Goal: Task Accomplishment & Management: Complete application form

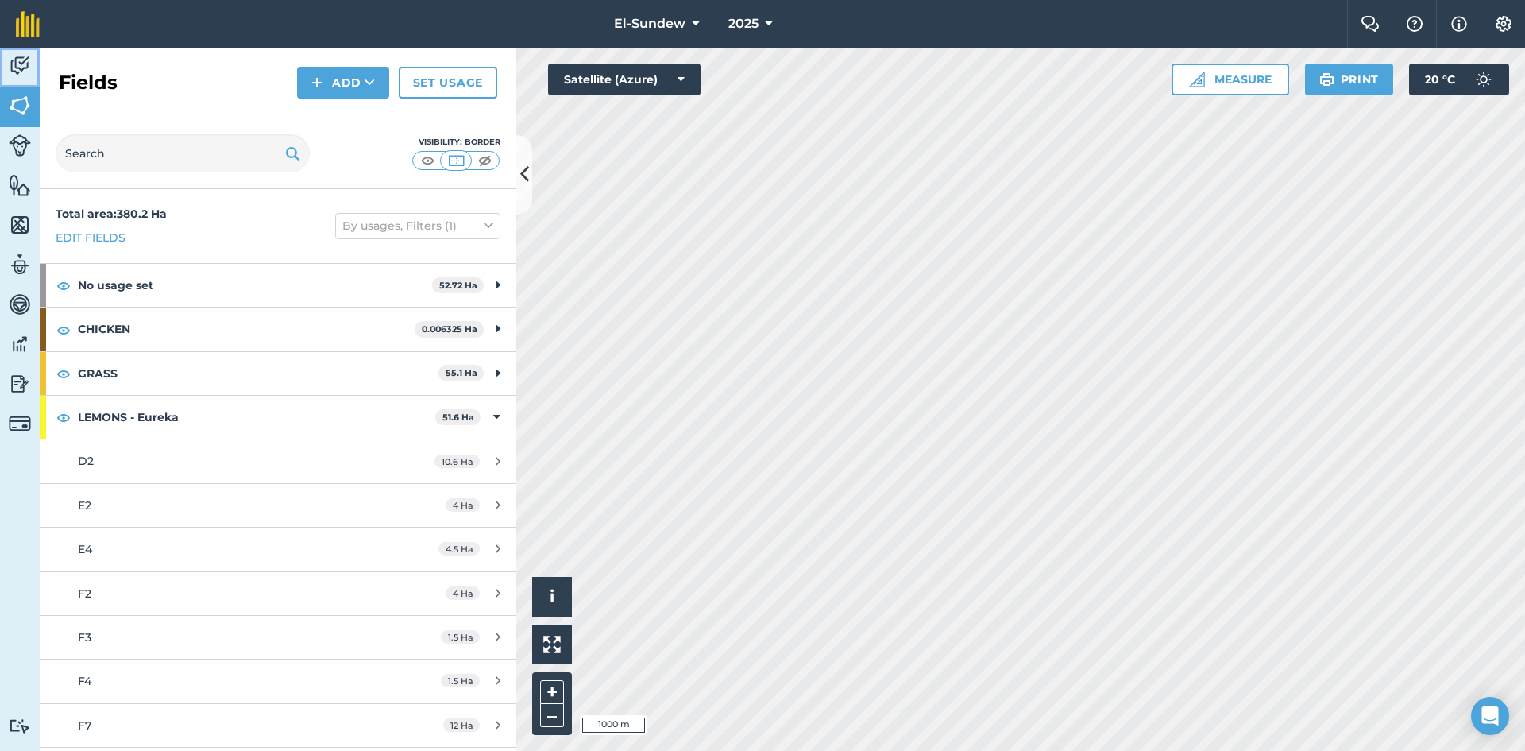
click at [17, 71] on img at bounding box center [20, 66] width 22 height 24
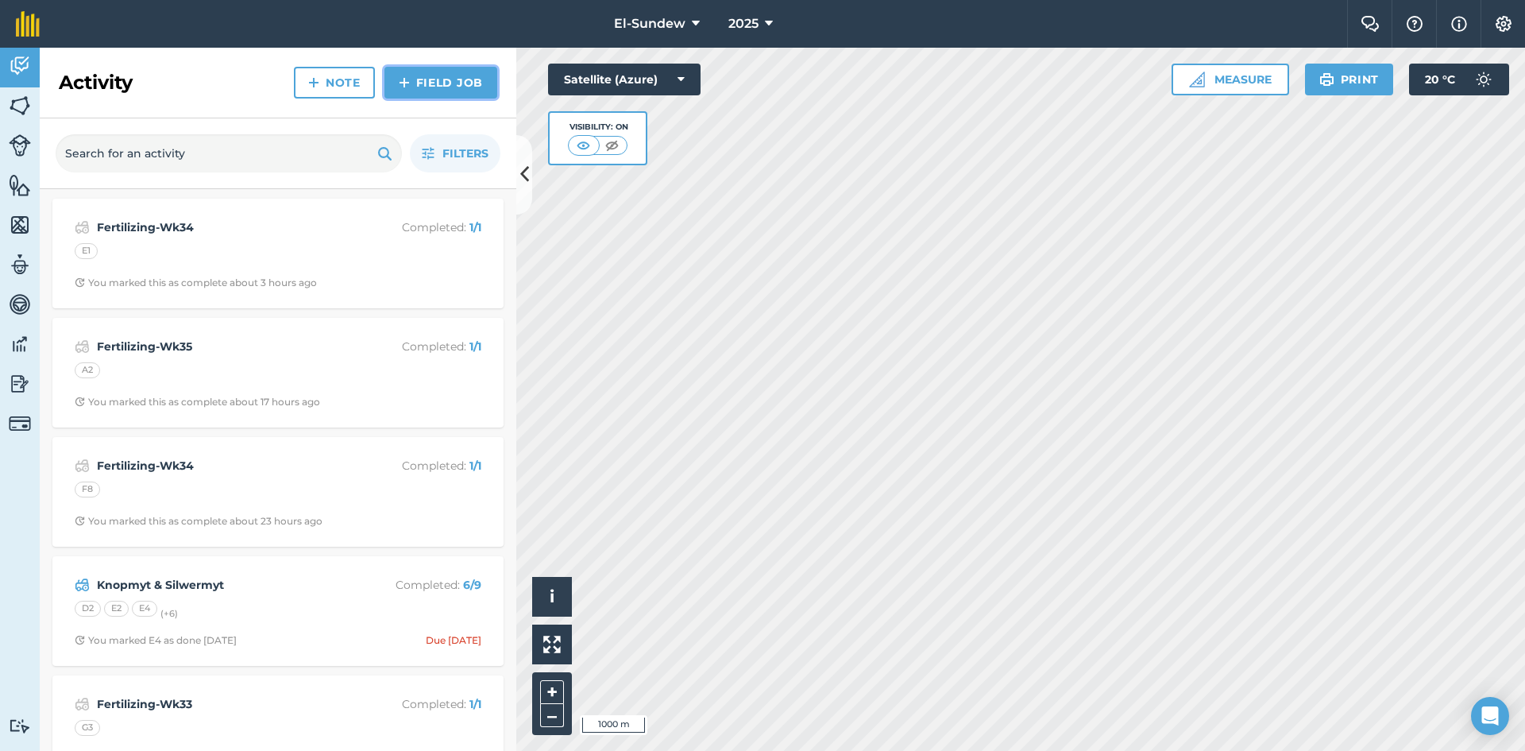
click at [401, 79] on img at bounding box center [404, 82] width 11 height 19
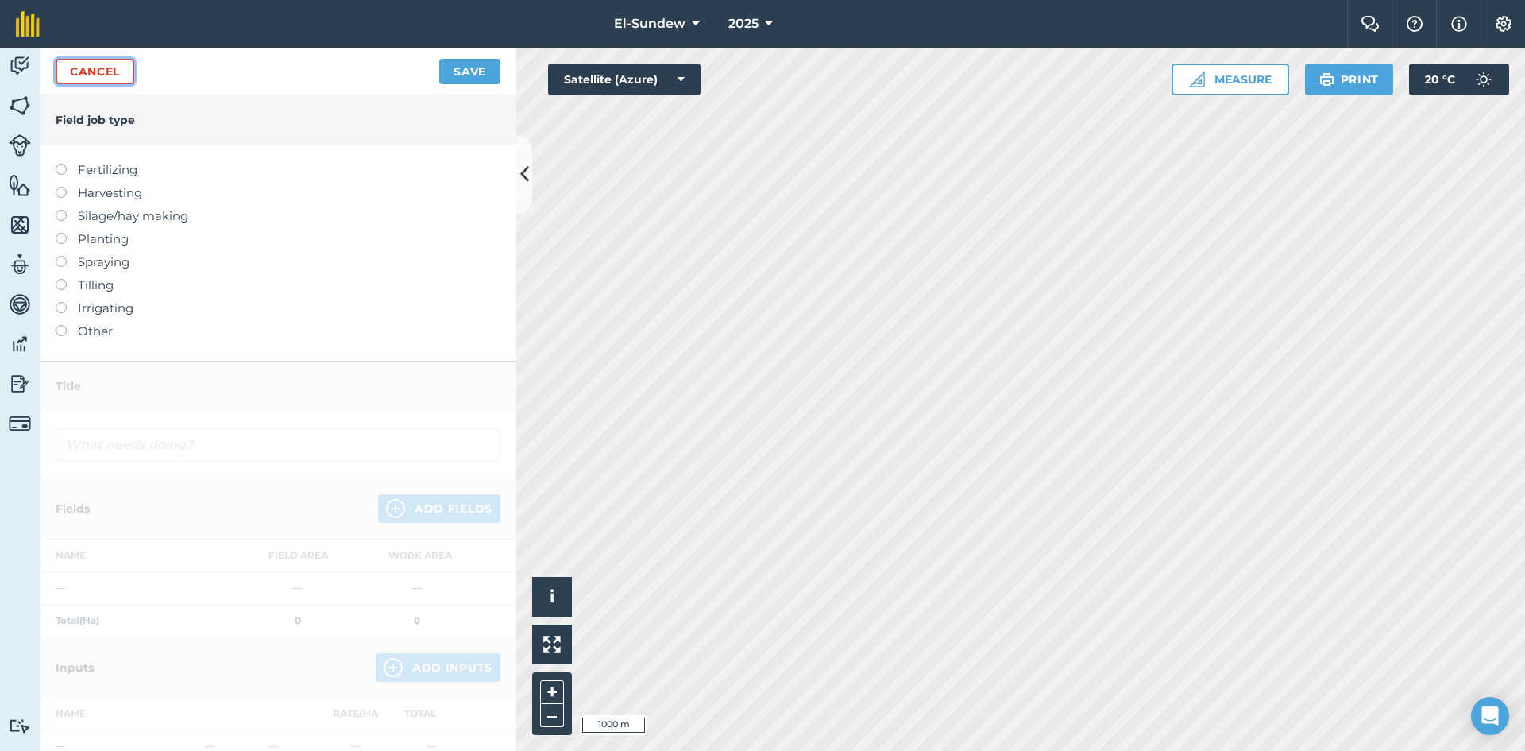
click at [116, 60] on link "Cancel" at bounding box center [95, 71] width 79 height 25
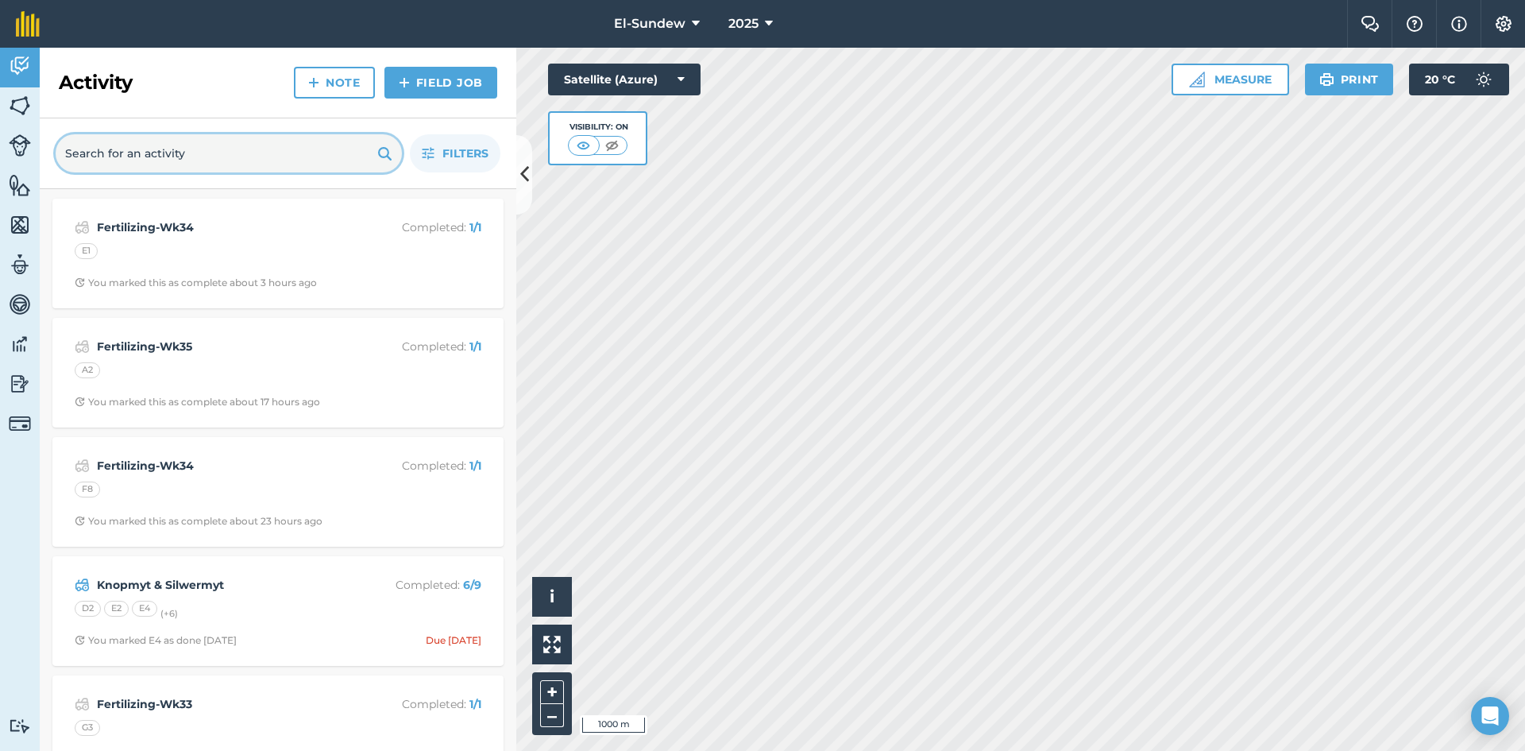
click at [161, 157] on input "text" at bounding box center [229, 153] width 346 height 38
type input "EM"
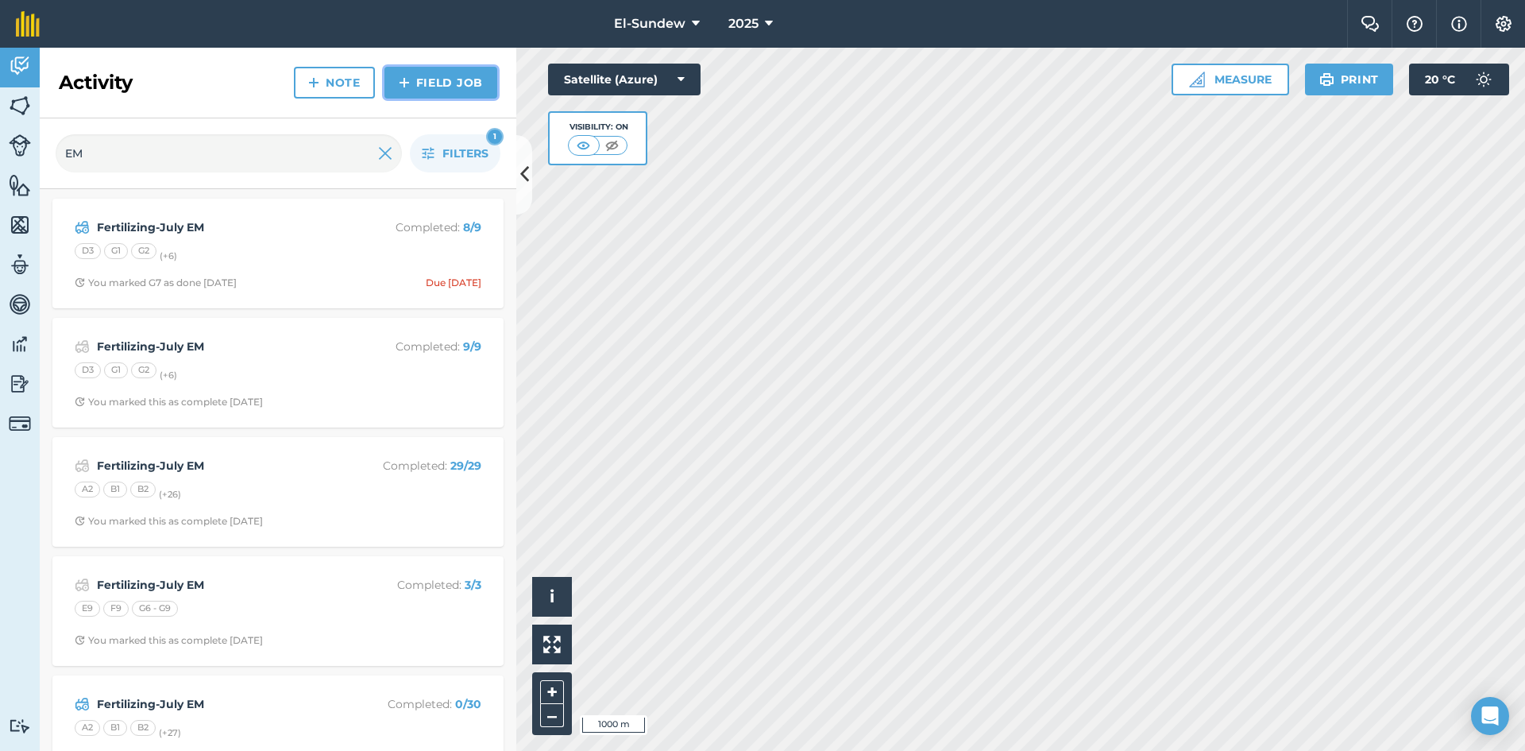
click at [408, 86] on img at bounding box center [404, 82] width 11 height 19
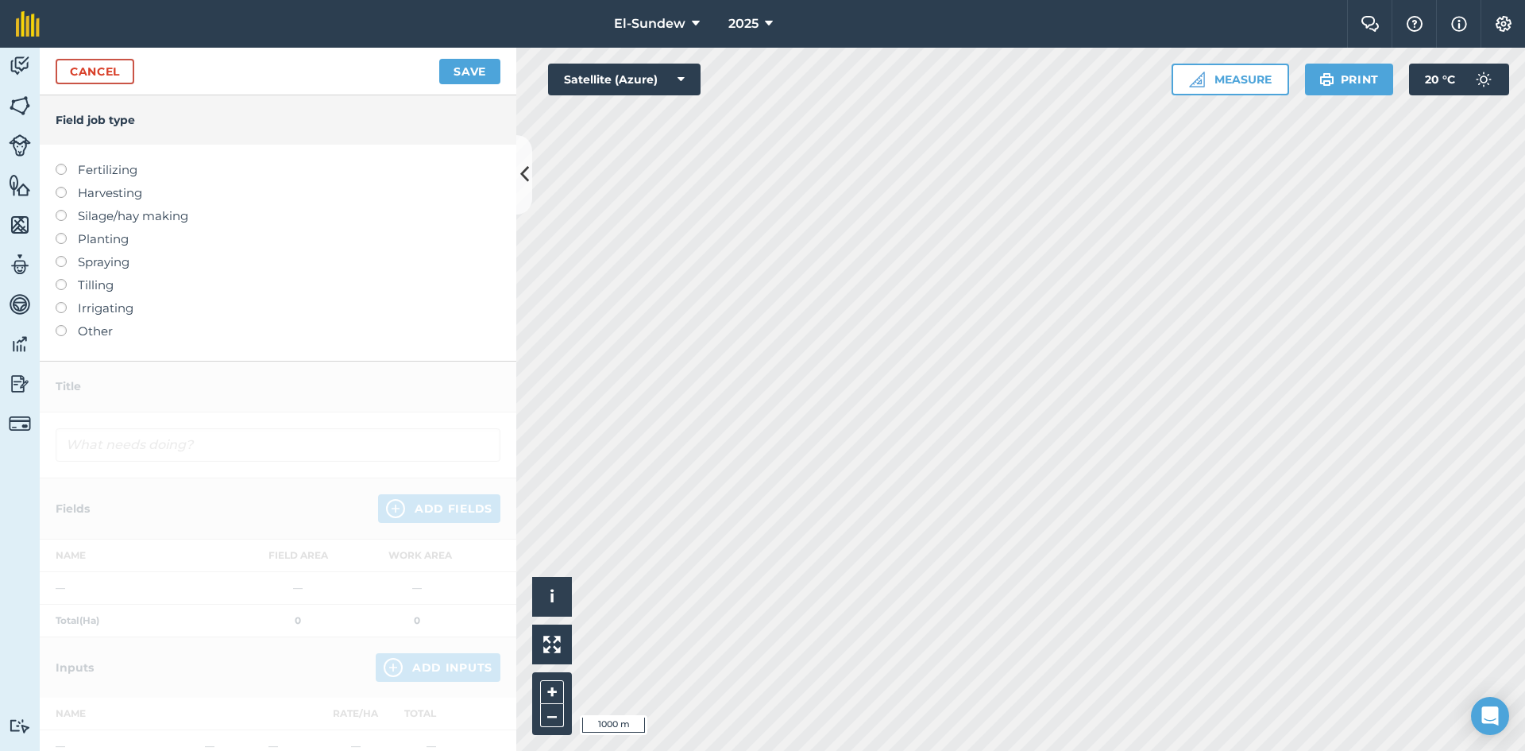
click at [65, 163] on div at bounding box center [67, 161] width 22 height 3
click at [59, 164] on label at bounding box center [67, 164] width 22 height 0
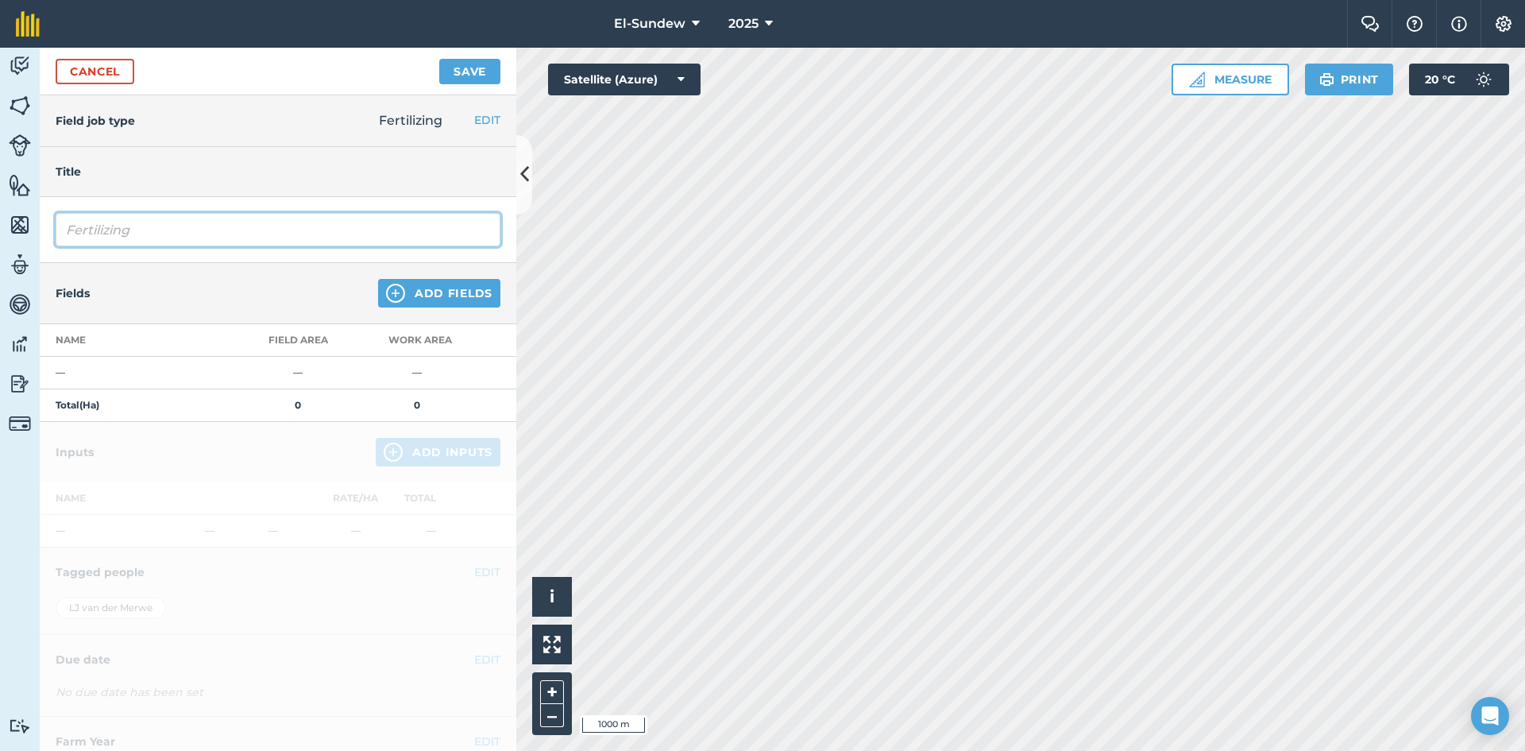
click at [182, 222] on input "Fertilizing" at bounding box center [278, 229] width 445 height 33
type input "Fertilizing-Aug EM"
click at [386, 289] on img at bounding box center [395, 293] width 19 height 19
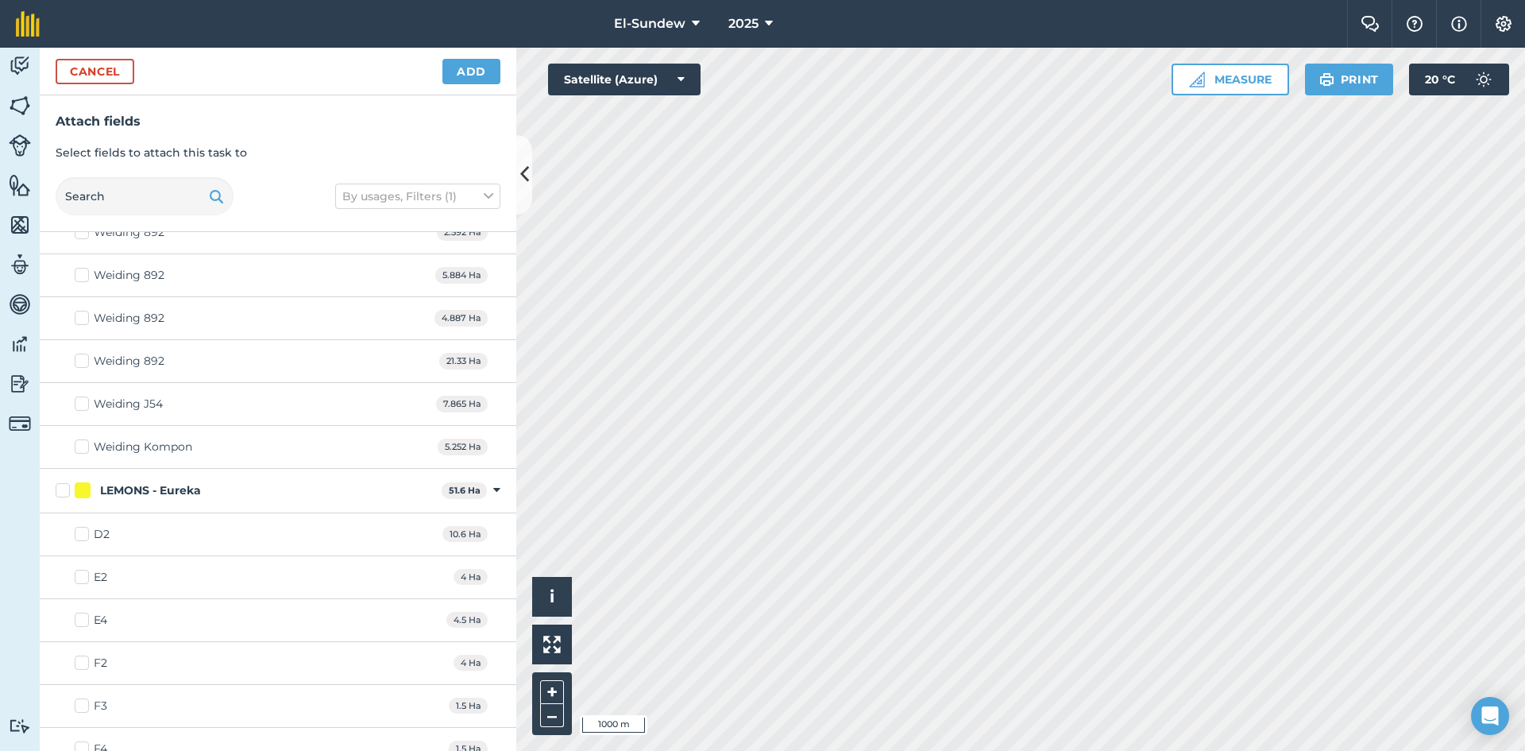
scroll to position [530, 0]
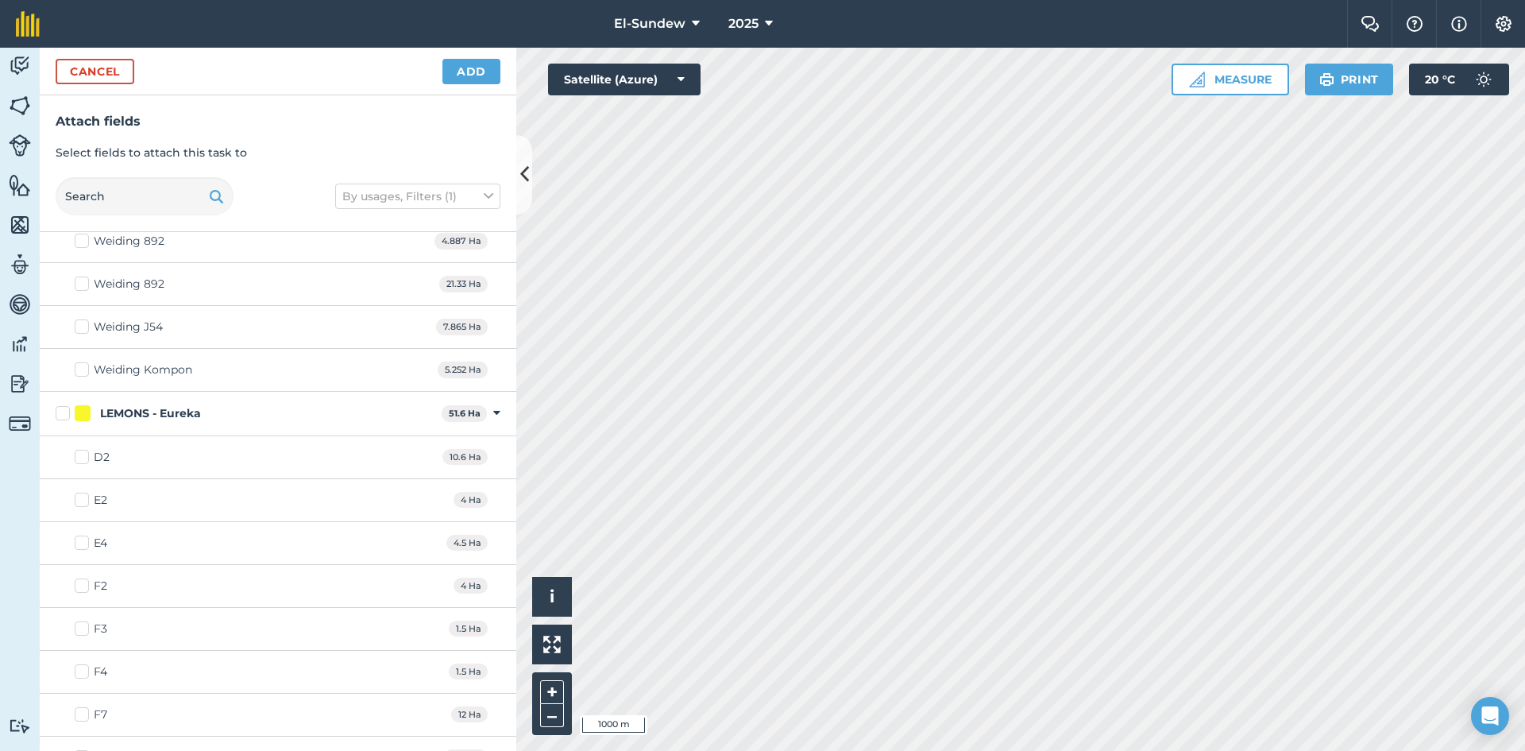
click at [60, 416] on label "LEMONS - Eureka" at bounding box center [246, 413] width 380 height 17
click at [60, 415] on input "LEMONS - Eureka" at bounding box center [61, 410] width 10 height 10
checkbox input "true"
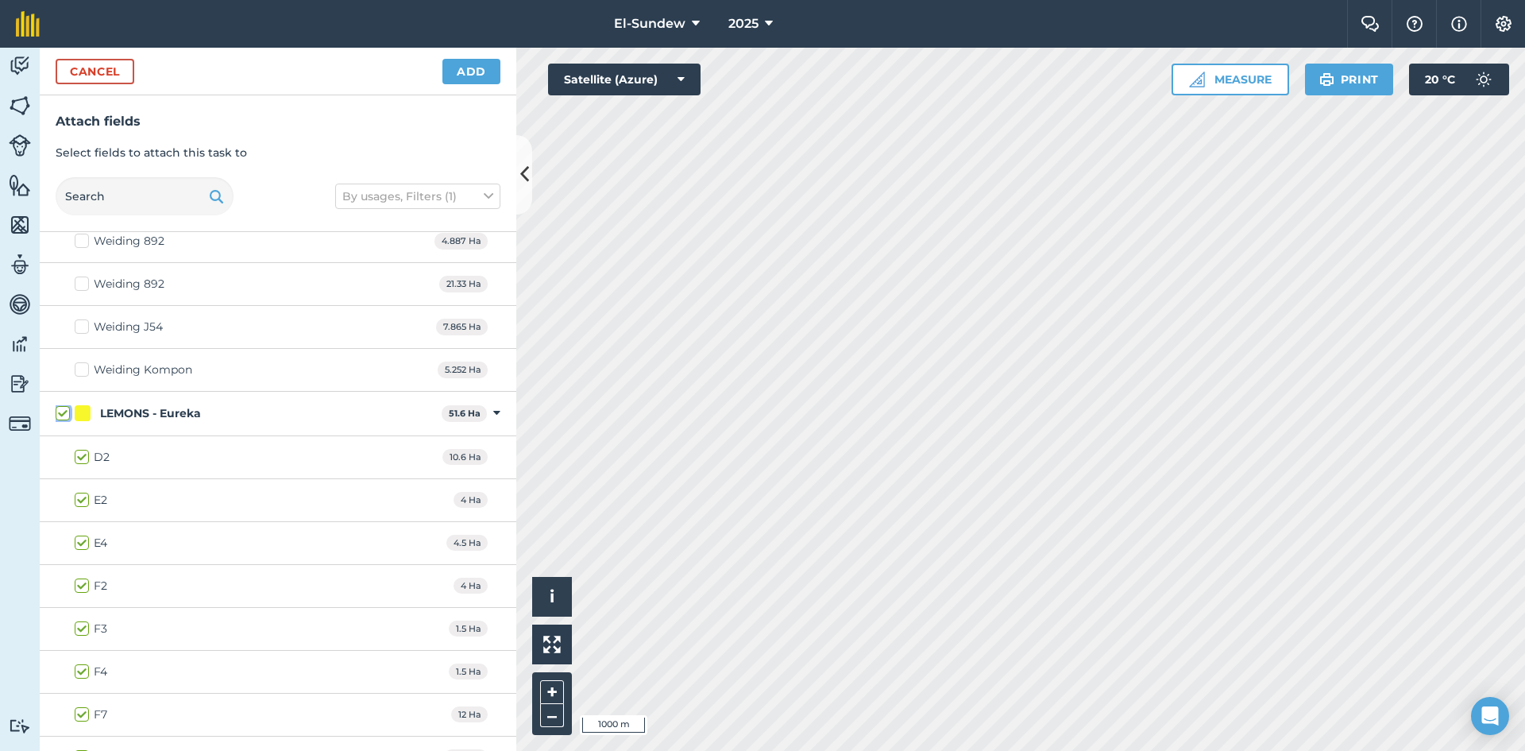
checkbox input "true"
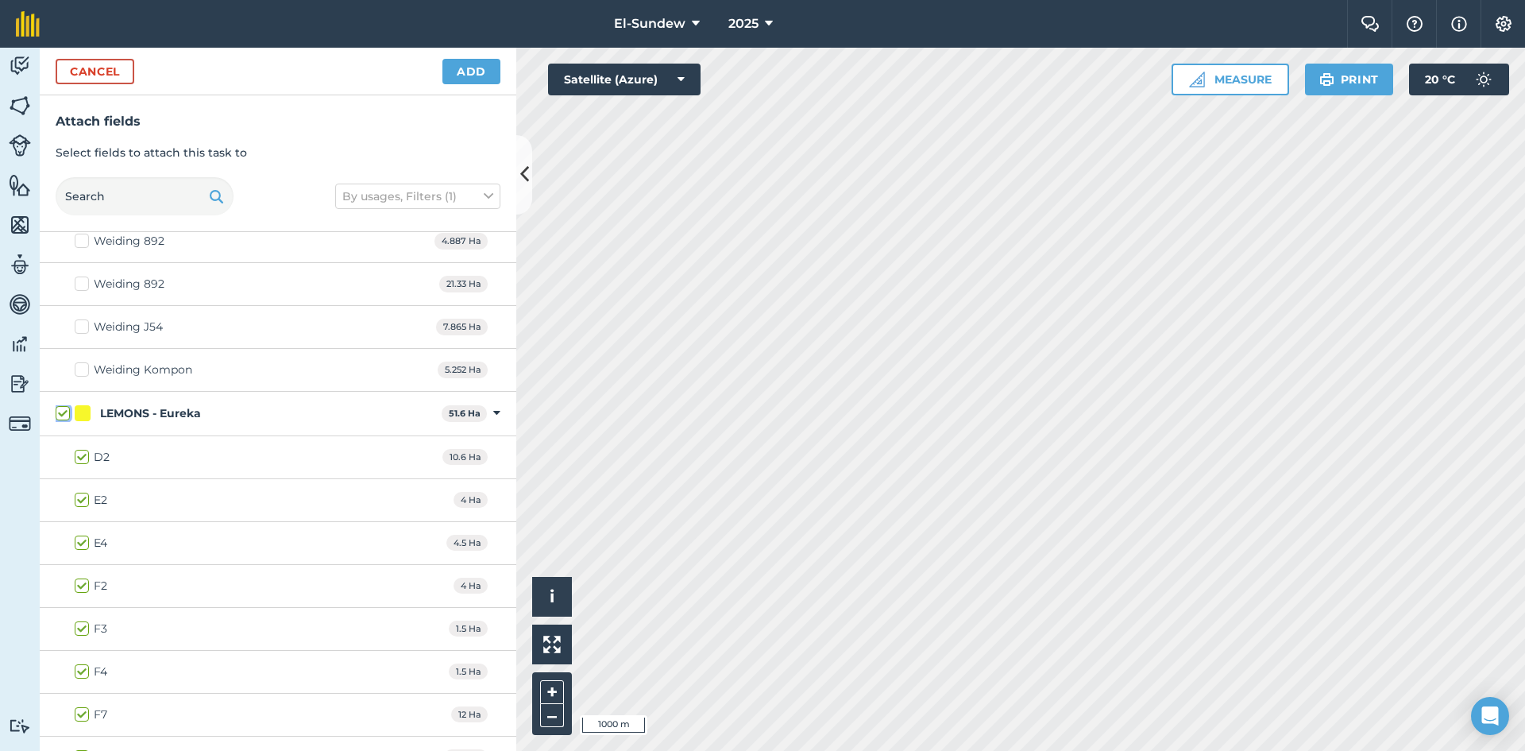
checkbox input "true"
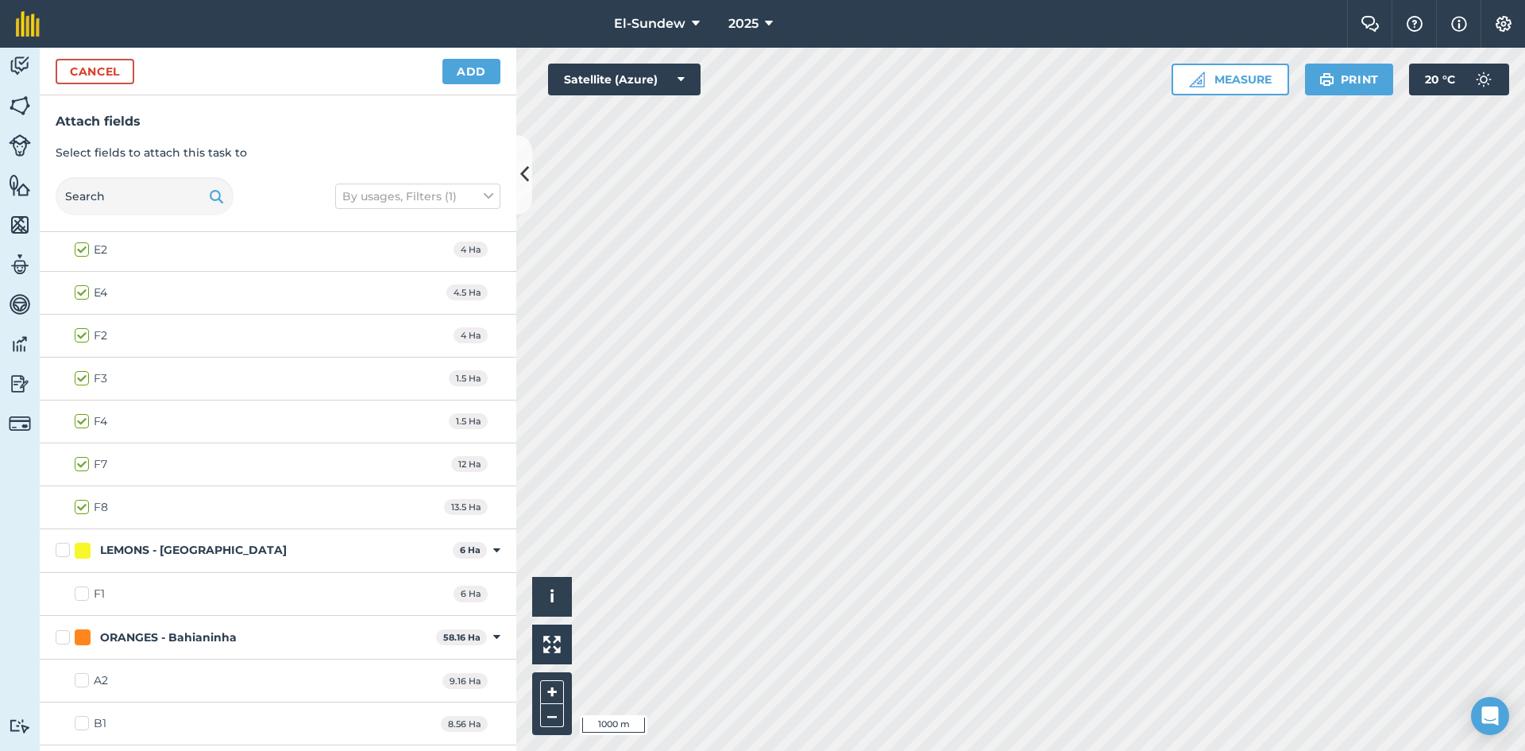
scroll to position [794, 0]
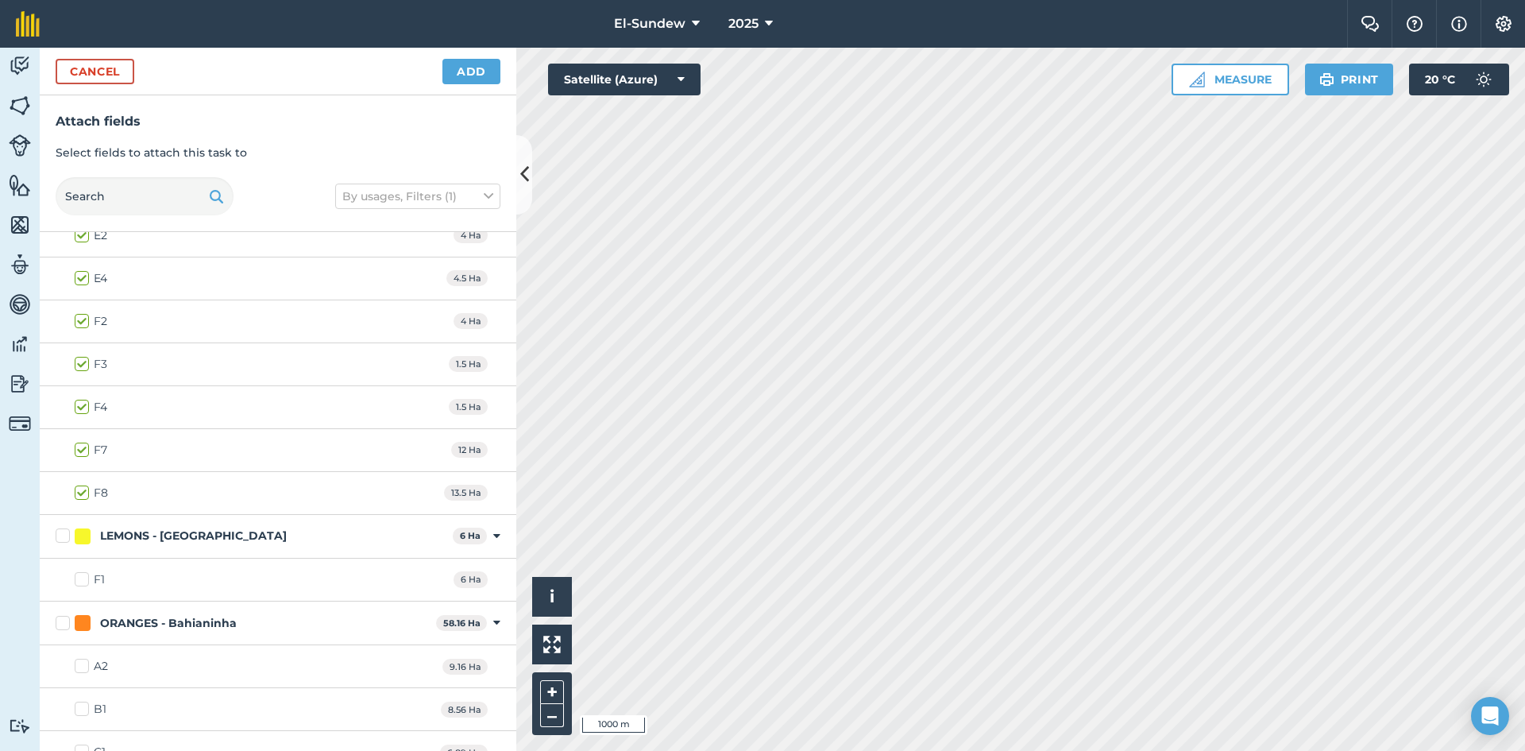
click at [58, 540] on label "LEMONS - [GEOGRAPHIC_DATA]" at bounding box center [251, 535] width 391 height 17
click at [58, 538] on input "LEMONS - [GEOGRAPHIC_DATA]" at bounding box center [61, 532] width 10 height 10
checkbox input "true"
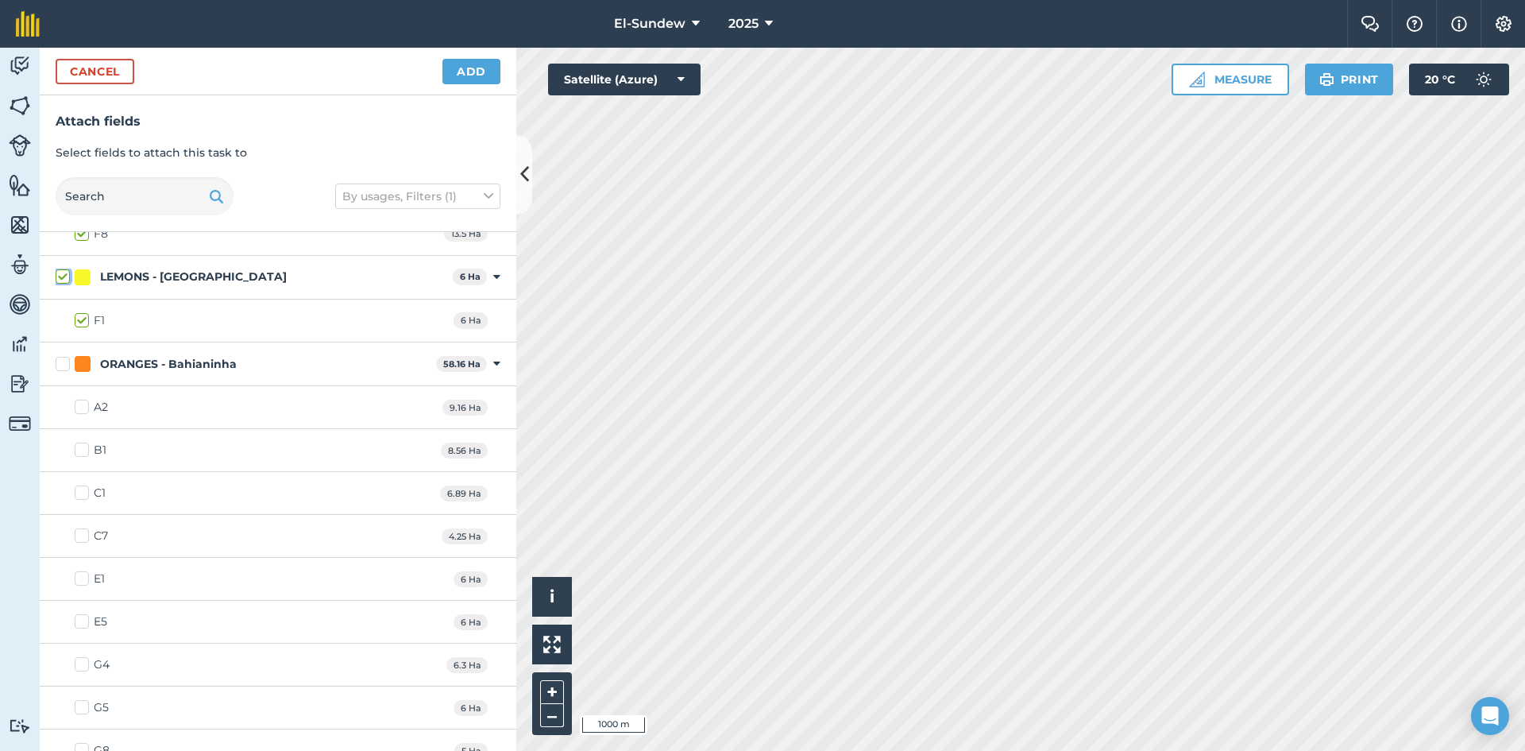
scroll to position [1059, 0]
click at [65, 355] on label "ORANGES - Bahianinha" at bounding box center [243, 358] width 374 height 17
click at [65, 355] on input "ORANGES - Bahianinha" at bounding box center [61, 355] width 10 height 10
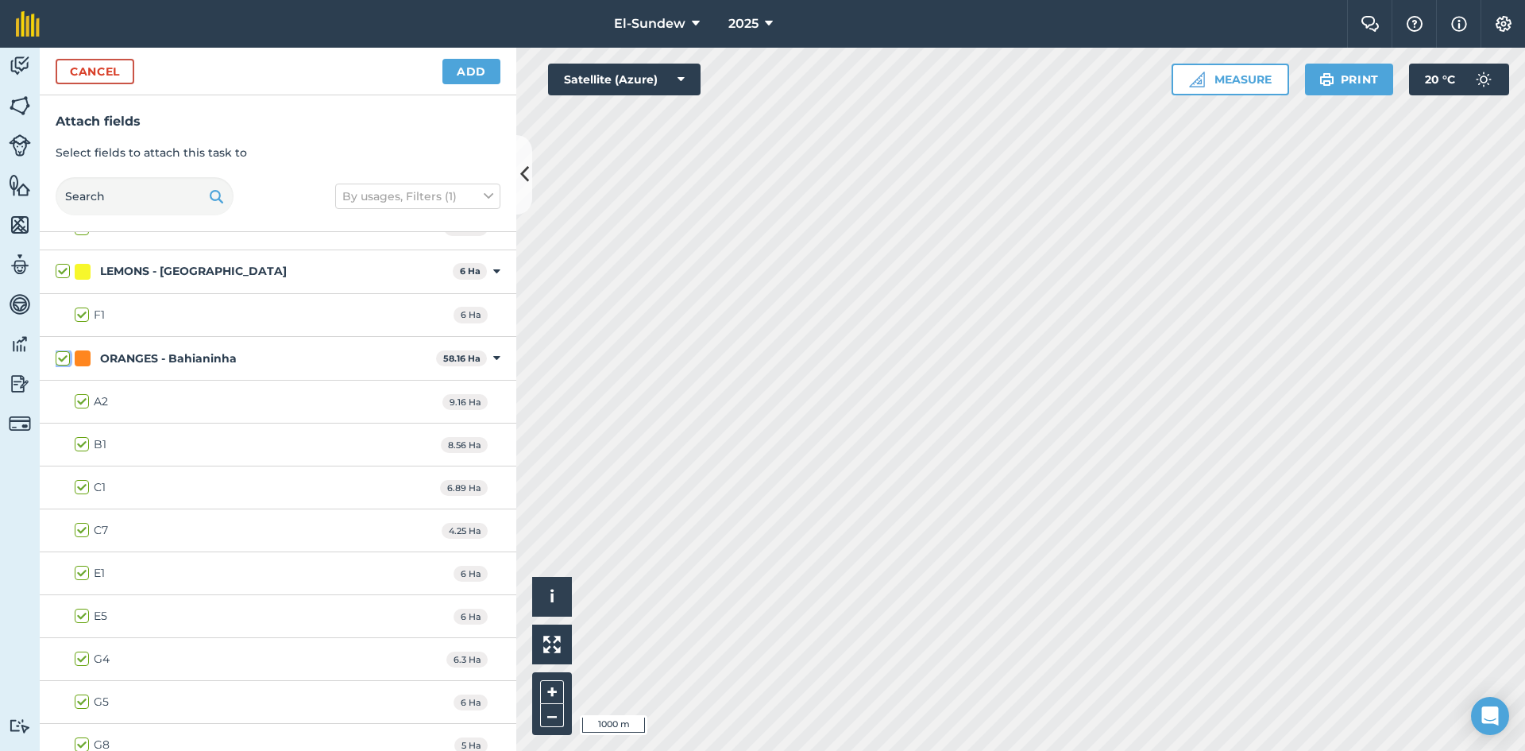
checkbox input "true"
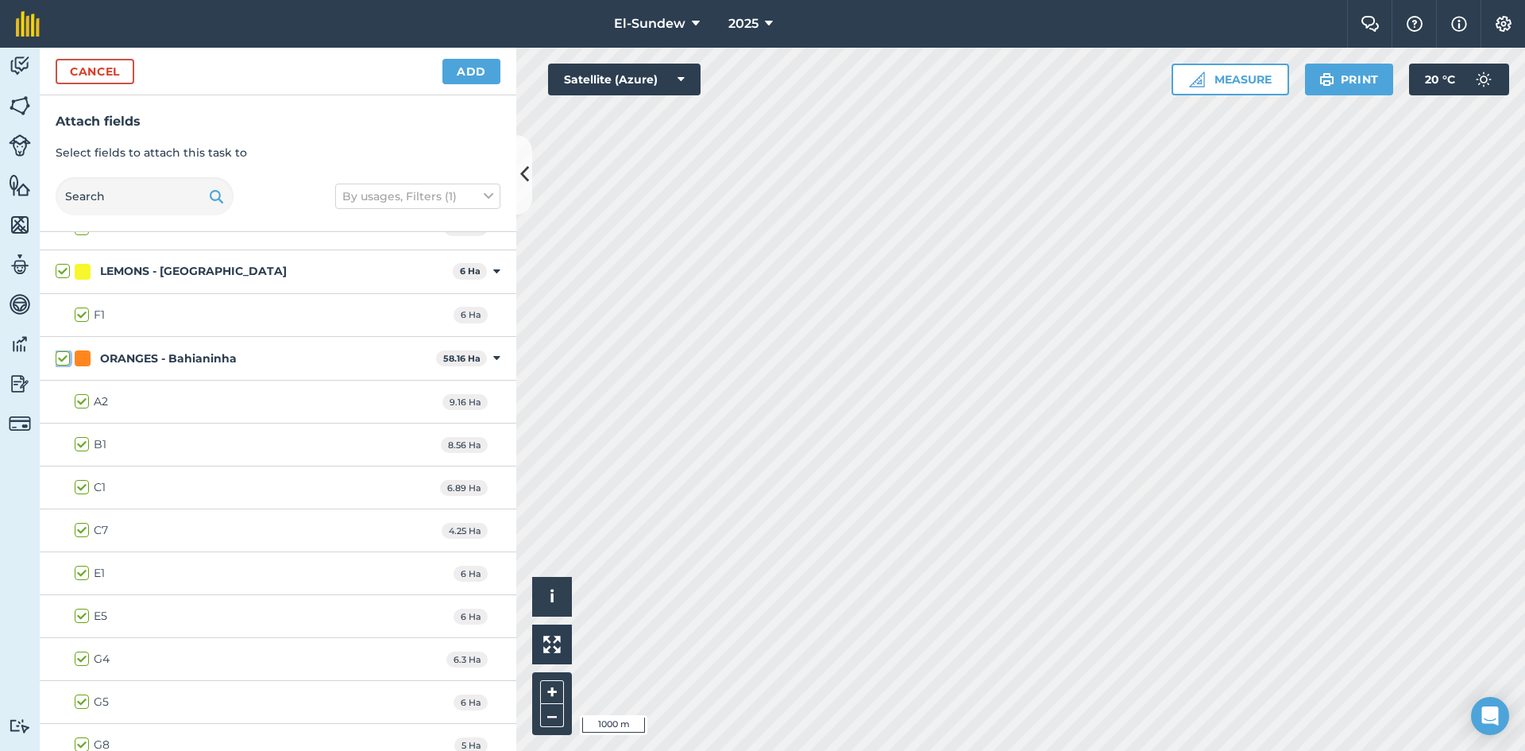
checkbox input "true"
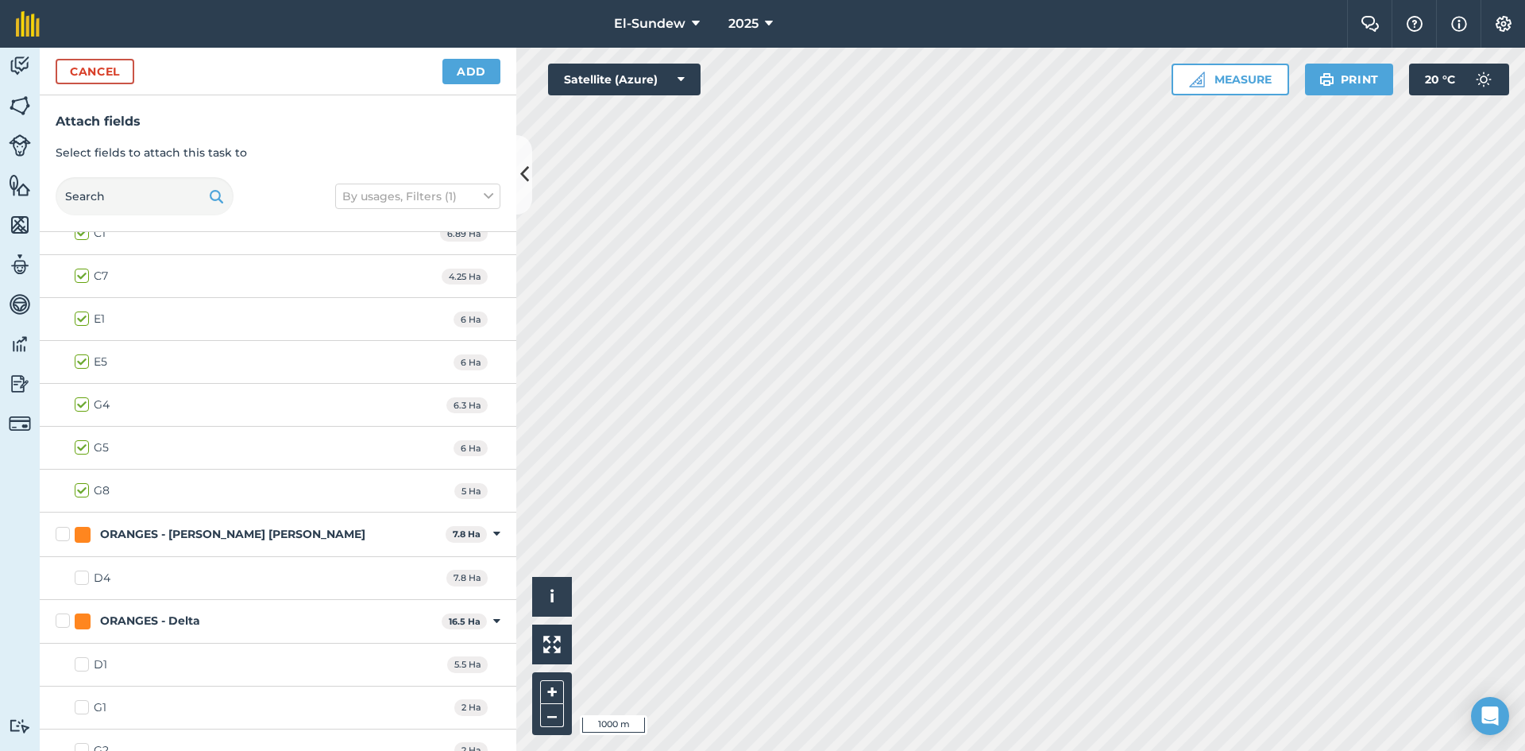
scroll to position [1324, 0]
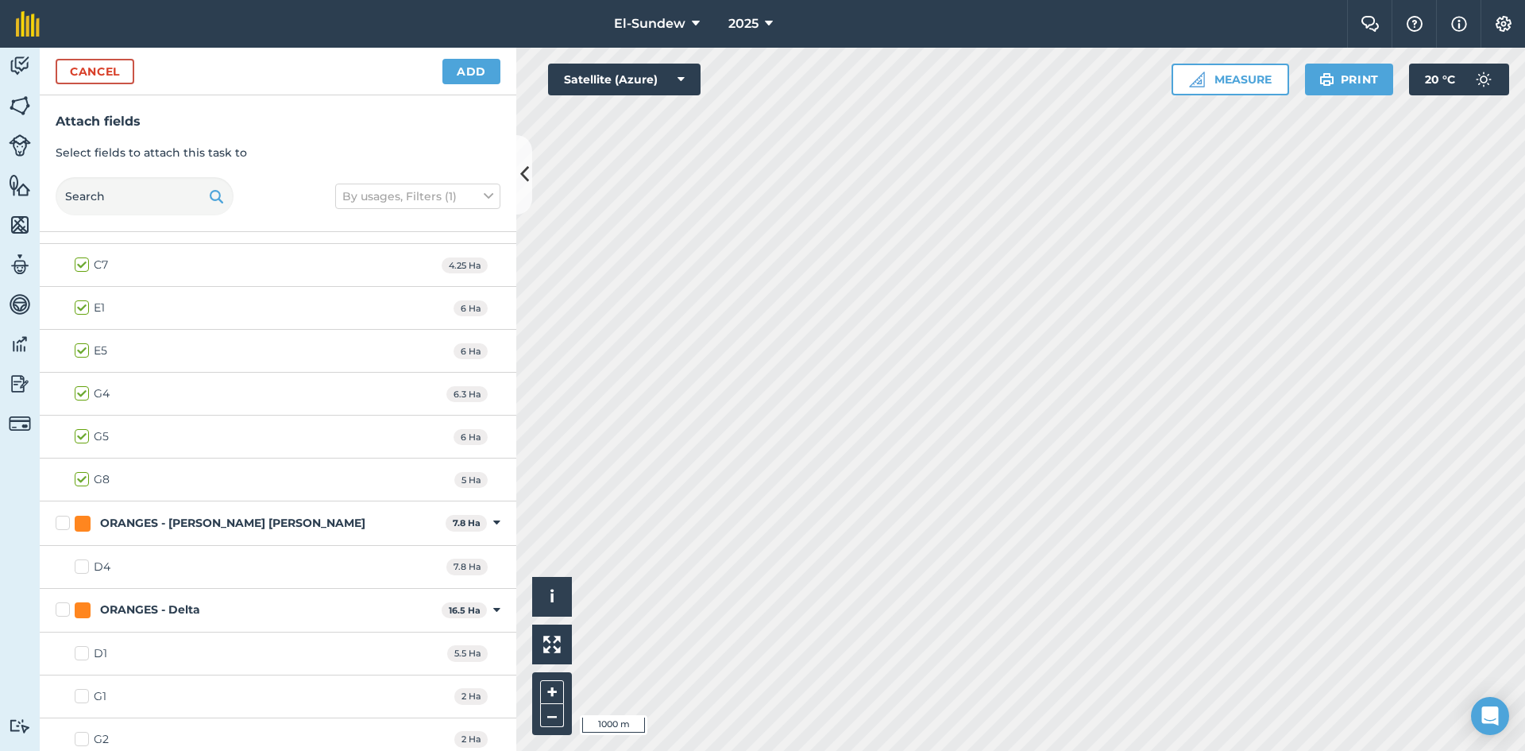
click at [65, 523] on label "ORANGES - [PERSON_NAME] [PERSON_NAME]" at bounding box center [248, 523] width 384 height 17
click at [65, 523] on input "ORANGES - [PERSON_NAME] [PERSON_NAME]" at bounding box center [61, 520] width 10 height 10
checkbox input "true"
click at [65, 610] on label "ORANGES - Delta" at bounding box center [246, 609] width 380 height 17
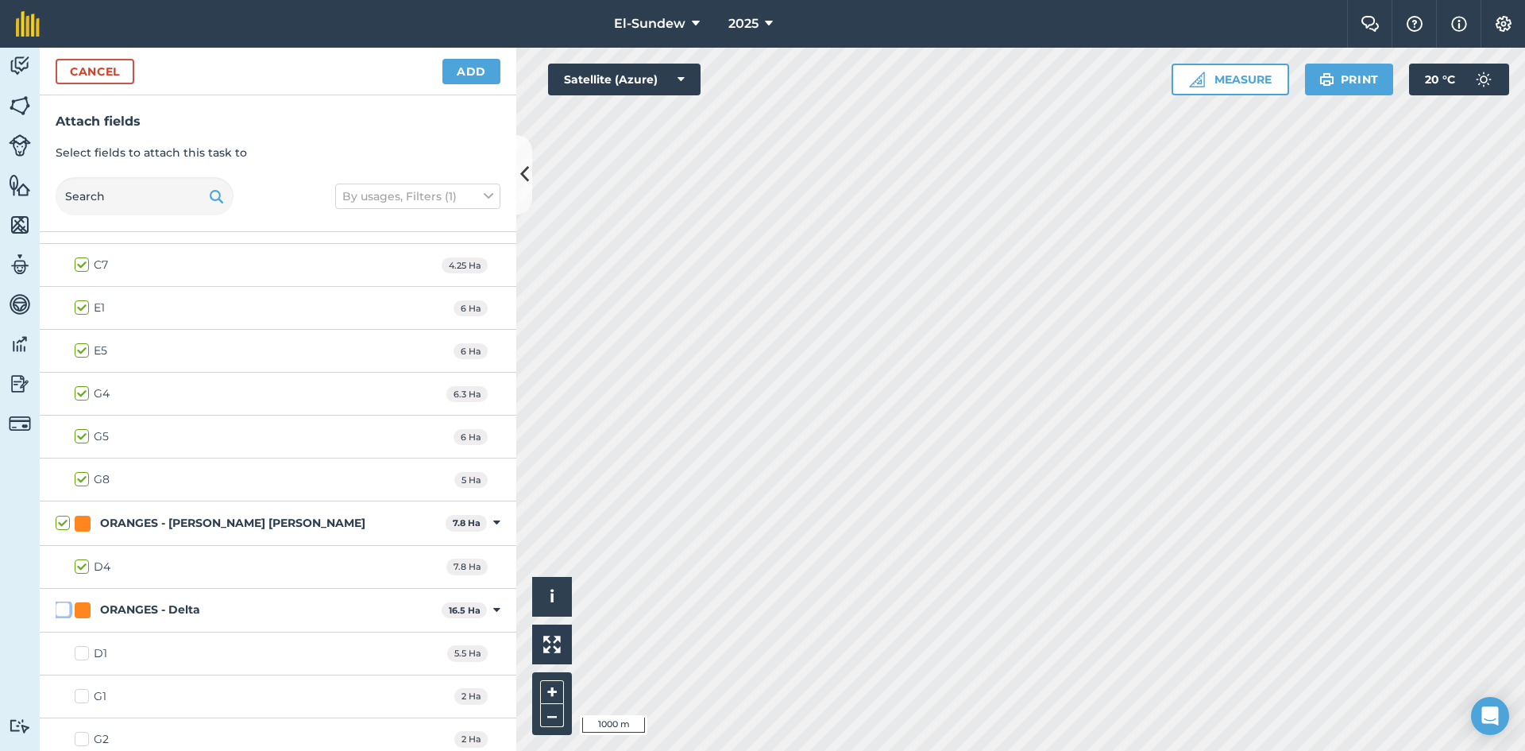
click at [65, 610] on input "ORANGES - Delta" at bounding box center [61, 606] width 10 height 10
checkbox input "true"
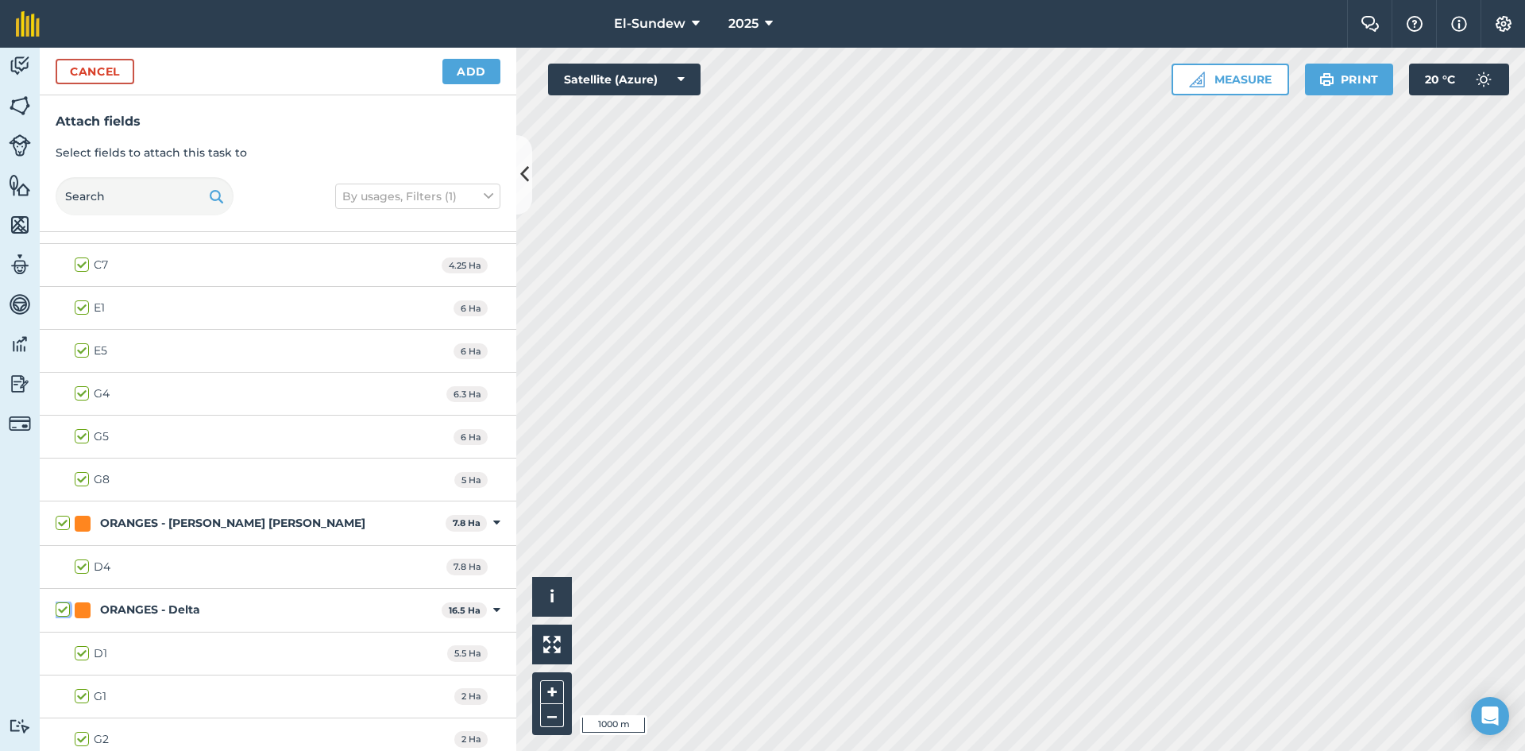
checkbox input "true"
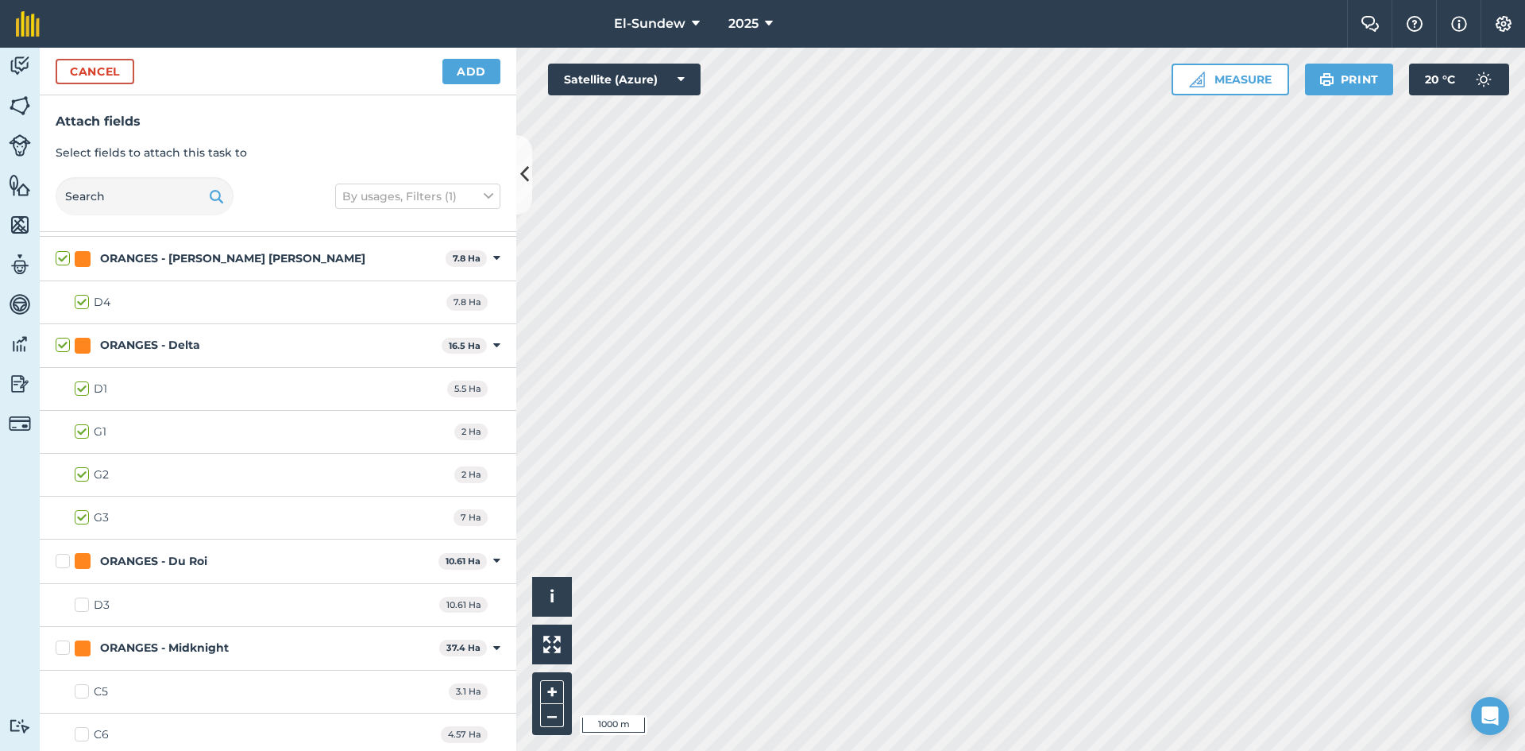
click at [61, 558] on label "ORANGES - Du Roi" at bounding box center [244, 561] width 377 height 17
click at [61, 558] on input "ORANGES - Du Roi" at bounding box center [61, 558] width 10 height 10
checkbox input "true"
click at [57, 650] on label "ORANGES - Midknight" at bounding box center [244, 648] width 377 height 17
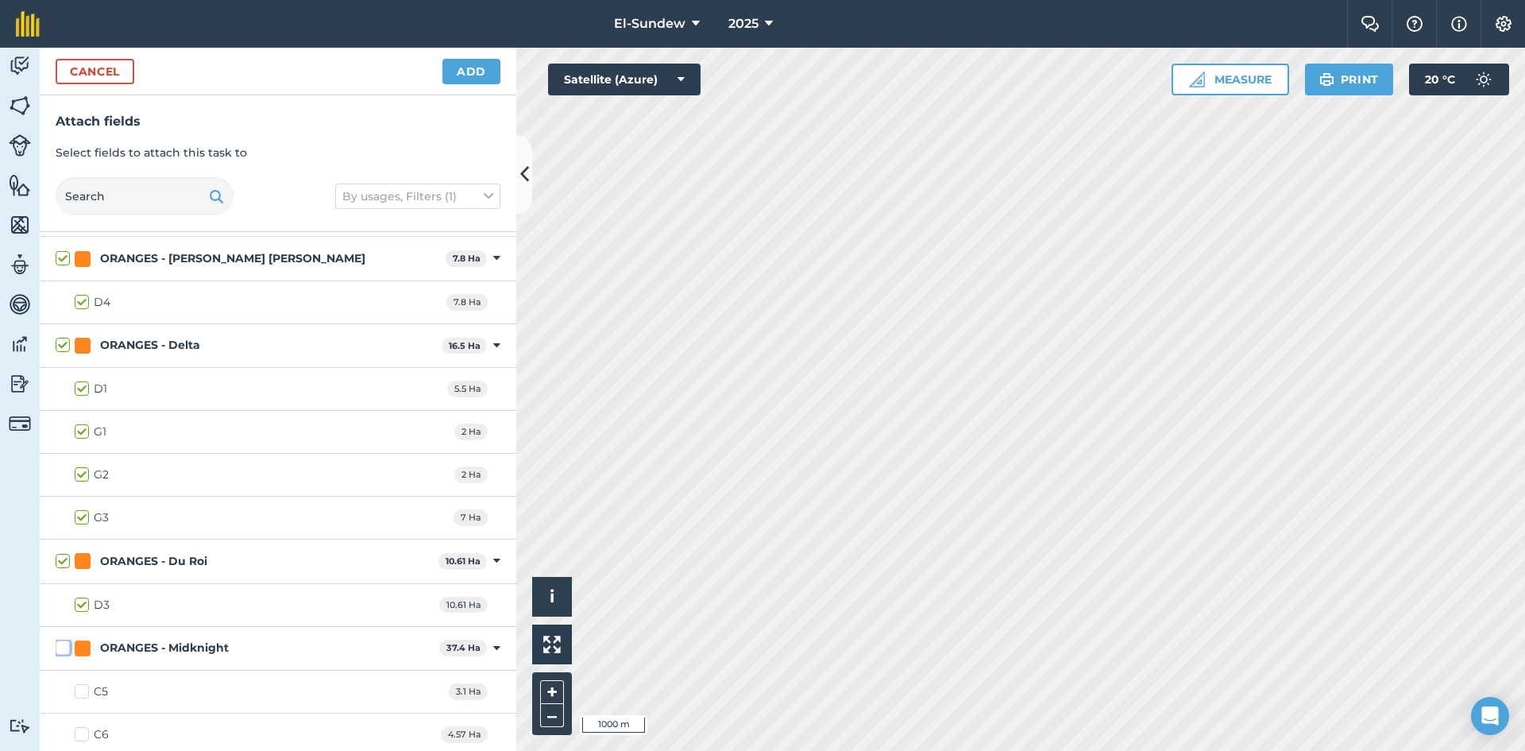
click at [57, 650] on input "ORANGES - Midknight" at bounding box center [61, 645] width 10 height 10
checkbox input "true"
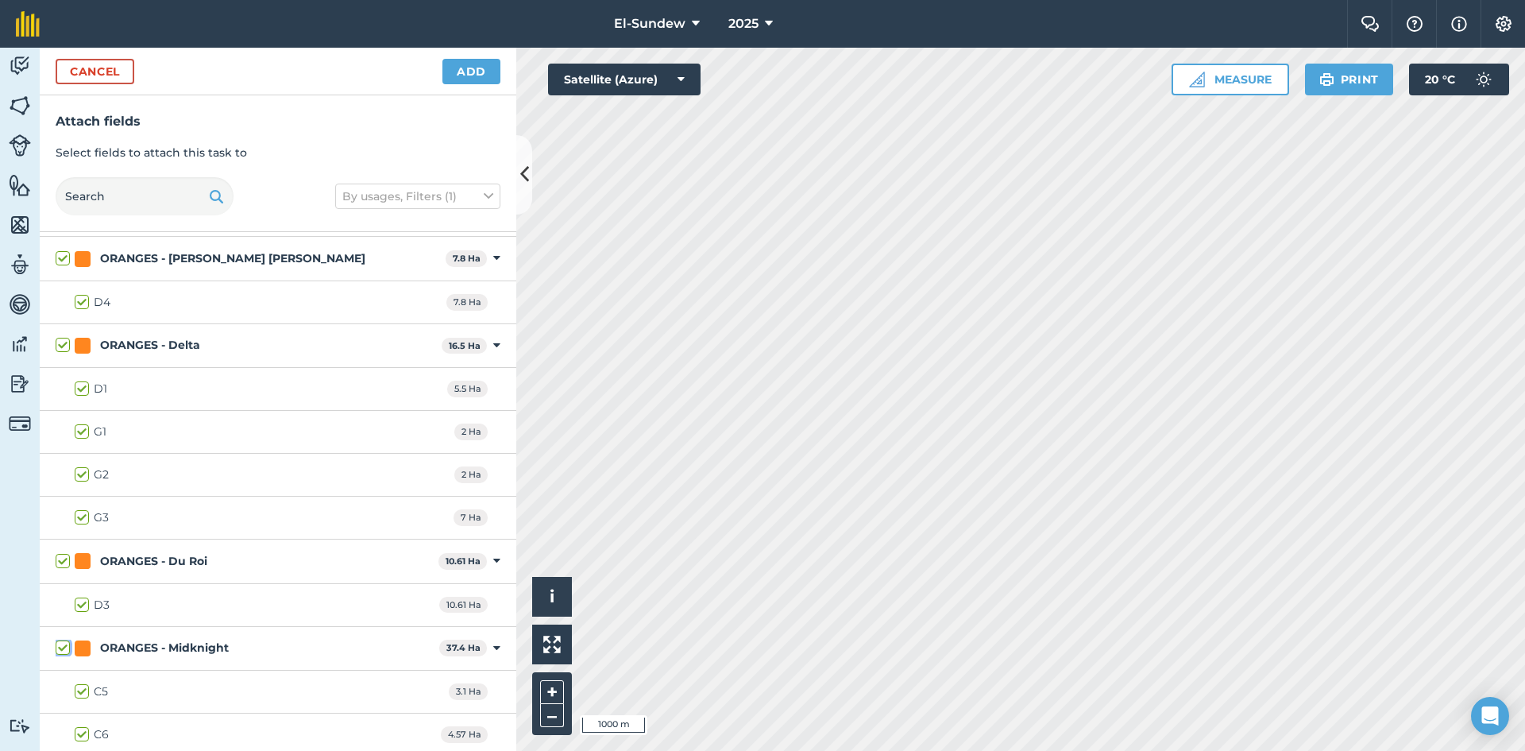
checkbox input "true"
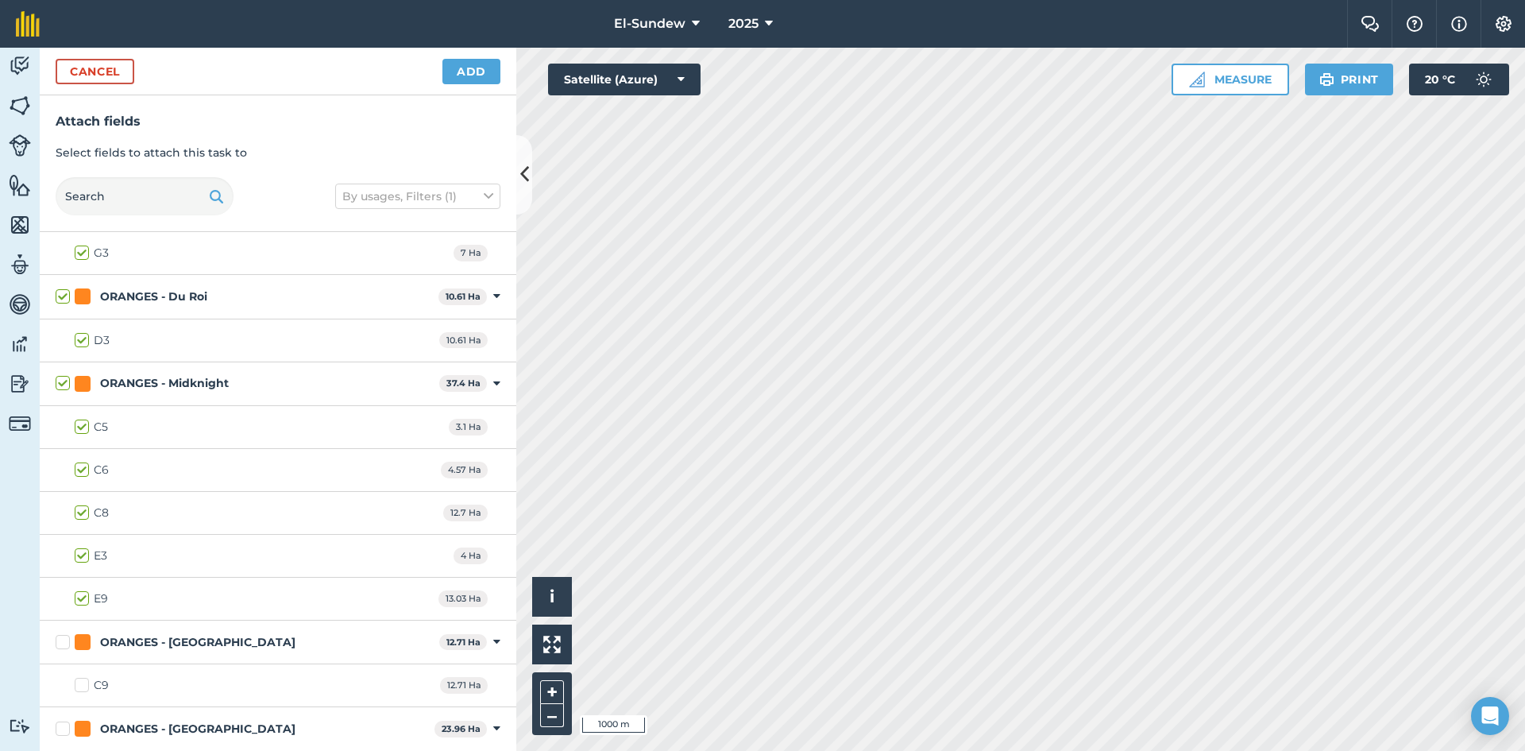
click at [83, 596] on label "E9" at bounding box center [91, 598] width 33 height 17
click at [83, 596] on input "E9" at bounding box center [80, 595] width 10 height 10
checkbox input "false"
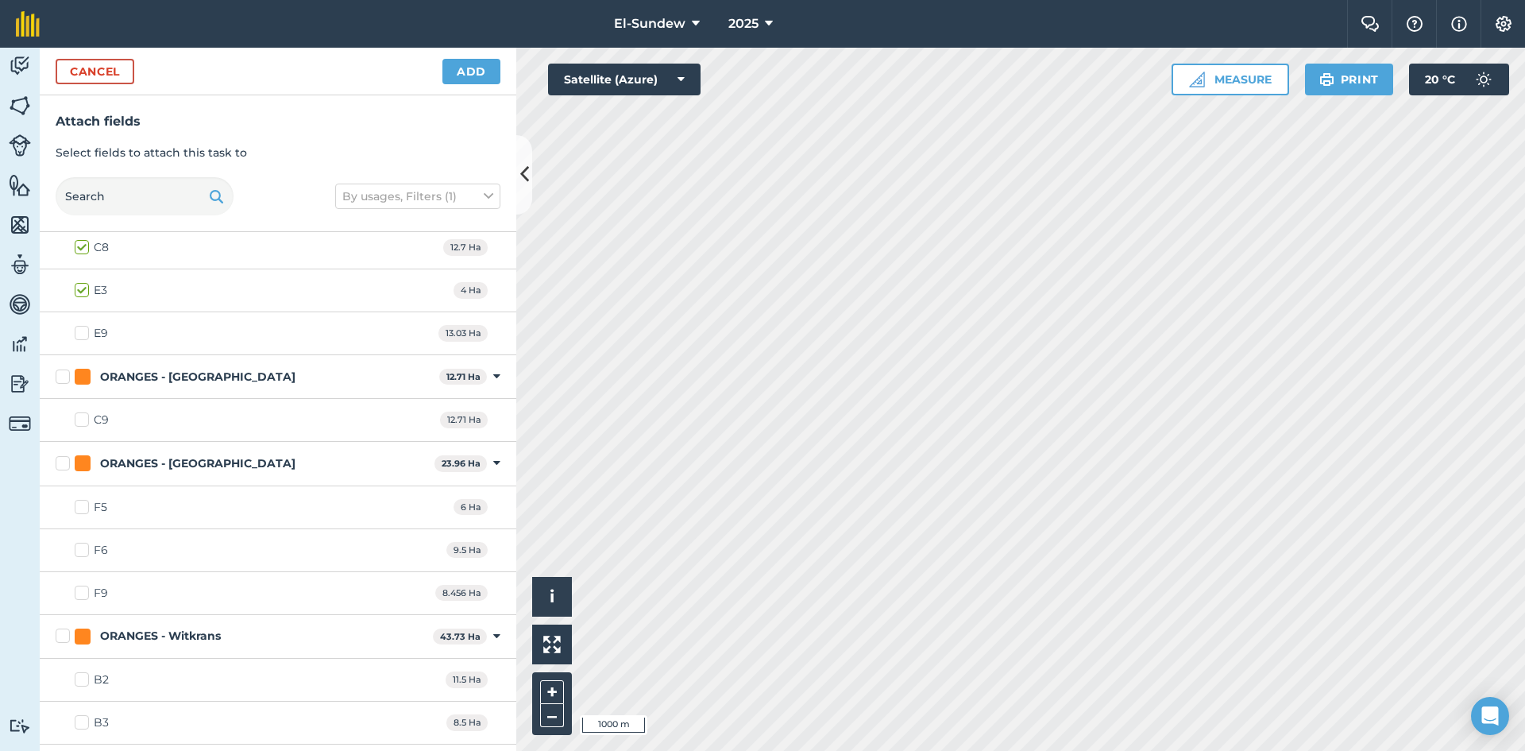
click at [59, 377] on label "ORANGES - [GEOGRAPHIC_DATA]" at bounding box center [244, 377] width 377 height 17
click at [59, 377] on input "ORANGES - [GEOGRAPHIC_DATA]" at bounding box center [61, 374] width 10 height 10
checkbox input "true"
click at [62, 468] on label "ORANGES - [GEOGRAPHIC_DATA]" at bounding box center [242, 463] width 373 height 17
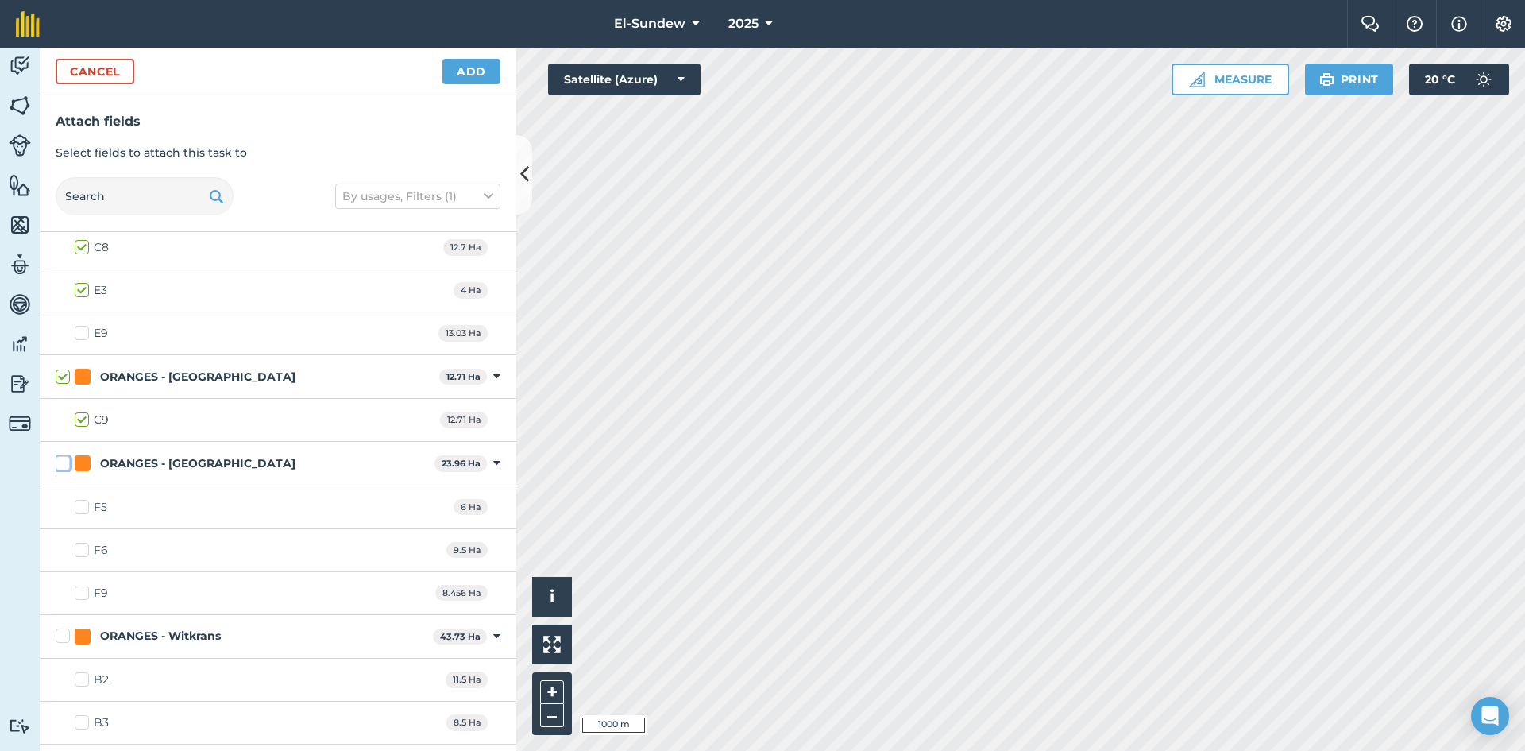
click at [62, 466] on input "ORANGES - [GEOGRAPHIC_DATA]" at bounding box center [61, 460] width 10 height 10
checkbox input "true"
click at [86, 589] on label "F9" at bounding box center [91, 593] width 33 height 17
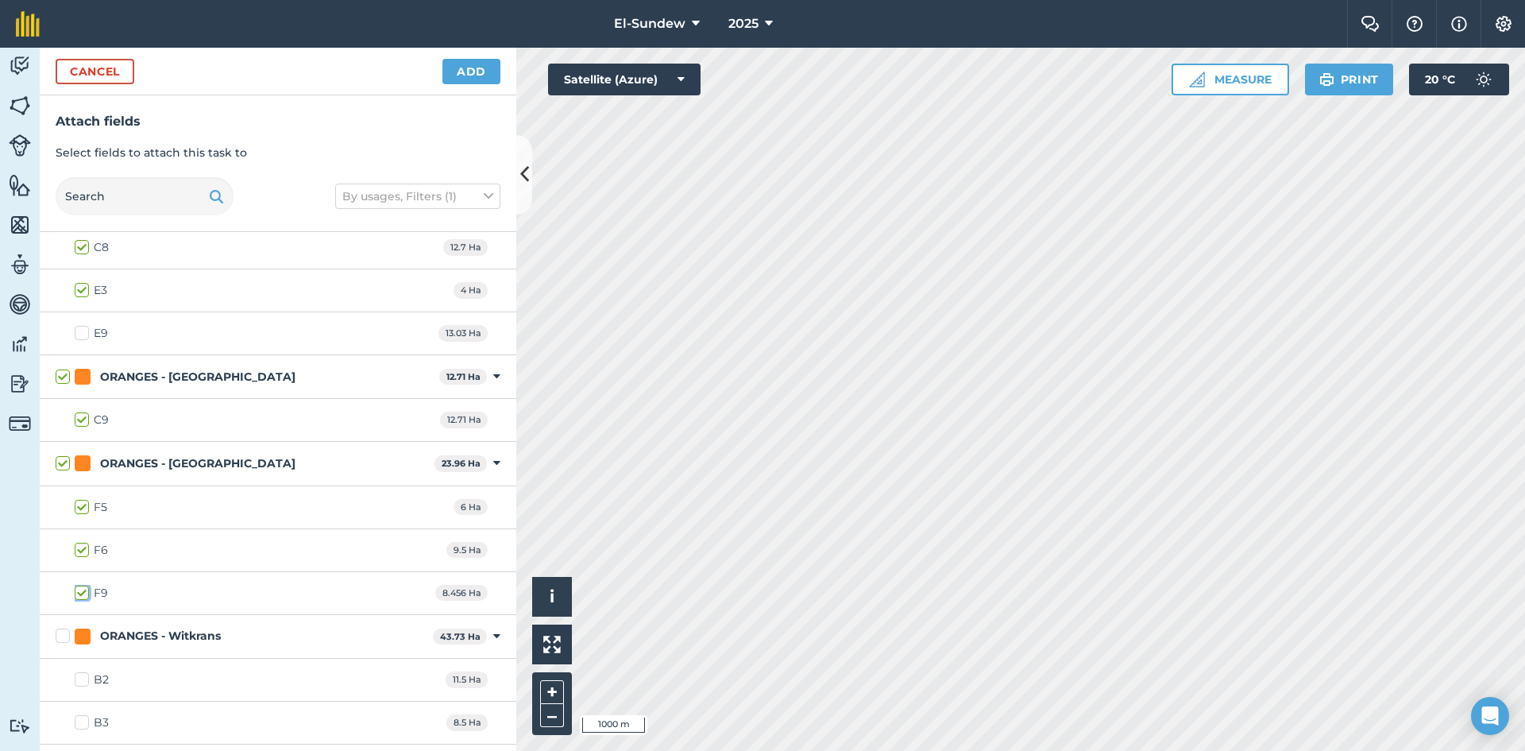
click at [85, 589] on input "F9" at bounding box center [80, 590] width 10 height 10
checkbox input "false"
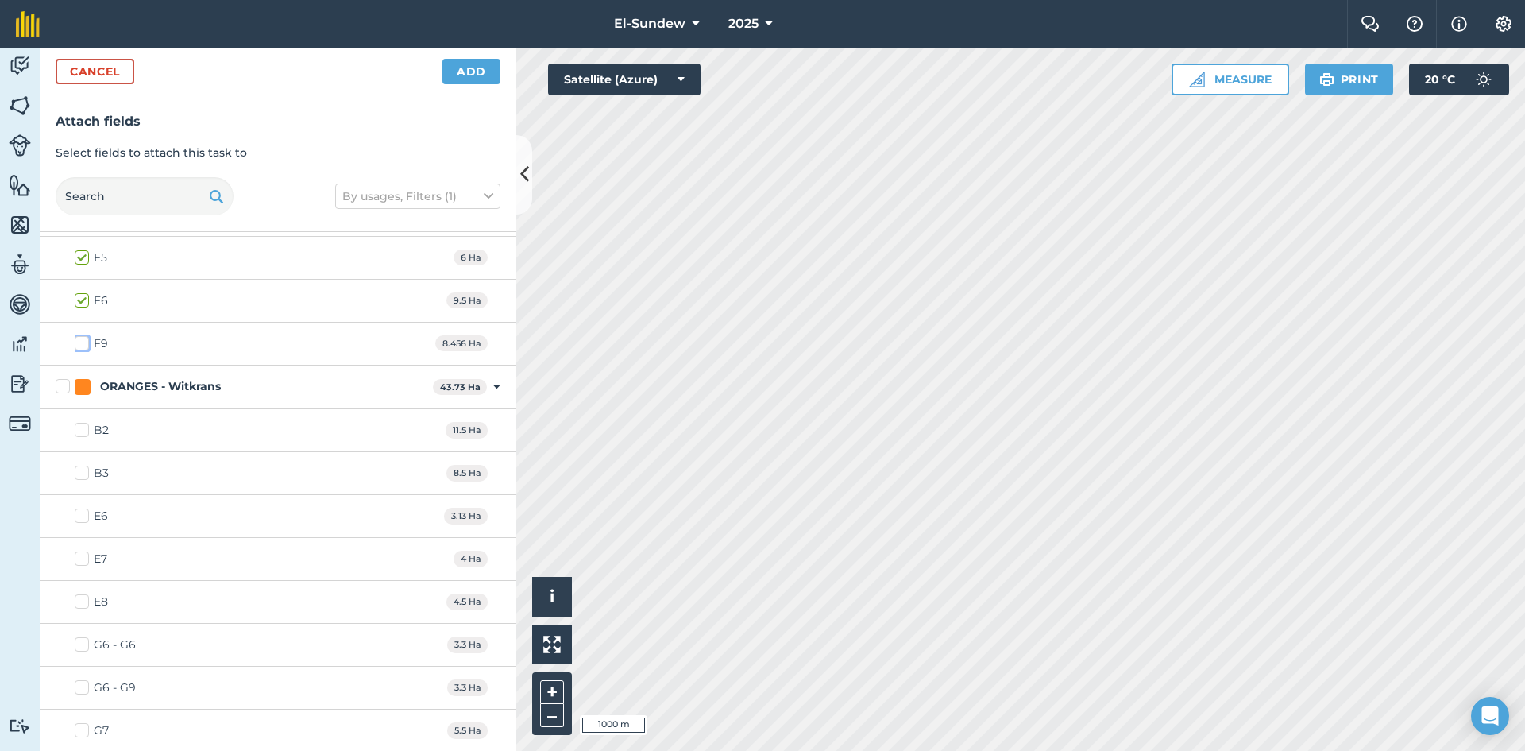
scroll to position [2383, 0]
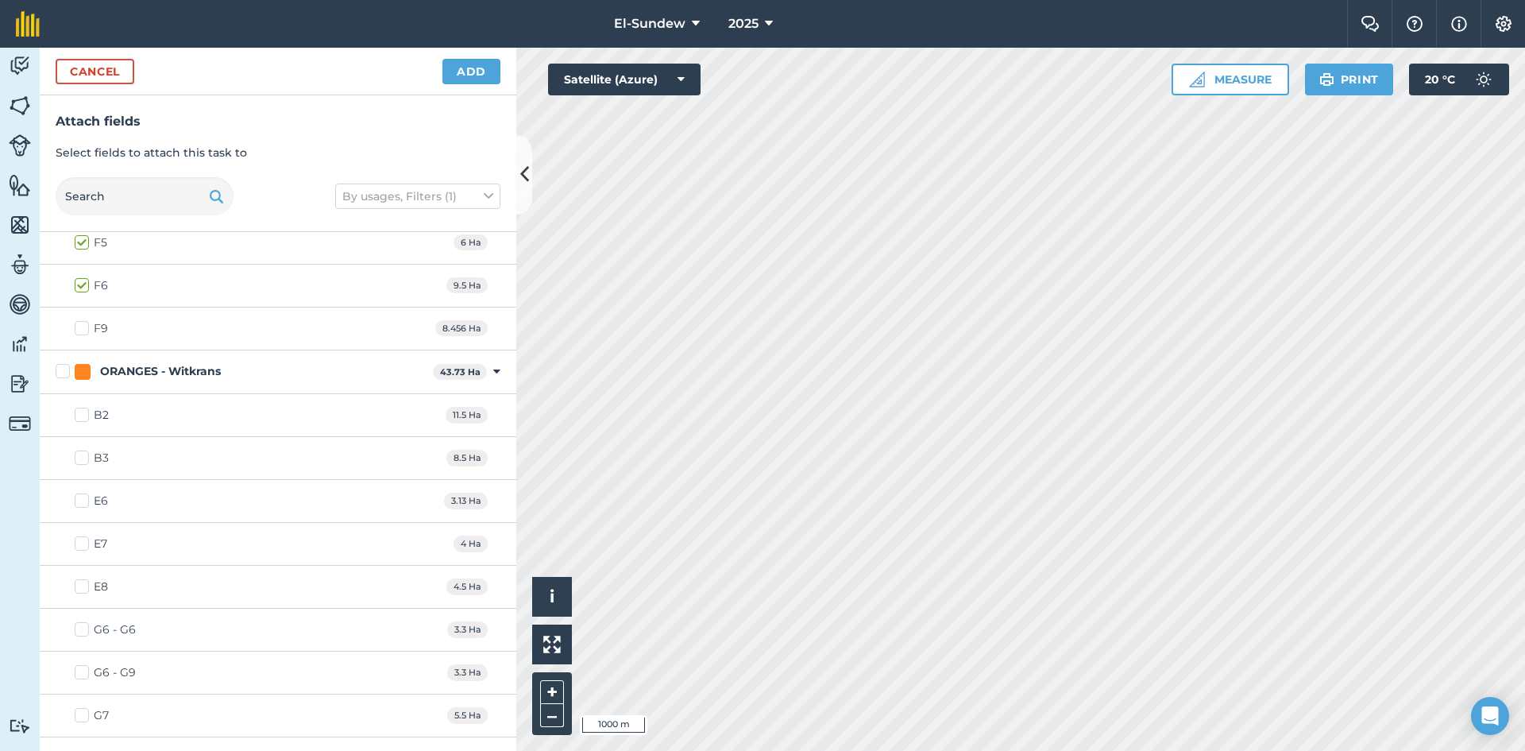
click at [57, 371] on label "ORANGES - Witkrans" at bounding box center [241, 371] width 371 height 17
click at [57, 371] on input "ORANGES - Witkrans" at bounding box center [61, 368] width 10 height 10
checkbox input "true"
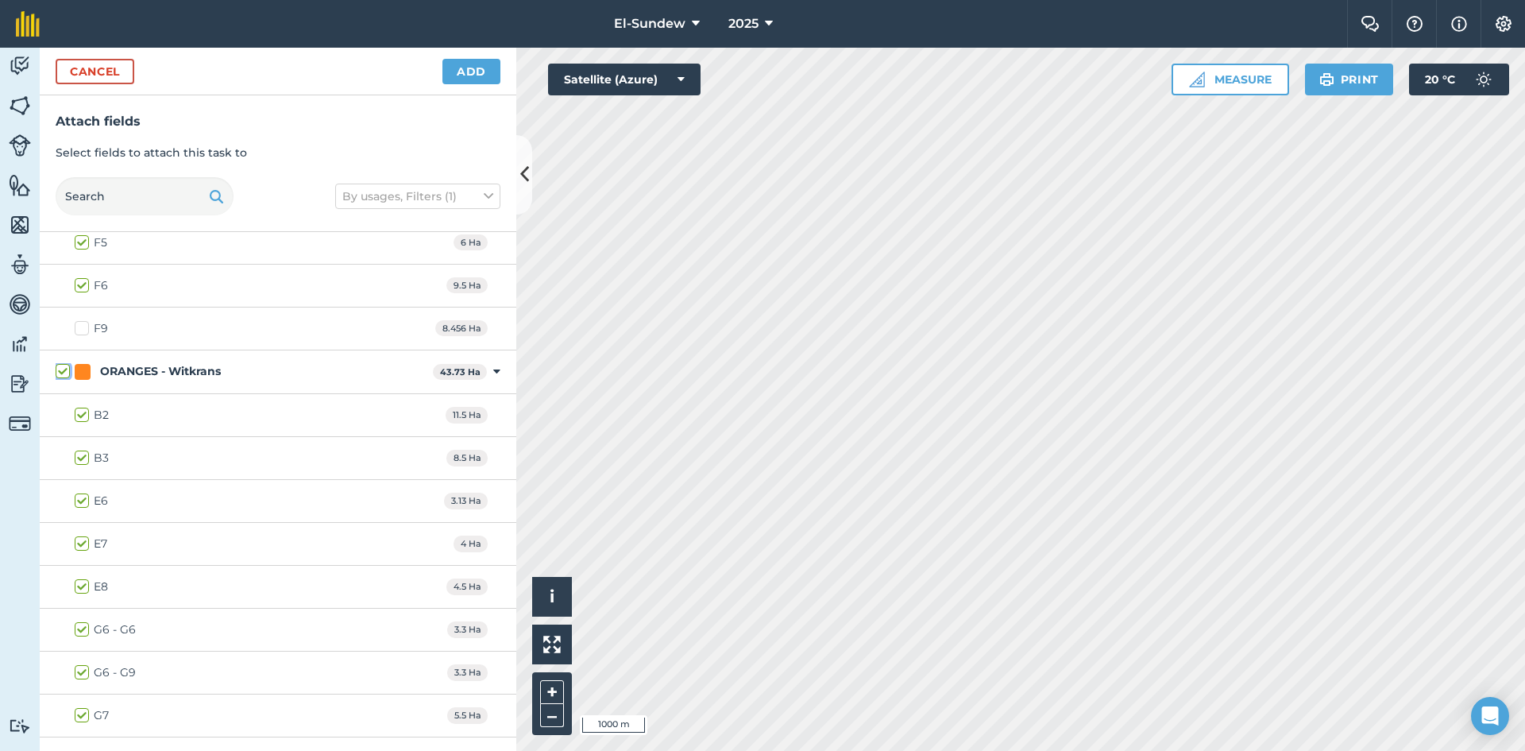
checkbox input "true"
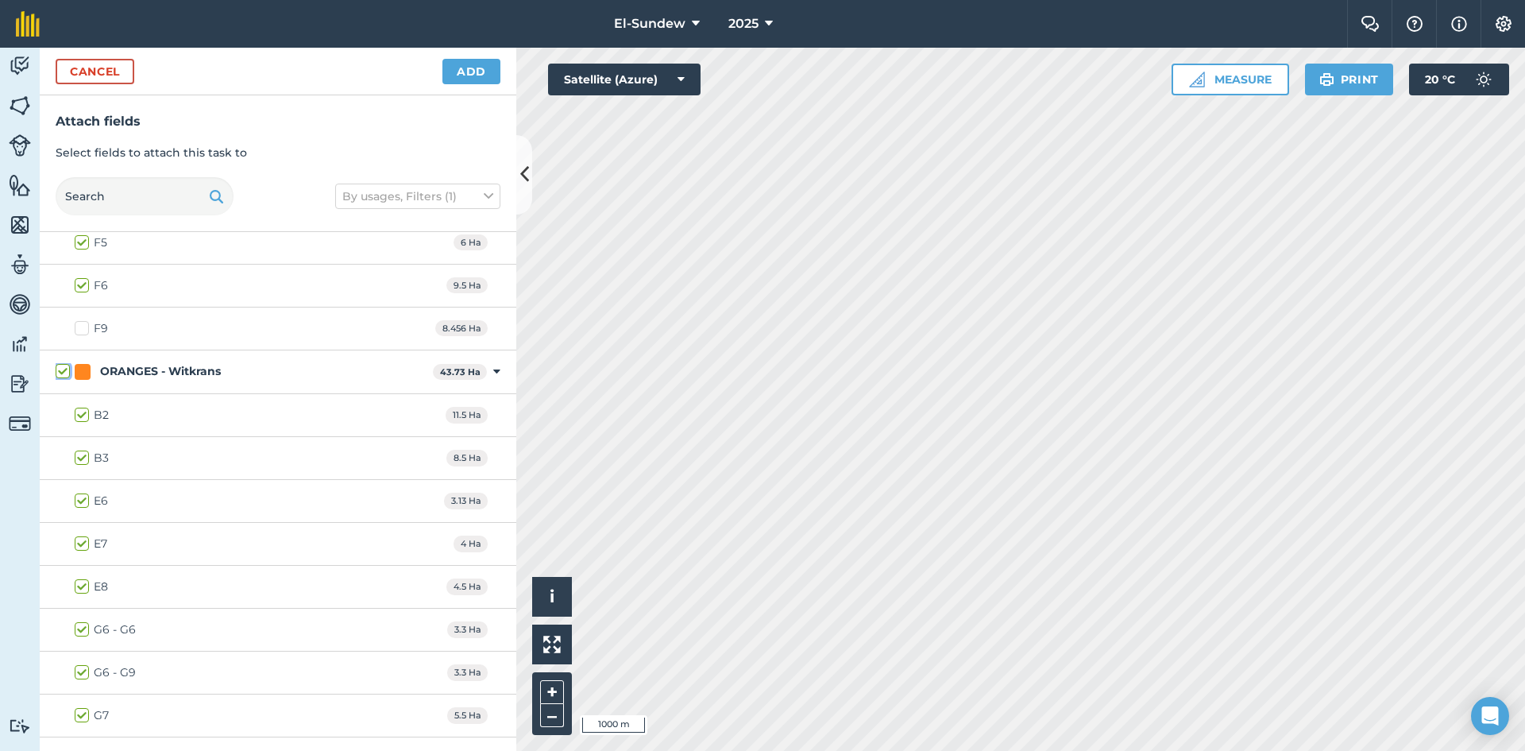
checkbox input "true"
click at [82, 676] on label "G6 - G9" at bounding box center [105, 672] width 61 height 17
click at [82, 674] on input "G6 - G9" at bounding box center [80, 669] width 10 height 10
checkbox input "false"
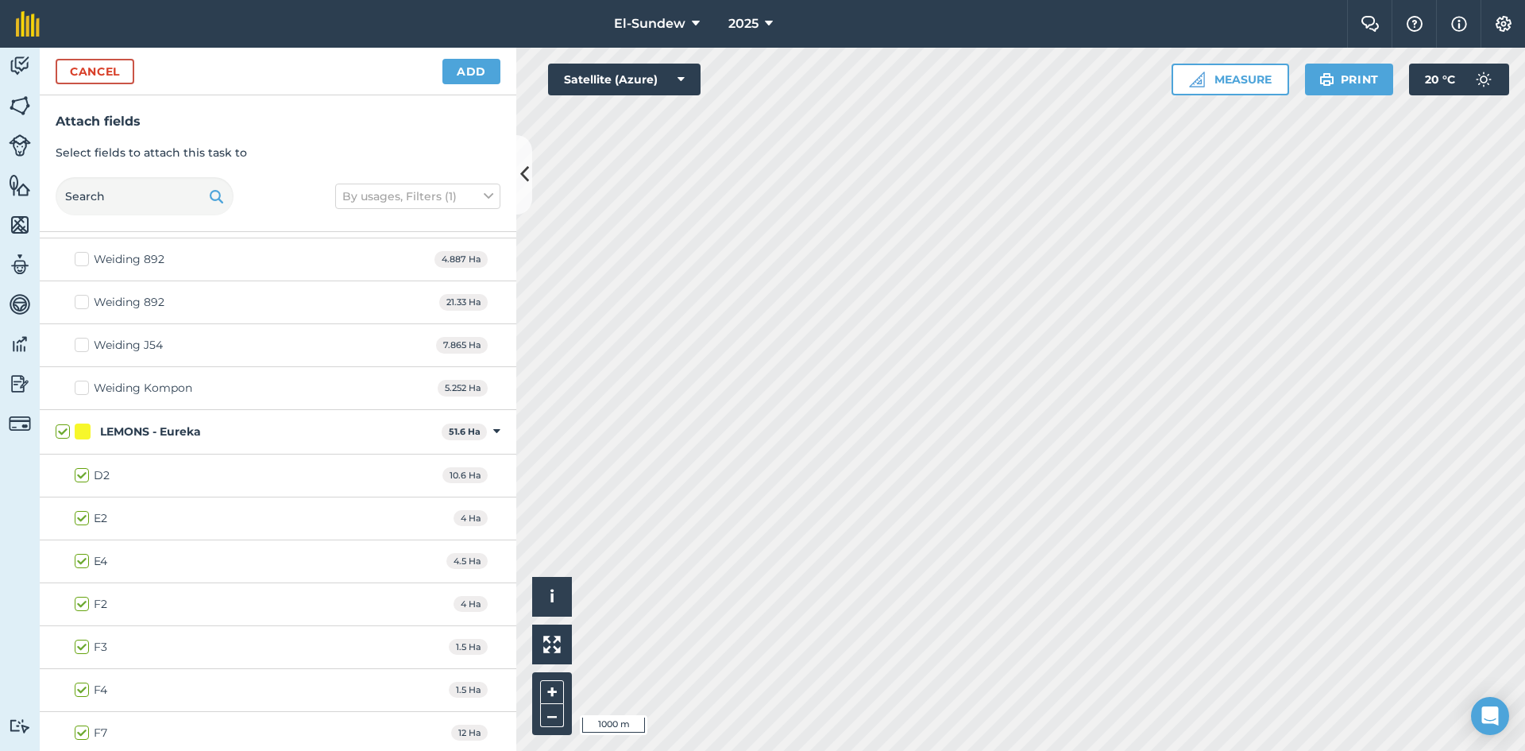
scroll to position [0, 0]
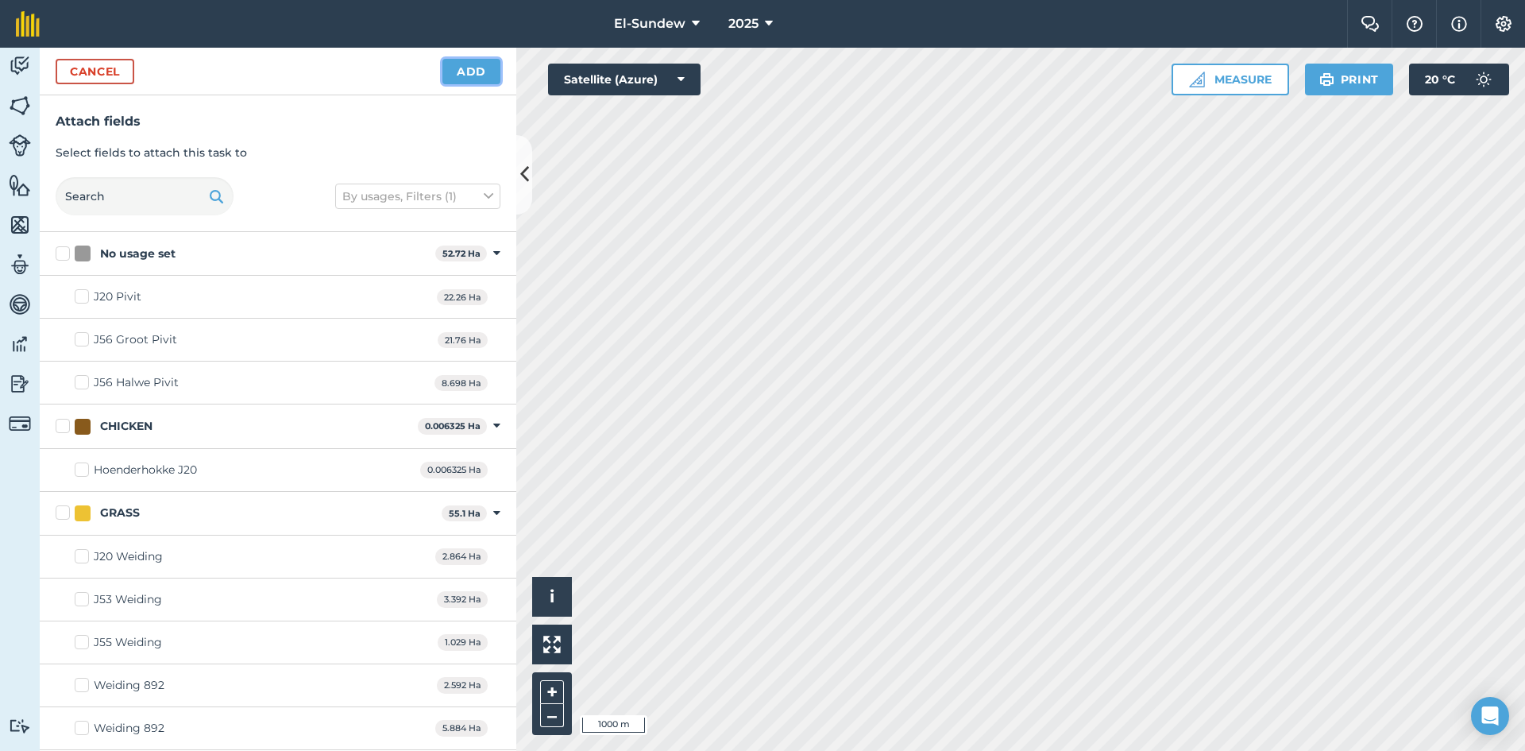
click at [466, 66] on button "Add" at bounding box center [471, 71] width 58 height 25
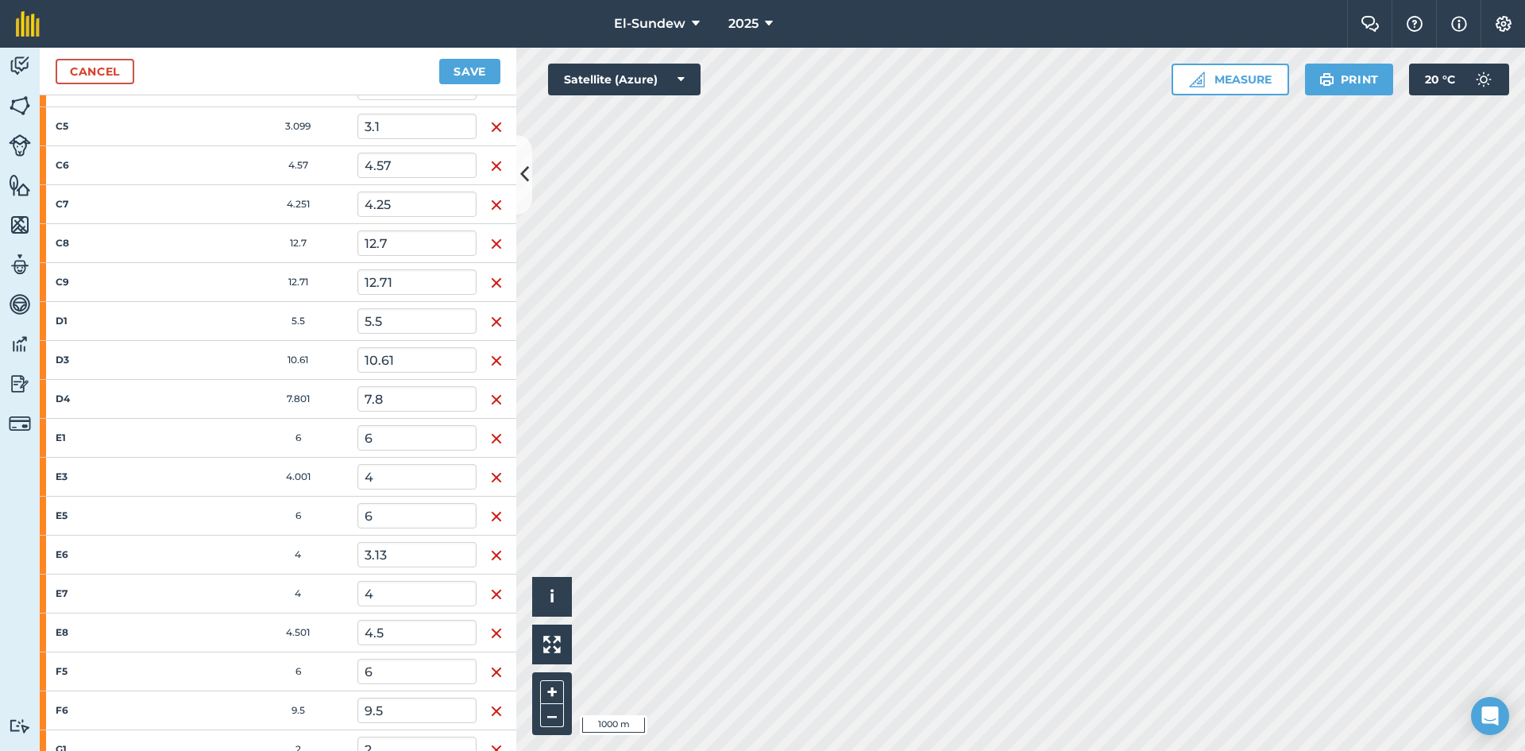
scroll to position [1324, 0]
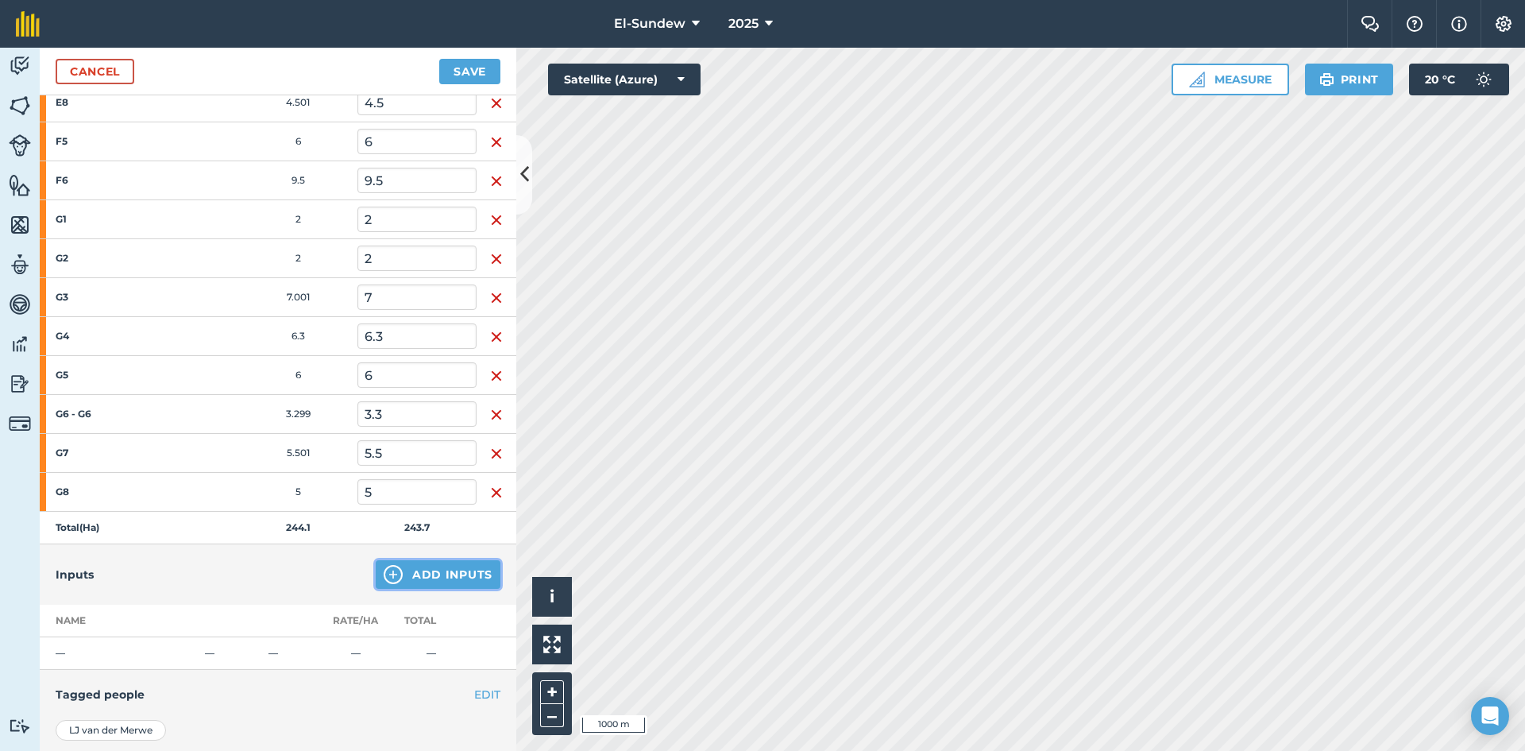
click at [385, 566] on img at bounding box center [393, 574] width 19 height 19
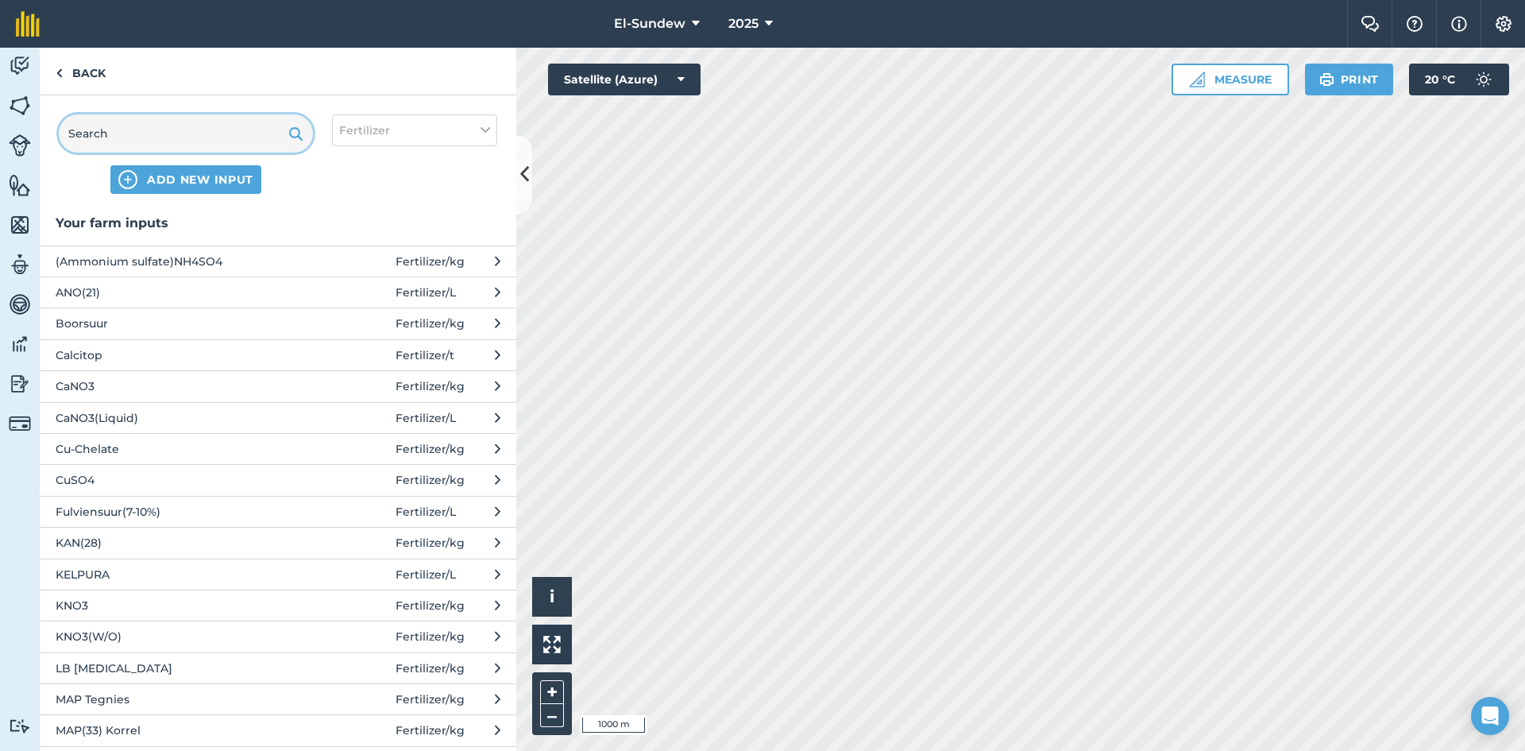
click at [195, 126] on input "text" at bounding box center [186, 133] width 254 height 38
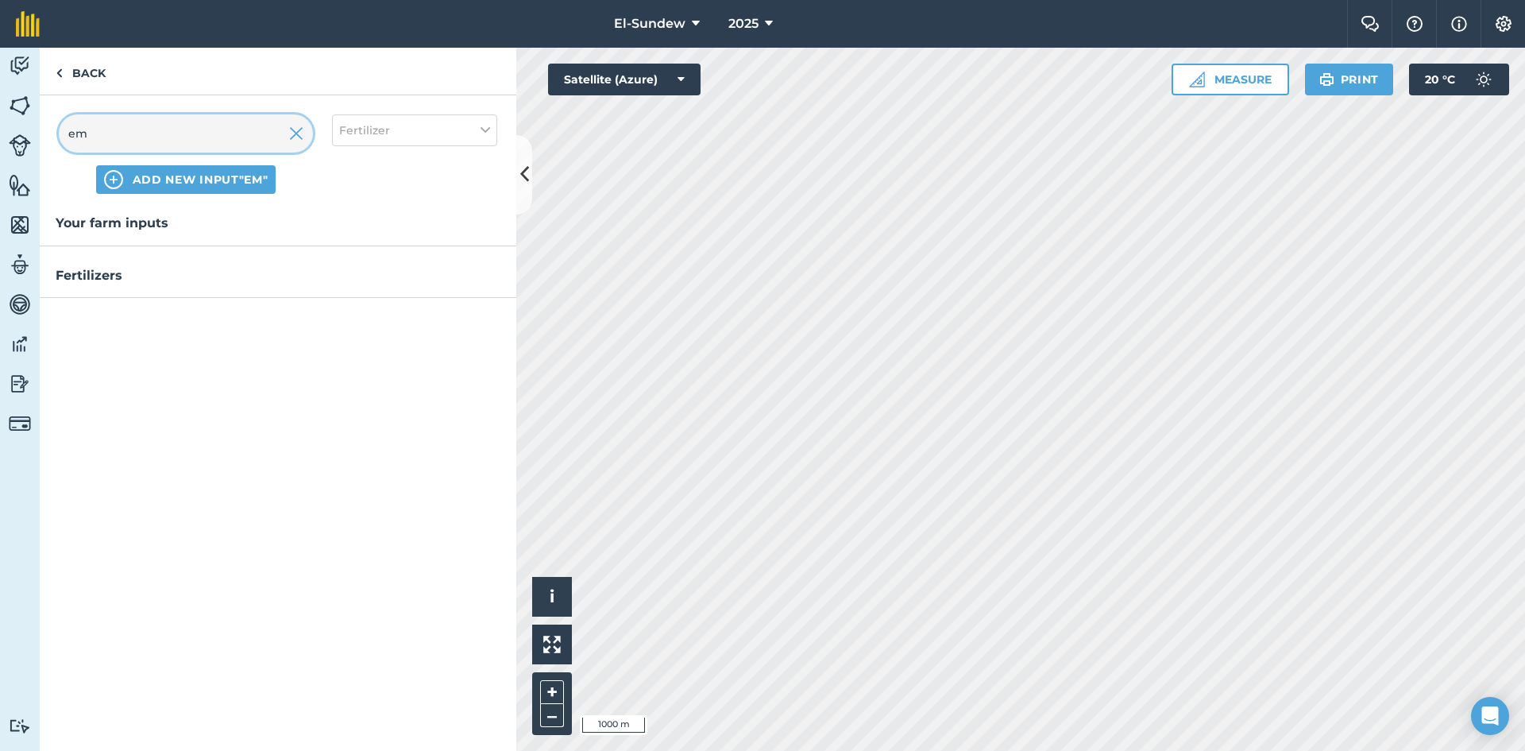
type input "em"
click at [454, 133] on button "Fertilizer" at bounding box center [414, 130] width 165 height 32
click at [345, 276] on label "Other" at bounding box center [414, 282] width 151 height 17
click at [345, 276] on input "Other" at bounding box center [344, 279] width 10 height 10
checkbox input "true"
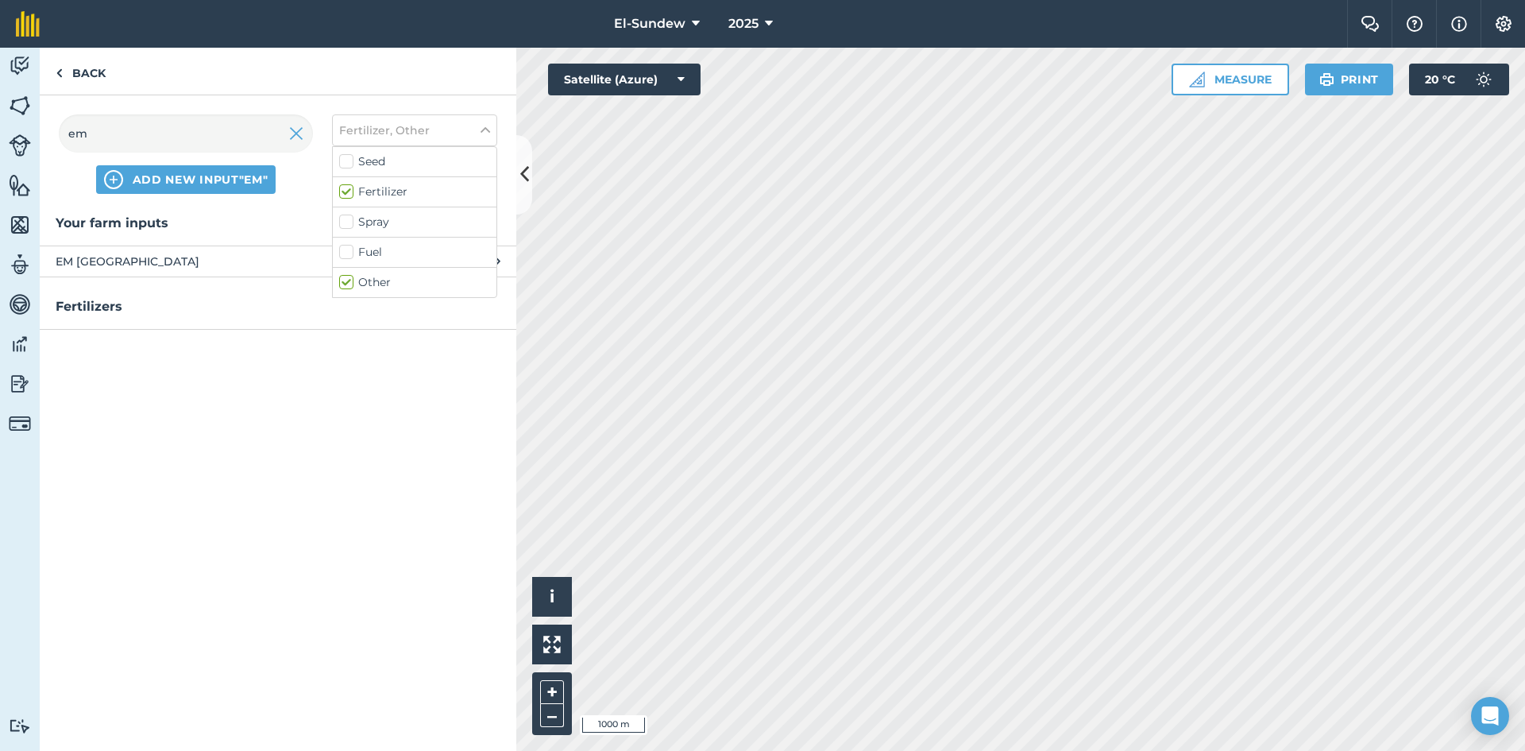
click at [203, 261] on span "EM [GEOGRAPHIC_DATA]" at bounding box center [186, 261] width 260 height 17
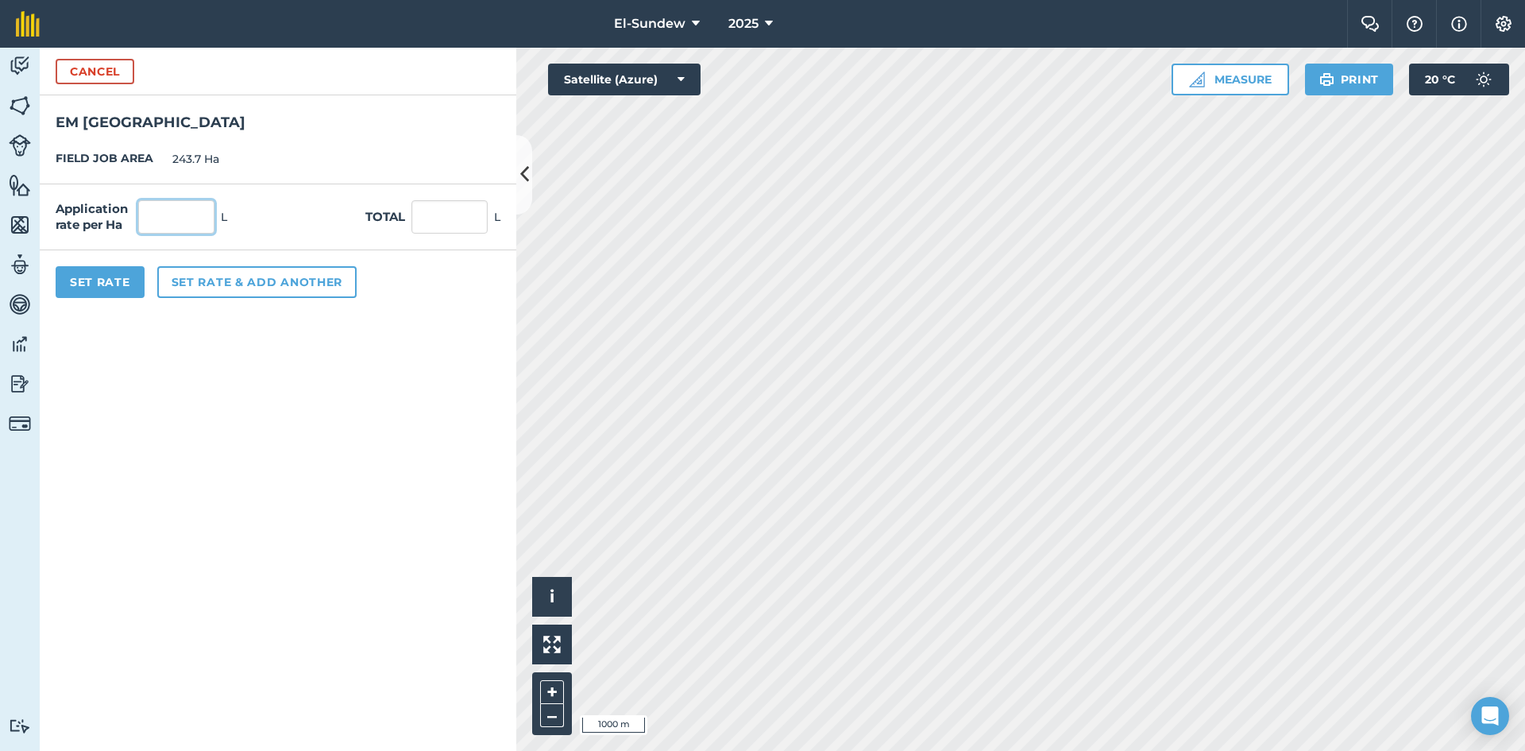
click at [201, 214] on input "text" at bounding box center [176, 216] width 76 height 33
type input "20"
type input "4,874"
click at [219, 281] on button "Set rate & add another" at bounding box center [256, 282] width 199 height 32
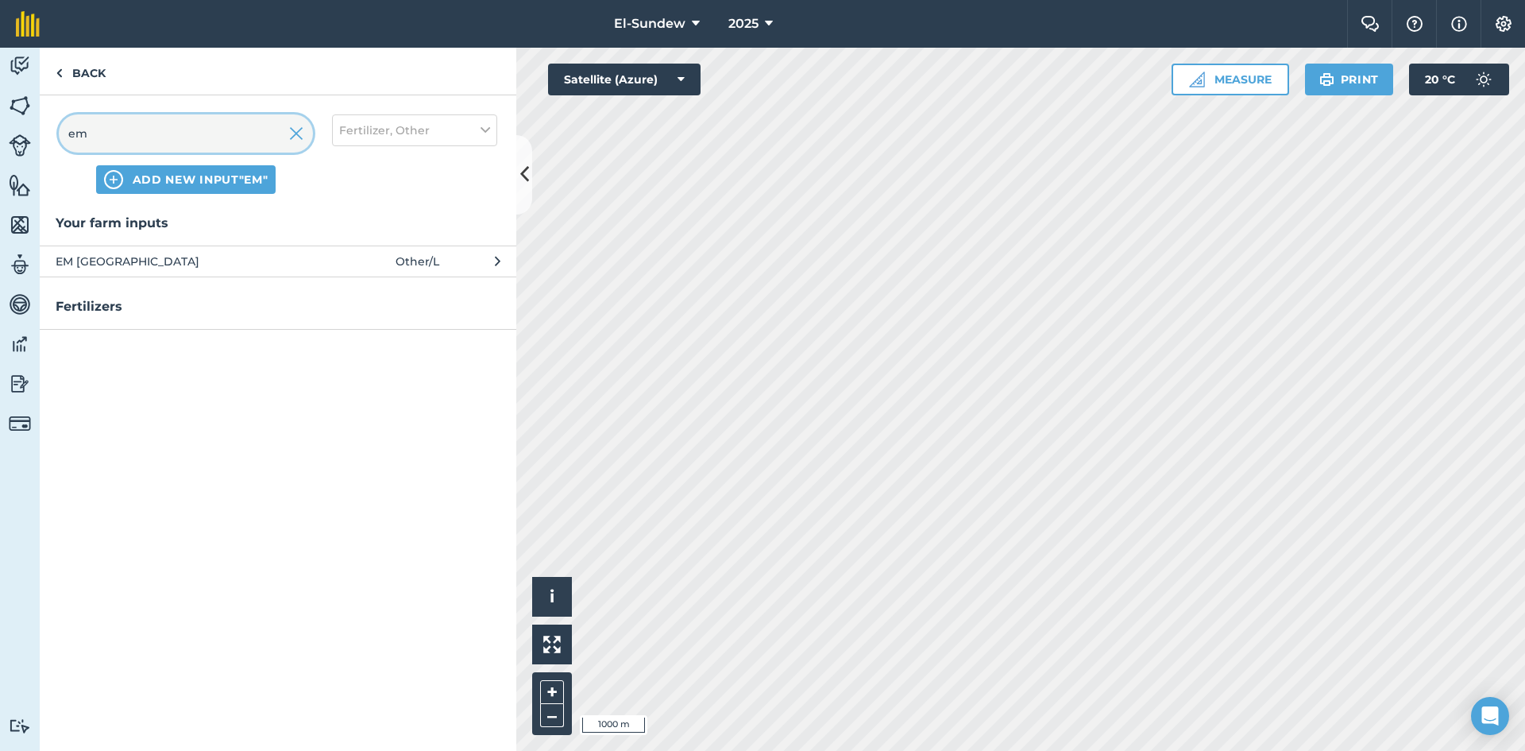
click at [172, 137] on input "em" at bounding box center [186, 133] width 254 height 38
type input "root"
click at [195, 257] on span "Rootella L" at bounding box center [186, 261] width 260 height 17
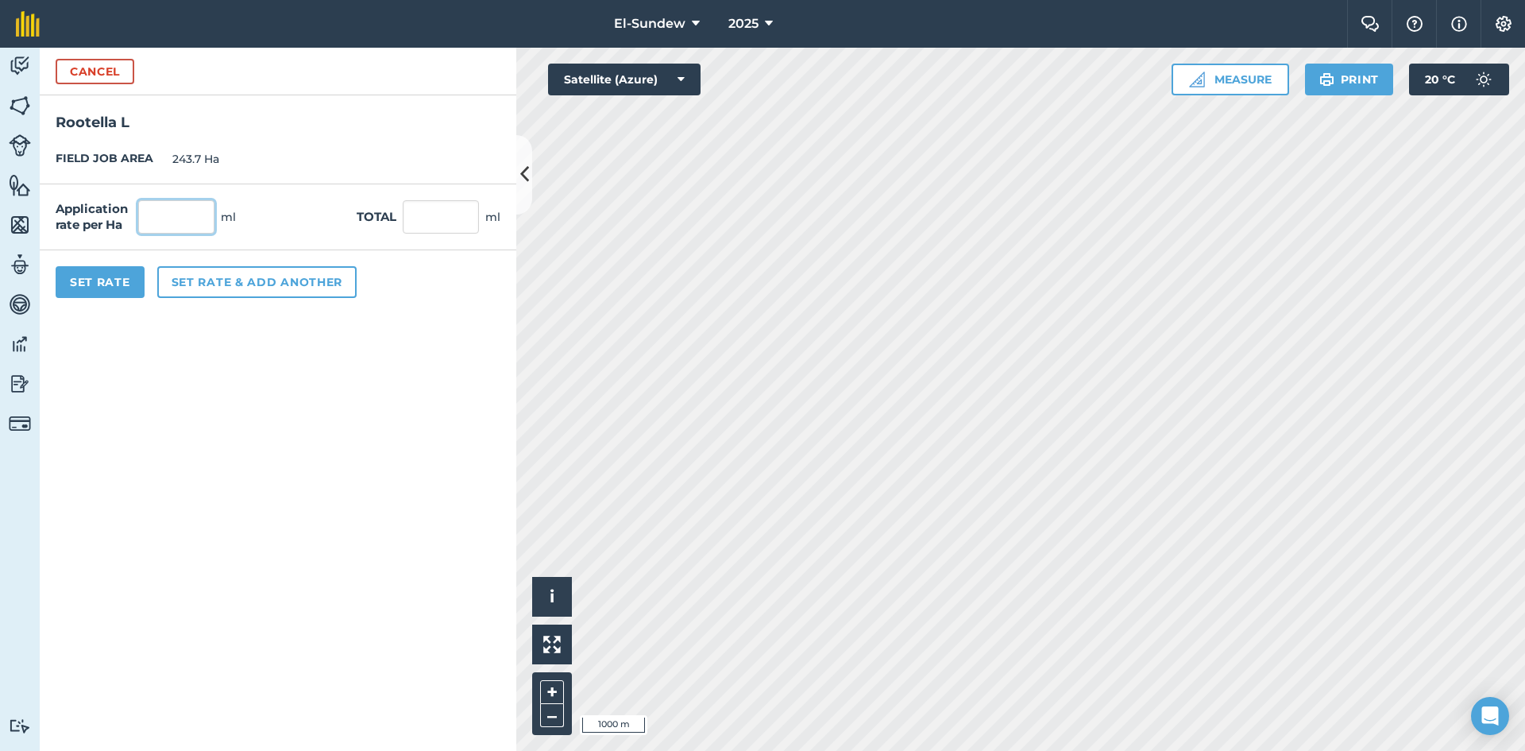
click at [195, 219] on input "text" at bounding box center [176, 216] width 76 height 33
type input "4"
type input "974.8"
click at [236, 281] on button "Set rate & add another" at bounding box center [256, 282] width 199 height 32
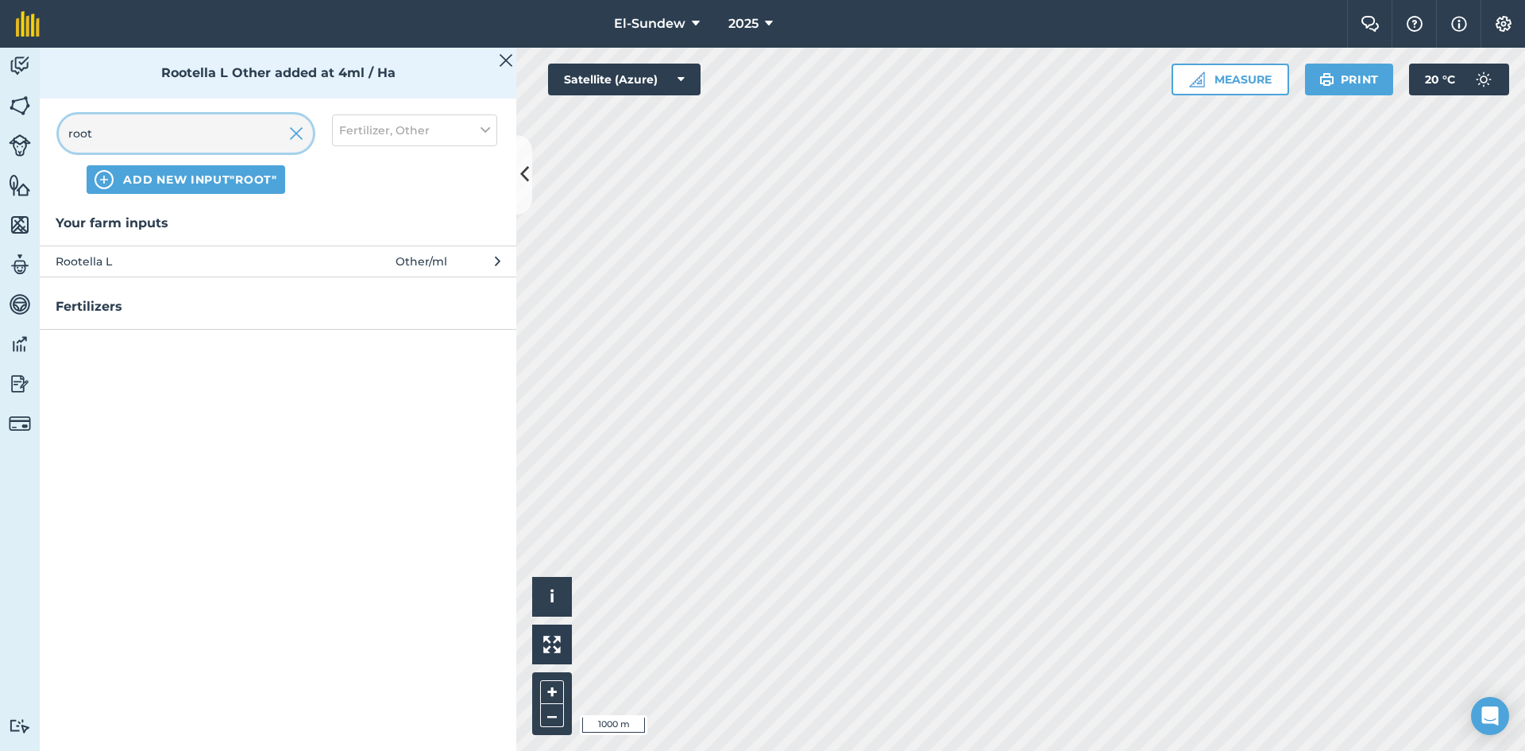
click at [220, 130] on input "root" at bounding box center [186, 133] width 254 height 38
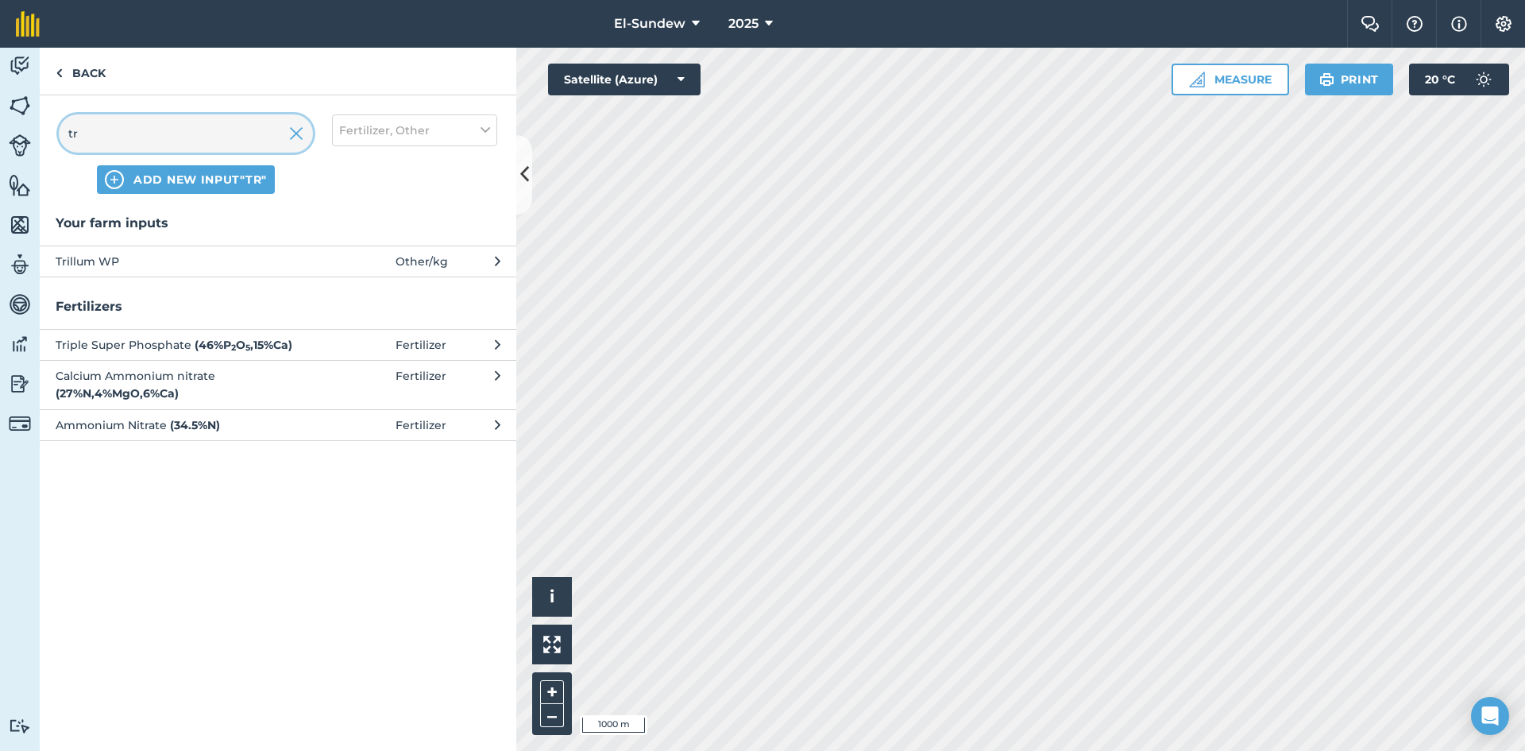
type input "tr"
click at [218, 260] on span "Trillum WP" at bounding box center [186, 261] width 260 height 17
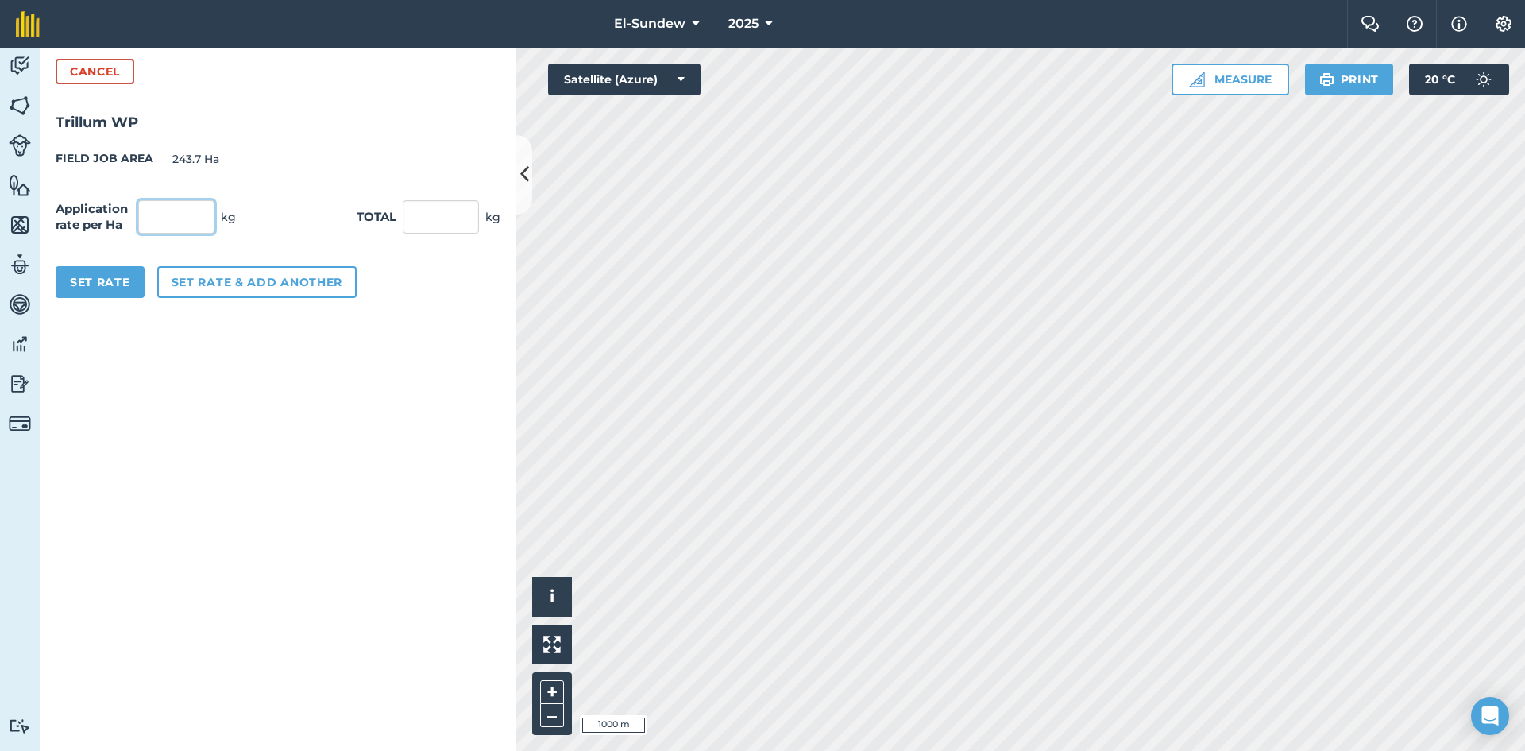
click at [209, 211] on input "text" at bounding box center [176, 216] width 76 height 33
type input "0.025"
type input "6.093"
click at [238, 289] on button "Set rate & add another" at bounding box center [256, 282] width 199 height 32
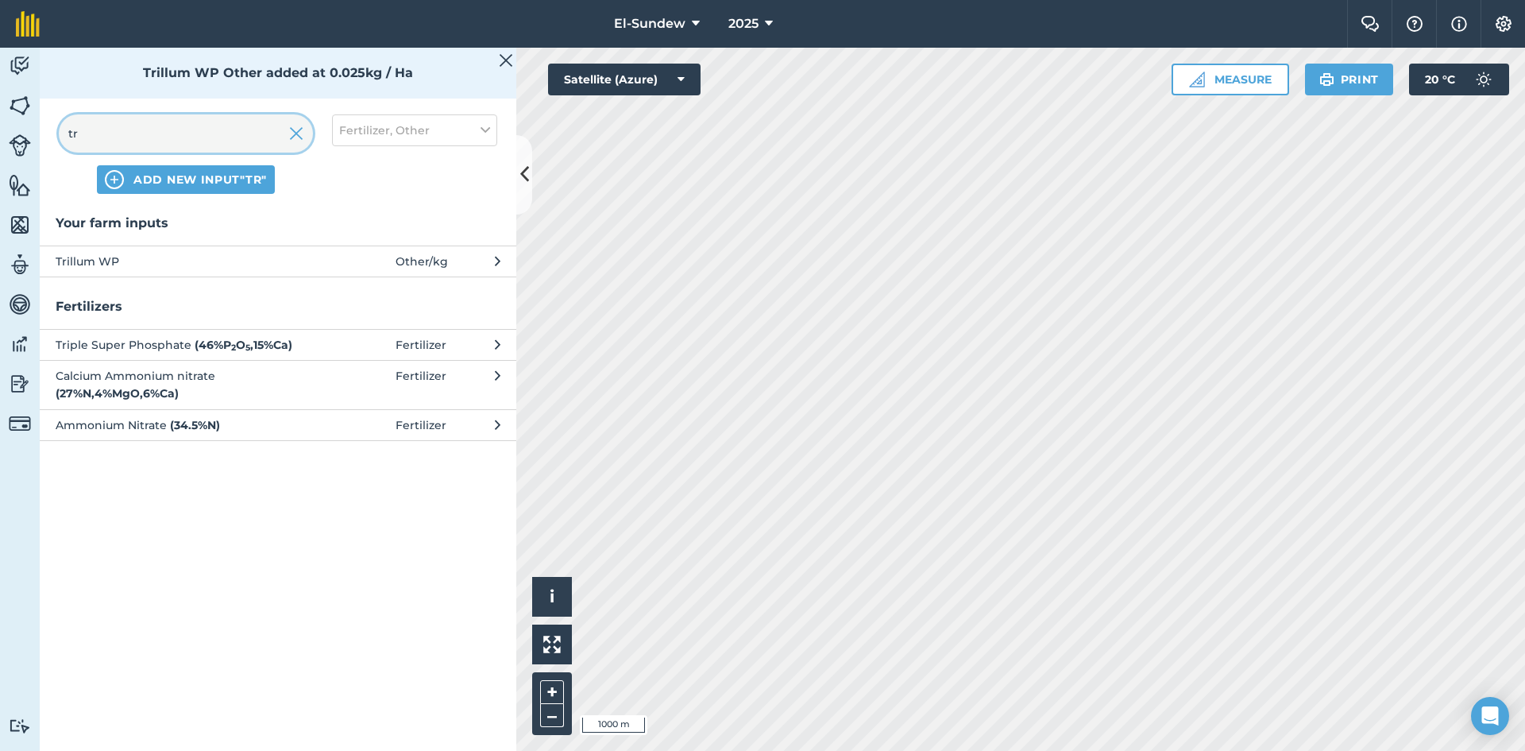
click at [211, 137] on input "tr" at bounding box center [186, 133] width 254 height 38
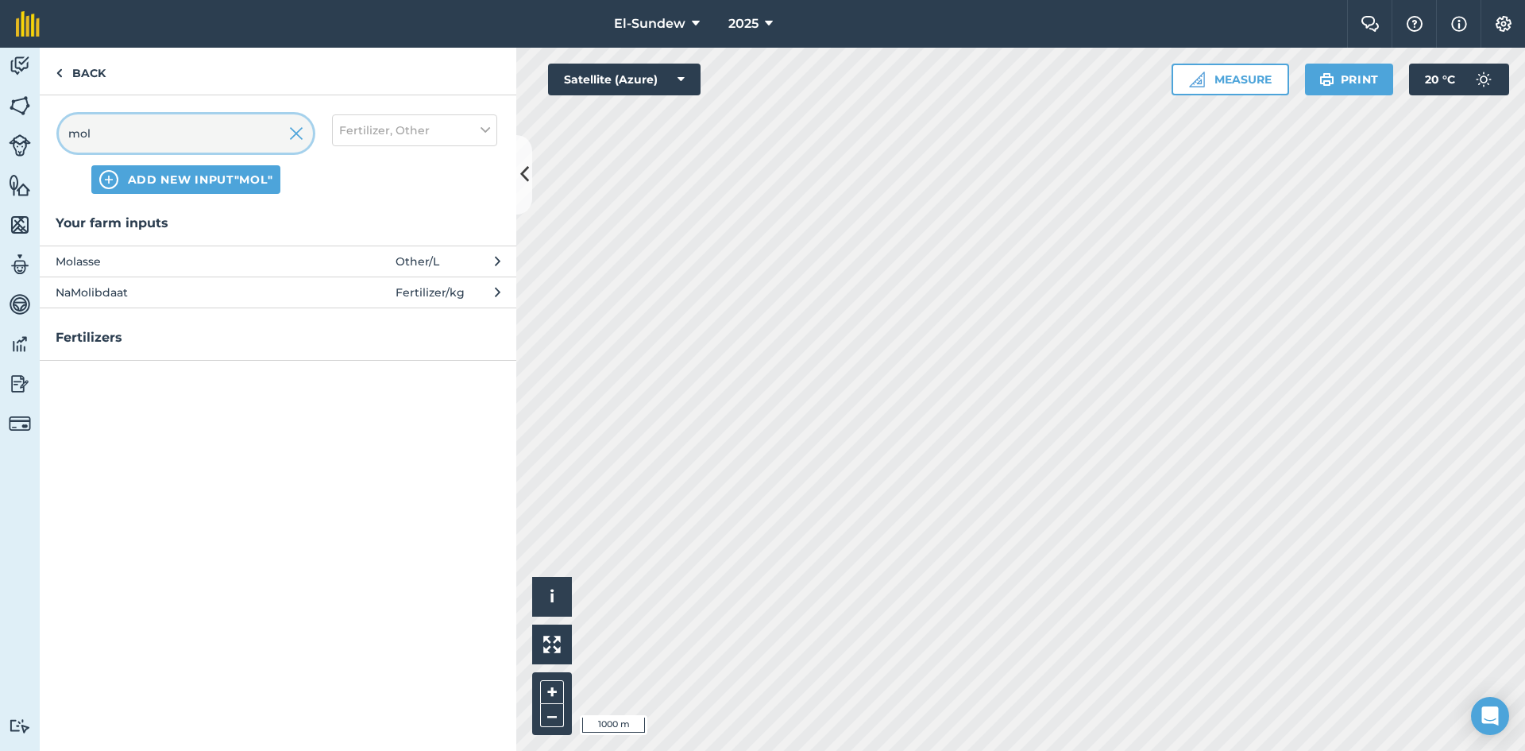
type input "mol"
click at [191, 263] on span "Molasse" at bounding box center [186, 261] width 260 height 17
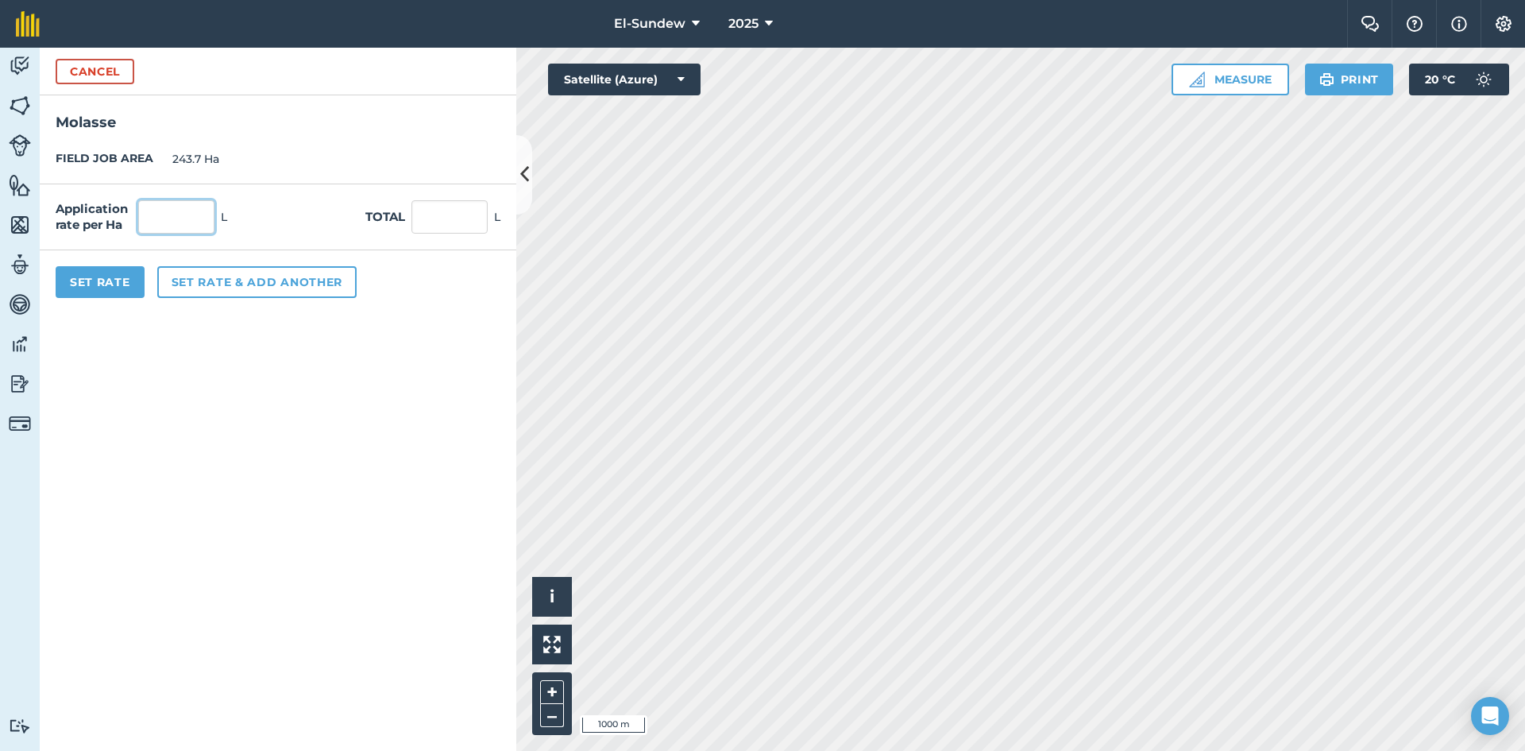
click at [180, 222] on input "text" at bounding box center [176, 216] width 76 height 33
type input "1"
type input "243.7"
click at [120, 288] on button "Set Rate" at bounding box center [100, 282] width 89 height 32
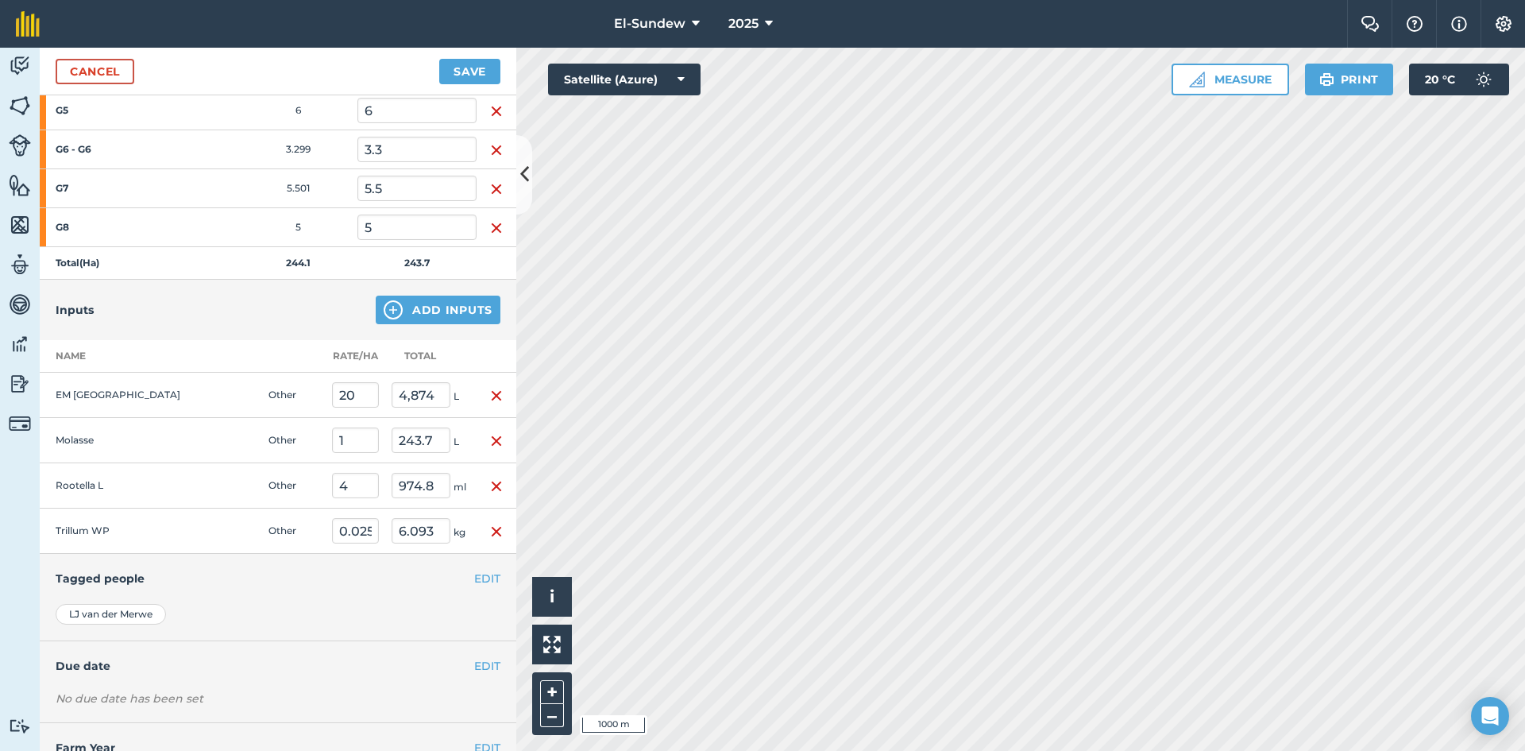
scroll to position [1645, 0]
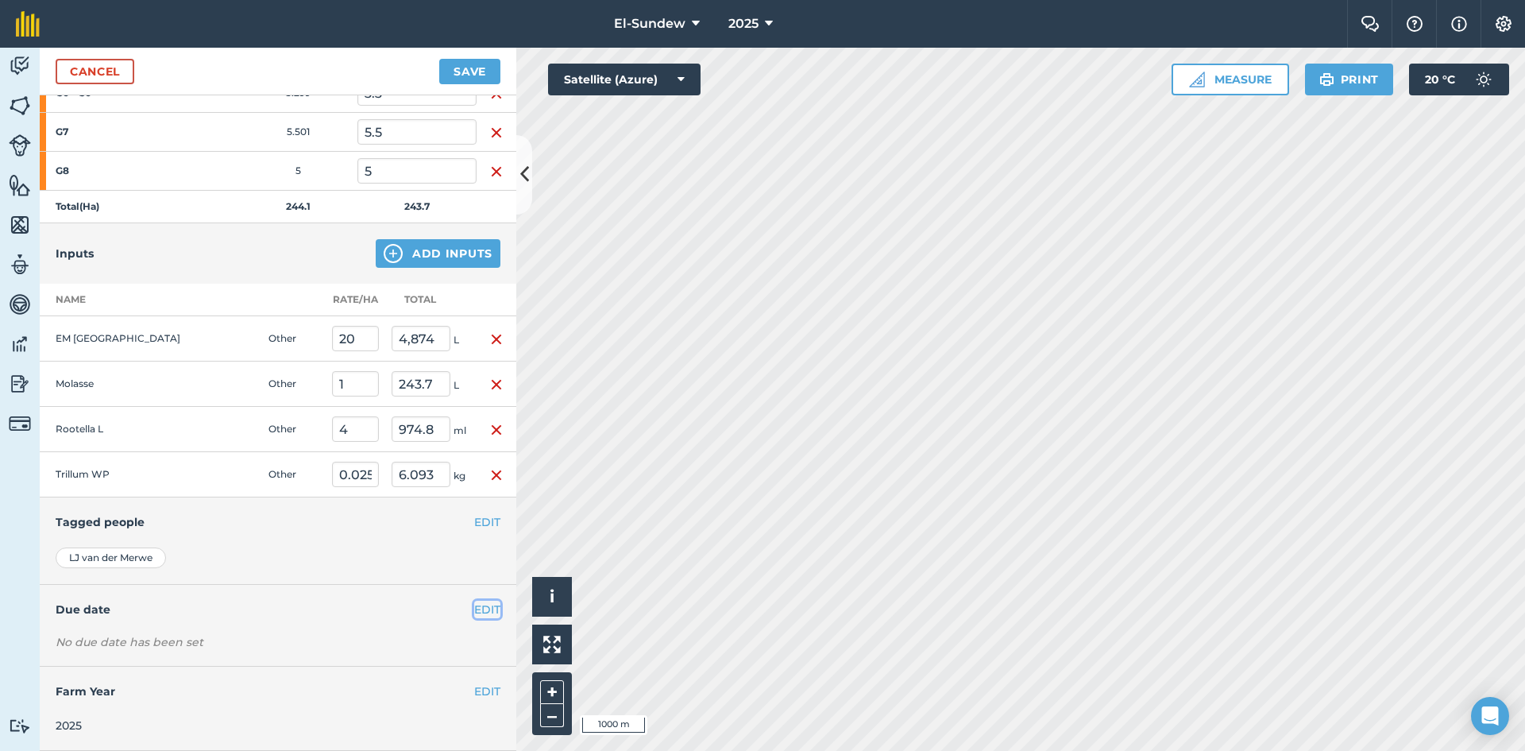
click at [474, 612] on button "EDIT" at bounding box center [487, 609] width 26 height 17
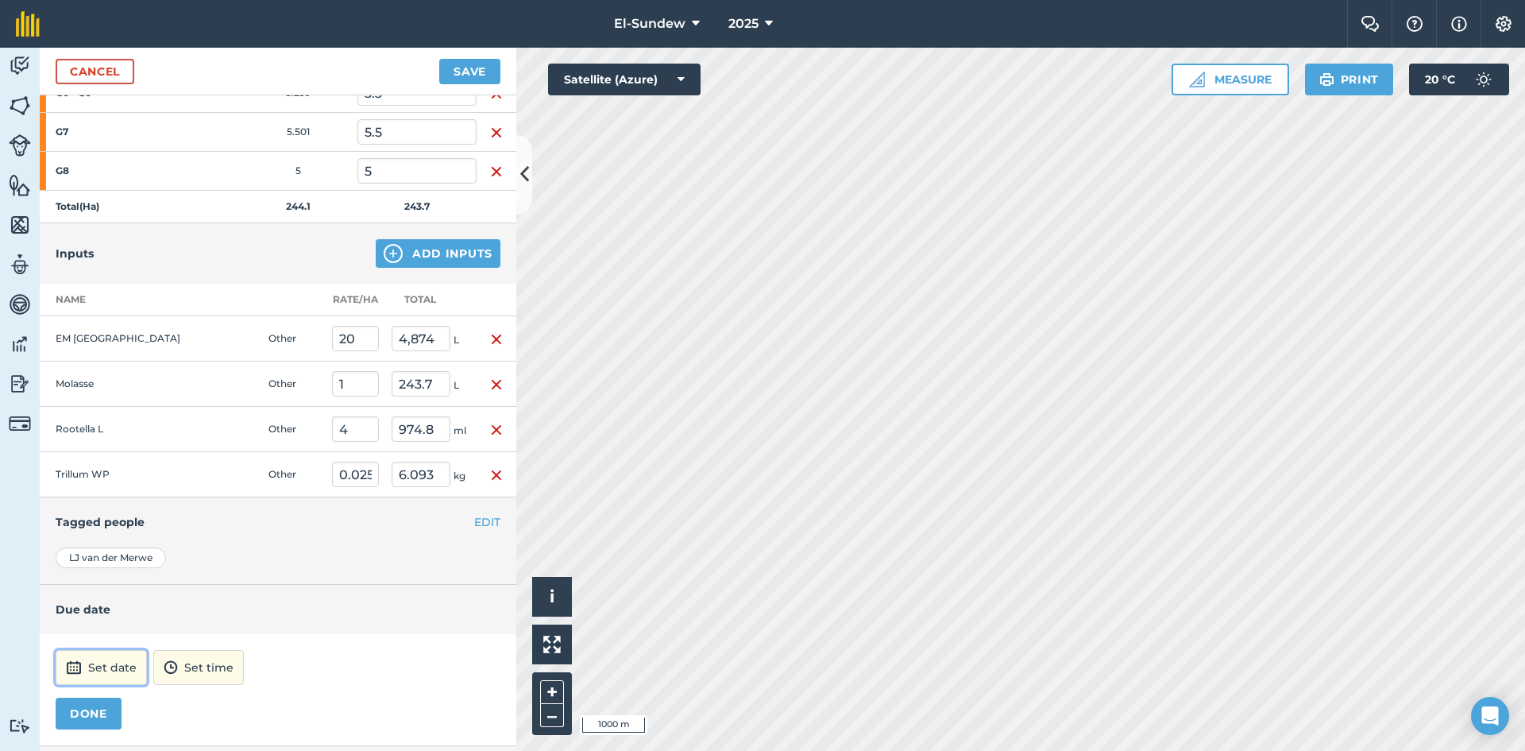
click at [113, 665] on button "Set date" at bounding box center [101, 667] width 91 height 35
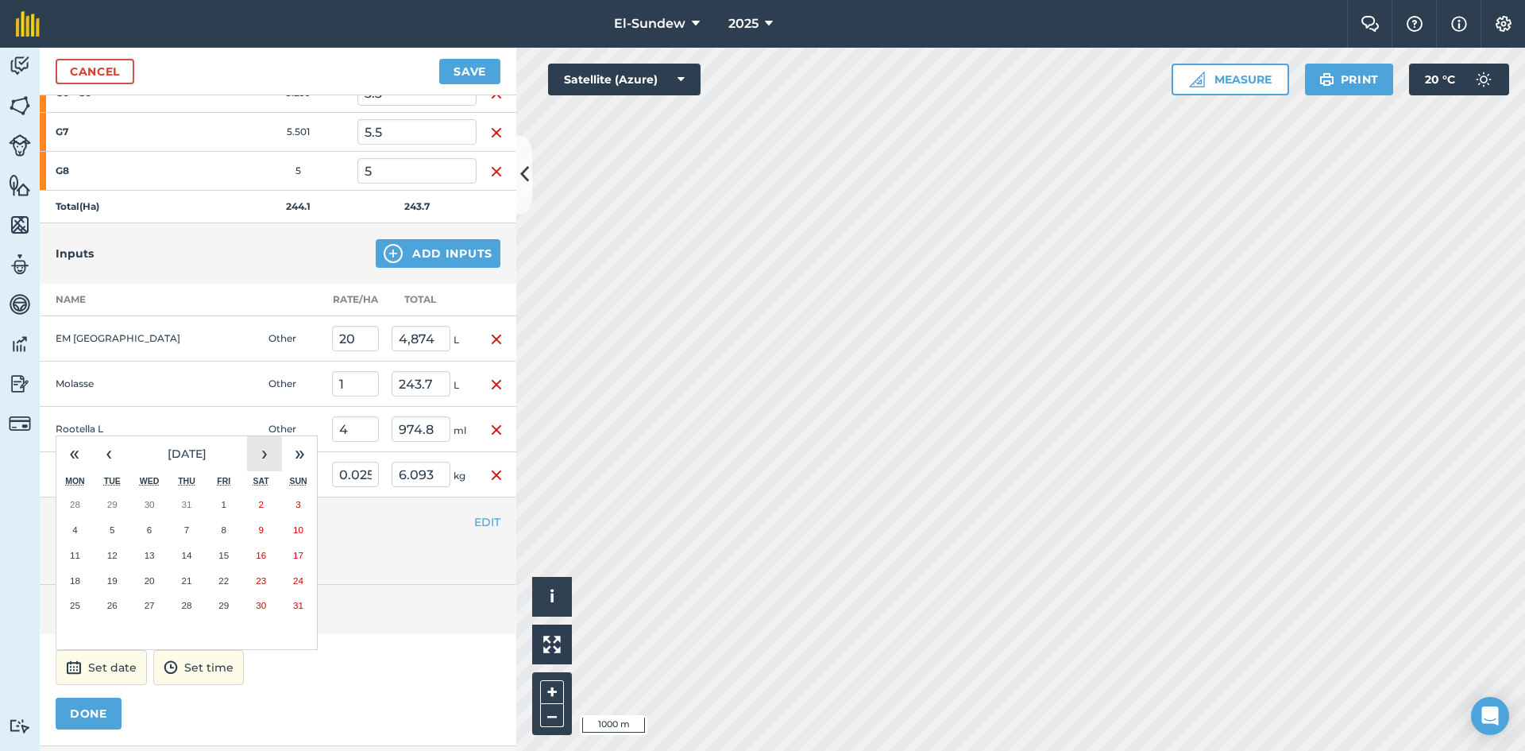
click at [265, 450] on button "›" at bounding box center [264, 453] width 35 height 35
click at [85, 511] on button "1" at bounding box center [74, 504] width 37 height 25
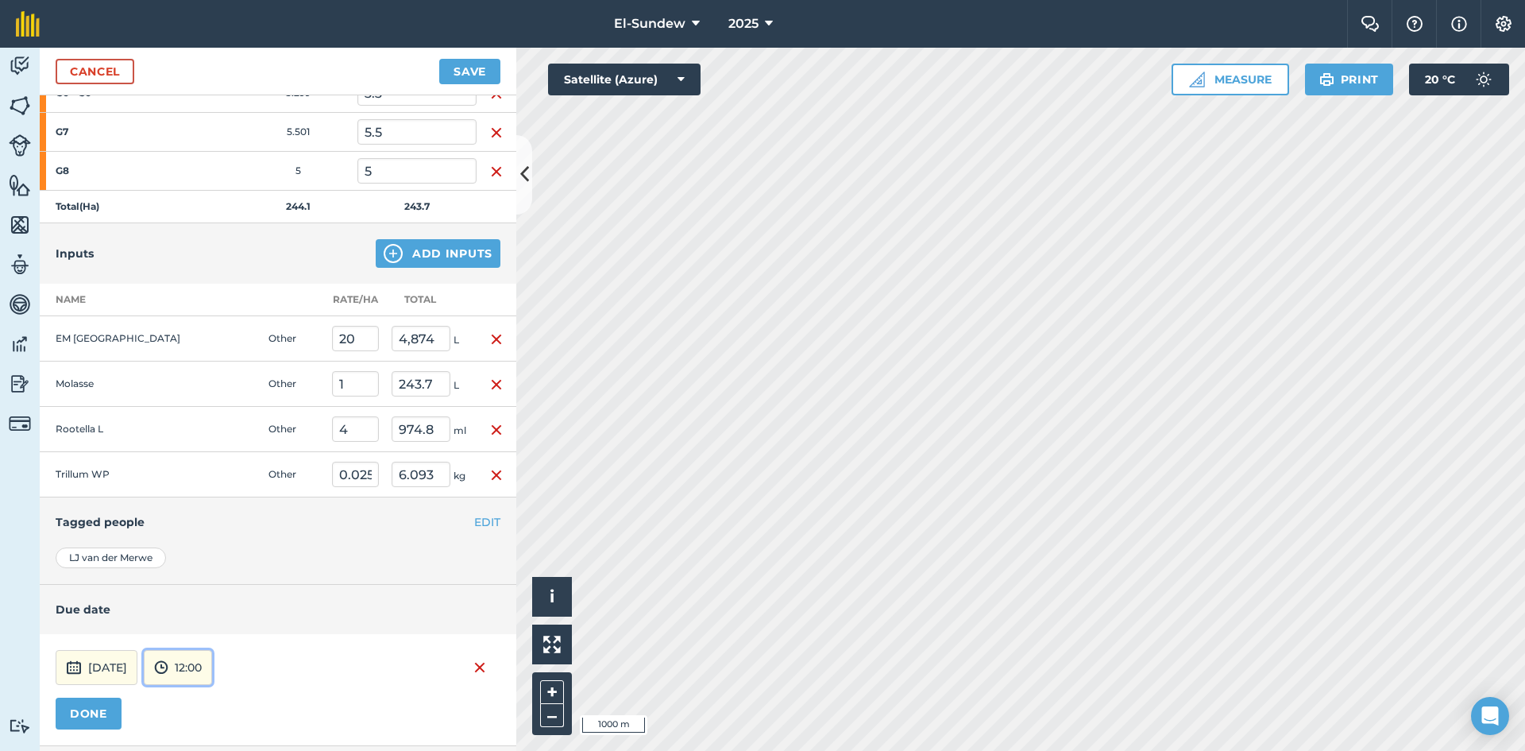
click at [212, 670] on button "12:00" at bounding box center [178, 667] width 68 height 35
click at [199, 589] on button "07:00" at bounding box center [182, 584] width 75 height 25
click at [75, 719] on button "DONE" at bounding box center [89, 714] width 66 height 32
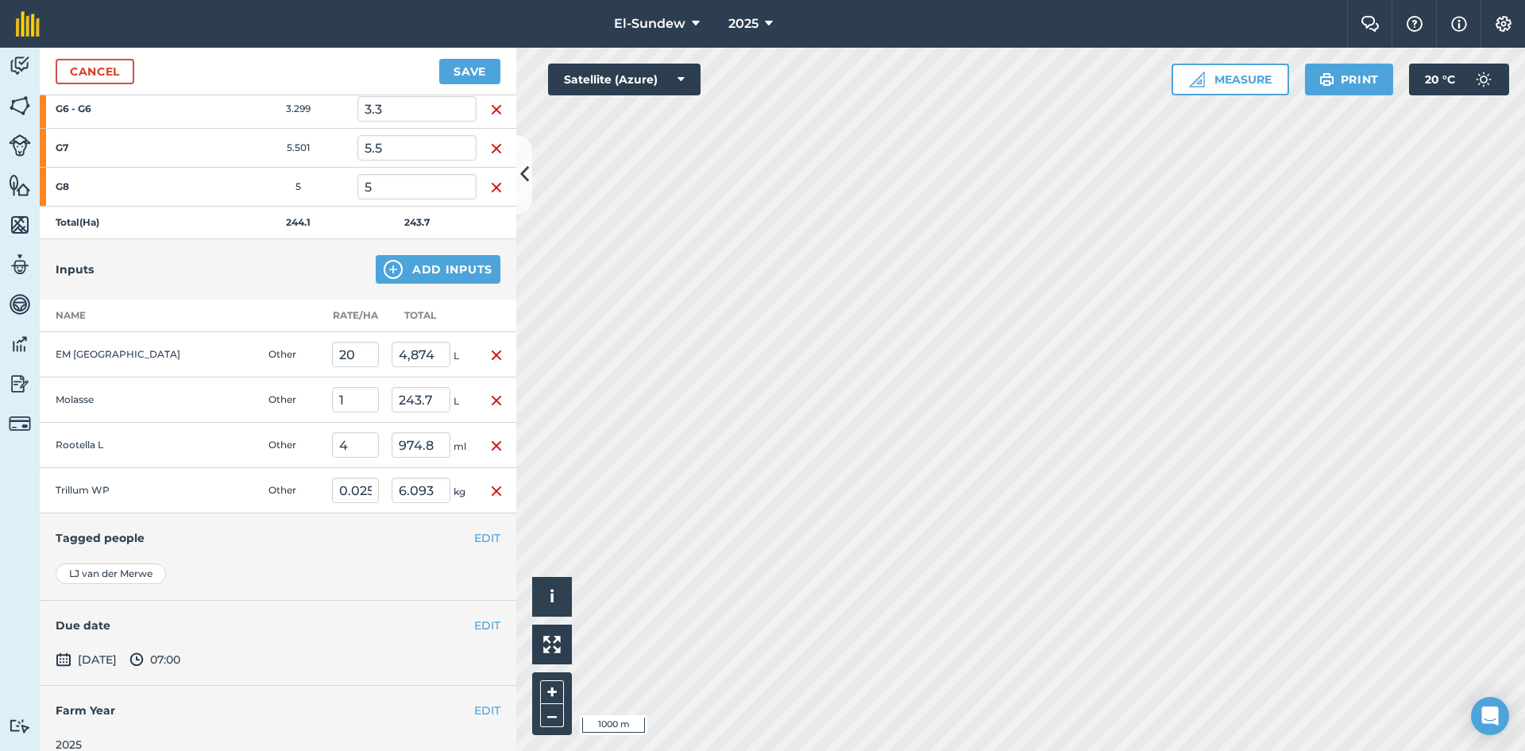
scroll to position [1648, 0]
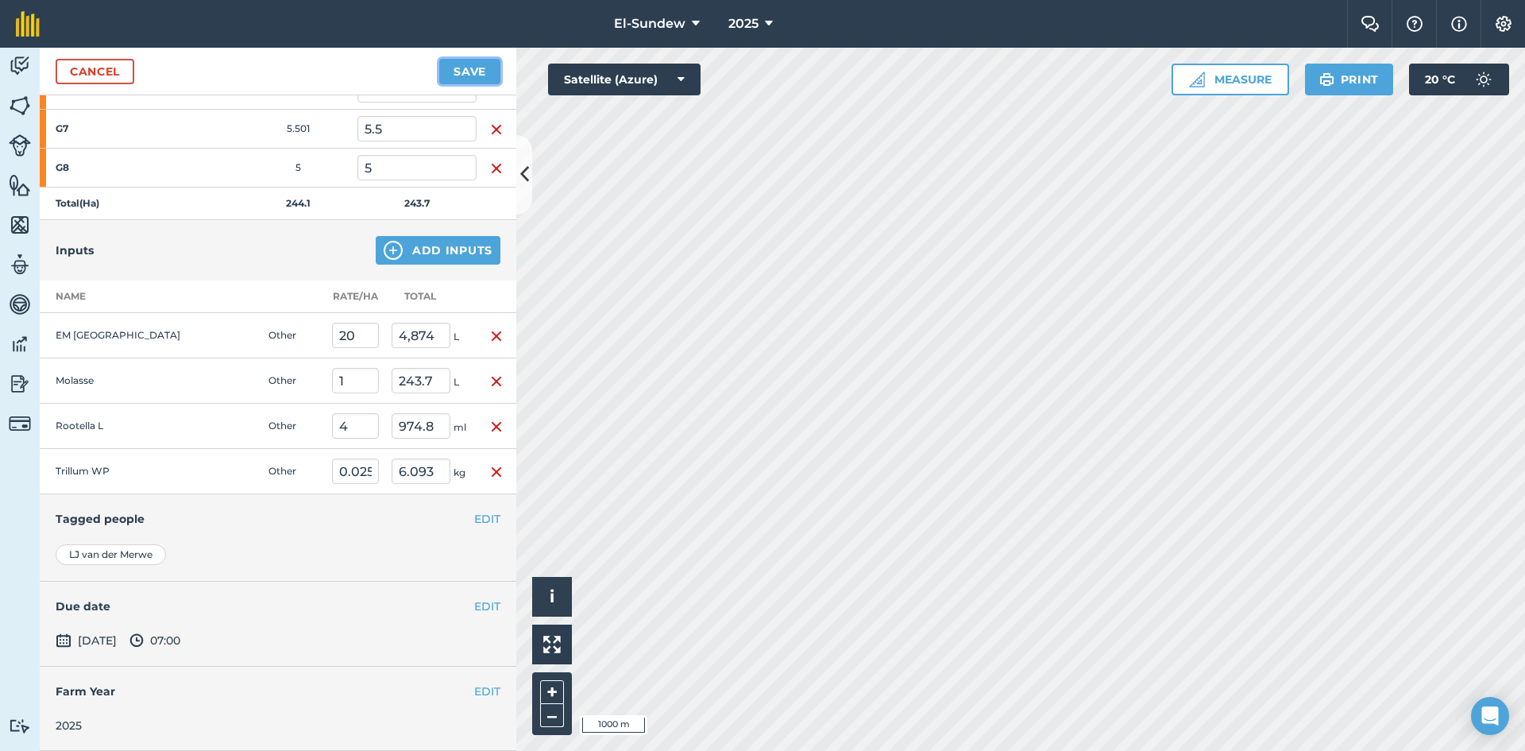
click at [466, 72] on button "Save" at bounding box center [469, 71] width 61 height 25
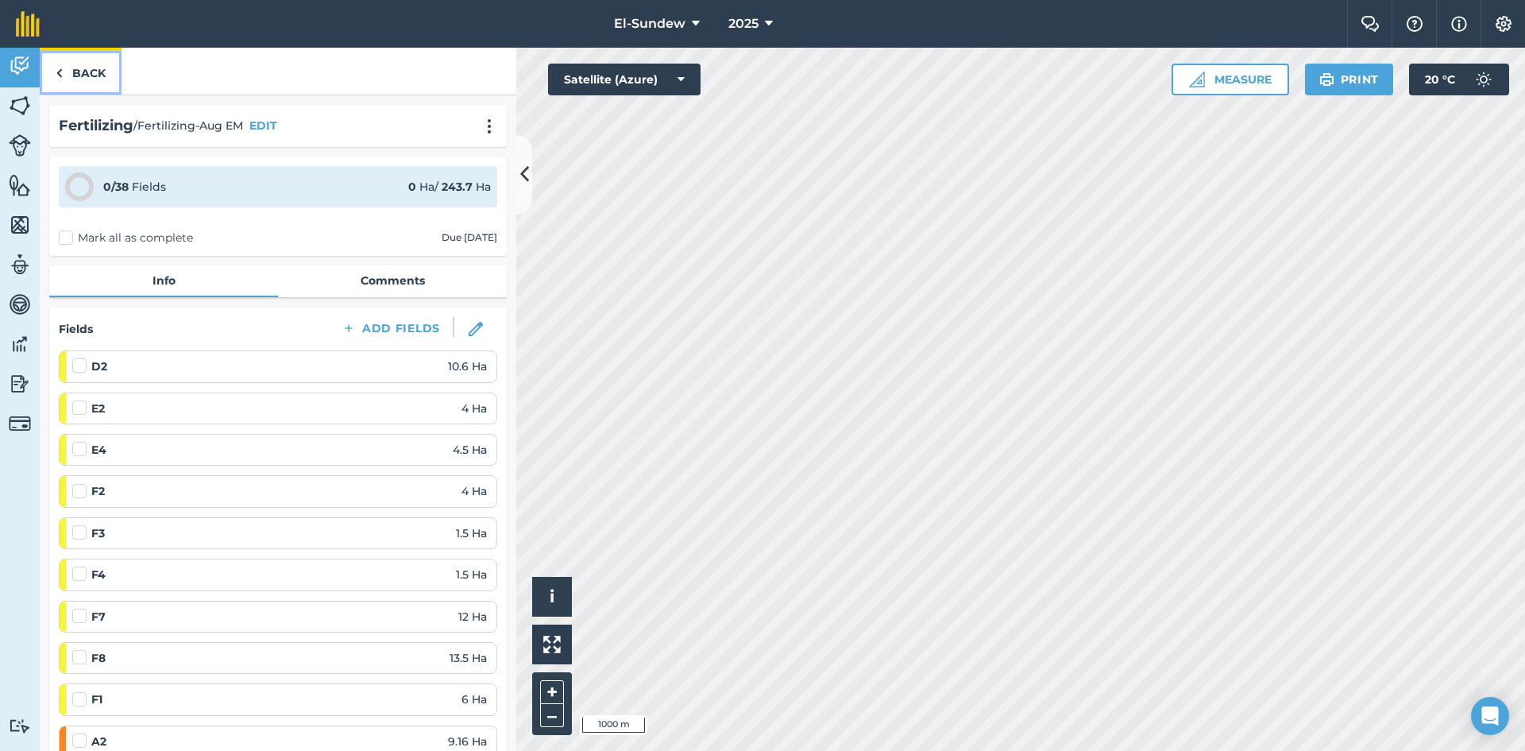
click at [72, 80] on link "Back" at bounding box center [81, 71] width 82 height 47
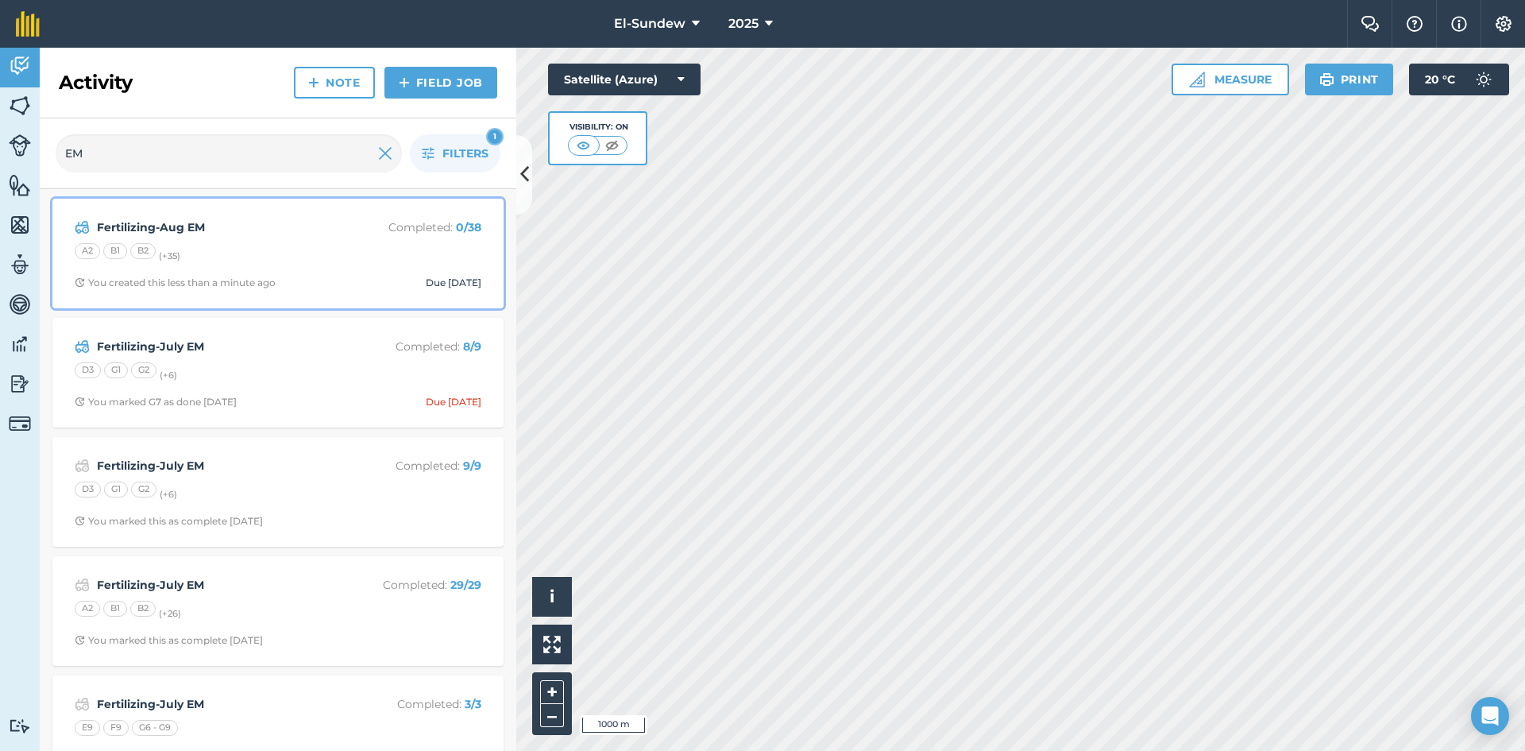
click at [307, 247] on div "A2 B1 B2 (+ 35 )" at bounding box center [278, 253] width 407 height 21
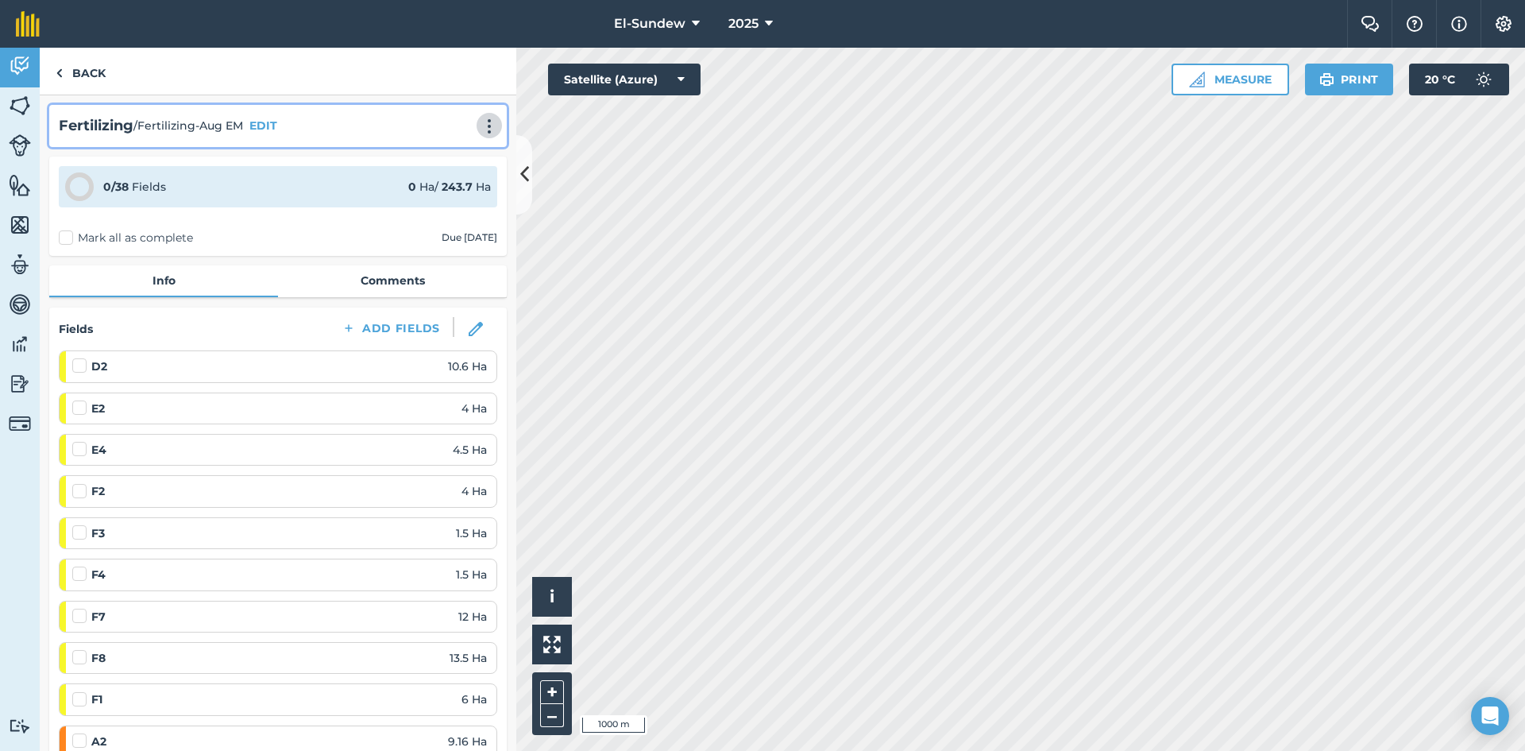
click at [481, 120] on img at bounding box center [489, 126] width 19 height 16
click at [445, 150] on link "Print" at bounding box center [456, 161] width 102 height 32
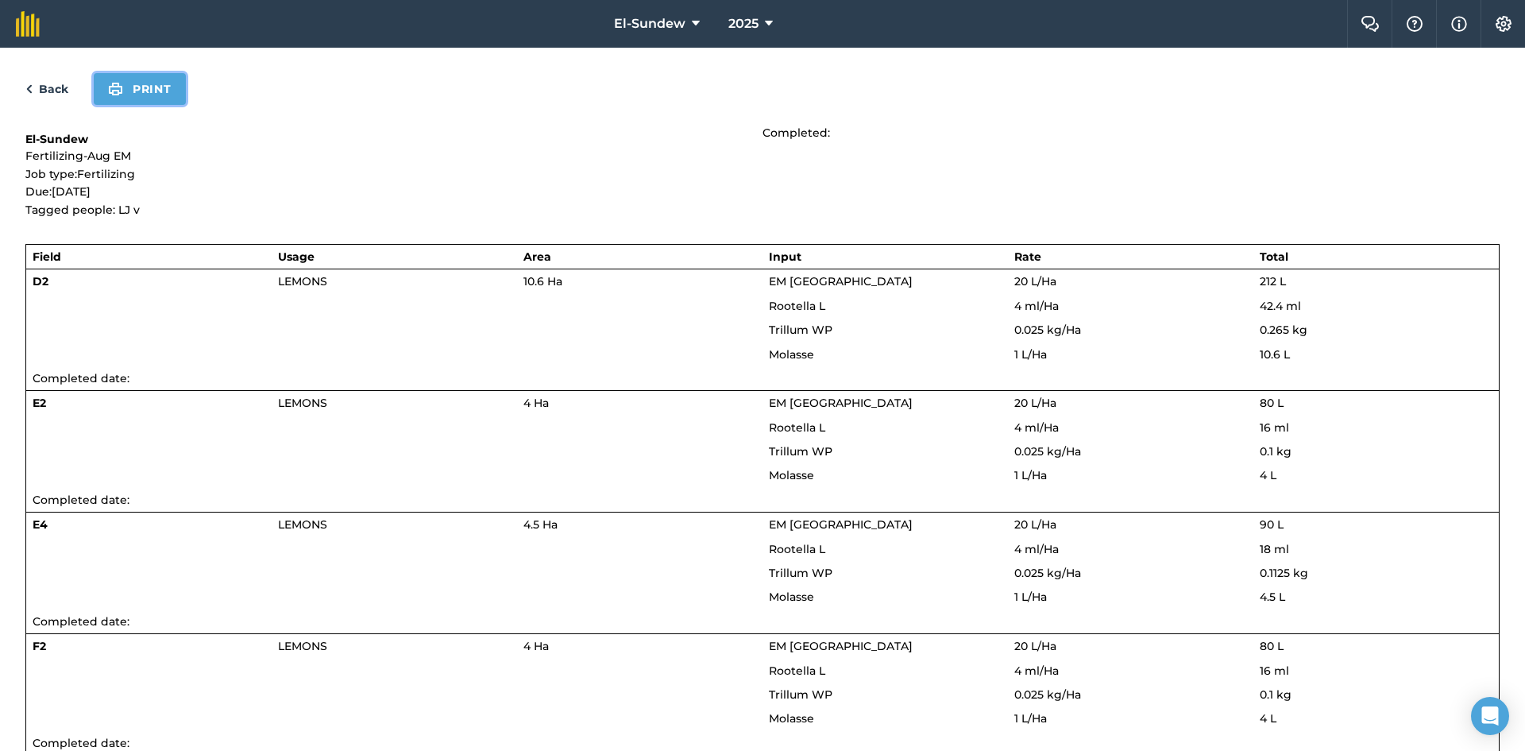
click at [166, 95] on button "Print" at bounding box center [140, 89] width 92 height 32
click at [51, 84] on link "Back" at bounding box center [46, 88] width 43 height 19
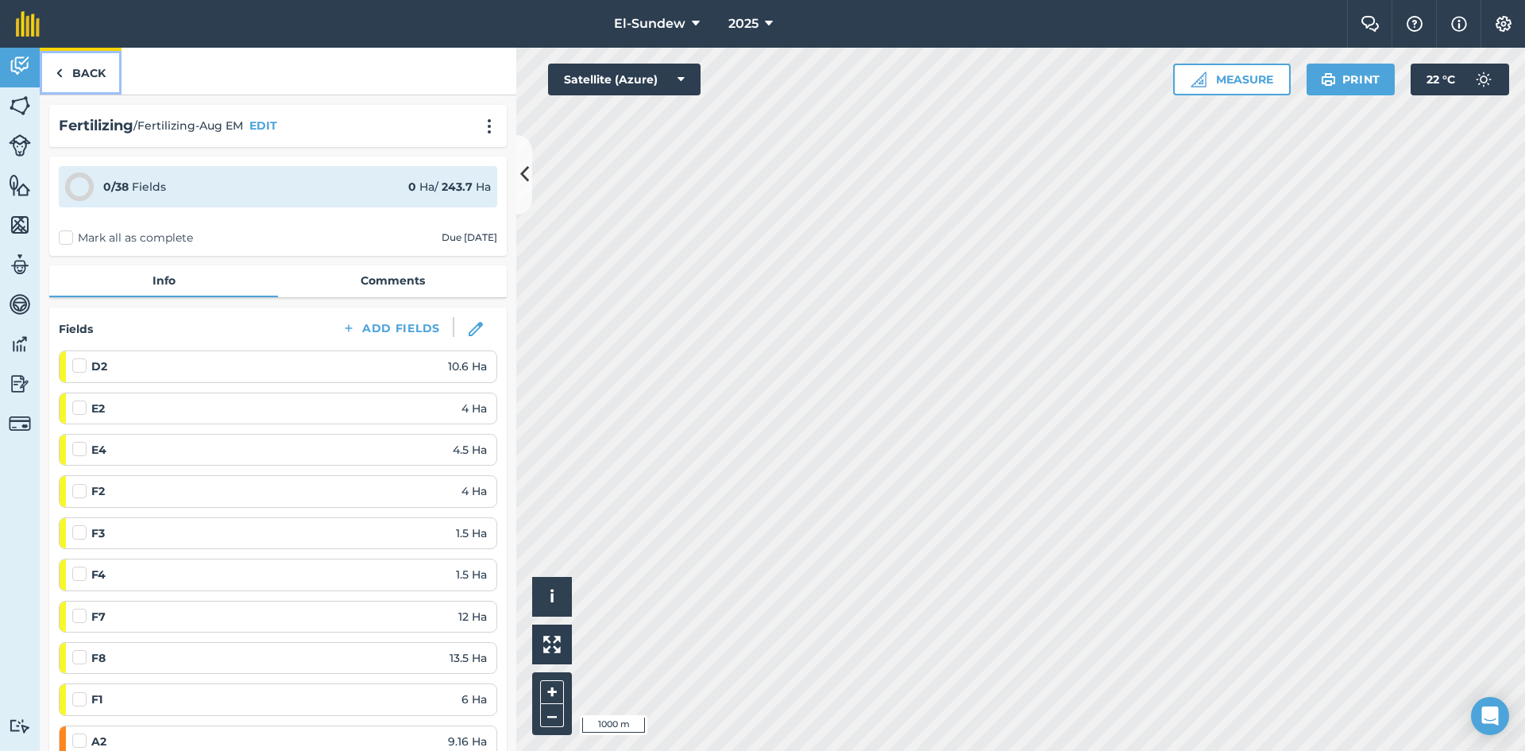
click at [75, 74] on link "Back" at bounding box center [81, 71] width 82 height 47
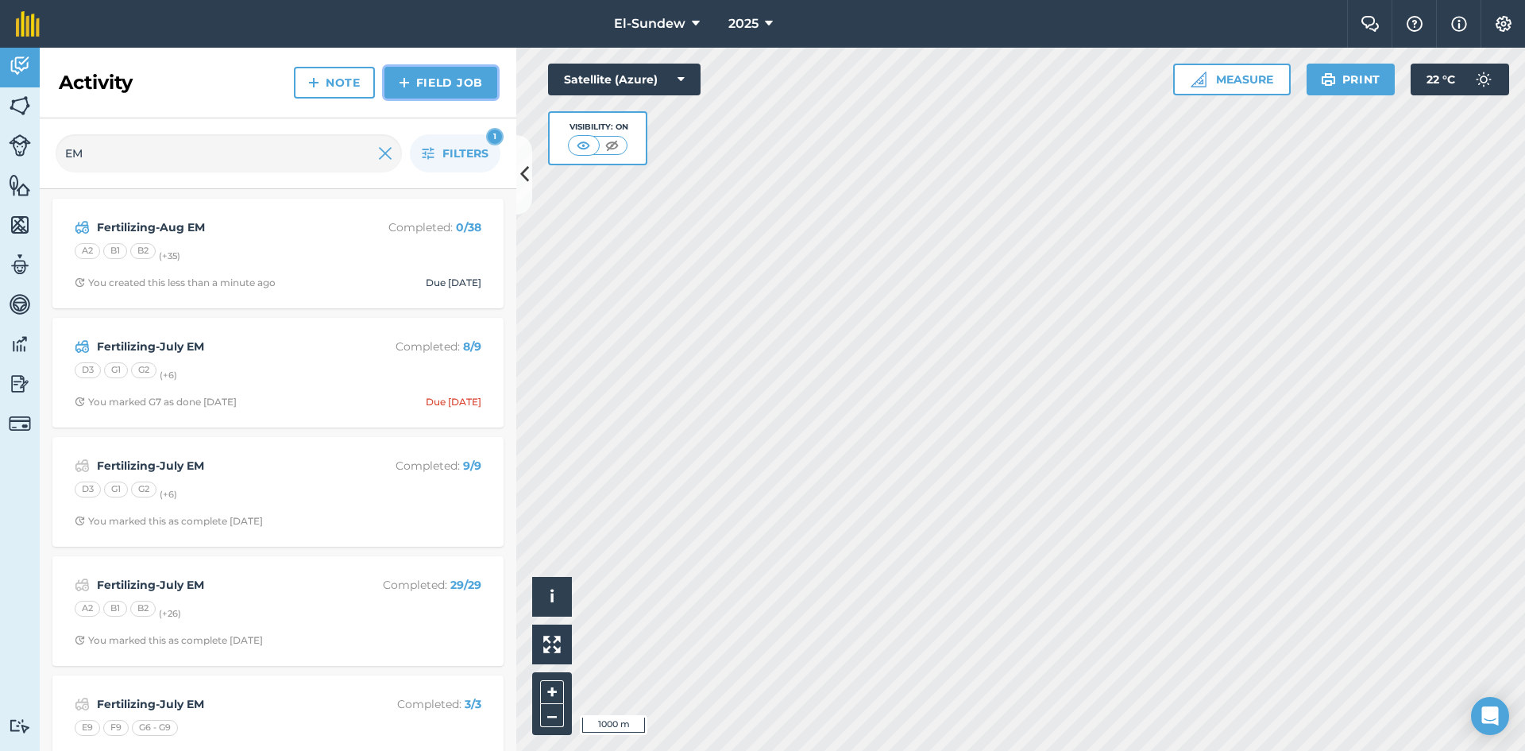
click at [406, 75] on img at bounding box center [404, 82] width 11 height 19
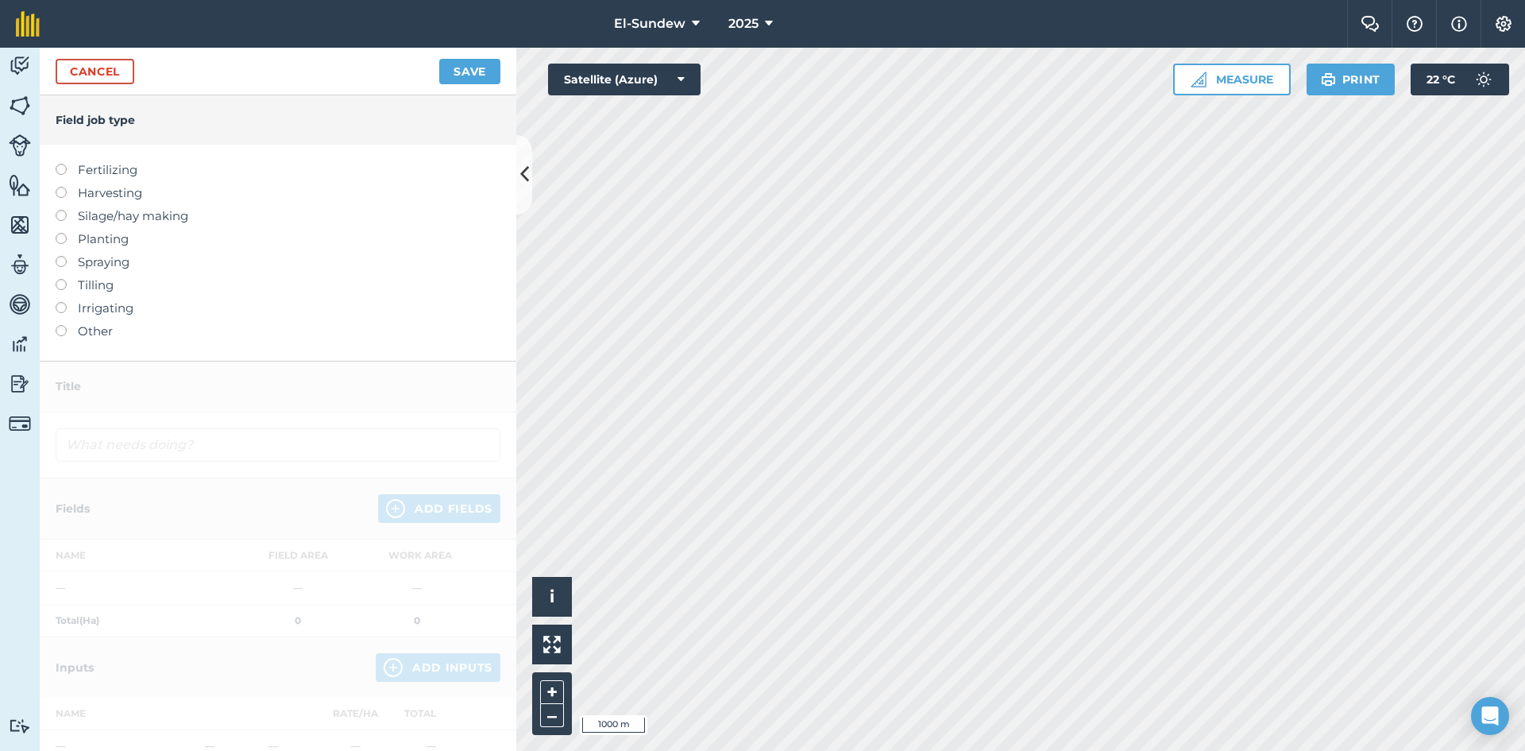
click at [101, 170] on label "Fertilizing" at bounding box center [278, 169] width 445 height 19
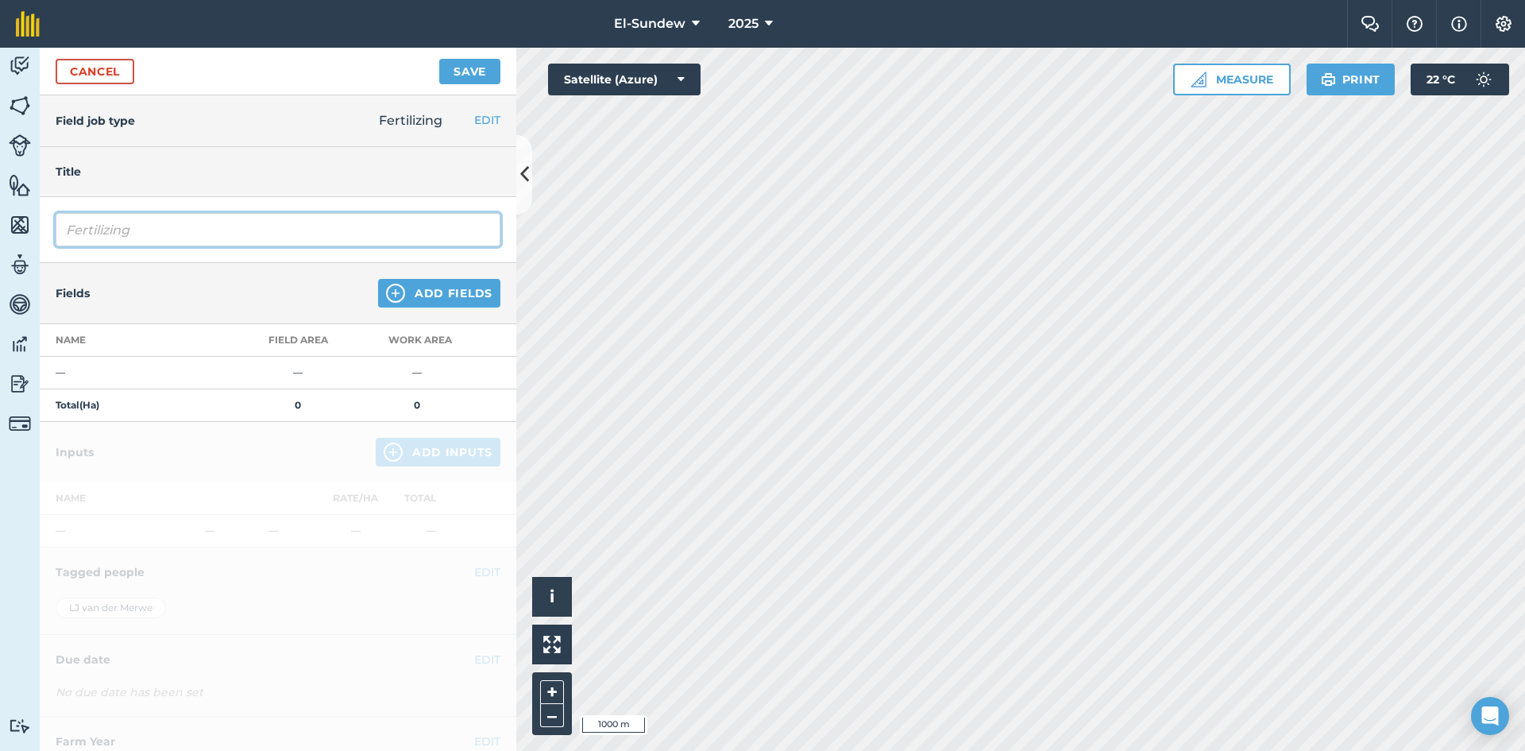
click at [188, 236] on input "Fertilizing" at bounding box center [278, 229] width 445 height 33
type input "Fertilizing-August EM"
click at [386, 294] on img at bounding box center [395, 293] width 19 height 19
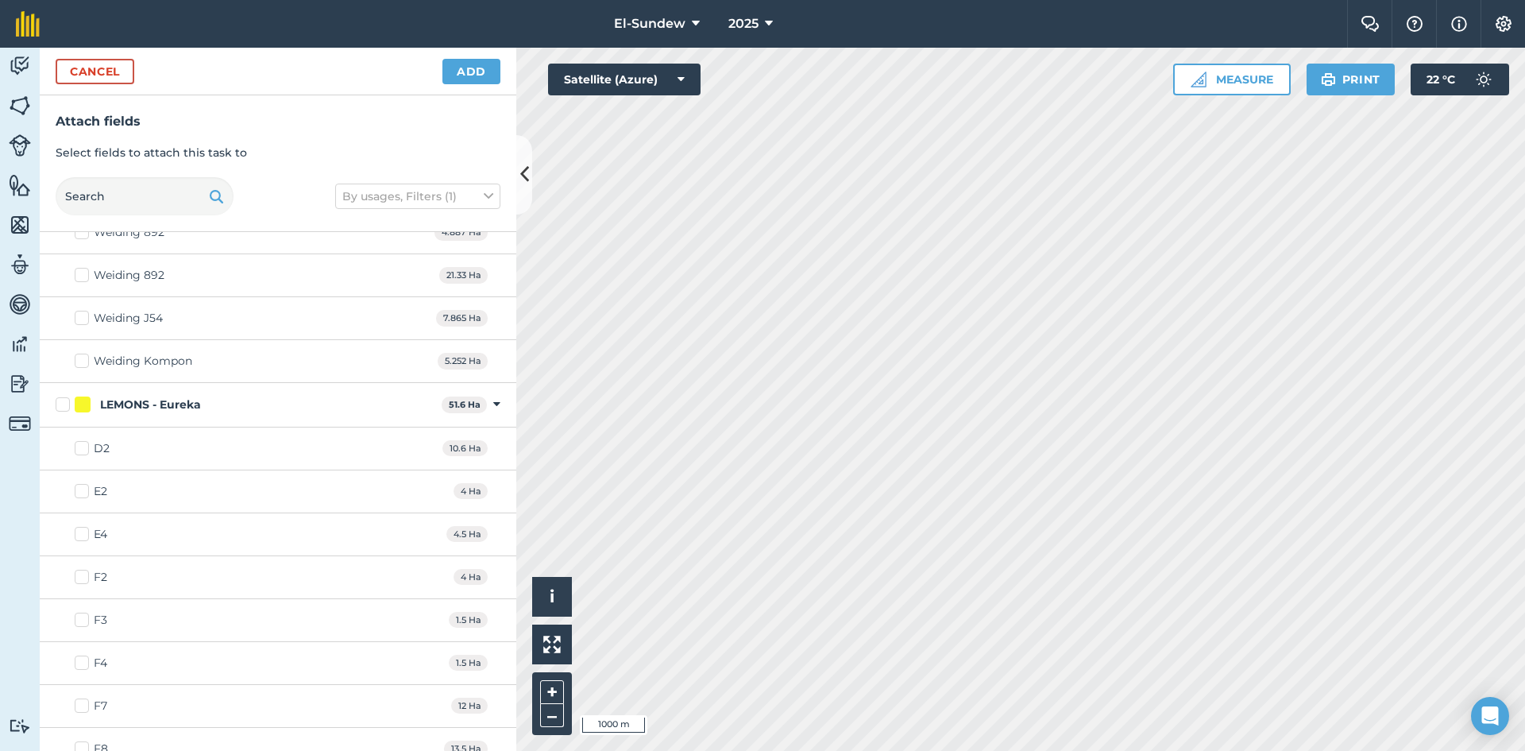
scroll to position [530, 0]
click at [60, 409] on label "LEMONS - Eureka" at bounding box center [246, 413] width 380 height 17
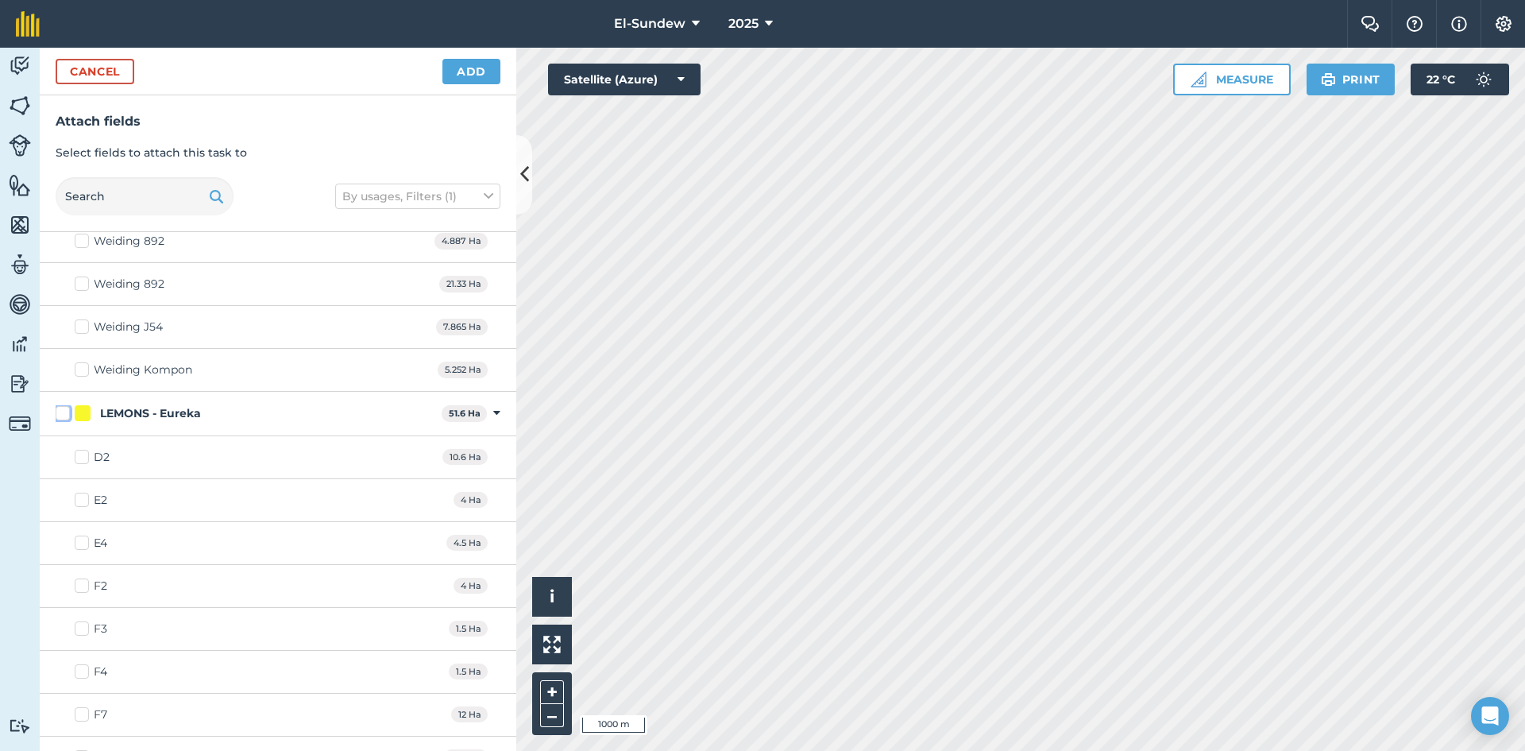
click at [60, 409] on input "LEMONS - Eureka" at bounding box center [61, 410] width 10 height 10
checkbox input "true"
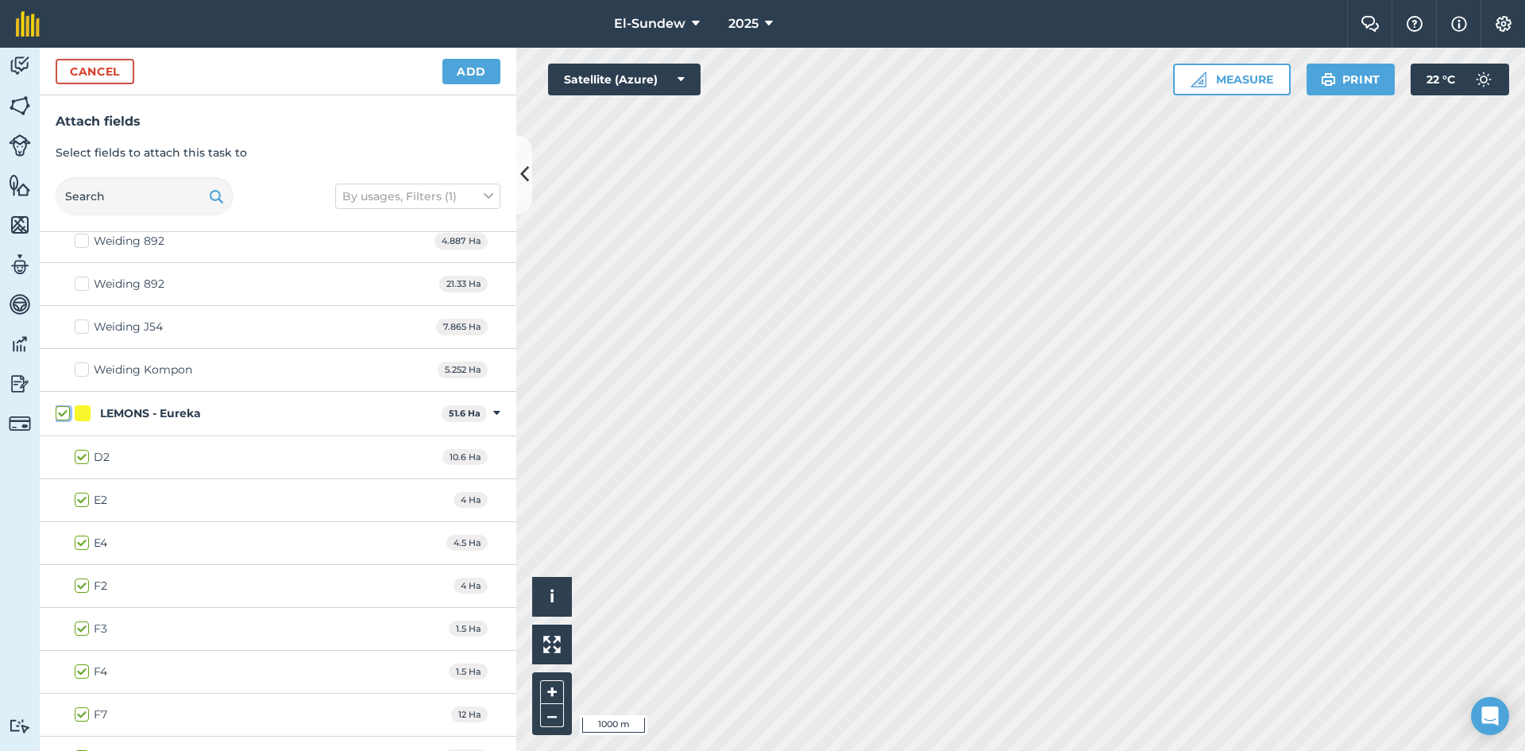
checkbox input "true"
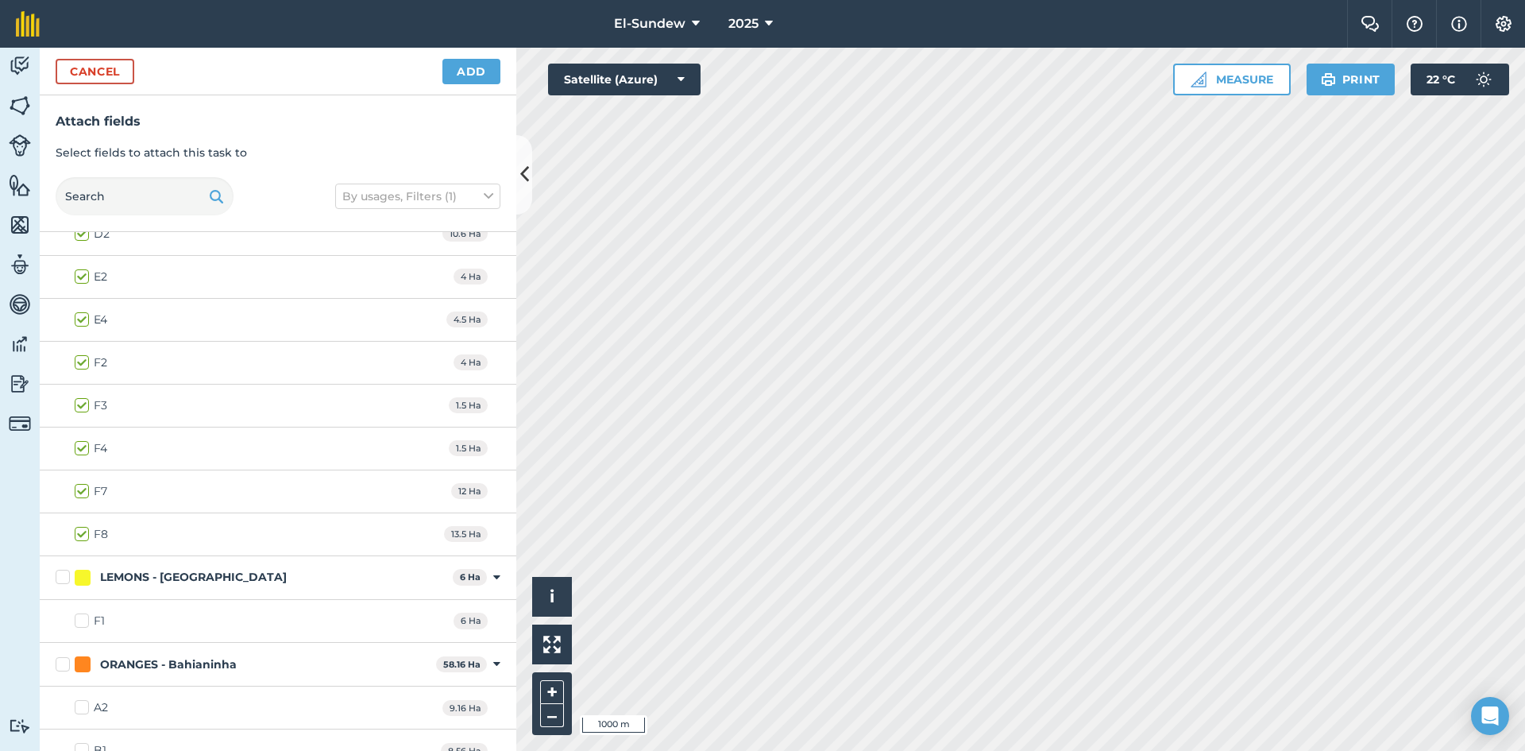
scroll to position [794, 0]
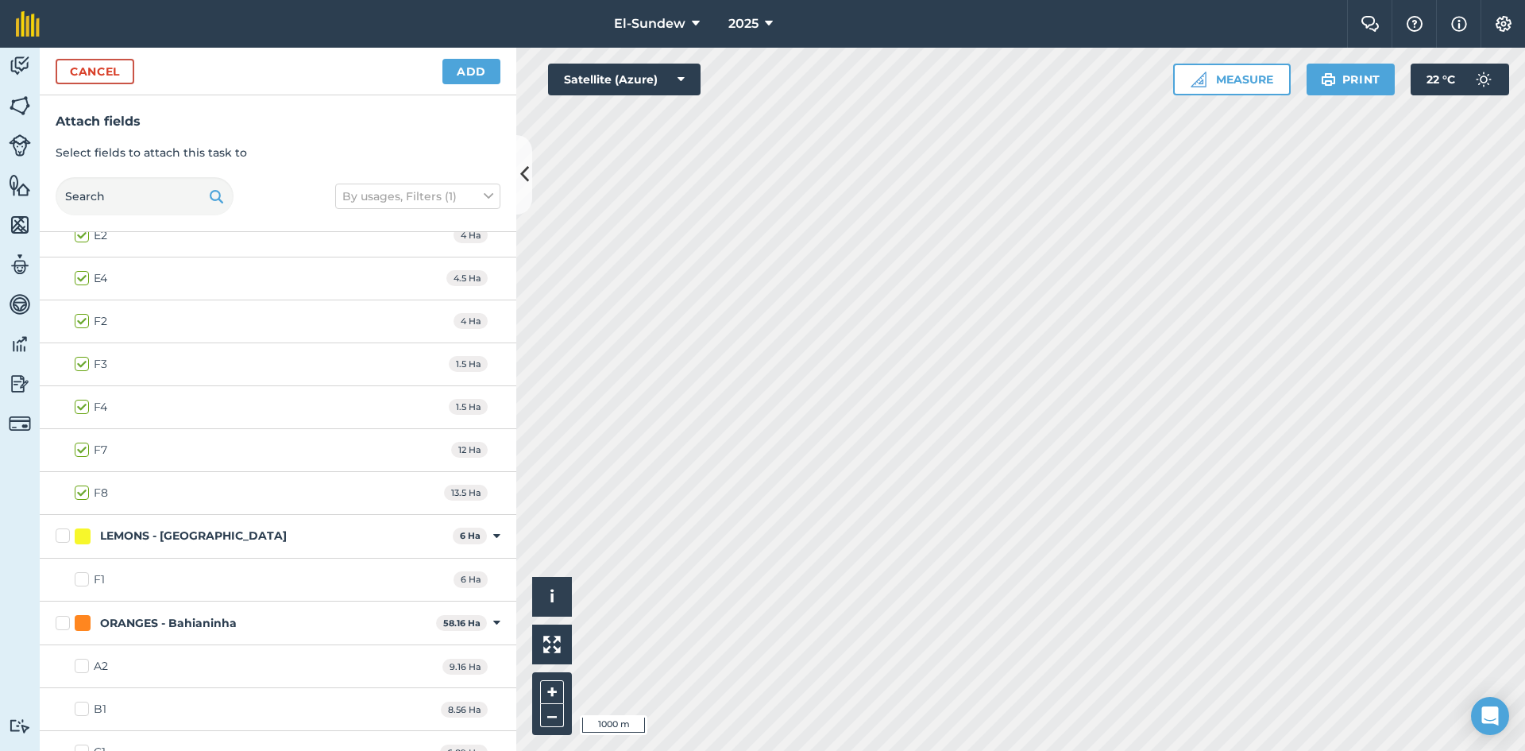
click at [67, 541] on label "LEMONS - [GEOGRAPHIC_DATA]" at bounding box center [251, 535] width 391 height 17
click at [66, 538] on input "LEMONS - [GEOGRAPHIC_DATA]" at bounding box center [61, 532] width 10 height 10
checkbox input "true"
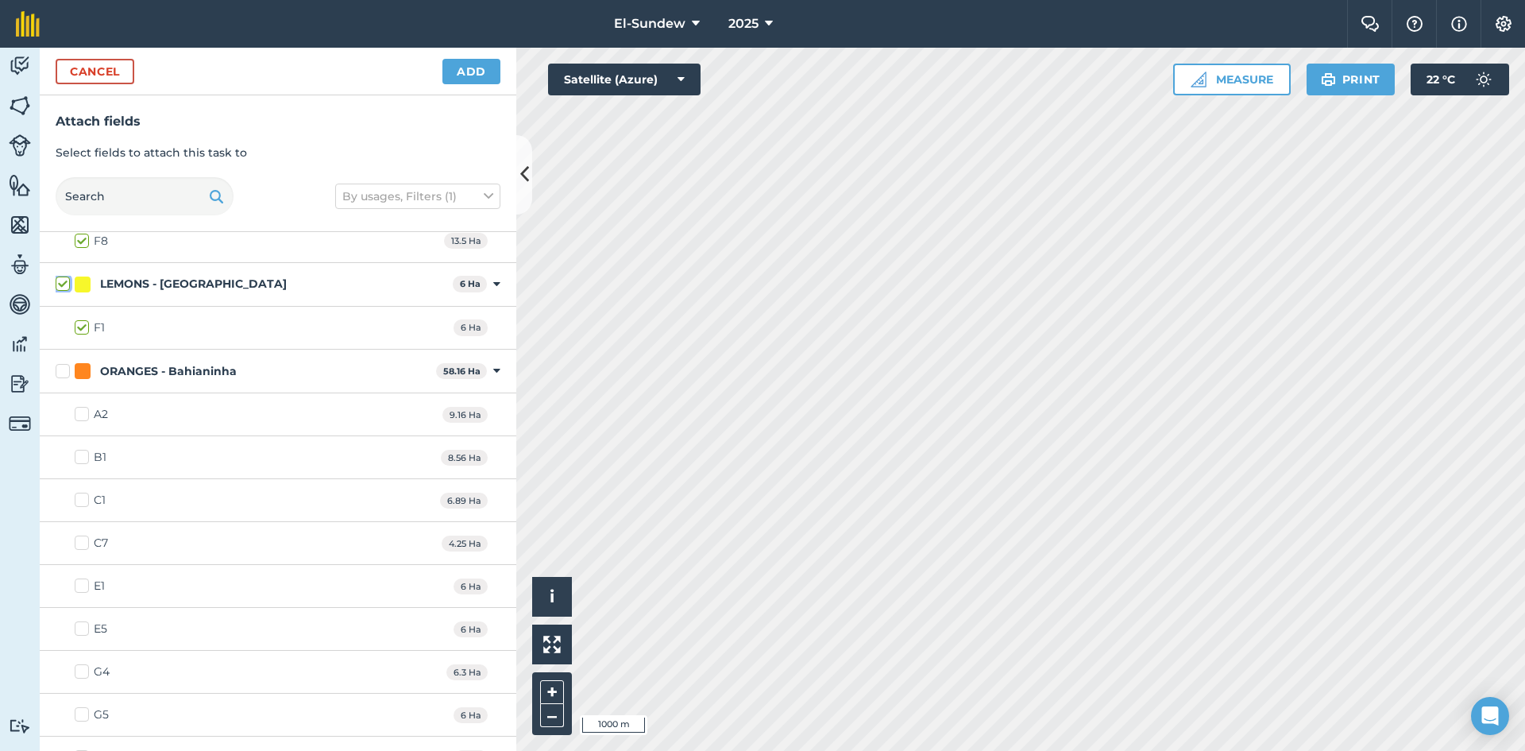
scroll to position [1059, 0]
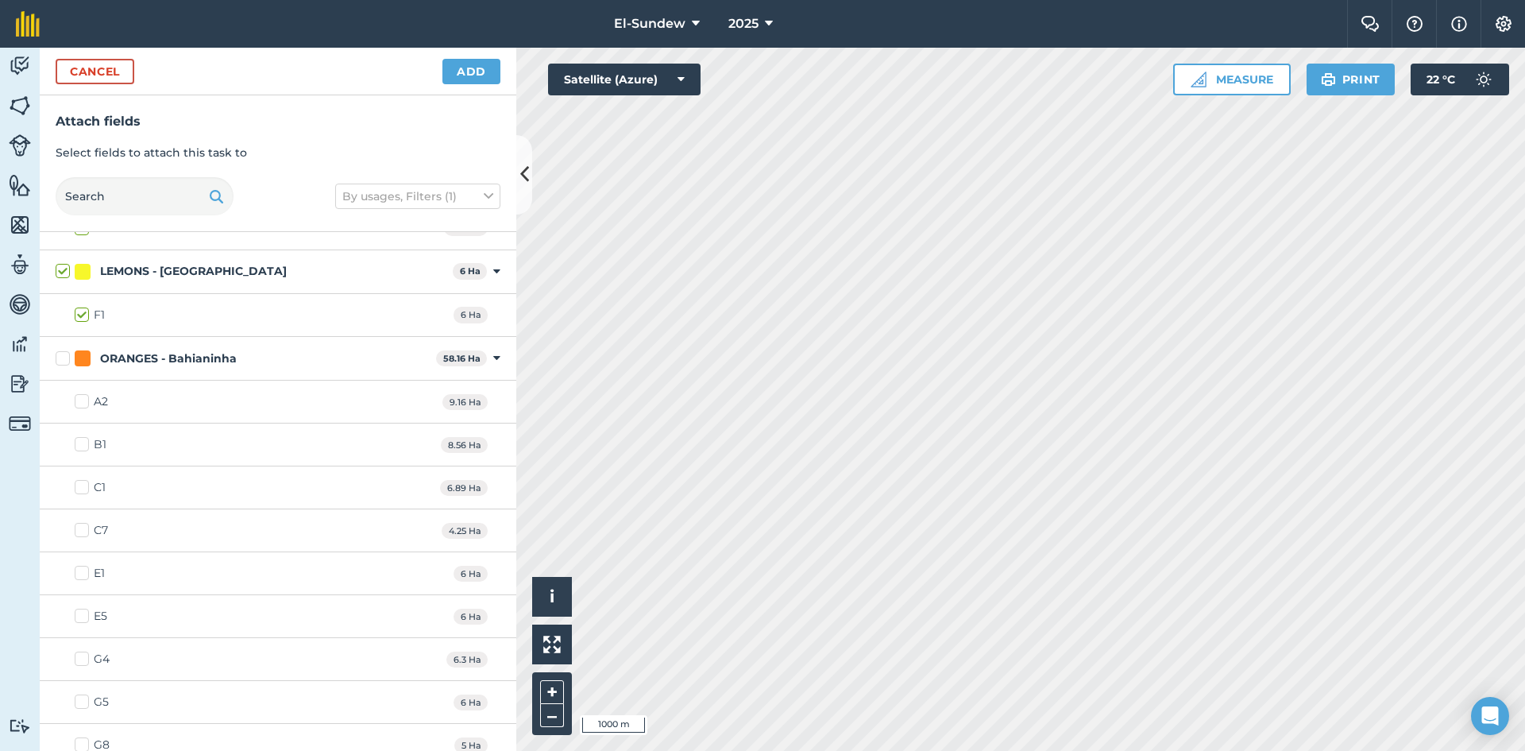
click at [66, 356] on label "ORANGES - Bahianinha" at bounding box center [243, 358] width 374 height 17
click at [66, 356] on input "ORANGES - Bahianinha" at bounding box center [61, 355] width 10 height 10
checkbox input "true"
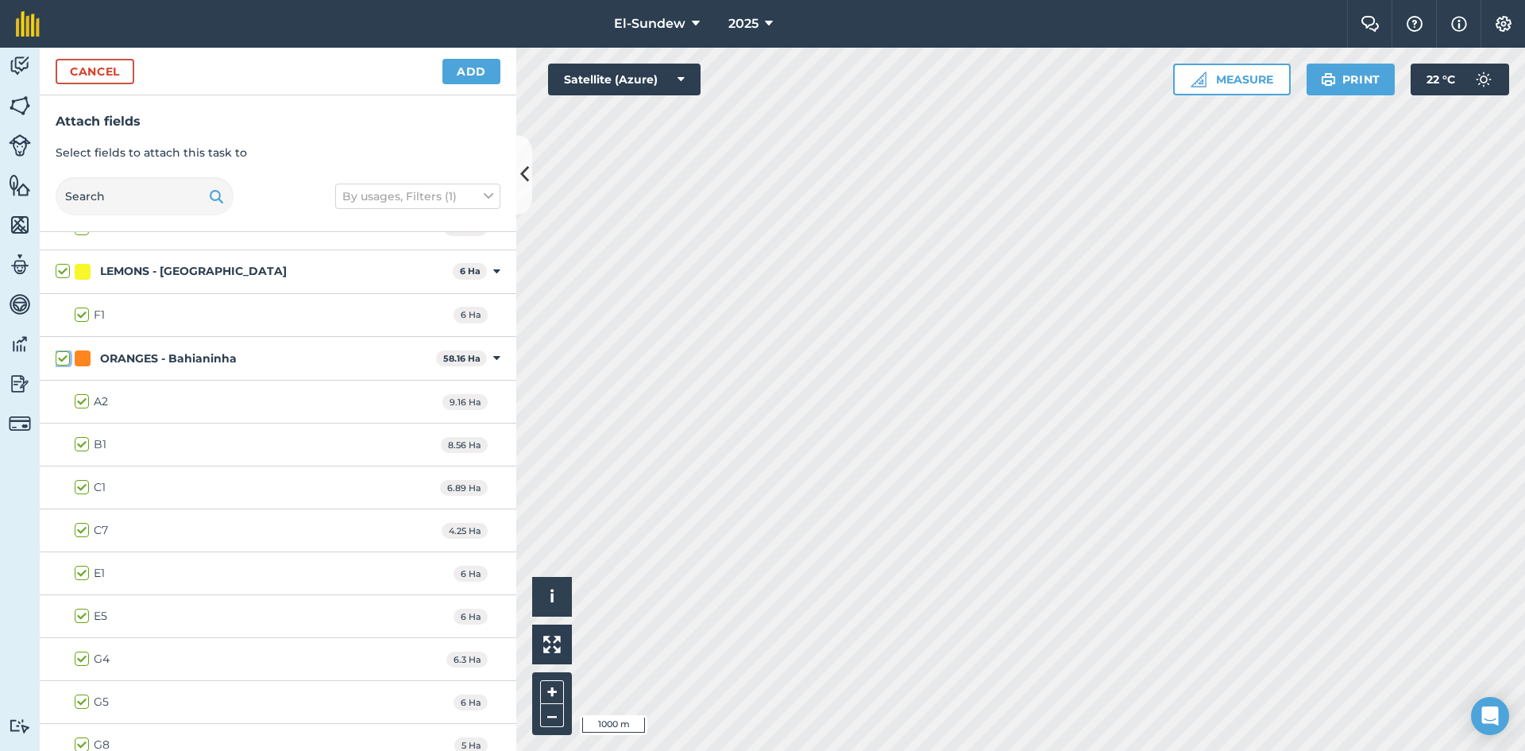
checkbox input "true"
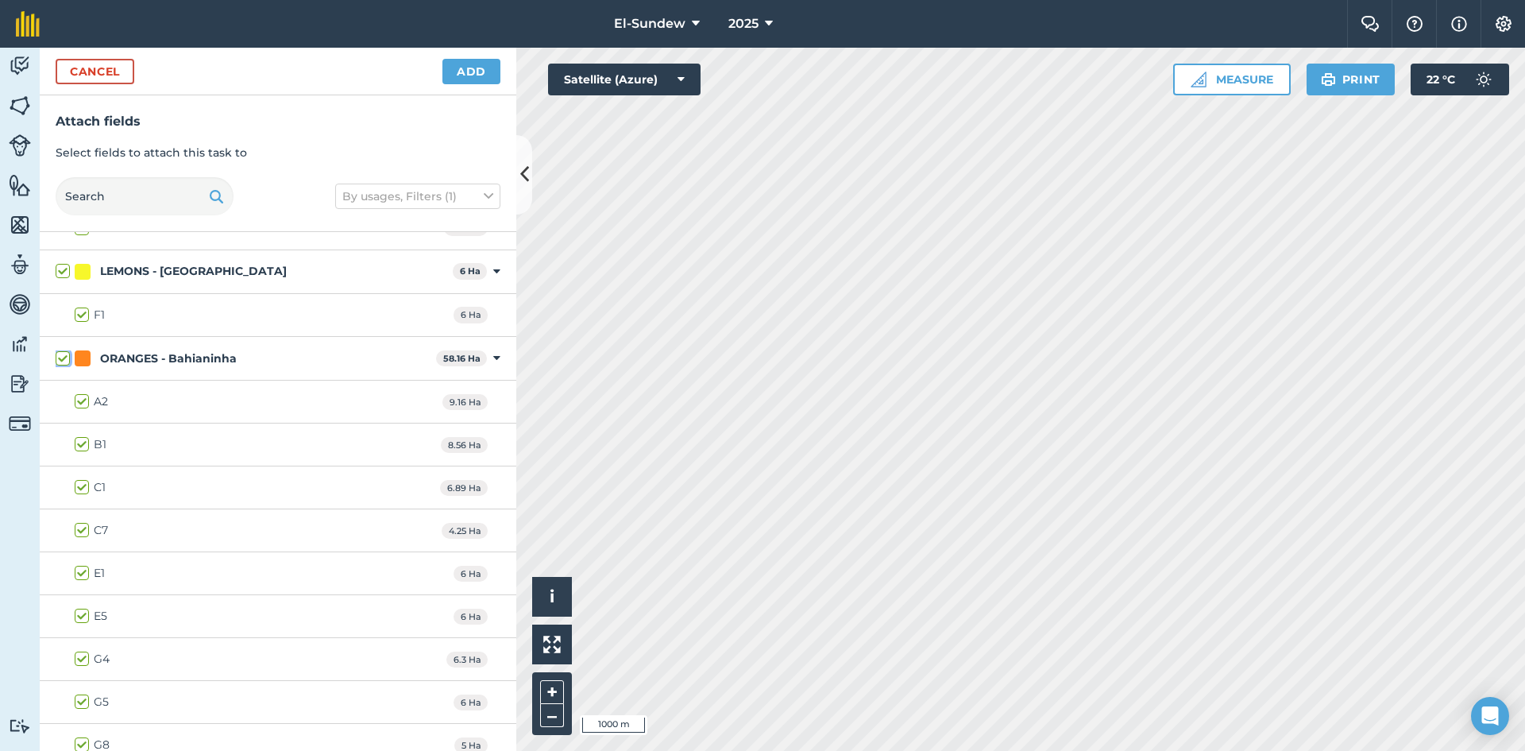
checkbox input "true"
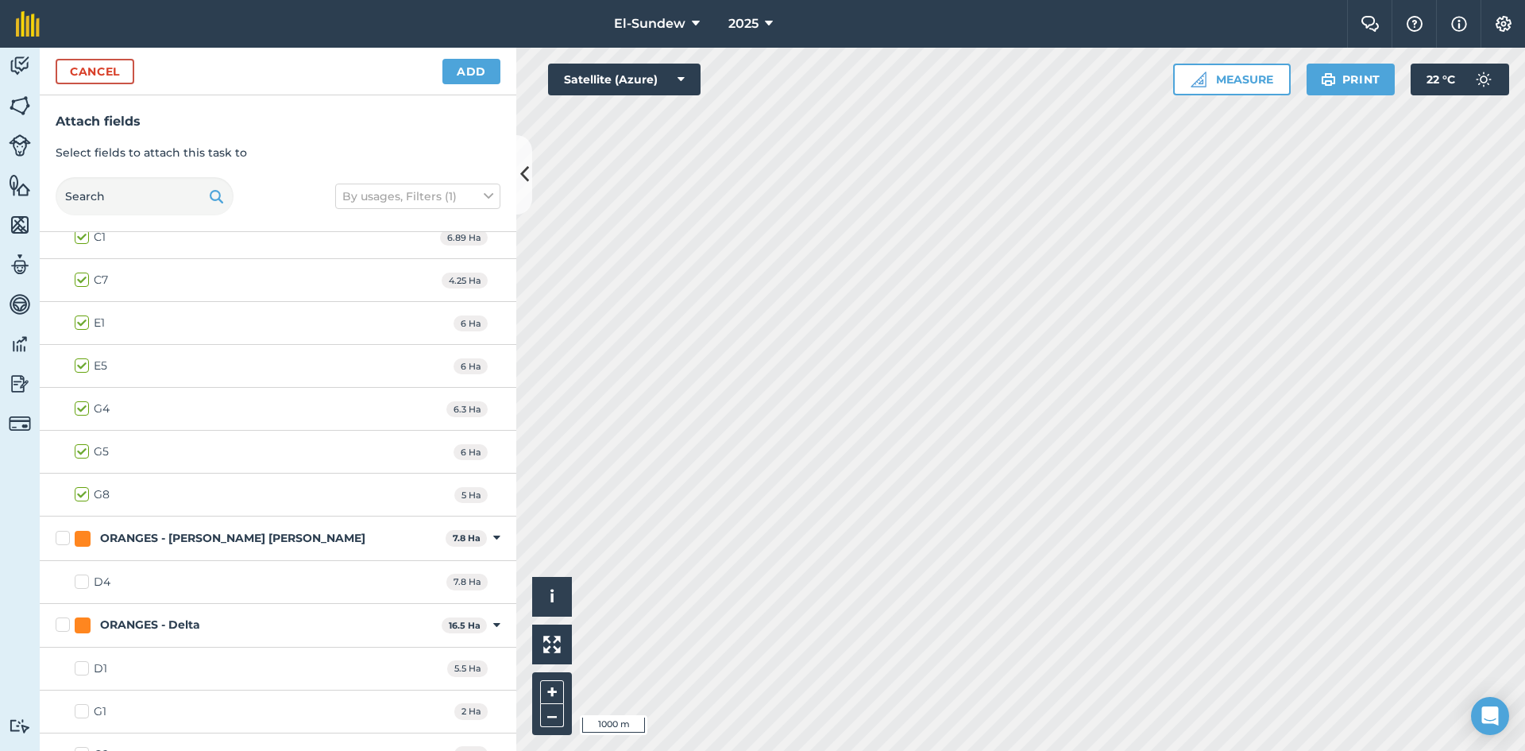
scroll to position [1324, 0]
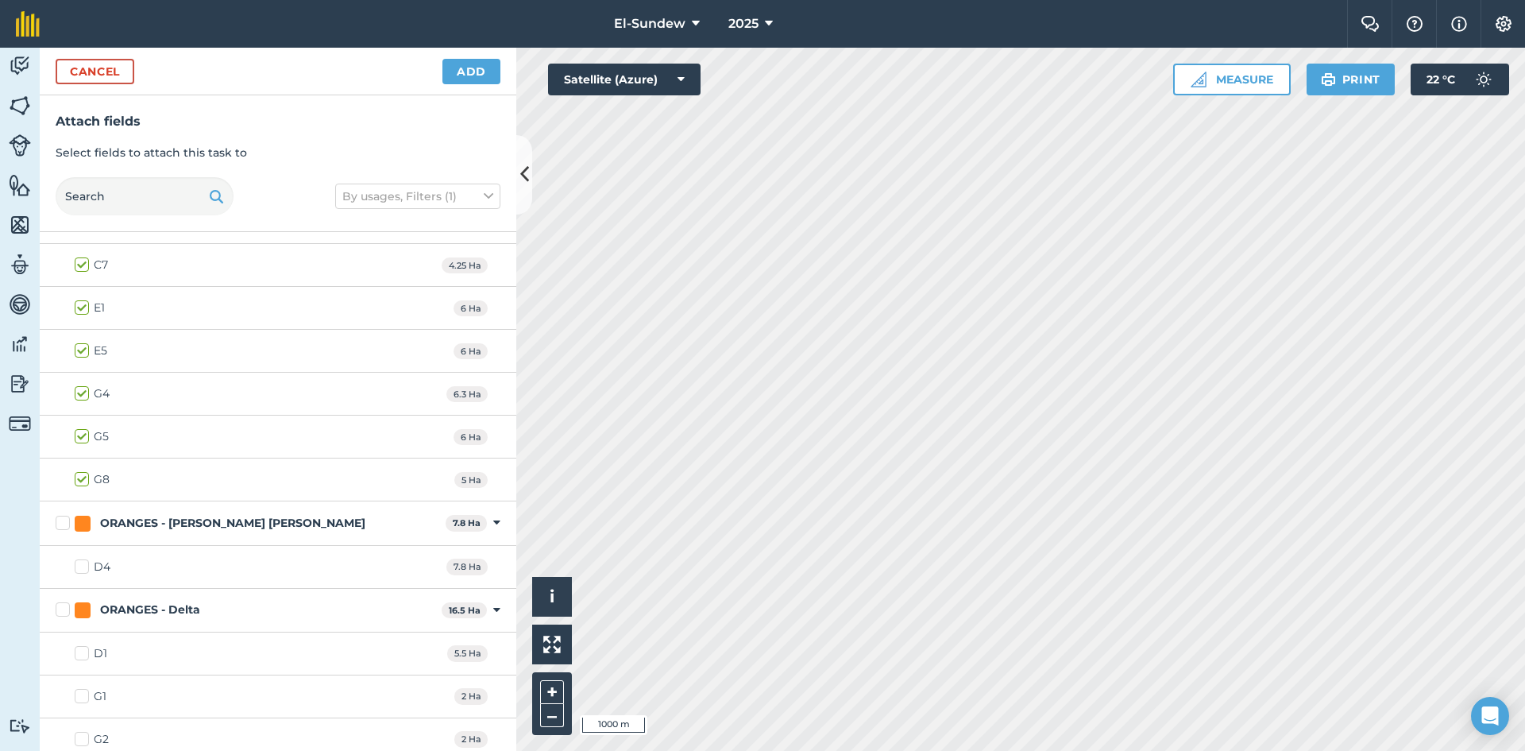
click at [63, 522] on label "ORANGES - [PERSON_NAME] [PERSON_NAME]" at bounding box center [248, 523] width 384 height 17
click at [63, 522] on input "ORANGES - [PERSON_NAME] [PERSON_NAME]" at bounding box center [61, 520] width 10 height 10
checkbox input "true"
click at [65, 605] on label "ORANGES - Delta" at bounding box center [246, 609] width 380 height 17
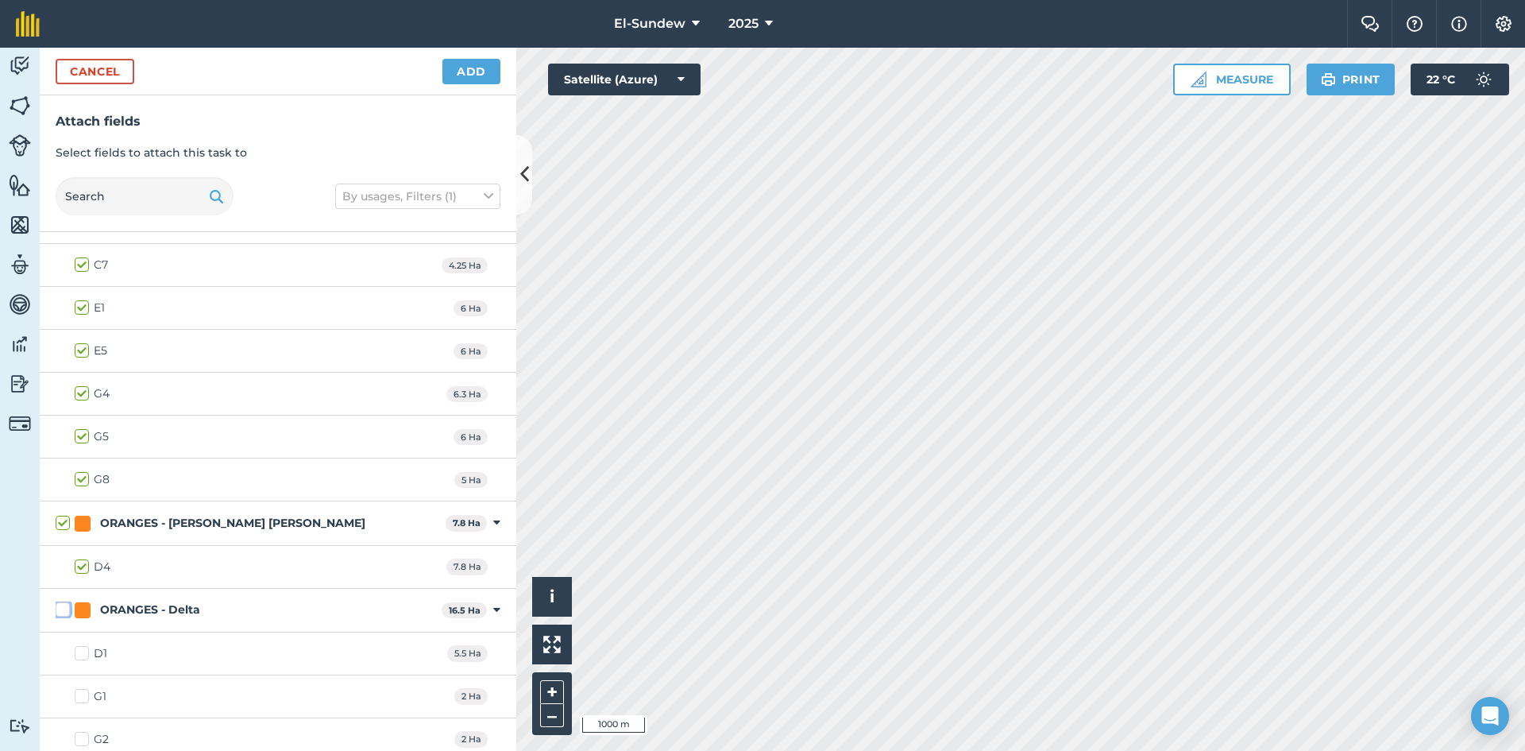
click at [65, 605] on input "ORANGES - Delta" at bounding box center [61, 606] width 10 height 10
checkbox input "true"
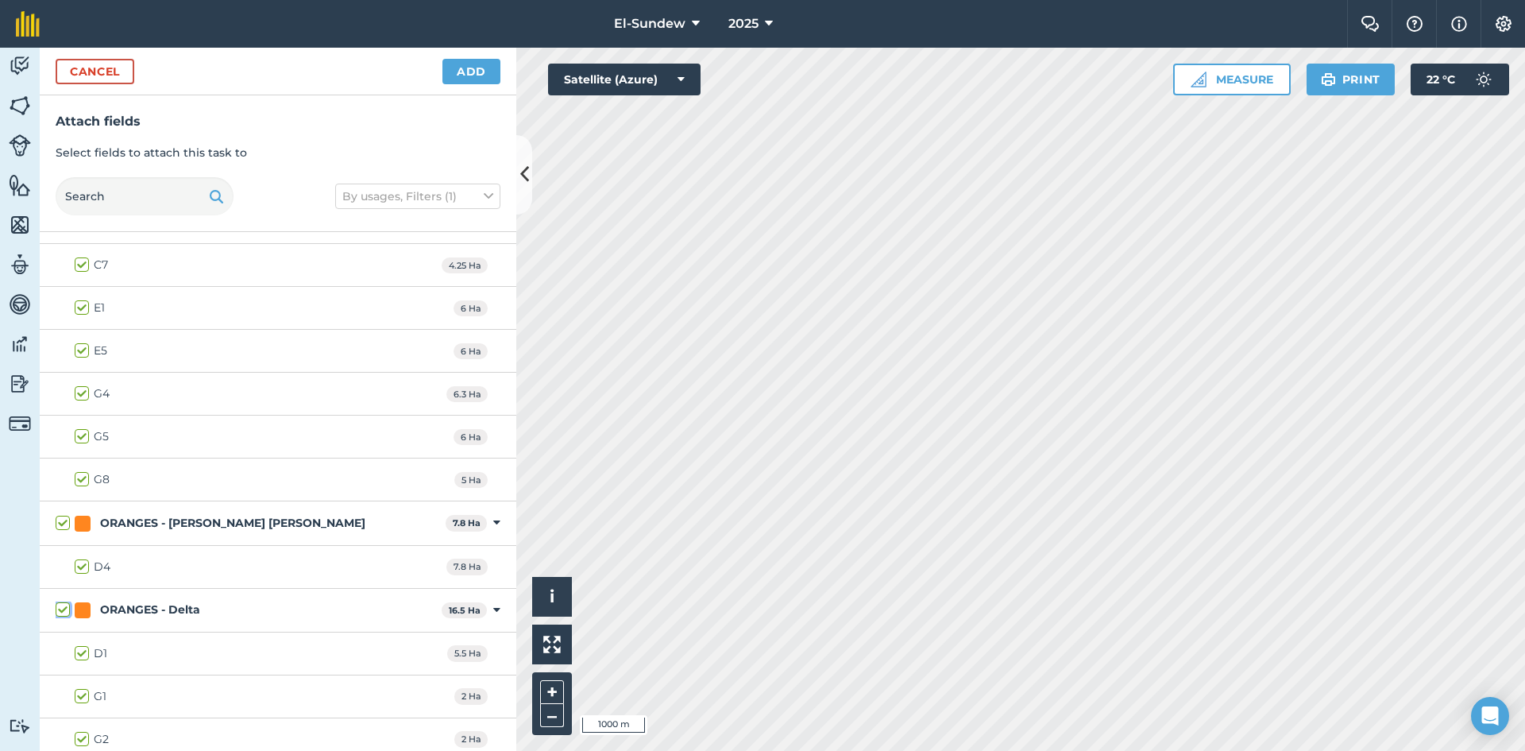
checkbox input "true"
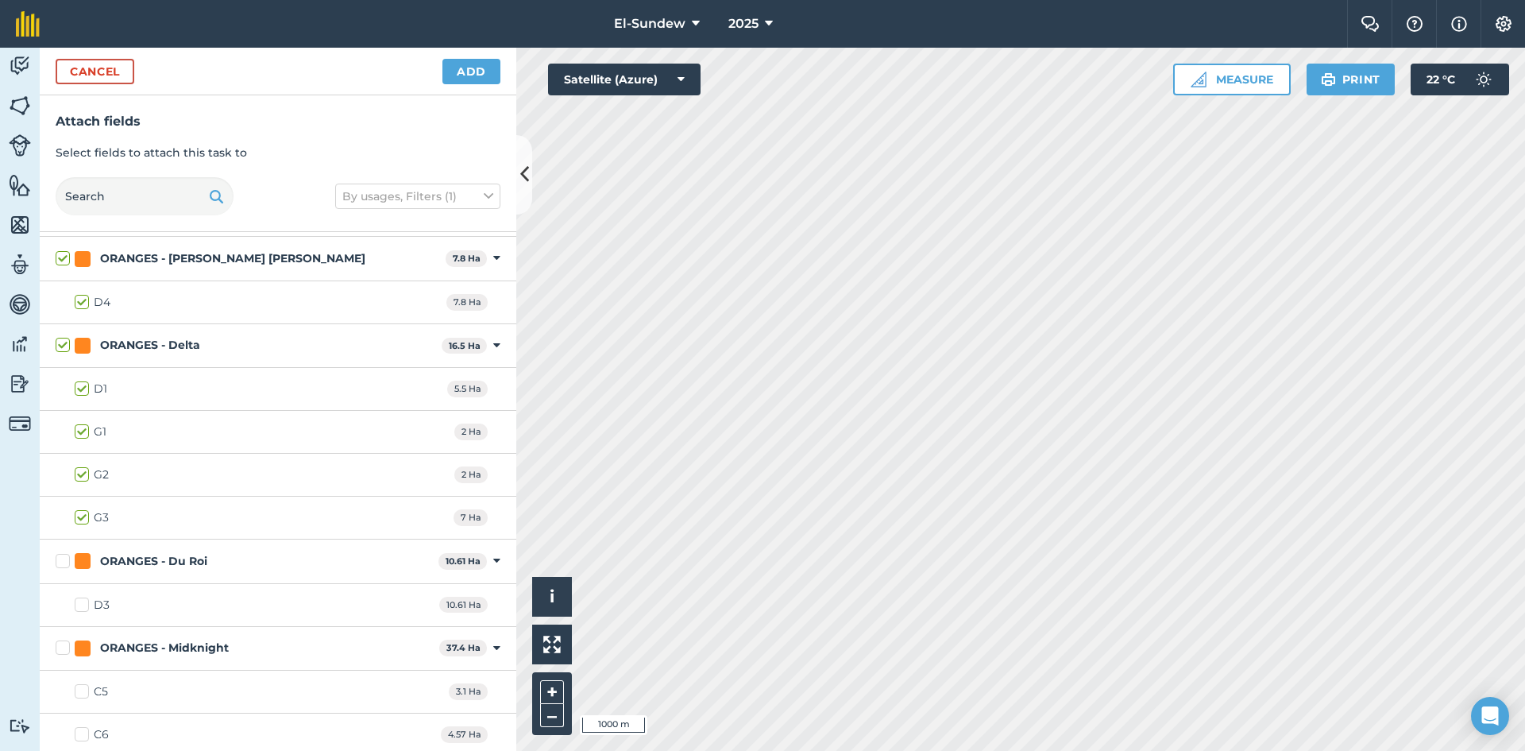
click at [60, 560] on label "ORANGES - Du Roi" at bounding box center [244, 561] width 377 height 17
click at [60, 560] on input "ORANGES - Du Roi" at bounding box center [61, 558] width 10 height 10
checkbox input "true"
click at [64, 642] on label "ORANGES - Midknight" at bounding box center [244, 648] width 377 height 17
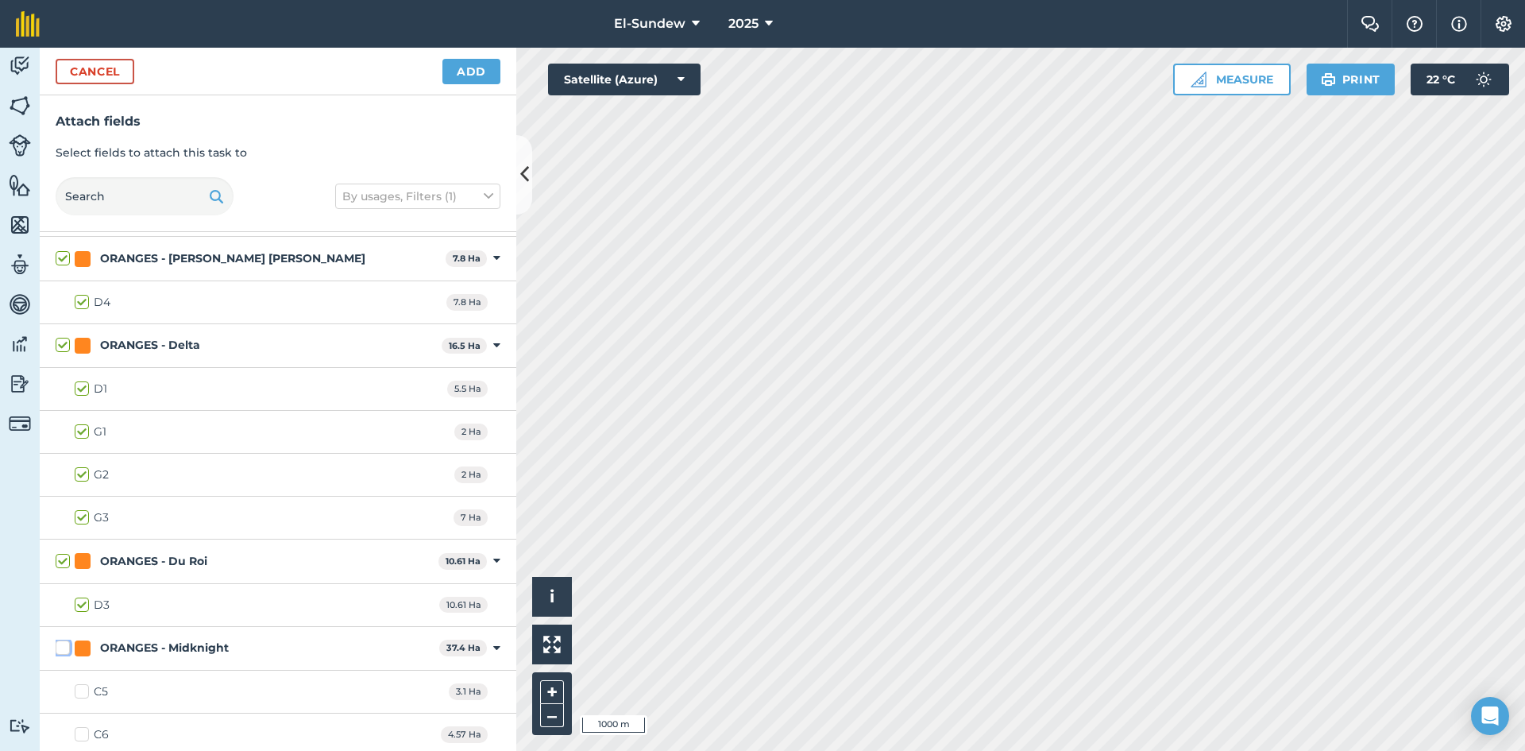
click at [64, 642] on input "ORANGES - Midknight" at bounding box center [61, 645] width 10 height 10
checkbox input "true"
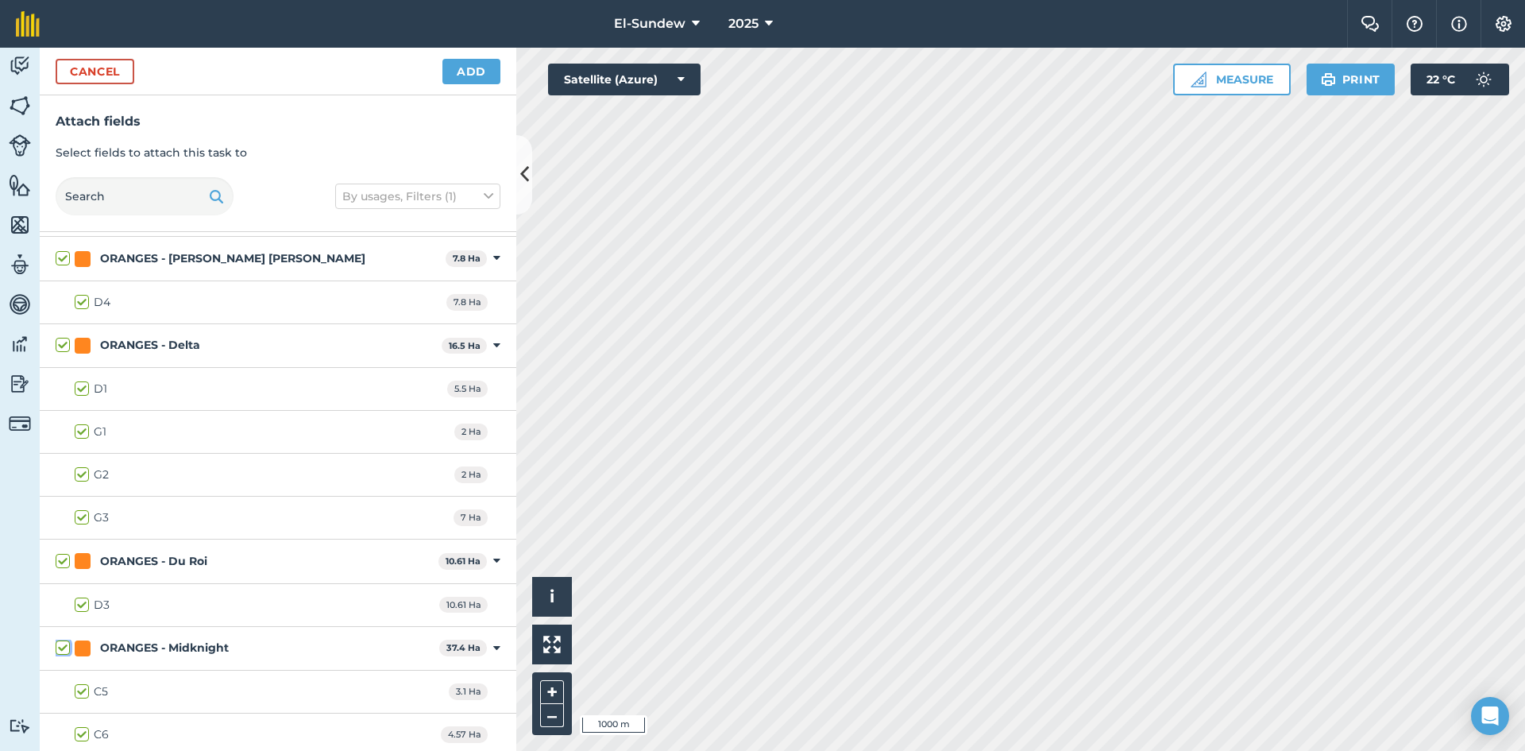
checkbox input "true"
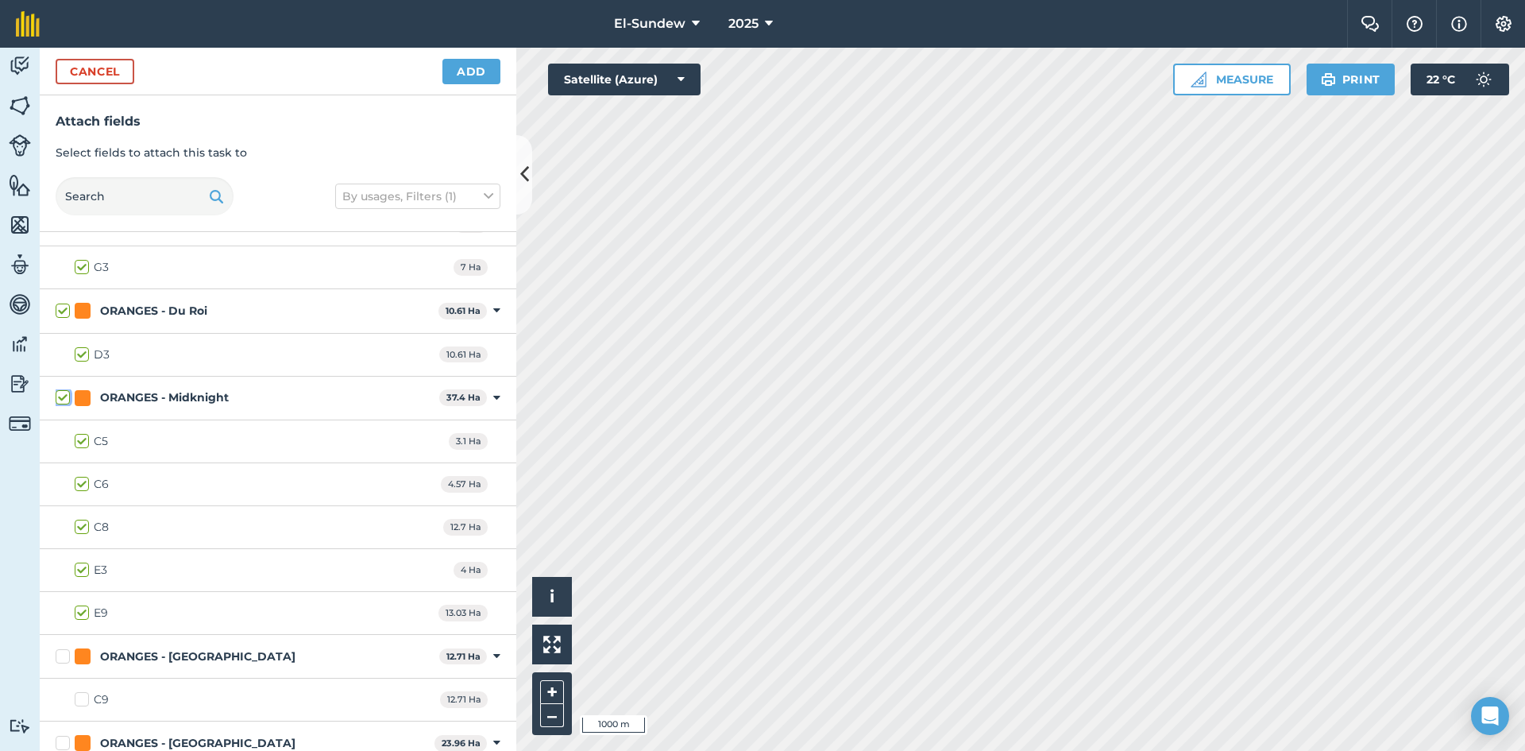
scroll to position [1853, 0]
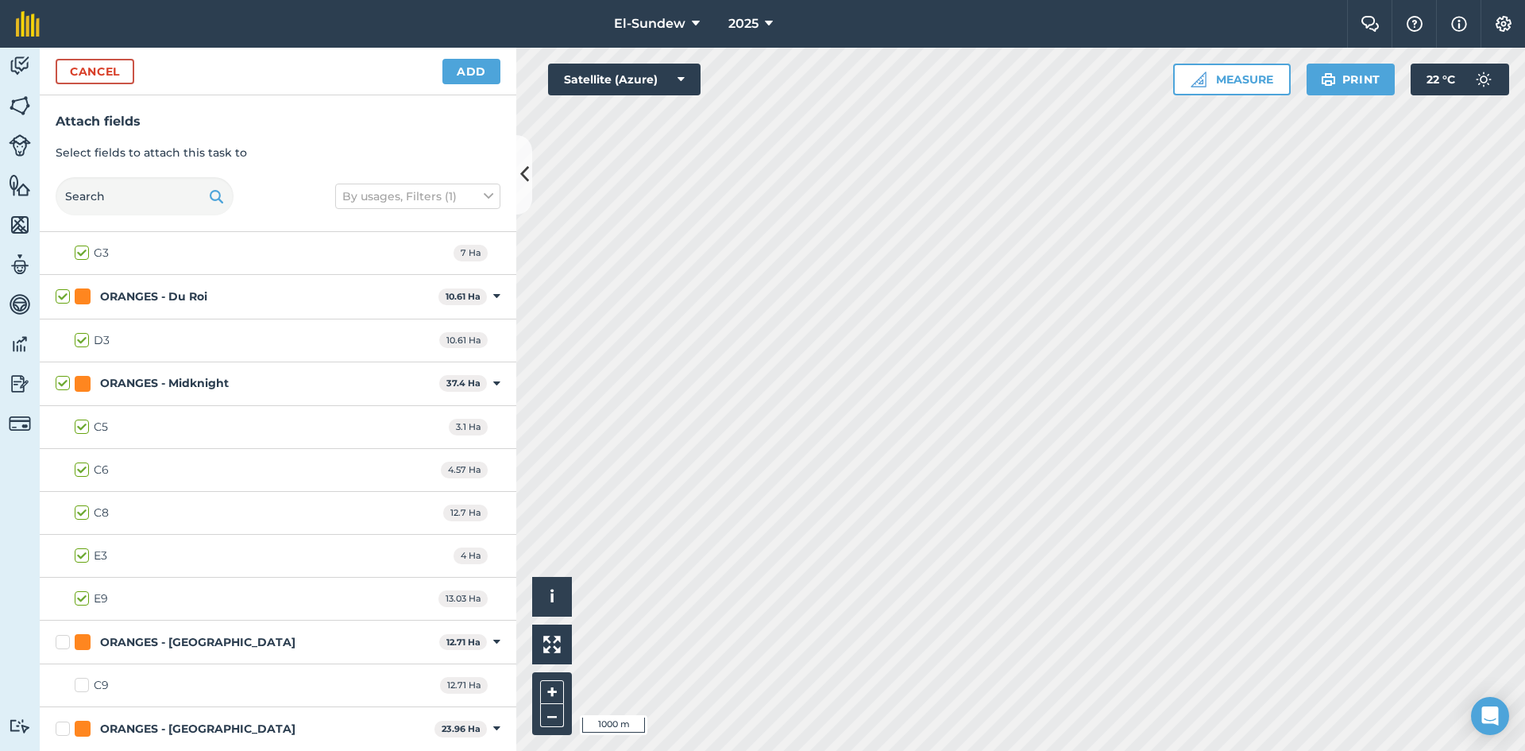
click at [79, 597] on label "E9" at bounding box center [91, 598] width 33 height 17
click at [79, 597] on input "E9" at bounding box center [80, 595] width 10 height 10
checkbox input "false"
click at [64, 644] on label "ORANGES - [GEOGRAPHIC_DATA]" at bounding box center [244, 642] width 377 height 17
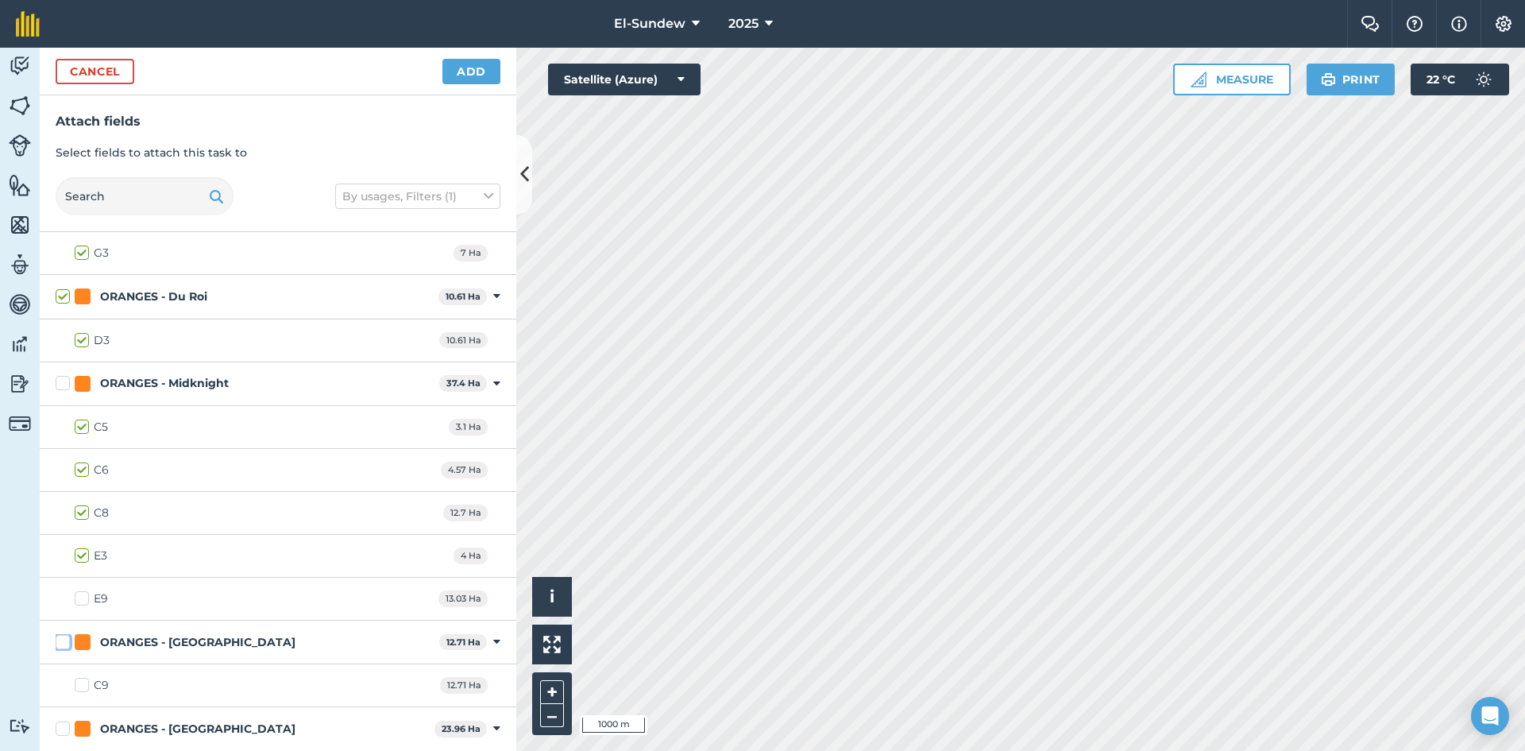
click at [64, 644] on input "ORANGES - [GEOGRAPHIC_DATA]" at bounding box center [61, 639] width 10 height 10
checkbox input "true"
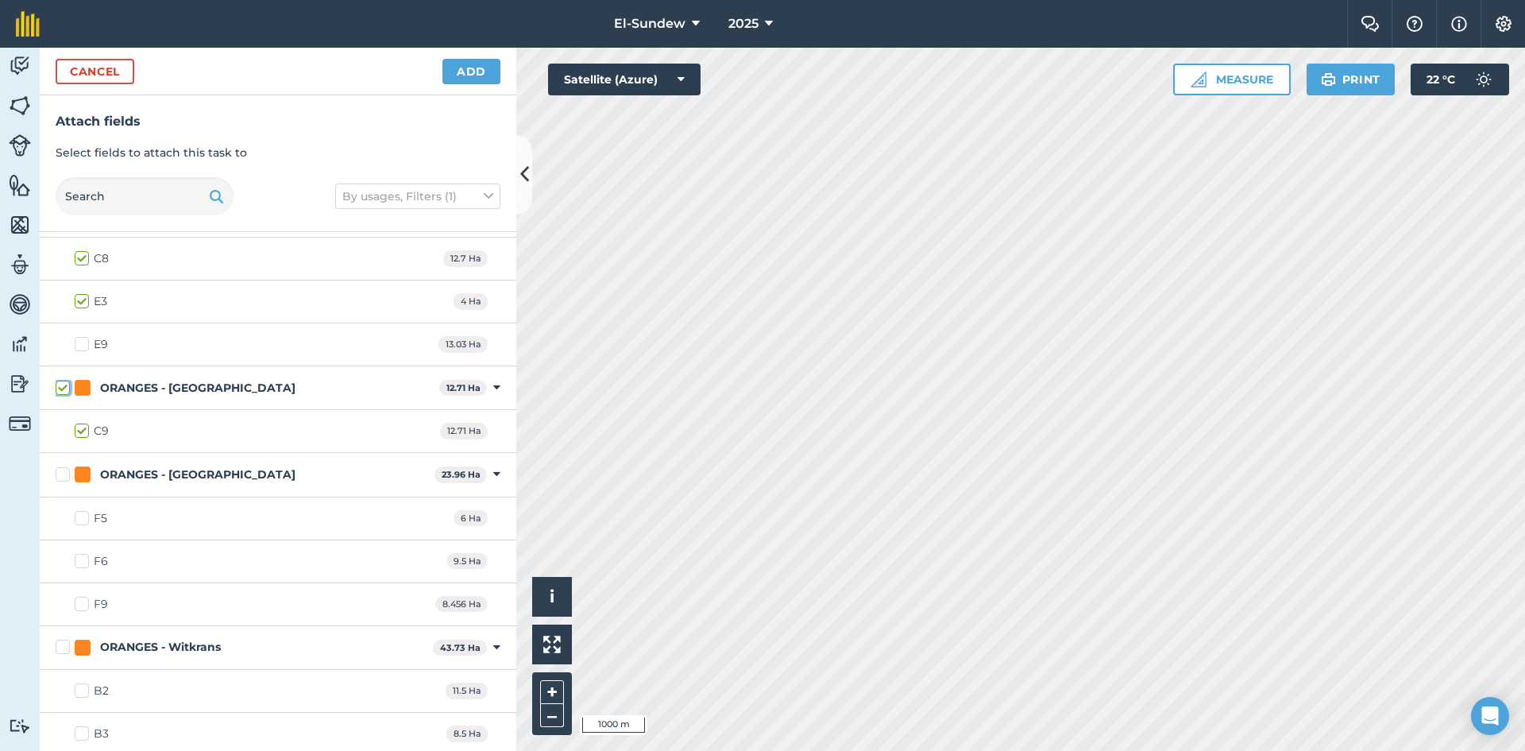
scroll to position [2119, 0]
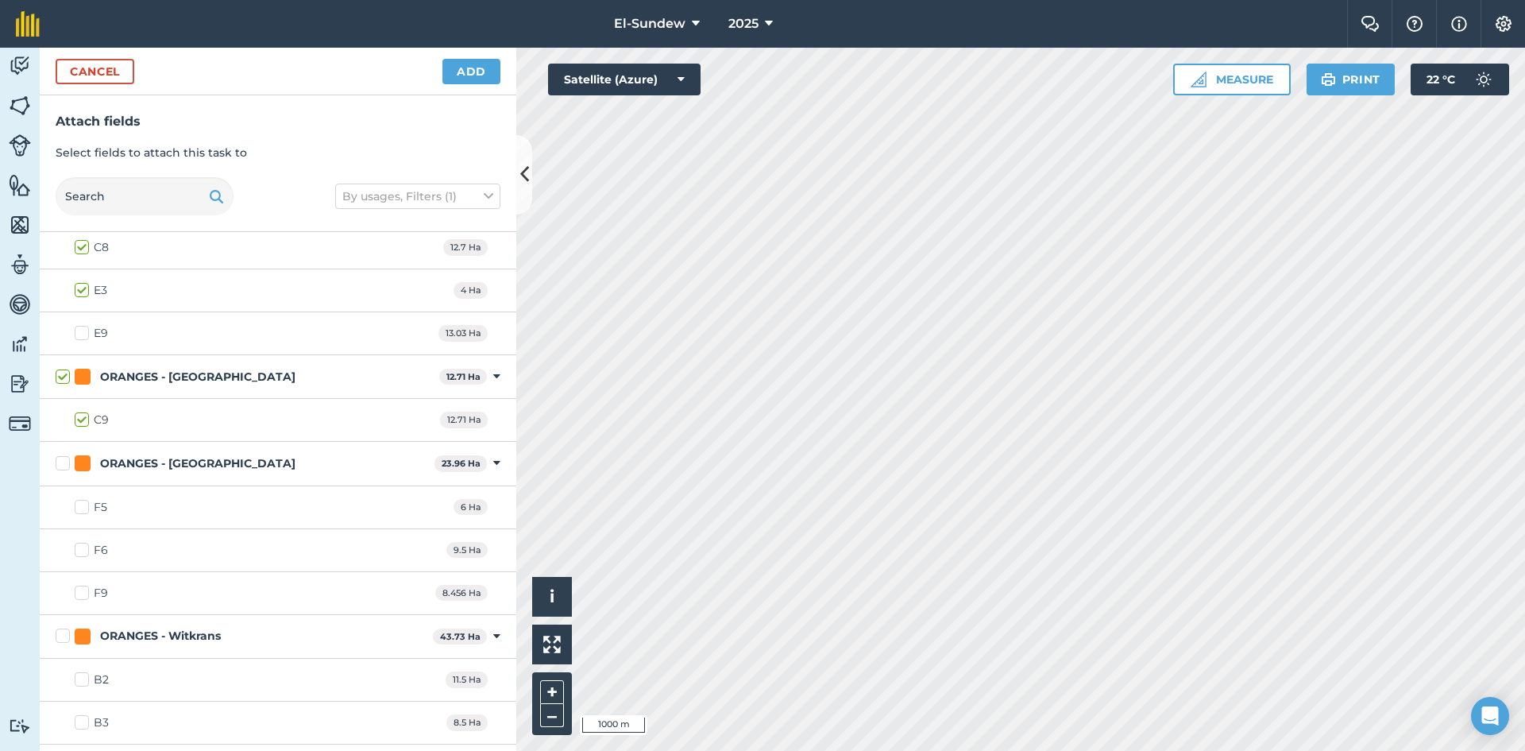
click at [68, 457] on label "ORANGES - [GEOGRAPHIC_DATA]" at bounding box center [242, 463] width 373 height 17
click at [66, 457] on input "ORANGES - [GEOGRAPHIC_DATA]" at bounding box center [61, 460] width 10 height 10
checkbox input "true"
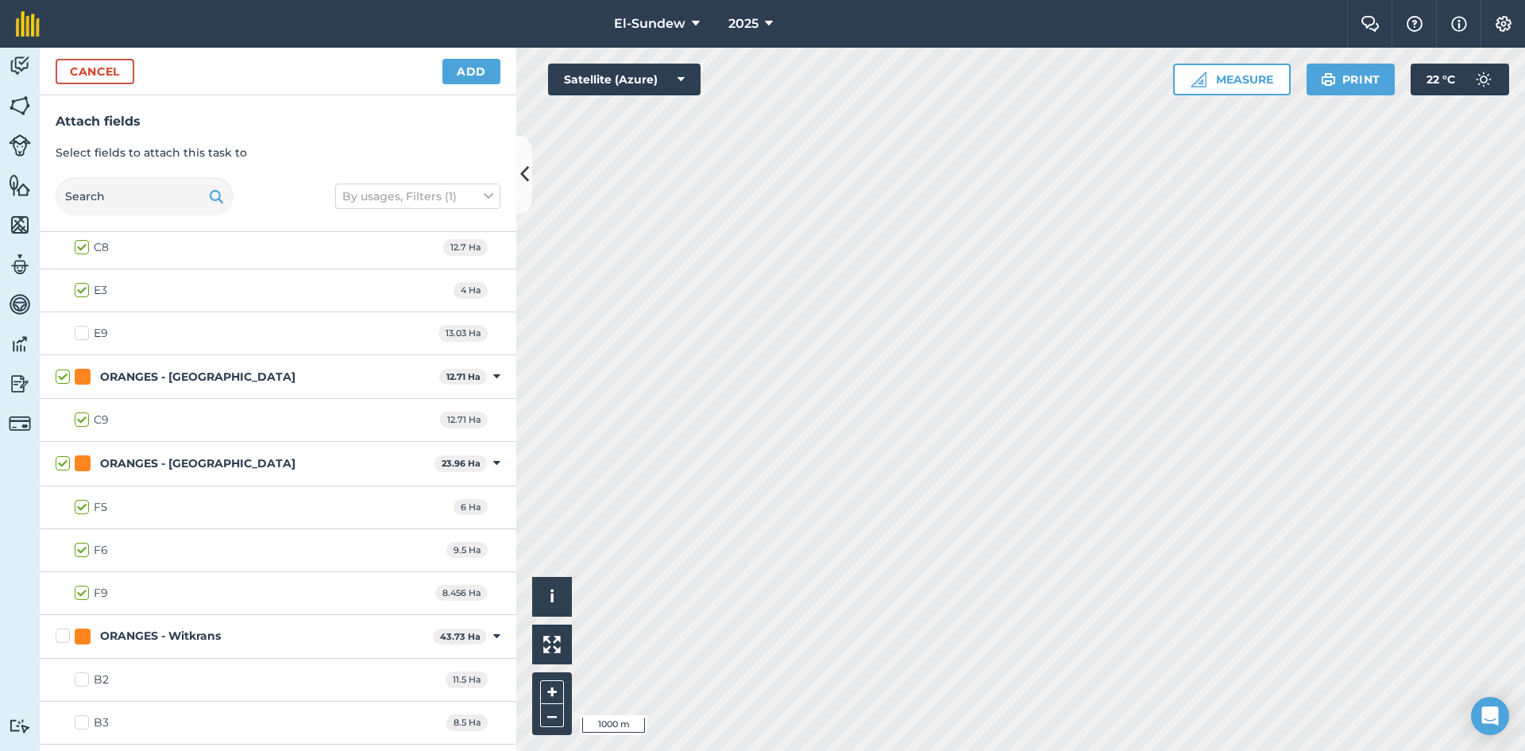
click at [83, 589] on label "F9" at bounding box center [91, 593] width 33 height 17
click at [83, 589] on input "F9" at bounding box center [80, 590] width 10 height 10
checkbox input "false"
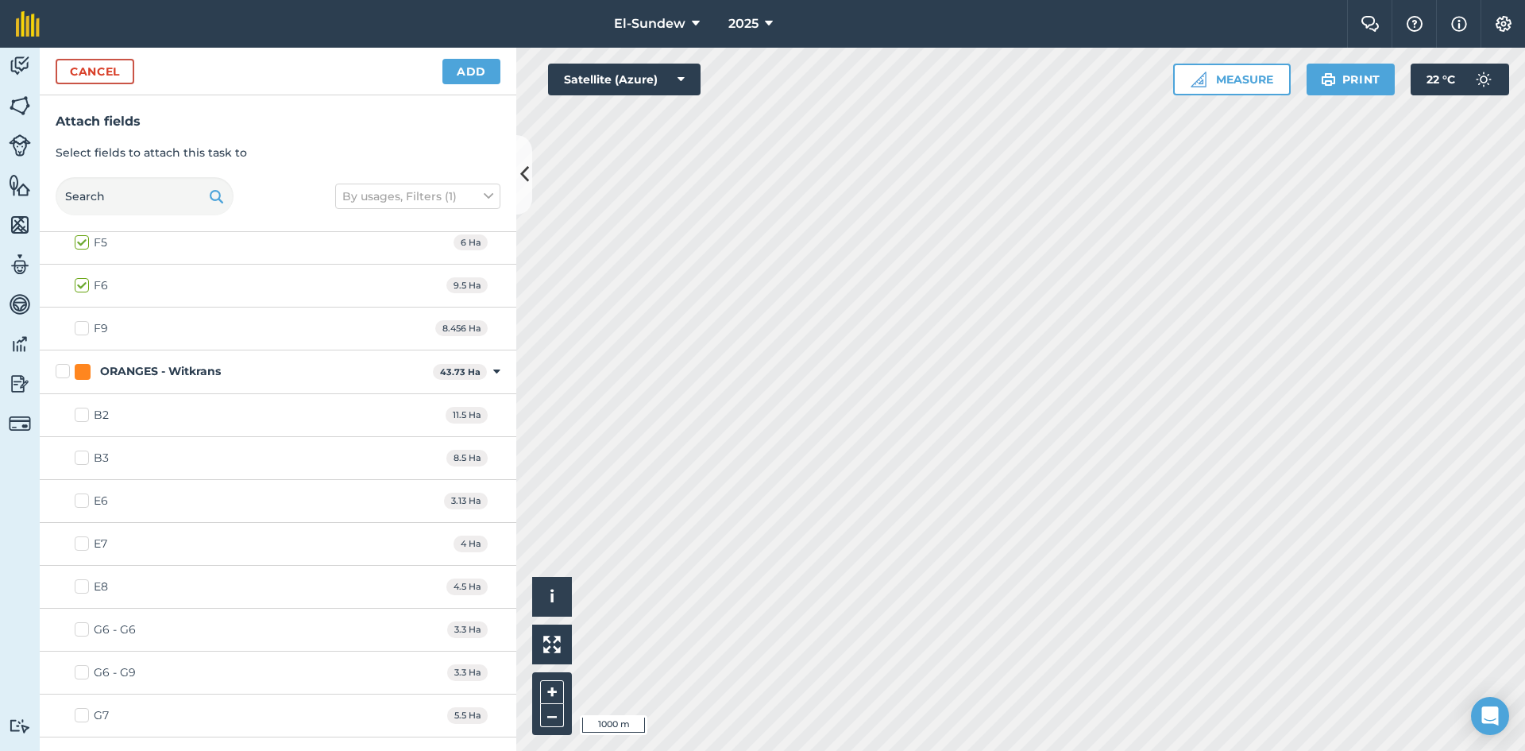
click at [59, 370] on label "ORANGES - Witkrans" at bounding box center [241, 371] width 371 height 17
click at [59, 370] on input "ORANGES - Witkrans" at bounding box center [61, 368] width 10 height 10
checkbox input "true"
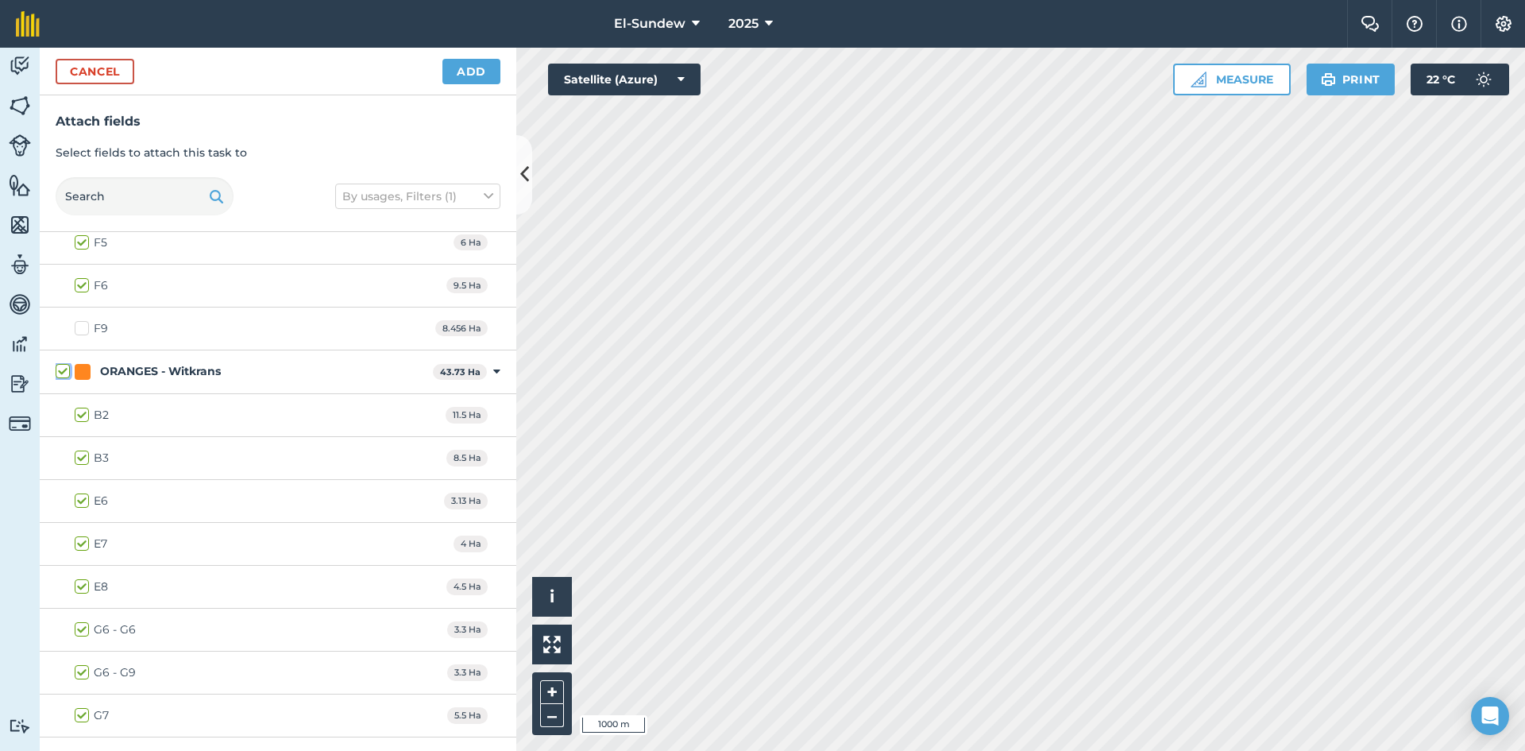
checkbox input "true"
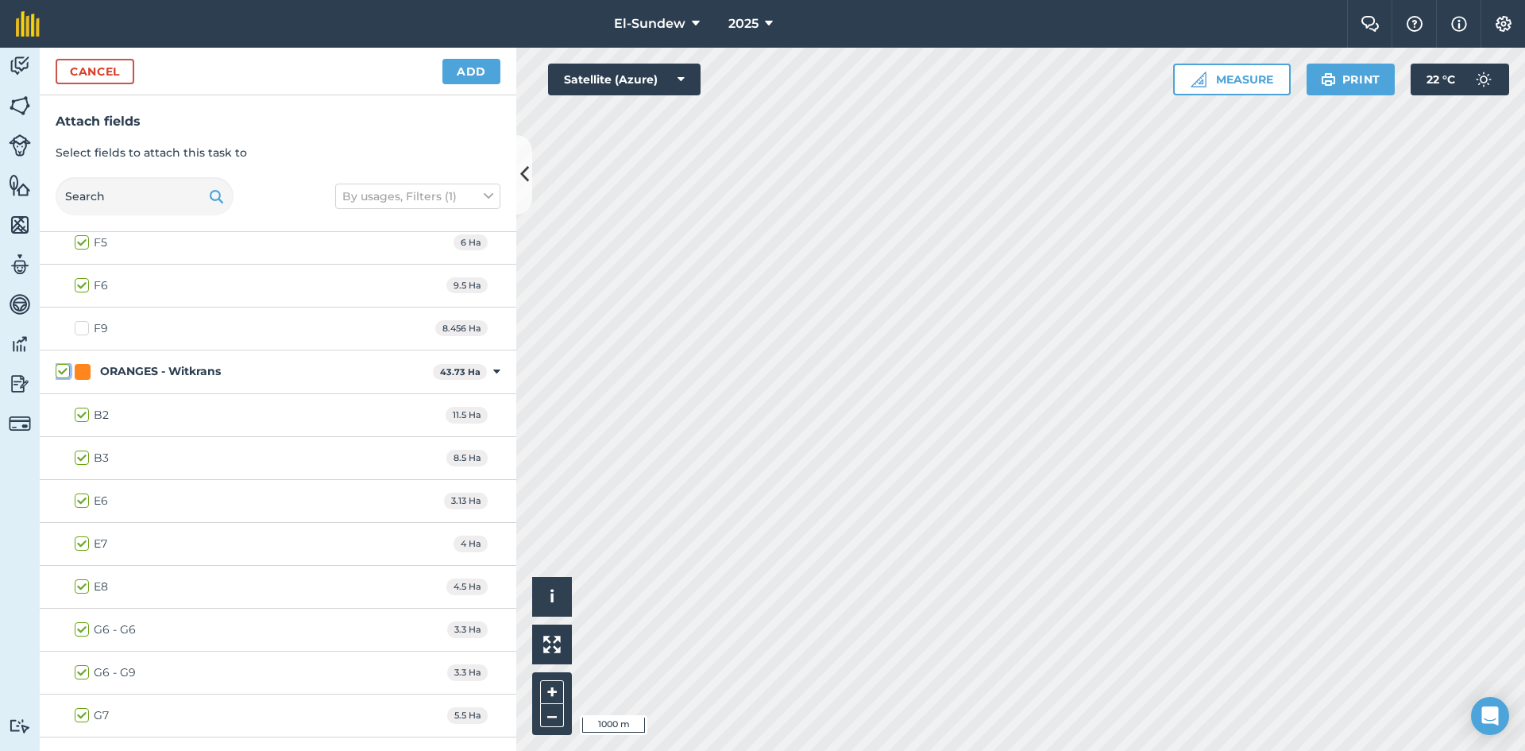
checkbox input "true"
click at [85, 677] on label "G6 - G9" at bounding box center [105, 672] width 61 height 17
click at [85, 674] on input "G6 - G9" at bounding box center [80, 669] width 10 height 10
checkbox input "false"
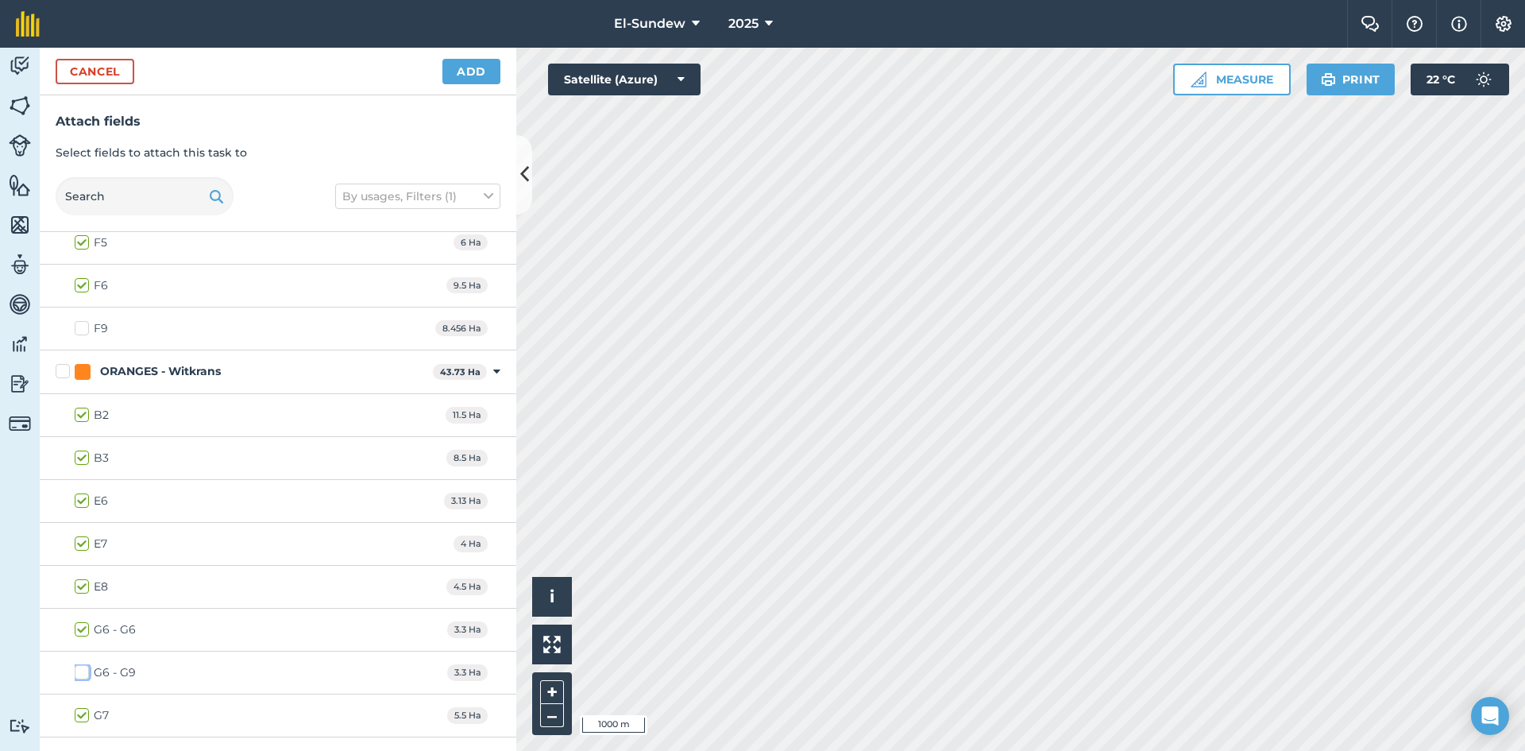
scroll to position [2630, 0]
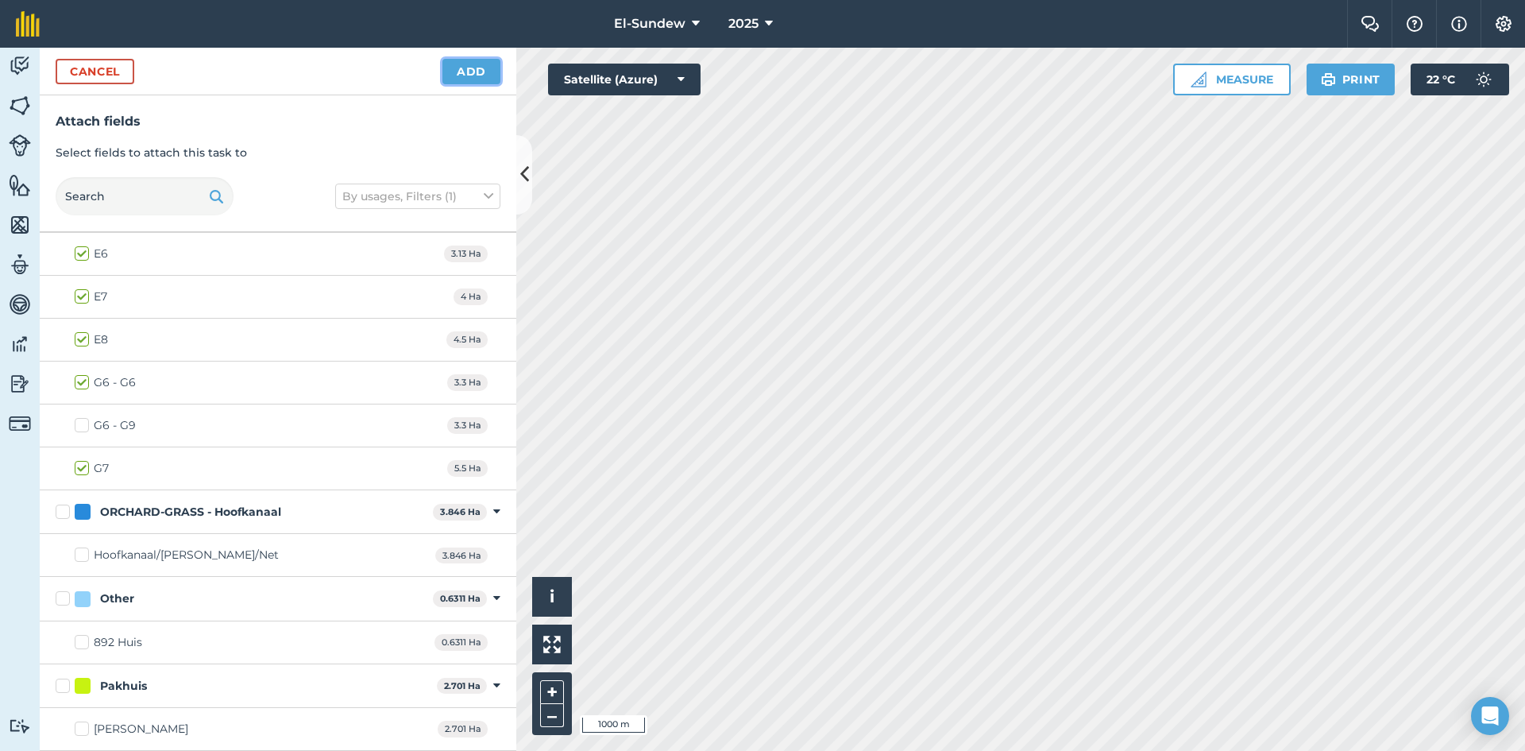
click at [473, 62] on button "Add" at bounding box center [471, 71] width 58 height 25
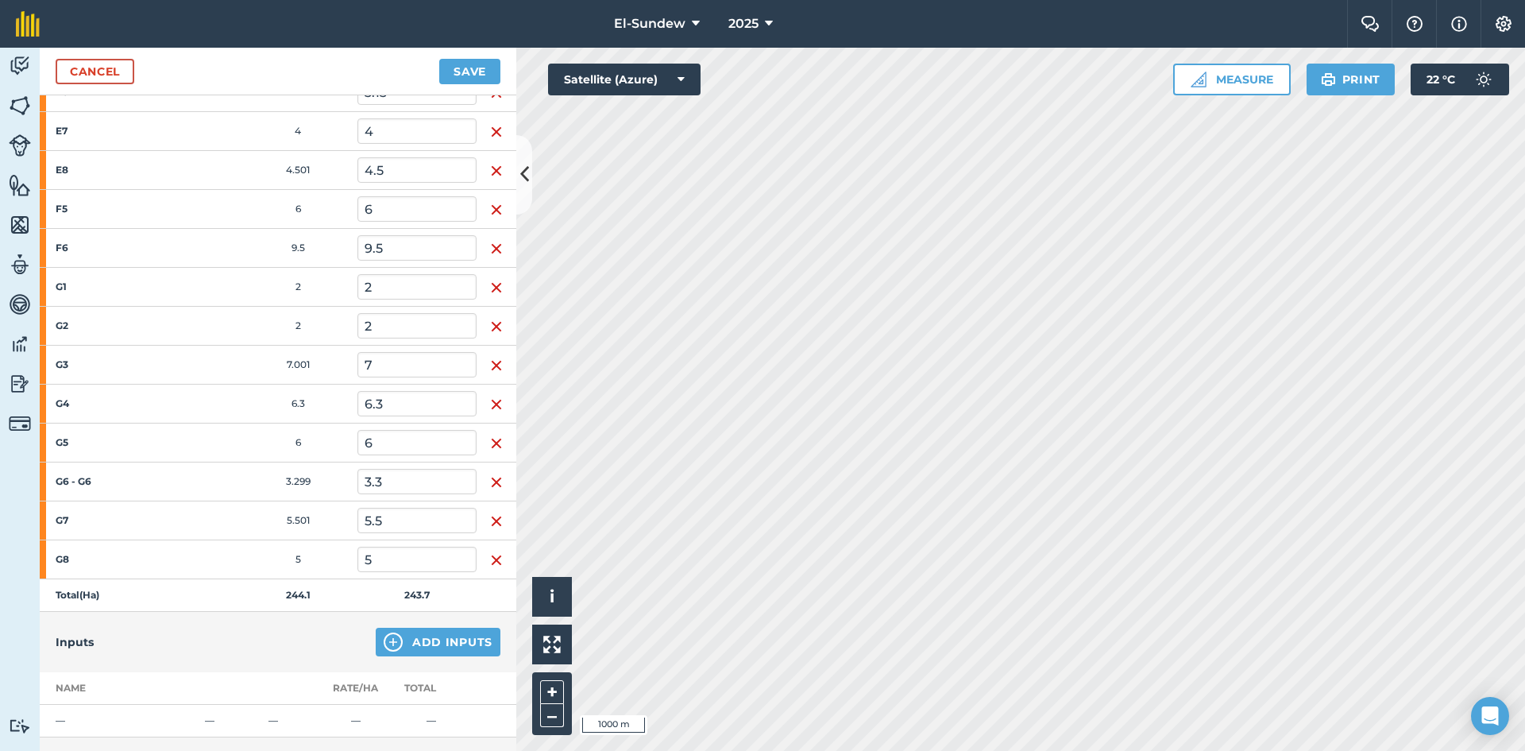
scroll to position [1324, 0]
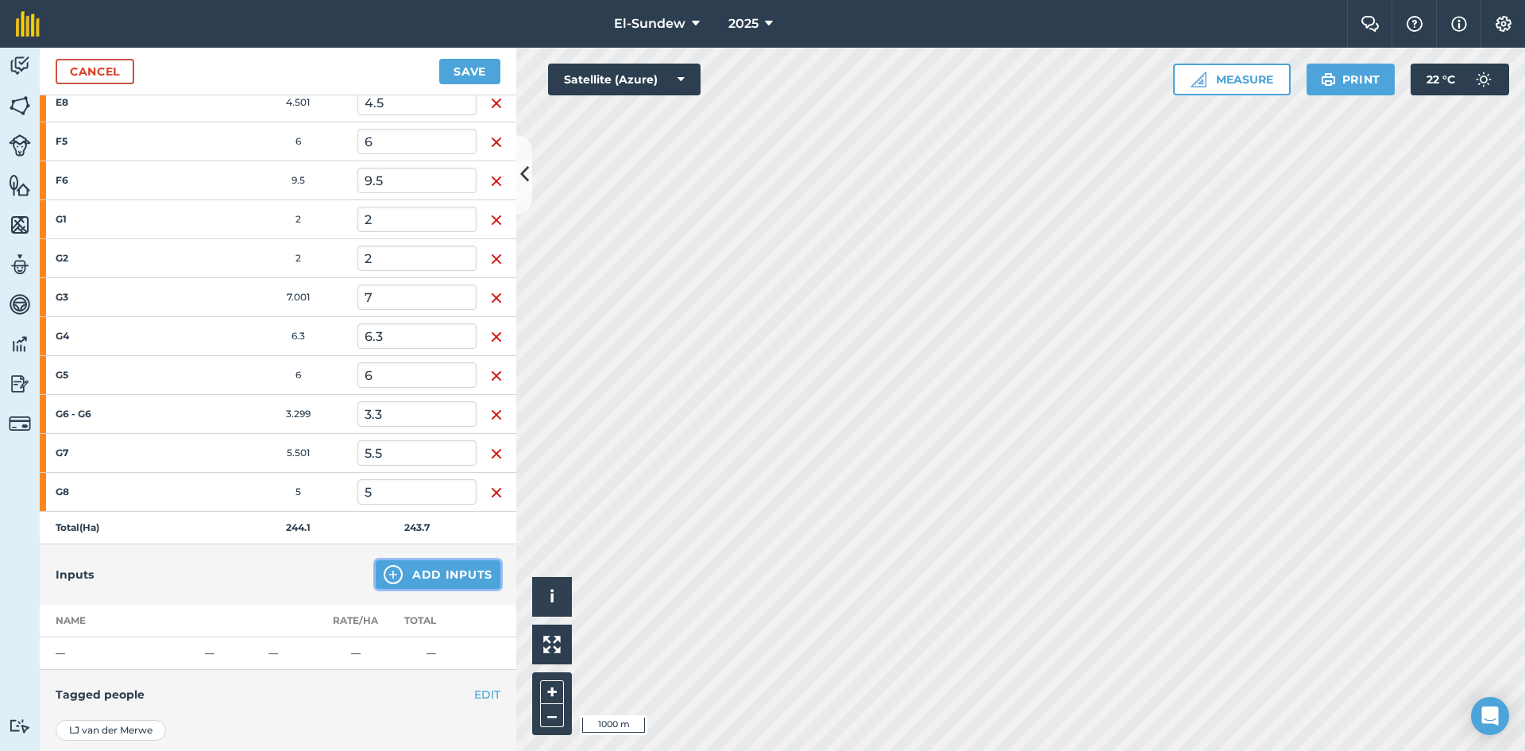
click at [384, 574] on img at bounding box center [393, 574] width 19 height 19
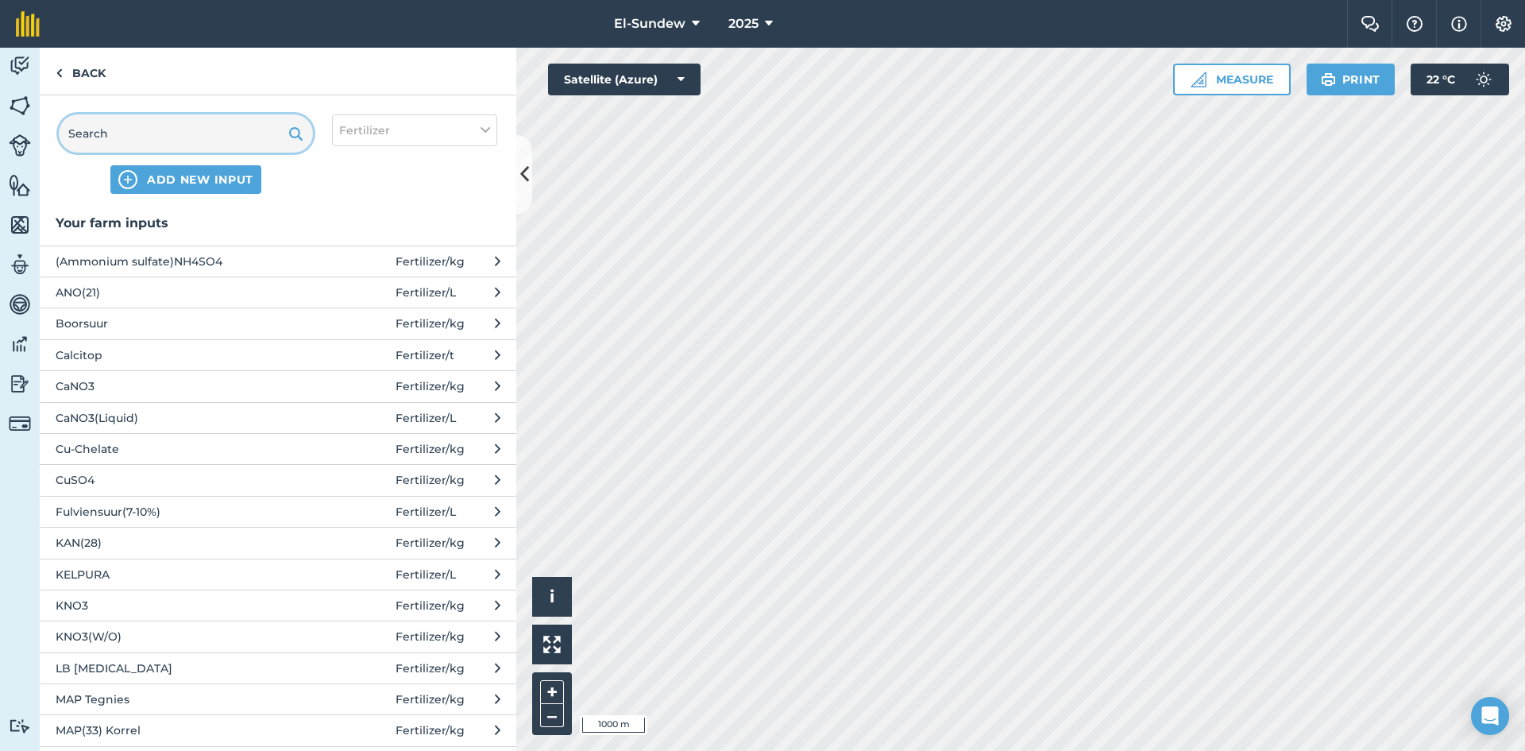
click at [191, 129] on input "text" at bounding box center [186, 133] width 254 height 38
click at [443, 129] on button "Fertilizer" at bounding box center [414, 130] width 165 height 32
click at [361, 280] on label "Other" at bounding box center [414, 282] width 151 height 17
click at [350, 280] on input "Other" at bounding box center [344, 279] width 10 height 10
checkbox input "true"
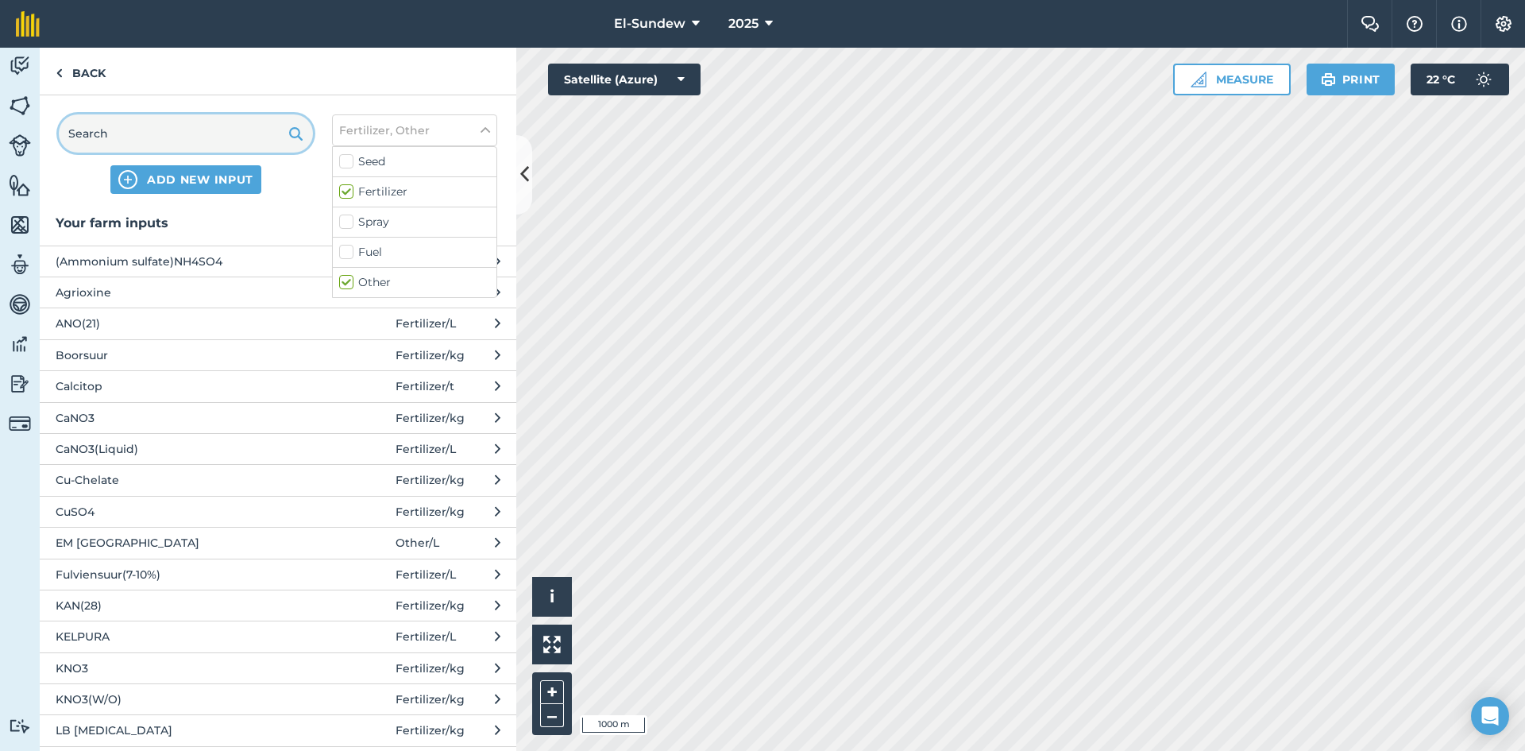
click at [218, 135] on input "text" at bounding box center [186, 133] width 254 height 38
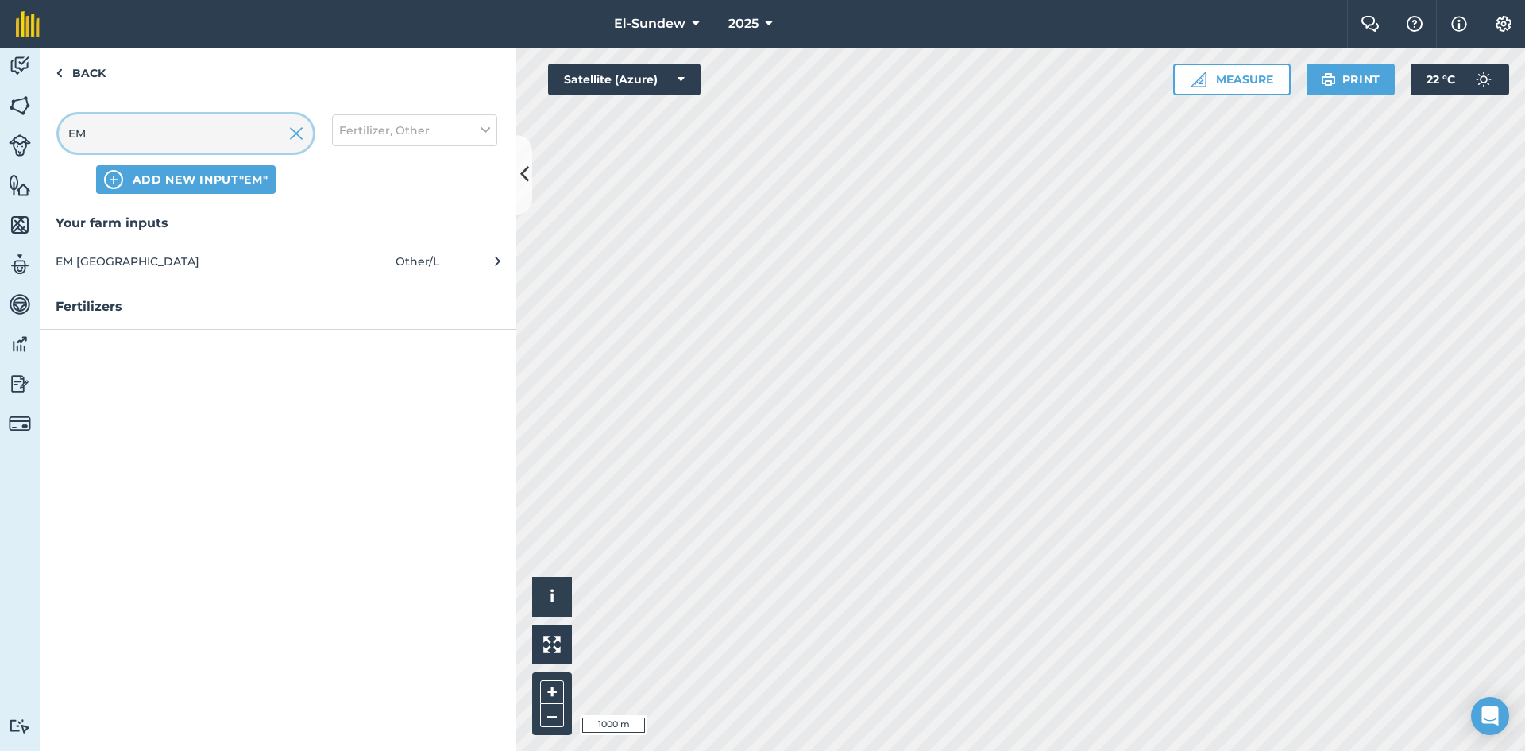
type input "EM"
click at [198, 253] on span "EM [GEOGRAPHIC_DATA]" at bounding box center [186, 261] width 260 height 17
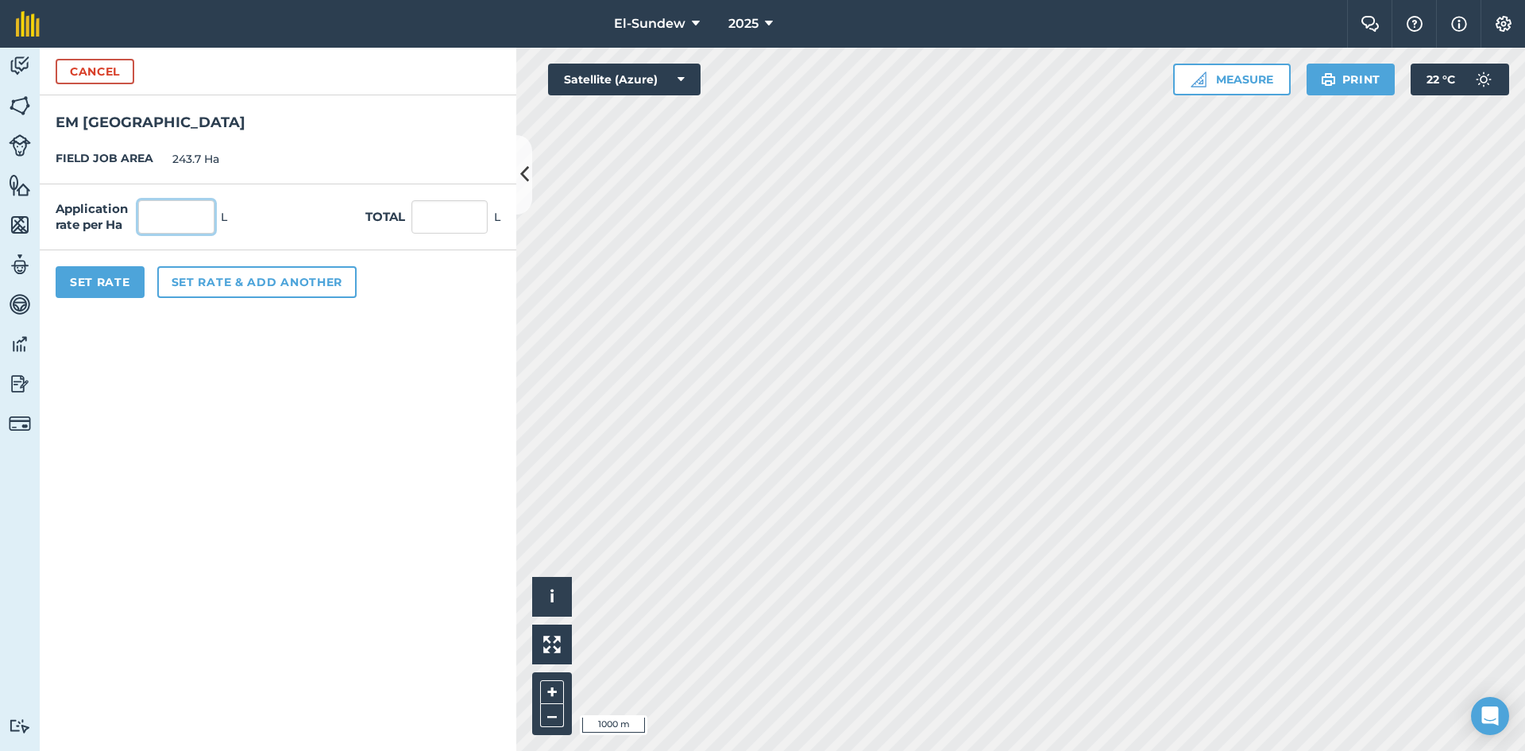
click at [180, 221] on input "text" at bounding box center [176, 216] width 76 height 33
type input "20"
type input "4,874"
click at [98, 290] on button "Set Rate" at bounding box center [100, 282] width 89 height 32
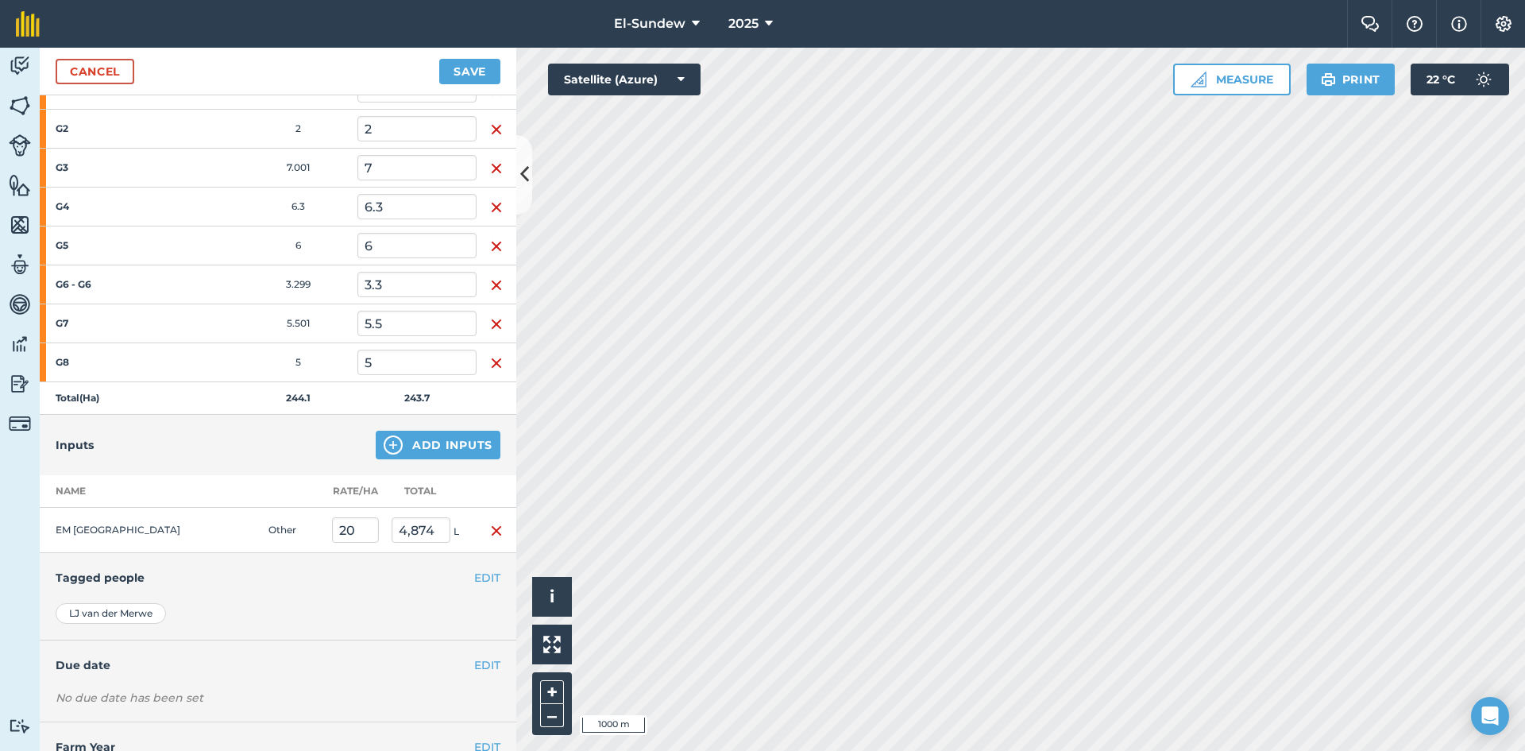
scroll to position [1509, 0]
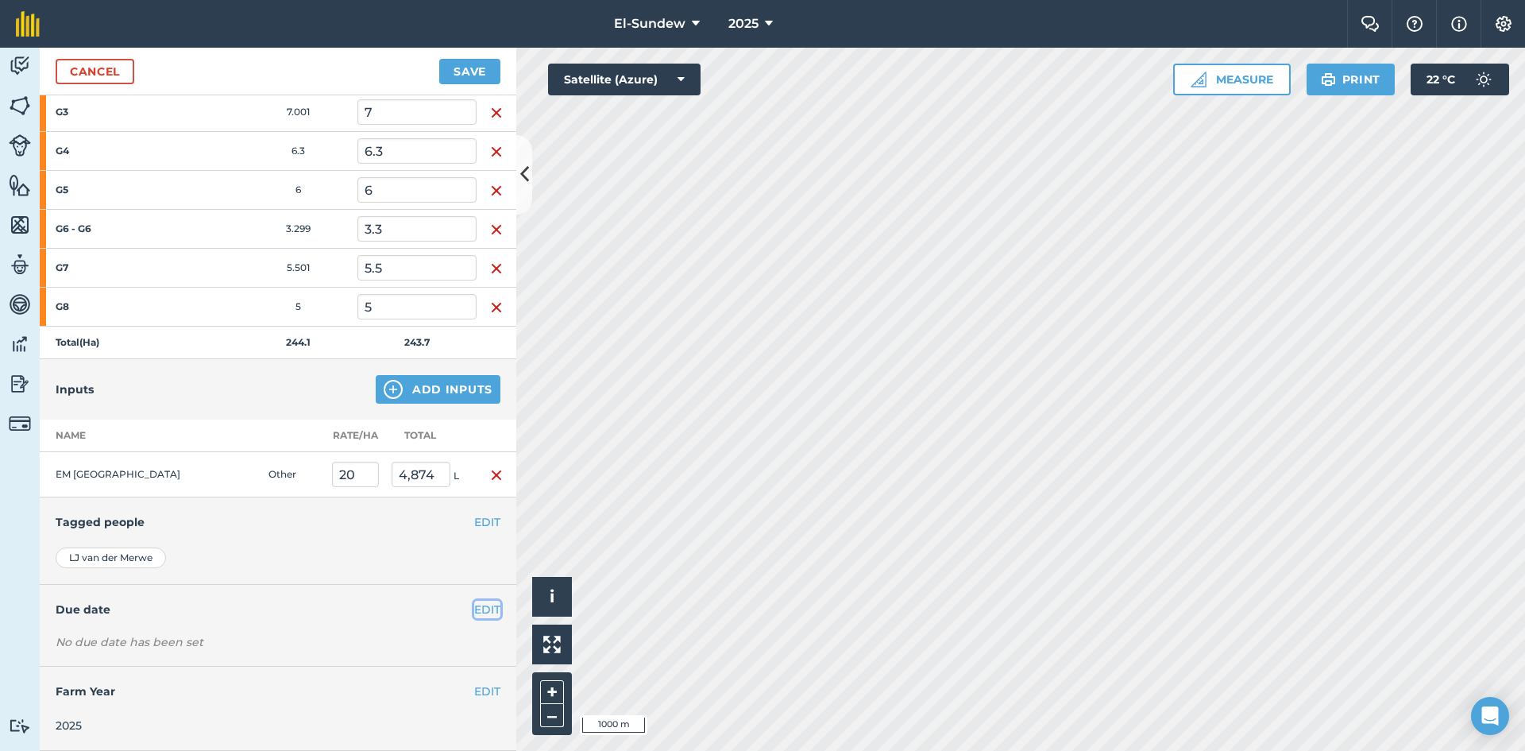
drag, startPoint x: 481, startPoint y: 607, endPoint x: 465, endPoint y: 609, distance: 16.0
click at [480, 607] on button "EDIT" at bounding box center [487, 609] width 26 height 17
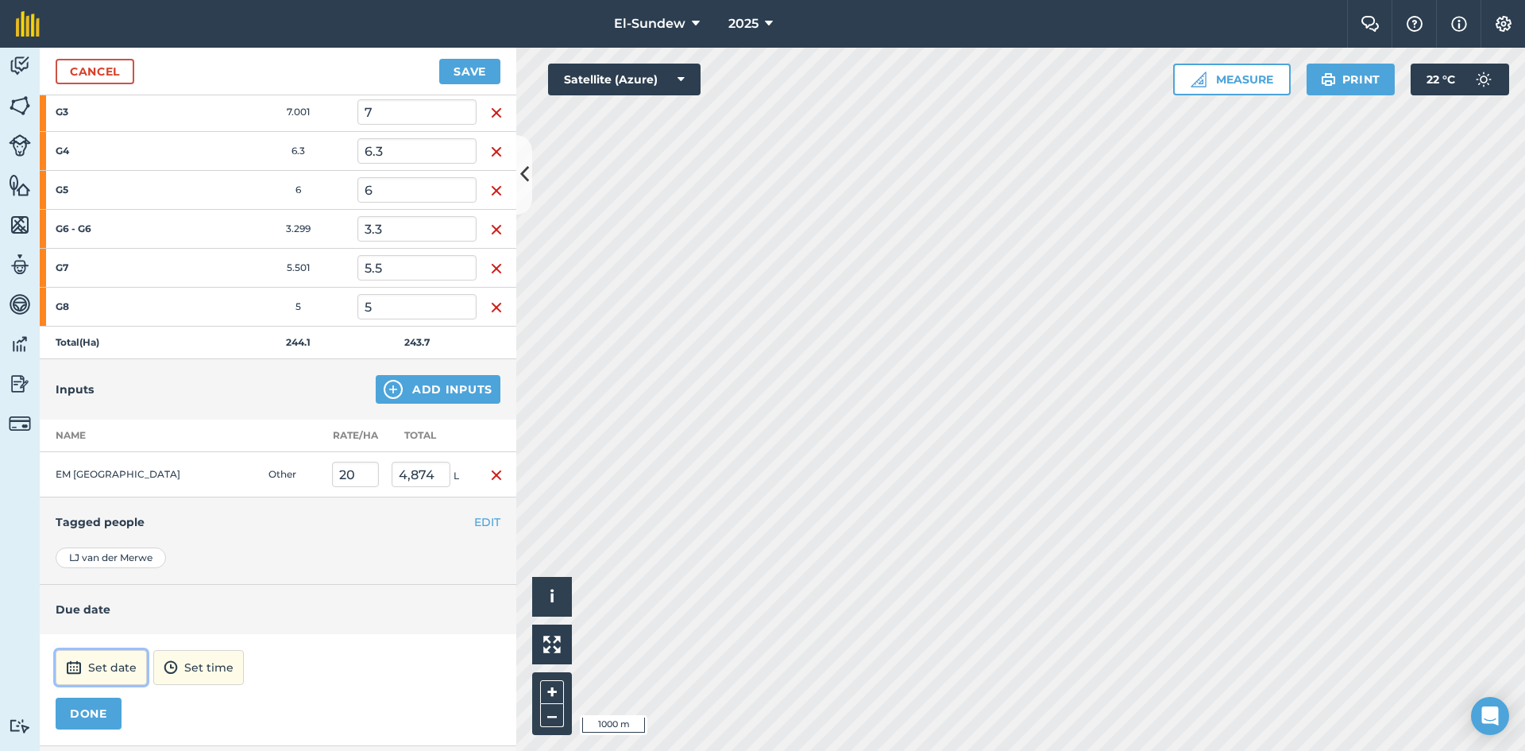
click at [118, 669] on button "Set date" at bounding box center [101, 667] width 91 height 35
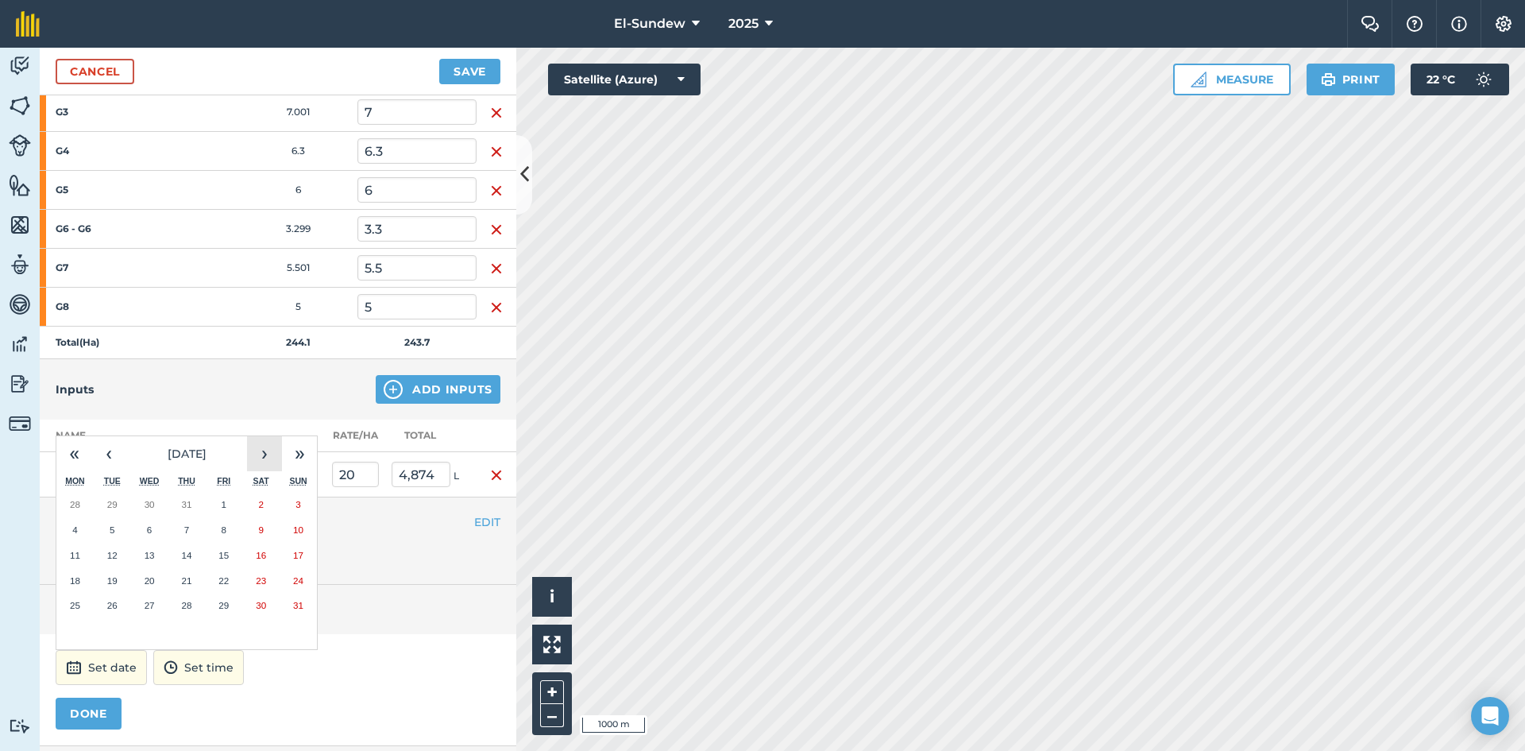
click at [264, 442] on button "›" at bounding box center [264, 453] width 35 height 35
click at [79, 575] on abbr "22" at bounding box center [75, 580] width 10 height 10
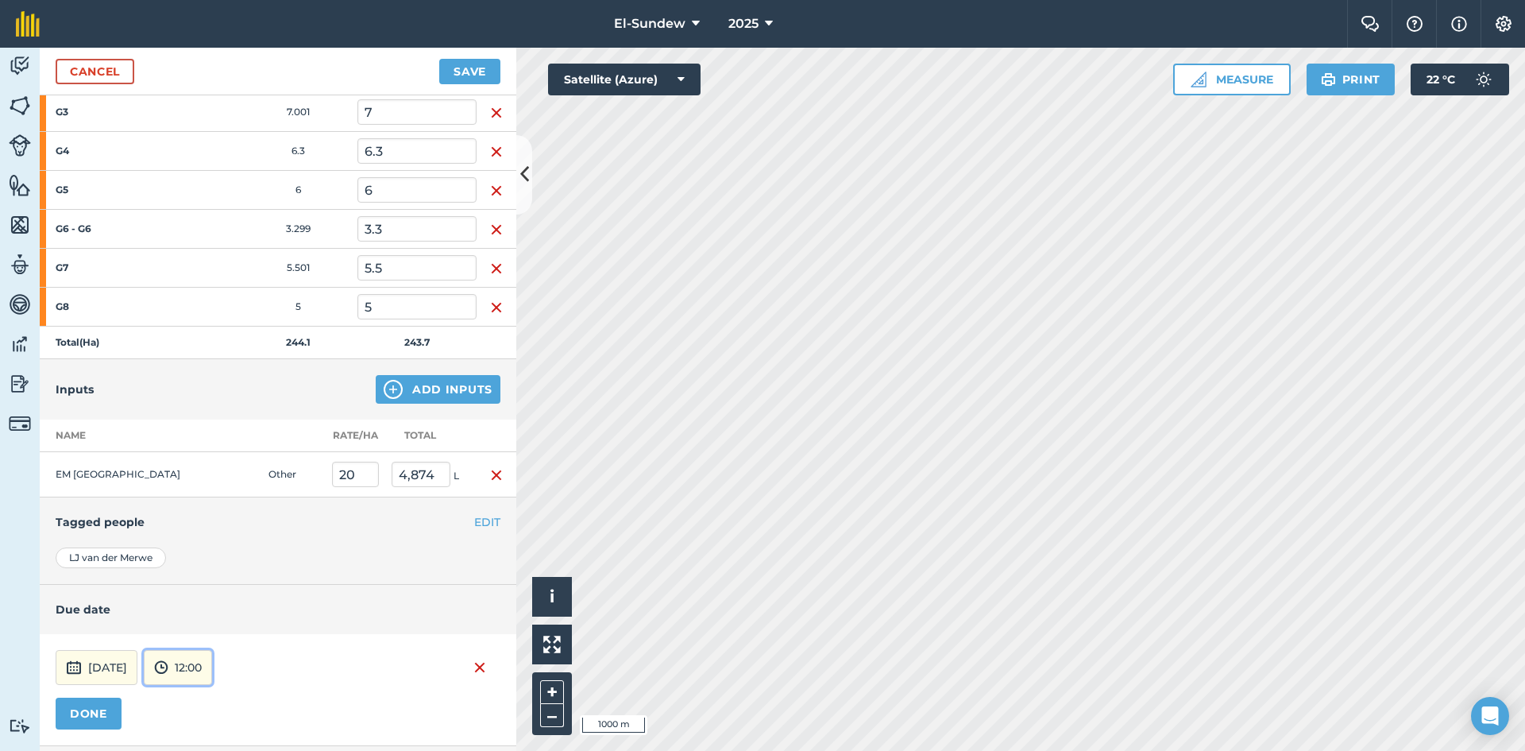
click at [212, 671] on button "12:00" at bounding box center [178, 667] width 68 height 35
click at [209, 588] on button "07:00" at bounding box center [182, 584] width 75 height 25
click at [114, 714] on button "DONE" at bounding box center [89, 714] width 66 height 32
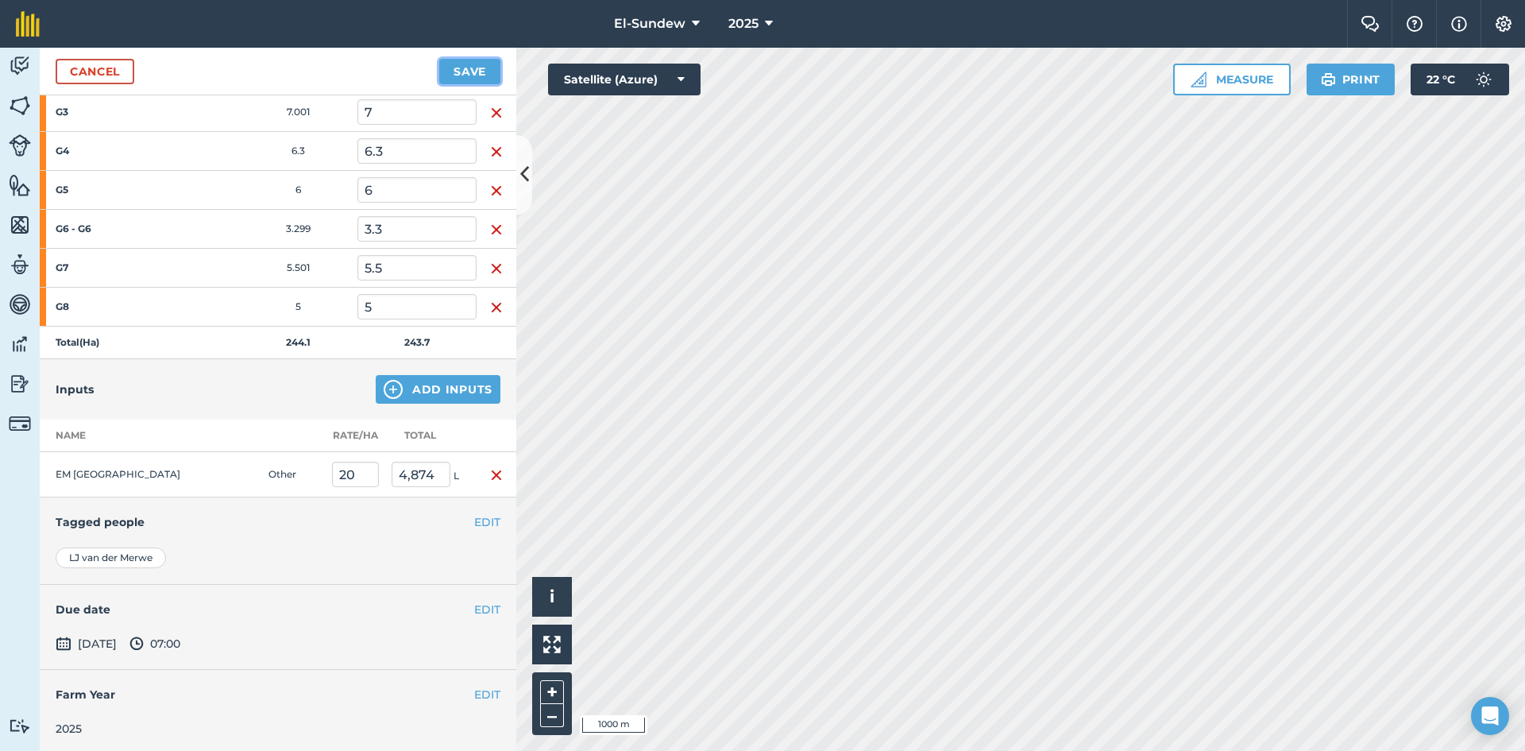
click at [454, 70] on button "Save" at bounding box center [469, 71] width 61 height 25
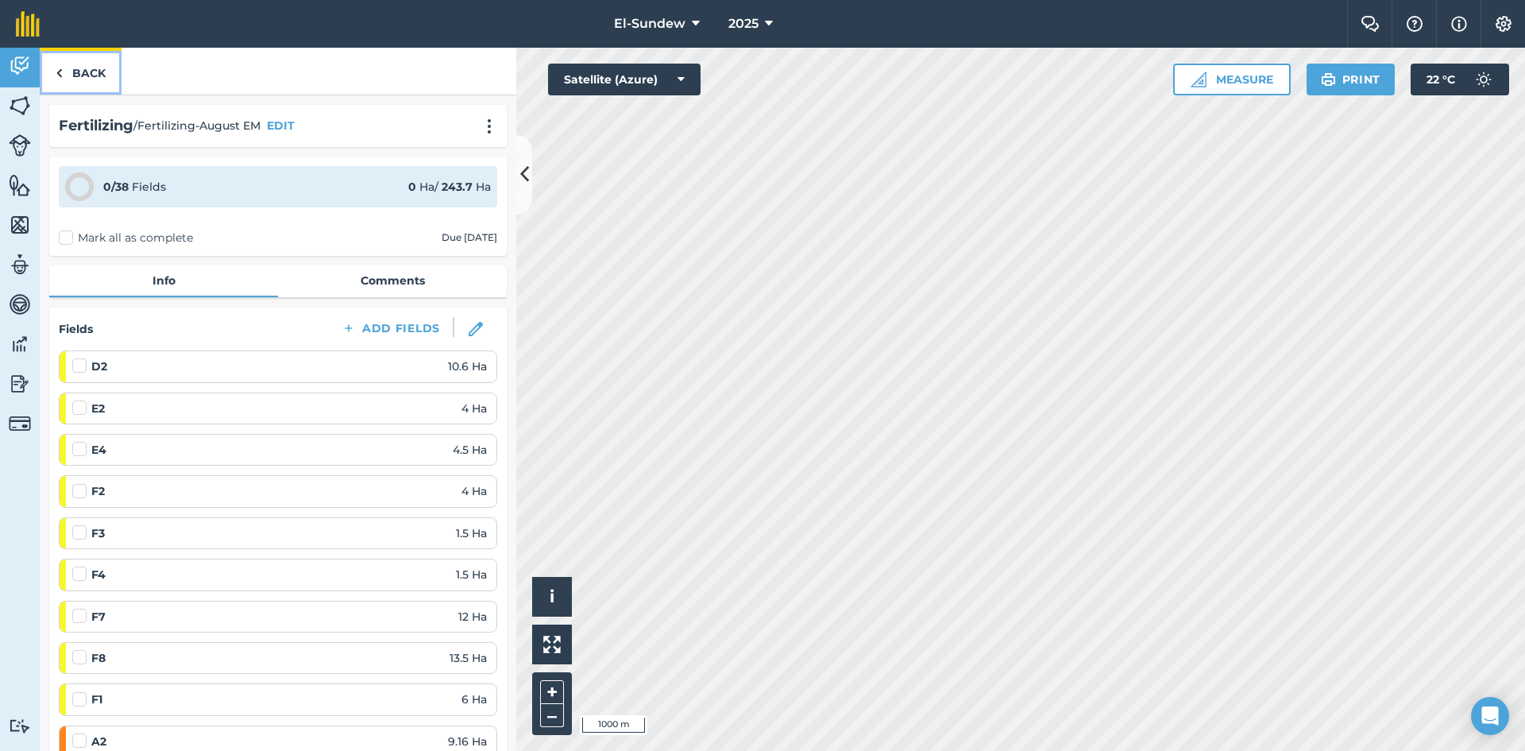
click at [79, 67] on link "Back" at bounding box center [81, 71] width 82 height 47
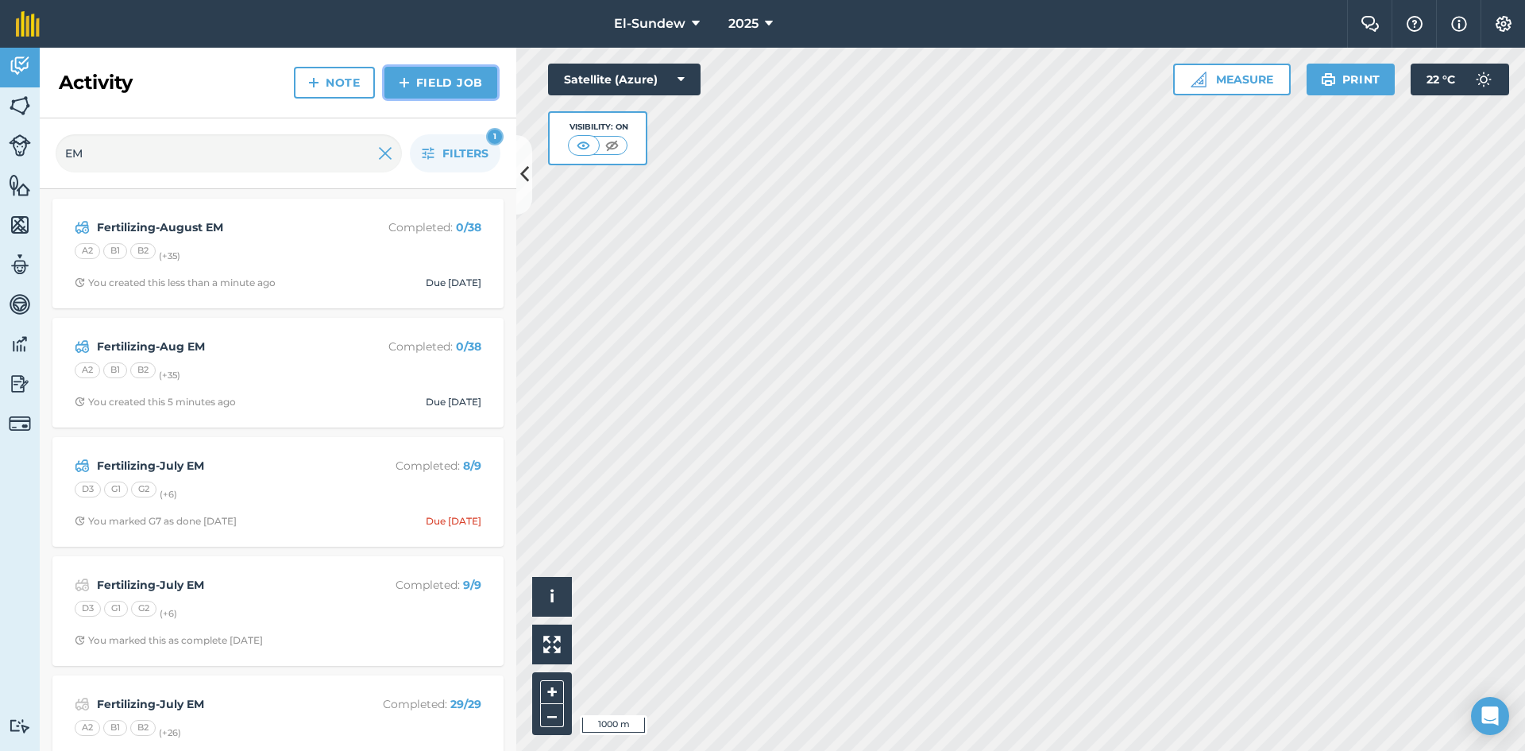
click at [401, 85] on img at bounding box center [404, 82] width 11 height 19
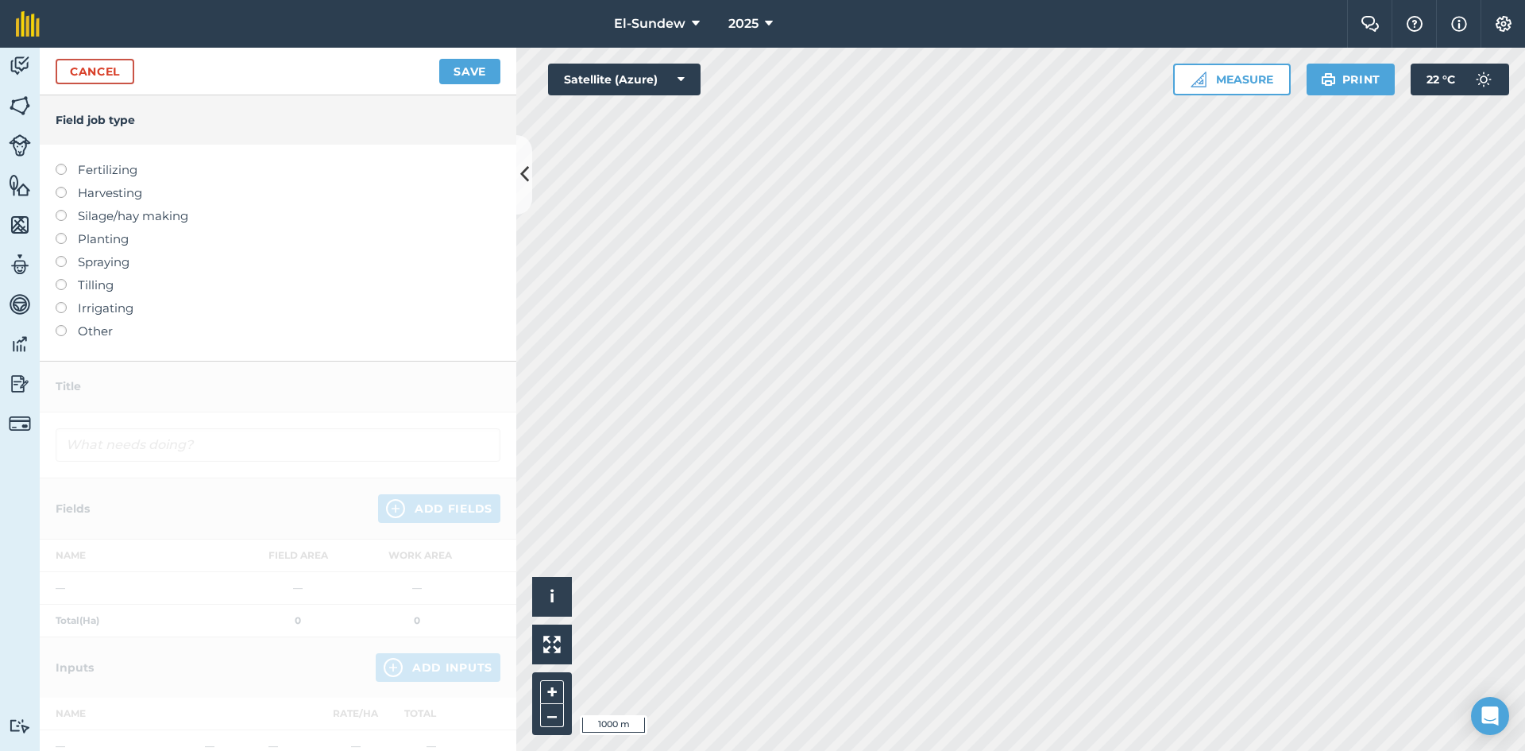
click at [113, 170] on label "Fertilizing" at bounding box center [278, 169] width 445 height 19
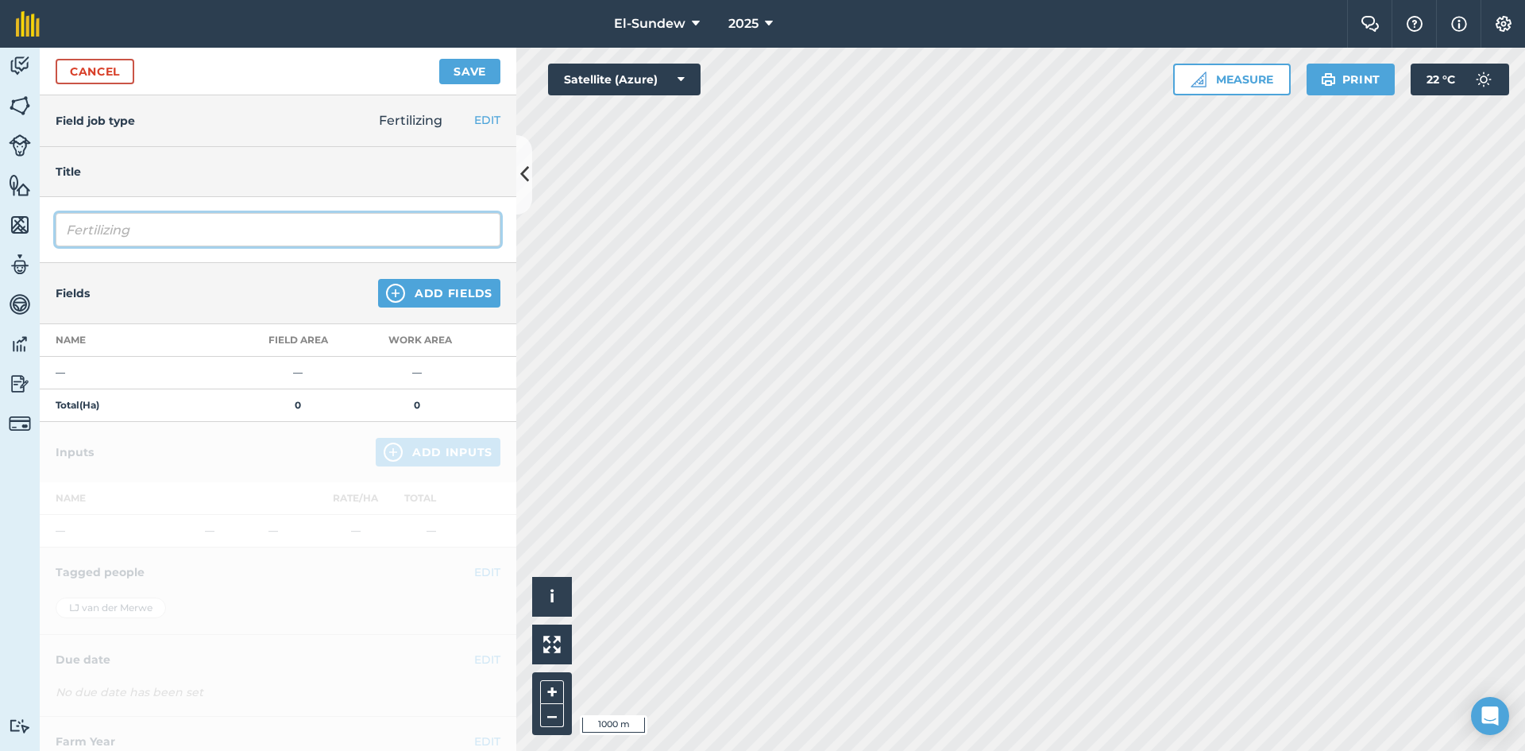
click at [202, 230] on input "Fertilizing" at bounding box center [278, 229] width 445 height 33
type input "Fertilizing-Sept EM"
click at [386, 299] on img at bounding box center [395, 293] width 19 height 19
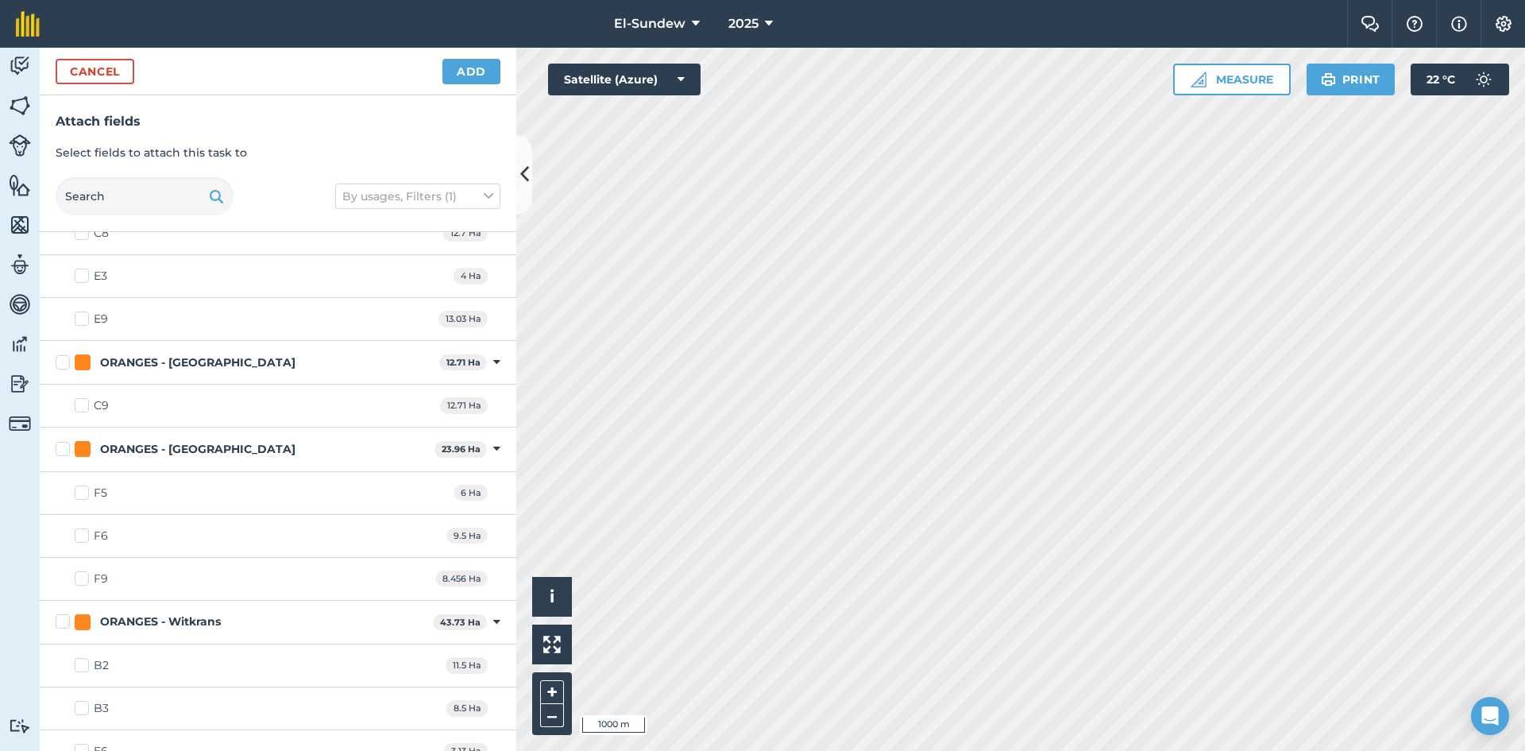
scroll to position [2119, 0]
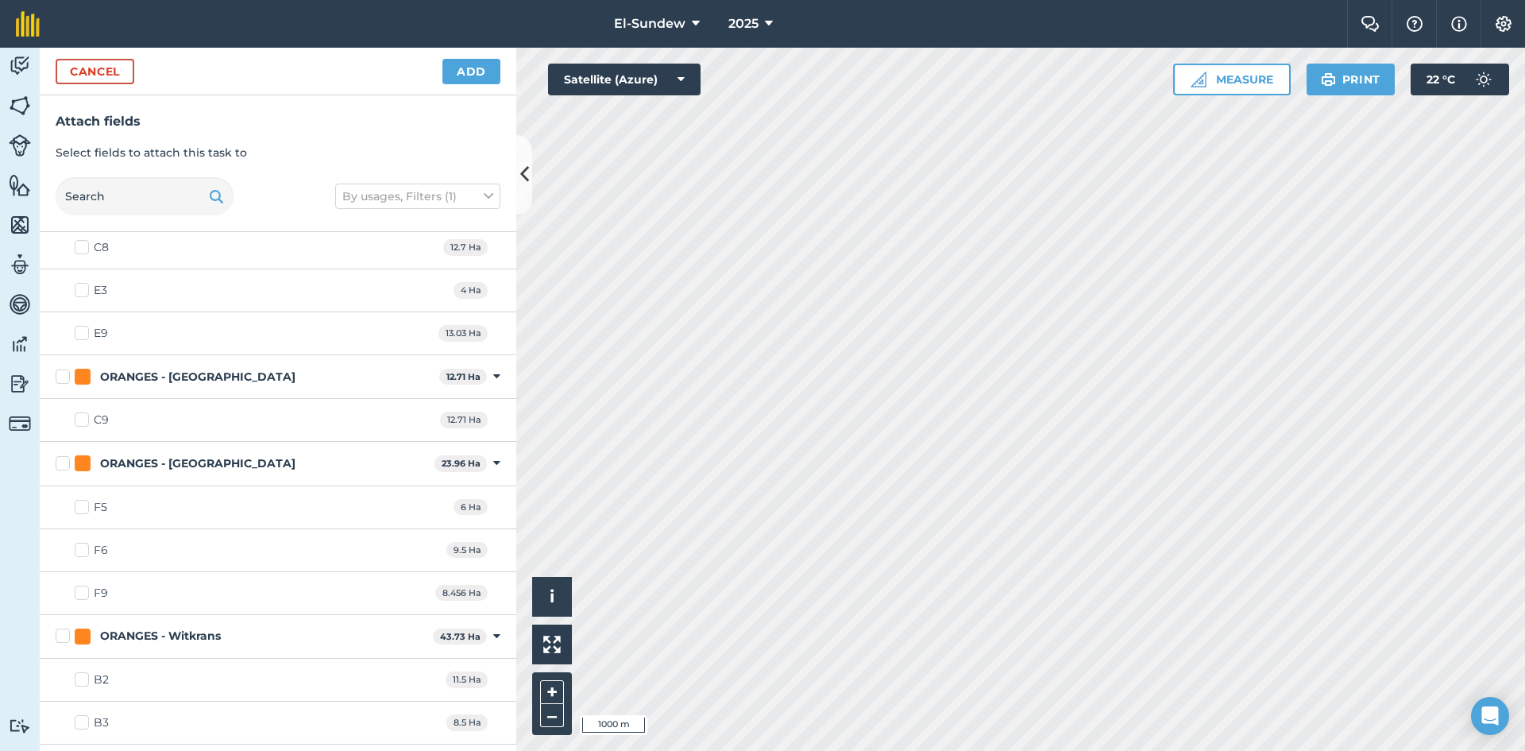
click at [84, 591] on label "F9" at bounding box center [91, 593] width 33 height 17
click at [84, 591] on input "F9" at bounding box center [80, 590] width 10 height 10
checkbox input "true"
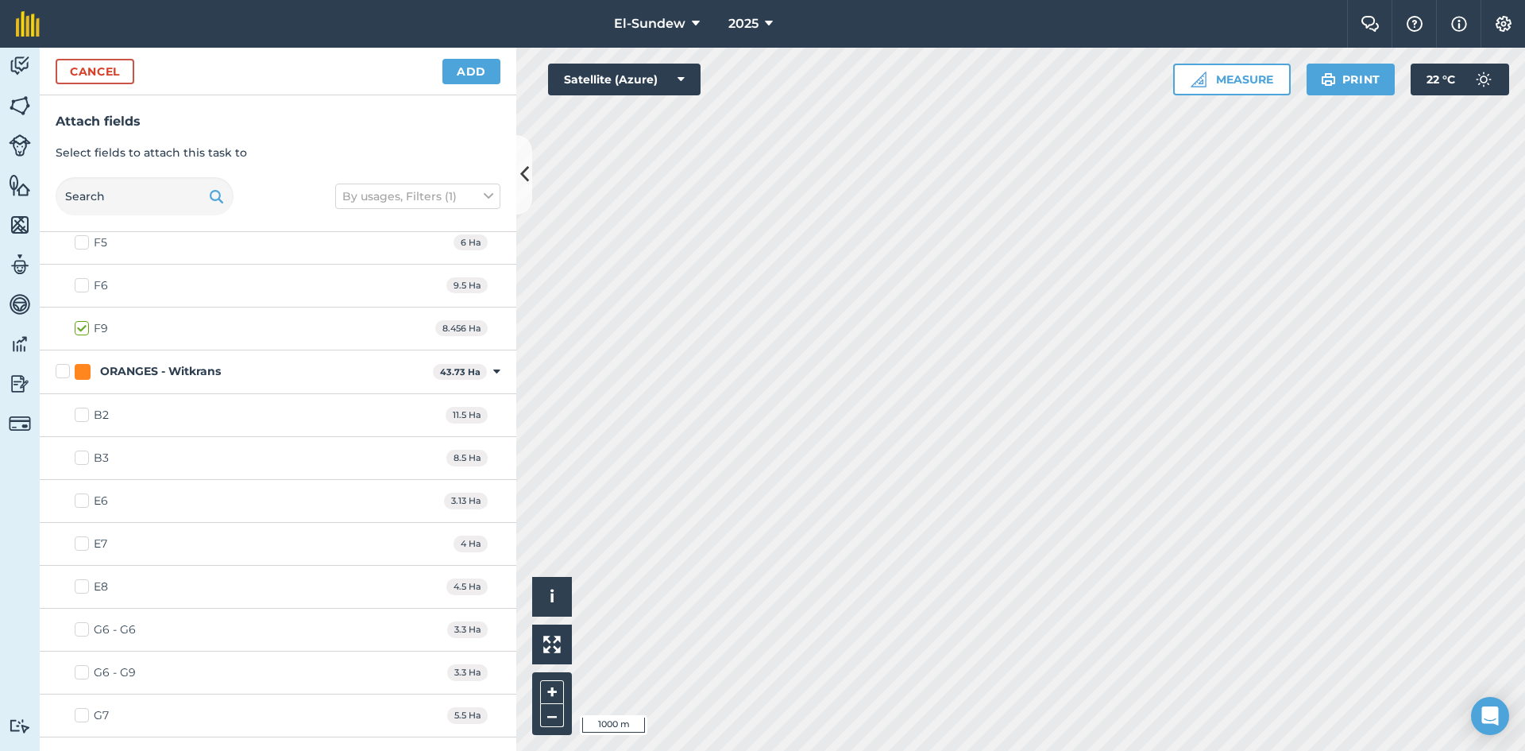
click at [84, 671] on label "G6 - G9" at bounding box center [105, 672] width 61 height 17
click at [84, 671] on input "G6 - G9" at bounding box center [80, 669] width 10 height 10
checkbox input "true"
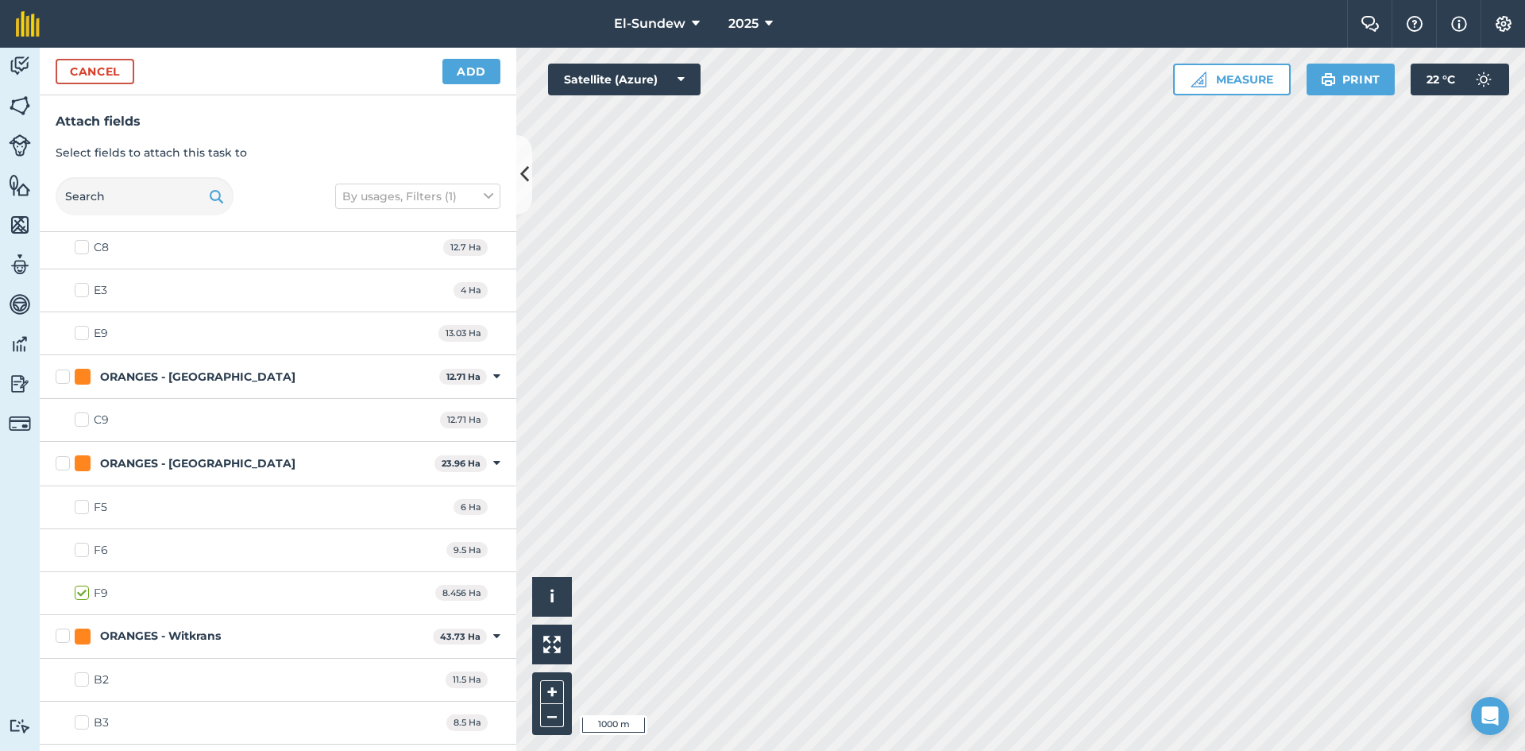
scroll to position [1853, 0]
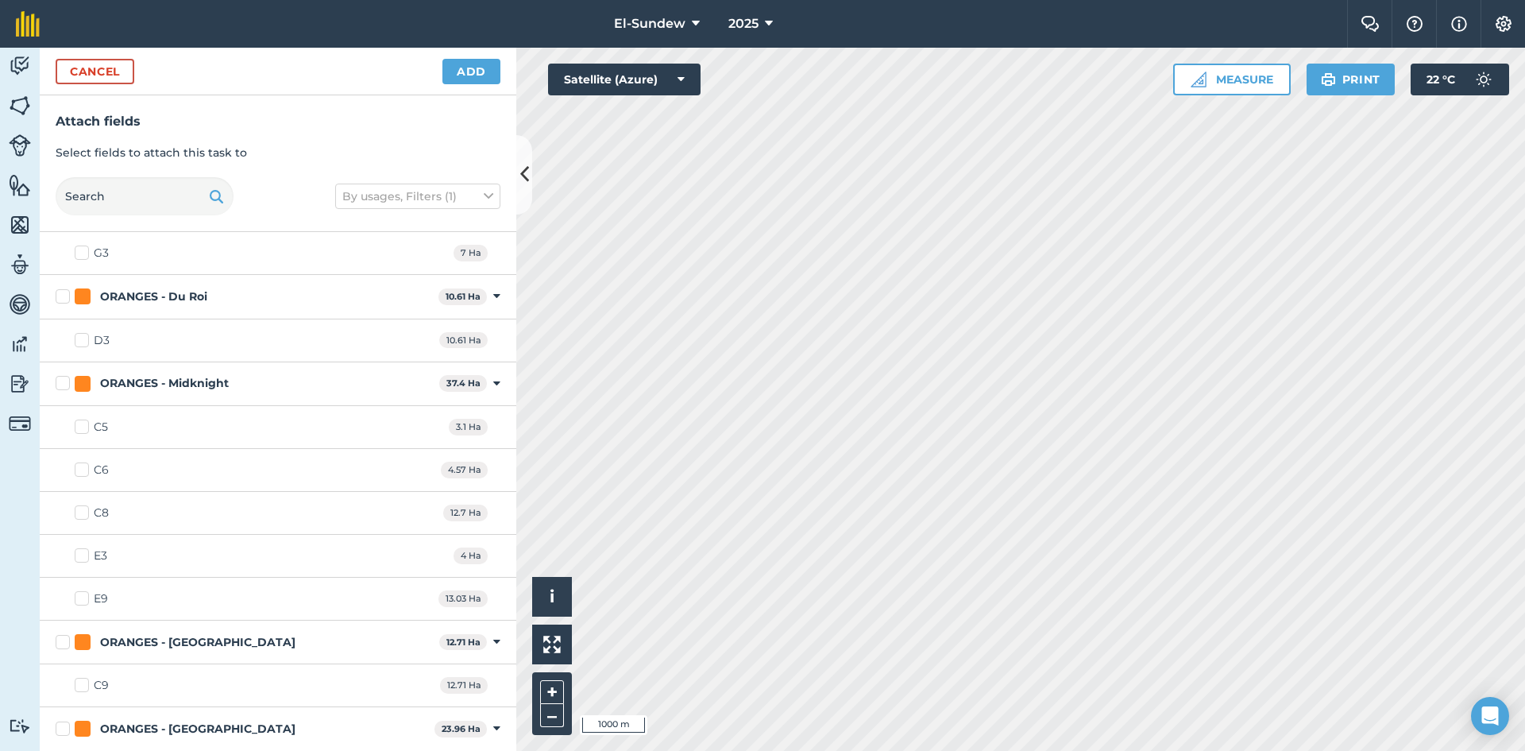
click at [80, 598] on label "E9" at bounding box center [91, 598] width 33 height 17
click at [80, 598] on input "E9" at bounding box center [80, 595] width 10 height 10
checkbox input "true"
click at [462, 74] on button "Add" at bounding box center [471, 71] width 58 height 25
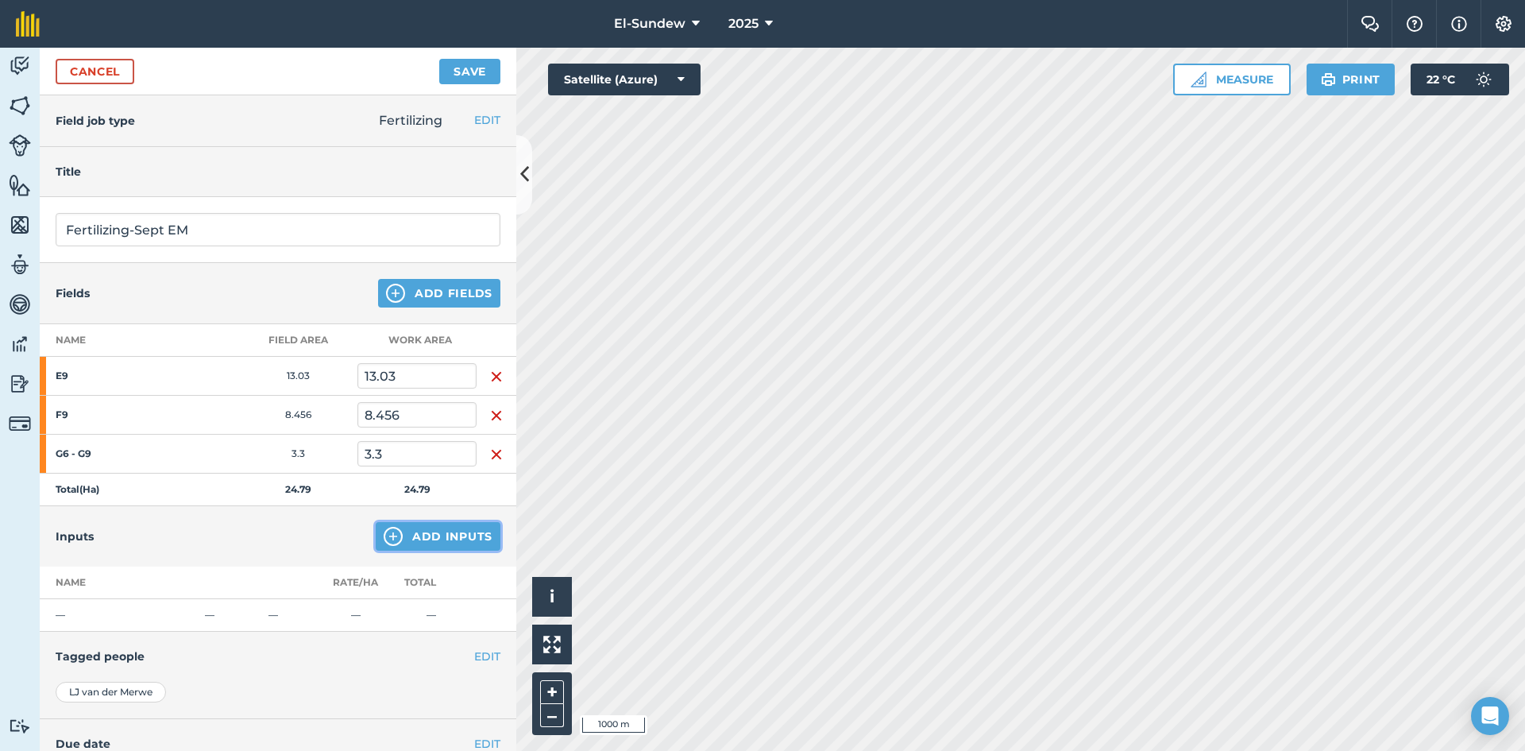
click at [384, 541] on img at bounding box center [393, 536] width 19 height 19
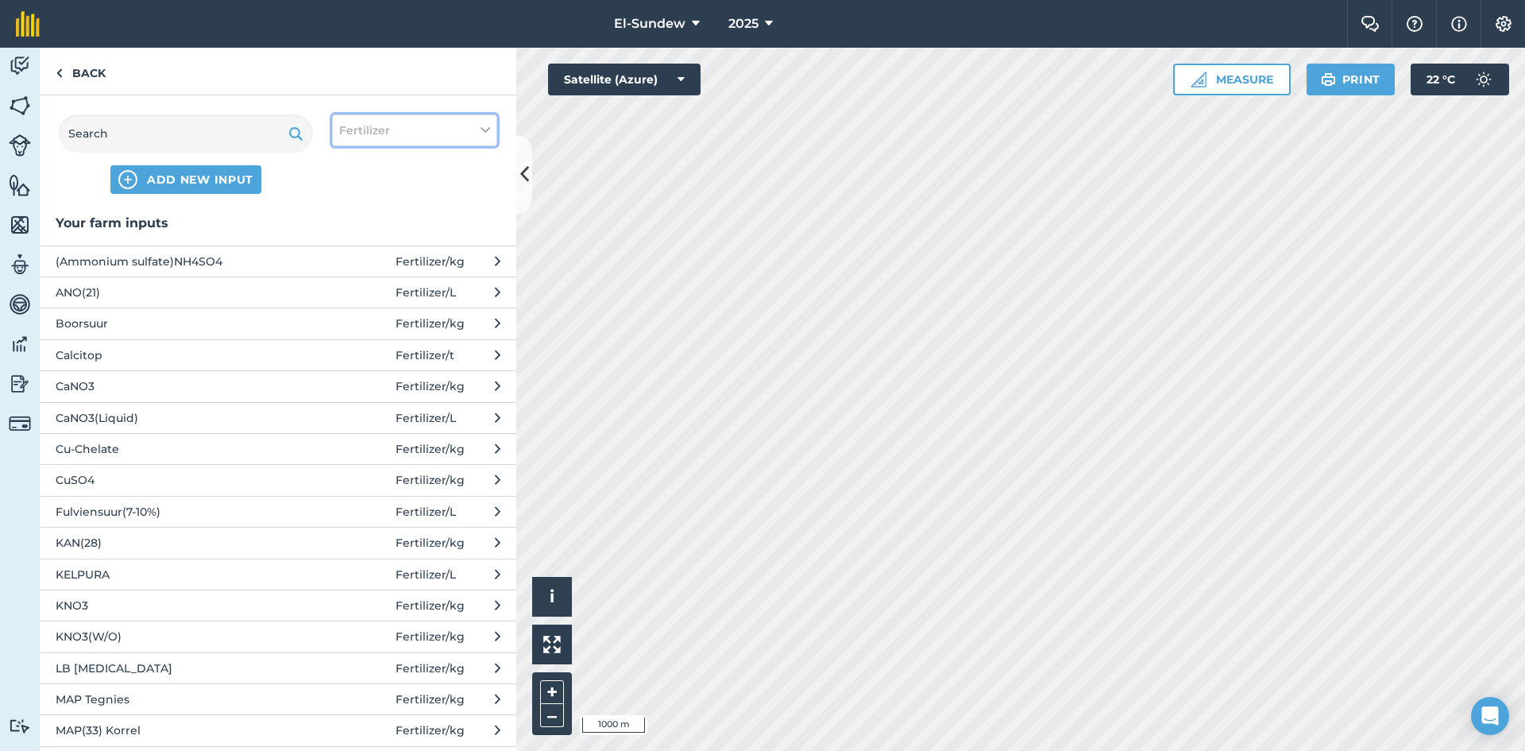
click at [392, 137] on button "Fertilizer" at bounding box center [414, 130] width 165 height 32
click at [347, 276] on label "Other" at bounding box center [414, 282] width 151 height 17
click at [347, 276] on input "Other" at bounding box center [344, 279] width 10 height 10
checkbox input "true"
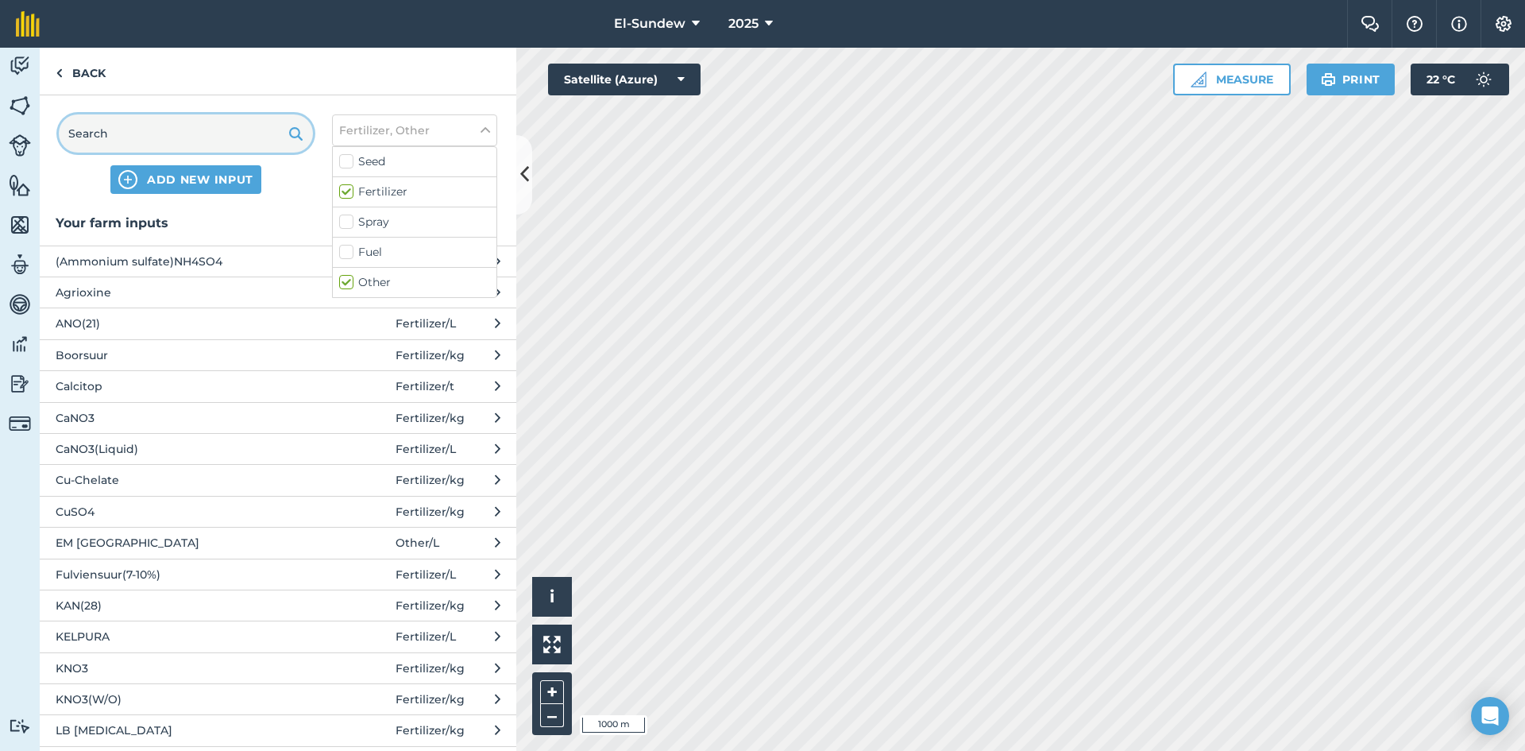
click at [251, 132] on input "text" at bounding box center [186, 133] width 254 height 38
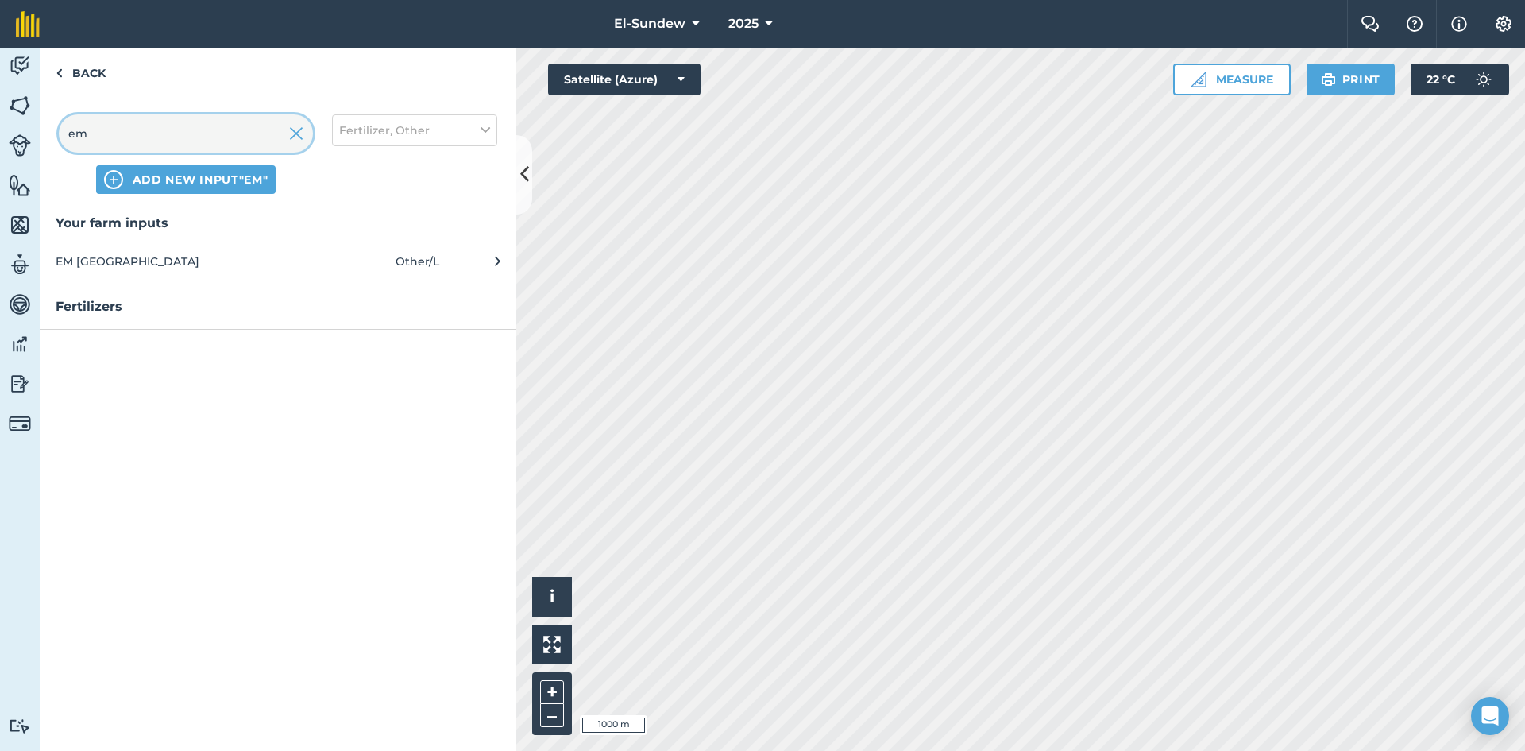
type input "em"
click at [212, 253] on span "EM [GEOGRAPHIC_DATA]" at bounding box center [186, 261] width 260 height 17
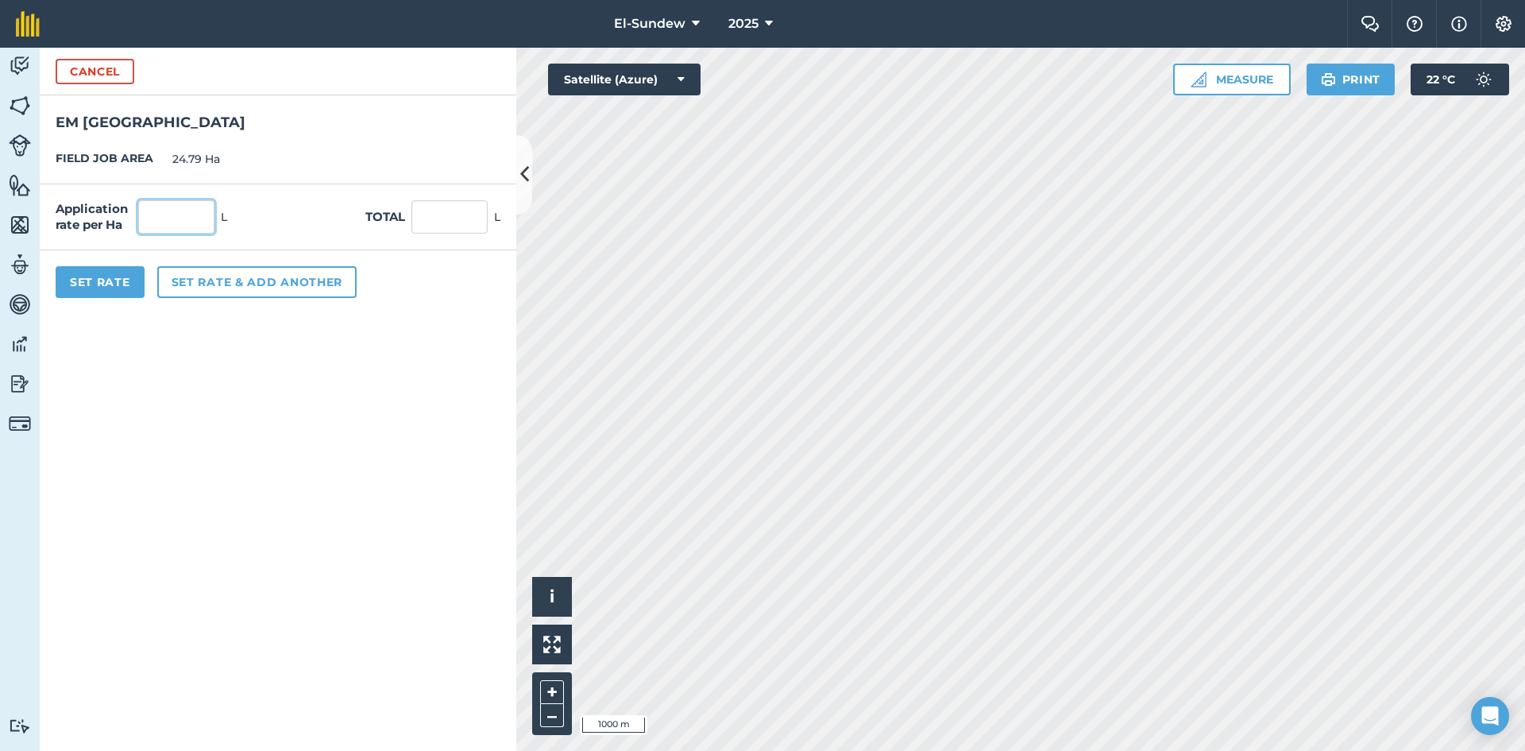
click at [204, 220] on input "text" at bounding box center [176, 216] width 76 height 33
type input "10"
type input "247.9"
click at [242, 281] on button "Set rate & add another" at bounding box center [256, 282] width 199 height 32
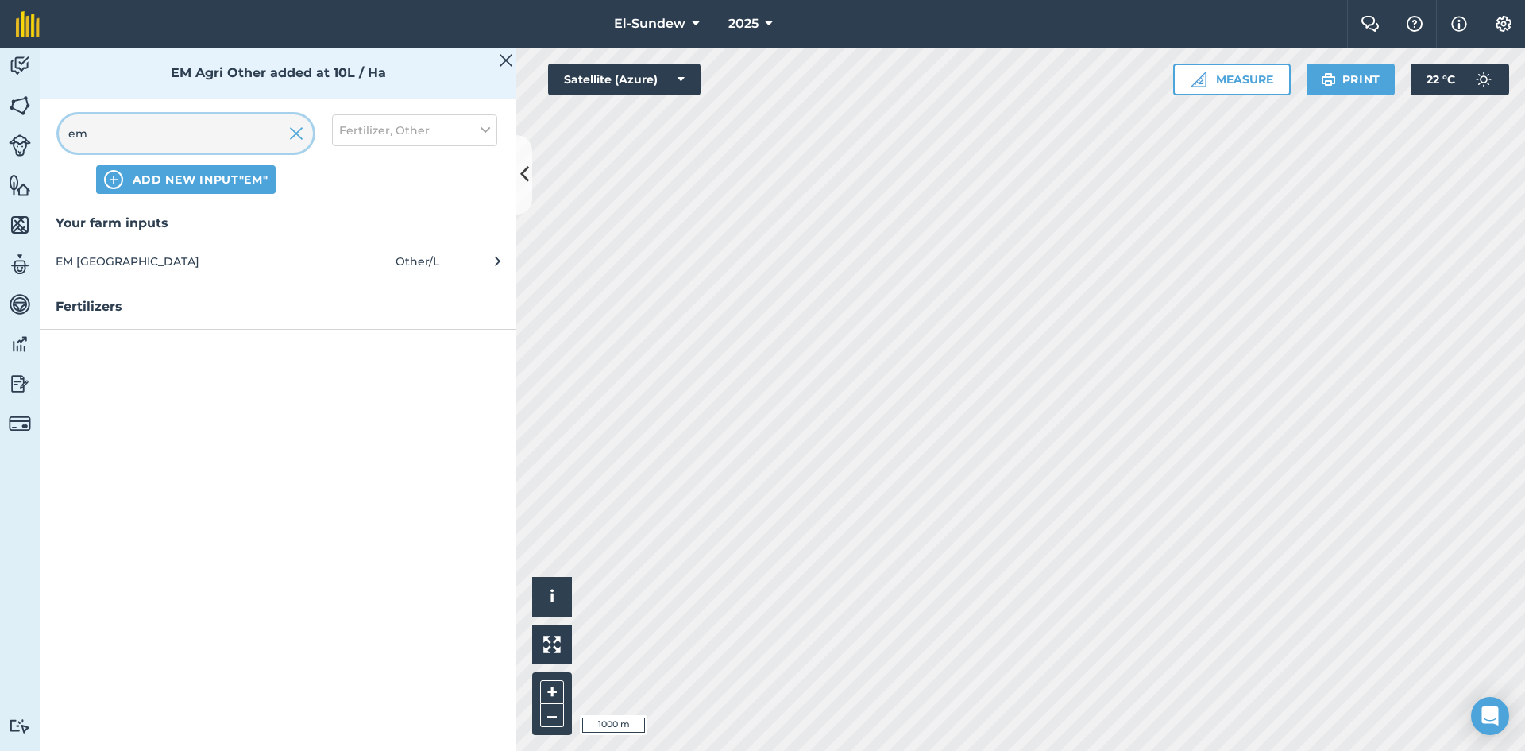
click at [212, 129] on input "em" at bounding box center [186, 133] width 254 height 38
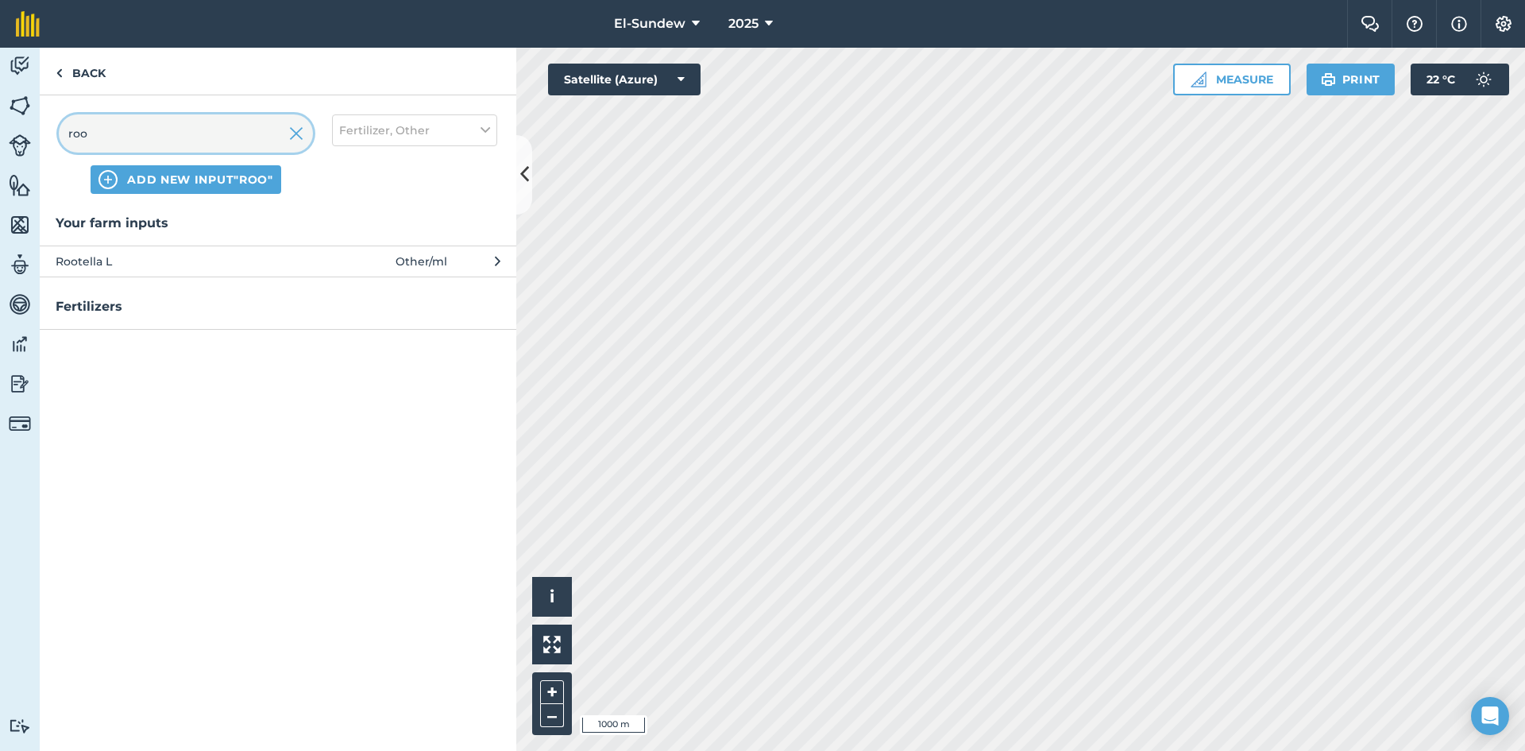
type input "roo"
click at [216, 268] on span "Rootella L" at bounding box center [186, 261] width 260 height 17
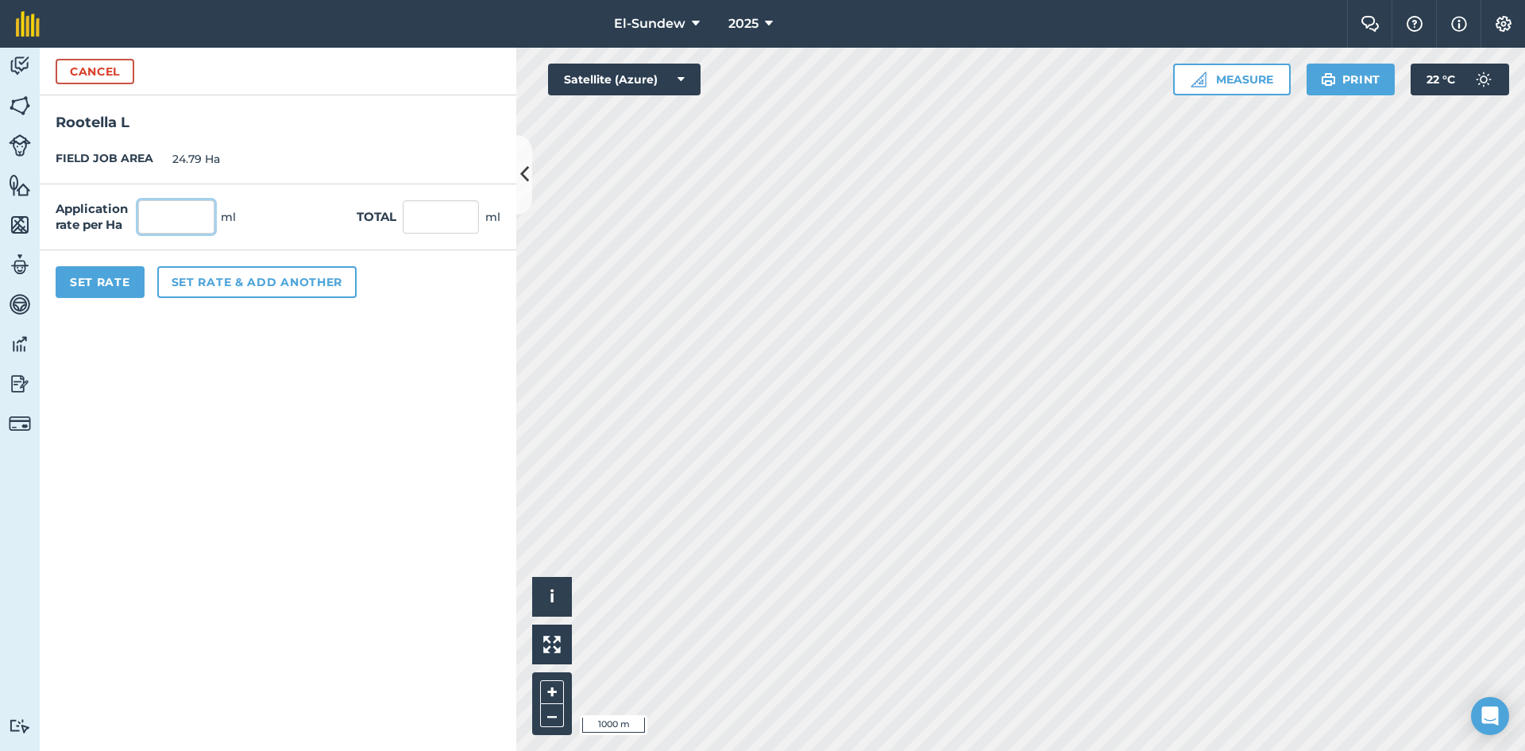
click at [199, 219] on input "text" at bounding box center [176, 216] width 76 height 33
type input "0.5"
type input "12.395"
click at [238, 272] on button "Set rate & add another" at bounding box center [256, 282] width 199 height 32
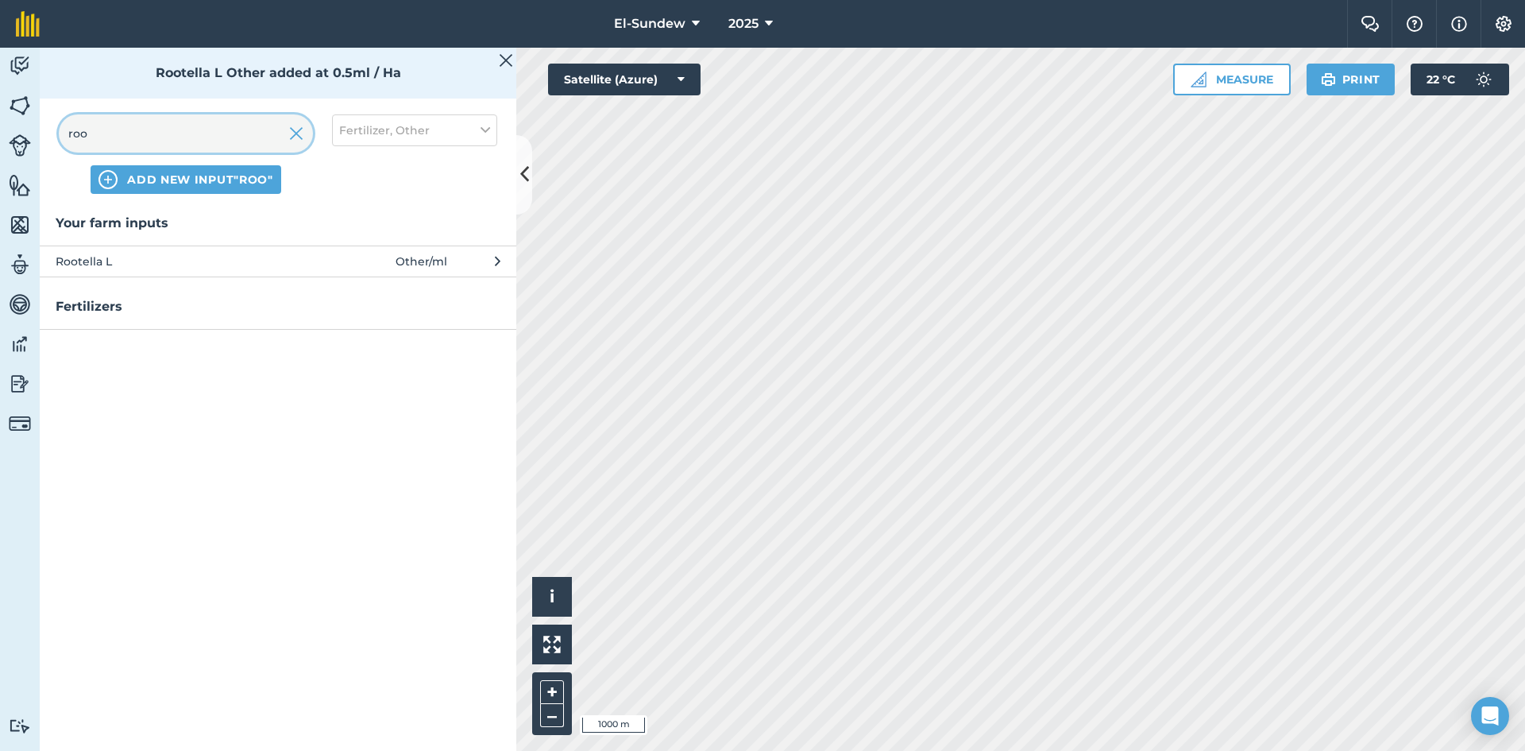
click at [238, 136] on input "roo" at bounding box center [186, 133] width 254 height 38
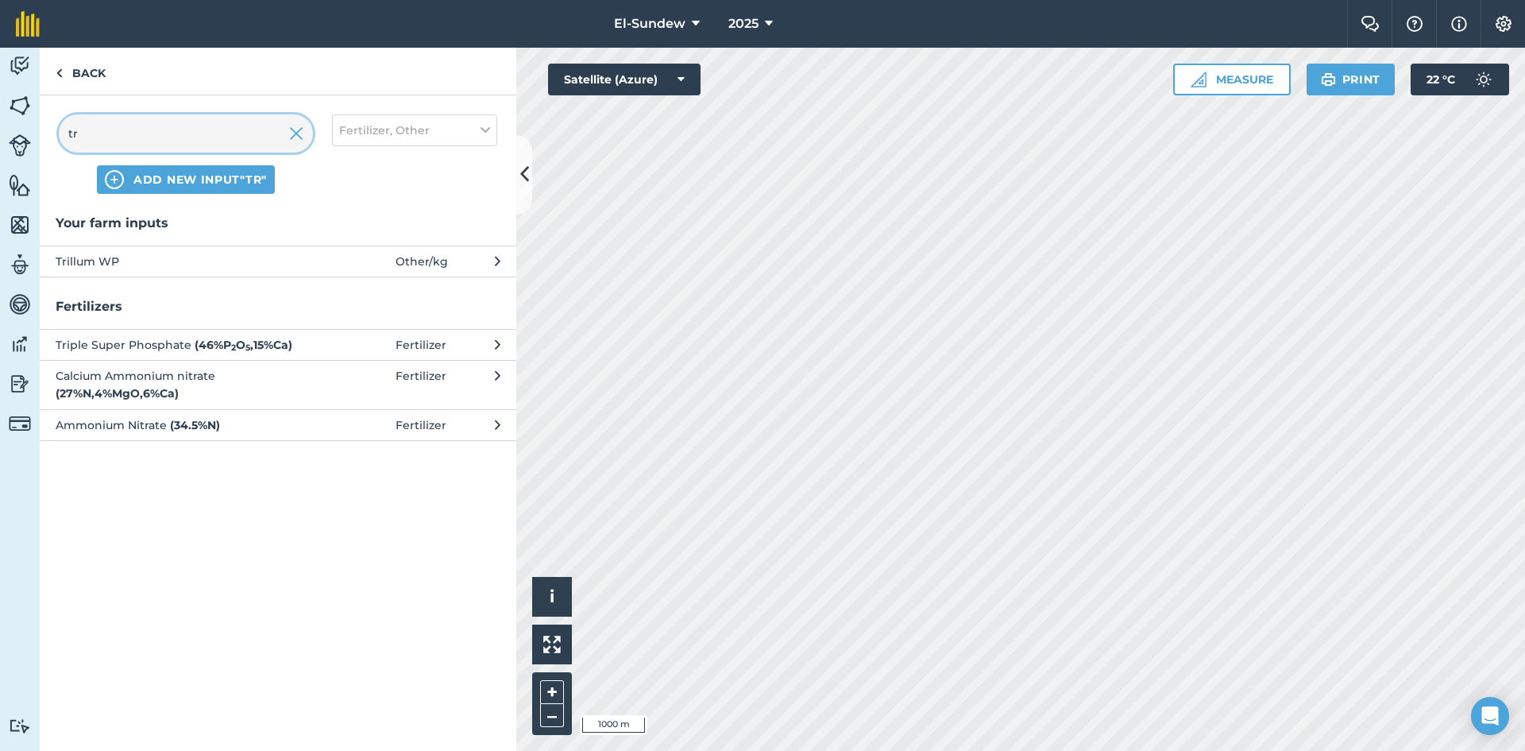
type input "tr"
click at [211, 270] on button "Trillum WP Other / kg" at bounding box center [278, 260] width 477 height 31
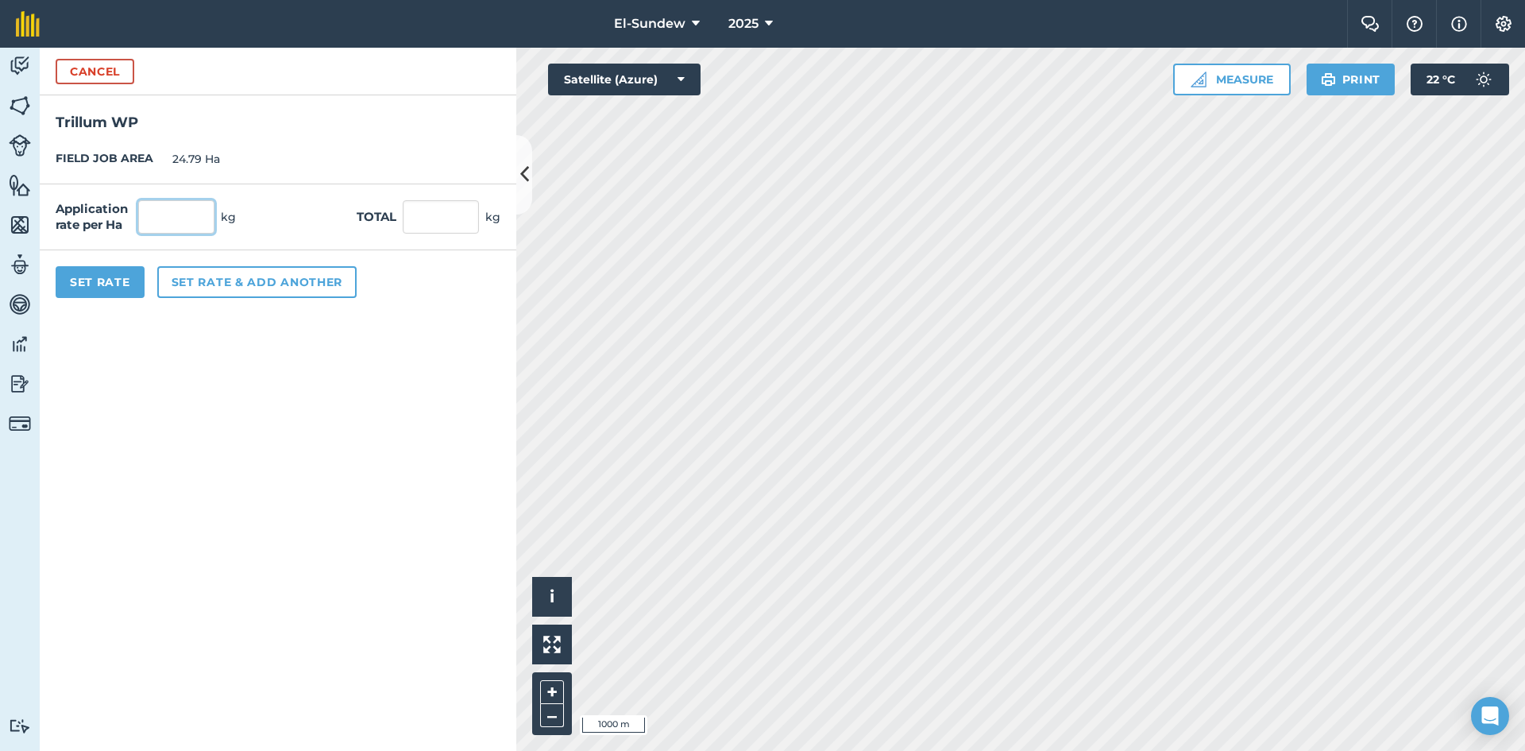
click at [200, 224] on input "text" at bounding box center [176, 216] width 76 height 33
type input "0.025"
type input "0.62"
click at [230, 276] on button "Set rate & add another" at bounding box center [256, 282] width 199 height 32
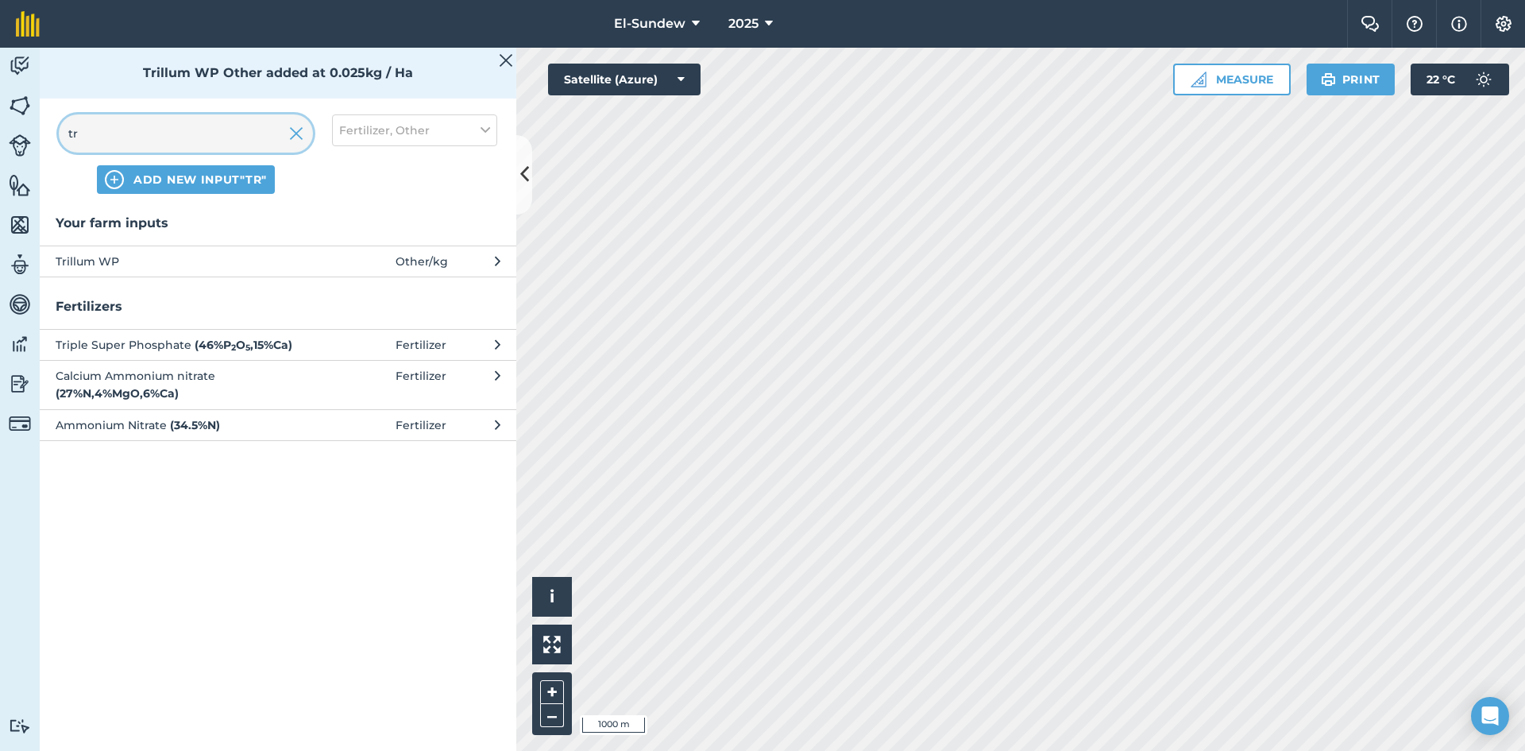
click at [216, 126] on input "tr" at bounding box center [186, 133] width 254 height 38
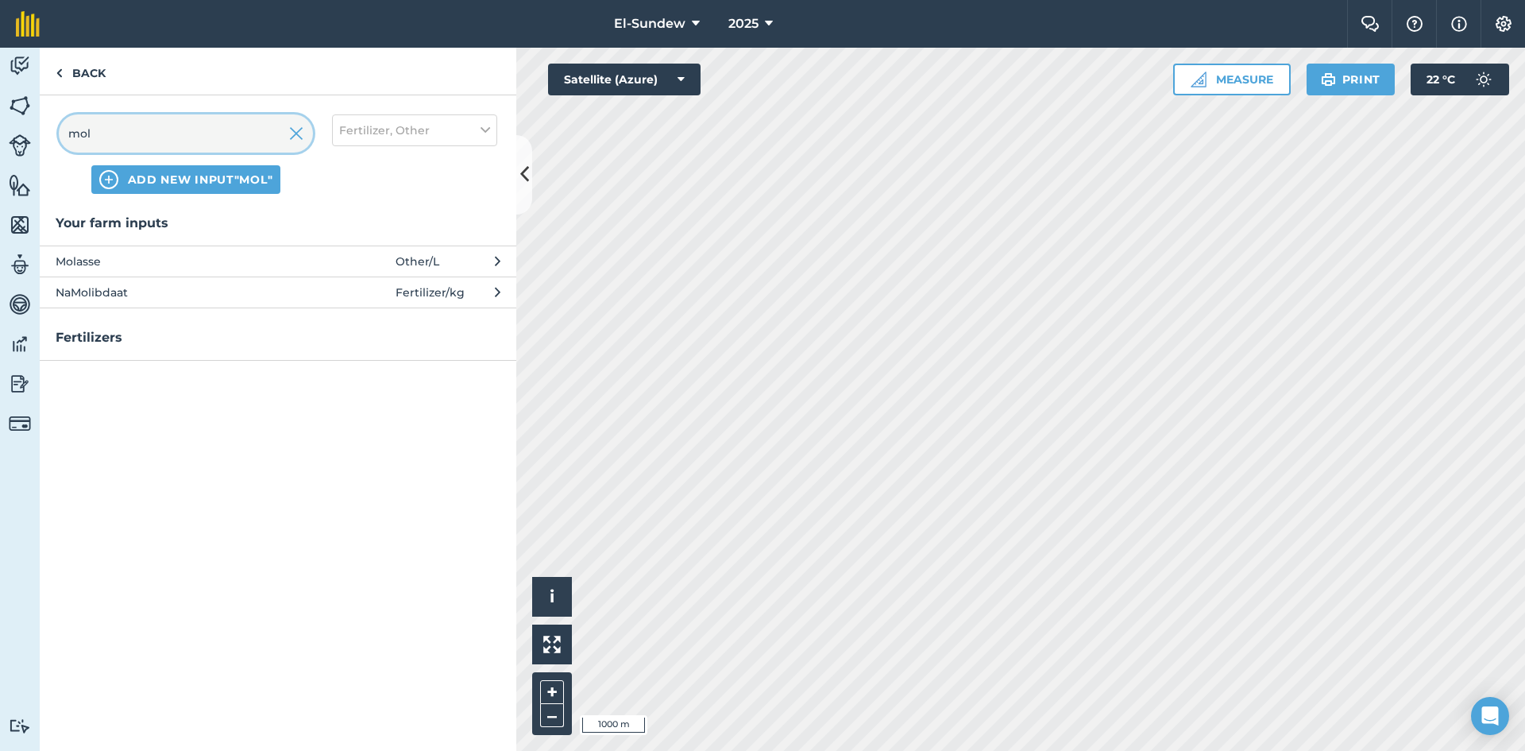
type input "mol"
click at [252, 257] on span "Molasse" at bounding box center [186, 261] width 260 height 17
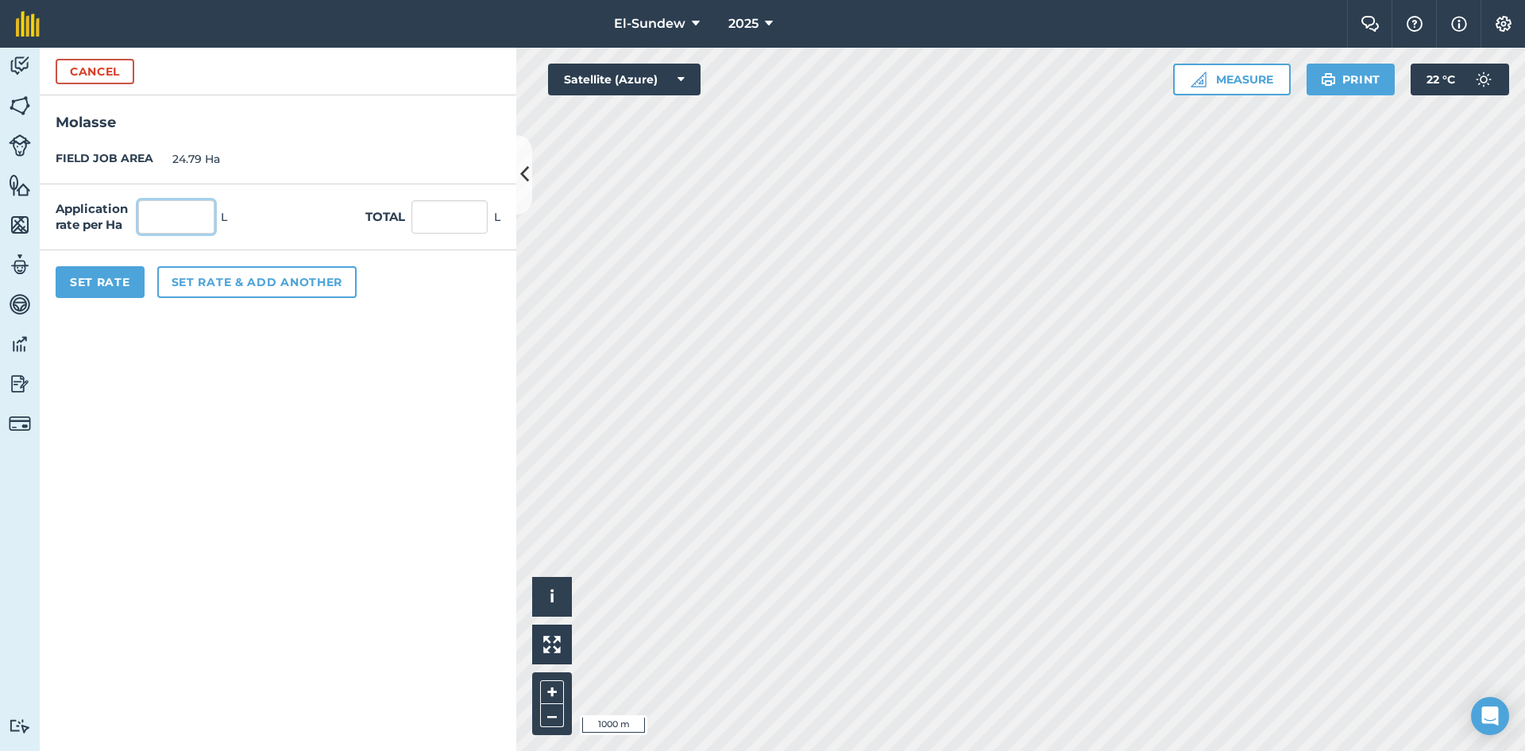
click at [195, 211] on input "text" at bounding box center [176, 216] width 76 height 33
type input "1"
type input "24.79"
click at [111, 289] on button "Set Rate" at bounding box center [100, 282] width 89 height 32
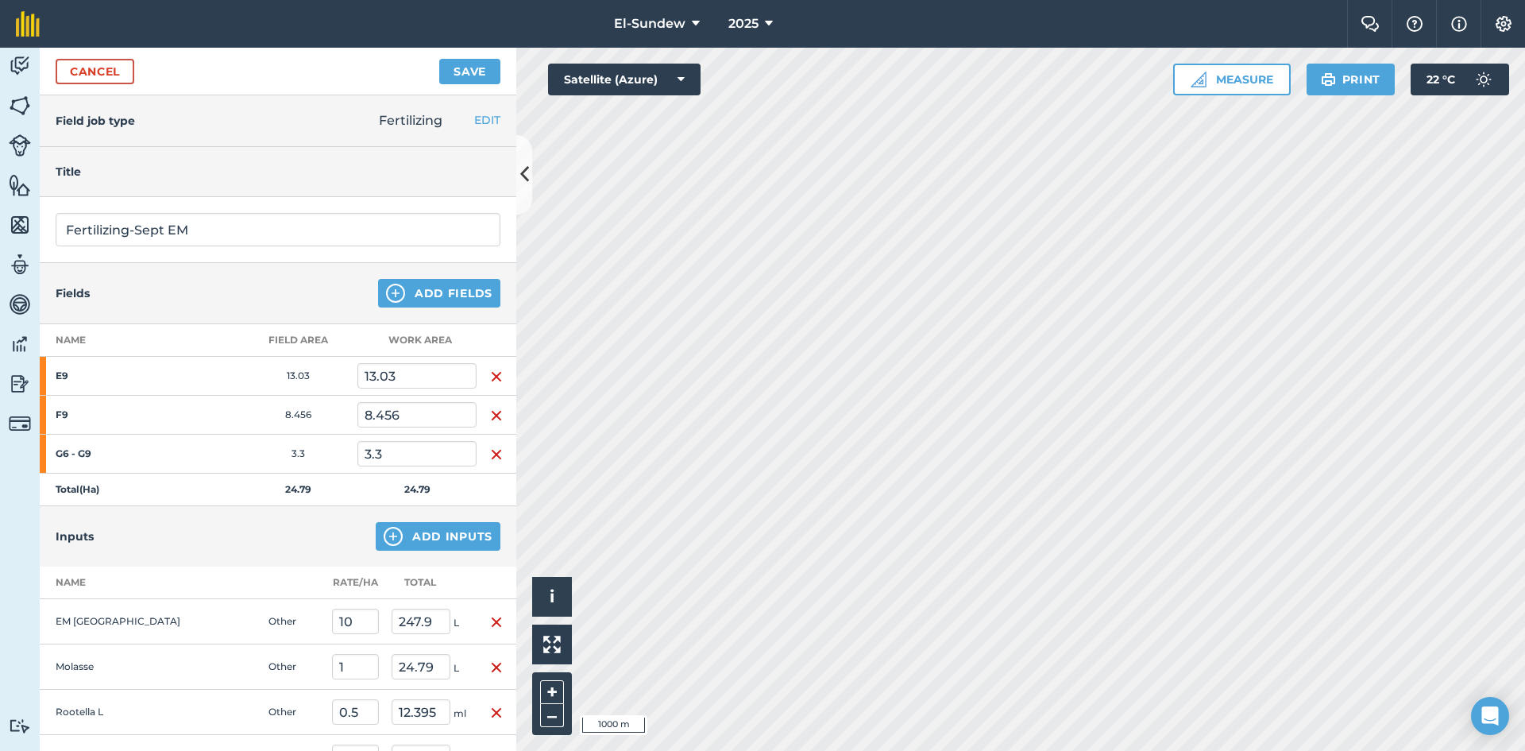
scroll to position [265, 0]
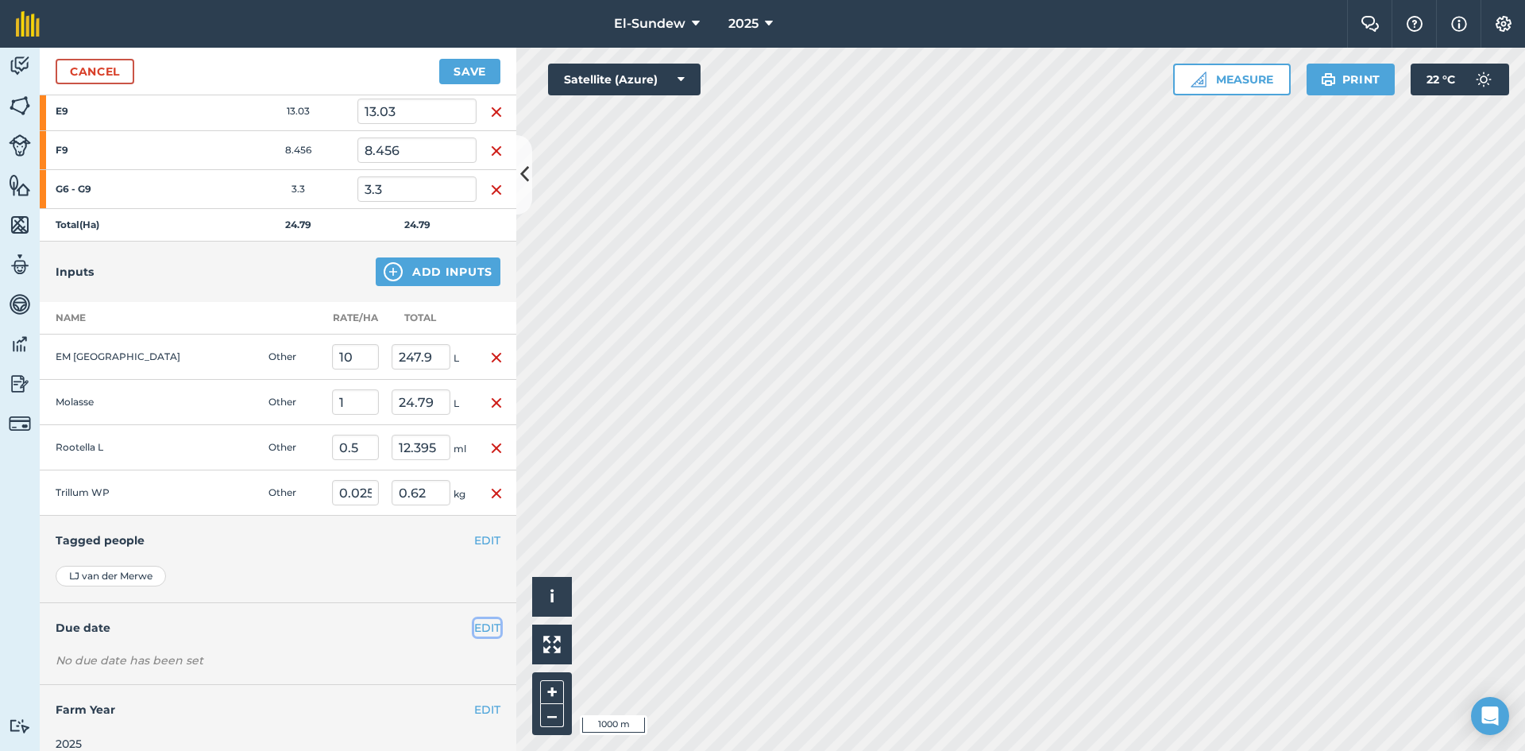
click at [474, 630] on button "EDIT" at bounding box center [487, 627] width 26 height 17
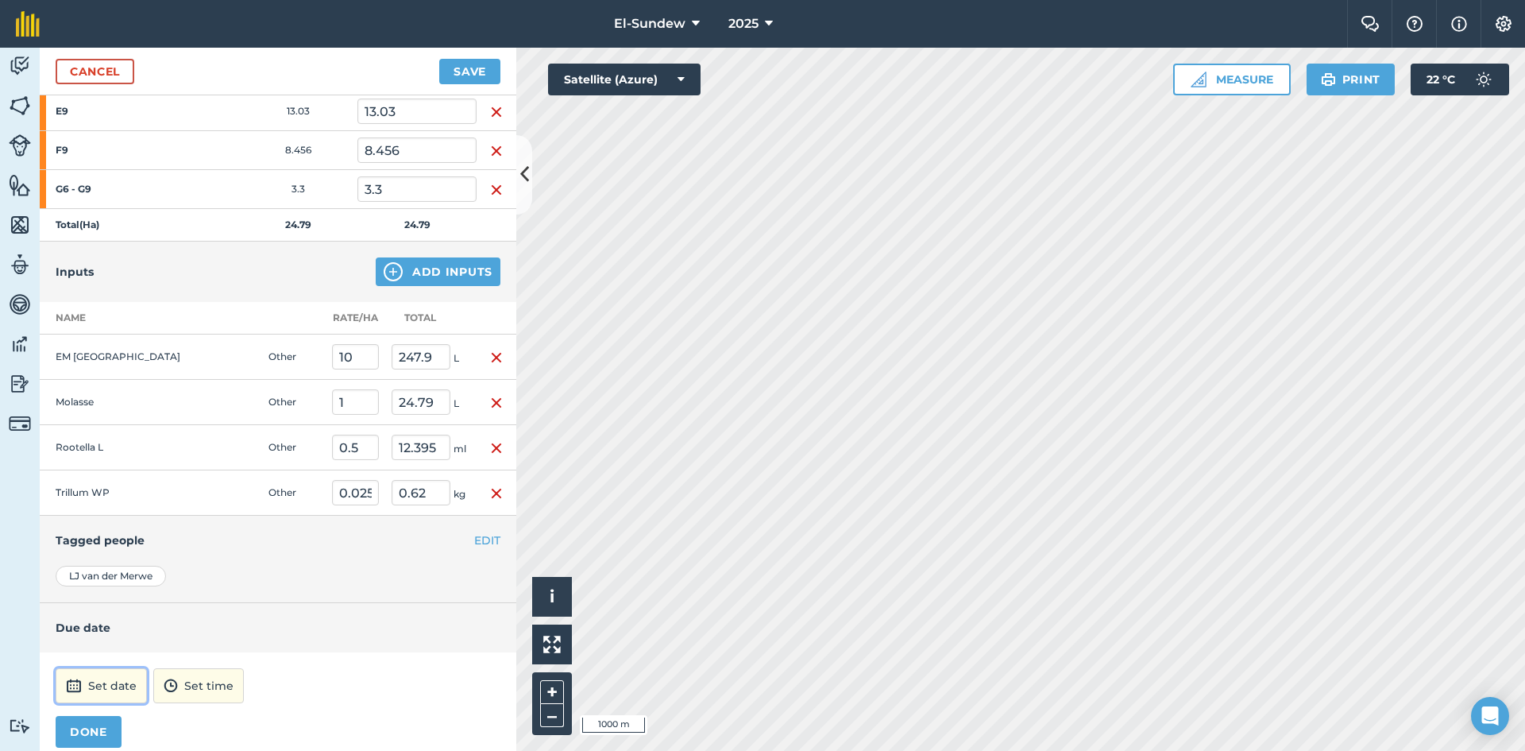
click at [95, 690] on button "Set date" at bounding box center [101, 685] width 91 height 35
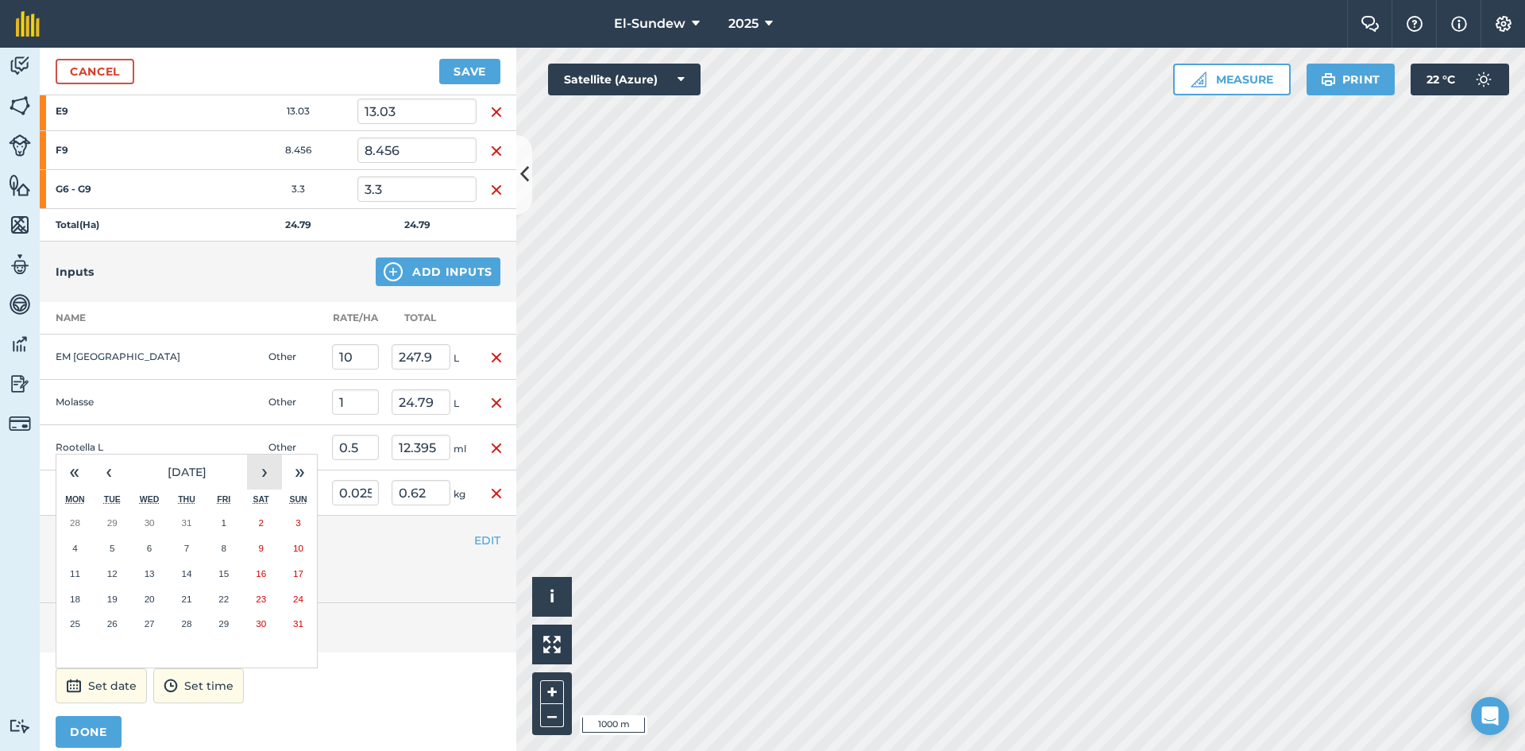
click at [255, 476] on button "›" at bounding box center [264, 471] width 35 height 35
click at [76, 527] on abbr "1" at bounding box center [74, 522] width 5 height 10
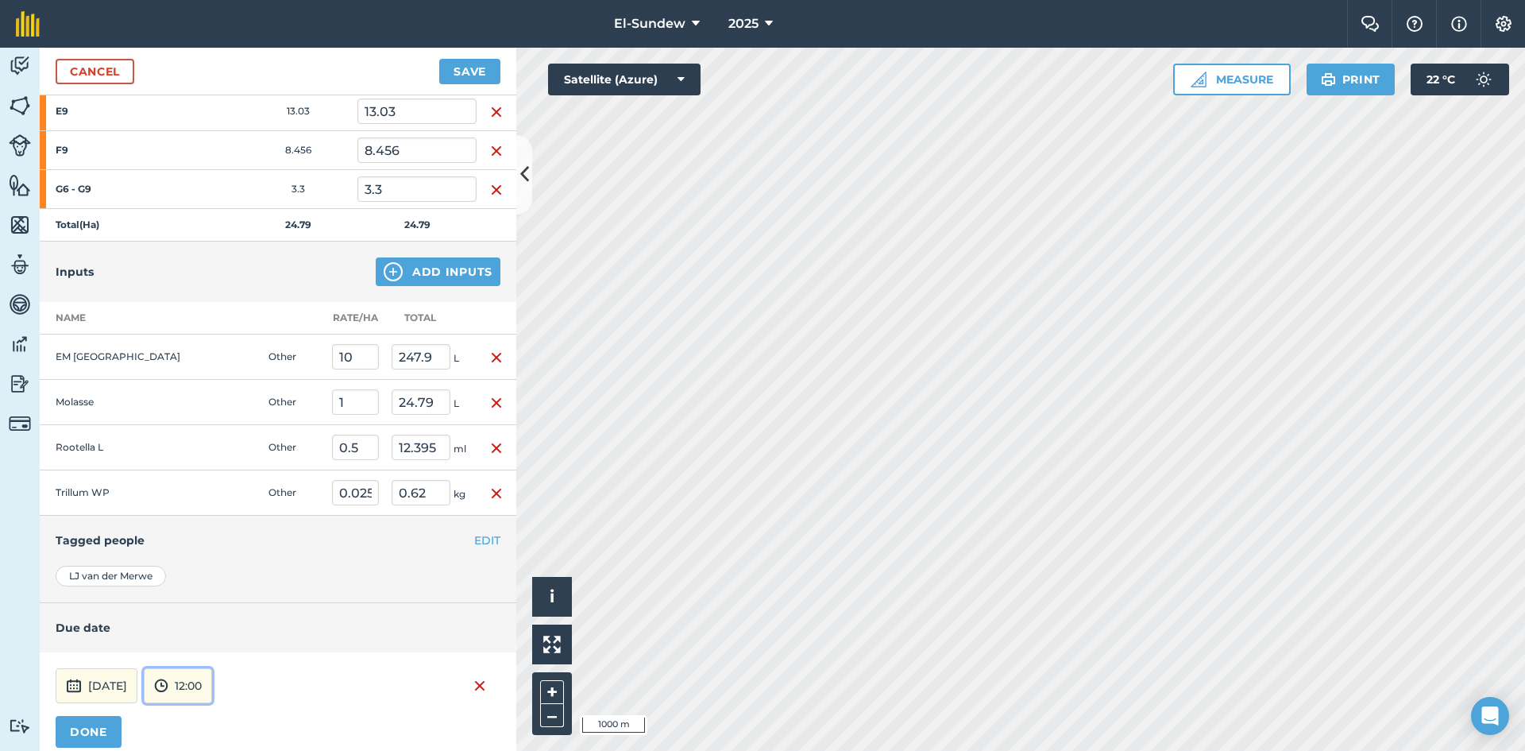
click at [212, 680] on button "12:00" at bounding box center [178, 685] width 68 height 35
click at [200, 597] on button "07:00" at bounding box center [182, 602] width 75 height 25
click at [97, 729] on button "DONE" at bounding box center [89, 732] width 66 height 32
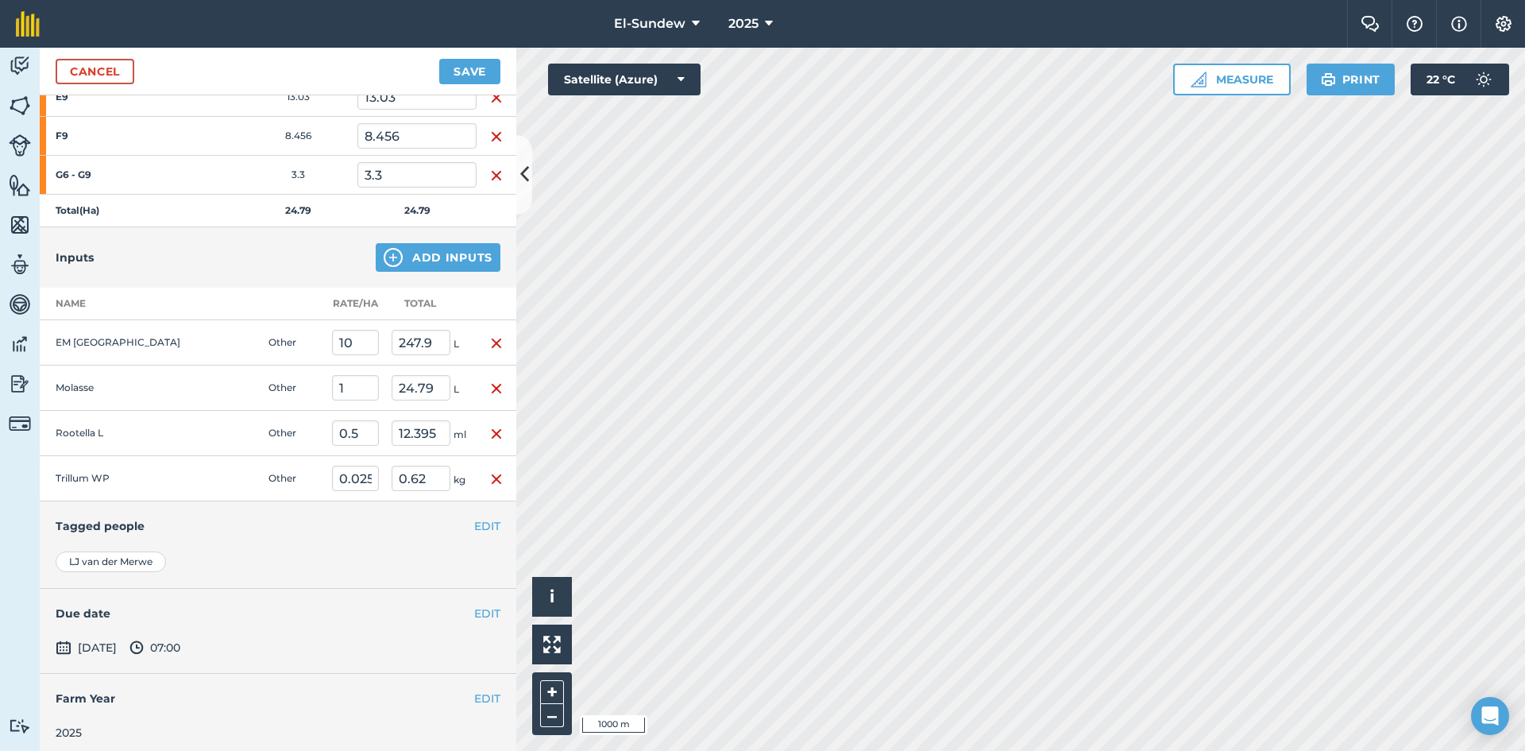
scroll to position [286, 0]
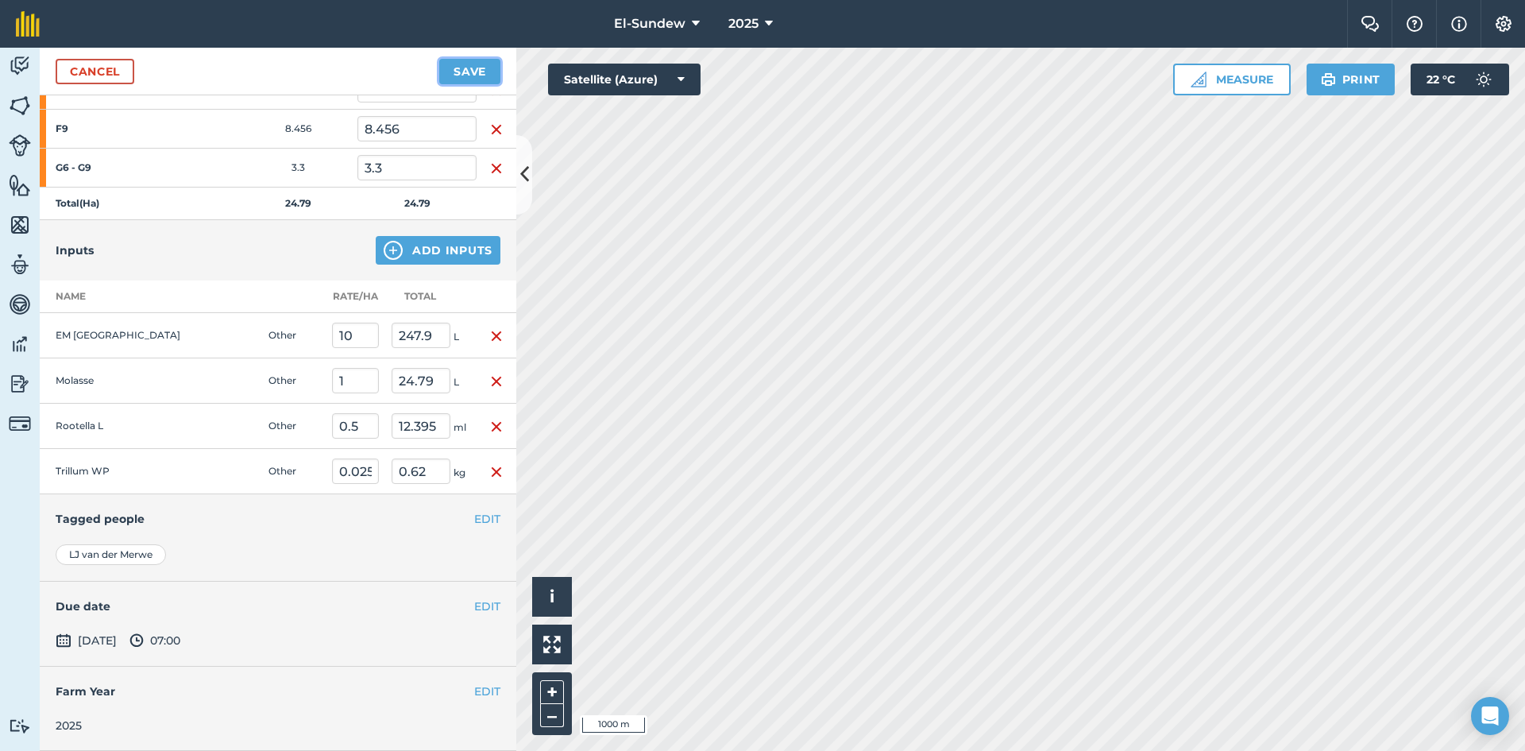
click at [450, 64] on button "Save" at bounding box center [469, 71] width 61 height 25
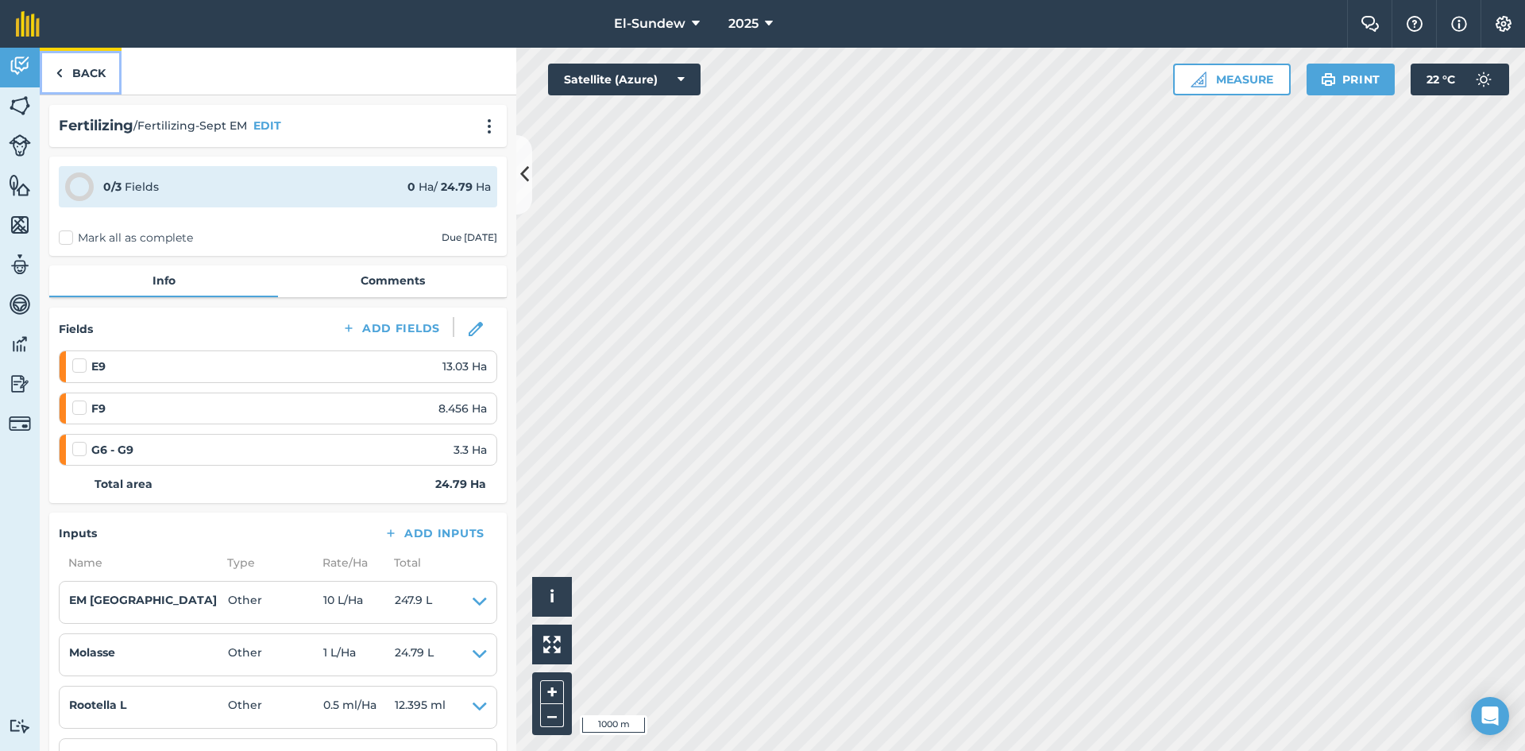
click at [85, 82] on link "Back" at bounding box center [81, 71] width 82 height 47
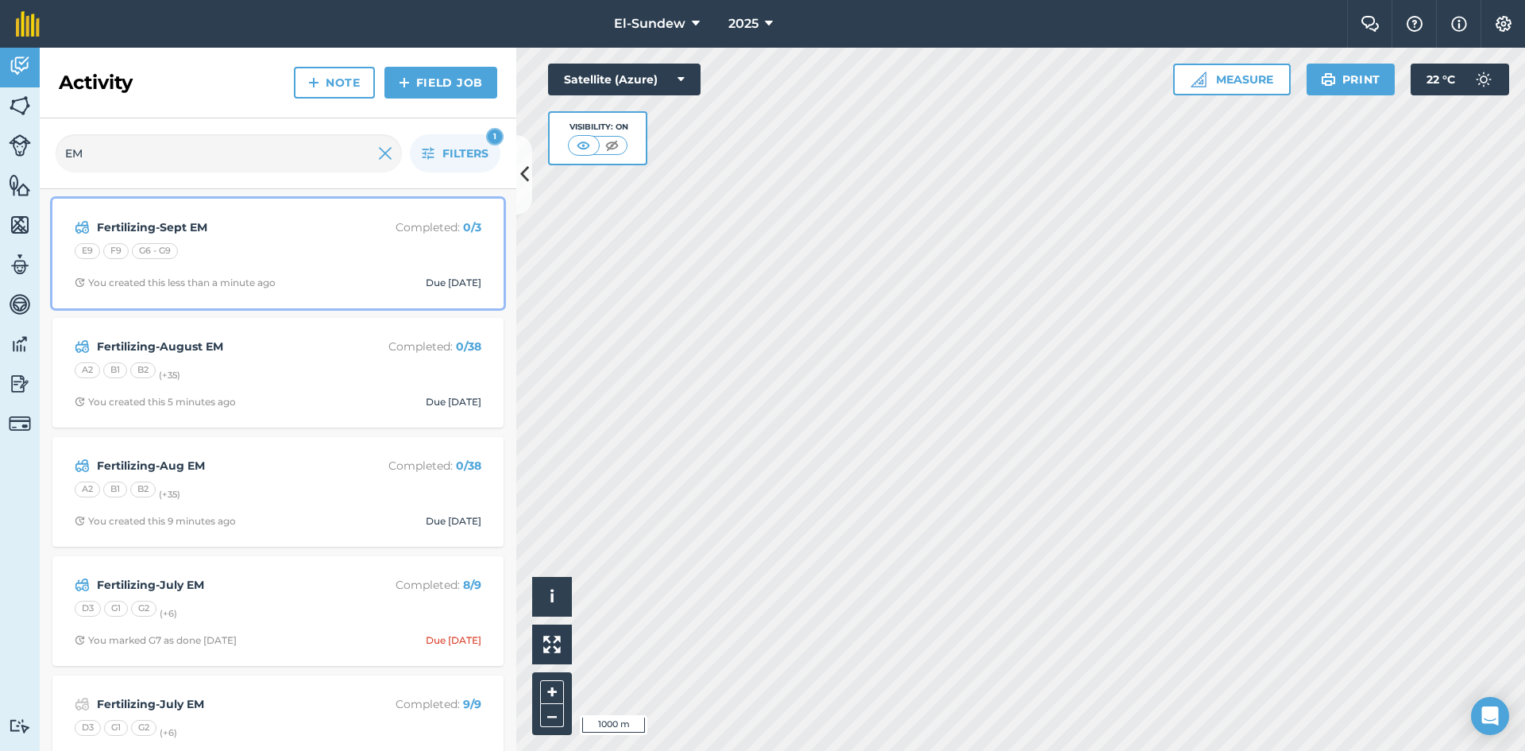
click at [258, 245] on div "E9 F9 G6 - G9" at bounding box center [278, 253] width 407 height 21
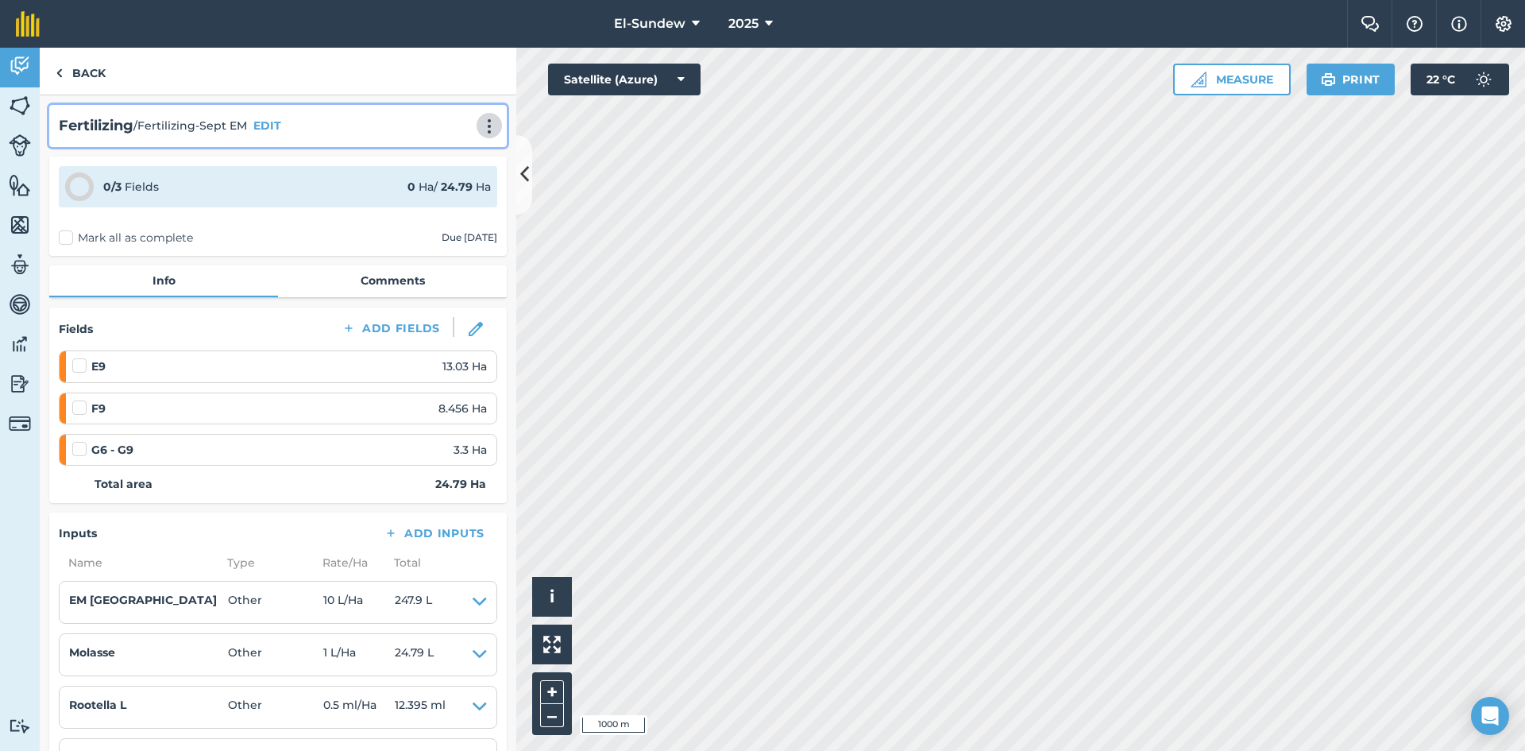
click at [485, 129] on img at bounding box center [489, 126] width 19 height 16
click at [436, 159] on link "Print" at bounding box center [456, 161] width 102 height 32
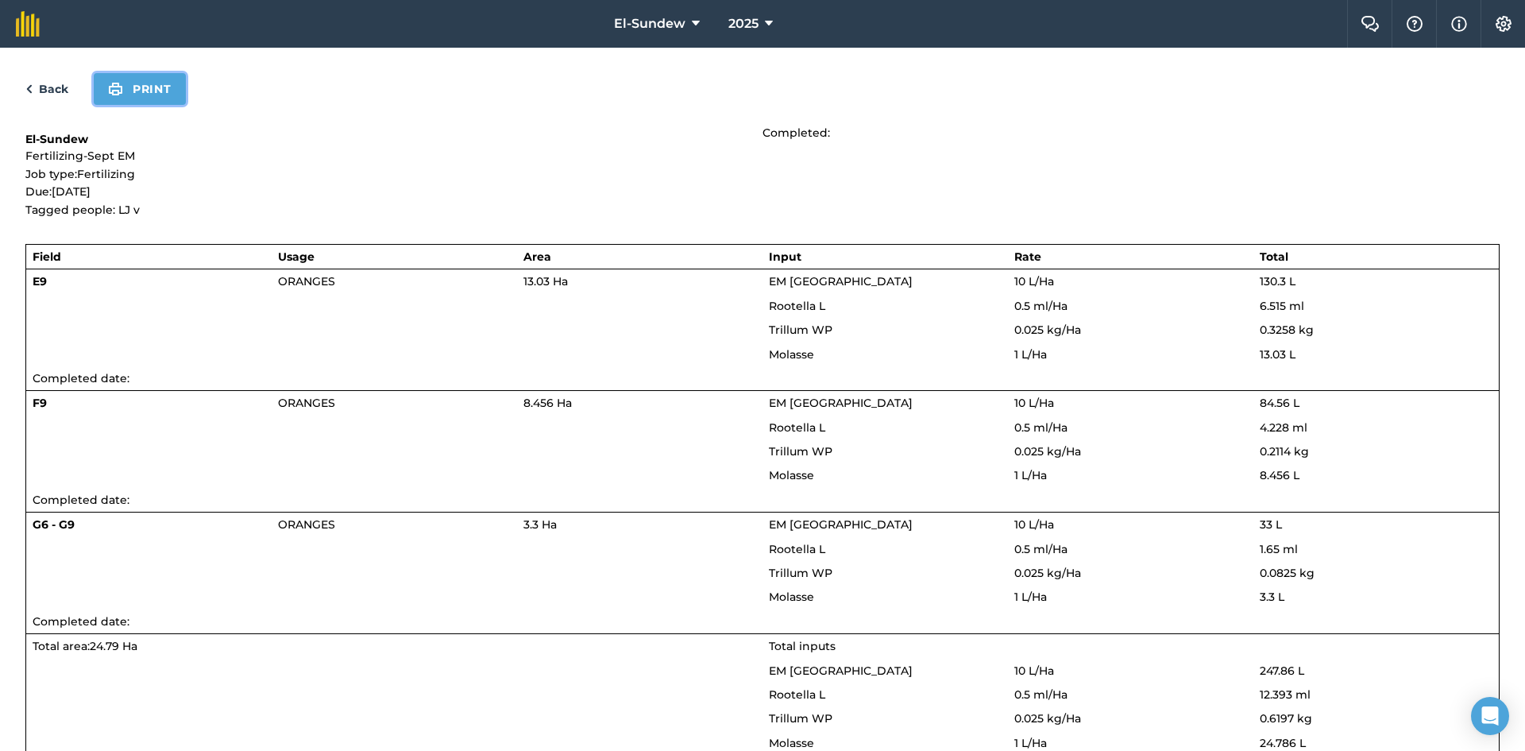
click at [157, 94] on button "Print" at bounding box center [140, 89] width 92 height 32
click at [38, 84] on link "Back" at bounding box center [46, 88] width 43 height 19
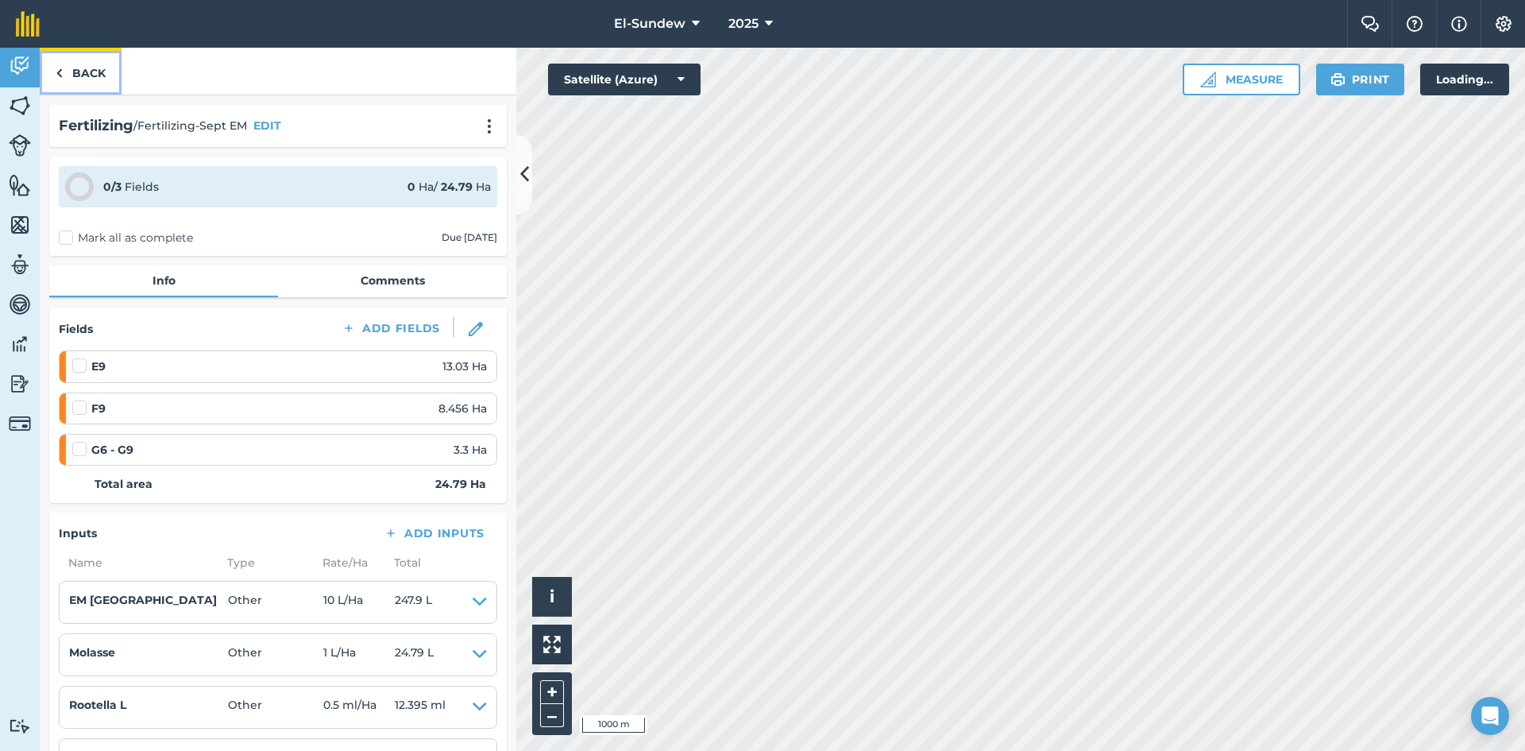
click at [81, 70] on link "Back" at bounding box center [81, 71] width 82 height 47
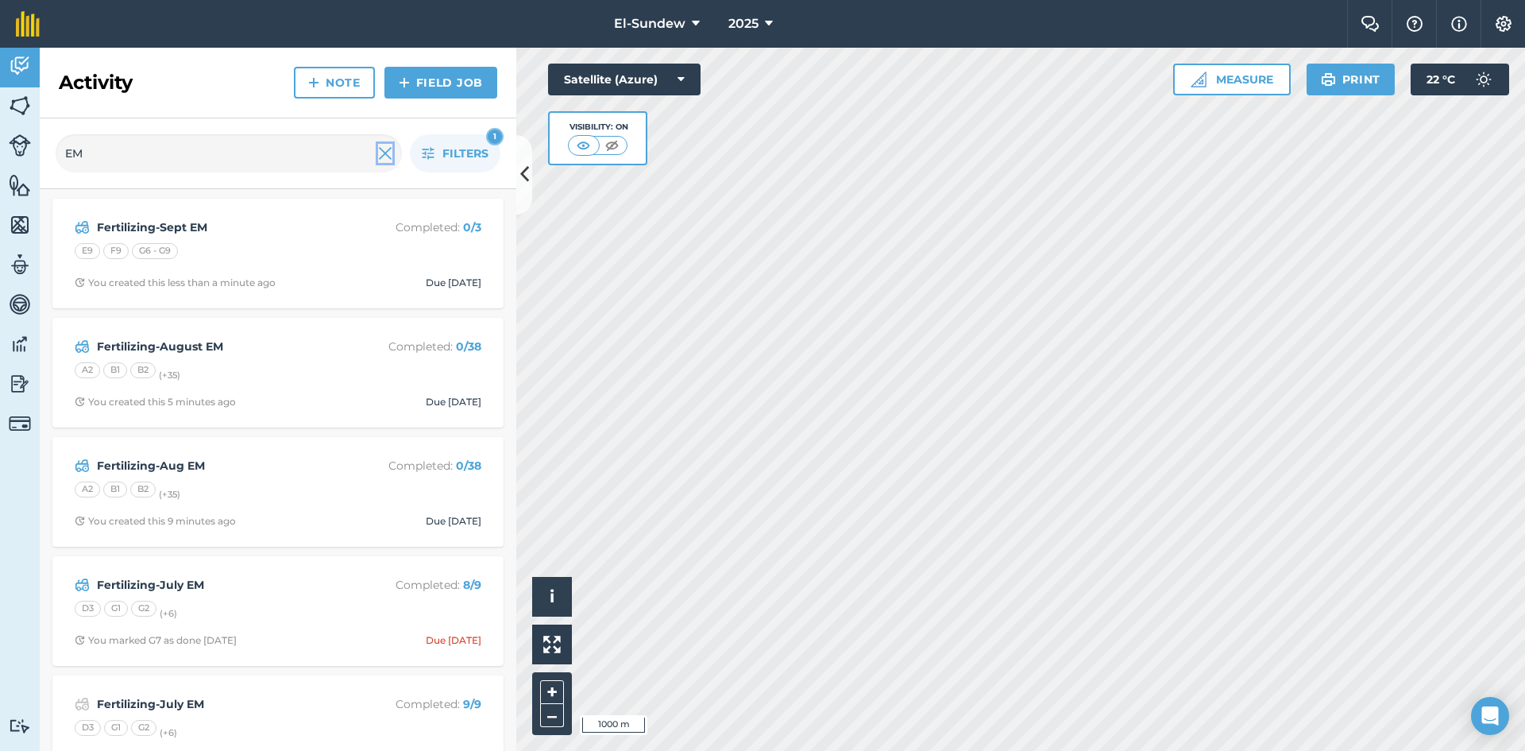
click at [380, 155] on img at bounding box center [385, 153] width 14 height 19
click at [425, 153] on icon "button" at bounding box center [429, 154] width 12 height 12
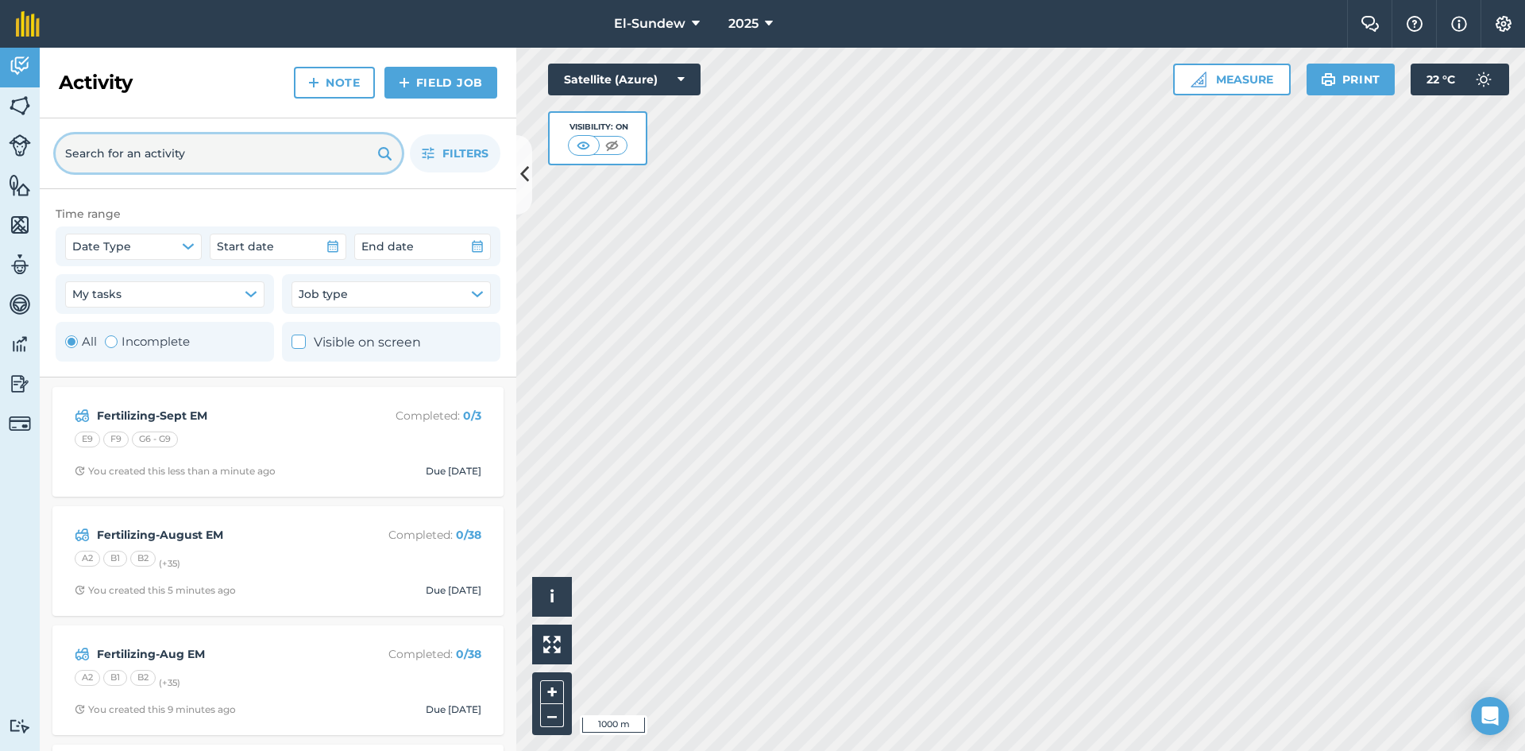
click at [244, 152] on input "text" at bounding box center [229, 153] width 346 height 38
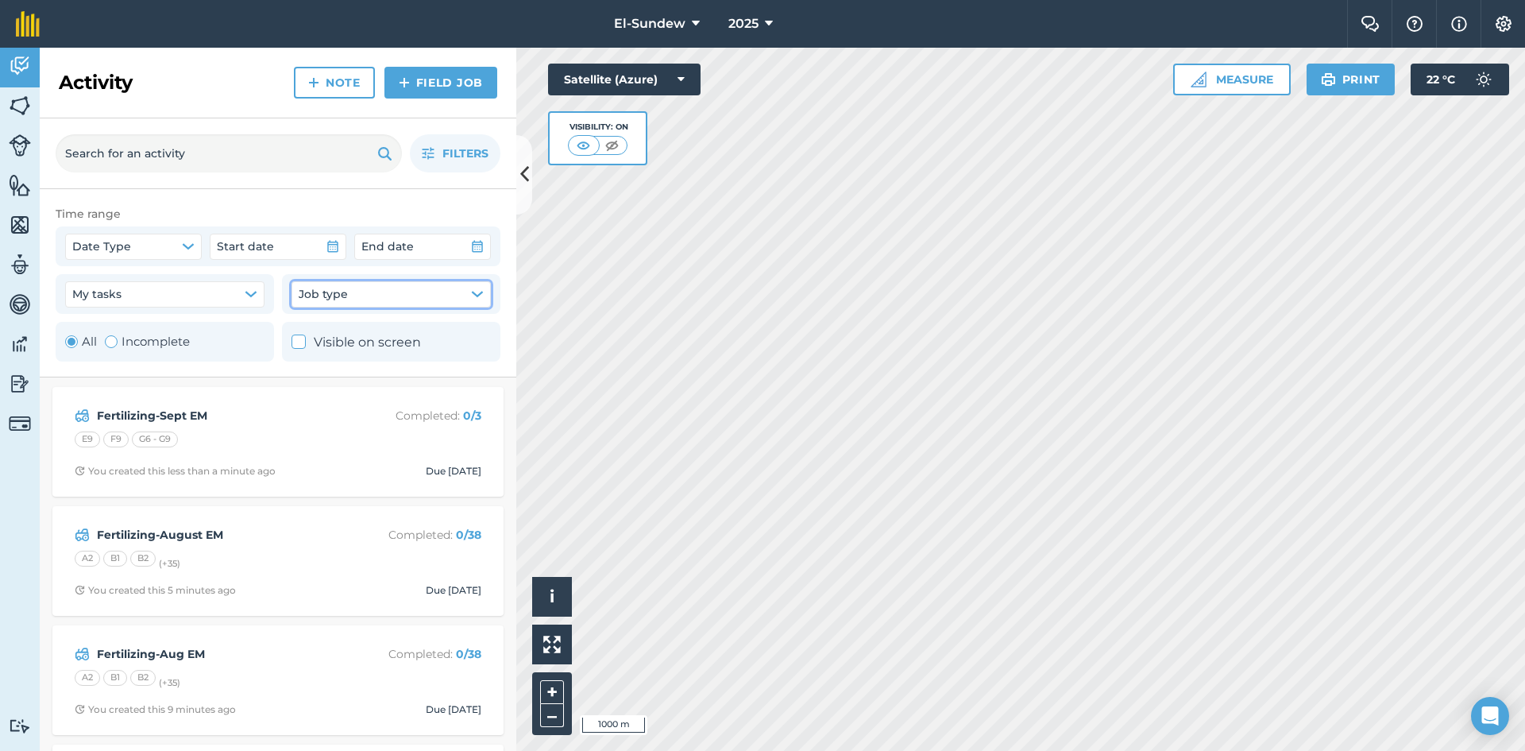
click at [469, 296] on button "Job type" at bounding box center [391, 293] width 199 height 25
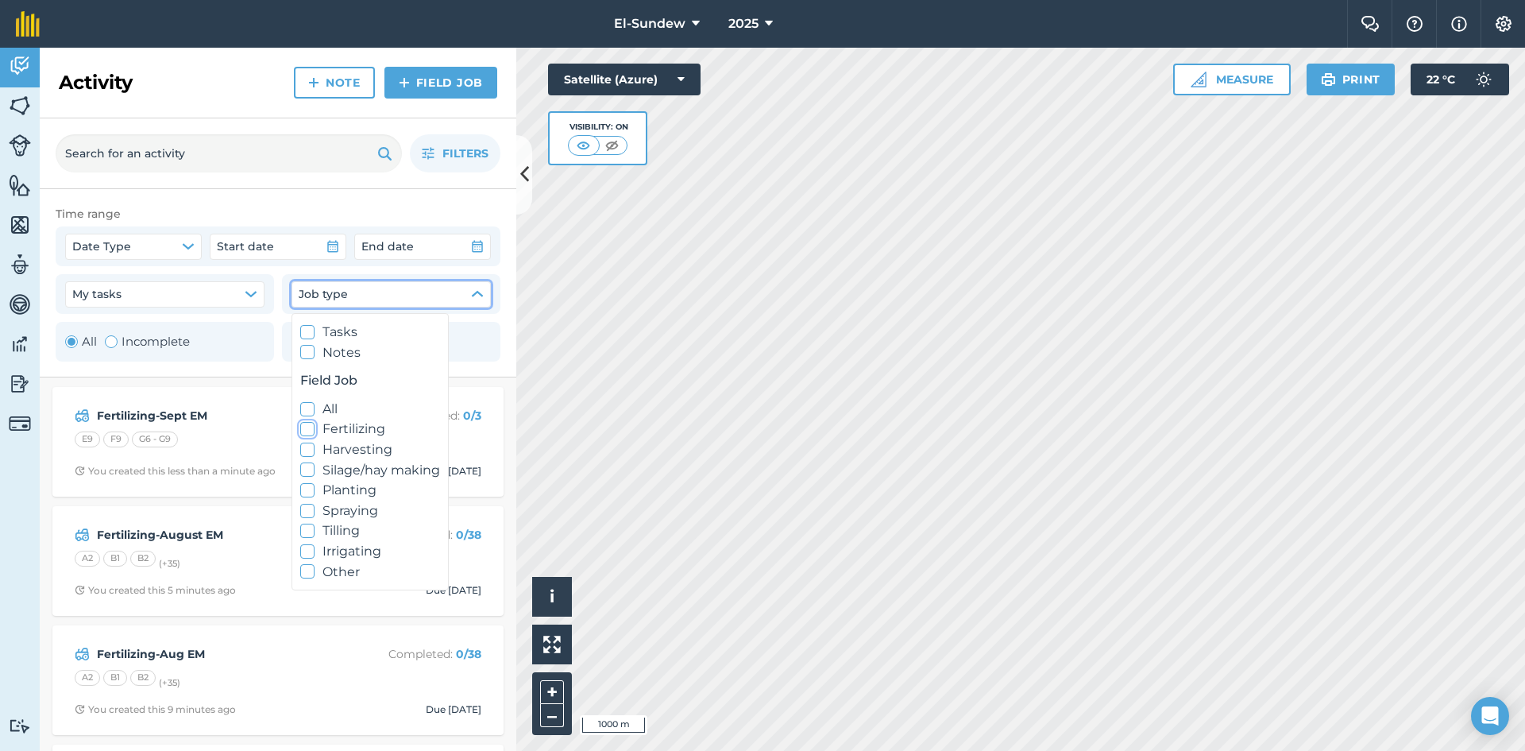
click at [304, 432] on icon at bounding box center [308, 429] width 10 height 10
checkbox input "true"
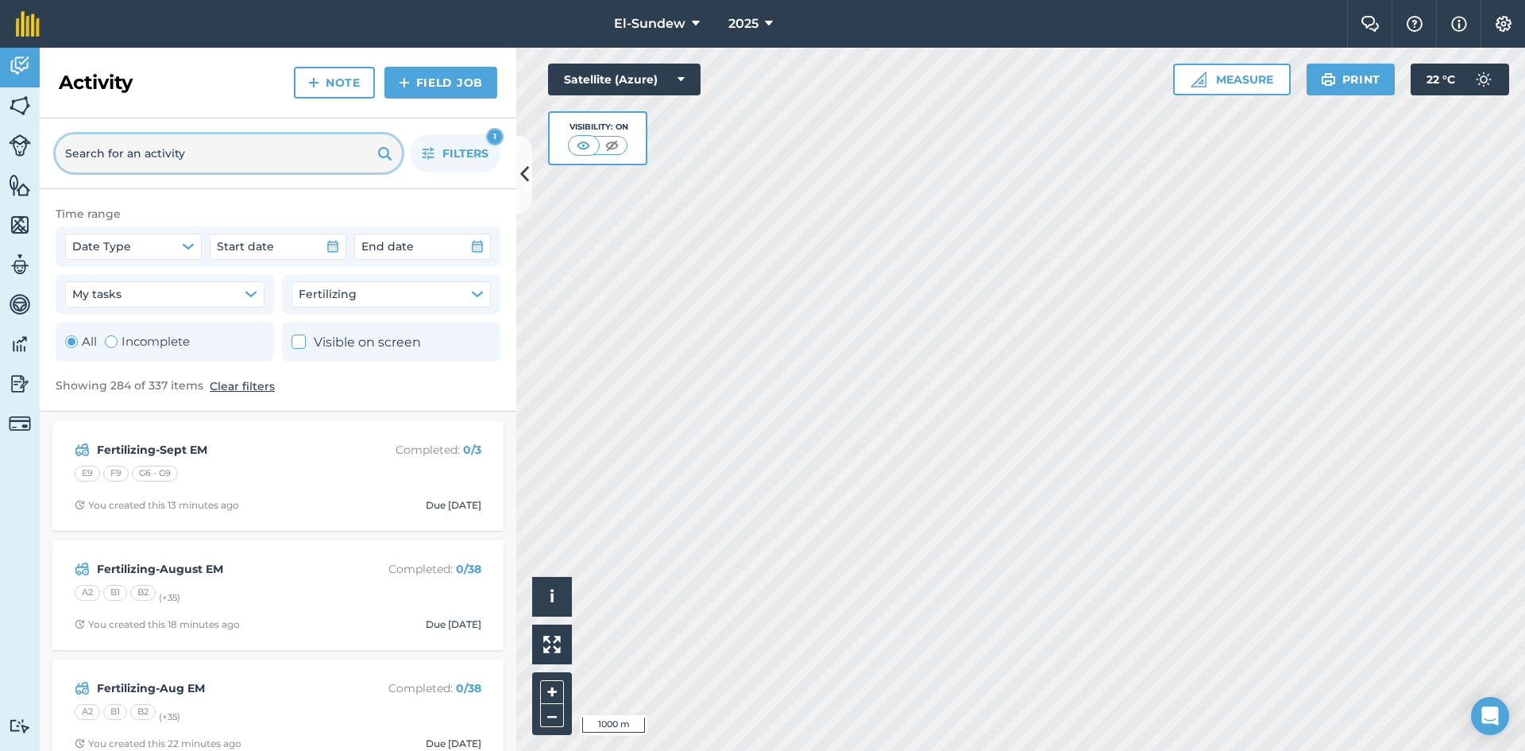
click at [230, 148] on input "text" at bounding box center [229, 153] width 346 height 38
type input "EM"
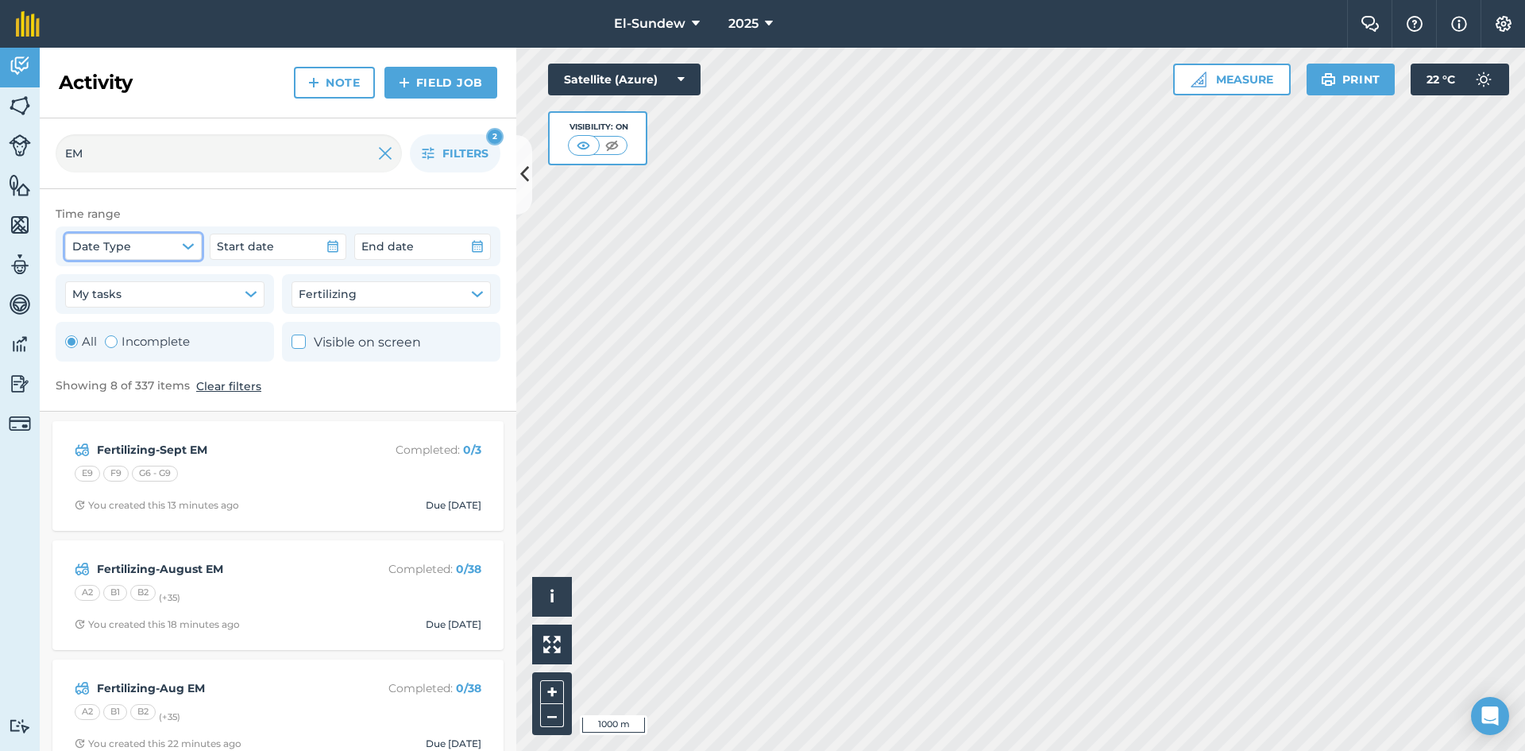
click at [191, 245] on icon "button" at bounding box center [188, 246] width 10 height 5
click at [83, 300] on icon at bounding box center [81, 304] width 10 height 10
checkbox input "true"
click at [330, 243] on icon "button" at bounding box center [333, 246] width 13 height 13
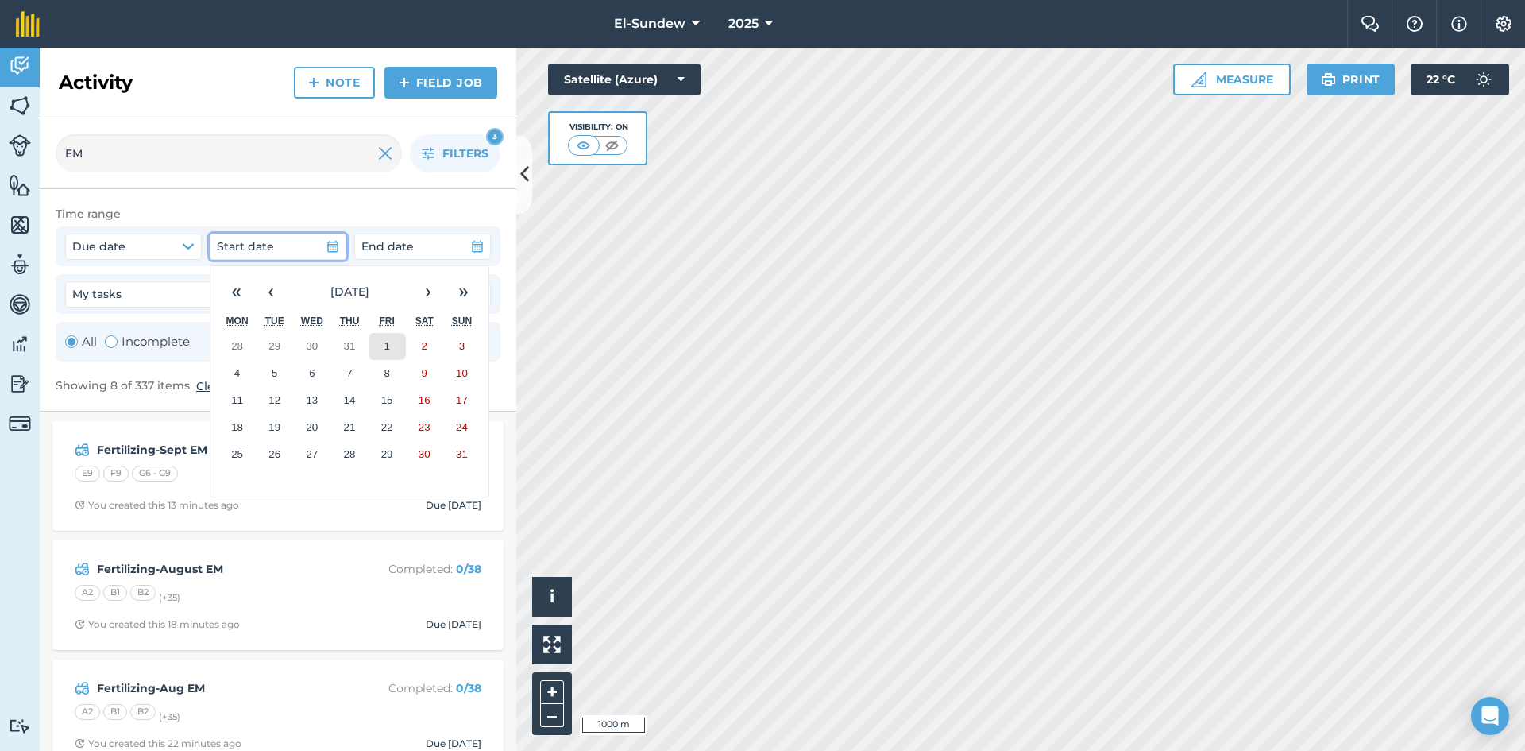
click at [369, 335] on button "1" at bounding box center [387, 346] width 37 height 27
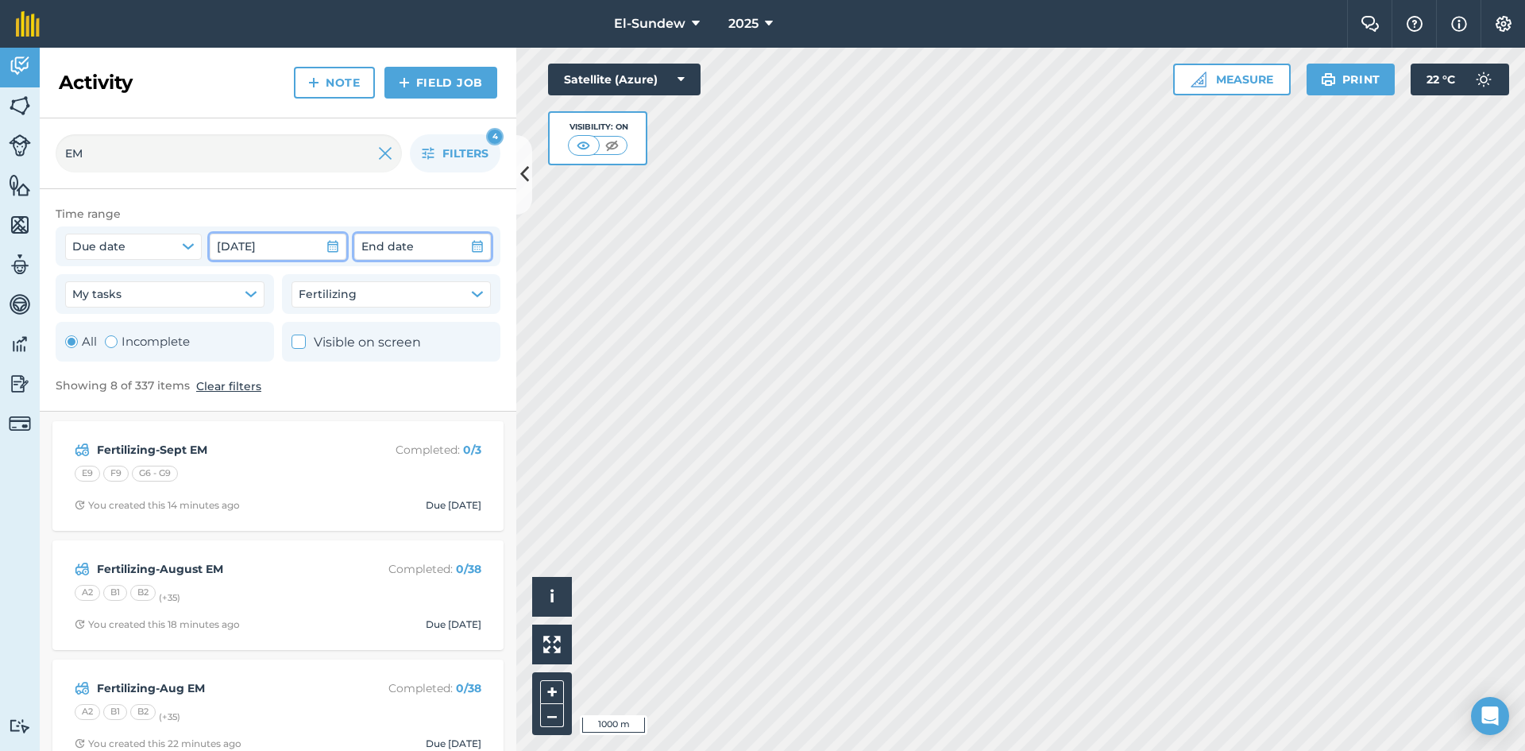
click at [473, 243] on icon "button" at bounding box center [477, 247] width 11 height 12
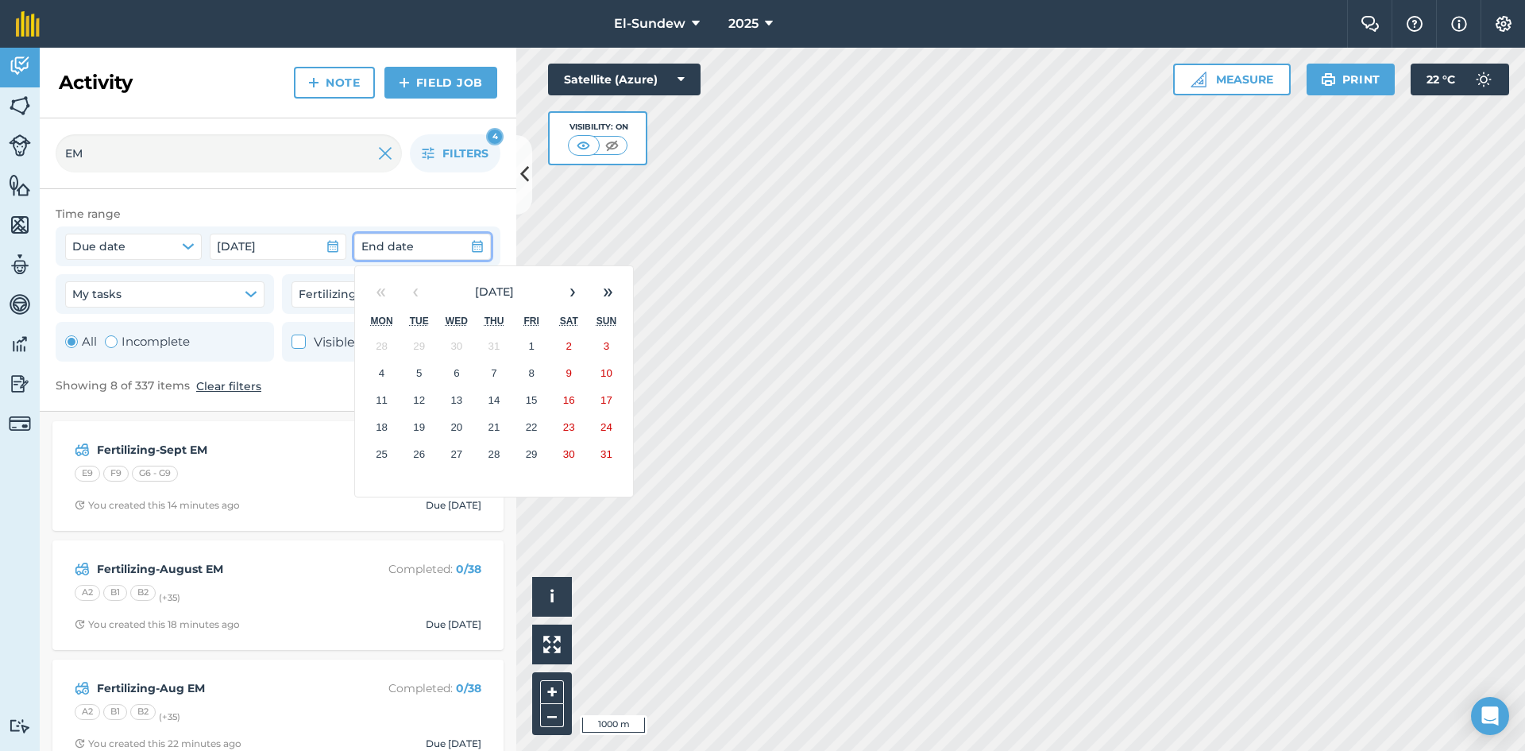
click at [420, 449] on abbr "26" at bounding box center [419, 454] width 12 height 12
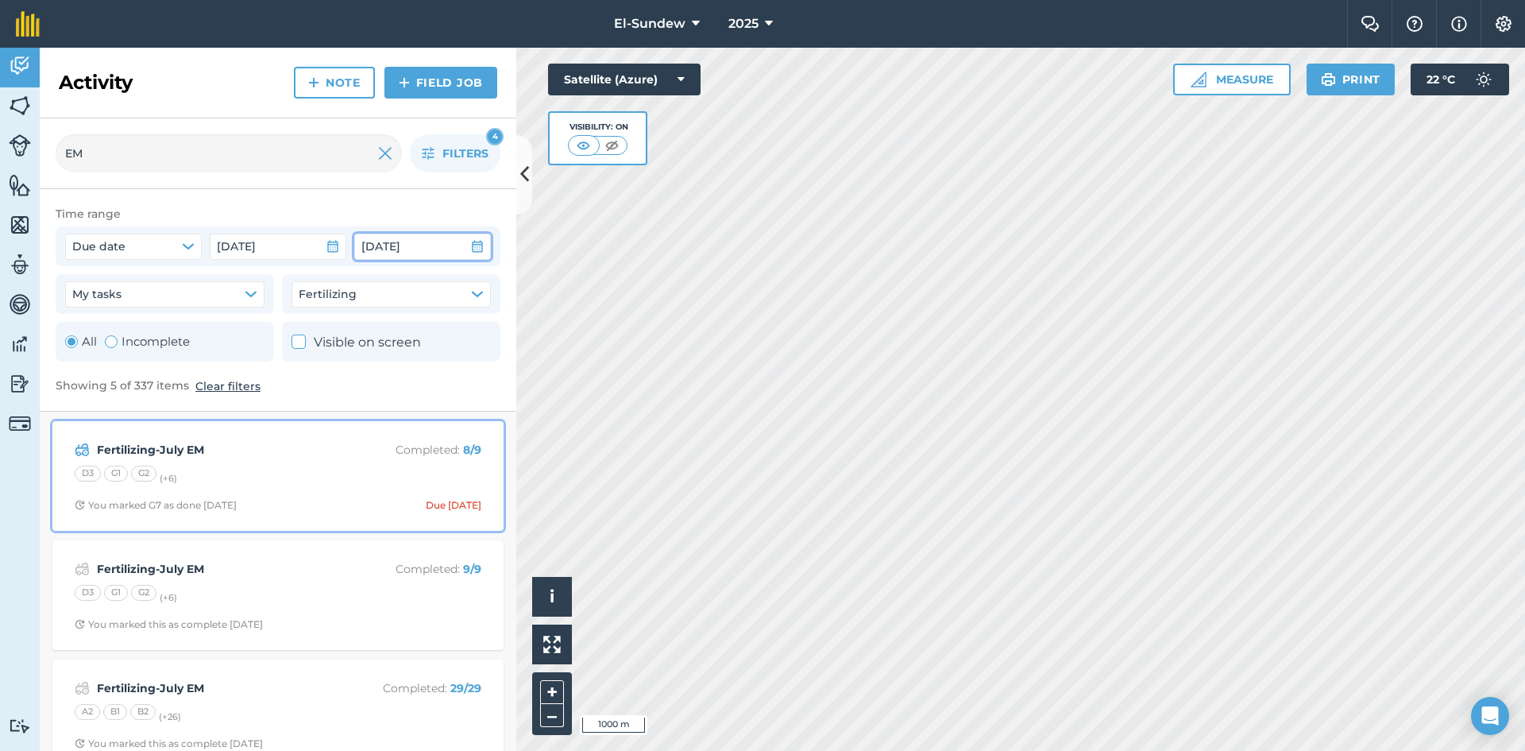
click at [317, 489] on div "Fertilizing-July EM Completed : 8 / 9 D3 G1 G2 (+ 6 ) You marked G7 as done [DA…" at bounding box center [278, 476] width 432 height 91
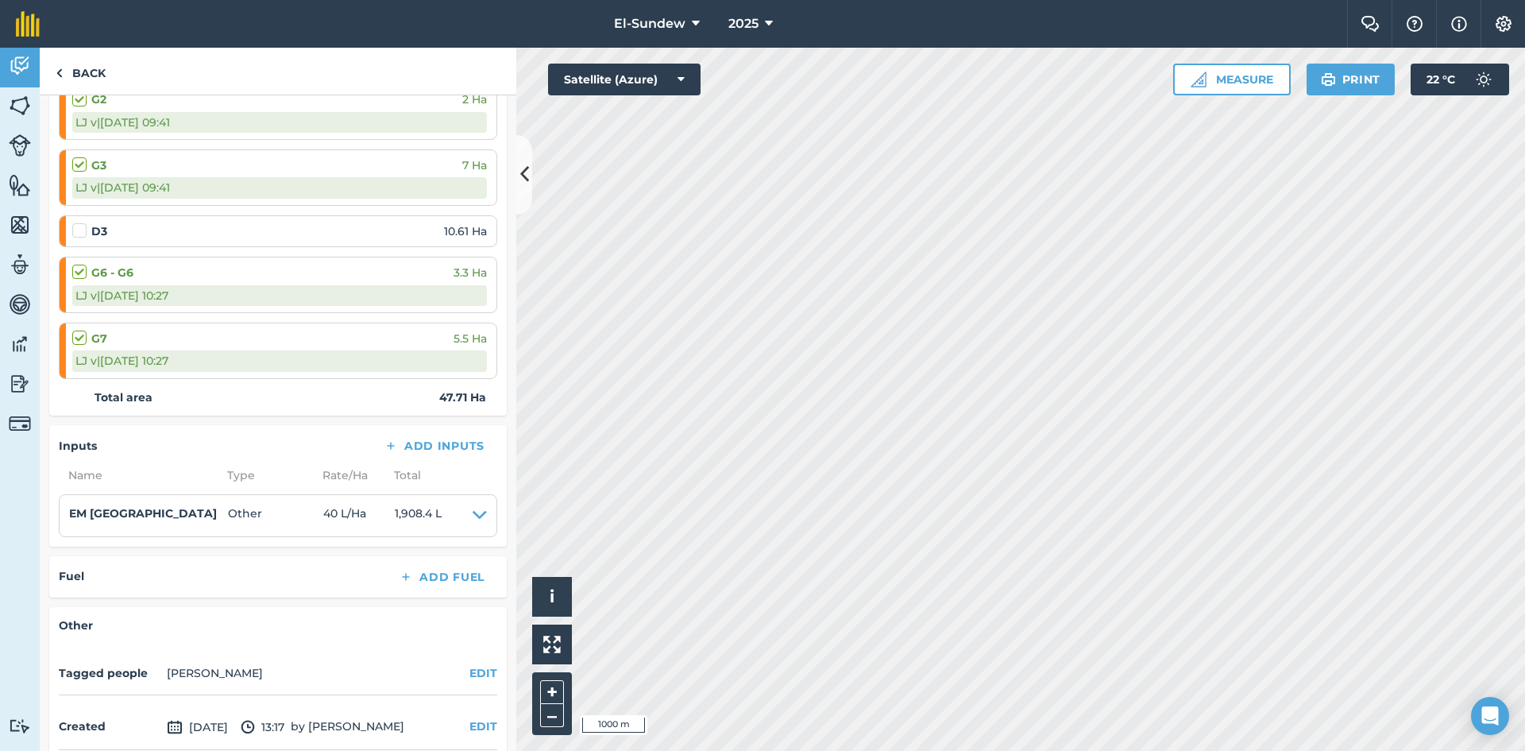
scroll to position [265, 0]
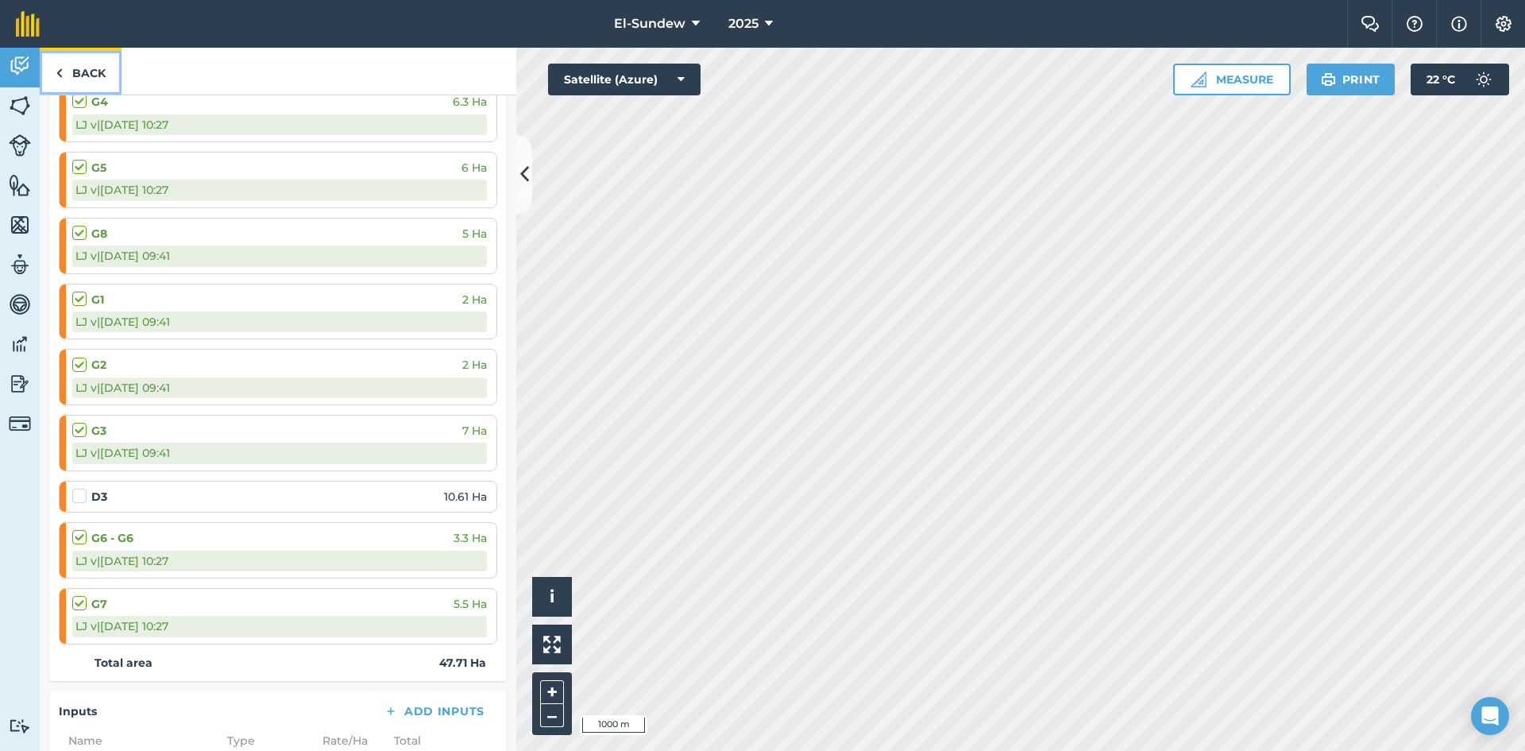
click at [95, 75] on link "Back" at bounding box center [81, 71] width 82 height 47
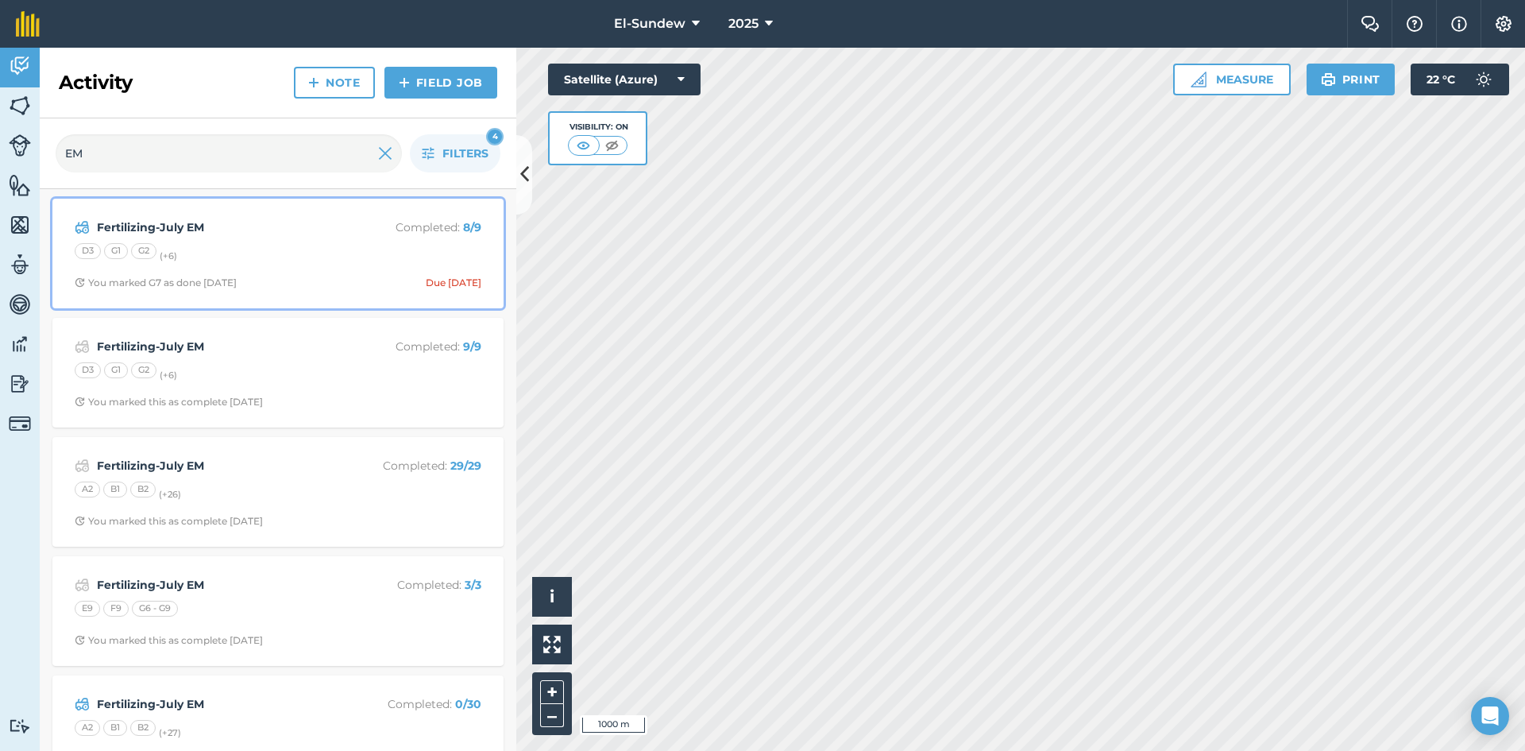
click at [280, 242] on div "Fertilizing-July EM Completed : 8 / 9 D3 G1 G2 (+ 6 ) You marked G7 as done [DA…" at bounding box center [278, 253] width 432 height 91
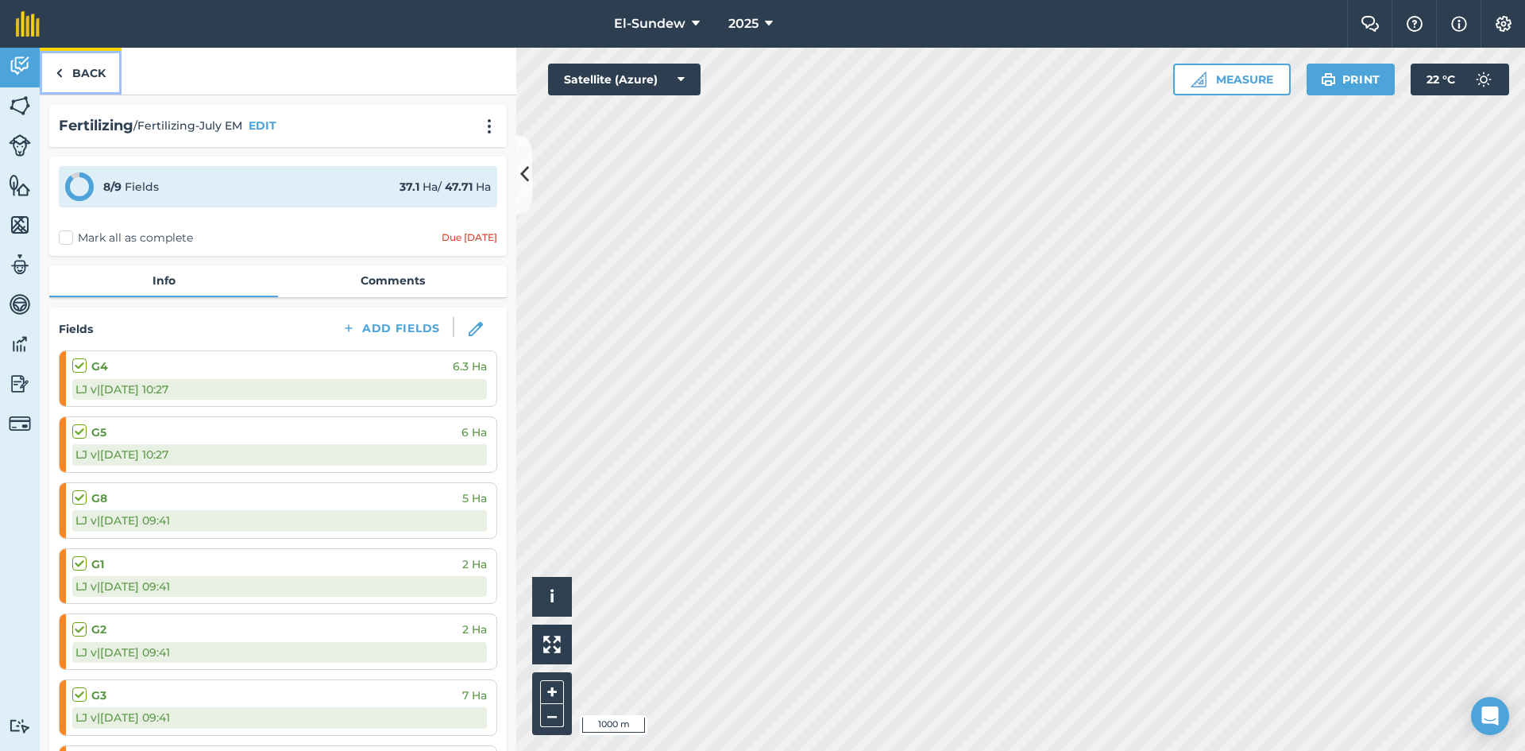
click at [95, 87] on link "Back" at bounding box center [81, 71] width 82 height 47
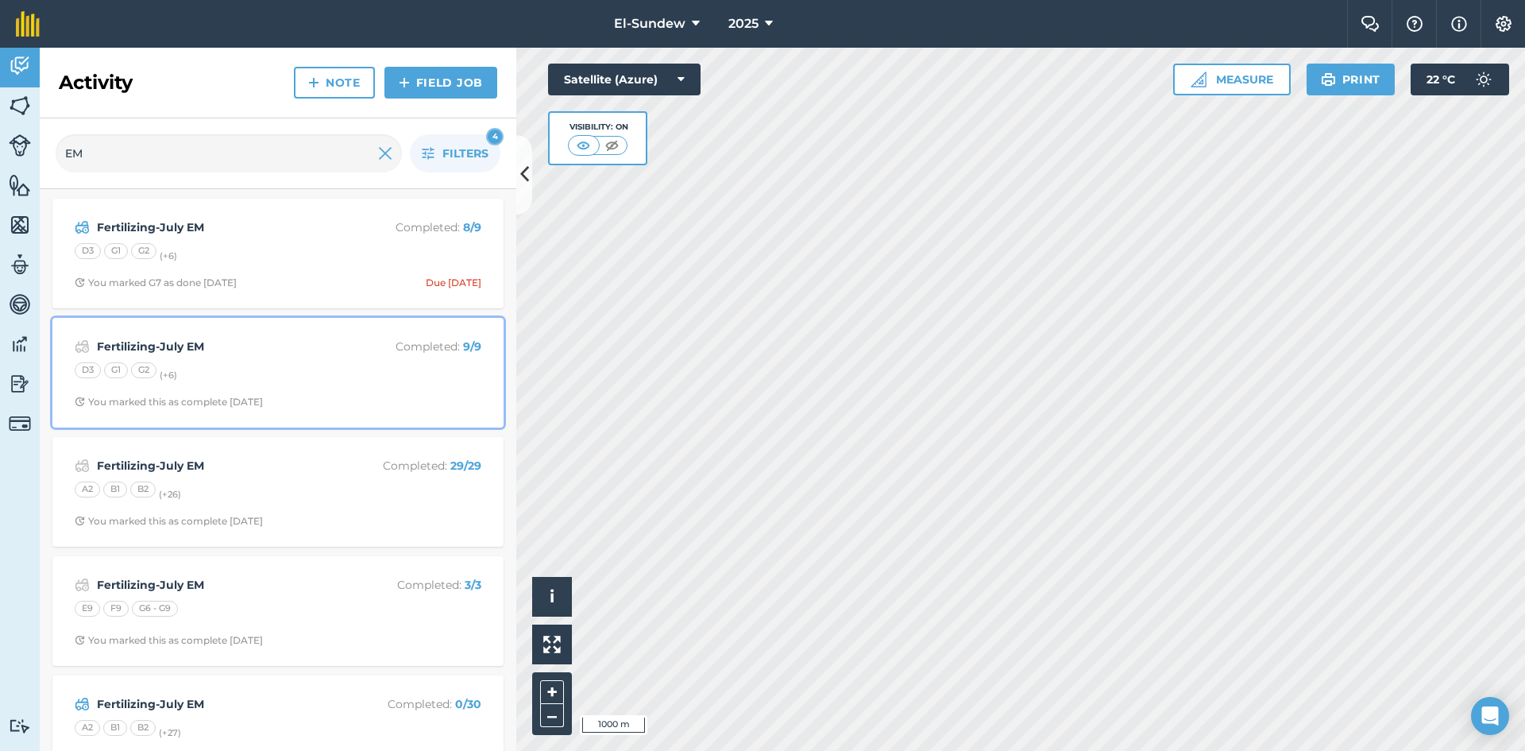
click at [261, 373] on div "D3 G1 G2 (+ 6 )" at bounding box center [278, 372] width 407 height 21
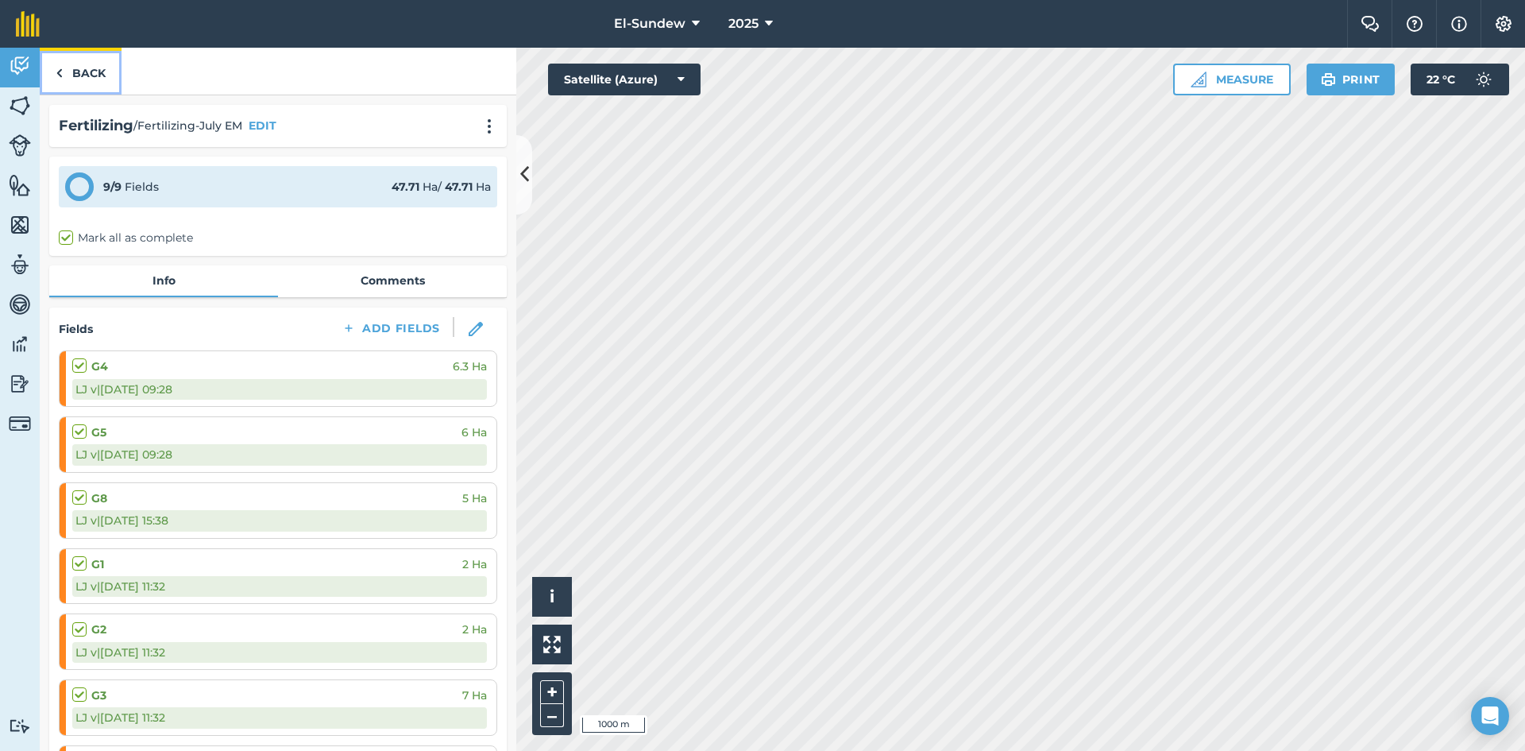
click at [94, 78] on link "Back" at bounding box center [81, 71] width 82 height 47
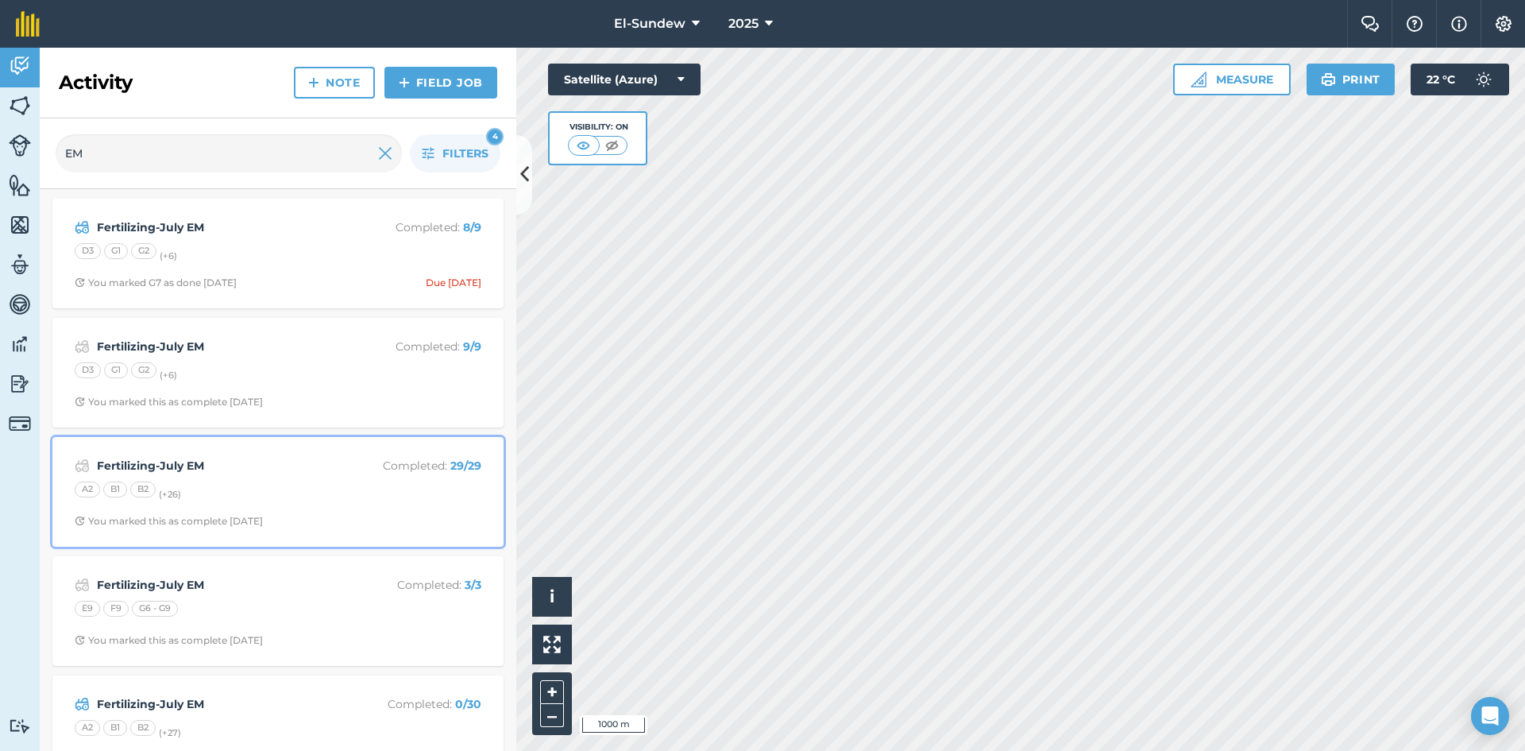
click at [297, 483] on div "A2 B1 B2 (+ 26 )" at bounding box center [278, 491] width 407 height 21
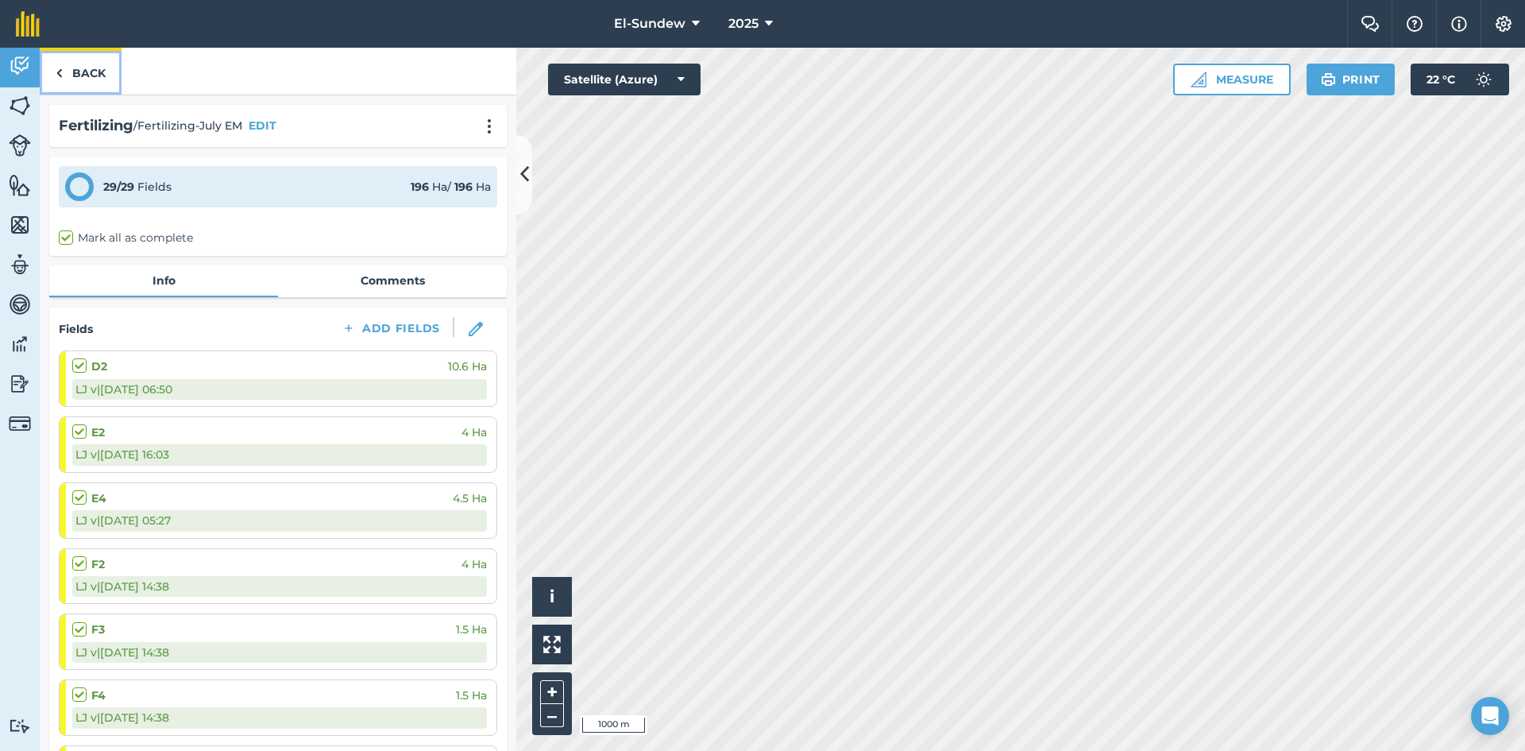
click at [78, 78] on link "Back" at bounding box center [81, 71] width 82 height 47
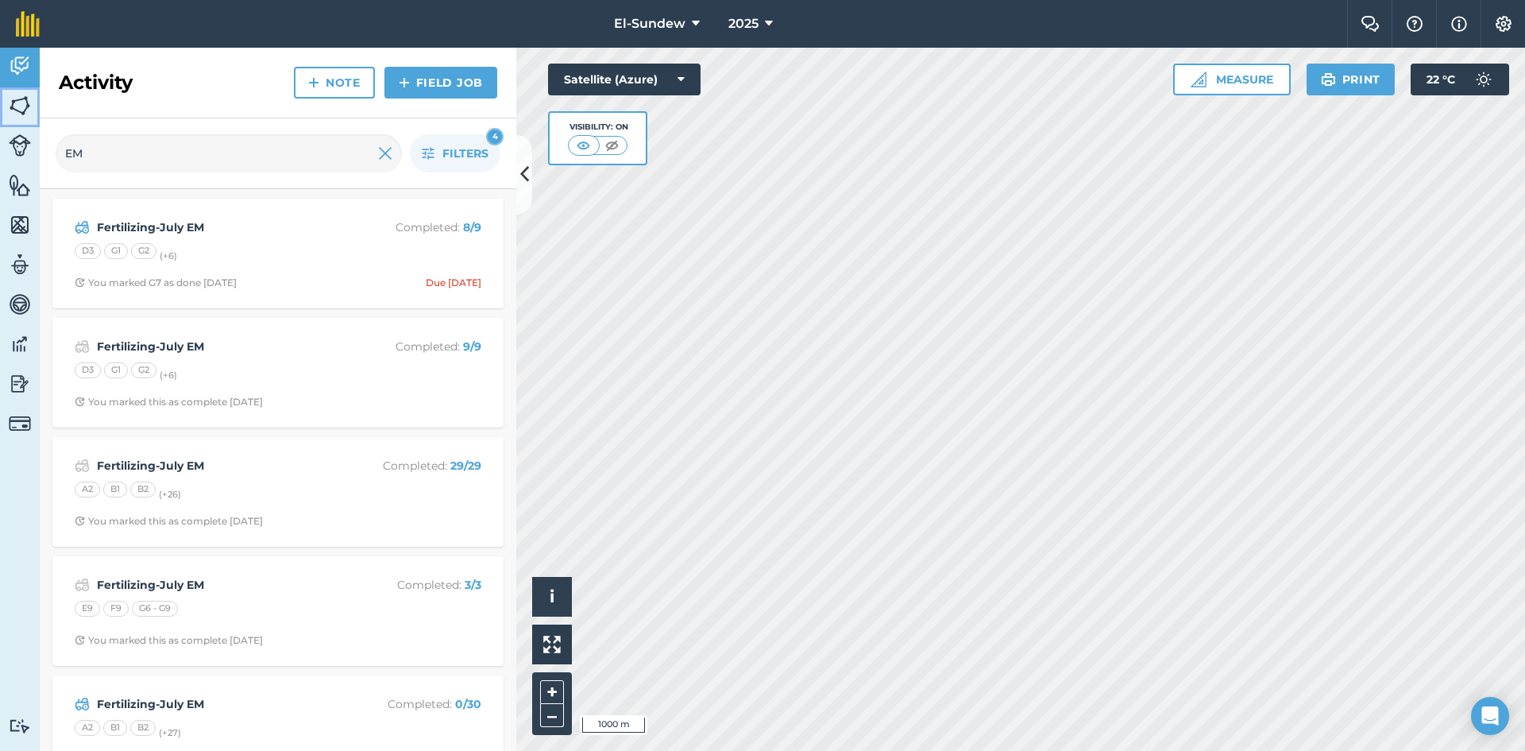
click at [17, 112] on img at bounding box center [20, 106] width 22 height 24
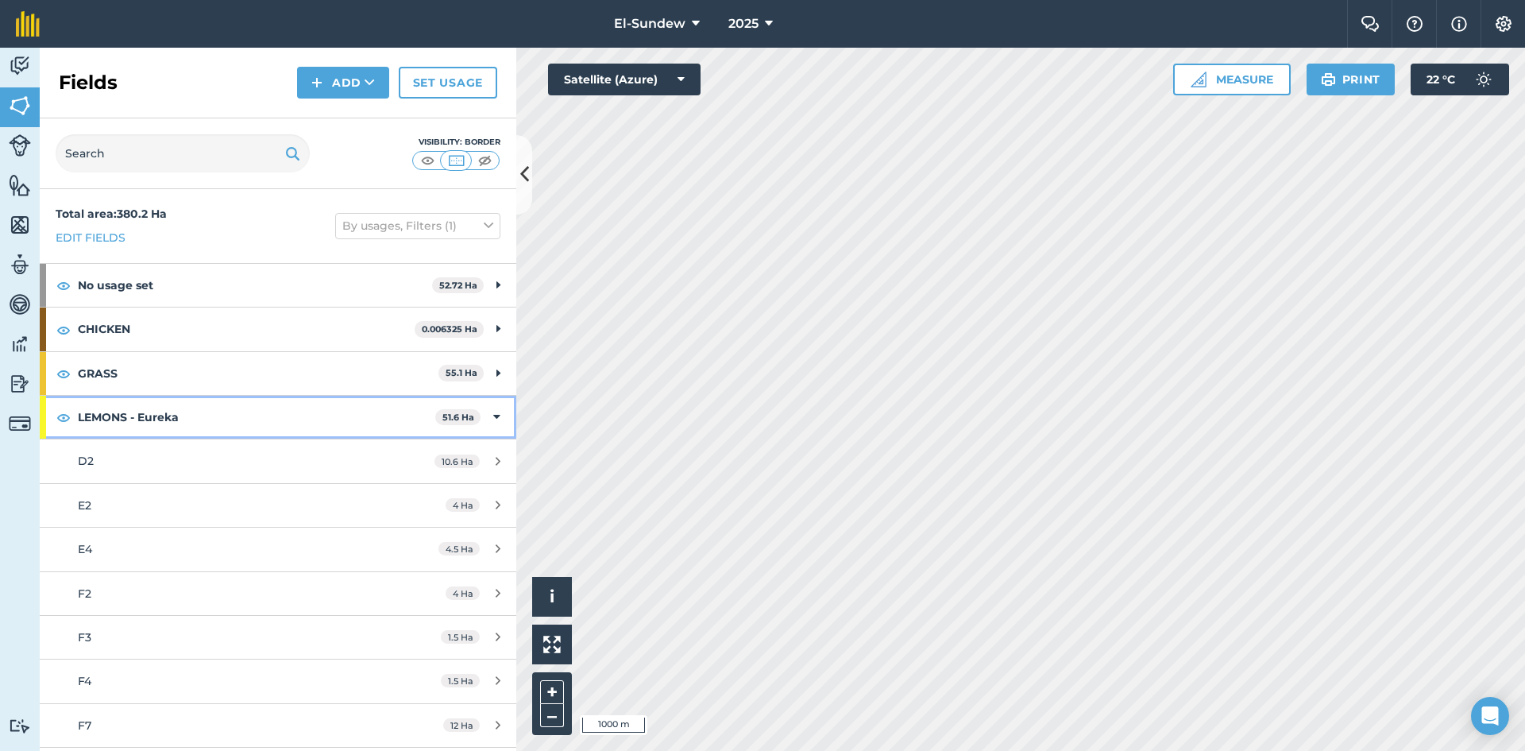
click at [229, 410] on strong "LEMONS - Eureka" at bounding box center [256, 417] width 357 height 43
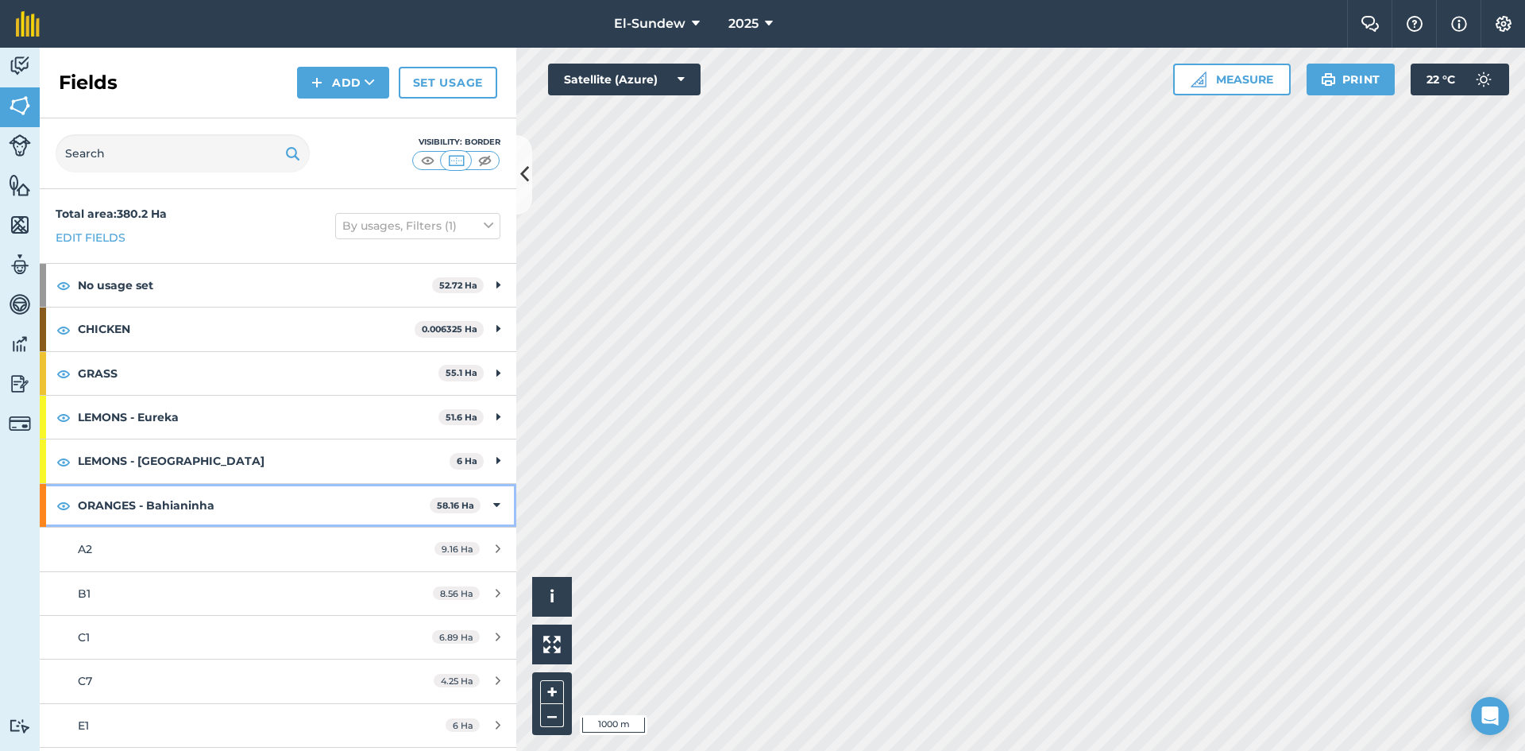
click at [224, 501] on strong "ORANGES - Bahianinha" at bounding box center [254, 505] width 352 height 43
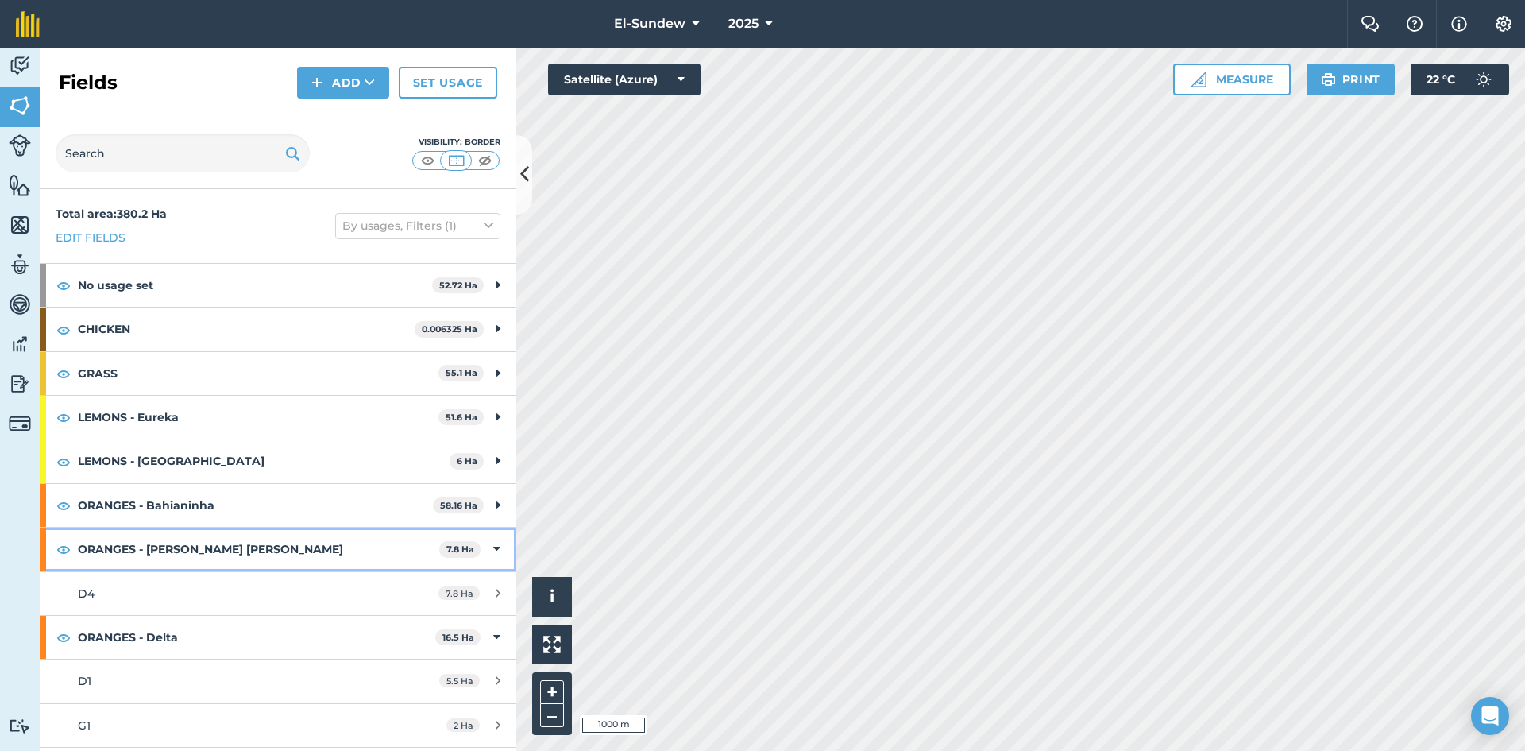
click at [230, 547] on strong "ORANGES - [PERSON_NAME] [PERSON_NAME]" at bounding box center [258, 548] width 361 height 43
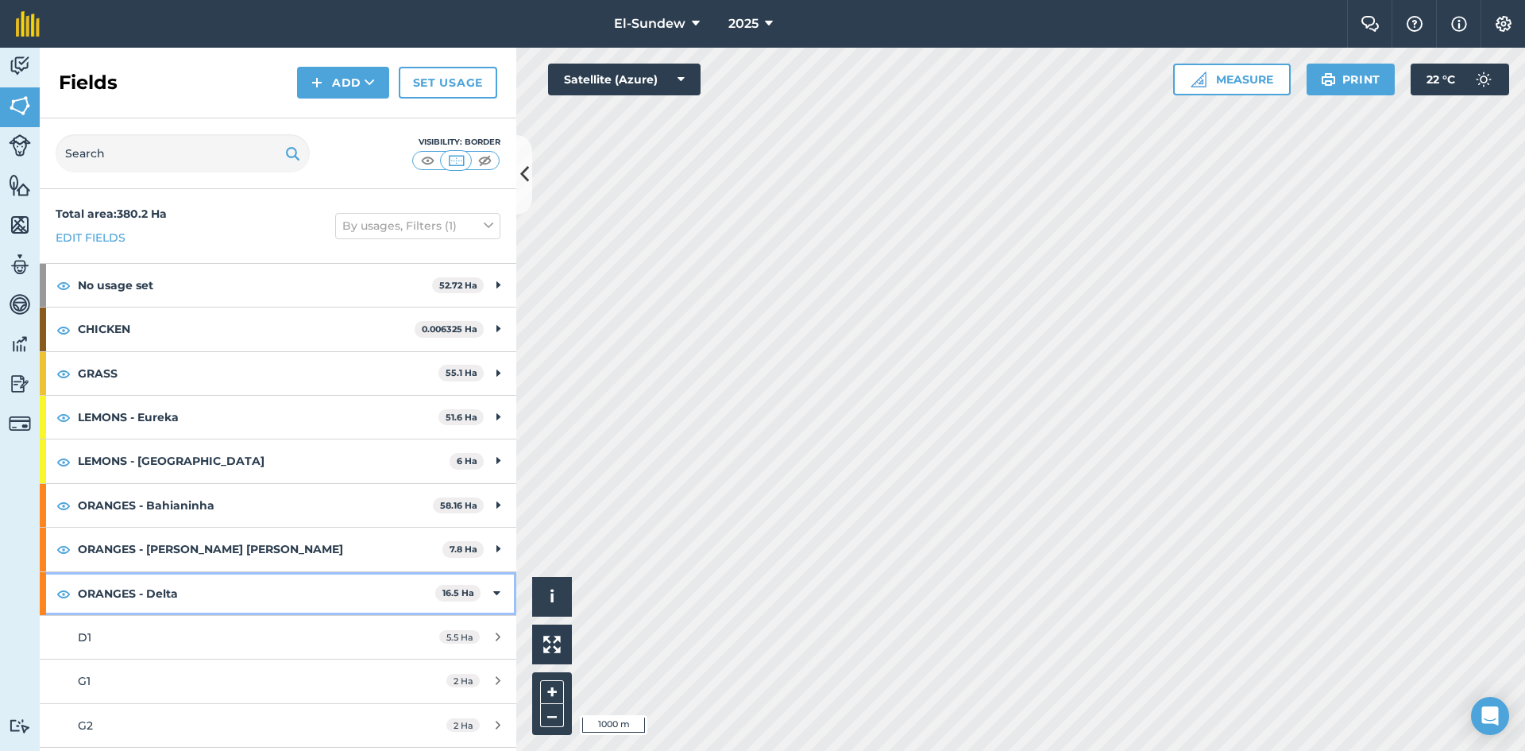
click at [229, 583] on strong "ORANGES - Delta" at bounding box center [256, 593] width 357 height 43
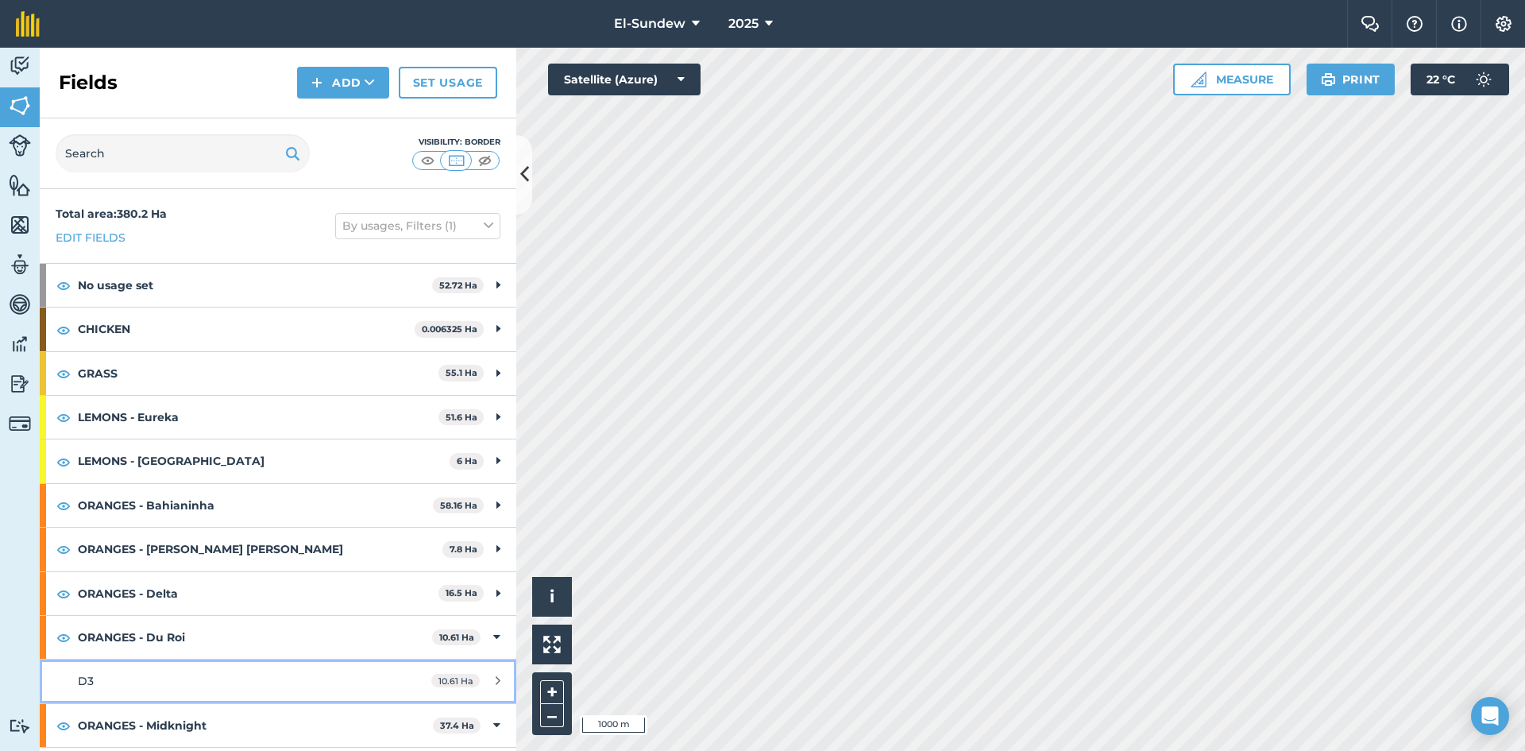
click at [205, 681] on div "D3" at bounding box center [227, 680] width 299 height 17
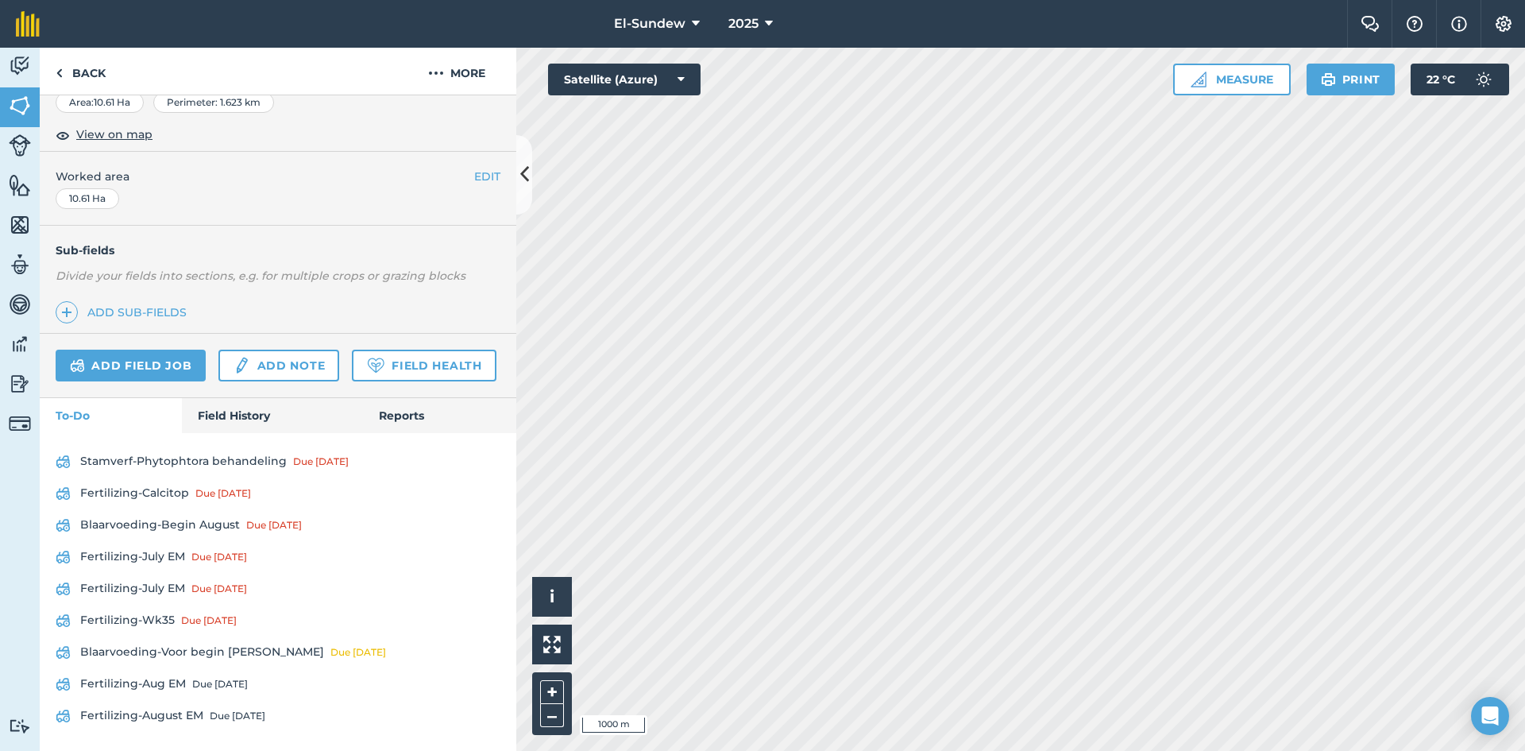
scroll to position [363, 0]
click at [245, 419] on link "Field History" at bounding box center [272, 415] width 180 height 35
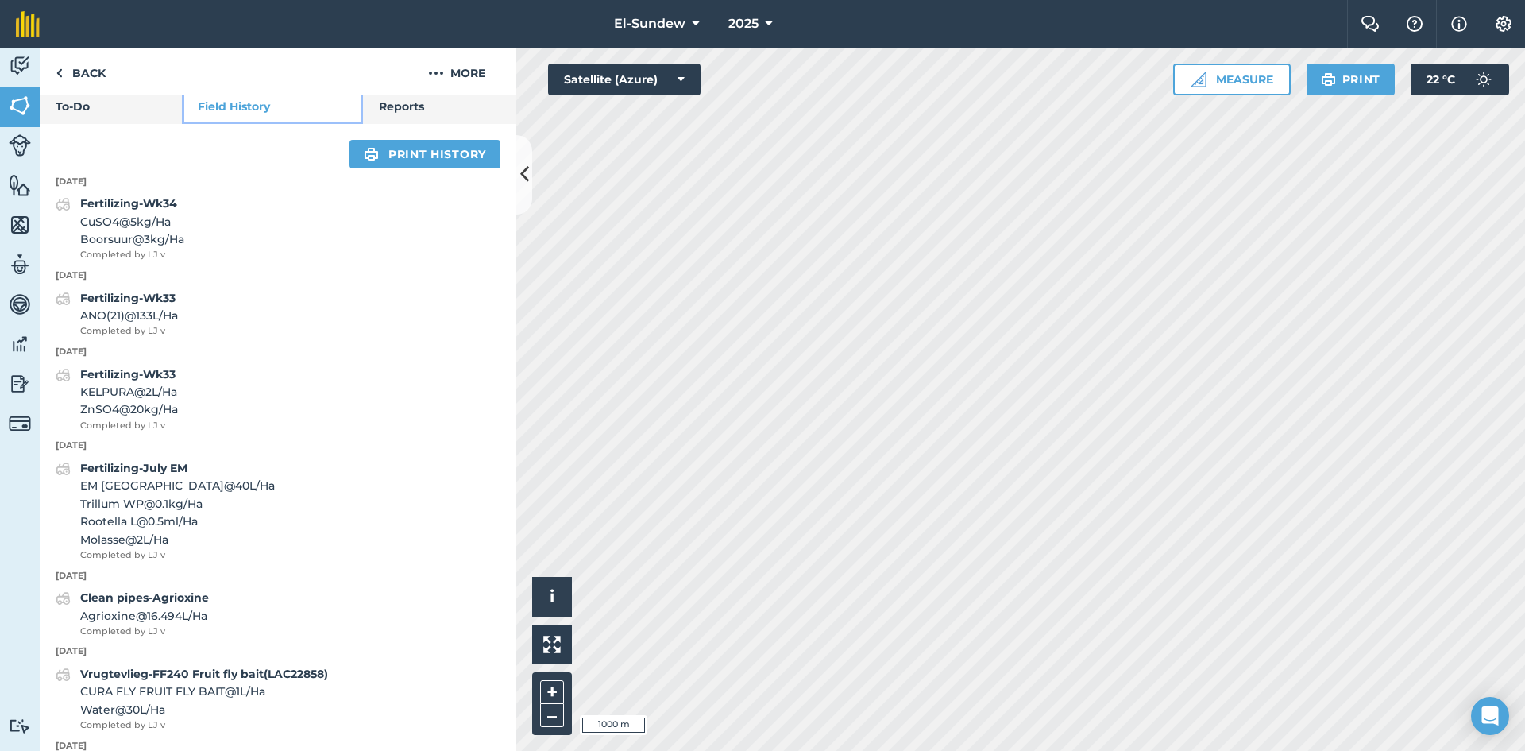
scroll to position [363, 0]
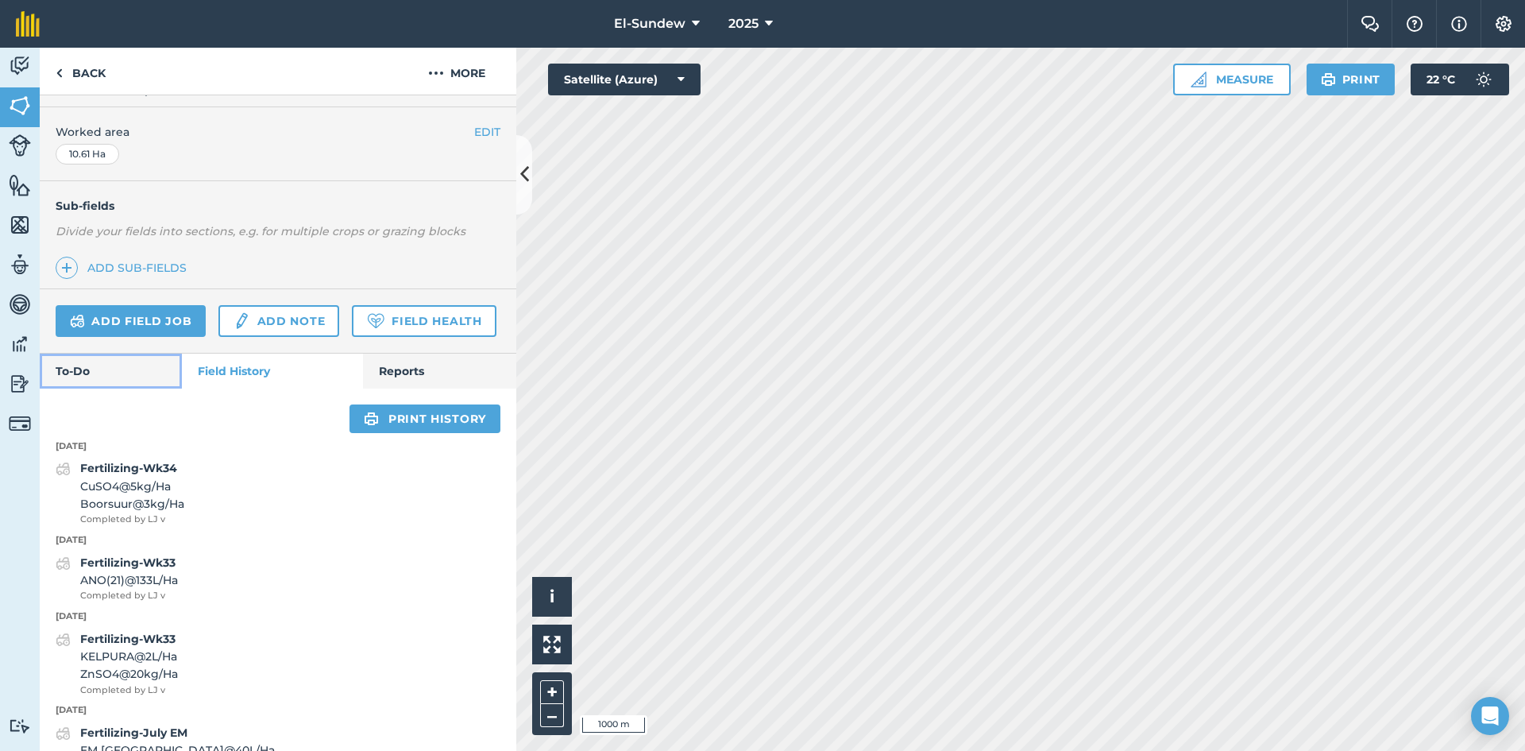
click at [75, 388] on link "To-Do" at bounding box center [111, 371] width 142 height 35
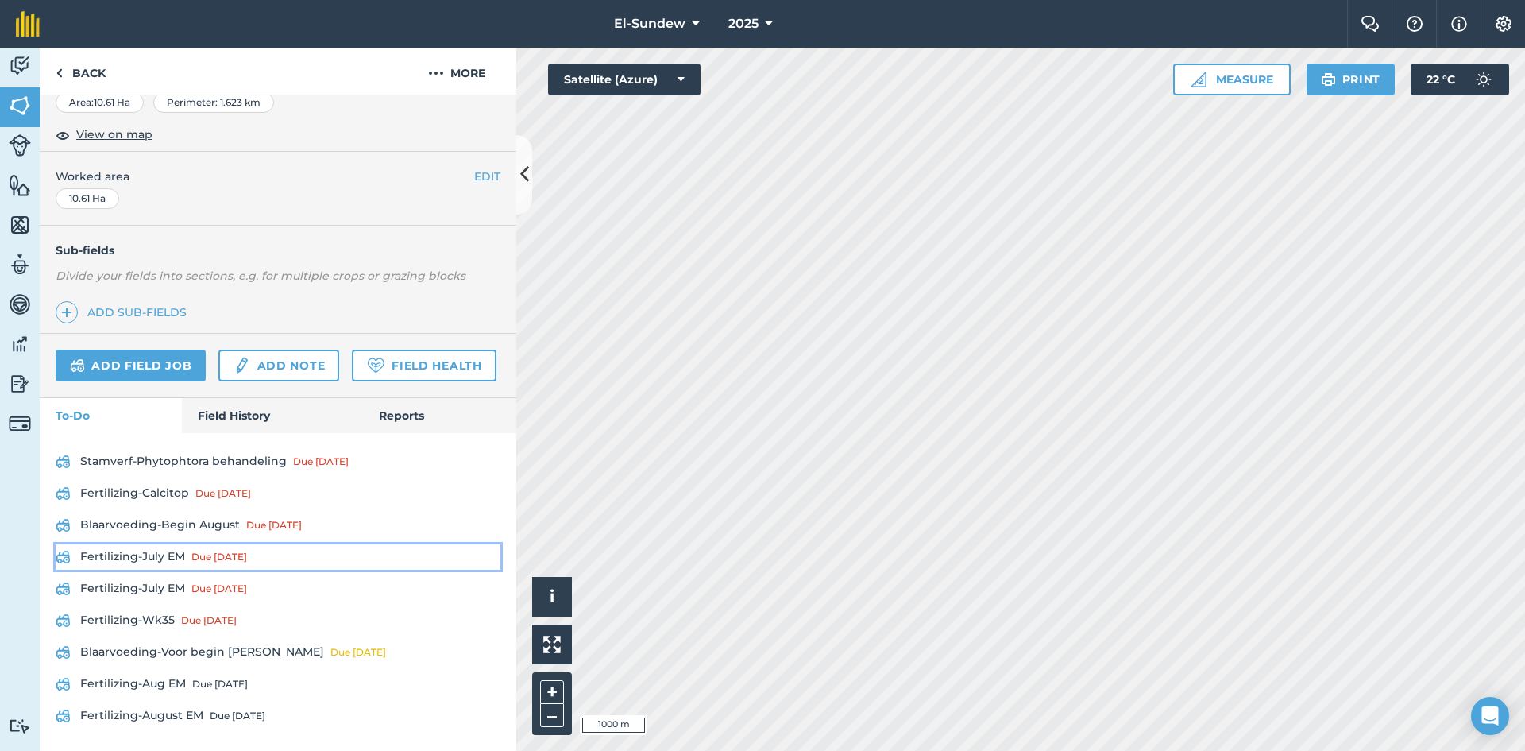
click at [161, 556] on link "Fertilizing-July EM Due [DATE]" at bounding box center [278, 556] width 445 height 25
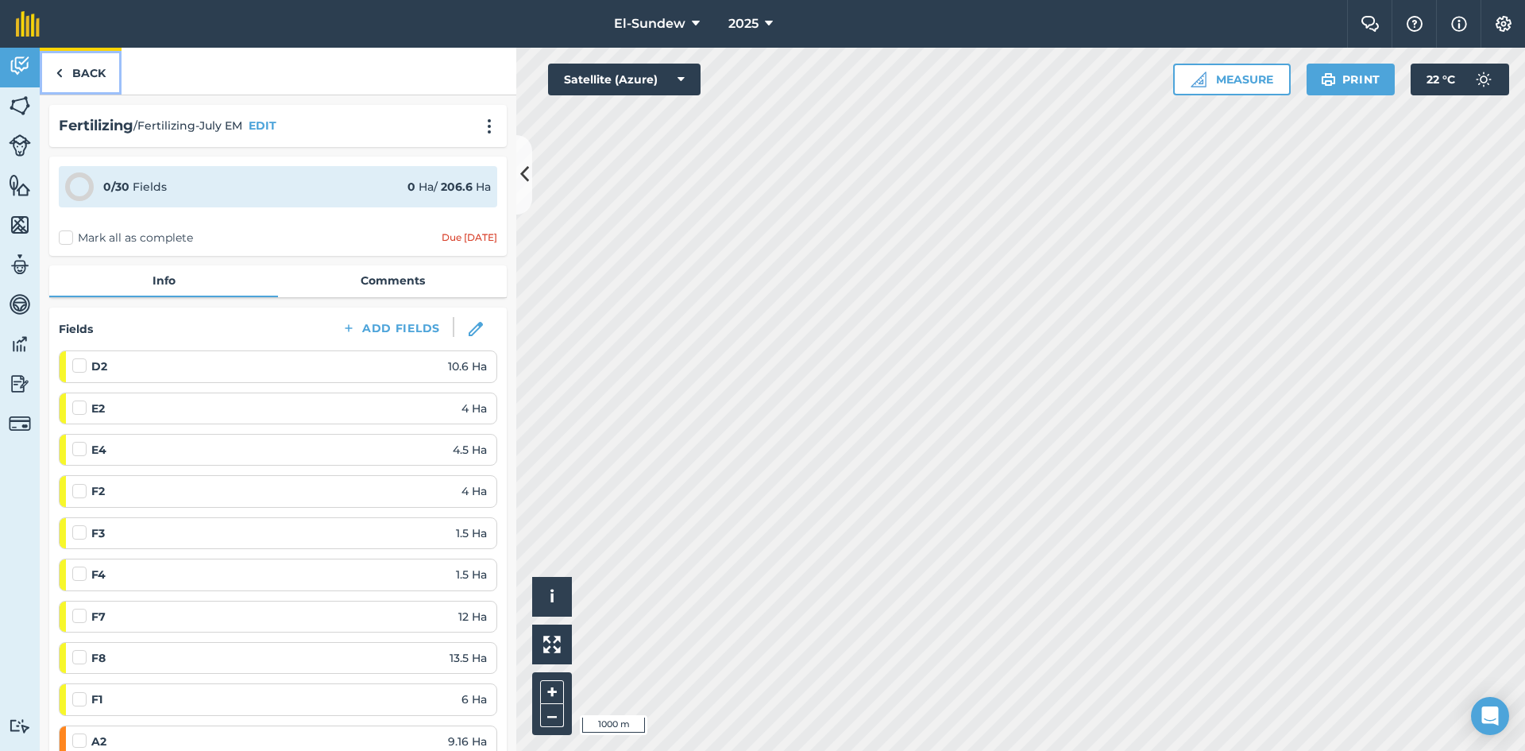
click at [89, 71] on link "Back" at bounding box center [81, 71] width 82 height 47
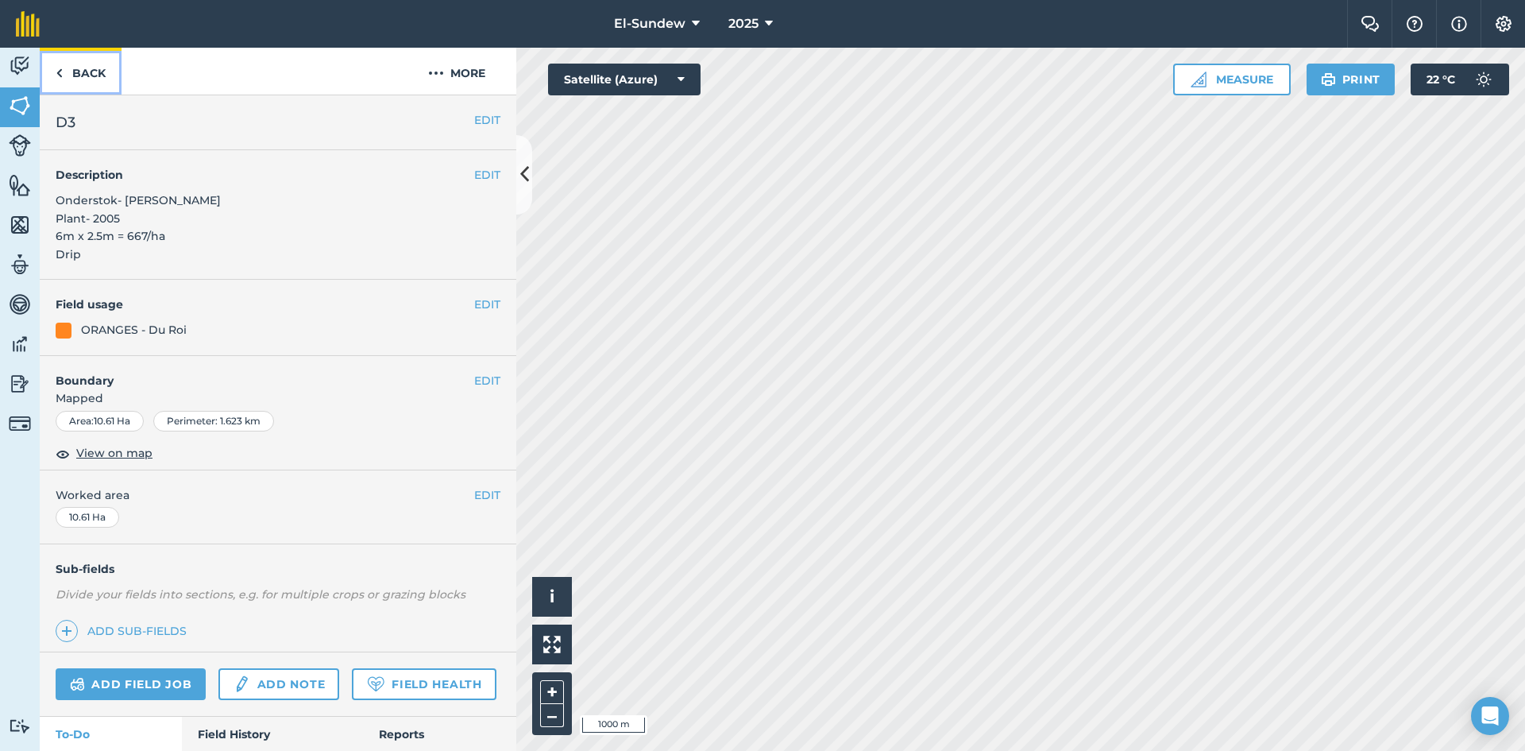
click at [69, 79] on link "Back" at bounding box center [81, 71] width 82 height 47
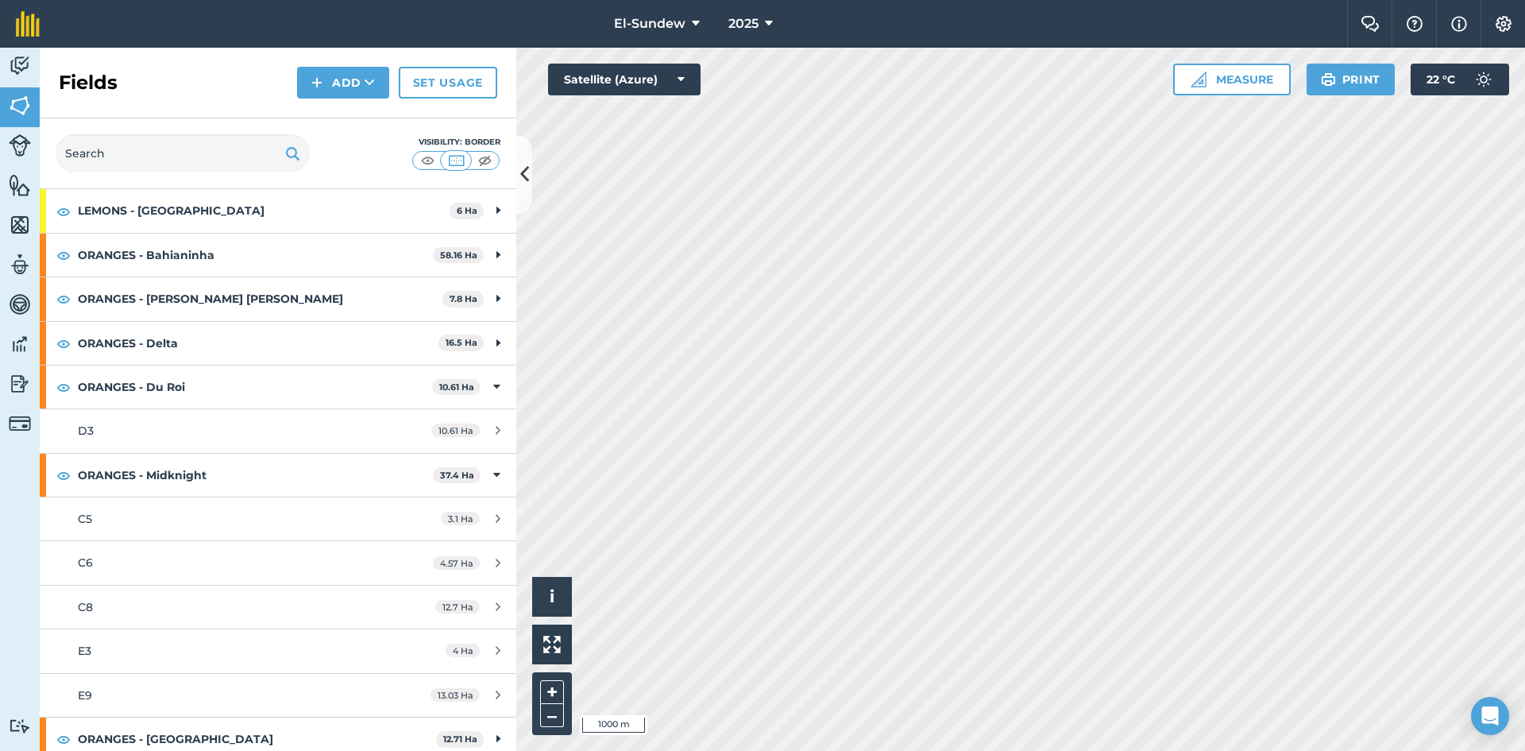
scroll to position [265, 0]
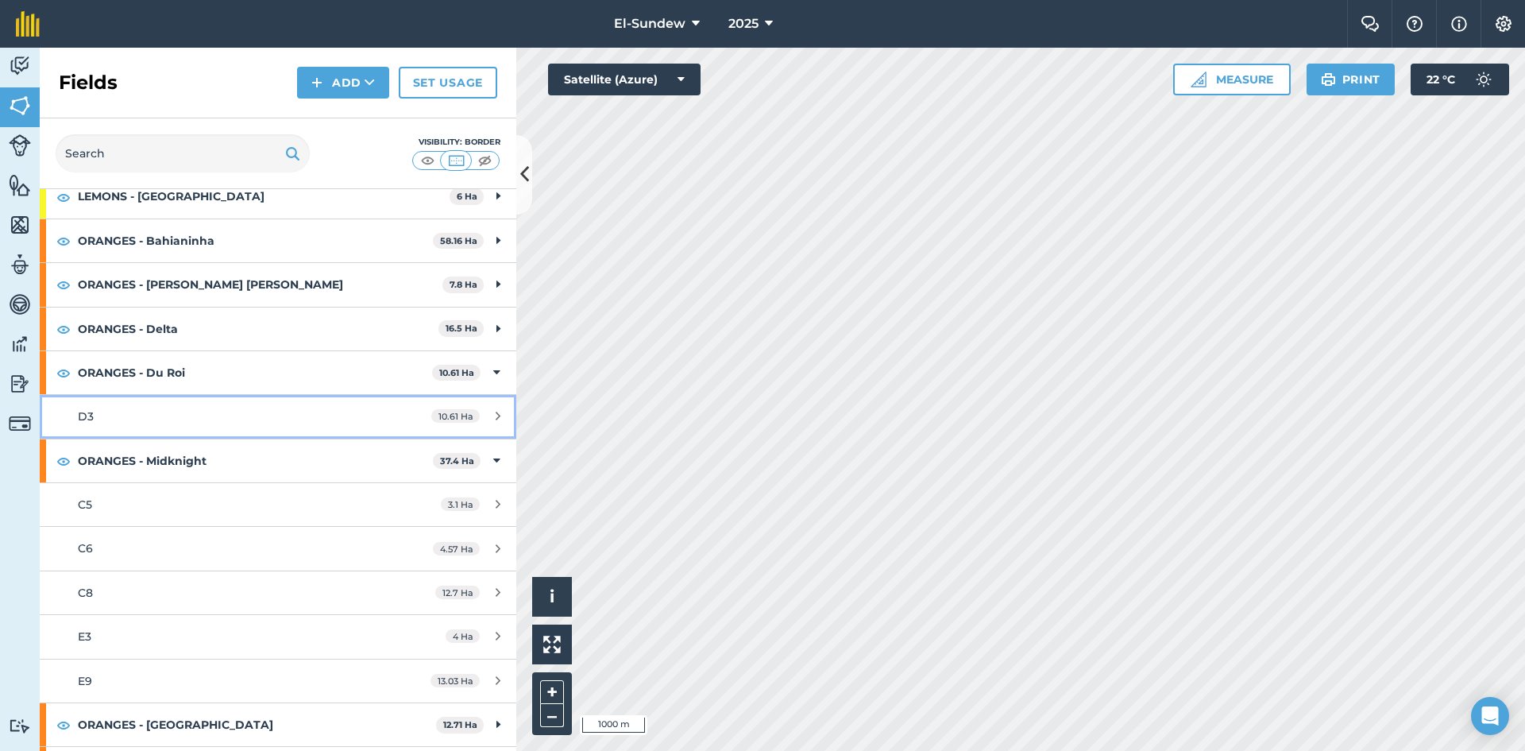
click at [245, 411] on div "D3" at bounding box center [227, 416] width 299 height 17
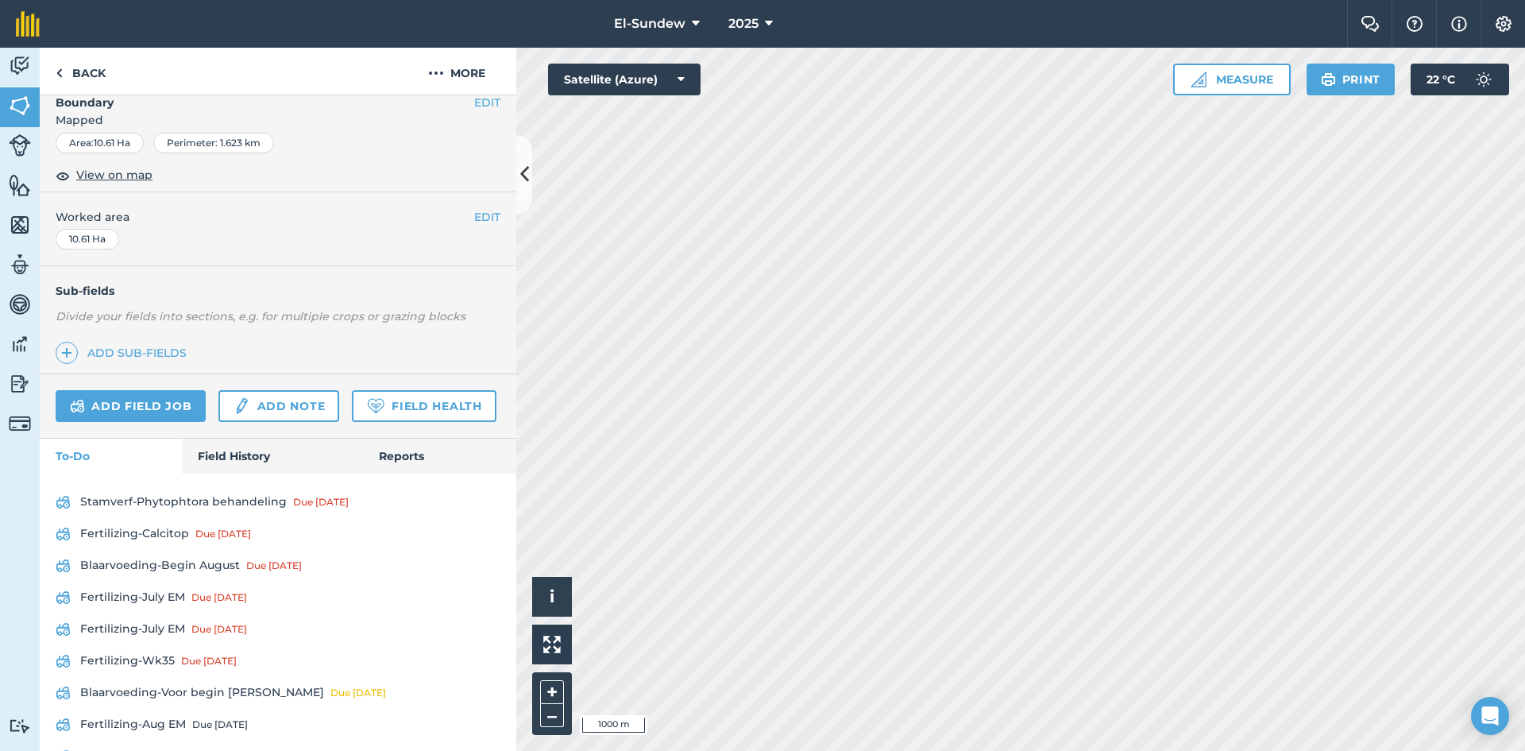
scroll to position [363, 0]
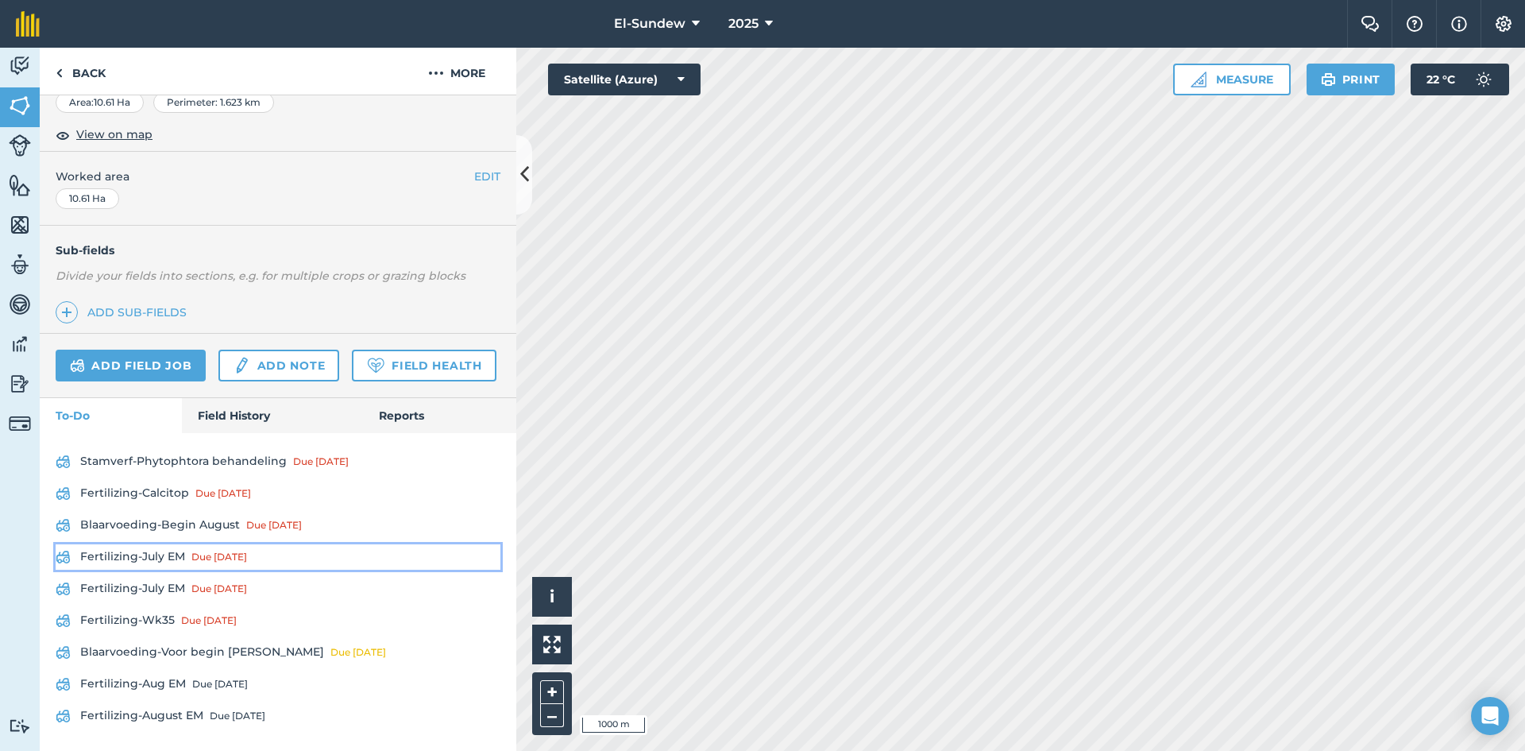
click at [174, 553] on link "Fertilizing-July EM Due [DATE]" at bounding box center [278, 556] width 445 height 25
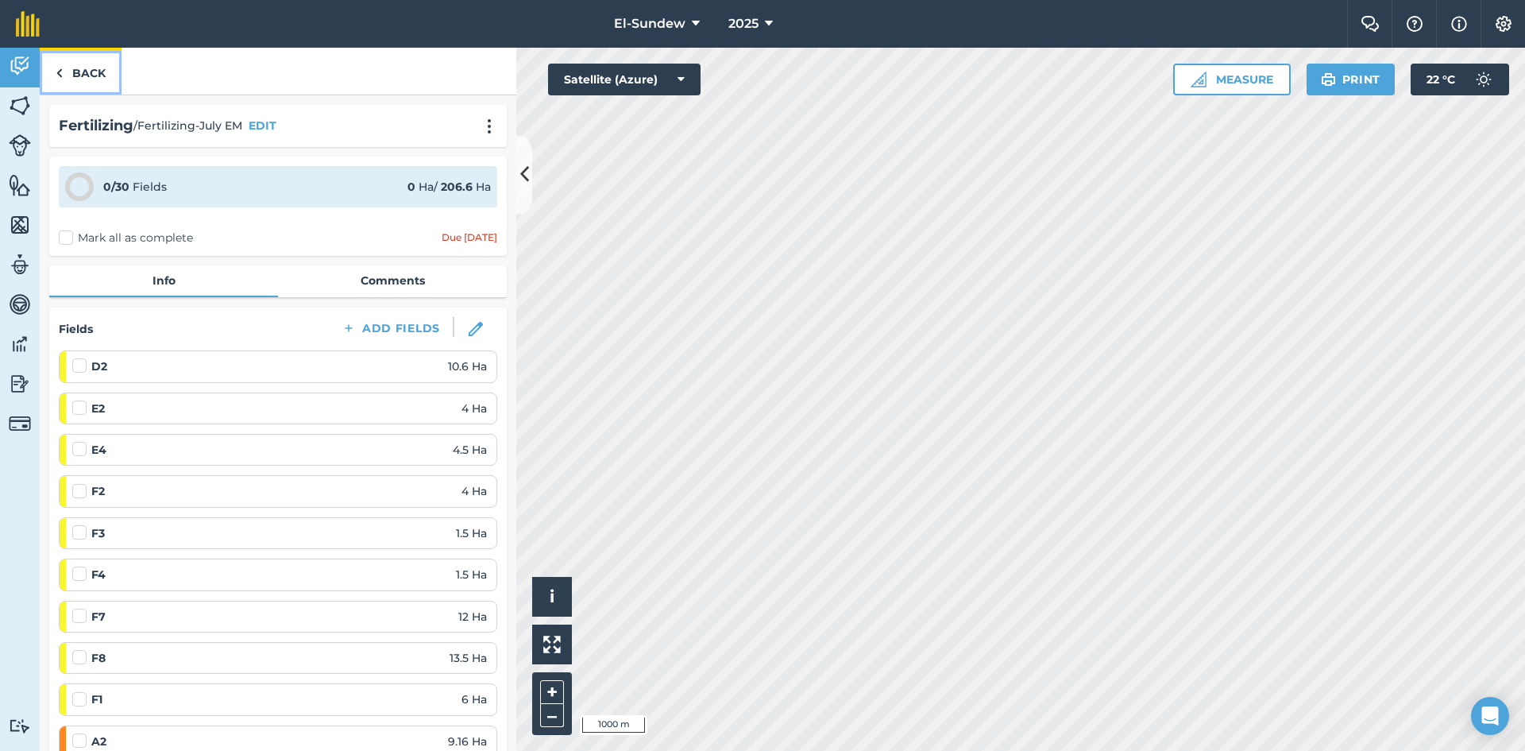
click at [88, 69] on link "Back" at bounding box center [81, 71] width 82 height 47
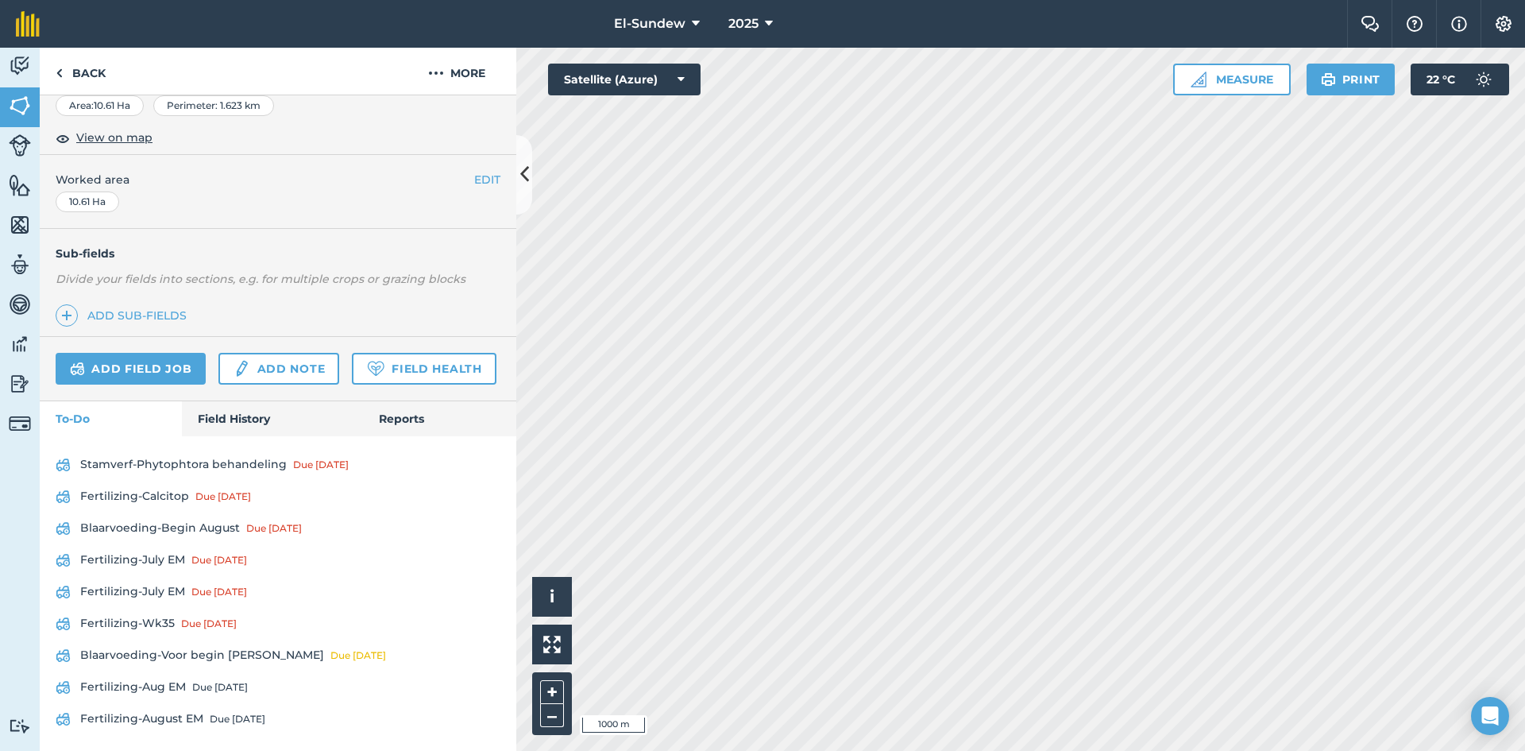
scroll to position [363, 0]
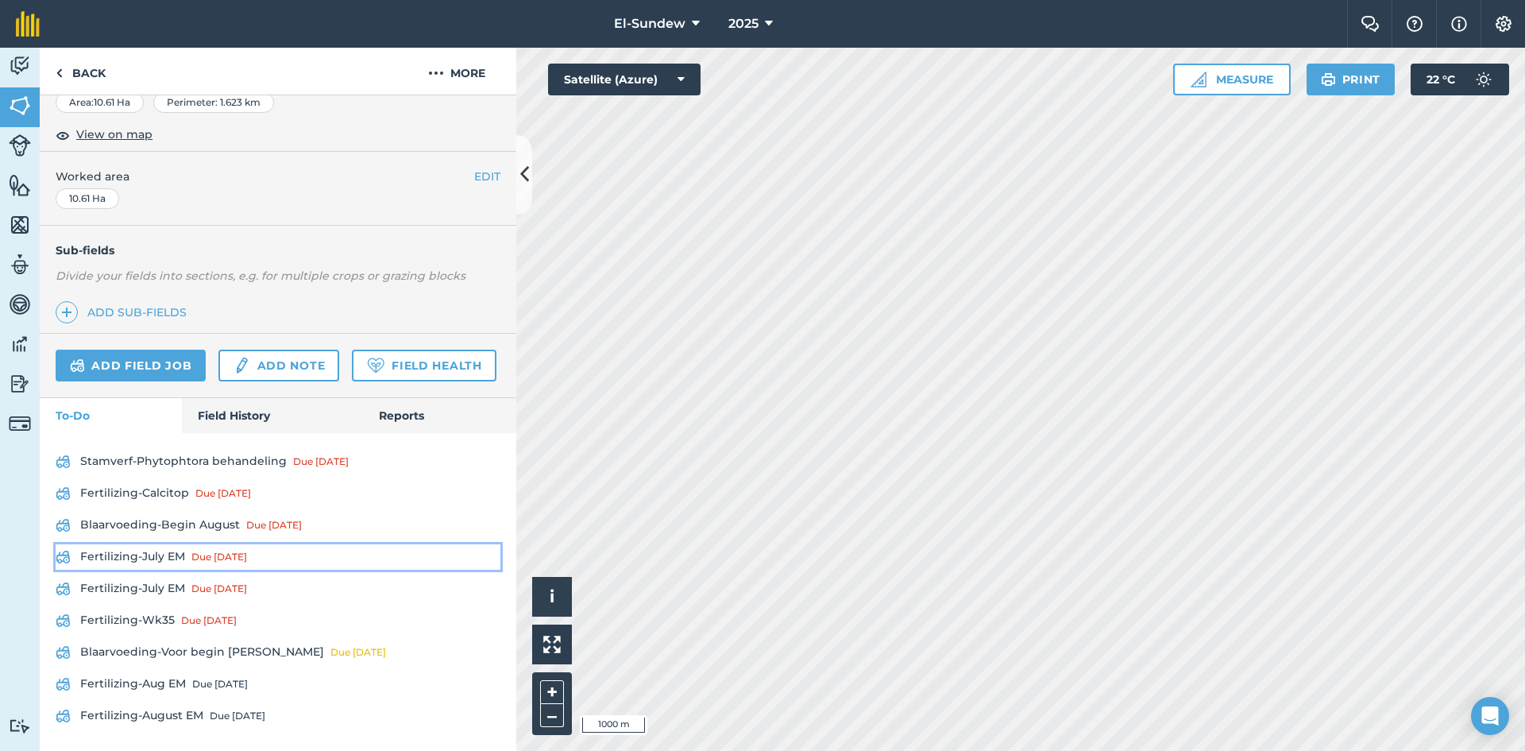
click at [143, 557] on link "Fertilizing-July EM Due [DATE]" at bounding box center [278, 556] width 445 height 25
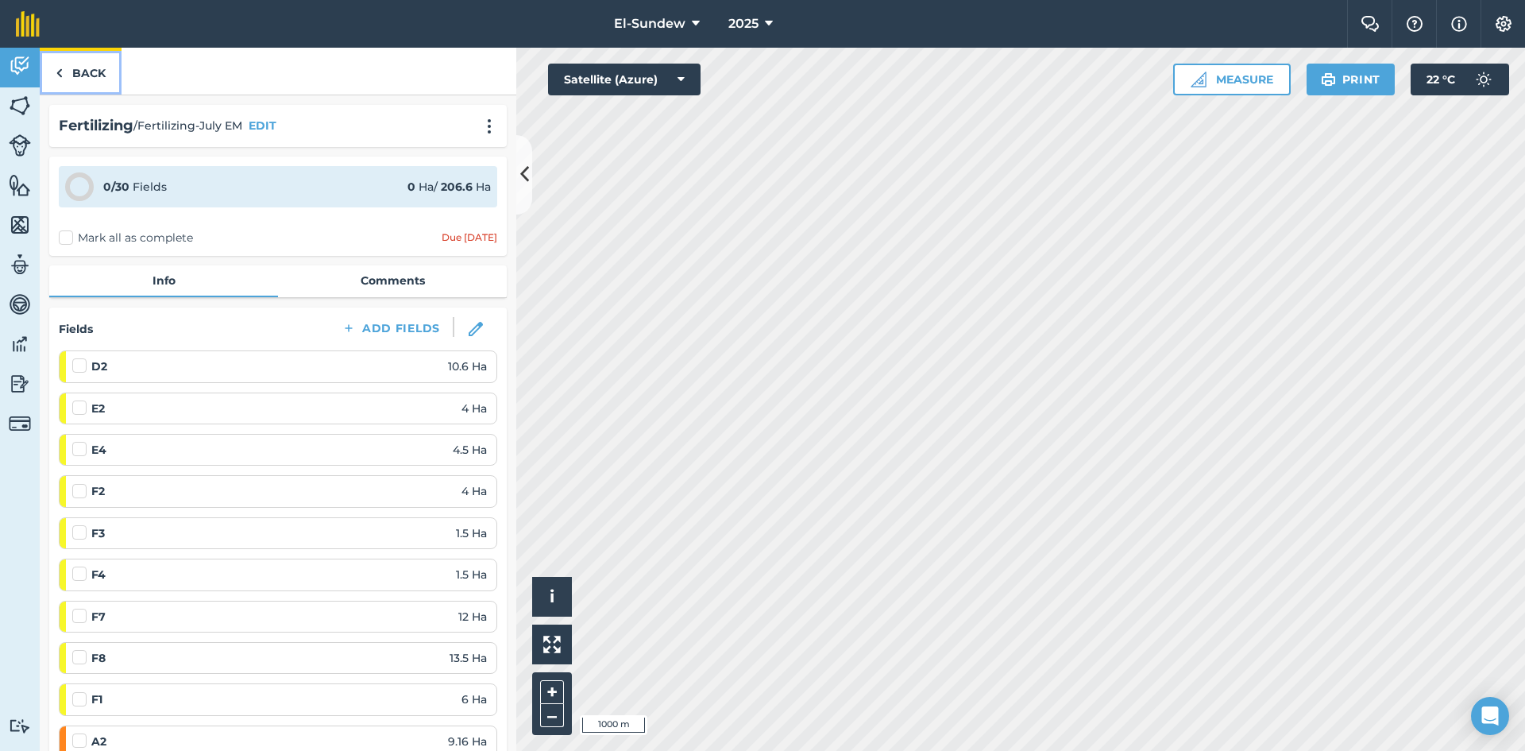
click at [98, 76] on link "Back" at bounding box center [81, 71] width 82 height 47
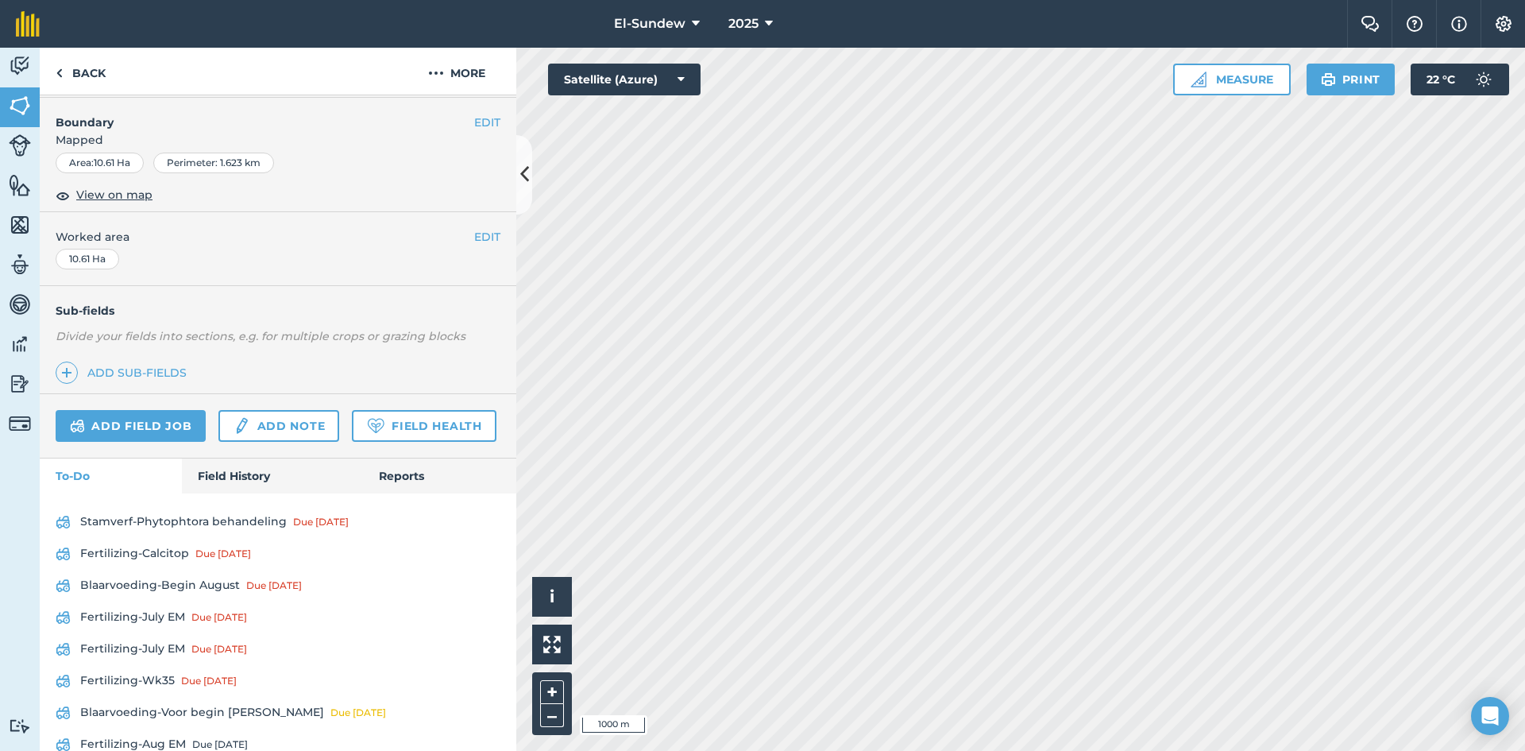
scroll to position [265, 0]
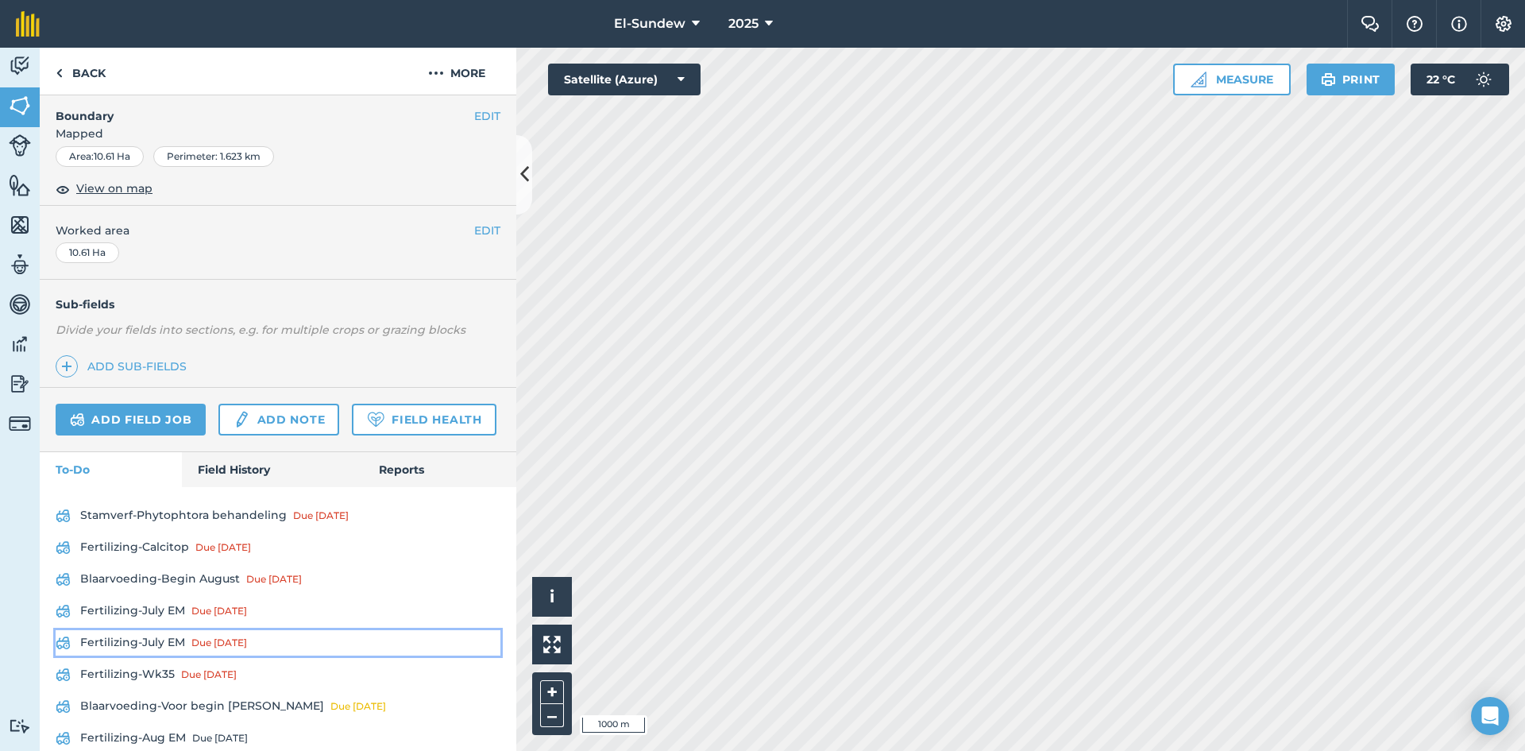
click at [146, 655] on link "Fertilizing-July EM Due [DATE]" at bounding box center [278, 642] width 445 height 25
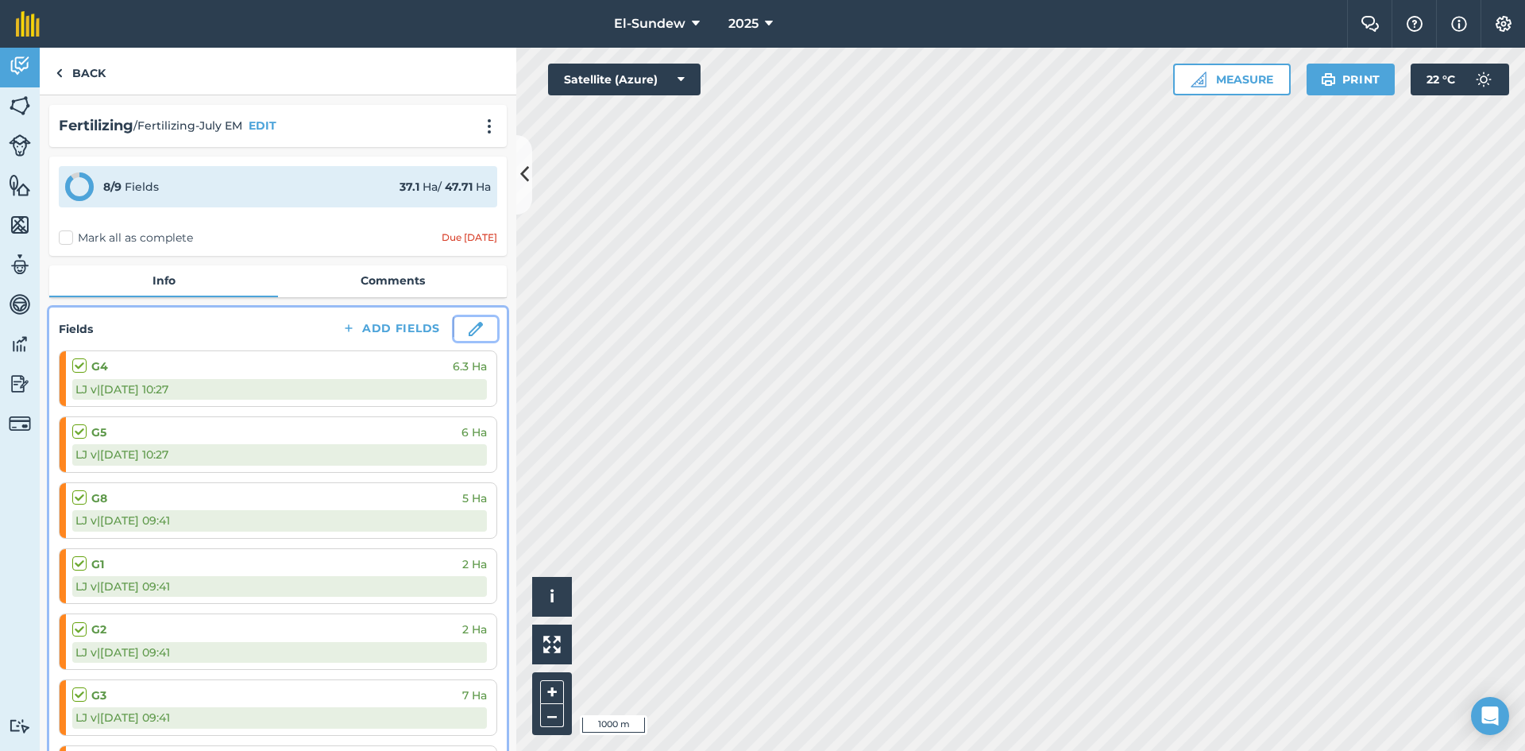
click at [469, 336] on img at bounding box center [476, 329] width 14 height 14
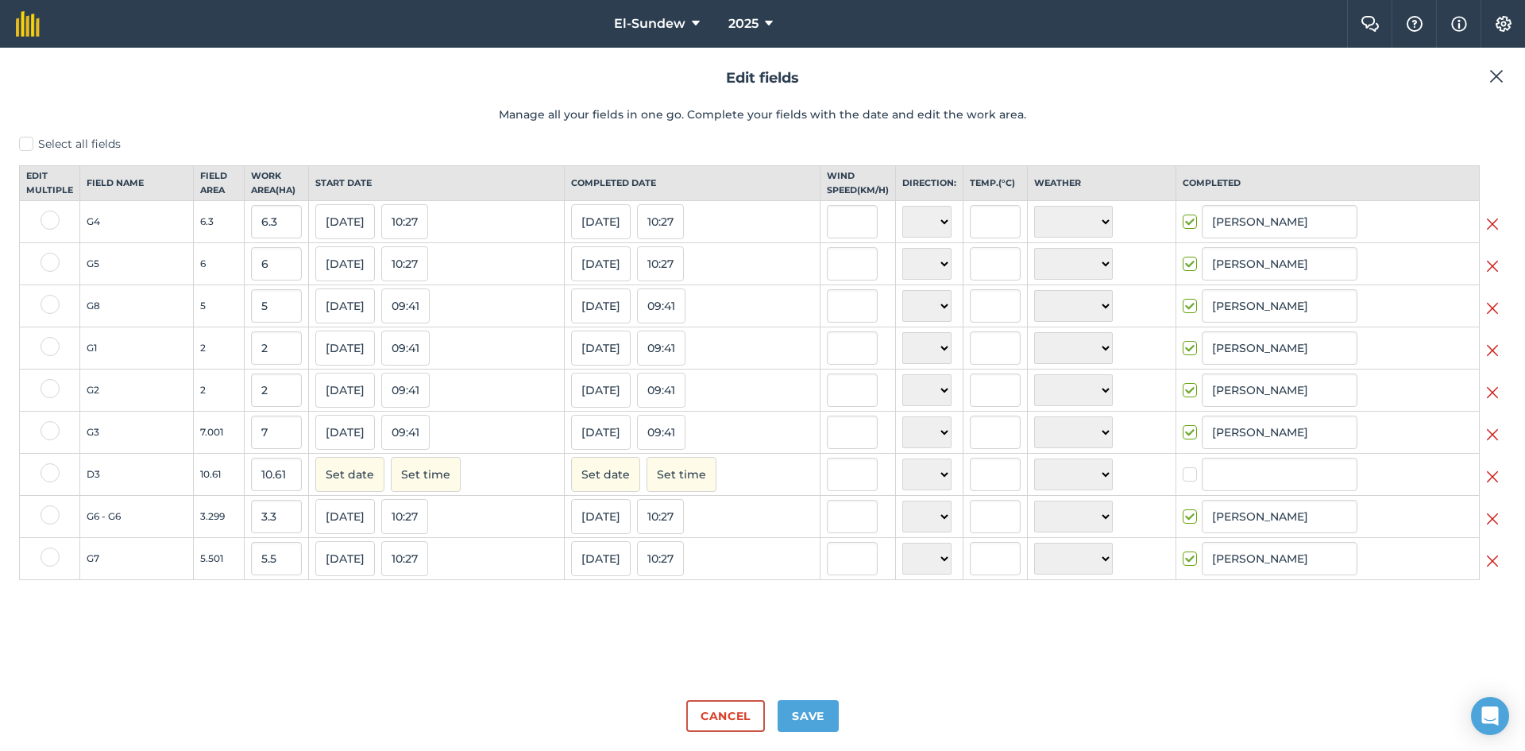
click at [1494, 486] on img at bounding box center [1492, 476] width 13 height 19
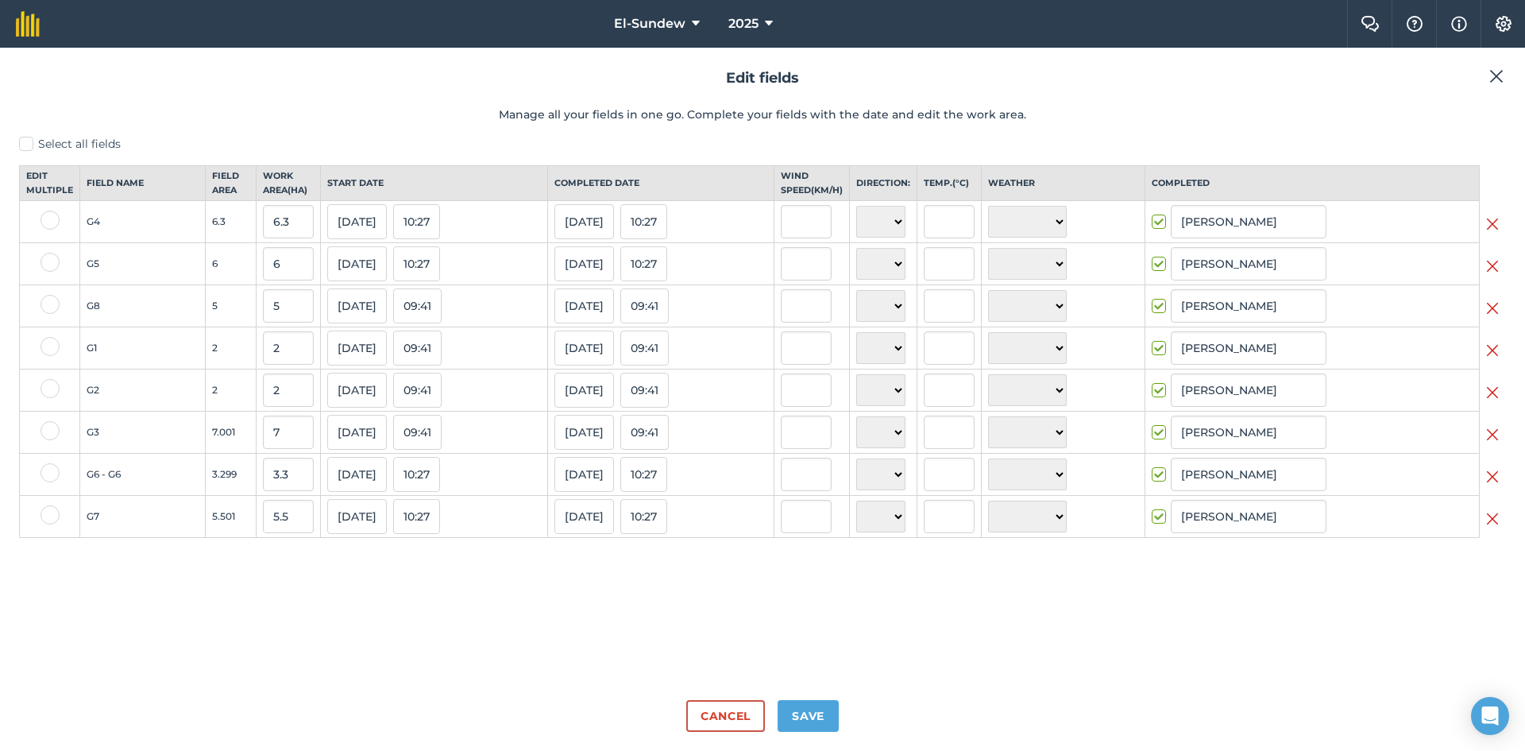
click at [809, 699] on div "Cancel Save" at bounding box center [762, 709] width 1487 height 44
click at [809, 700] on button "Save" at bounding box center [808, 716] width 61 height 32
checkbox input "true"
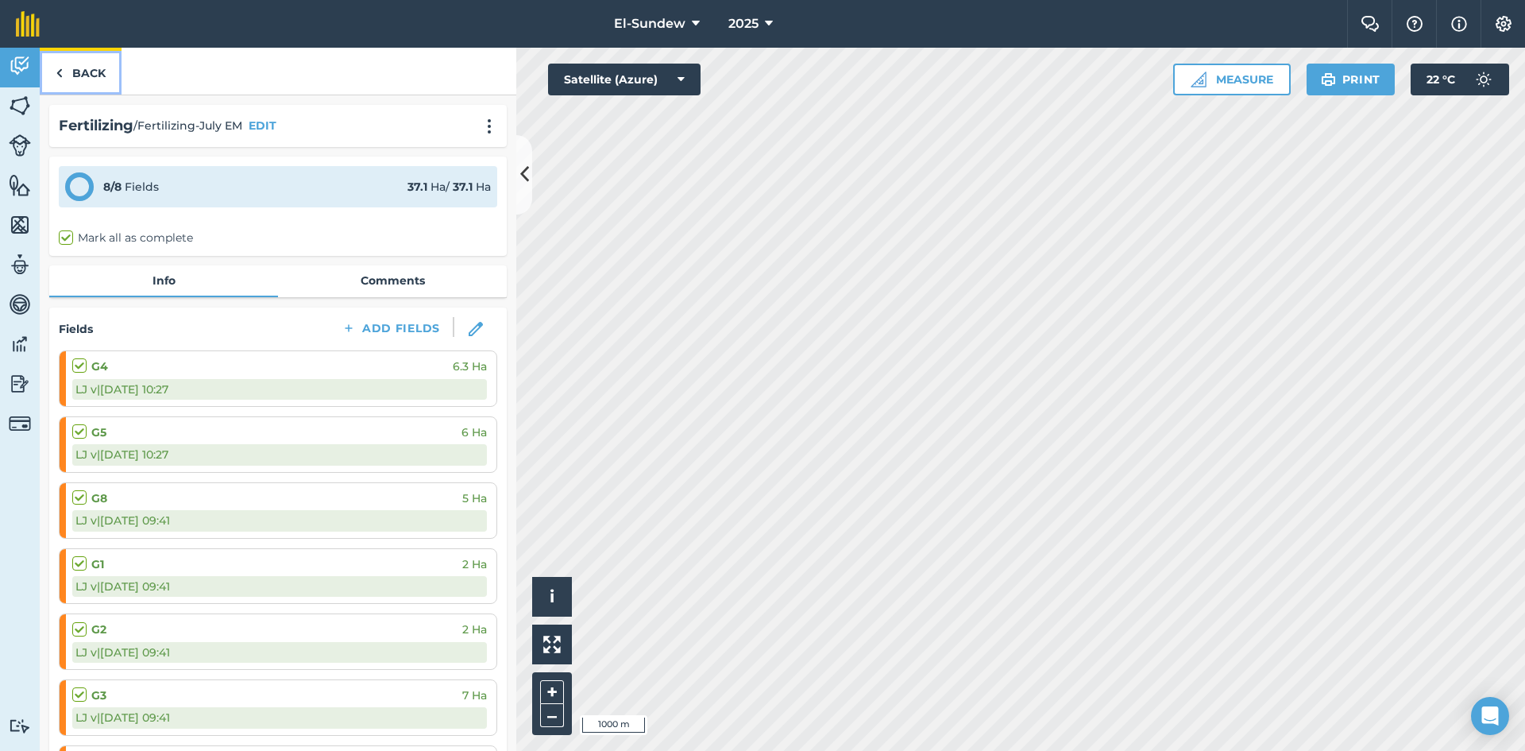
click at [95, 70] on link "Back" at bounding box center [81, 71] width 82 height 47
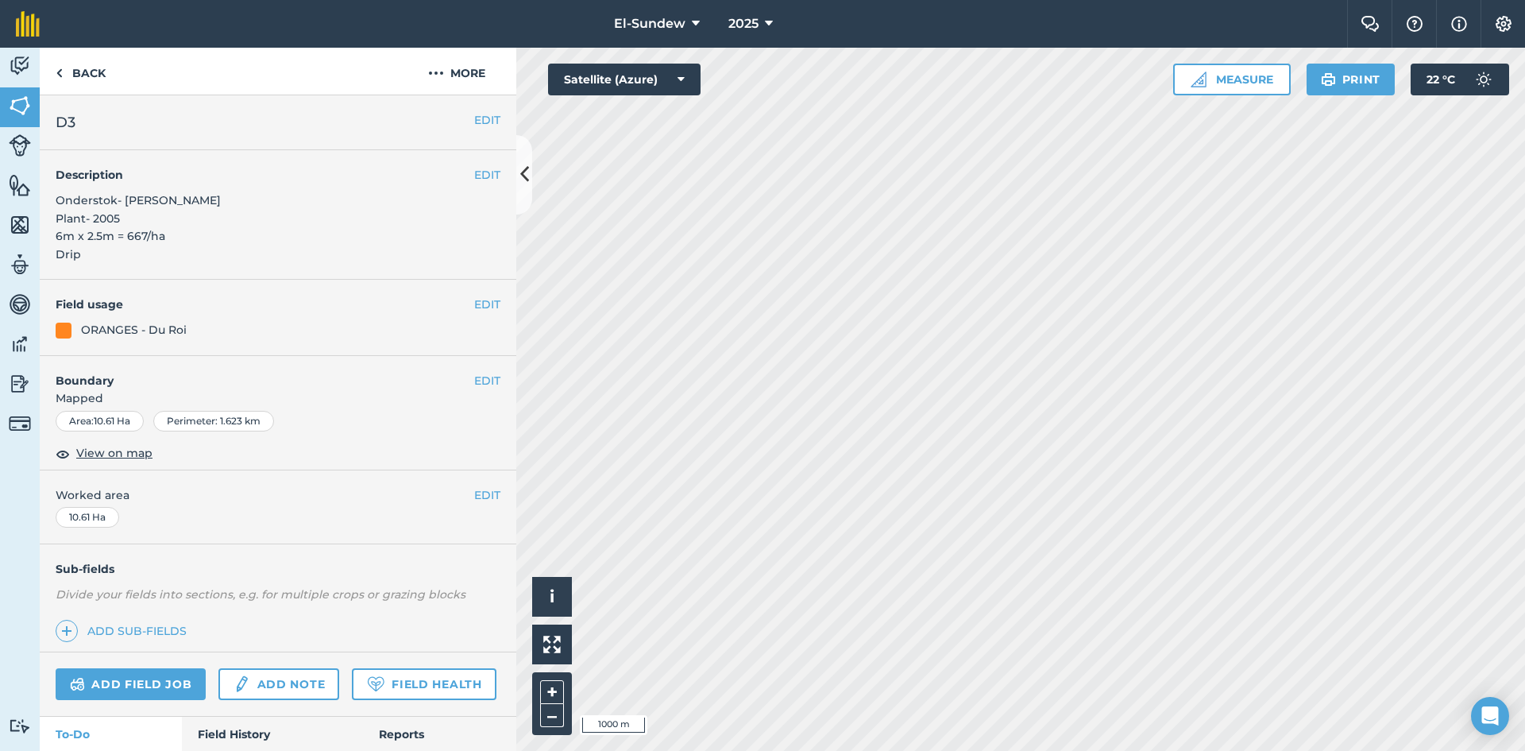
scroll to position [265, 0]
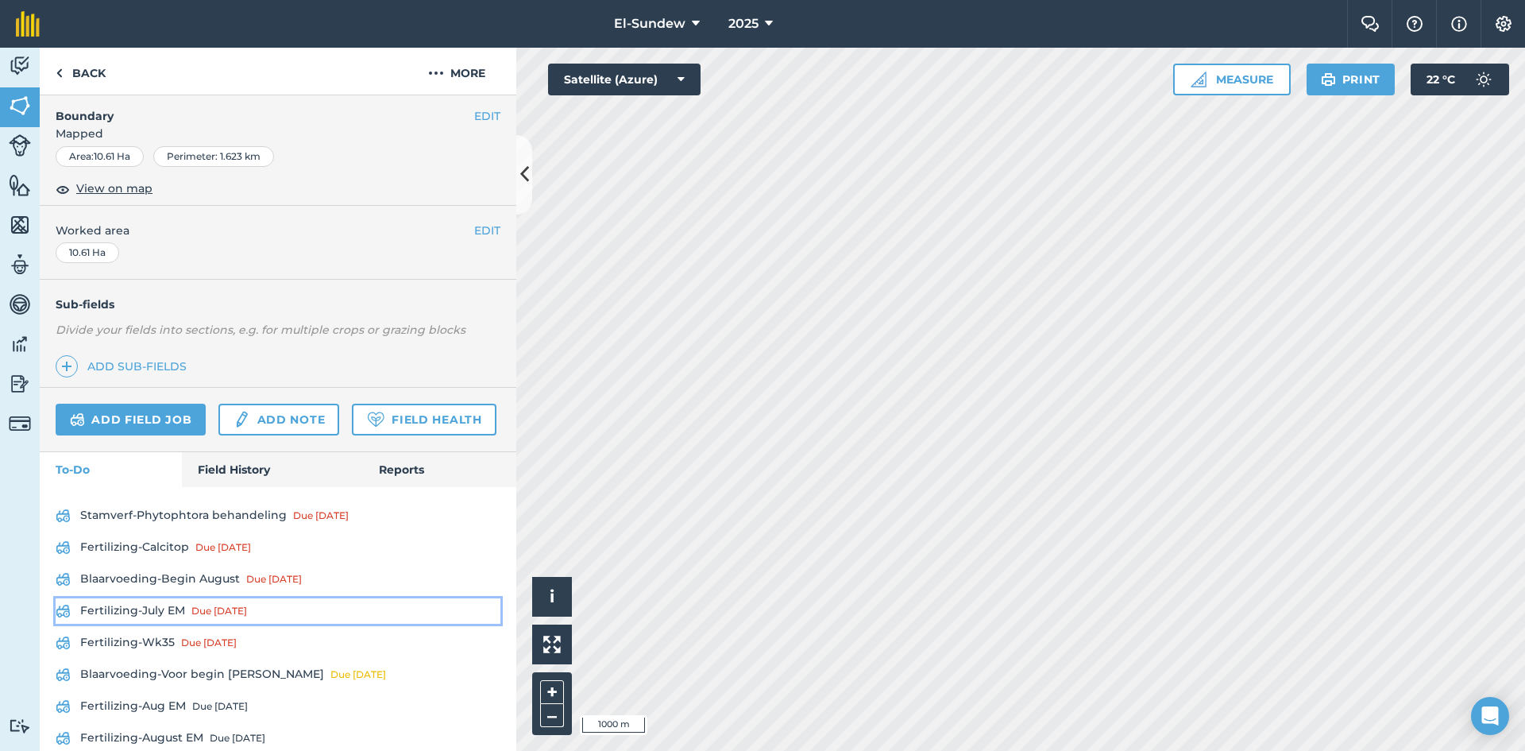
click at [164, 624] on link "Fertilizing-July EM Due [DATE]" at bounding box center [278, 610] width 445 height 25
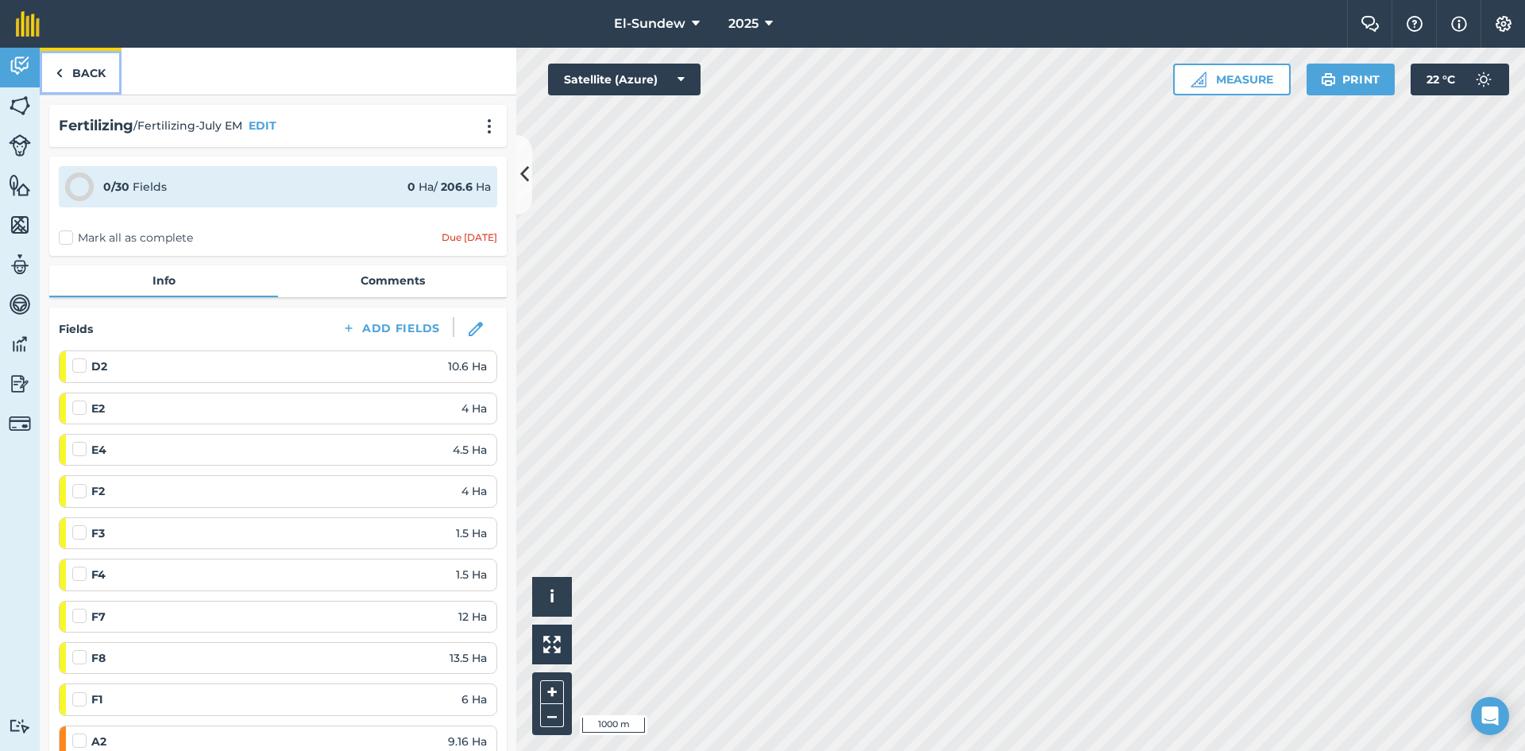
click at [65, 66] on link "Back" at bounding box center [81, 71] width 82 height 47
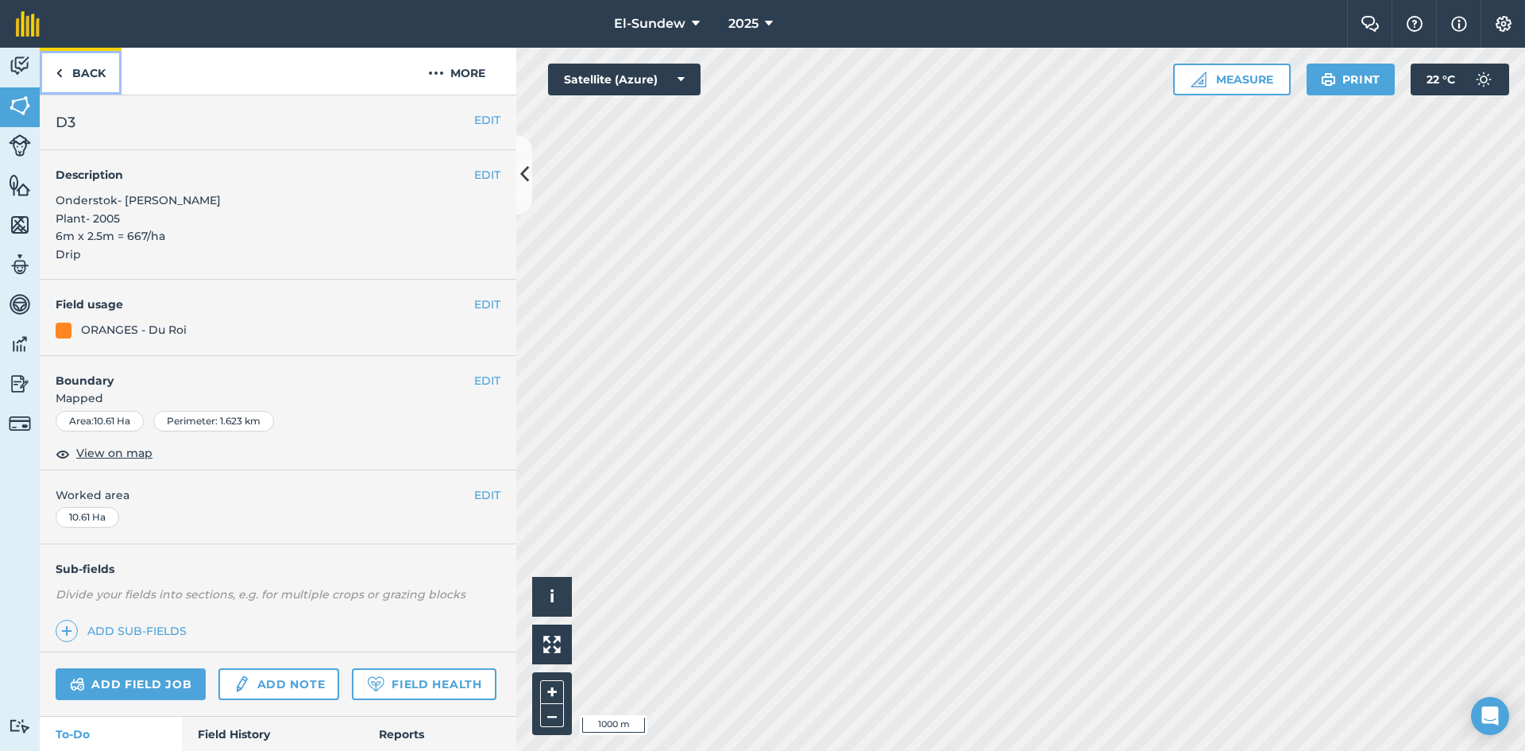
click at [100, 72] on link "Back" at bounding box center [81, 71] width 82 height 47
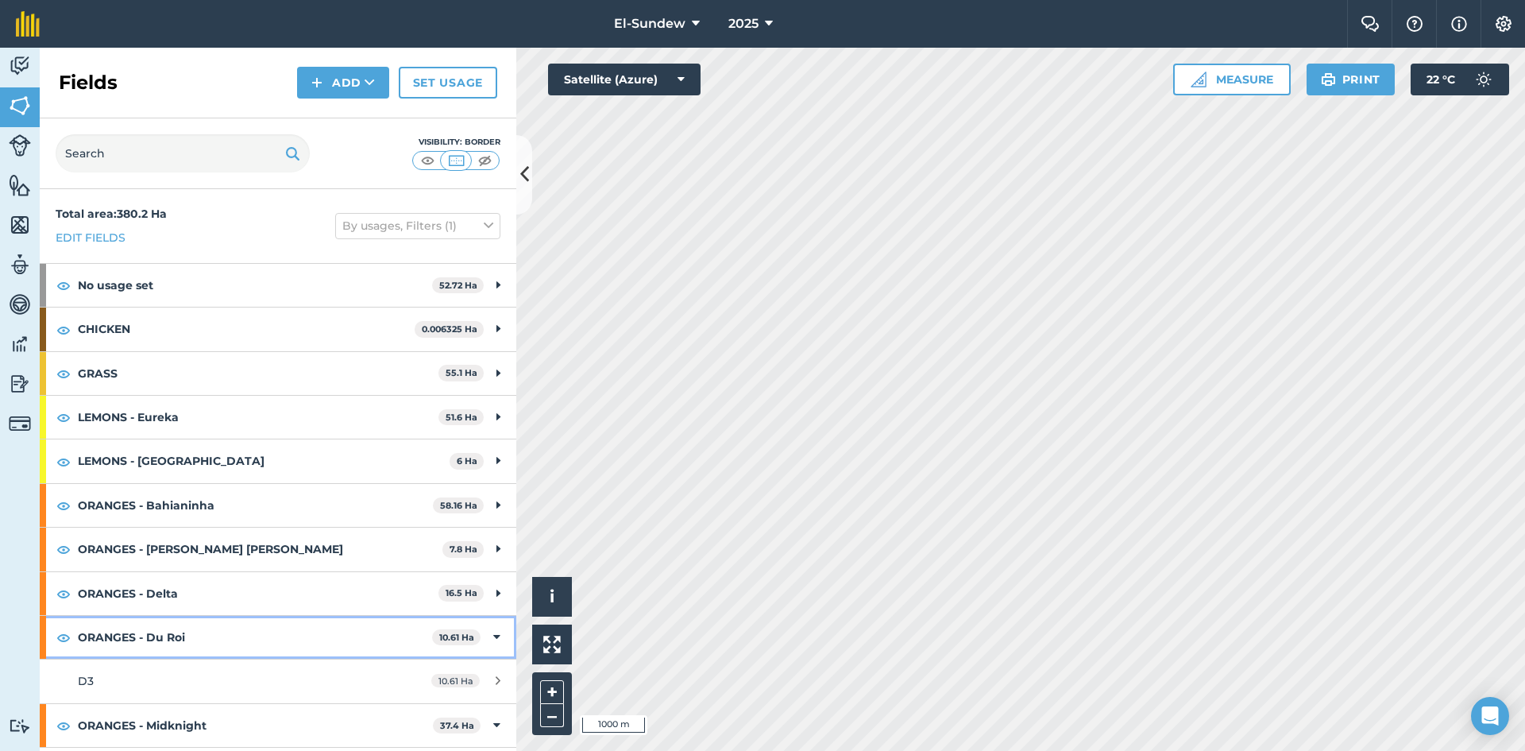
click at [301, 631] on strong "ORANGES - Du Roi" at bounding box center [255, 637] width 354 height 43
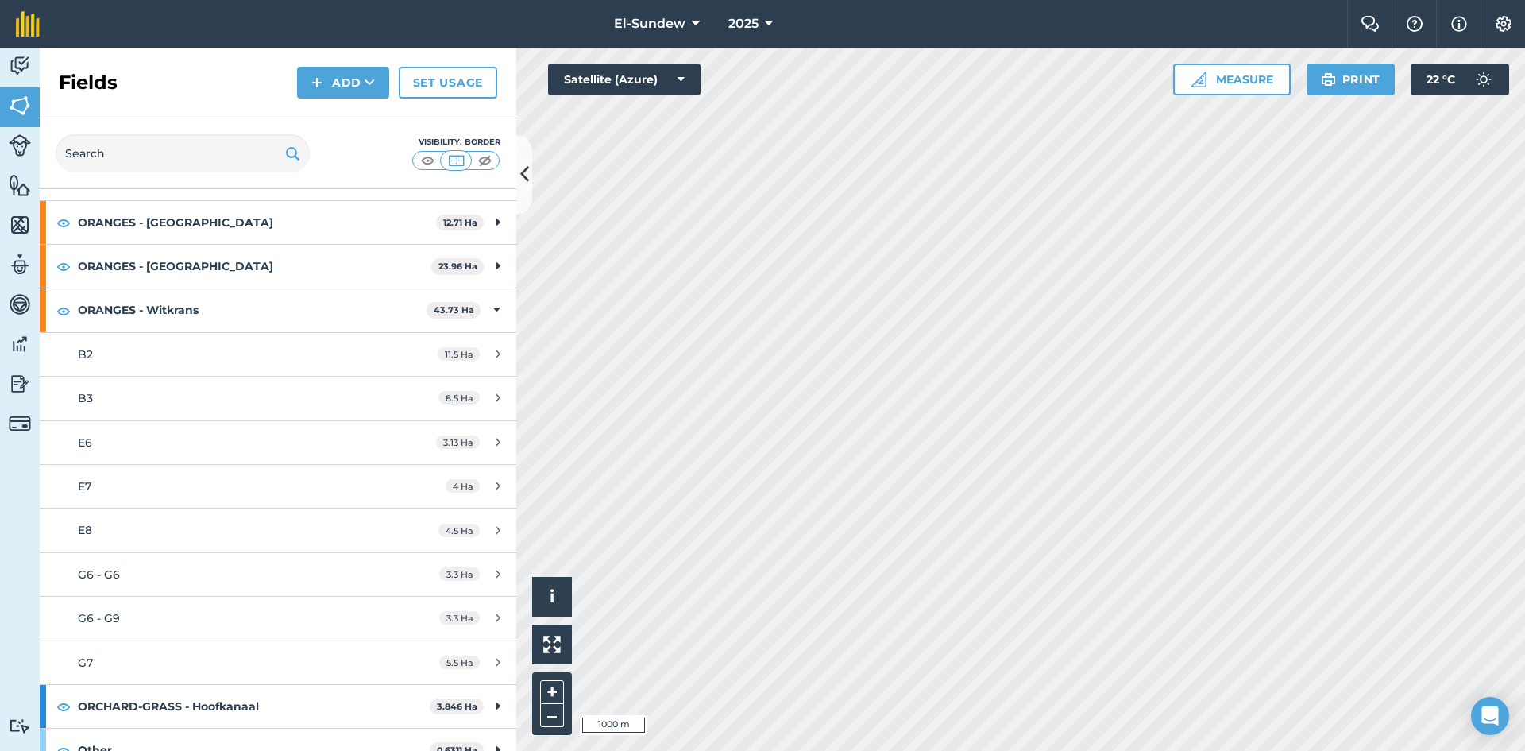
scroll to position [788, 0]
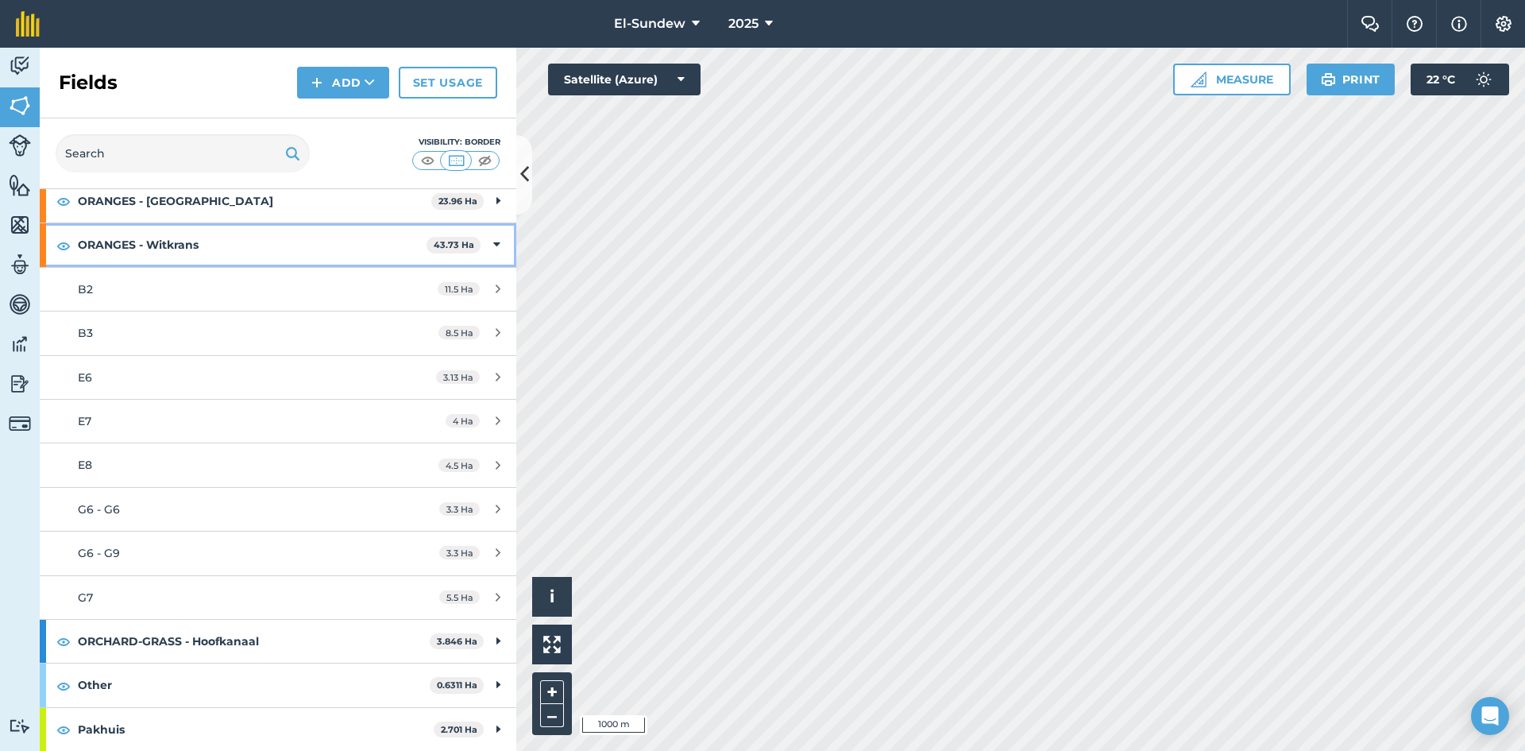
click at [280, 250] on strong "ORANGES - Witkrans" at bounding box center [252, 244] width 349 height 43
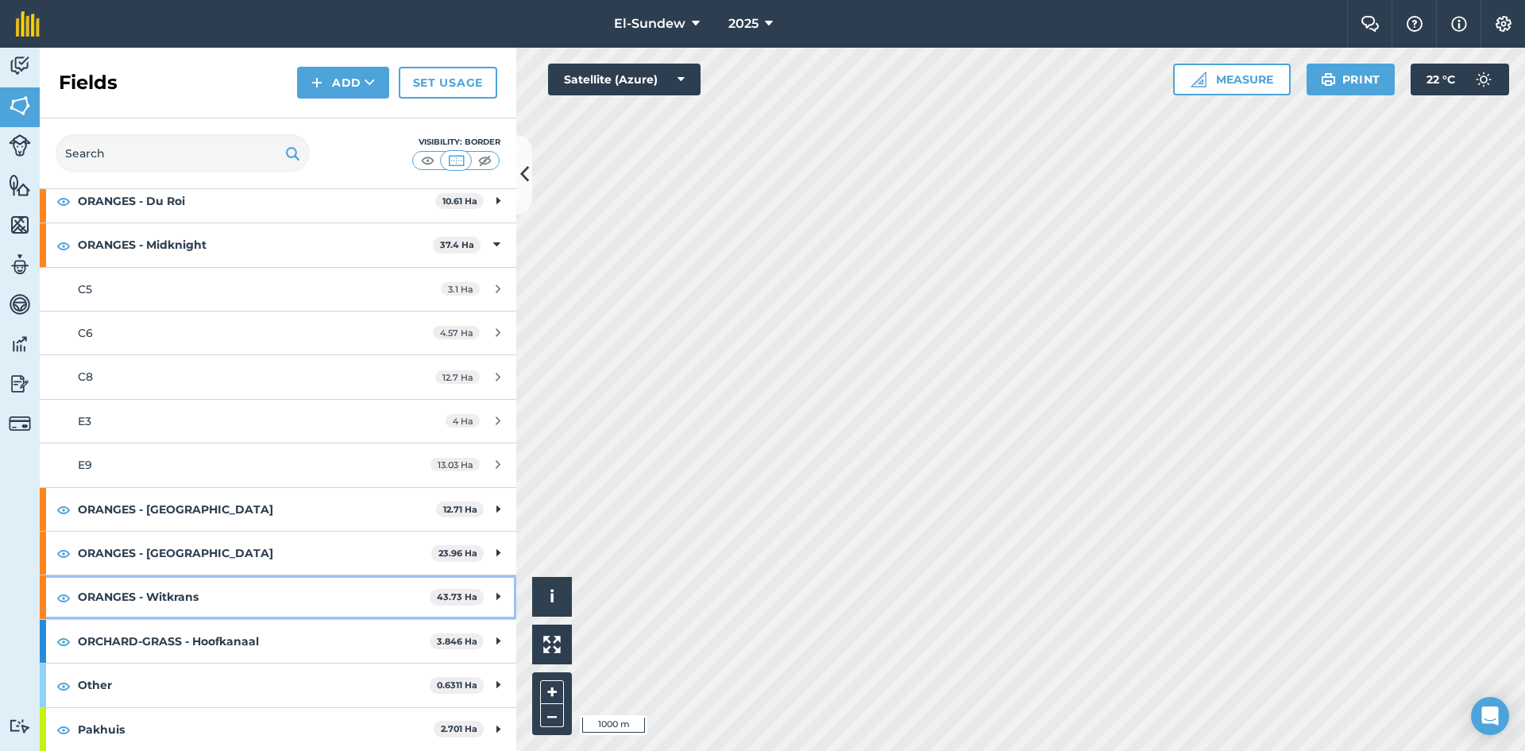
scroll to position [436, 0]
click at [27, 75] on img at bounding box center [20, 66] width 22 height 24
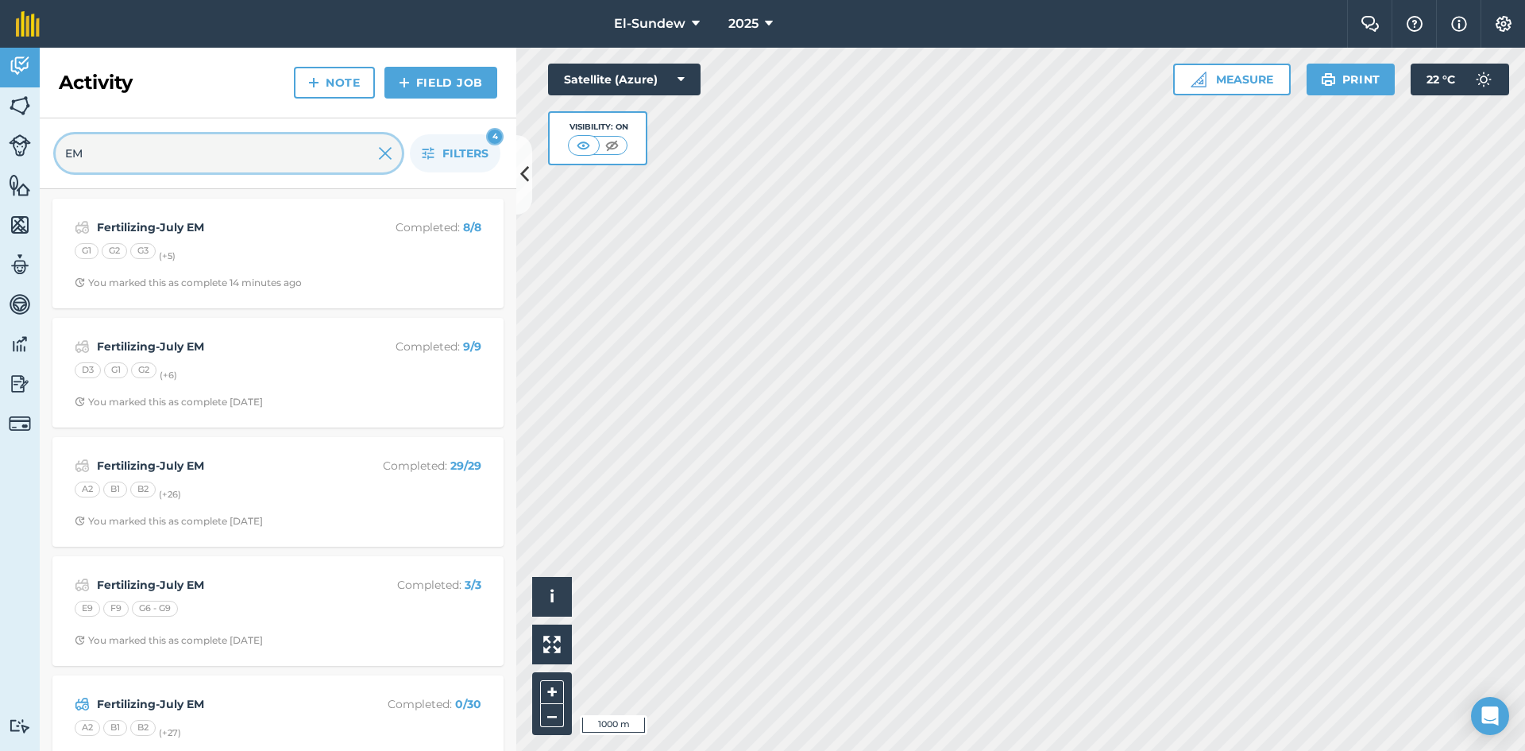
click at [377, 157] on input "EM" at bounding box center [229, 153] width 346 height 38
click at [383, 153] on img at bounding box center [385, 153] width 14 height 19
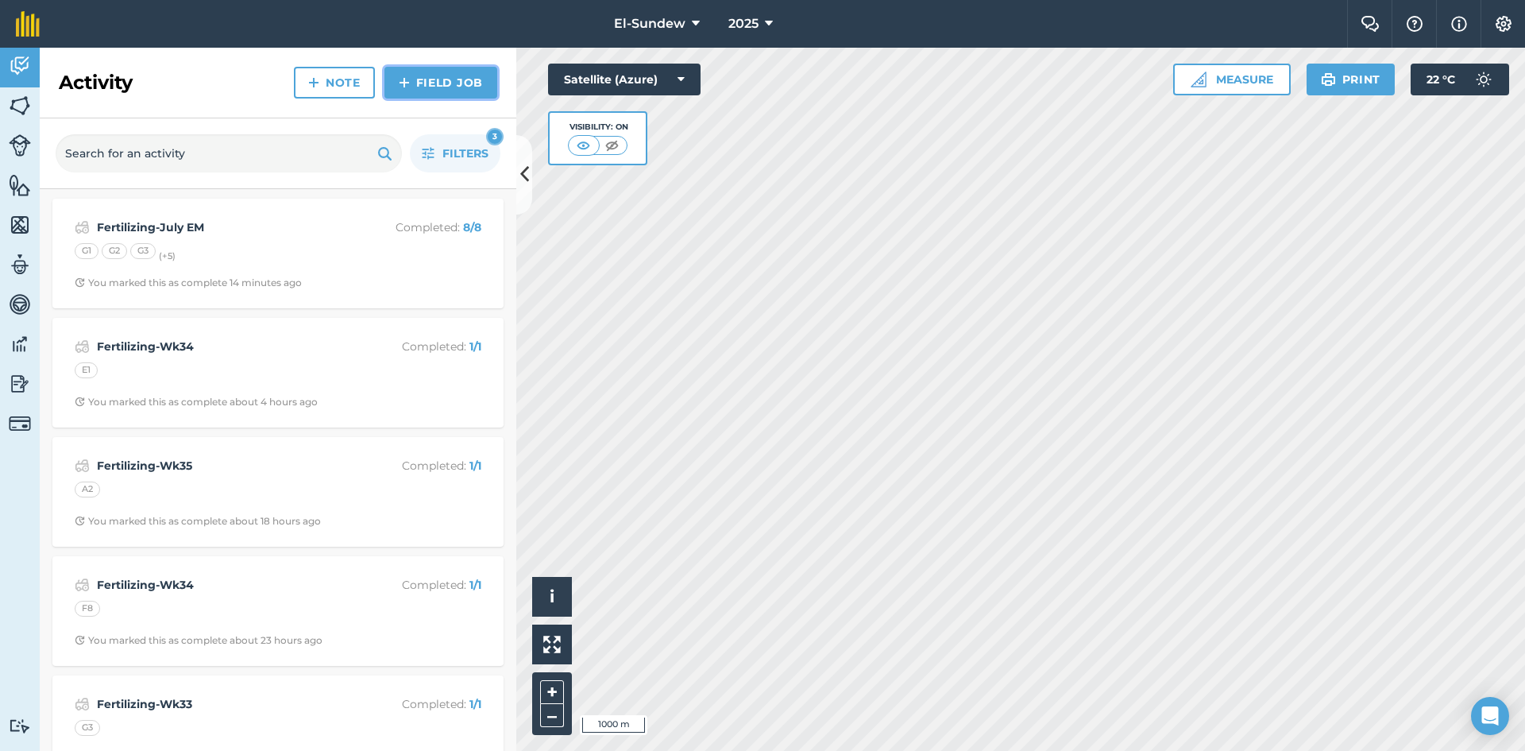
click at [404, 93] on link "Field Job" at bounding box center [441, 83] width 113 height 32
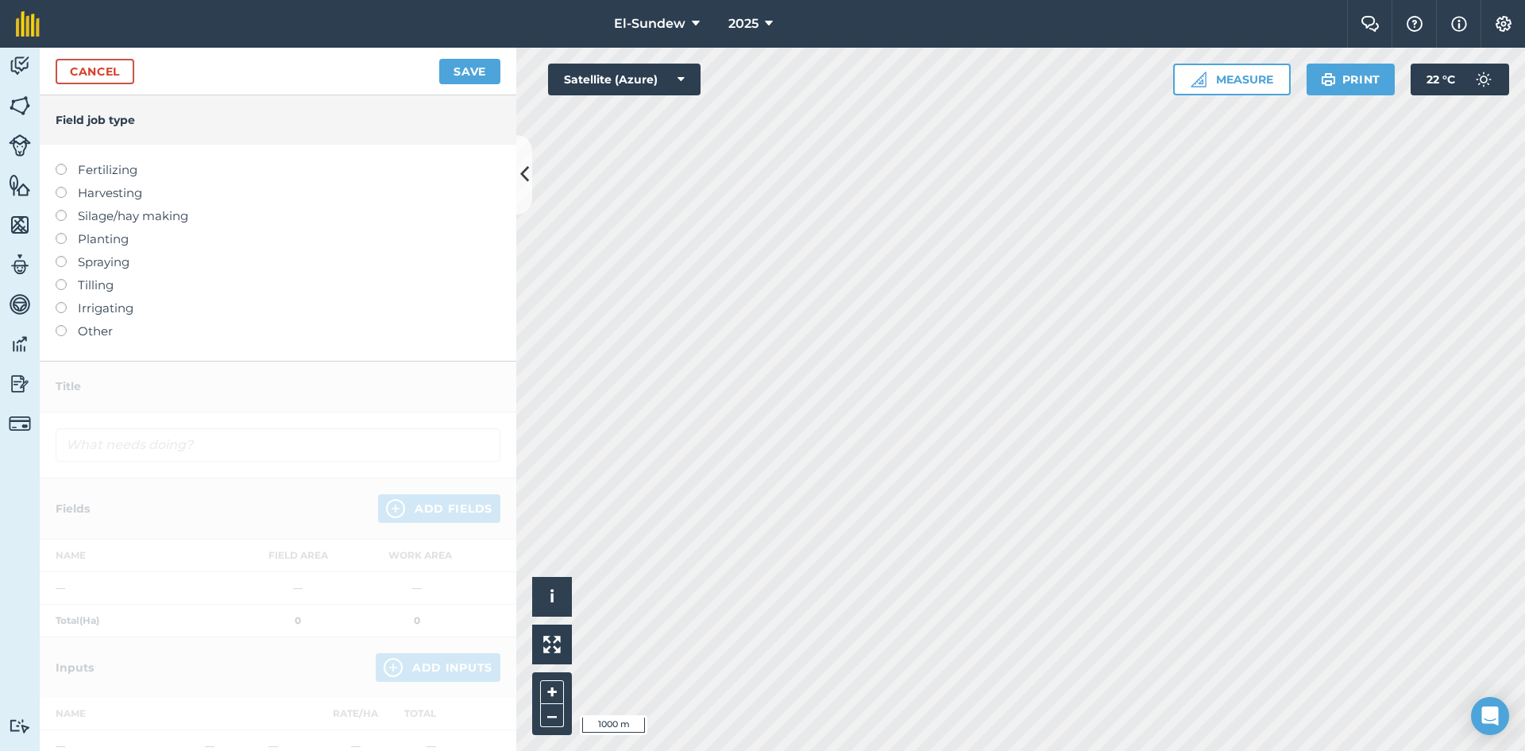
click at [111, 168] on label "Fertilizing" at bounding box center [278, 169] width 445 height 19
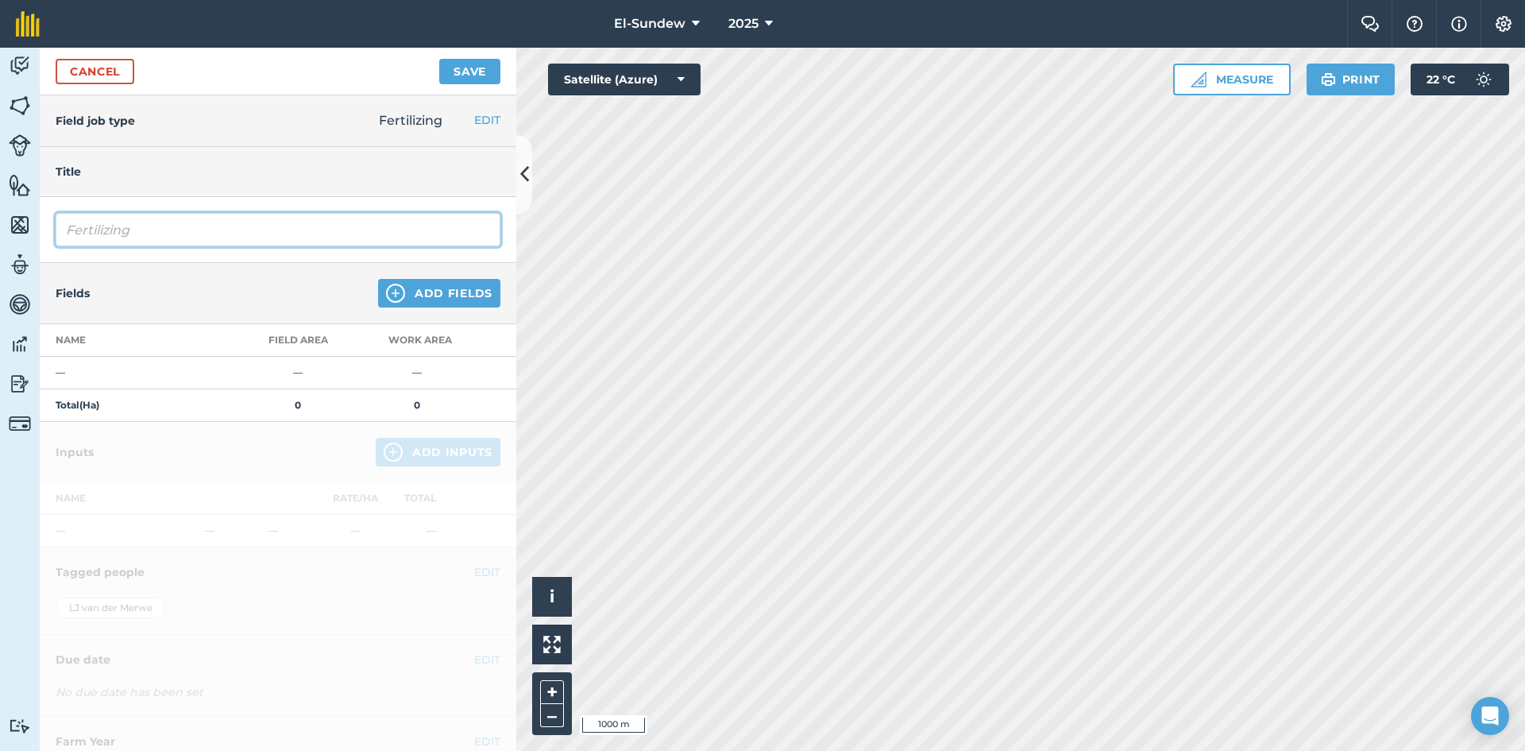
click at [218, 218] on input "Fertilizing" at bounding box center [278, 229] width 445 height 33
type input "Fertilizing-Sept EM"
click at [386, 295] on img at bounding box center [395, 293] width 19 height 19
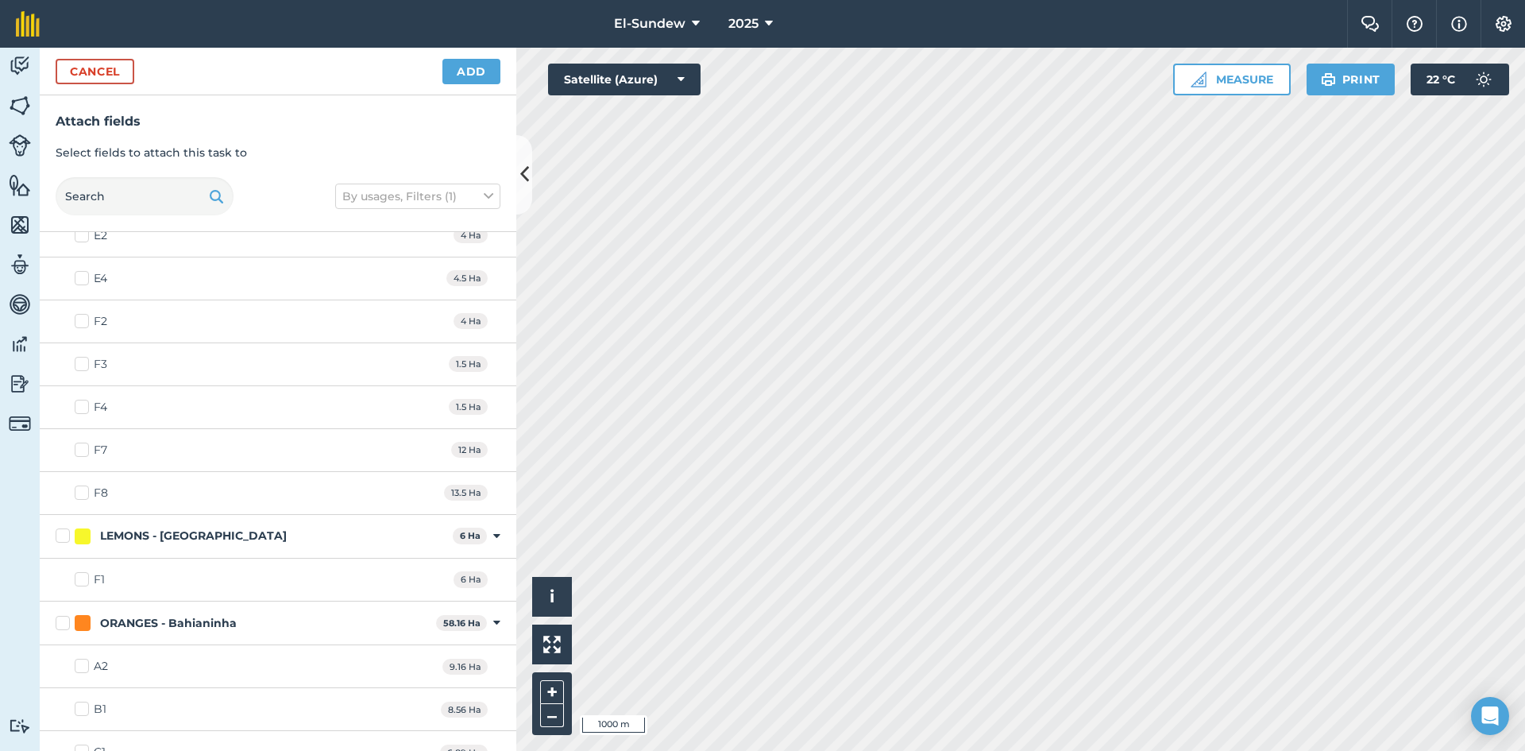
scroll to position [530, 0]
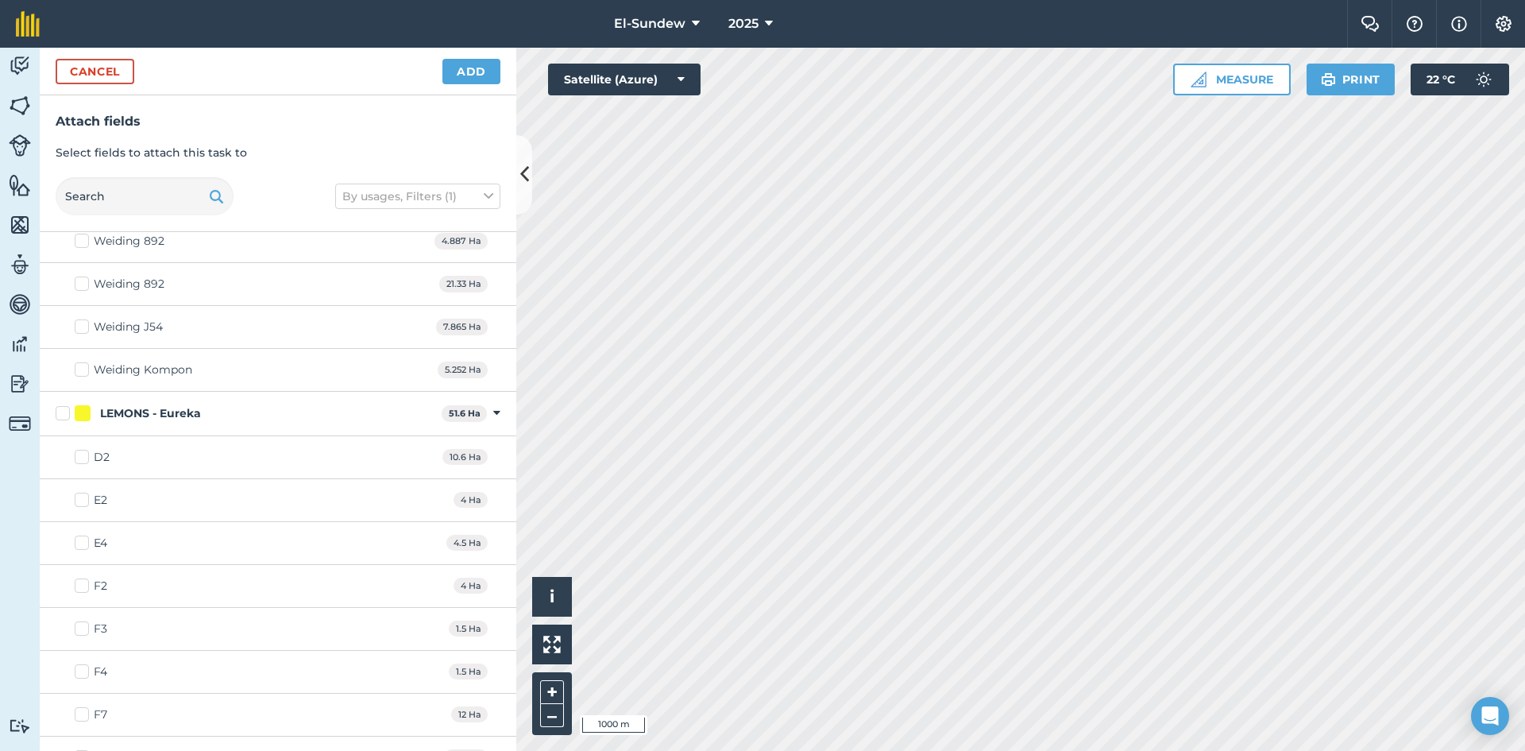
click at [60, 414] on label "LEMONS - Eureka" at bounding box center [246, 413] width 380 height 17
click at [60, 414] on input "LEMONS - Eureka" at bounding box center [61, 410] width 10 height 10
checkbox input "true"
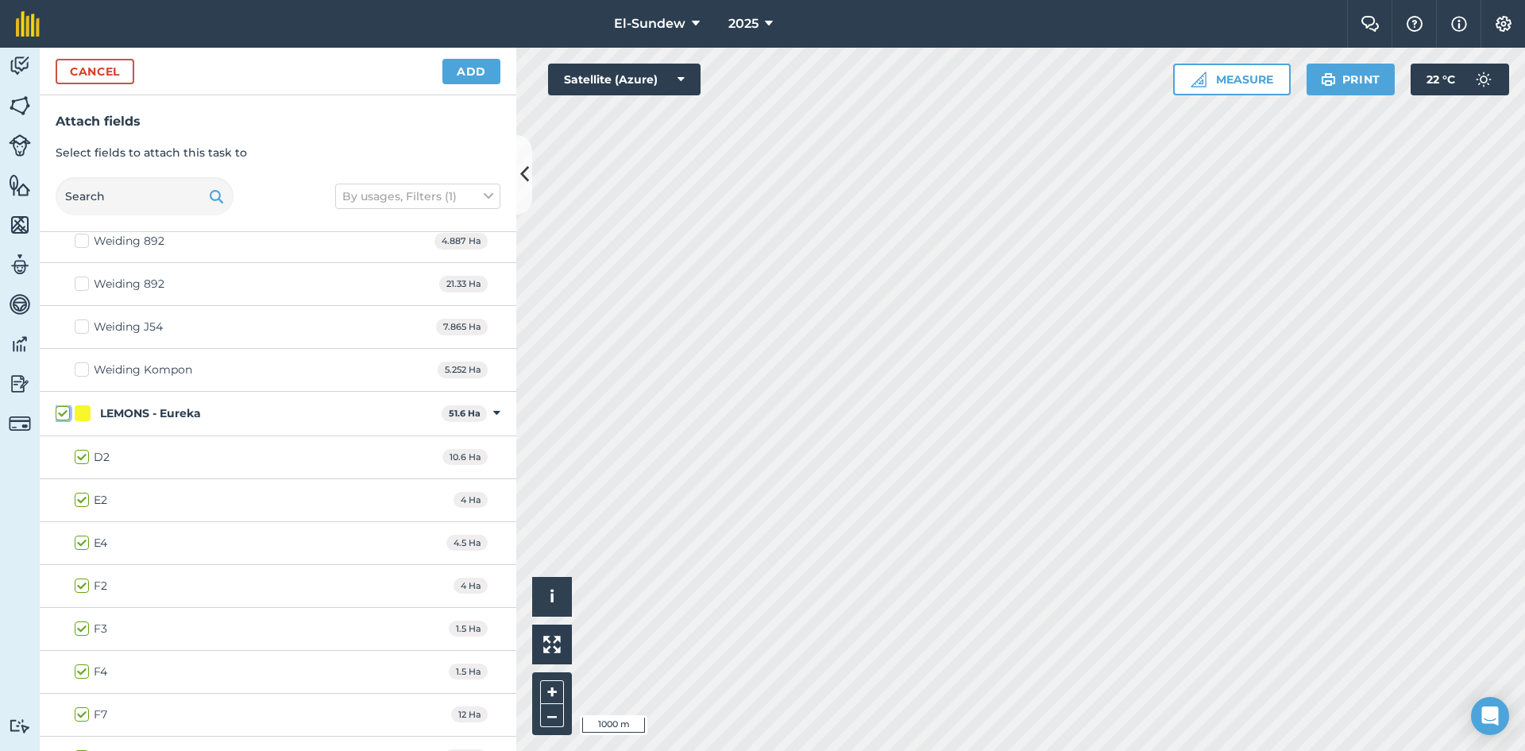
checkbox input "true"
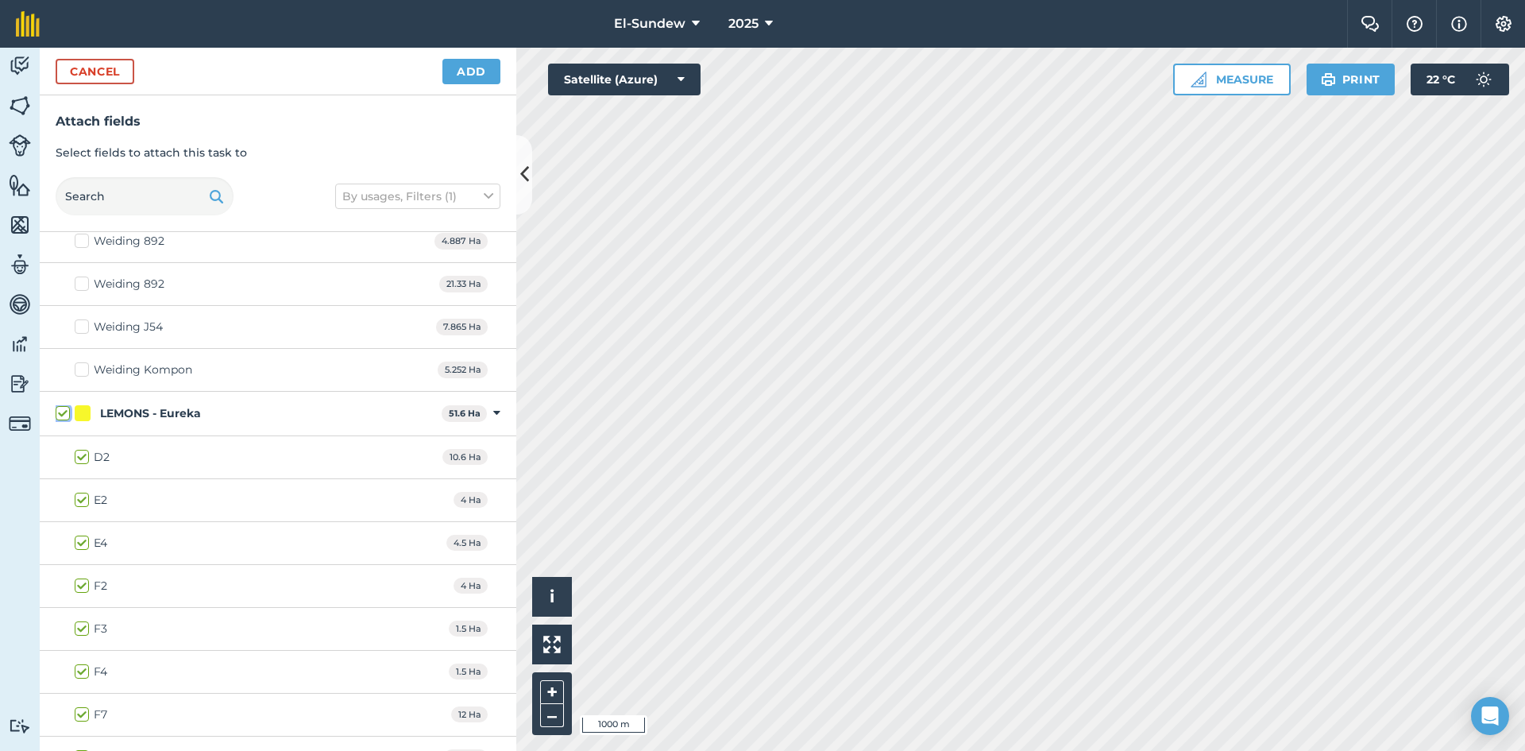
checkbox input "true"
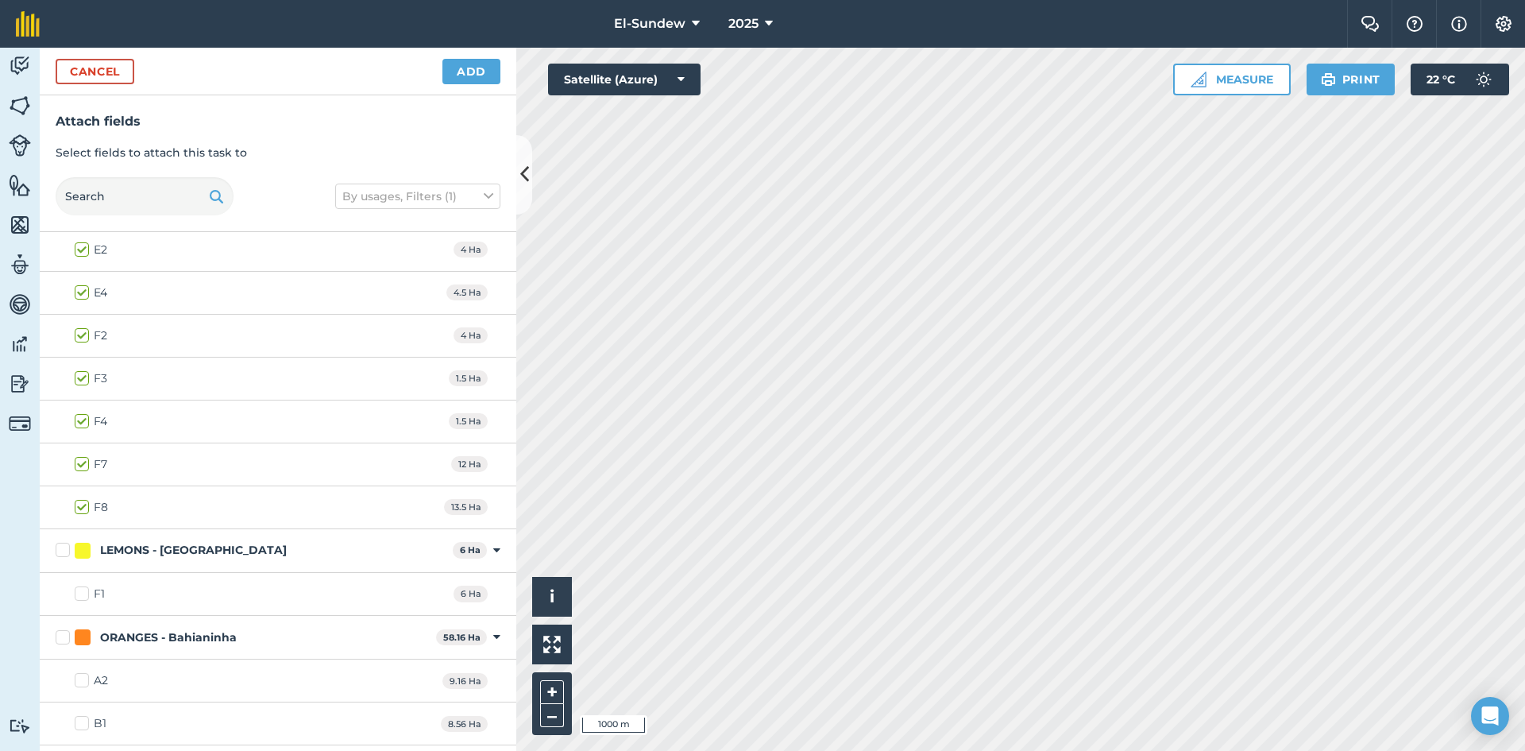
scroll to position [794, 0]
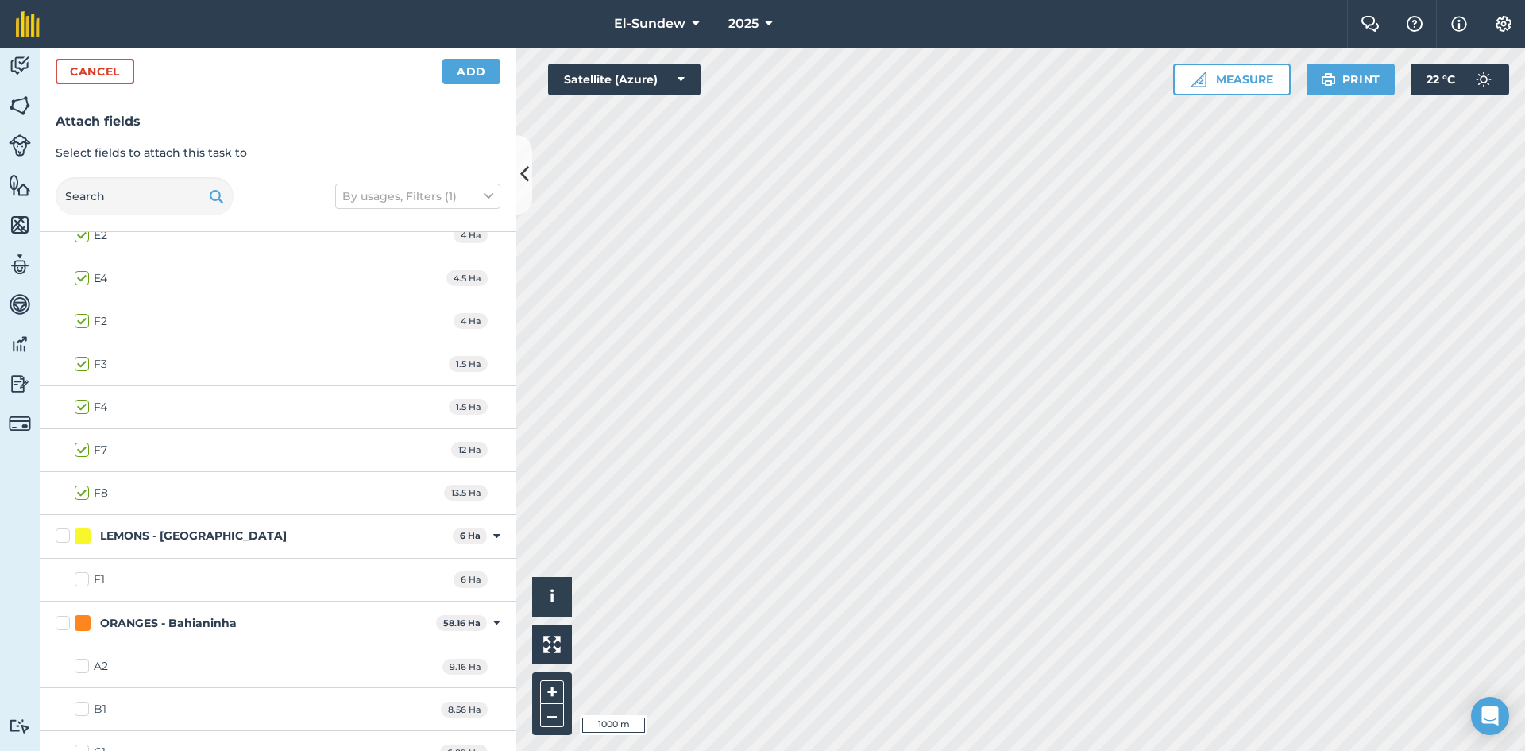
click at [57, 539] on label "LEMONS - [GEOGRAPHIC_DATA]" at bounding box center [251, 535] width 391 height 17
click at [57, 538] on input "LEMONS - [GEOGRAPHIC_DATA]" at bounding box center [61, 532] width 10 height 10
checkbox input "true"
click at [60, 628] on label "ORANGES - Bahianinha" at bounding box center [243, 623] width 374 height 17
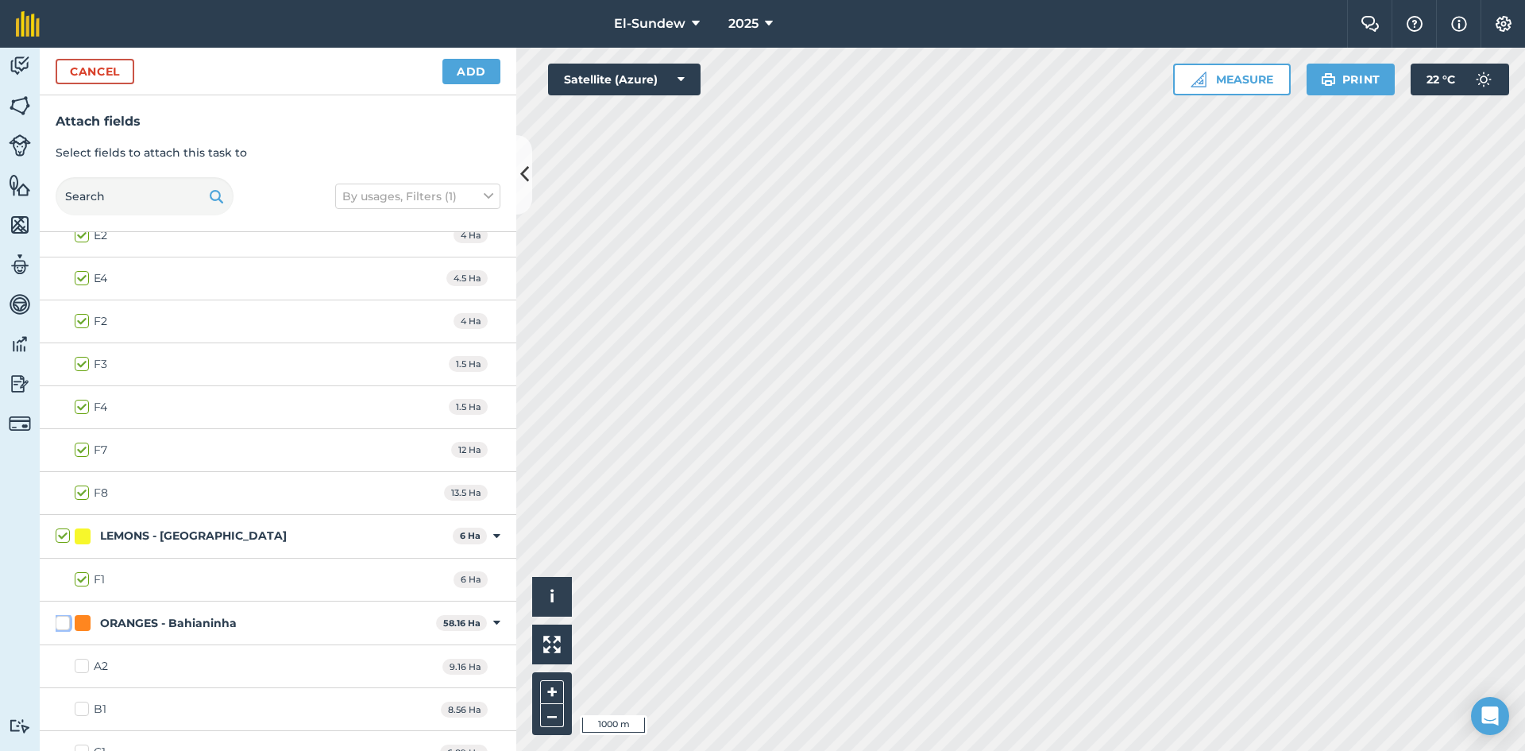
click at [60, 625] on input "ORANGES - Bahianinha" at bounding box center [61, 620] width 10 height 10
checkbox input "true"
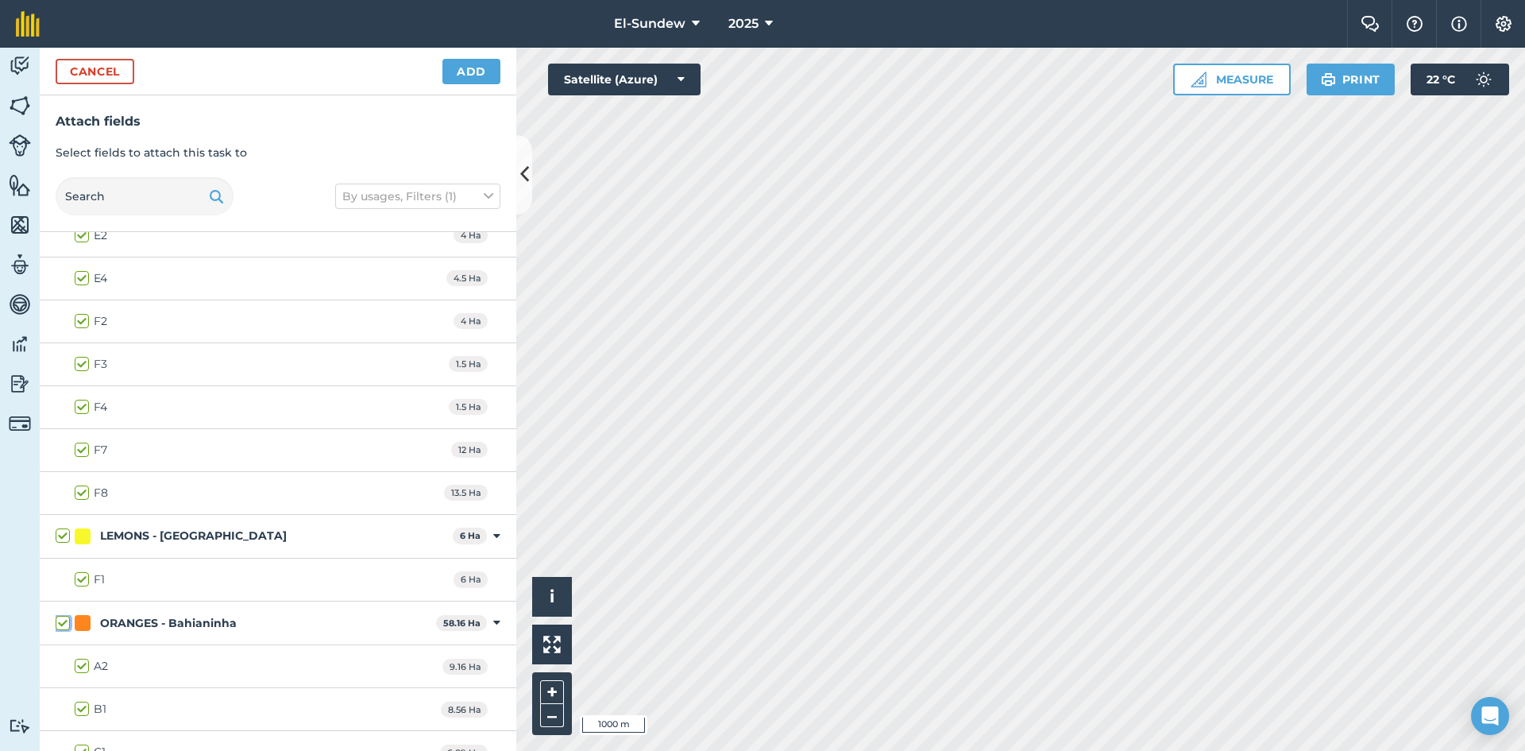
checkbox input "true"
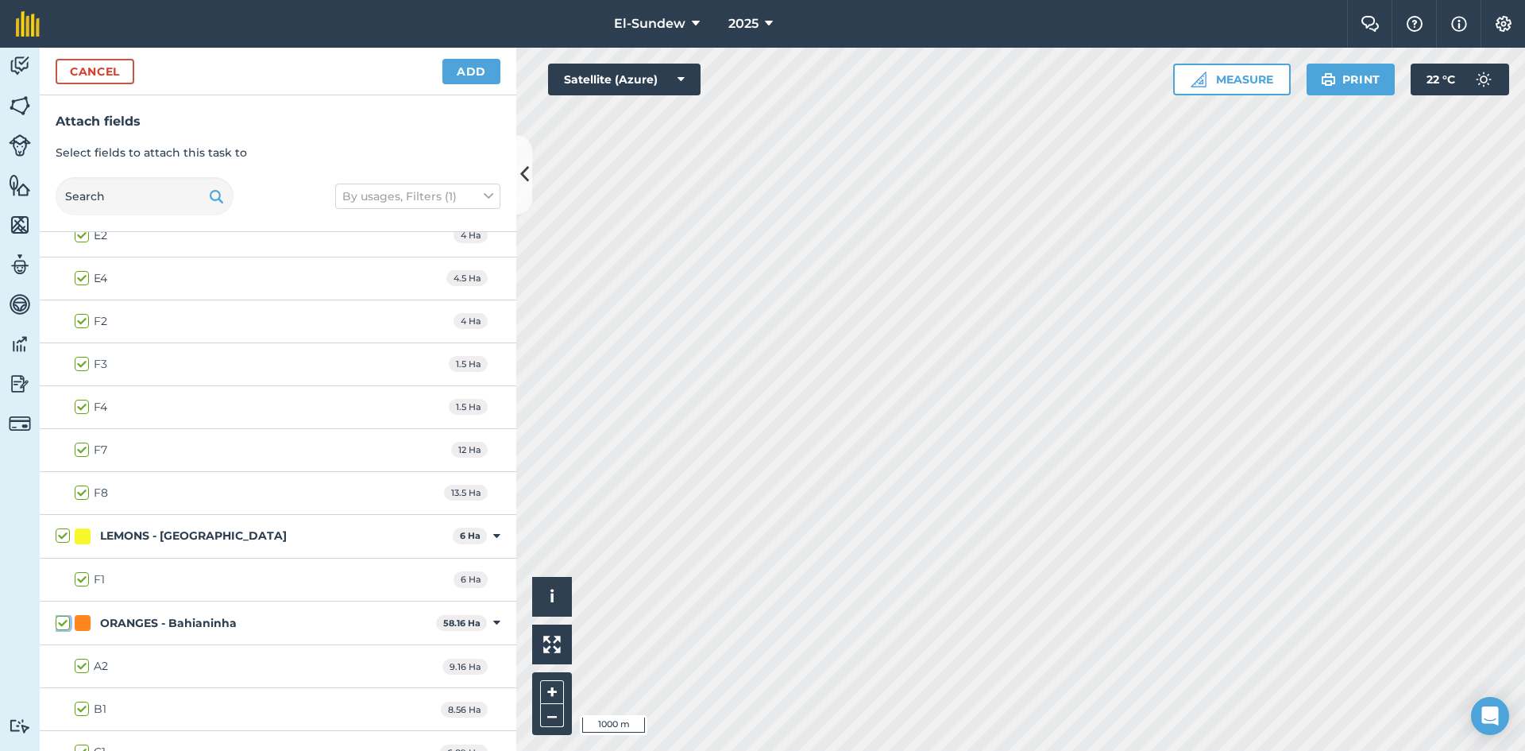
checkbox input "true"
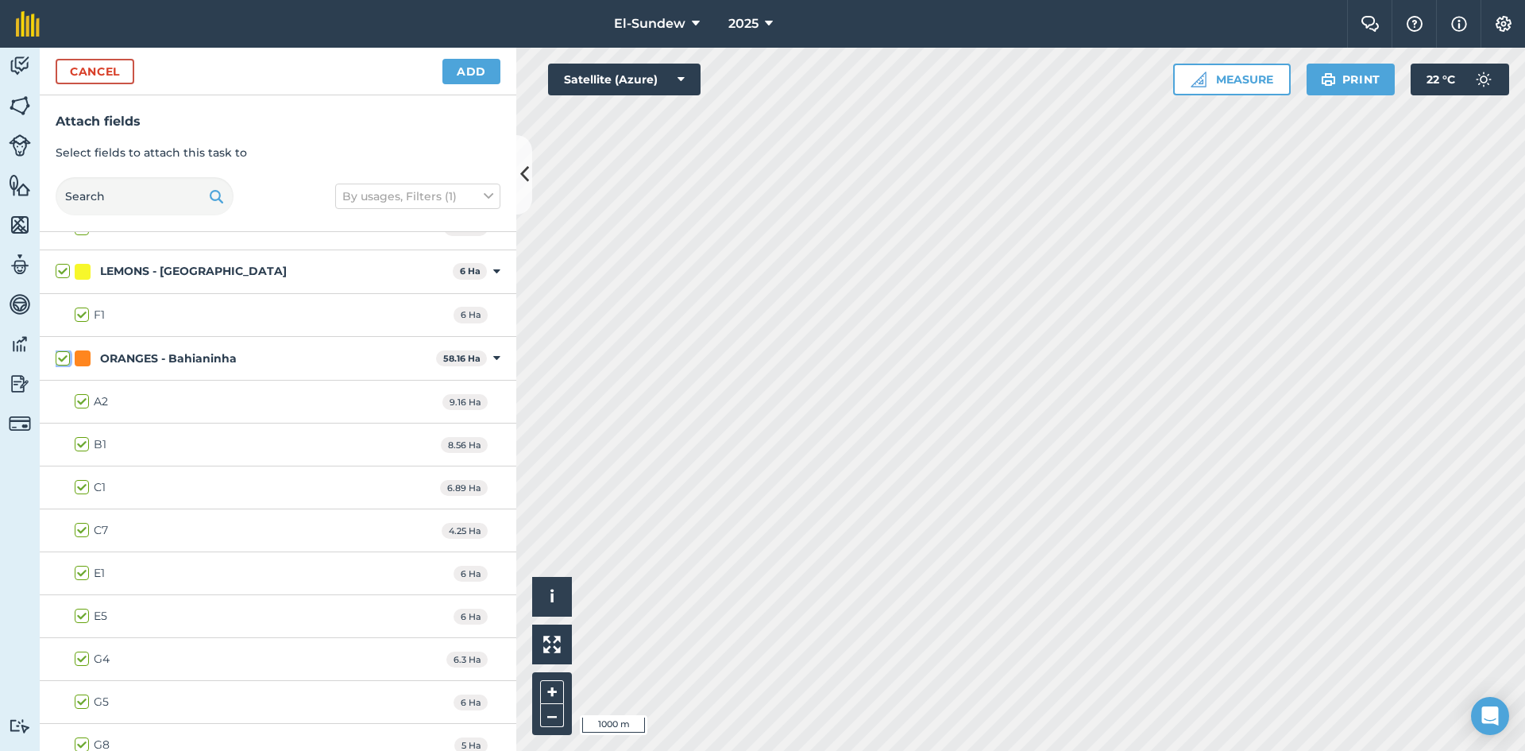
scroll to position [1324, 0]
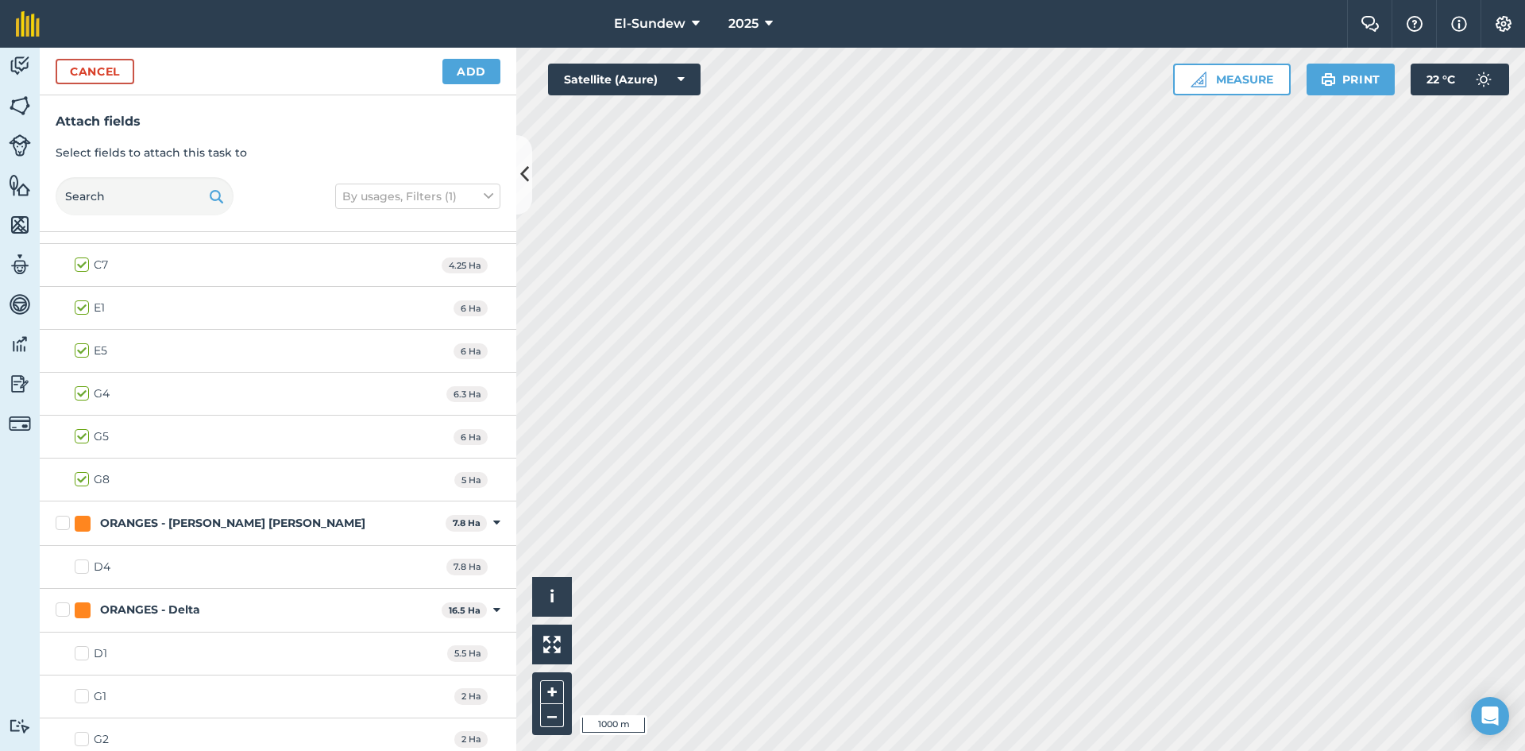
click at [63, 516] on label "ORANGES - [PERSON_NAME] [PERSON_NAME]" at bounding box center [248, 523] width 384 height 17
click at [63, 516] on input "ORANGES - [PERSON_NAME] [PERSON_NAME]" at bounding box center [61, 520] width 10 height 10
checkbox input "true"
click at [60, 612] on label "ORANGES - Delta" at bounding box center [246, 609] width 380 height 17
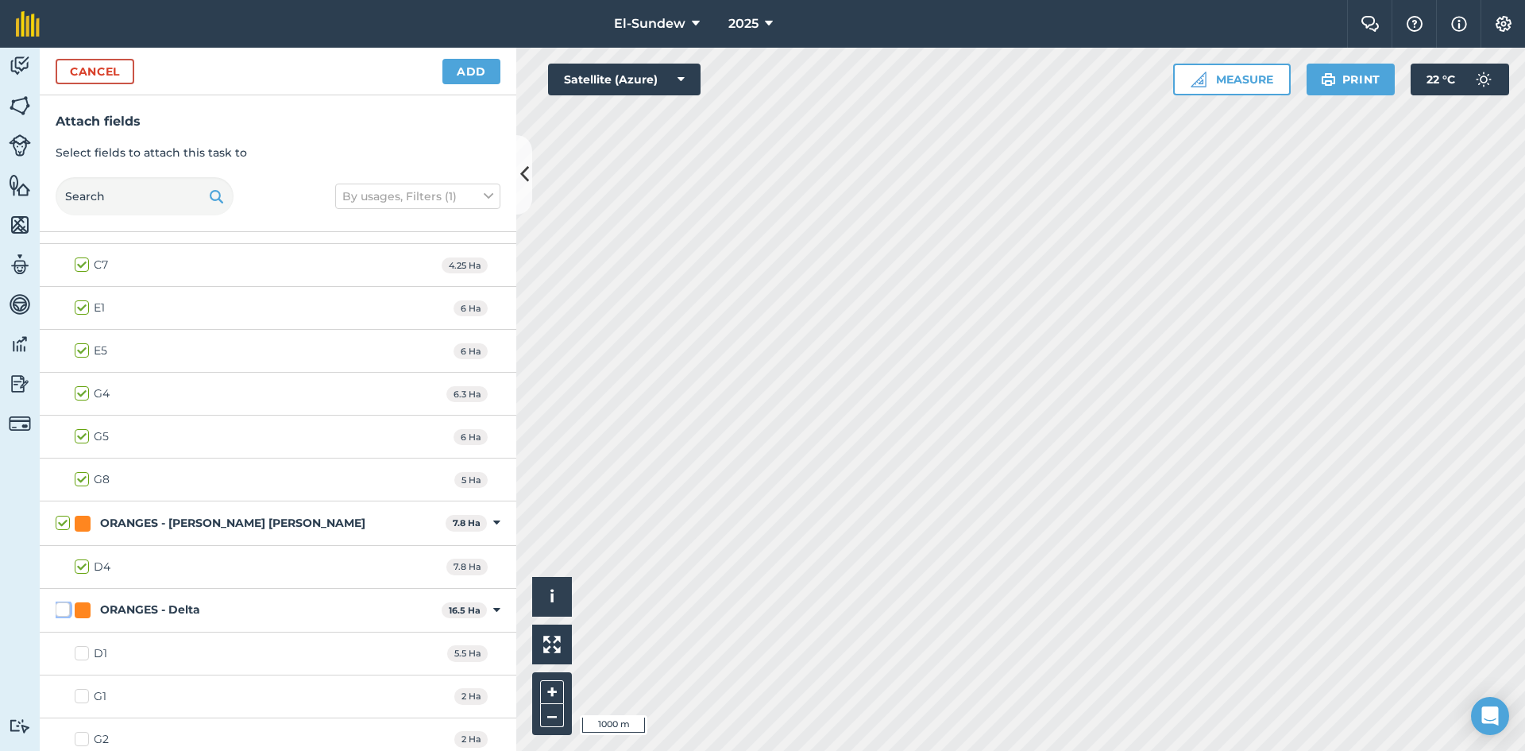
click at [60, 612] on input "ORANGES - Delta" at bounding box center [61, 606] width 10 height 10
checkbox input "true"
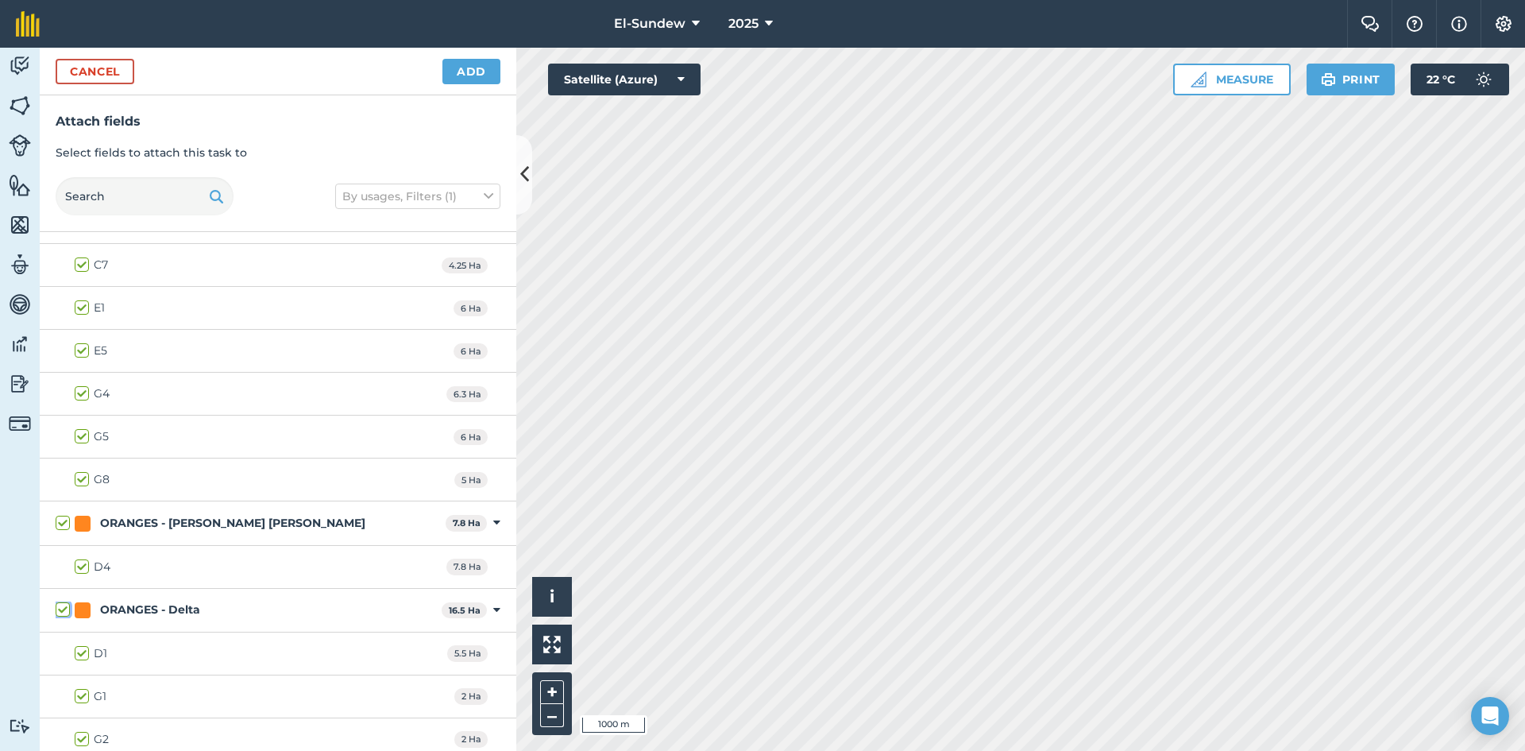
checkbox input "true"
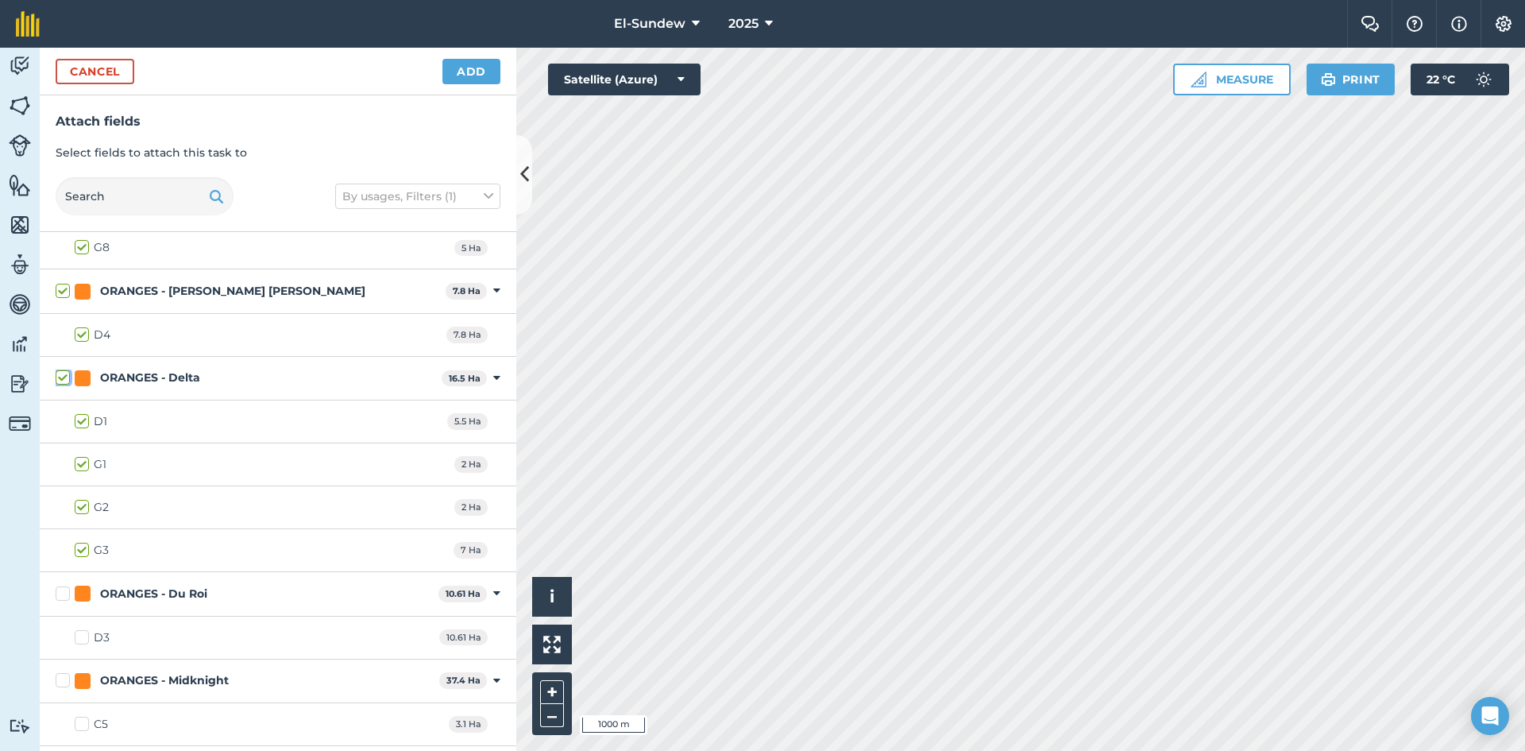
scroll to position [1589, 0]
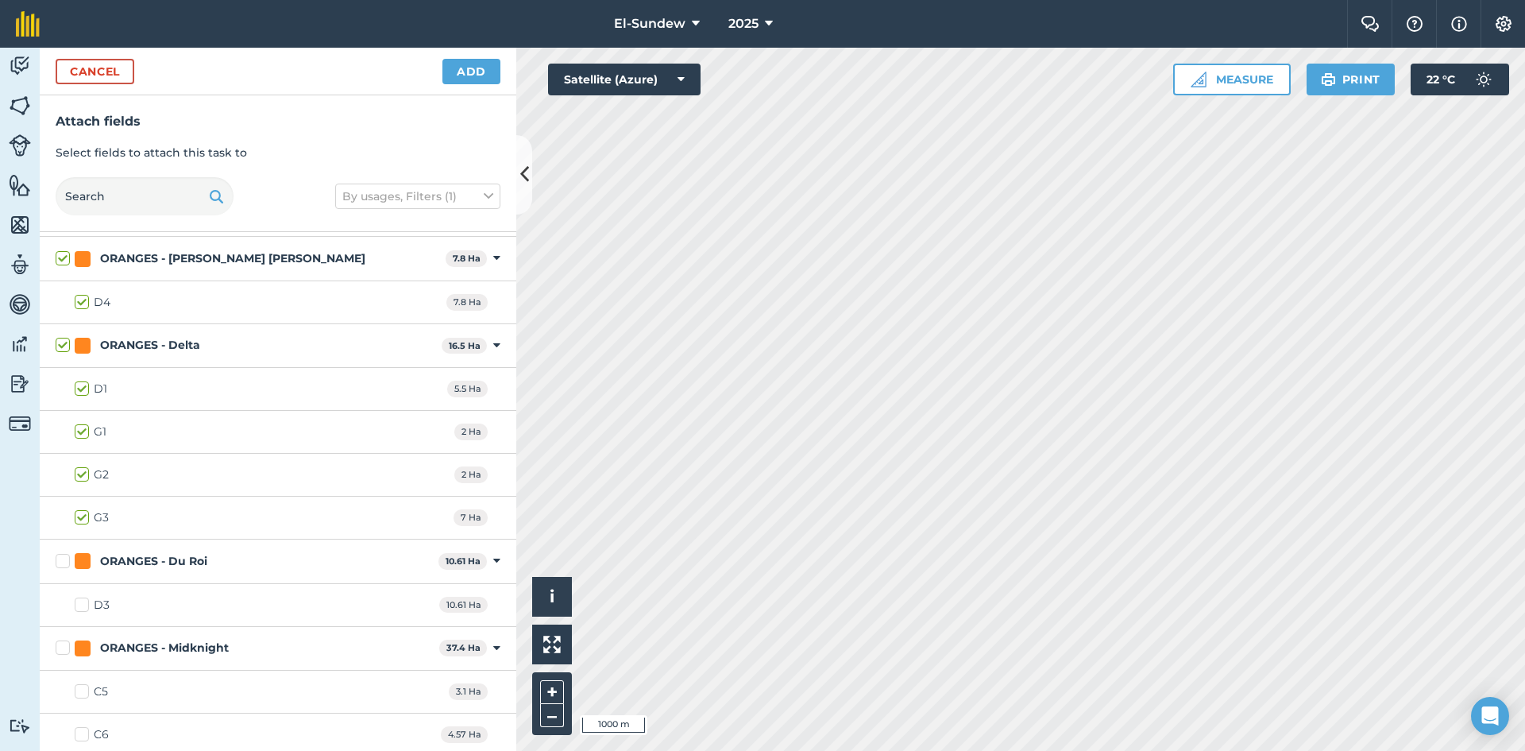
click at [63, 557] on label "ORANGES - Du Roi" at bounding box center [244, 561] width 377 height 17
click at [63, 557] on input "ORANGES - Du Roi" at bounding box center [61, 558] width 10 height 10
checkbox input "true"
click at [61, 651] on label "ORANGES - Midknight" at bounding box center [244, 648] width 377 height 17
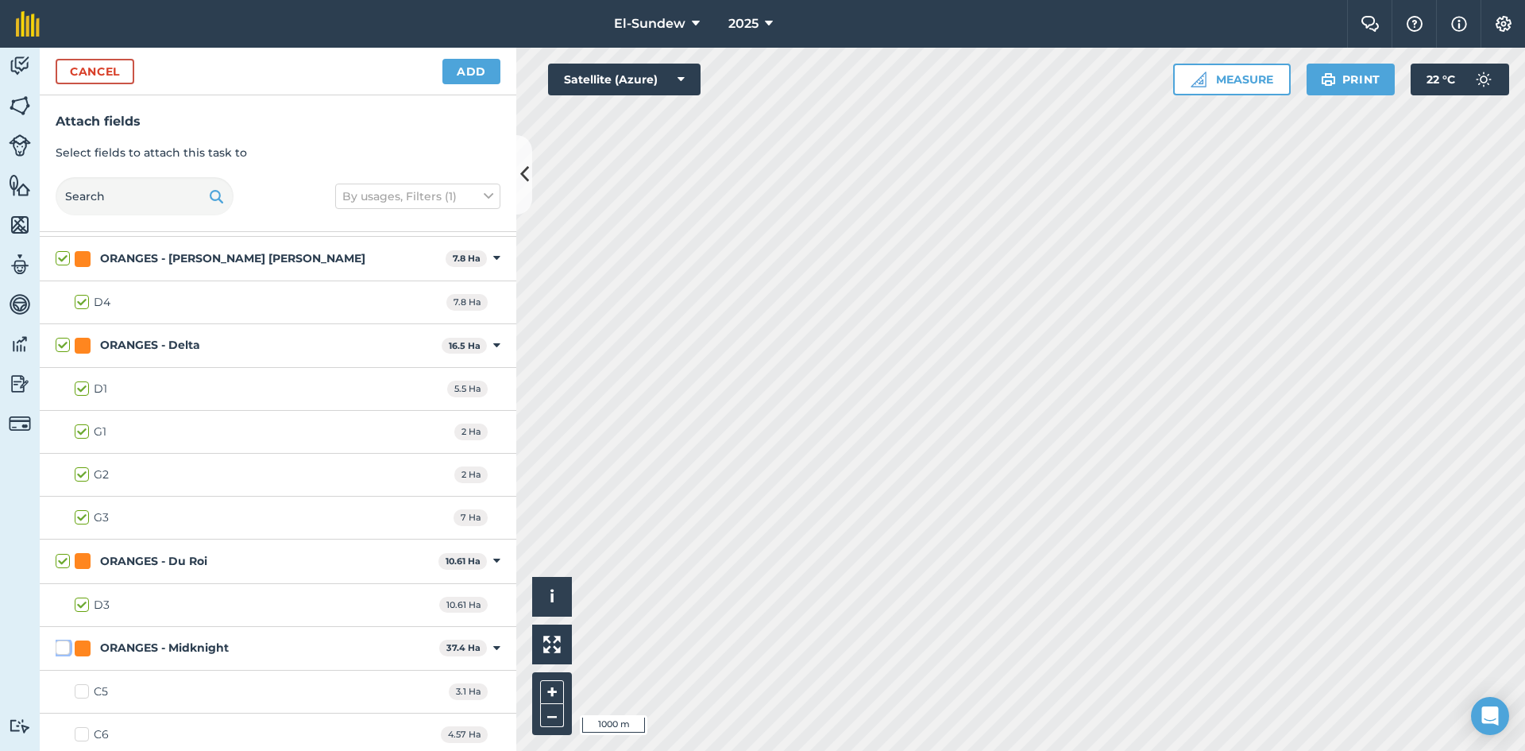
click at [61, 650] on input "ORANGES - Midknight" at bounding box center [61, 645] width 10 height 10
checkbox input "true"
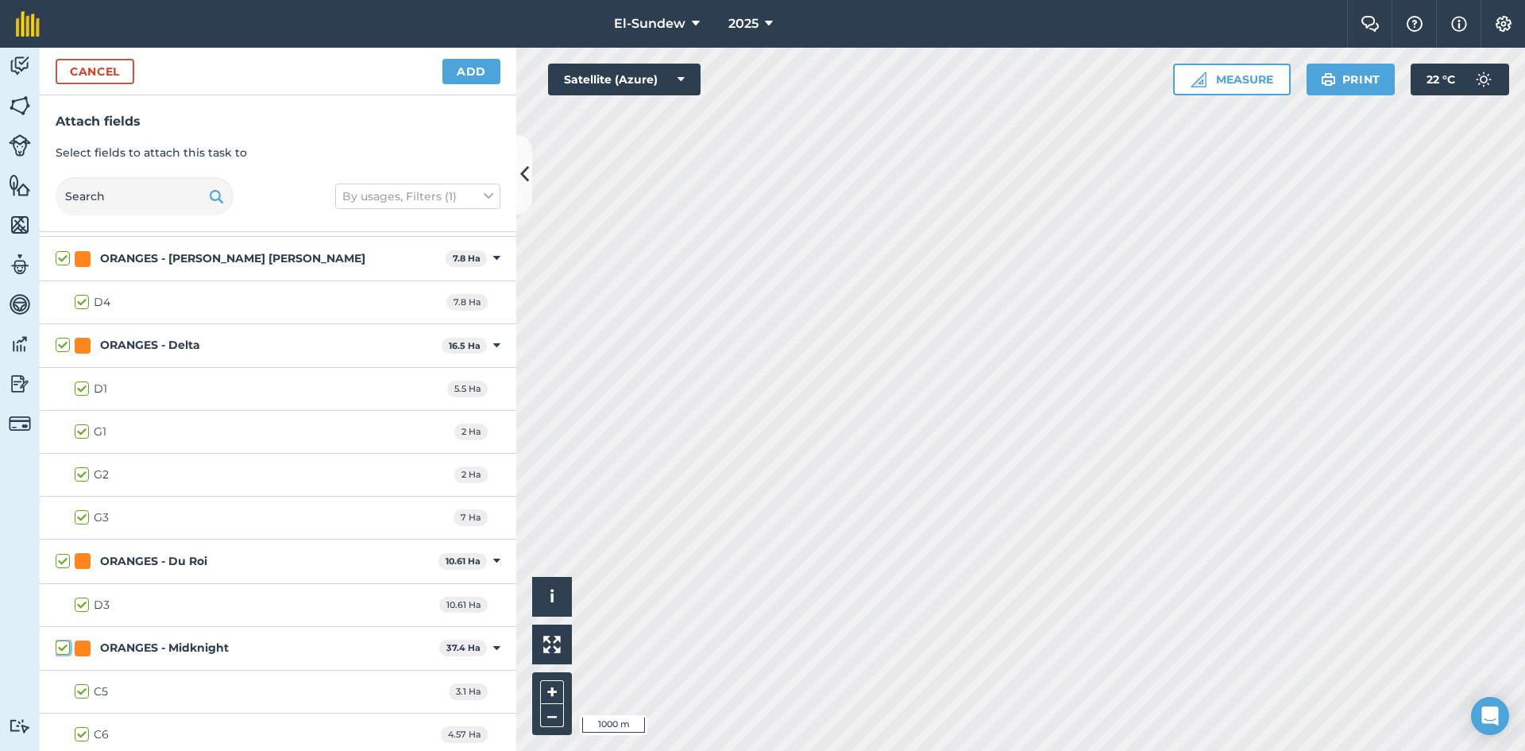
checkbox input "true"
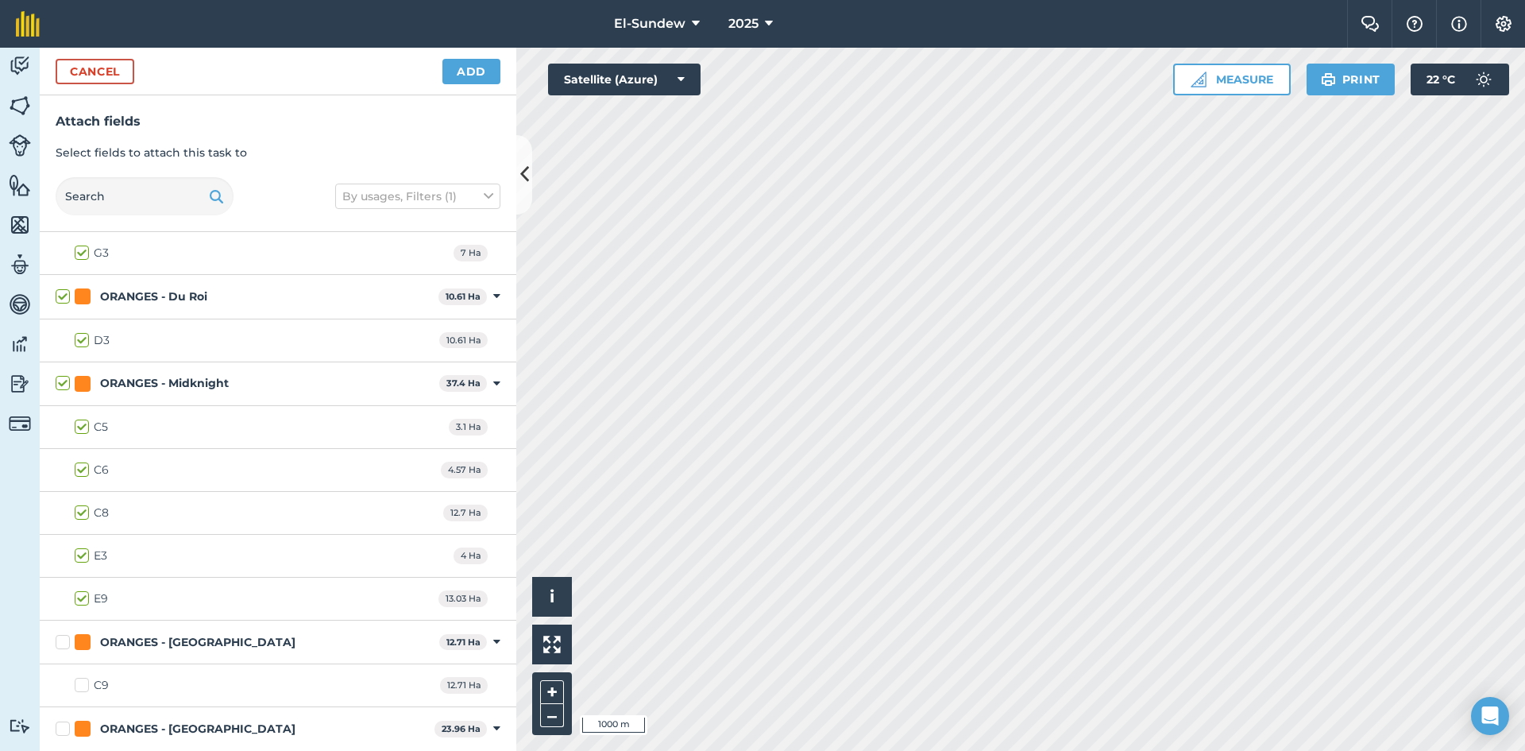
click at [80, 602] on label "E9" at bounding box center [91, 598] width 33 height 17
click at [80, 601] on input "E9" at bounding box center [80, 595] width 10 height 10
checkbox input "false"
click at [58, 640] on label "ORANGES - [GEOGRAPHIC_DATA]" at bounding box center [244, 642] width 377 height 17
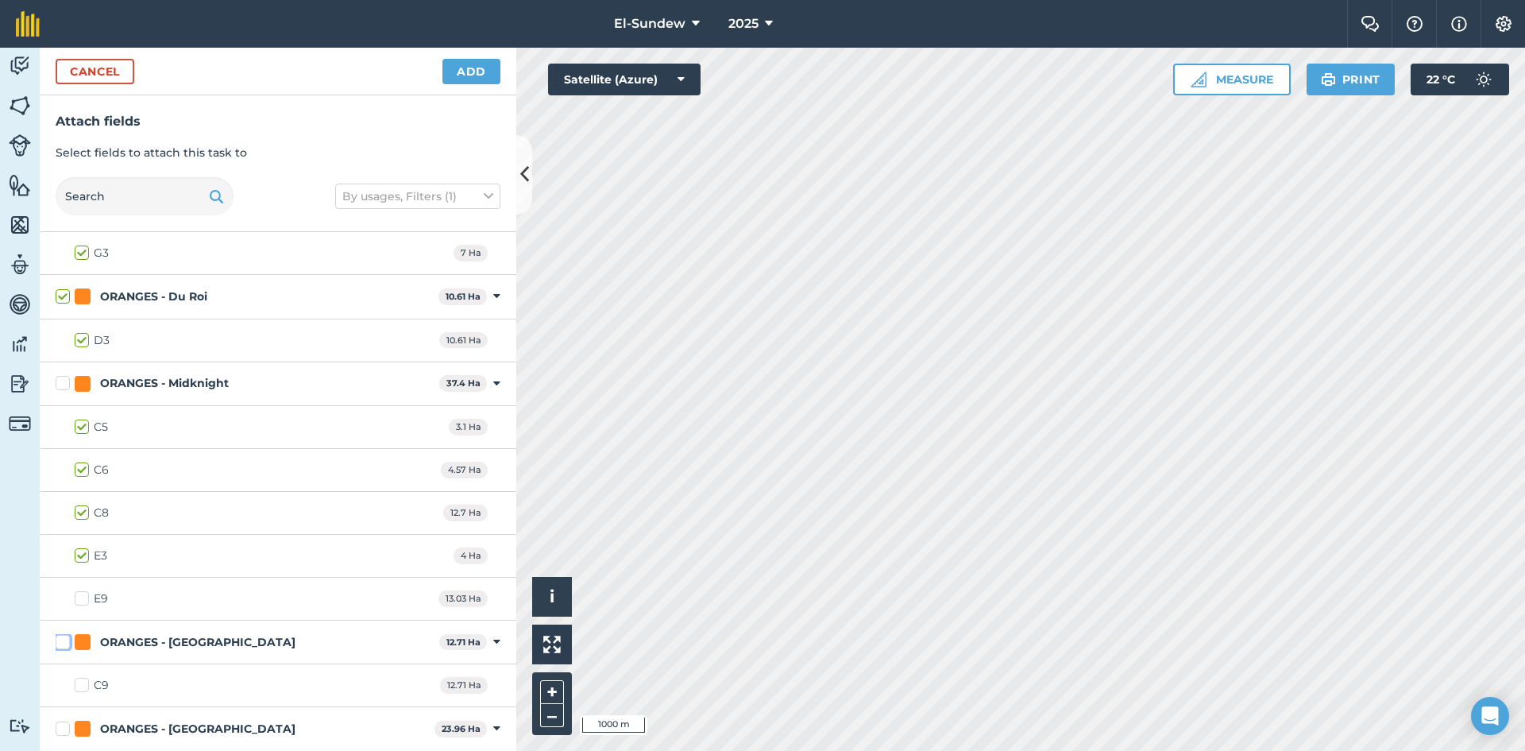
click at [58, 640] on input "ORANGES - [GEOGRAPHIC_DATA]" at bounding box center [61, 639] width 10 height 10
checkbox input "true"
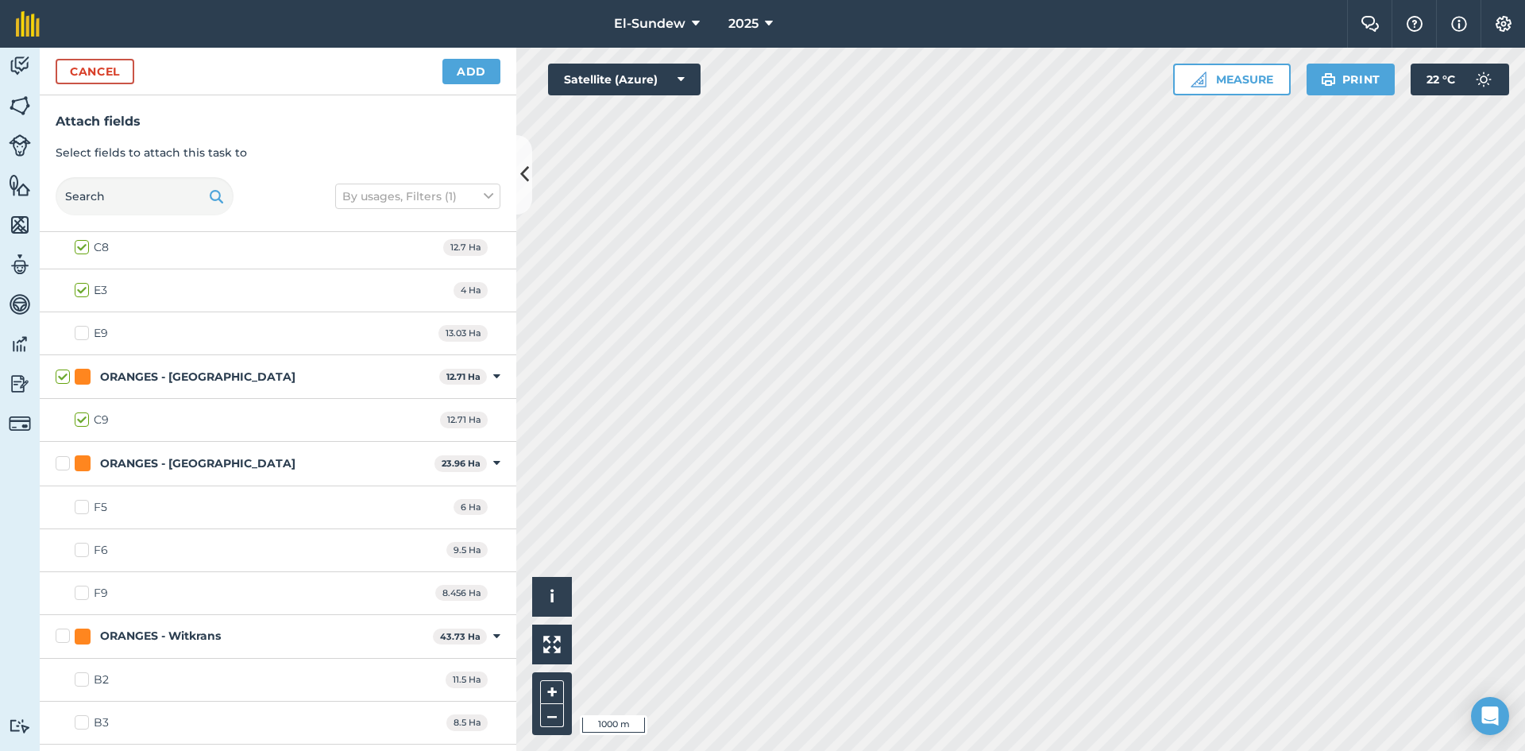
click at [72, 458] on label "ORANGES - [GEOGRAPHIC_DATA]" at bounding box center [242, 463] width 373 height 17
click at [66, 458] on input "ORANGES - [GEOGRAPHIC_DATA]" at bounding box center [61, 460] width 10 height 10
checkbox input "true"
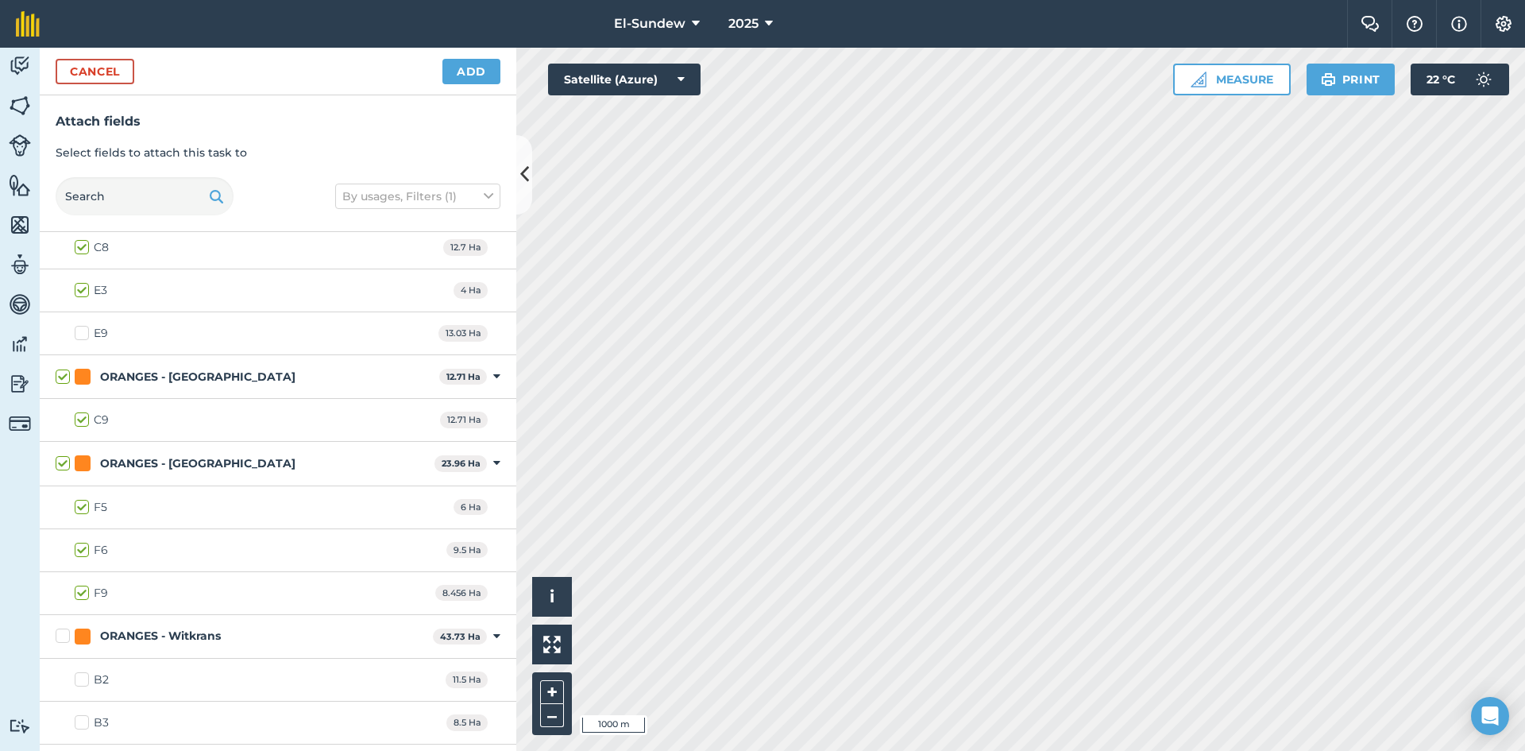
click at [83, 589] on label "F9" at bounding box center [91, 593] width 33 height 17
click at [83, 589] on input "F9" at bounding box center [80, 590] width 10 height 10
checkbox input "false"
click at [60, 631] on label "ORANGES - Witkrans" at bounding box center [241, 636] width 371 height 17
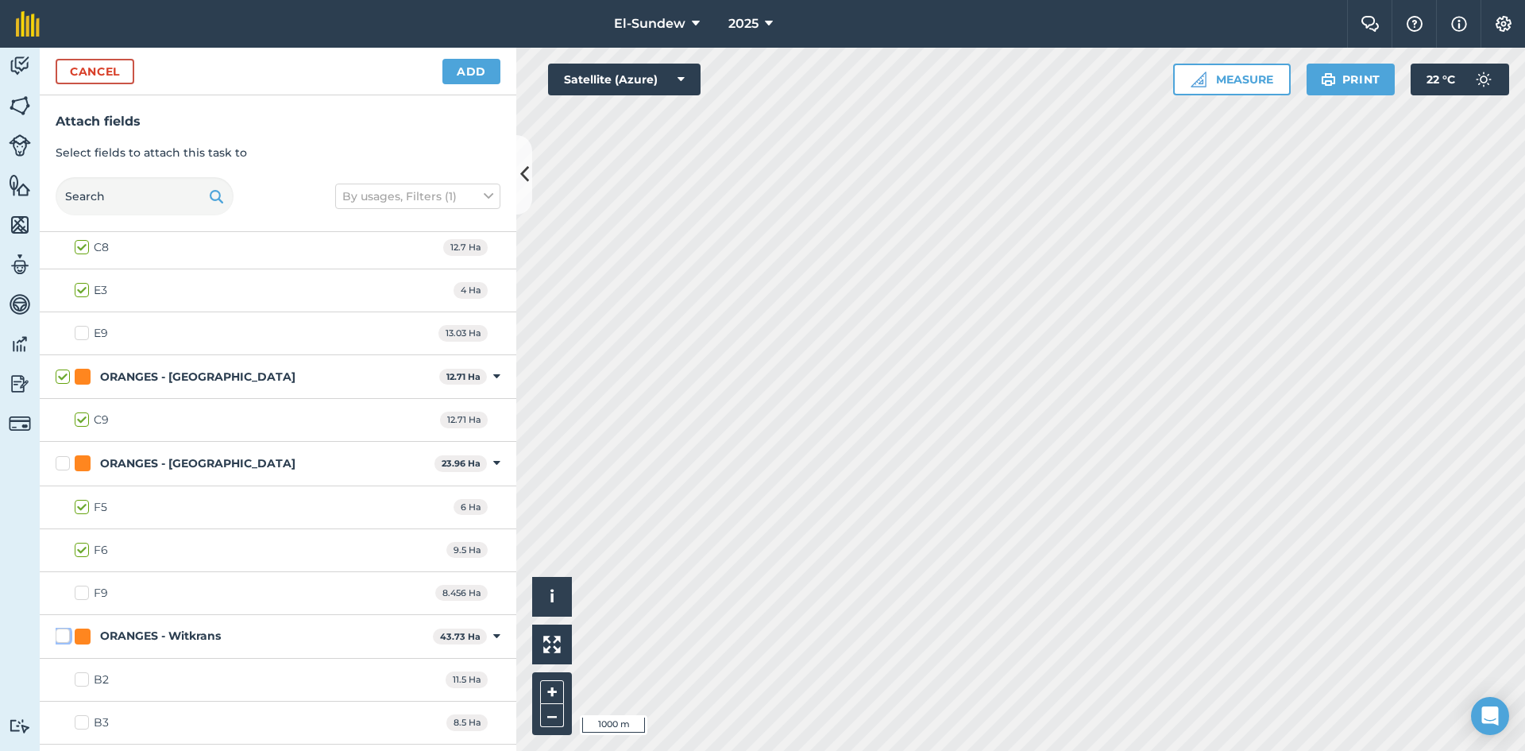
click at [60, 631] on input "ORANGES - Witkrans" at bounding box center [61, 633] width 10 height 10
checkbox input "true"
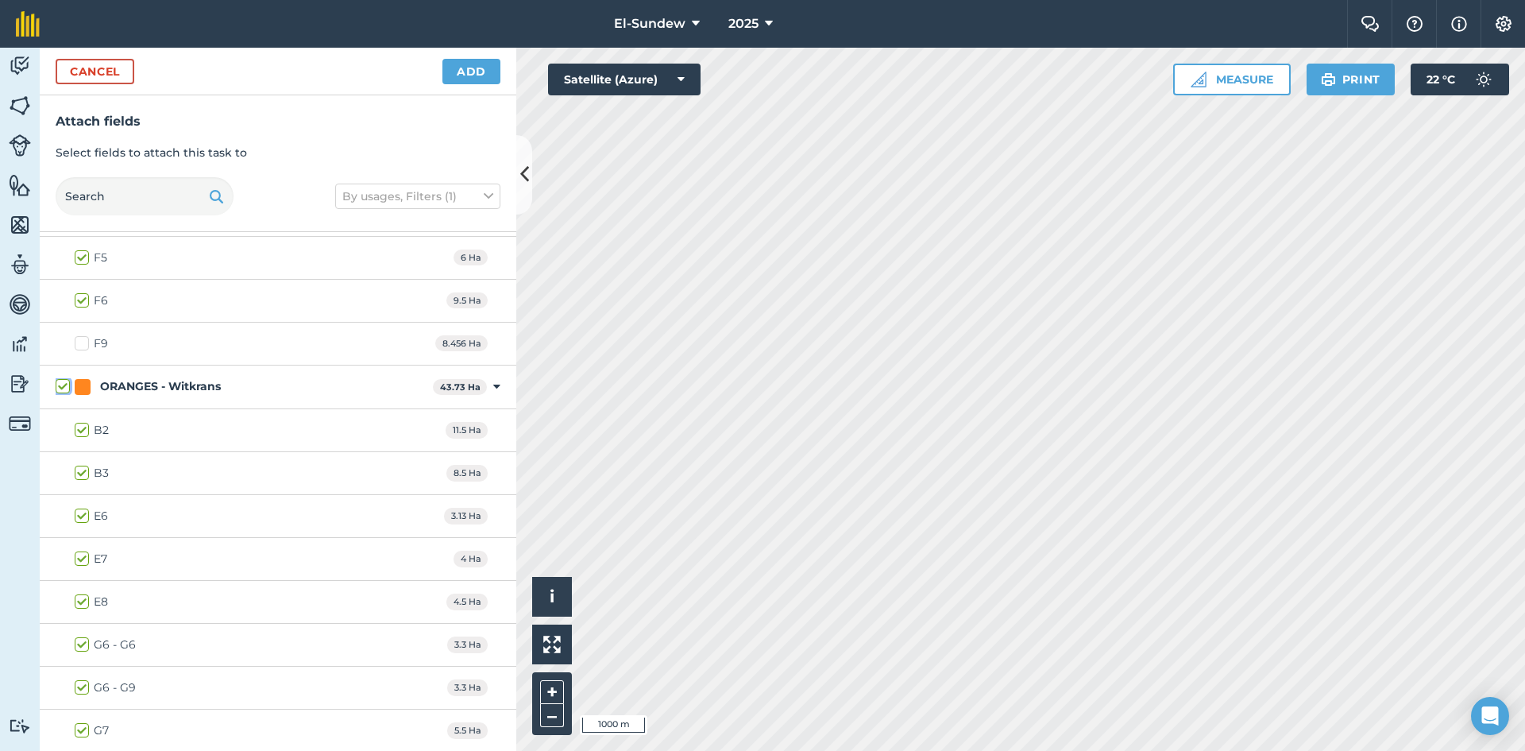
scroll to position [2383, 0]
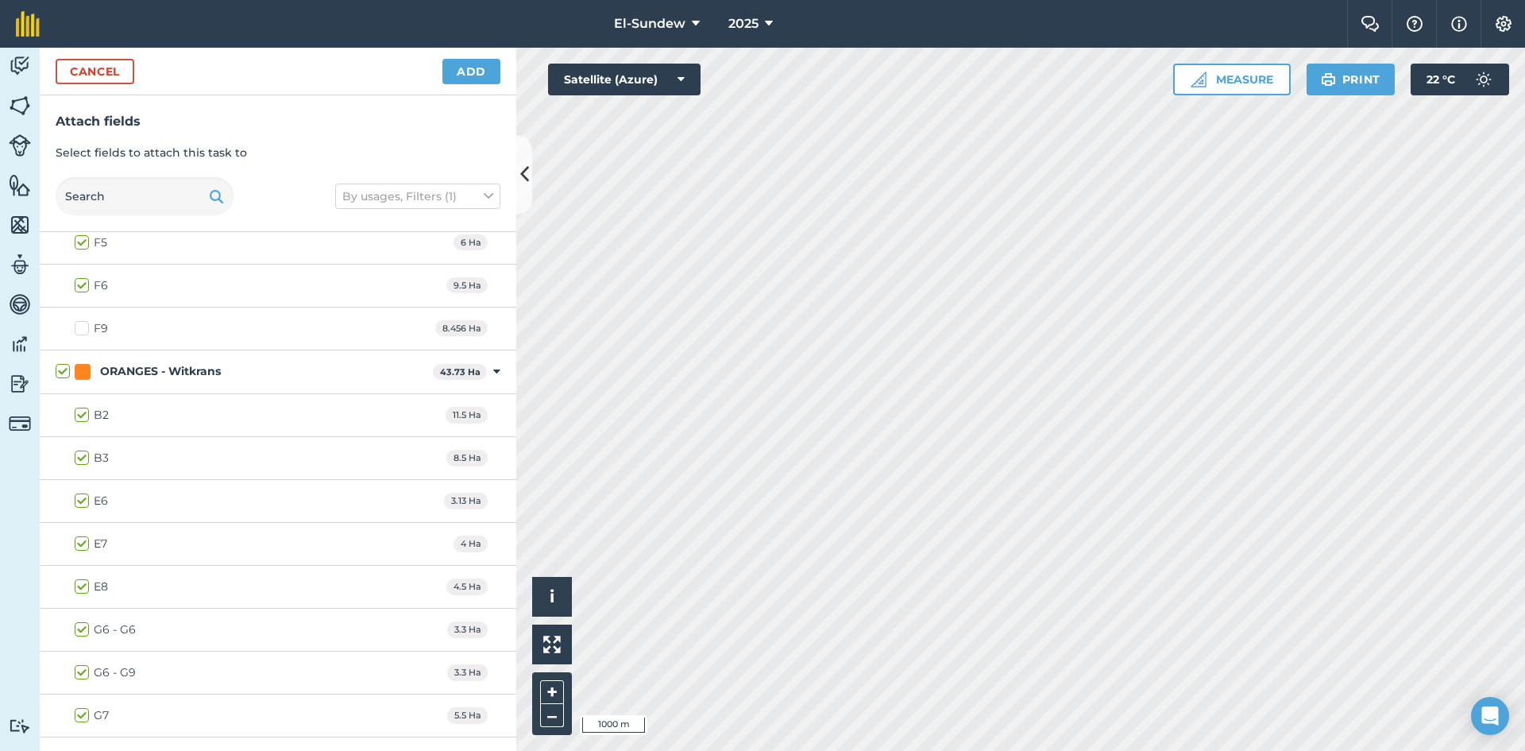
click at [78, 675] on label "G6 - G9" at bounding box center [105, 672] width 61 height 17
click at [78, 674] on input "G6 - G9" at bounding box center [80, 669] width 10 height 10
click at [458, 71] on button "Add" at bounding box center [471, 71] width 58 height 25
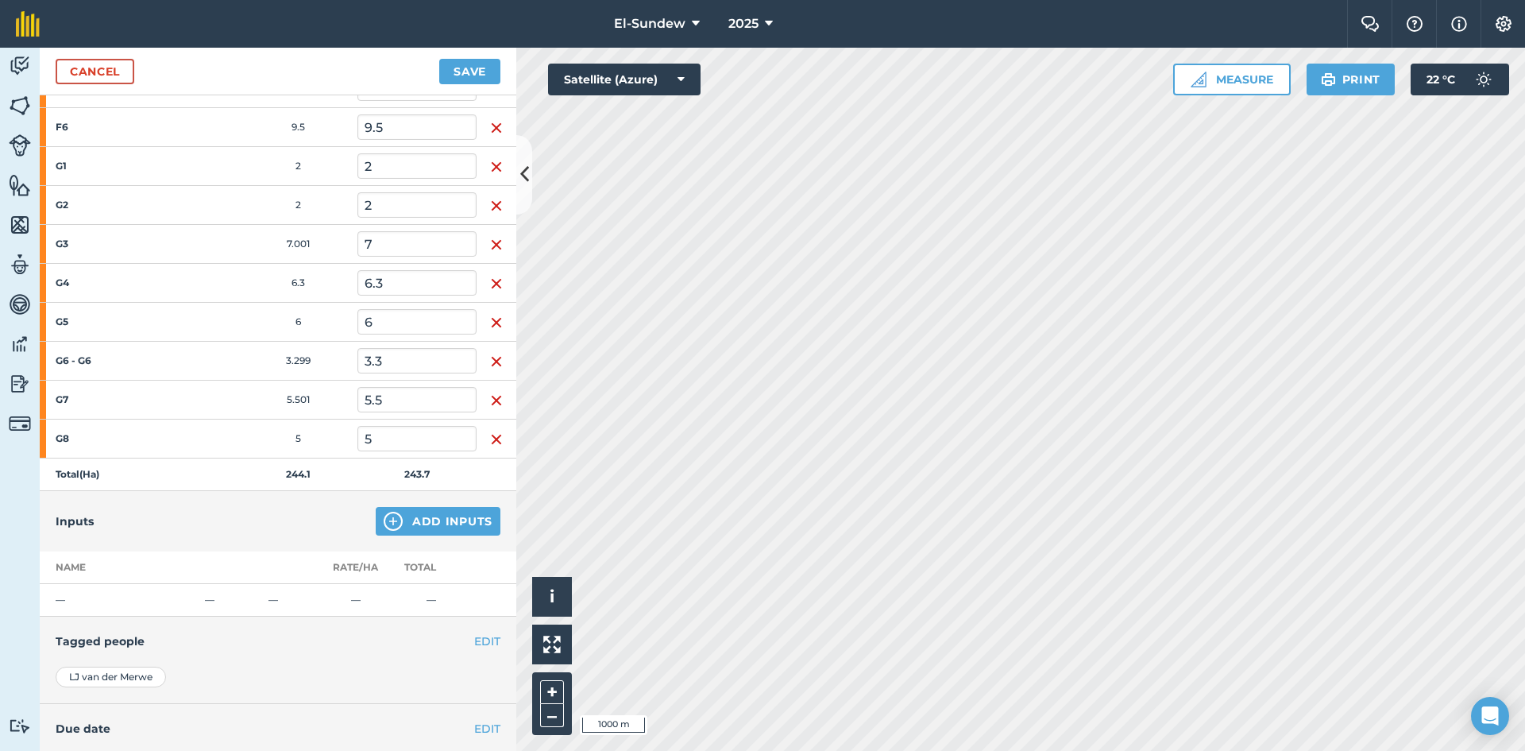
scroll to position [1497, 0]
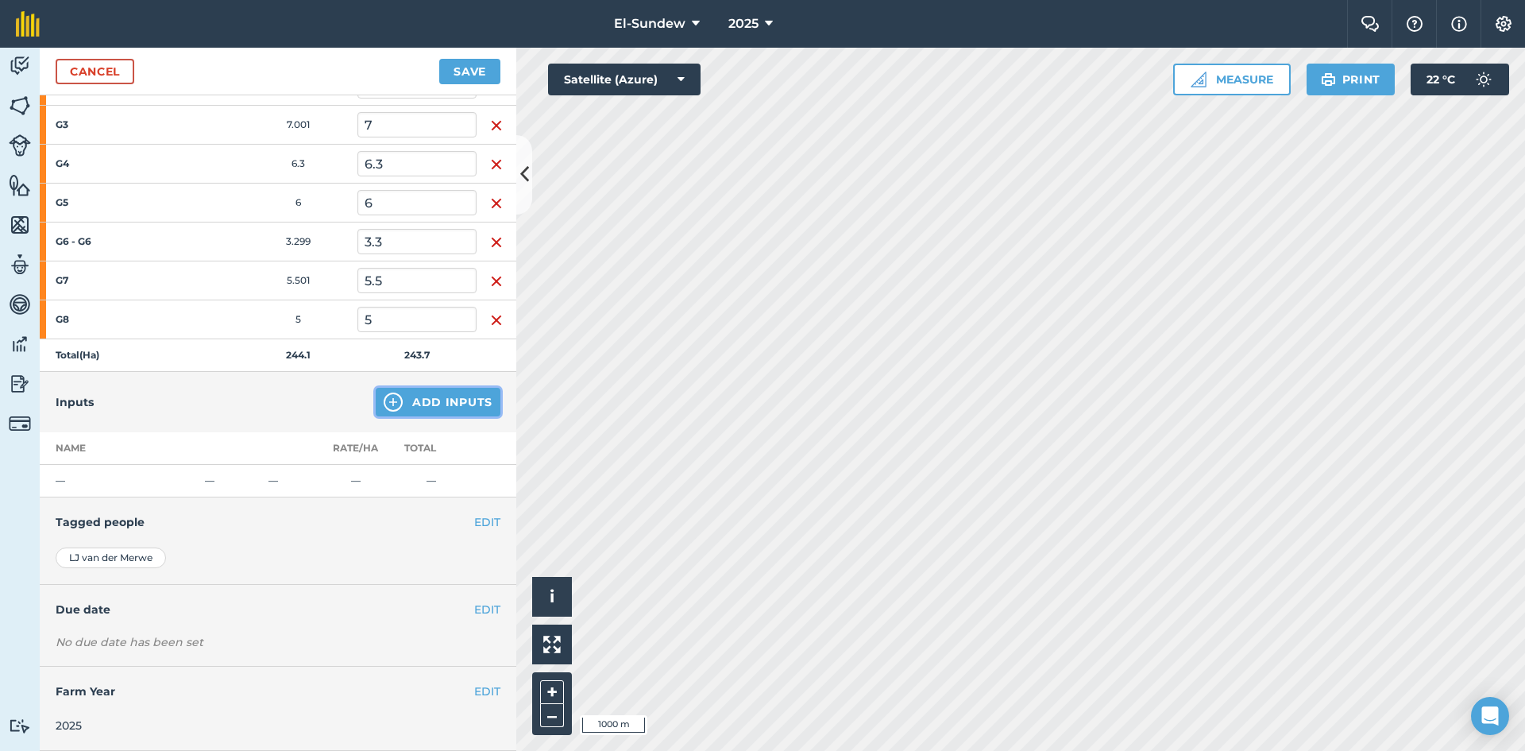
click at [384, 408] on img at bounding box center [393, 401] width 19 height 19
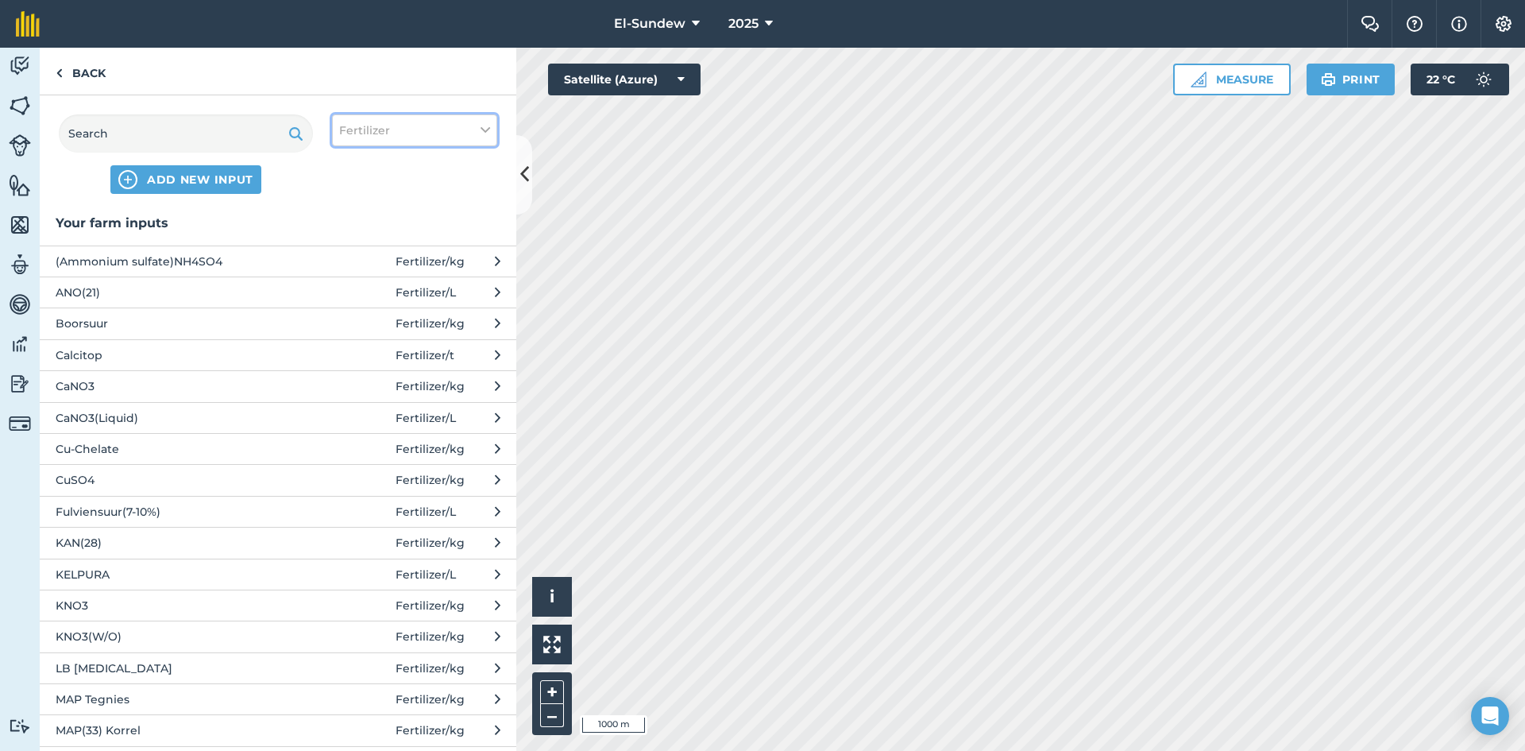
click at [408, 124] on button "Fertilizer" at bounding box center [414, 130] width 165 height 32
click at [361, 280] on label "Other" at bounding box center [414, 282] width 151 height 17
click at [350, 280] on input "Other" at bounding box center [344, 279] width 10 height 10
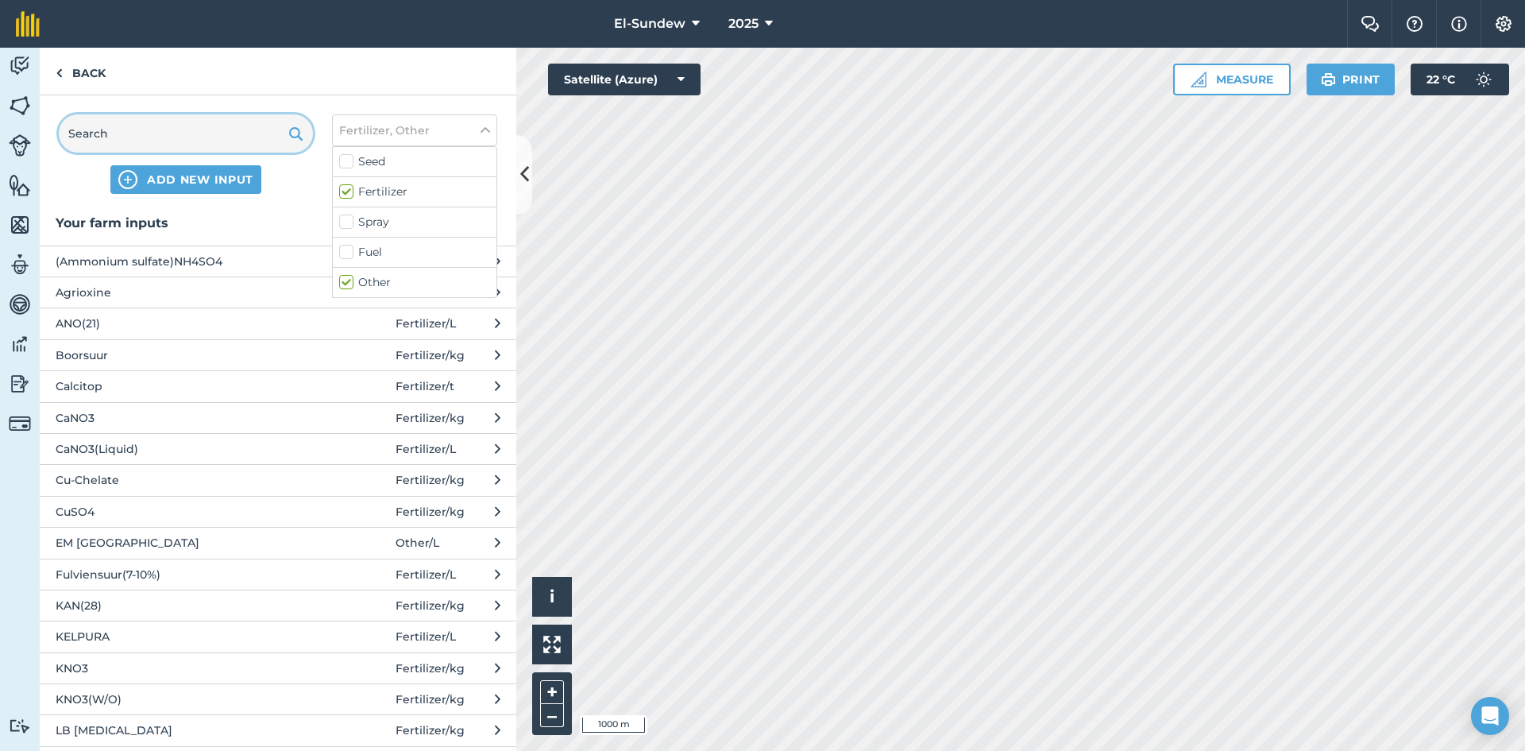
click at [205, 133] on input "text" at bounding box center [186, 133] width 254 height 38
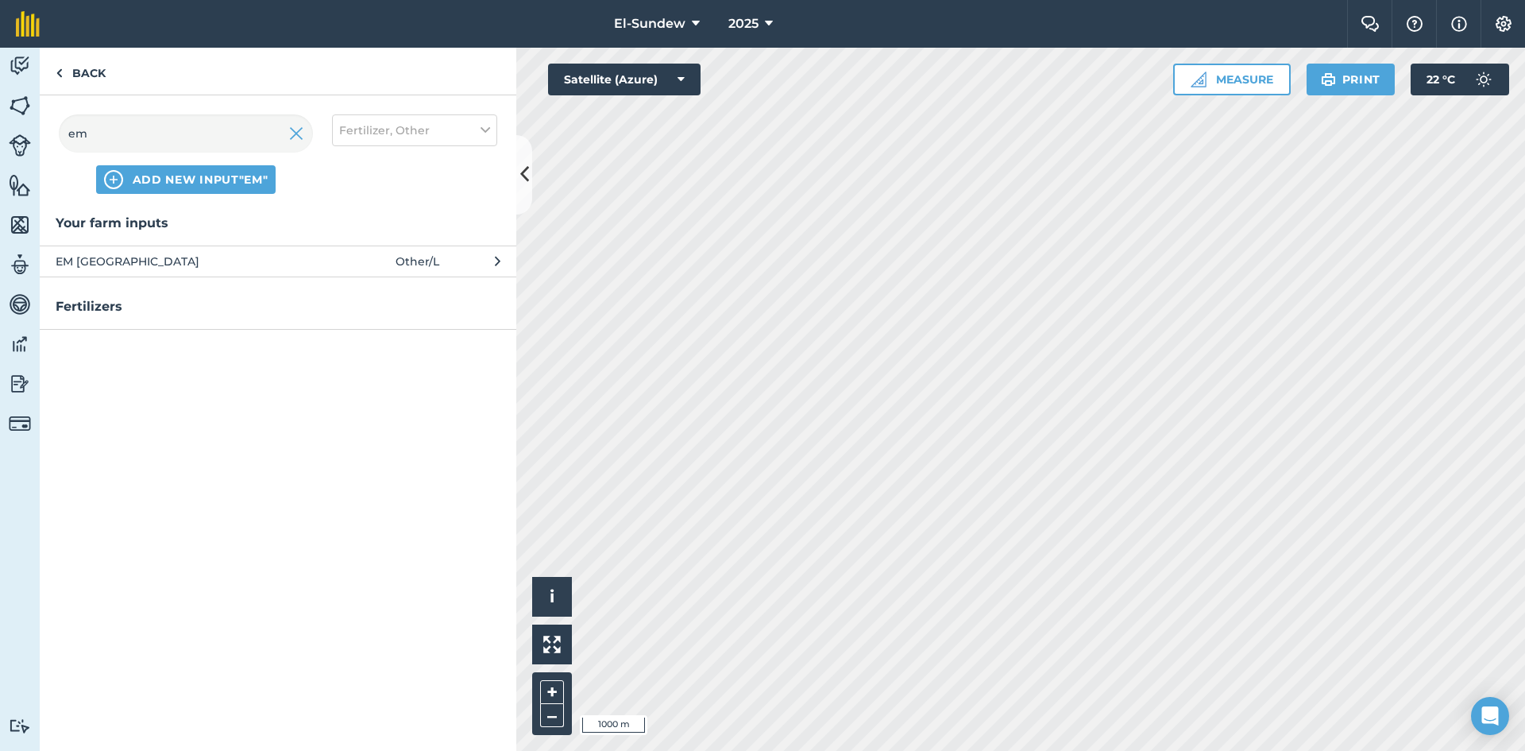
click at [164, 267] on span "EM [GEOGRAPHIC_DATA]" at bounding box center [186, 261] width 260 height 17
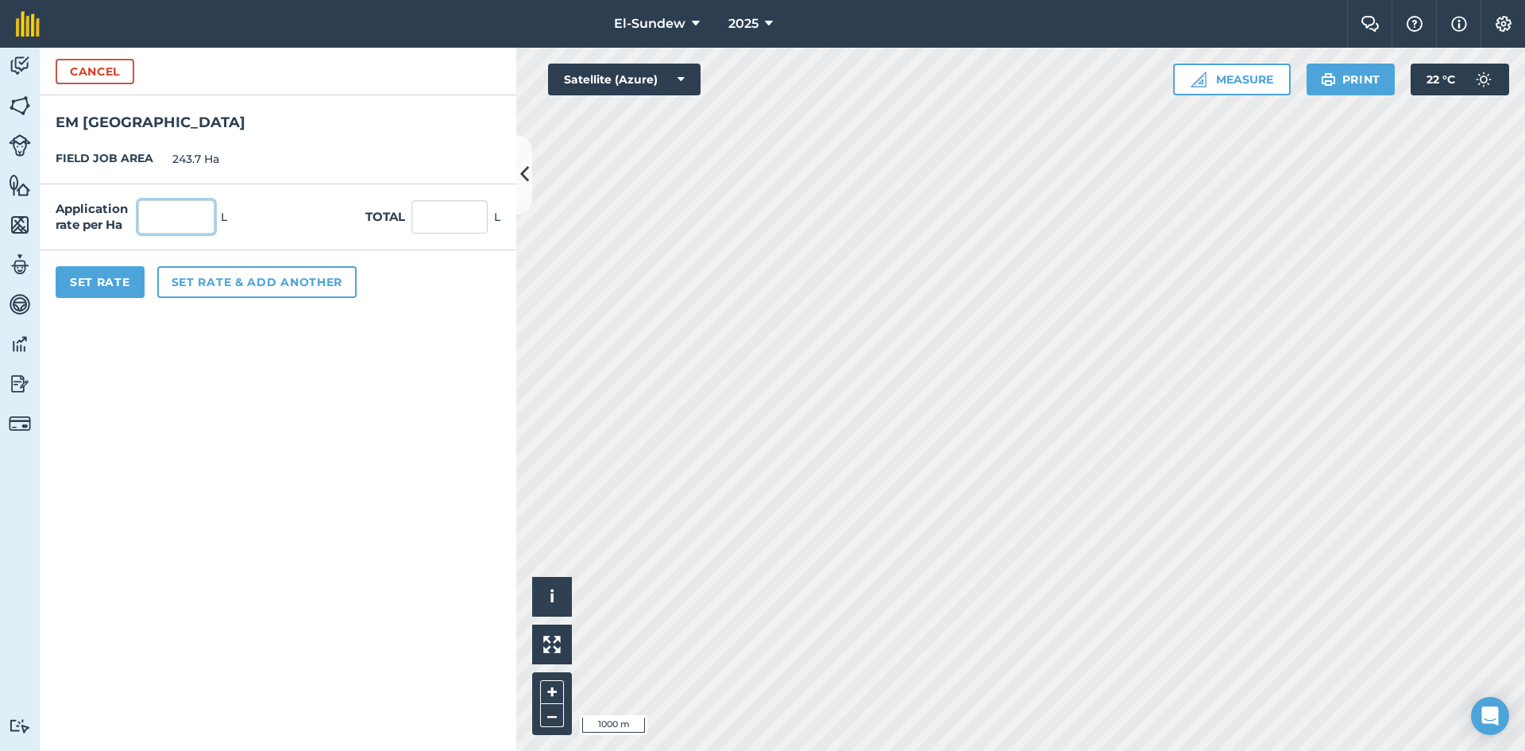
click at [177, 225] on input "text" at bounding box center [176, 216] width 76 height 33
click at [190, 276] on button "Set rate & add another" at bounding box center [256, 282] width 199 height 32
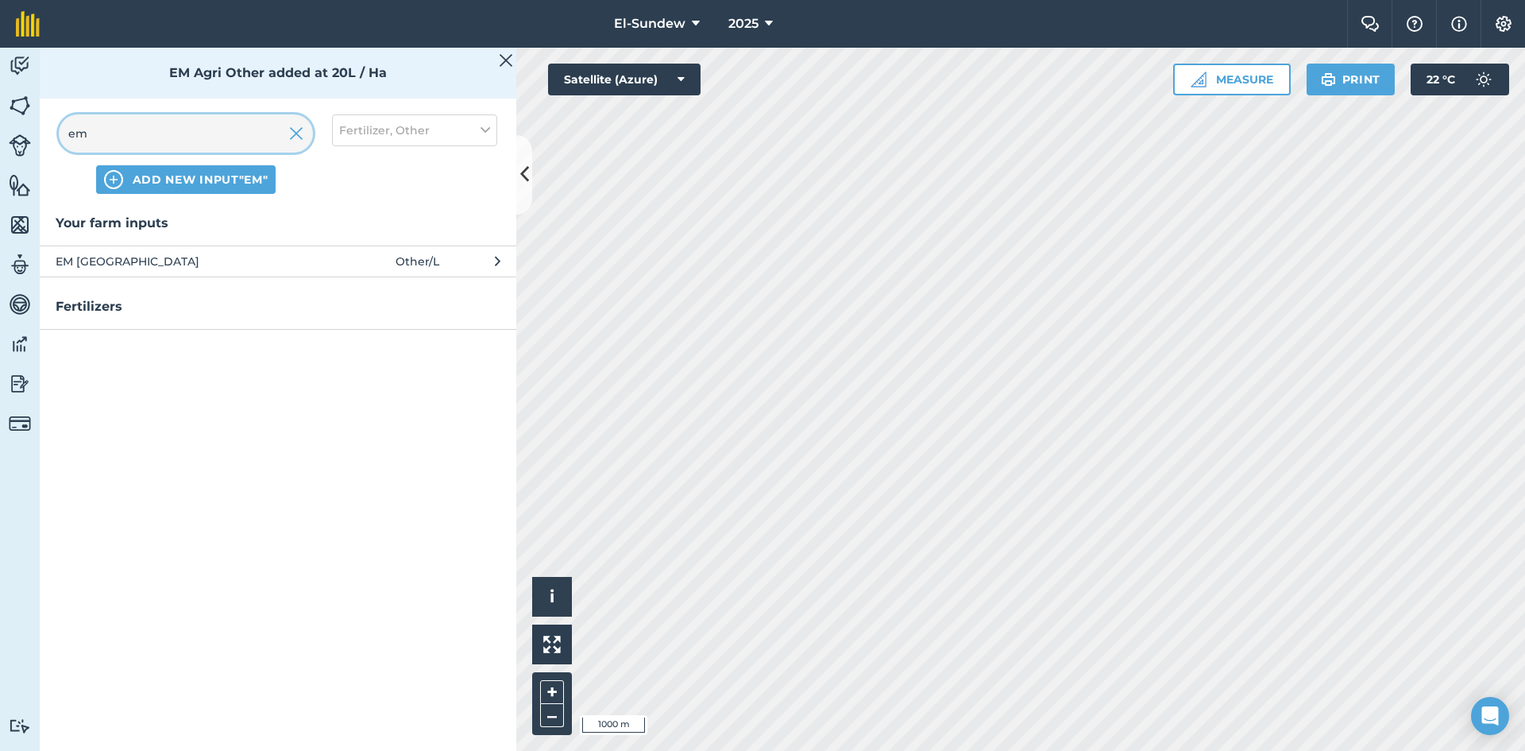
click at [193, 136] on input "em" at bounding box center [186, 133] width 254 height 38
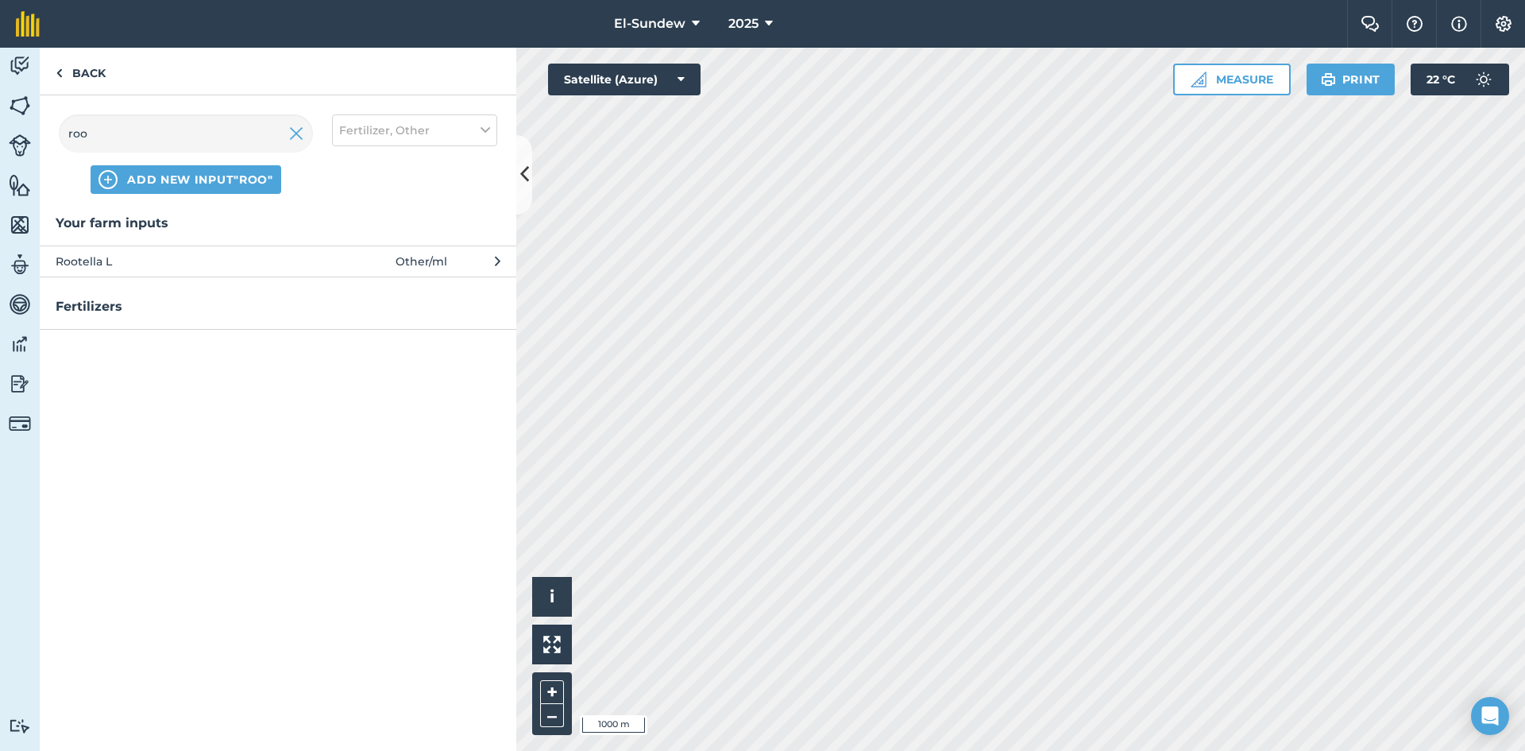
click at [193, 265] on span "Rootella L" at bounding box center [186, 261] width 260 height 17
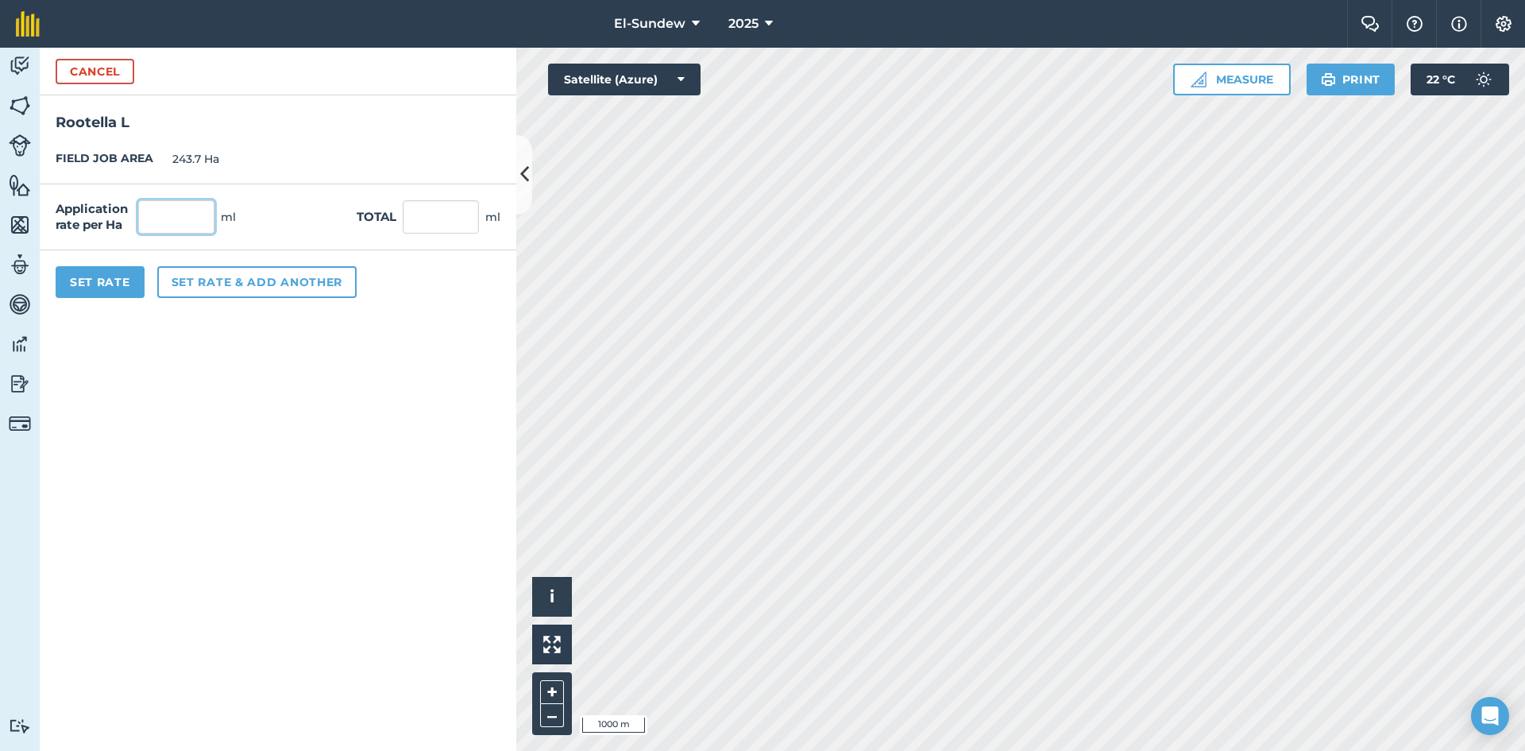
click at [190, 216] on input "text" at bounding box center [176, 216] width 76 height 33
click at [226, 275] on button "Set rate & add another" at bounding box center [256, 282] width 199 height 32
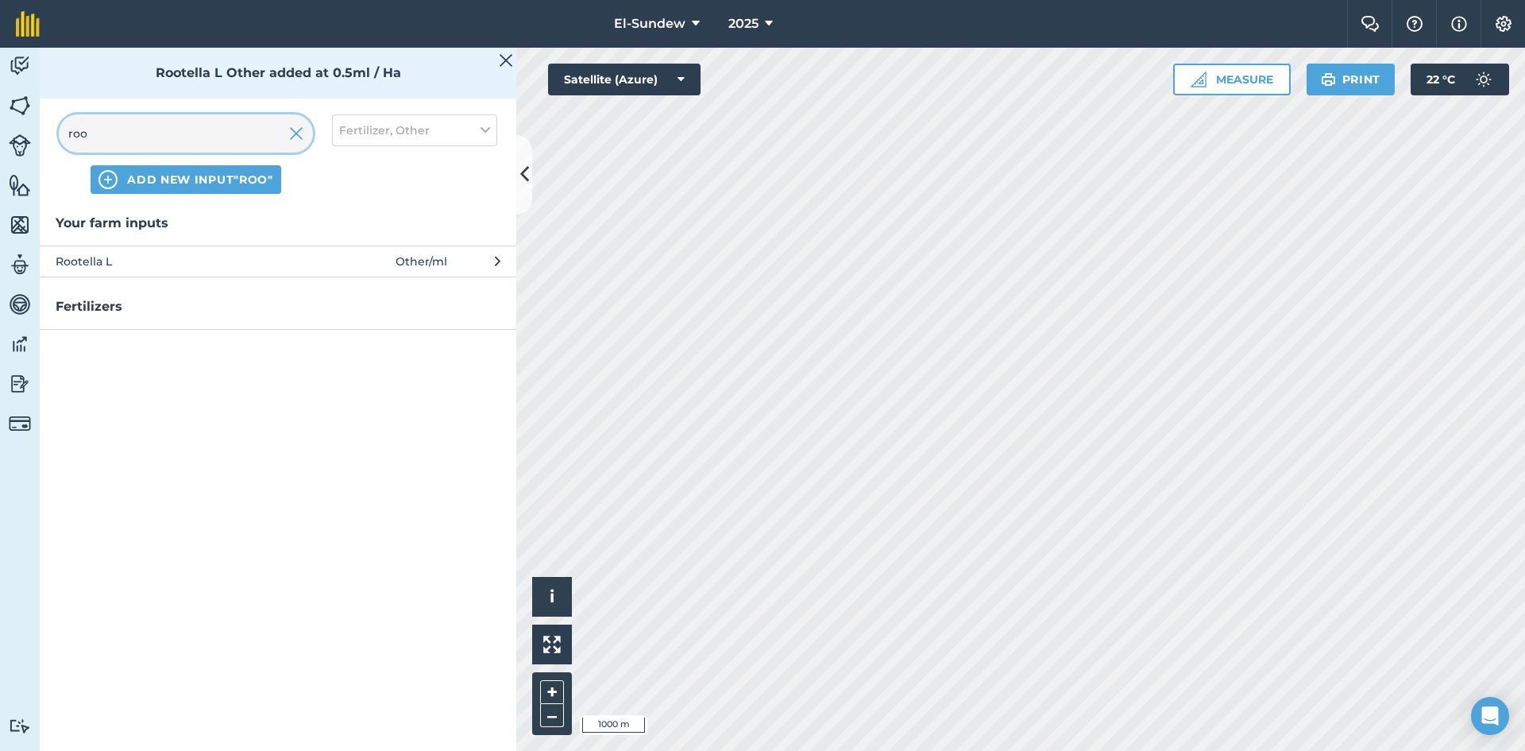
click at [226, 127] on input "roo" at bounding box center [186, 133] width 254 height 38
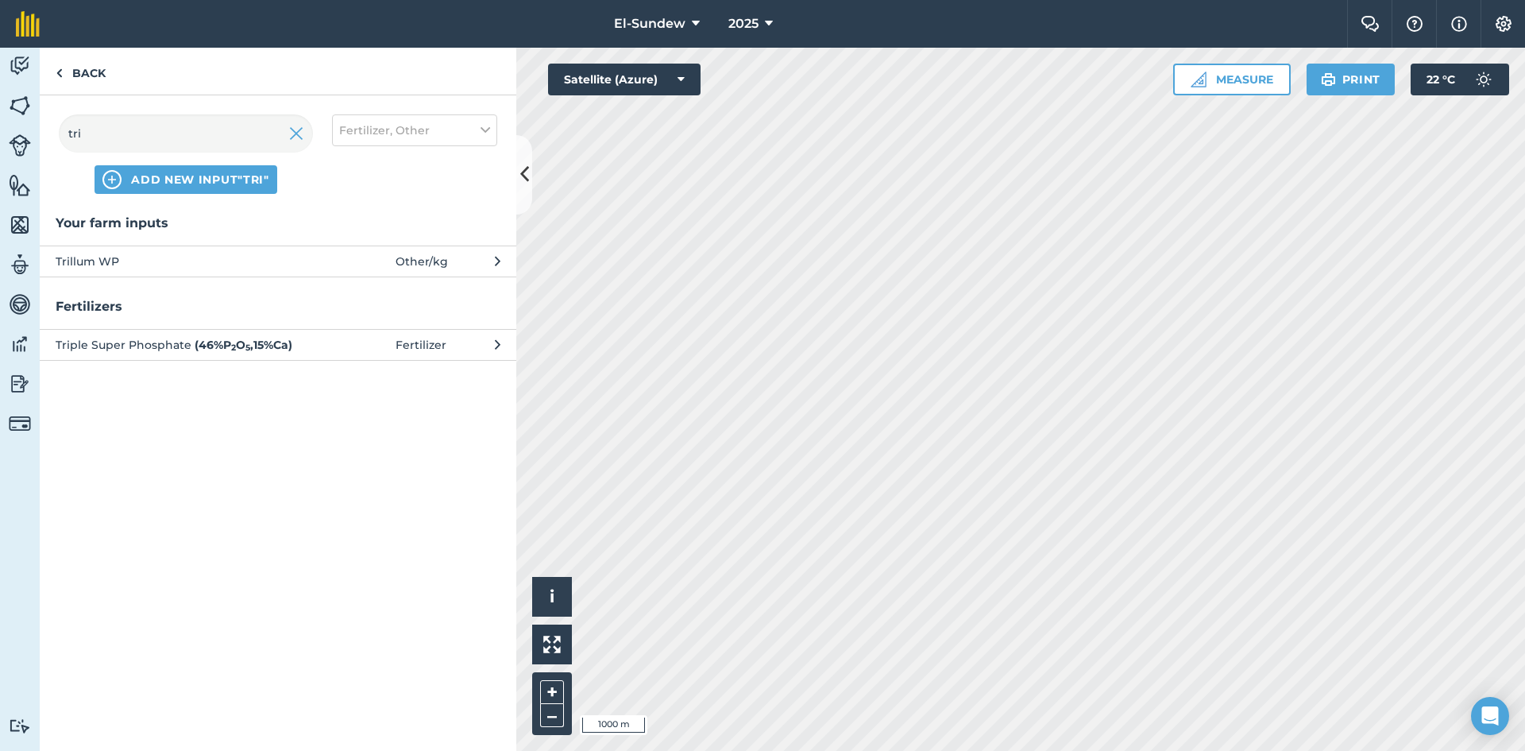
click at [226, 256] on span "Trillum WP" at bounding box center [186, 261] width 260 height 17
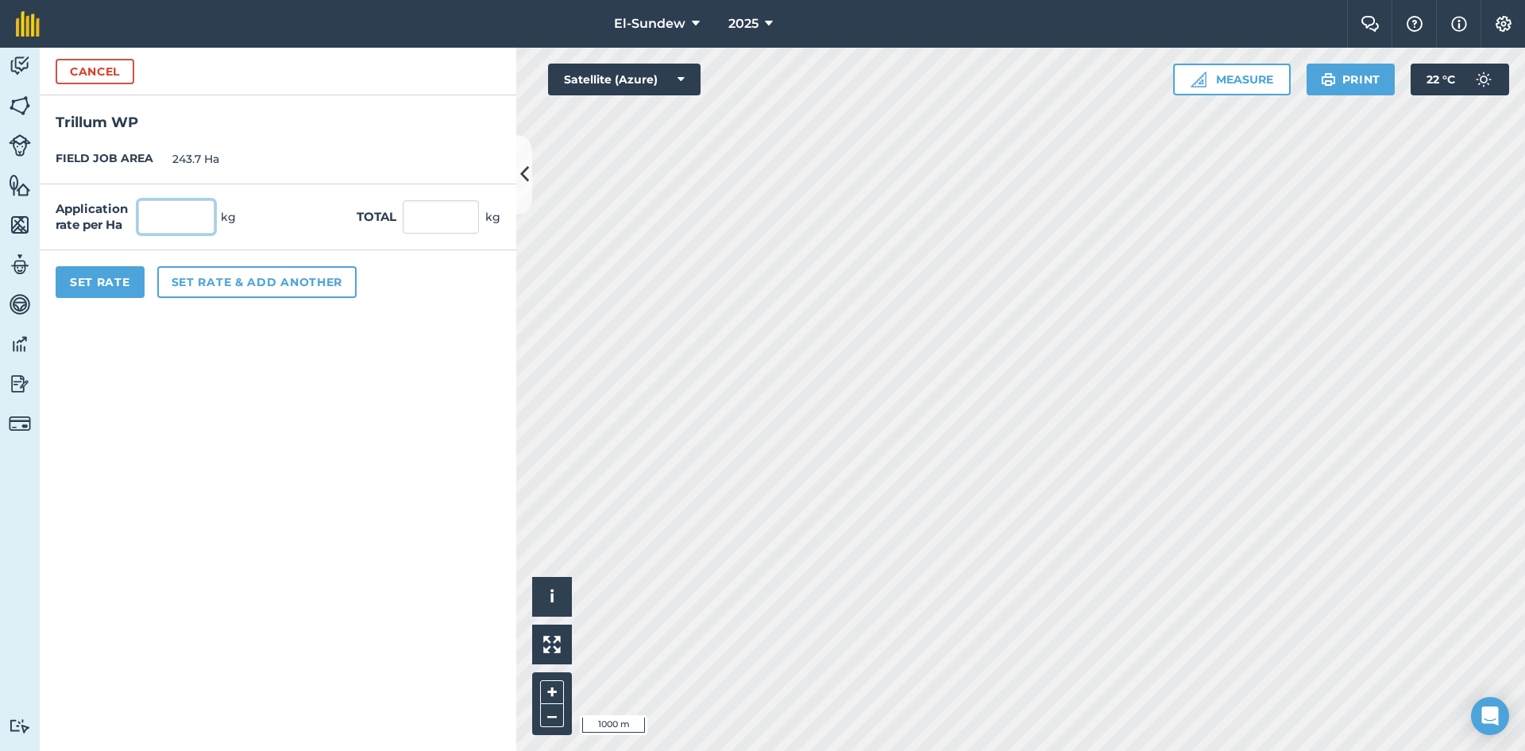
click at [192, 221] on input "text" at bounding box center [176, 216] width 76 height 33
click at [232, 291] on button "Set rate & add another" at bounding box center [256, 282] width 199 height 32
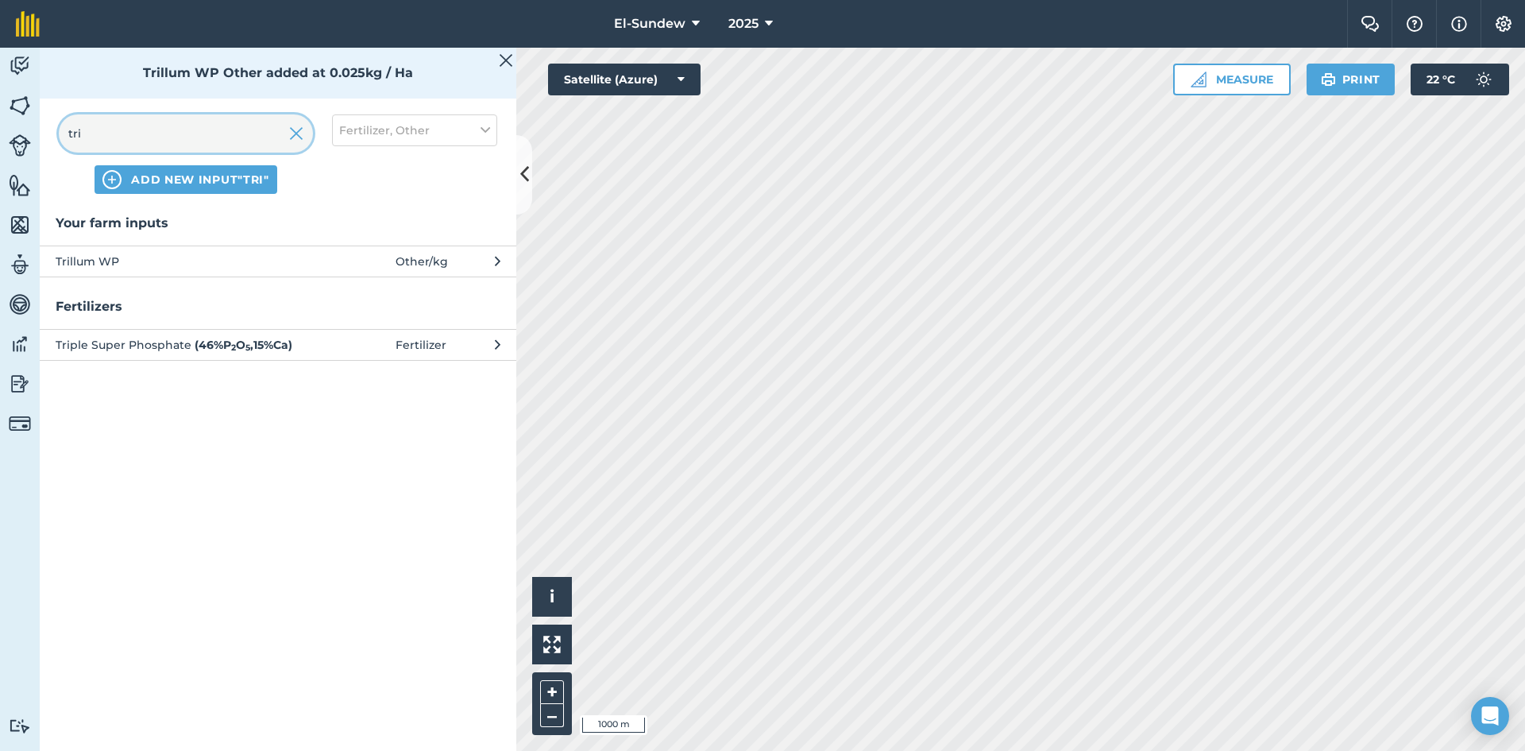
click at [222, 131] on input "tri" at bounding box center [186, 133] width 254 height 38
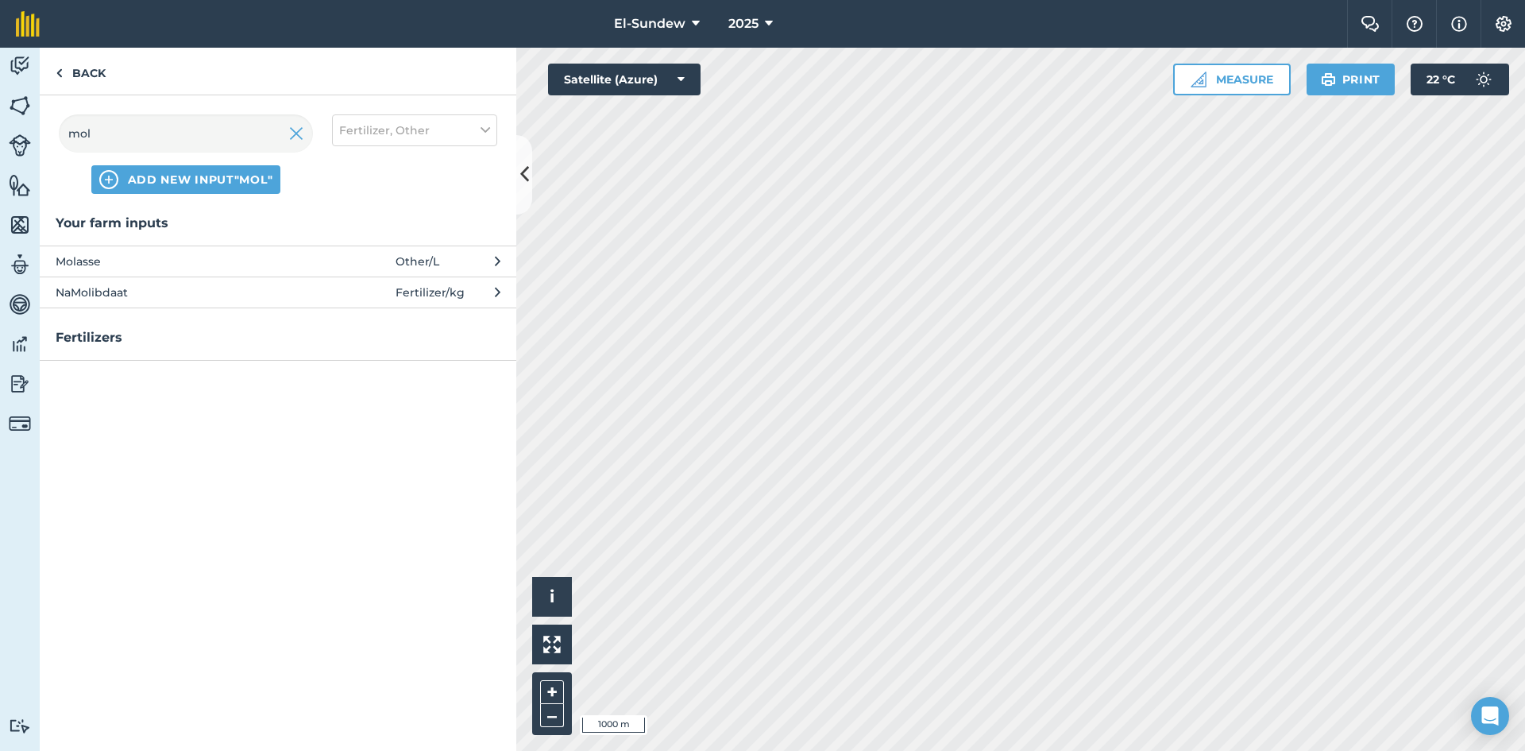
click at [199, 266] on span "Molasse" at bounding box center [186, 261] width 260 height 17
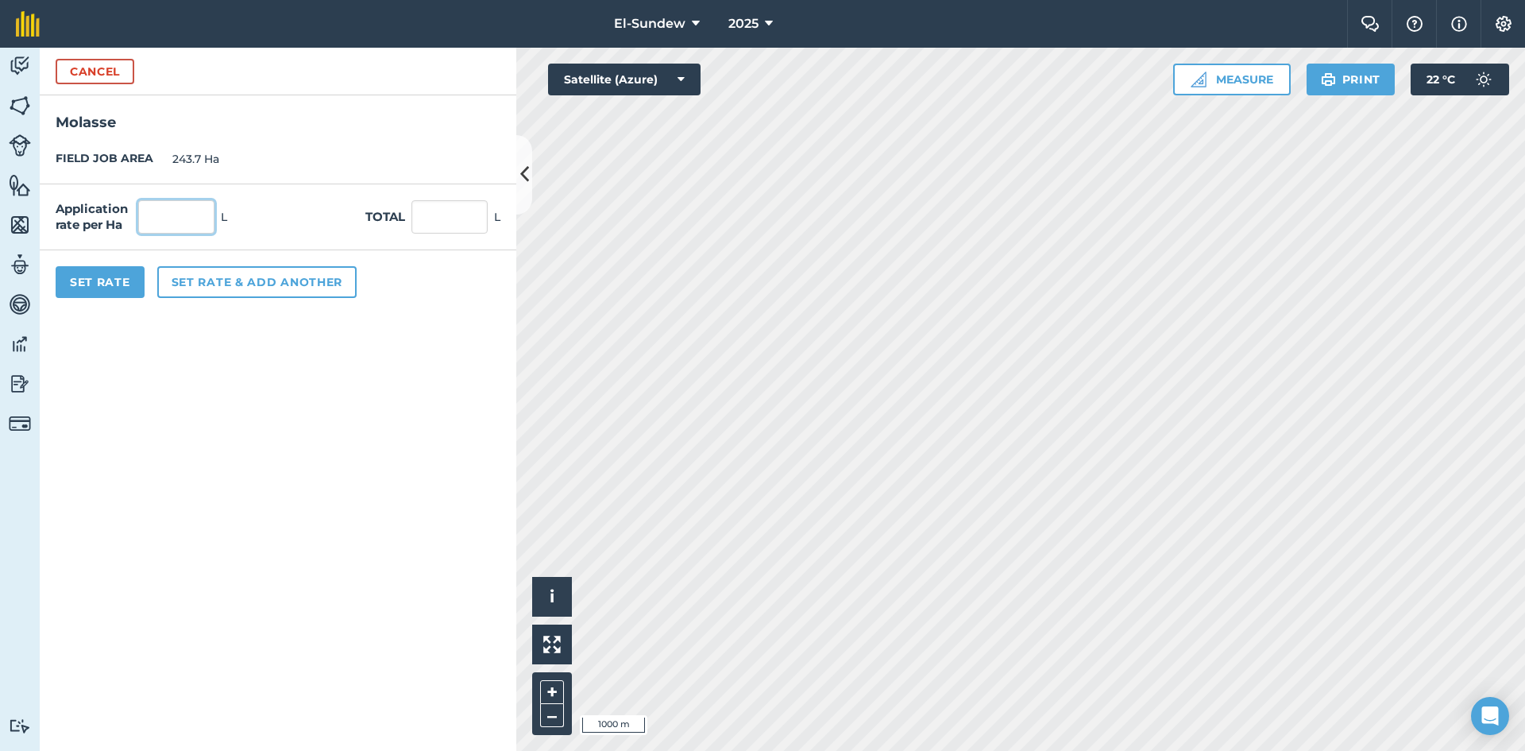
click at [190, 216] on input "text" at bounding box center [176, 216] width 76 height 33
click at [93, 289] on button "Set Rate" at bounding box center [100, 282] width 89 height 32
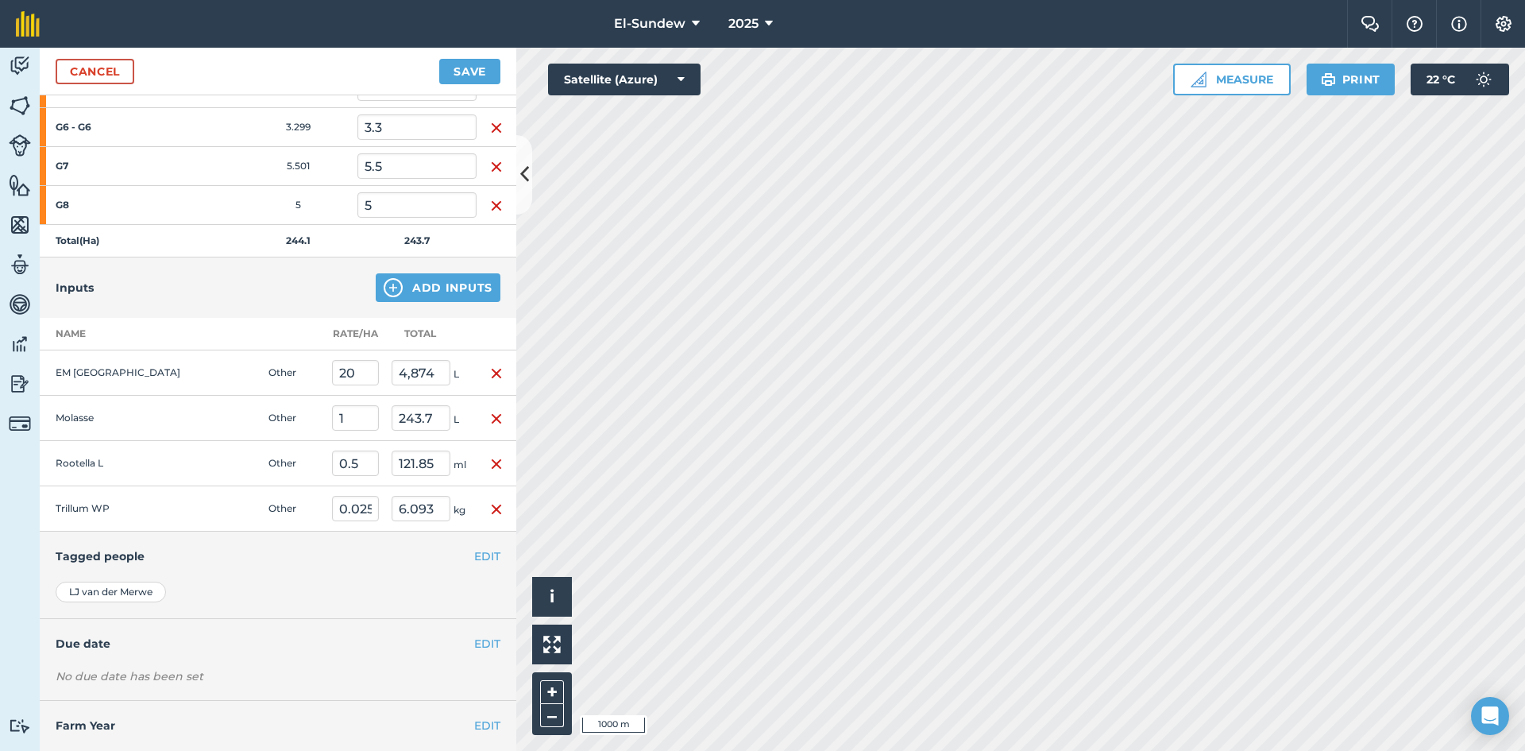
scroll to position [1645, 0]
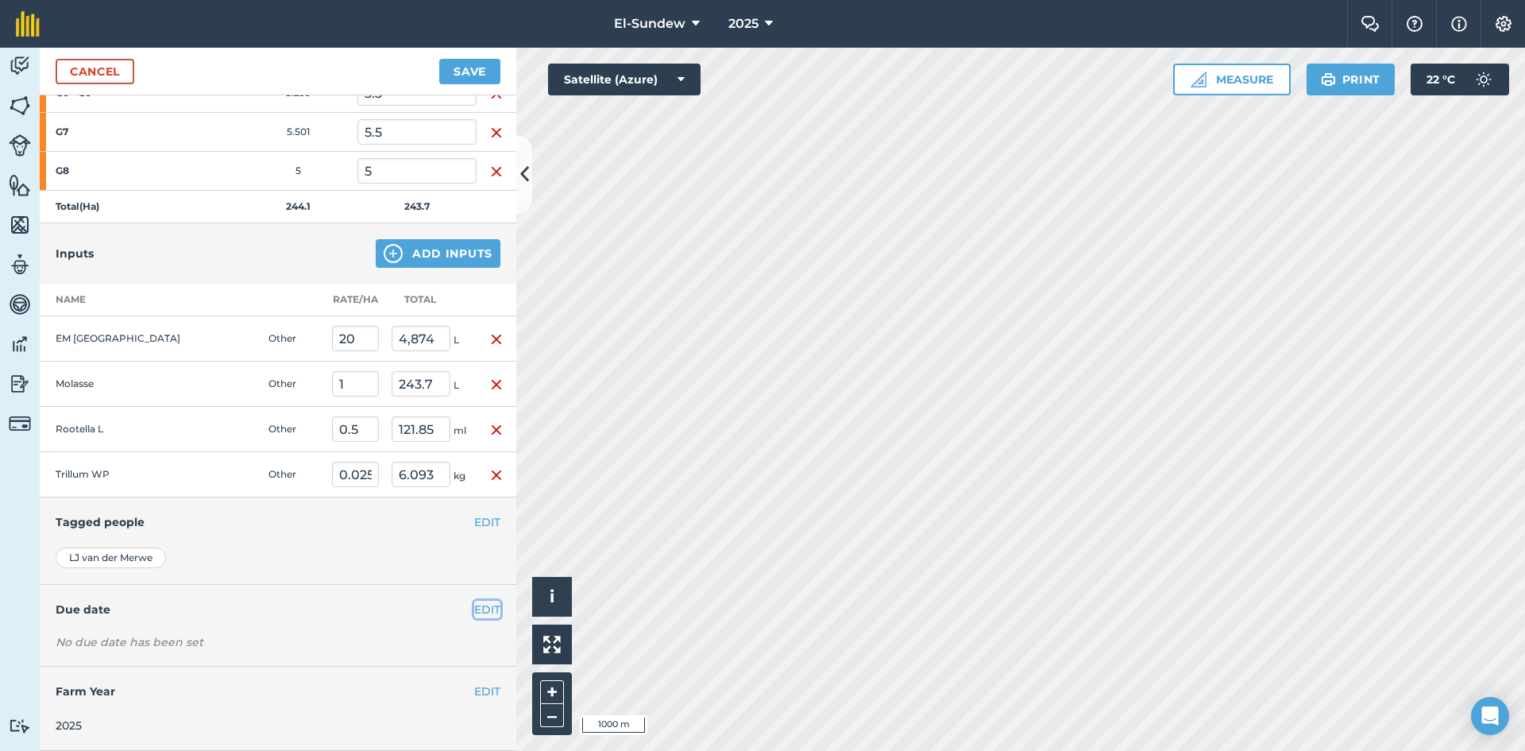
click at [474, 612] on button "EDIT" at bounding box center [487, 609] width 26 height 17
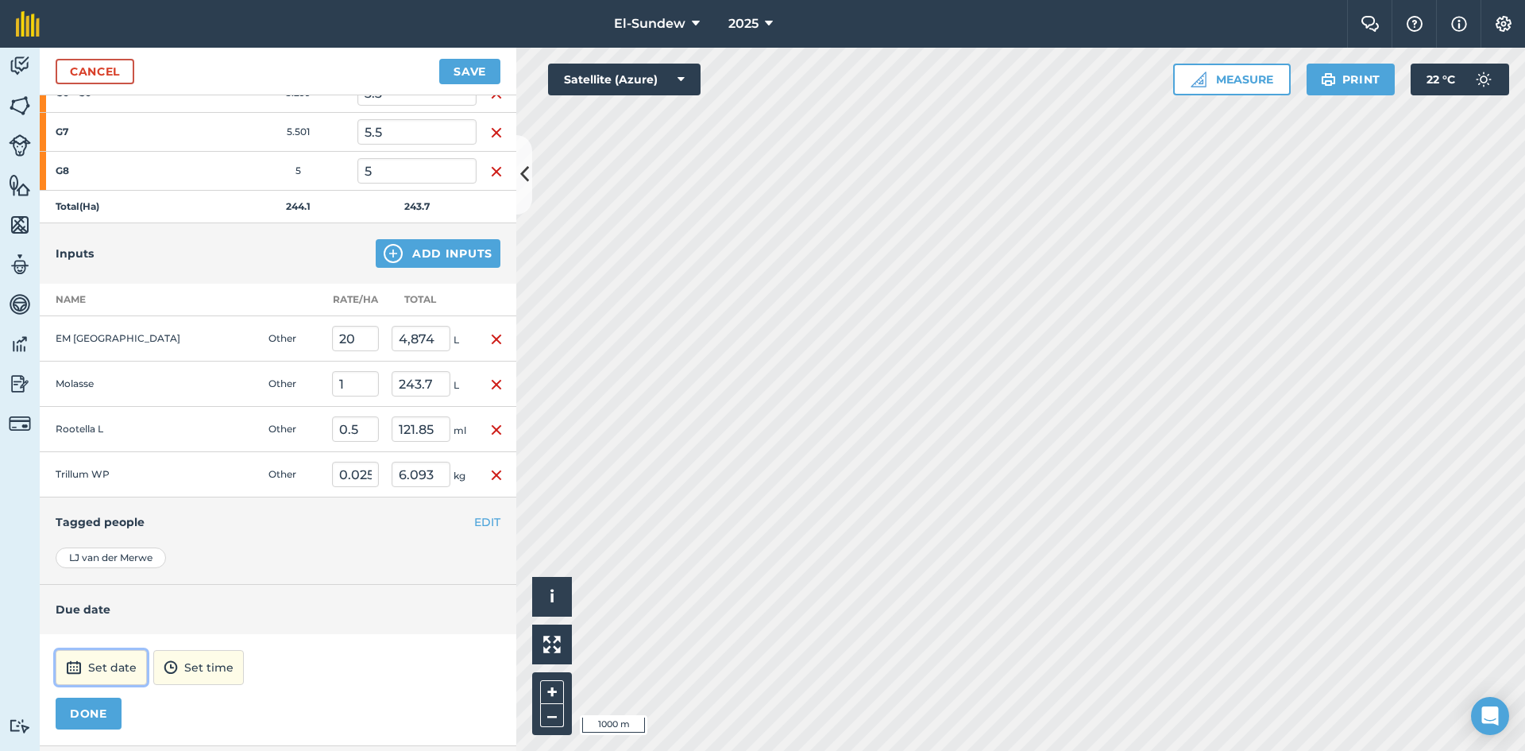
click at [120, 658] on button "Set date" at bounding box center [101, 667] width 91 height 35
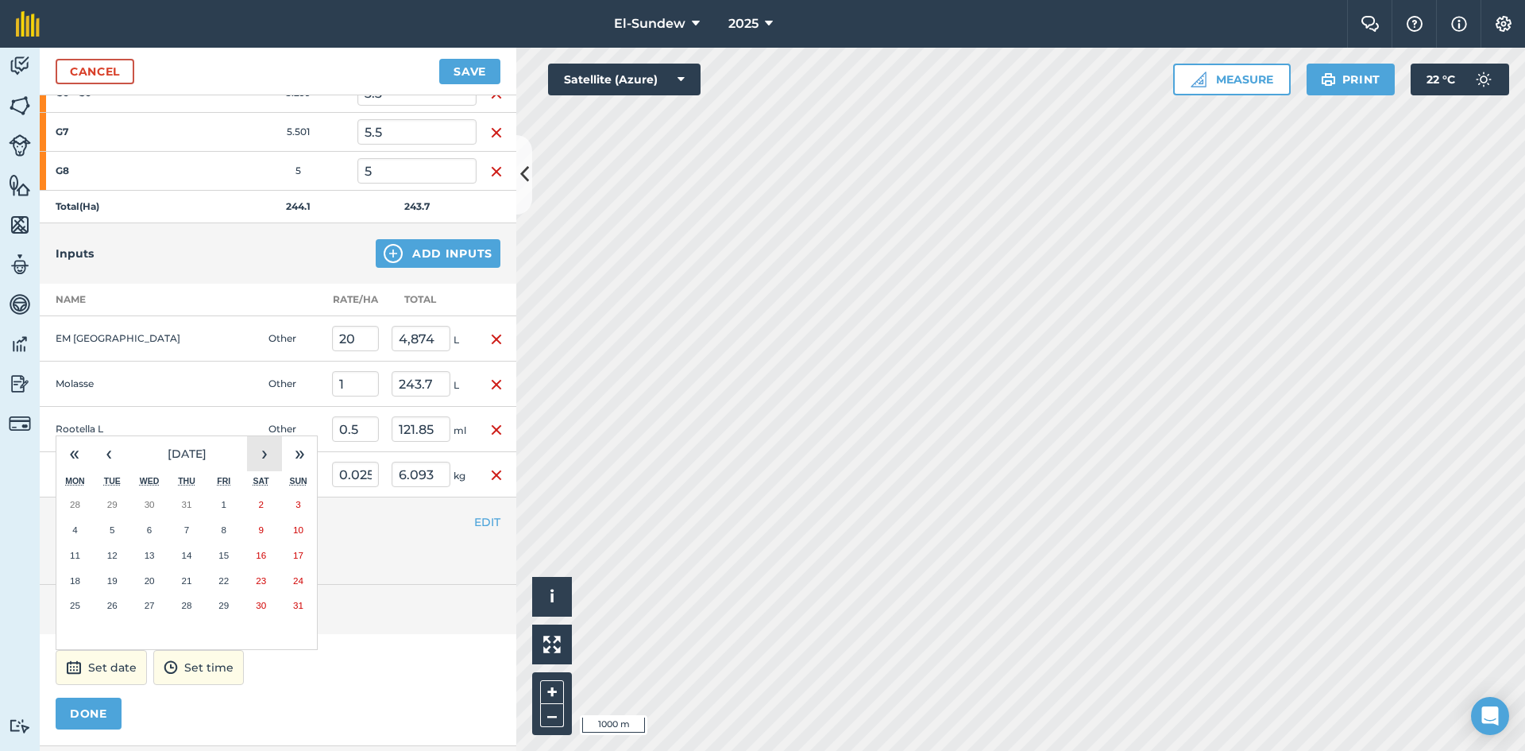
click at [260, 442] on button "›" at bounding box center [264, 453] width 35 height 35
click at [149, 499] on abbr "1" at bounding box center [149, 504] width 5 height 10
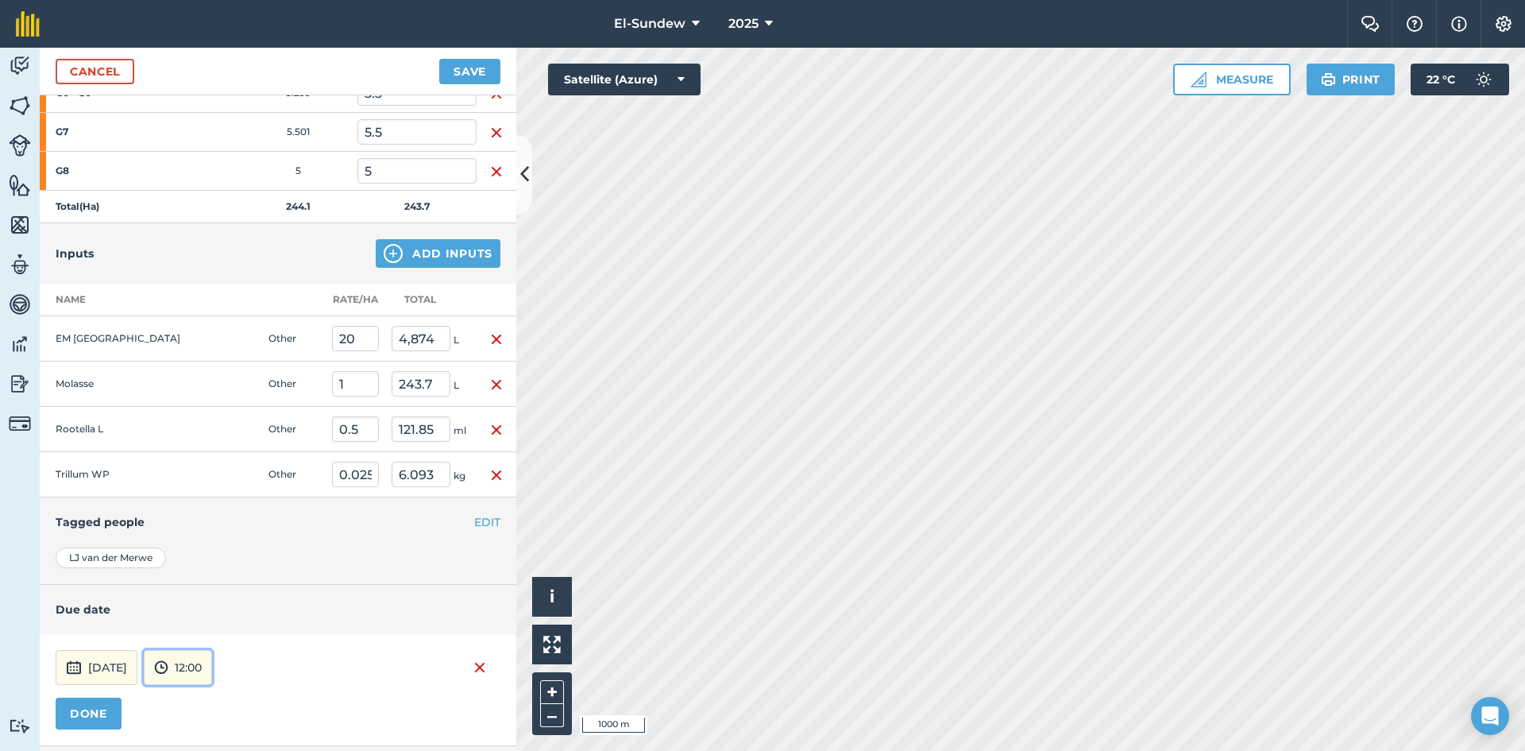
click at [212, 665] on button "12:00" at bounding box center [178, 667] width 68 height 35
click at [214, 596] on button "07:00" at bounding box center [182, 584] width 75 height 25
click at [95, 704] on button "DONE" at bounding box center [89, 714] width 66 height 32
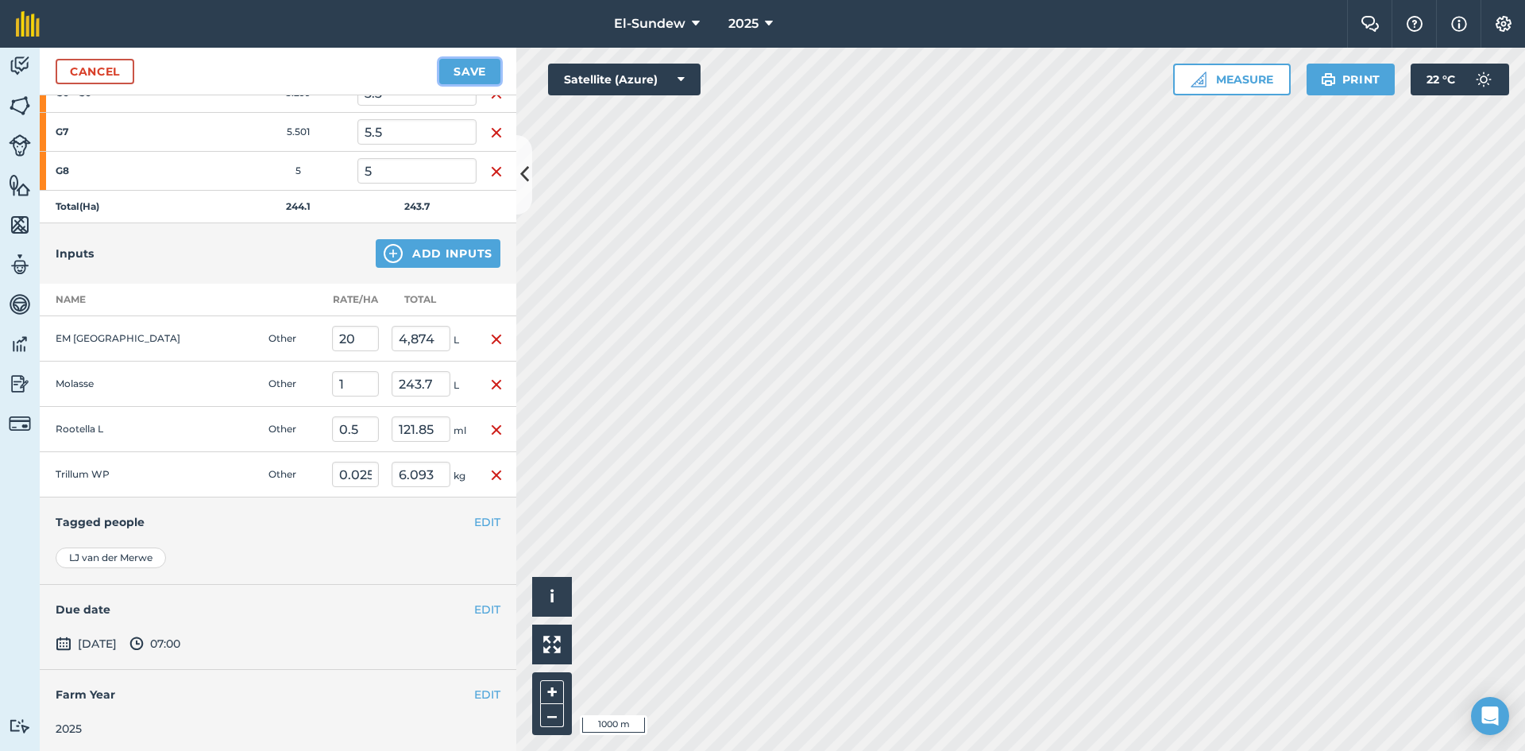
click at [463, 62] on button "Save" at bounding box center [469, 71] width 61 height 25
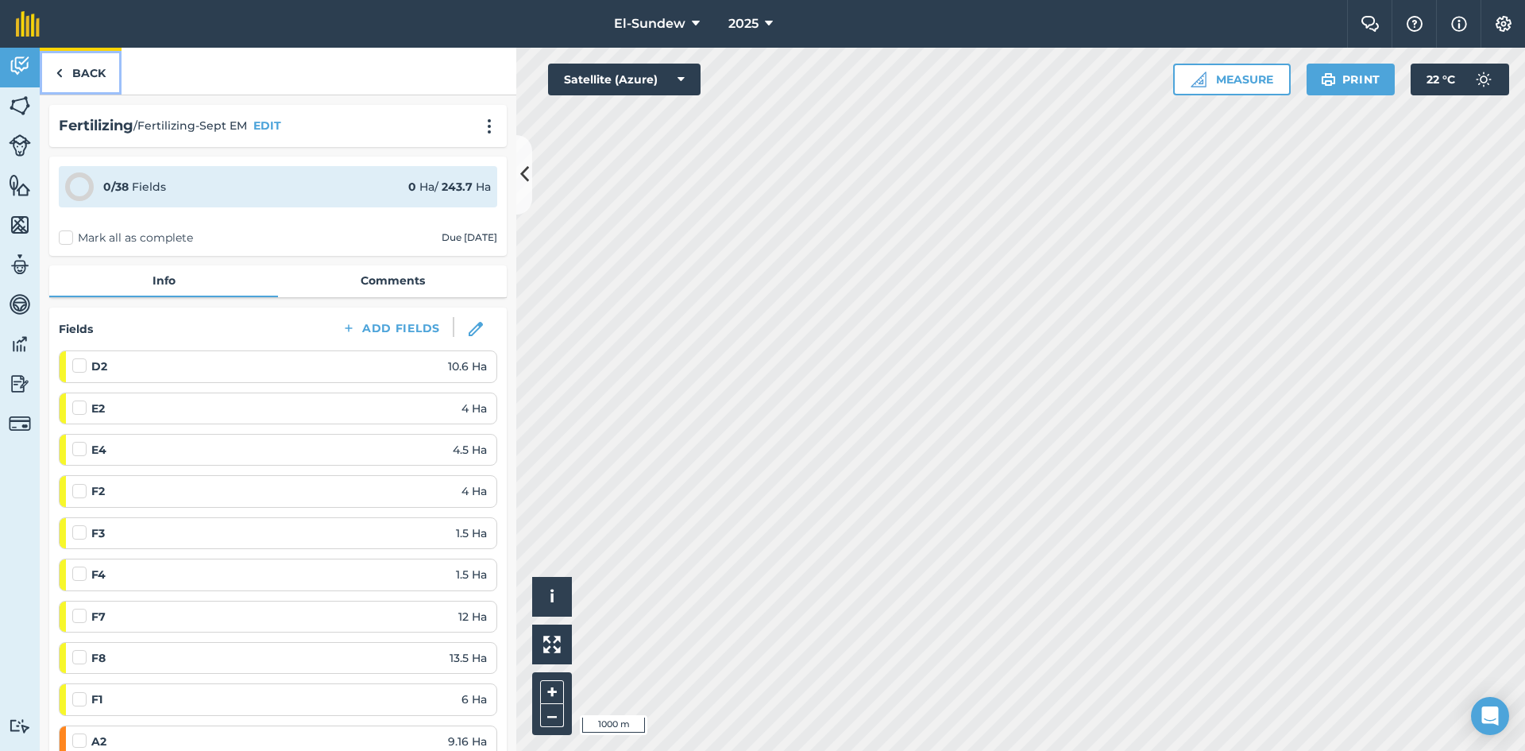
click at [77, 83] on link "Back" at bounding box center [81, 71] width 82 height 47
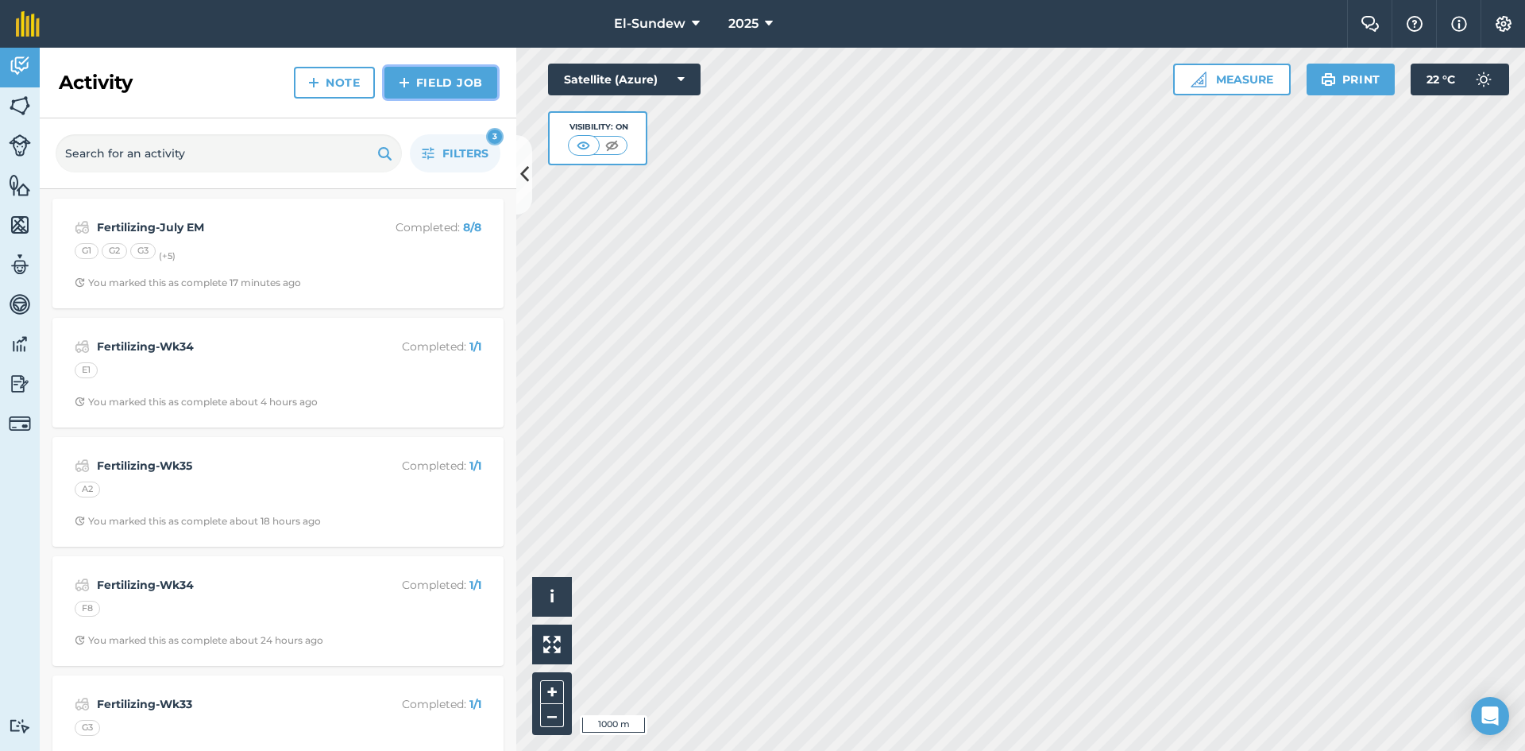
click at [406, 82] on img at bounding box center [404, 82] width 11 height 19
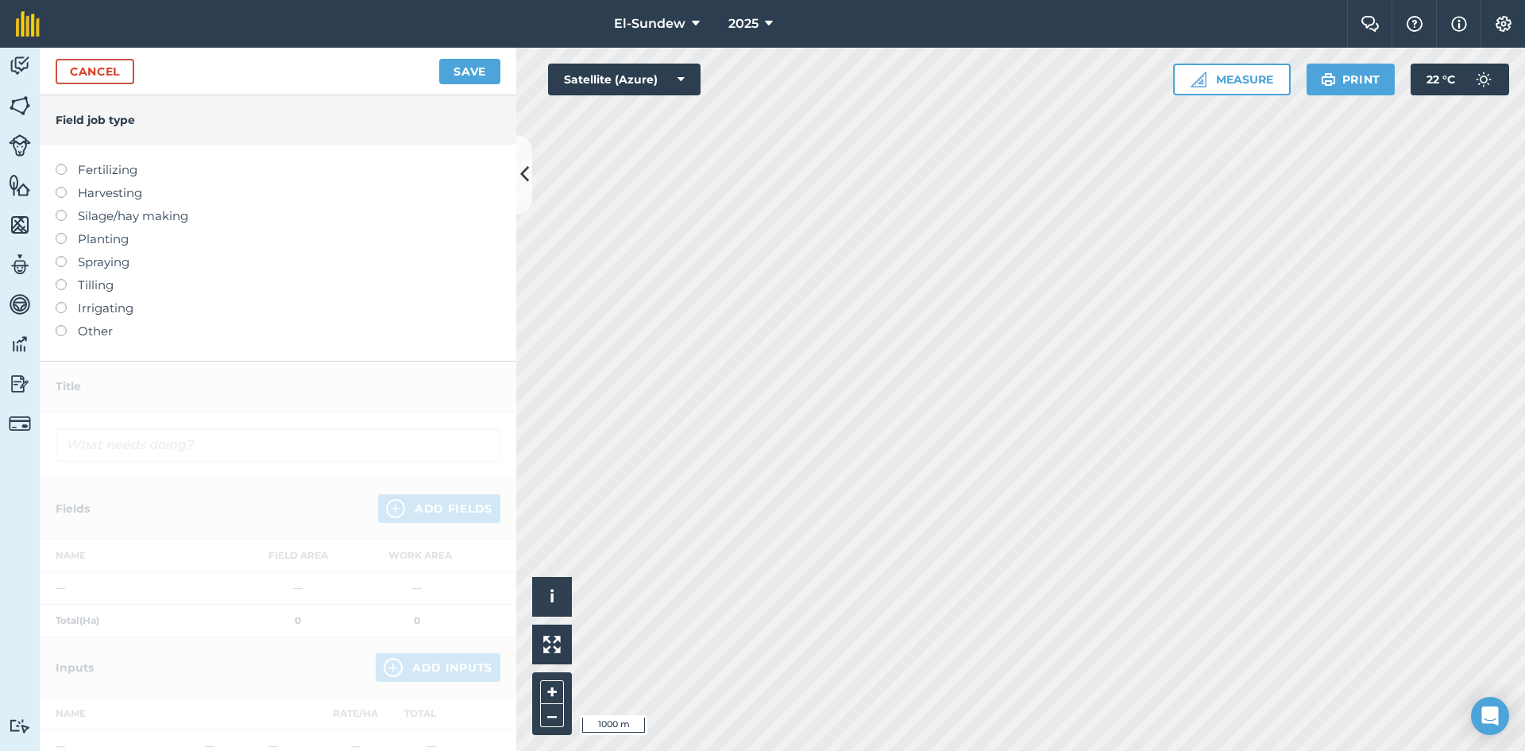
click at [112, 165] on label "Fertilizing" at bounding box center [278, 169] width 445 height 19
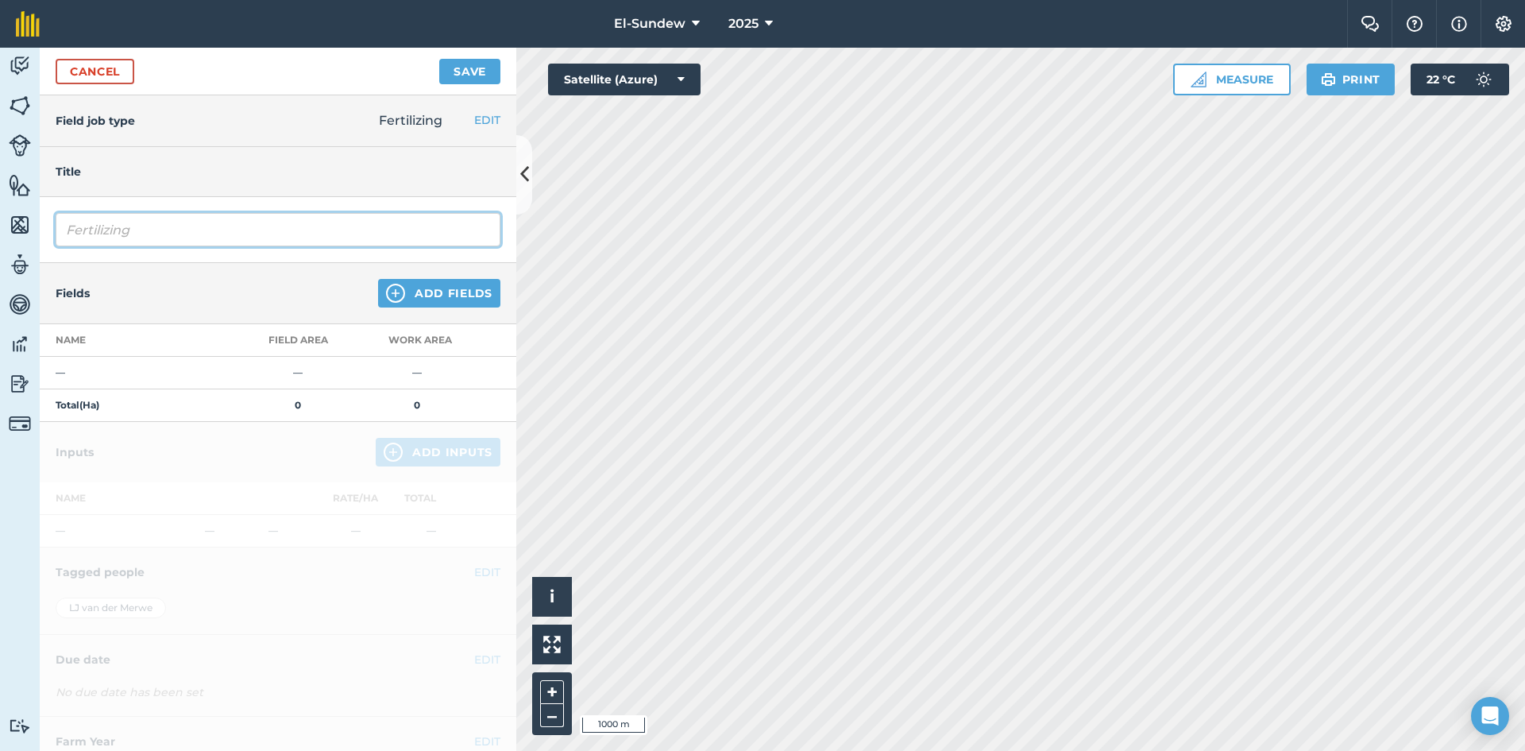
click at [165, 237] on input "Fertilizing" at bounding box center [278, 229] width 445 height 33
click at [386, 289] on img at bounding box center [395, 293] width 19 height 19
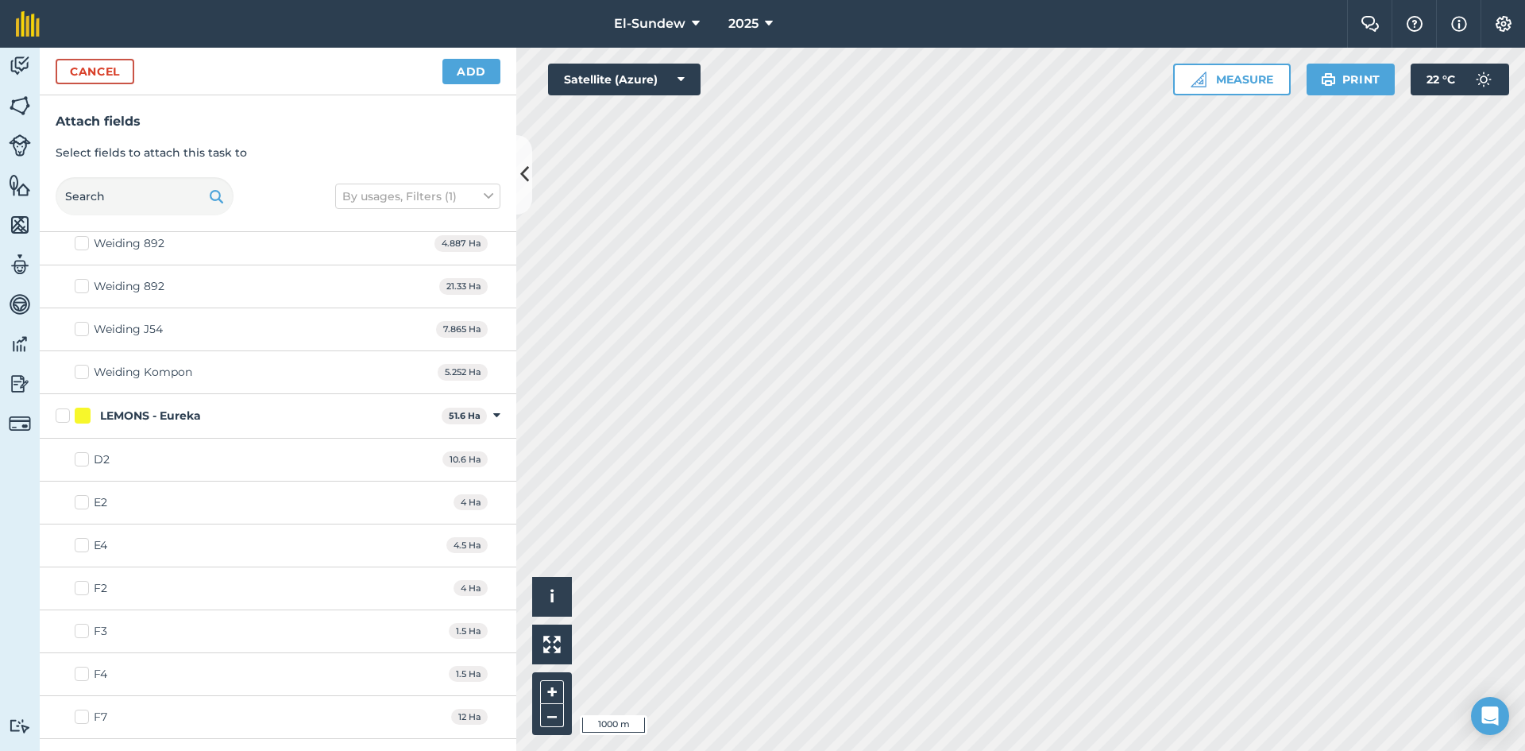
scroll to position [530, 0]
click at [66, 411] on label "LEMONS - Eureka" at bounding box center [246, 413] width 380 height 17
click at [66, 411] on input "LEMONS - Eureka" at bounding box center [61, 410] width 10 height 10
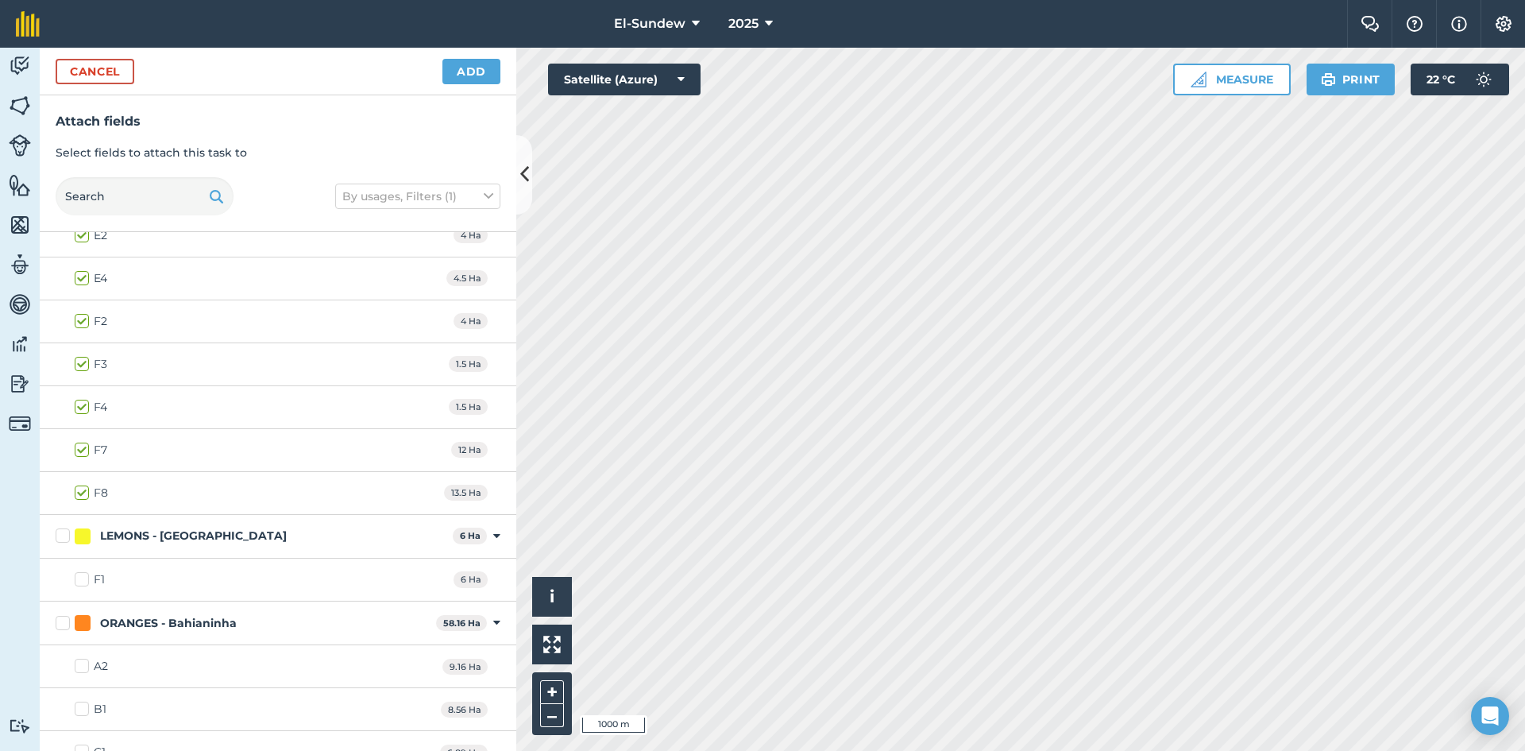
scroll to position [1059, 0]
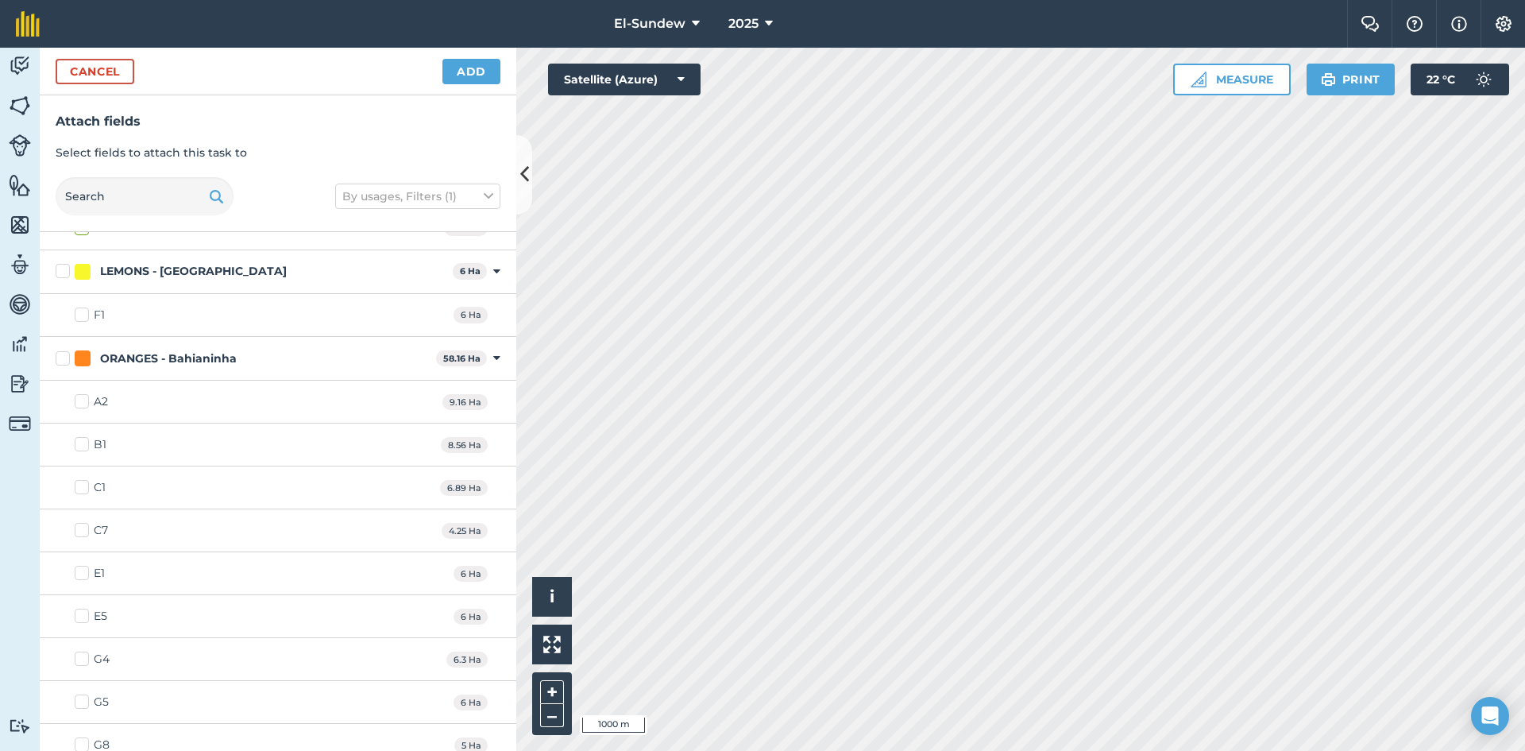
click at [62, 263] on label "LEMONS - [GEOGRAPHIC_DATA]" at bounding box center [251, 271] width 391 height 17
click at [62, 263] on input "LEMONS - [GEOGRAPHIC_DATA]" at bounding box center [61, 268] width 10 height 10
click at [57, 361] on label "ORANGES - Bahianinha" at bounding box center [243, 358] width 374 height 17
click at [57, 361] on input "ORANGES - Bahianinha" at bounding box center [61, 355] width 10 height 10
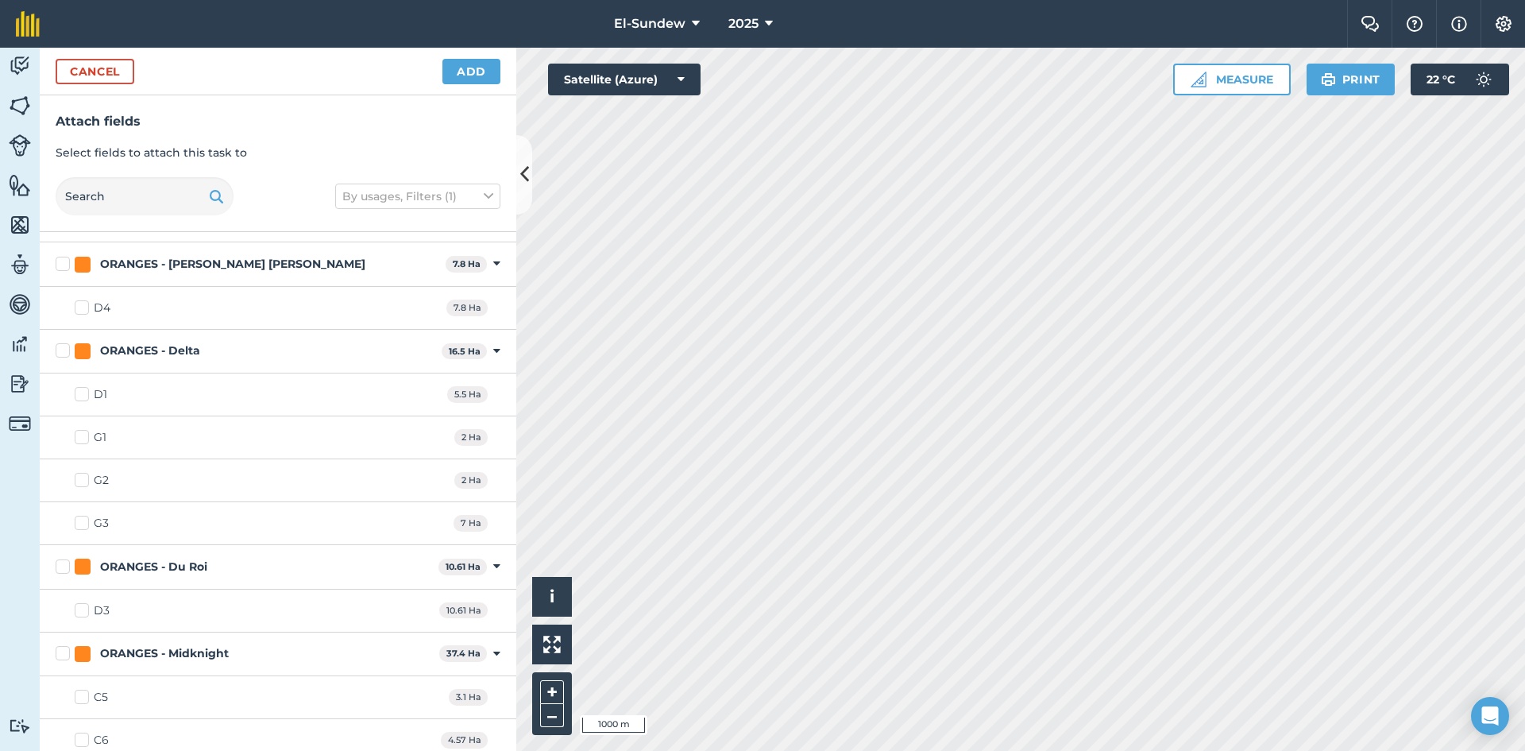
scroll to position [1589, 0]
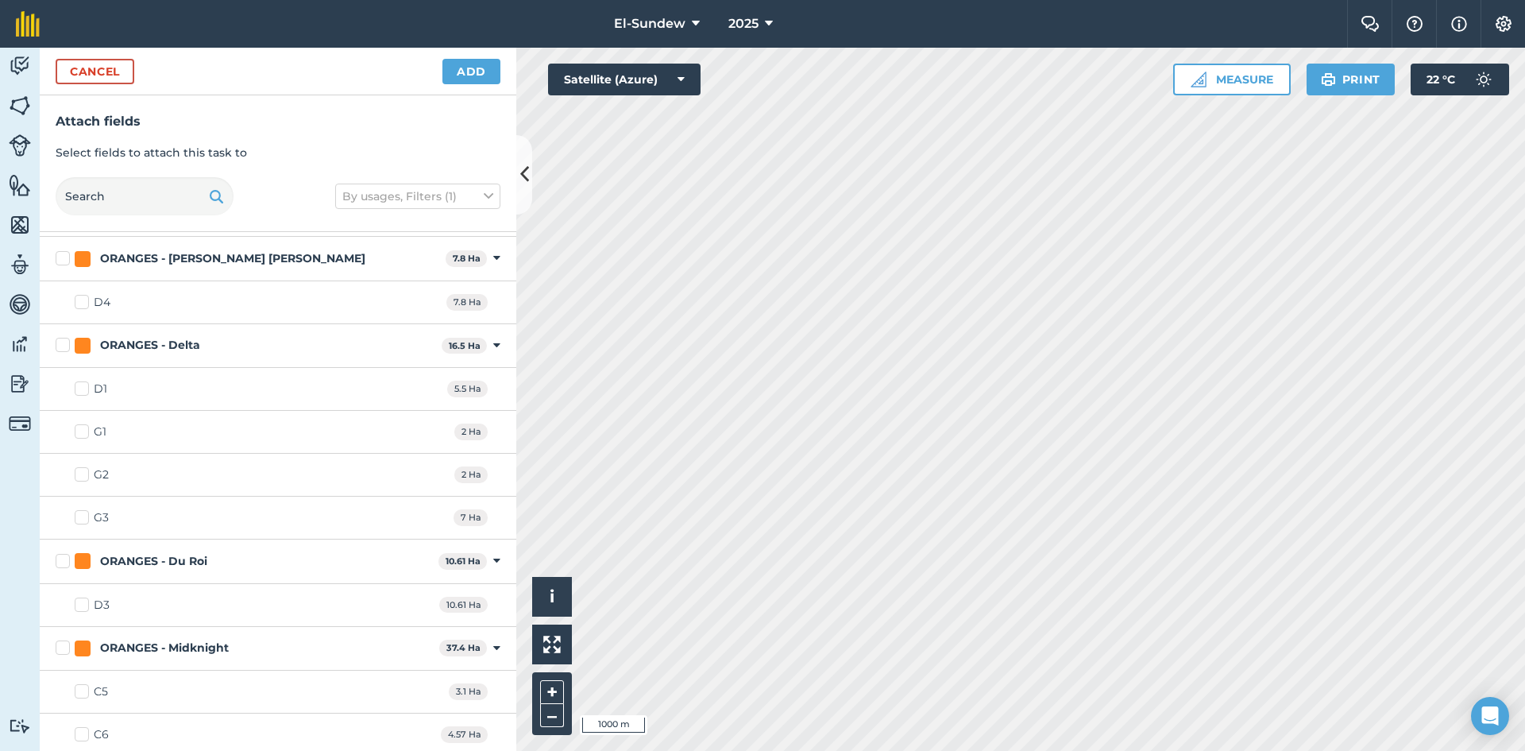
click at [62, 254] on label "ORANGES - [PERSON_NAME] [PERSON_NAME]" at bounding box center [248, 258] width 384 height 17
click at [62, 254] on input "ORANGES - [PERSON_NAME] [PERSON_NAME]" at bounding box center [61, 255] width 10 height 10
click at [62, 350] on label "ORANGES - Delta" at bounding box center [246, 345] width 380 height 17
click at [62, 347] on input "ORANGES - Delta" at bounding box center [61, 342] width 10 height 10
click at [62, 559] on label "ORANGES - Du Roi" at bounding box center [244, 561] width 377 height 17
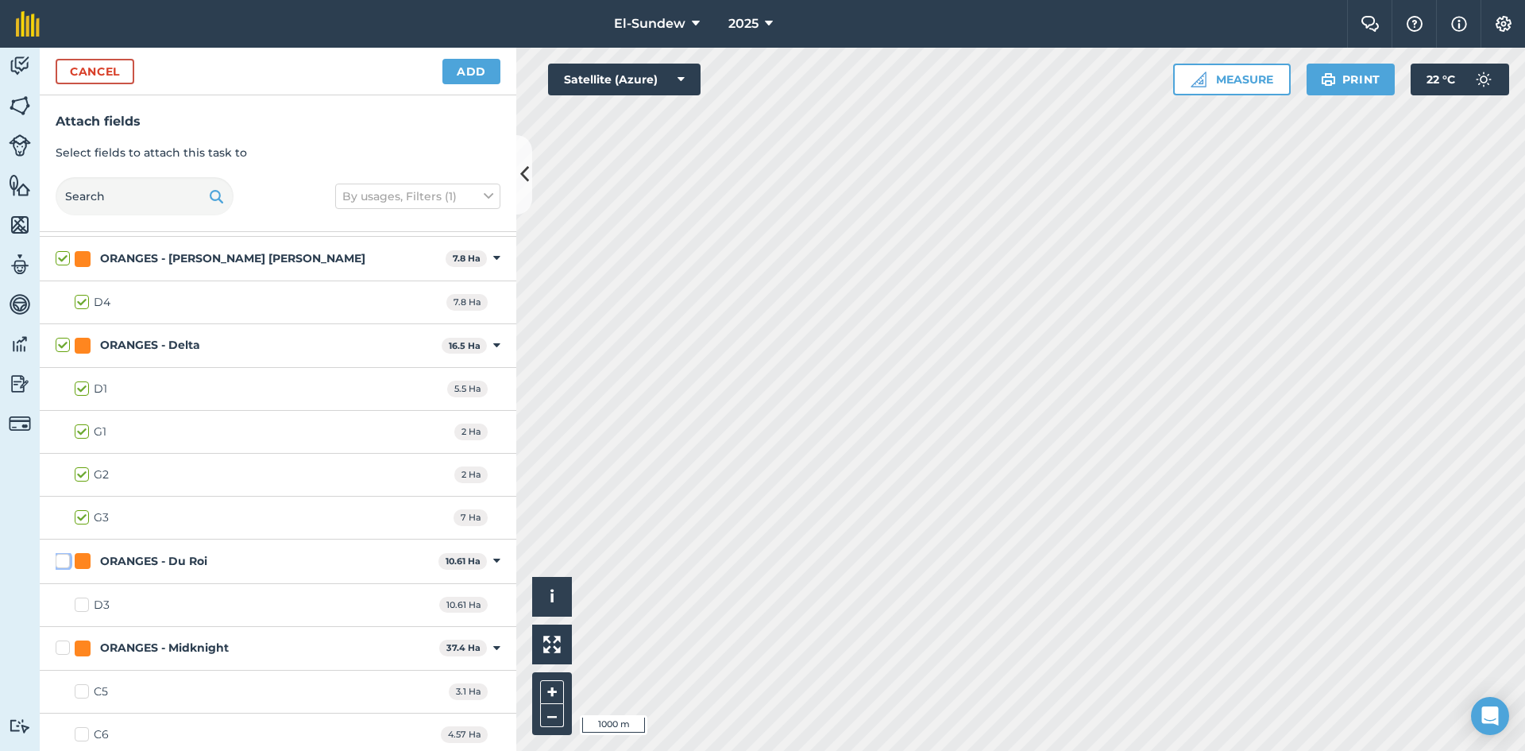
click at [62, 559] on input "ORANGES - Du Roi" at bounding box center [61, 558] width 10 height 10
click at [61, 651] on label "ORANGES - Midknight" at bounding box center [244, 648] width 377 height 17
click at [61, 650] on input "ORANGES - Midknight" at bounding box center [61, 645] width 10 height 10
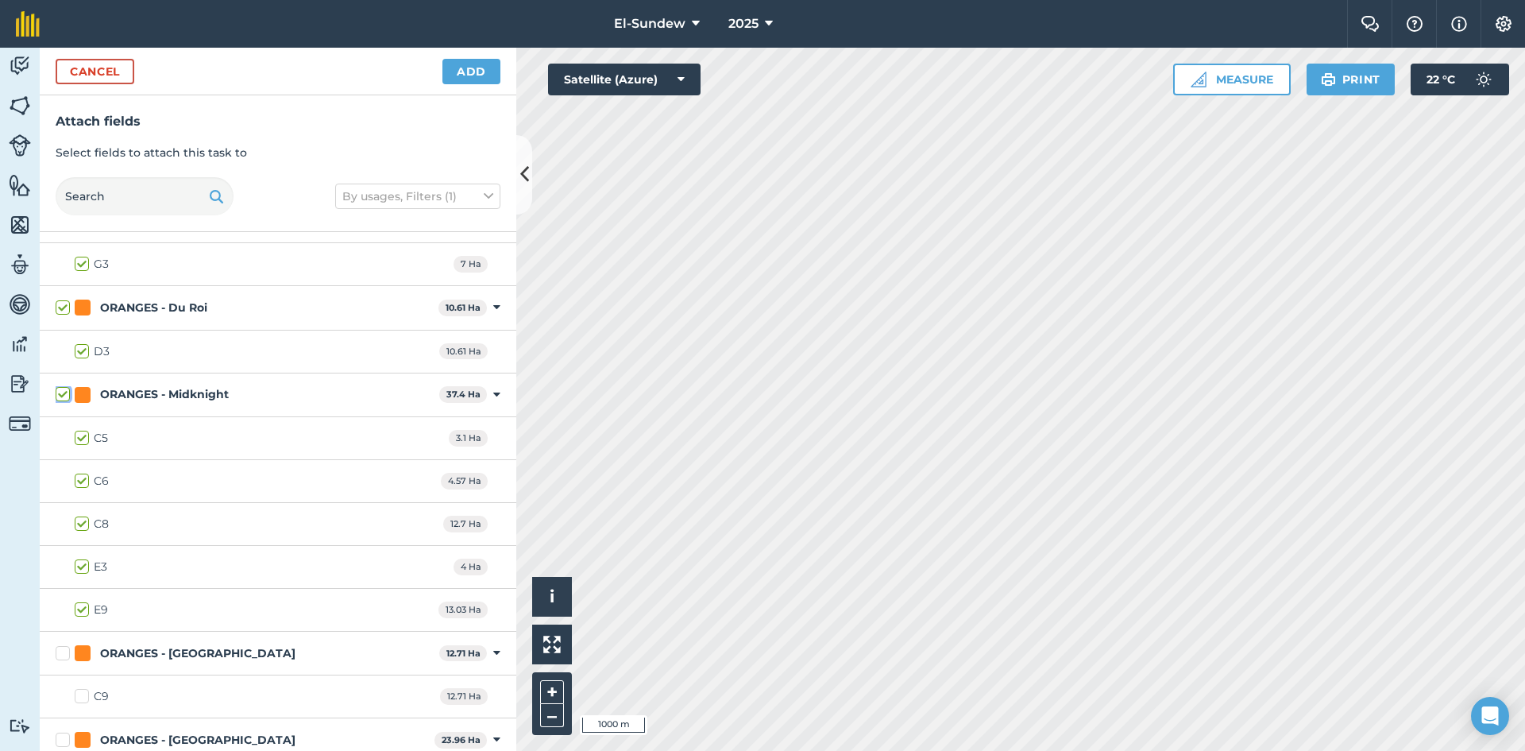
scroll to position [1853, 0]
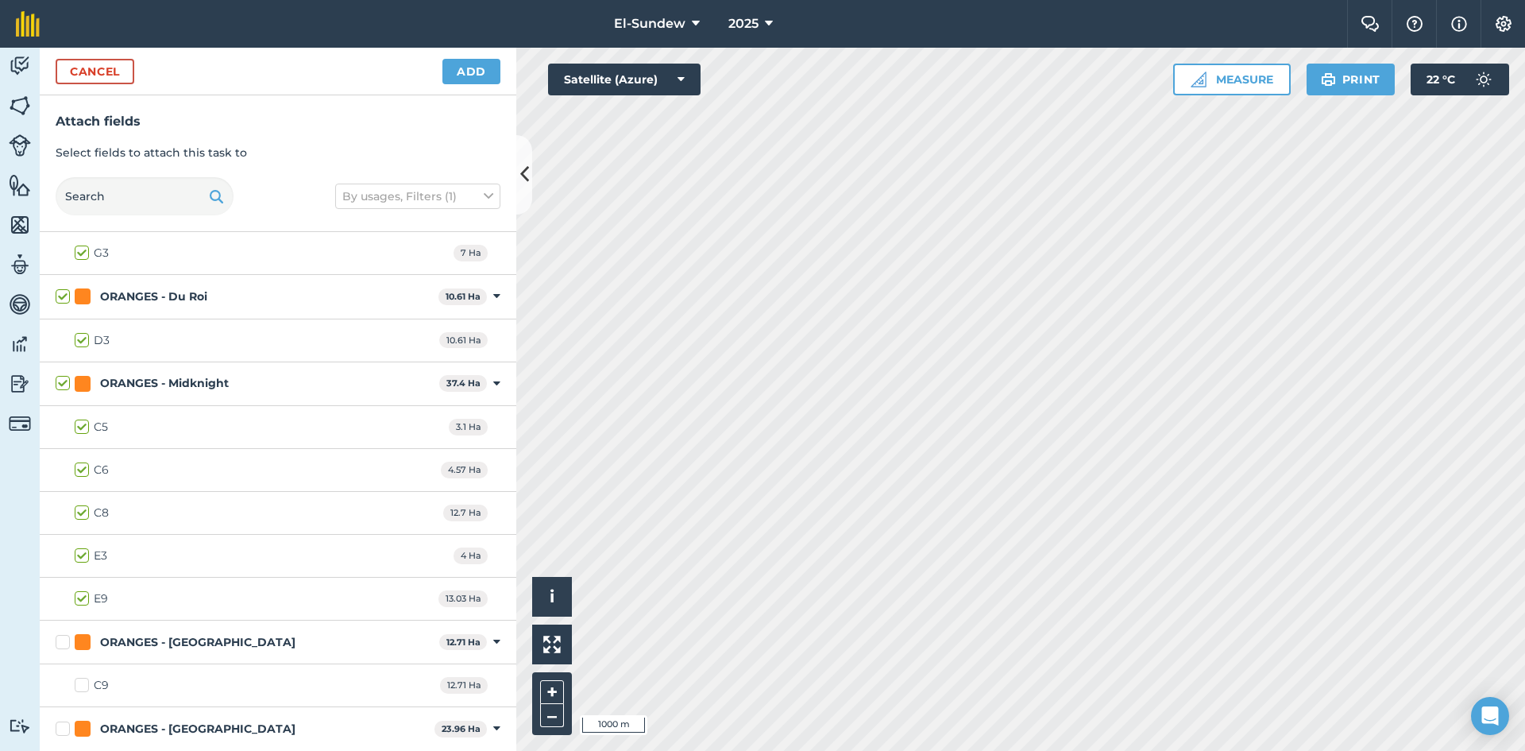
click at [79, 599] on label "E9" at bounding box center [91, 598] width 33 height 17
click at [79, 599] on input "E9" at bounding box center [80, 595] width 10 height 10
click at [68, 644] on label "ORANGES - [GEOGRAPHIC_DATA]" at bounding box center [244, 642] width 377 height 17
click at [66, 644] on input "ORANGES - [GEOGRAPHIC_DATA]" at bounding box center [61, 639] width 10 height 10
click at [60, 729] on label "ORANGES - [GEOGRAPHIC_DATA]" at bounding box center [242, 729] width 373 height 17
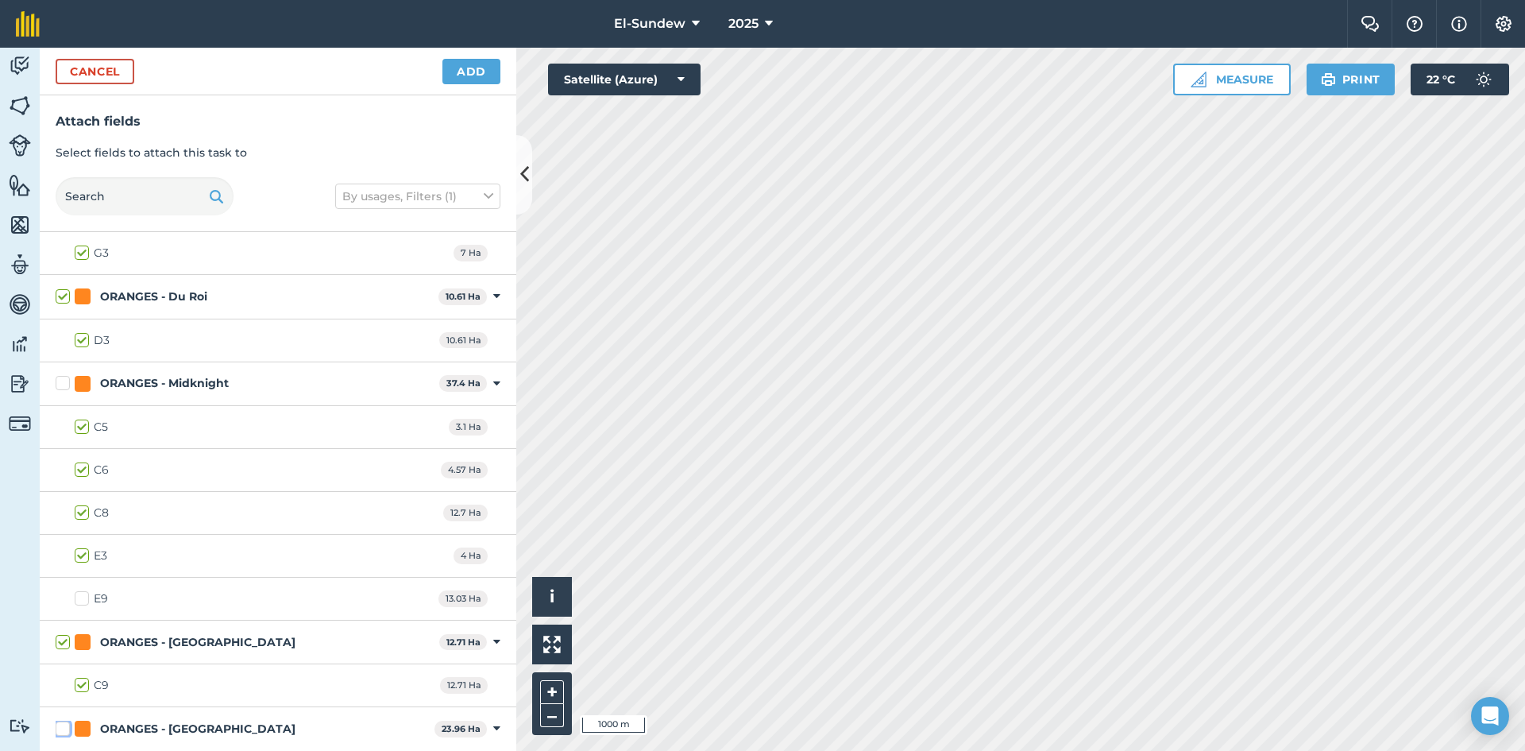
click at [60, 729] on input "ORANGES - [GEOGRAPHIC_DATA]" at bounding box center [61, 726] width 10 height 10
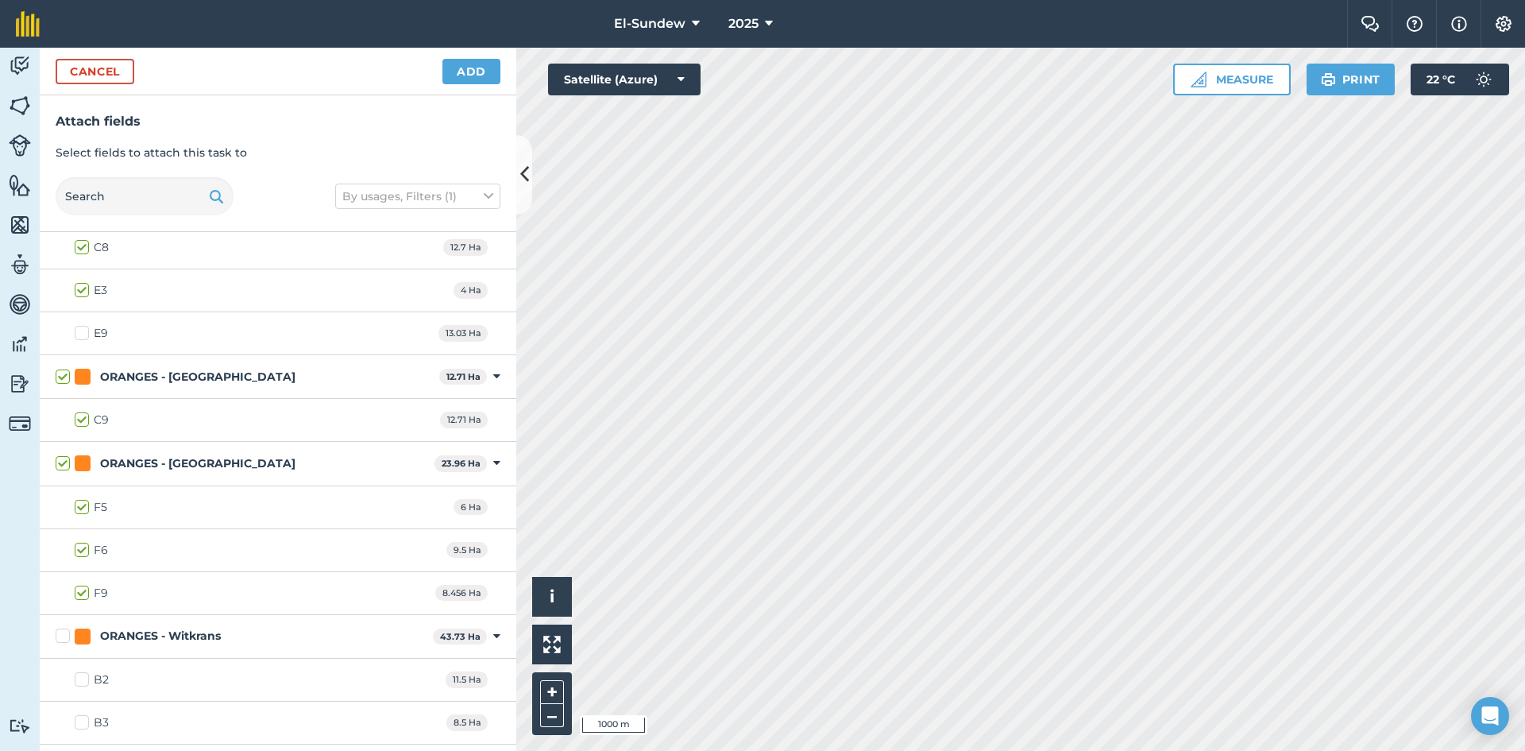
click at [88, 591] on label "F9" at bounding box center [91, 593] width 33 height 17
click at [85, 591] on input "F9" at bounding box center [80, 590] width 10 height 10
click at [64, 641] on label "ORANGES - Witkrans" at bounding box center [241, 636] width 371 height 17
click at [64, 638] on input "ORANGES - Witkrans" at bounding box center [61, 633] width 10 height 10
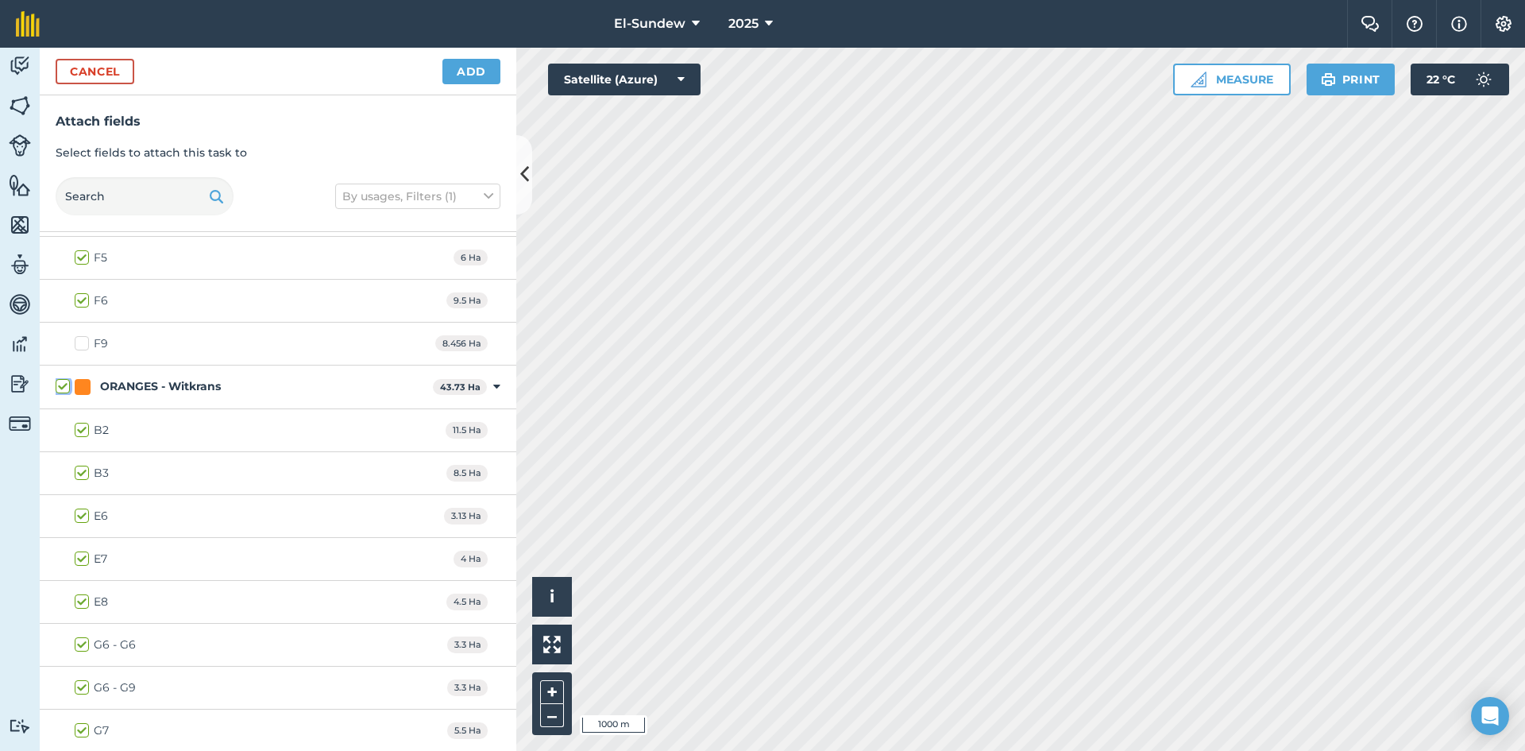
scroll to position [2383, 0]
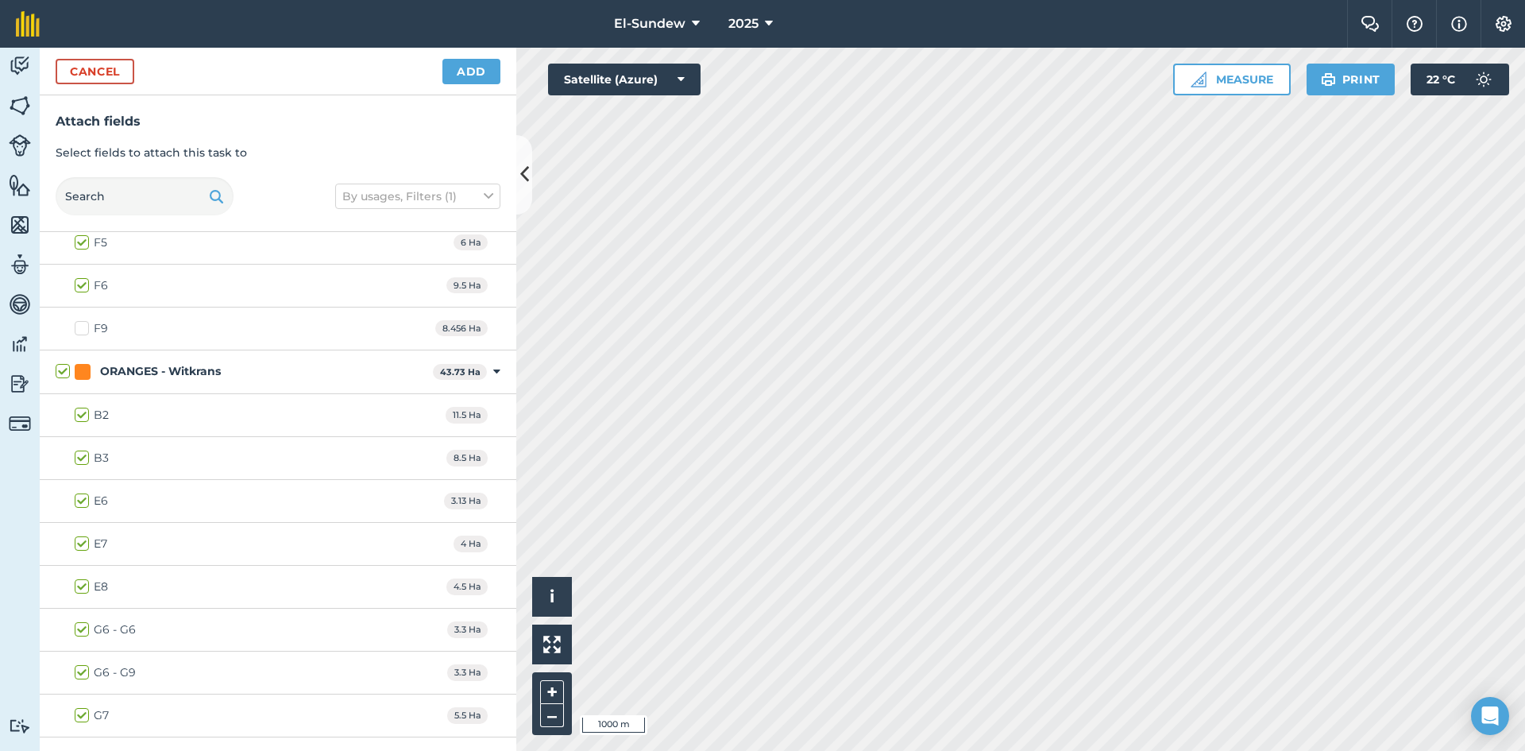
click at [74, 670] on div "G6 - G9 3.3 Ha" at bounding box center [278, 672] width 477 height 43
click at [79, 670] on label "G6 - G9" at bounding box center [105, 672] width 61 height 17
click at [79, 670] on input "G6 - G9" at bounding box center [80, 669] width 10 height 10
click at [460, 71] on button "Add" at bounding box center [471, 71] width 58 height 25
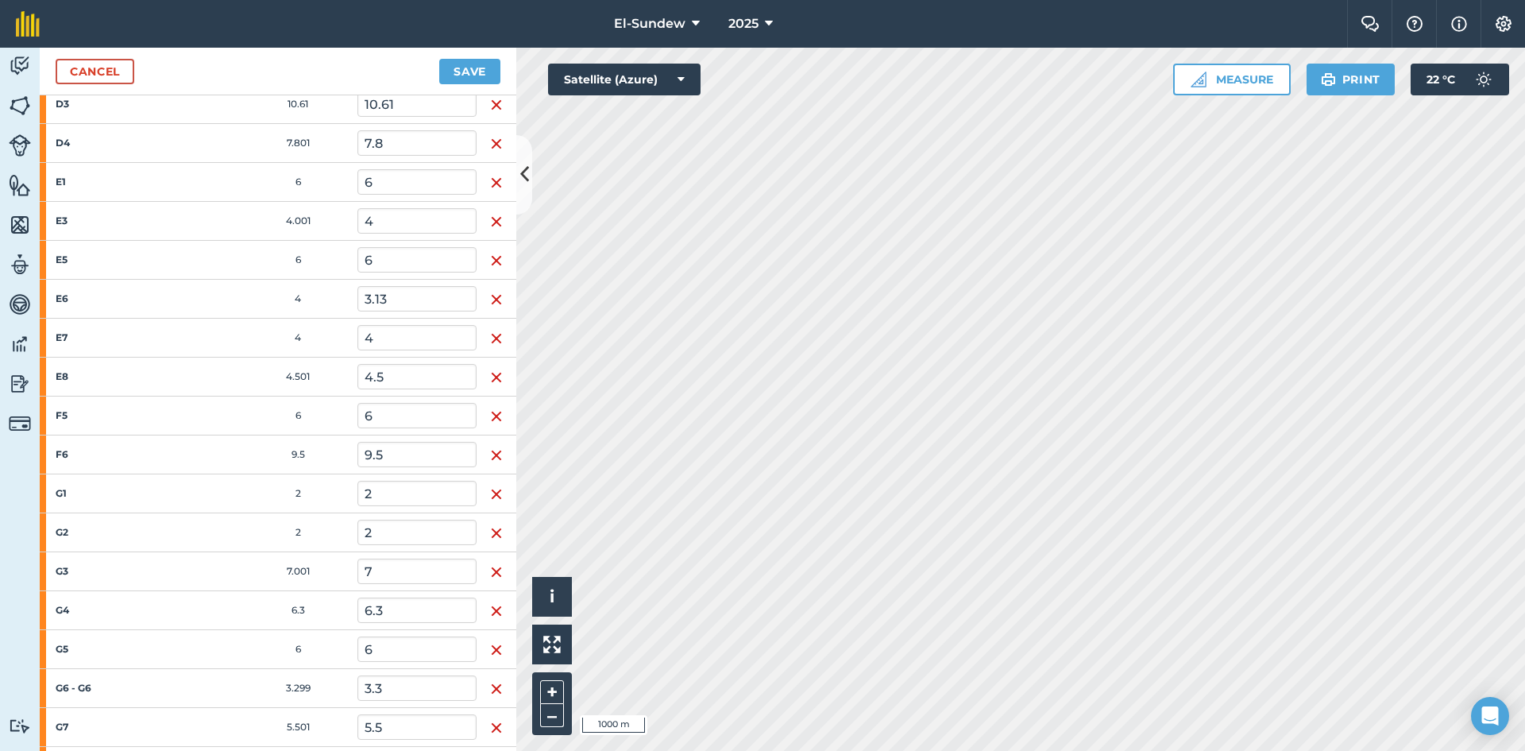
scroll to position [1059, 0]
click at [467, 66] on button "Save" at bounding box center [469, 71] width 61 height 25
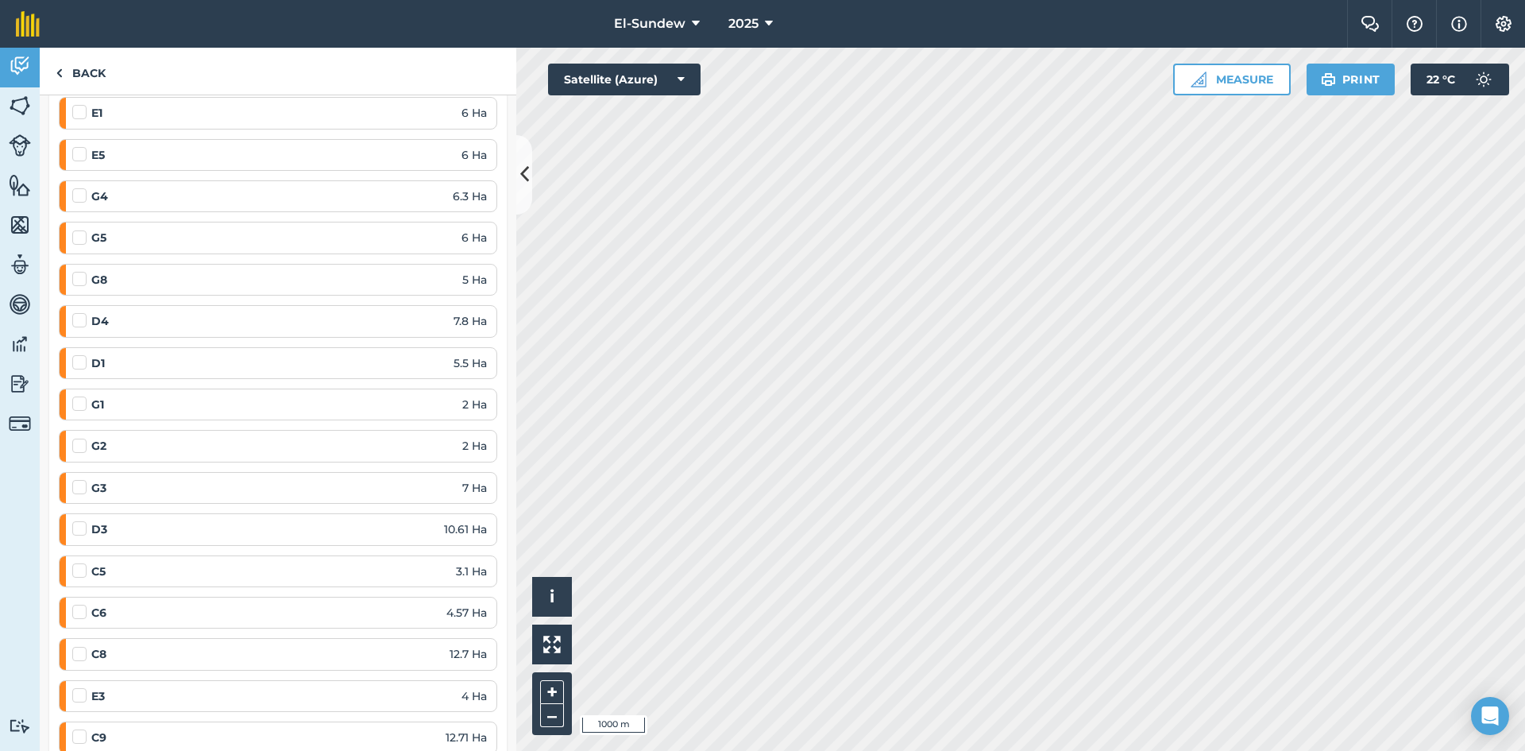
scroll to position [1589, 0]
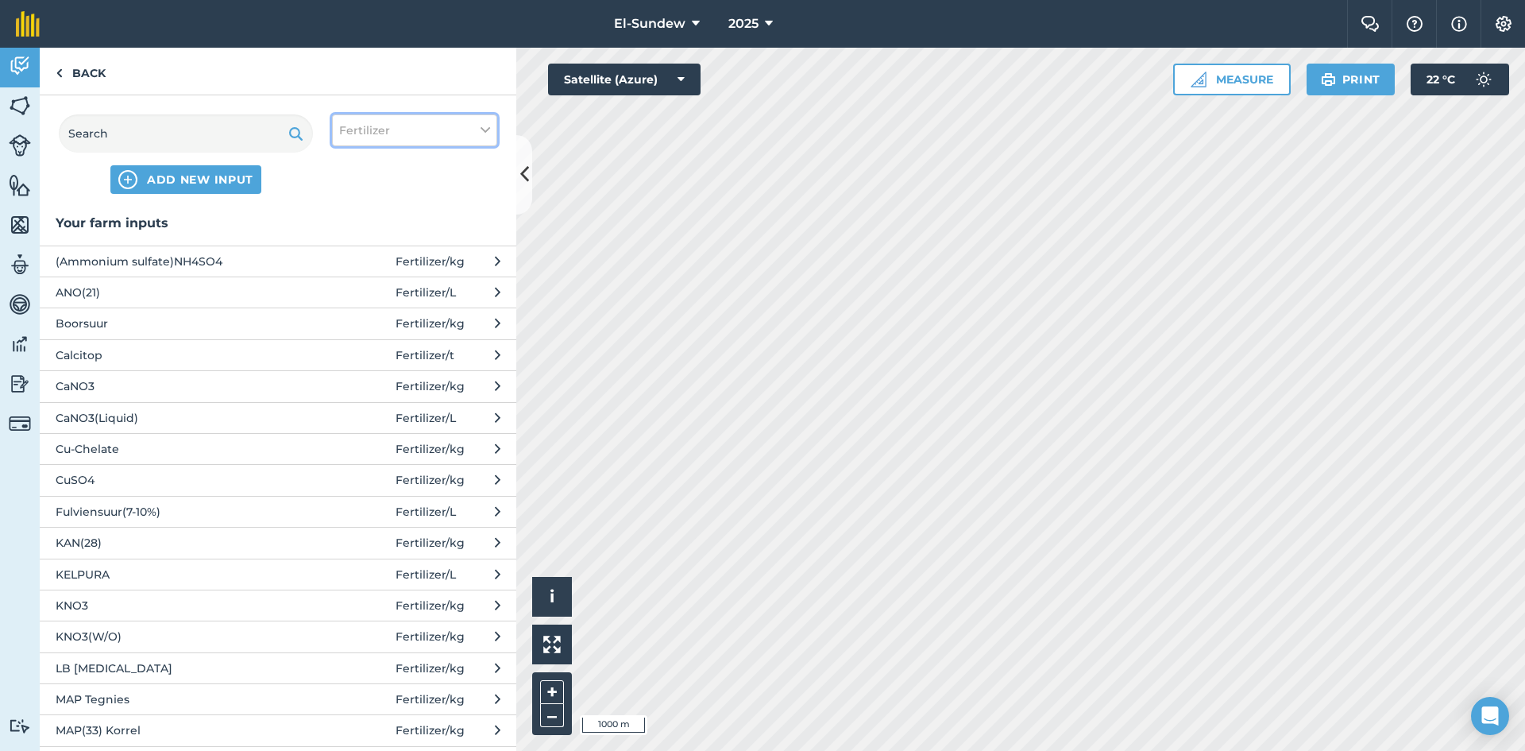
click at [366, 134] on span "Fertilizer" at bounding box center [364, 130] width 51 height 17
click at [354, 276] on label "Other" at bounding box center [414, 282] width 151 height 17
click at [350, 276] on input "Other" at bounding box center [344, 279] width 10 height 10
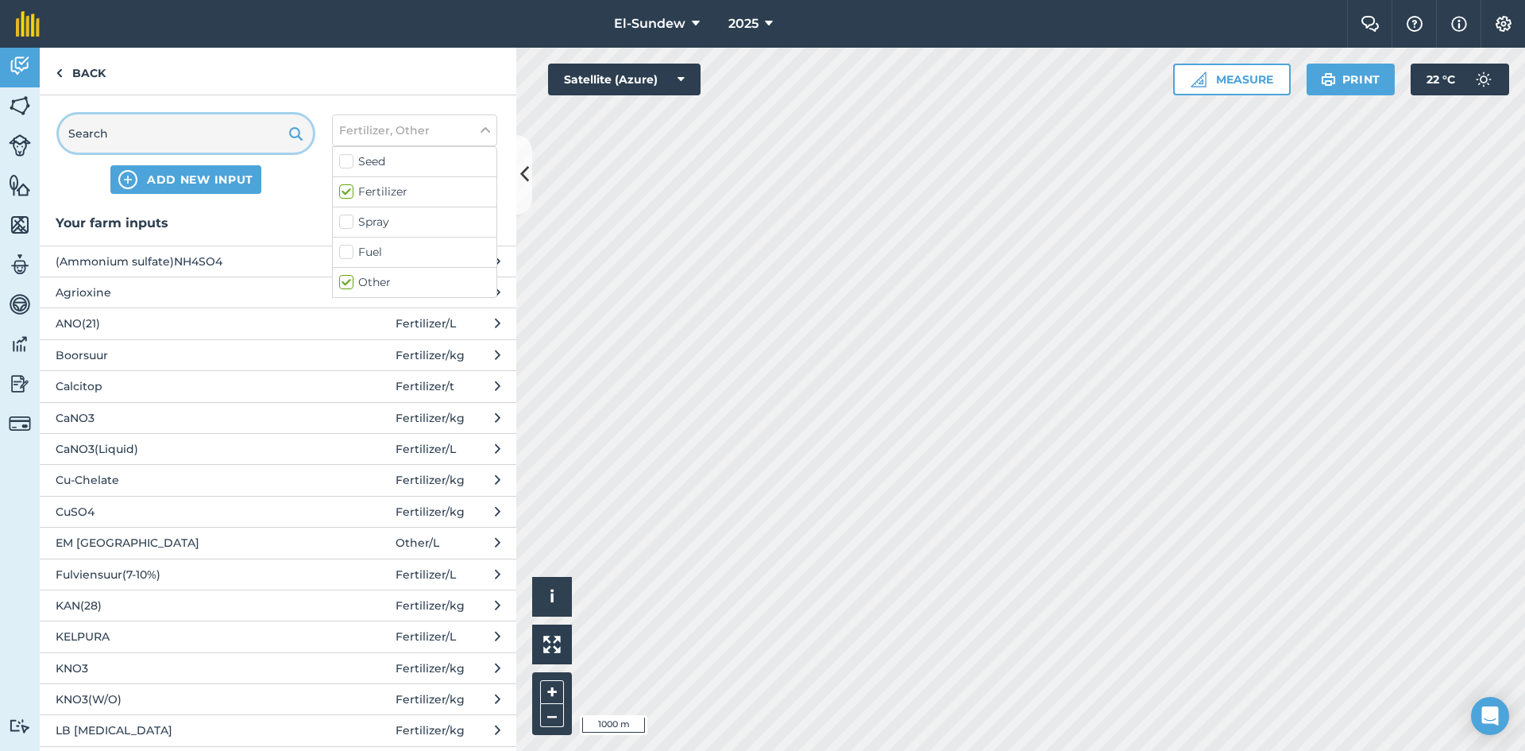
click at [238, 129] on input "text" at bounding box center [186, 133] width 254 height 38
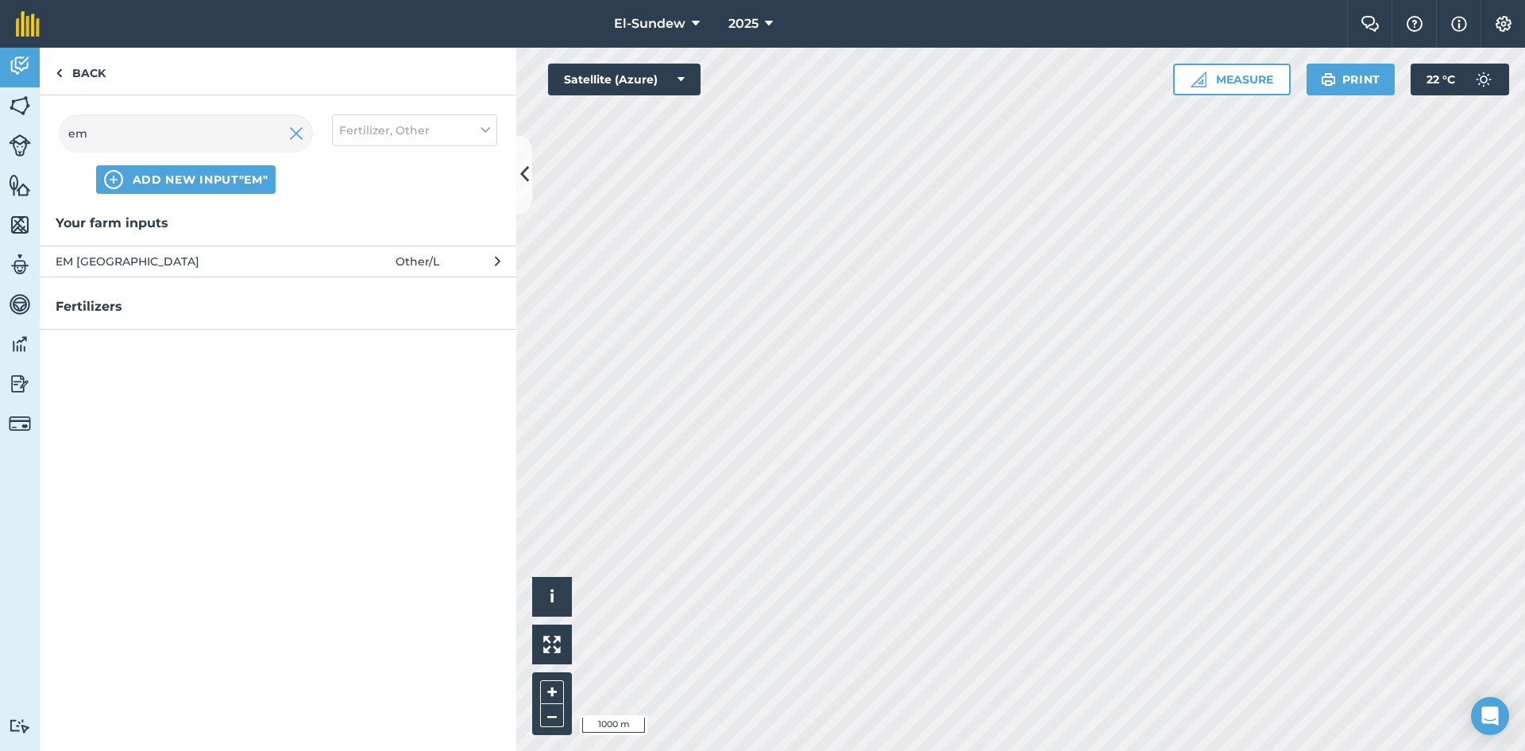
click at [232, 261] on span "EM [GEOGRAPHIC_DATA]" at bounding box center [186, 261] width 260 height 17
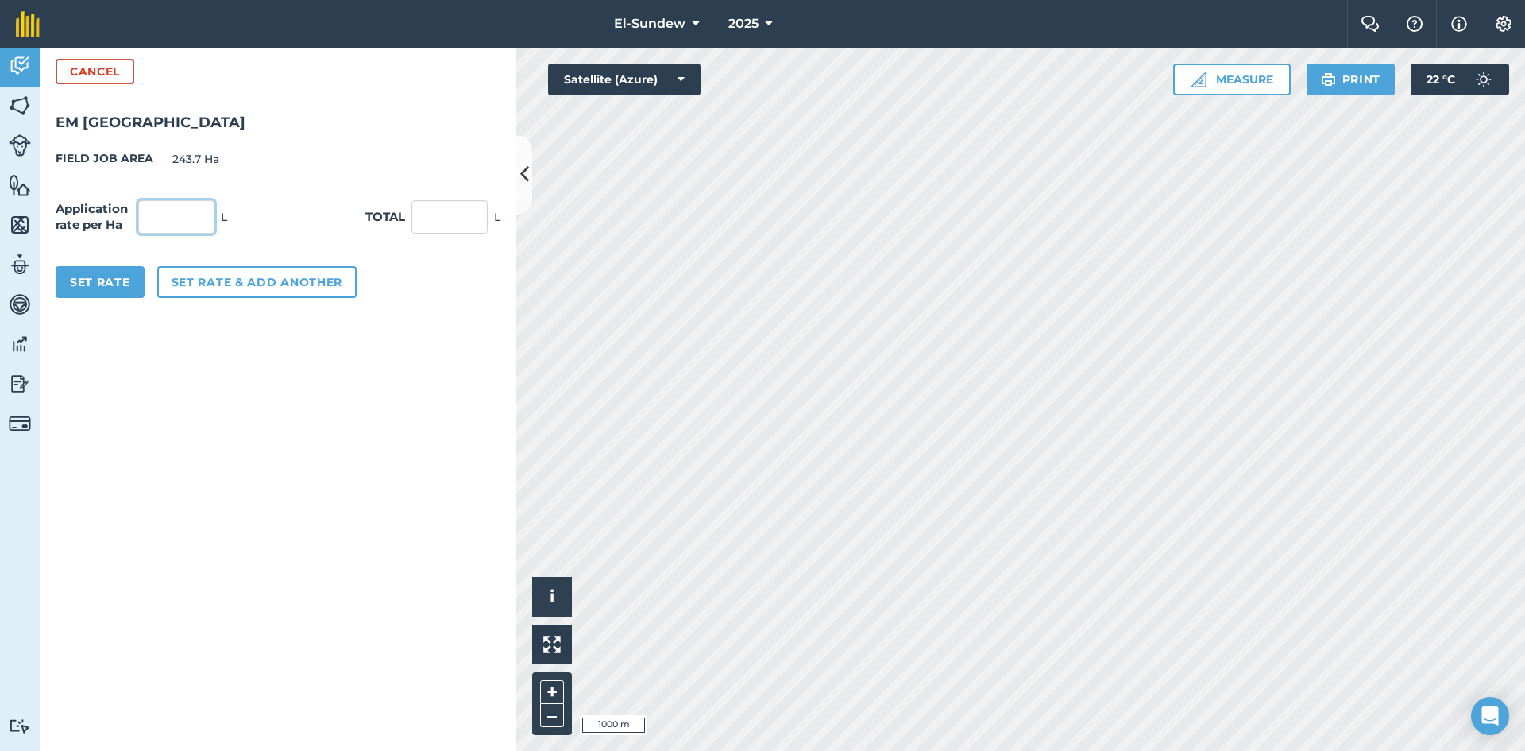
click at [187, 214] on input "text" at bounding box center [176, 216] width 76 height 33
click at [121, 282] on button "Set Rate" at bounding box center [100, 282] width 89 height 32
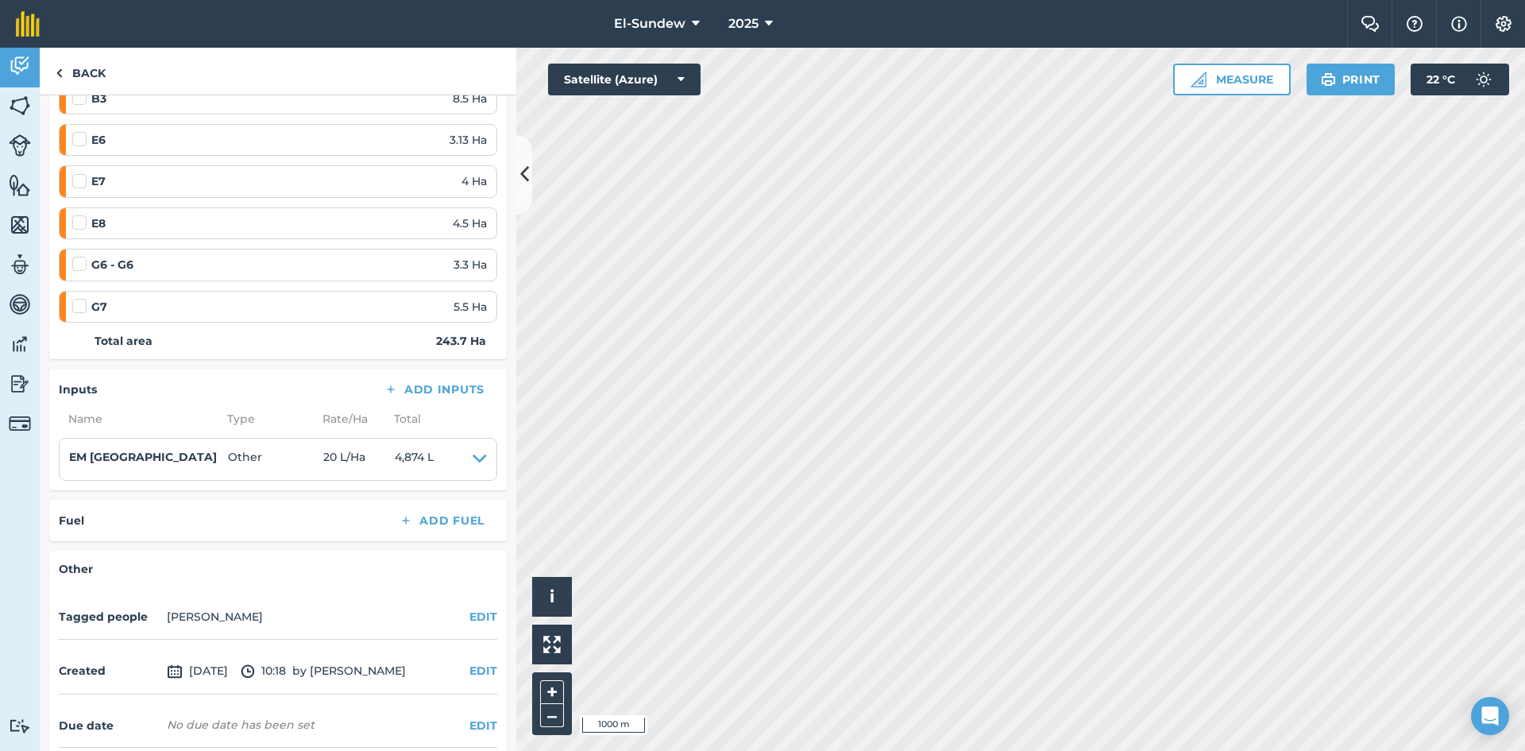
scroll to position [1668, 0]
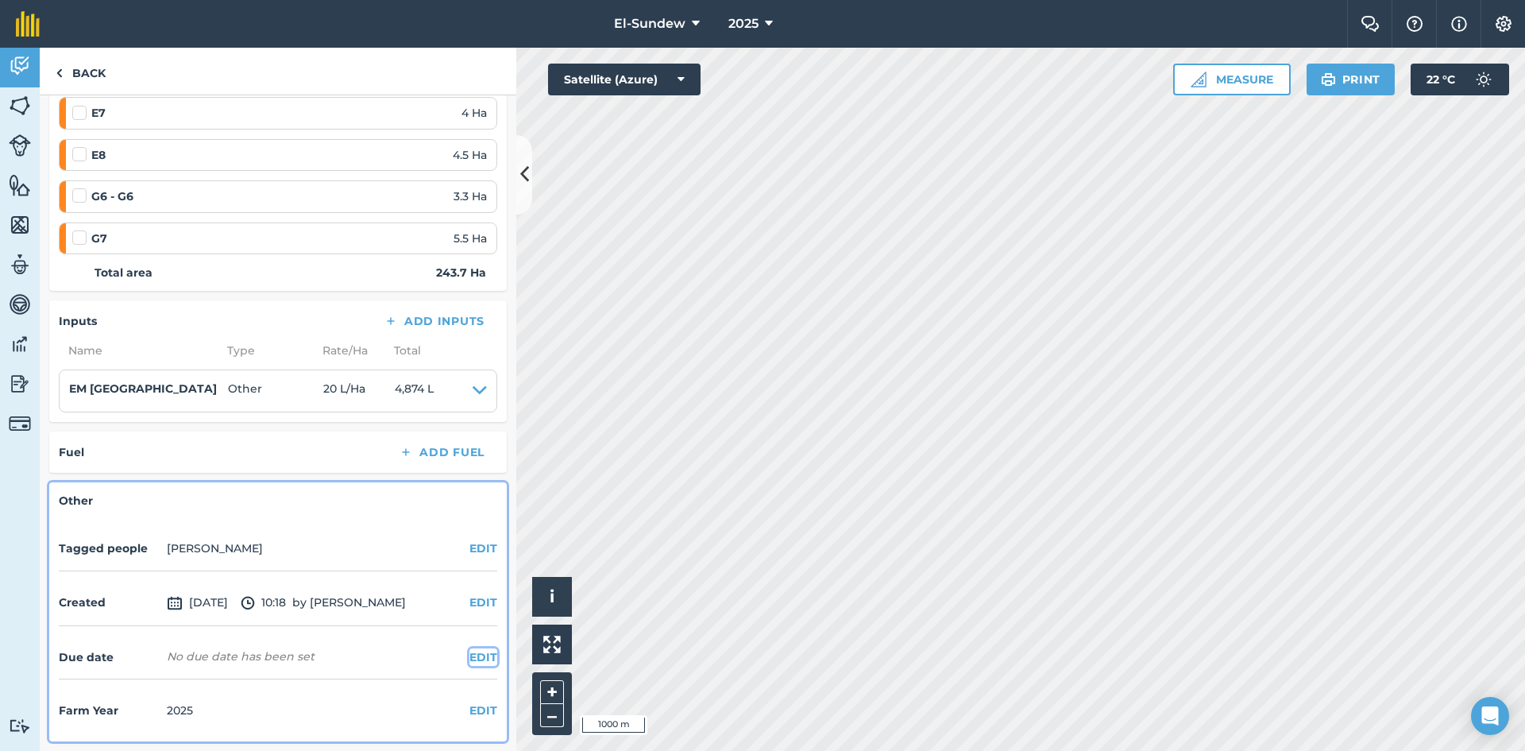
click at [476, 659] on button "EDIT" at bounding box center [484, 656] width 28 height 17
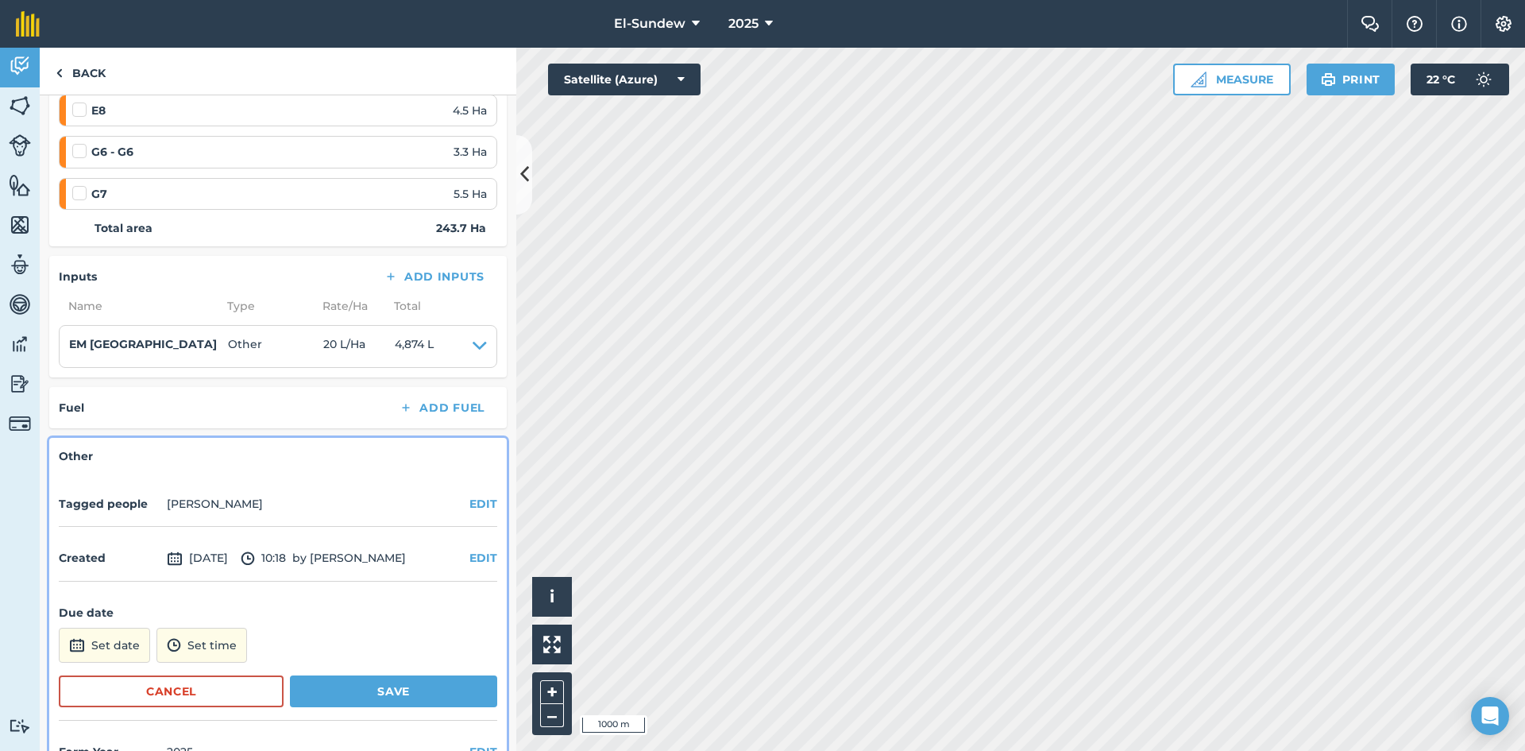
scroll to position [1754, 0]
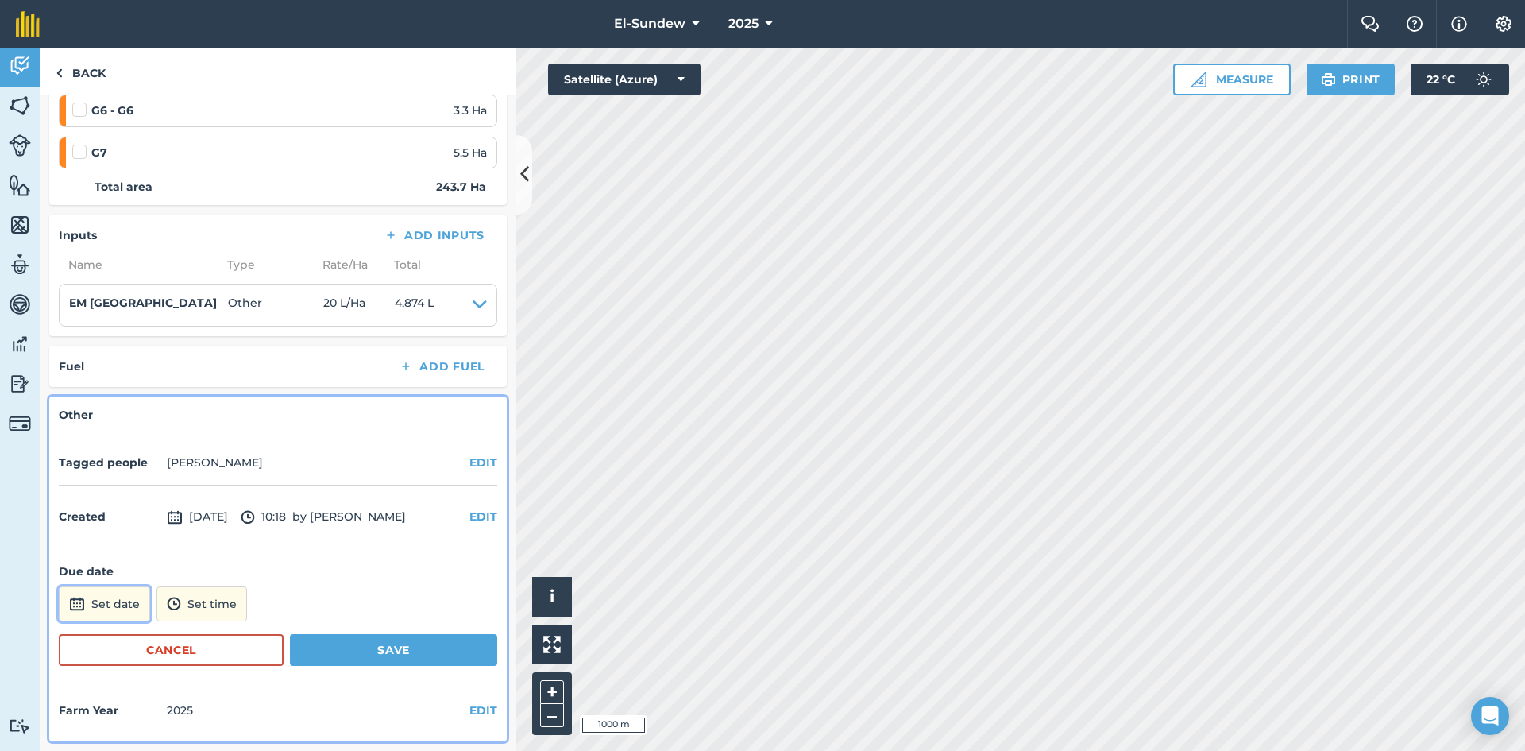
click at [124, 611] on button "Set date" at bounding box center [104, 603] width 91 height 35
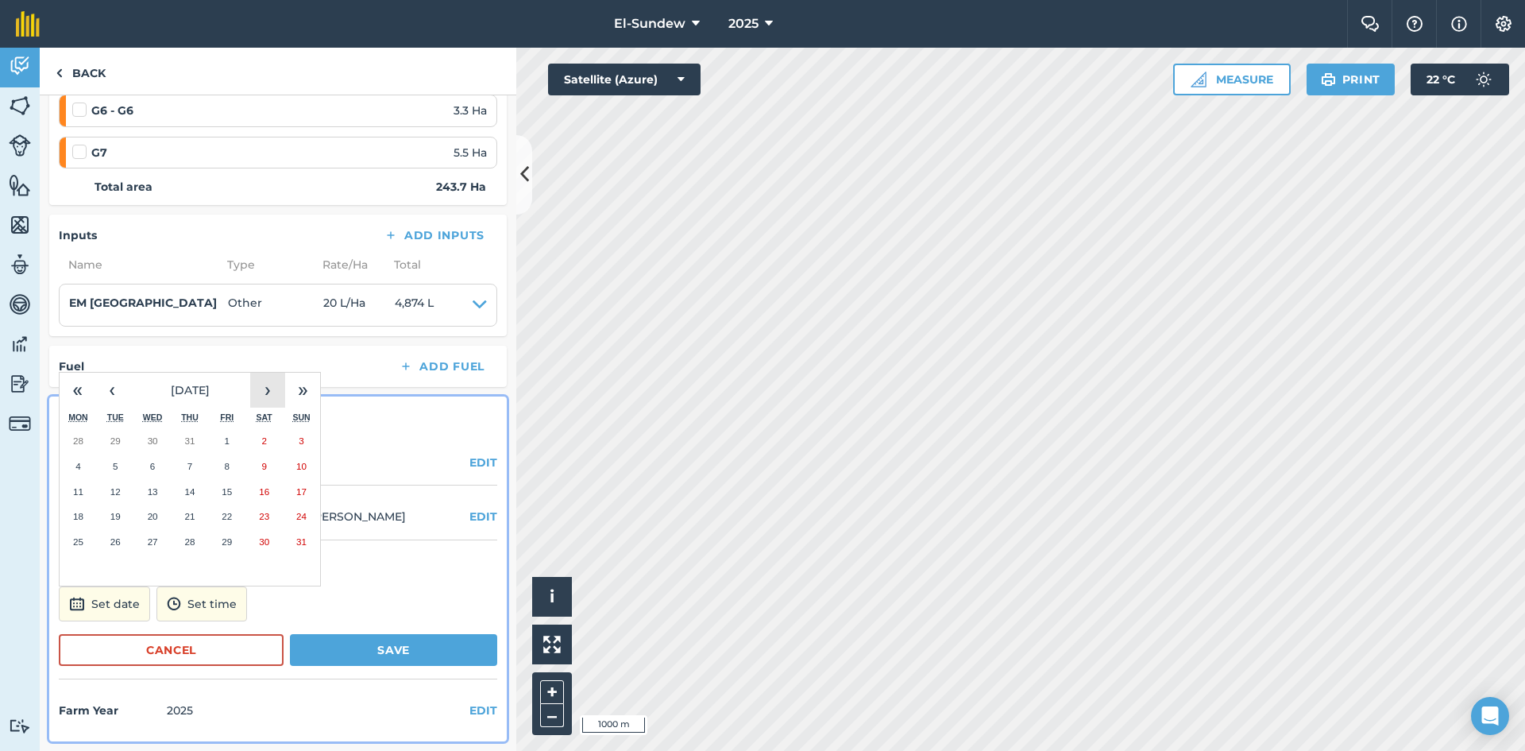
click at [269, 390] on button "›" at bounding box center [267, 390] width 35 height 35
click at [86, 516] on button "20" at bounding box center [78, 516] width 37 height 25
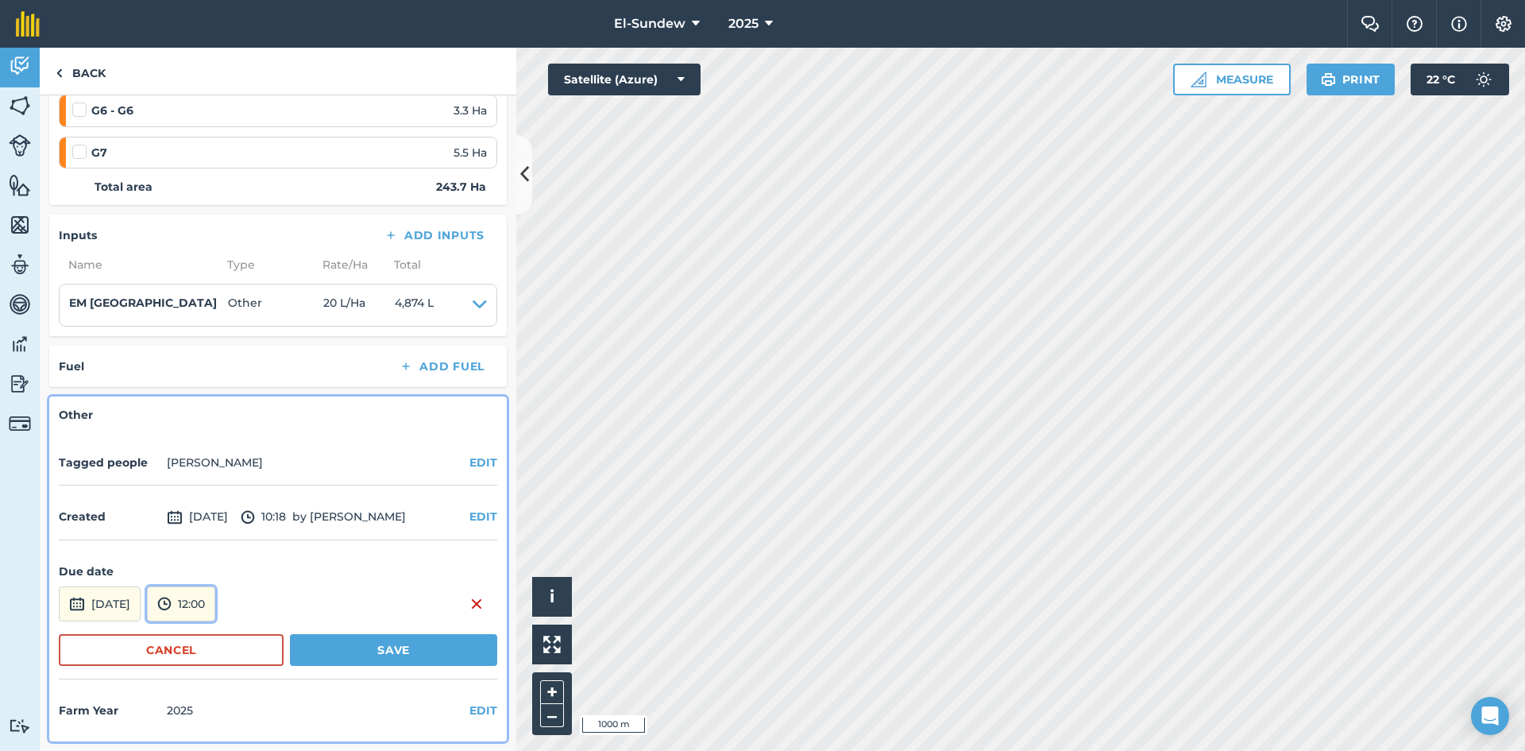
click at [215, 593] on button "12:00" at bounding box center [181, 603] width 68 height 35
click at [213, 517] on button "07:00" at bounding box center [185, 520] width 75 height 25
click at [326, 639] on button "Save" at bounding box center [393, 650] width 207 height 32
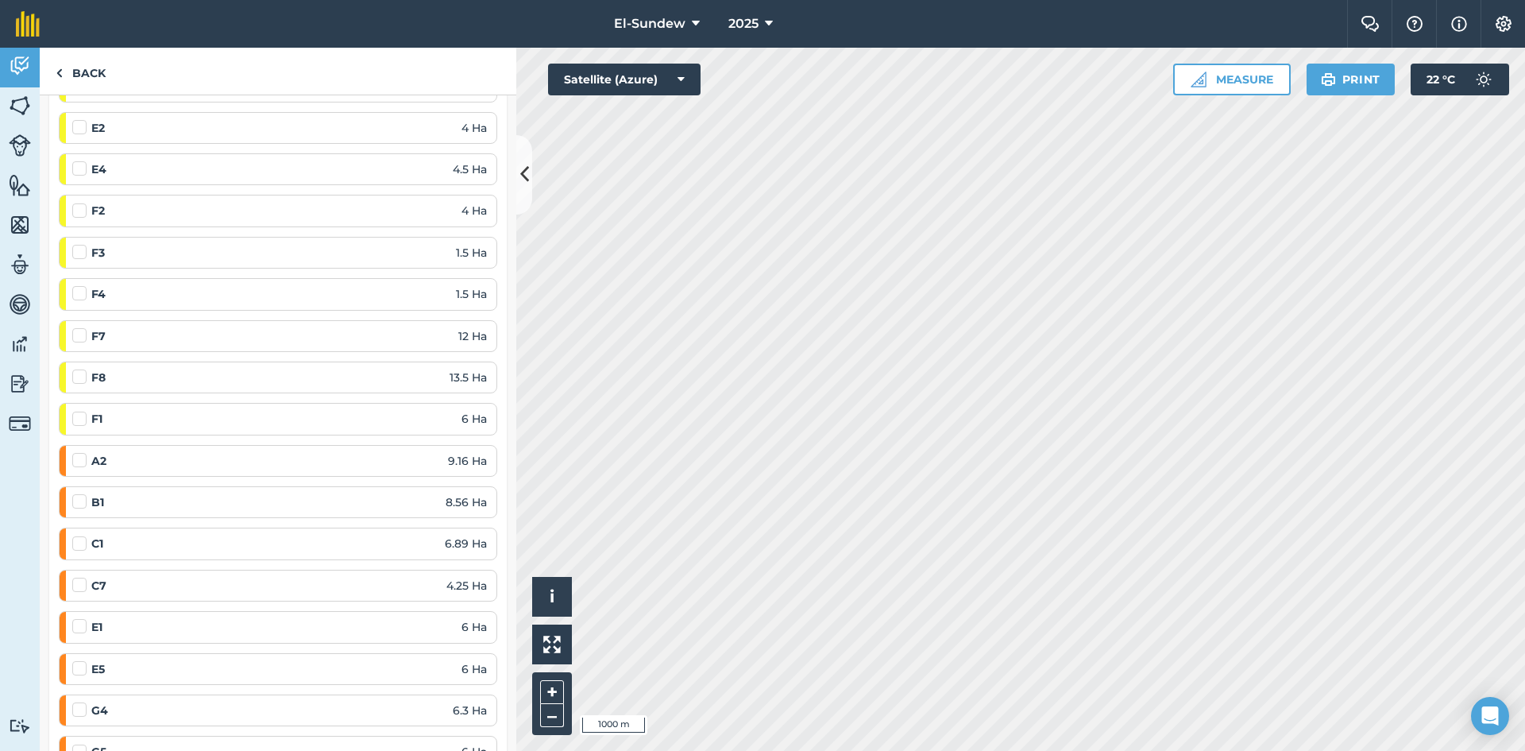
scroll to position [0, 0]
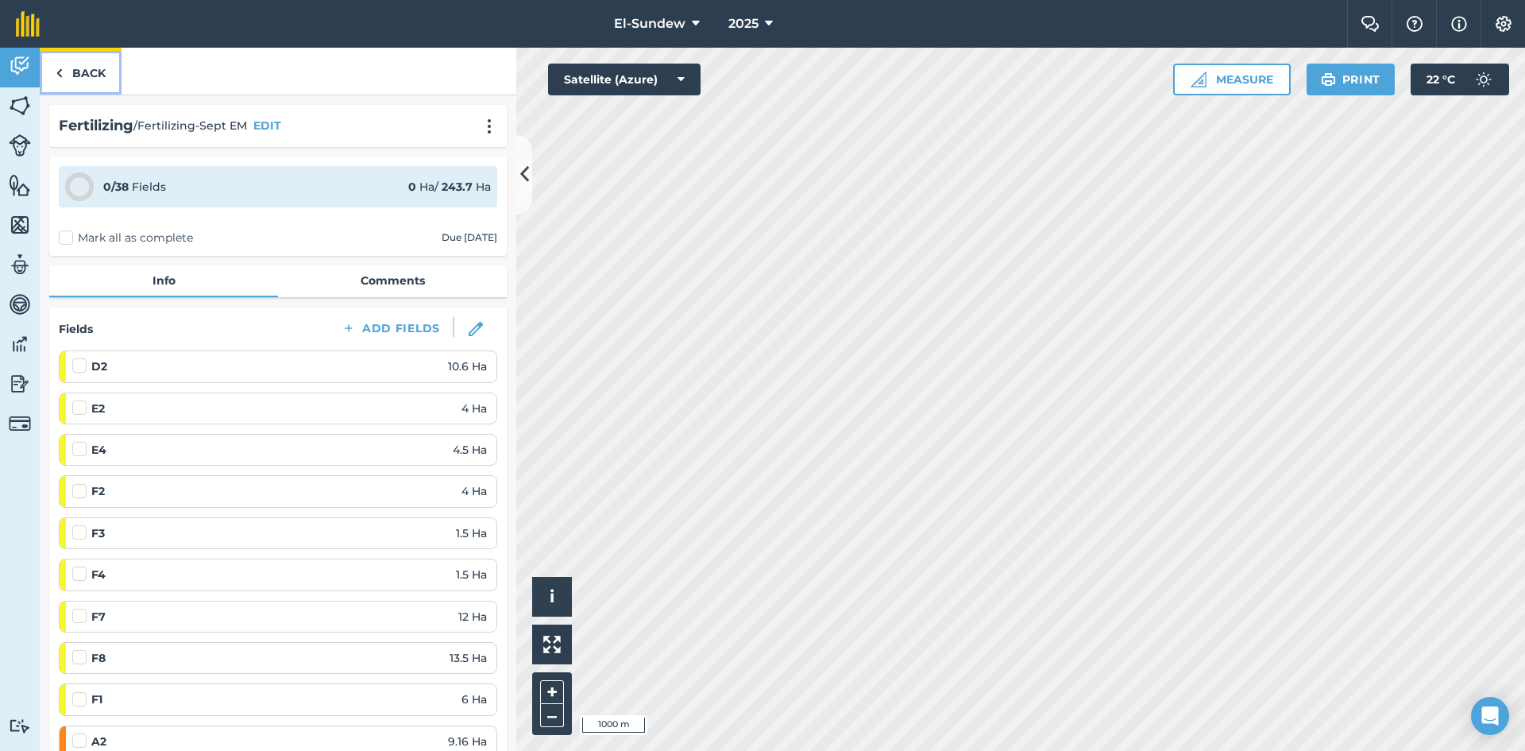
click at [91, 78] on link "Back" at bounding box center [81, 71] width 82 height 47
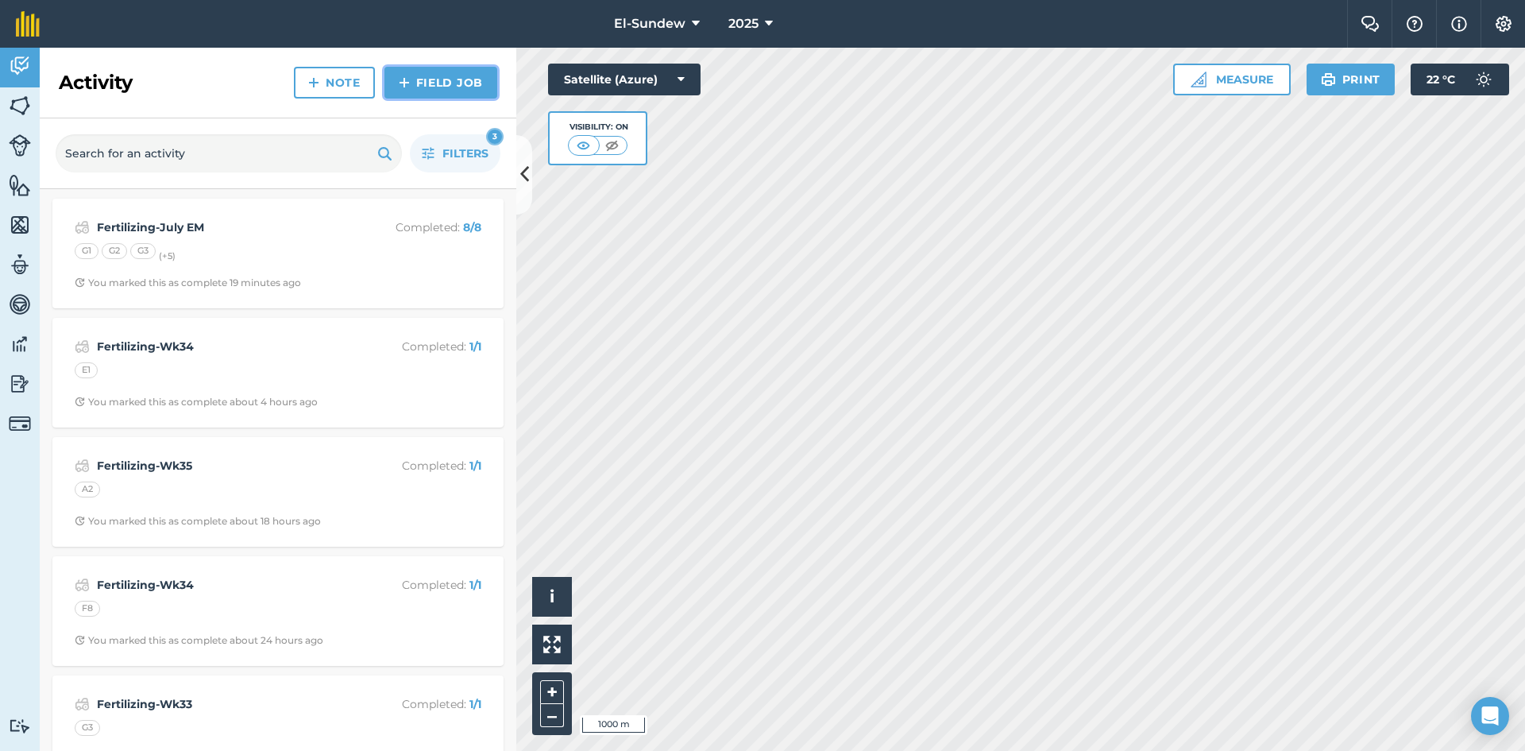
click at [401, 88] on img at bounding box center [404, 82] width 11 height 19
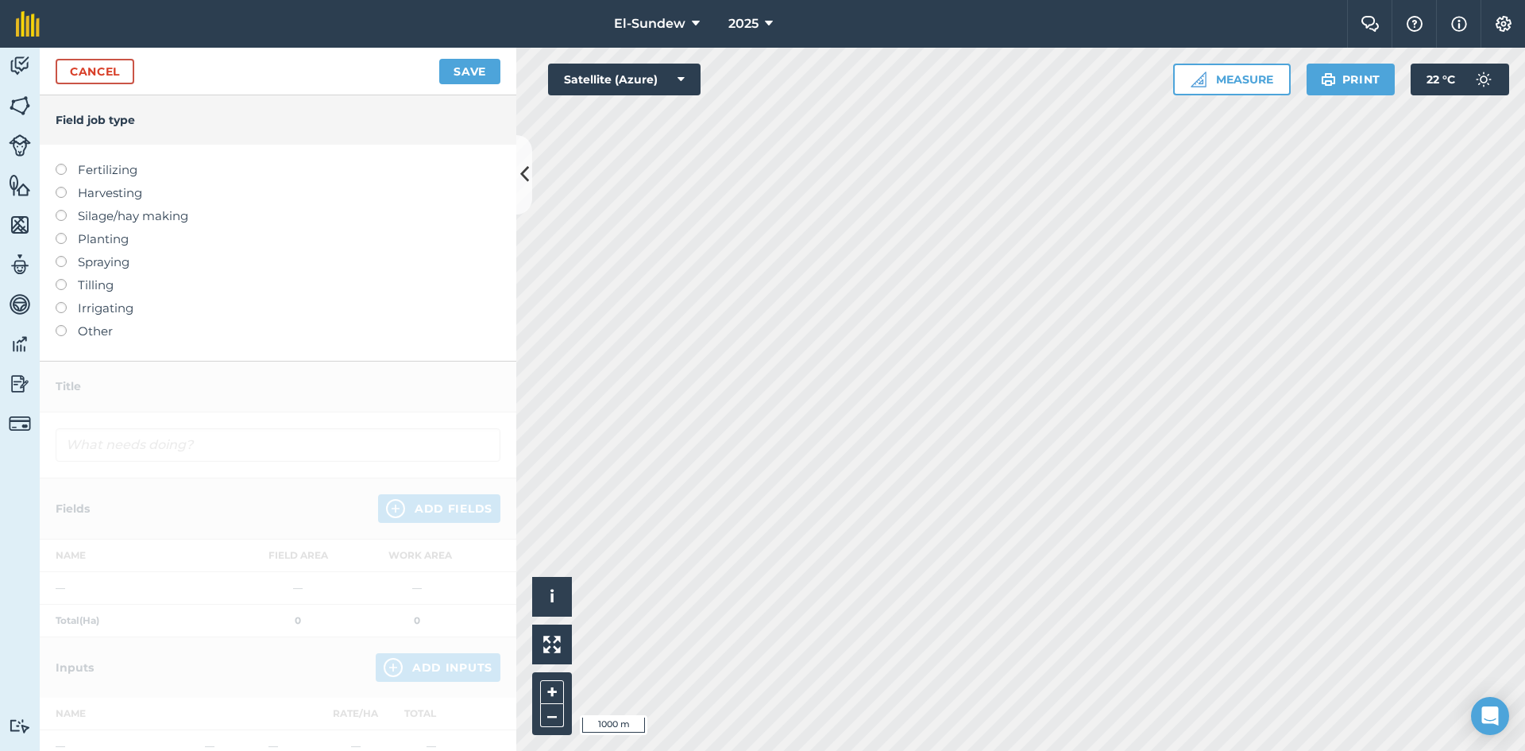
click at [125, 172] on label "Fertilizing" at bounding box center [278, 169] width 445 height 19
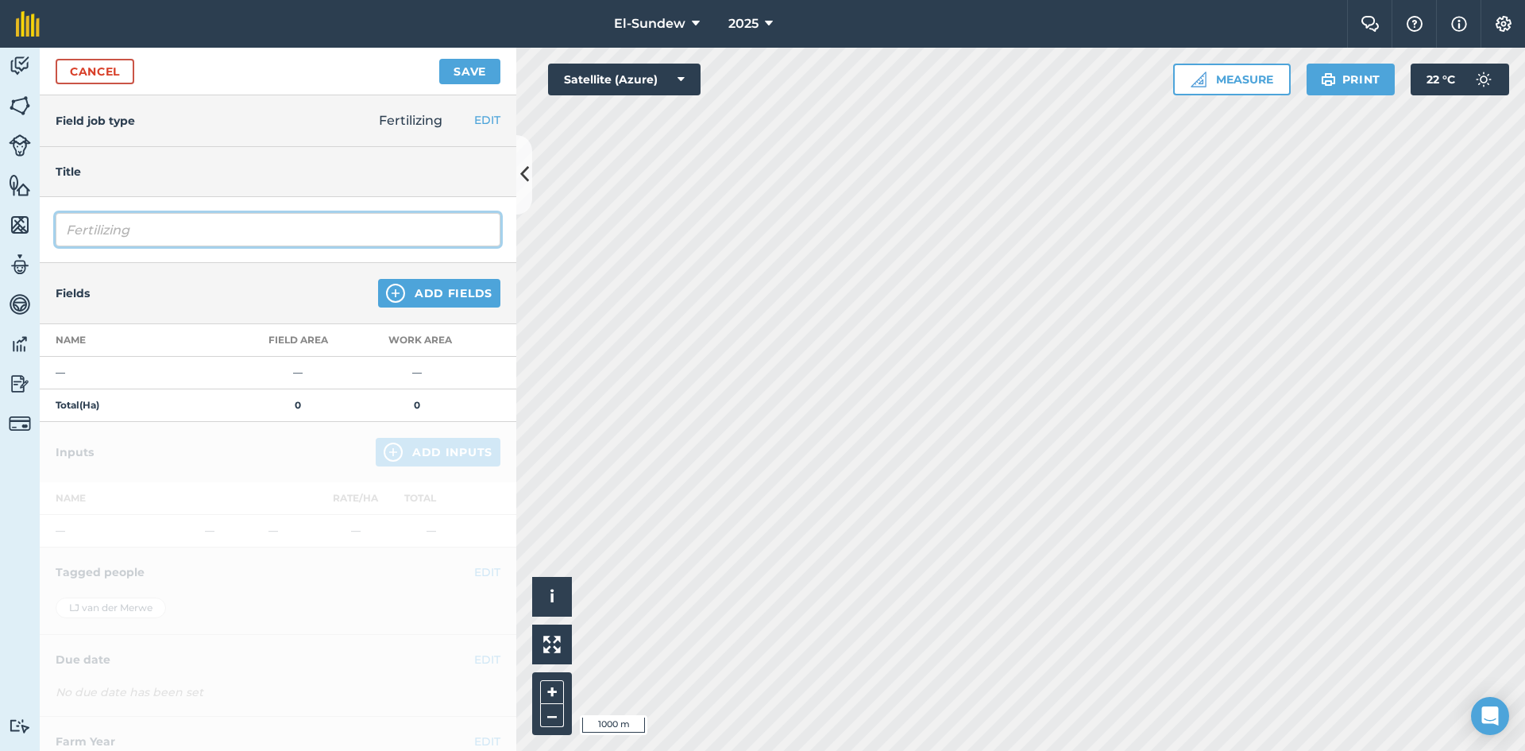
click at [173, 223] on input "Fertilizing" at bounding box center [278, 229] width 445 height 33
click at [398, 283] on button "Add Fields" at bounding box center [439, 293] width 122 height 29
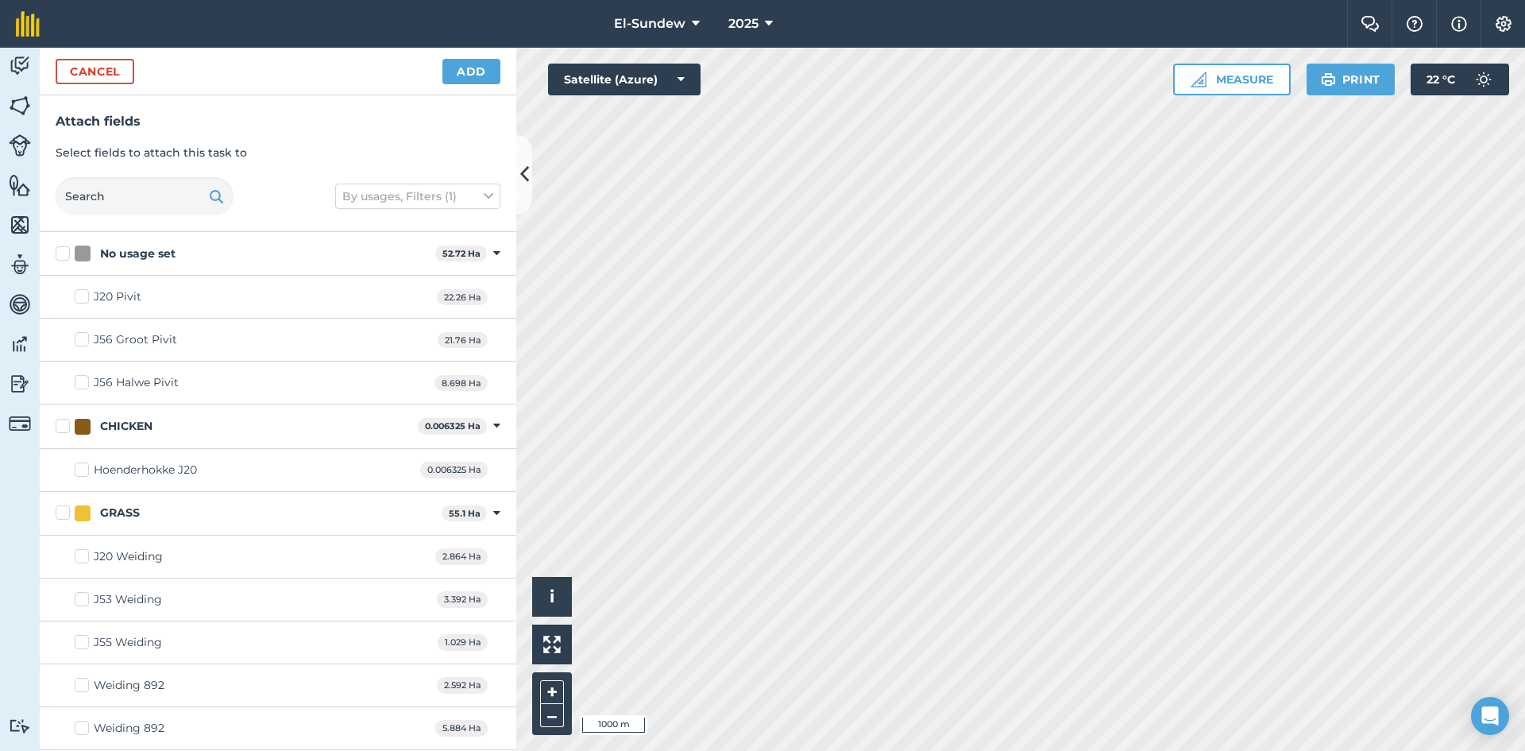
scroll to position [530, 0]
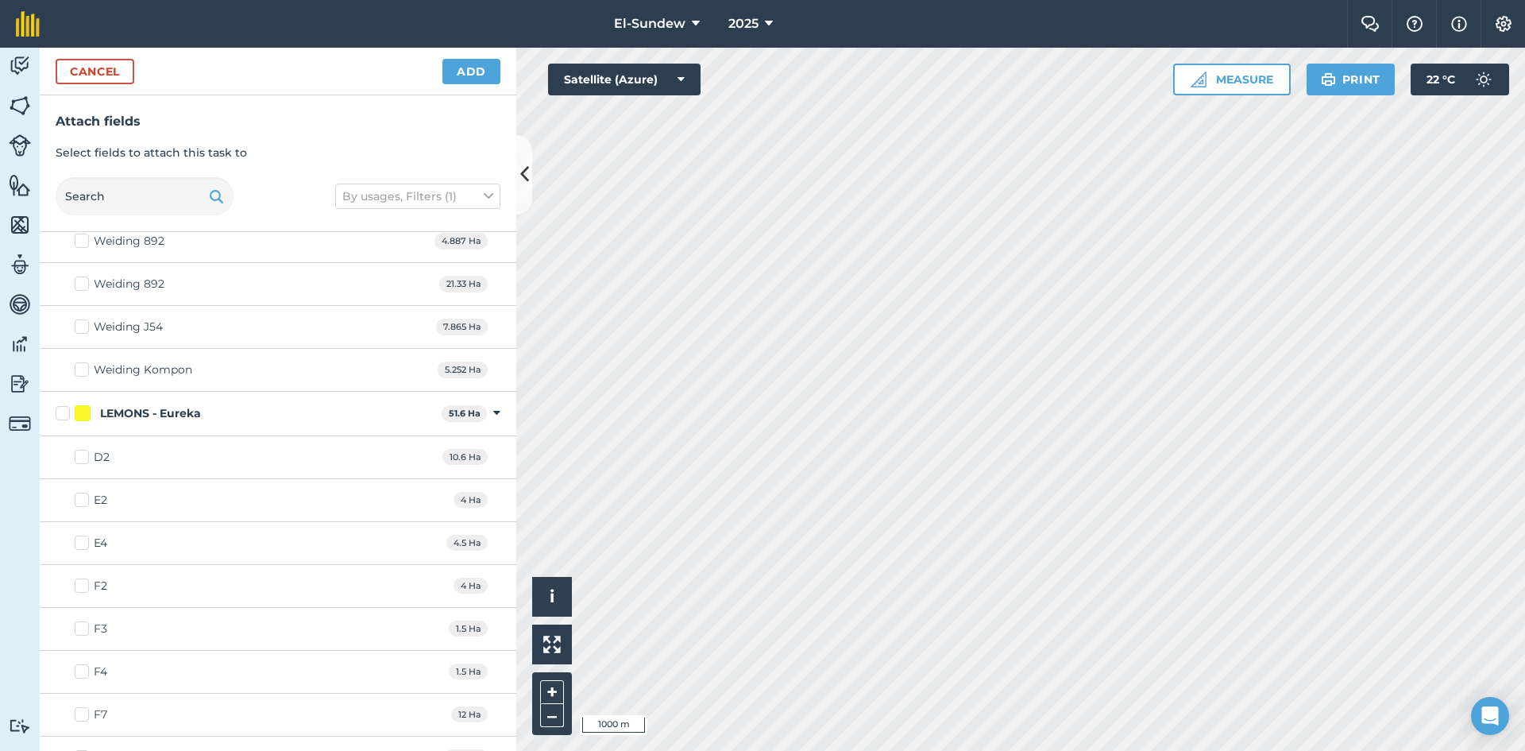
click at [75, 408] on div at bounding box center [83, 413] width 16 height 16
click at [66, 408] on input "LEMONS - Eureka" at bounding box center [61, 410] width 10 height 10
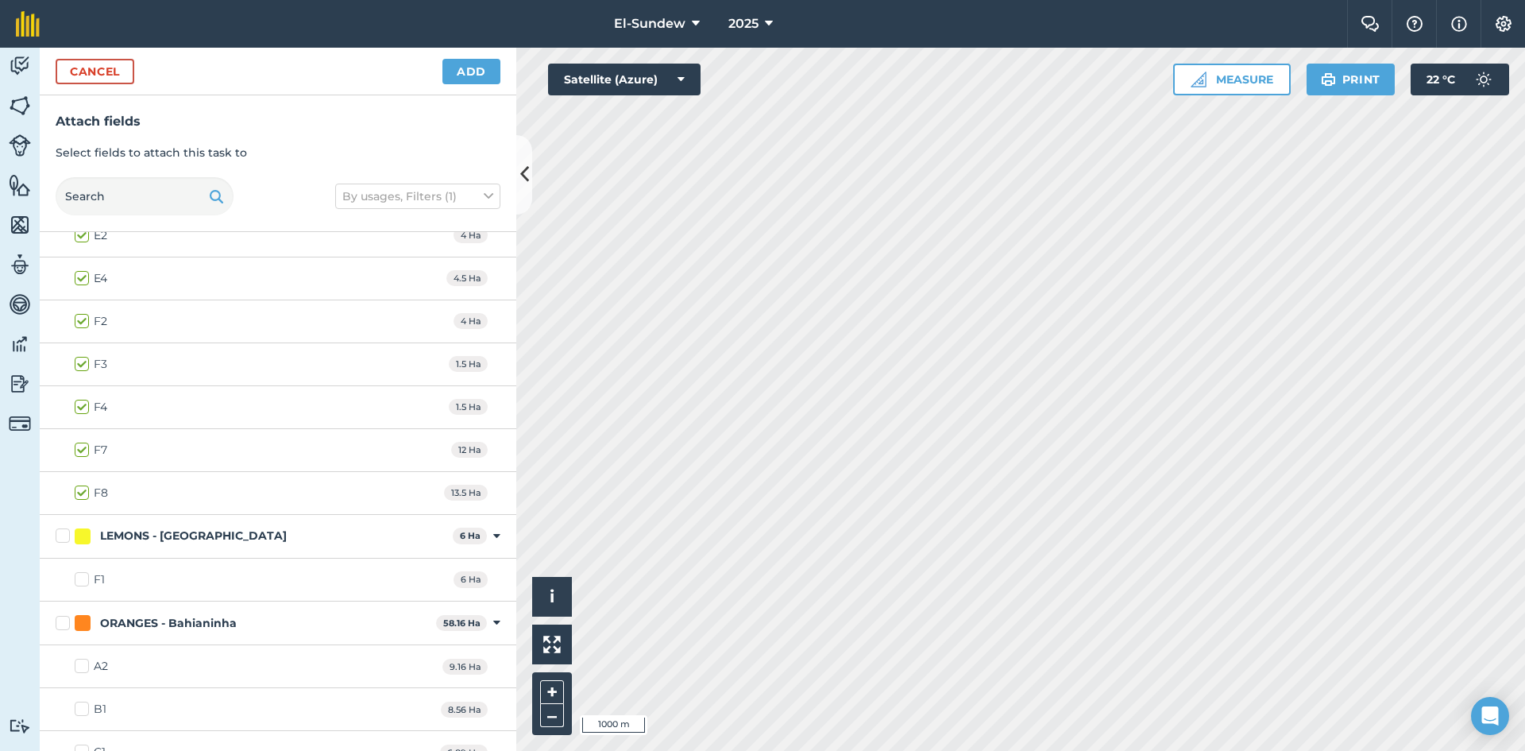
click at [61, 539] on label "LEMONS - [GEOGRAPHIC_DATA]" at bounding box center [251, 535] width 391 height 17
click at [61, 538] on input "LEMONS - [GEOGRAPHIC_DATA]" at bounding box center [61, 532] width 10 height 10
click at [61, 622] on label "ORANGES - Bahianinha" at bounding box center [243, 623] width 374 height 17
click at [61, 622] on input "ORANGES - Bahianinha" at bounding box center [61, 620] width 10 height 10
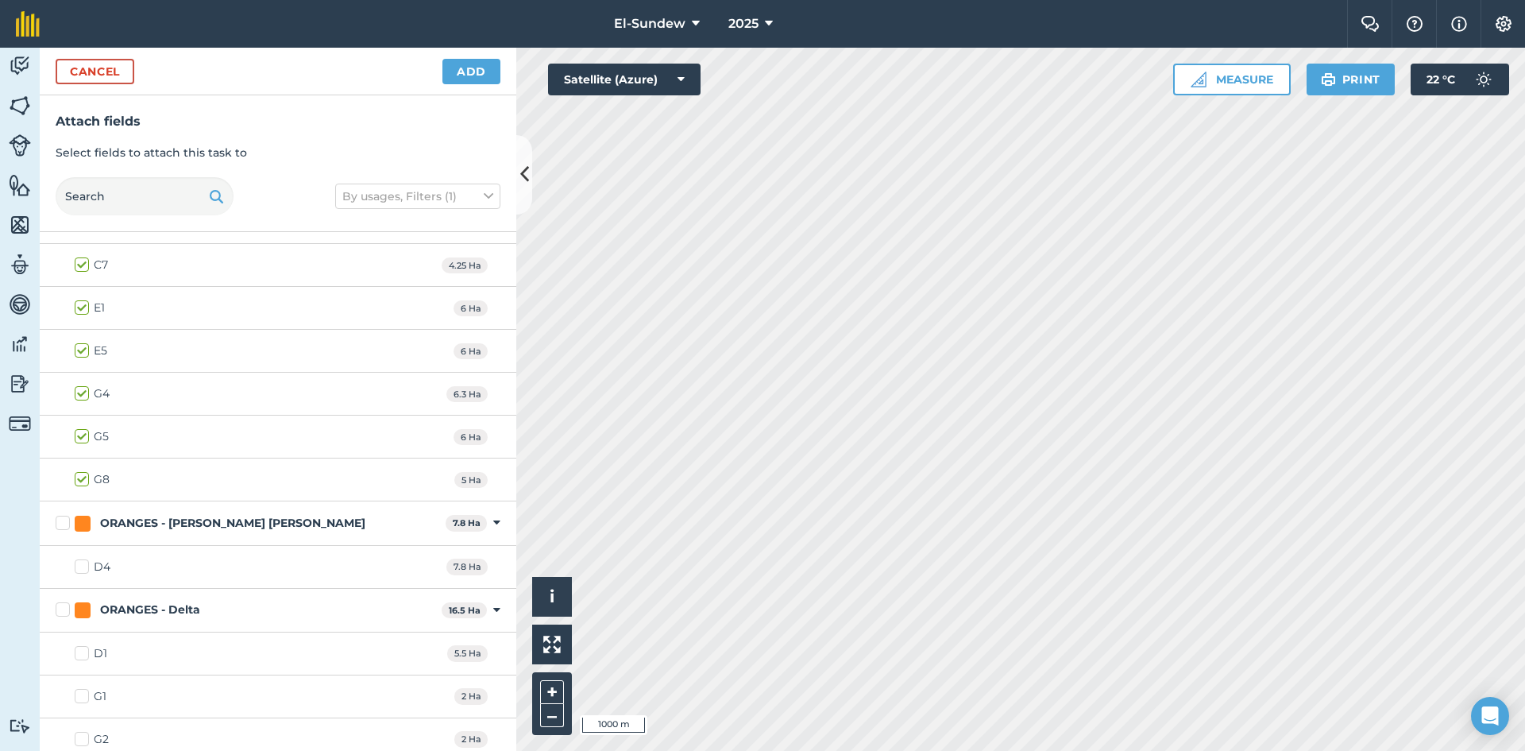
scroll to position [1589, 0]
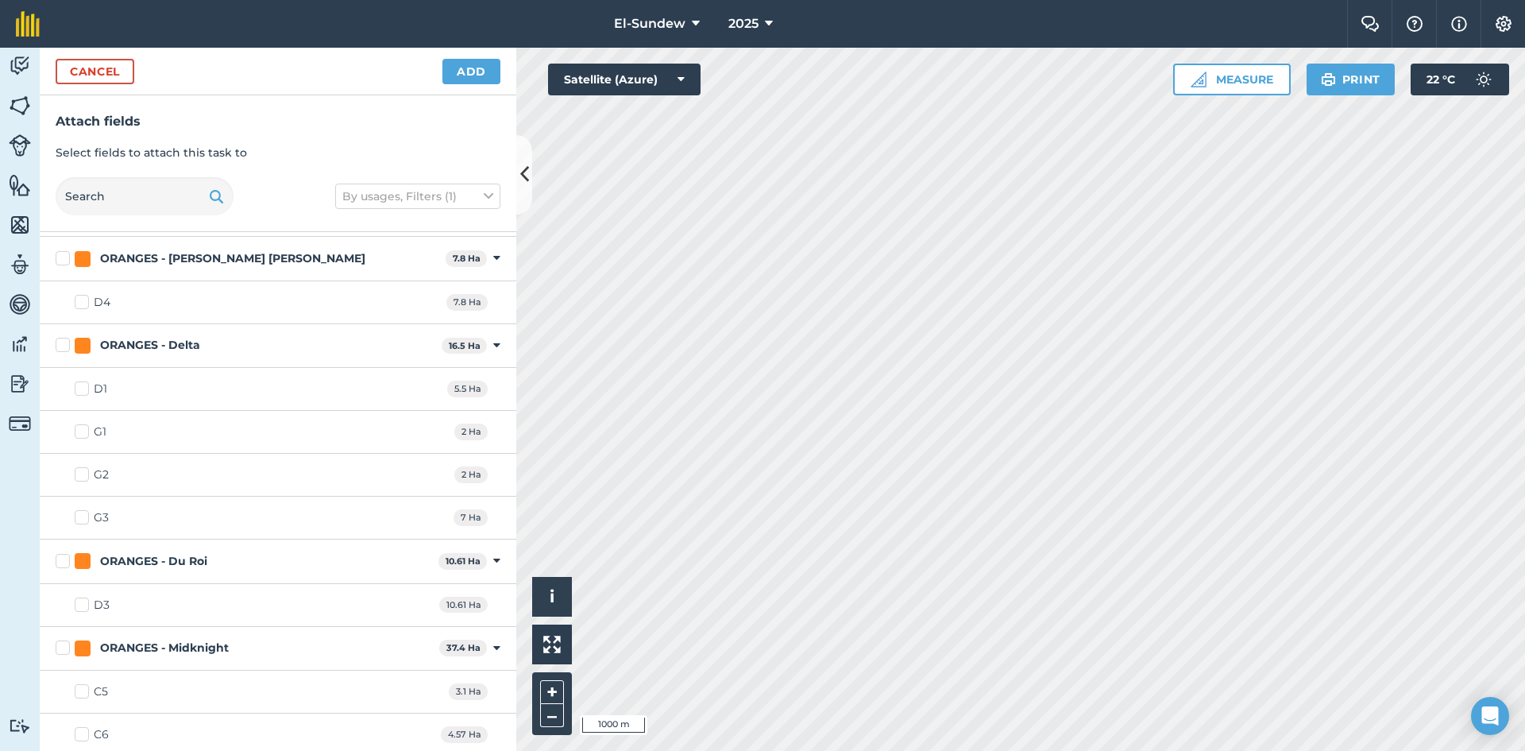
click at [65, 262] on label "ORANGES - [PERSON_NAME] [PERSON_NAME]" at bounding box center [248, 258] width 384 height 17
click at [65, 261] on input "ORANGES - [PERSON_NAME] [PERSON_NAME]" at bounding box center [61, 255] width 10 height 10
click at [62, 344] on label "ORANGES - Delta" at bounding box center [246, 345] width 380 height 17
click at [62, 344] on input "ORANGES - Delta" at bounding box center [61, 342] width 10 height 10
click at [66, 556] on label "ORANGES - Du Roi" at bounding box center [244, 561] width 377 height 17
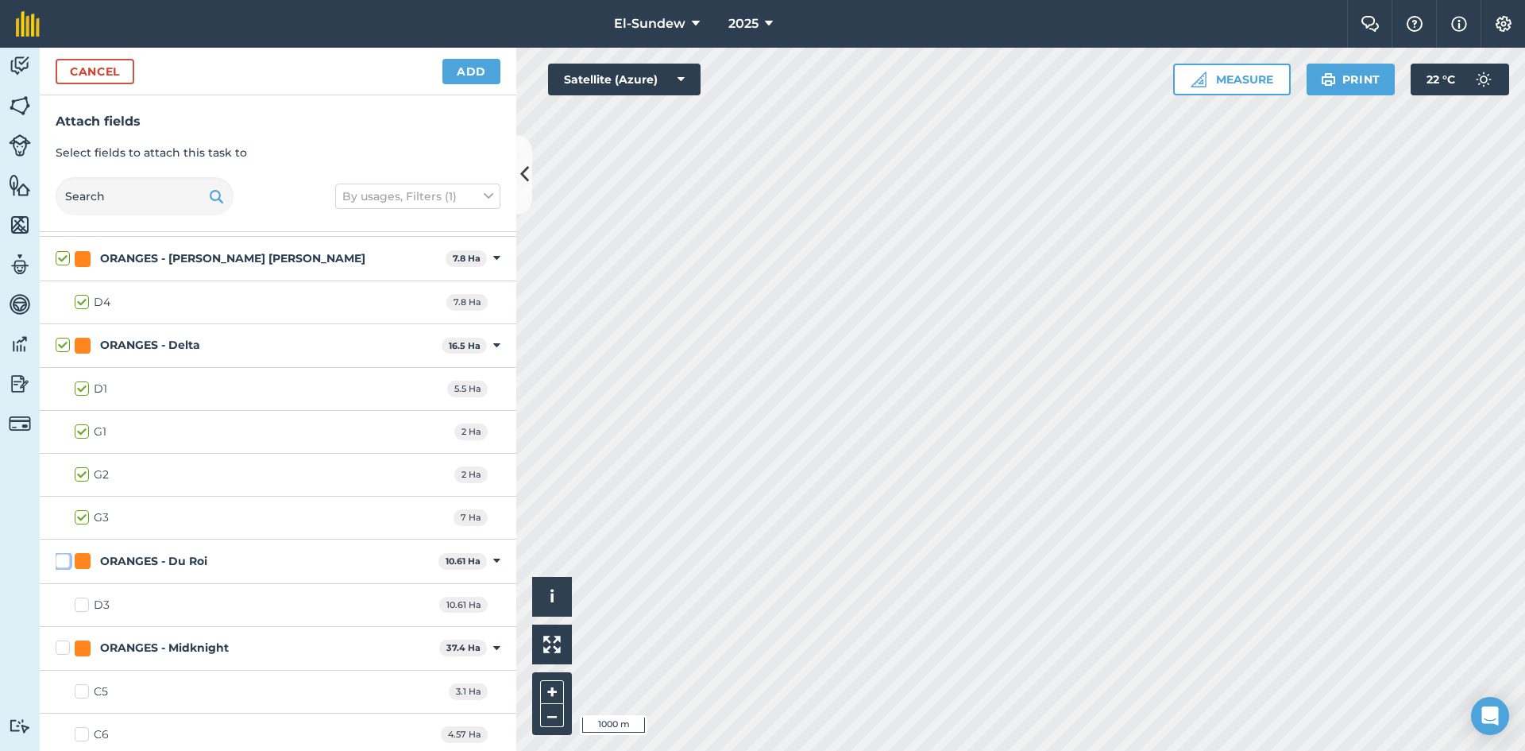
click at [66, 556] on input "ORANGES - Du Roi" at bounding box center [61, 558] width 10 height 10
click at [60, 651] on label "ORANGES - Midknight" at bounding box center [244, 648] width 377 height 17
click at [60, 650] on input "ORANGES - Midknight" at bounding box center [61, 645] width 10 height 10
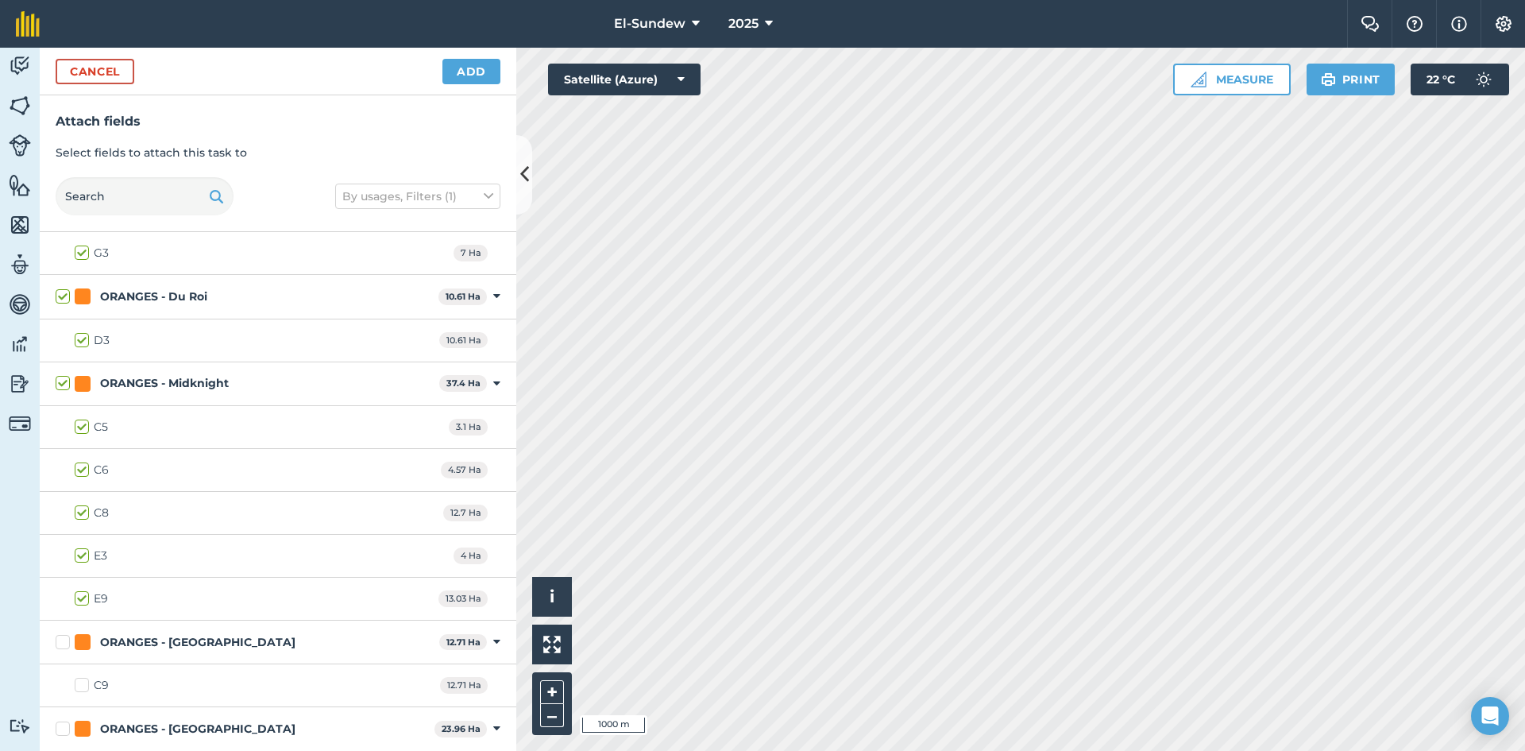
click at [81, 595] on label "E9" at bounding box center [91, 598] width 33 height 17
click at [81, 595] on input "E9" at bounding box center [80, 595] width 10 height 10
click at [60, 641] on label "ORANGES - [GEOGRAPHIC_DATA]" at bounding box center [244, 642] width 377 height 17
click at [60, 641] on input "ORANGES - [GEOGRAPHIC_DATA]" at bounding box center [61, 639] width 10 height 10
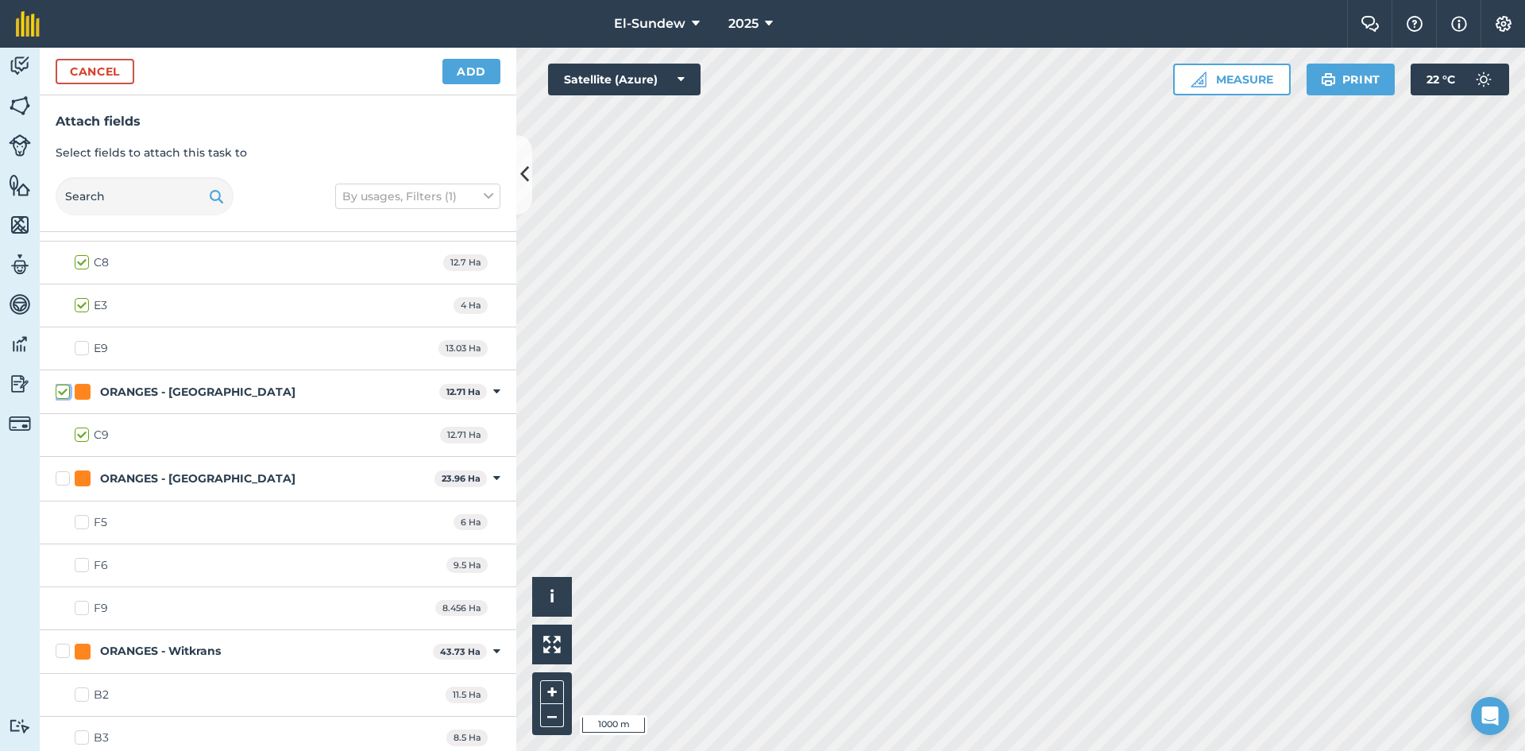
scroll to position [2119, 0]
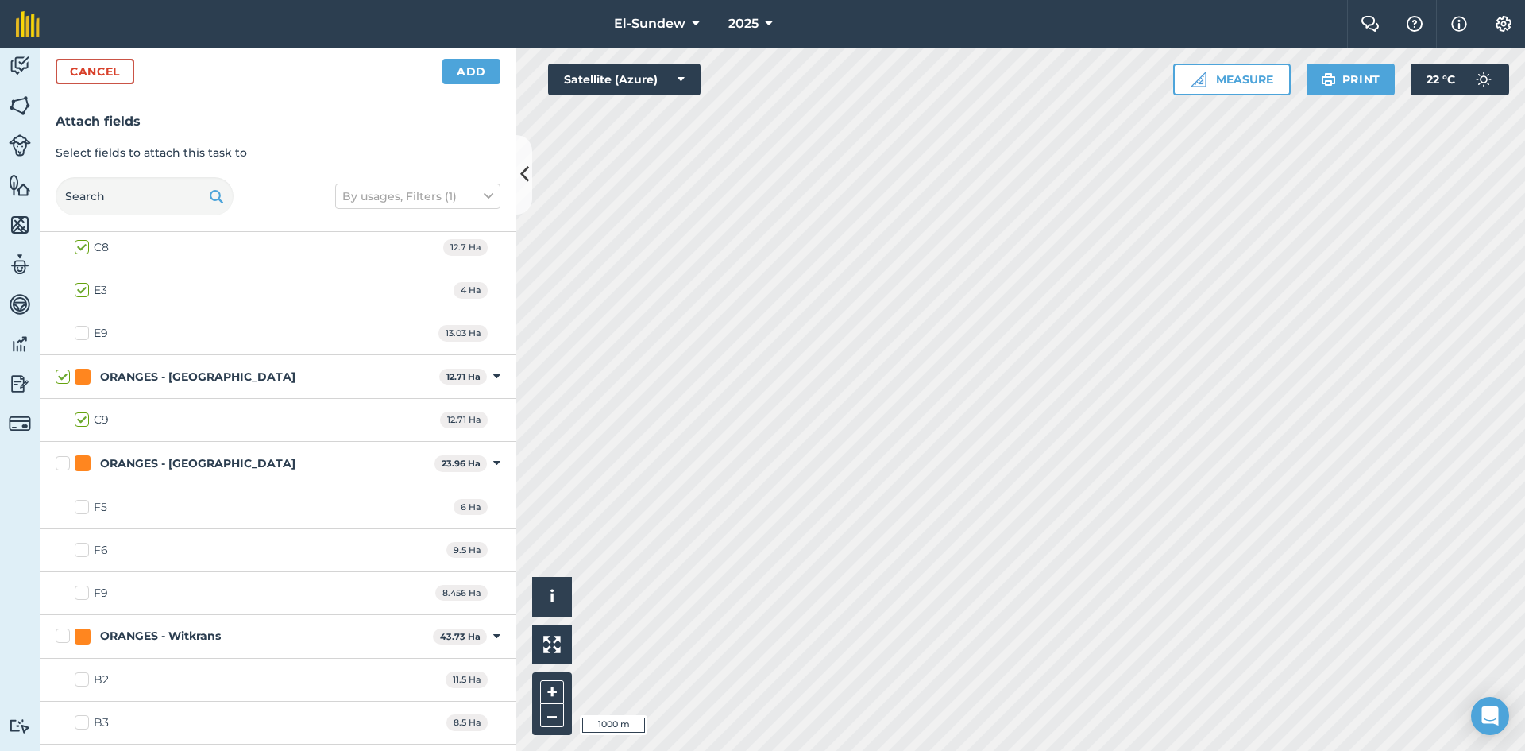
click at [57, 467] on label "ORANGES - [GEOGRAPHIC_DATA]" at bounding box center [242, 463] width 373 height 17
click at [57, 466] on input "ORANGES - [GEOGRAPHIC_DATA]" at bounding box center [61, 460] width 10 height 10
click at [83, 597] on label "F9" at bounding box center [91, 593] width 33 height 17
click at [83, 595] on input "F9" at bounding box center [80, 590] width 10 height 10
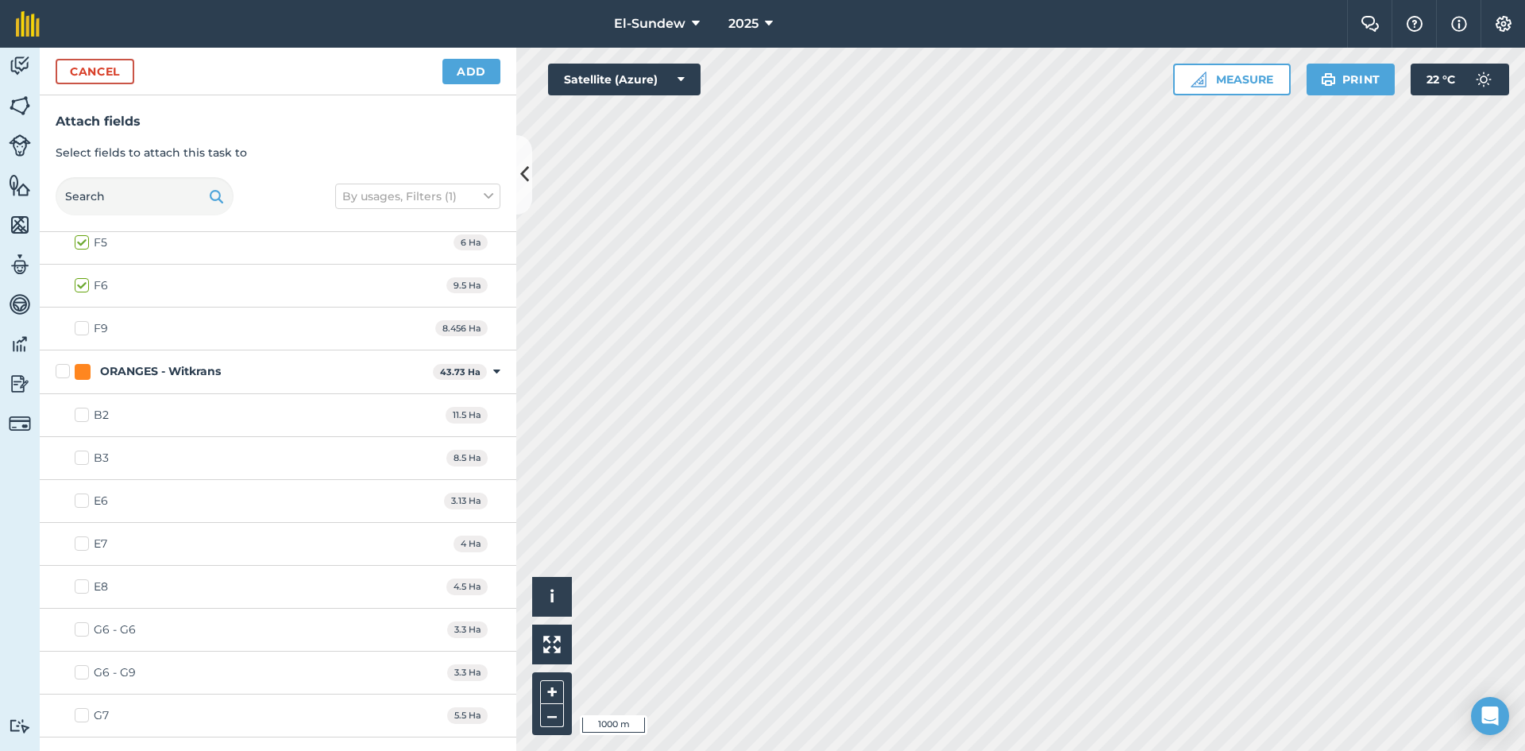
click at [56, 373] on label "ORANGES - Witkrans" at bounding box center [241, 371] width 371 height 17
click at [56, 373] on input "ORANGES - Witkrans" at bounding box center [61, 368] width 10 height 10
click at [83, 670] on label "G6 - G9" at bounding box center [105, 672] width 61 height 17
click at [83, 670] on input "G6 - G9" at bounding box center [80, 669] width 10 height 10
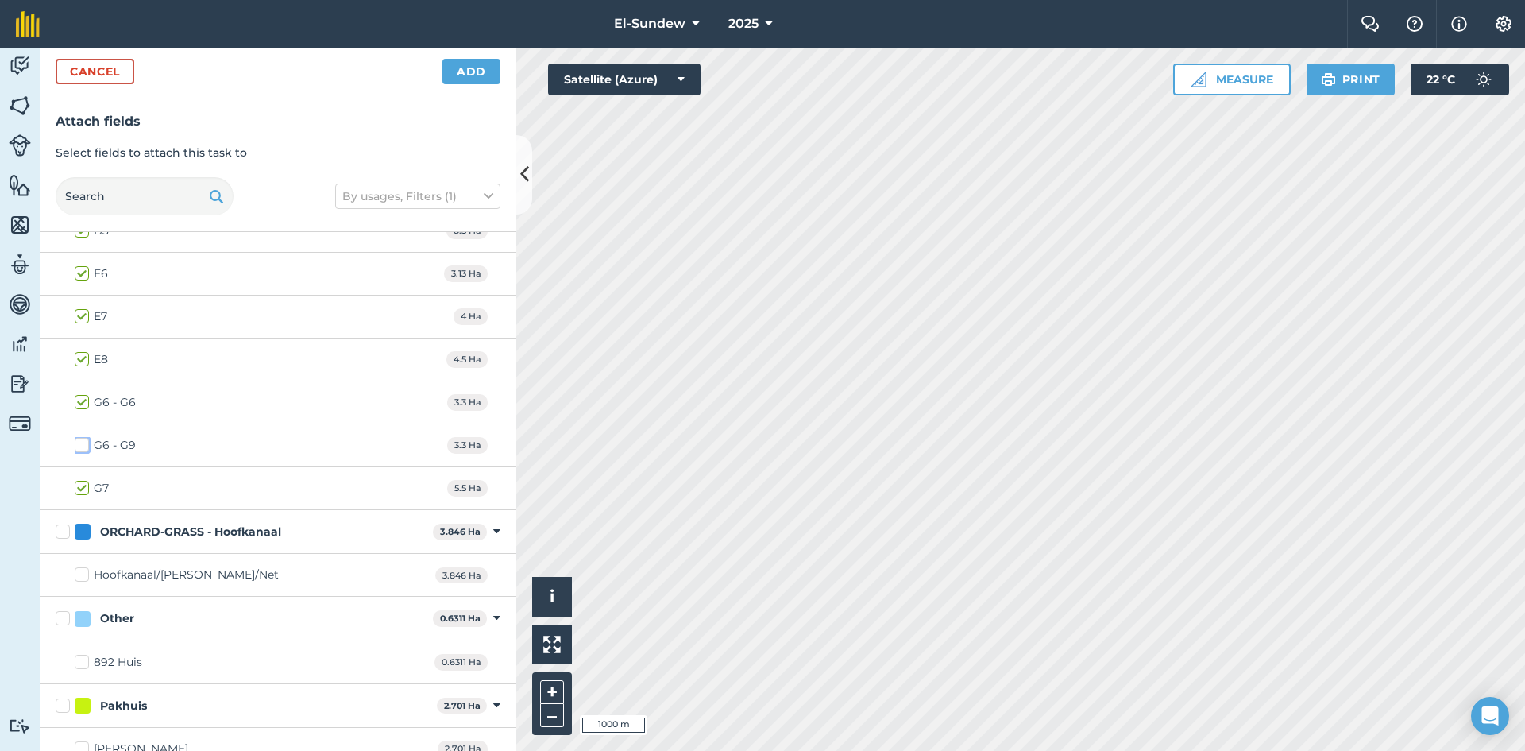
scroll to position [2630, 0]
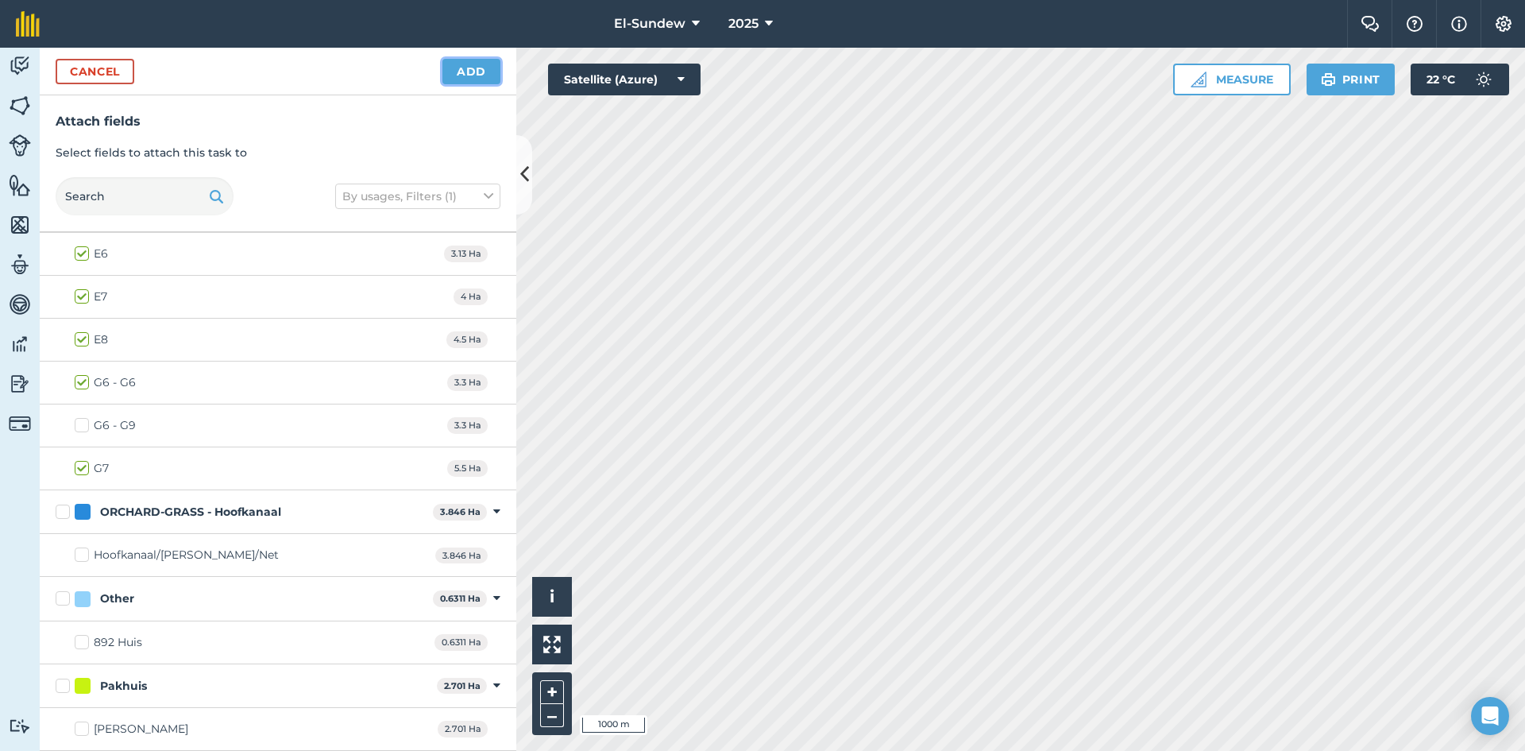
click at [468, 63] on button "Add" at bounding box center [471, 71] width 58 height 25
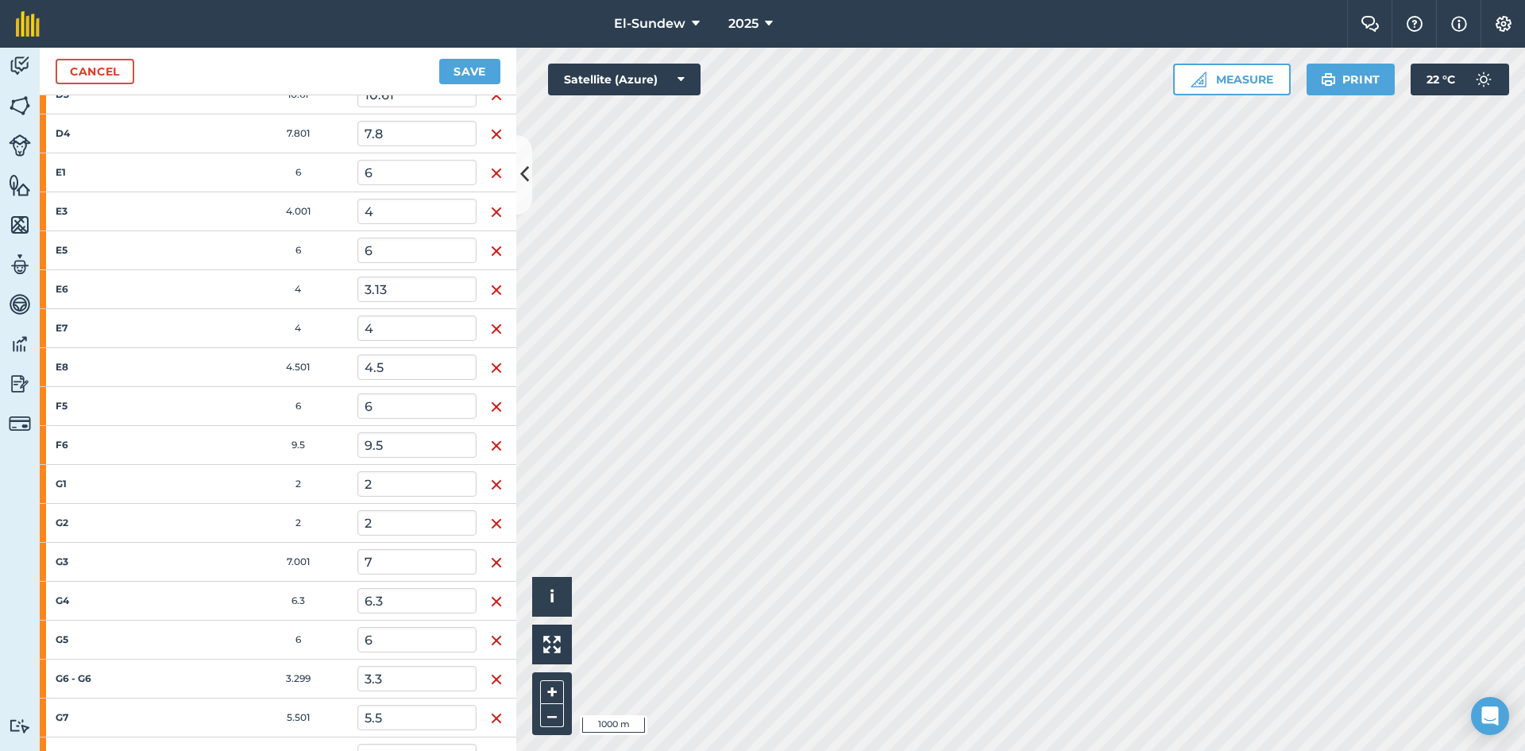
scroll to position [1324, 0]
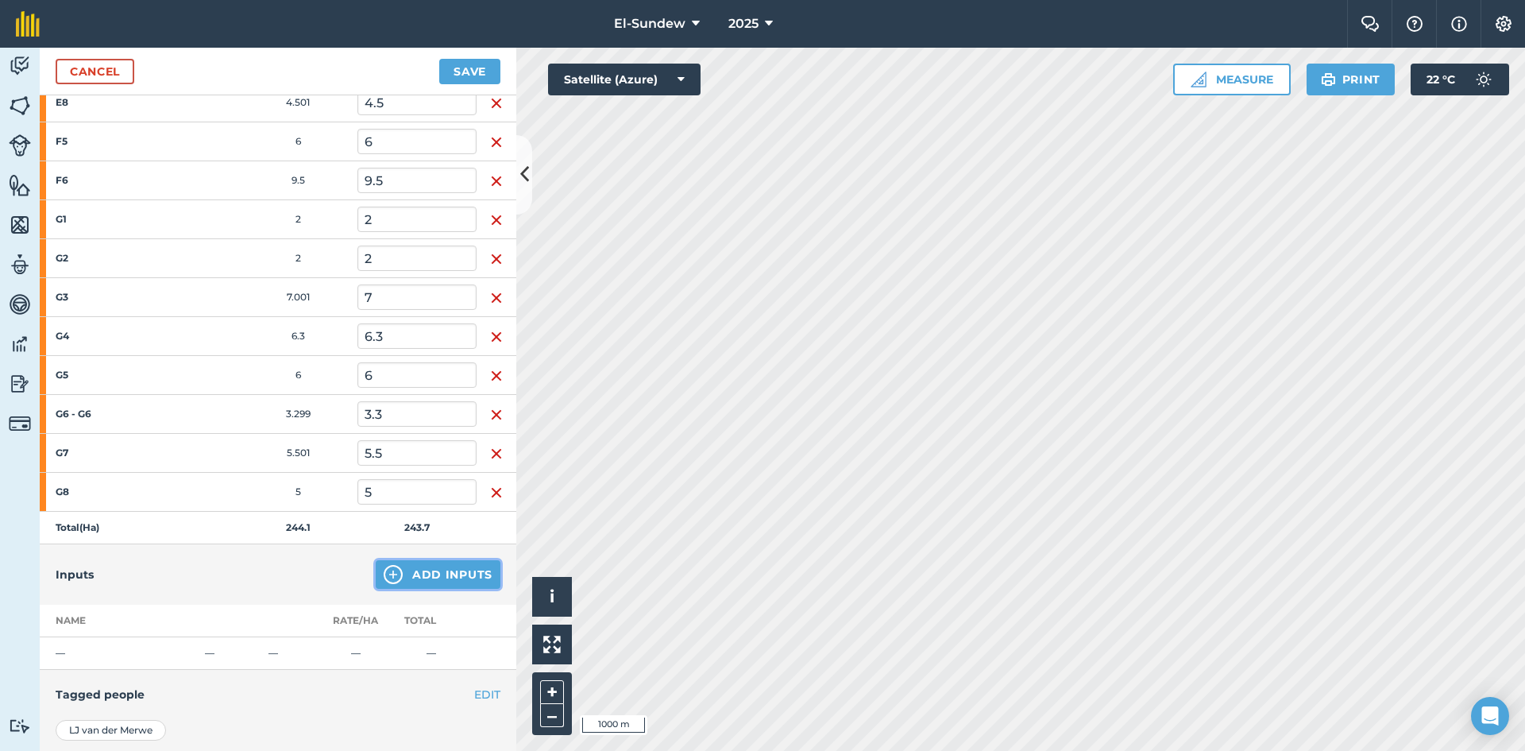
click at [387, 570] on img at bounding box center [393, 574] width 19 height 19
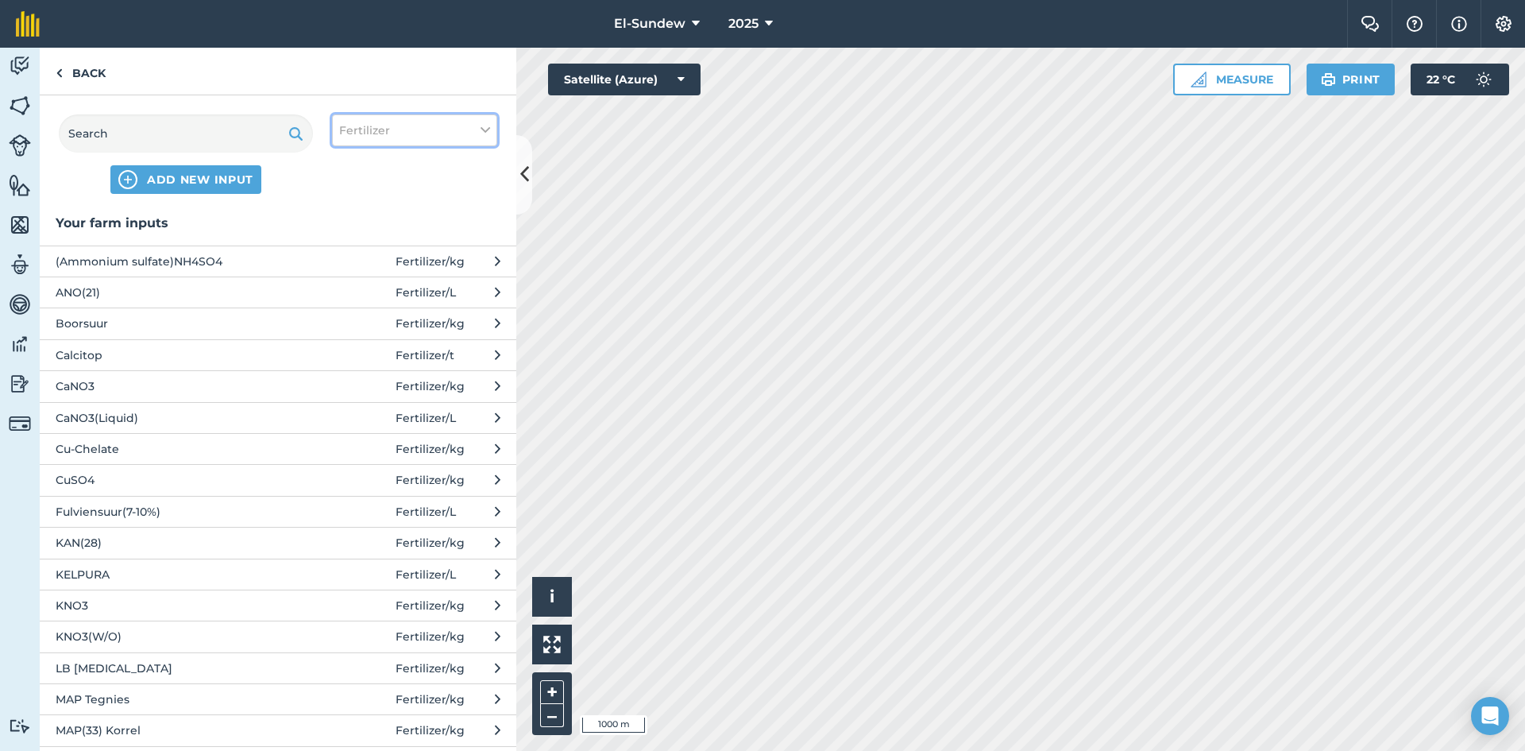
click at [419, 141] on button "Fertilizer" at bounding box center [414, 130] width 165 height 32
click at [352, 277] on label "Other" at bounding box center [414, 282] width 151 height 17
click at [350, 277] on input "Other" at bounding box center [344, 279] width 10 height 10
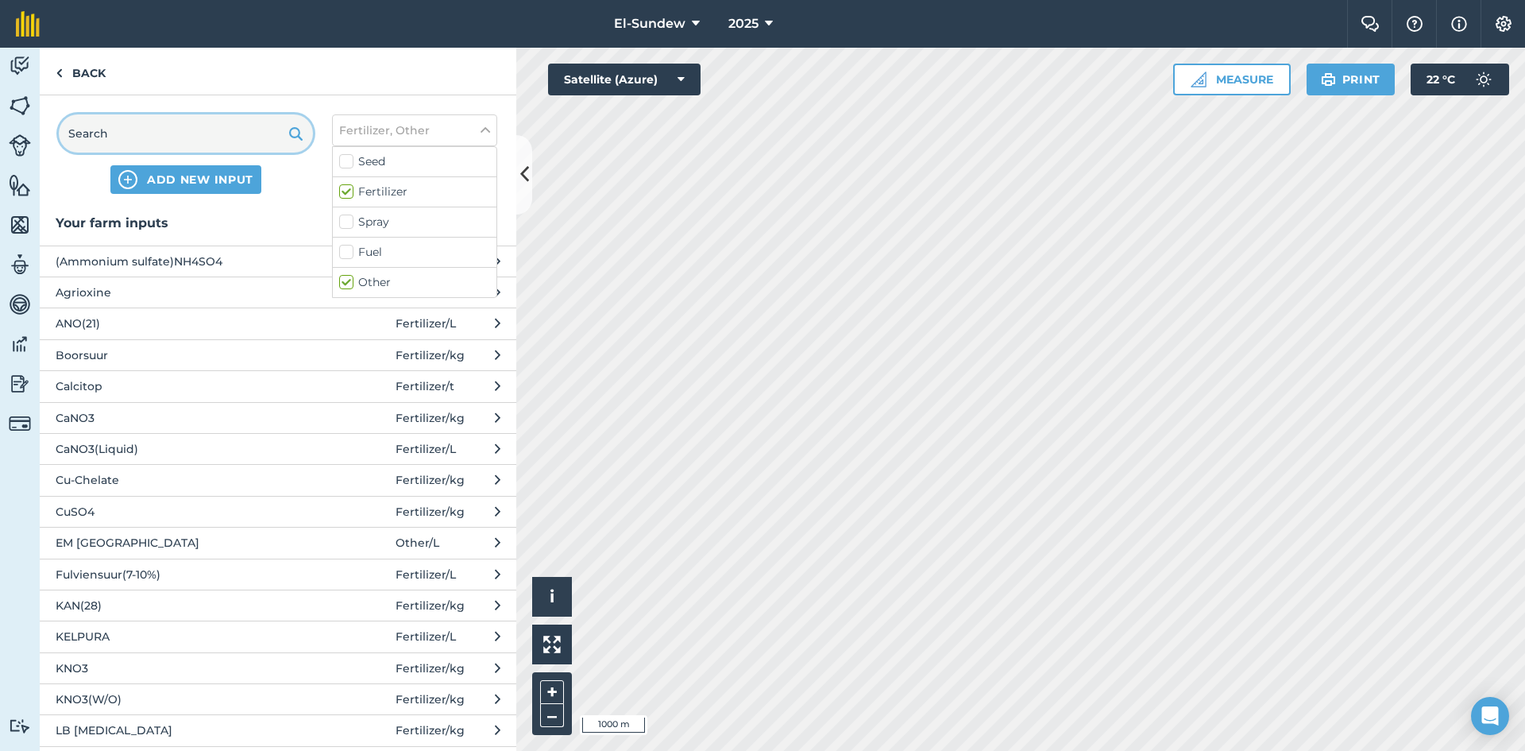
click at [202, 123] on input "text" at bounding box center [186, 133] width 254 height 38
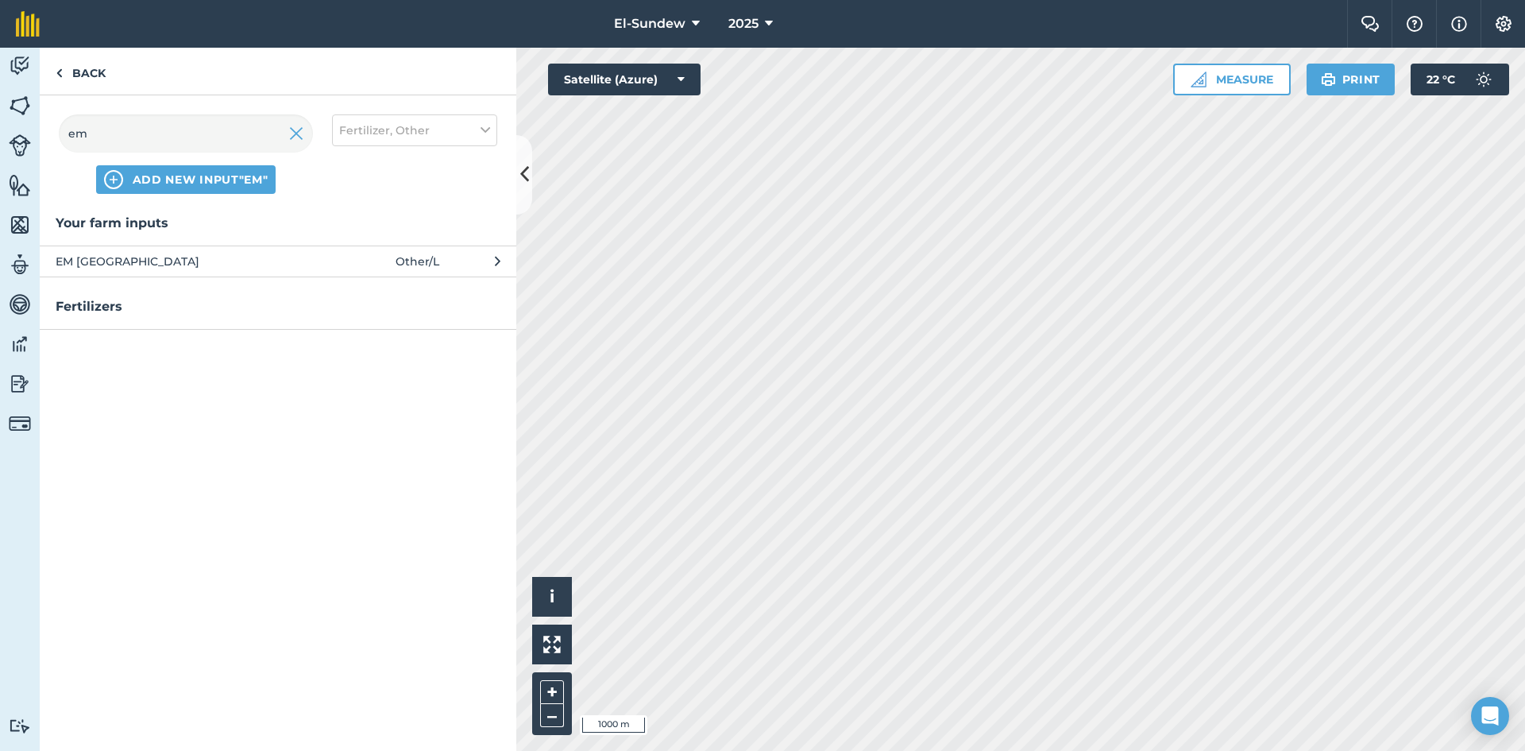
click at [243, 259] on span "EM [GEOGRAPHIC_DATA]" at bounding box center [186, 261] width 260 height 17
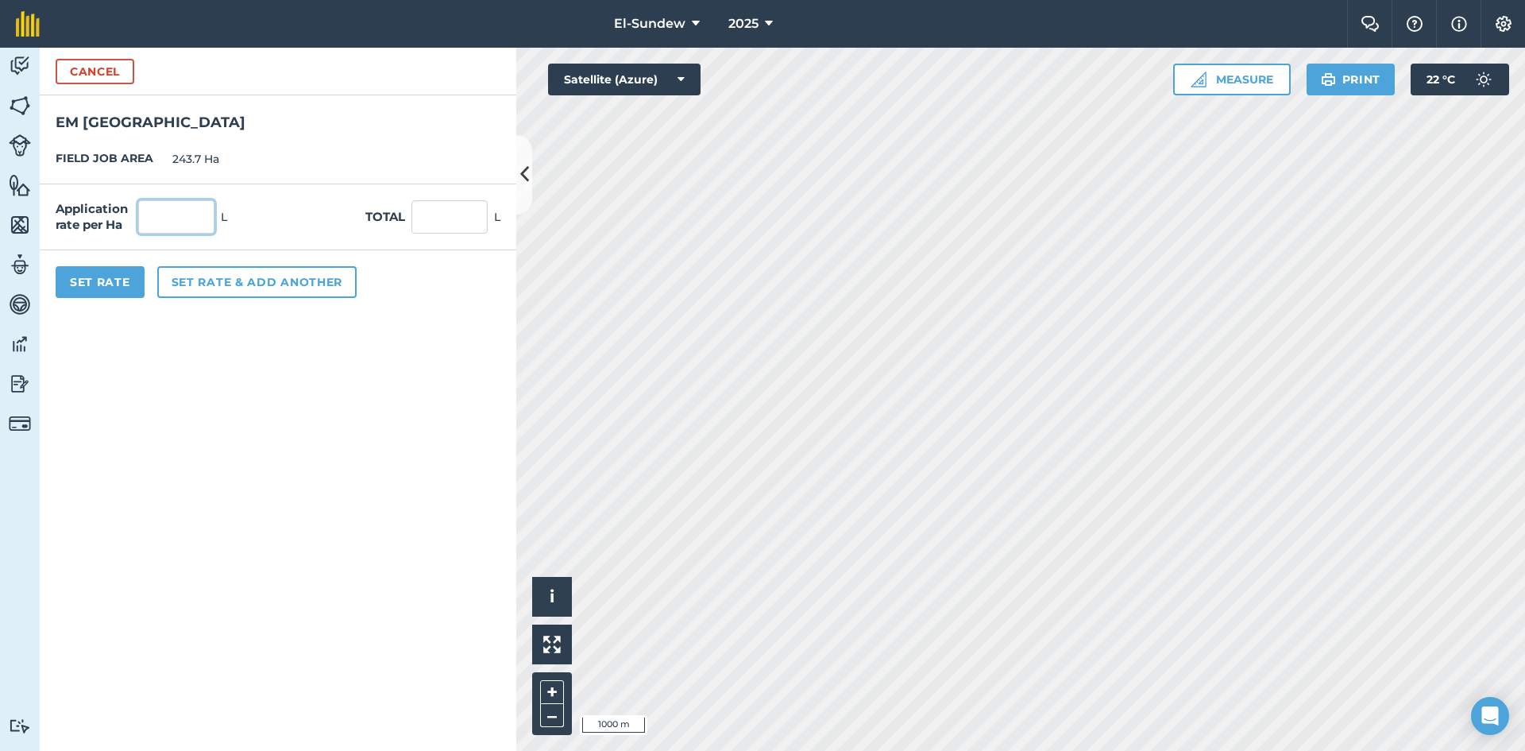
click at [190, 211] on input "text" at bounding box center [176, 216] width 76 height 33
click at [211, 275] on button "Set rate & add another" at bounding box center [256, 282] width 199 height 32
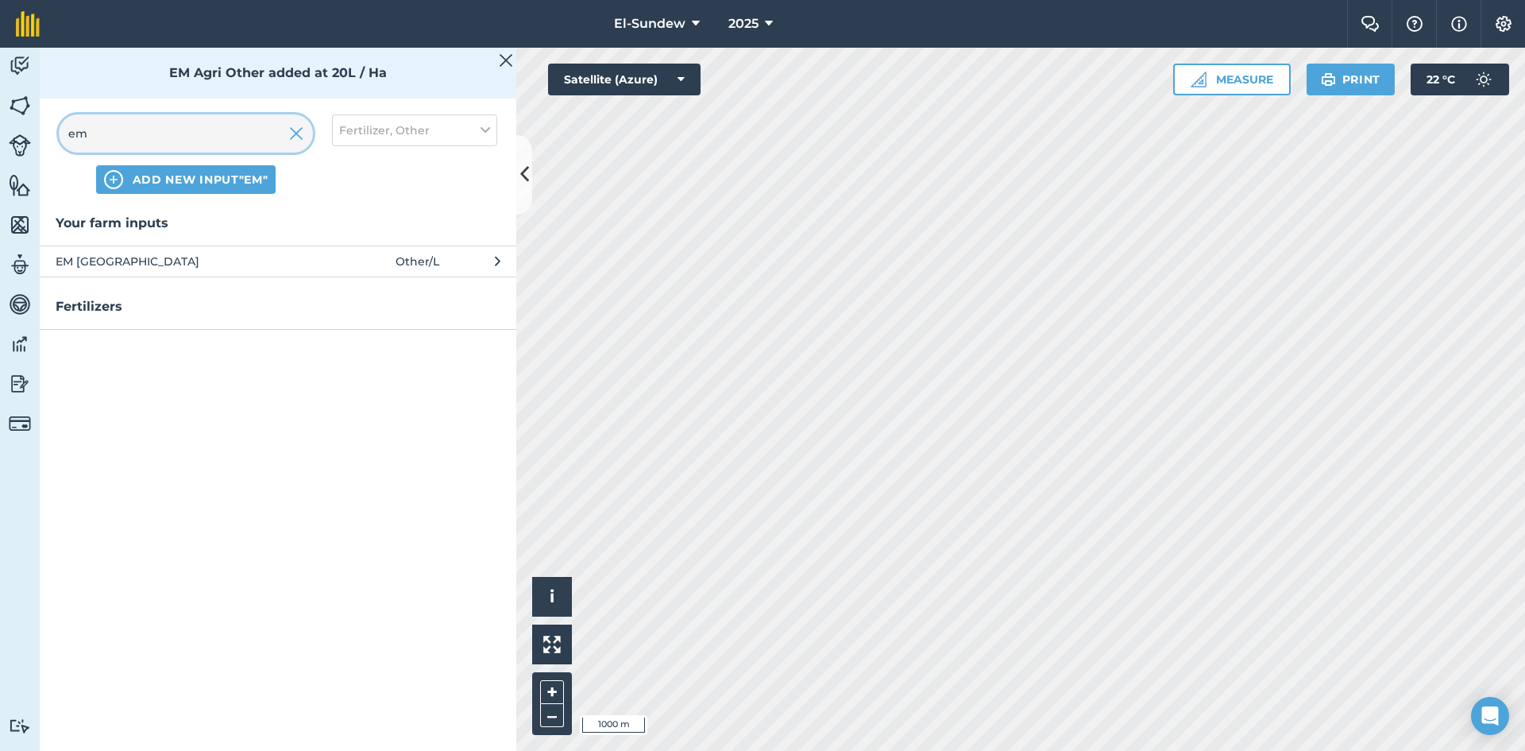
click at [215, 126] on input "em" at bounding box center [186, 133] width 254 height 38
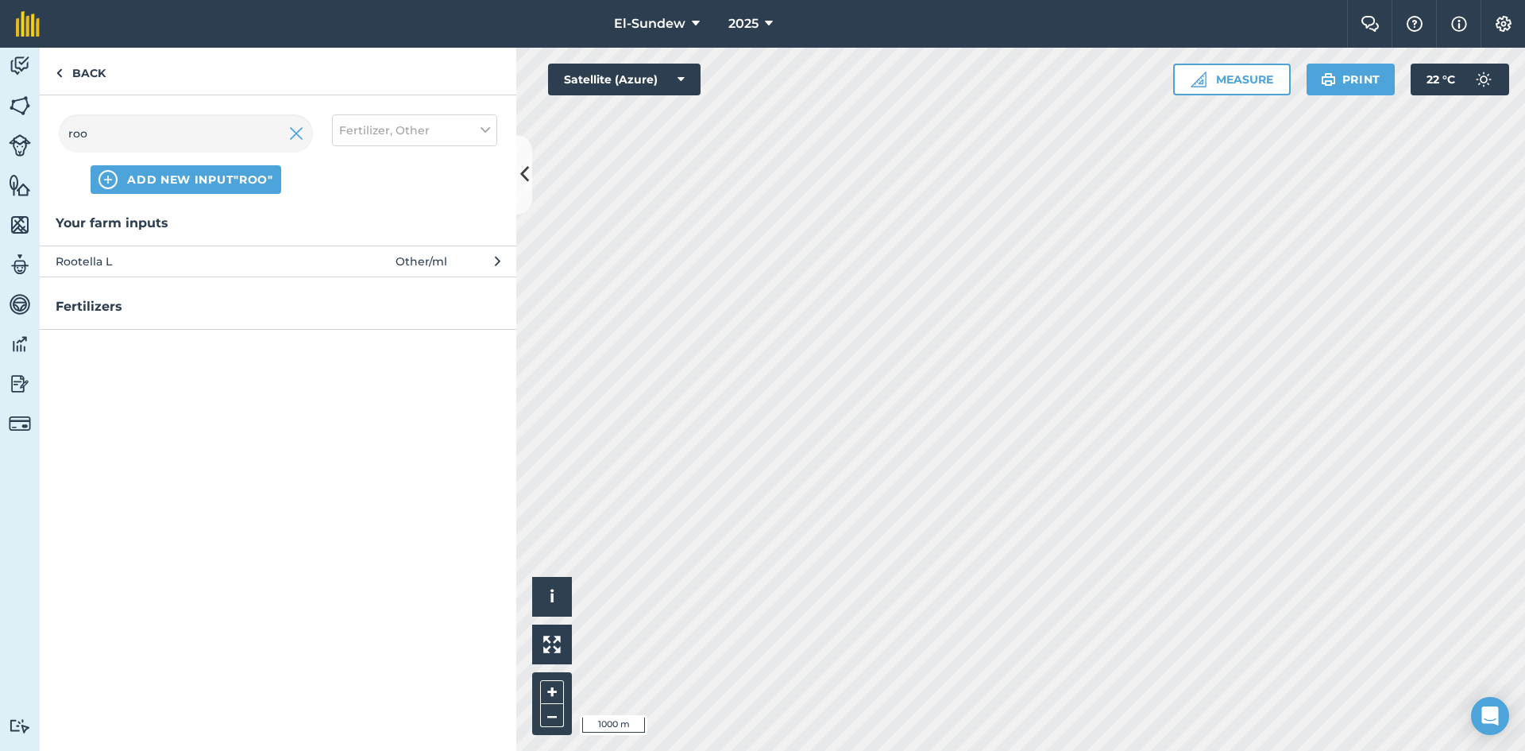
click at [300, 247] on button "Rootella L Other / ml" at bounding box center [278, 260] width 477 height 31
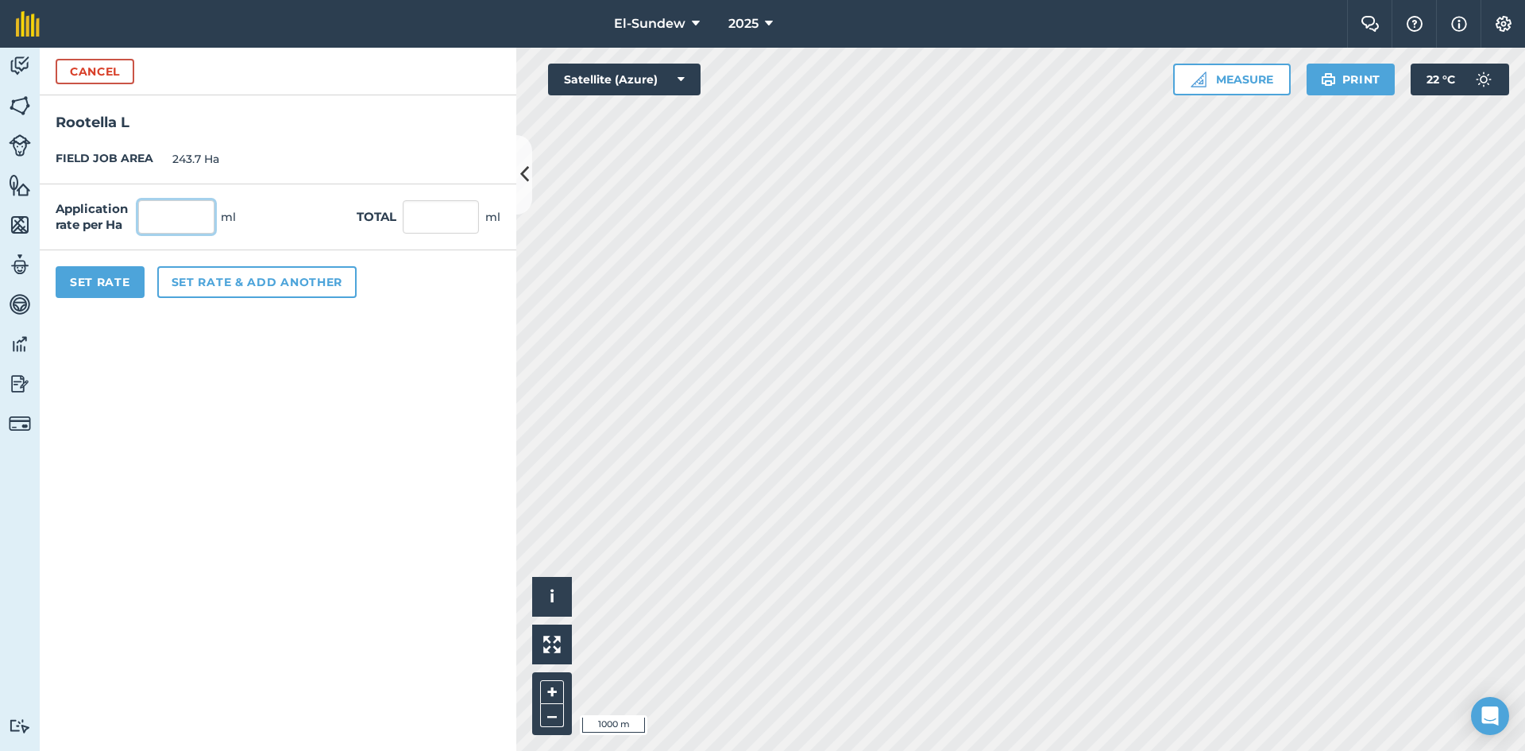
click at [207, 220] on input "text" at bounding box center [176, 216] width 76 height 33
click at [191, 291] on button "Set rate & add another" at bounding box center [256, 282] width 199 height 32
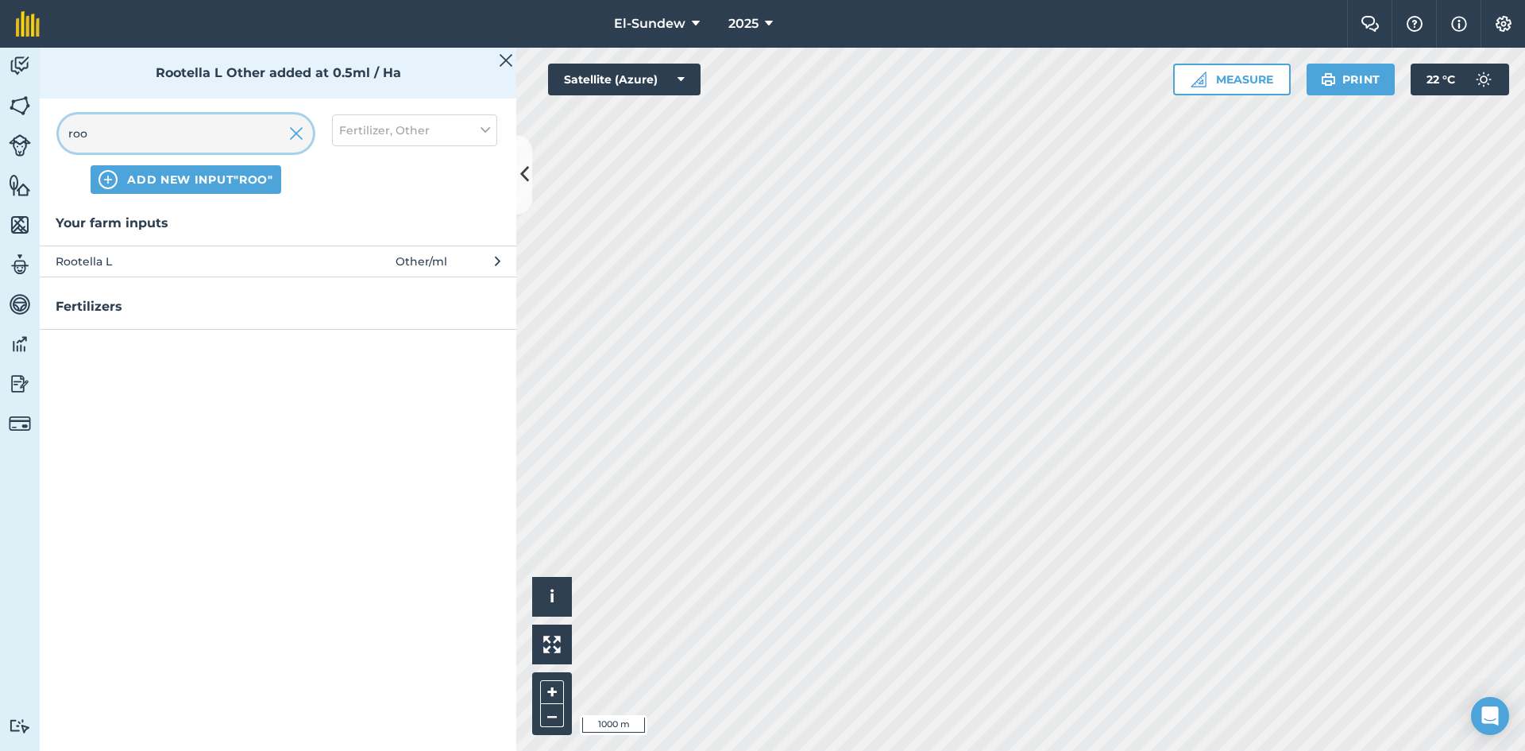
click at [207, 144] on input "roo" at bounding box center [186, 133] width 254 height 38
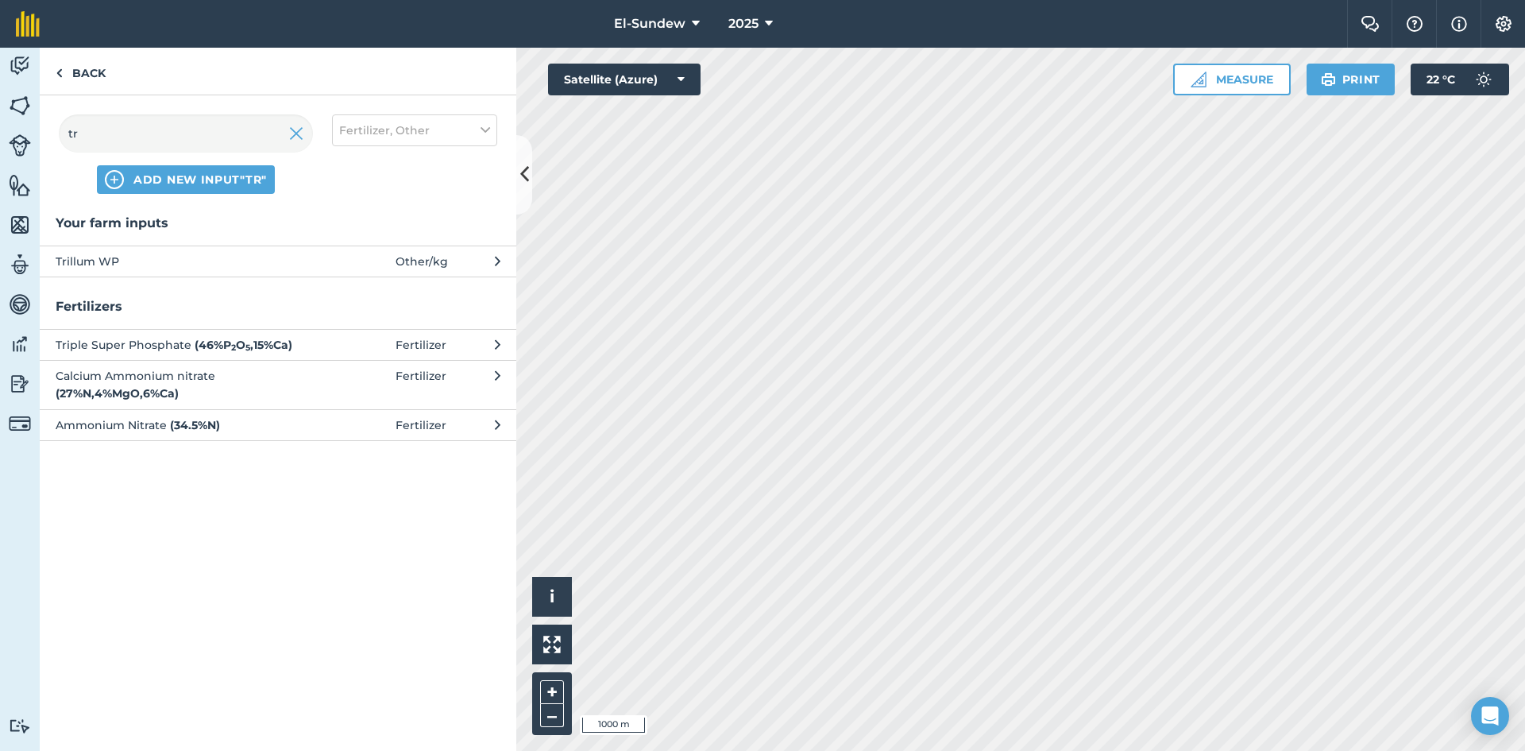
click at [190, 261] on span "Trillum WP" at bounding box center [186, 261] width 260 height 17
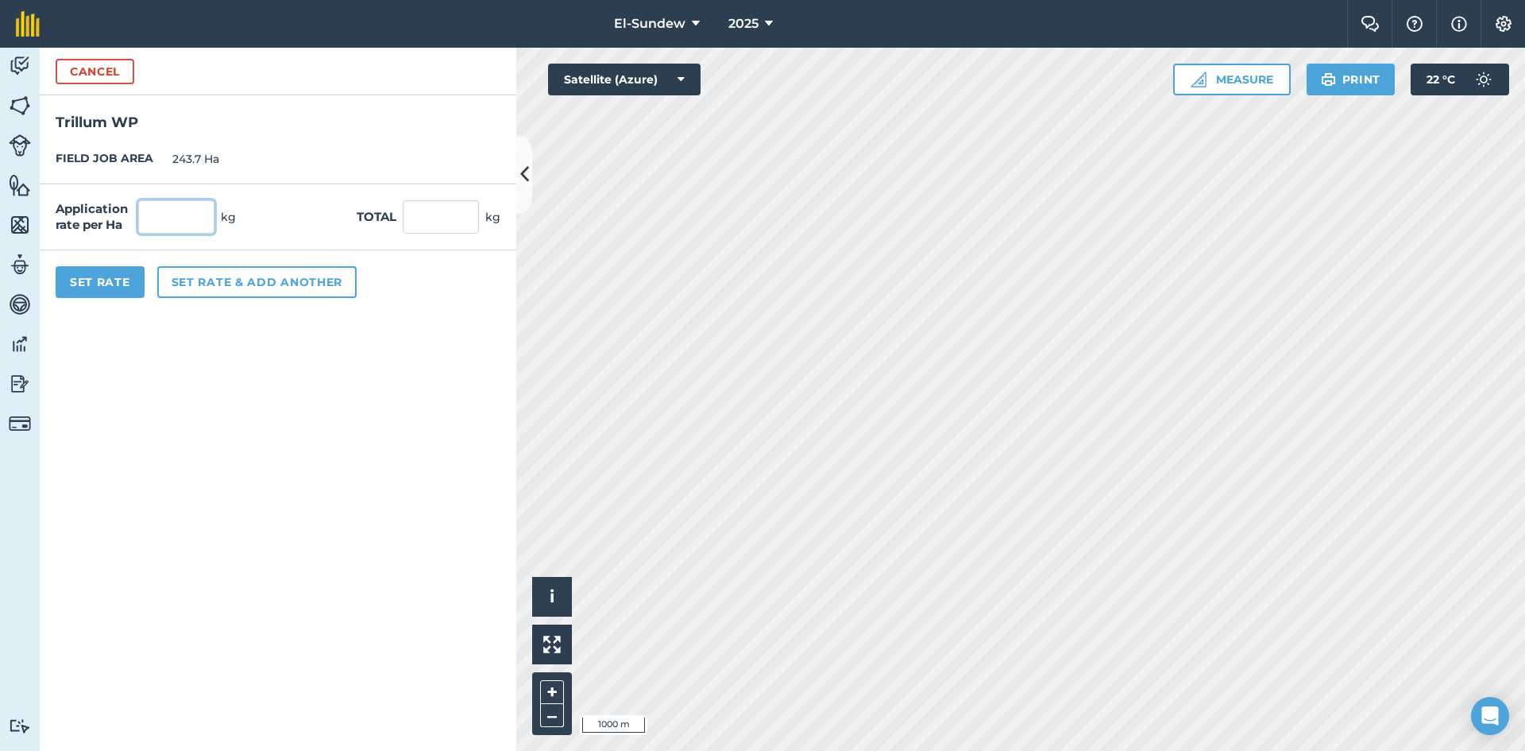
click at [198, 203] on input "text" at bounding box center [176, 216] width 76 height 33
click at [190, 284] on button "Set rate & add another" at bounding box center [256, 282] width 199 height 32
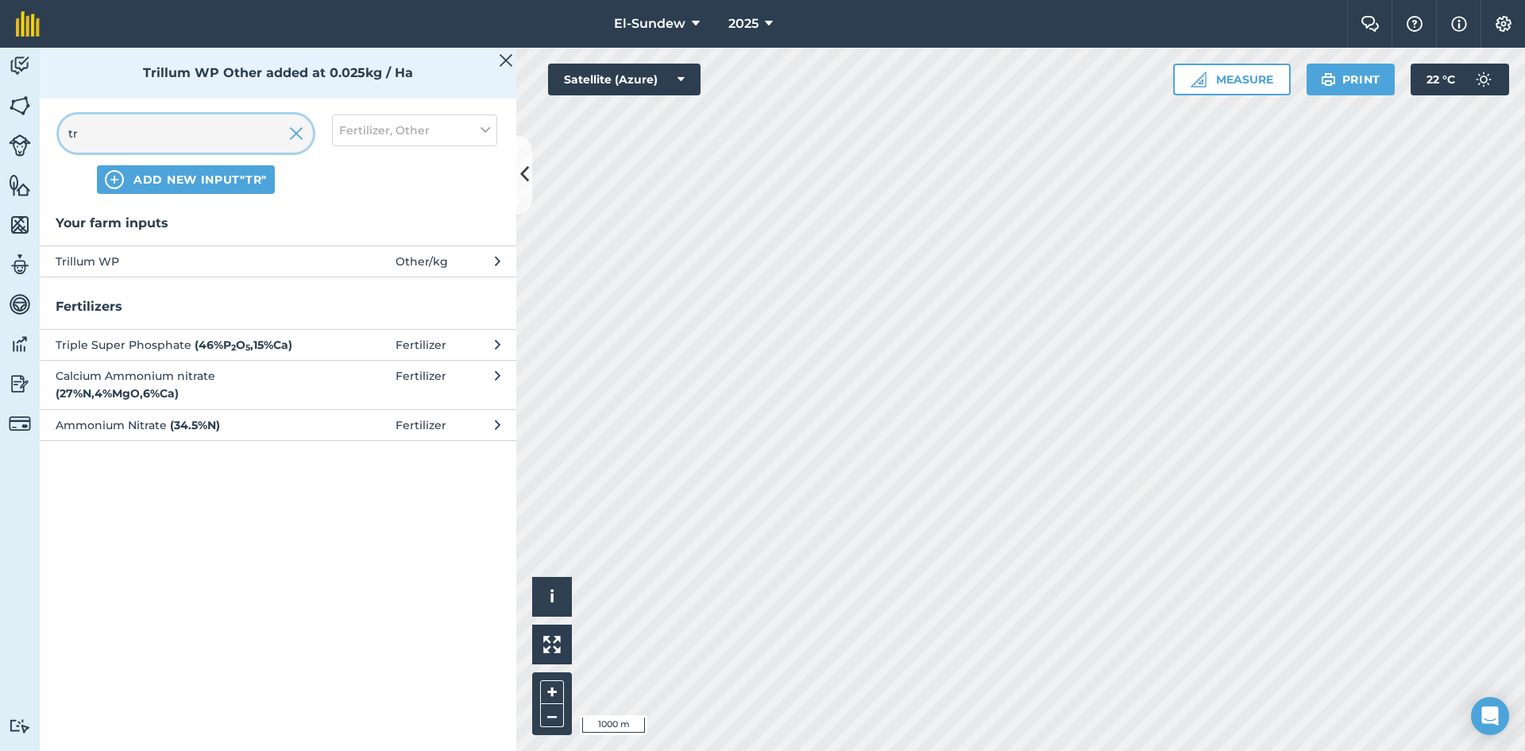
click at [190, 136] on input "tr" at bounding box center [186, 133] width 254 height 38
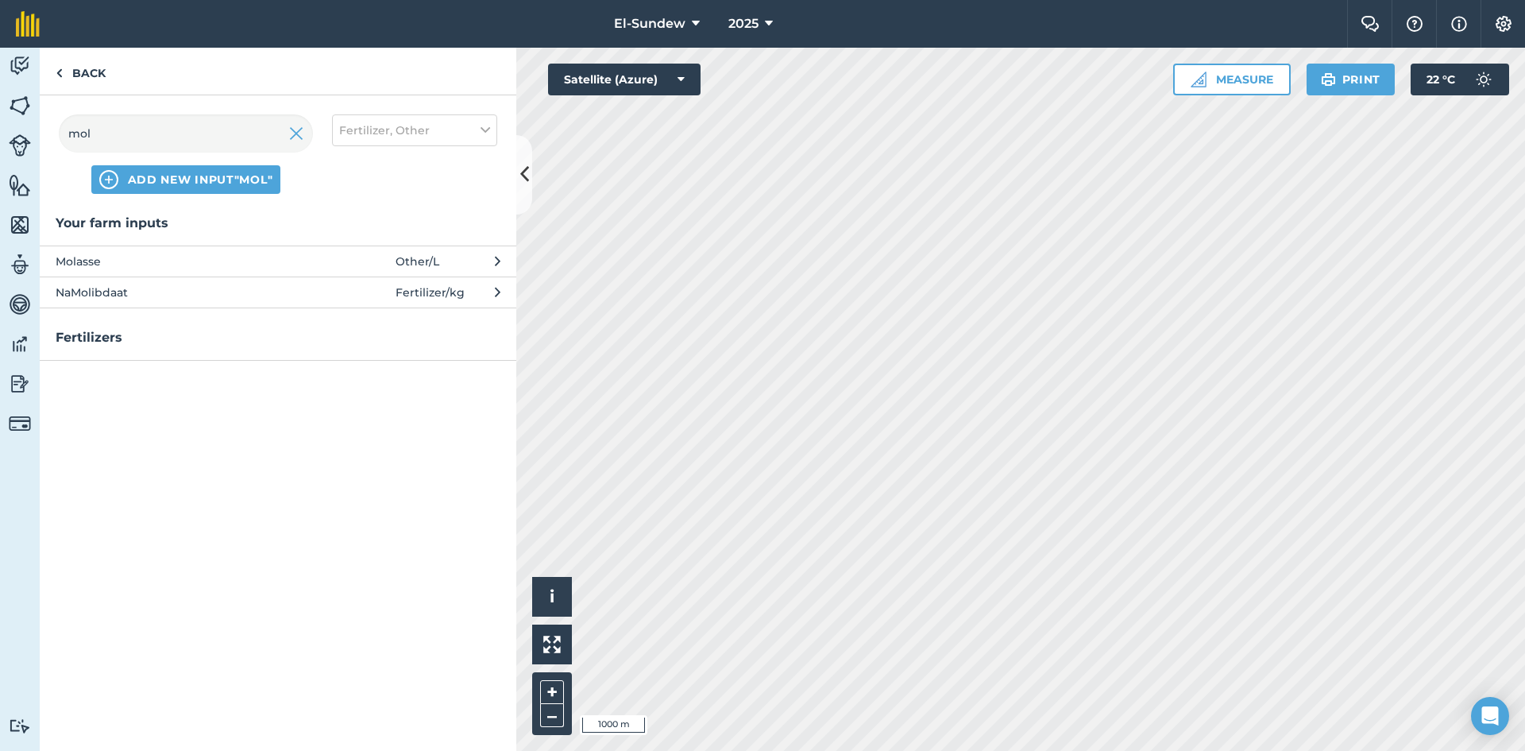
click at [190, 265] on span "Molasse" at bounding box center [186, 261] width 260 height 17
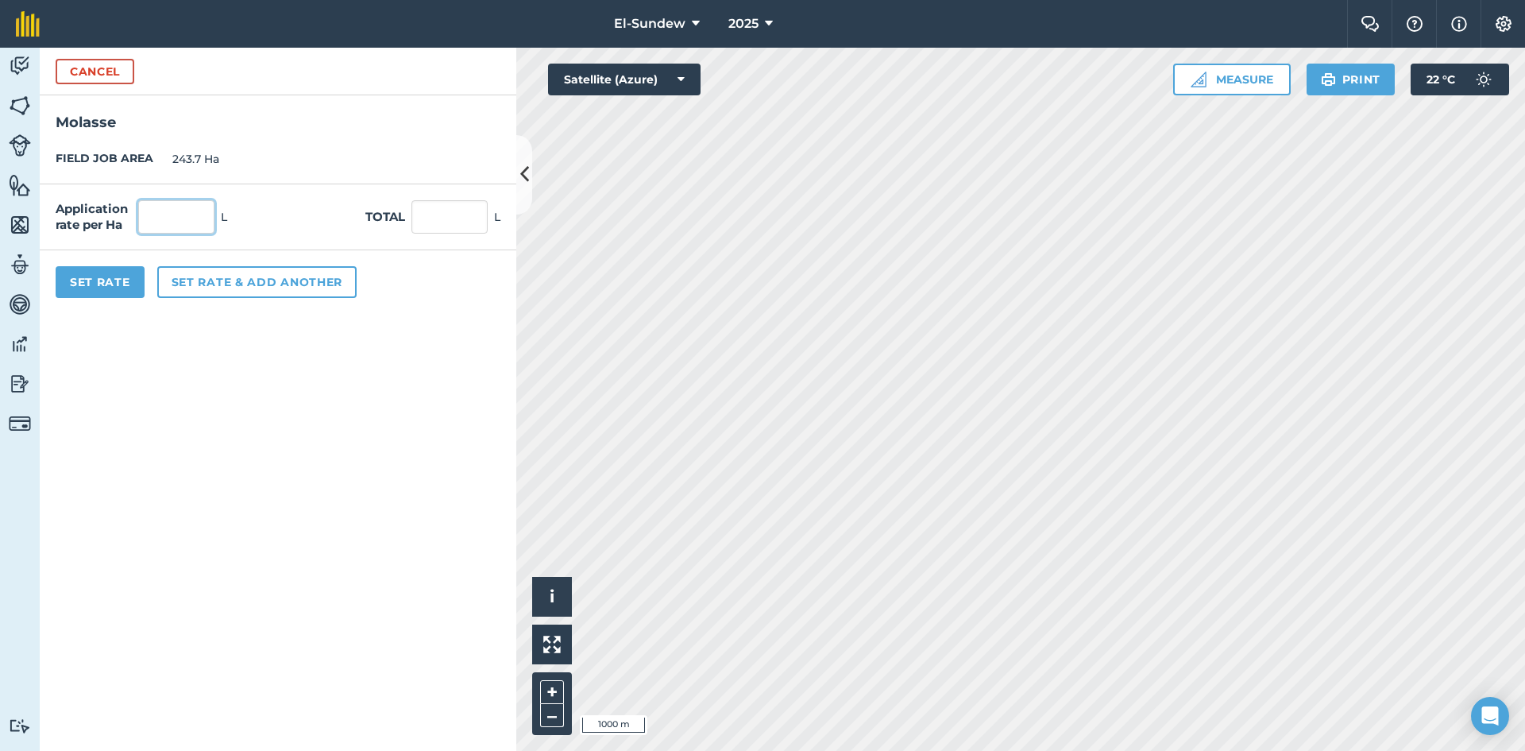
click at [192, 218] on input "text" at bounding box center [176, 216] width 76 height 33
click at [102, 298] on button "Set Rate" at bounding box center [100, 282] width 89 height 32
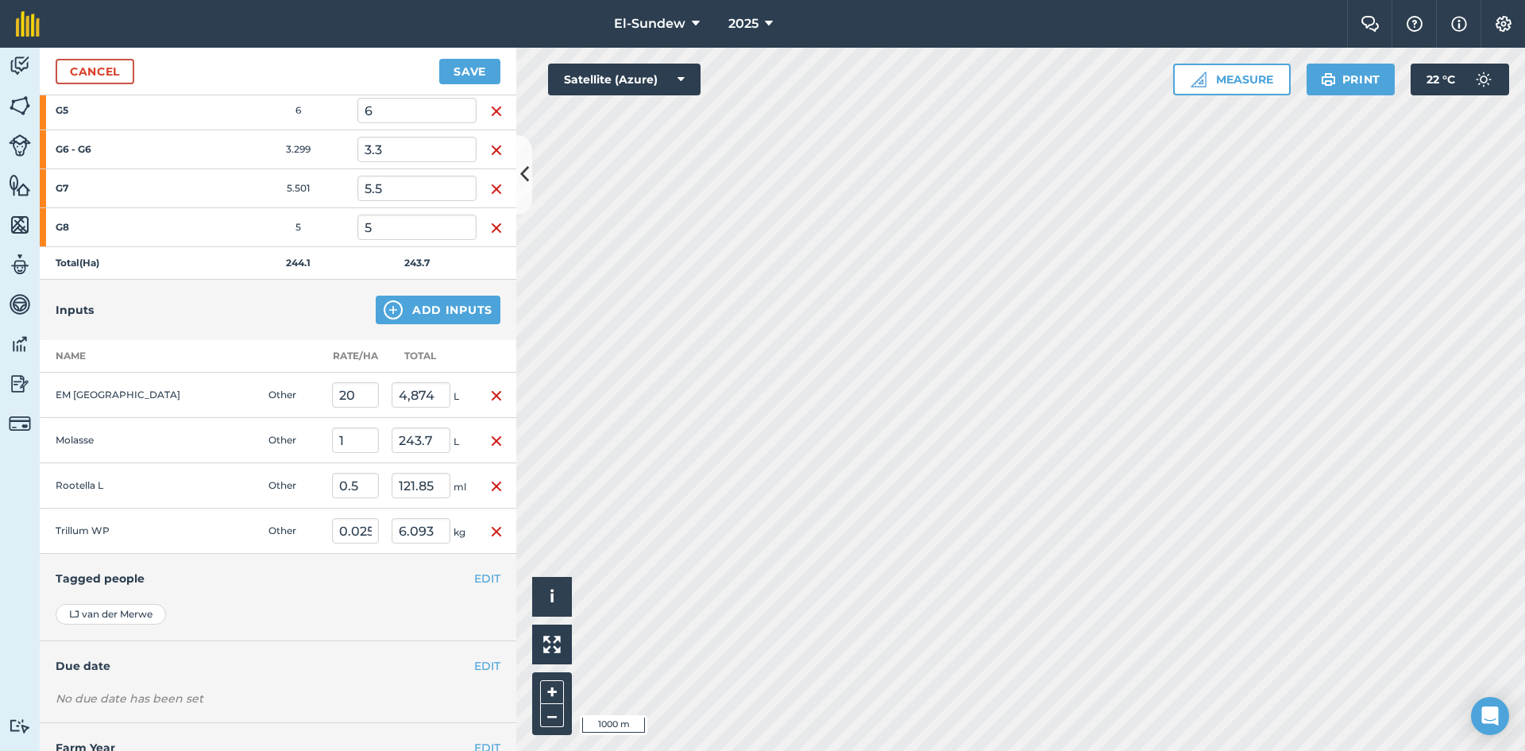
scroll to position [1645, 0]
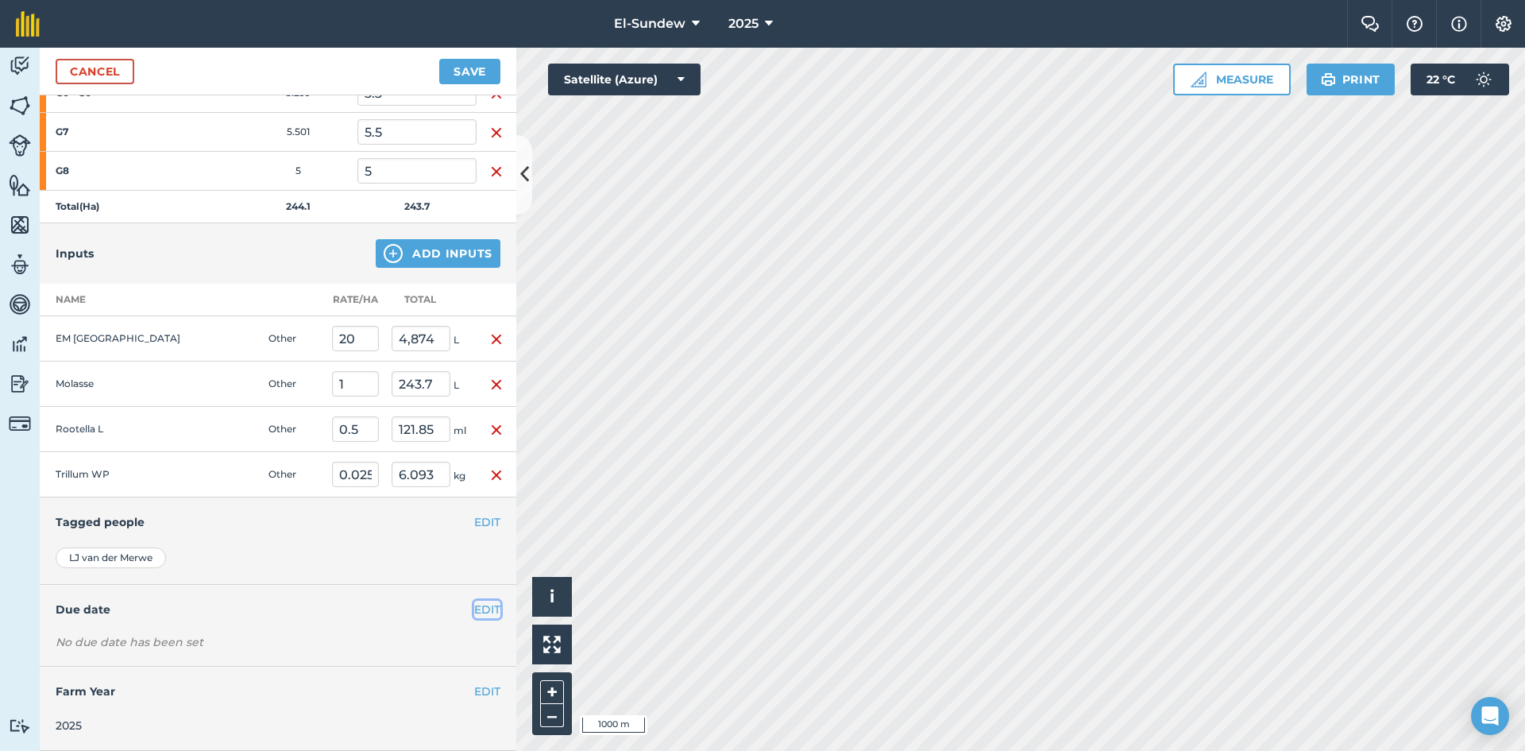
click at [474, 616] on button "EDIT" at bounding box center [487, 609] width 26 height 17
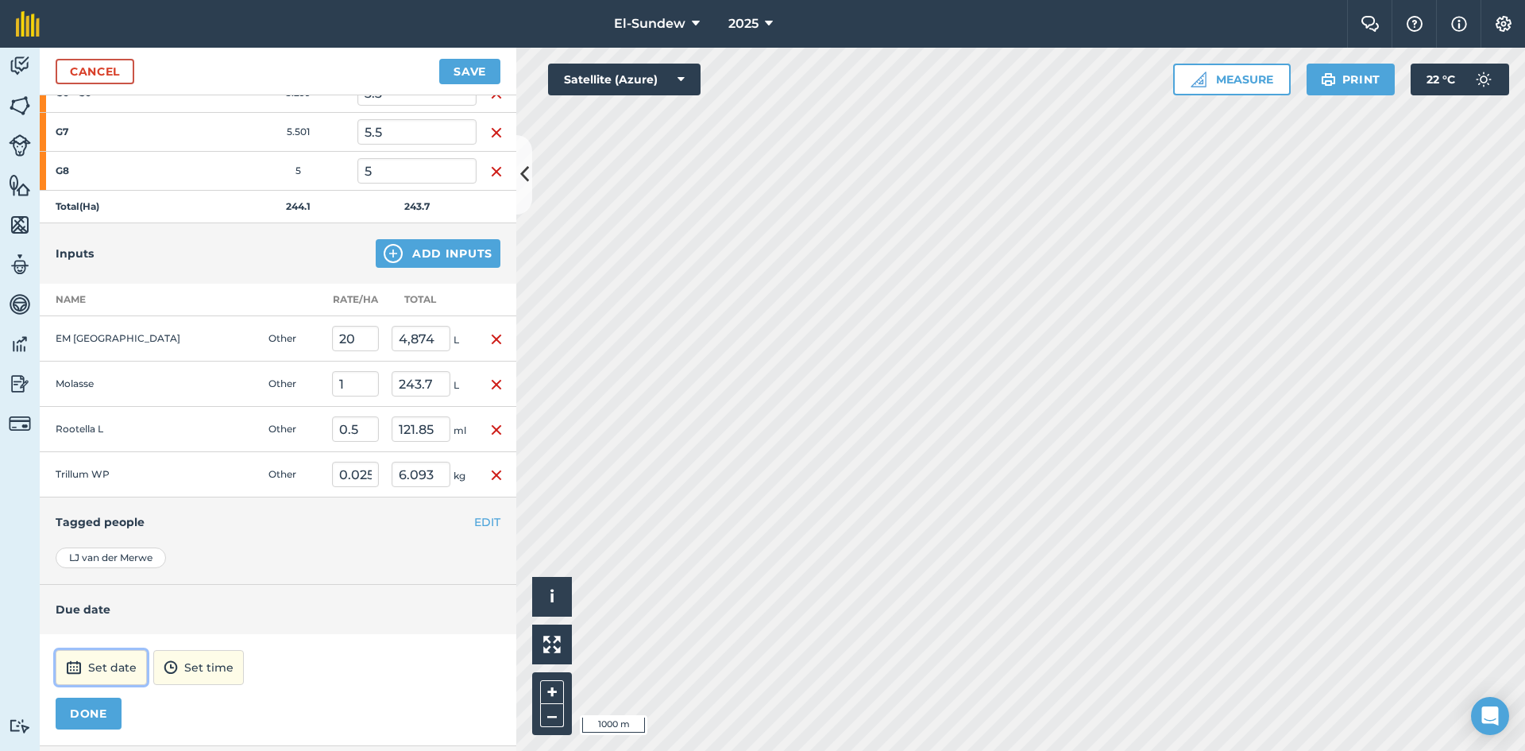
click at [110, 666] on button "Set date" at bounding box center [101, 667] width 91 height 35
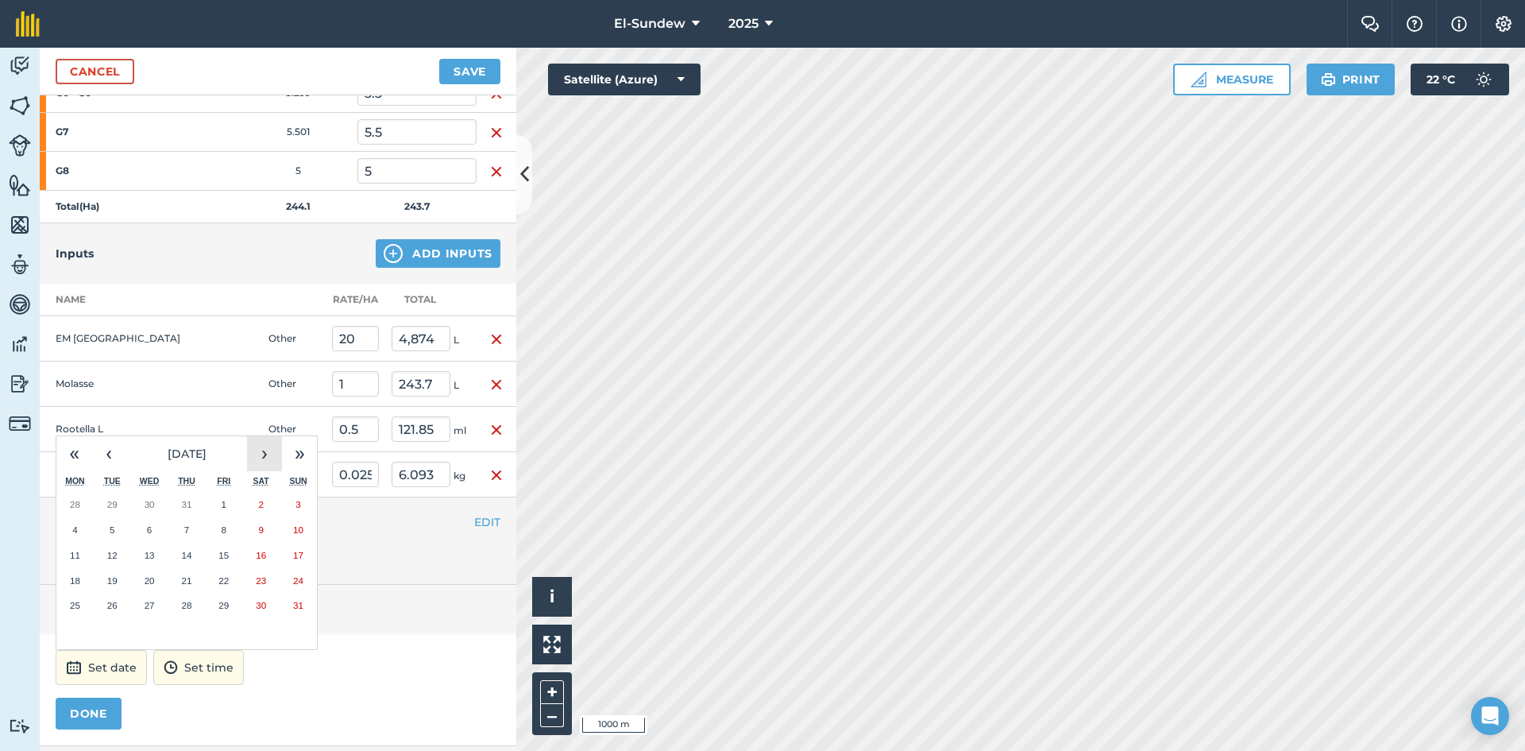
click at [269, 470] on button "›" at bounding box center [264, 453] width 35 height 35
click at [75, 531] on abbr "3" at bounding box center [74, 529] width 5 height 10
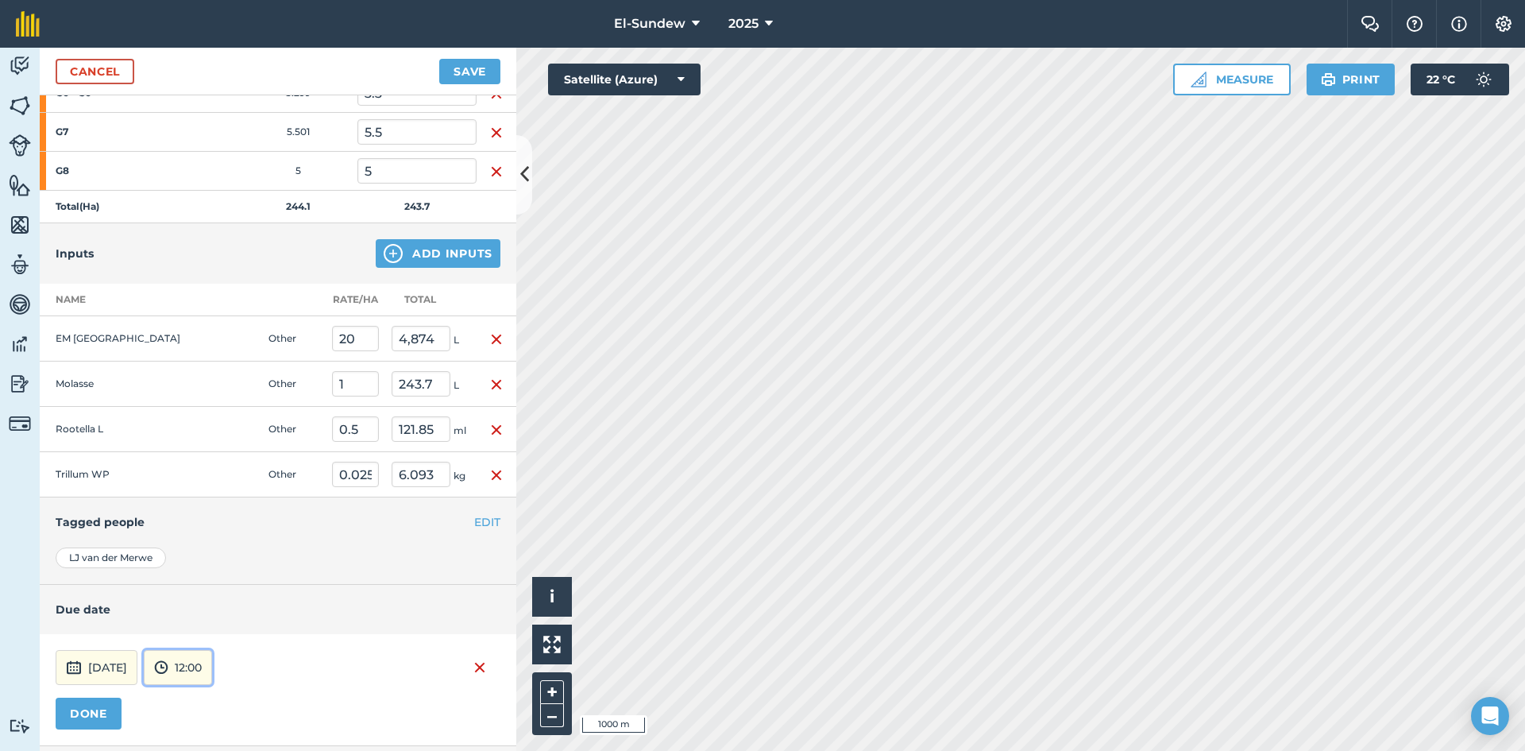
click at [212, 673] on button "12:00" at bounding box center [178, 667] width 68 height 35
click at [207, 581] on button "07:00" at bounding box center [182, 584] width 75 height 25
click at [103, 706] on button "DONE" at bounding box center [89, 714] width 66 height 32
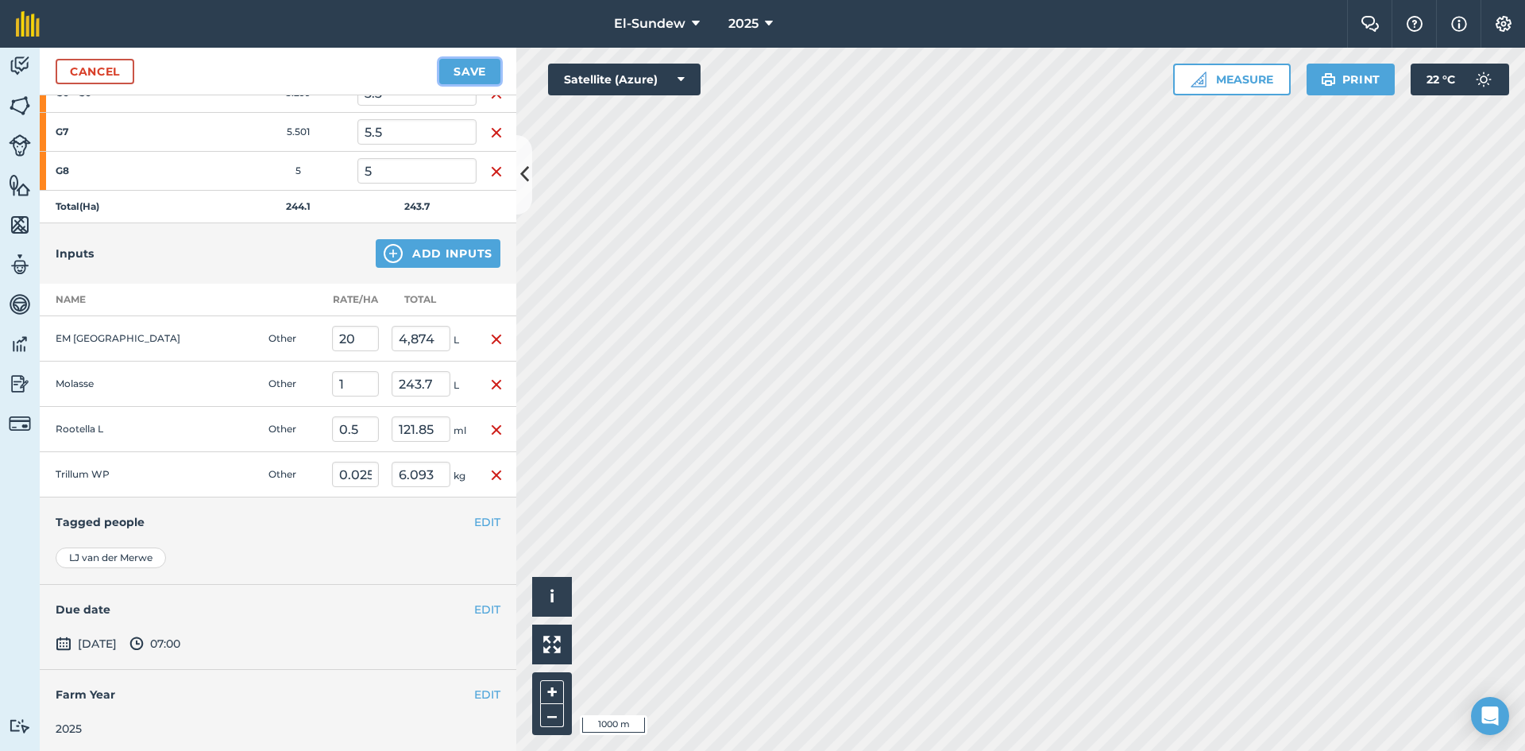
click at [452, 66] on button "Save" at bounding box center [469, 71] width 61 height 25
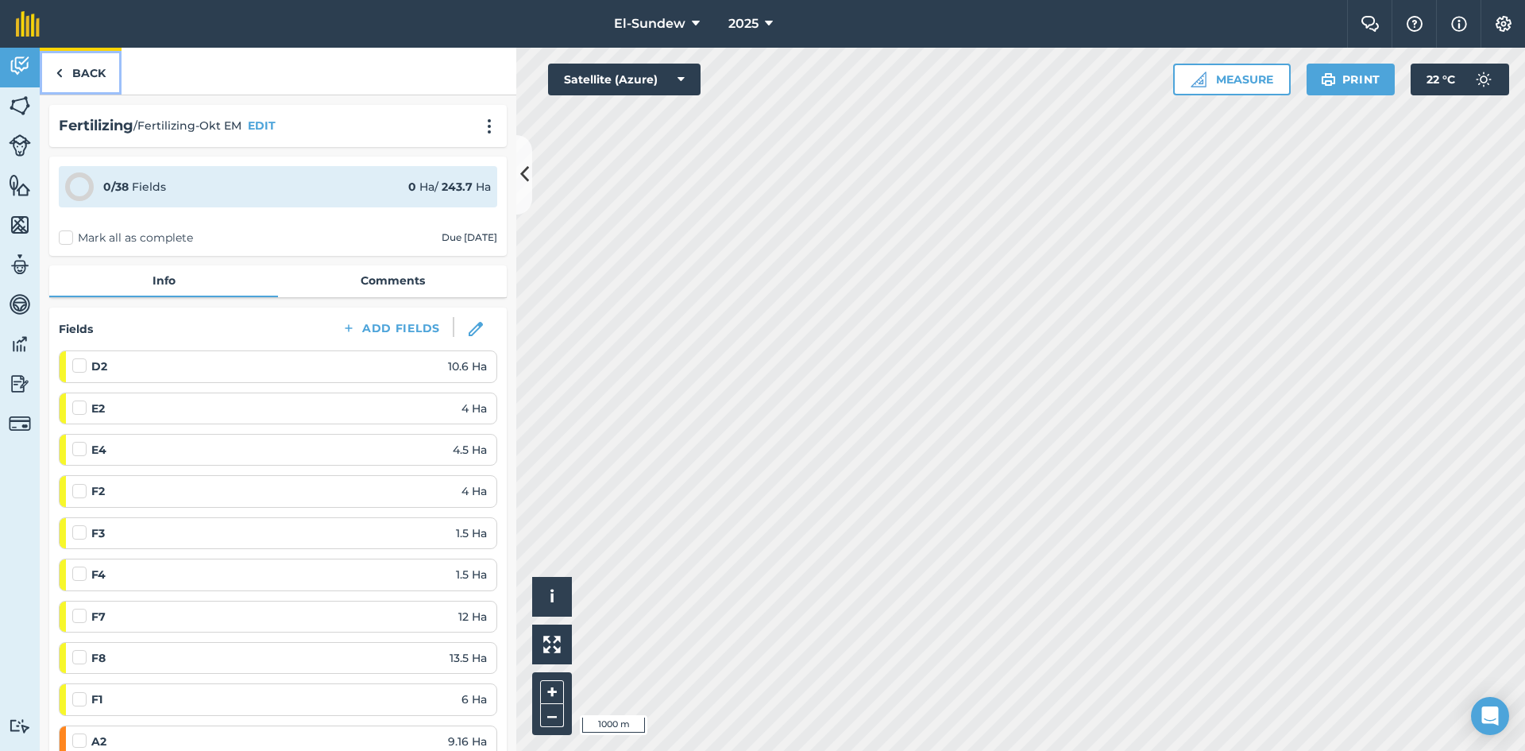
click at [103, 78] on link "Back" at bounding box center [81, 71] width 82 height 47
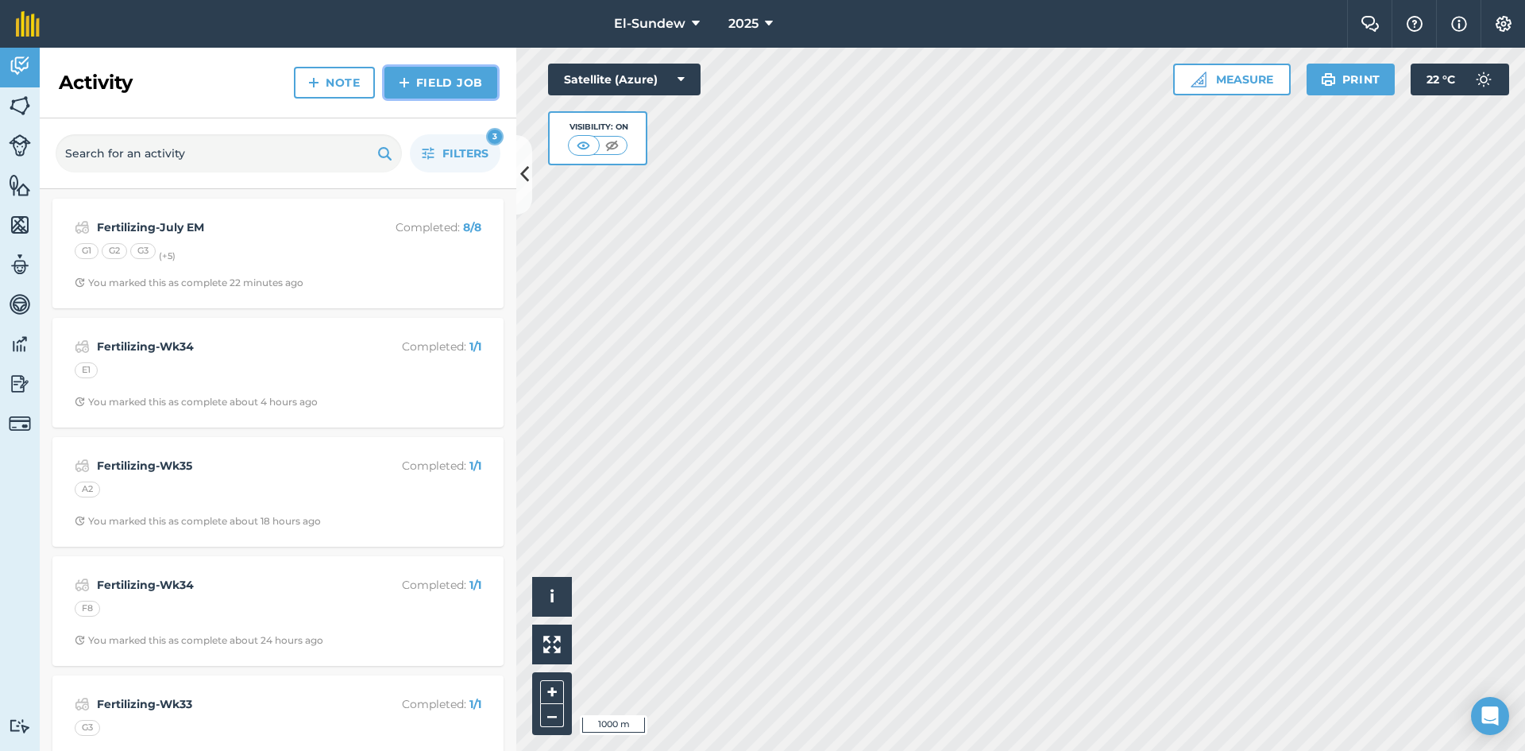
click at [407, 83] on img at bounding box center [404, 82] width 11 height 19
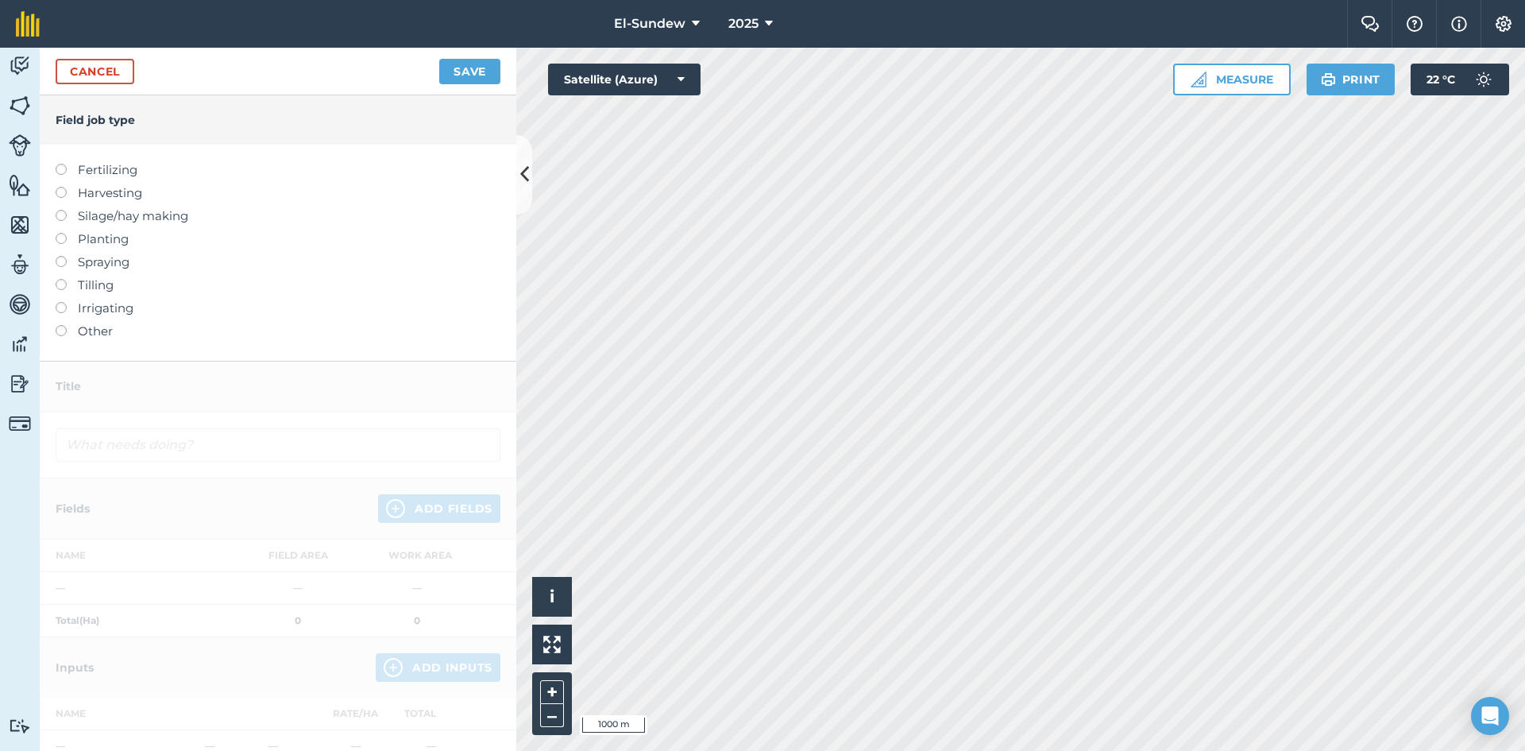
click at [109, 168] on label "Fertilizing" at bounding box center [278, 169] width 445 height 19
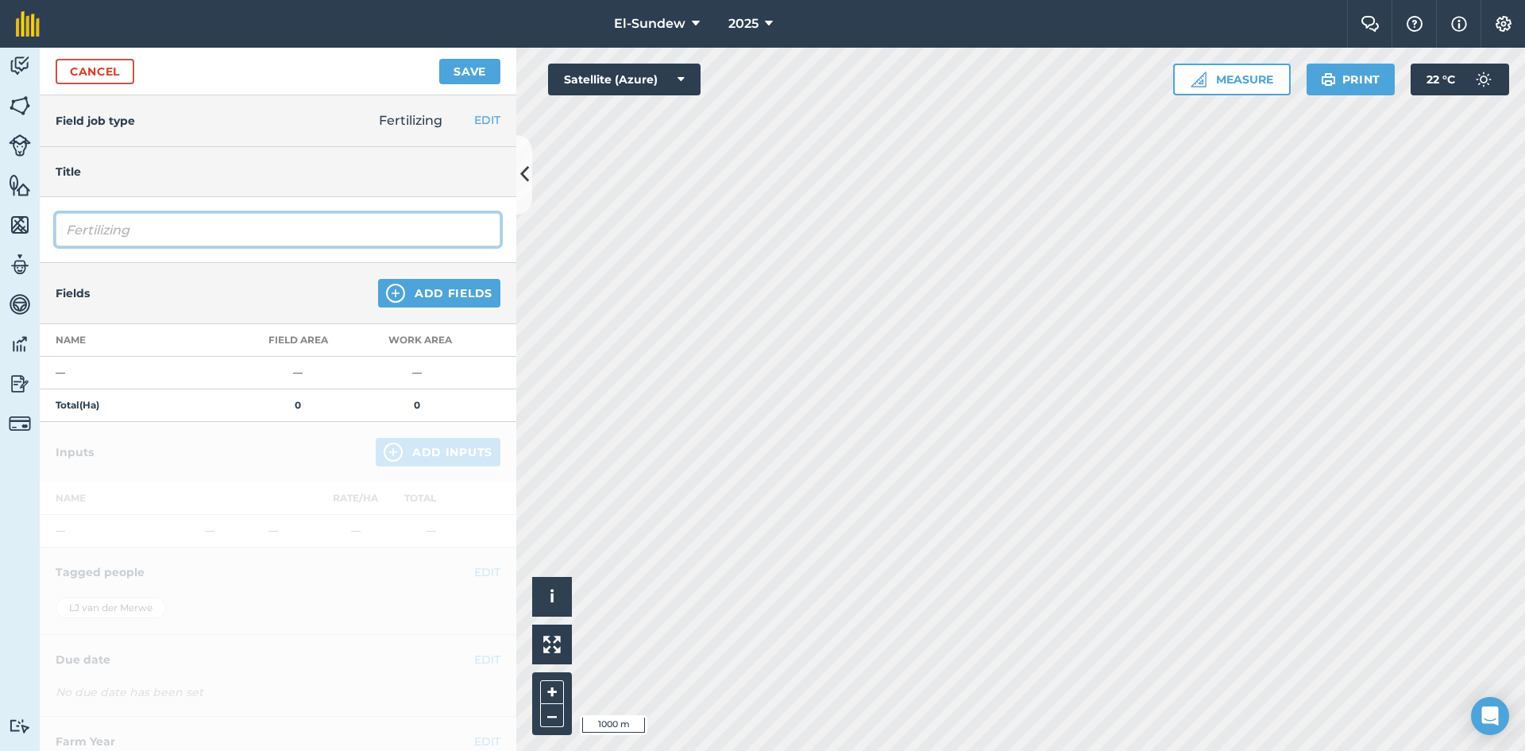
click at [168, 230] on input "Fertilizing" at bounding box center [278, 229] width 445 height 33
click at [391, 292] on img at bounding box center [395, 293] width 19 height 19
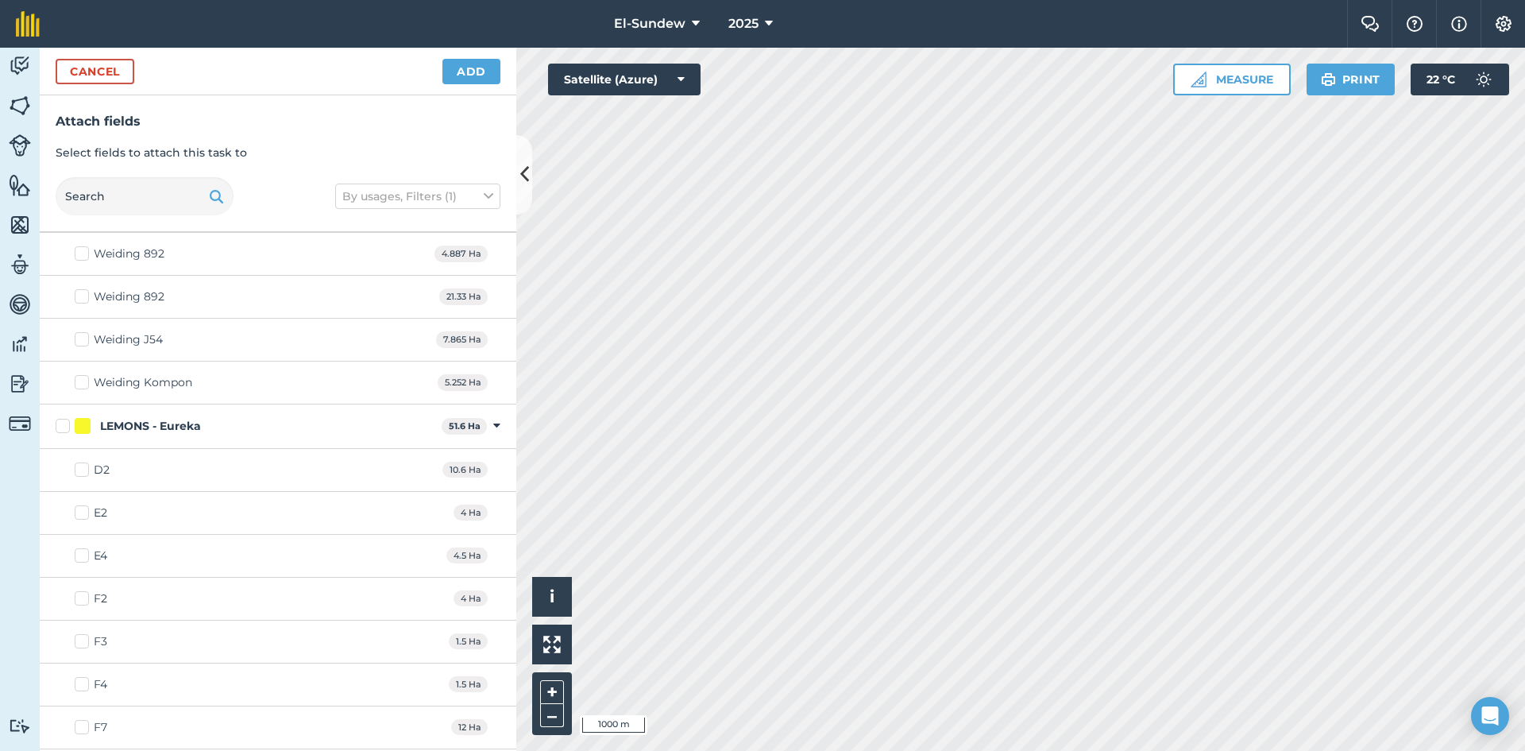
scroll to position [530, 0]
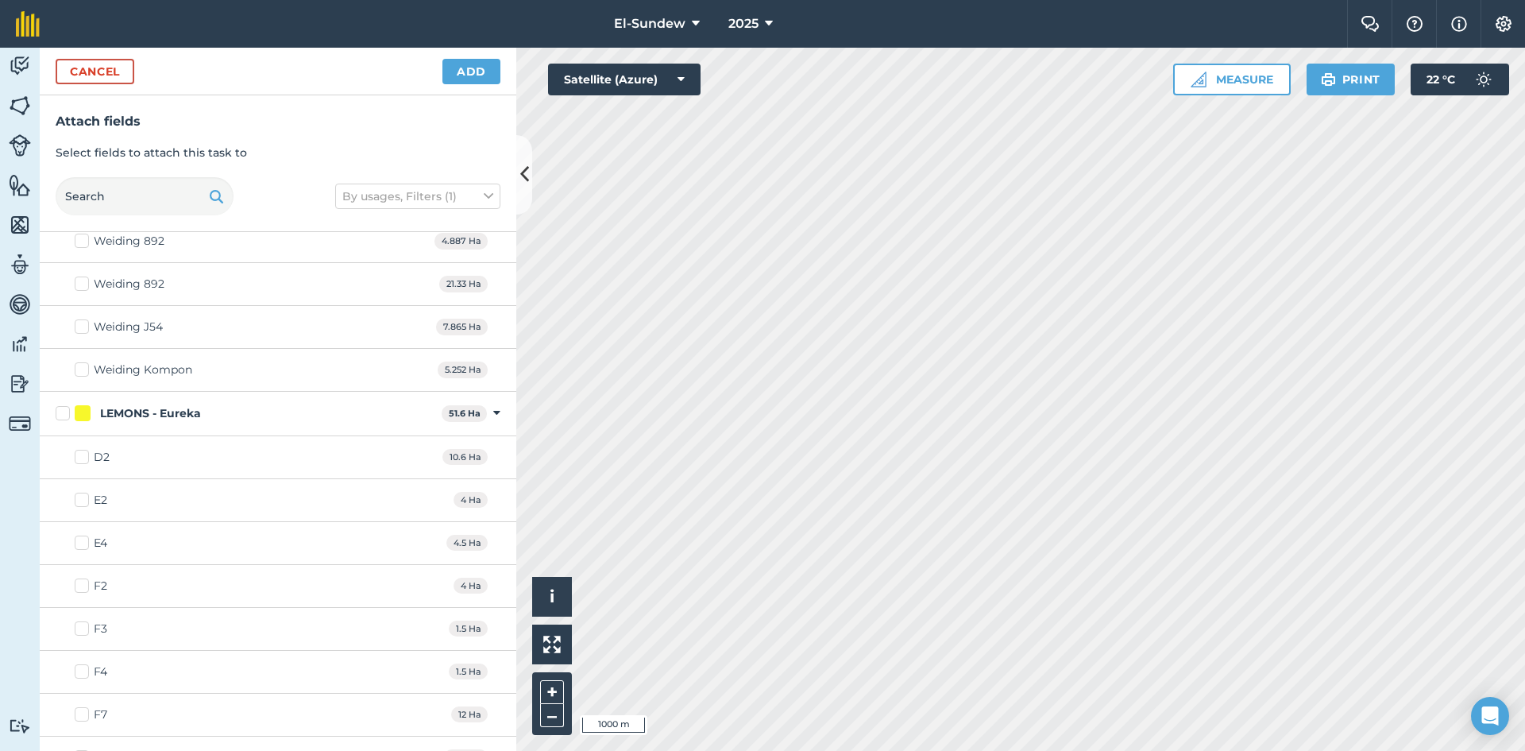
click at [69, 412] on label "LEMONS - Eureka" at bounding box center [246, 413] width 380 height 17
click at [66, 412] on input "LEMONS - Eureka" at bounding box center [61, 410] width 10 height 10
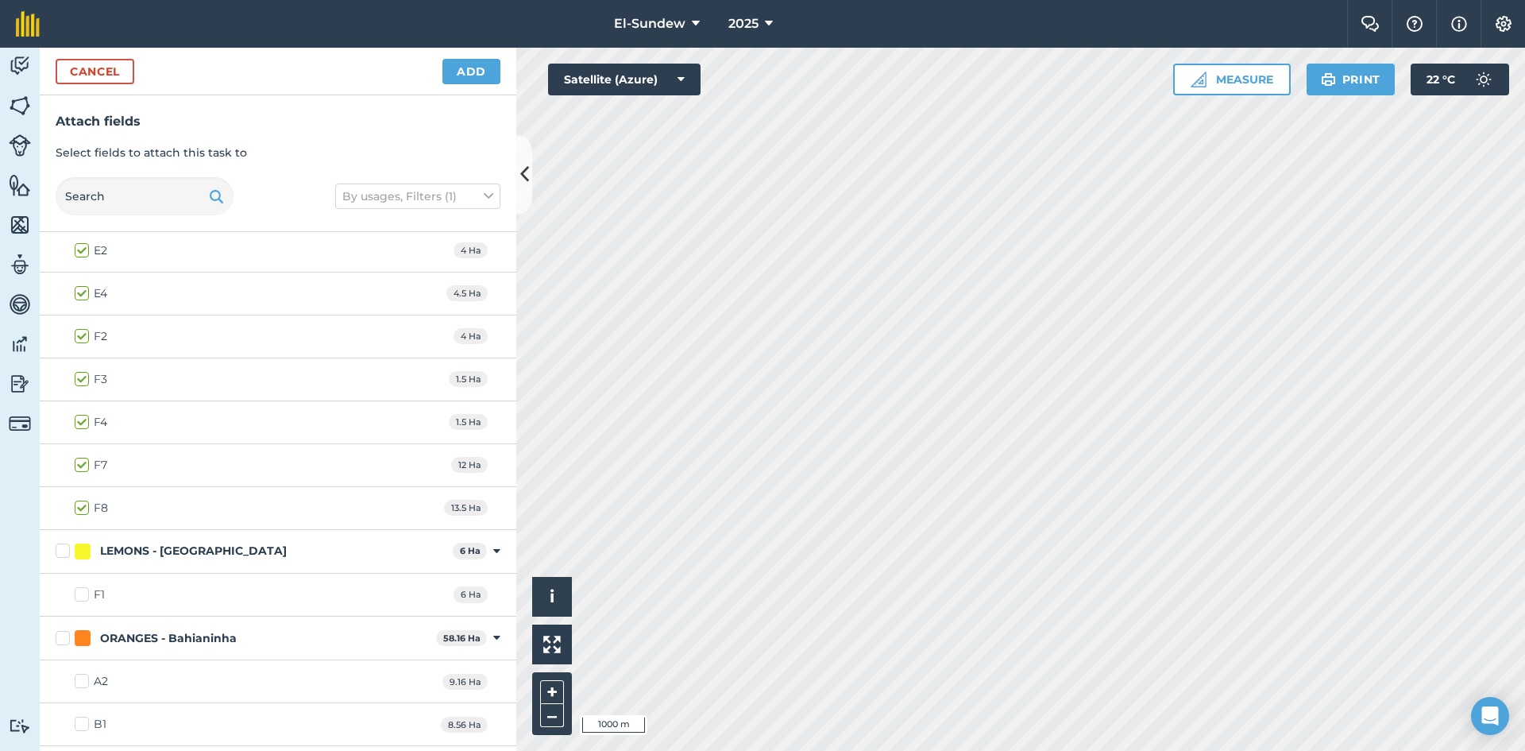
scroll to position [794, 0]
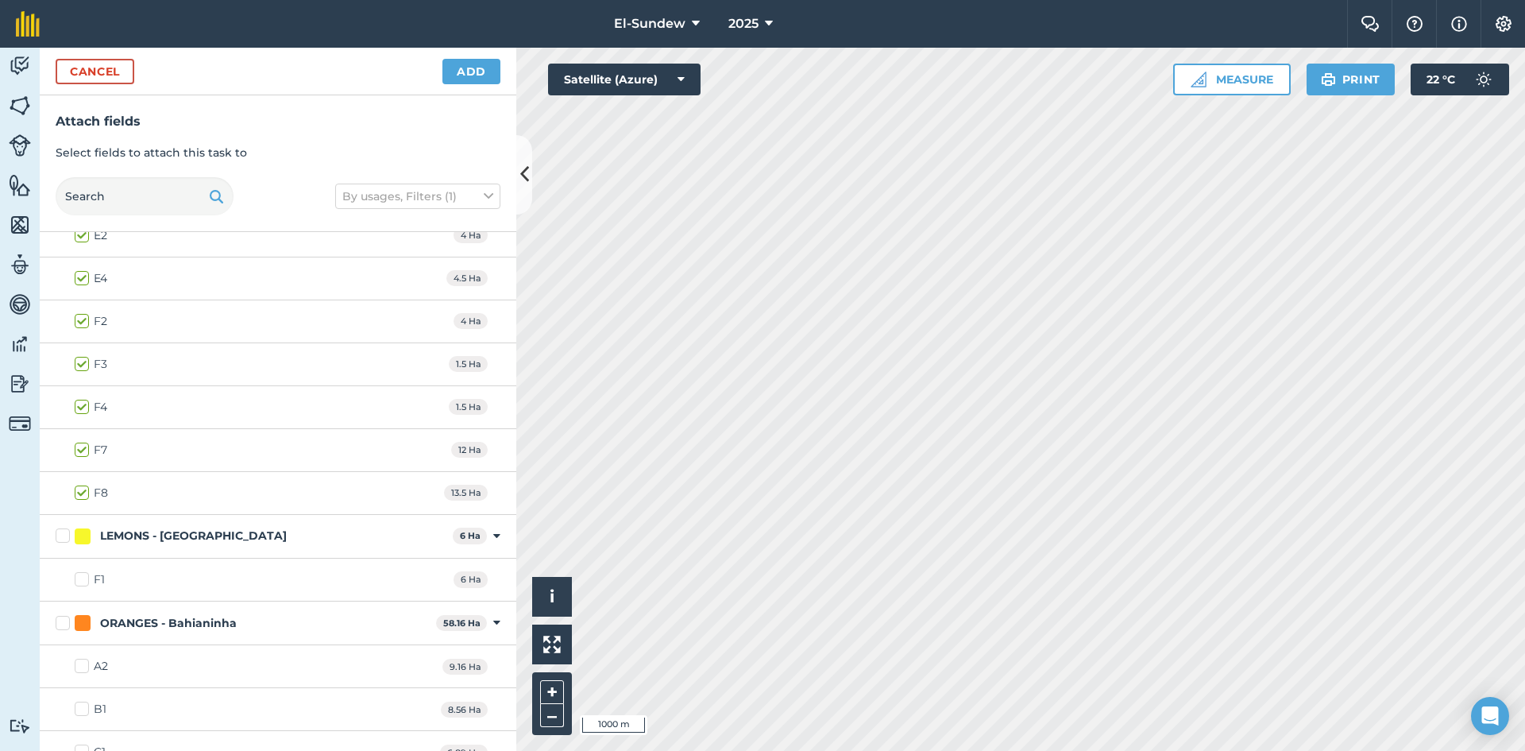
click at [68, 539] on label "LEMONS - [GEOGRAPHIC_DATA]" at bounding box center [251, 535] width 391 height 17
click at [66, 538] on input "LEMONS - [GEOGRAPHIC_DATA]" at bounding box center [61, 532] width 10 height 10
click at [63, 624] on label "ORANGES - Bahianinha" at bounding box center [243, 623] width 374 height 17
click at [63, 624] on input "ORANGES - Bahianinha" at bounding box center [61, 620] width 10 height 10
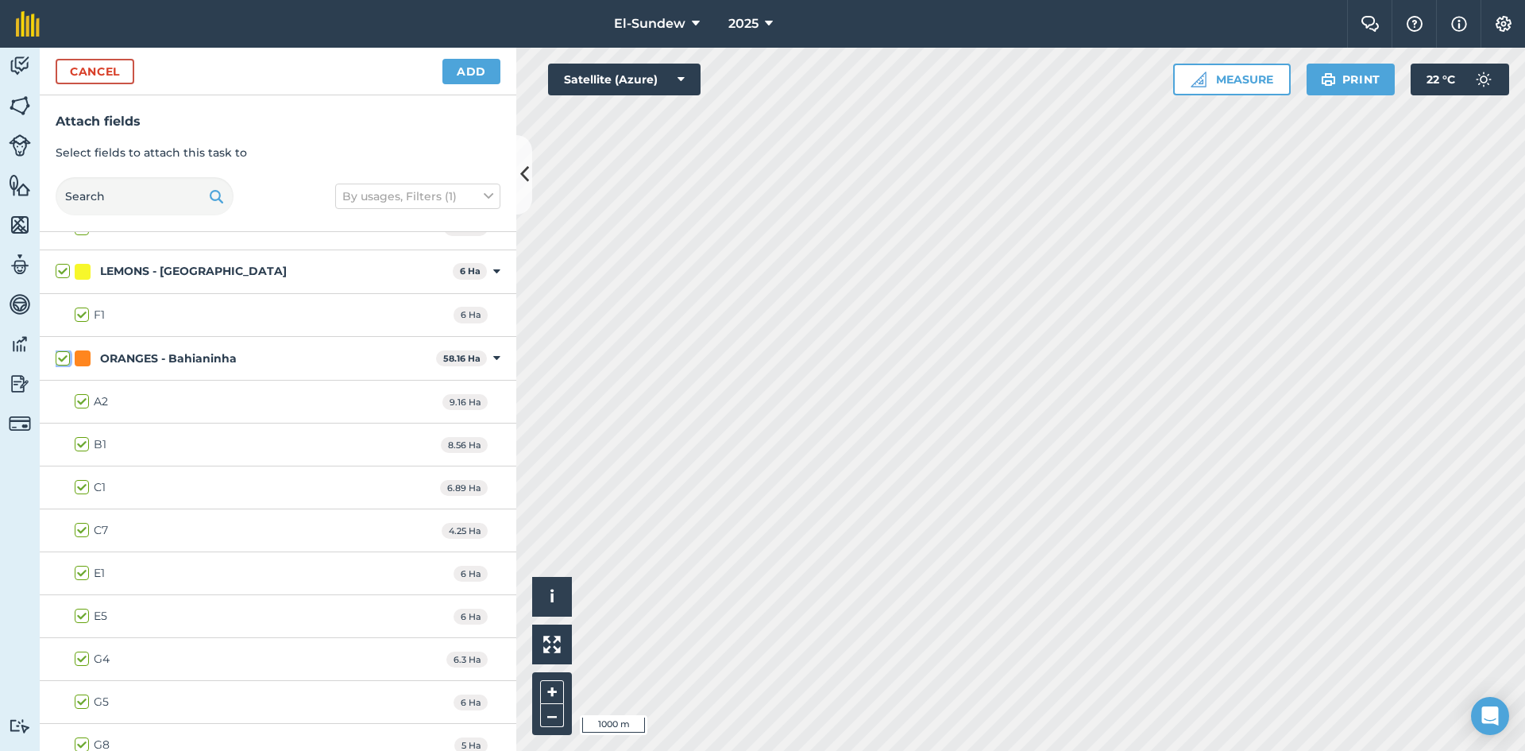
scroll to position [1324, 0]
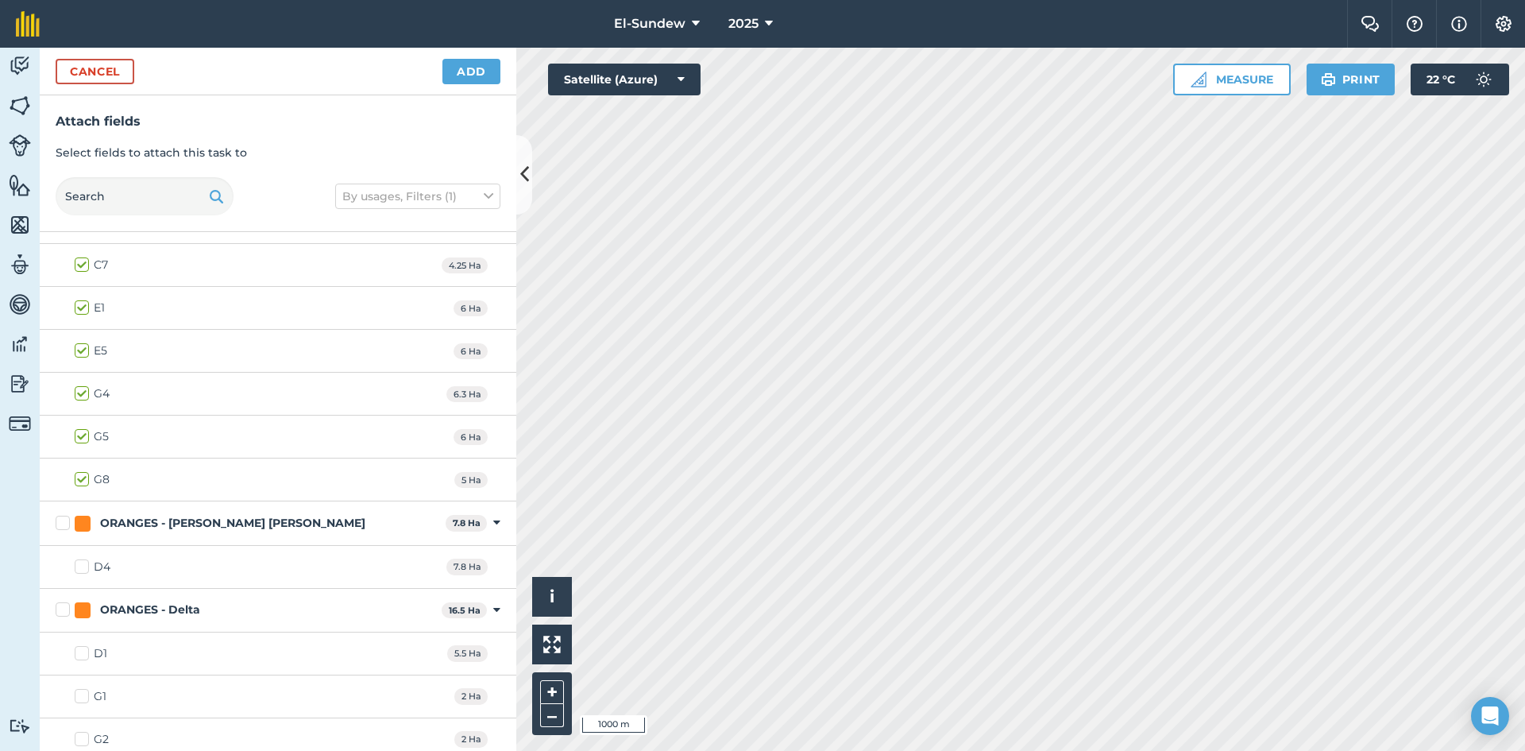
click at [70, 520] on label "ORANGES - [PERSON_NAME] [PERSON_NAME]" at bounding box center [248, 523] width 384 height 17
click at [66, 520] on input "ORANGES - [PERSON_NAME] [PERSON_NAME]" at bounding box center [61, 520] width 10 height 10
click at [61, 611] on label "ORANGES - Delta" at bounding box center [246, 609] width 380 height 17
click at [61, 611] on input "ORANGES - Delta" at bounding box center [61, 606] width 10 height 10
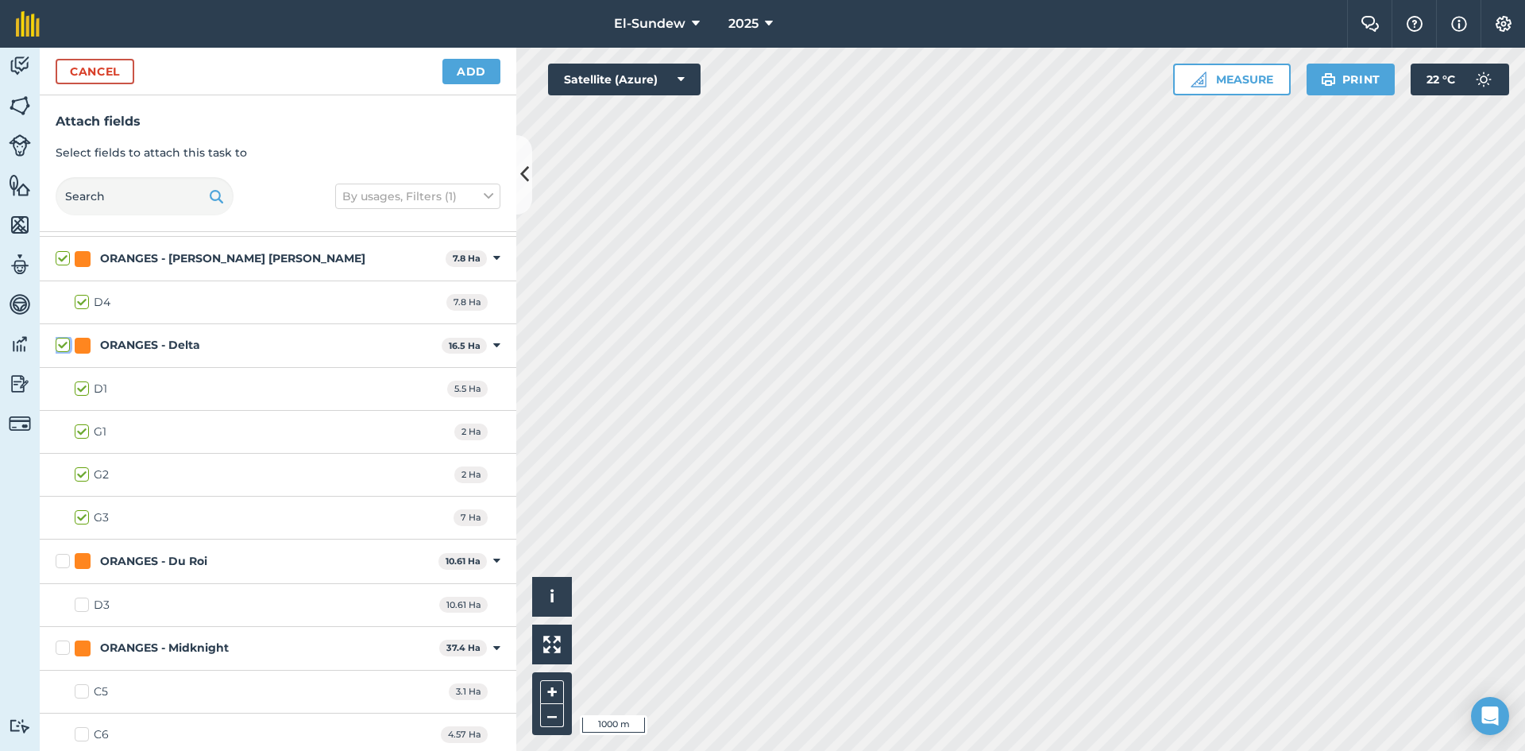
scroll to position [1853, 0]
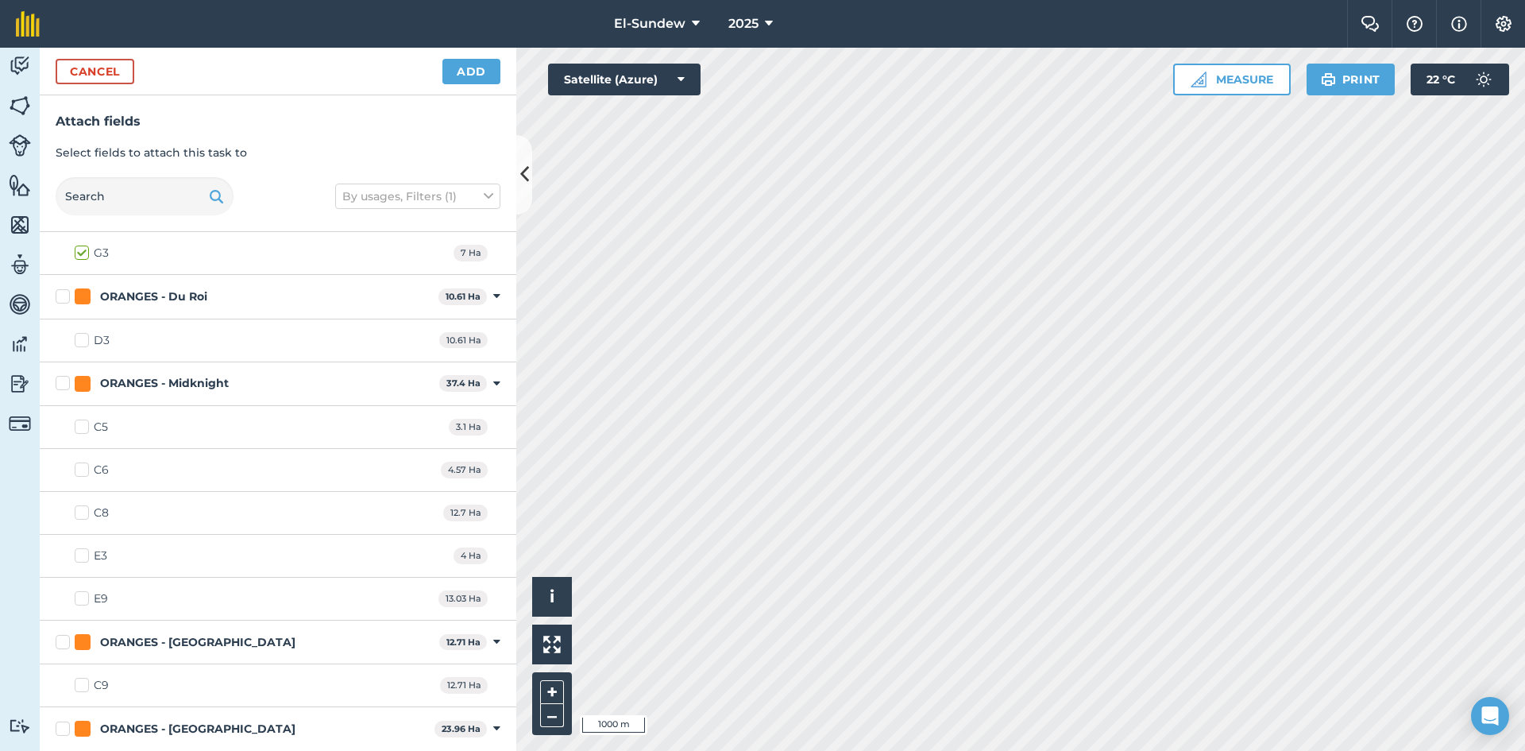
click at [68, 298] on label "ORANGES - Du Roi" at bounding box center [244, 296] width 377 height 17
click at [66, 298] on input "ORANGES - Du Roi" at bounding box center [61, 293] width 10 height 10
click at [64, 385] on label "ORANGES - Midknight" at bounding box center [244, 383] width 377 height 17
click at [64, 385] on input "ORANGES - Midknight" at bounding box center [61, 380] width 10 height 10
click at [84, 594] on label "E9" at bounding box center [91, 598] width 33 height 17
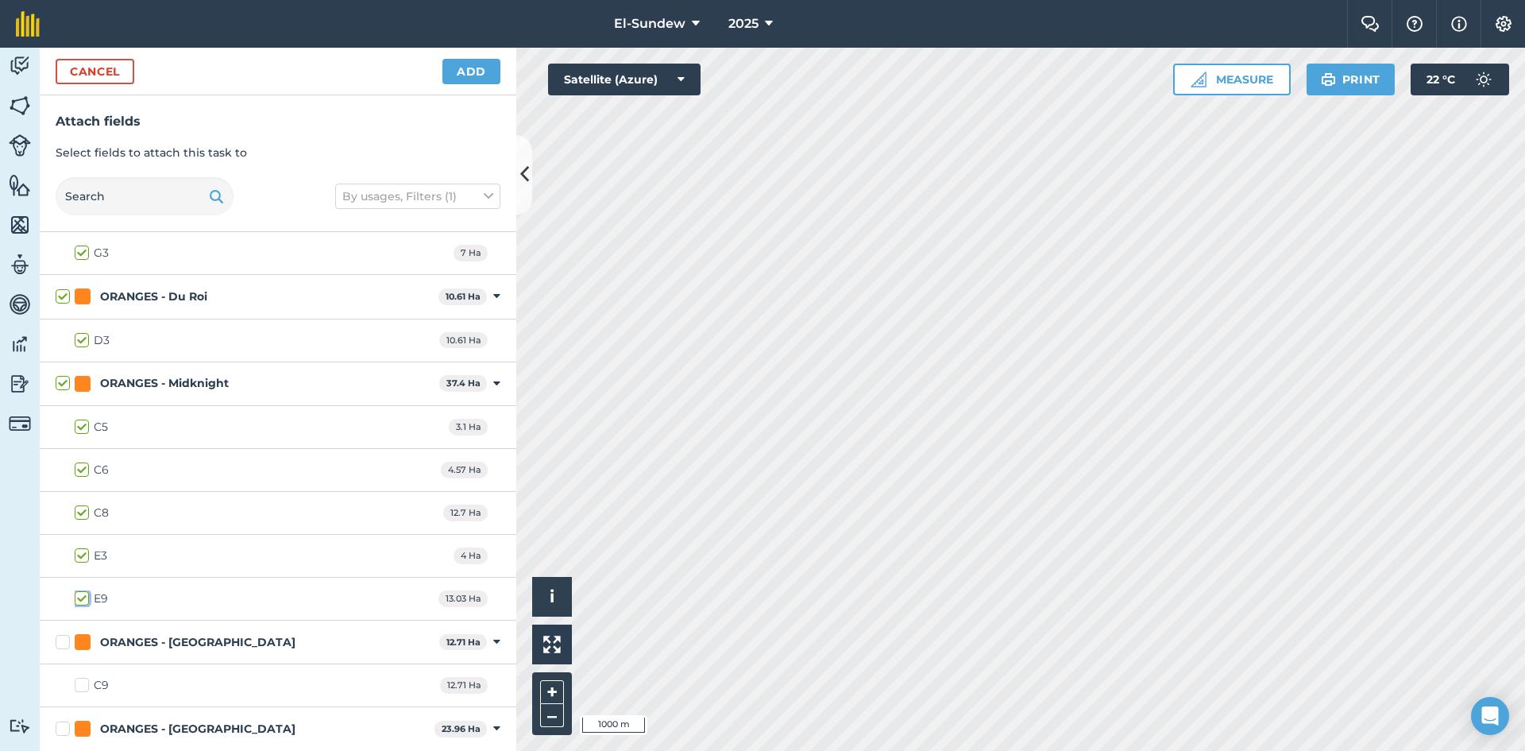
click at [84, 594] on input "E9" at bounding box center [80, 595] width 10 height 10
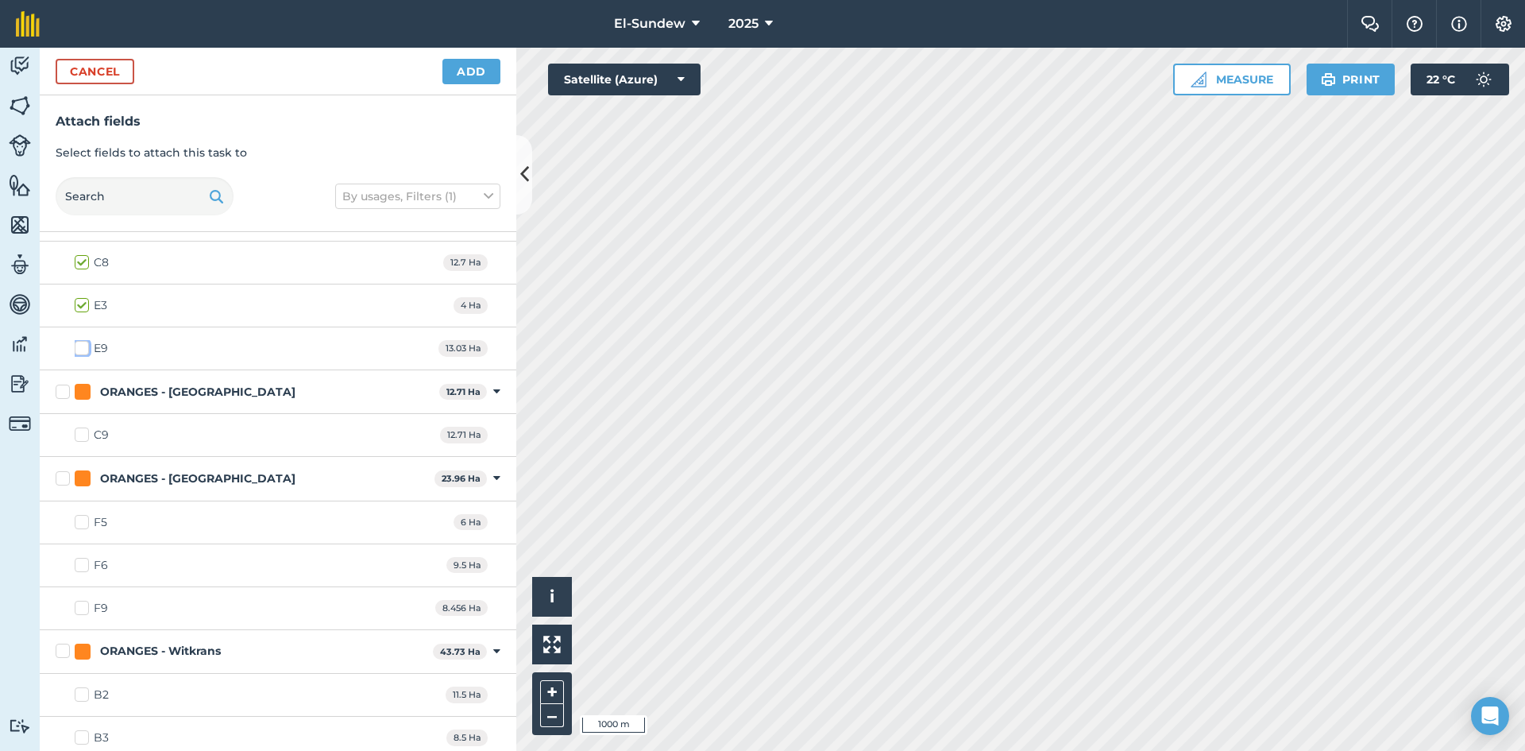
scroll to position [2119, 0]
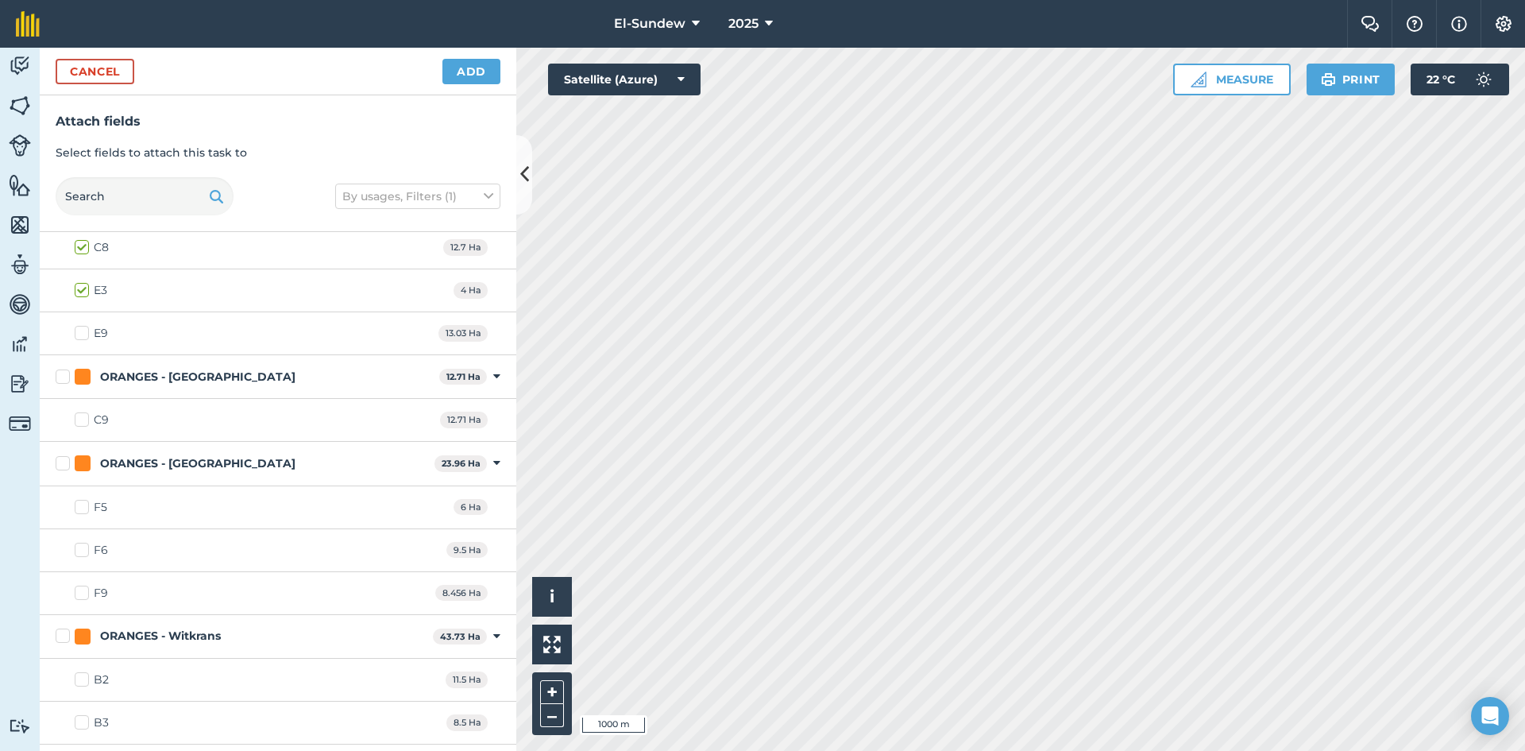
click at [66, 377] on label "ORANGES - [GEOGRAPHIC_DATA]" at bounding box center [244, 377] width 377 height 17
click at [66, 377] on input "ORANGES - [GEOGRAPHIC_DATA]" at bounding box center [61, 374] width 10 height 10
click at [66, 457] on label "ORANGES - [GEOGRAPHIC_DATA]" at bounding box center [242, 463] width 373 height 17
click at [66, 457] on input "ORANGES - [GEOGRAPHIC_DATA]" at bounding box center [61, 460] width 10 height 10
click at [79, 594] on label "F9" at bounding box center [91, 593] width 33 height 17
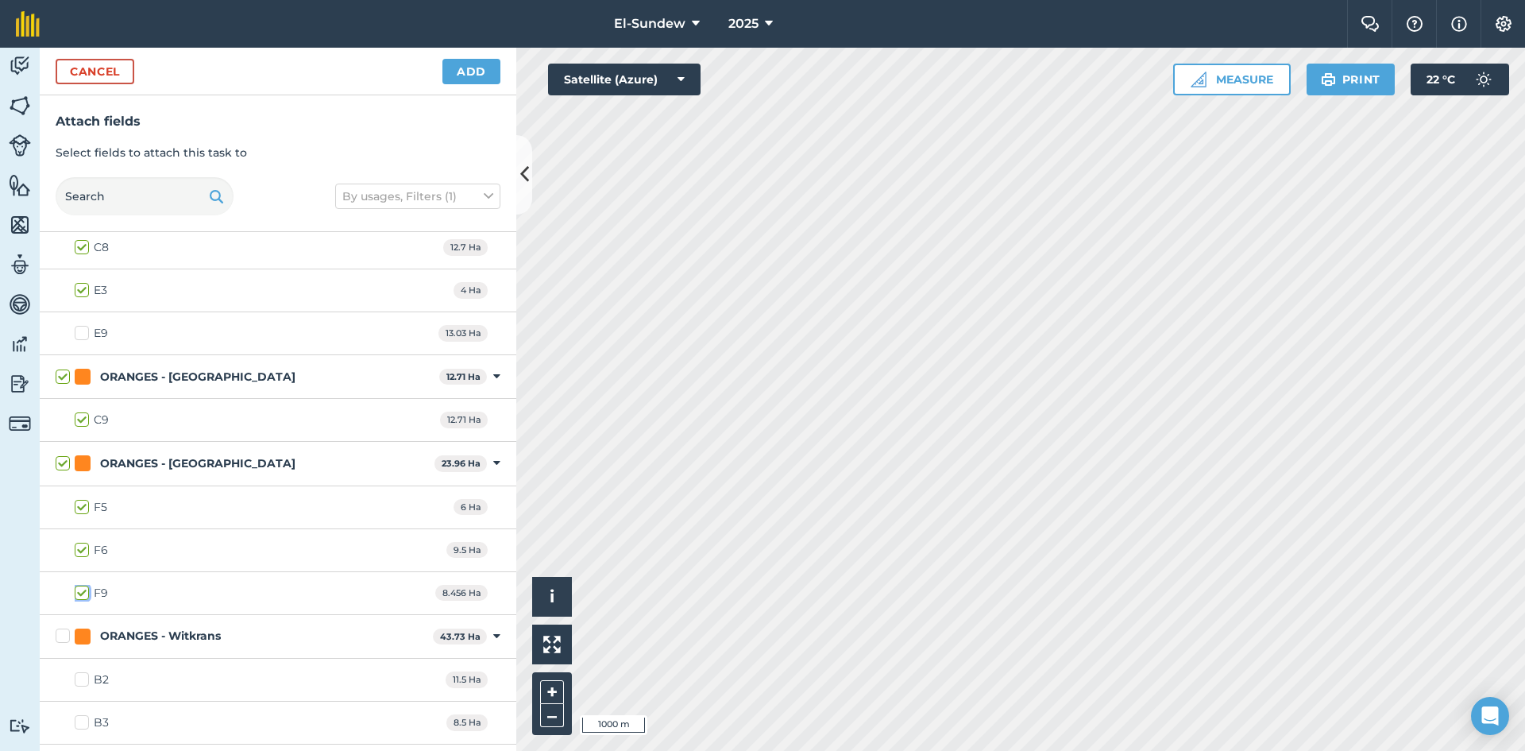
click at [79, 594] on input "F9" at bounding box center [80, 590] width 10 height 10
click at [54, 639] on div "ORANGES - Witkrans 43.73 Ha Toggle showing ORANGES - Witkrans fields" at bounding box center [278, 637] width 477 height 44
click at [64, 633] on label "ORANGES - Witkrans" at bounding box center [241, 636] width 371 height 17
click at [64, 633] on input "ORANGES - Witkrans" at bounding box center [61, 633] width 10 height 10
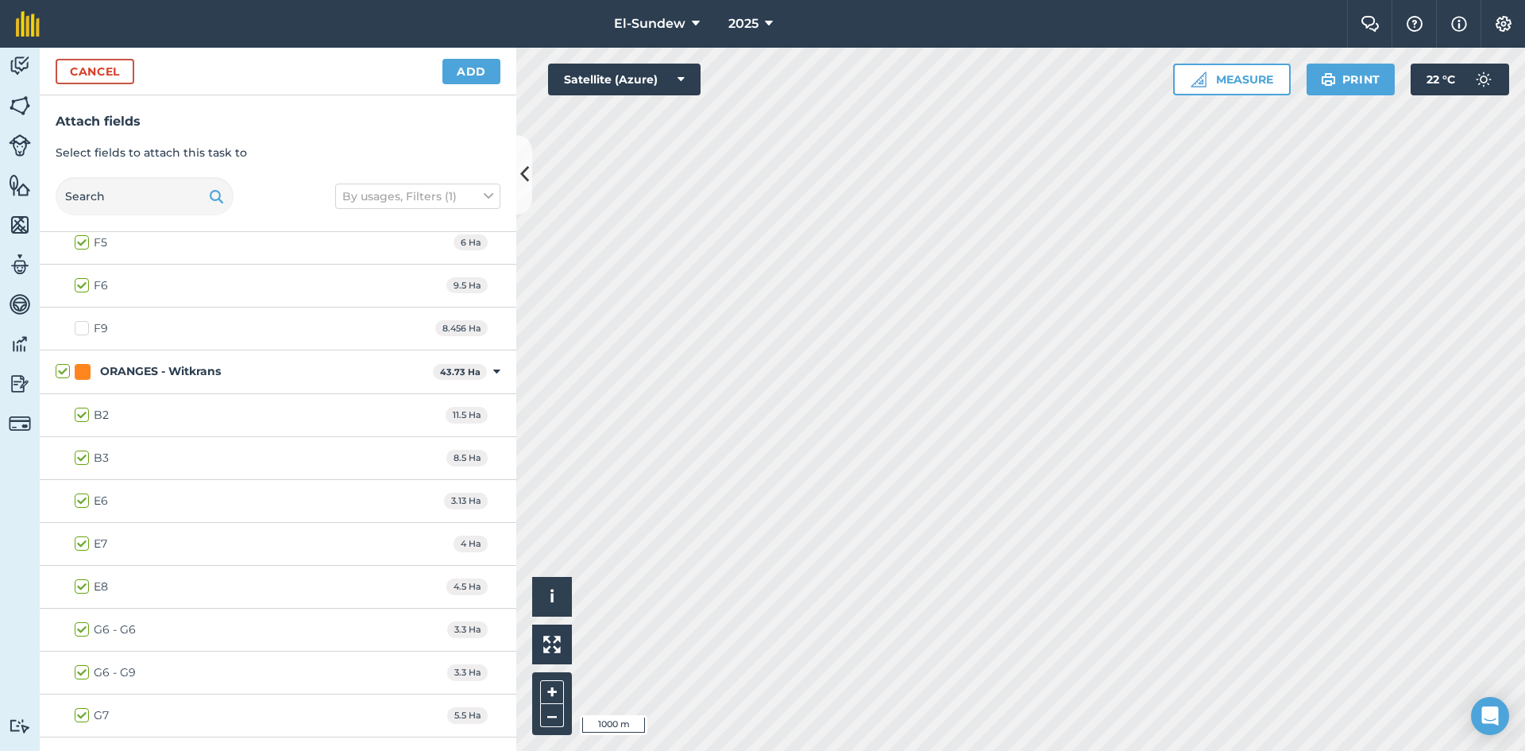
click at [77, 667] on label "G6 - G9" at bounding box center [105, 672] width 61 height 17
click at [77, 667] on input "G6 - G9" at bounding box center [80, 669] width 10 height 10
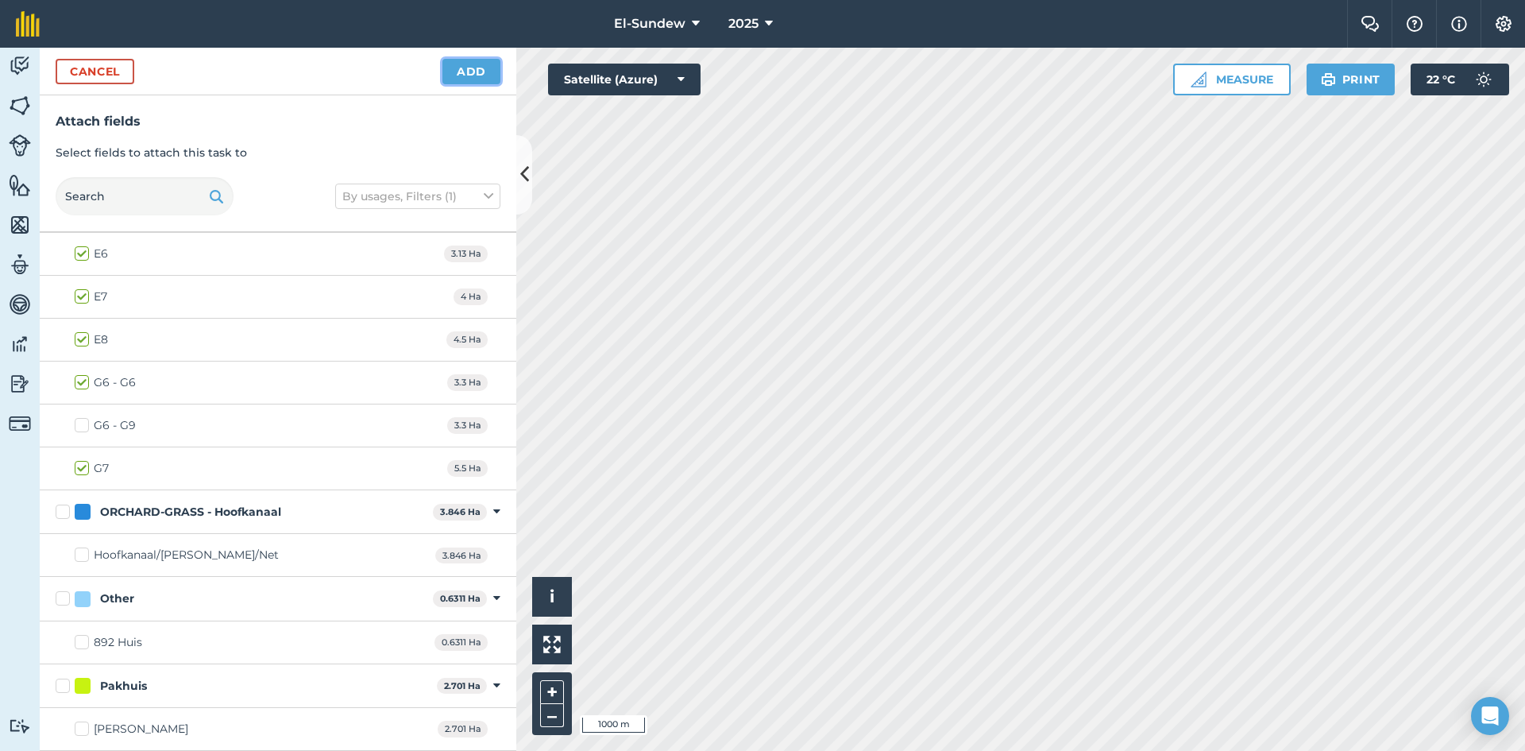
click at [466, 68] on button "Add" at bounding box center [471, 71] width 58 height 25
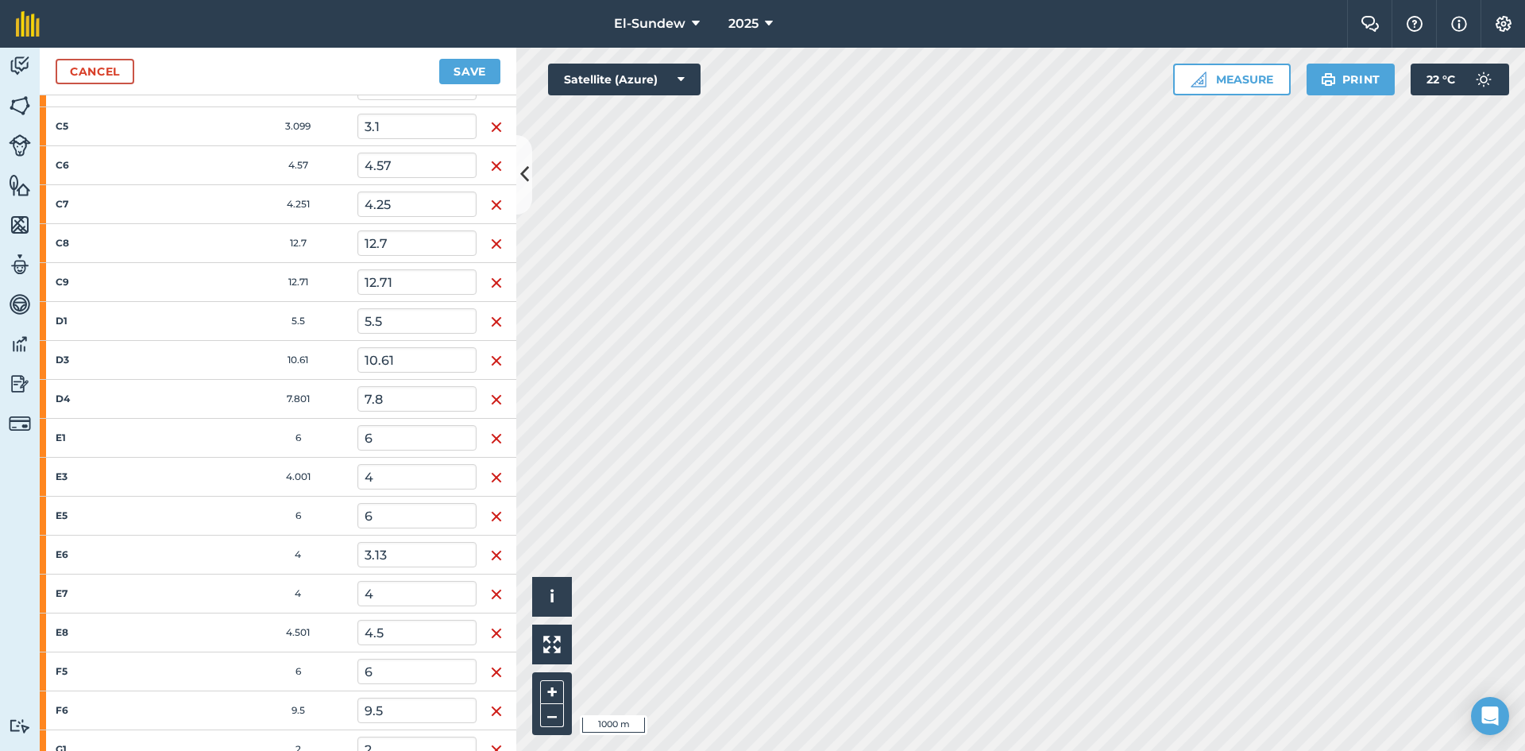
scroll to position [1497, 0]
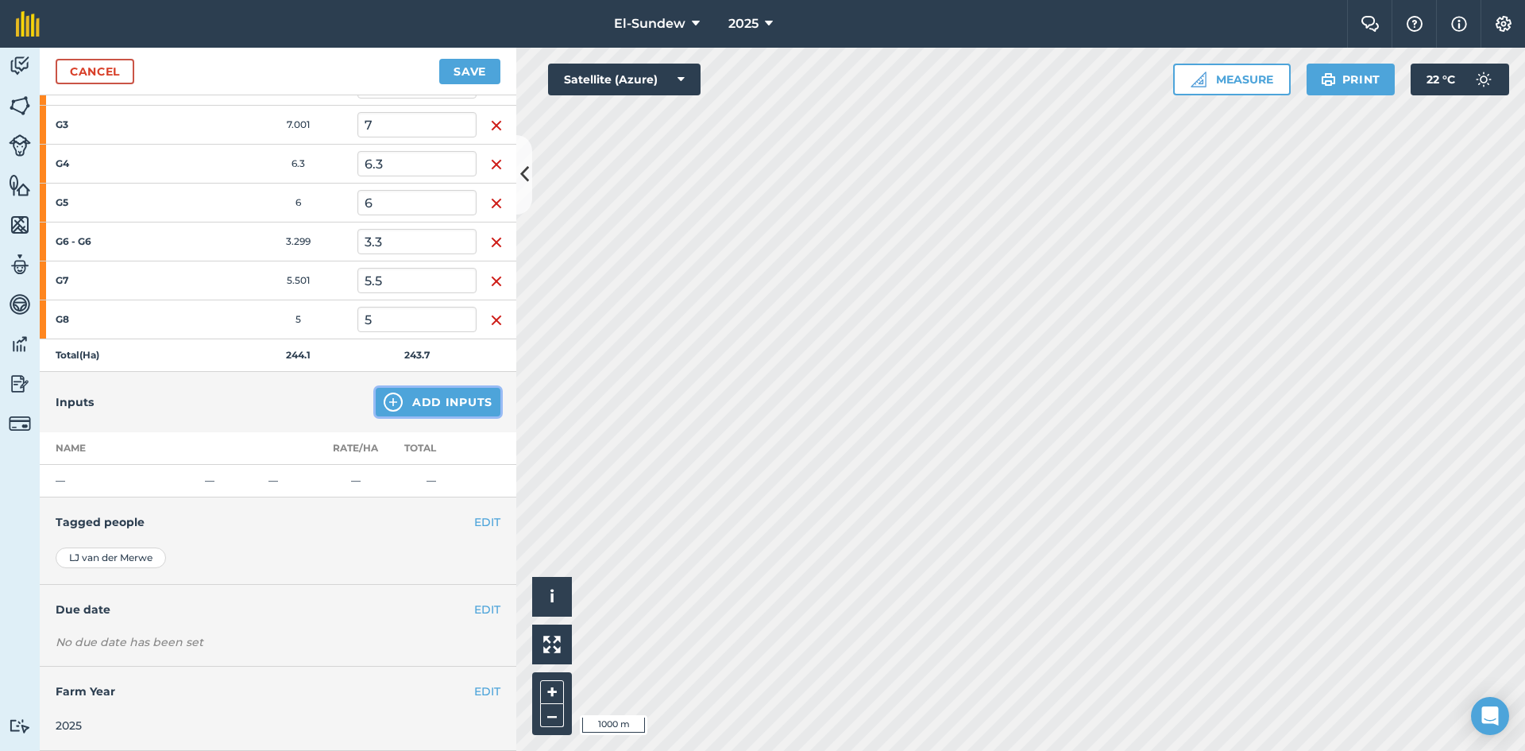
click at [384, 404] on img at bounding box center [393, 401] width 19 height 19
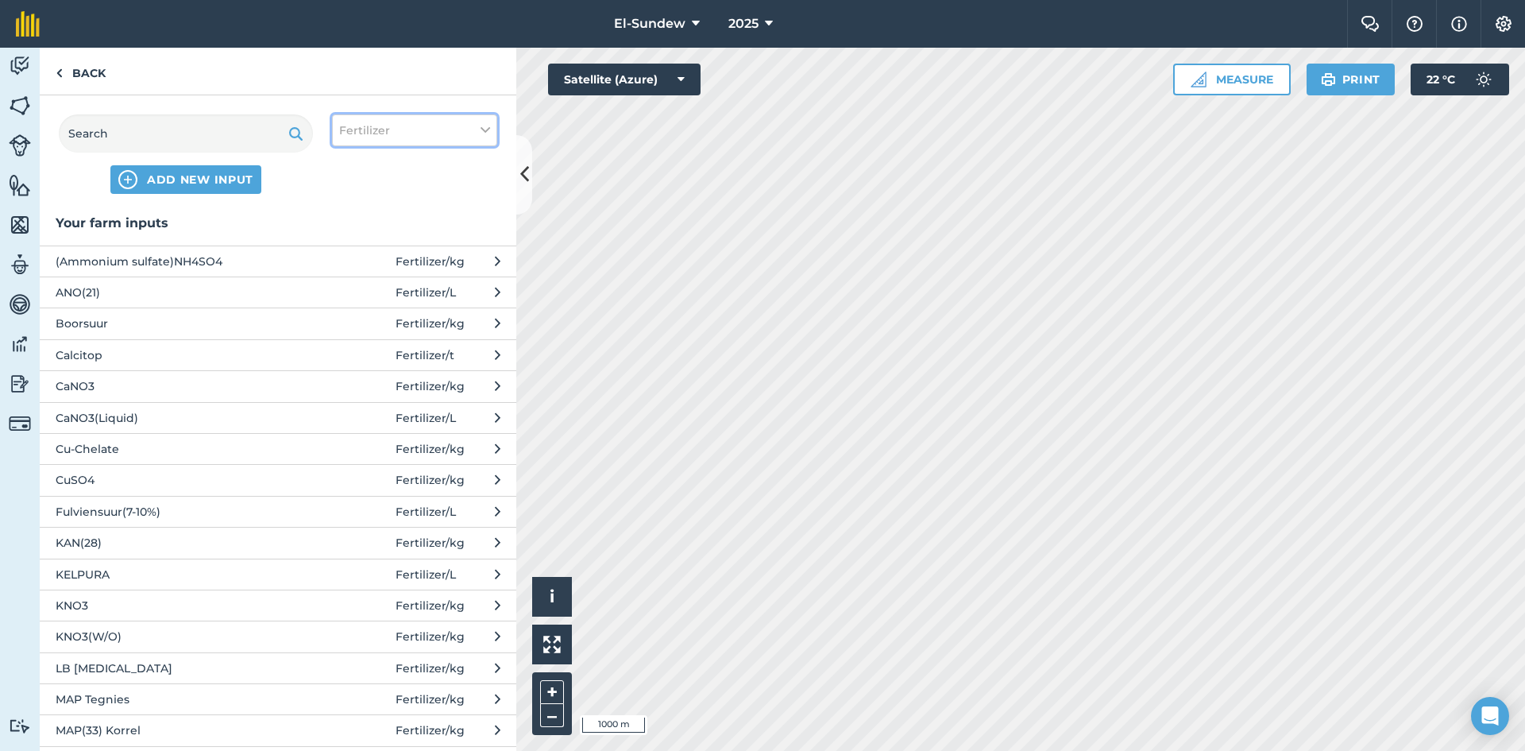
click at [392, 121] on button "Fertilizer" at bounding box center [414, 130] width 165 height 32
click at [366, 275] on label "Other" at bounding box center [414, 282] width 151 height 17
click at [350, 275] on input "Other" at bounding box center [344, 279] width 10 height 10
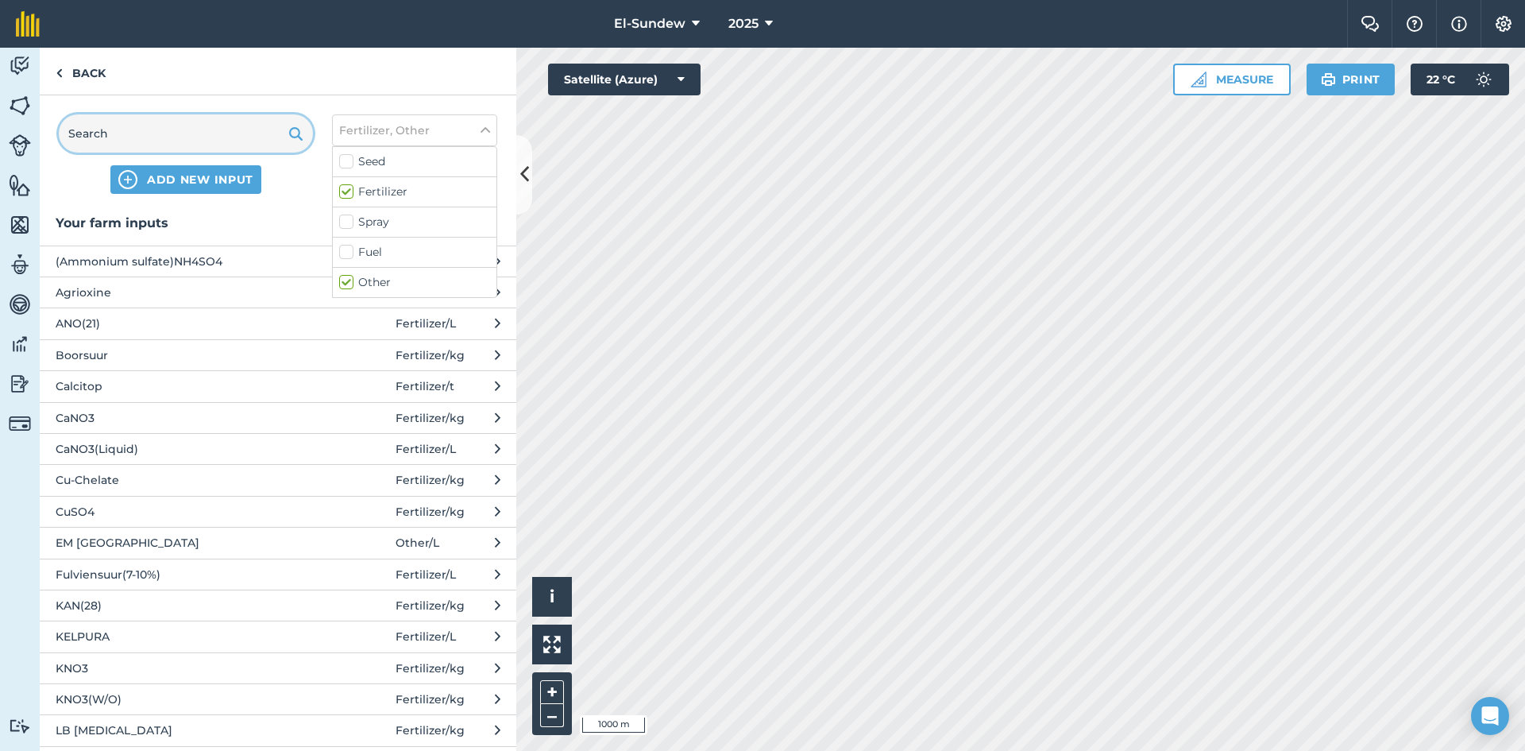
click at [240, 145] on input "text" at bounding box center [186, 133] width 254 height 38
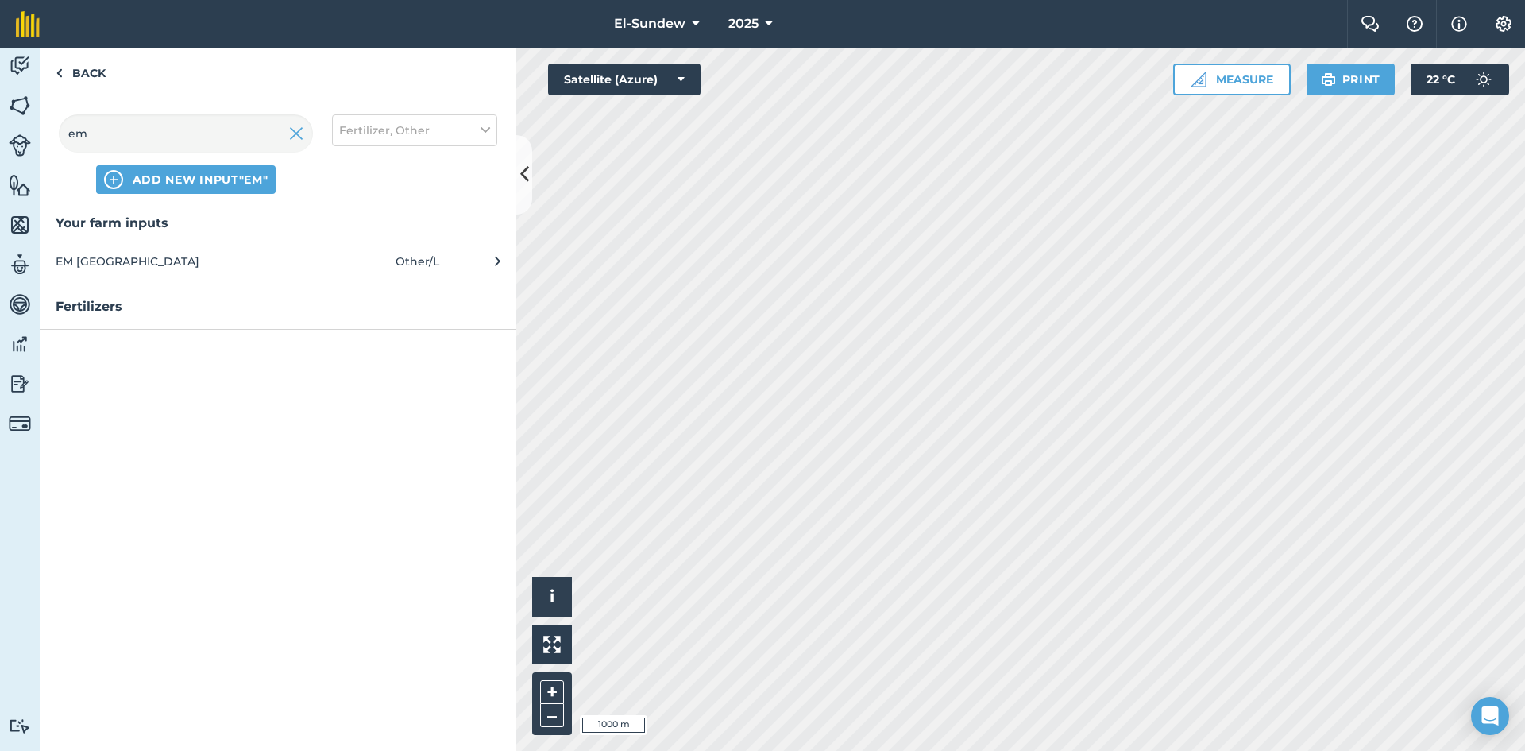
click at [157, 265] on span "EM [GEOGRAPHIC_DATA]" at bounding box center [186, 261] width 260 height 17
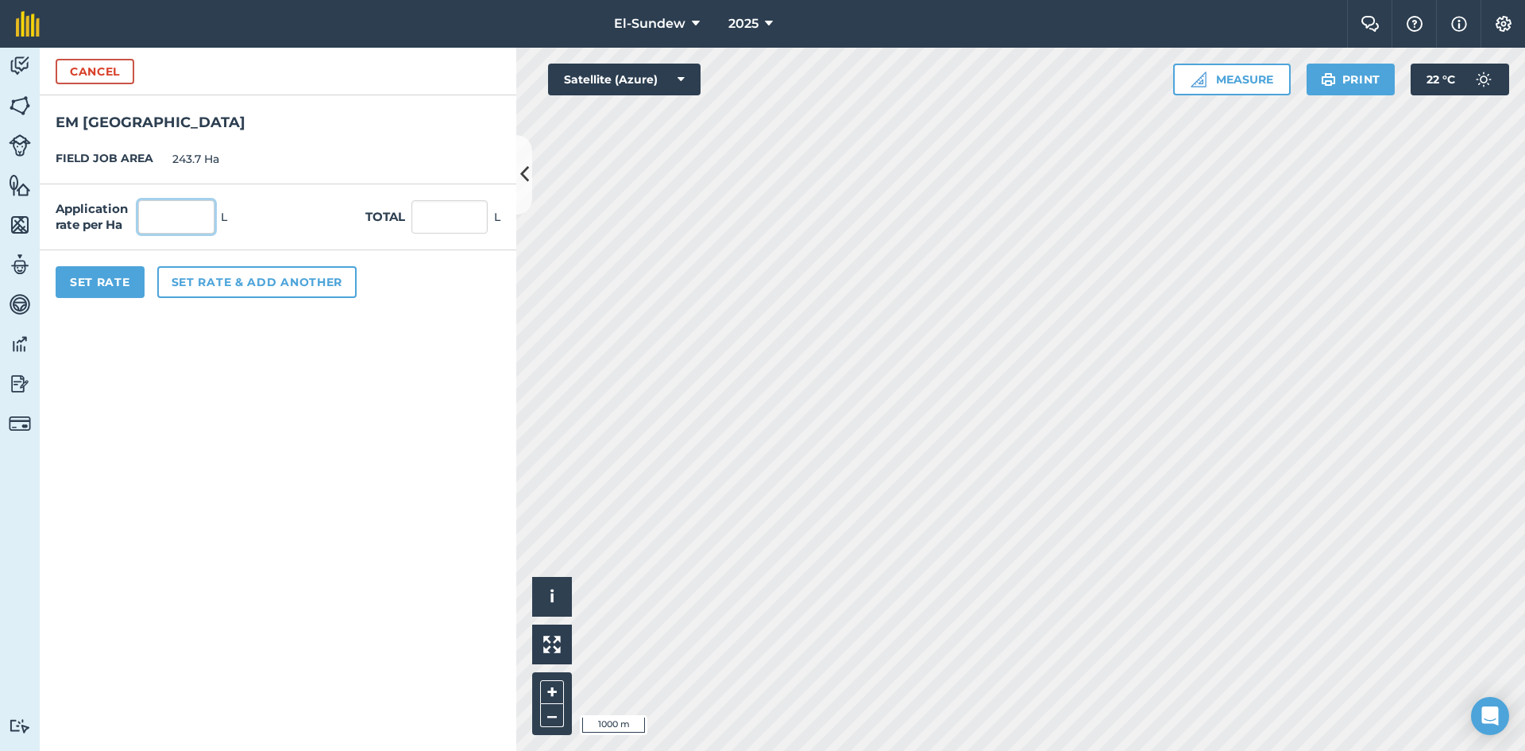
click at [200, 224] on input "text" at bounding box center [176, 216] width 76 height 33
click at [115, 281] on button "Set Rate" at bounding box center [100, 282] width 89 height 32
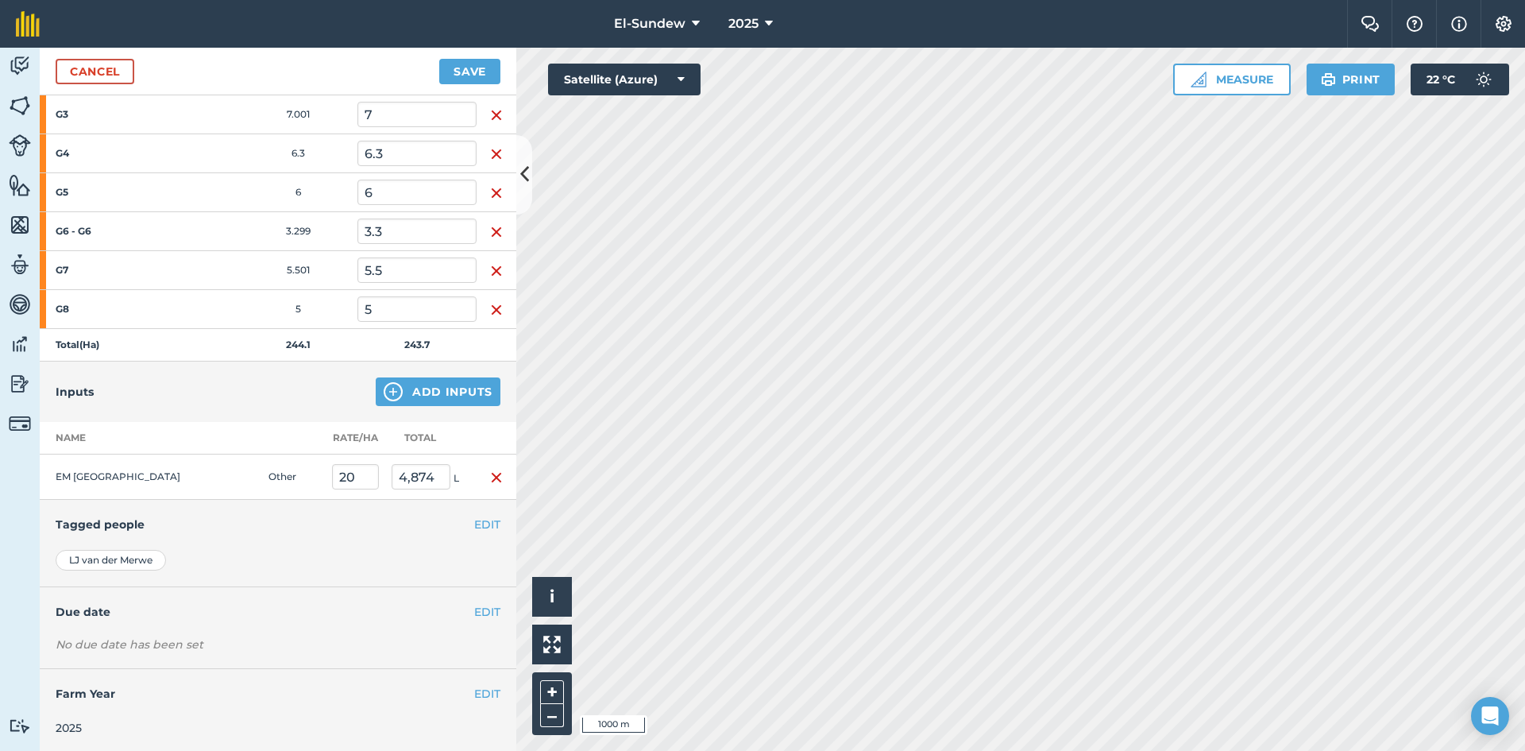
scroll to position [1509, 0]
click at [477, 609] on button "EDIT" at bounding box center [487, 609] width 26 height 17
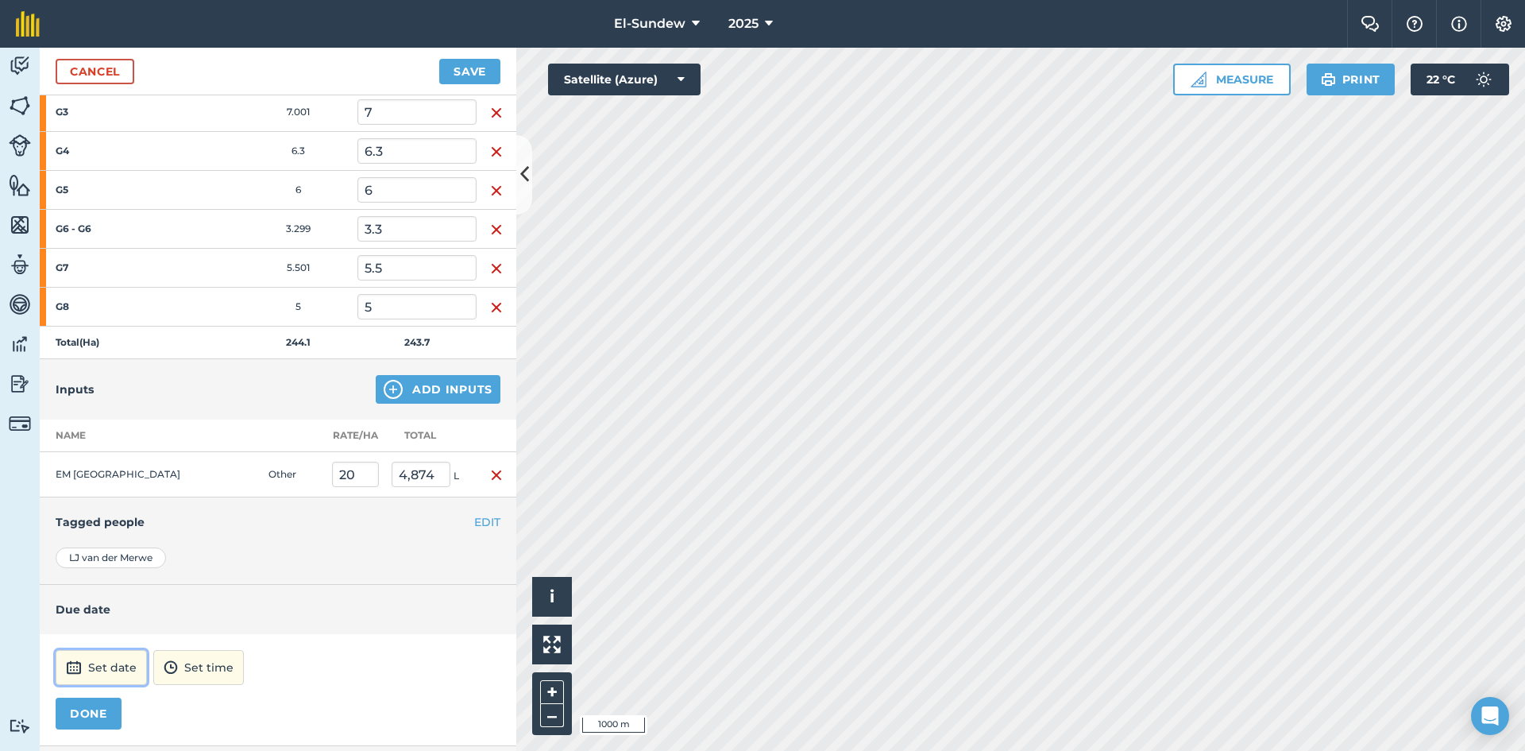
click at [123, 655] on button "Set date" at bounding box center [101, 667] width 91 height 35
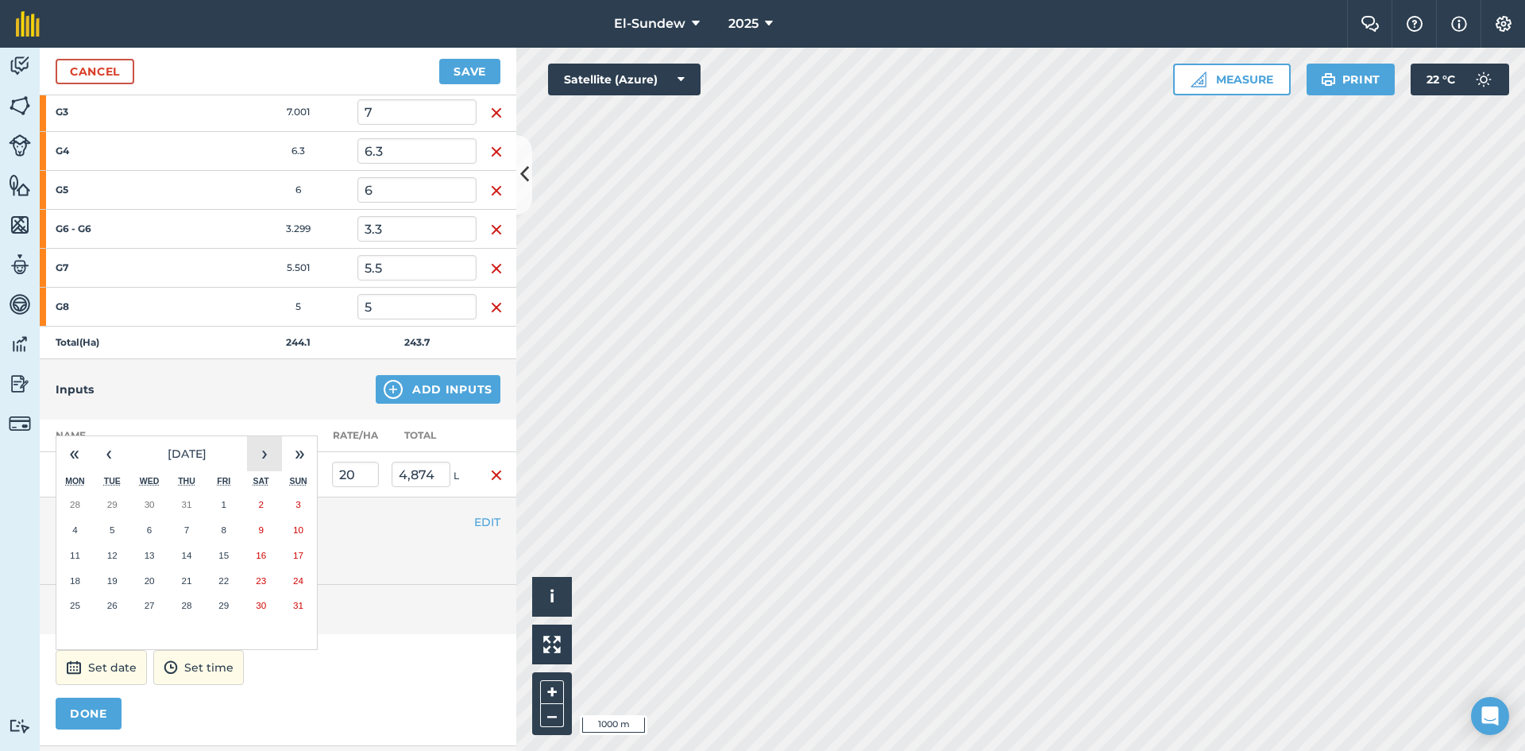
click at [265, 451] on button "›" at bounding box center [264, 453] width 35 height 35
click at [80, 578] on button "17" at bounding box center [74, 580] width 37 height 25
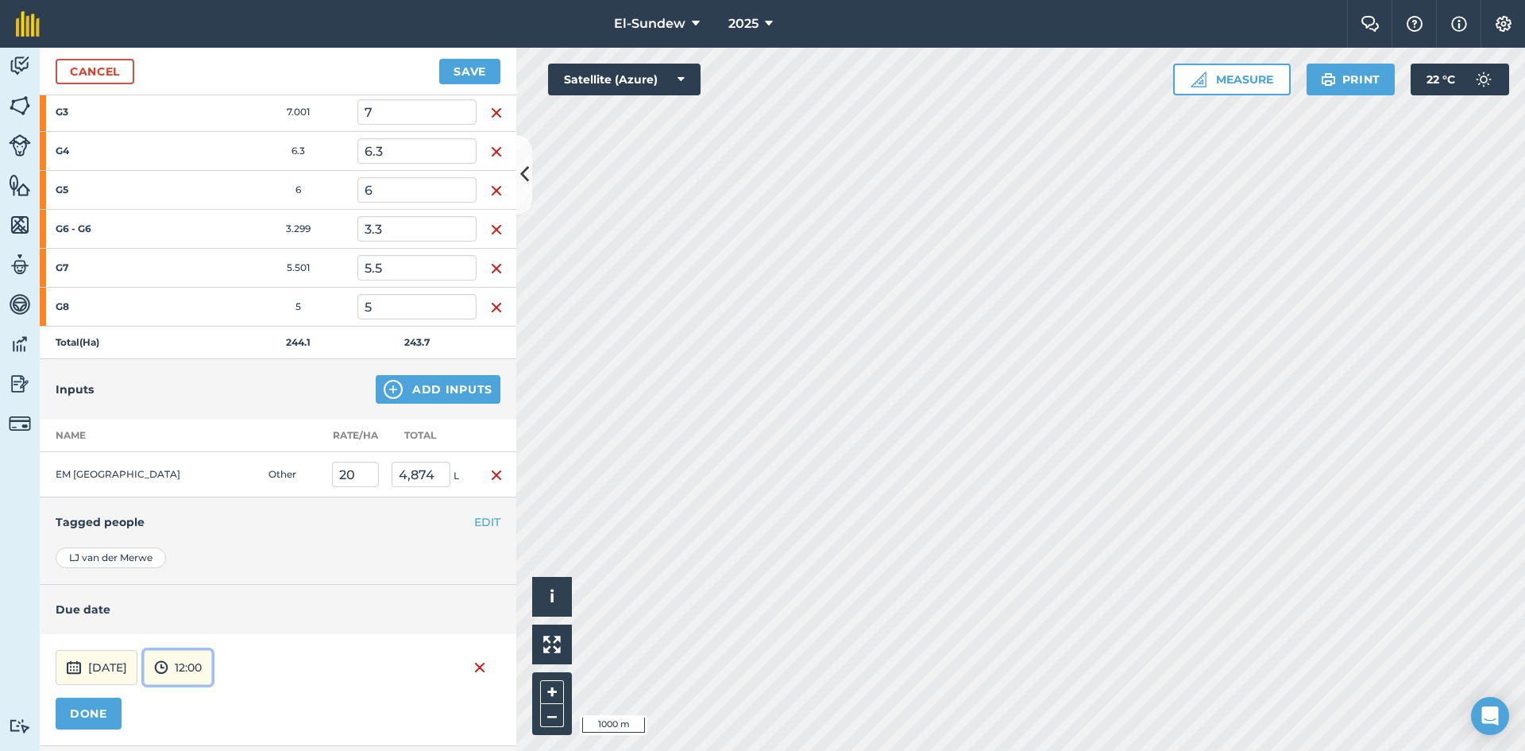
click at [212, 685] on button "12:00" at bounding box center [178, 667] width 68 height 35
click at [219, 581] on button "07:00" at bounding box center [182, 584] width 75 height 25
click at [111, 706] on button "DONE" at bounding box center [89, 714] width 66 height 32
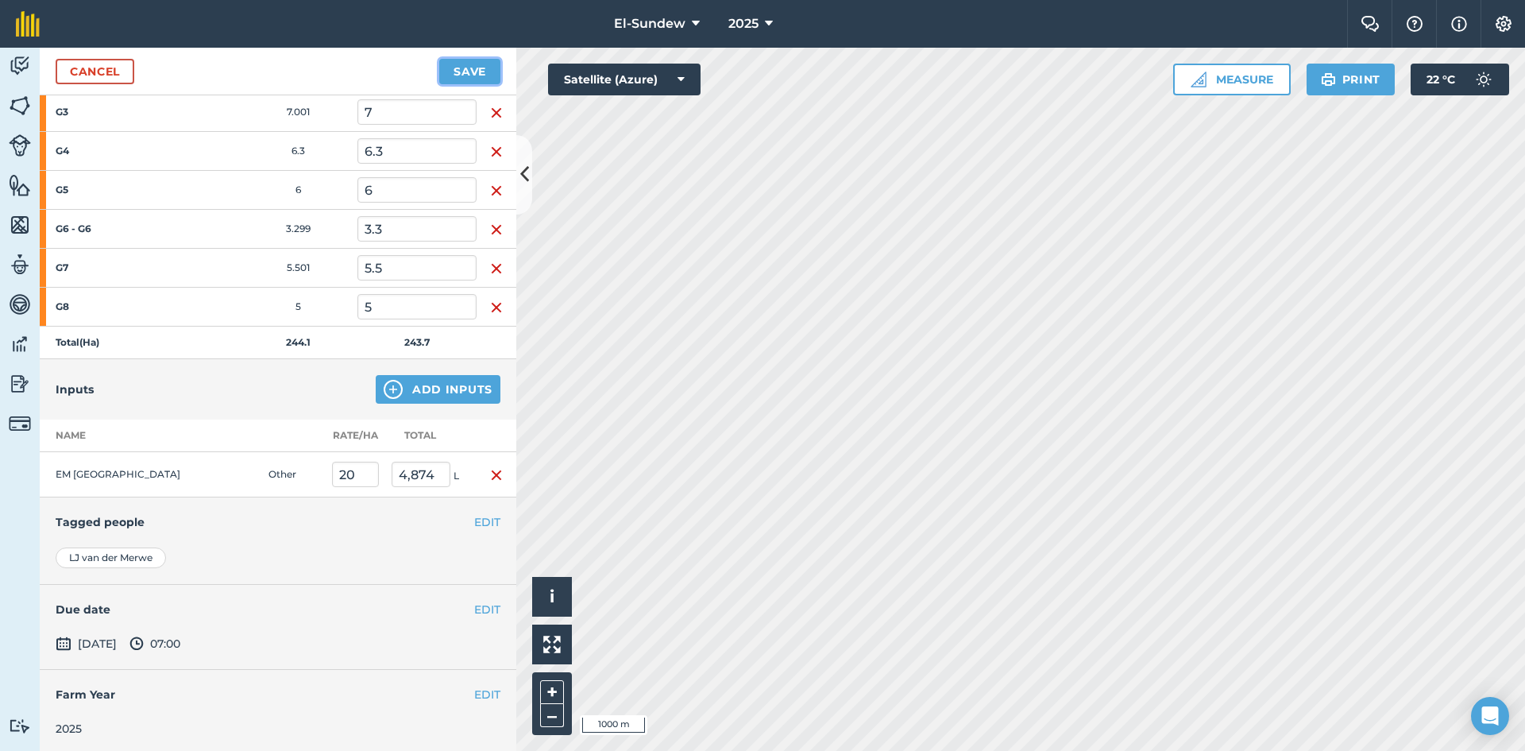
click at [460, 68] on button "Save" at bounding box center [469, 71] width 61 height 25
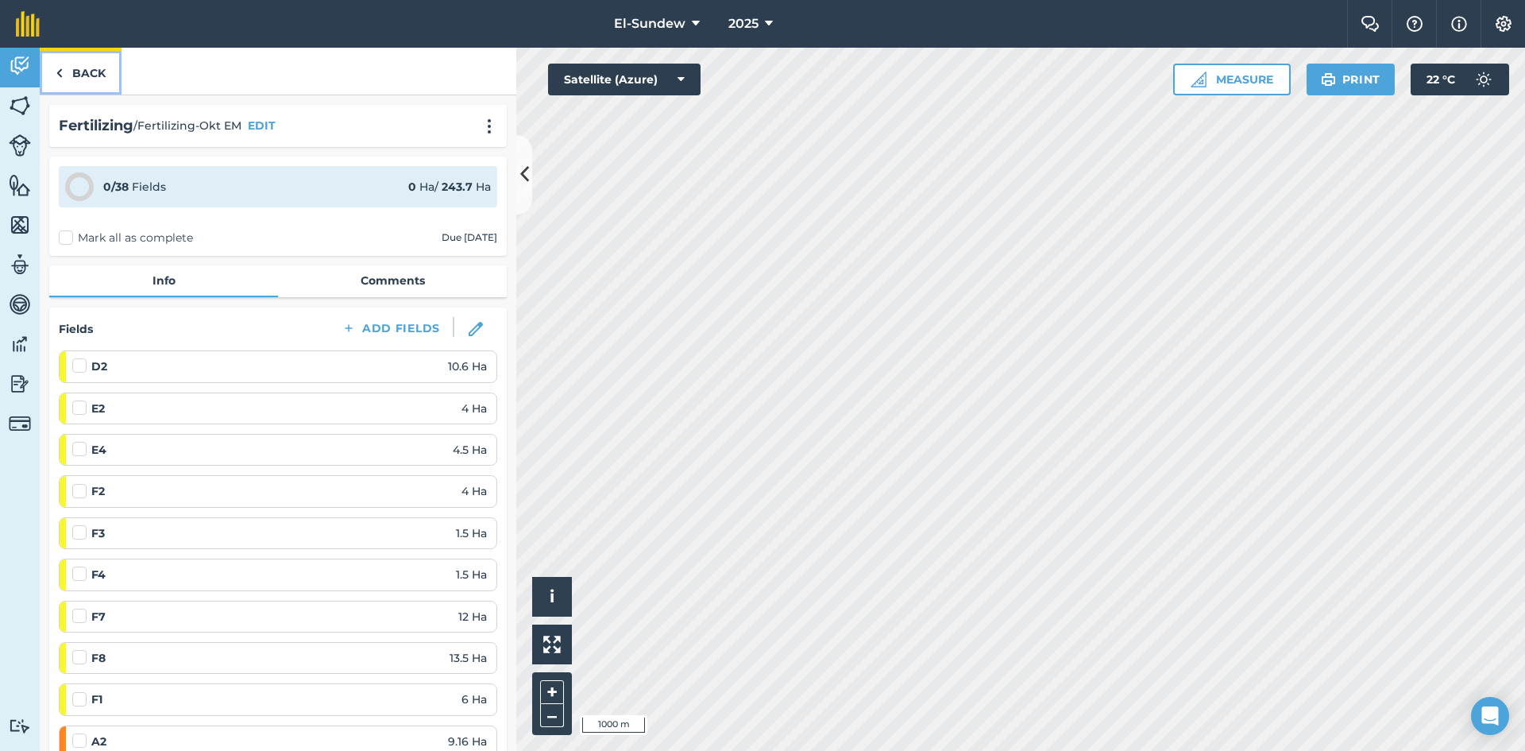
click at [85, 64] on link "Back" at bounding box center [81, 71] width 82 height 47
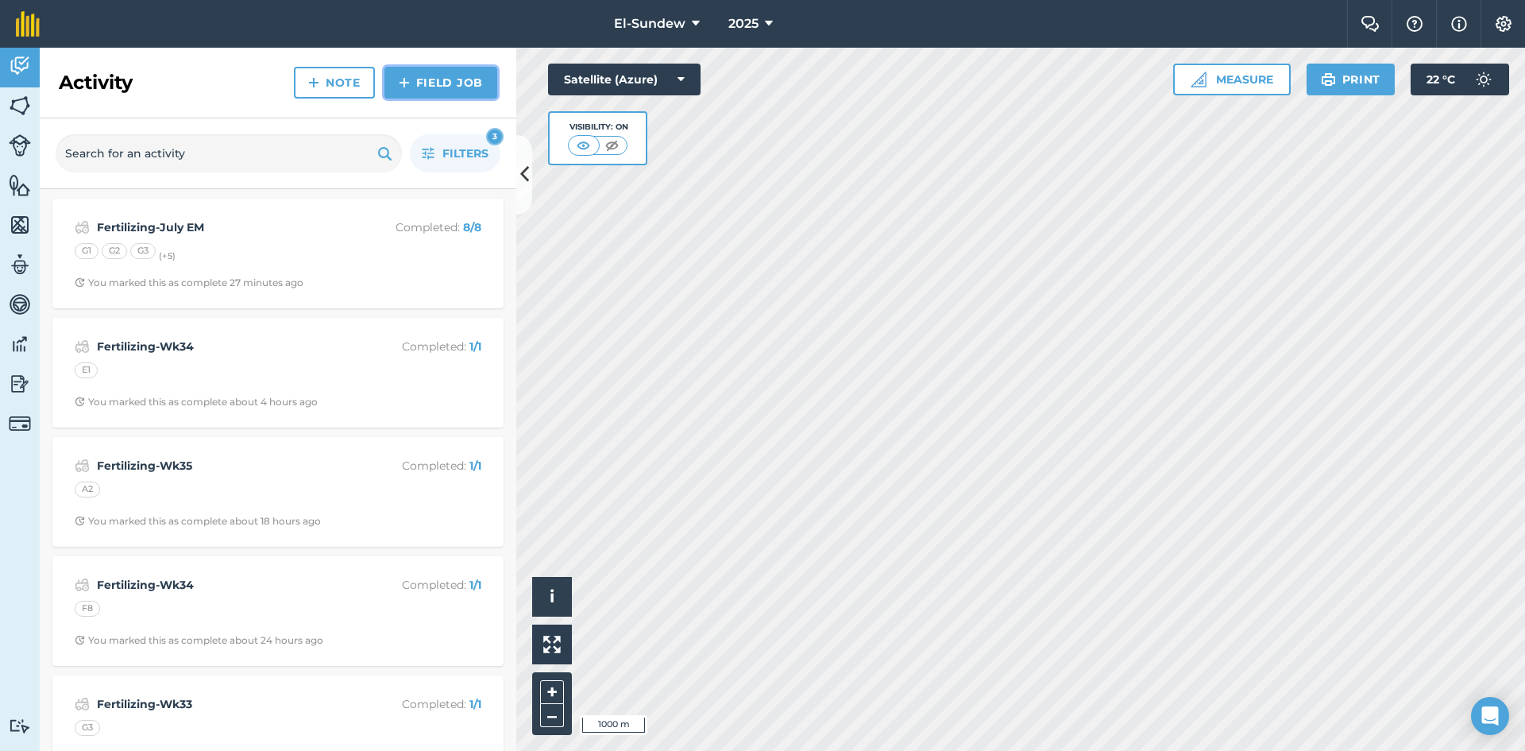
click at [419, 82] on link "Field Job" at bounding box center [441, 83] width 113 height 32
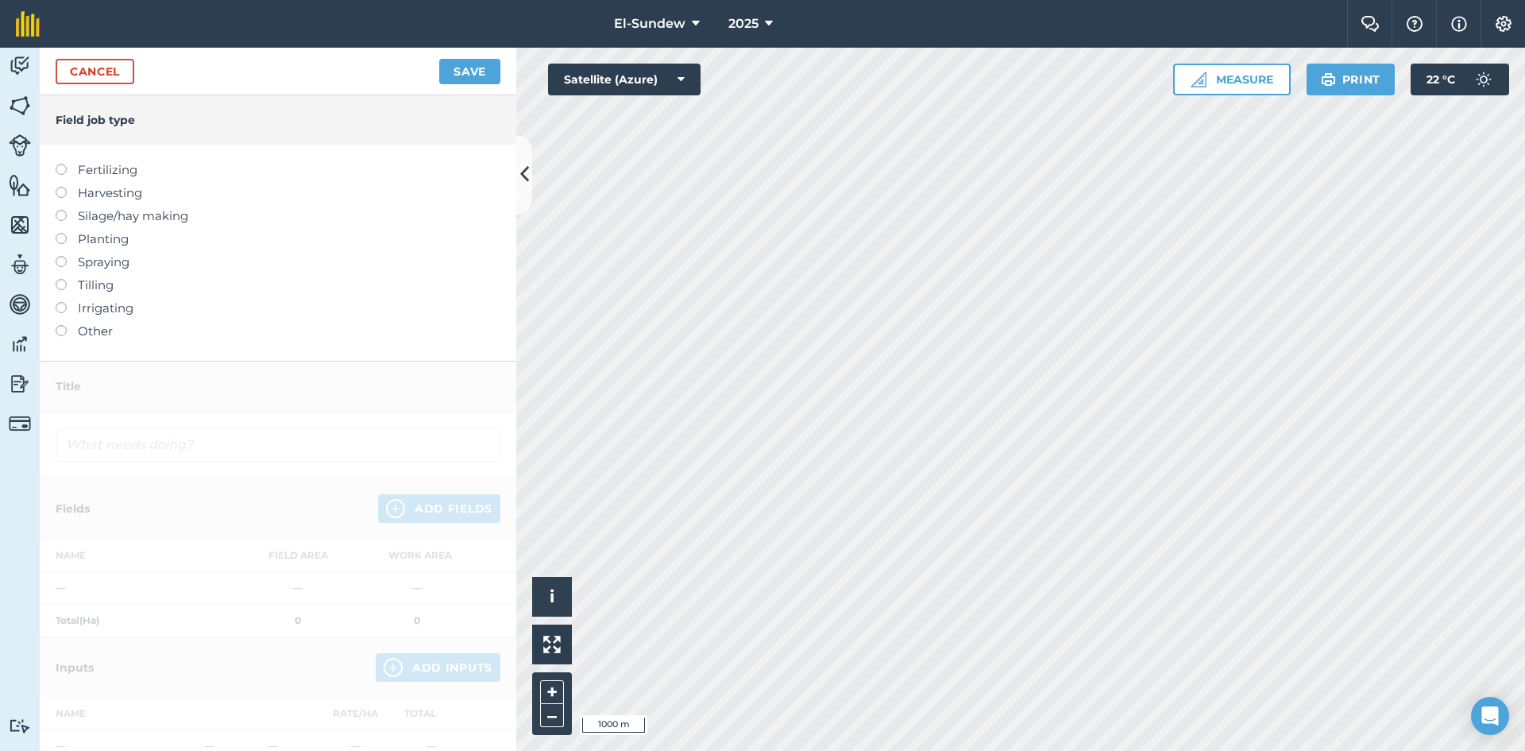
click at [103, 168] on label "Fertilizing" at bounding box center [278, 169] width 445 height 19
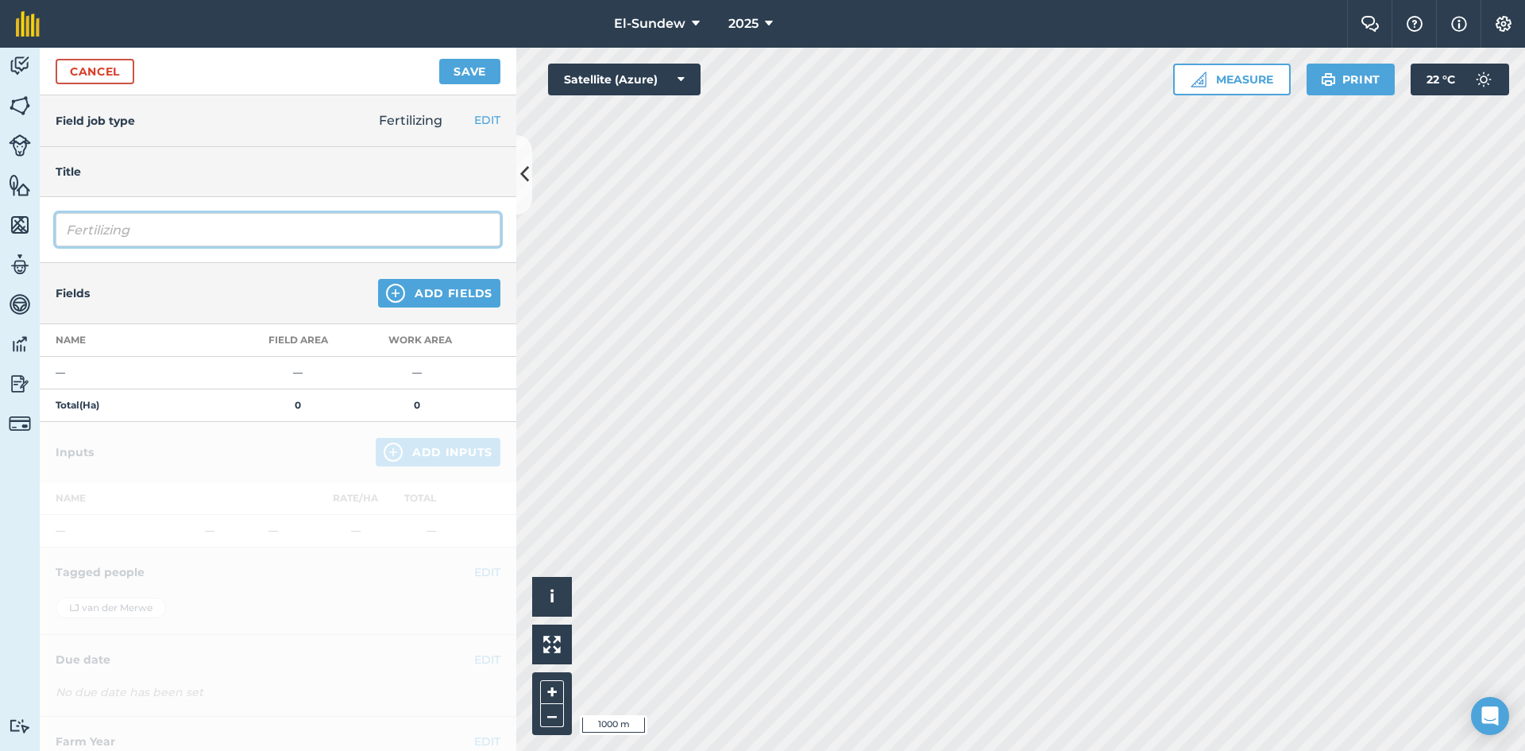
click at [187, 236] on input "Fertilizing" at bounding box center [278, 229] width 445 height 33
click at [112, 75] on link "Cancel" at bounding box center [95, 71] width 79 height 25
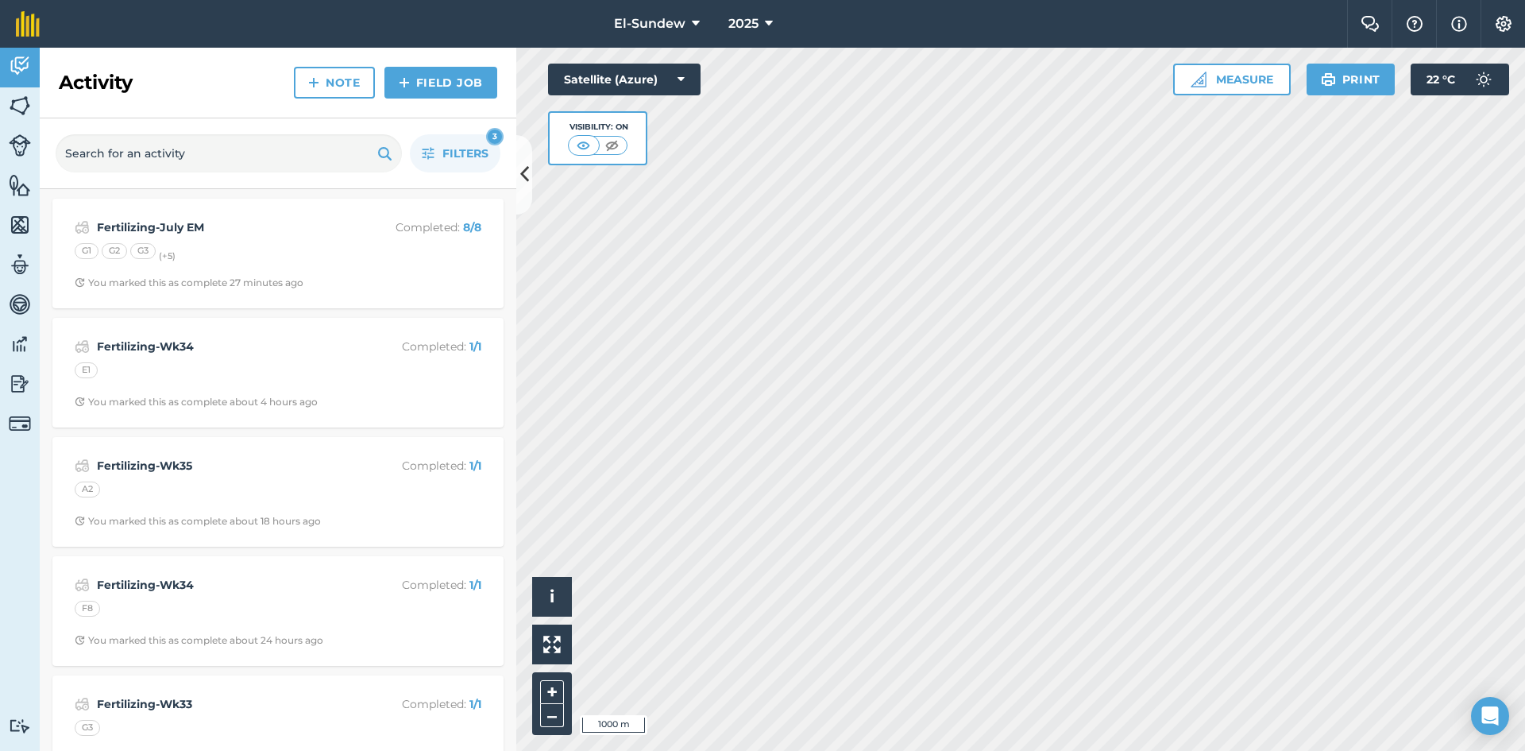
scroll to position [530, 0]
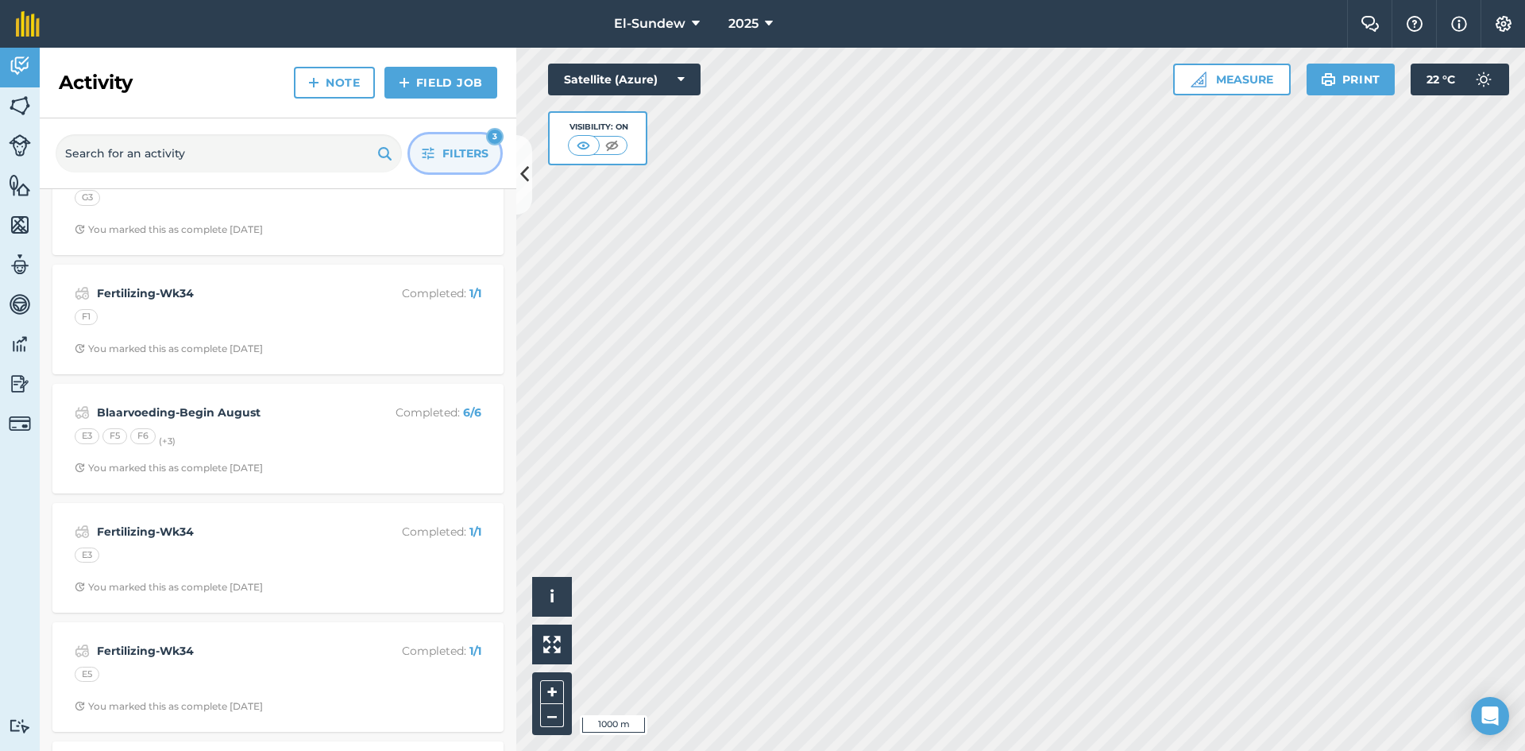
click at [439, 156] on button "Filters 3" at bounding box center [455, 153] width 91 height 38
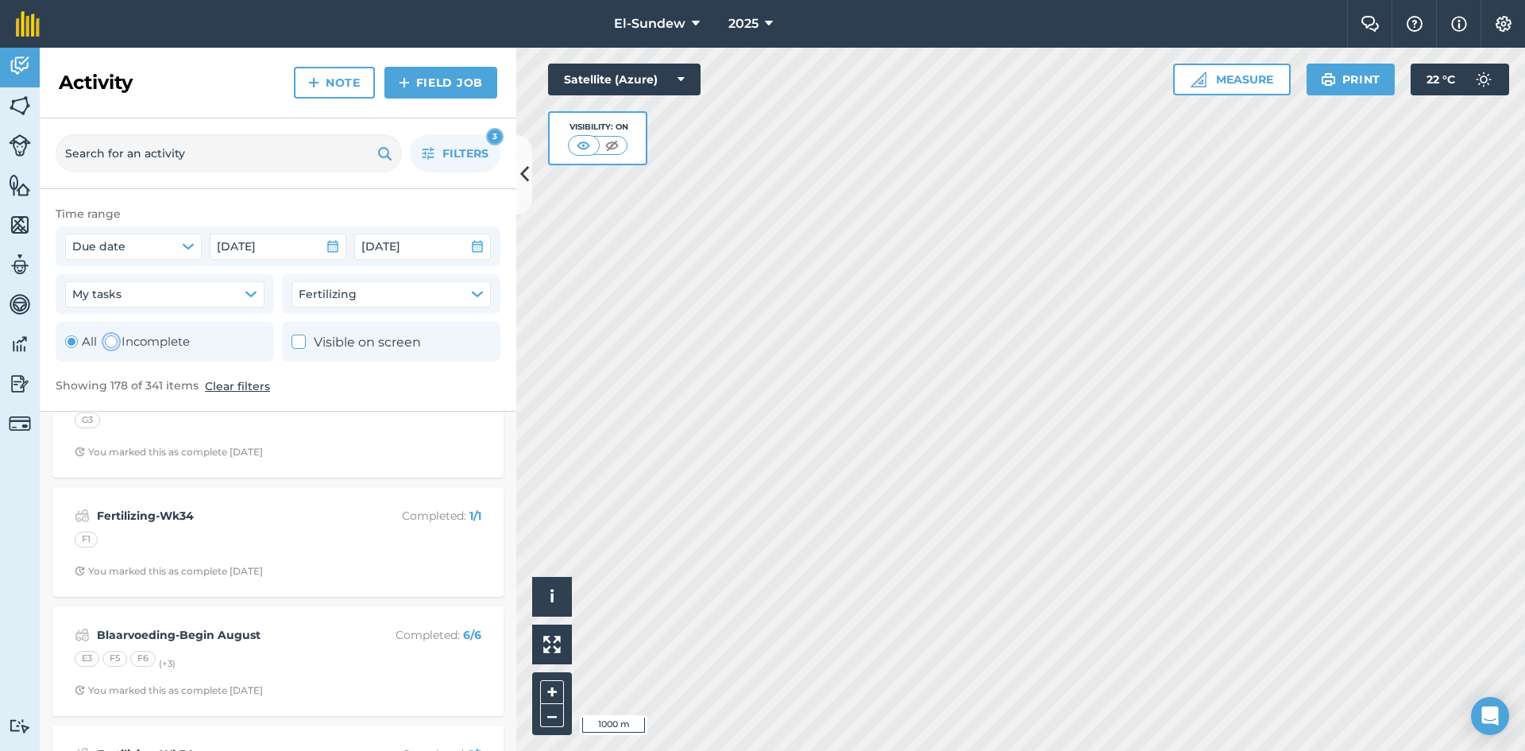
click at [128, 342] on label "Incomplete" at bounding box center [147, 341] width 85 height 19
click at [225, 386] on button "Clear filters" at bounding box center [234, 385] width 65 height 17
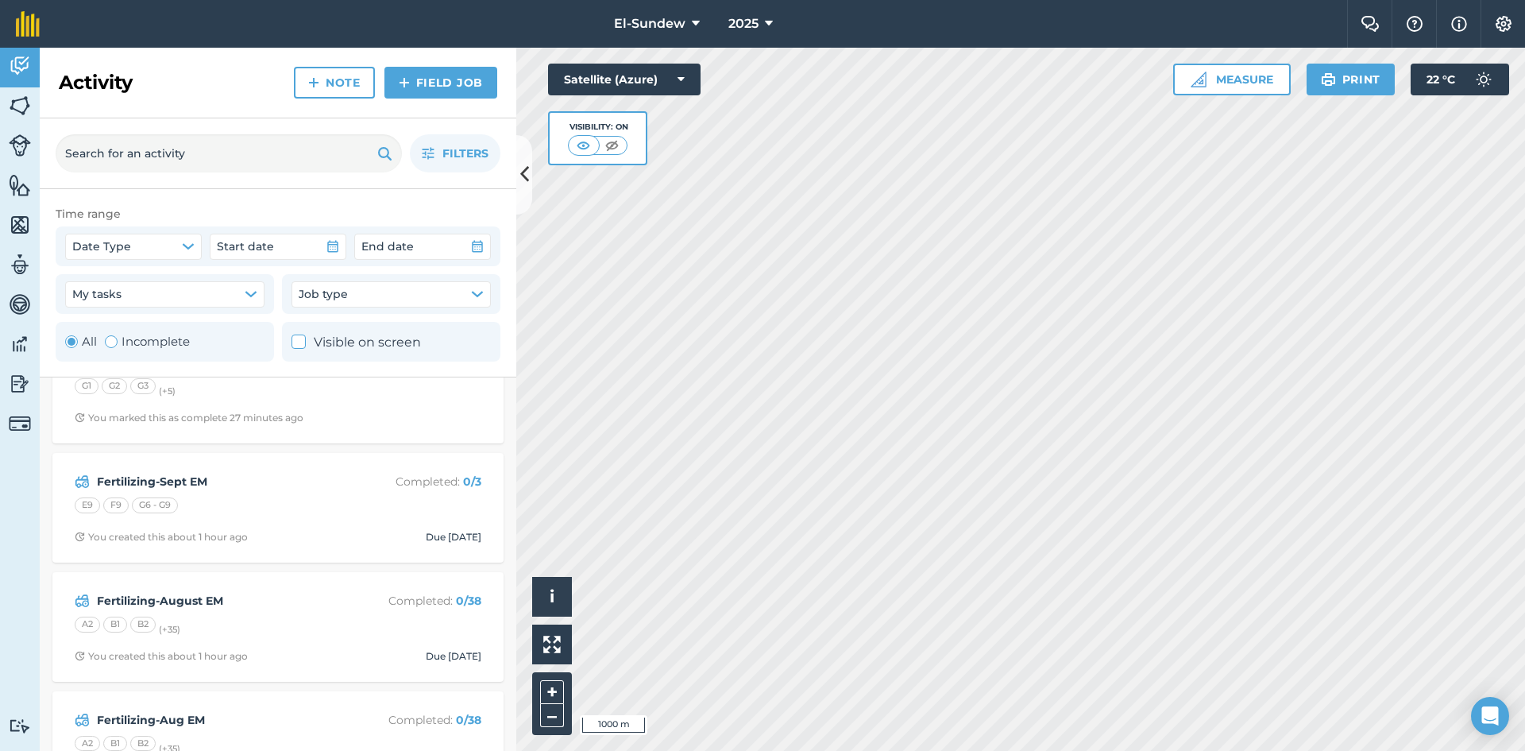
click at [126, 341] on label "Incomplete" at bounding box center [147, 341] width 85 height 19
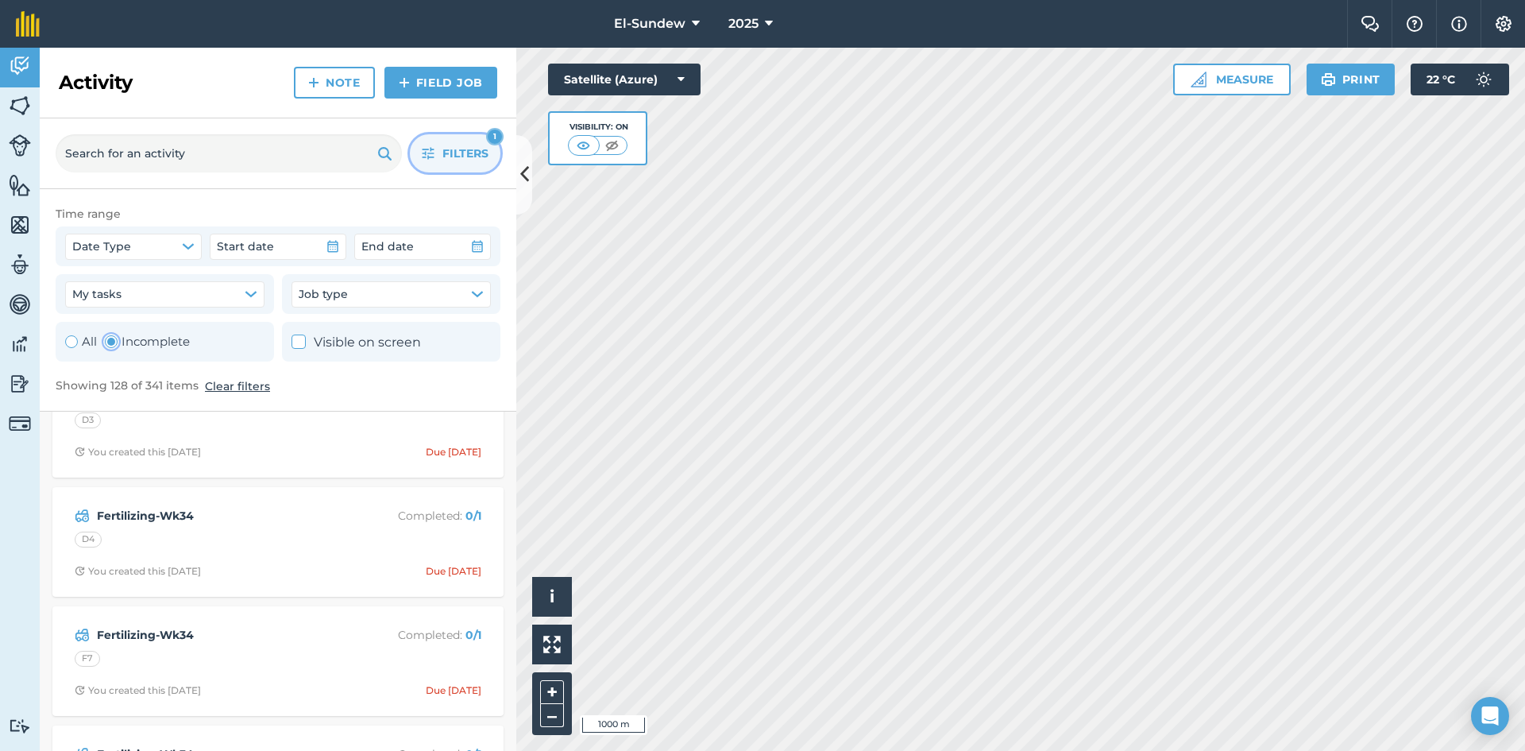
click at [419, 158] on button "Filters 1" at bounding box center [455, 153] width 91 height 38
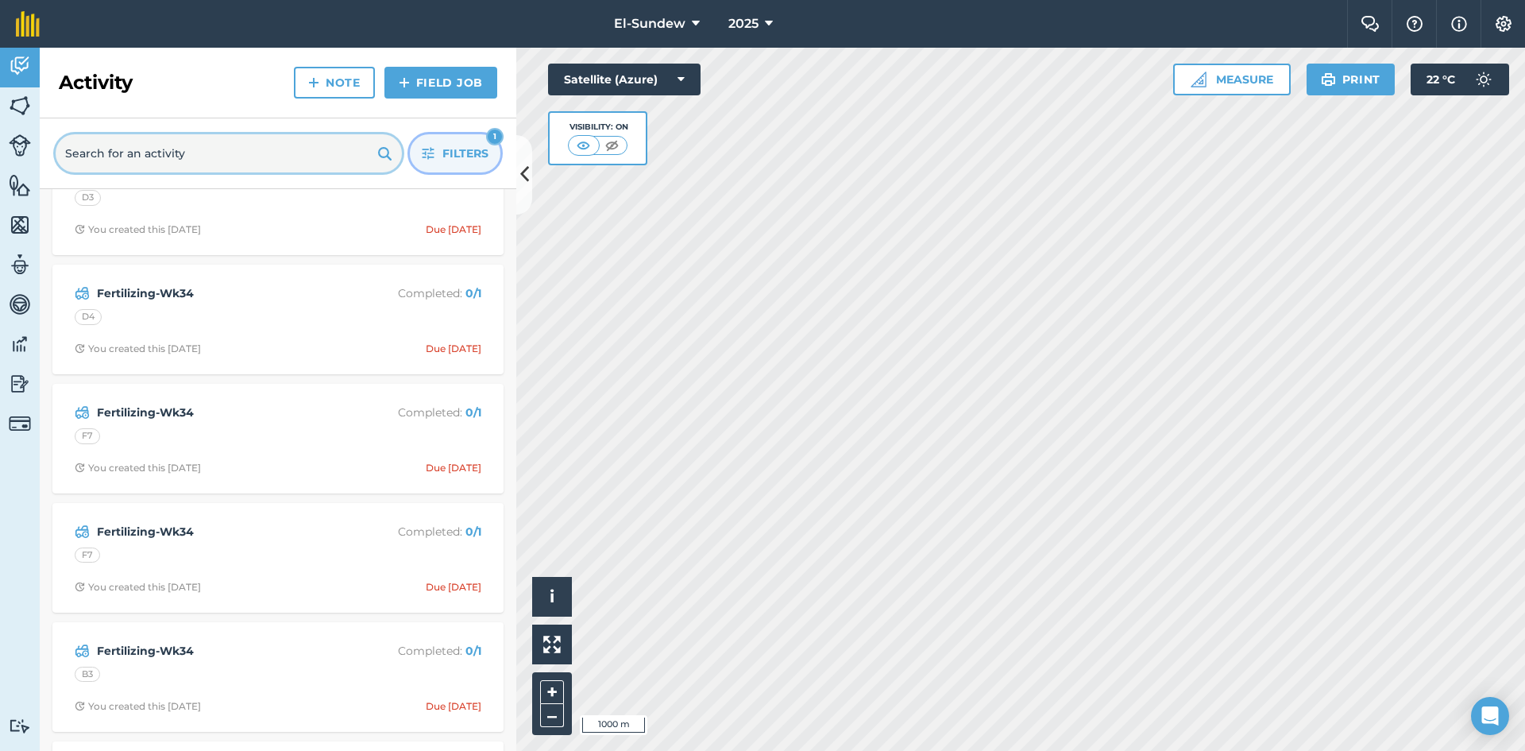
click at [224, 151] on input "text" at bounding box center [229, 153] width 346 height 38
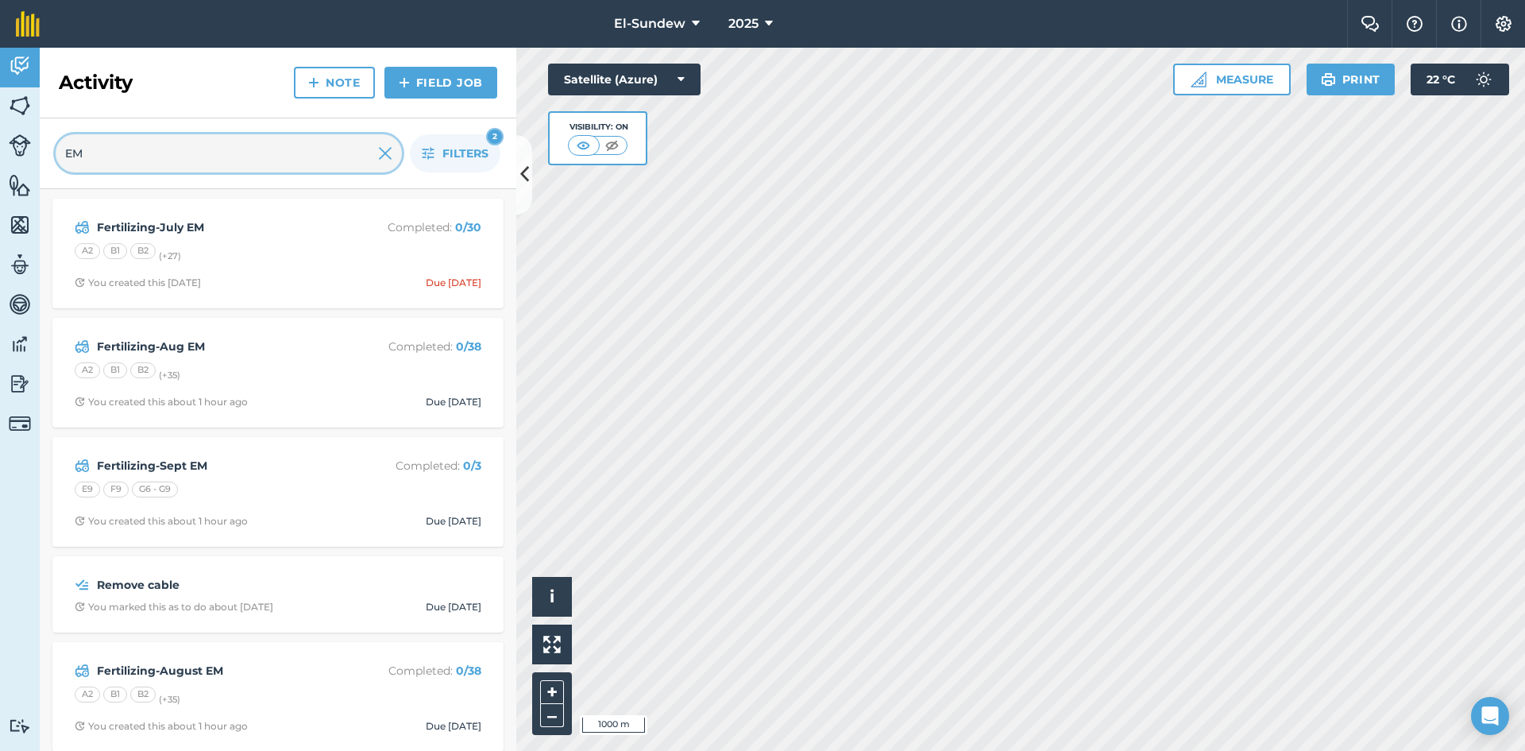
scroll to position [265, 0]
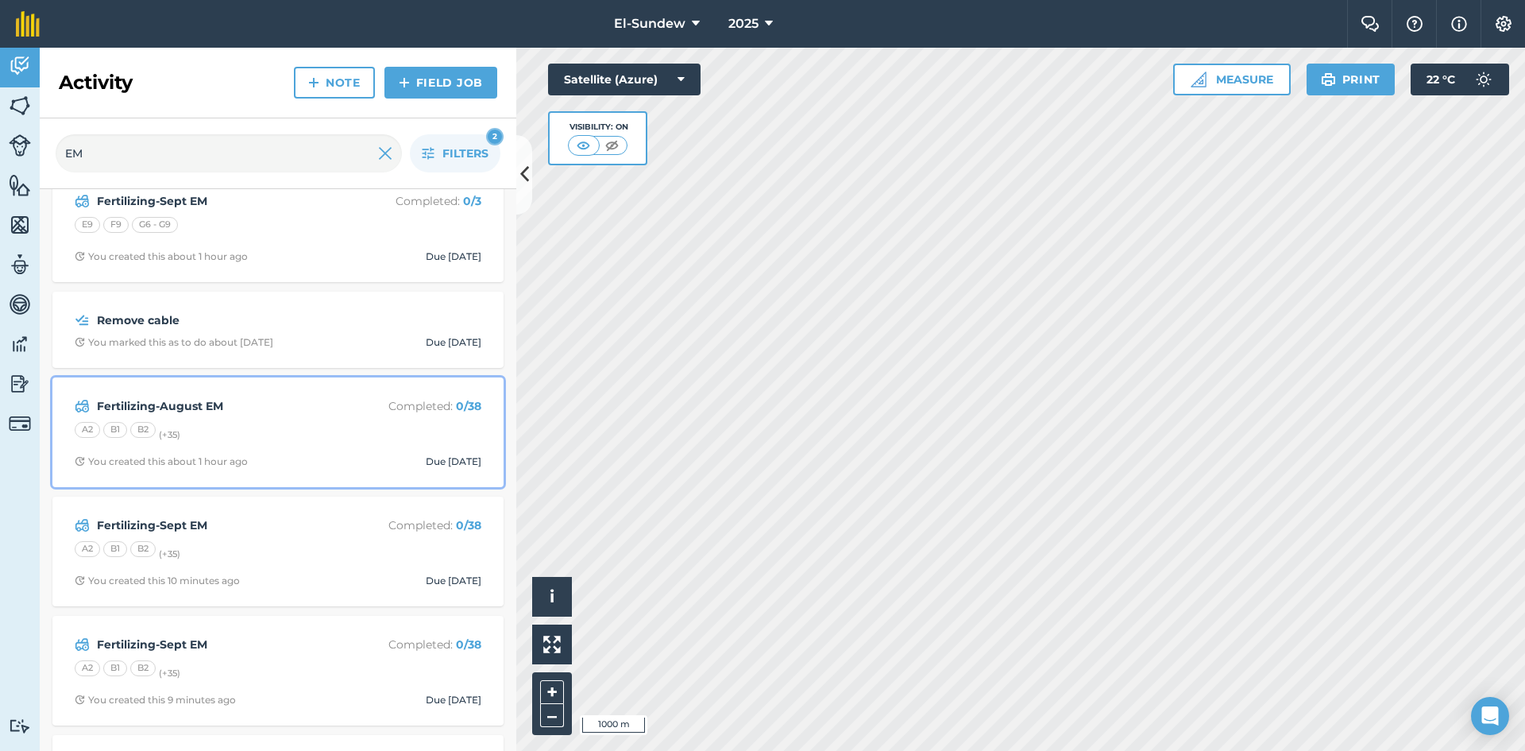
click at [298, 436] on div "A2 B1 B2 (+ 35 )" at bounding box center [278, 432] width 407 height 21
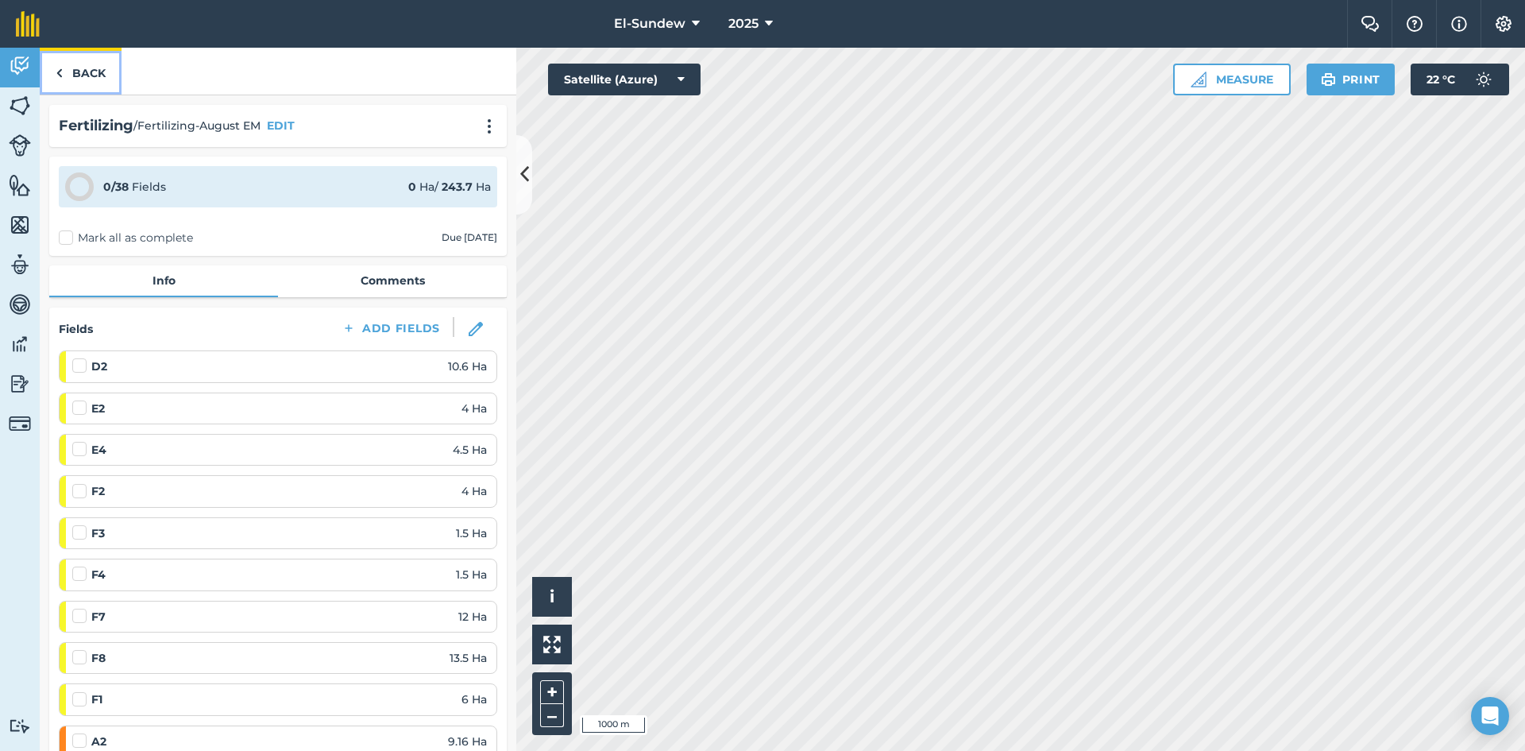
click at [64, 54] on link "Back" at bounding box center [81, 71] width 82 height 47
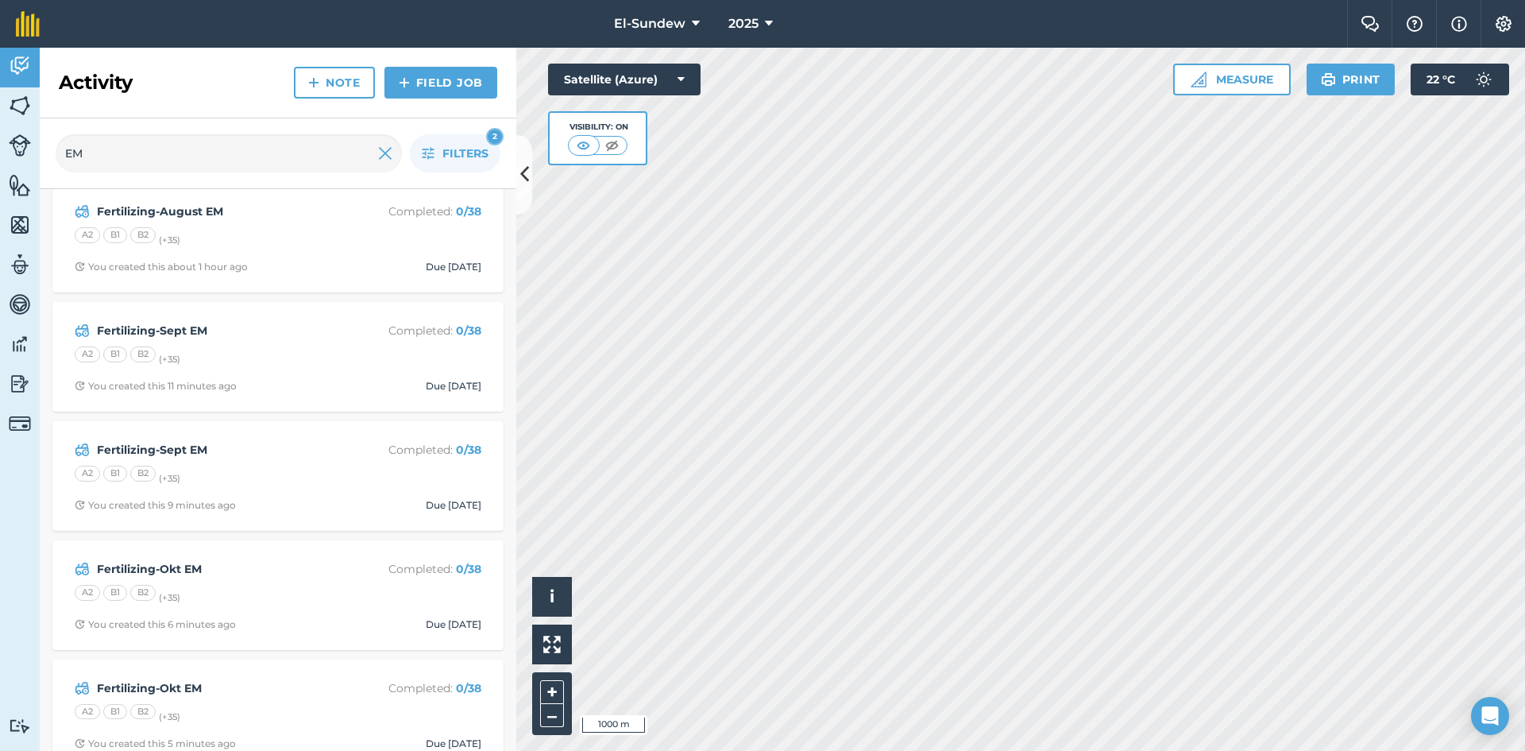
scroll to position [487, 0]
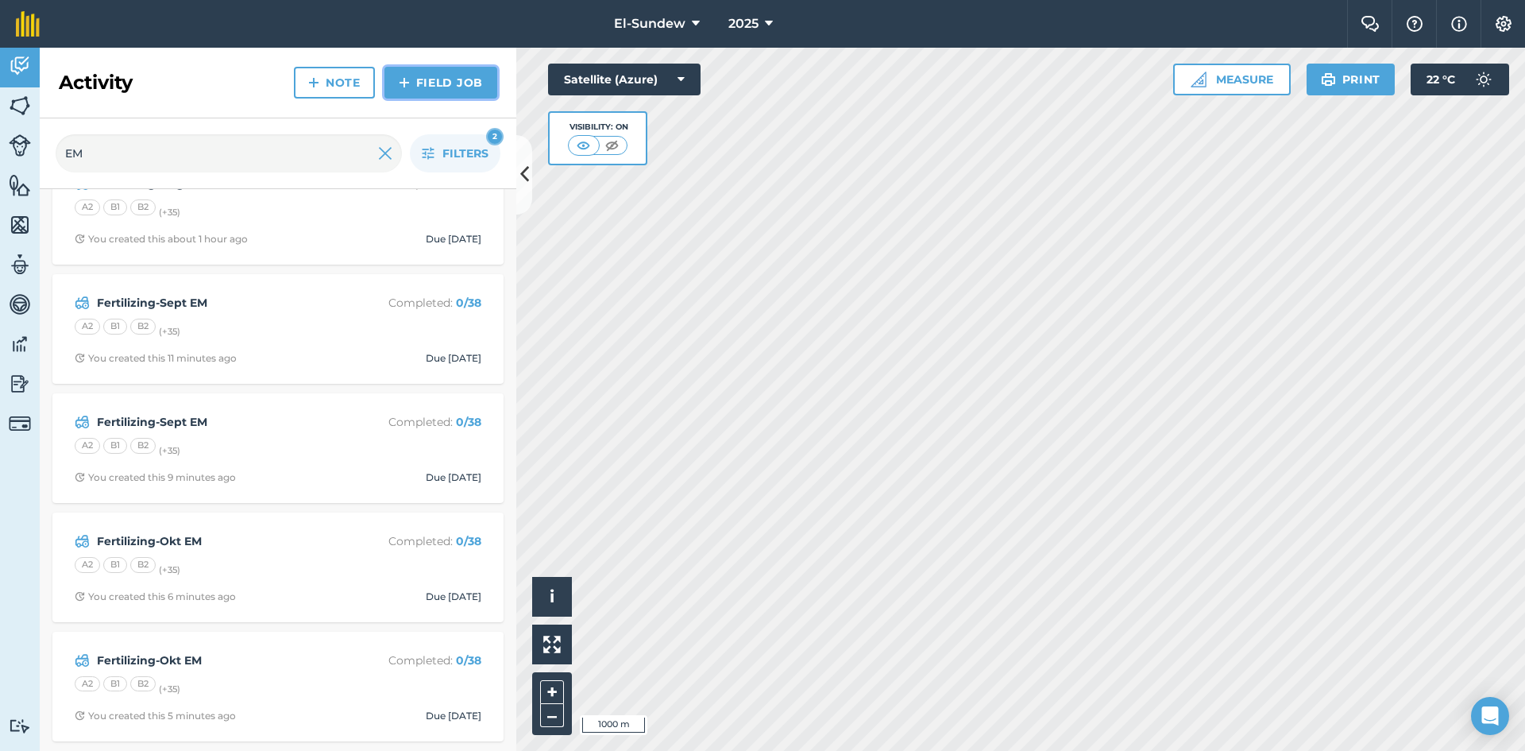
click at [402, 92] on link "Field Job" at bounding box center [441, 83] width 113 height 32
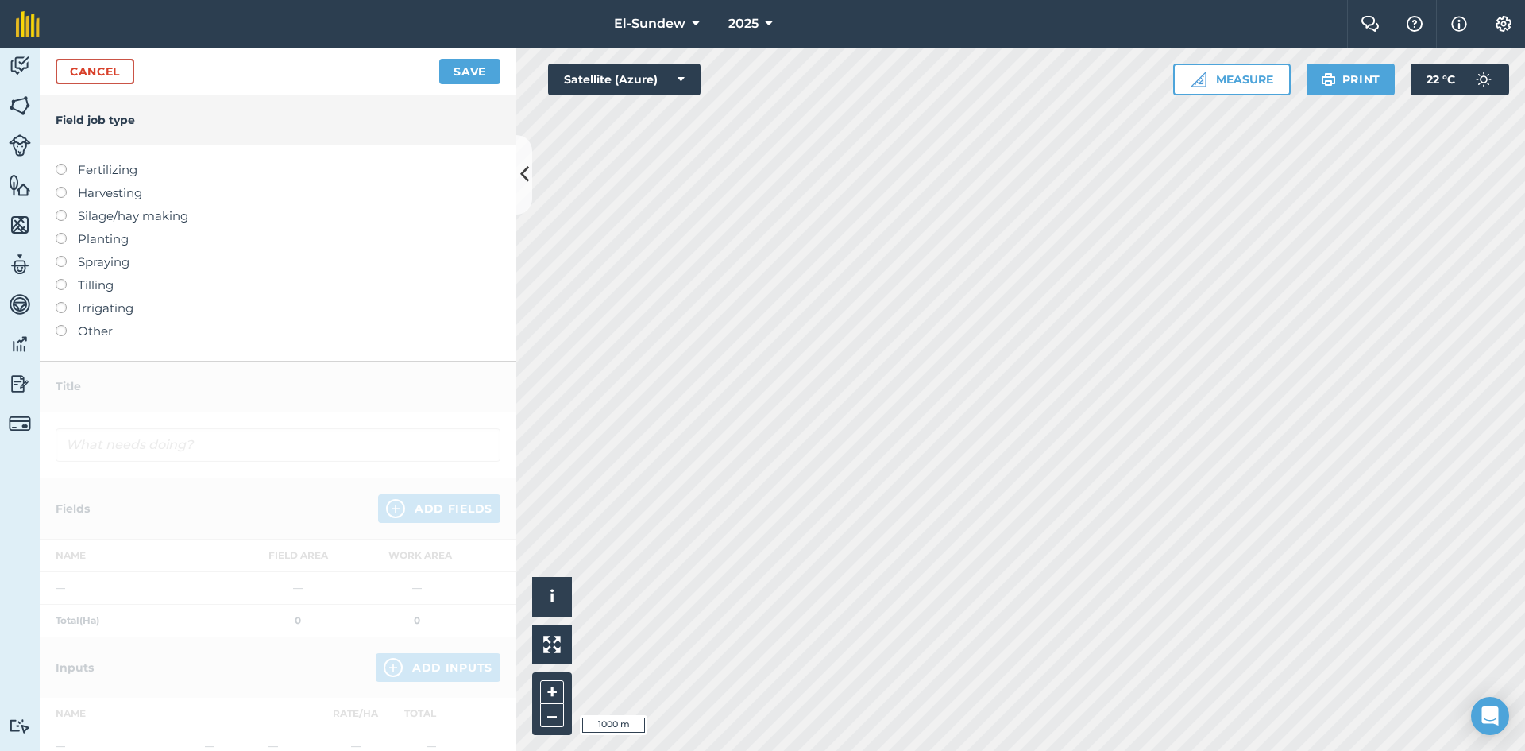
click at [90, 170] on label "Fertilizing" at bounding box center [278, 169] width 445 height 19
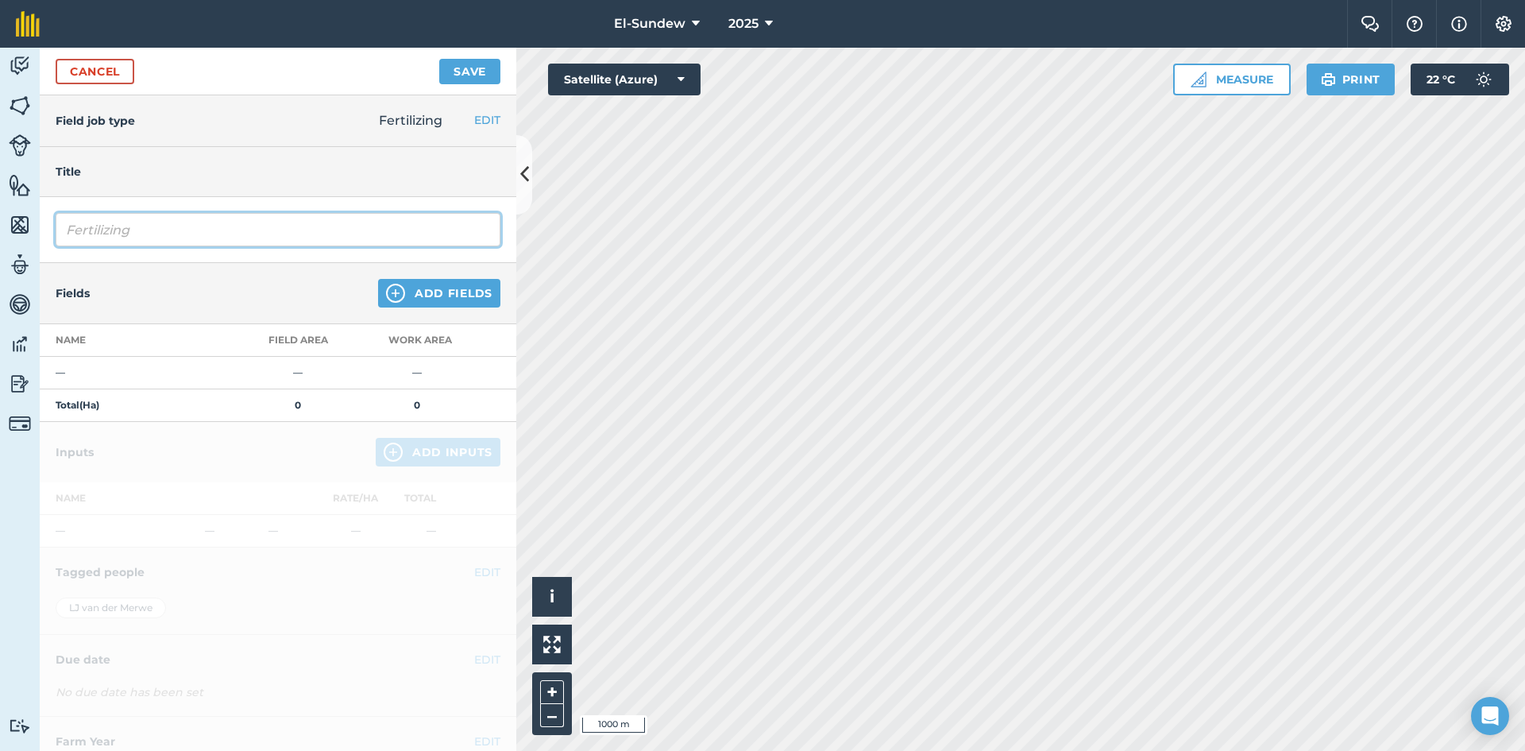
click at [166, 237] on input "Fertilizing" at bounding box center [278, 229] width 445 height 33
click at [391, 301] on button "Add Fields" at bounding box center [439, 293] width 122 height 29
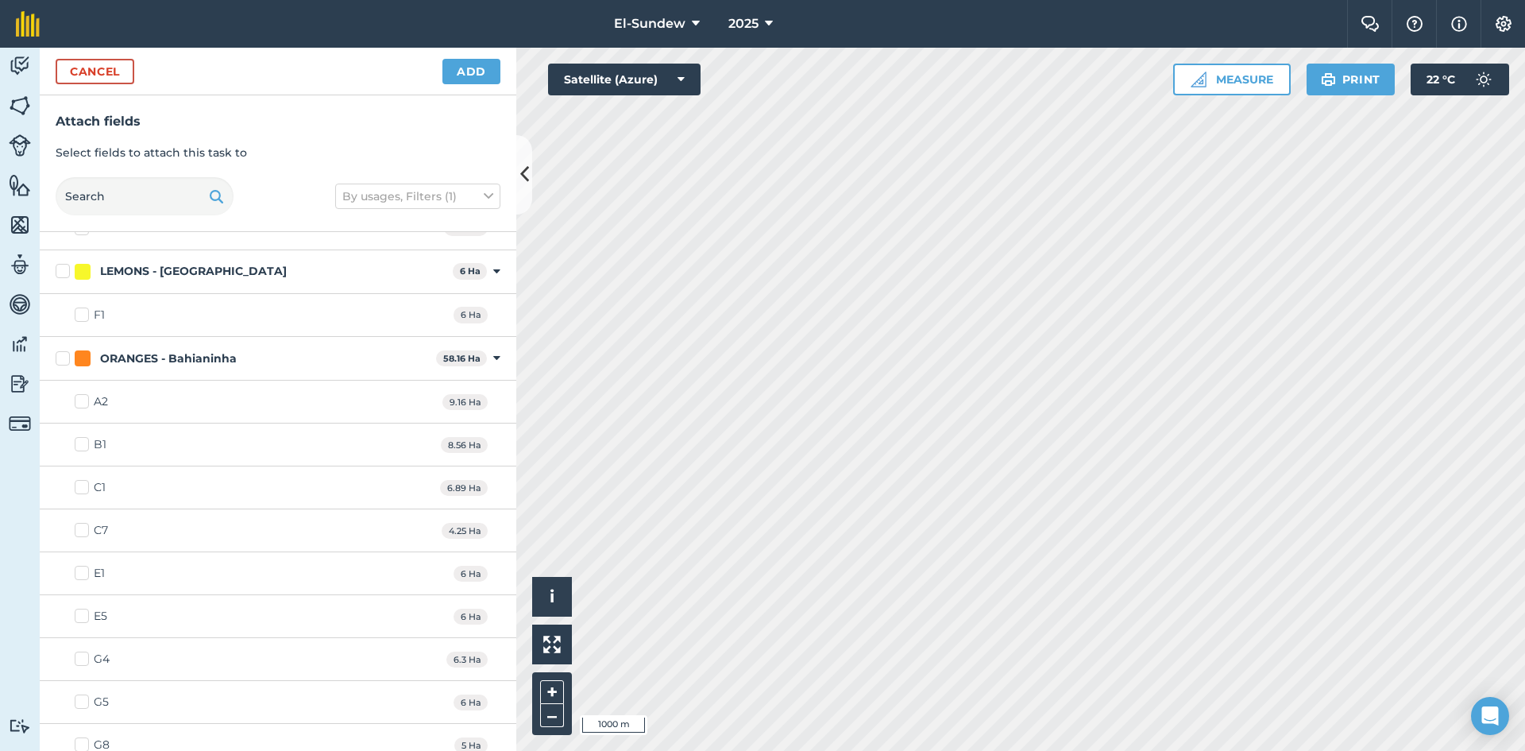
scroll to position [530, 0]
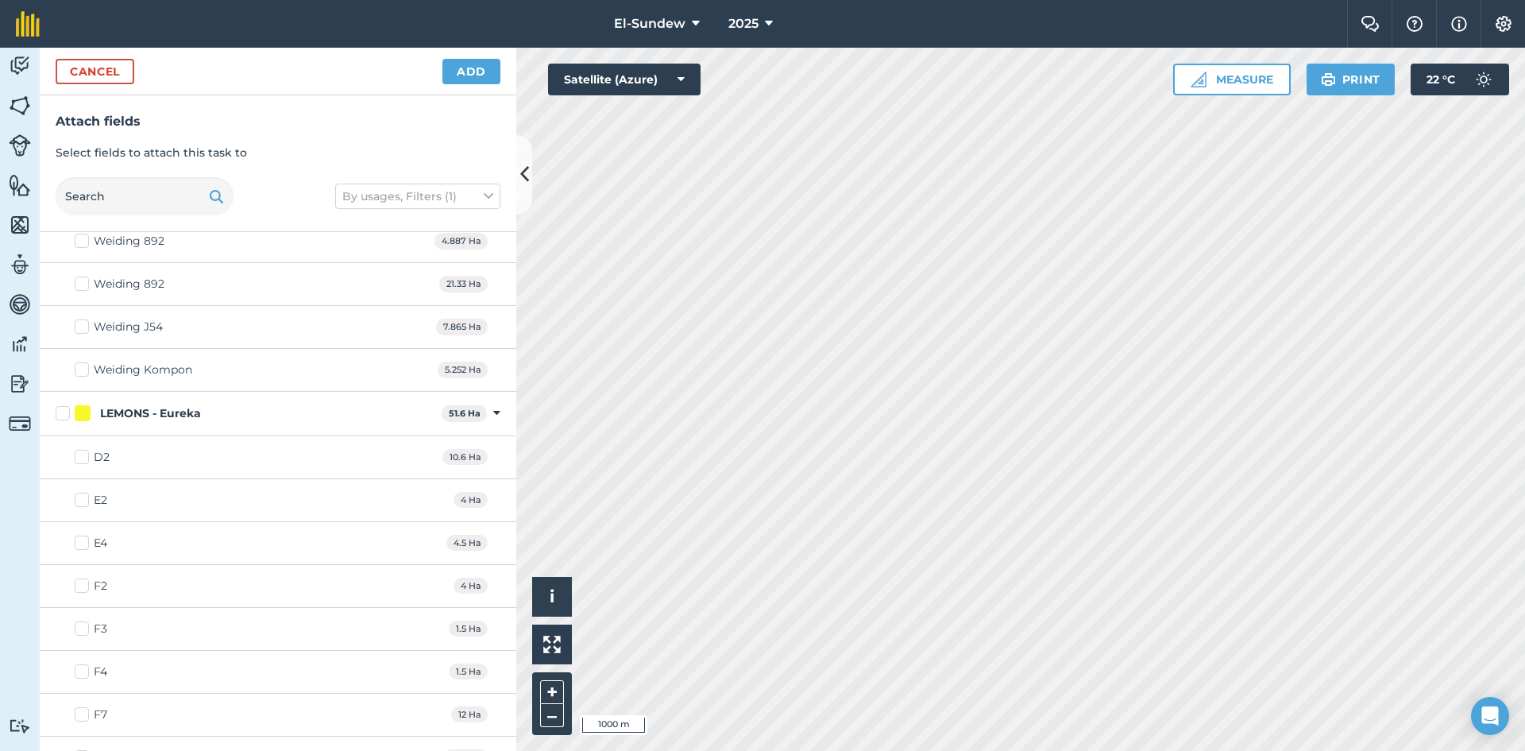
click at [65, 405] on label "LEMONS - Eureka" at bounding box center [246, 413] width 380 height 17
click at [65, 405] on input "LEMONS - Eureka" at bounding box center [61, 410] width 10 height 10
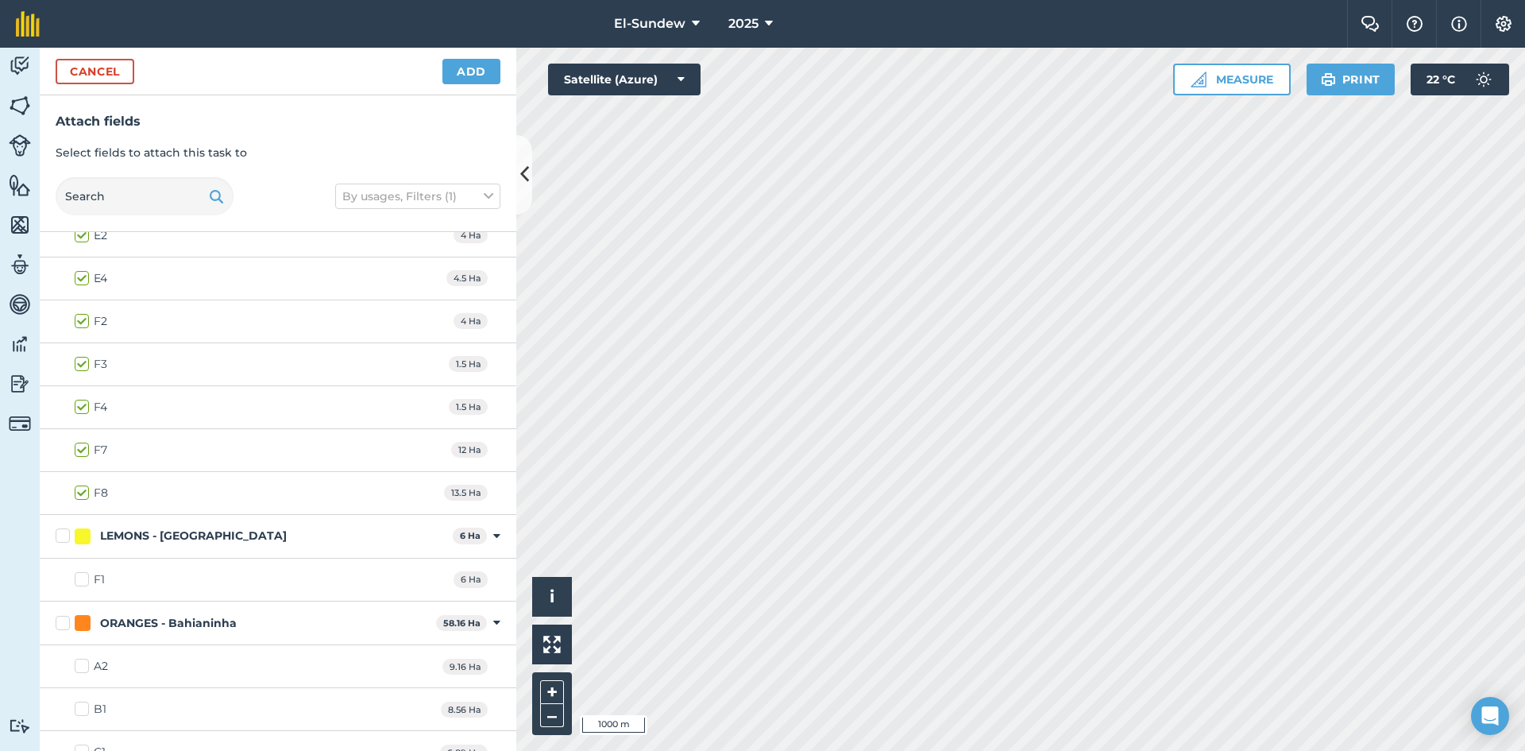
click at [60, 527] on label "LEMONS - [GEOGRAPHIC_DATA]" at bounding box center [251, 535] width 391 height 17
click at [60, 527] on input "LEMONS - [GEOGRAPHIC_DATA]" at bounding box center [61, 532] width 10 height 10
click at [60, 632] on div "ORANGES - Bahianinha 58.16 Ha Toggle showing [GEOGRAPHIC_DATA] - [GEOGRAPHIC_DA…" at bounding box center [278, 623] width 477 height 44
click at [63, 624] on label "ORANGES - Bahianinha" at bounding box center [243, 623] width 374 height 17
click at [63, 624] on input "ORANGES - Bahianinha" at bounding box center [61, 620] width 10 height 10
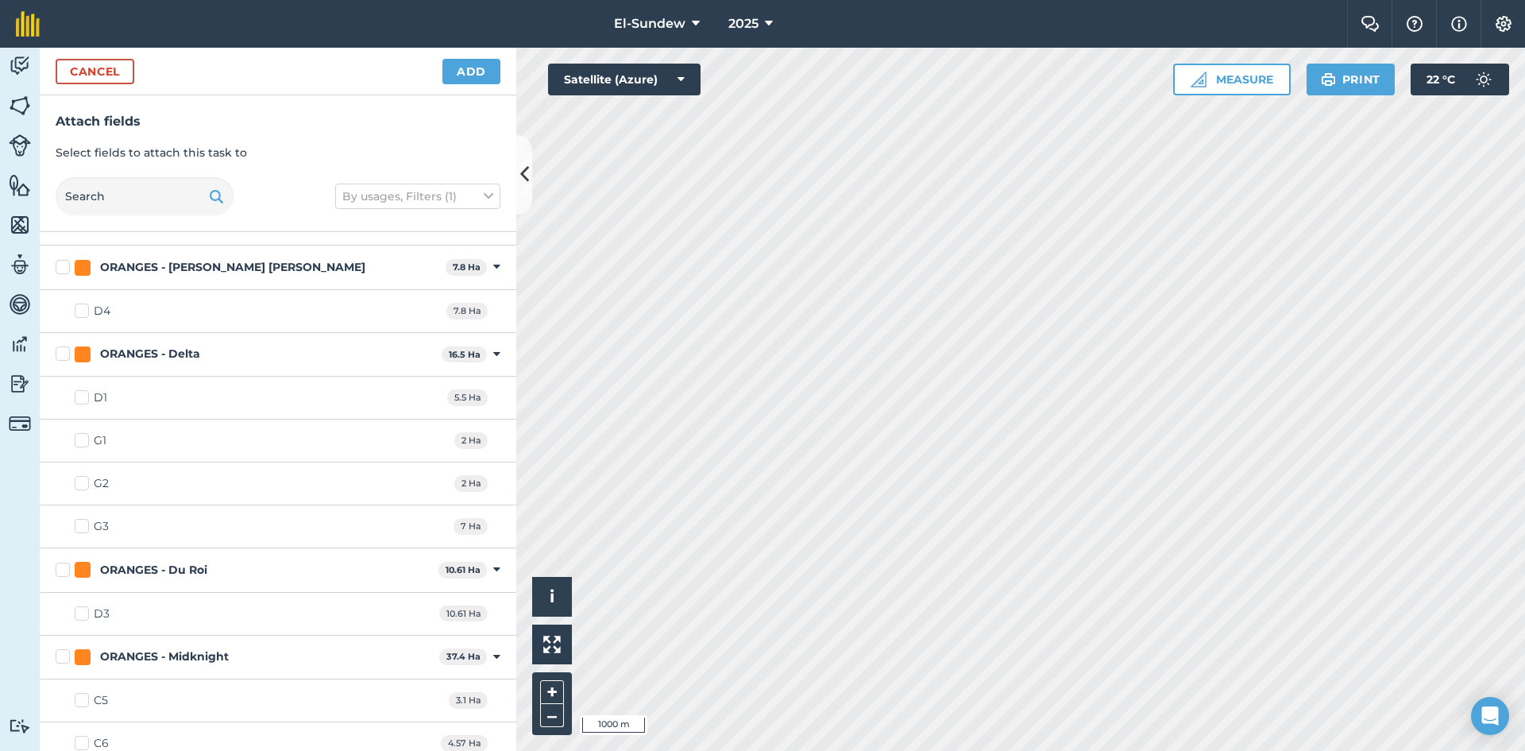
scroll to position [1589, 0]
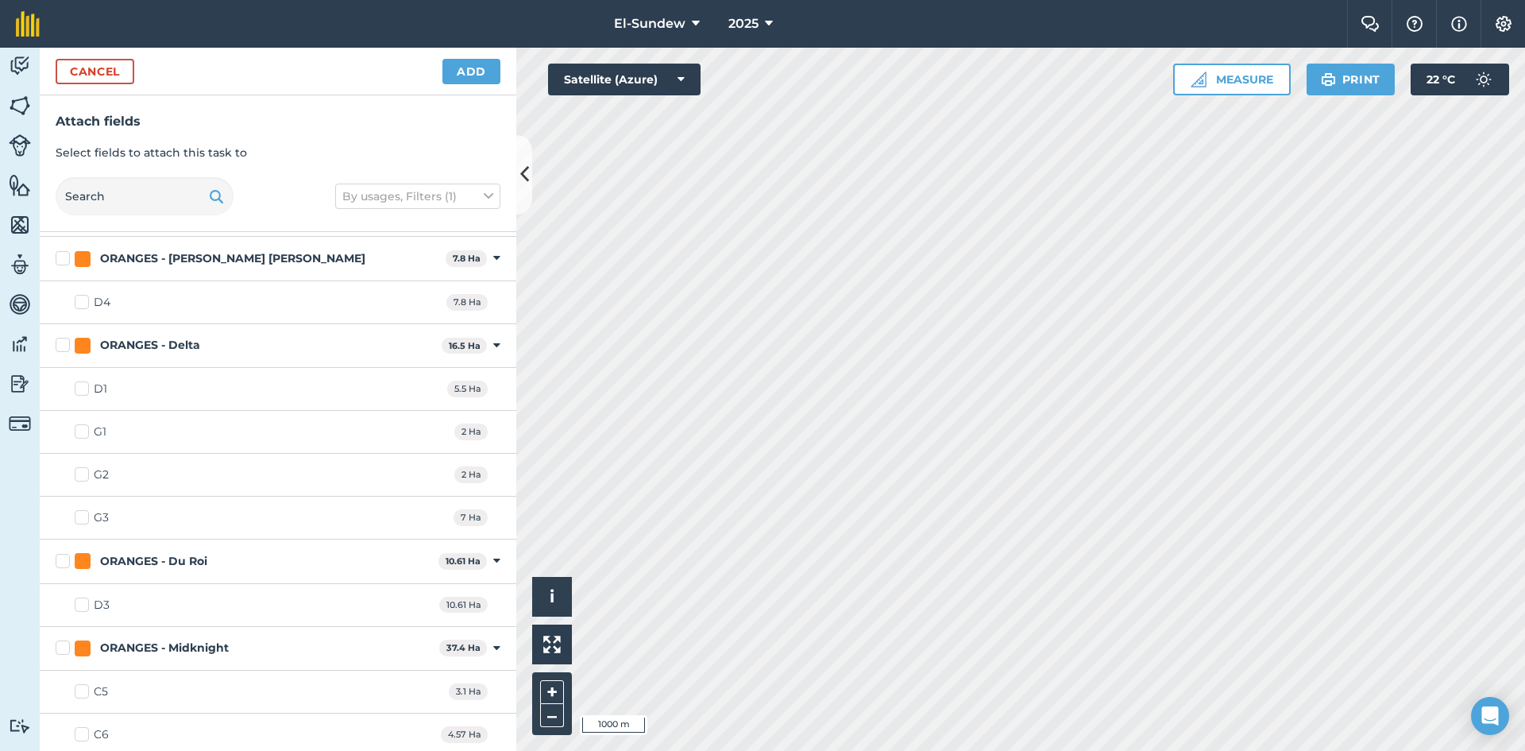
click at [62, 257] on label "ORANGES - [PERSON_NAME] [PERSON_NAME]" at bounding box center [248, 258] width 384 height 17
click at [62, 257] on input "ORANGES - [PERSON_NAME] [PERSON_NAME]" at bounding box center [61, 255] width 10 height 10
click at [65, 344] on label "ORANGES - Delta" at bounding box center [246, 345] width 380 height 17
click at [65, 344] on input "ORANGES - Delta" at bounding box center [61, 342] width 10 height 10
click at [61, 566] on label "ORANGES - Du Roi" at bounding box center [244, 561] width 377 height 17
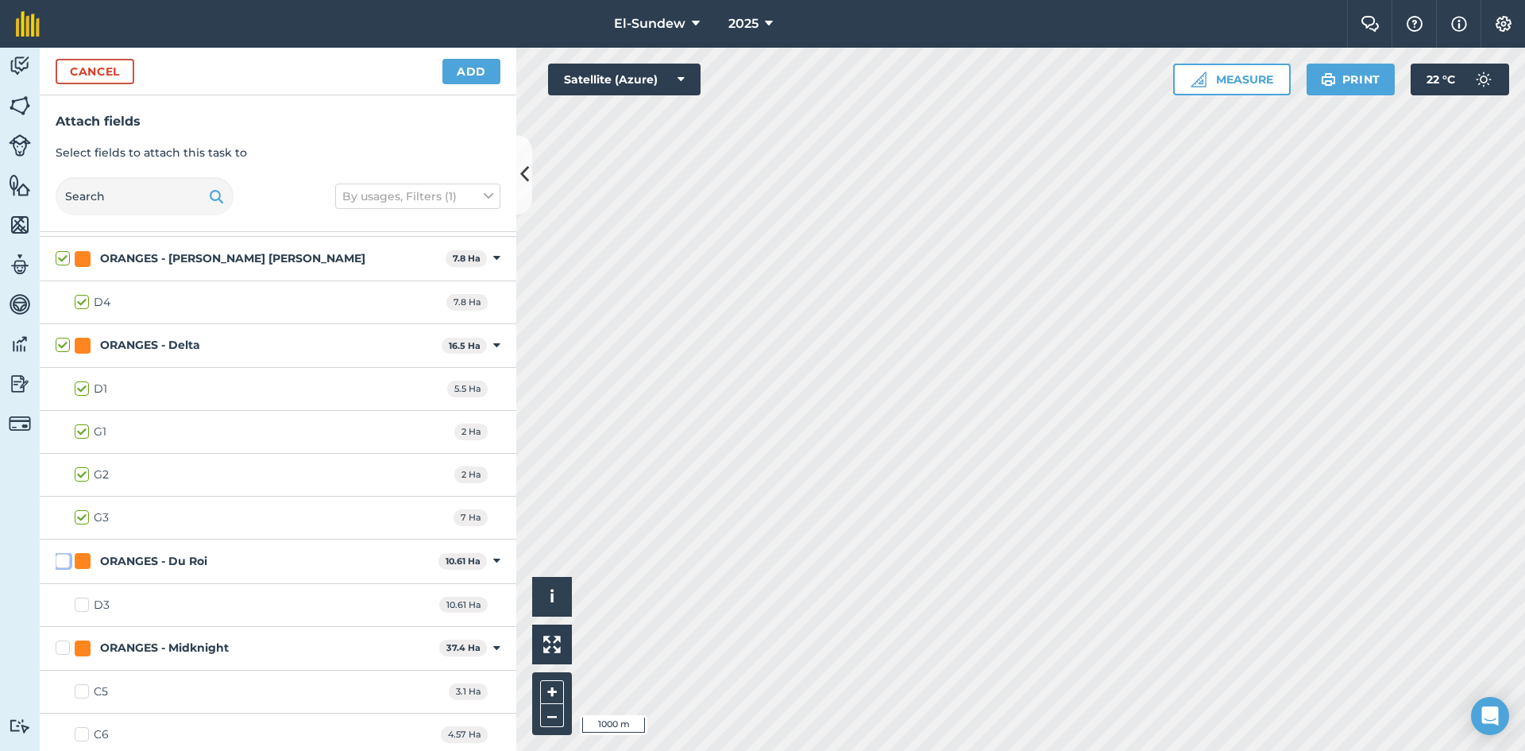
click at [61, 563] on input "ORANGES - Du Roi" at bounding box center [61, 558] width 10 height 10
click at [61, 653] on label "ORANGES - Midknight" at bounding box center [244, 648] width 377 height 17
click at [61, 650] on input "ORANGES - Midknight" at bounding box center [61, 645] width 10 height 10
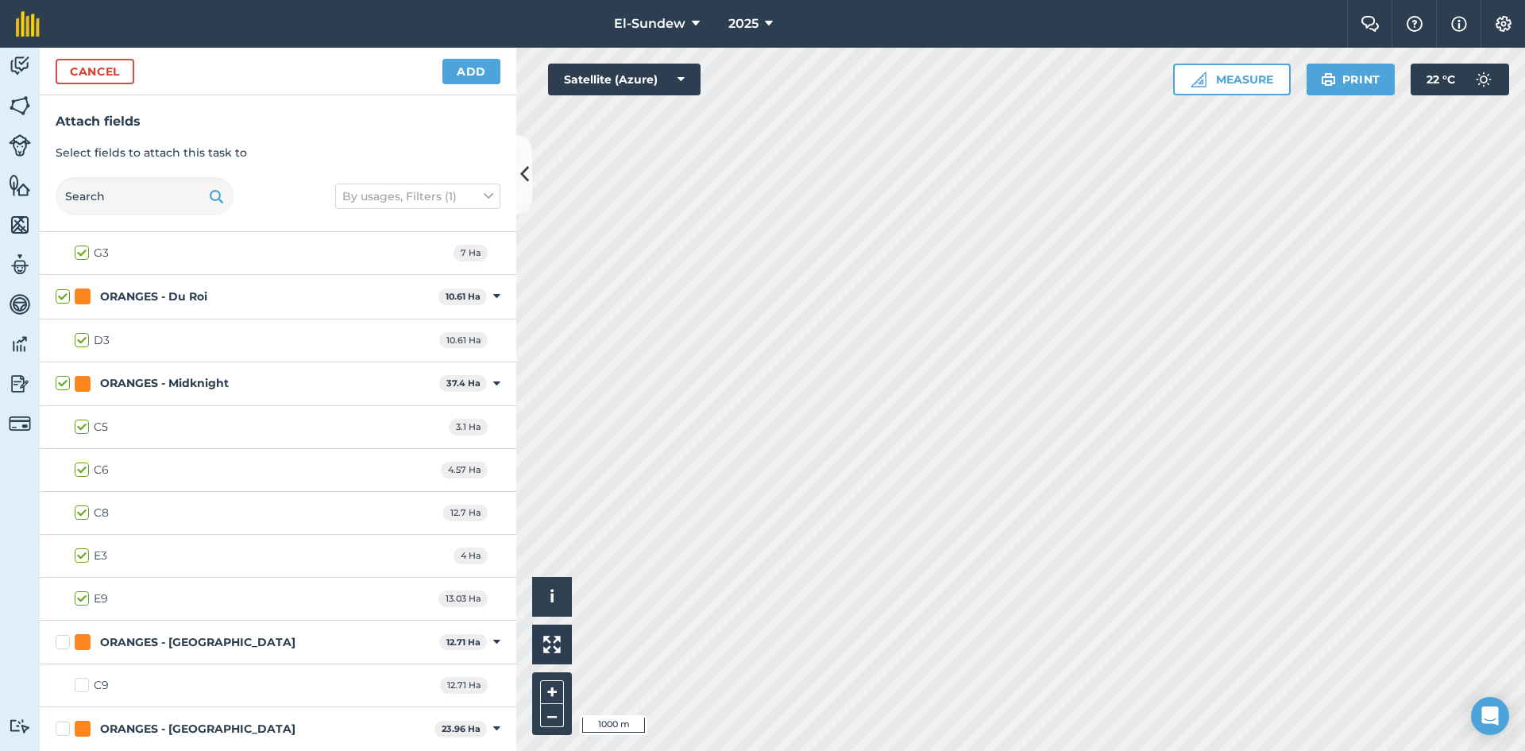
click at [83, 599] on label "E9" at bounding box center [91, 598] width 33 height 17
click at [83, 599] on input "E9" at bounding box center [80, 595] width 10 height 10
click at [64, 638] on label "ORANGES - [GEOGRAPHIC_DATA]" at bounding box center [244, 642] width 377 height 17
click at [64, 638] on input "ORANGES - [GEOGRAPHIC_DATA]" at bounding box center [61, 639] width 10 height 10
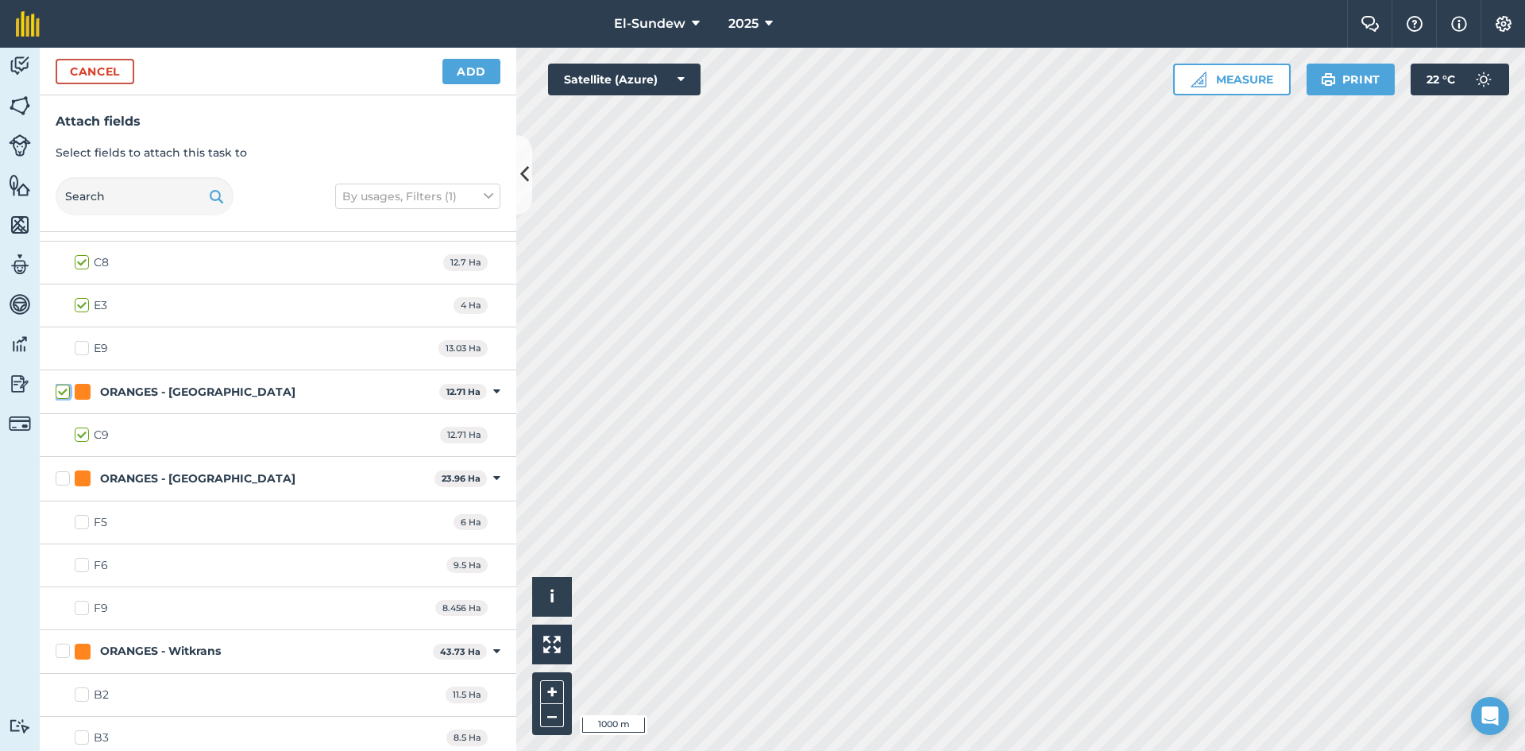
scroll to position [2119, 0]
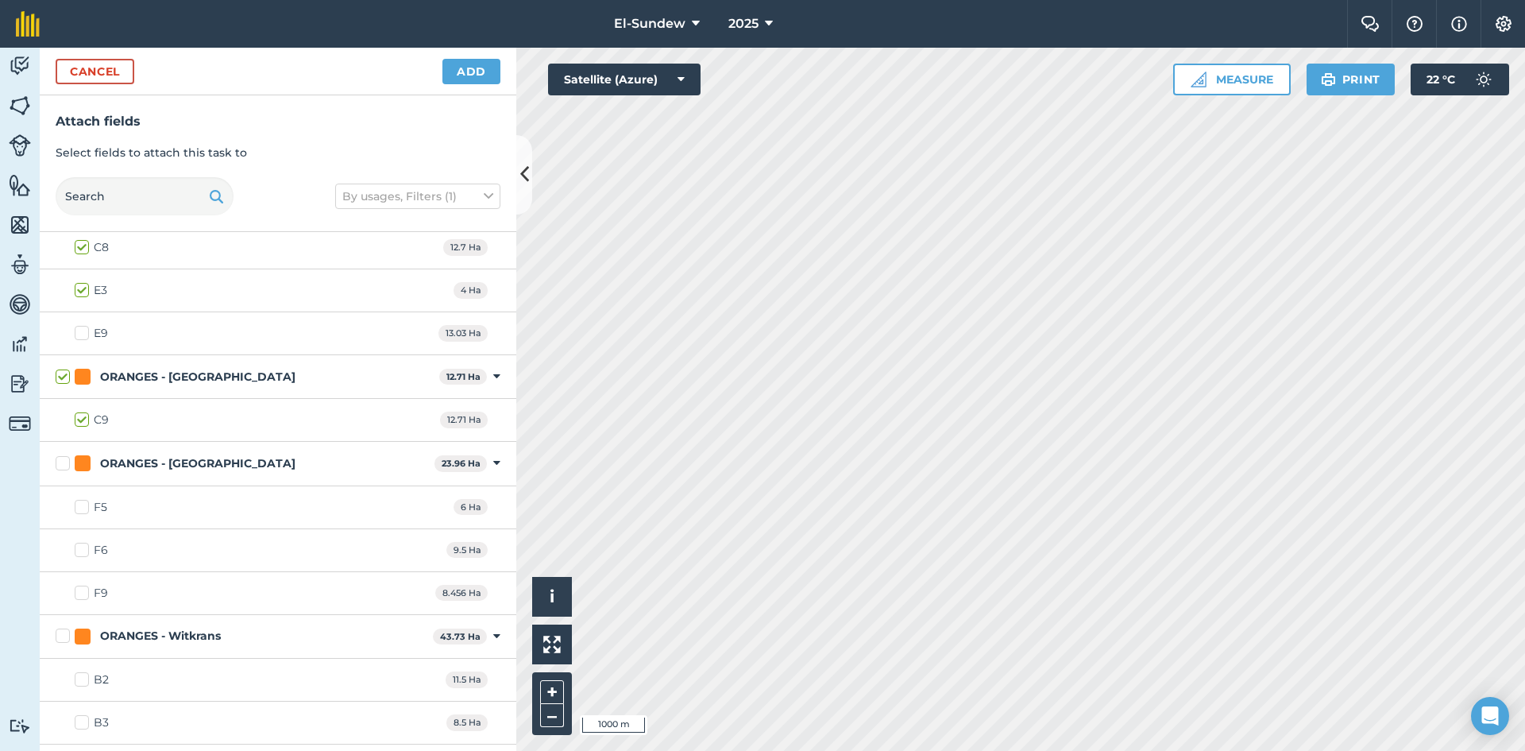
click at [63, 466] on label "ORANGES - [GEOGRAPHIC_DATA]" at bounding box center [242, 463] width 373 height 17
click at [63, 466] on input "ORANGES - [GEOGRAPHIC_DATA]" at bounding box center [61, 460] width 10 height 10
click at [79, 592] on label "F9" at bounding box center [91, 593] width 33 height 17
click at [79, 592] on input "F9" at bounding box center [80, 590] width 10 height 10
click at [68, 630] on label "ORANGES - Witkrans" at bounding box center [241, 636] width 371 height 17
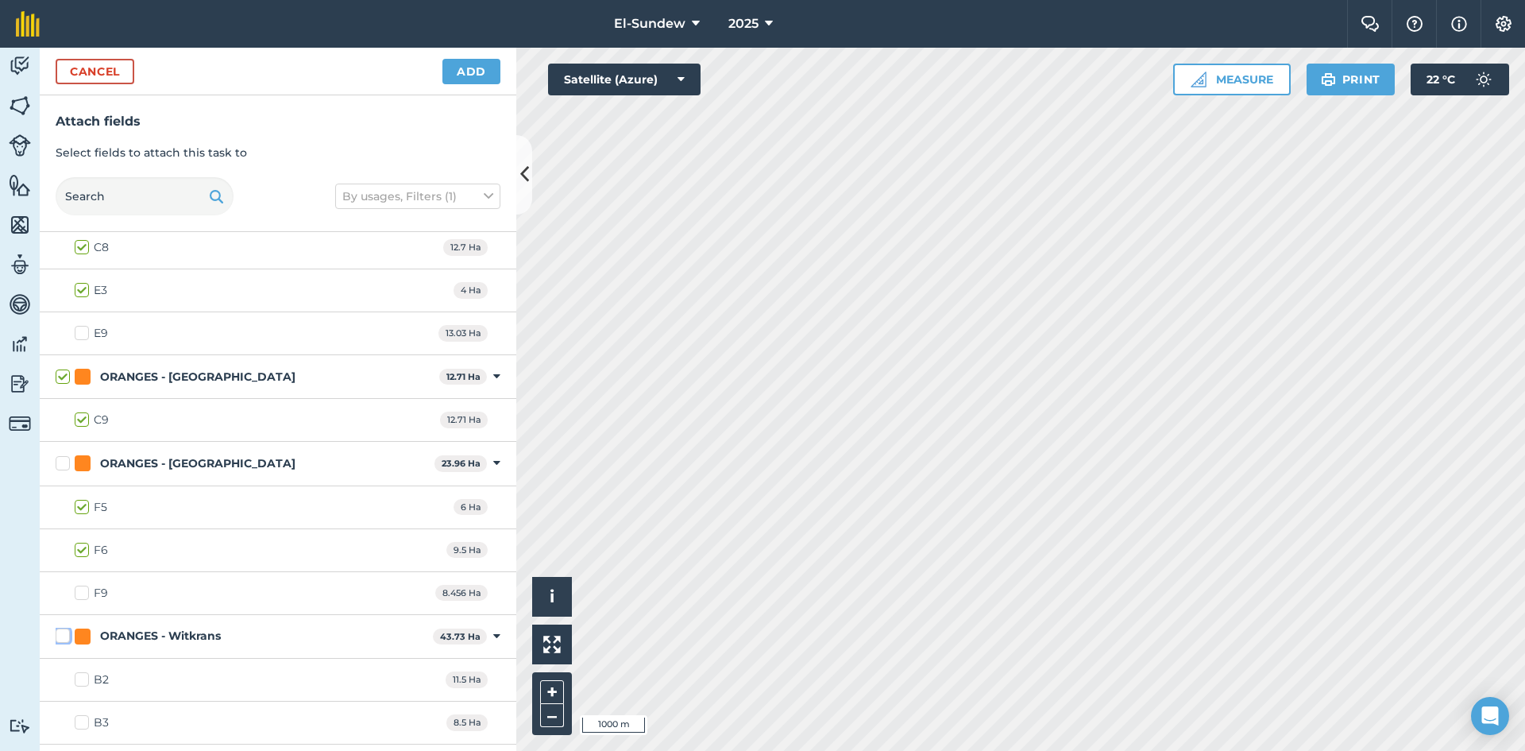
click at [66, 630] on input "ORANGES - Witkrans" at bounding box center [61, 633] width 10 height 10
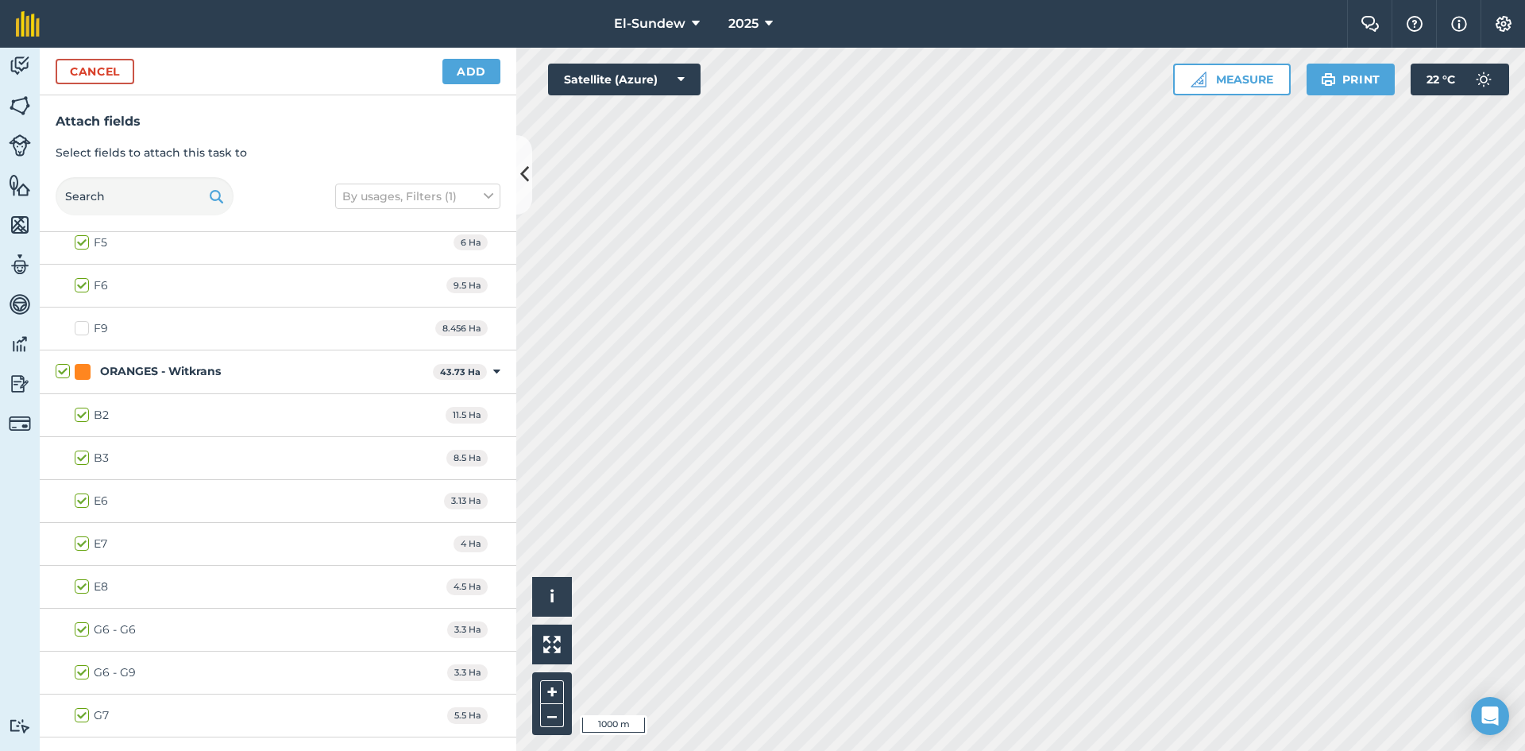
click at [79, 676] on label "G6 - G9" at bounding box center [105, 672] width 61 height 17
click at [79, 674] on input "G6 - G9" at bounding box center [80, 669] width 10 height 10
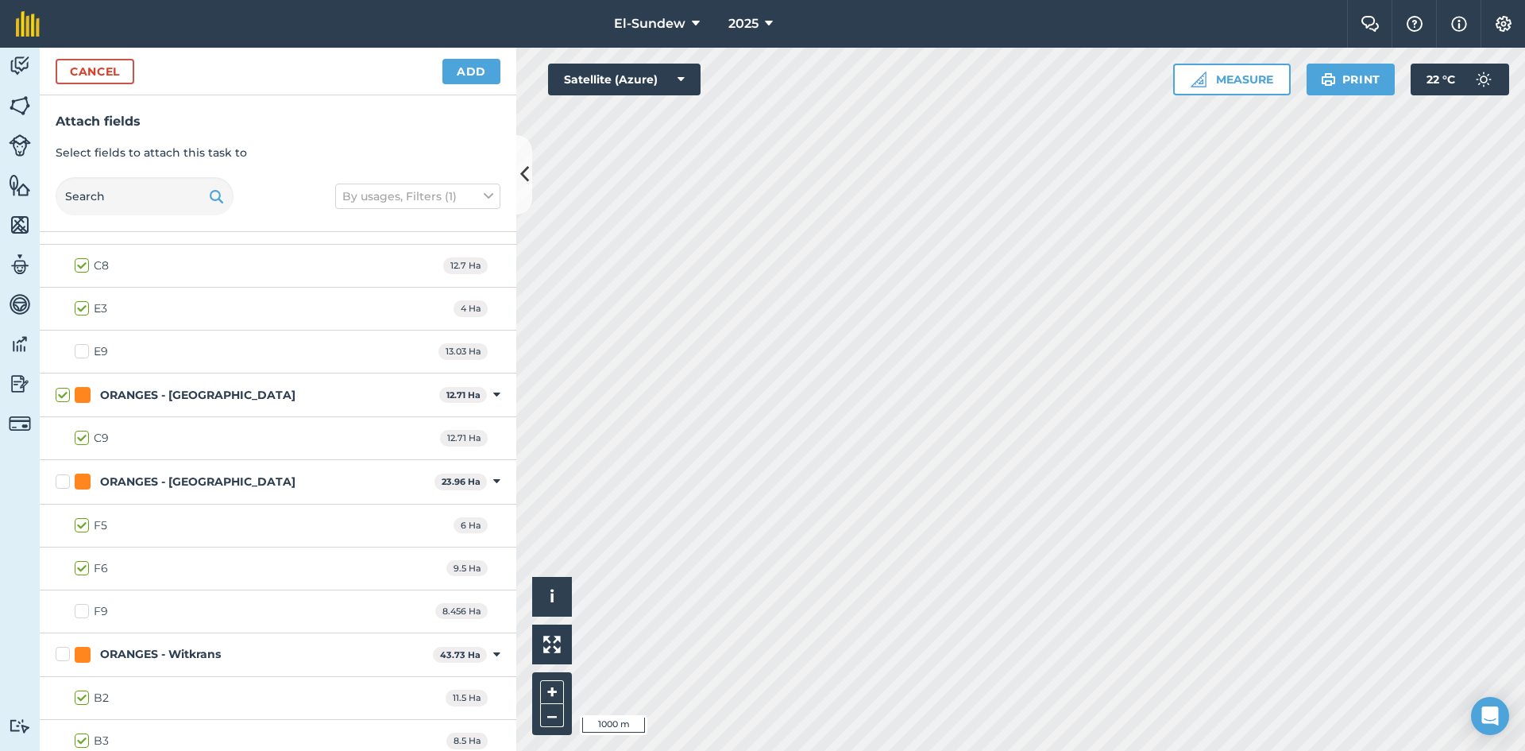
scroll to position [1836, 0]
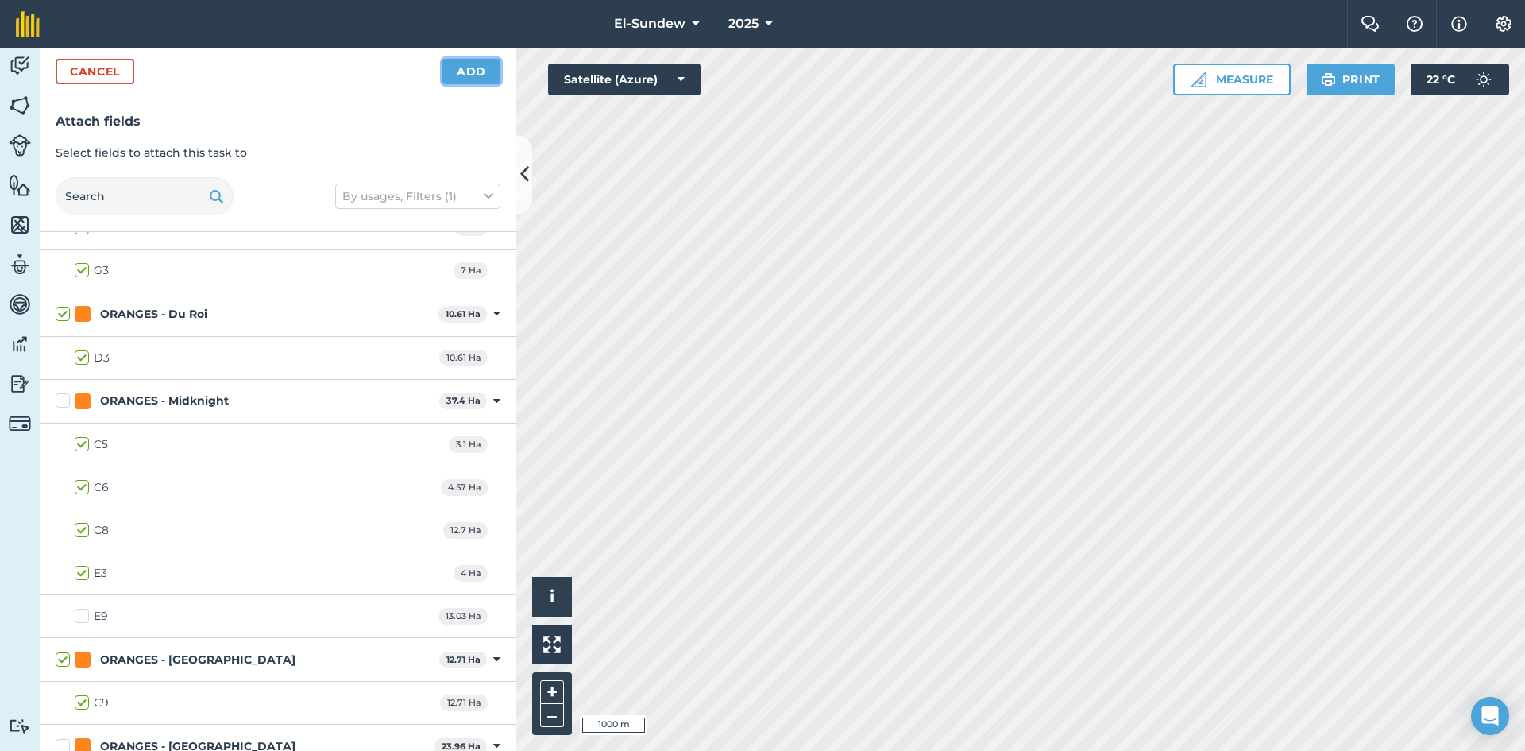
click at [469, 68] on button "Add" at bounding box center [471, 71] width 58 height 25
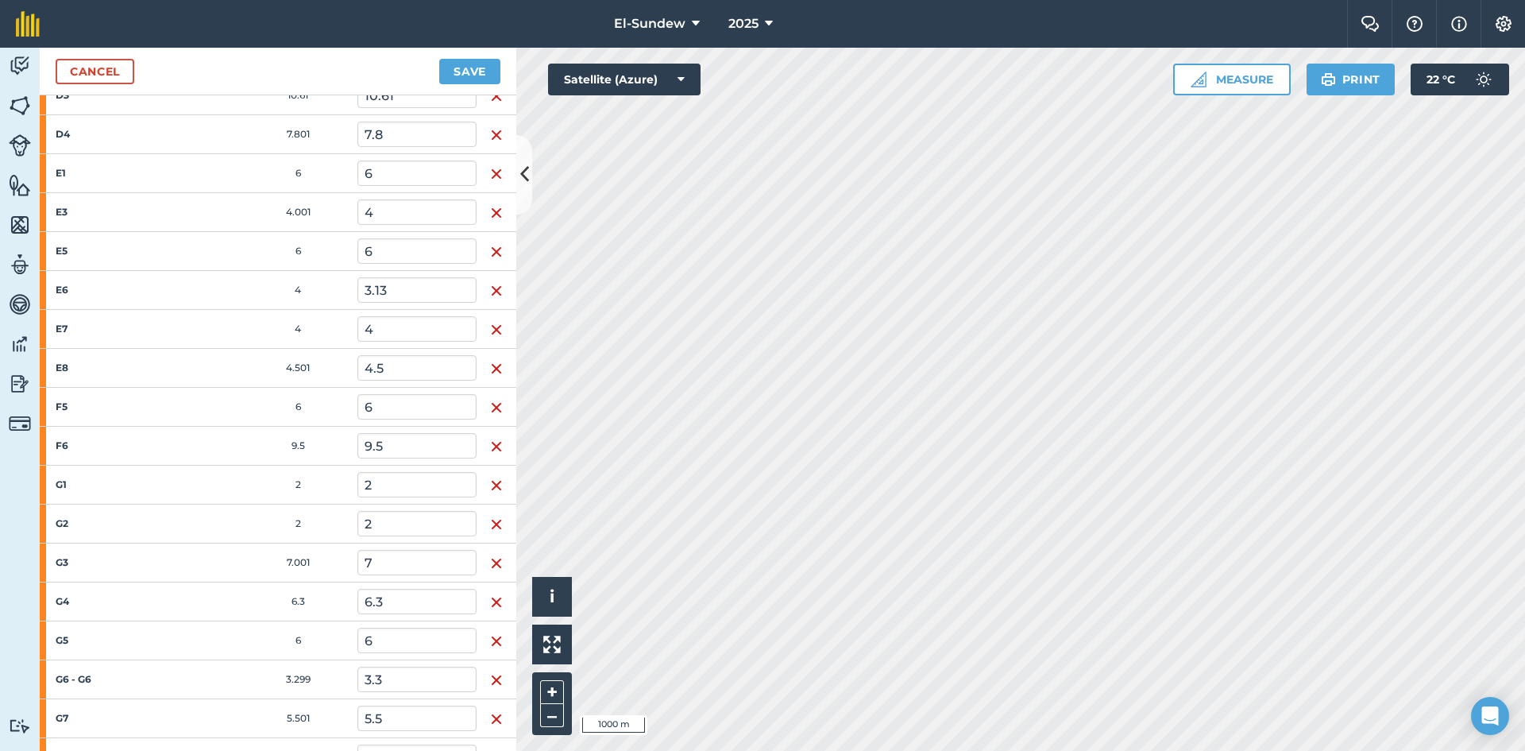
scroll to position [1497, 0]
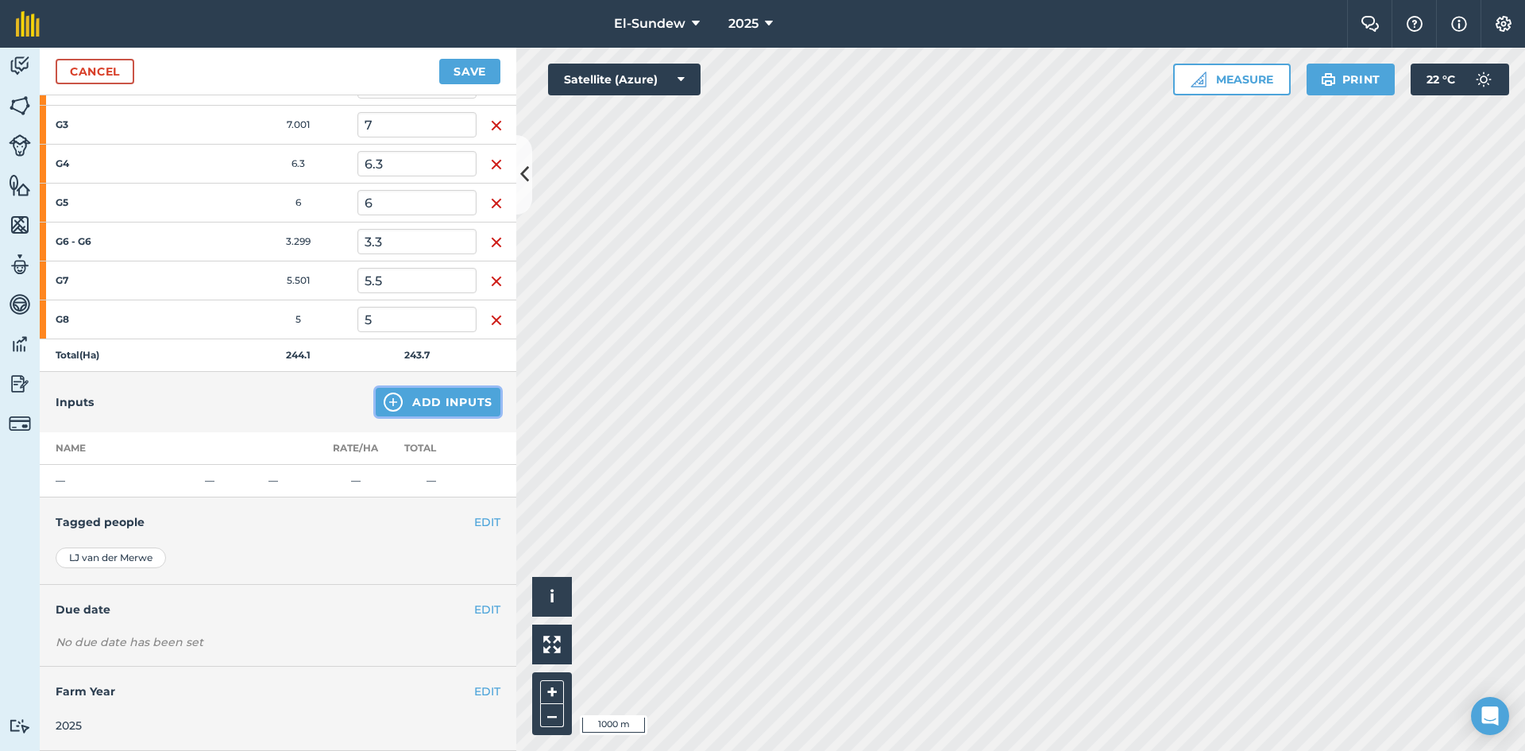
click at [384, 407] on img at bounding box center [393, 401] width 19 height 19
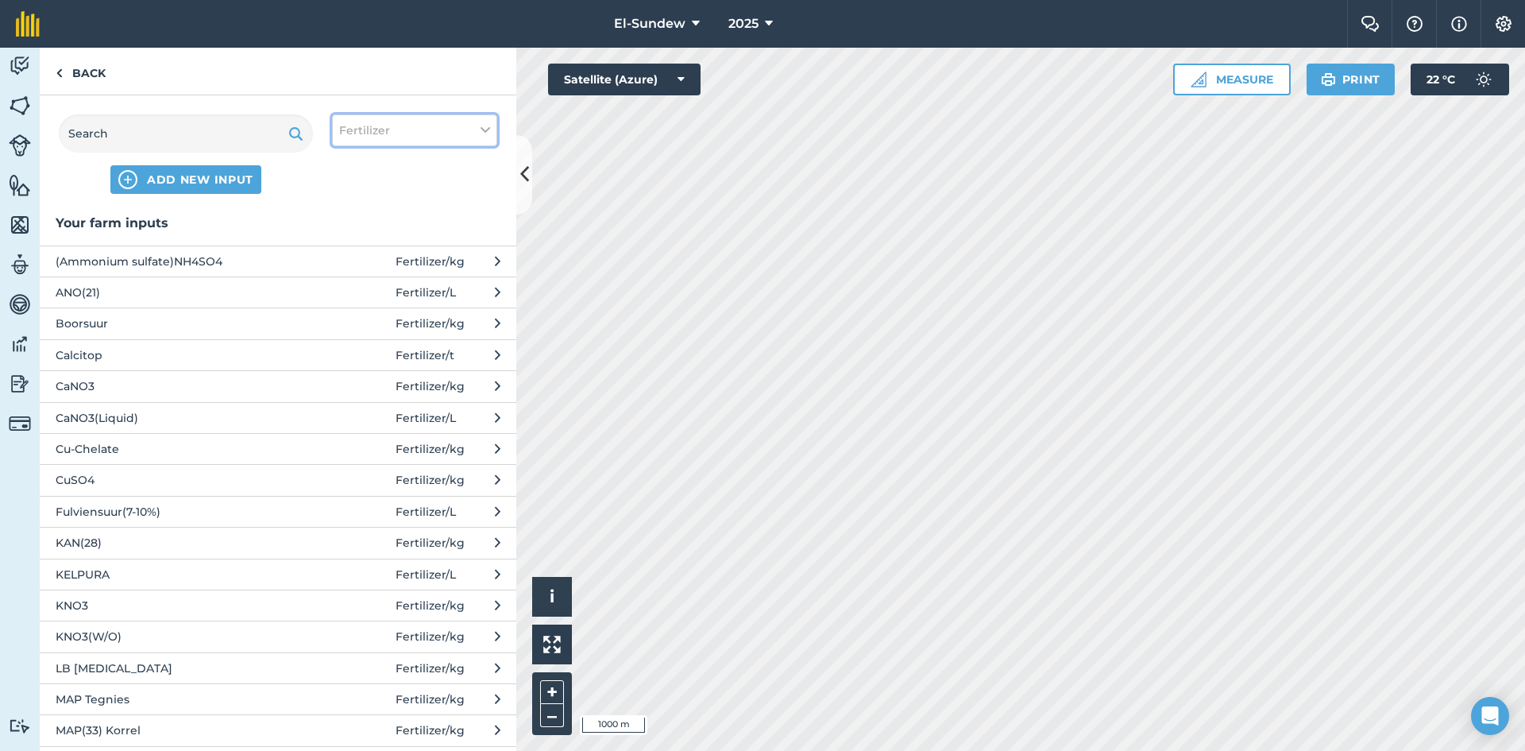
click at [383, 141] on button "Fertilizer" at bounding box center [414, 130] width 165 height 32
click at [361, 280] on label "Other" at bounding box center [414, 282] width 151 height 17
click at [350, 280] on input "Other" at bounding box center [344, 279] width 10 height 10
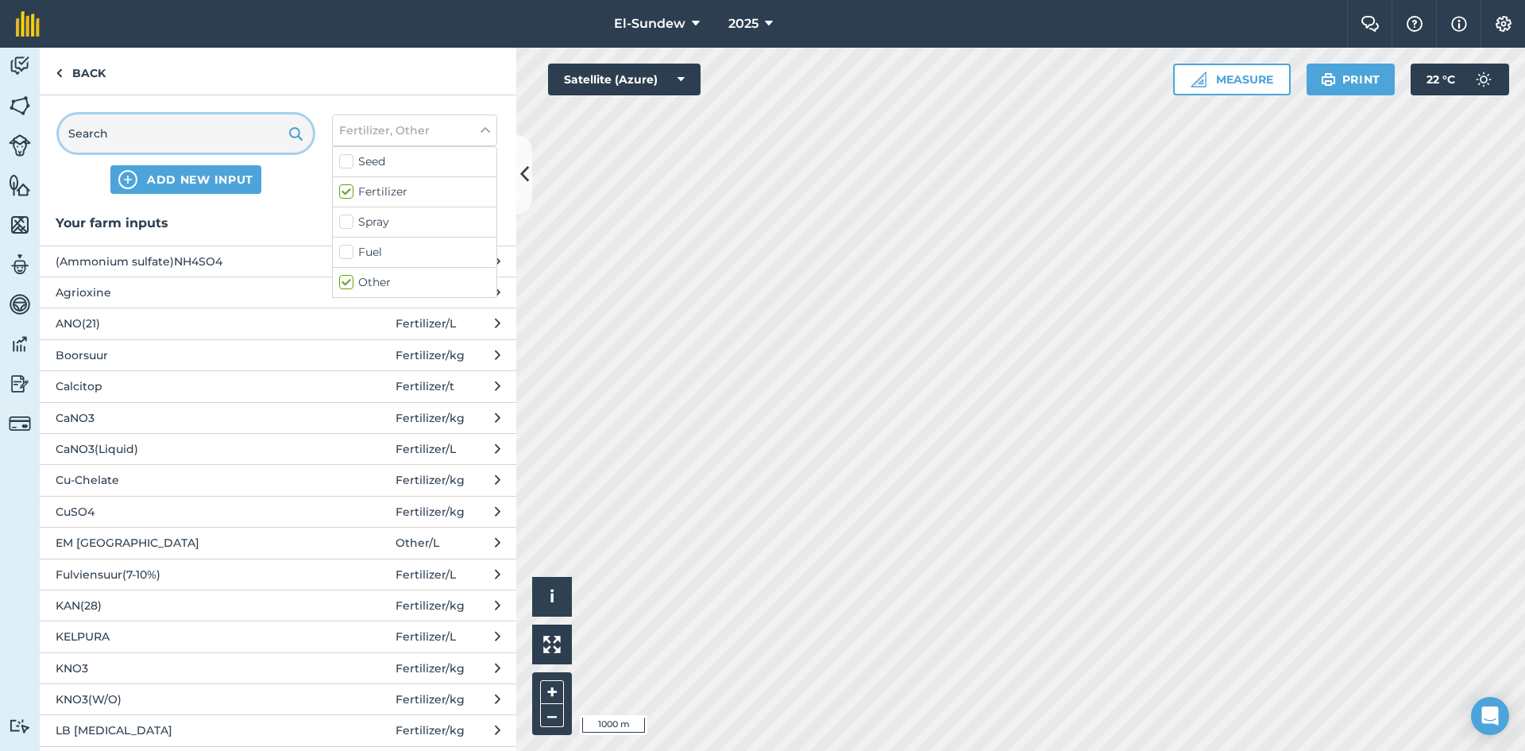
click at [248, 130] on input "text" at bounding box center [186, 133] width 254 height 38
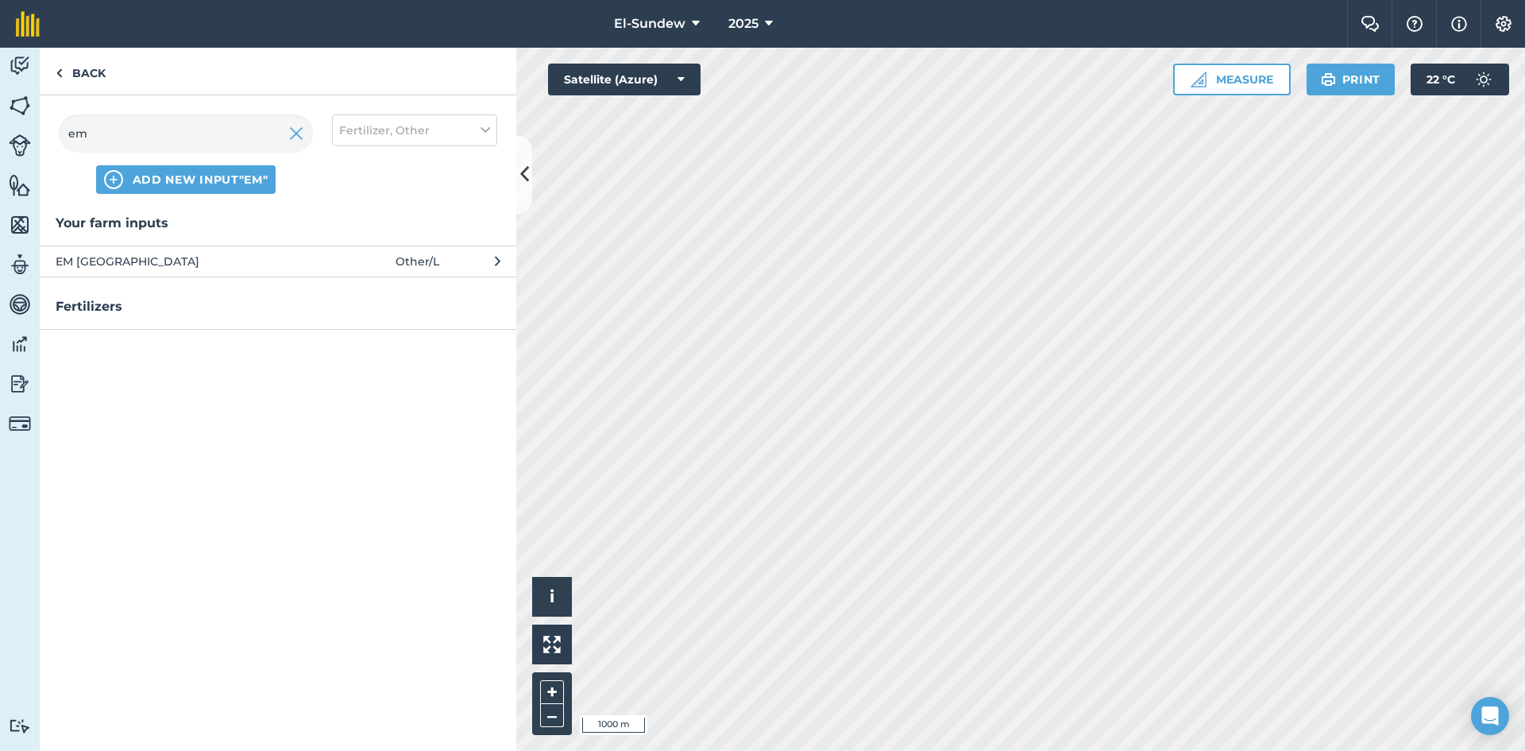
click at [254, 261] on span "EM [GEOGRAPHIC_DATA]" at bounding box center [186, 261] width 260 height 17
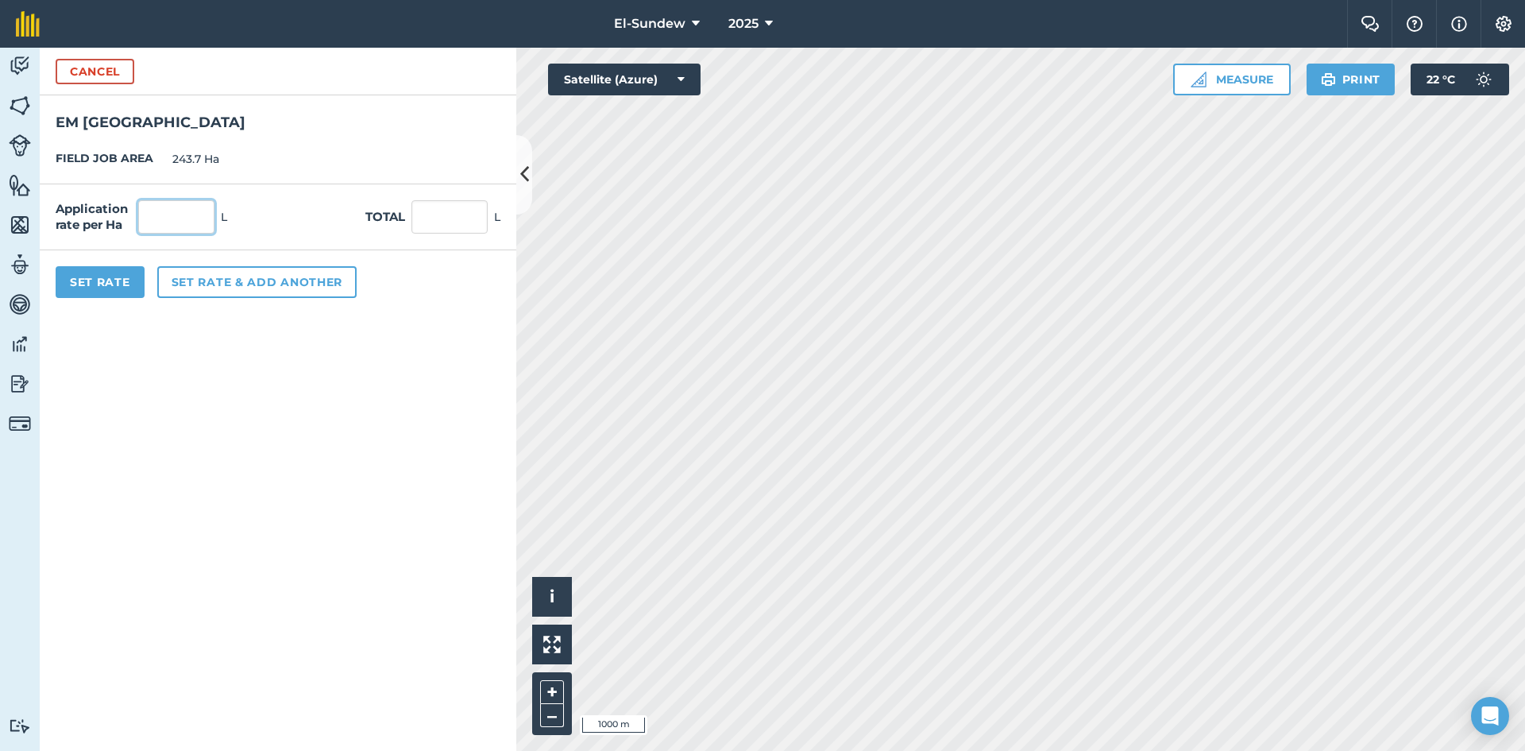
click at [188, 219] on input "text" at bounding box center [176, 216] width 76 height 33
click at [234, 297] on button "Set rate & add another" at bounding box center [256, 282] width 199 height 32
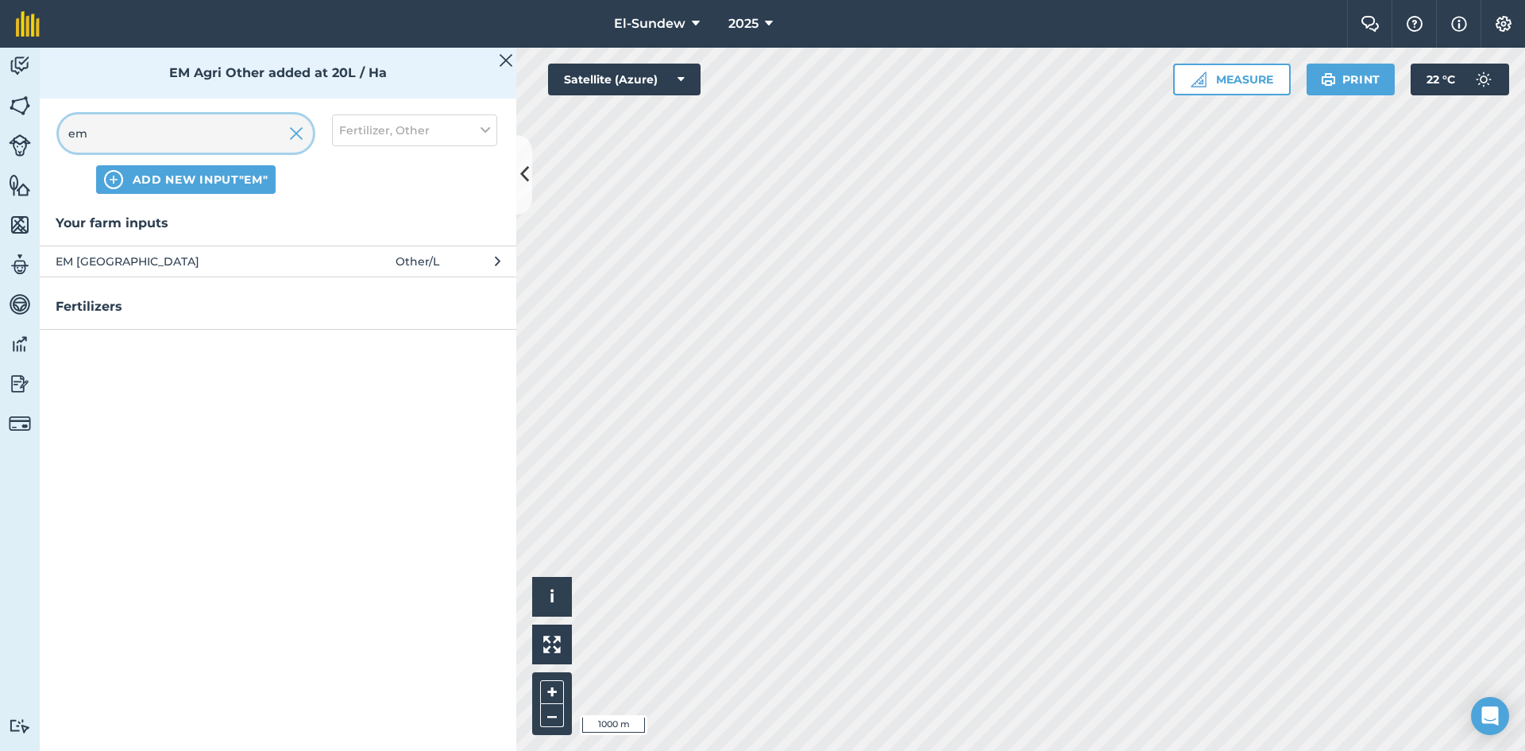
click at [168, 137] on input "em" at bounding box center [186, 133] width 254 height 38
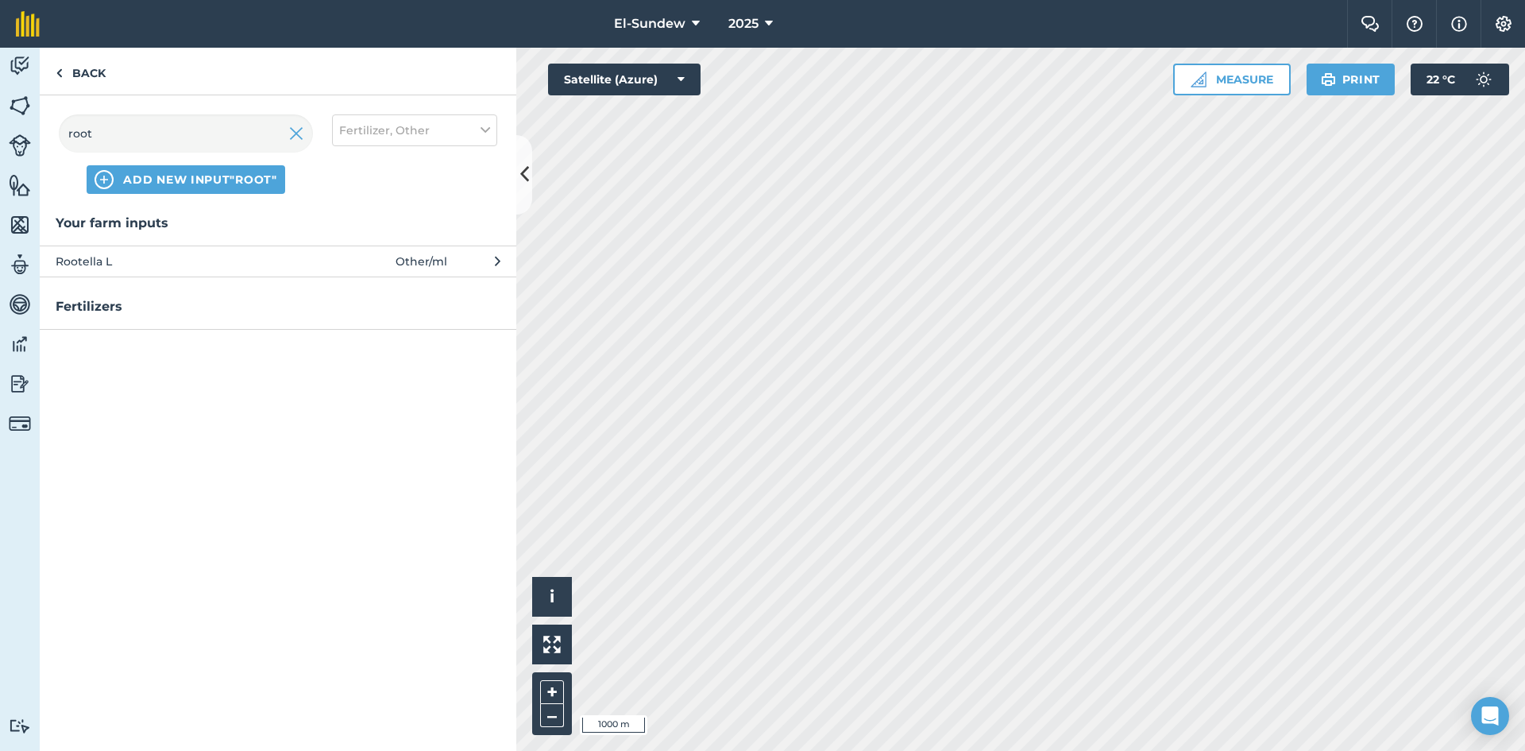
click at [172, 257] on span "Rootella L" at bounding box center [186, 261] width 260 height 17
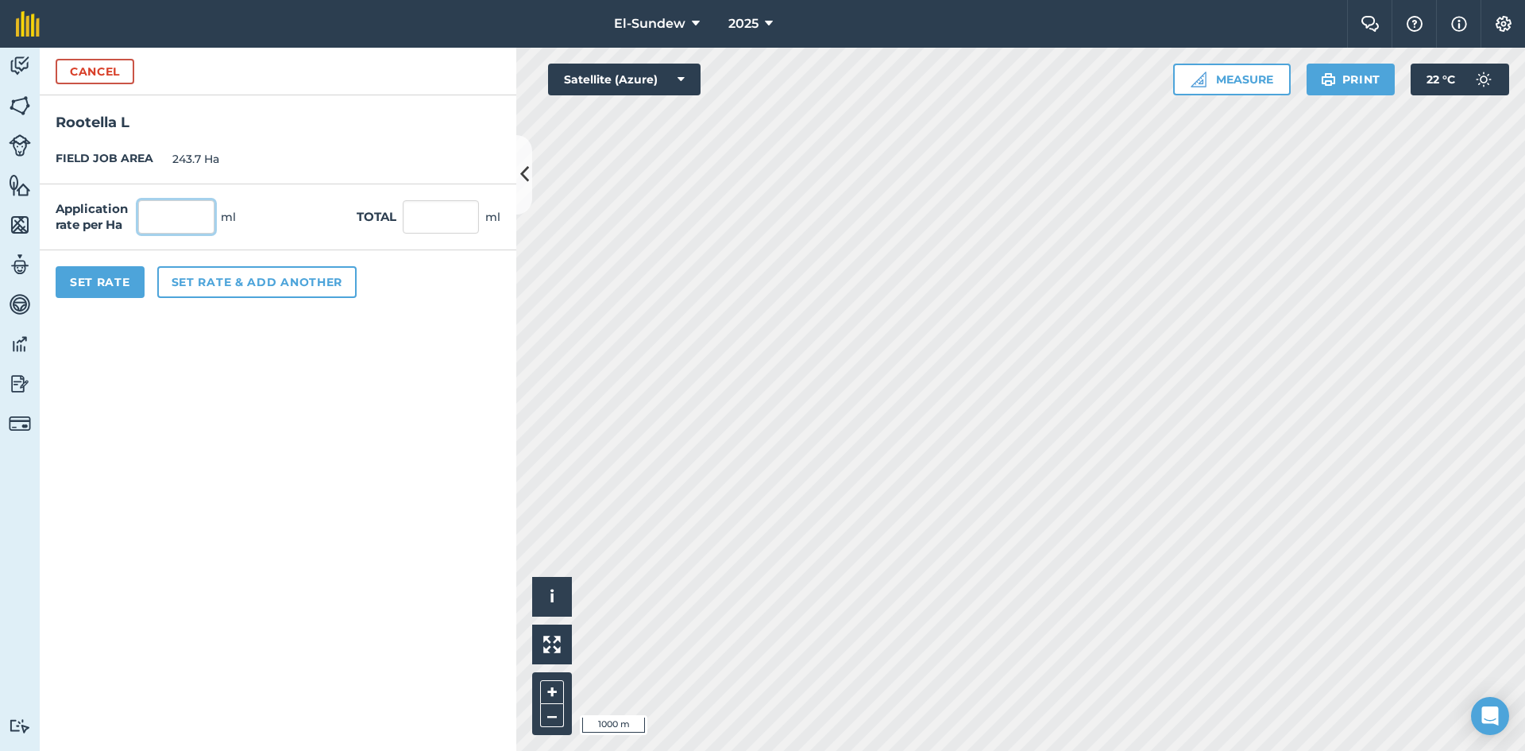
click at [183, 222] on input "text" at bounding box center [176, 216] width 76 height 33
click at [199, 285] on button "Set rate & add another" at bounding box center [256, 282] width 199 height 32
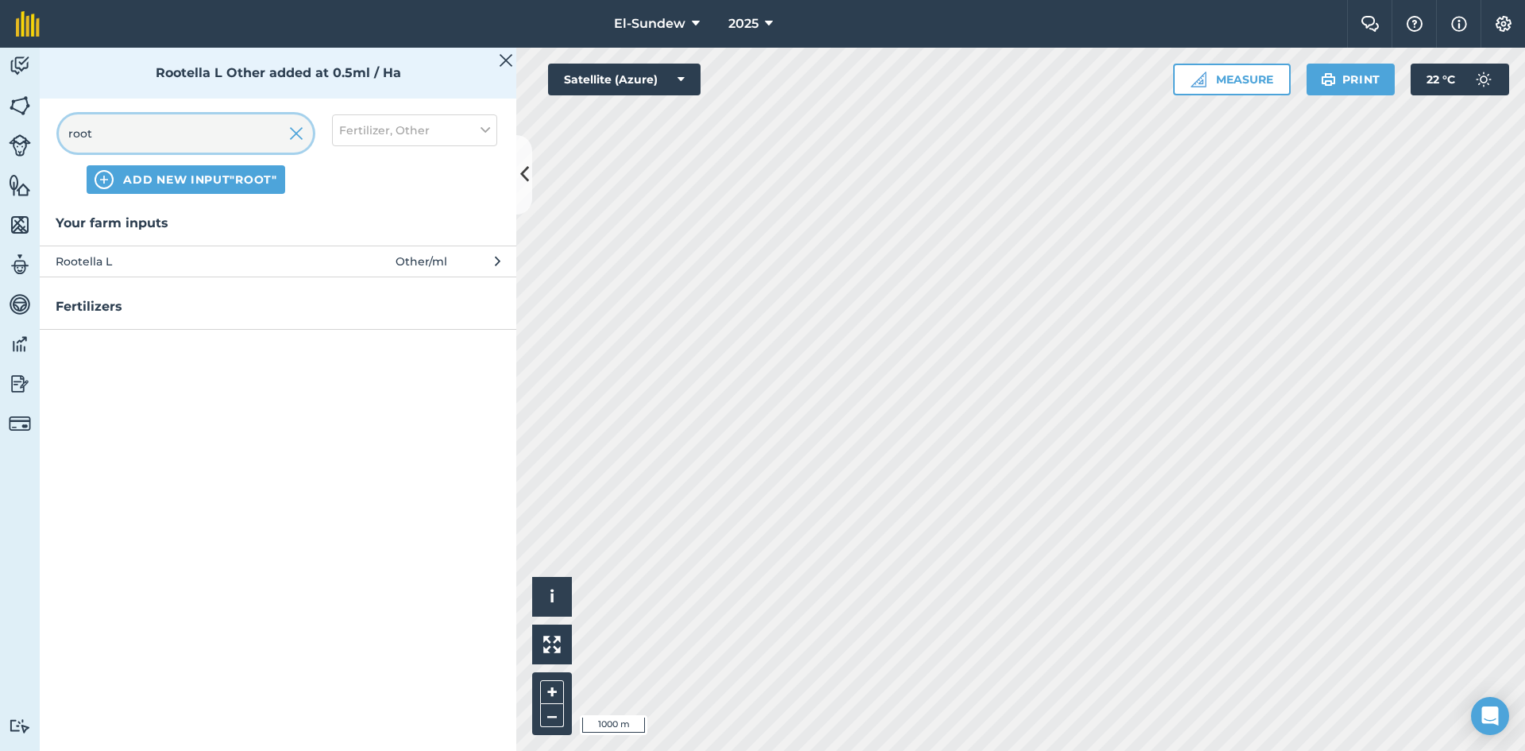
click at [202, 140] on input "root" at bounding box center [186, 133] width 254 height 38
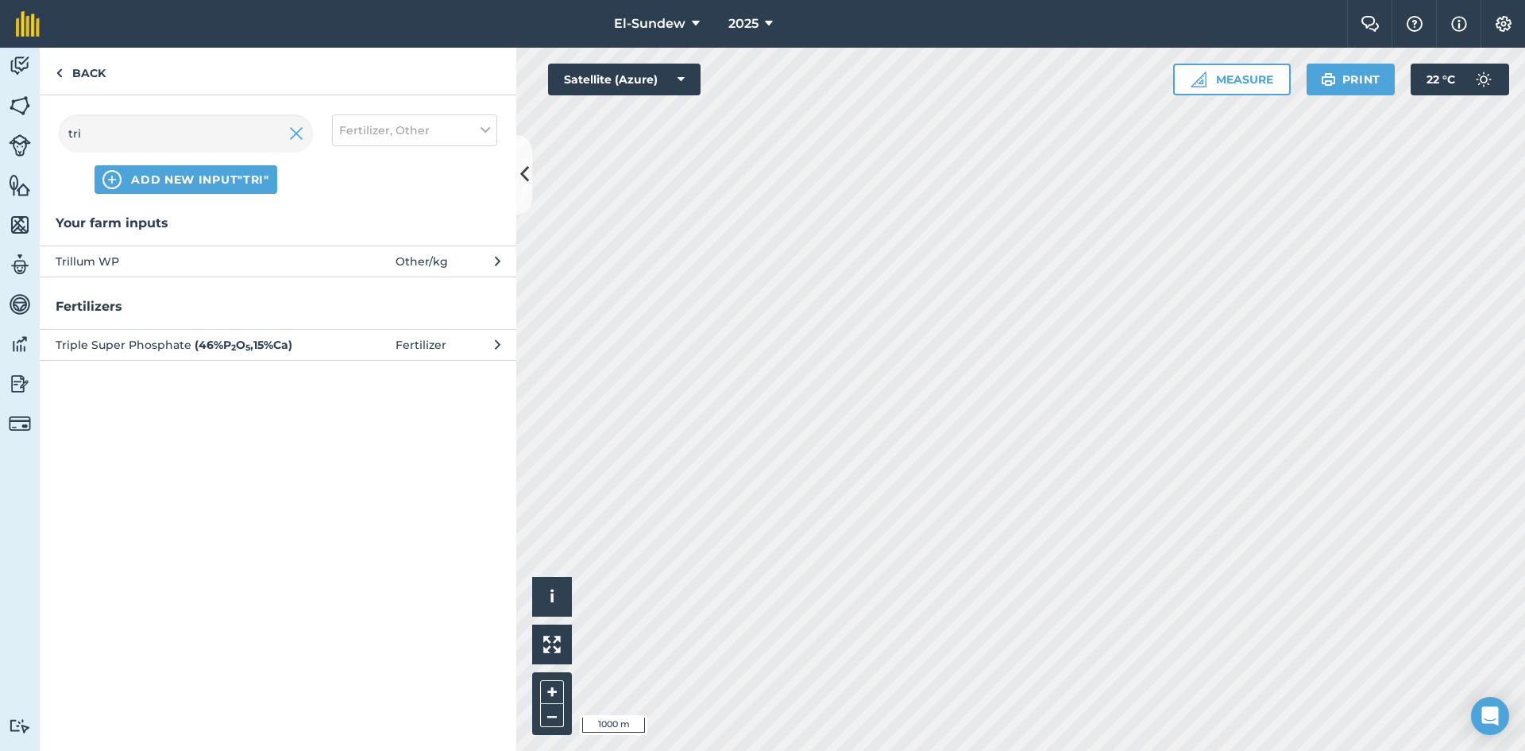
click at [199, 265] on span "Trillum WP" at bounding box center [186, 261] width 260 height 17
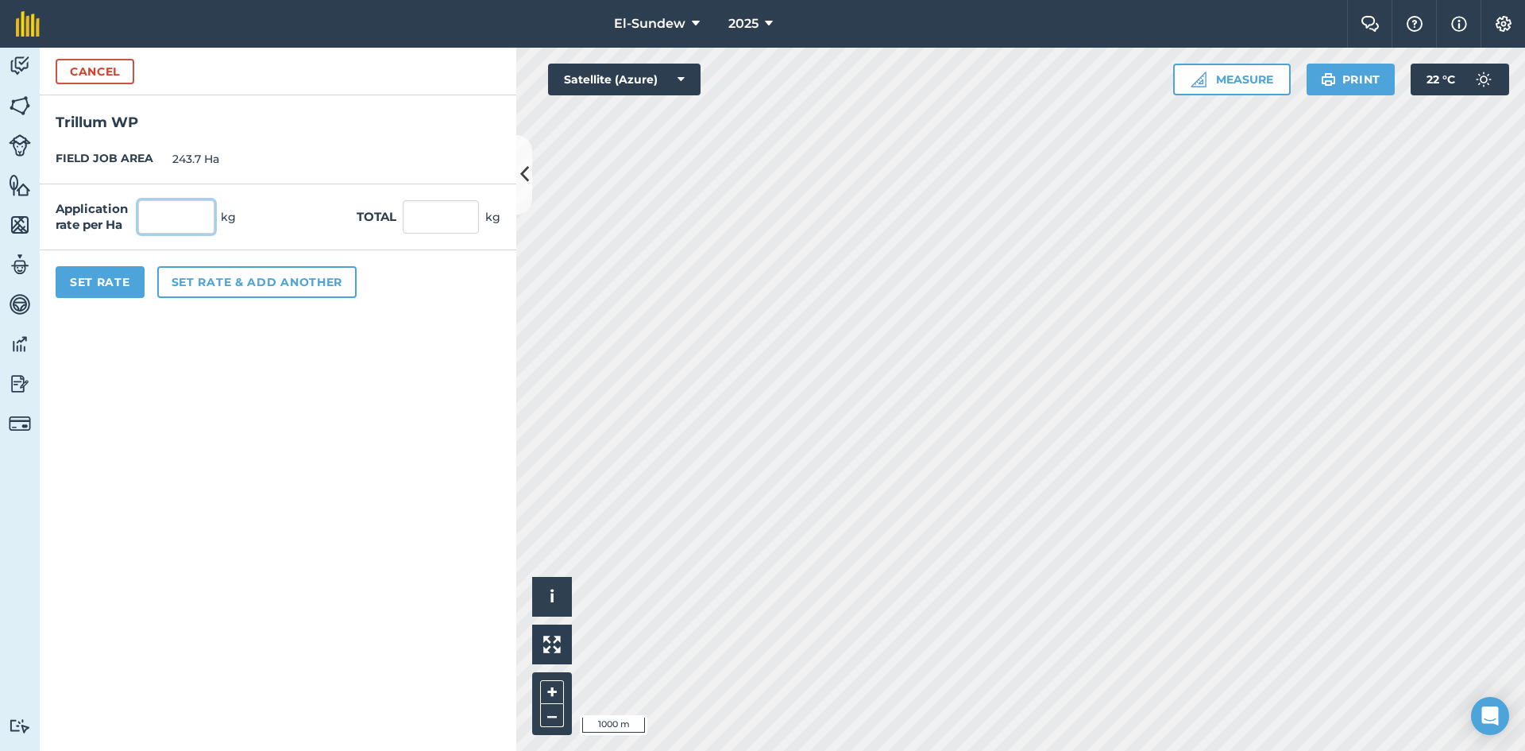
click at [199, 224] on input "text" at bounding box center [176, 216] width 76 height 33
click at [216, 272] on button "Set rate & add another" at bounding box center [256, 282] width 199 height 32
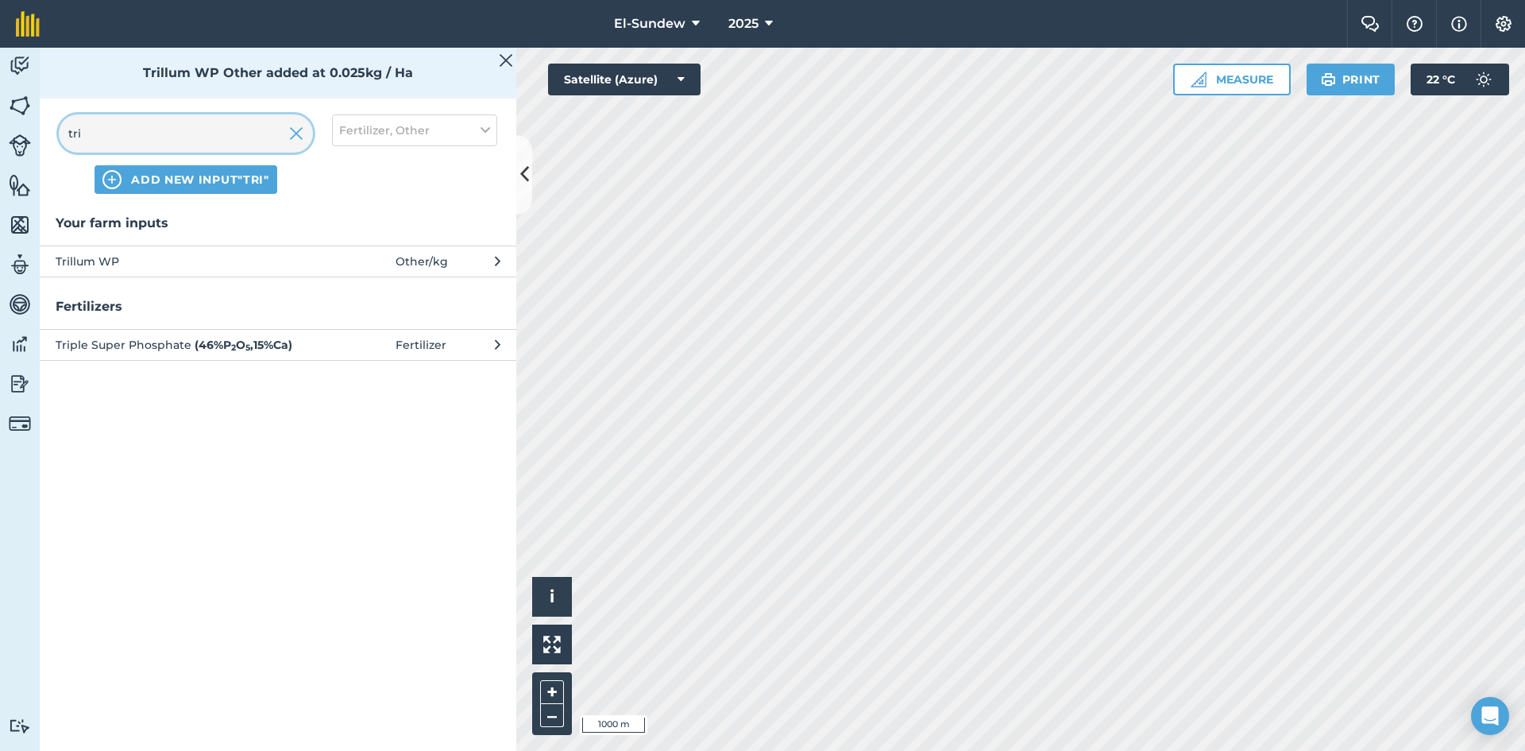
click at [169, 129] on input "tri" at bounding box center [186, 133] width 254 height 38
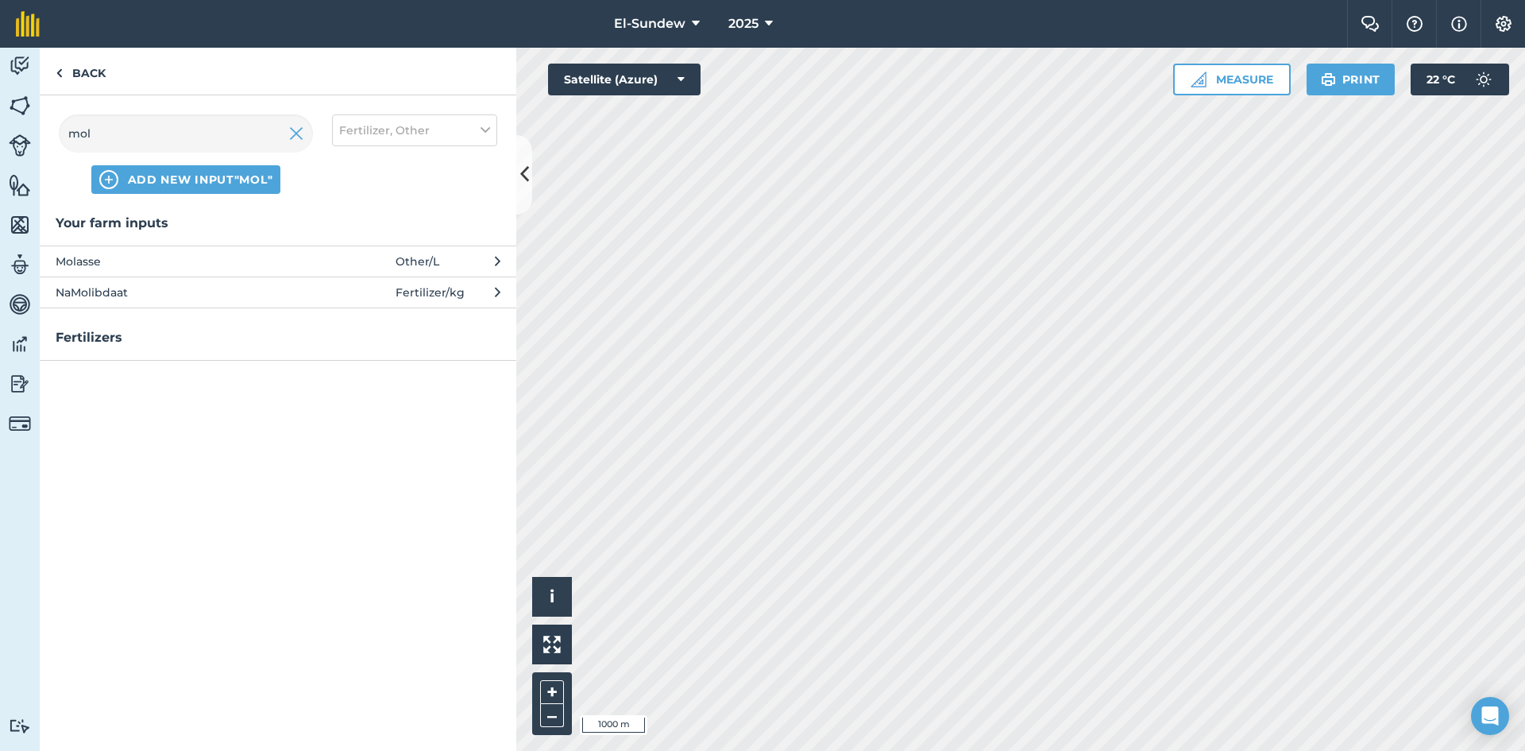
click at [184, 261] on span "Molasse" at bounding box center [186, 261] width 260 height 17
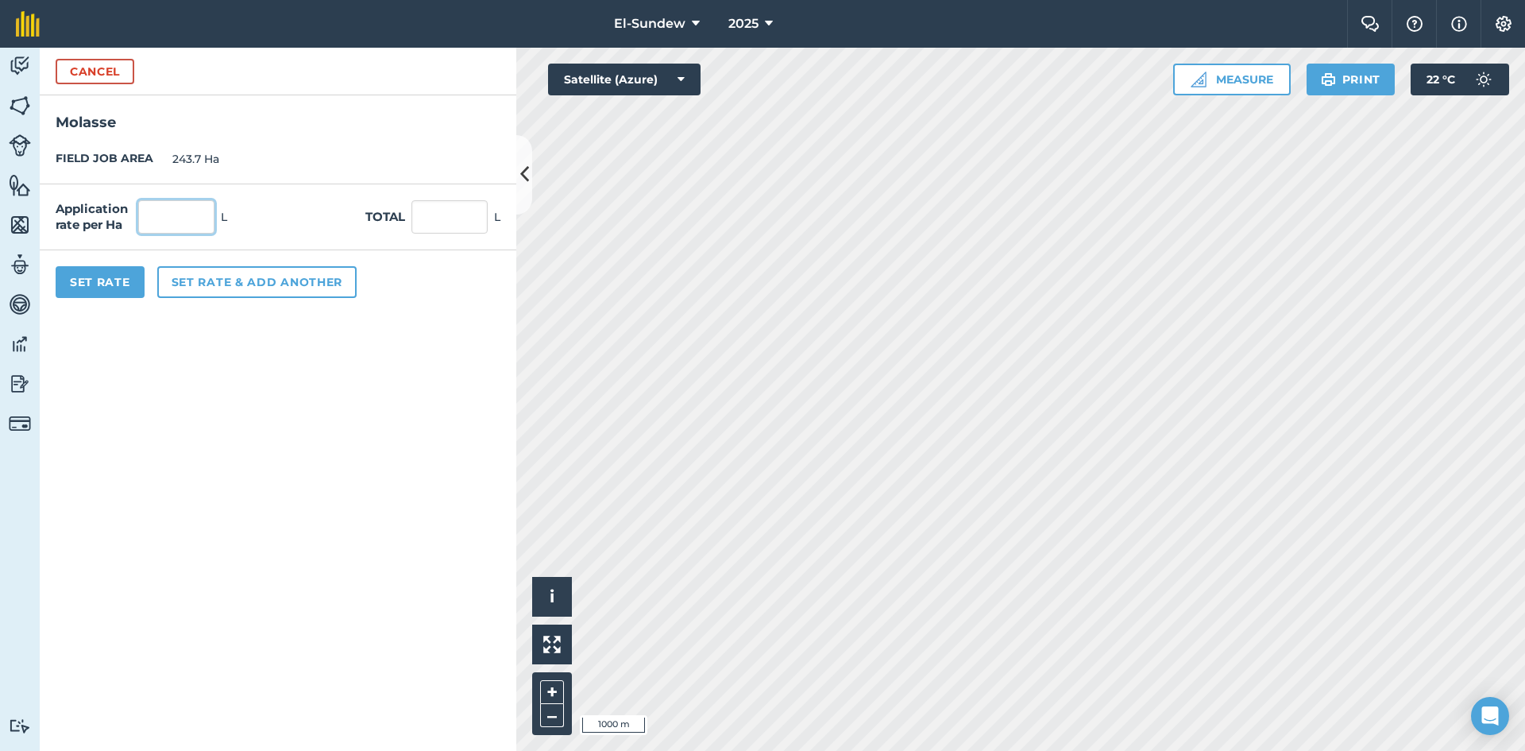
click at [210, 218] on input "text" at bounding box center [176, 216] width 76 height 33
click at [108, 286] on button "Set Rate" at bounding box center [100, 282] width 89 height 32
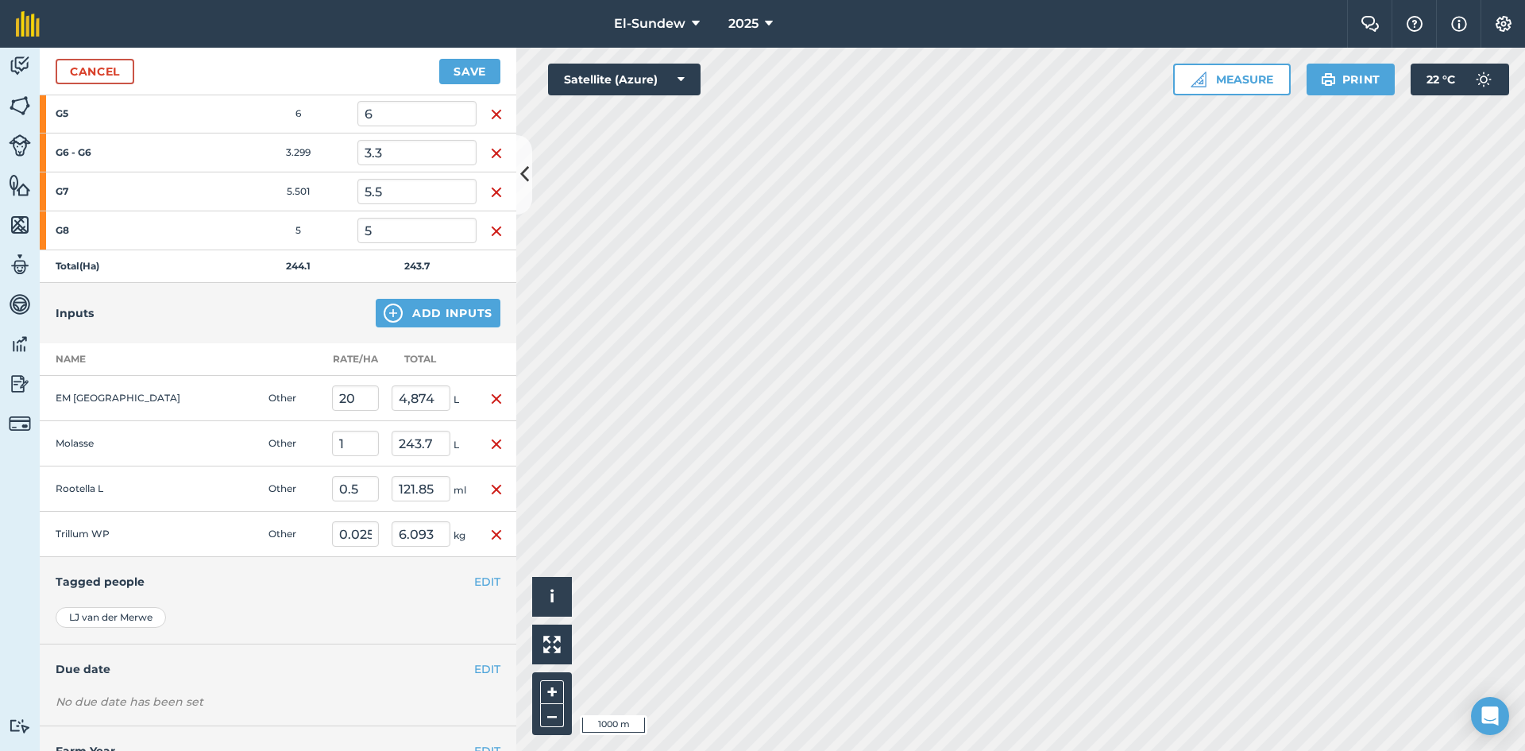
scroll to position [1645, 0]
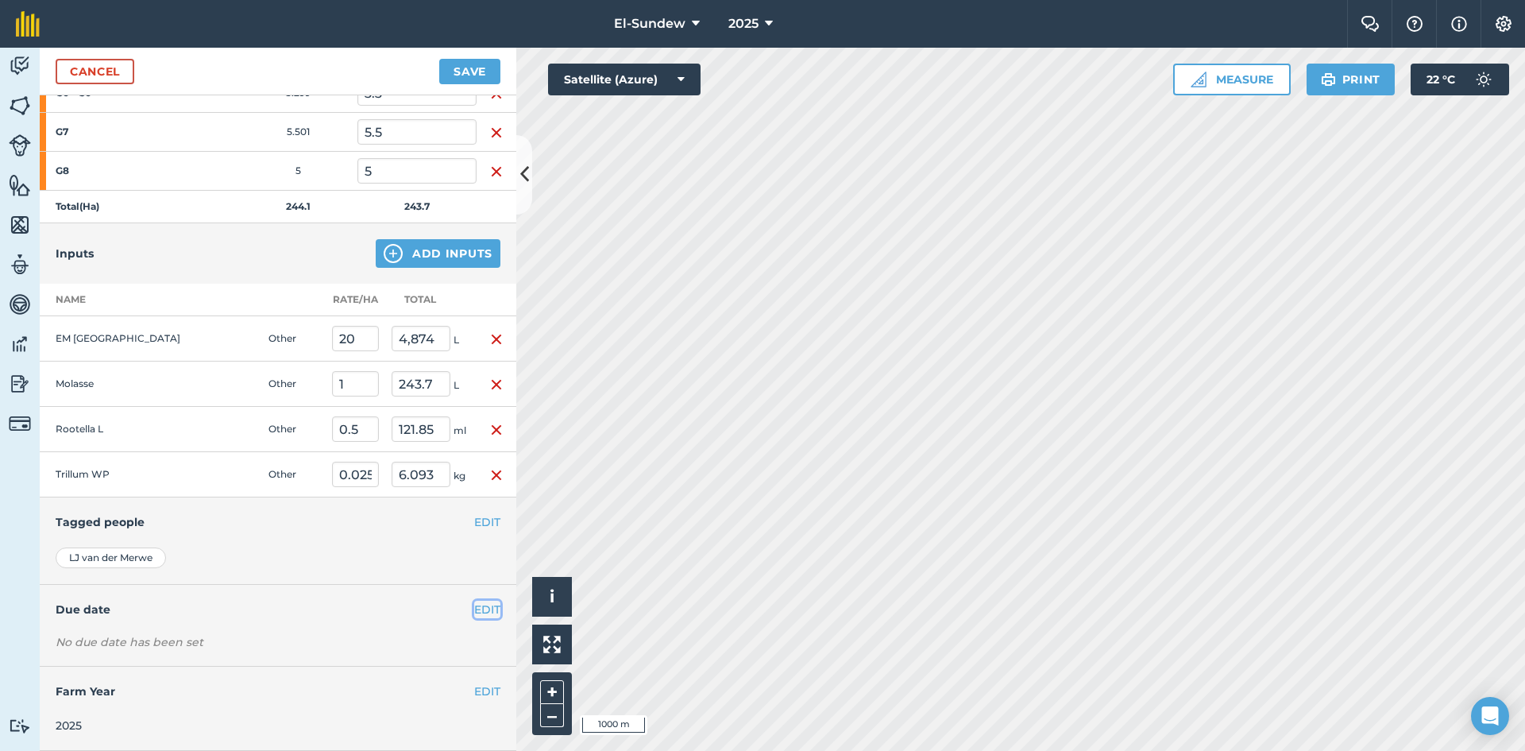
click at [474, 611] on button "EDIT" at bounding box center [487, 609] width 26 height 17
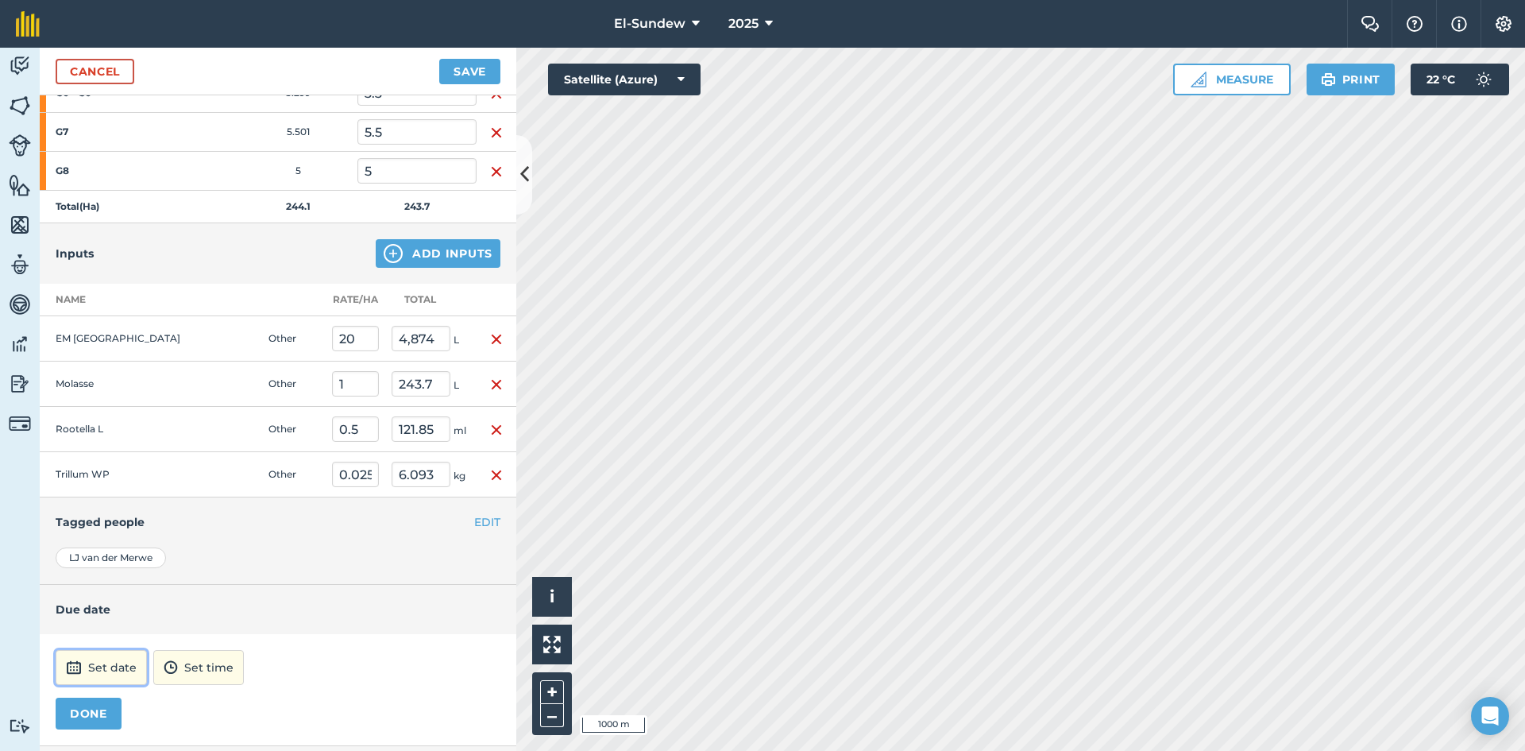
click at [95, 663] on button "Set date" at bounding box center [101, 667] width 91 height 35
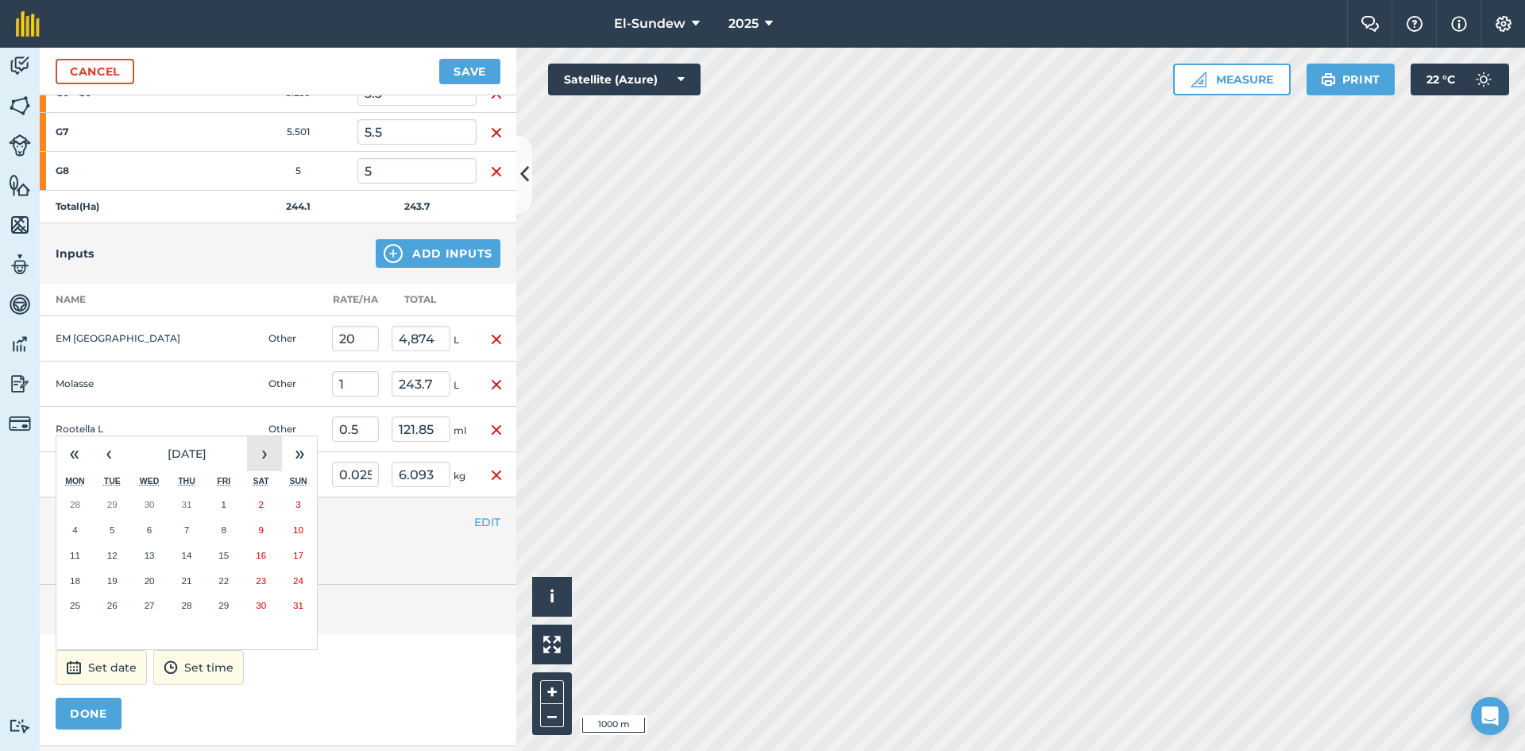
click at [270, 463] on button "›" at bounding box center [264, 453] width 35 height 35
click at [87, 508] on button "1" at bounding box center [74, 504] width 37 height 25
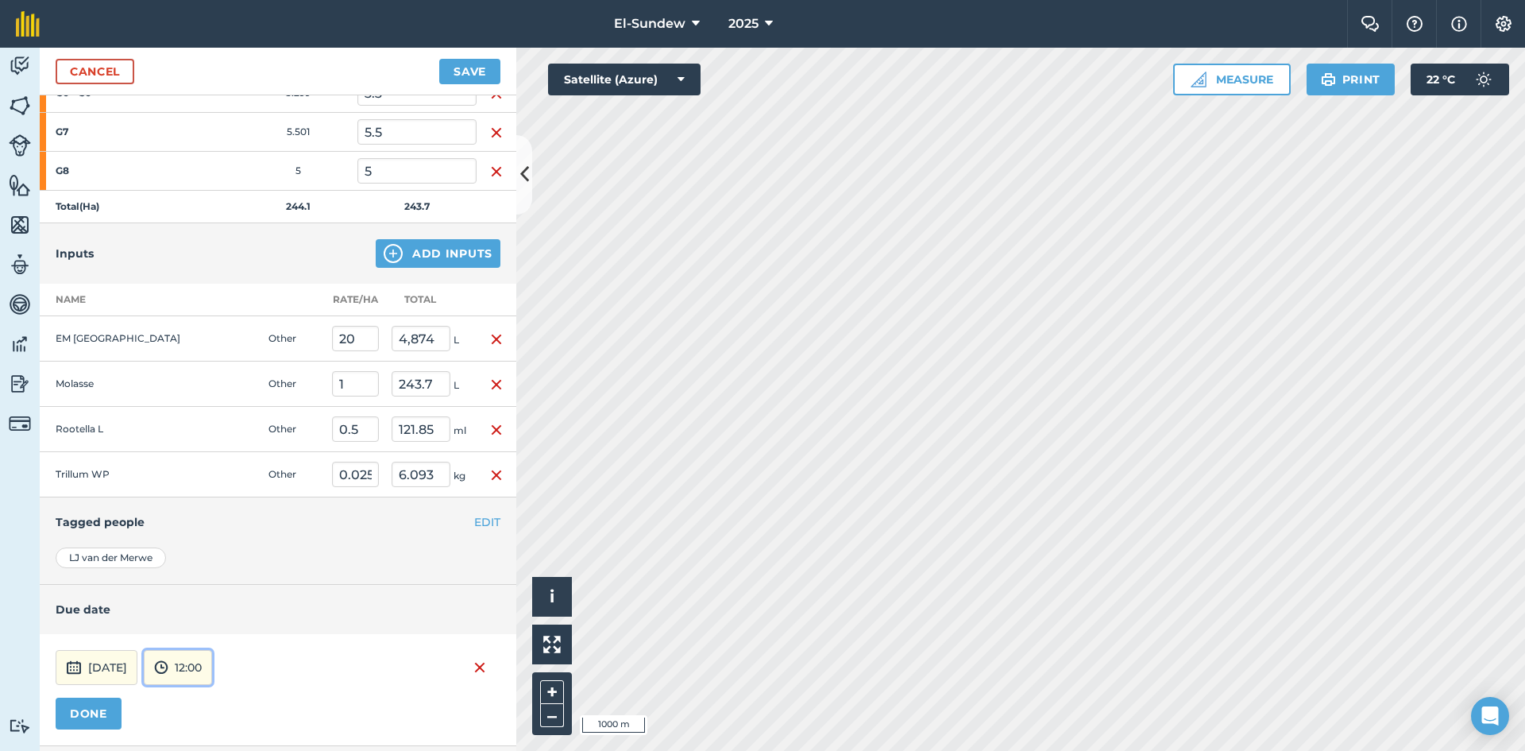
click at [212, 667] on button "12:00" at bounding box center [178, 667] width 68 height 35
click at [213, 574] on button "07:00" at bounding box center [182, 584] width 75 height 25
click at [103, 705] on button "DONE" at bounding box center [89, 714] width 66 height 32
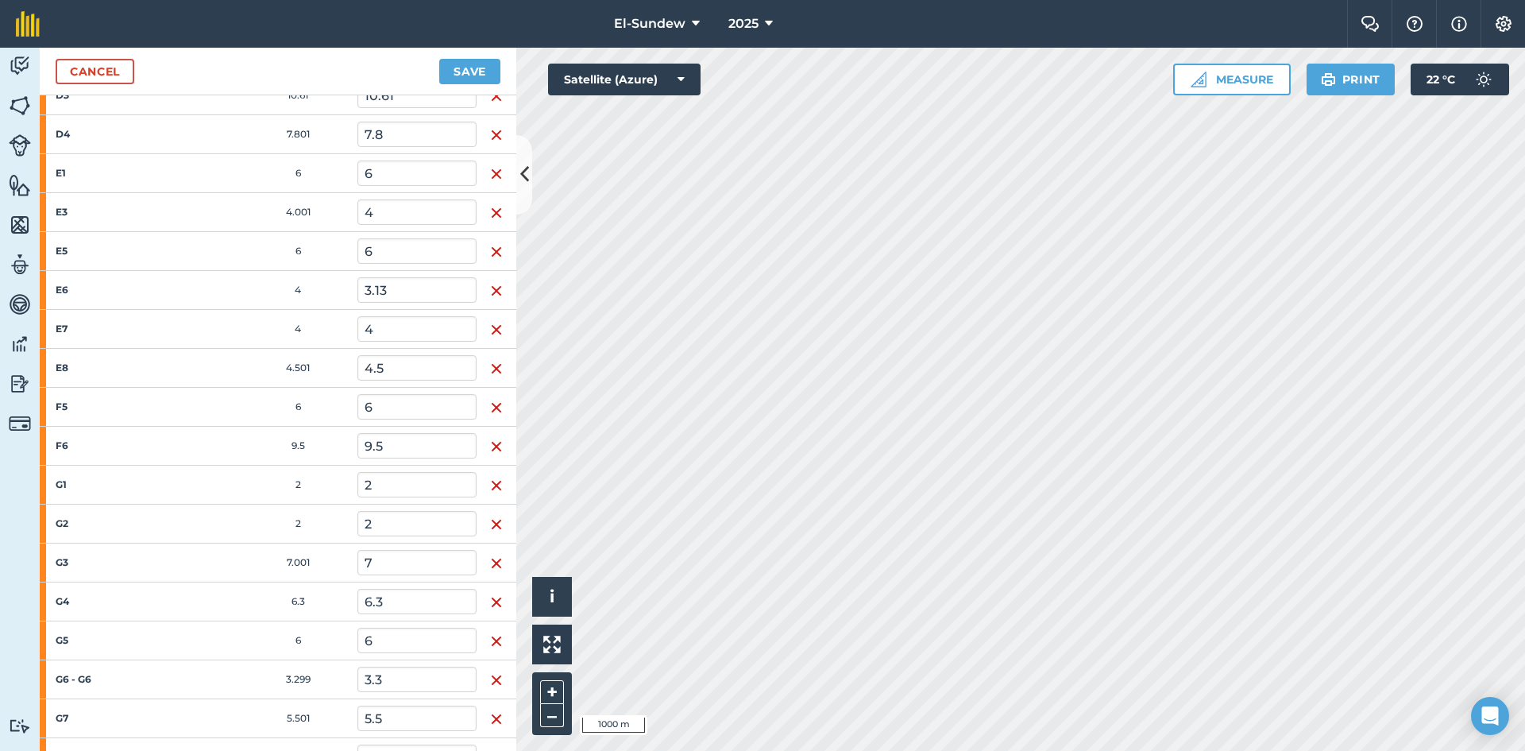
scroll to position [1589, 0]
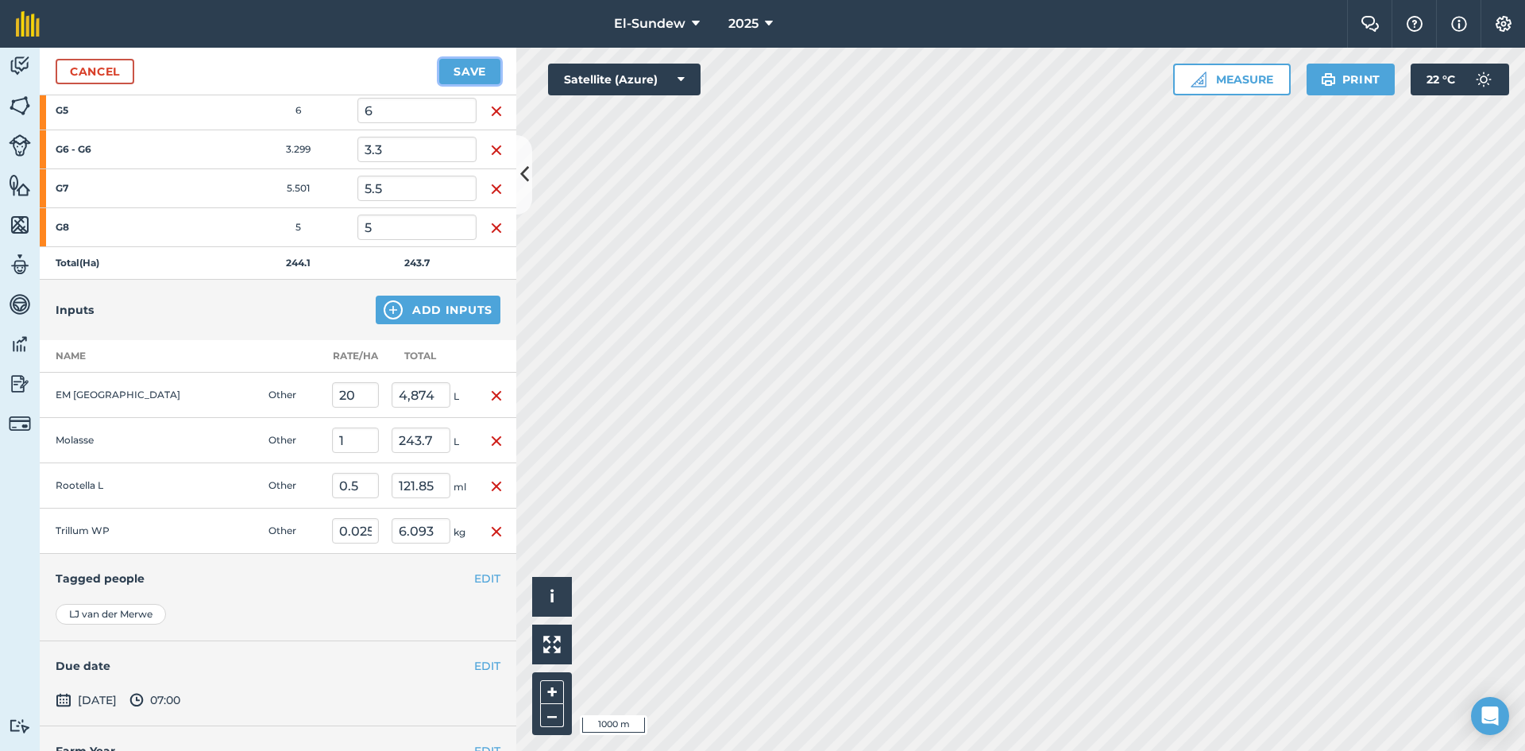
click at [467, 66] on button "Save" at bounding box center [469, 71] width 61 height 25
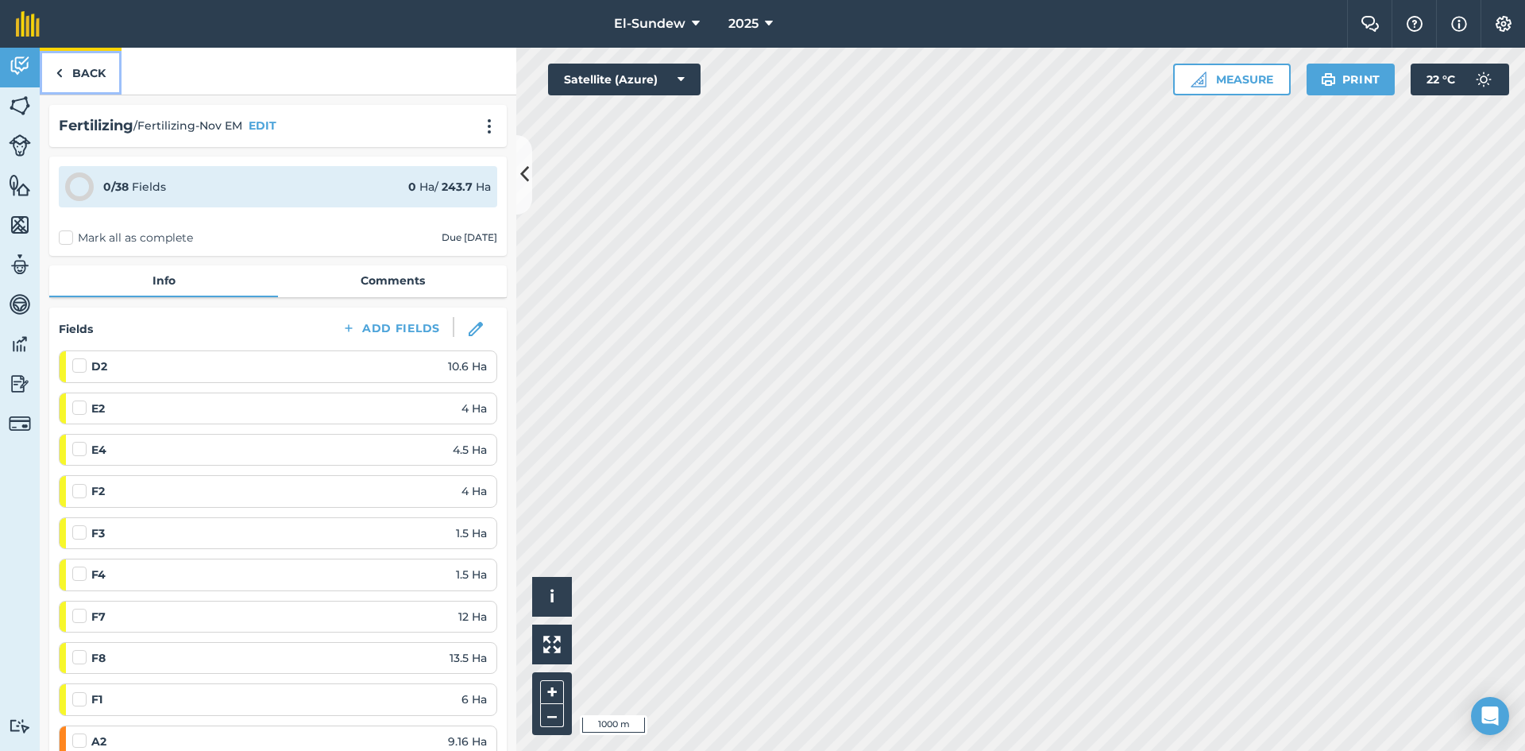
click at [87, 83] on link "Back" at bounding box center [81, 71] width 82 height 47
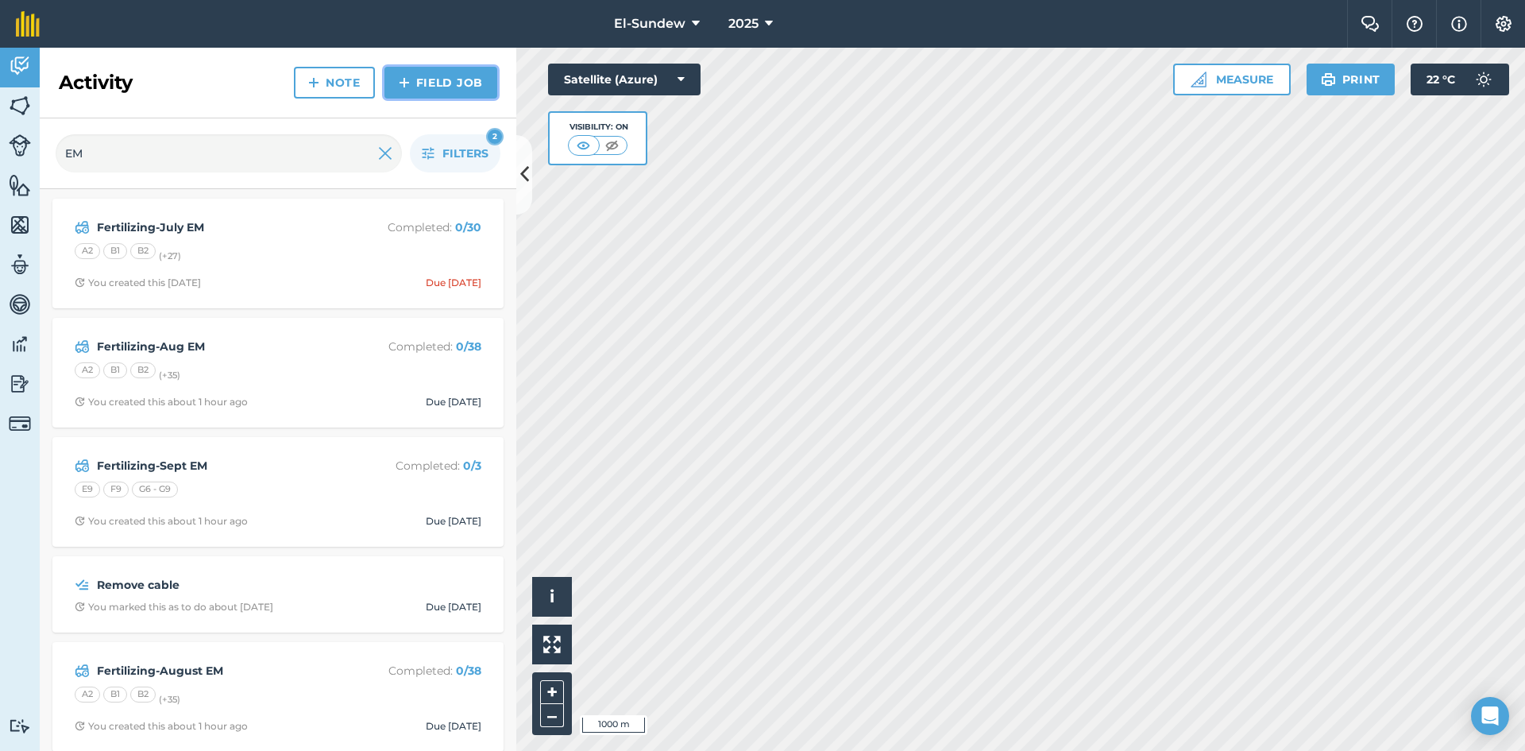
click at [405, 83] on img at bounding box center [404, 82] width 11 height 19
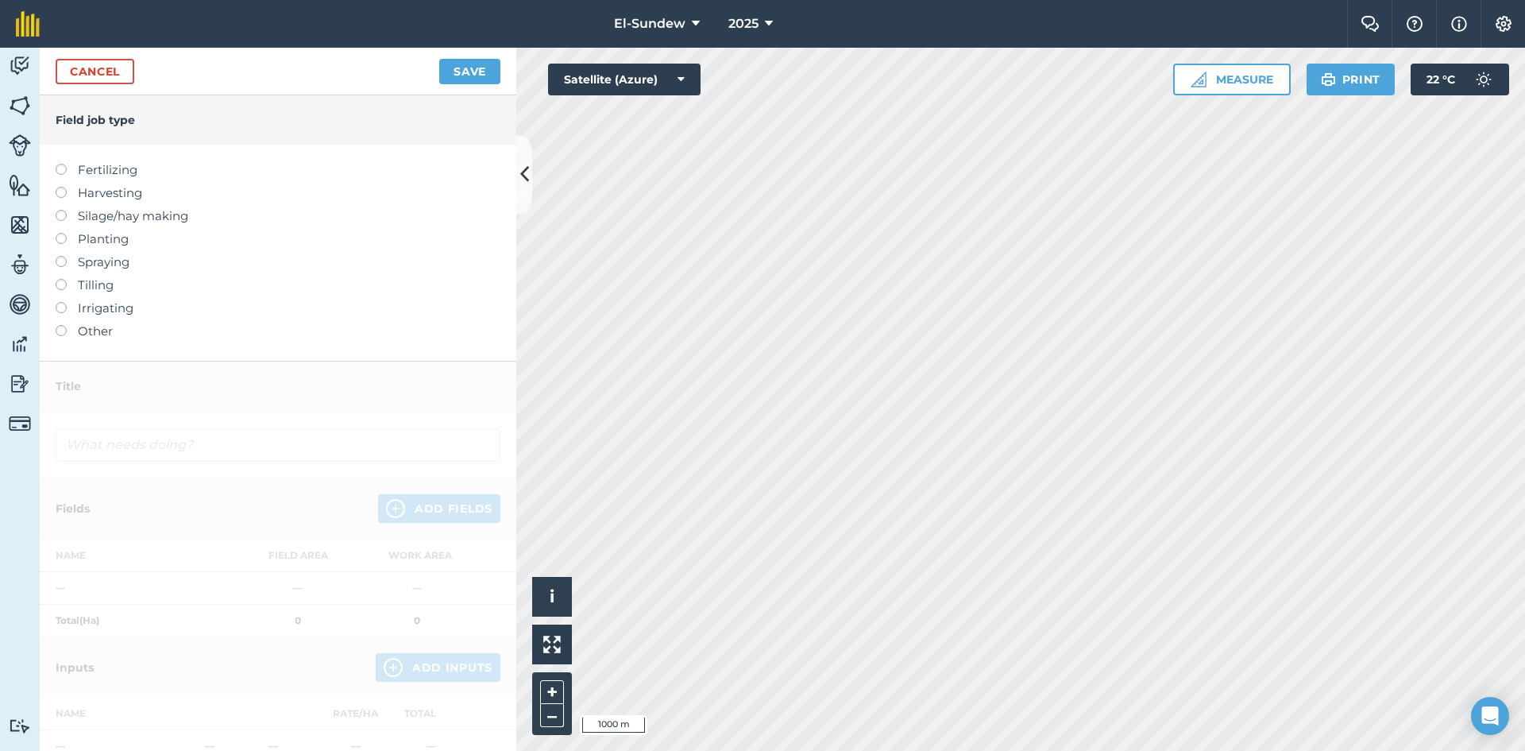
click at [124, 172] on label "Fertilizing" at bounding box center [278, 169] width 445 height 19
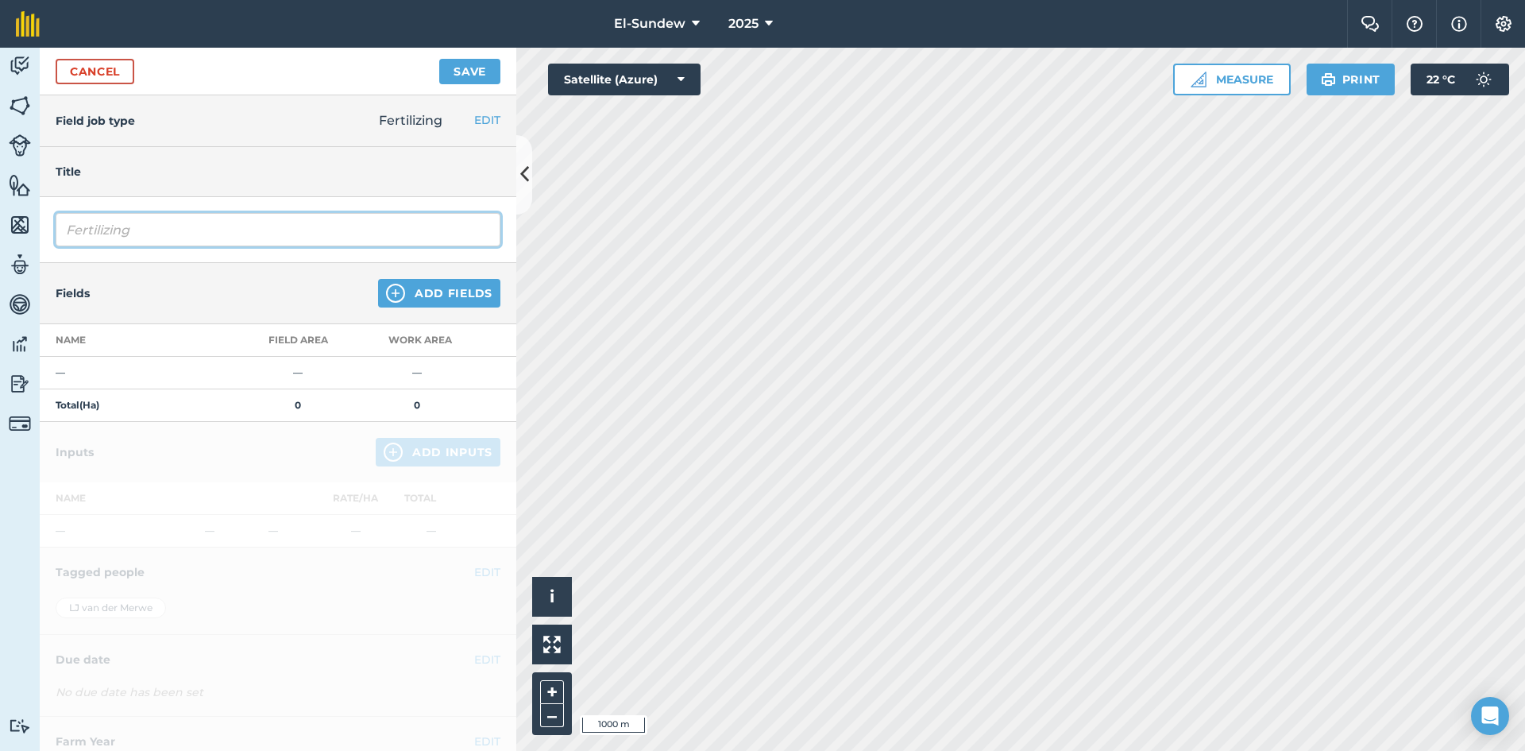
click at [203, 228] on input "Fertilizing" at bounding box center [278, 229] width 445 height 33
click at [392, 297] on img at bounding box center [395, 293] width 19 height 19
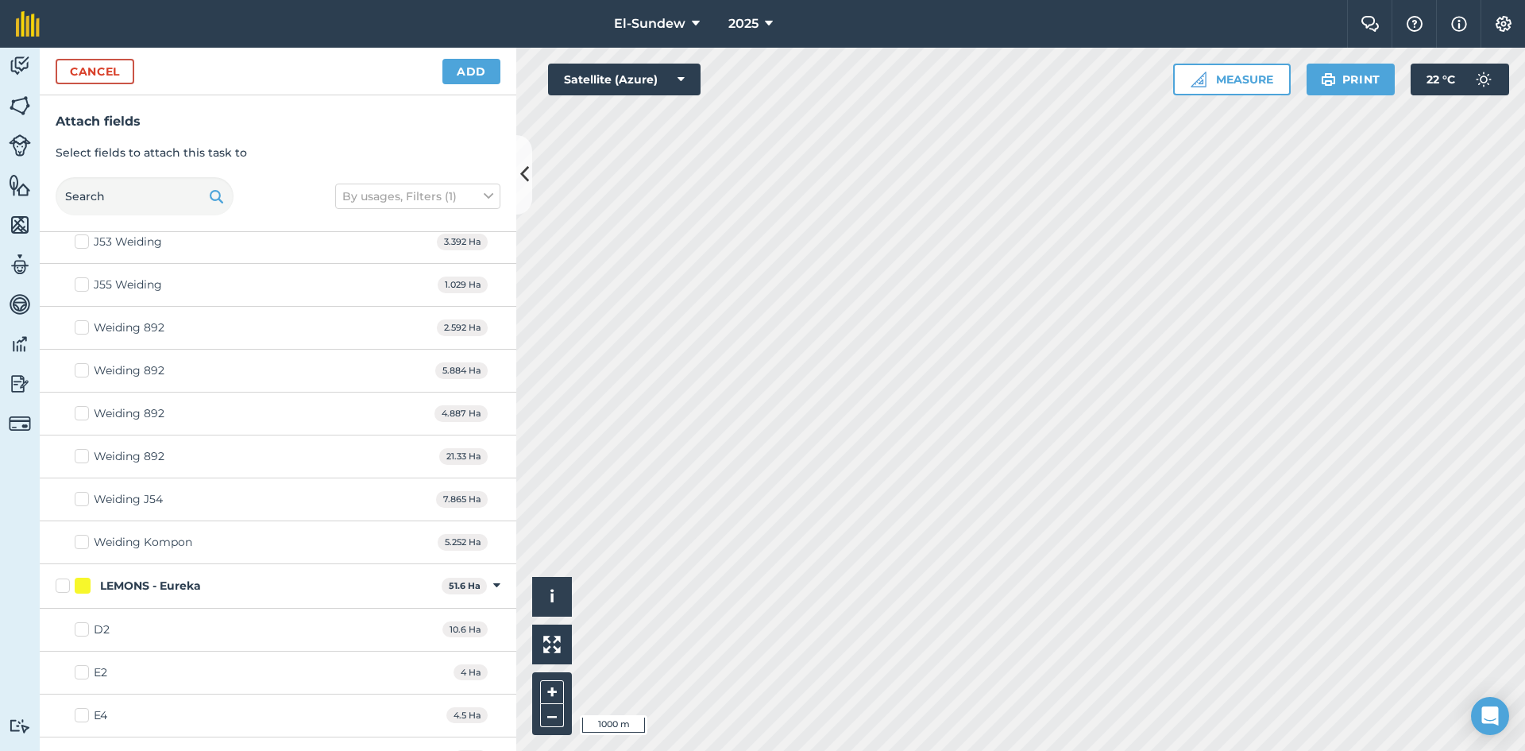
scroll to position [794, 0]
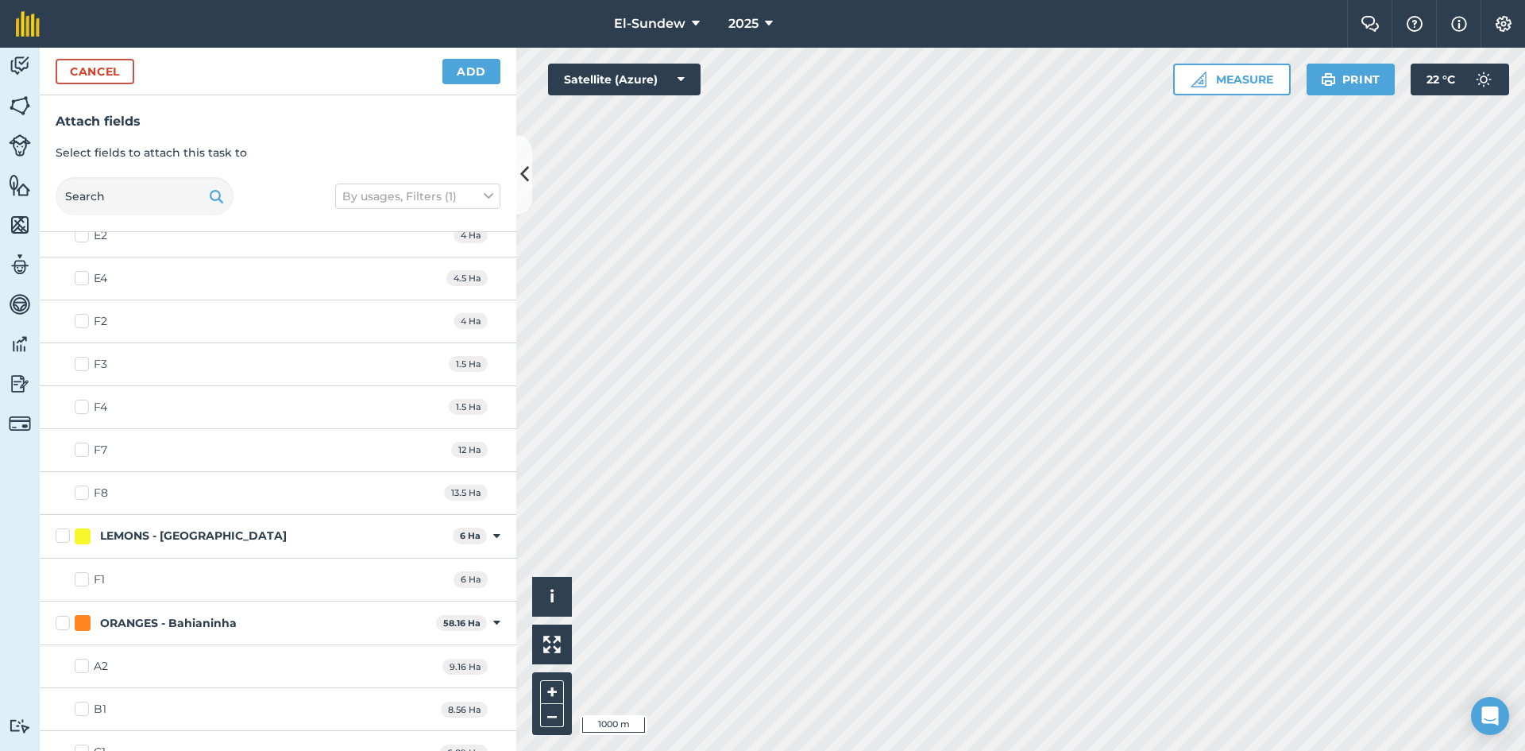
click at [69, 534] on label "LEMONS - [GEOGRAPHIC_DATA]" at bounding box center [251, 535] width 391 height 17
click at [66, 534] on input "LEMONS - [GEOGRAPHIC_DATA]" at bounding box center [61, 532] width 10 height 10
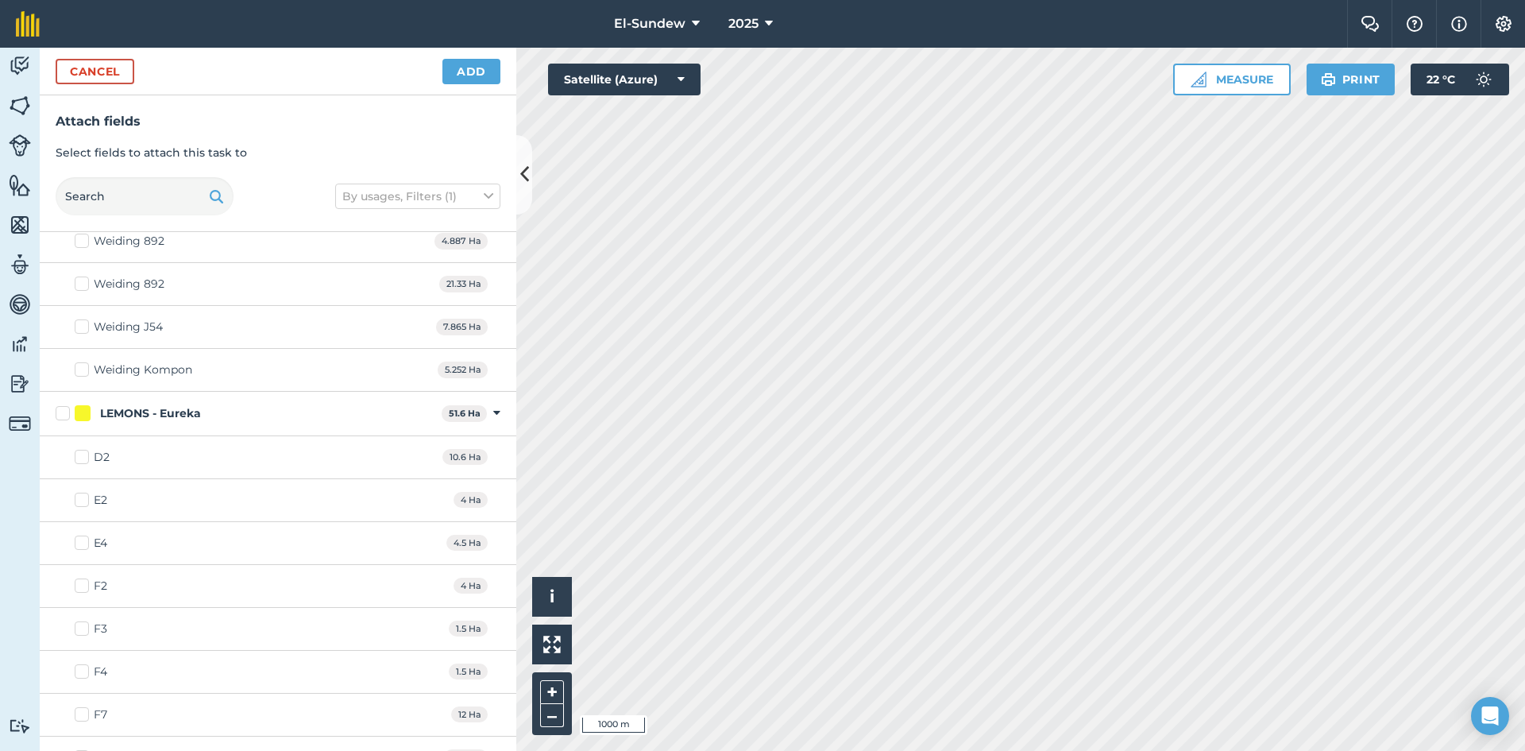
click at [60, 417] on label "LEMONS - Eureka" at bounding box center [246, 413] width 380 height 17
click at [60, 415] on input "LEMONS - Eureka" at bounding box center [61, 410] width 10 height 10
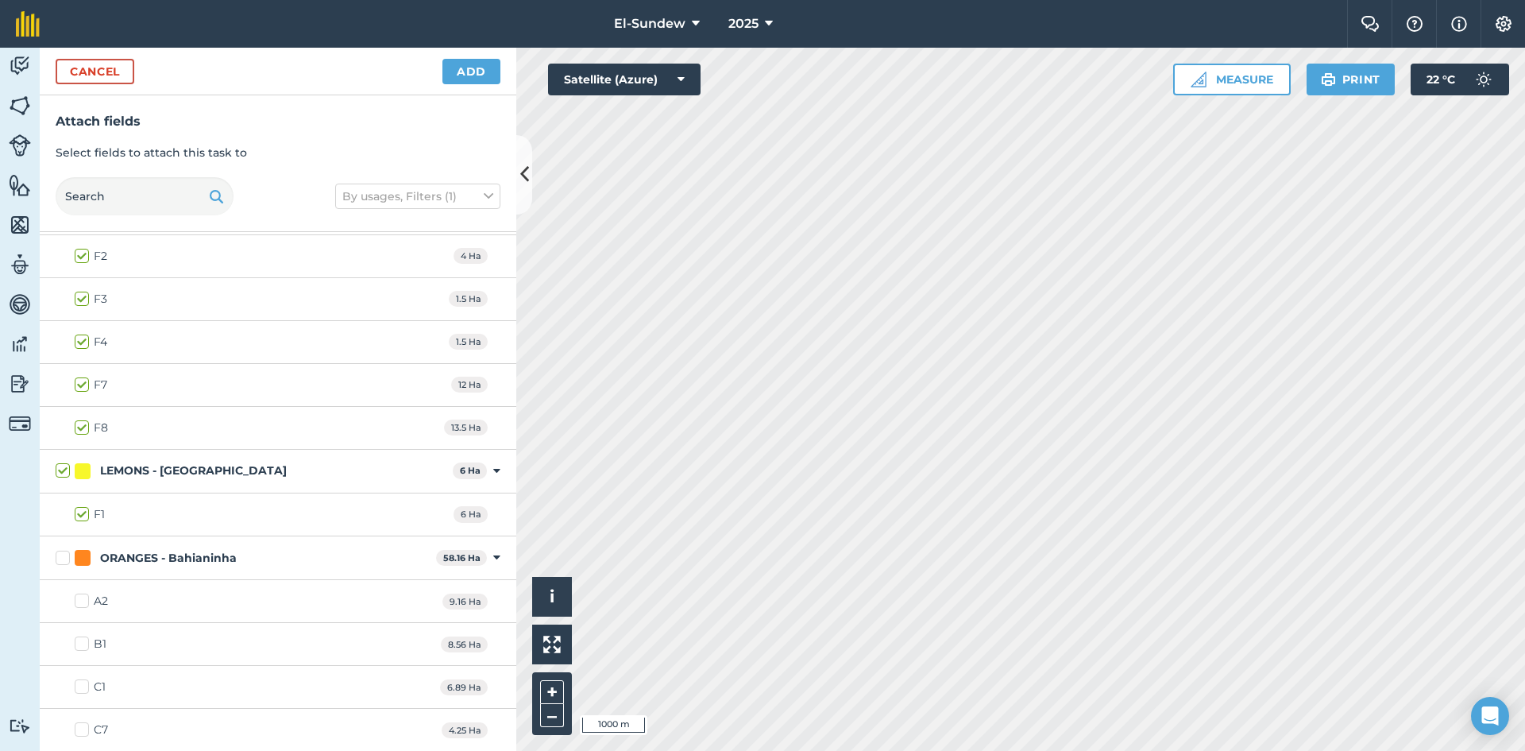
scroll to position [1059, 0]
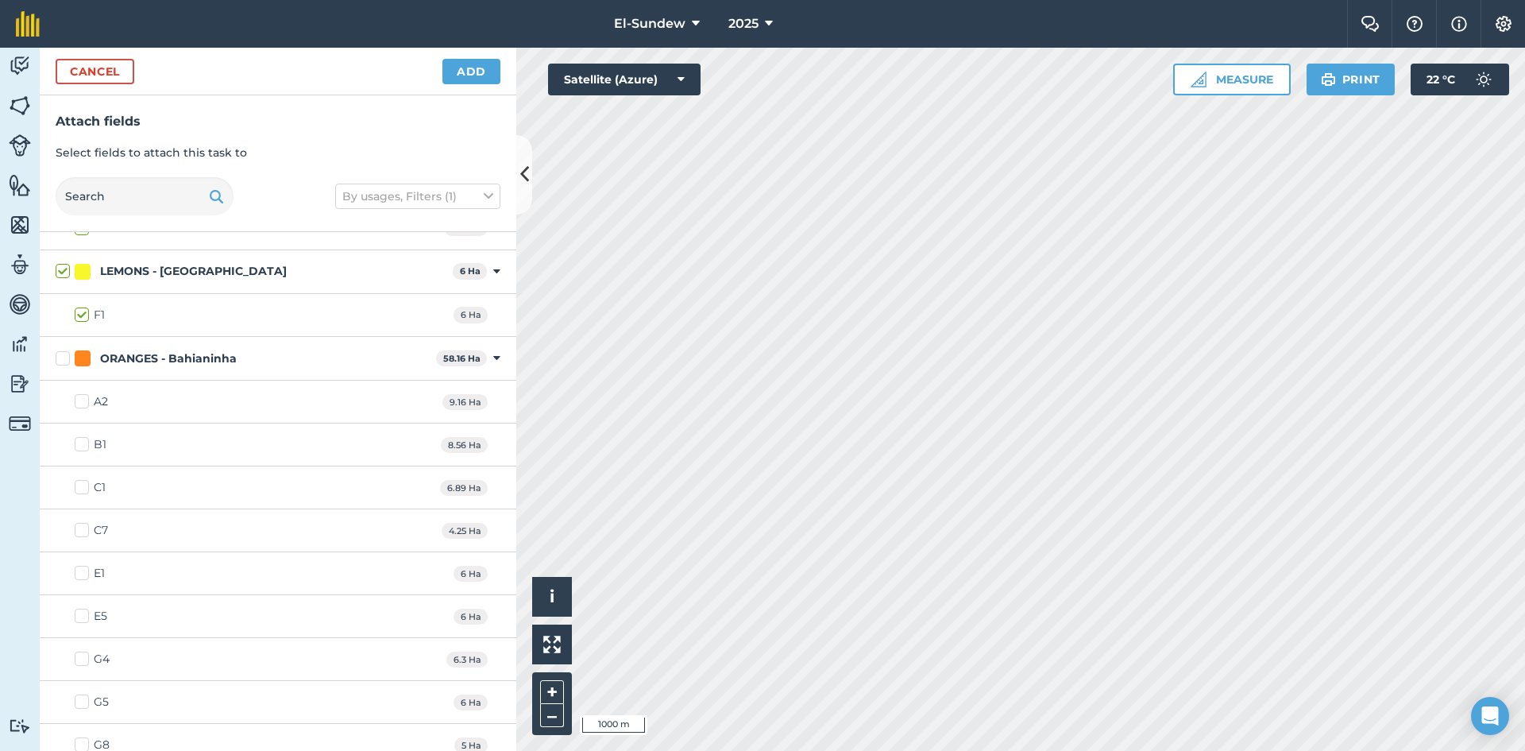
click at [69, 356] on label "ORANGES - Bahianinha" at bounding box center [243, 358] width 374 height 17
click at [66, 356] on input "ORANGES - Bahianinha" at bounding box center [61, 355] width 10 height 10
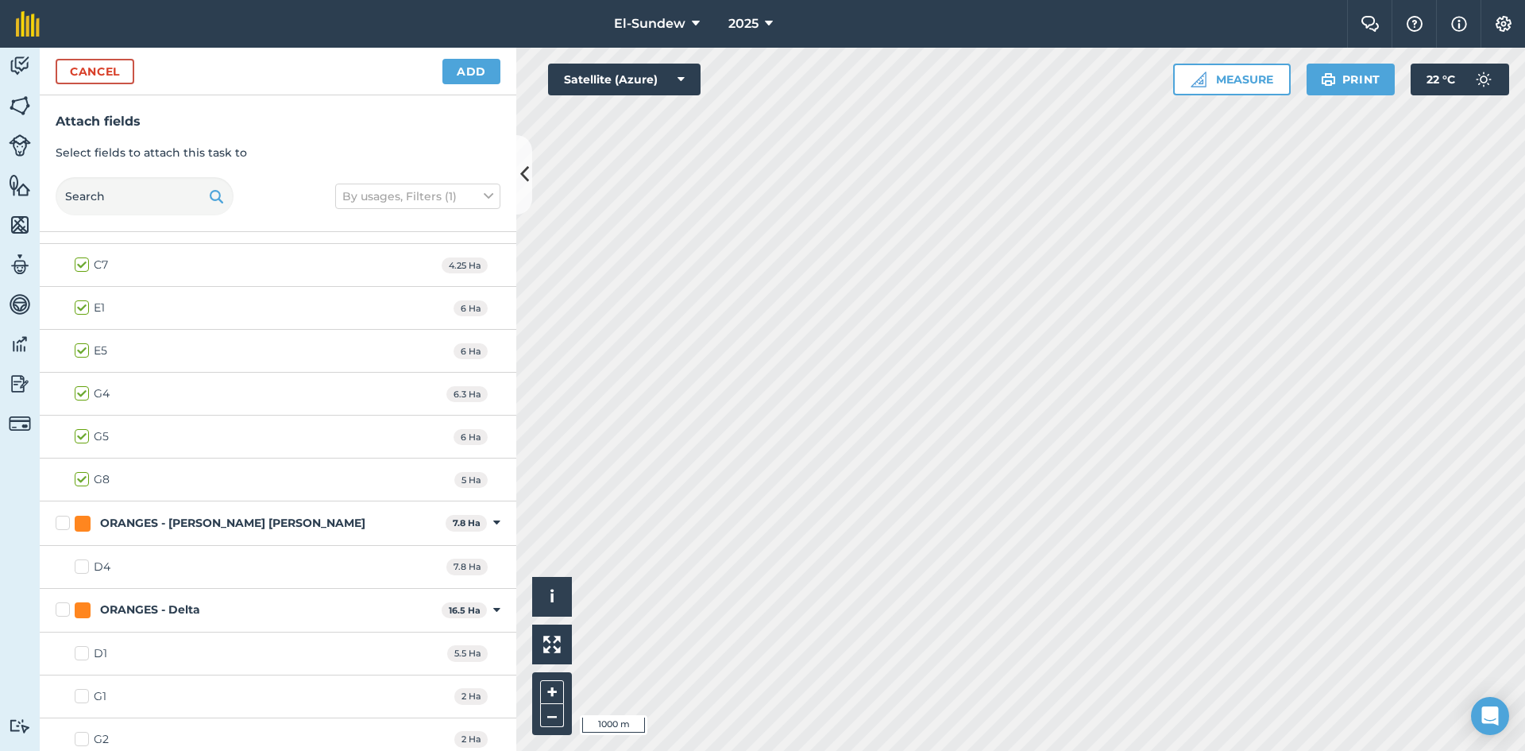
click at [61, 531] on label "ORANGES - [PERSON_NAME] [PERSON_NAME]" at bounding box center [248, 523] width 384 height 17
click at [61, 525] on input "ORANGES - [PERSON_NAME] [PERSON_NAME]" at bounding box center [61, 520] width 10 height 10
click at [66, 611] on label "ORANGES - Delta" at bounding box center [246, 609] width 380 height 17
click at [66, 611] on input "ORANGES - Delta" at bounding box center [61, 606] width 10 height 10
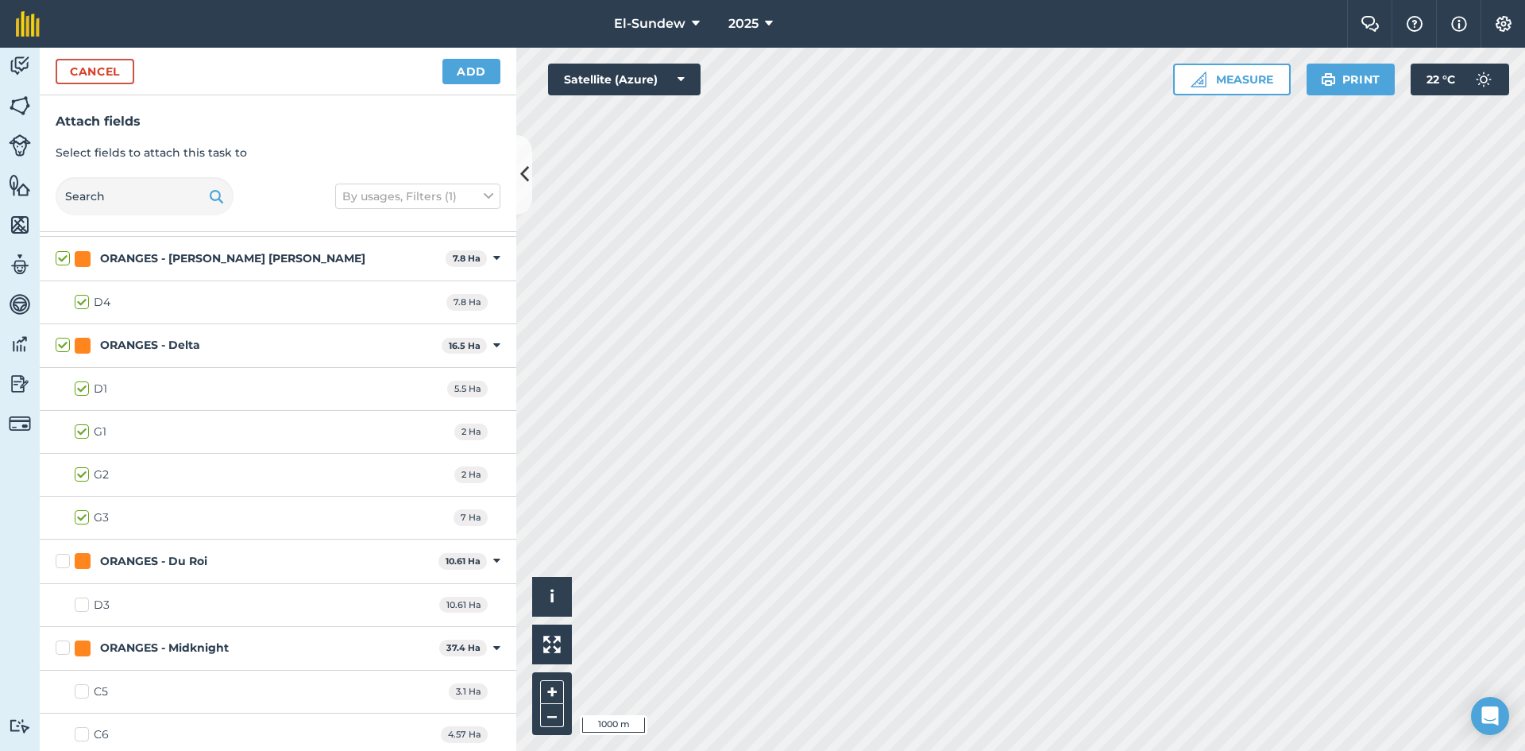
click at [56, 563] on label "ORANGES - Du Roi" at bounding box center [244, 561] width 377 height 17
click at [56, 563] on input "ORANGES - Du Roi" at bounding box center [61, 558] width 10 height 10
click at [58, 640] on label "ORANGES - Midknight" at bounding box center [244, 648] width 377 height 17
click at [58, 640] on input "ORANGES - Midknight" at bounding box center [61, 645] width 10 height 10
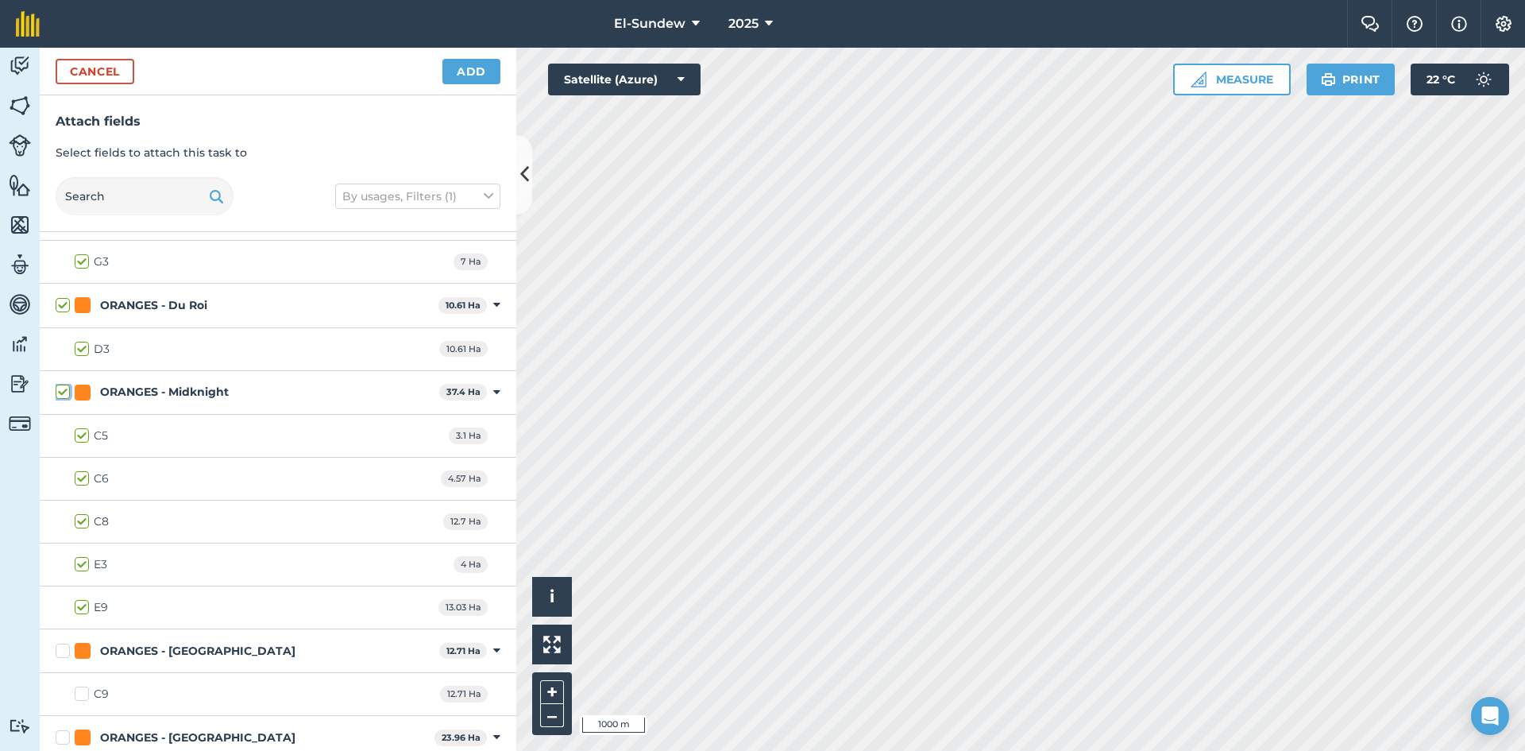
scroll to position [1853, 0]
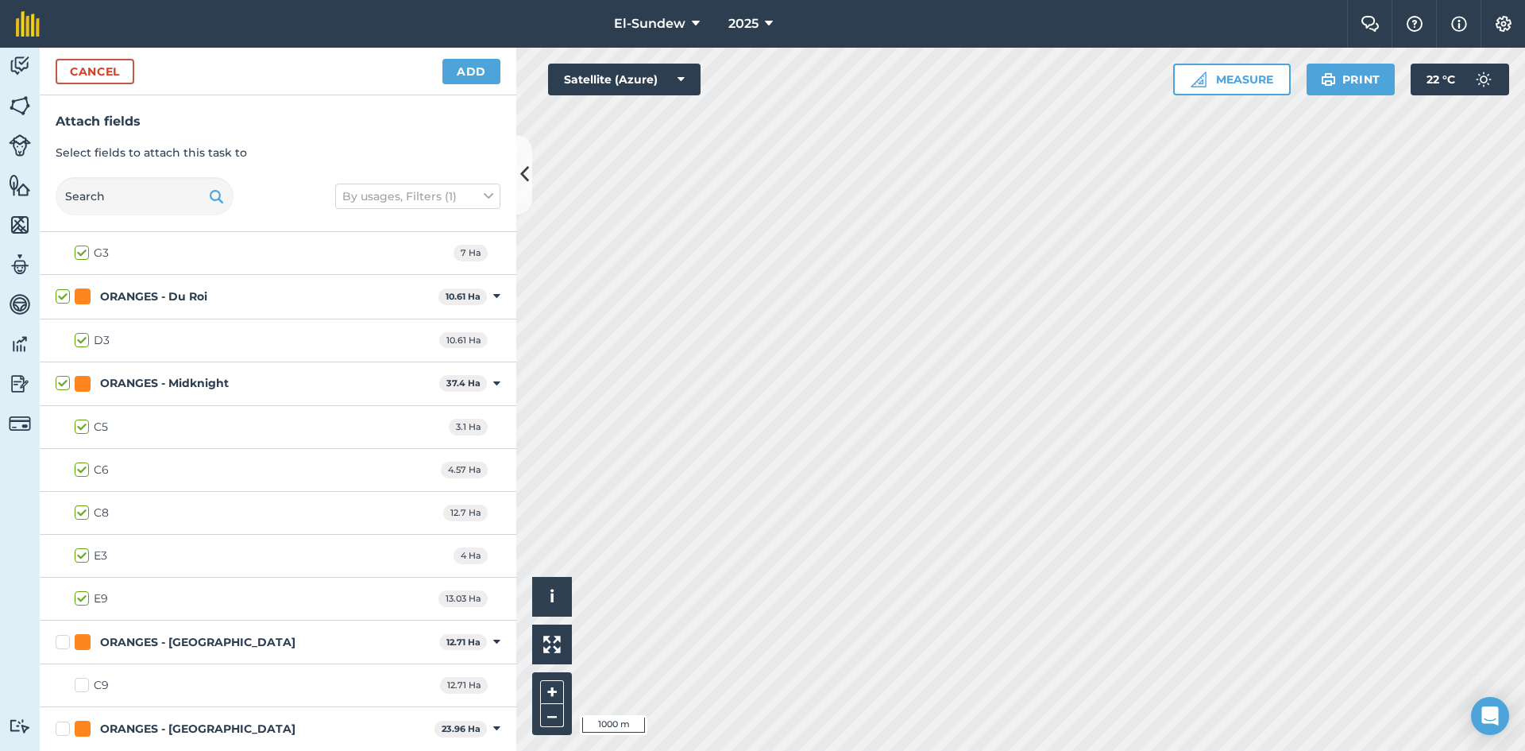
click at [78, 595] on label "E9" at bounding box center [91, 598] width 33 height 17
click at [78, 595] on input "E9" at bounding box center [80, 595] width 10 height 10
click at [61, 643] on label "ORANGES - [GEOGRAPHIC_DATA]" at bounding box center [244, 642] width 377 height 17
click at [61, 643] on input "ORANGES - [GEOGRAPHIC_DATA]" at bounding box center [61, 639] width 10 height 10
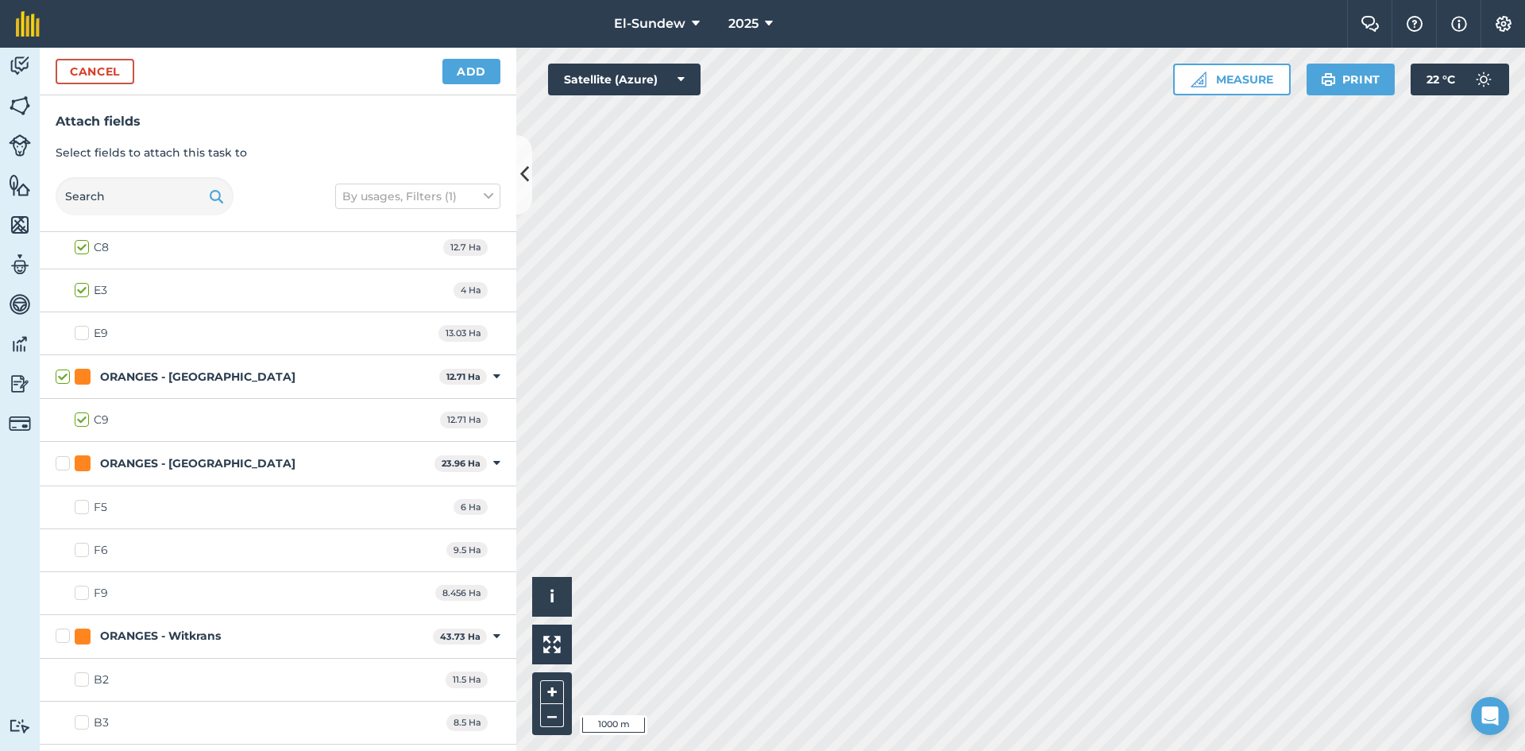
click at [62, 461] on label "ORANGES - [GEOGRAPHIC_DATA]" at bounding box center [242, 463] width 373 height 17
click at [62, 461] on input "ORANGES - [GEOGRAPHIC_DATA]" at bounding box center [61, 460] width 10 height 10
click at [79, 590] on label "F9" at bounding box center [91, 593] width 33 height 17
click at [79, 590] on input "F9" at bounding box center [80, 590] width 10 height 10
click at [60, 639] on label "ORANGES - Witkrans" at bounding box center [241, 636] width 371 height 17
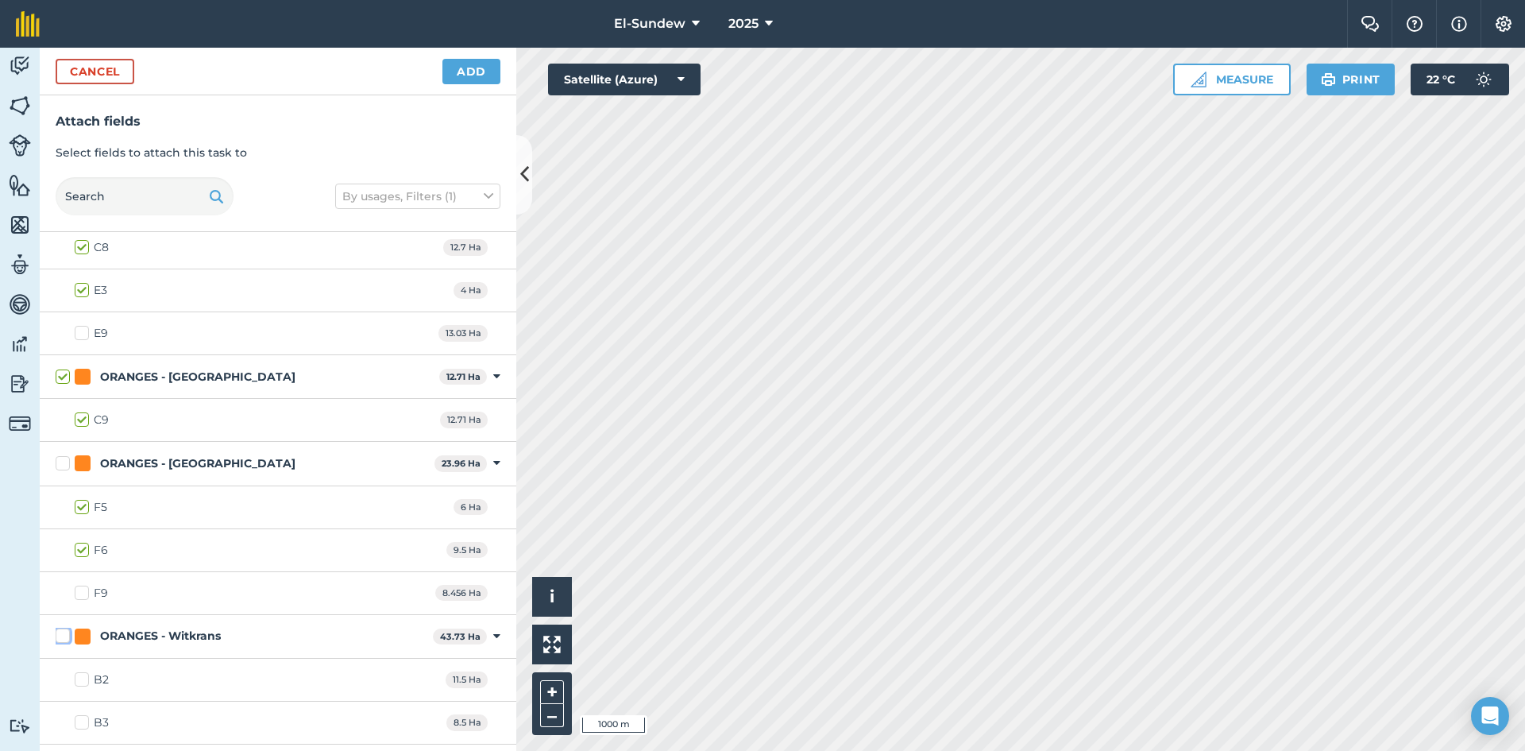
click at [60, 638] on input "ORANGES - Witkrans" at bounding box center [61, 633] width 10 height 10
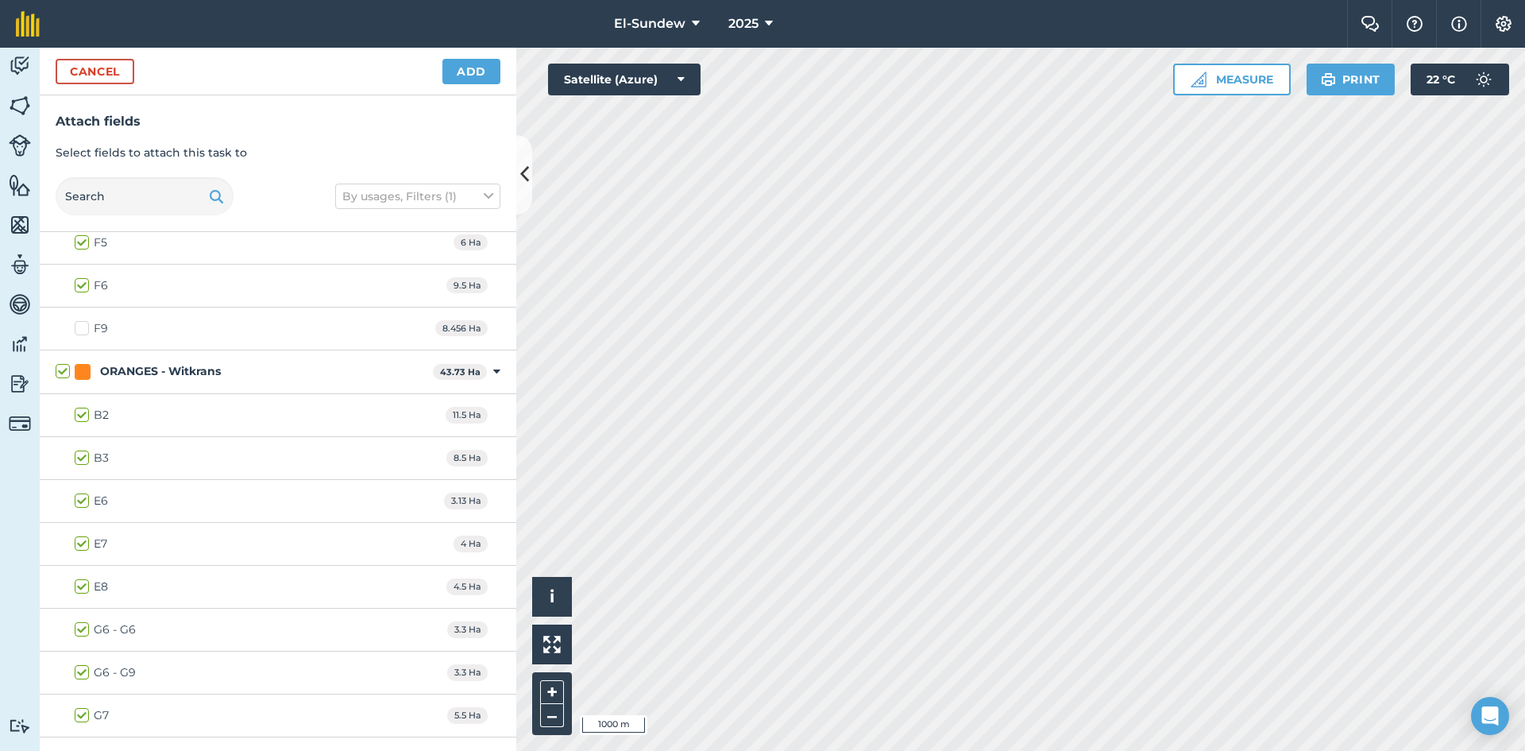
click at [80, 674] on label "G6 - G9" at bounding box center [105, 672] width 61 height 17
click at [80, 674] on input "G6 - G9" at bounding box center [80, 669] width 10 height 10
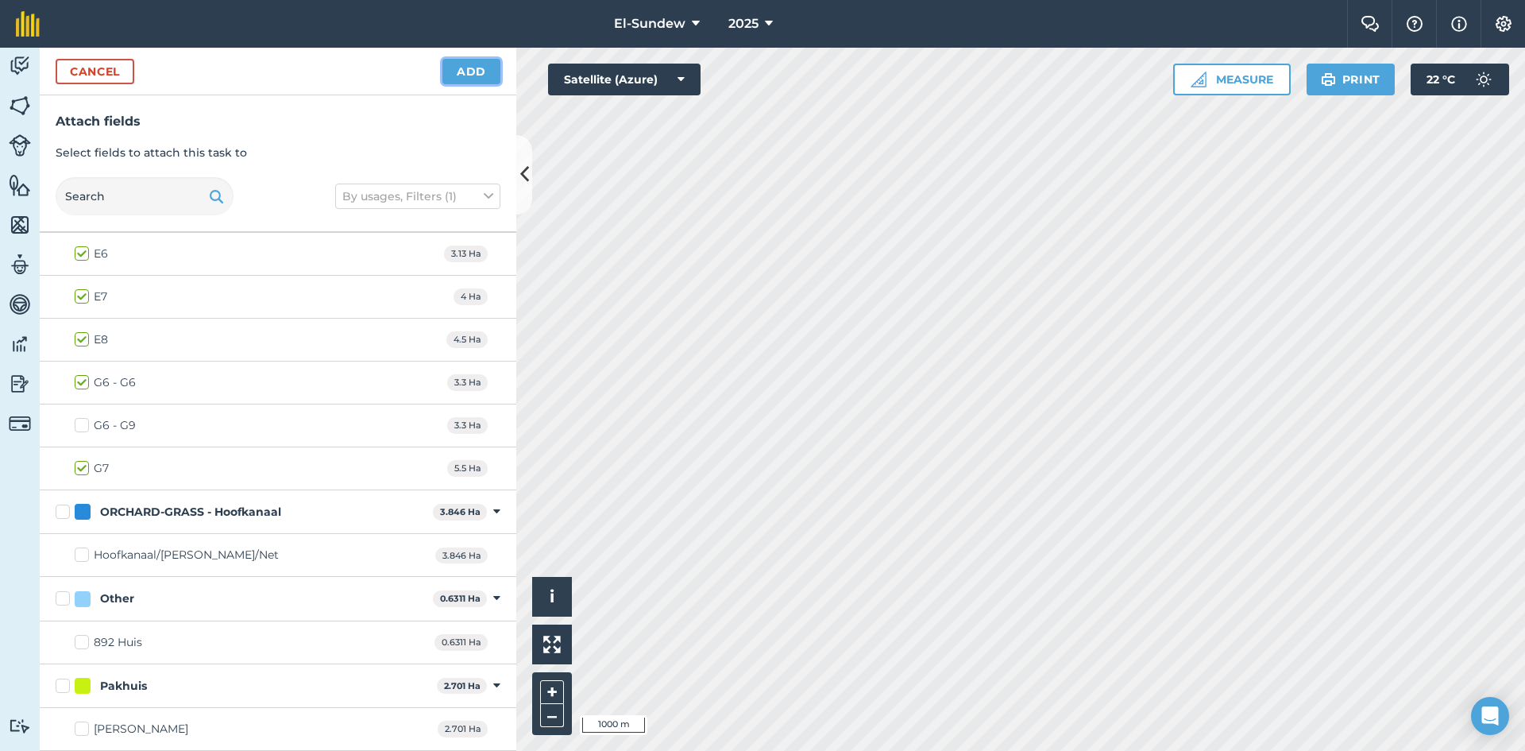
click at [463, 60] on button "Add" at bounding box center [471, 71] width 58 height 25
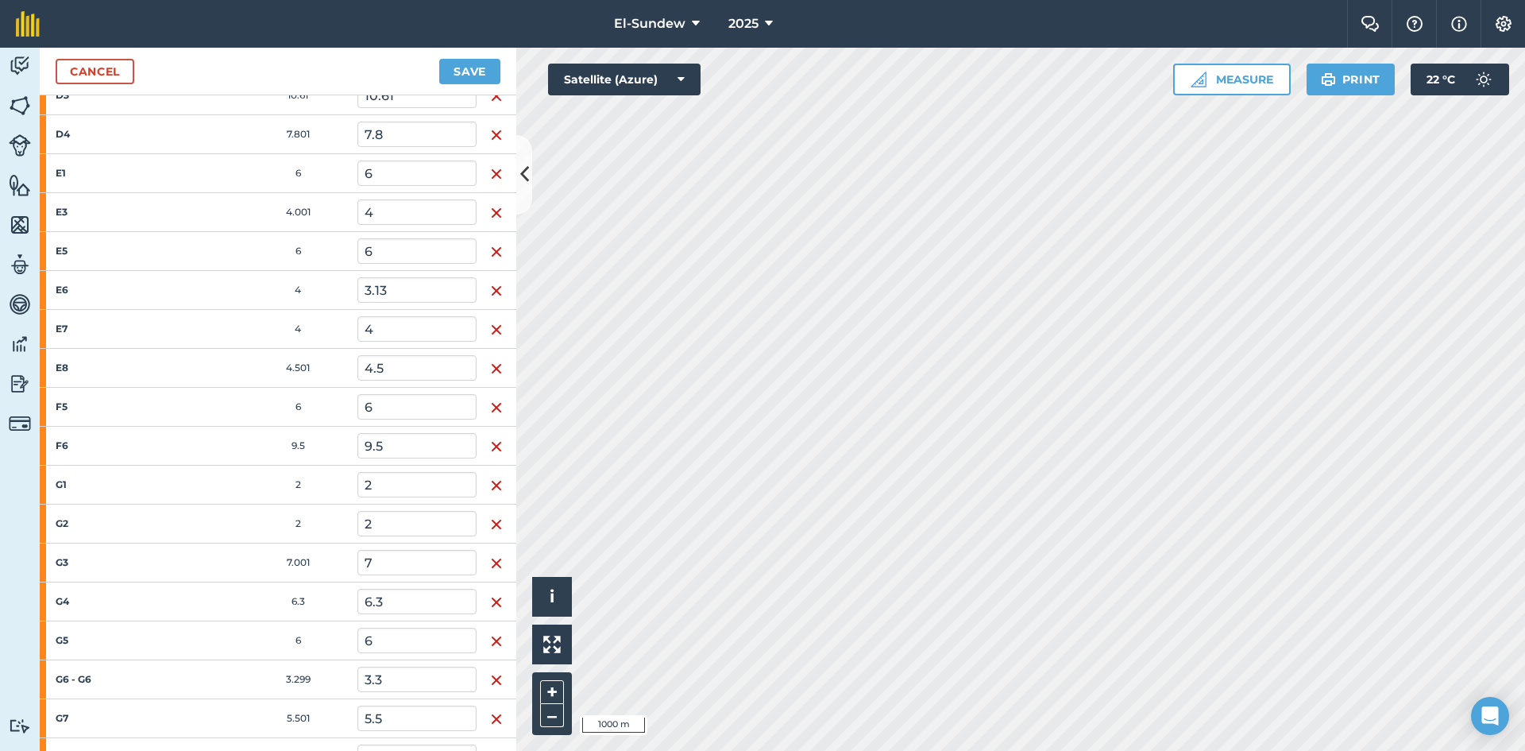
scroll to position [1497, 0]
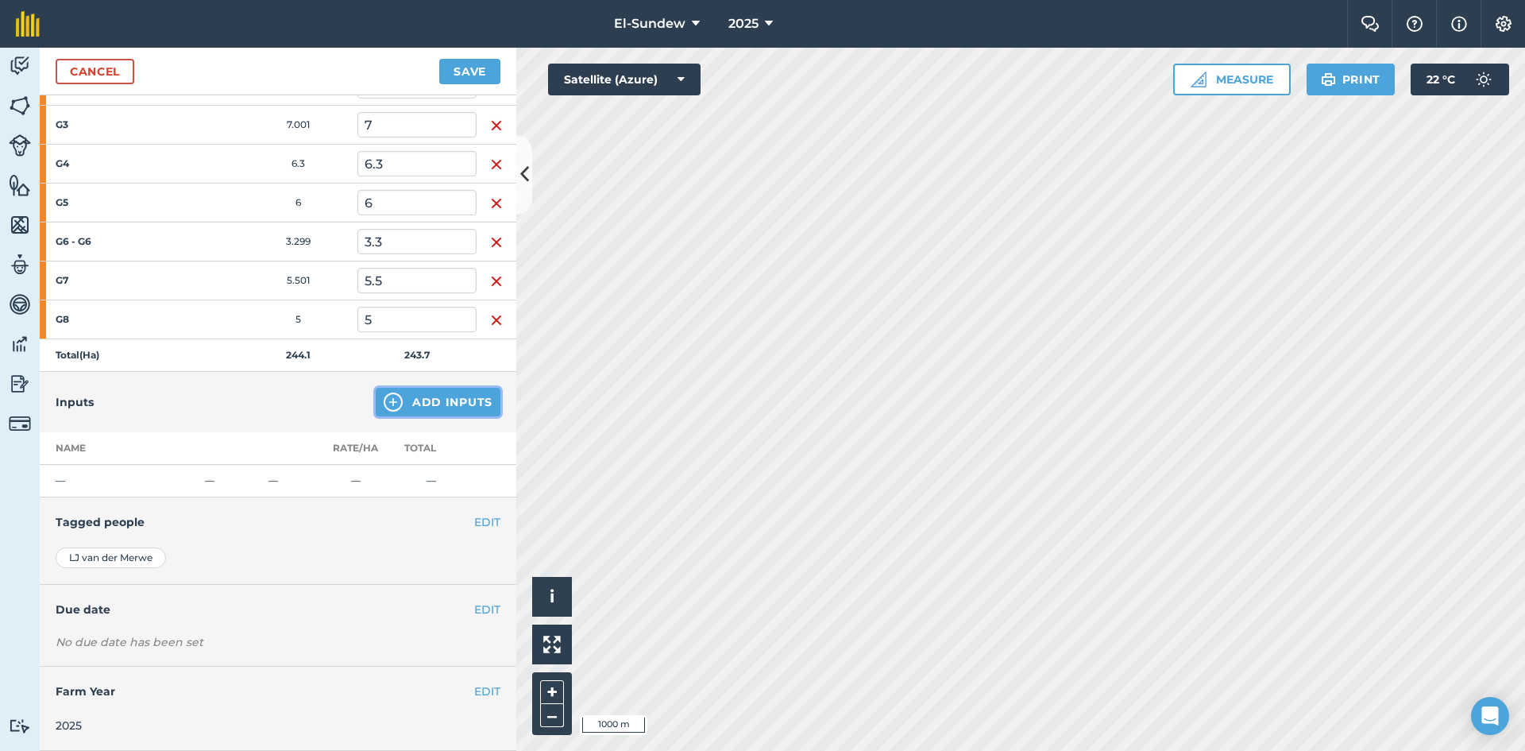
click at [384, 400] on img at bounding box center [393, 401] width 19 height 19
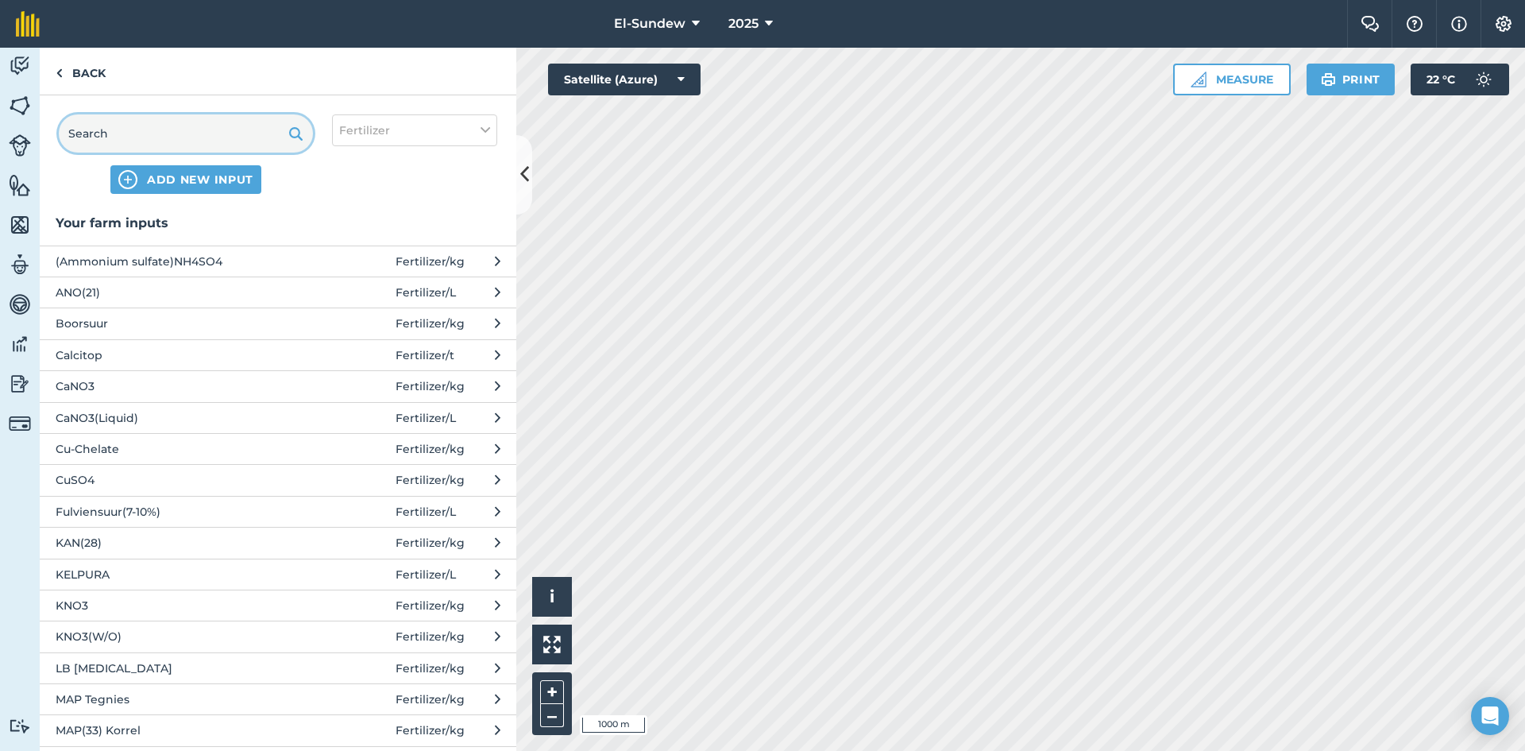
click at [168, 139] on input "text" at bounding box center [186, 133] width 254 height 38
click at [398, 138] on button "Fertilizer" at bounding box center [414, 130] width 165 height 32
click at [381, 286] on label "Other" at bounding box center [414, 282] width 151 height 17
click at [350, 284] on input "Other" at bounding box center [344, 279] width 10 height 10
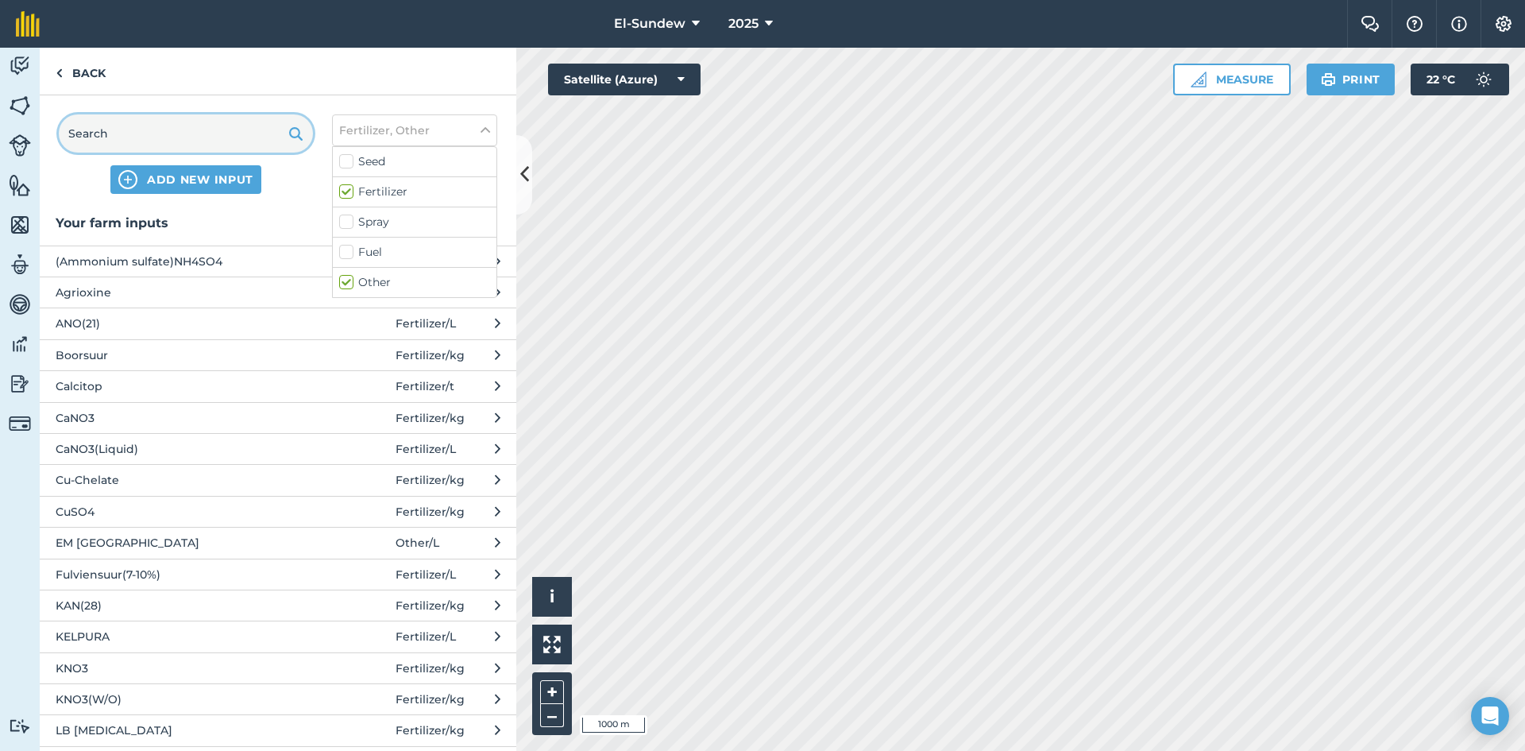
click at [175, 142] on input "text" at bounding box center [186, 133] width 254 height 38
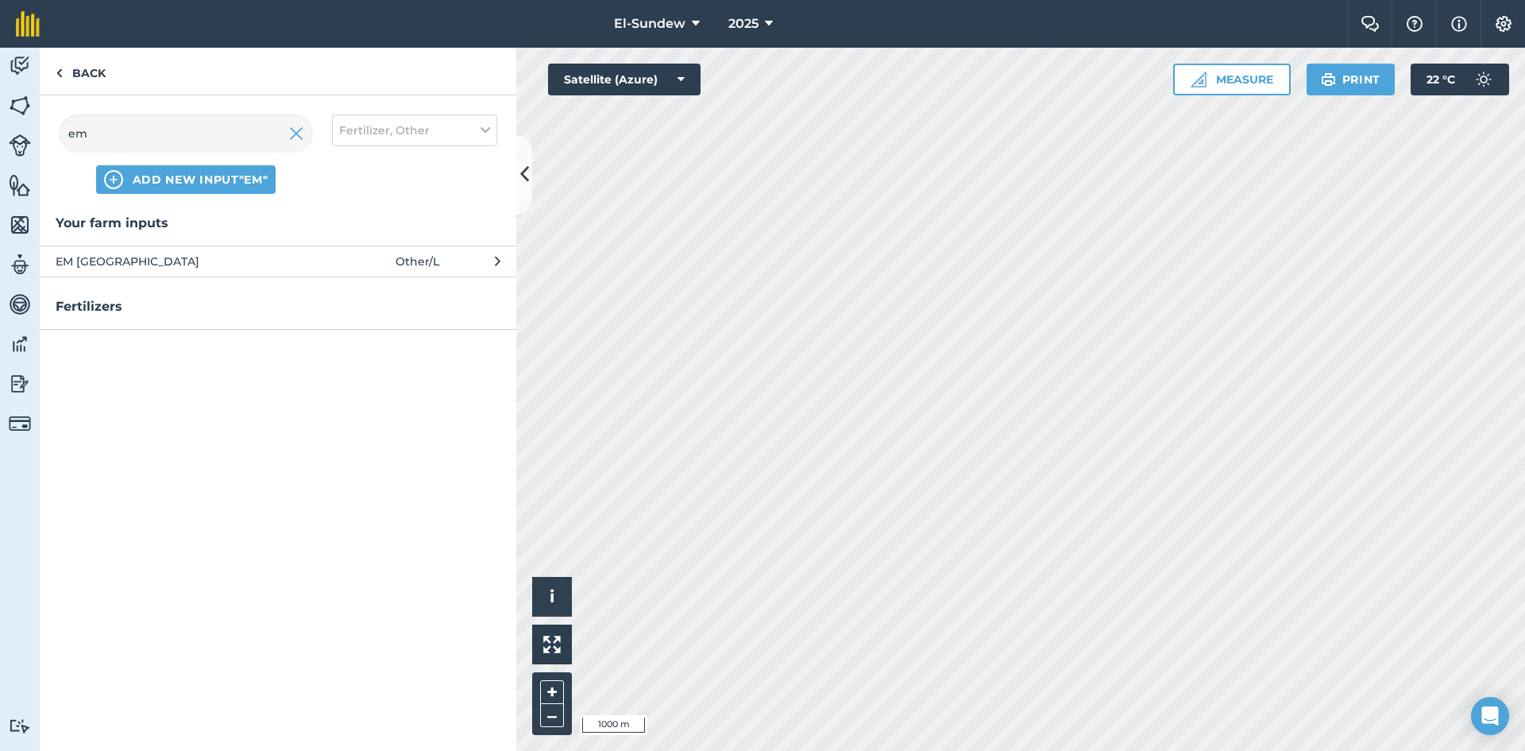
click at [184, 272] on button "EM Agri Other / L" at bounding box center [278, 260] width 477 height 31
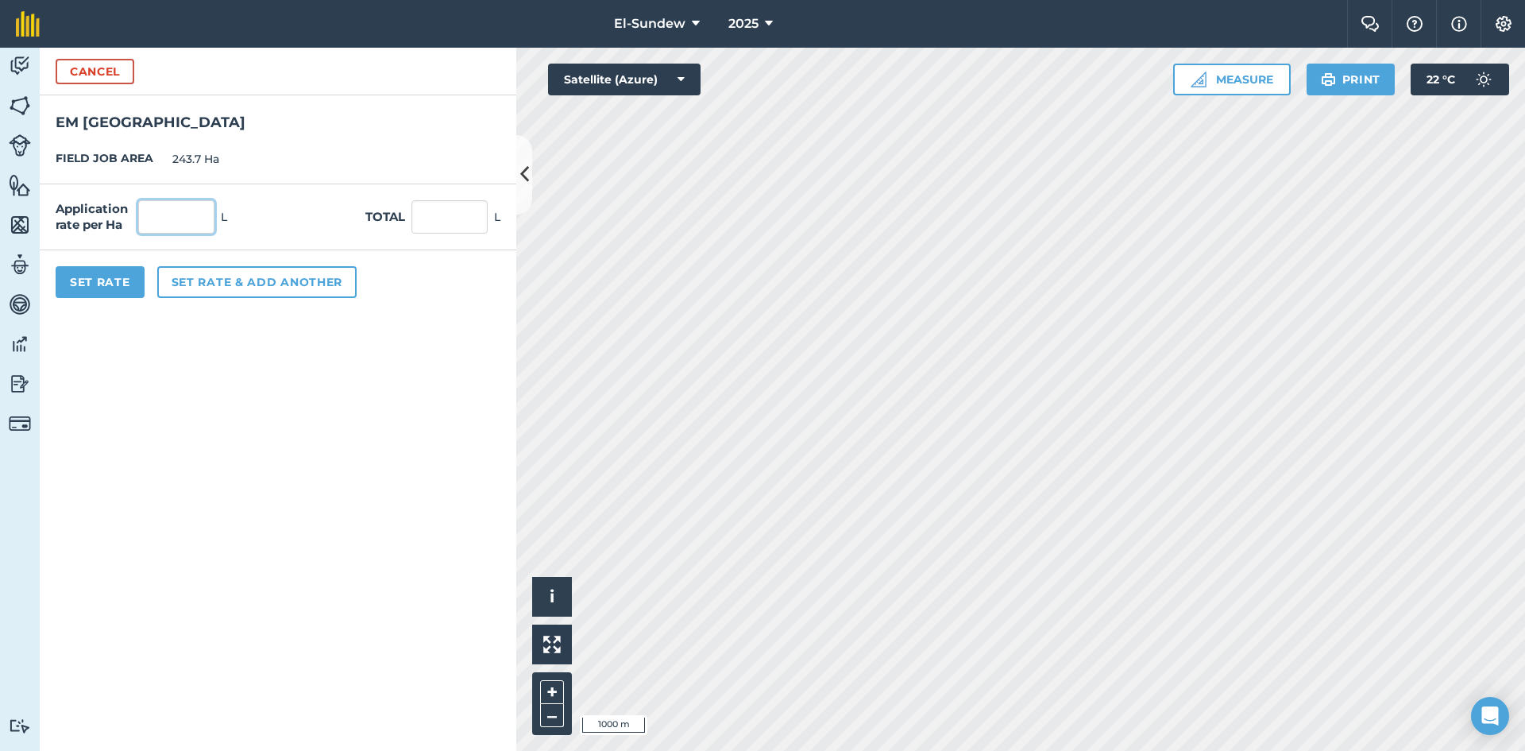
click at [198, 222] on input "text" at bounding box center [176, 216] width 76 height 33
click at [103, 276] on button "Set Rate" at bounding box center [100, 282] width 89 height 32
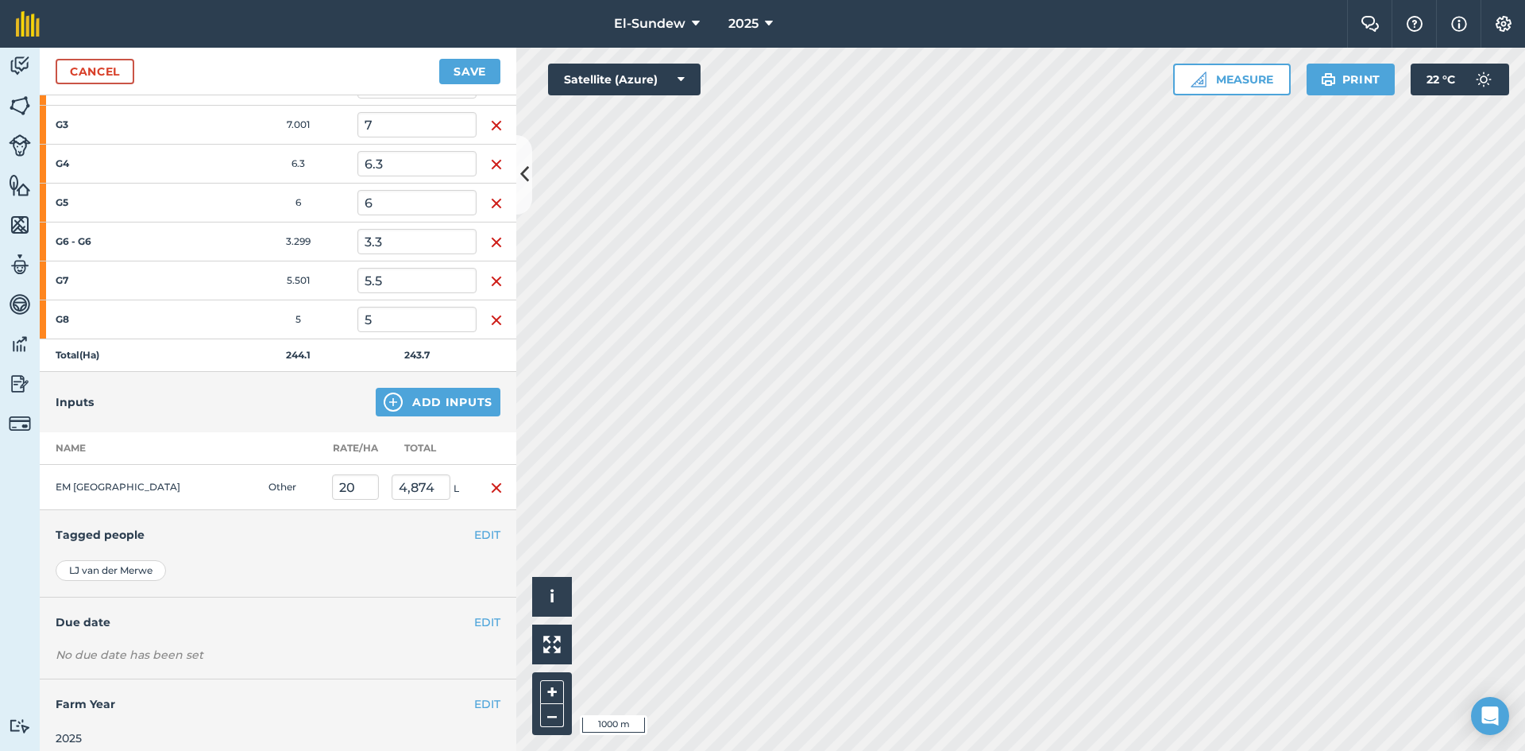
scroll to position [1509, 0]
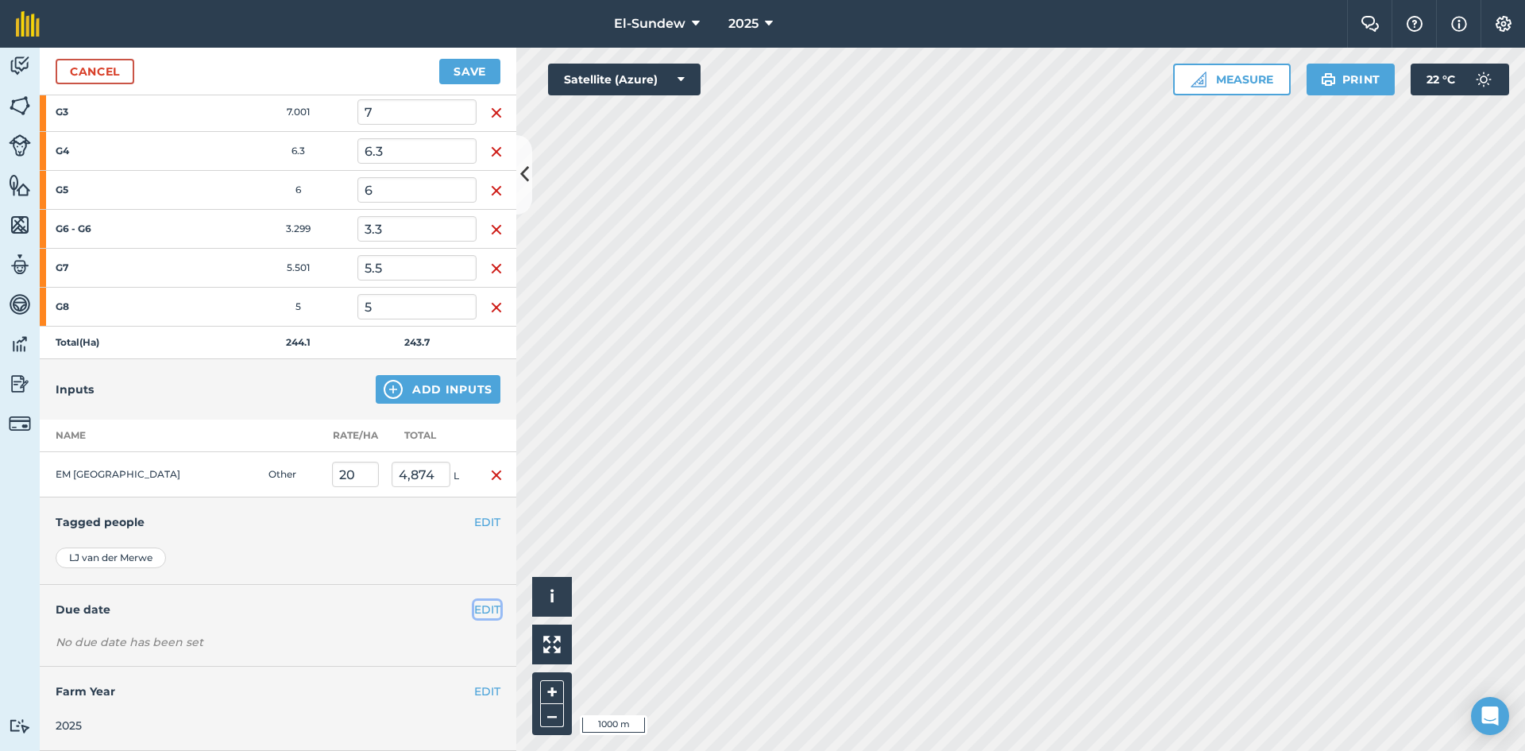
click at [474, 613] on button "EDIT" at bounding box center [487, 609] width 26 height 17
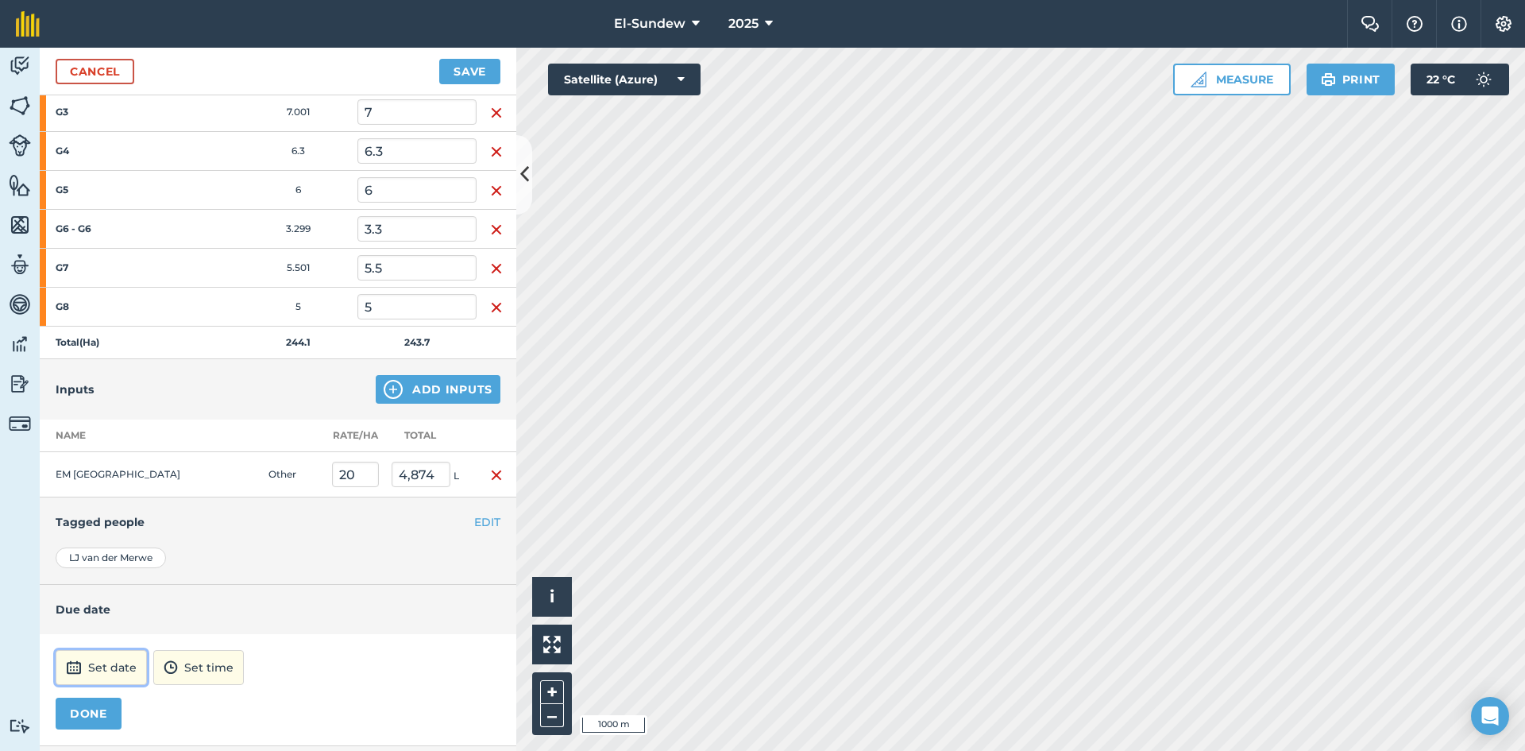
click at [110, 673] on button "Set date" at bounding box center [101, 667] width 91 height 35
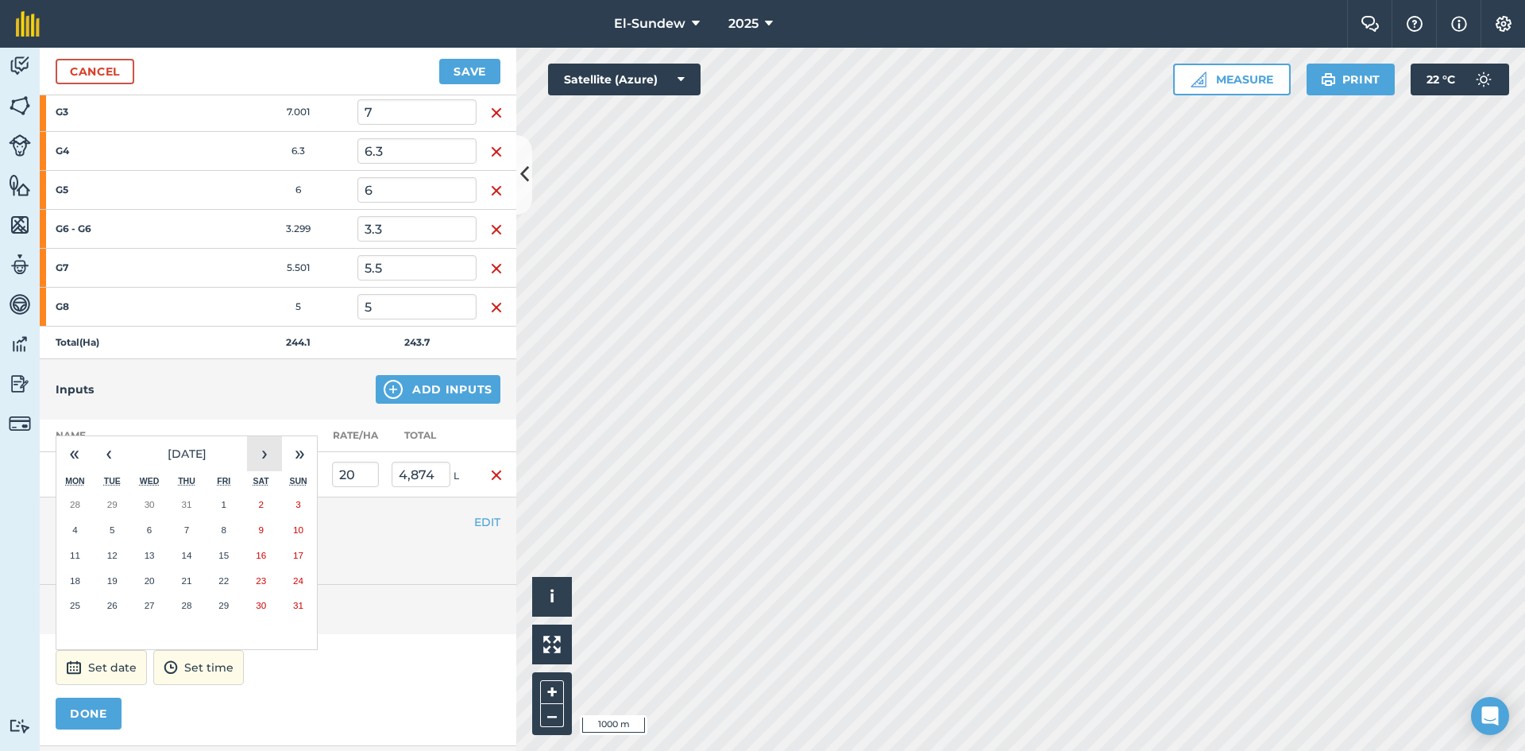
click at [265, 441] on button "›" at bounding box center [264, 453] width 35 height 35
click at [81, 585] on button "22" at bounding box center [74, 580] width 37 height 25
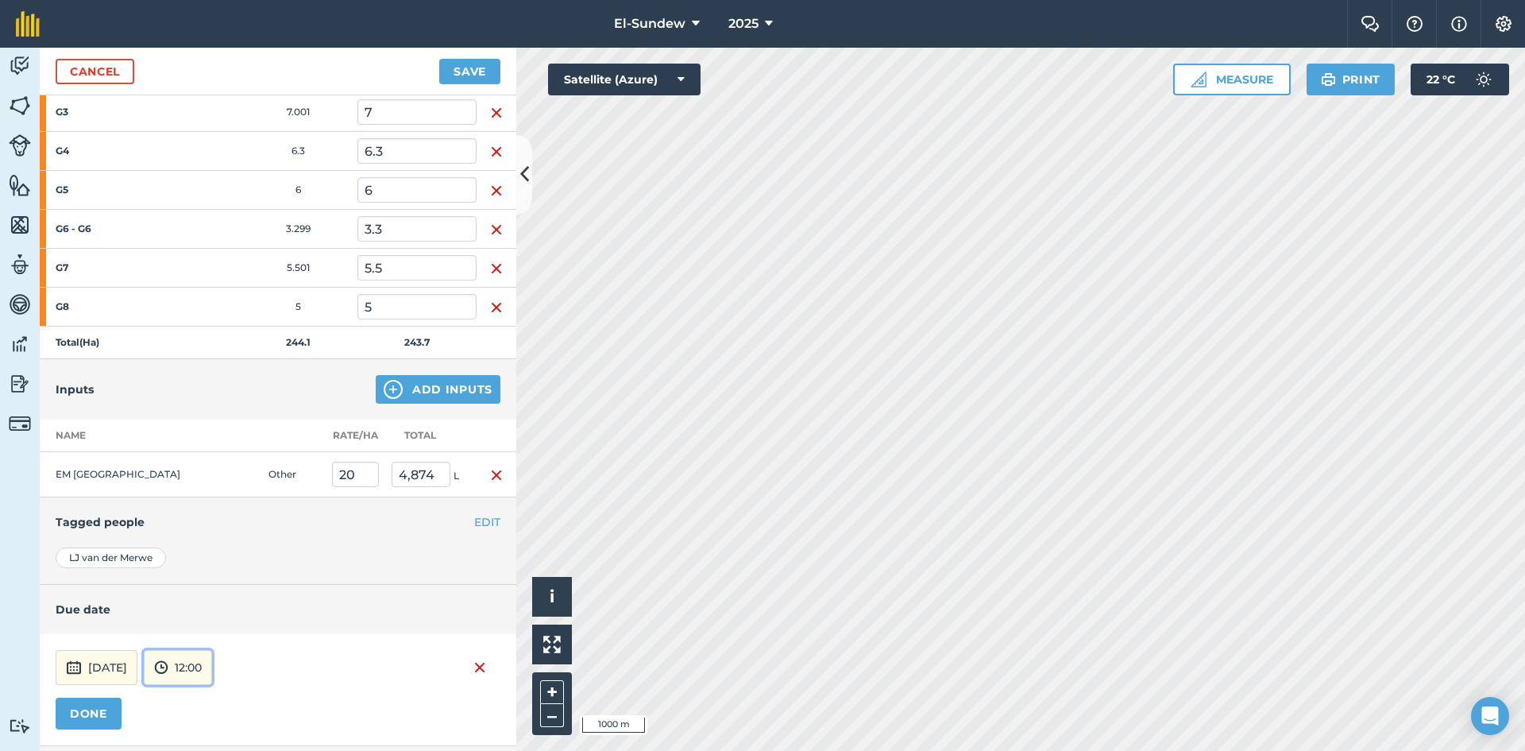
click at [212, 667] on button "12:00" at bounding box center [178, 667] width 68 height 35
click at [219, 588] on button "07:00" at bounding box center [182, 584] width 75 height 25
click at [83, 714] on button "DONE" at bounding box center [89, 714] width 66 height 32
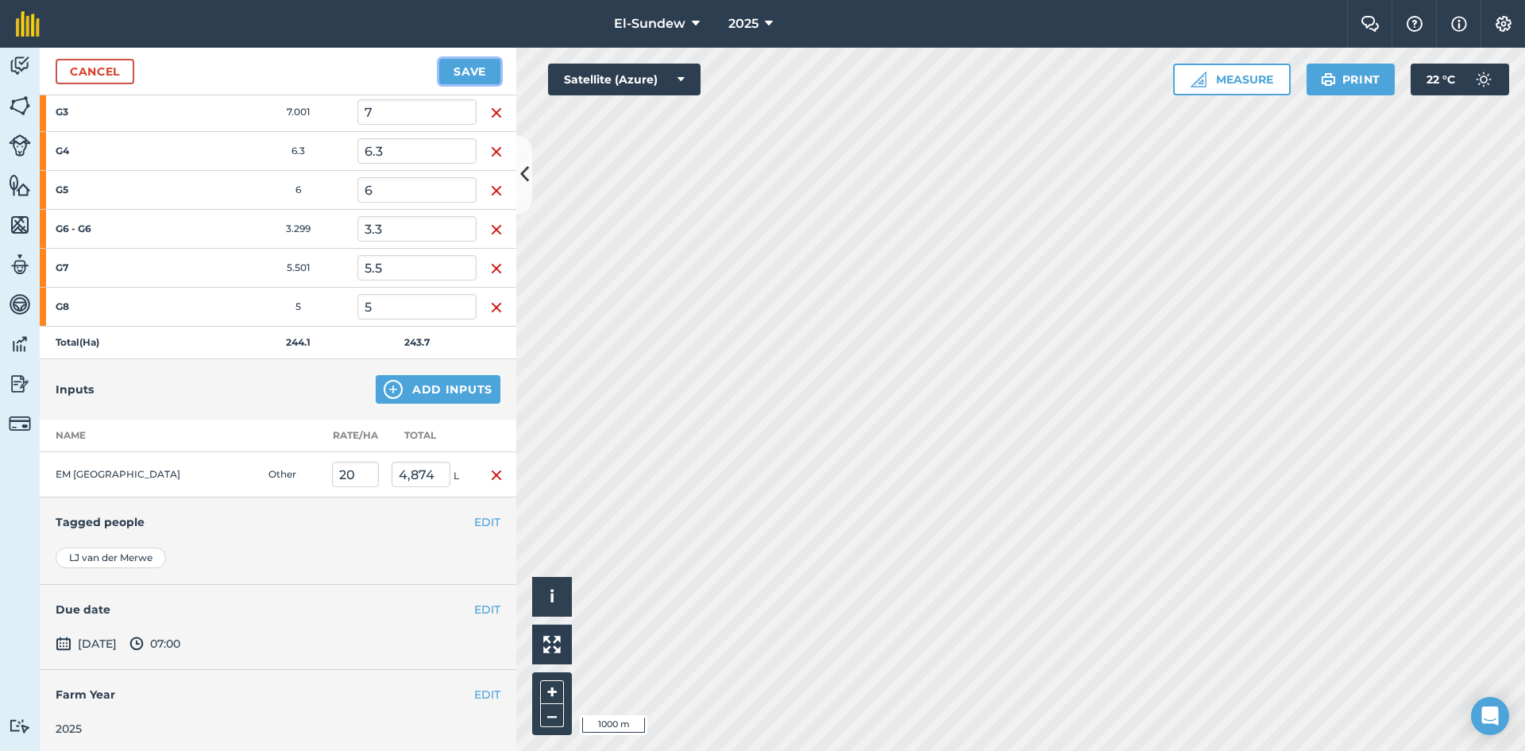
click at [469, 69] on button "Save" at bounding box center [469, 71] width 61 height 25
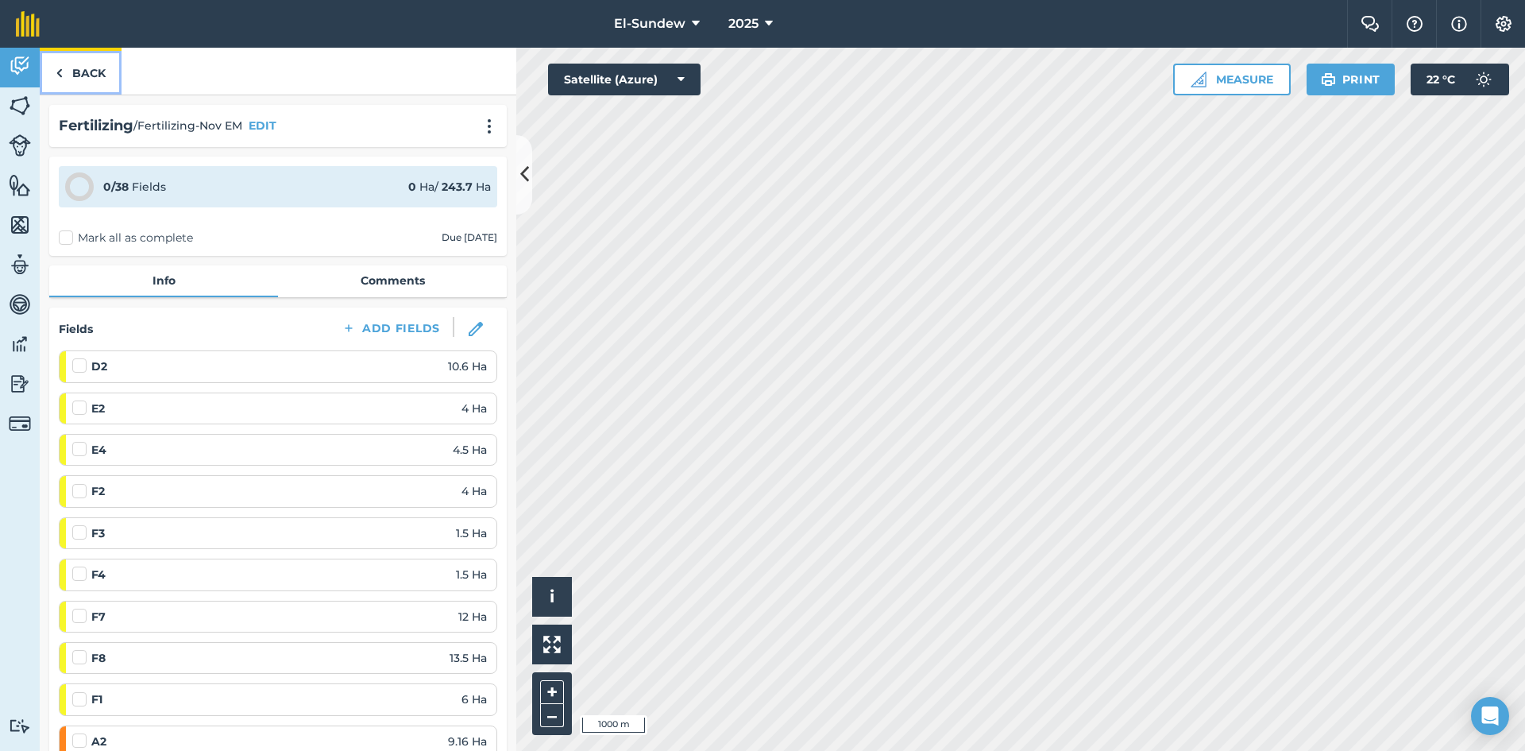
click at [103, 56] on link "Back" at bounding box center [81, 71] width 82 height 47
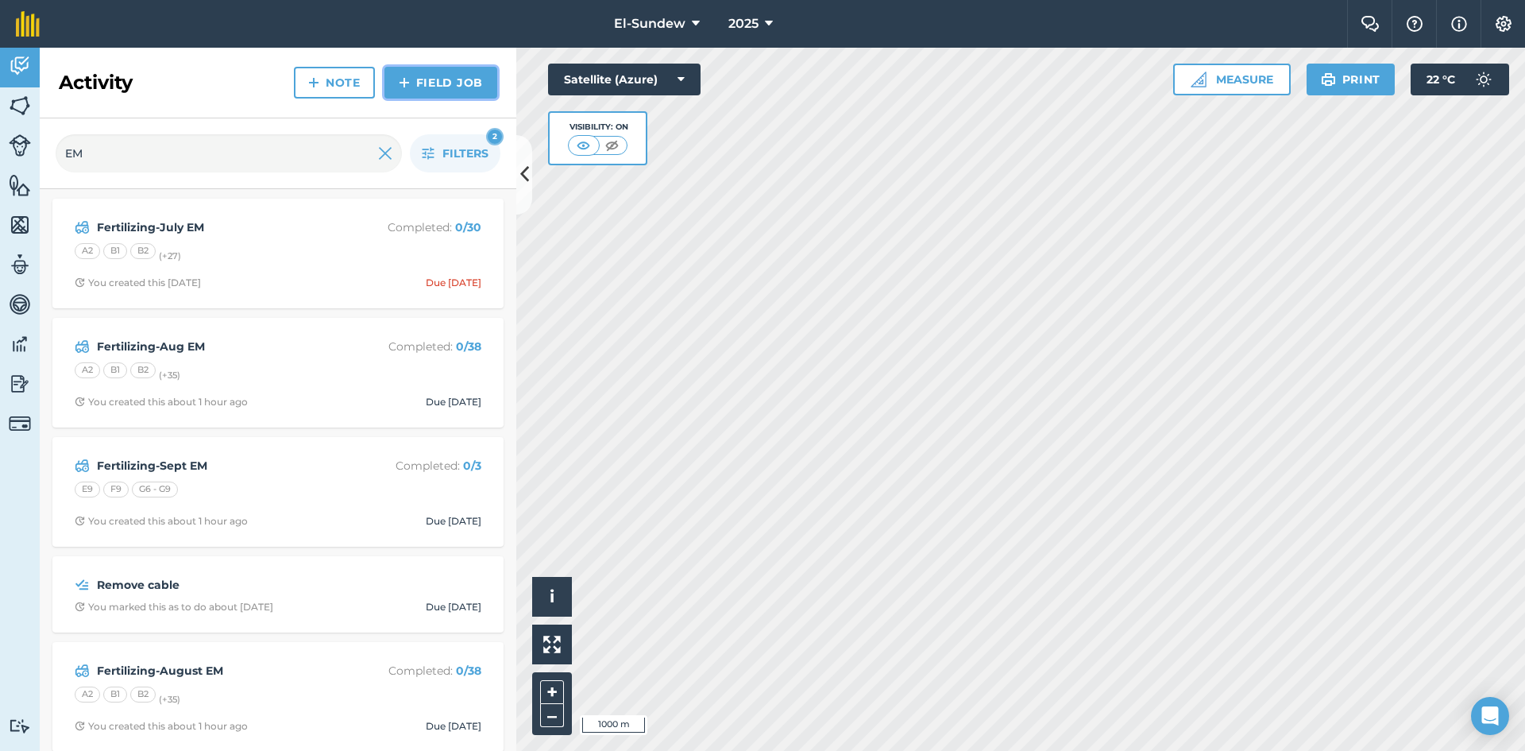
click at [404, 74] on img at bounding box center [404, 82] width 11 height 19
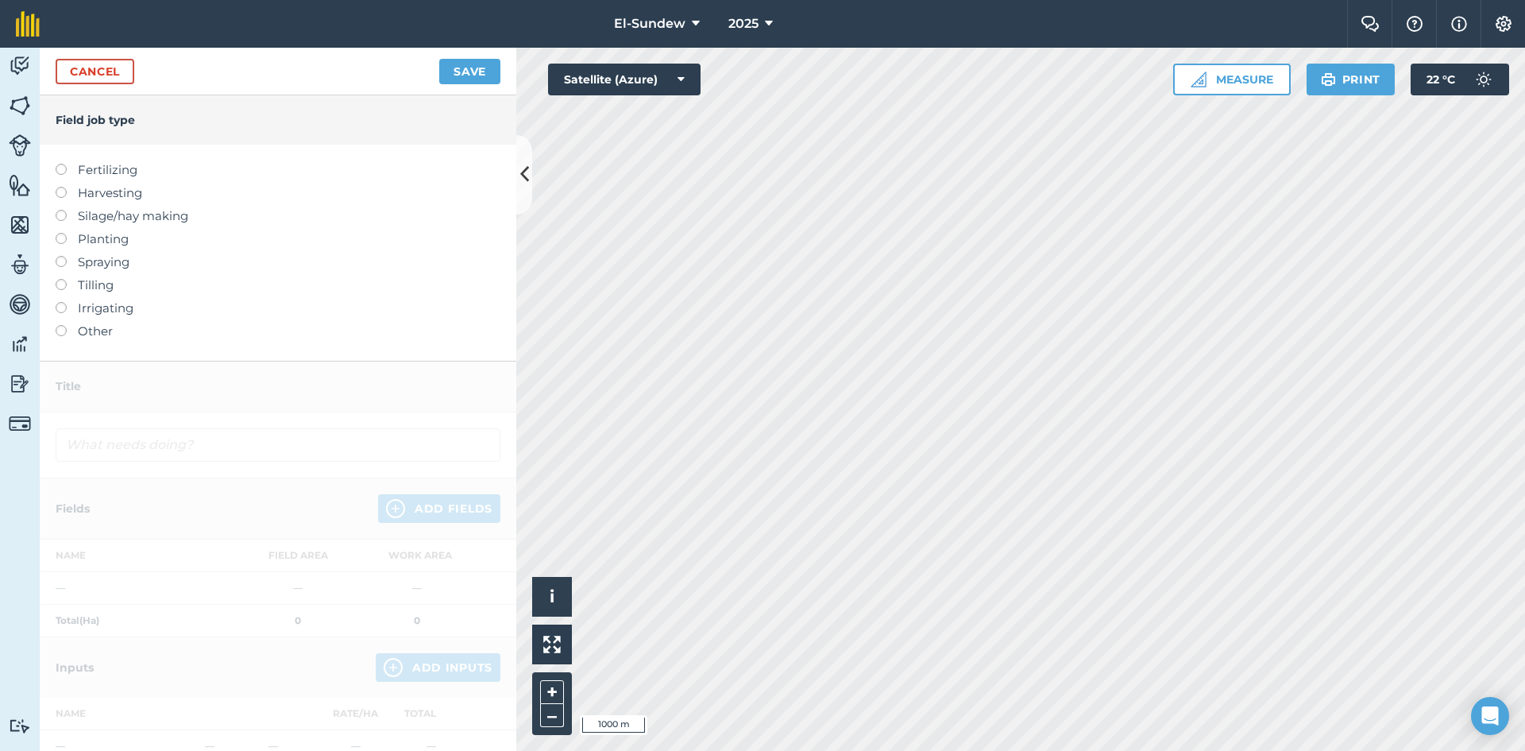
click at [100, 164] on label "Fertilizing" at bounding box center [278, 169] width 445 height 19
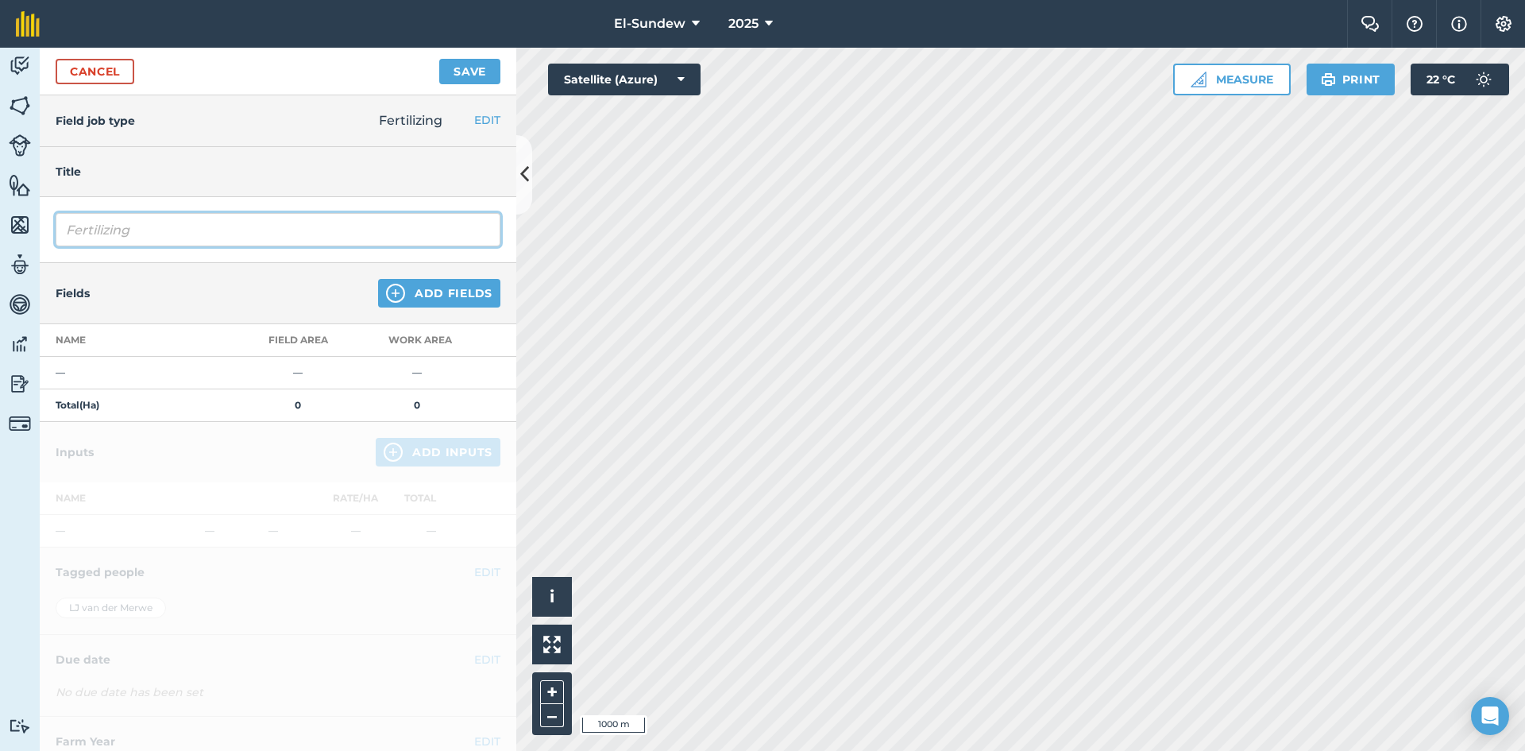
click at [183, 231] on input "Fertilizing" at bounding box center [278, 229] width 445 height 33
click at [386, 292] on img at bounding box center [395, 293] width 19 height 19
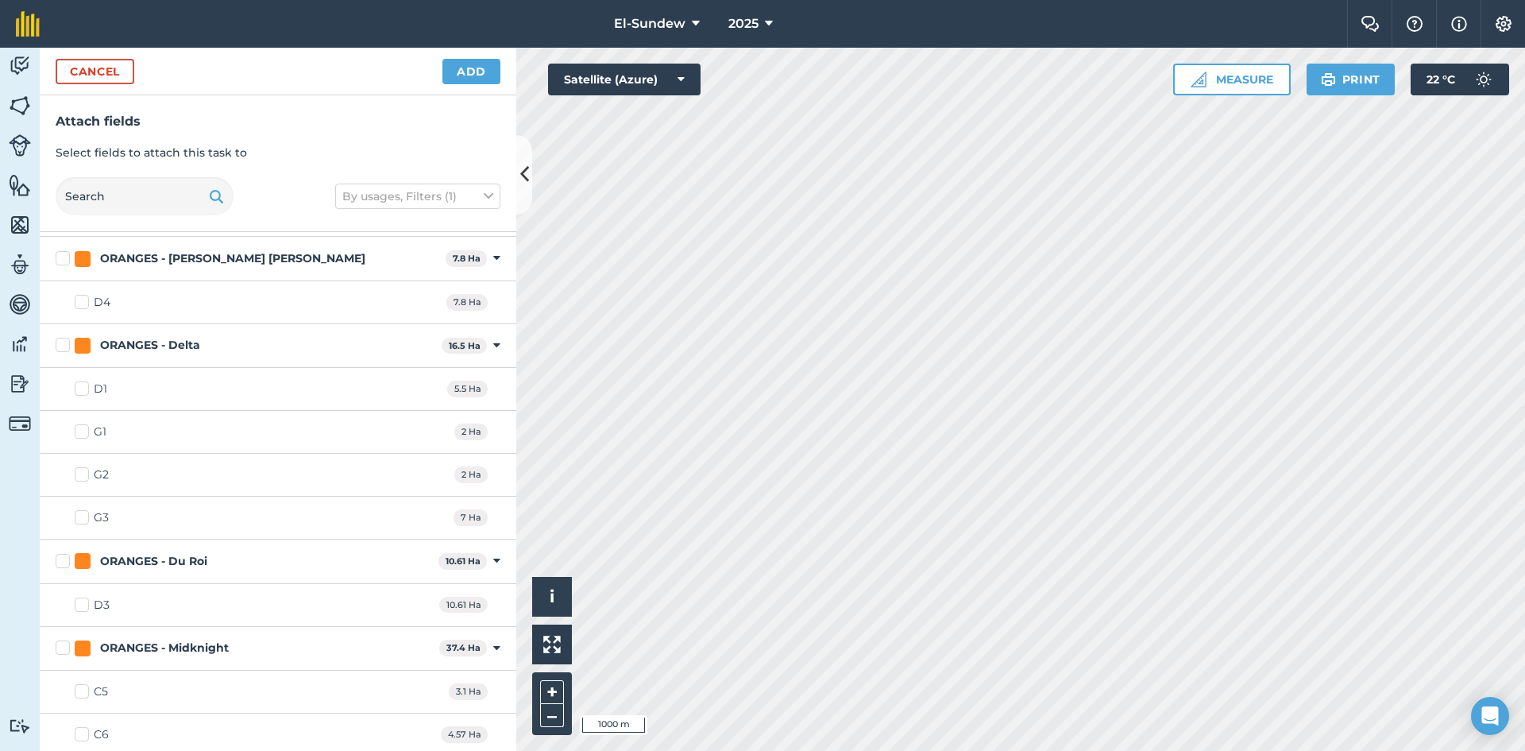
scroll to position [1853, 0]
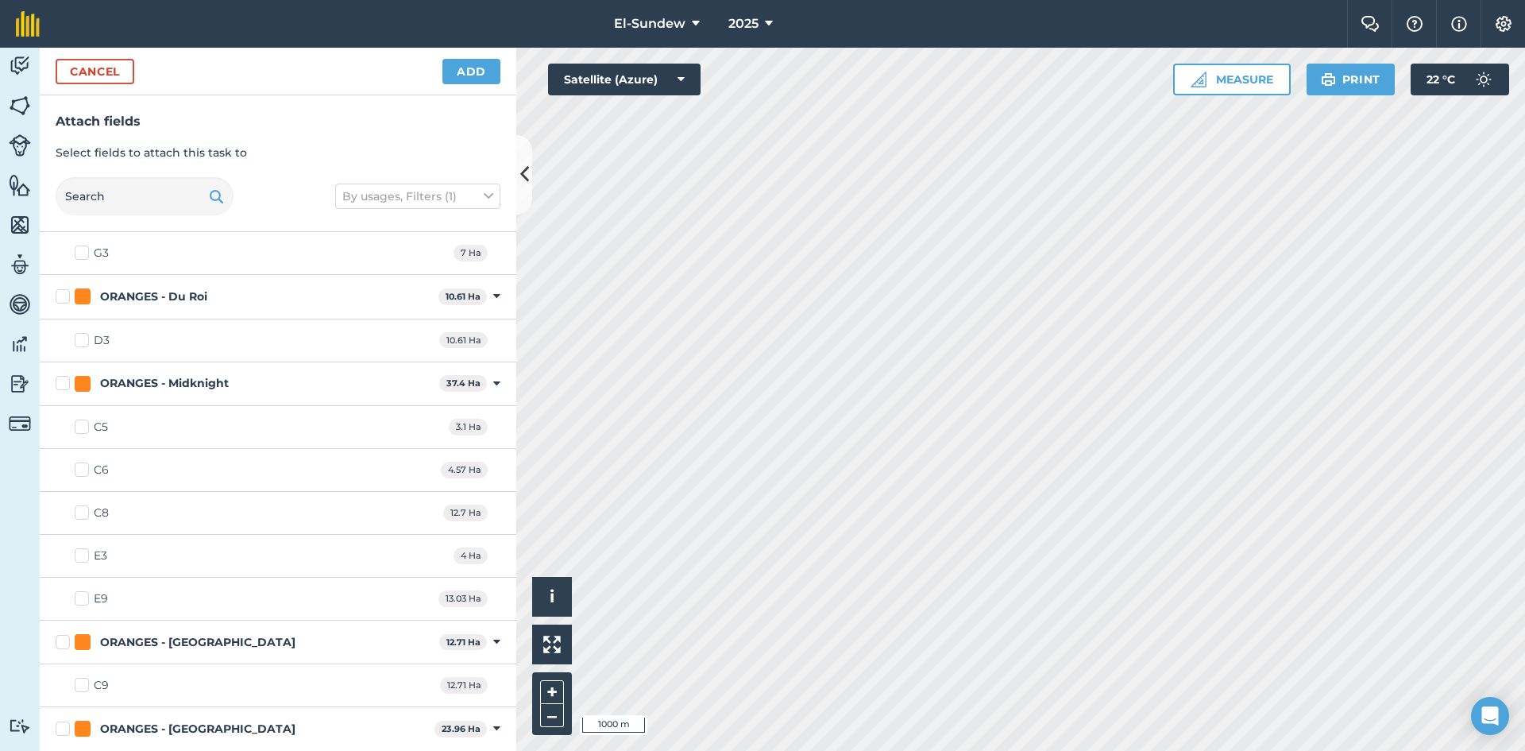
click at [78, 594] on label "E9" at bounding box center [91, 598] width 33 height 17
click at [78, 594] on input "E9" at bounding box center [80, 595] width 10 height 10
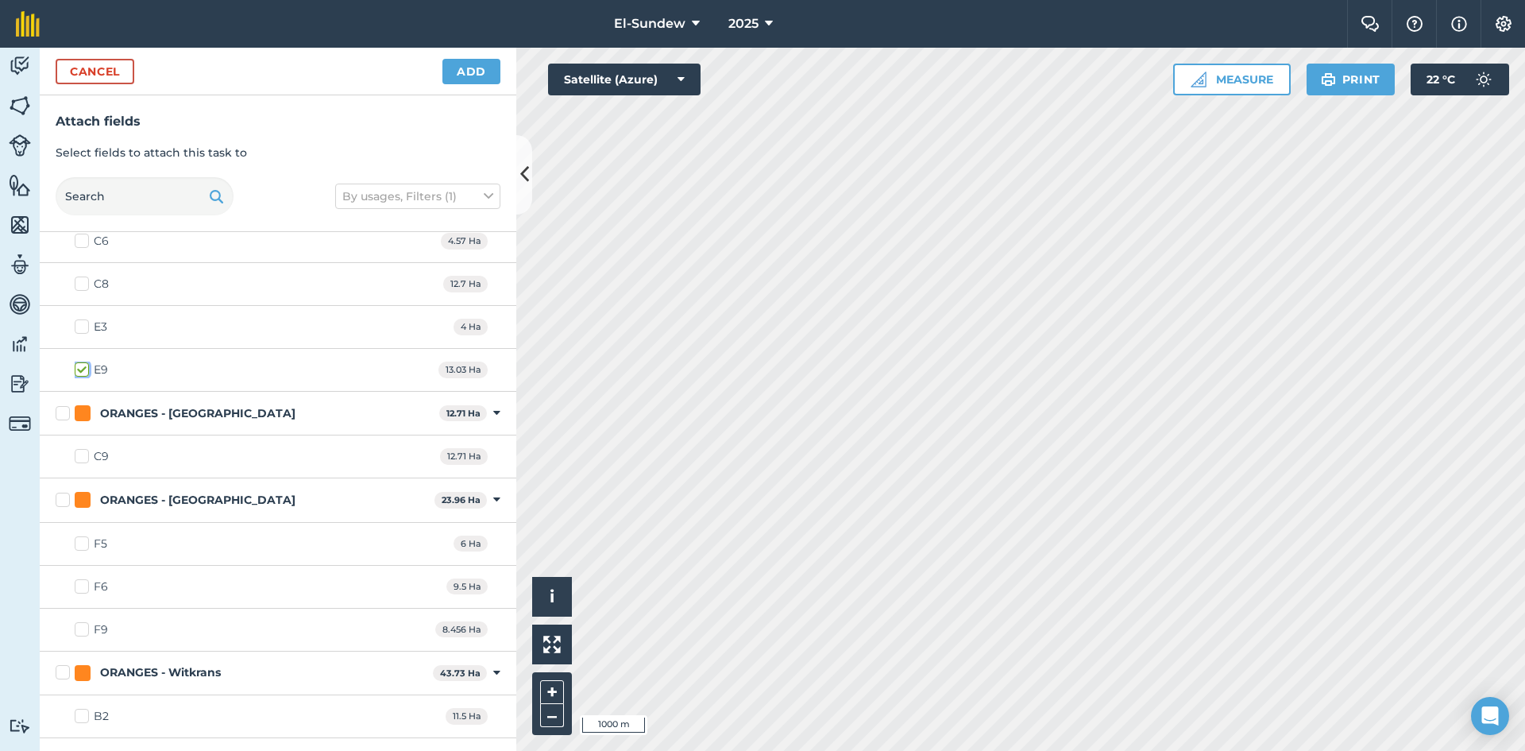
scroll to position [2119, 0]
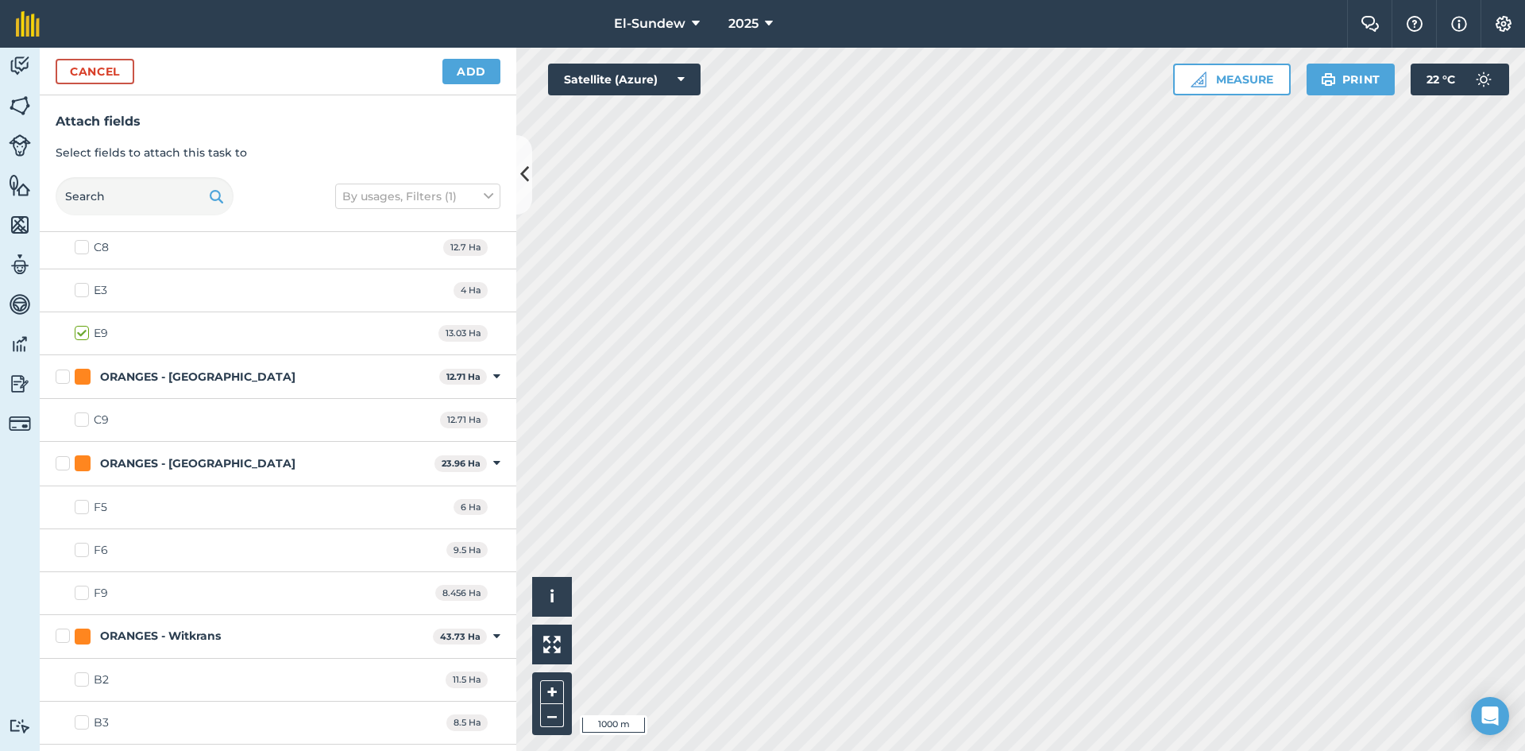
click at [81, 593] on label "F9" at bounding box center [91, 593] width 33 height 17
click at [81, 593] on input "F9" at bounding box center [80, 590] width 10 height 10
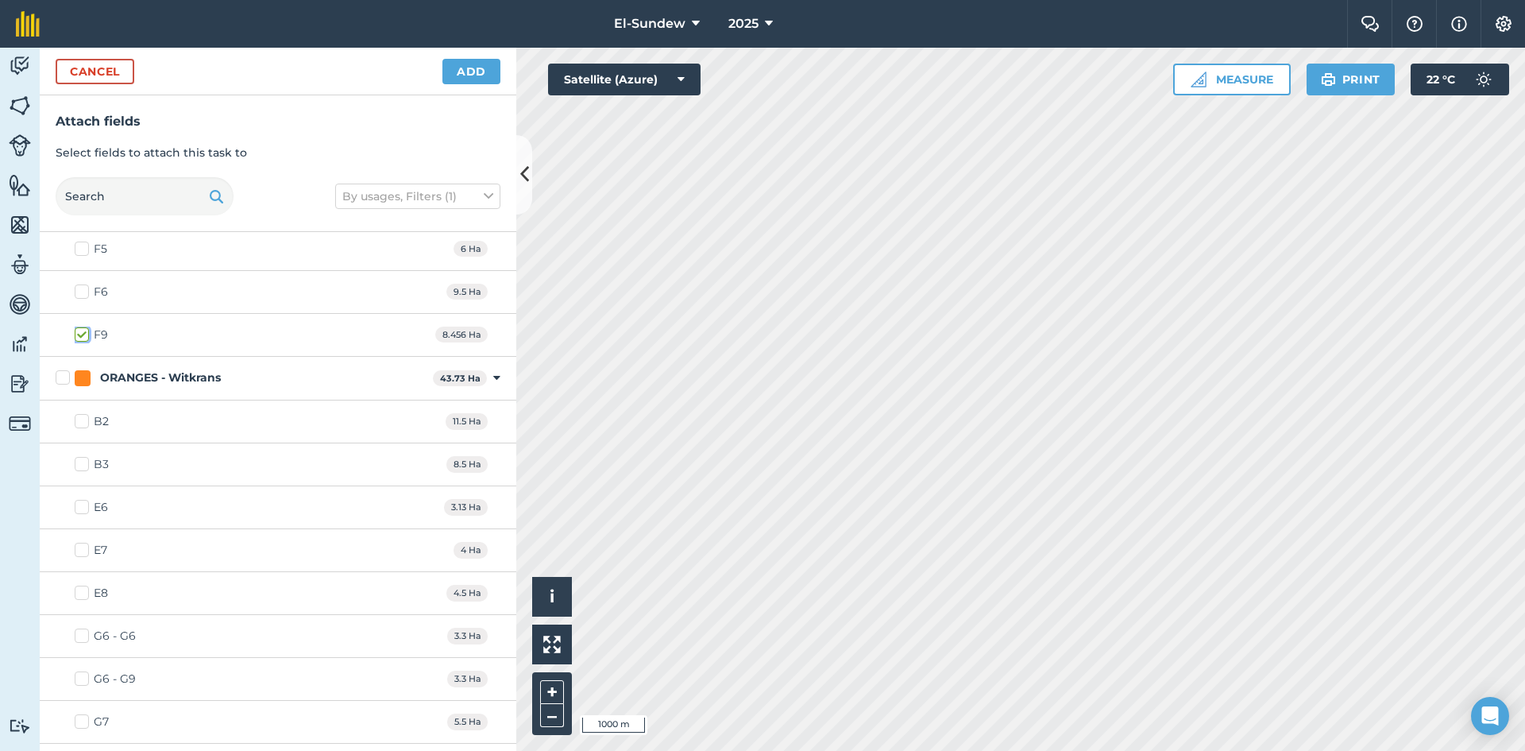
scroll to position [2383, 0]
click at [86, 663] on div "G6 - G9 3.3 Ha" at bounding box center [278, 672] width 477 height 43
click at [75, 670] on label "G6 - G9" at bounding box center [105, 672] width 61 height 17
click at [75, 670] on input "G6 - G9" at bounding box center [80, 669] width 10 height 10
click at [470, 71] on button "Add" at bounding box center [471, 71] width 58 height 25
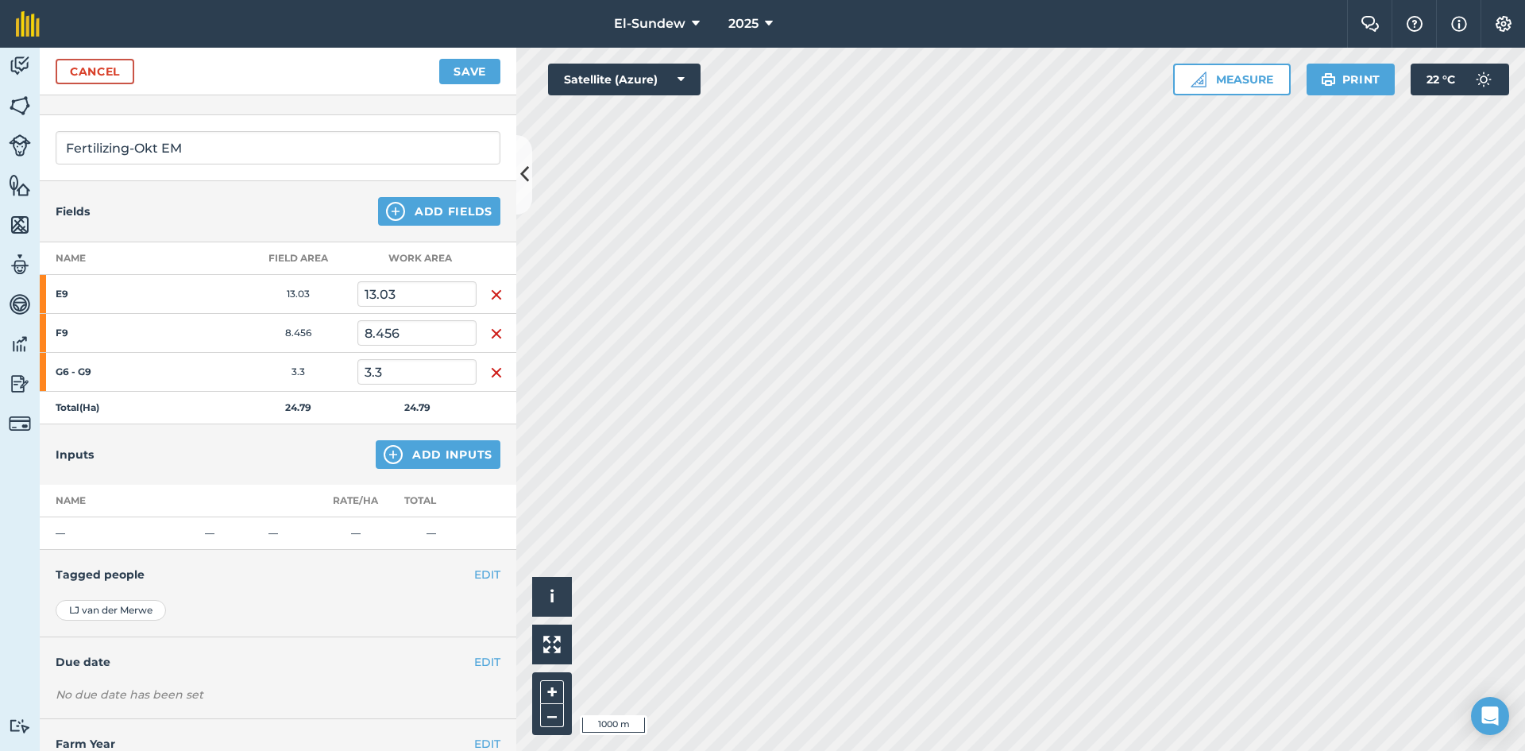
scroll to position [134, 0]
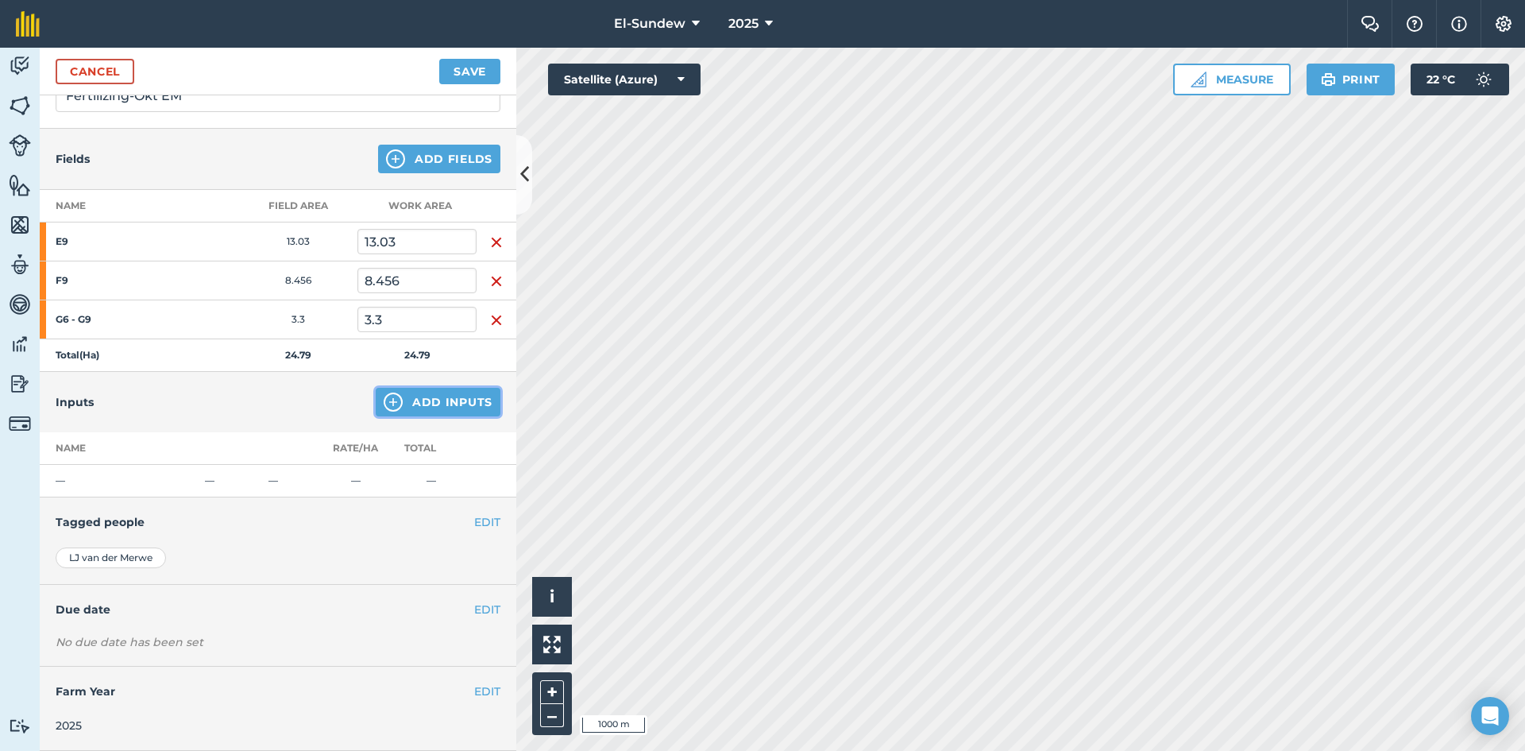
click at [387, 396] on img at bounding box center [393, 401] width 19 height 19
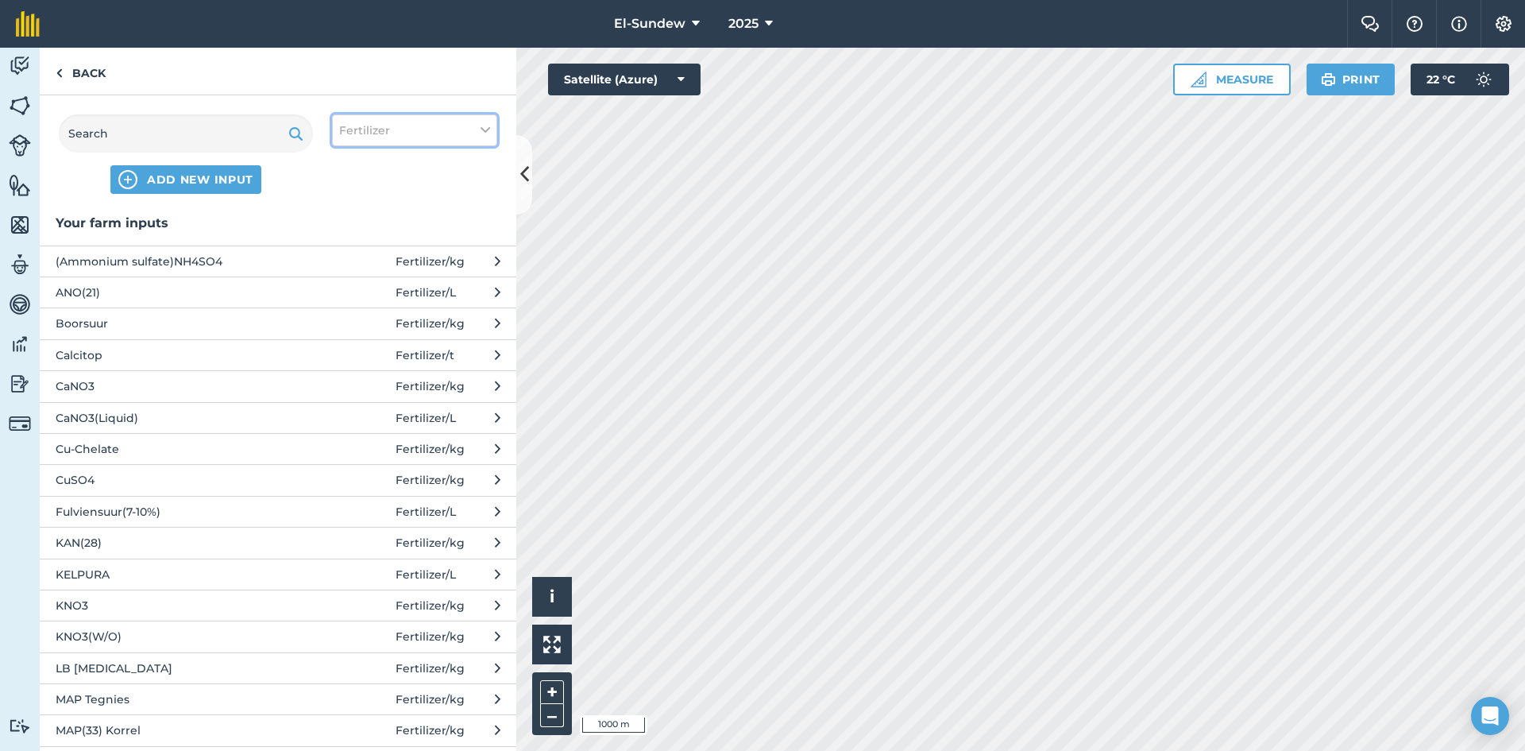
click at [413, 126] on button "Fertilizer" at bounding box center [414, 130] width 165 height 32
click at [369, 284] on label "Other" at bounding box center [414, 282] width 151 height 17
click at [350, 284] on input "Other" at bounding box center [344, 279] width 10 height 10
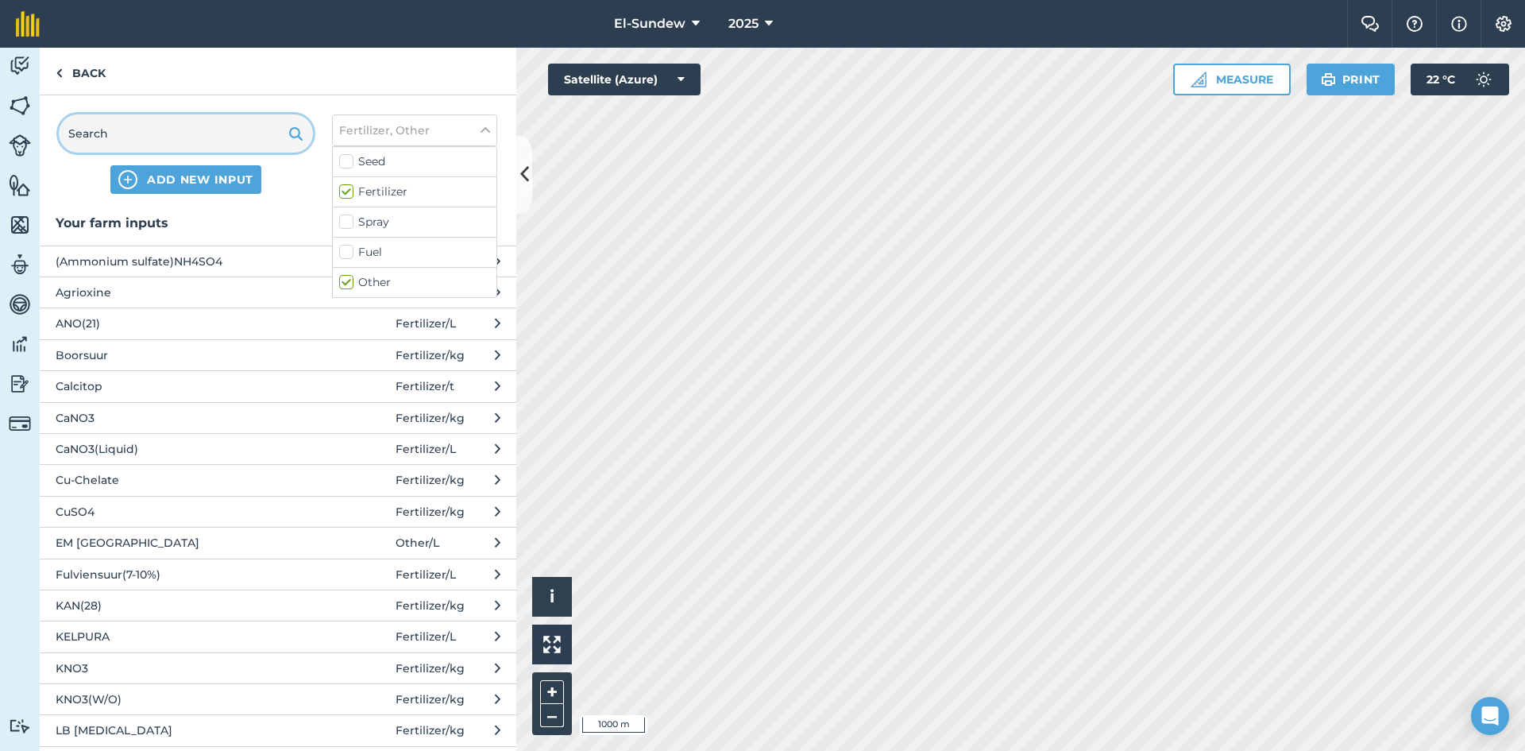
click at [143, 135] on input "text" at bounding box center [186, 133] width 254 height 38
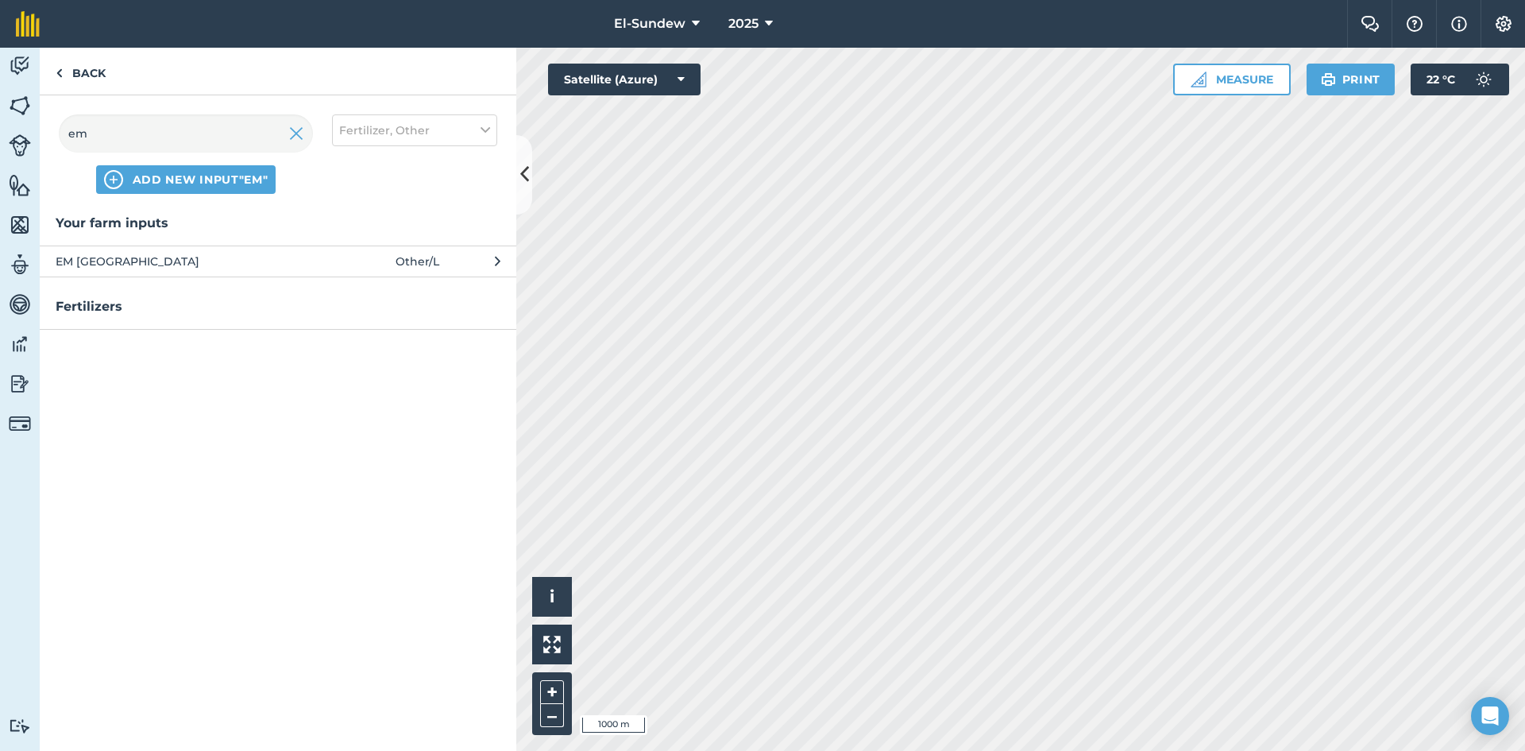
click at [220, 269] on span "EM [GEOGRAPHIC_DATA]" at bounding box center [186, 261] width 260 height 17
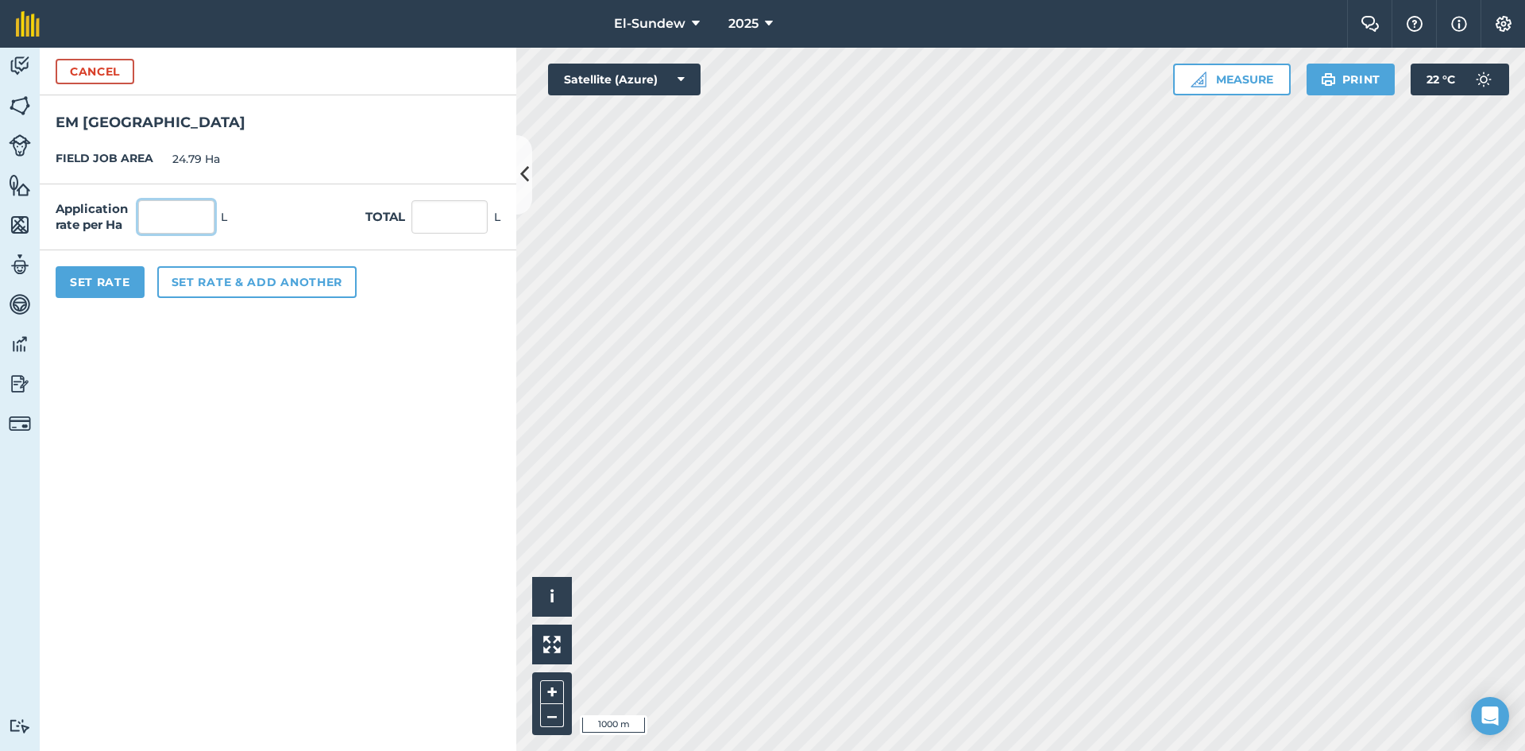
click at [203, 231] on input "text" at bounding box center [176, 216] width 76 height 33
click at [217, 284] on button "Set rate & add another" at bounding box center [256, 282] width 199 height 32
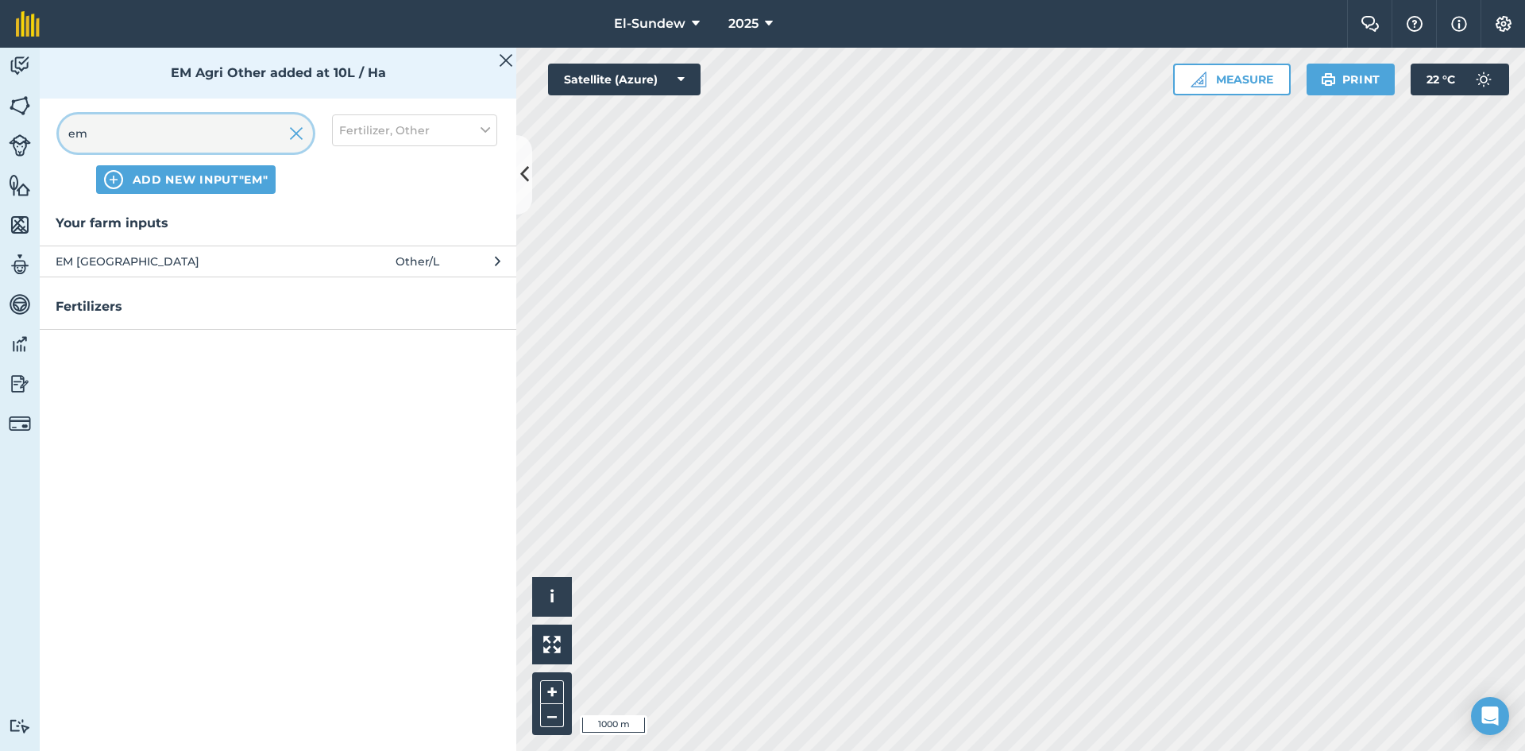
click at [184, 129] on input "em" at bounding box center [186, 133] width 254 height 38
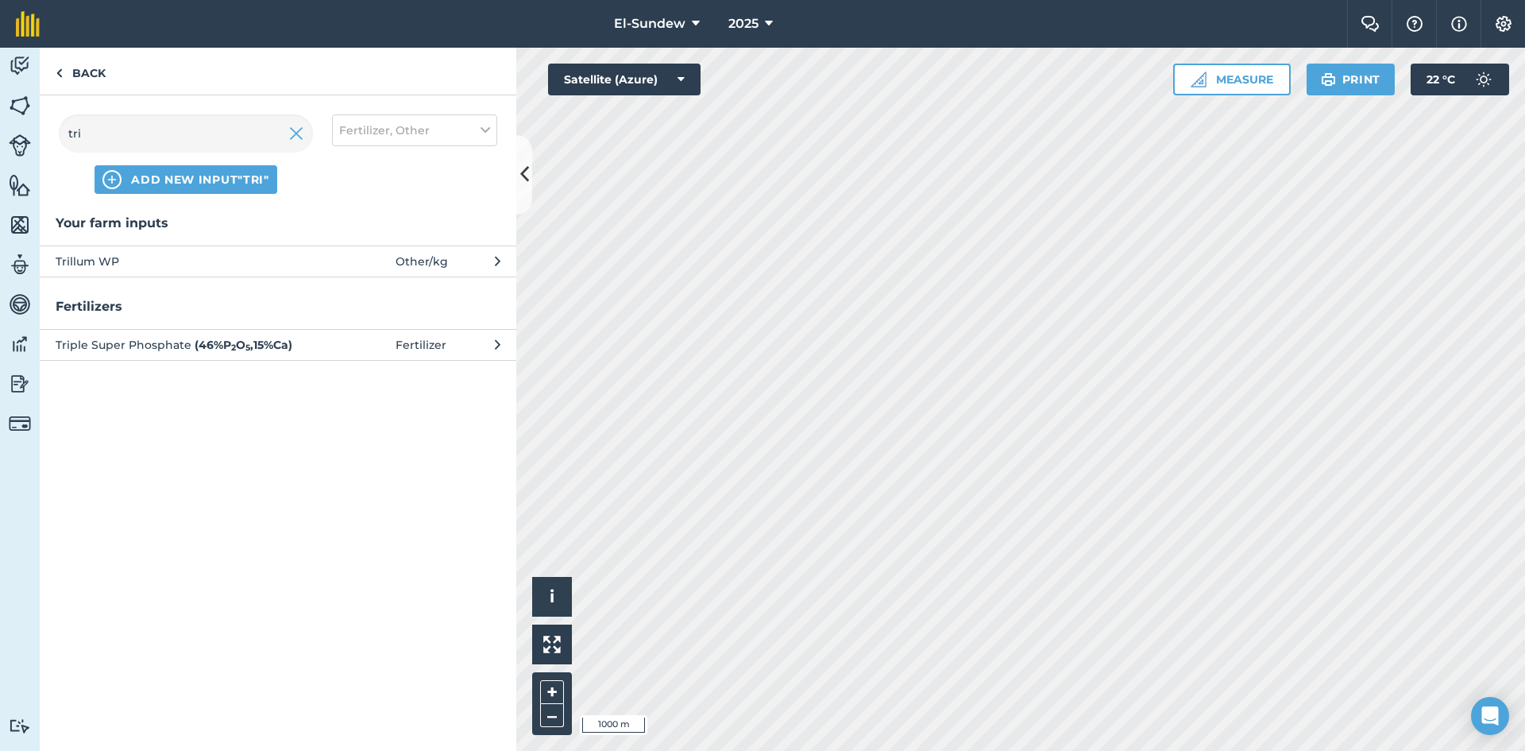
click at [173, 257] on span "Trillum WP" at bounding box center [186, 261] width 260 height 17
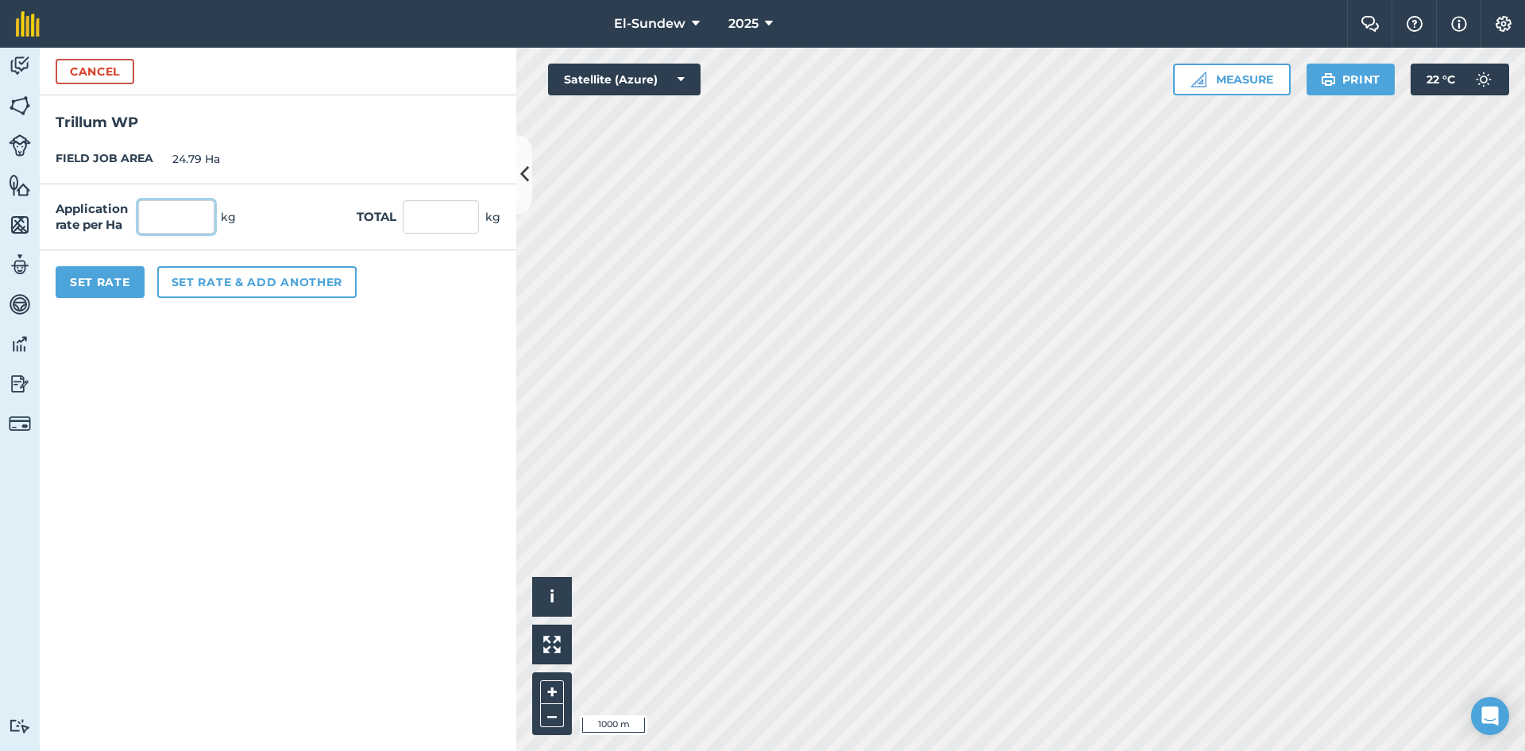
click at [183, 226] on input "text" at bounding box center [176, 216] width 76 height 33
click at [195, 277] on button "Set rate & add another" at bounding box center [256, 282] width 199 height 32
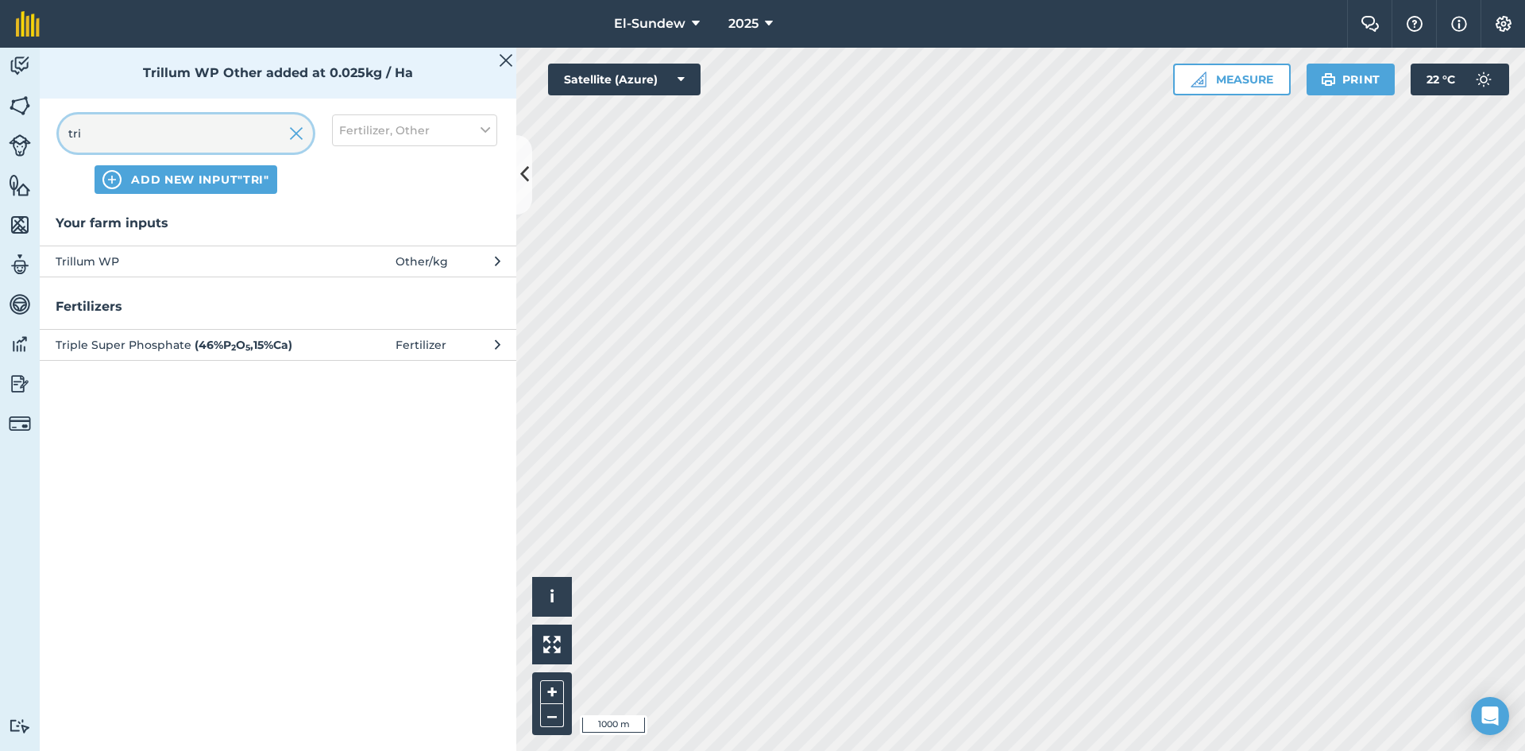
click at [212, 126] on input "tri" at bounding box center [186, 133] width 254 height 38
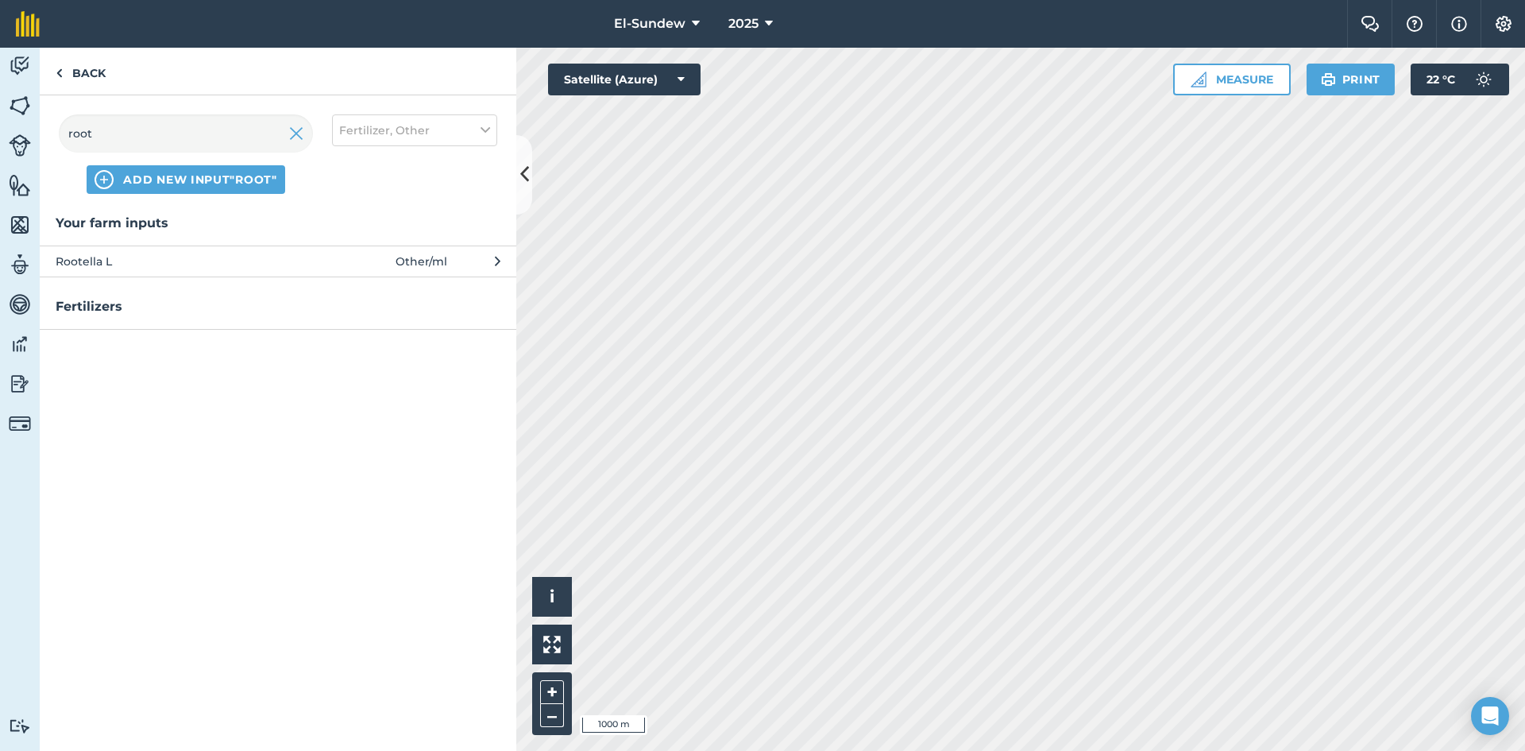
click at [221, 272] on button "Rootella L Other / ml" at bounding box center [278, 260] width 477 height 31
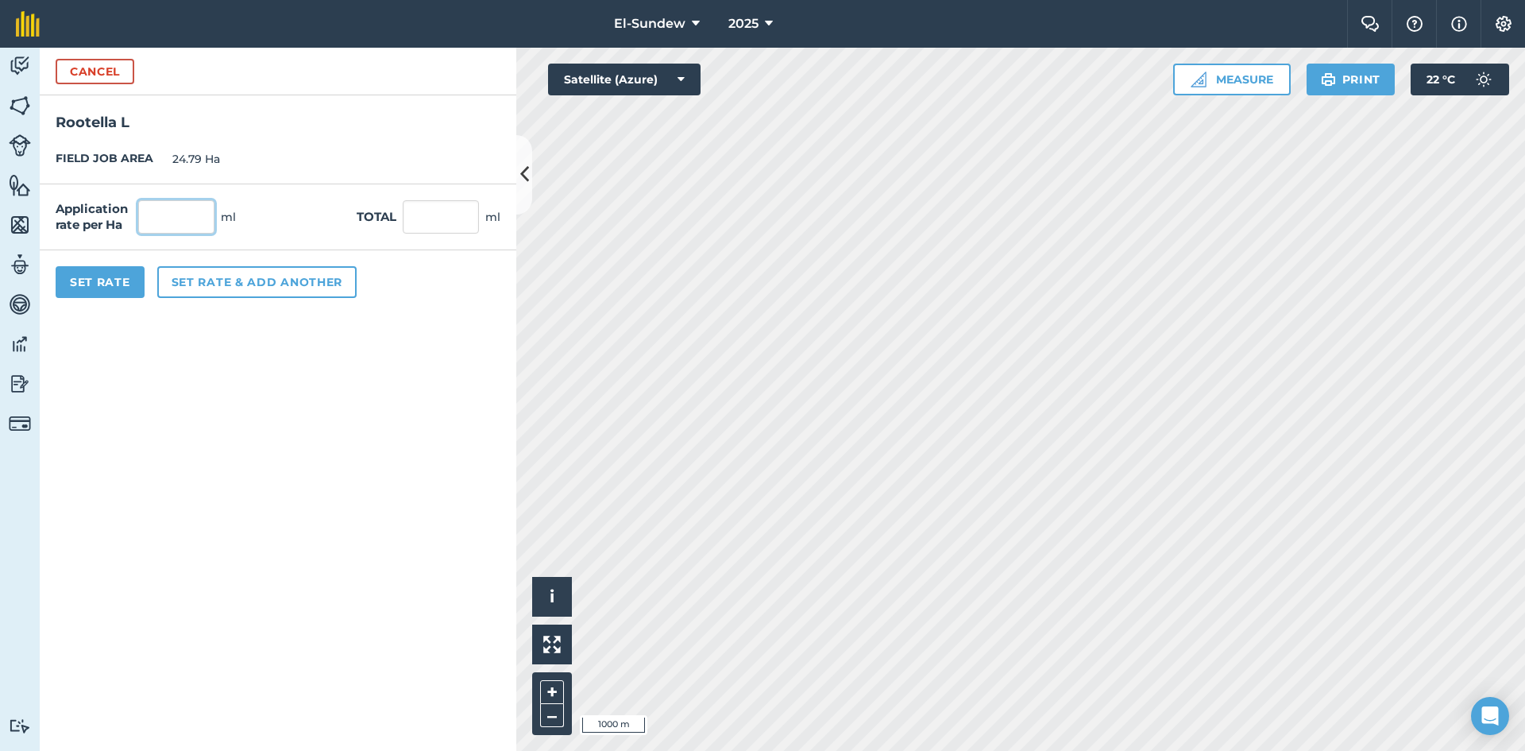
click at [187, 217] on input "text" at bounding box center [176, 216] width 76 height 33
click at [193, 283] on button "Set rate & add another" at bounding box center [256, 282] width 199 height 32
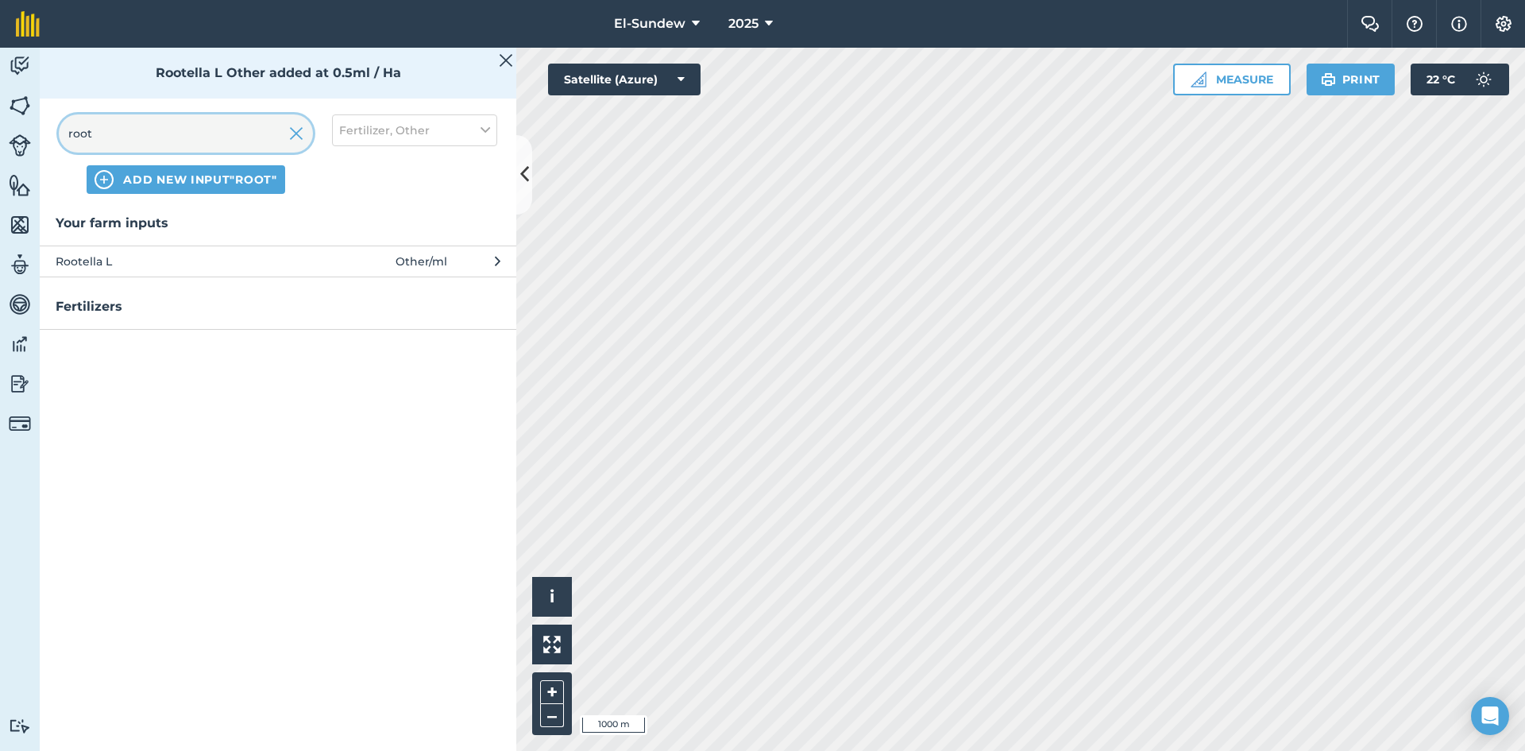
click at [203, 129] on input "root" at bounding box center [186, 133] width 254 height 38
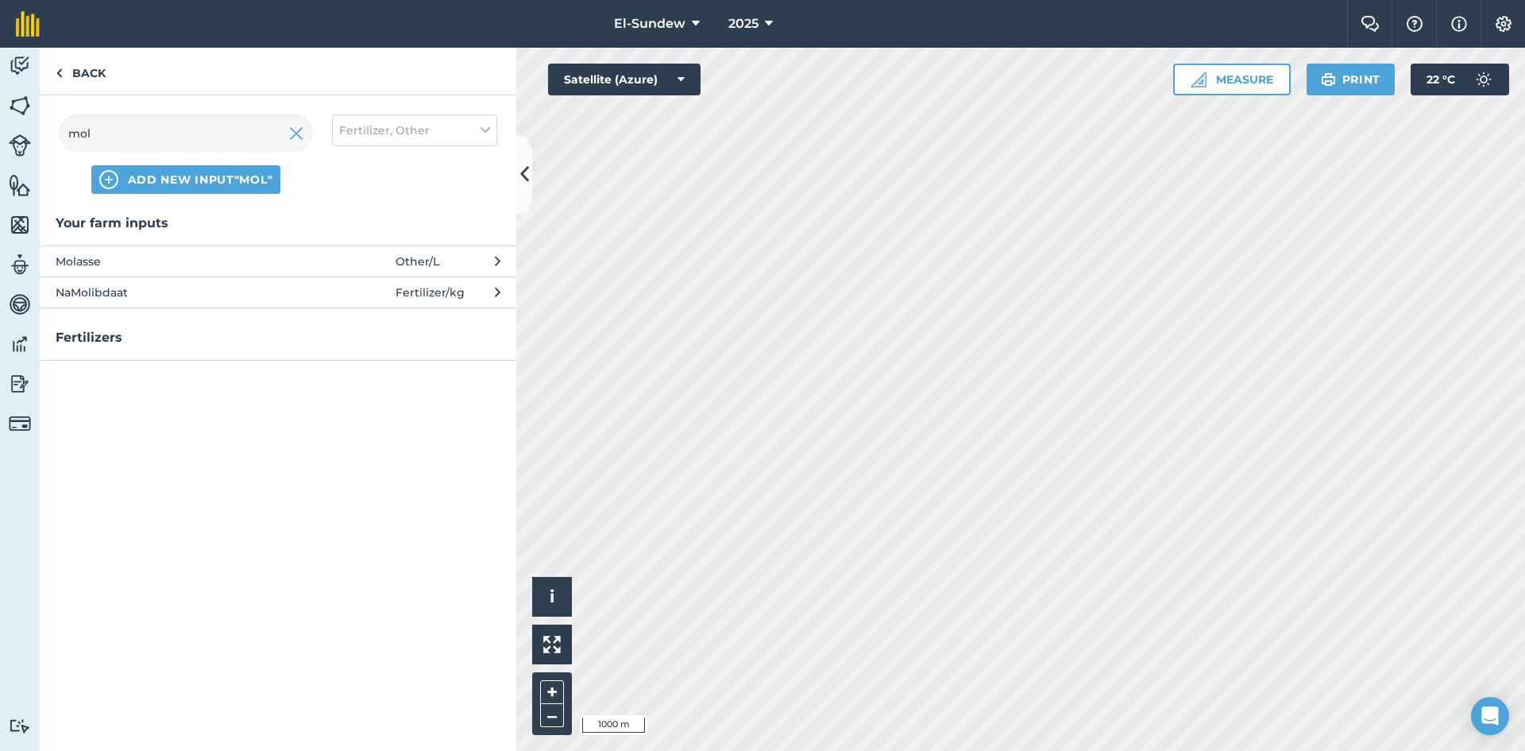
click at [202, 261] on span "Molasse" at bounding box center [186, 261] width 260 height 17
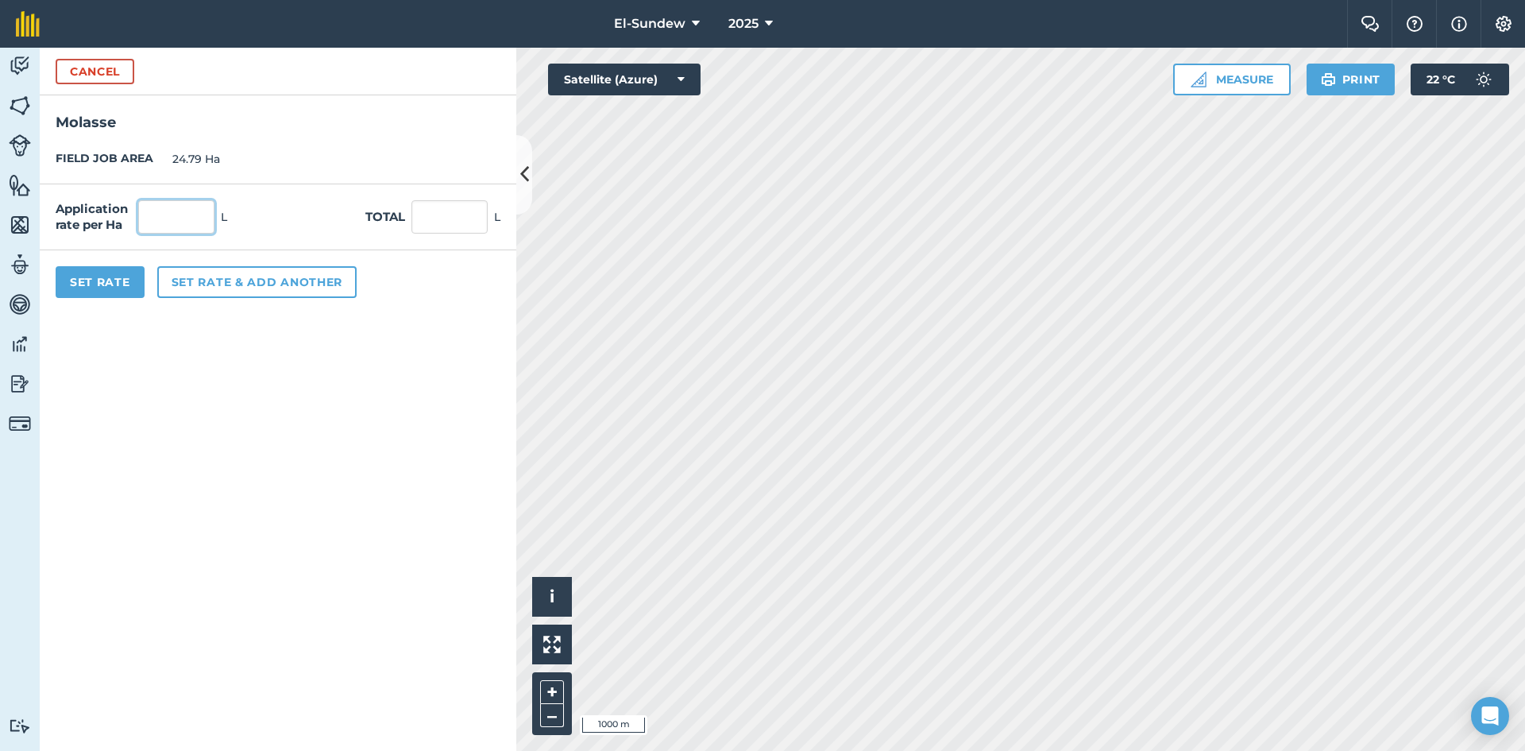
click at [202, 218] on input "text" at bounding box center [176, 216] width 76 height 33
click at [105, 269] on button "Set Rate" at bounding box center [100, 282] width 89 height 32
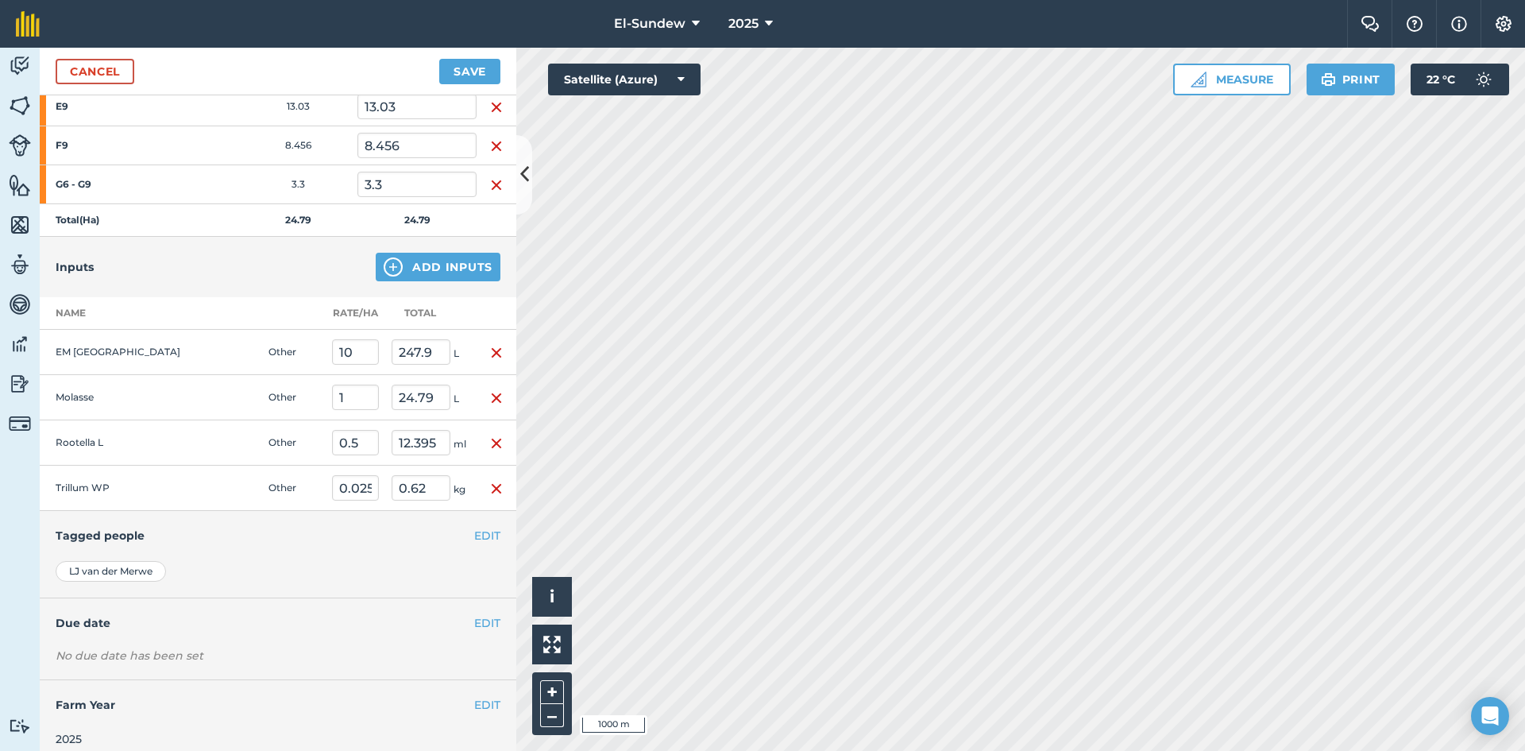
scroll to position [283, 0]
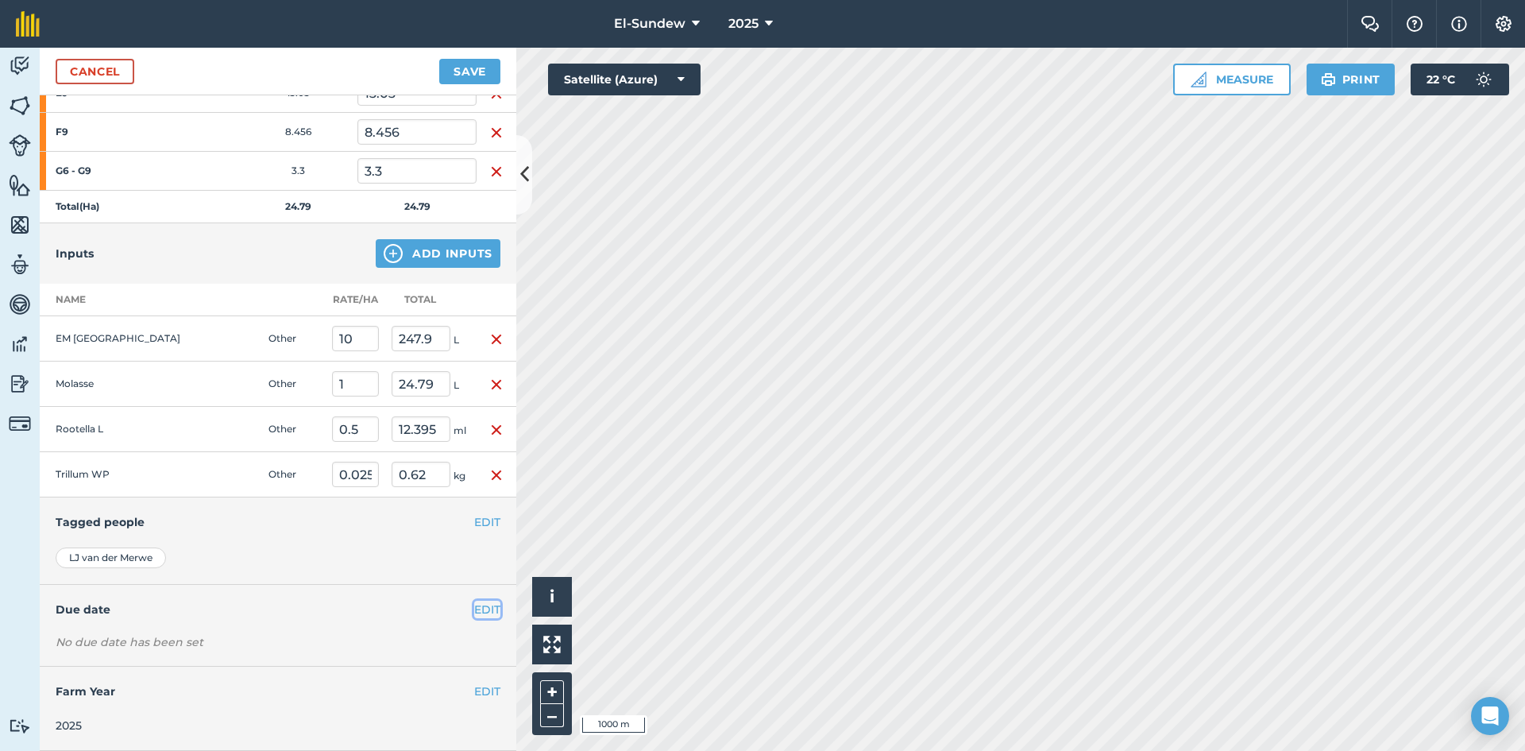
click at [474, 610] on button "EDIT" at bounding box center [487, 609] width 26 height 17
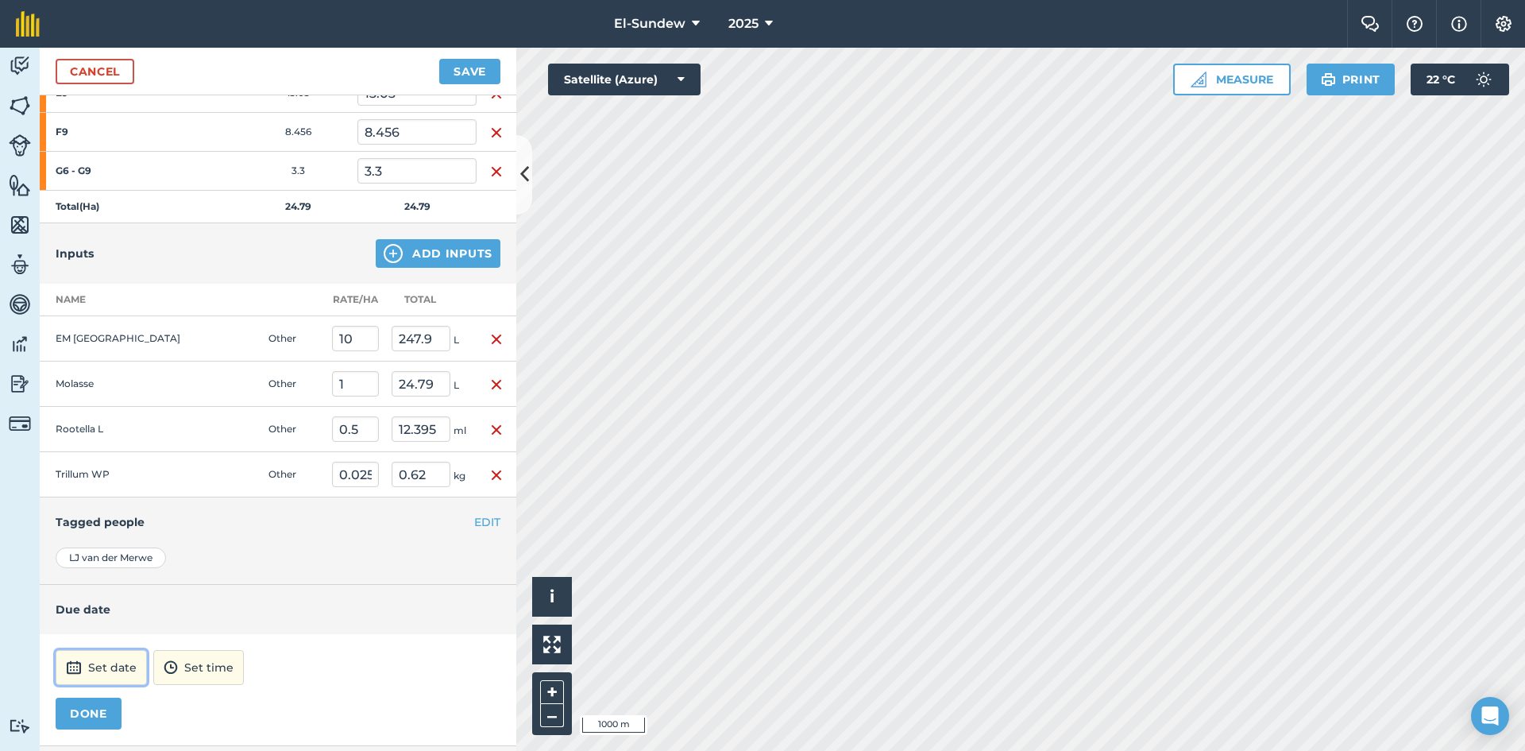
click at [99, 667] on button "Set date" at bounding box center [101, 667] width 91 height 35
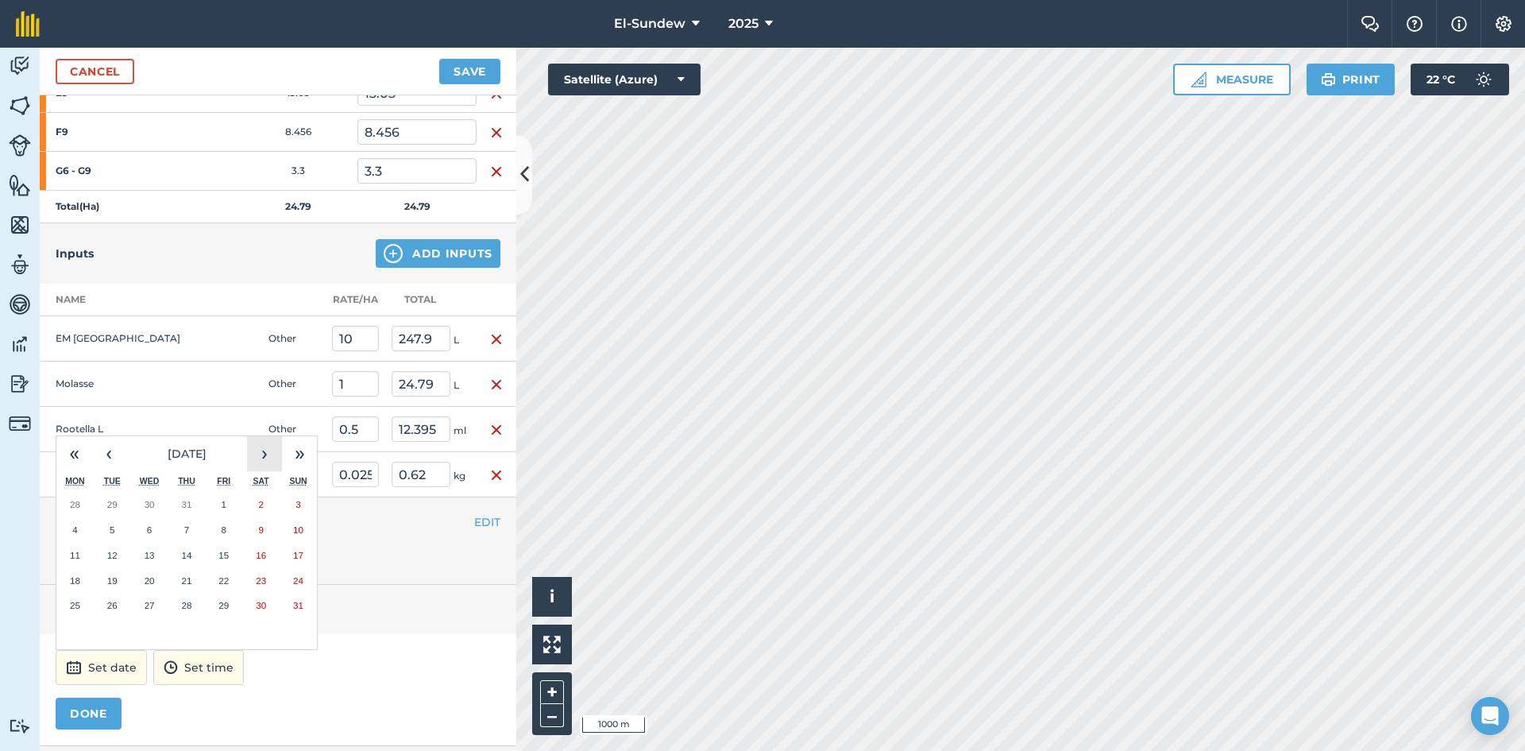
click at [259, 447] on button "›" at bounding box center [264, 453] width 35 height 35
click at [259, 465] on button "›" at bounding box center [264, 453] width 35 height 35
click at [155, 507] on button "1" at bounding box center [149, 504] width 37 height 25
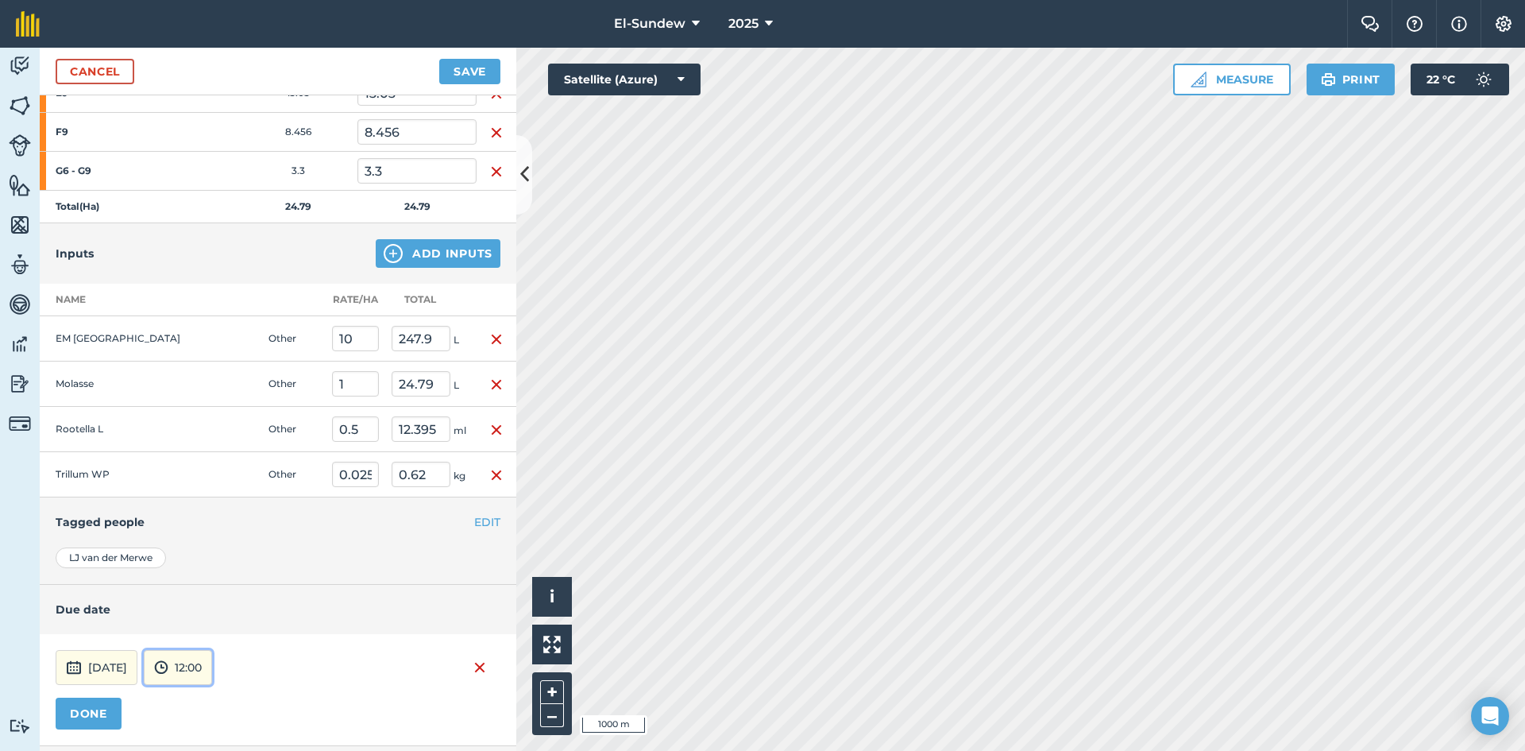
click at [208, 661] on button "12:00" at bounding box center [178, 667] width 68 height 35
click at [210, 582] on button "07:00" at bounding box center [182, 584] width 75 height 25
click at [104, 701] on button "DONE" at bounding box center [89, 714] width 66 height 32
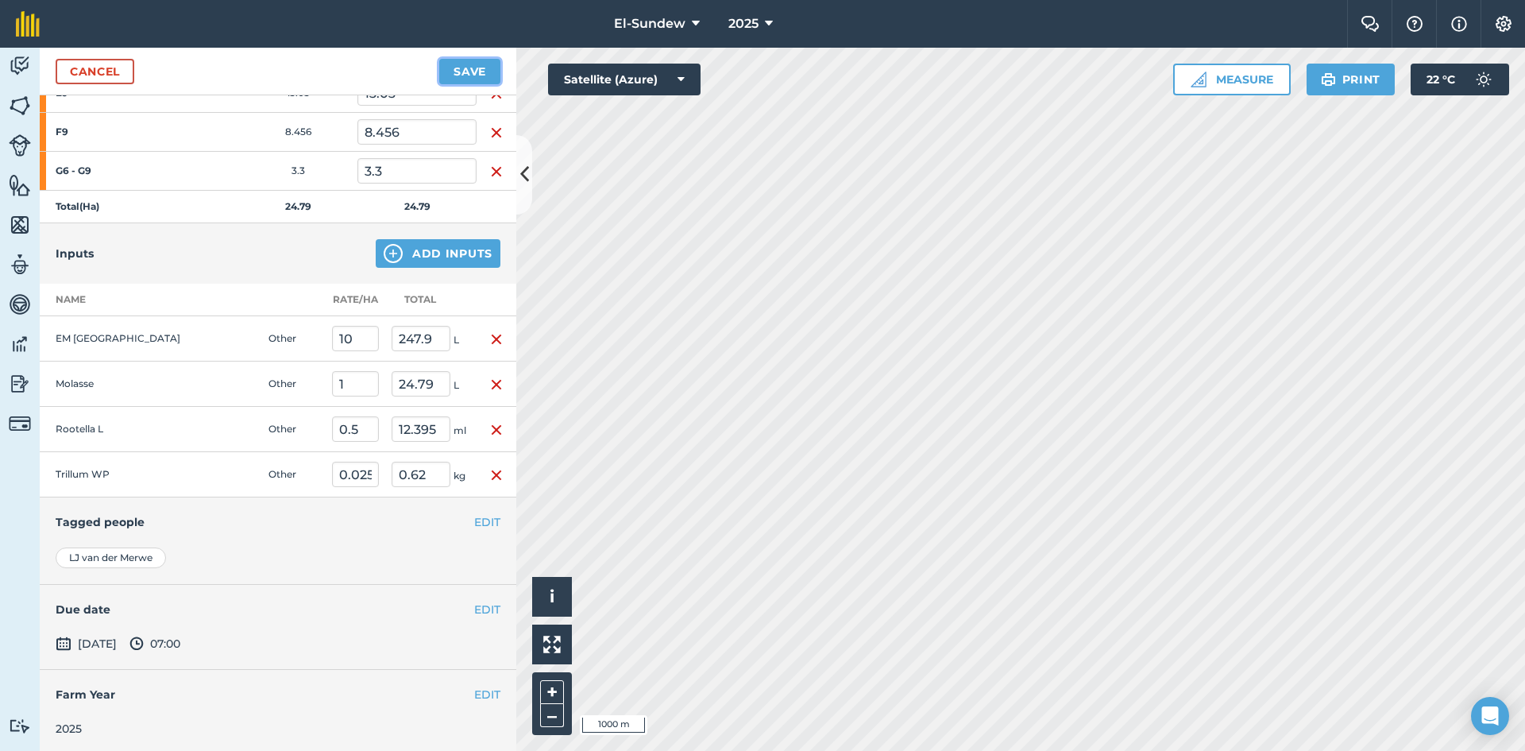
click at [478, 60] on button "Save" at bounding box center [469, 71] width 61 height 25
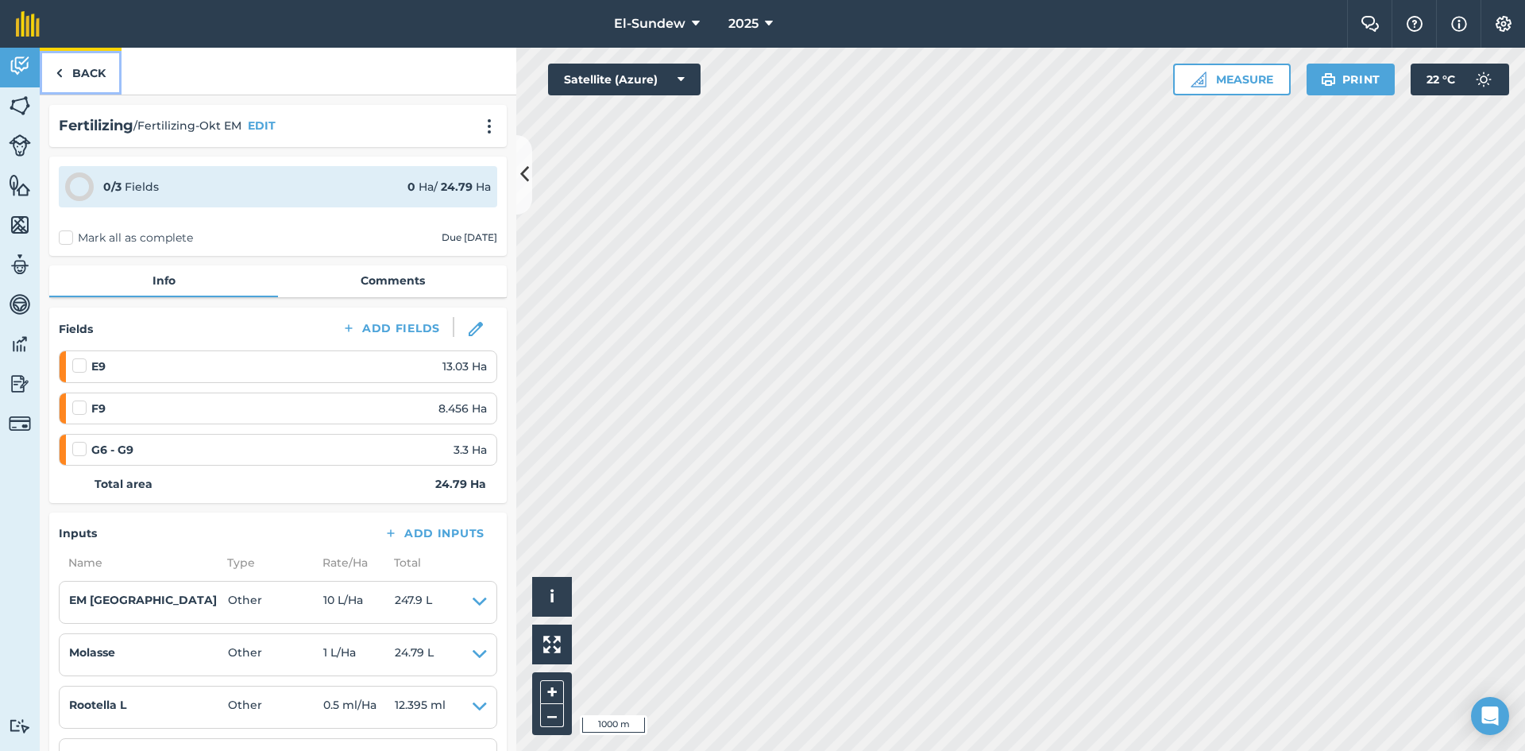
click at [95, 75] on link "Back" at bounding box center [81, 71] width 82 height 47
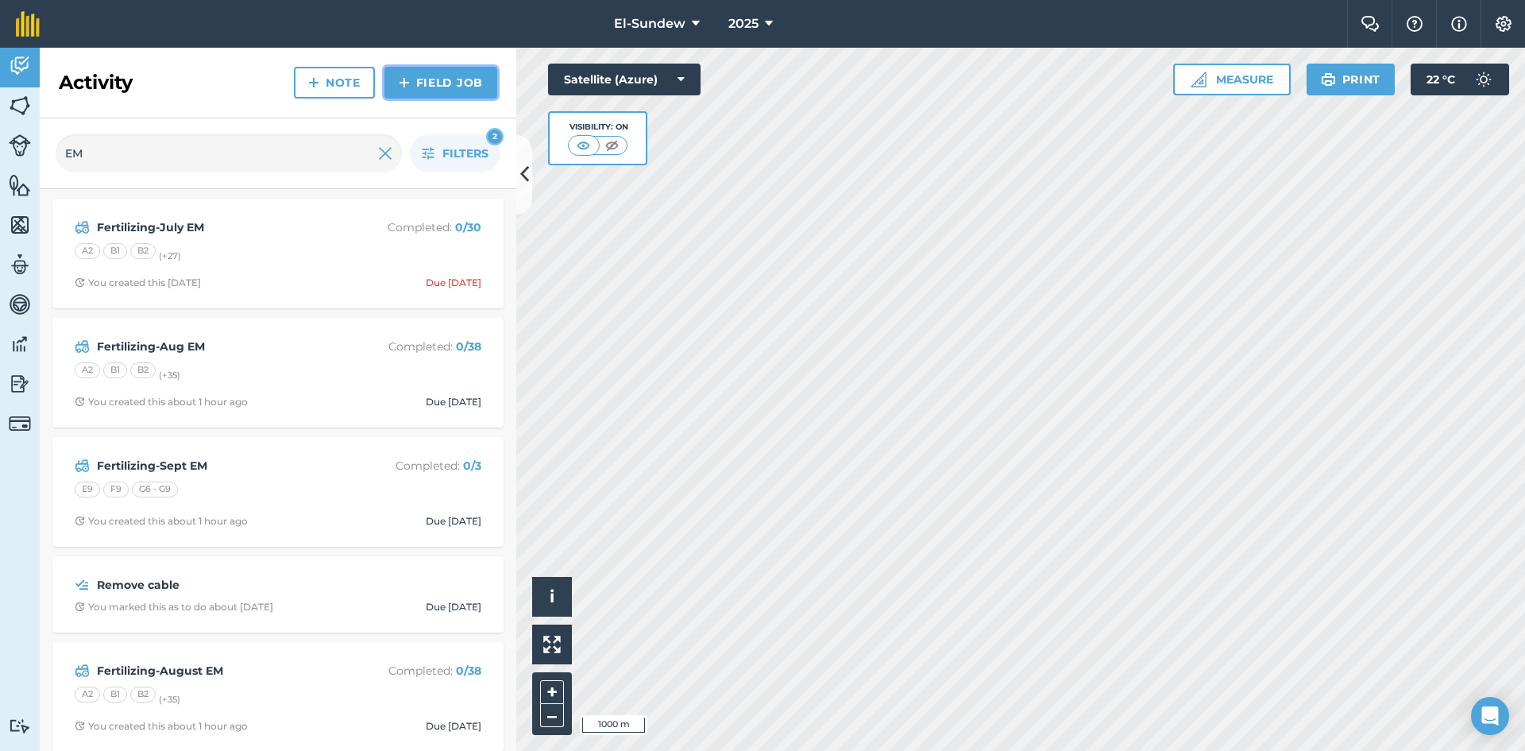
click at [420, 75] on link "Field Job" at bounding box center [441, 83] width 113 height 32
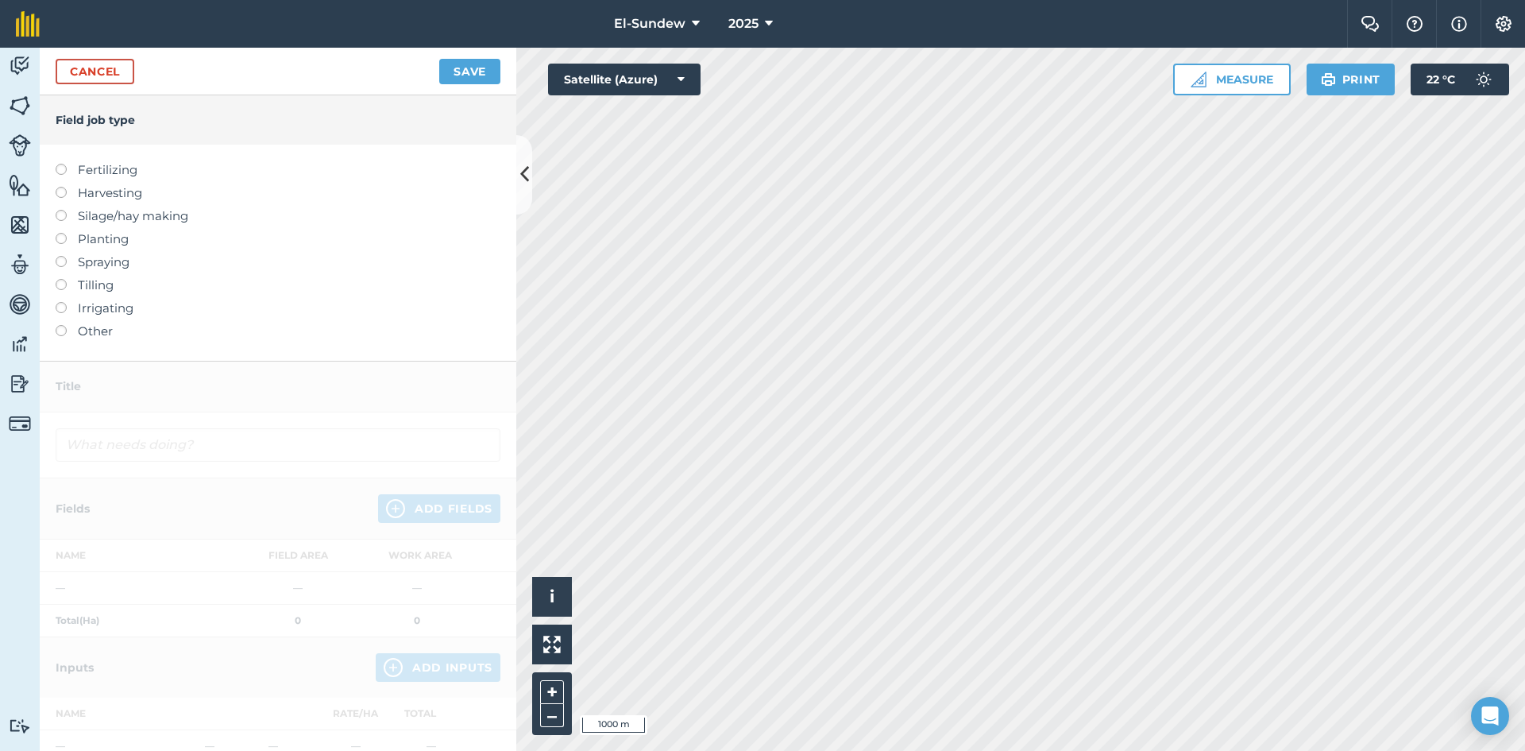
click at [118, 178] on label "Fertilizing" at bounding box center [278, 169] width 445 height 19
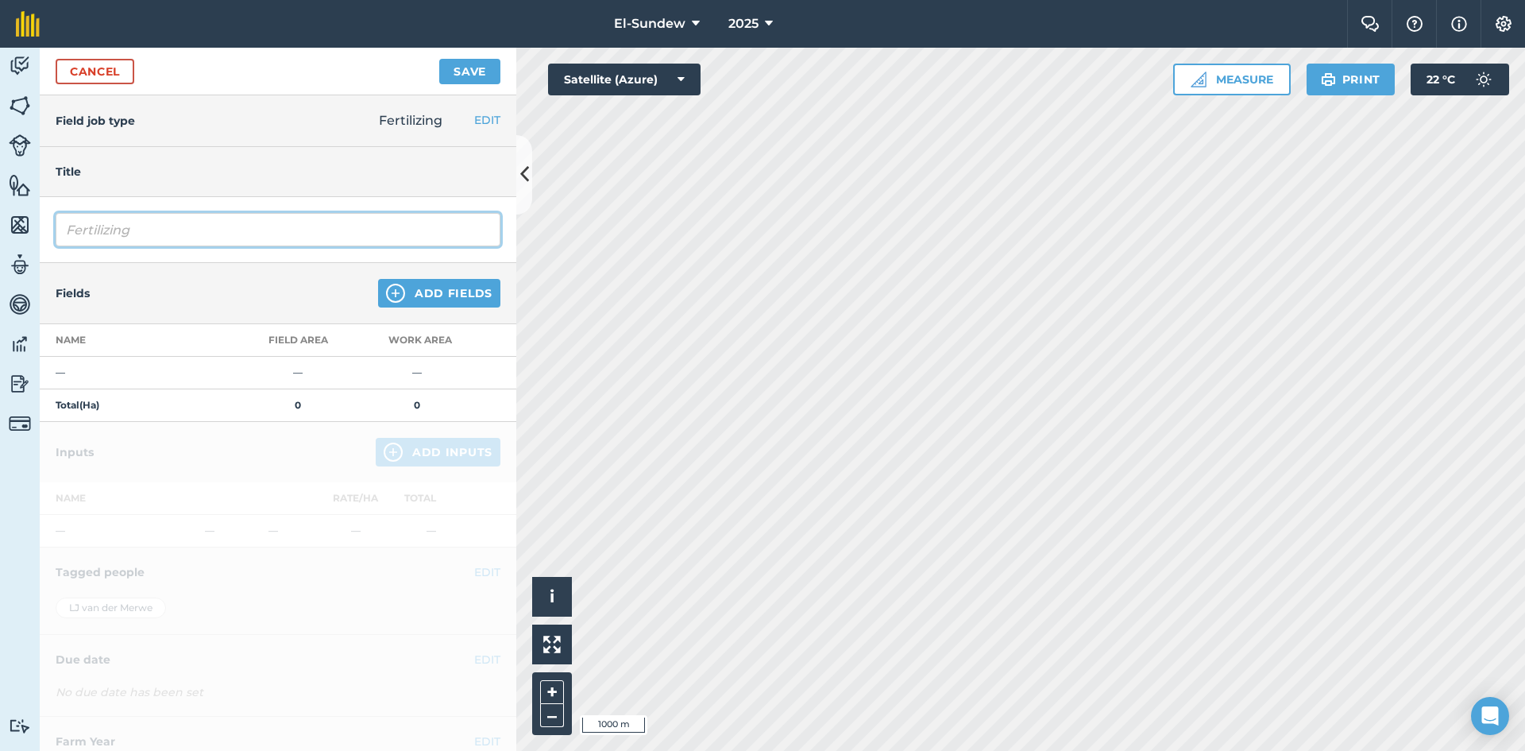
click at [159, 231] on input "Fertilizing" at bounding box center [278, 229] width 445 height 33
click at [386, 299] on img at bounding box center [395, 293] width 19 height 19
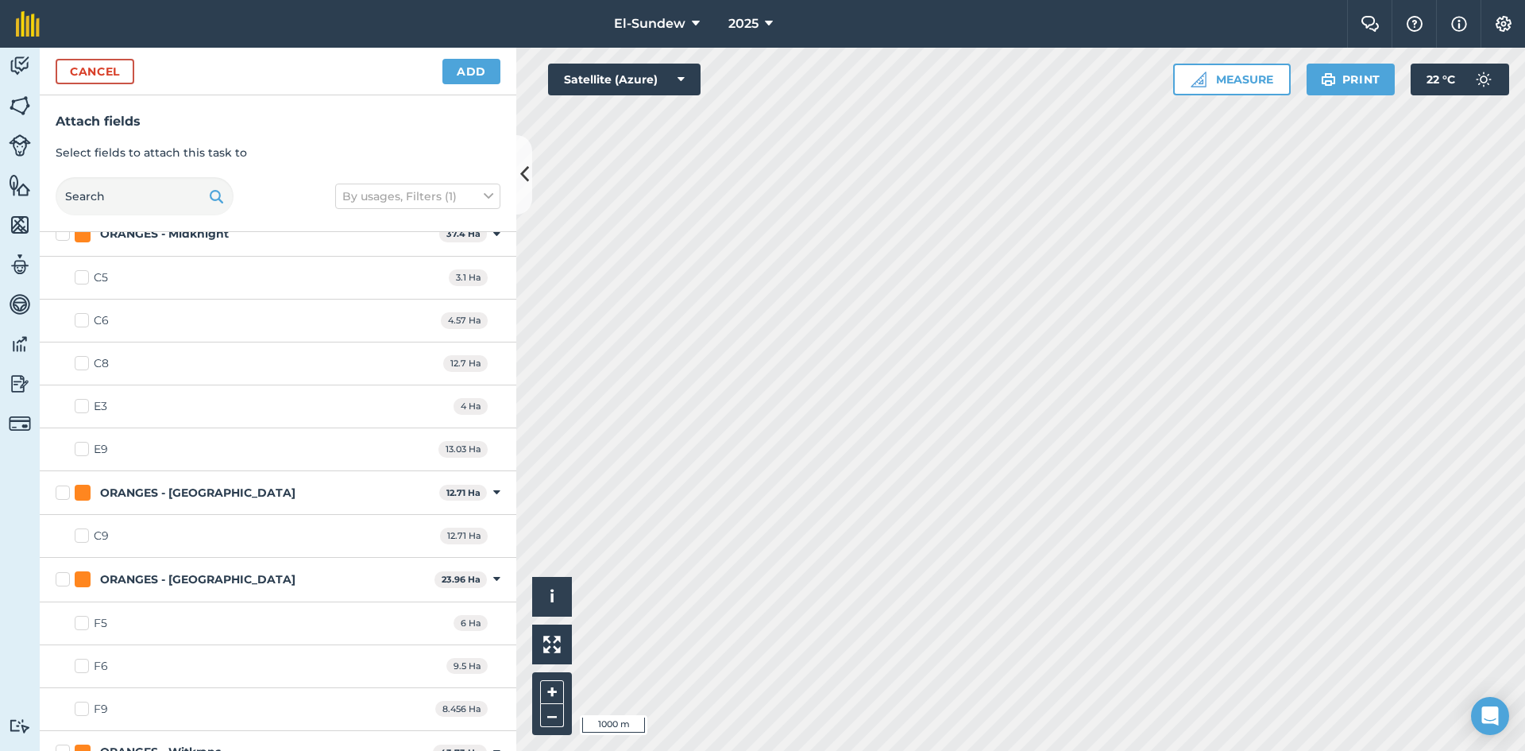
scroll to position [2119, 0]
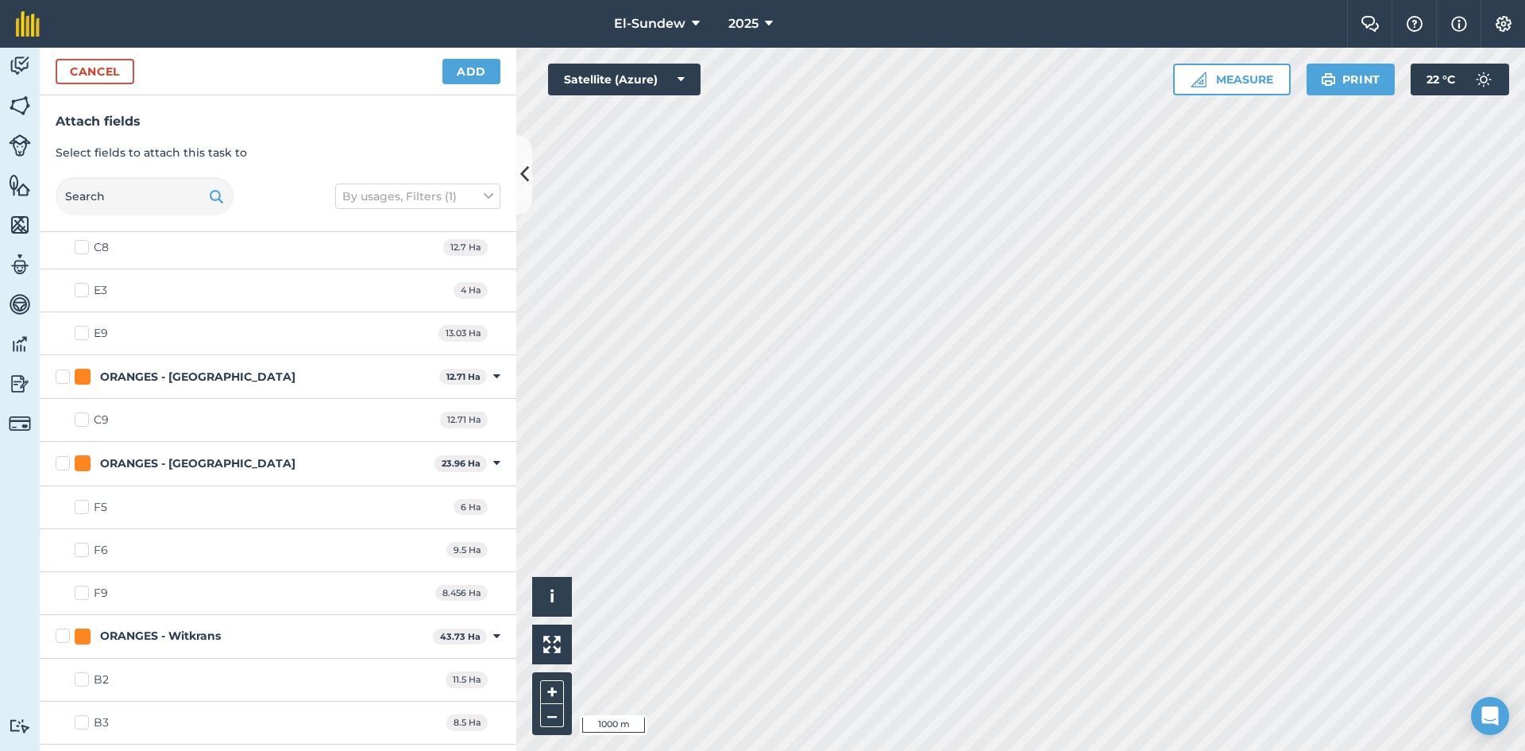
click at [83, 597] on label "F9" at bounding box center [91, 593] width 33 height 17
click at [83, 595] on input "F9" at bounding box center [80, 590] width 10 height 10
click at [79, 327] on label "E9" at bounding box center [91, 333] width 33 height 17
click at [79, 327] on input "E9" at bounding box center [80, 330] width 10 height 10
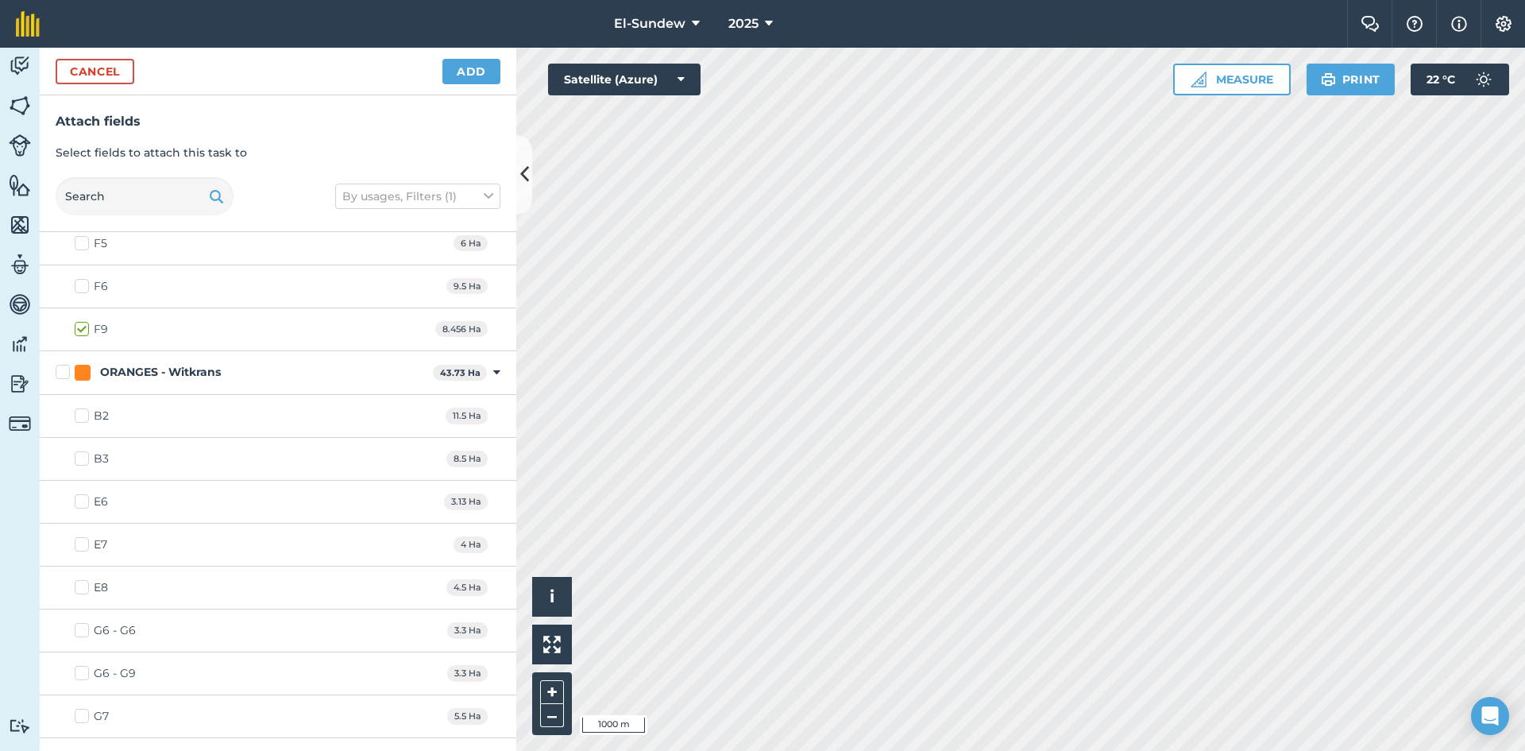
scroll to position [2383, 0]
click at [88, 677] on label "G6 - G9" at bounding box center [105, 672] width 61 height 17
click at [85, 674] on input "G6 - G9" at bounding box center [80, 669] width 10 height 10
click at [472, 77] on button "Add" at bounding box center [471, 71] width 58 height 25
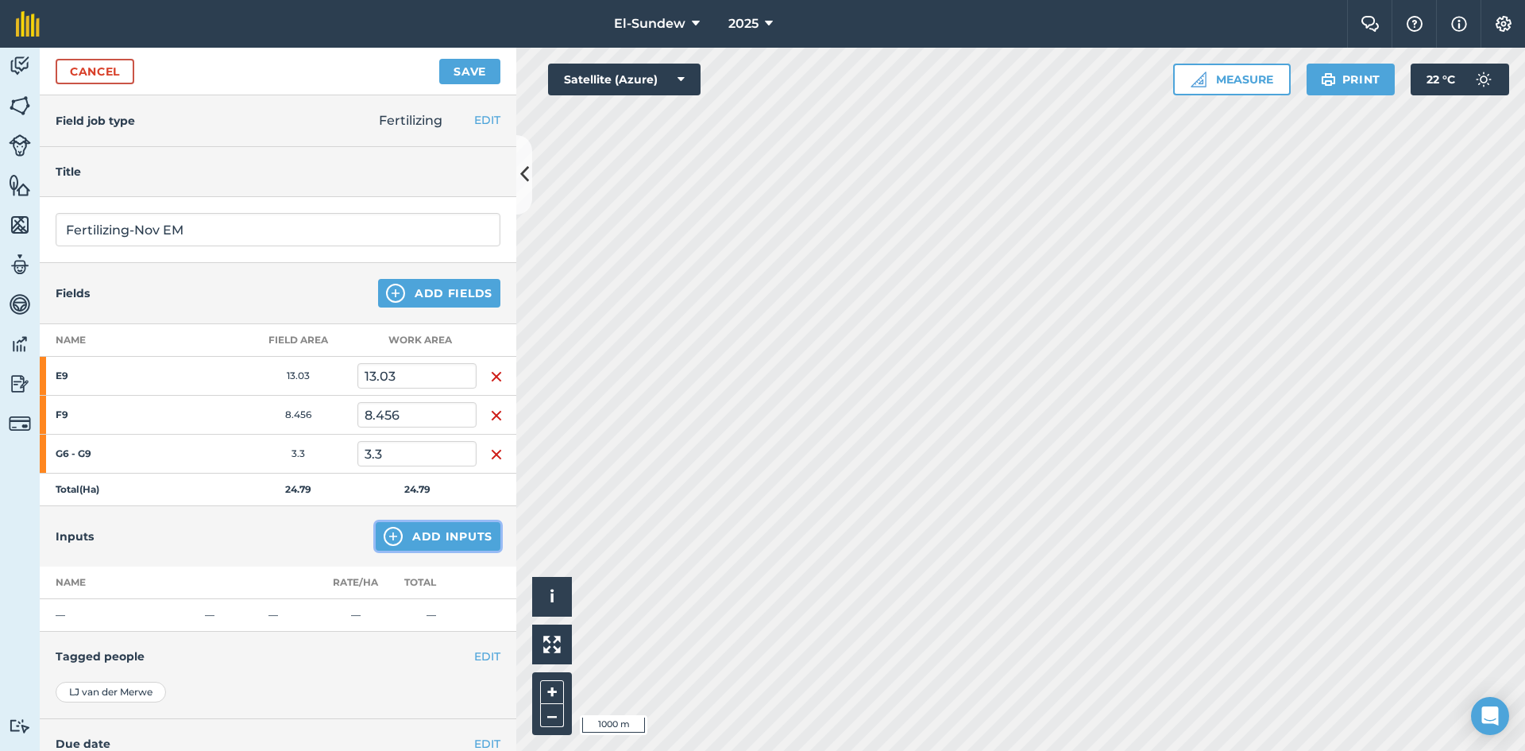
click at [385, 530] on img at bounding box center [393, 536] width 19 height 19
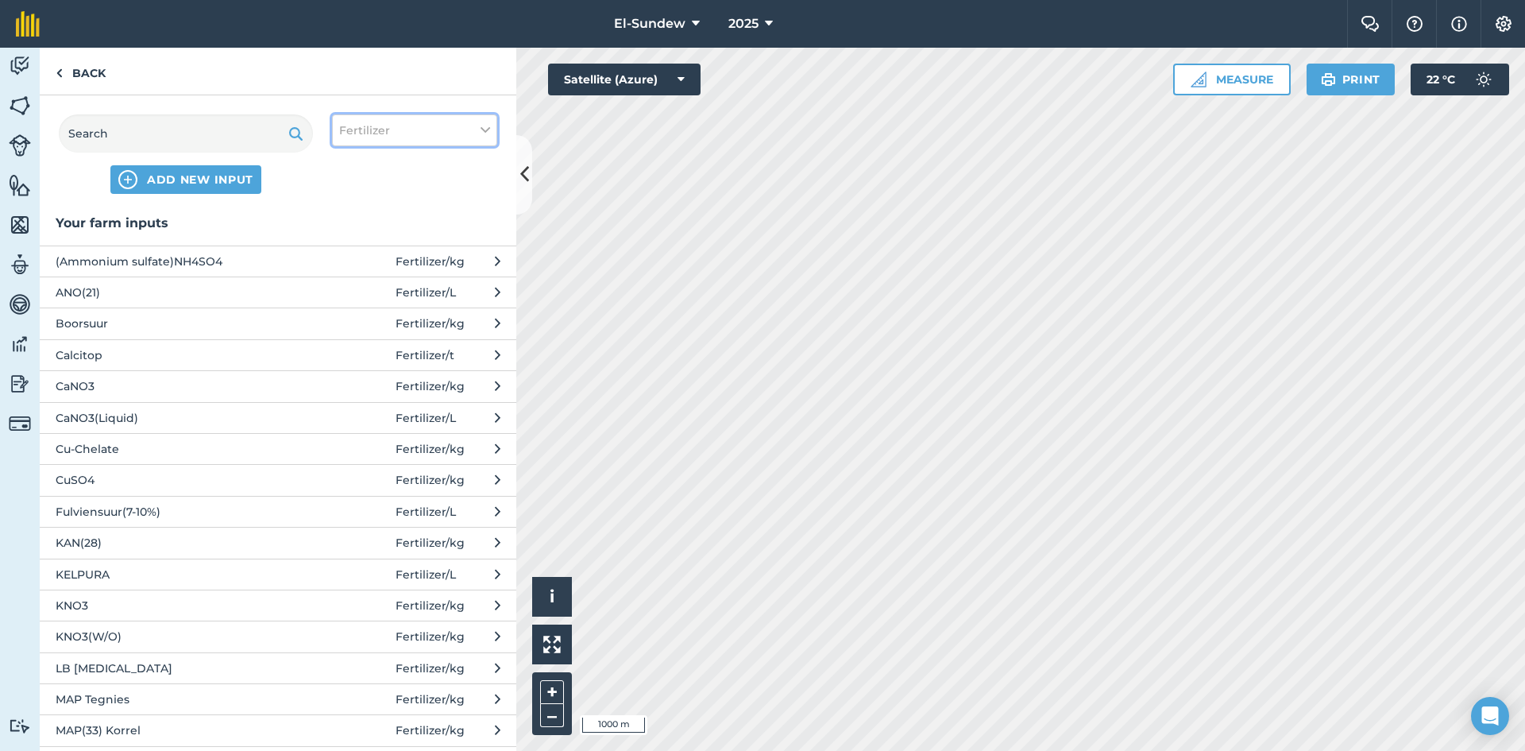
click at [374, 124] on span "Fertilizer" at bounding box center [364, 130] width 51 height 17
click at [373, 279] on label "Other" at bounding box center [414, 282] width 151 height 17
click at [350, 279] on input "Other" at bounding box center [344, 279] width 10 height 10
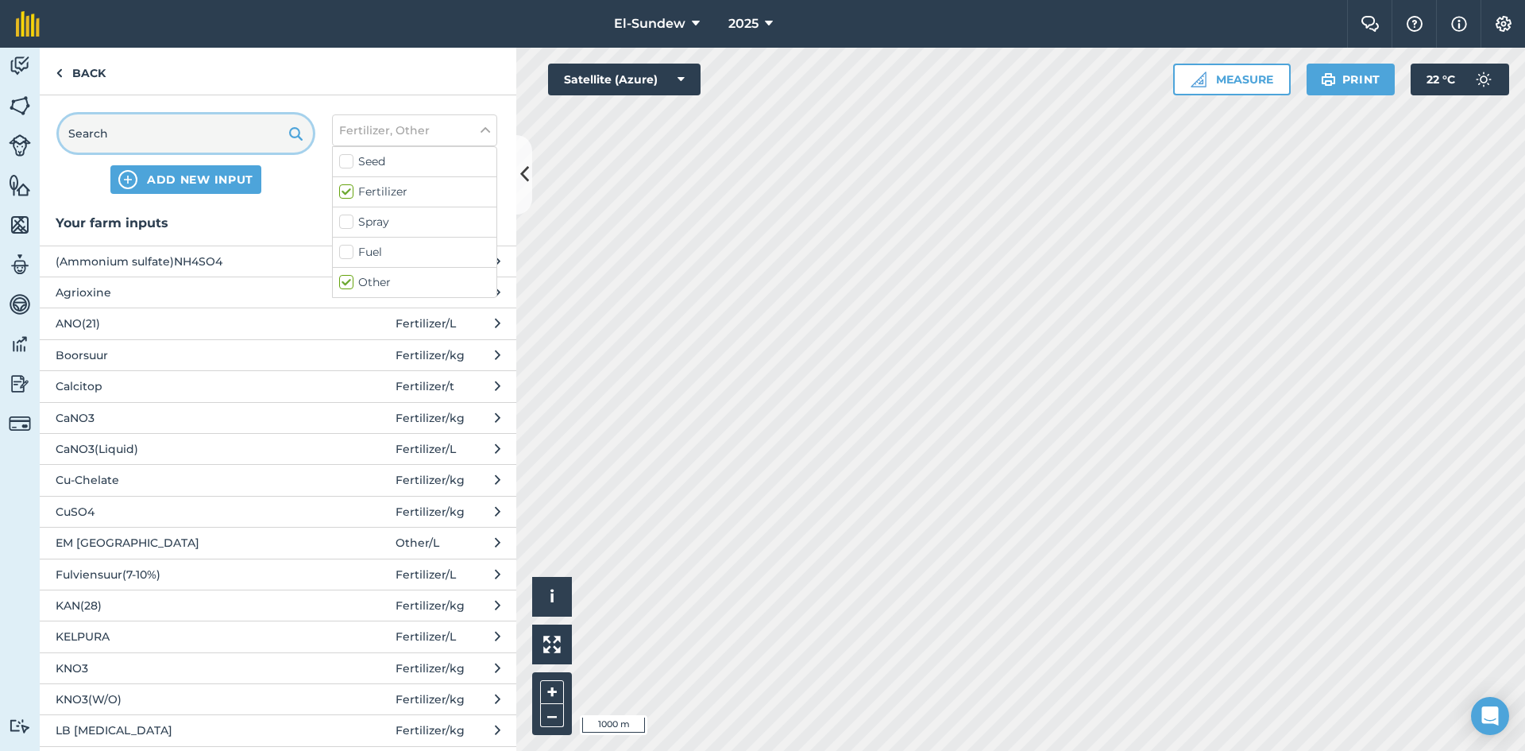
click at [211, 141] on input "text" at bounding box center [186, 133] width 254 height 38
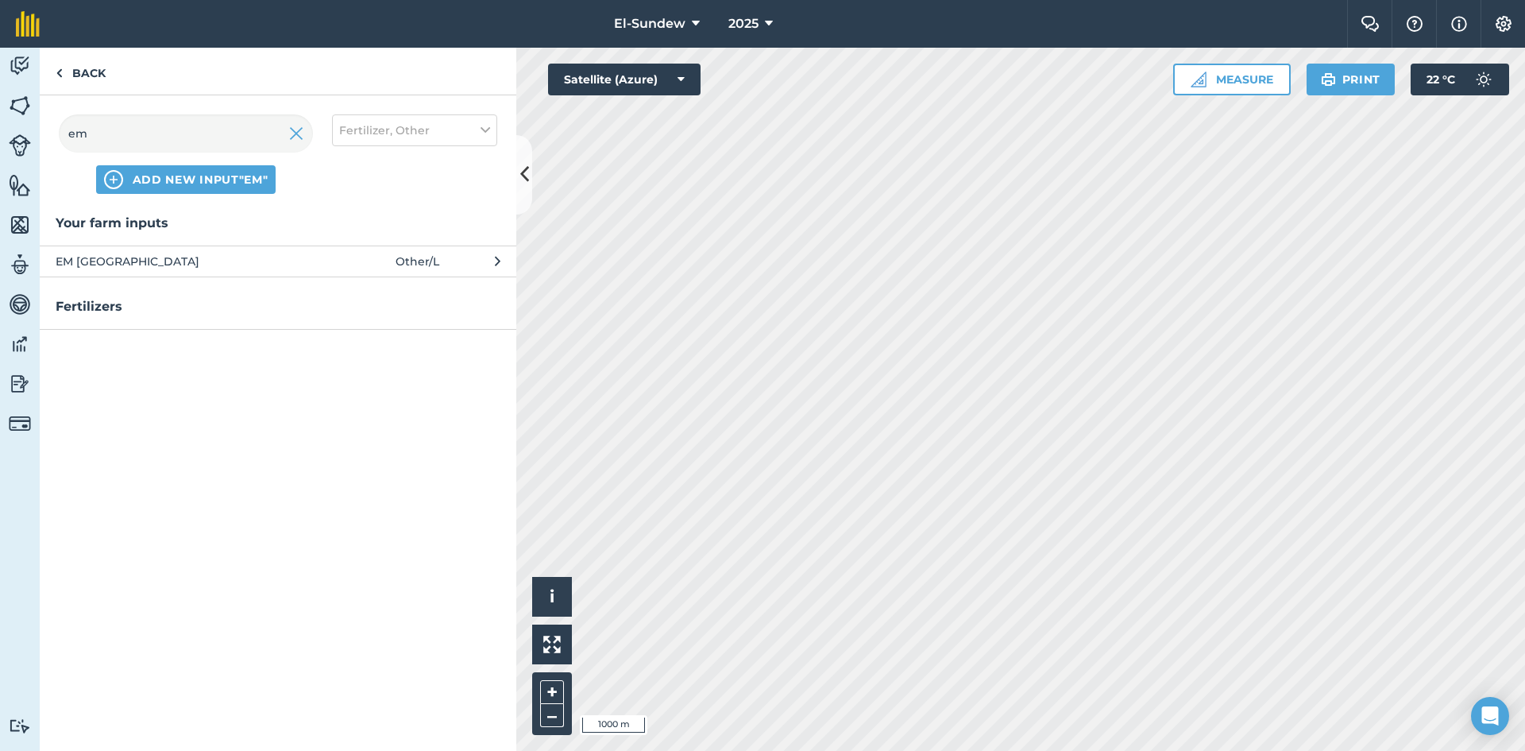
click at [211, 251] on button "EM Agri Other / L" at bounding box center [278, 260] width 477 height 31
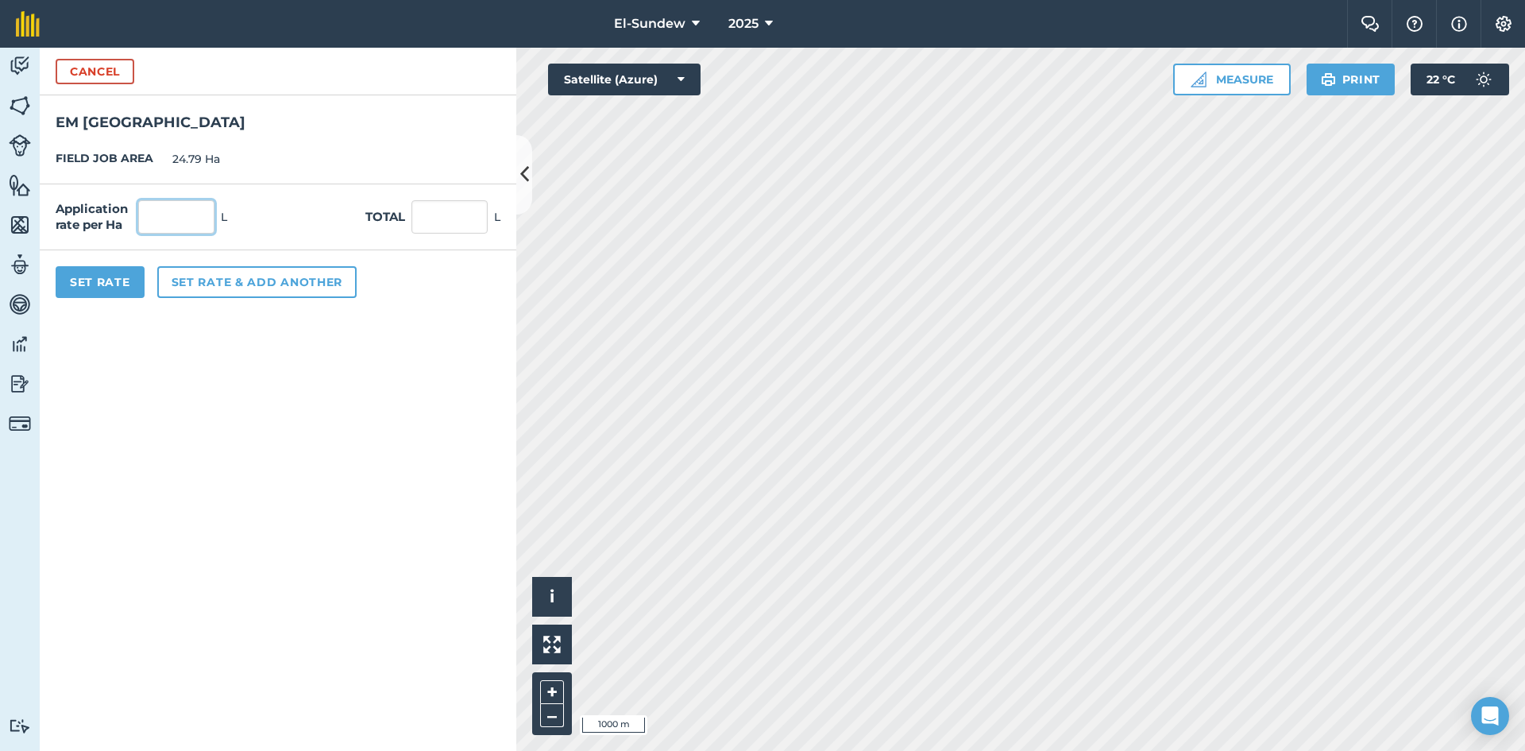
click at [199, 224] on input "text" at bounding box center [176, 216] width 76 height 33
click at [235, 278] on button "Set rate & add another" at bounding box center [256, 282] width 199 height 32
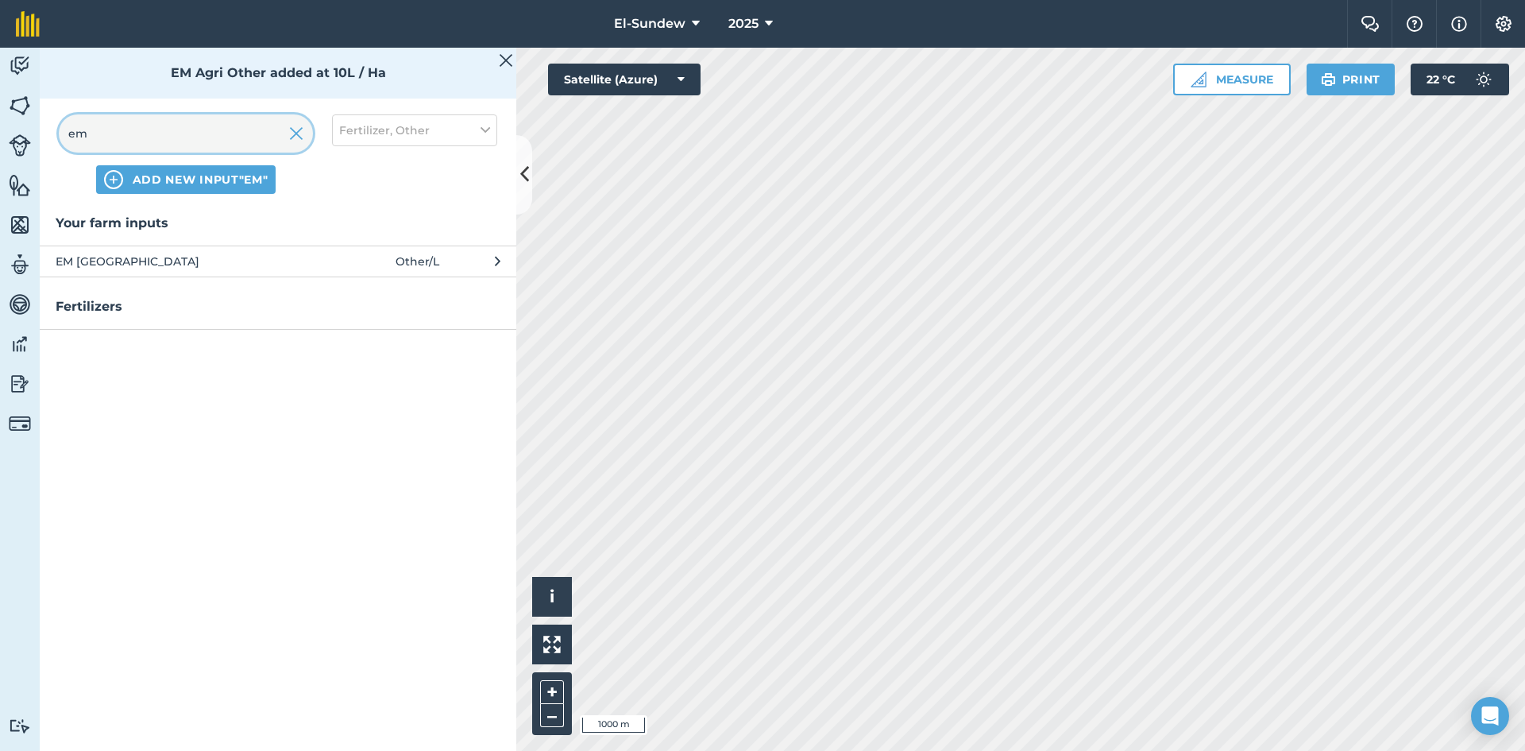
click at [201, 123] on input "em" at bounding box center [186, 133] width 254 height 38
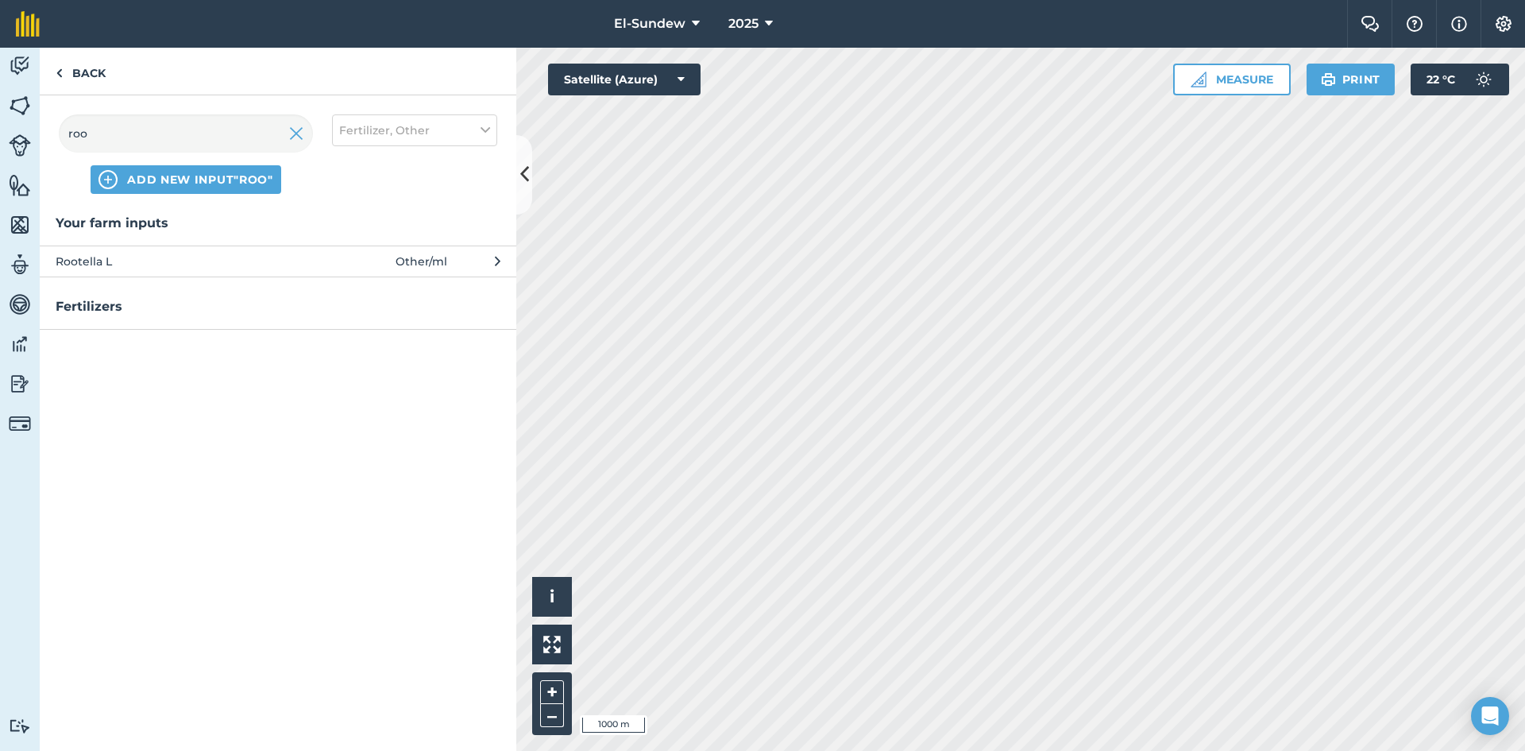
click at [195, 263] on span "Rootella L" at bounding box center [186, 261] width 260 height 17
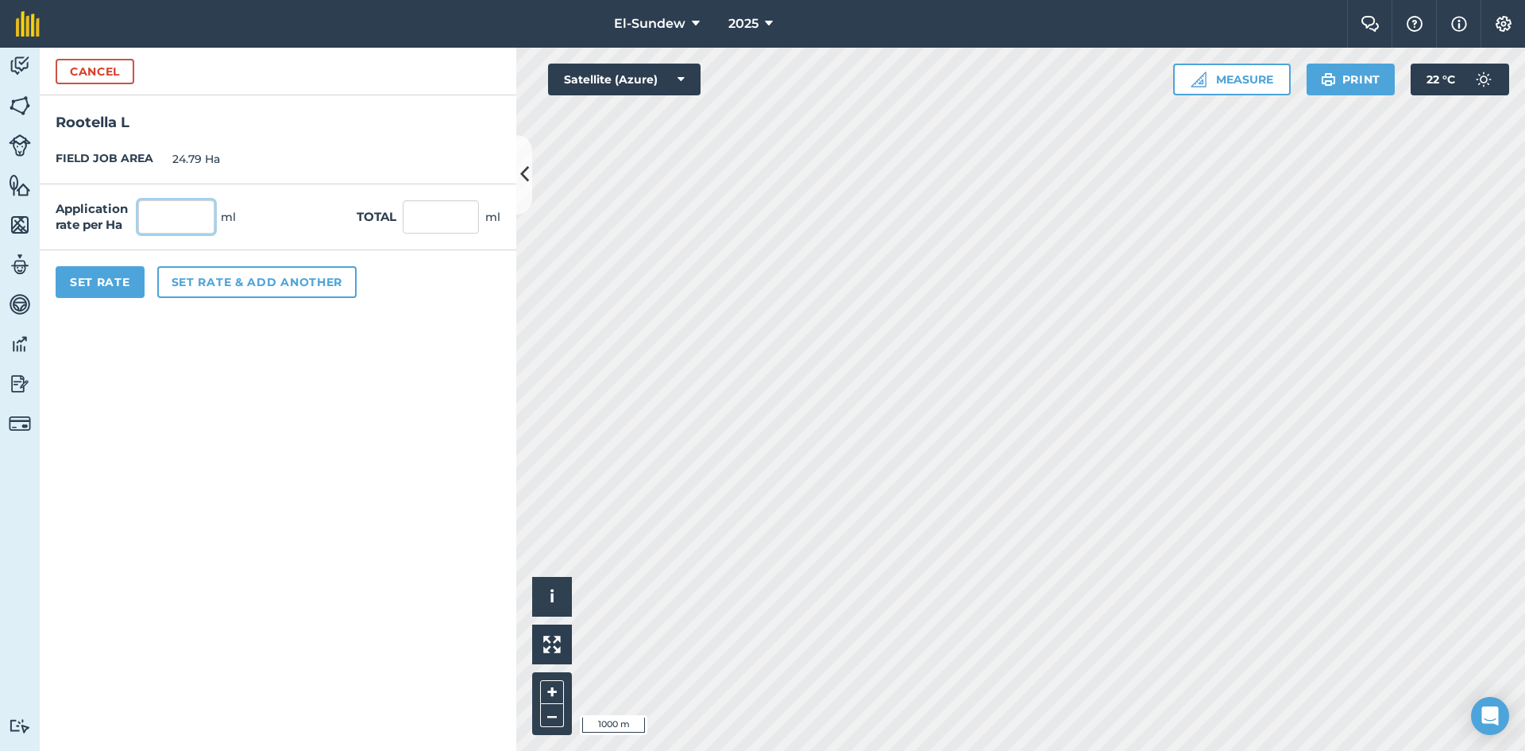
click at [195, 217] on input "text" at bounding box center [176, 216] width 76 height 33
click at [210, 277] on button "Set rate & add another" at bounding box center [256, 282] width 199 height 32
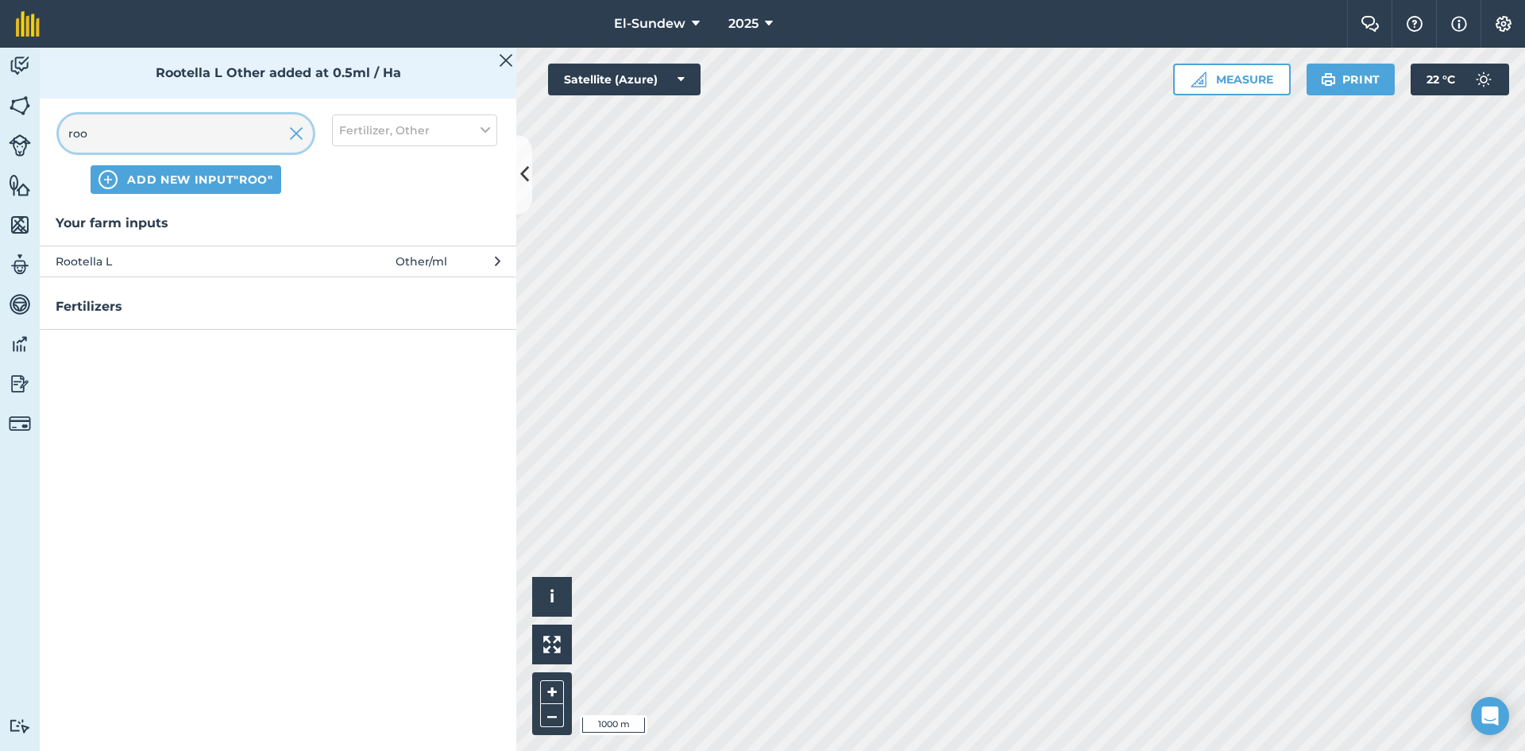
click at [199, 137] on input "roo" at bounding box center [186, 133] width 254 height 38
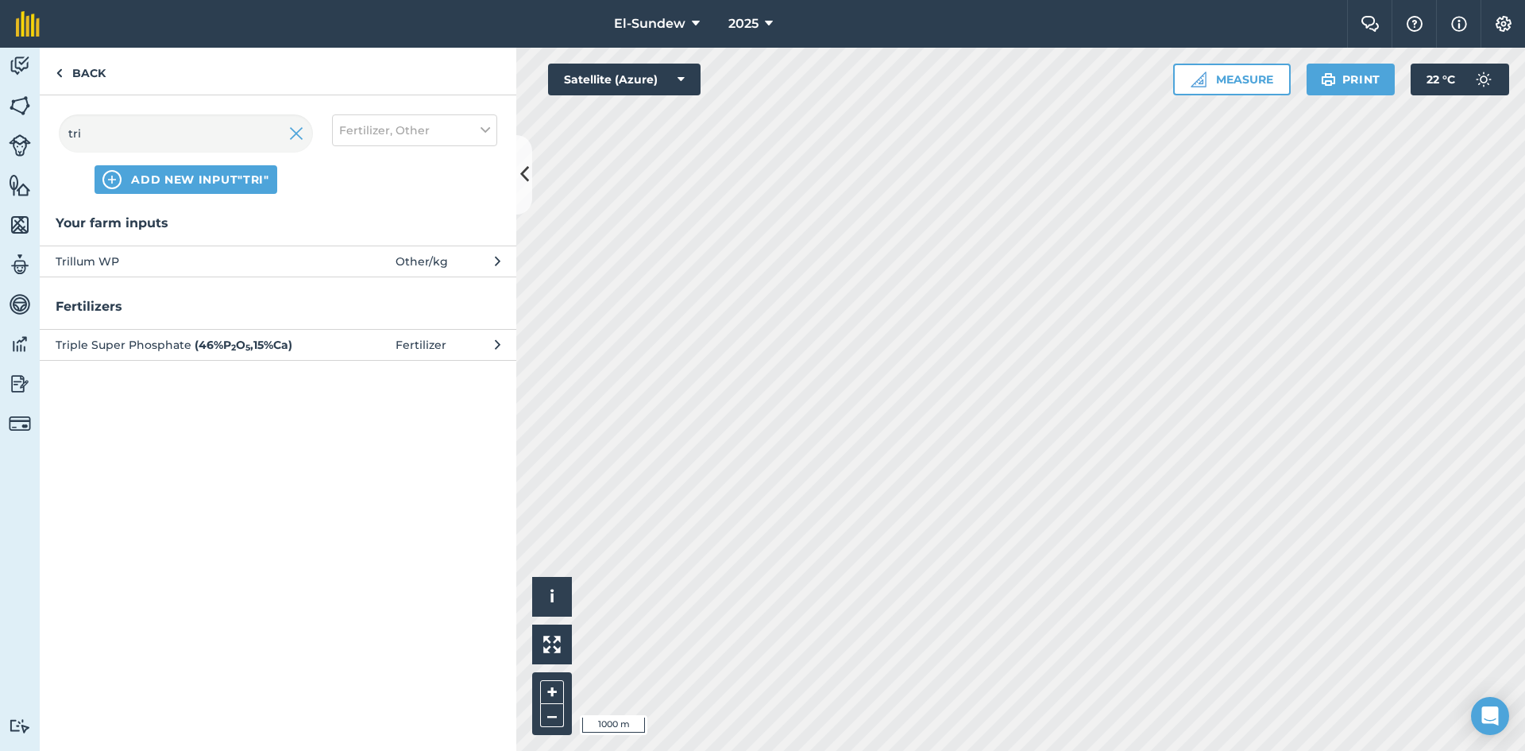
click at [216, 262] on span "Trillum WP" at bounding box center [186, 261] width 260 height 17
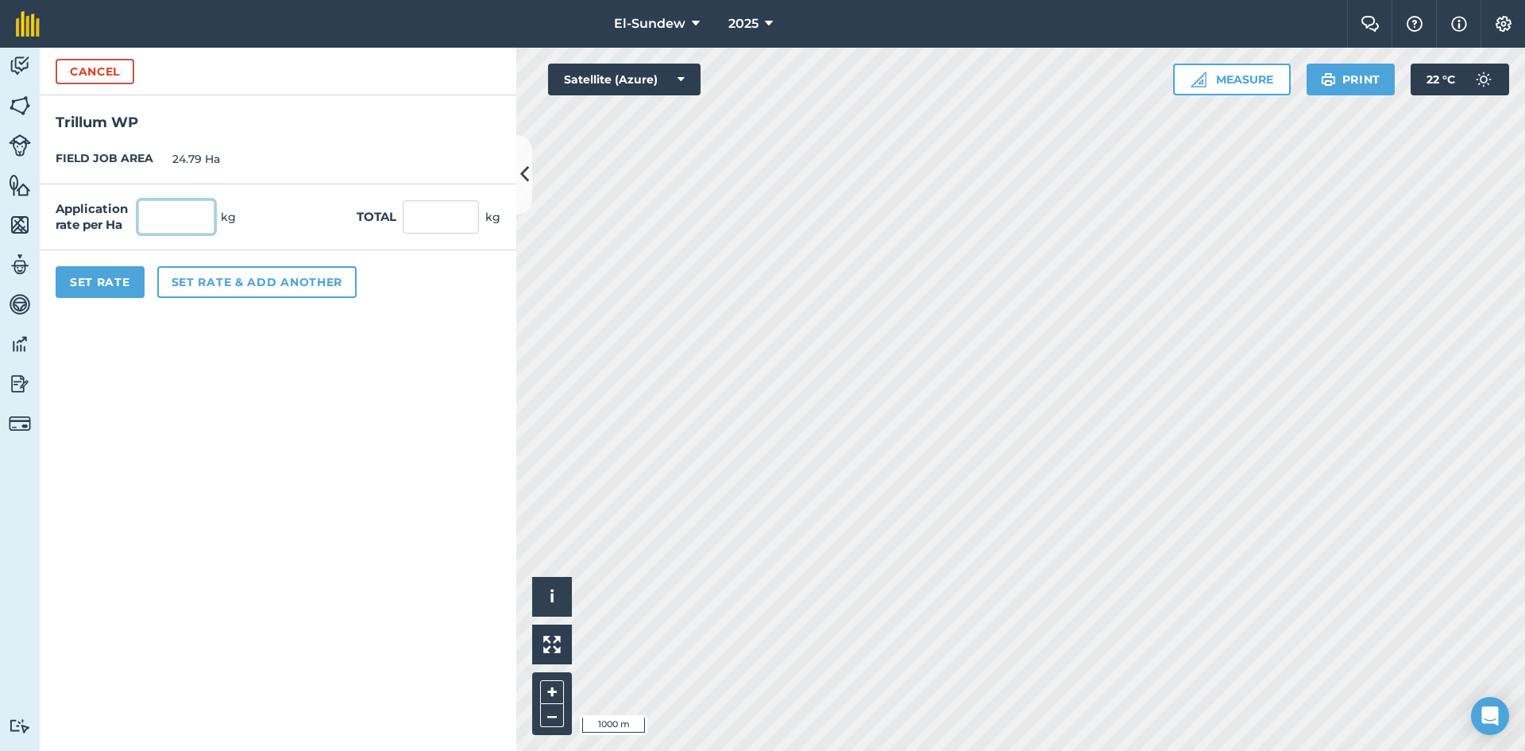
click at [211, 217] on input "text" at bounding box center [176, 216] width 76 height 33
click at [231, 283] on button "Set rate & add another" at bounding box center [256, 282] width 199 height 32
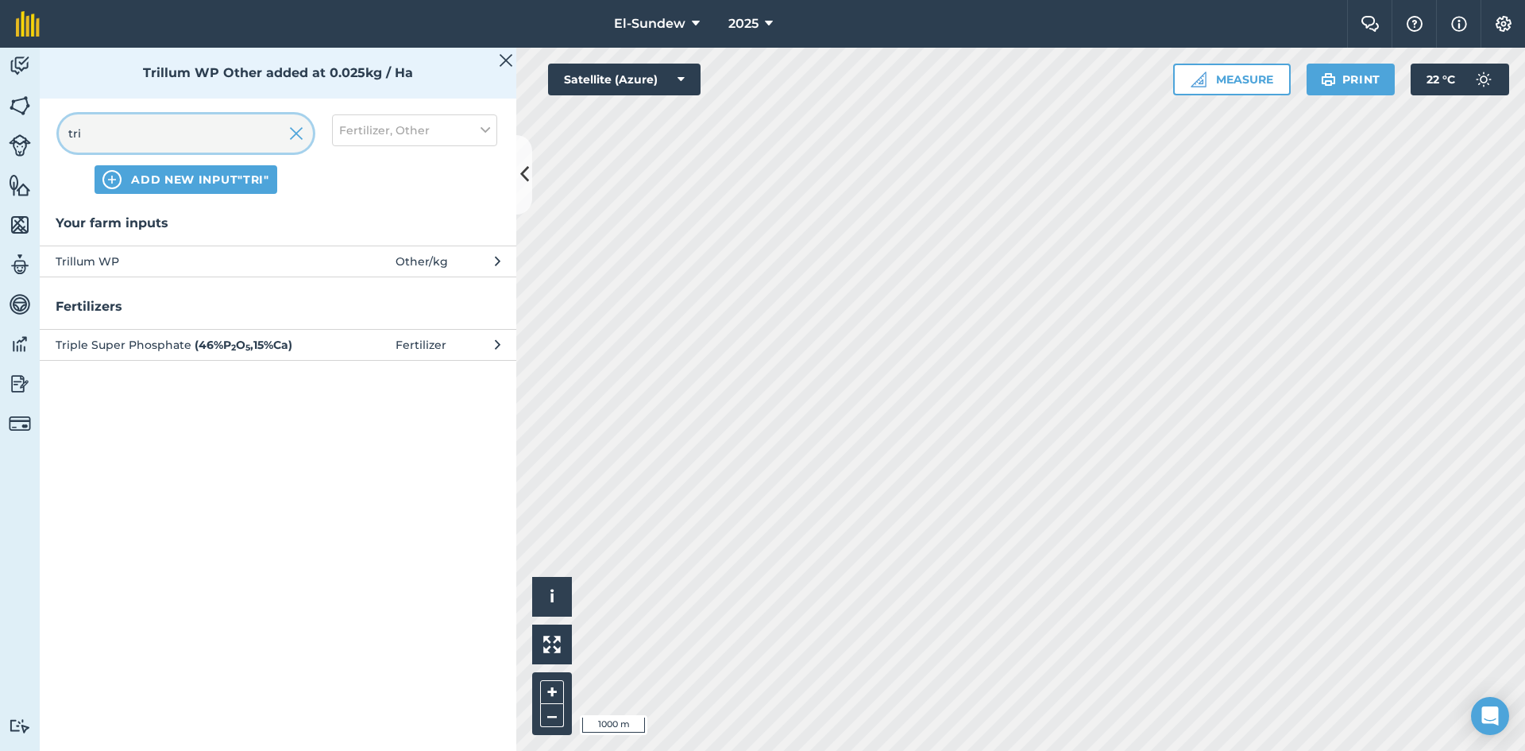
click at [201, 145] on input "tri" at bounding box center [186, 133] width 254 height 38
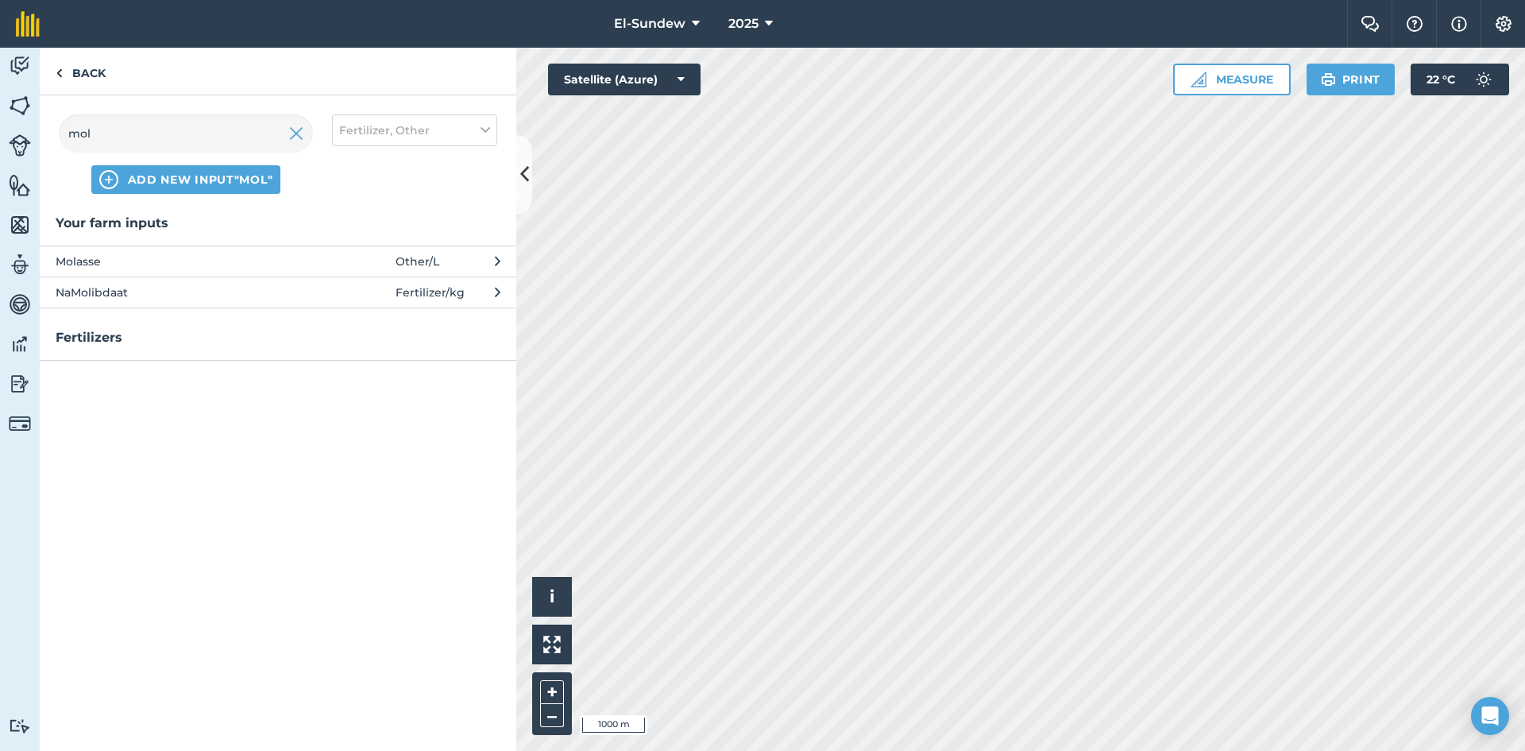
click at [209, 257] on span "Molasse" at bounding box center [186, 261] width 260 height 17
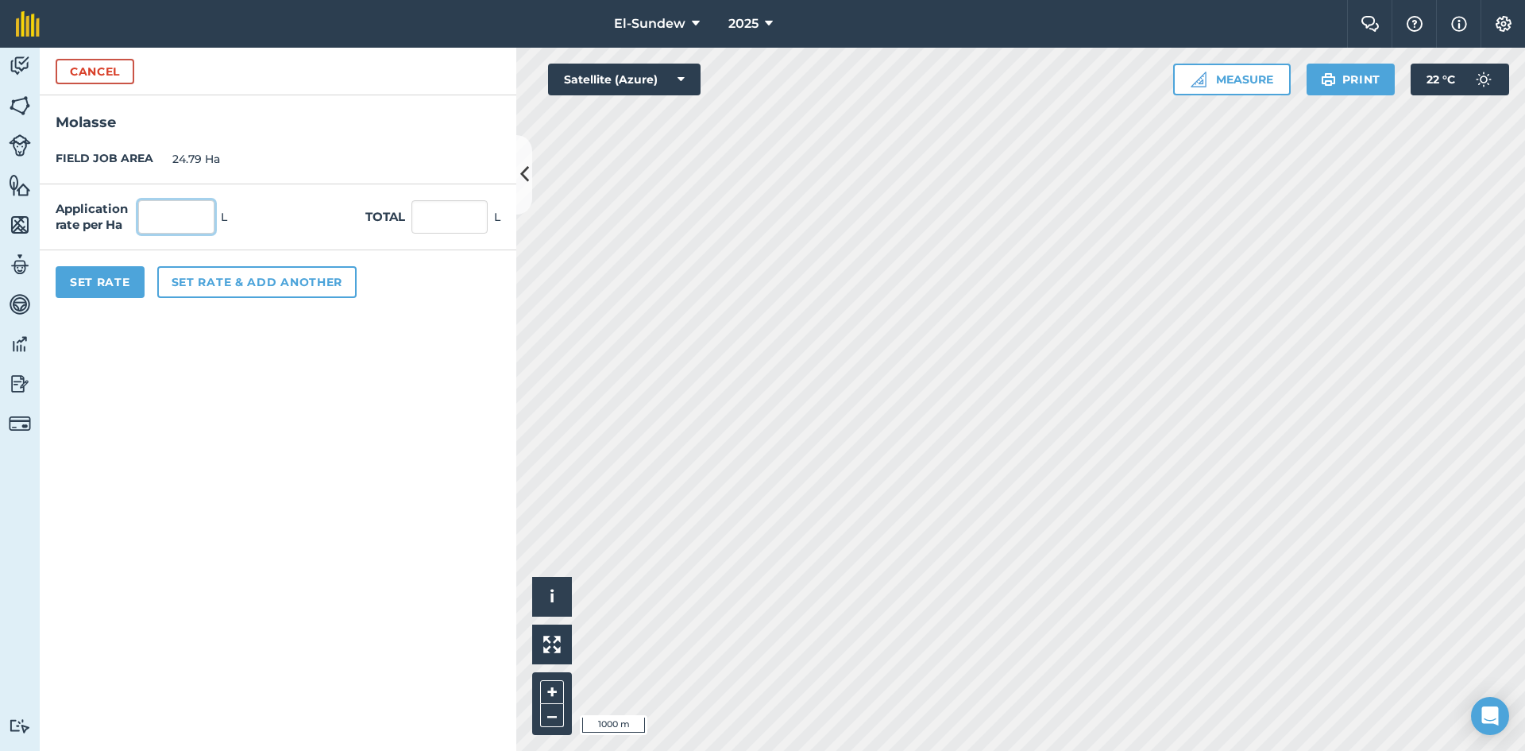
click at [202, 208] on input "text" at bounding box center [176, 216] width 76 height 33
click at [100, 285] on button "Set Rate" at bounding box center [100, 282] width 89 height 32
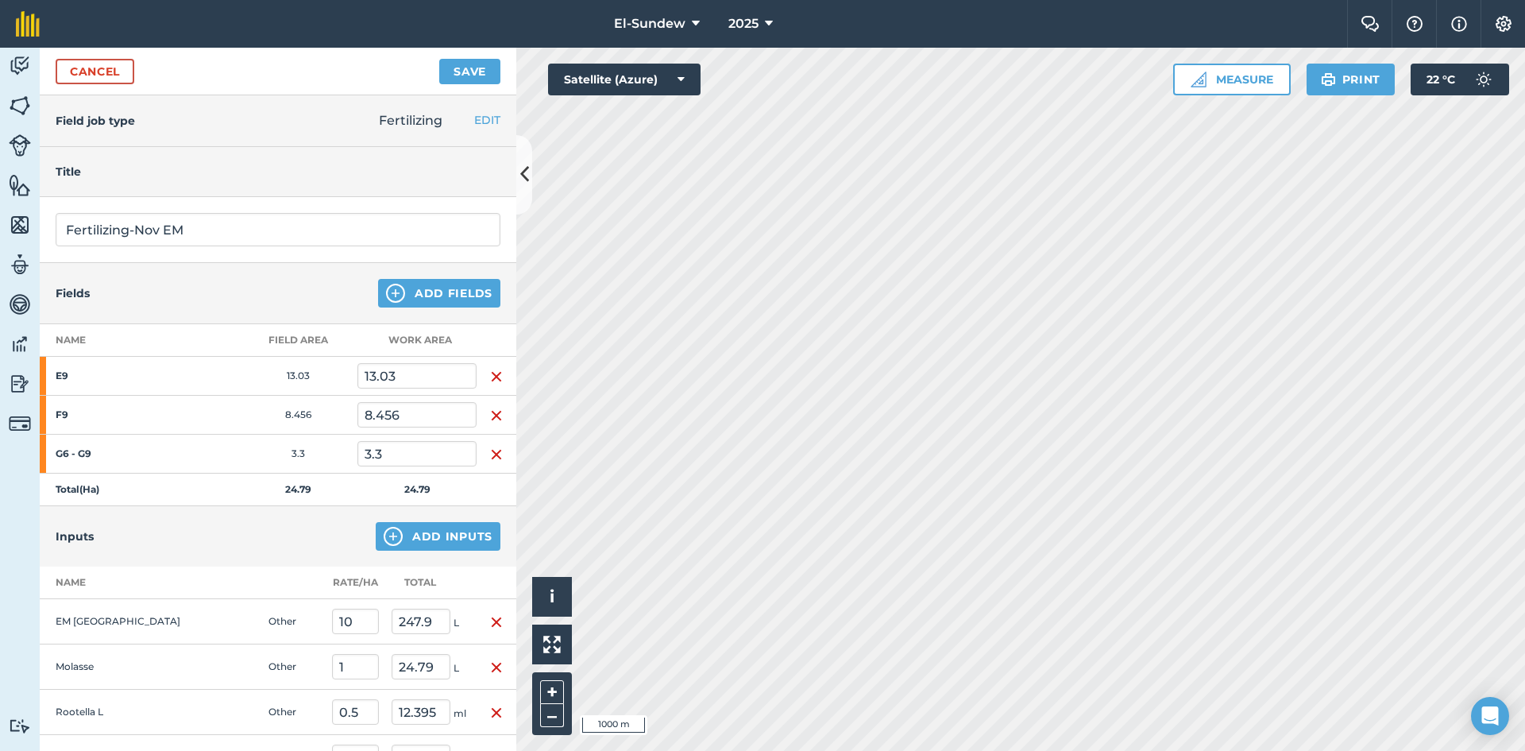
scroll to position [283, 0]
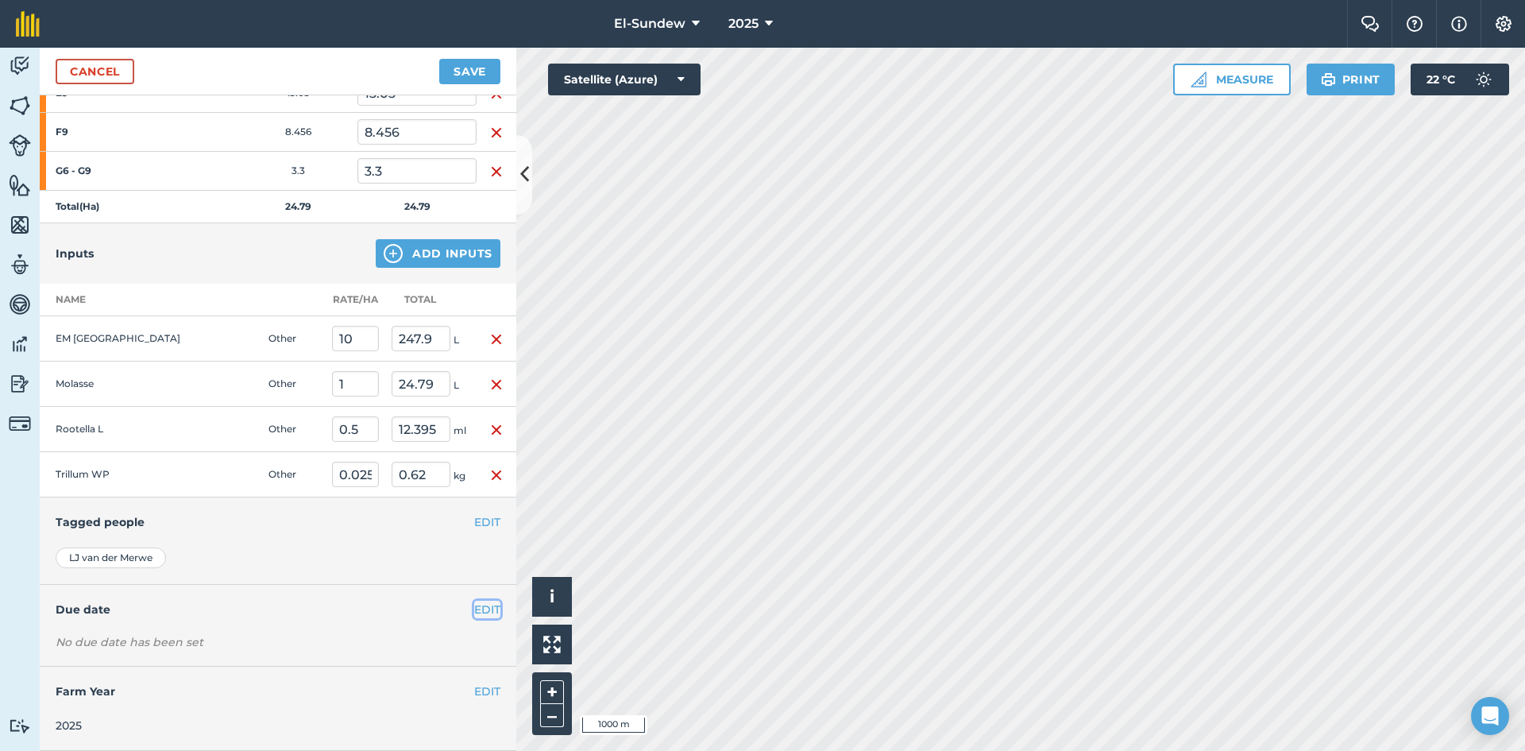
click at [474, 612] on button "EDIT" at bounding box center [487, 609] width 26 height 17
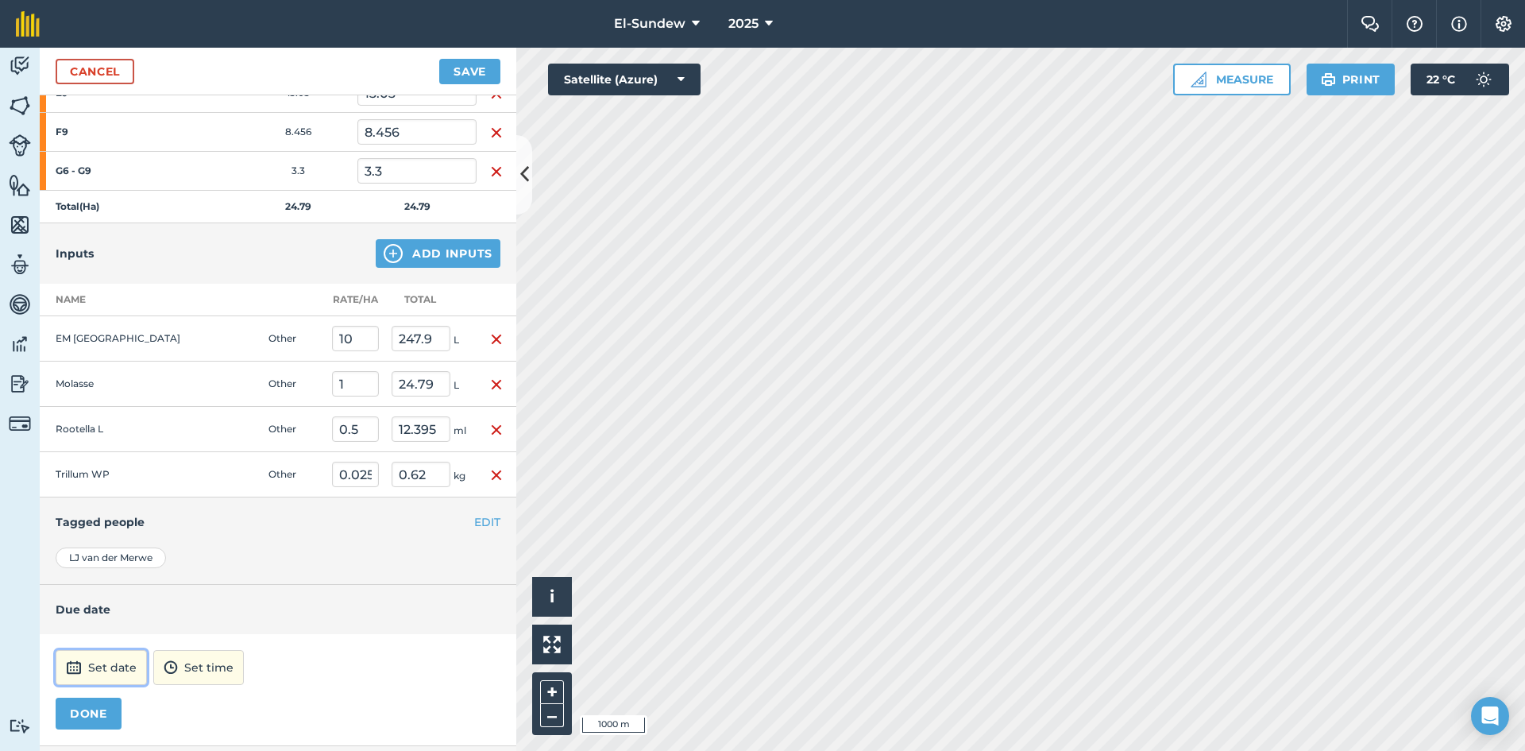
click at [133, 670] on button "Set date" at bounding box center [101, 667] width 91 height 35
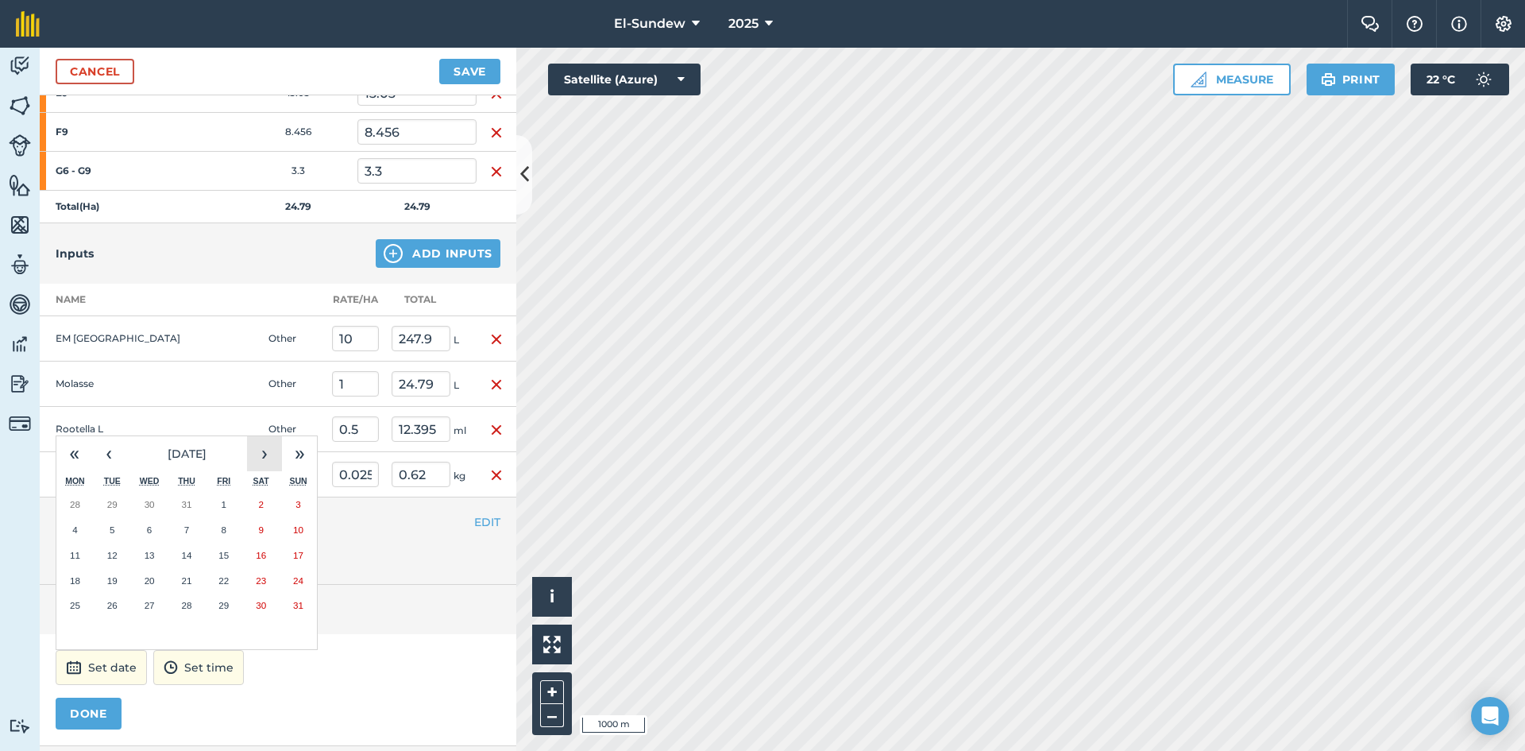
click at [253, 458] on button "›" at bounding box center [264, 453] width 35 height 35
click at [75, 534] on abbr "3" at bounding box center [74, 529] width 5 height 10
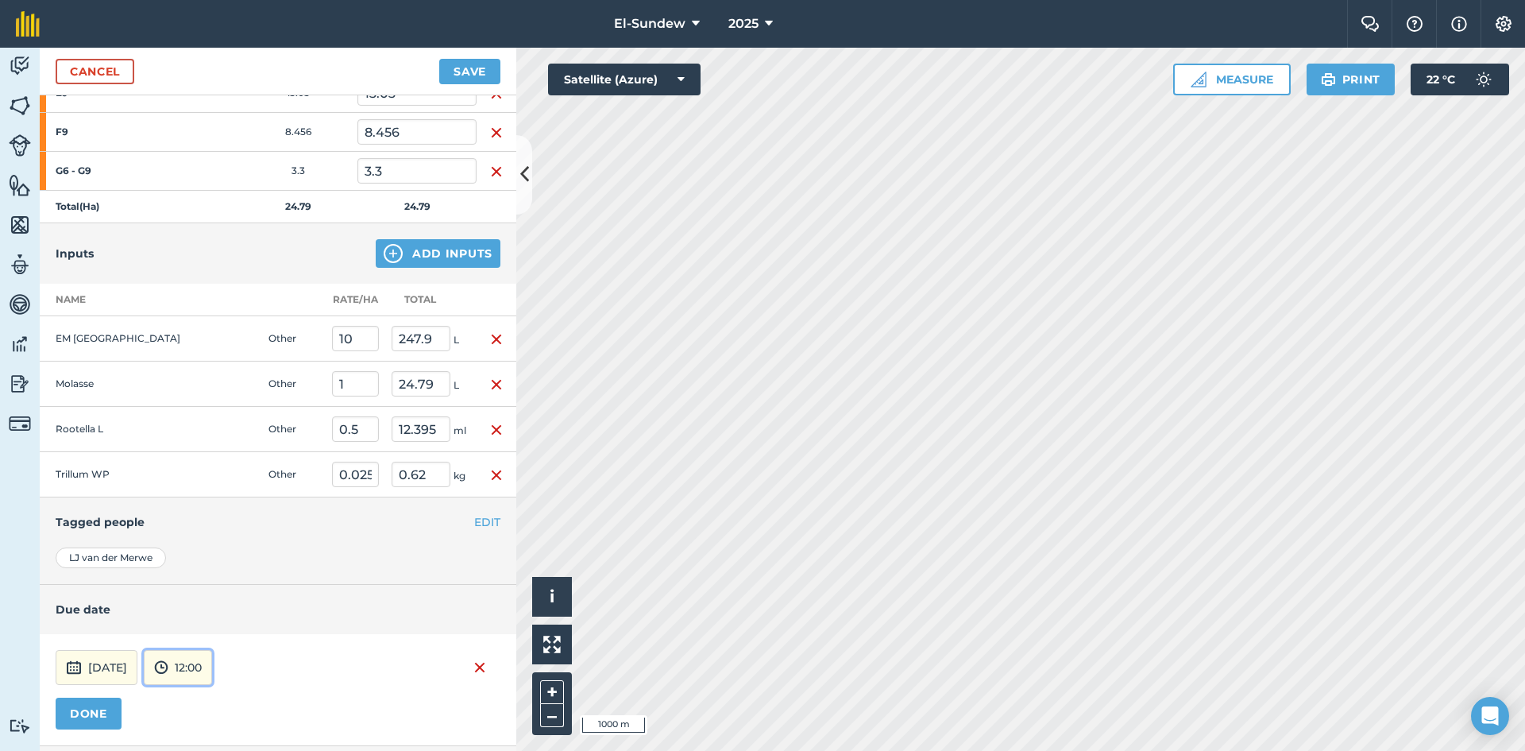
click at [206, 662] on button "12:00" at bounding box center [178, 667] width 68 height 35
click at [203, 585] on button "07:00" at bounding box center [182, 584] width 75 height 25
click at [101, 712] on button "DONE" at bounding box center [89, 714] width 66 height 32
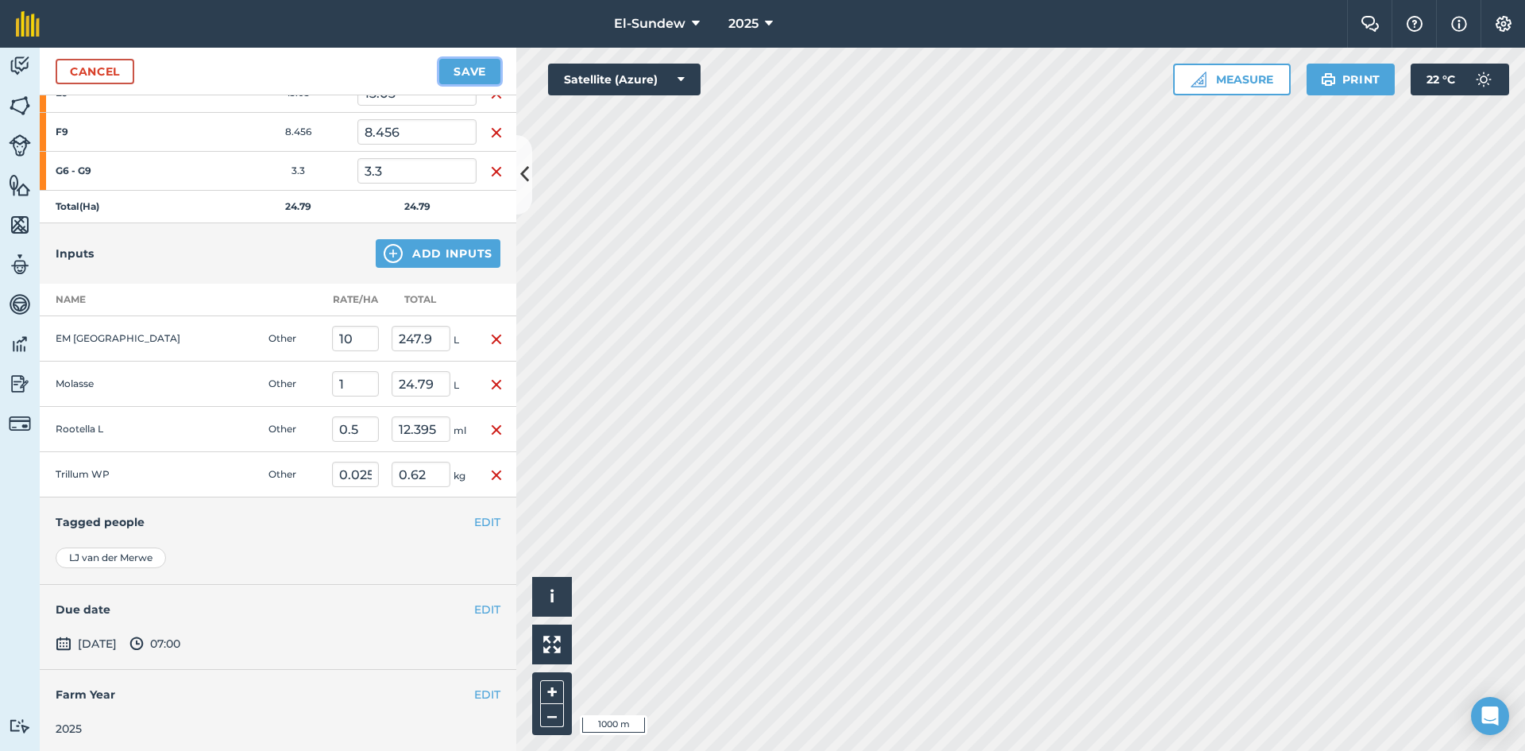
click at [480, 77] on button "Save" at bounding box center [469, 71] width 61 height 25
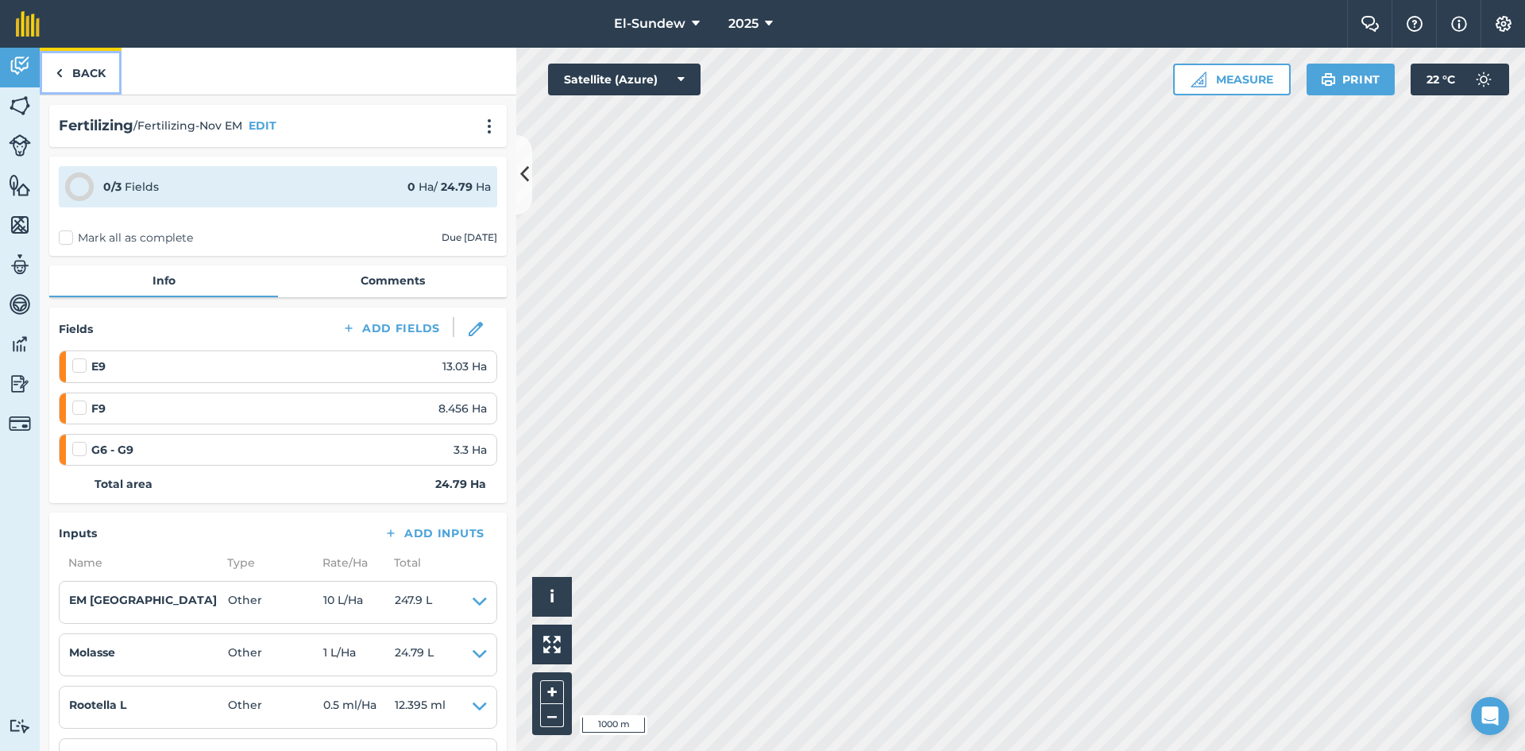
click at [99, 84] on link "Back" at bounding box center [81, 71] width 82 height 47
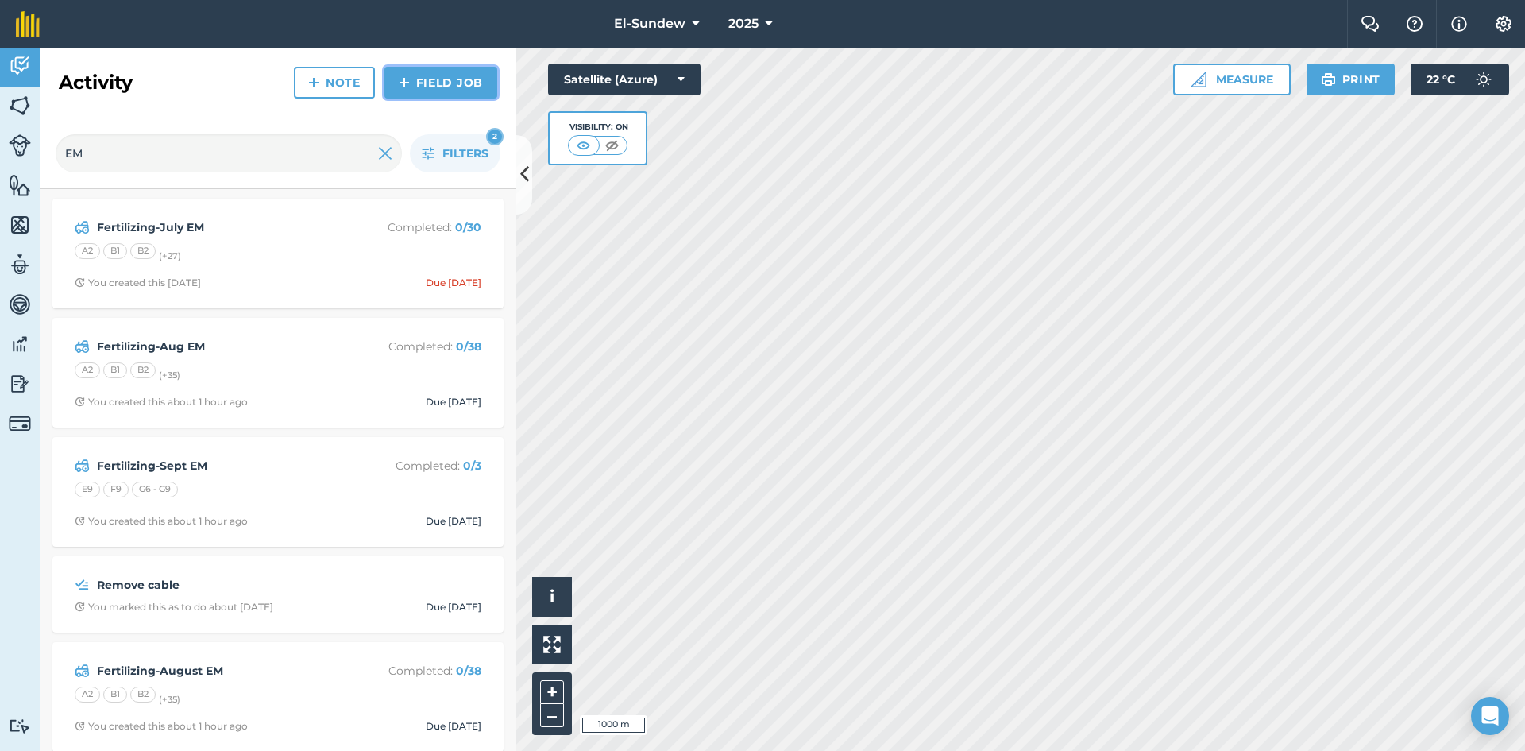
click at [405, 87] on img at bounding box center [404, 82] width 11 height 19
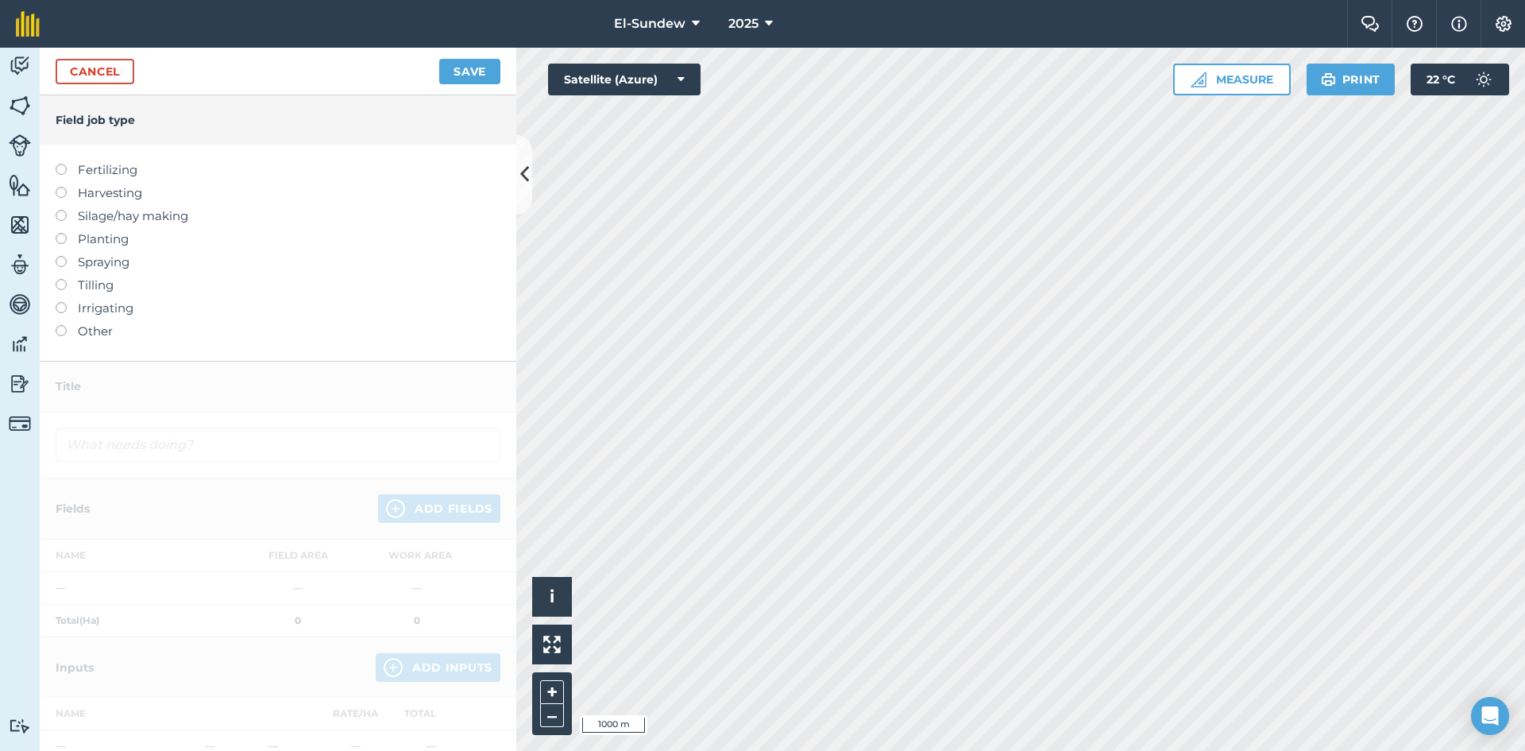
click at [125, 172] on label "Fertilizing" at bounding box center [278, 169] width 445 height 19
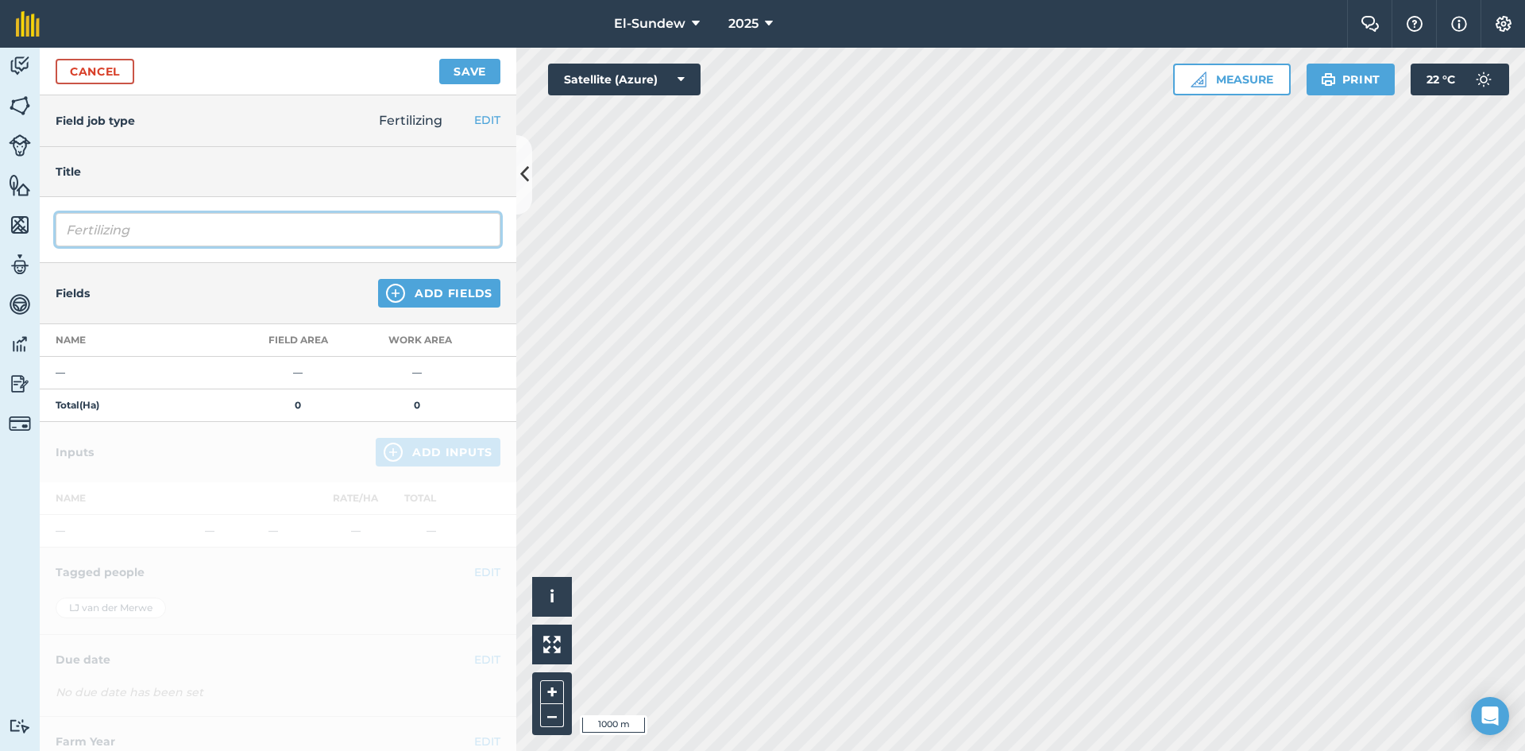
click at [164, 231] on input "Fertilizing" at bounding box center [278, 229] width 445 height 33
click at [378, 284] on button "Add Fields" at bounding box center [439, 293] width 122 height 29
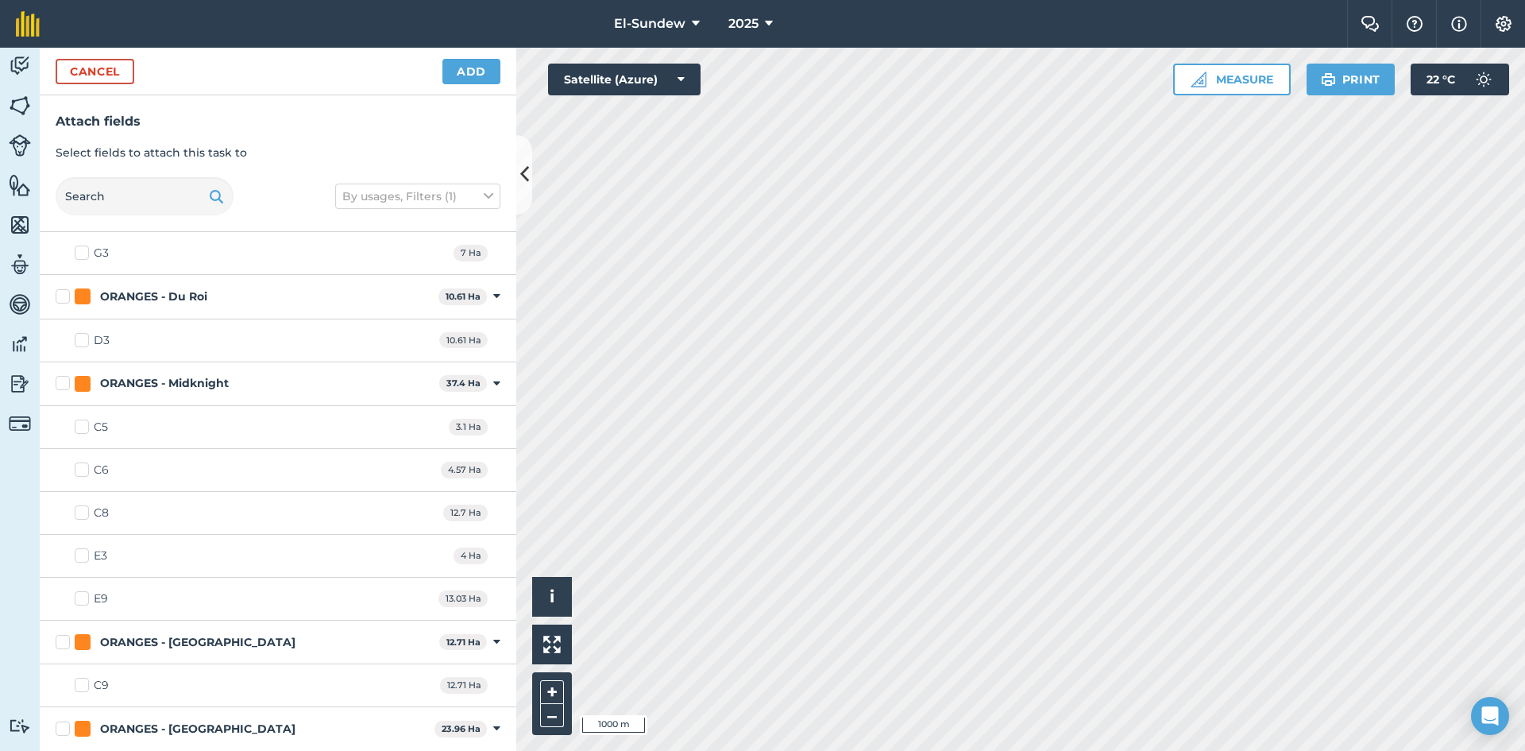
scroll to position [2119, 0]
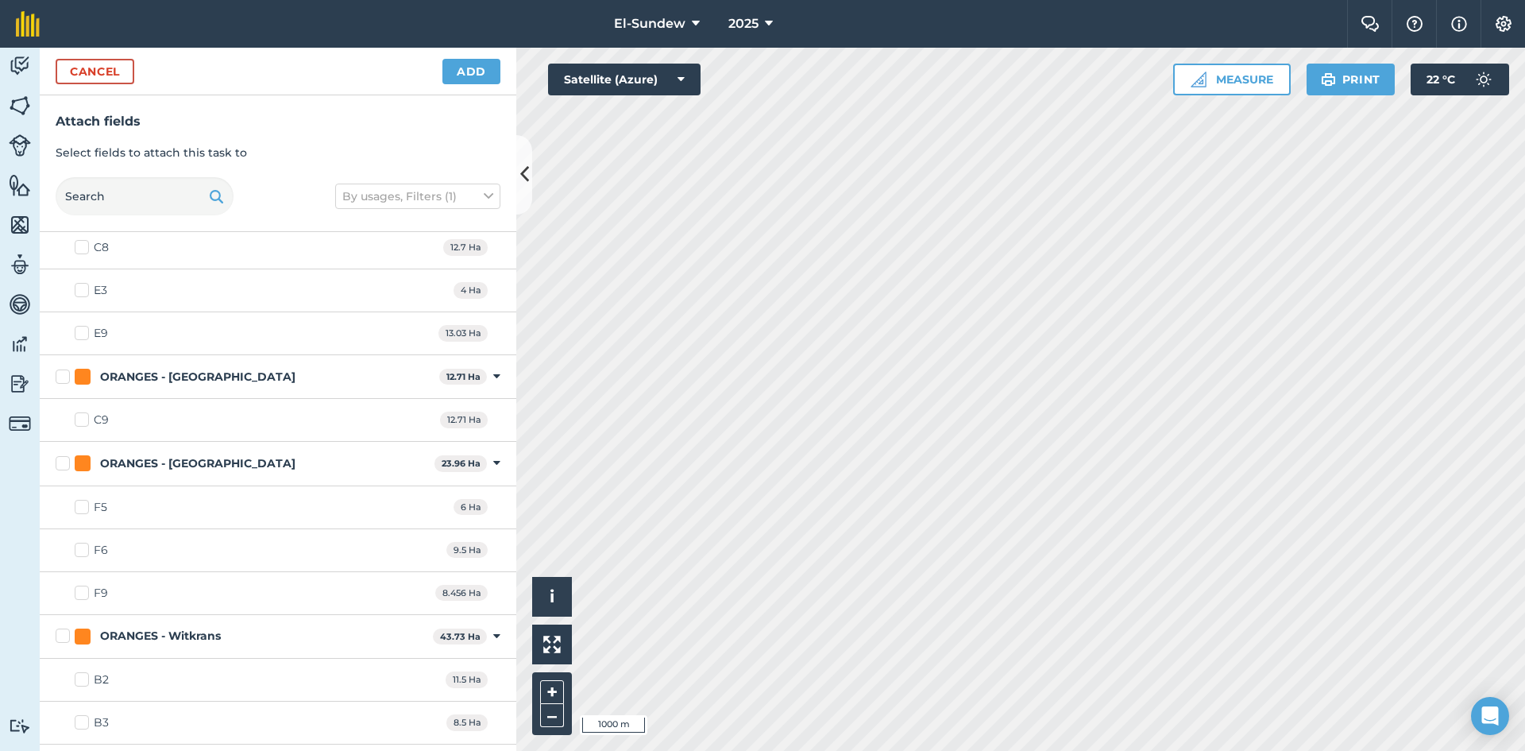
click at [87, 330] on label "E9" at bounding box center [91, 333] width 33 height 17
click at [85, 330] on input "E9" at bounding box center [80, 330] width 10 height 10
click at [83, 597] on label "F9" at bounding box center [91, 593] width 33 height 17
click at [83, 595] on input "F9" at bounding box center [80, 590] width 10 height 10
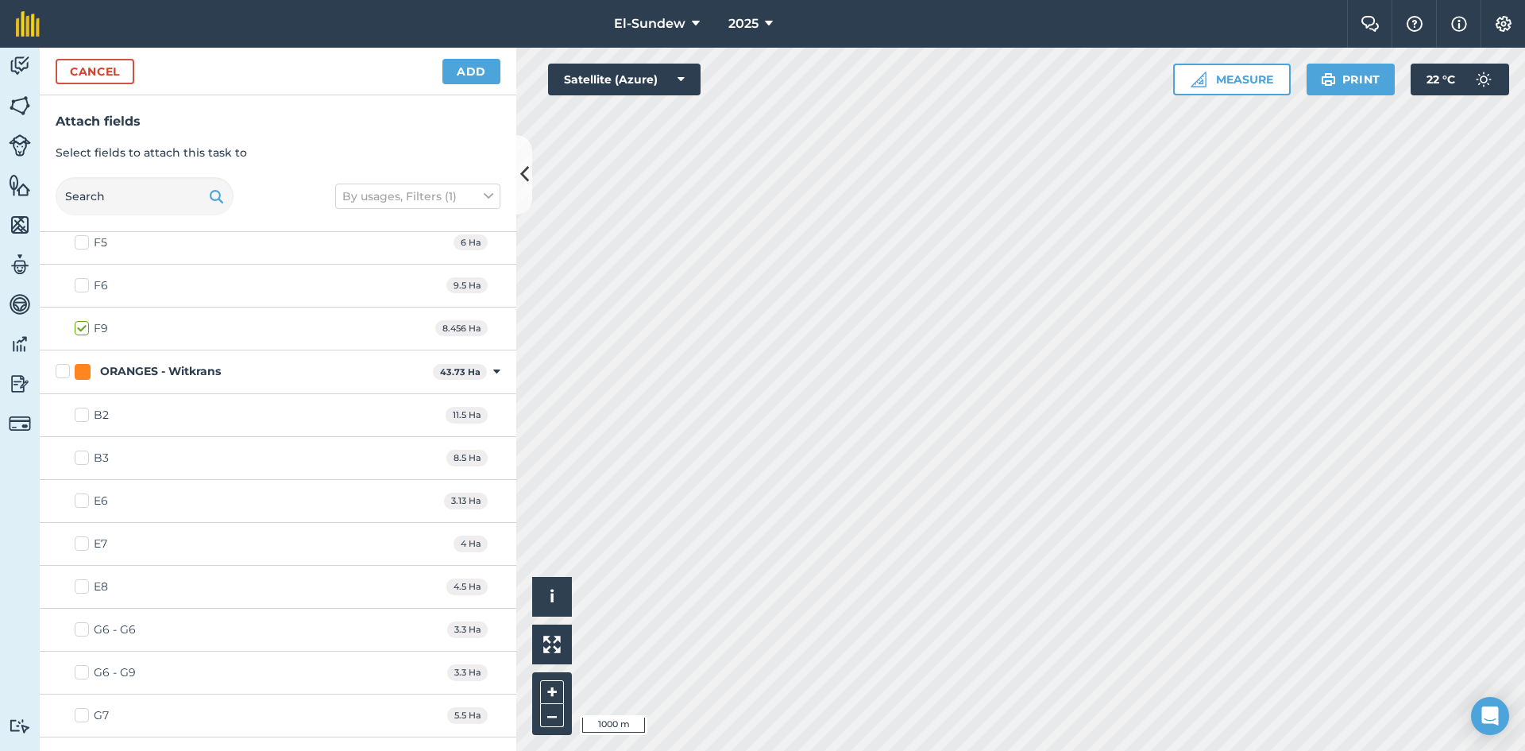
click at [79, 679] on label "G6 - G9" at bounding box center [105, 672] width 61 height 17
click at [79, 674] on input "G6 - G9" at bounding box center [80, 669] width 10 height 10
click at [469, 74] on button "Add" at bounding box center [471, 71] width 58 height 25
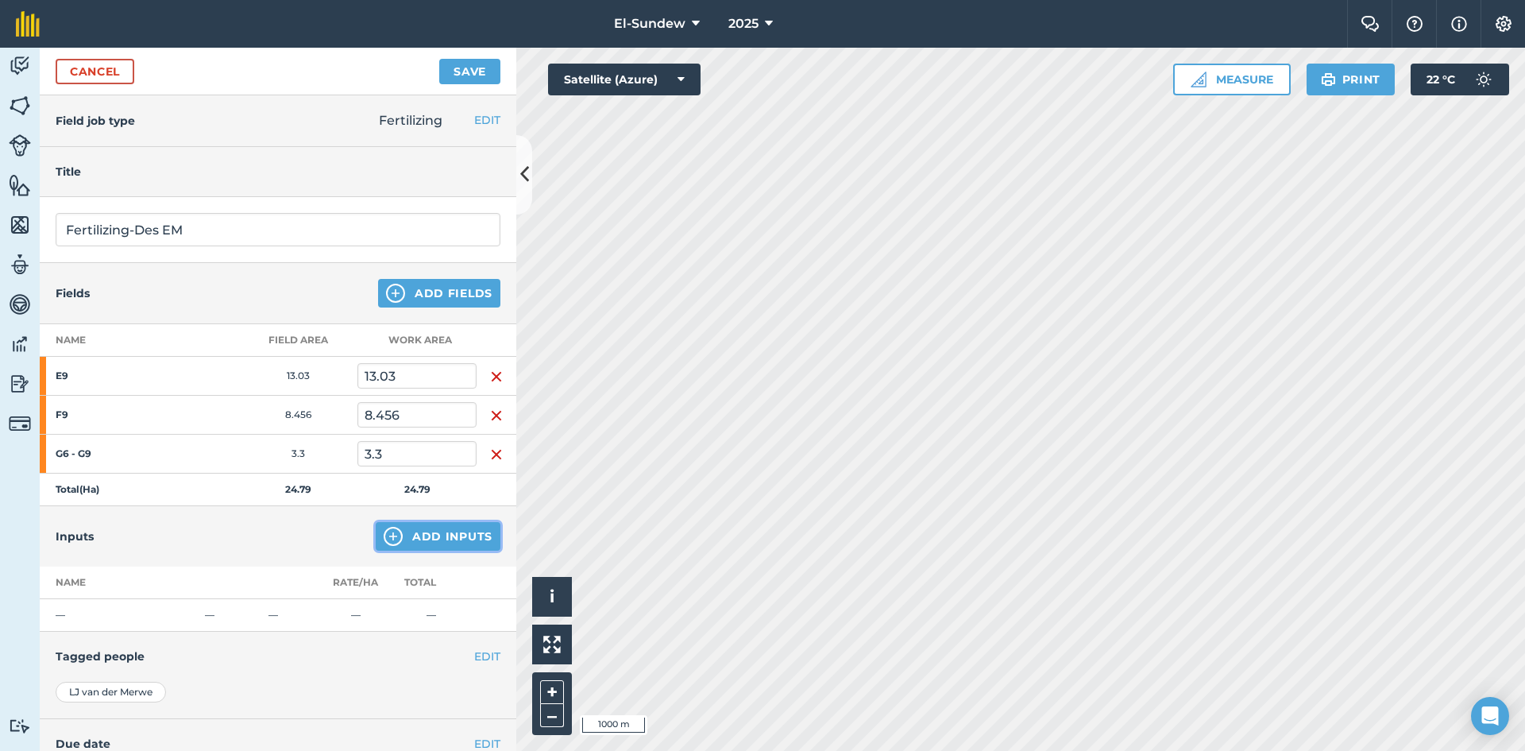
click at [392, 535] on button "Add Inputs" at bounding box center [438, 536] width 125 height 29
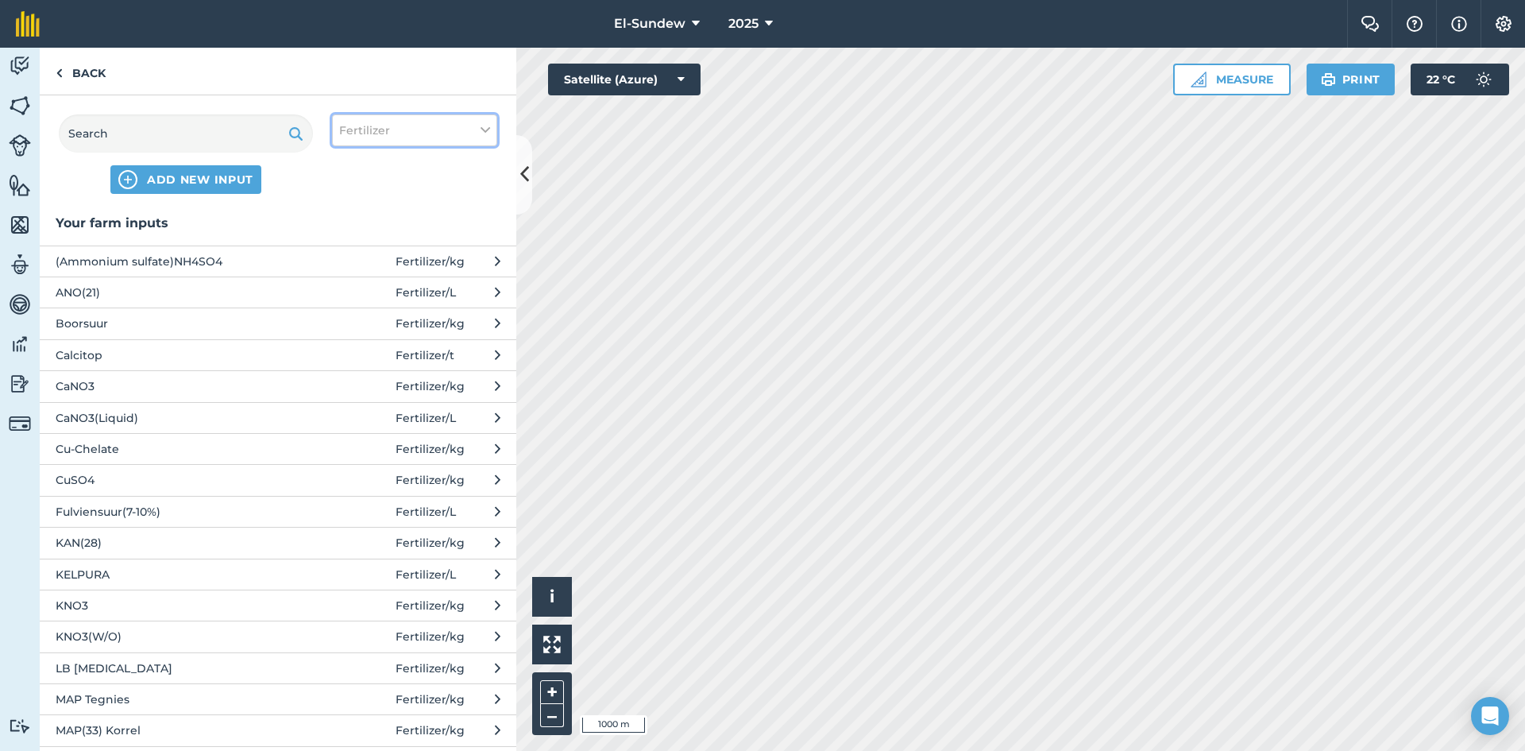
click at [350, 139] on span "Fertilizer" at bounding box center [364, 130] width 51 height 17
click at [372, 278] on label "Other" at bounding box center [414, 282] width 151 height 17
click at [350, 278] on input "Other" at bounding box center [344, 279] width 10 height 10
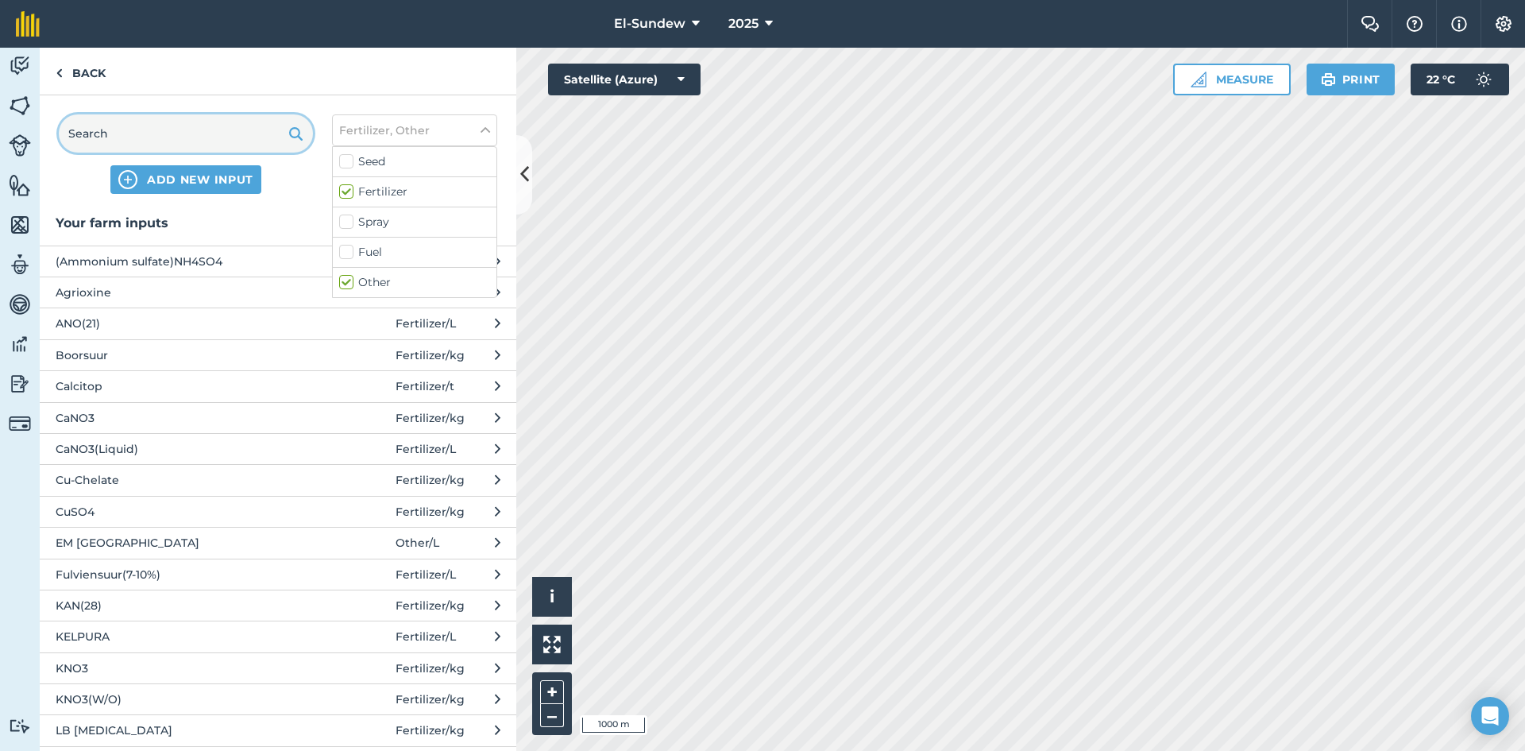
click at [217, 141] on input "text" at bounding box center [186, 133] width 254 height 38
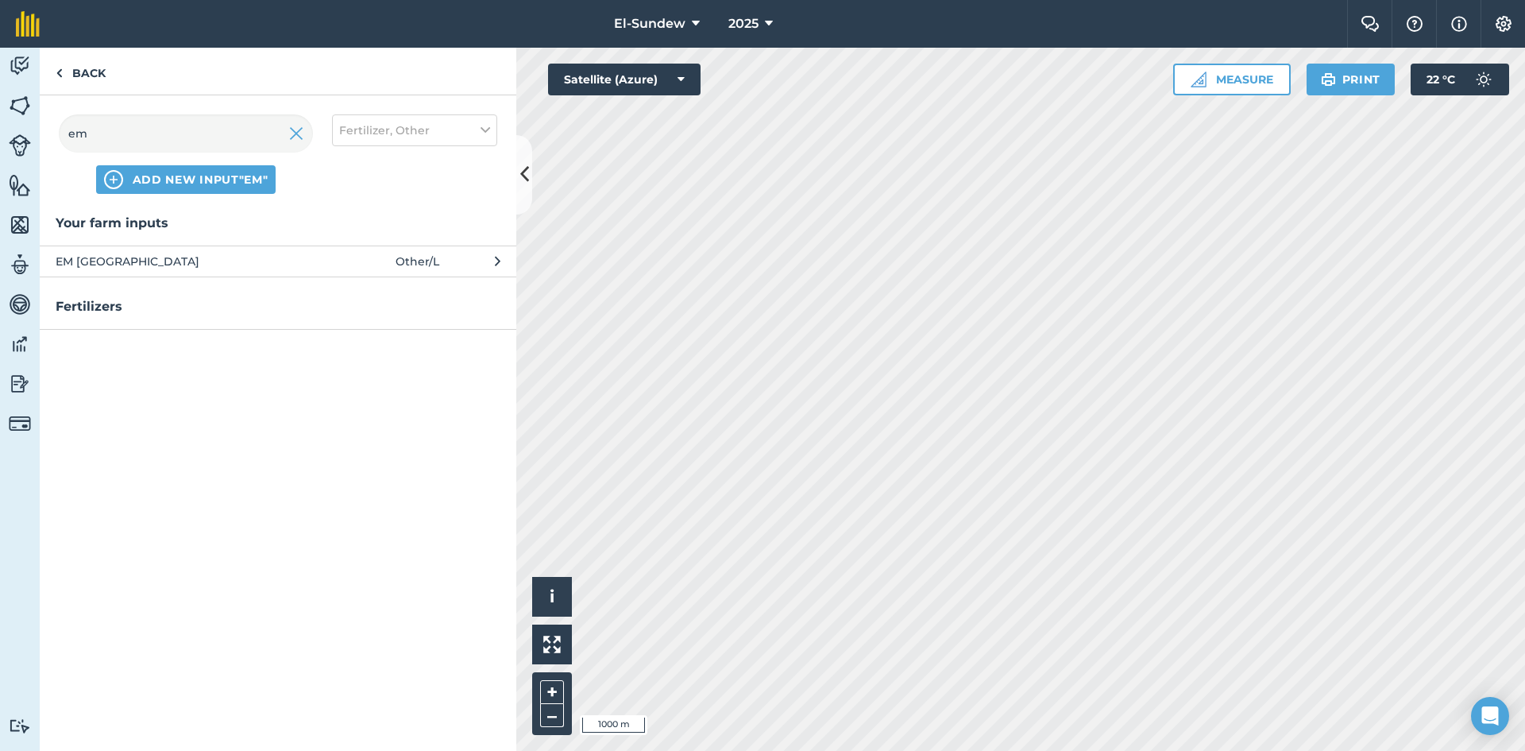
click at [217, 260] on span "EM [GEOGRAPHIC_DATA]" at bounding box center [186, 261] width 260 height 17
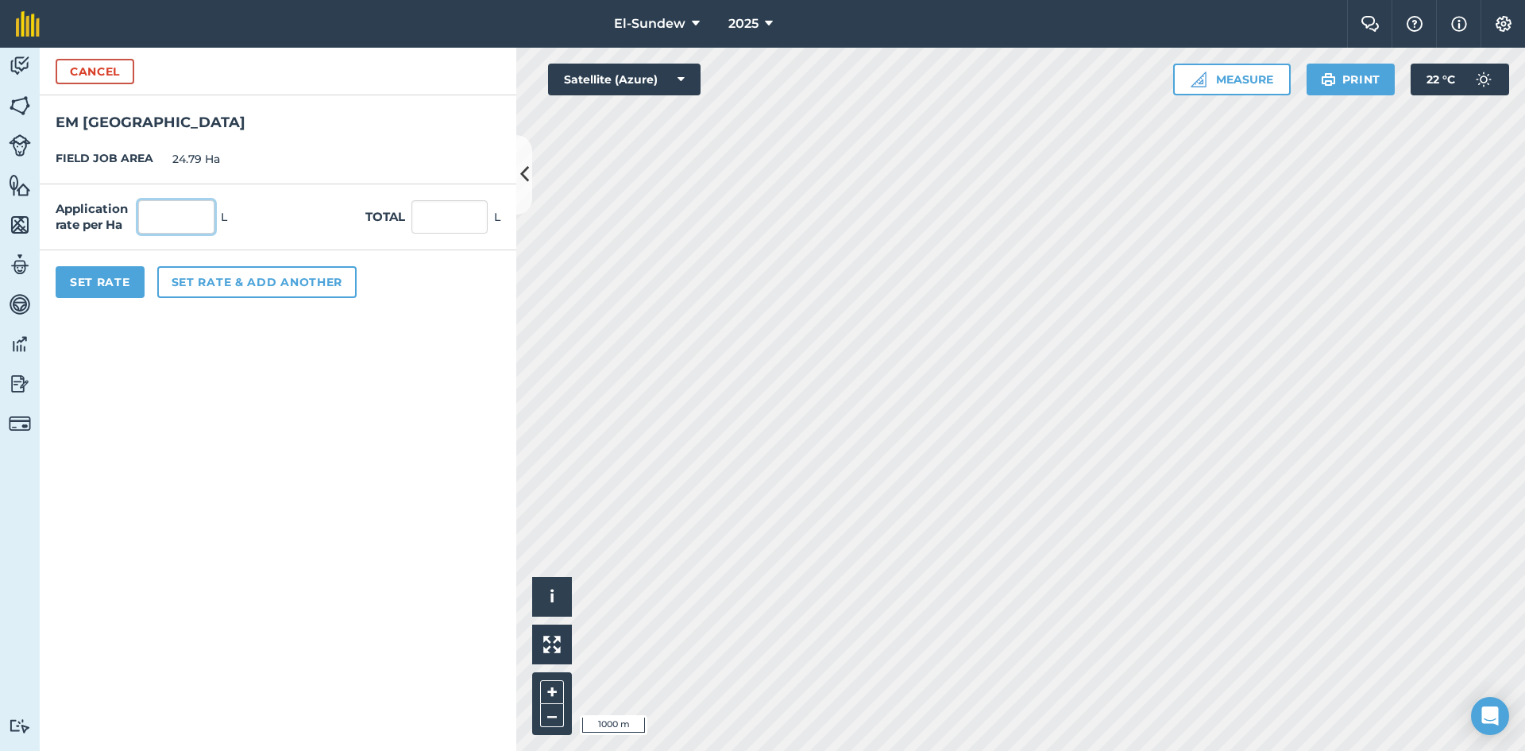
click at [207, 208] on input "text" at bounding box center [176, 216] width 76 height 33
click at [251, 283] on button "Set rate & add another" at bounding box center [256, 282] width 199 height 32
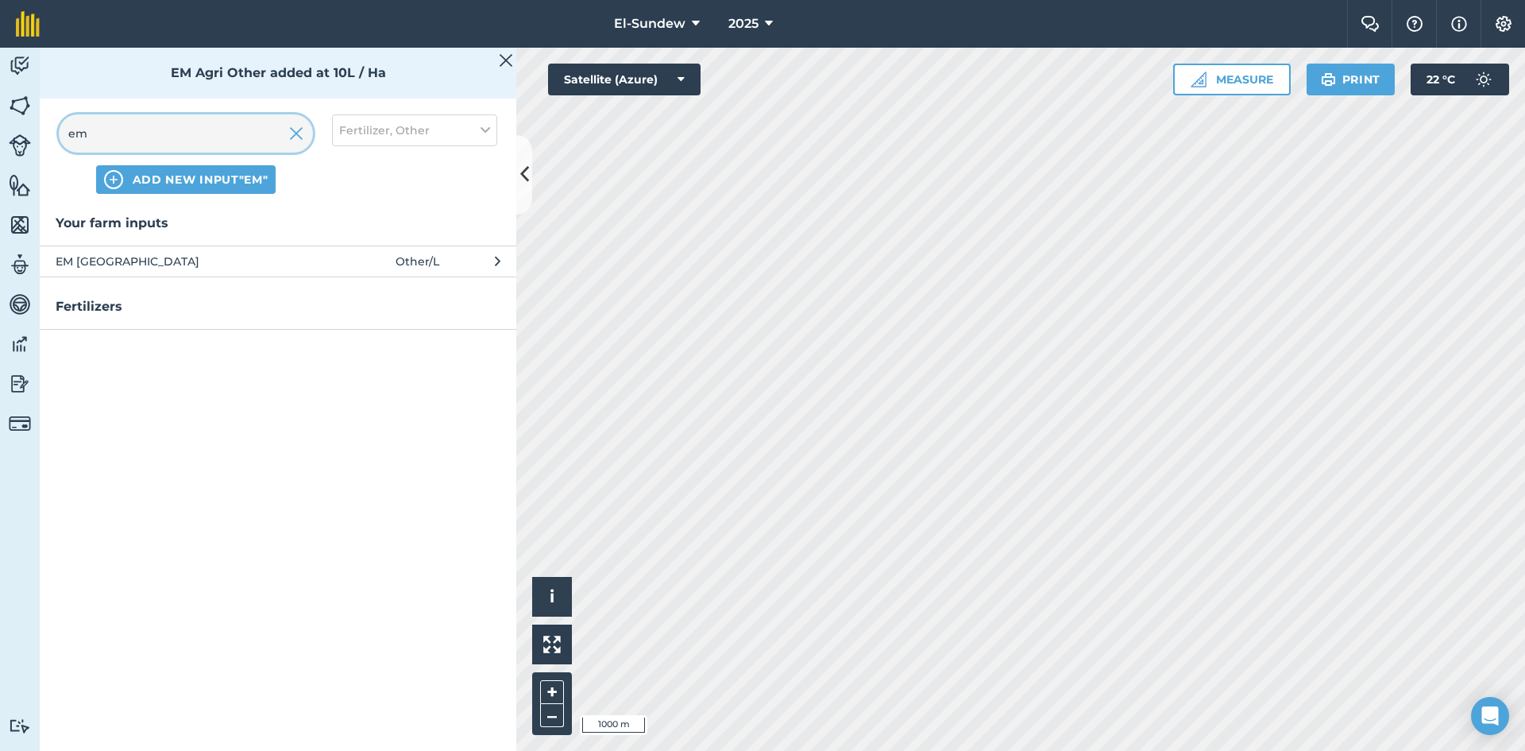
click at [203, 148] on input "em" at bounding box center [186, 133] width 254 height 38
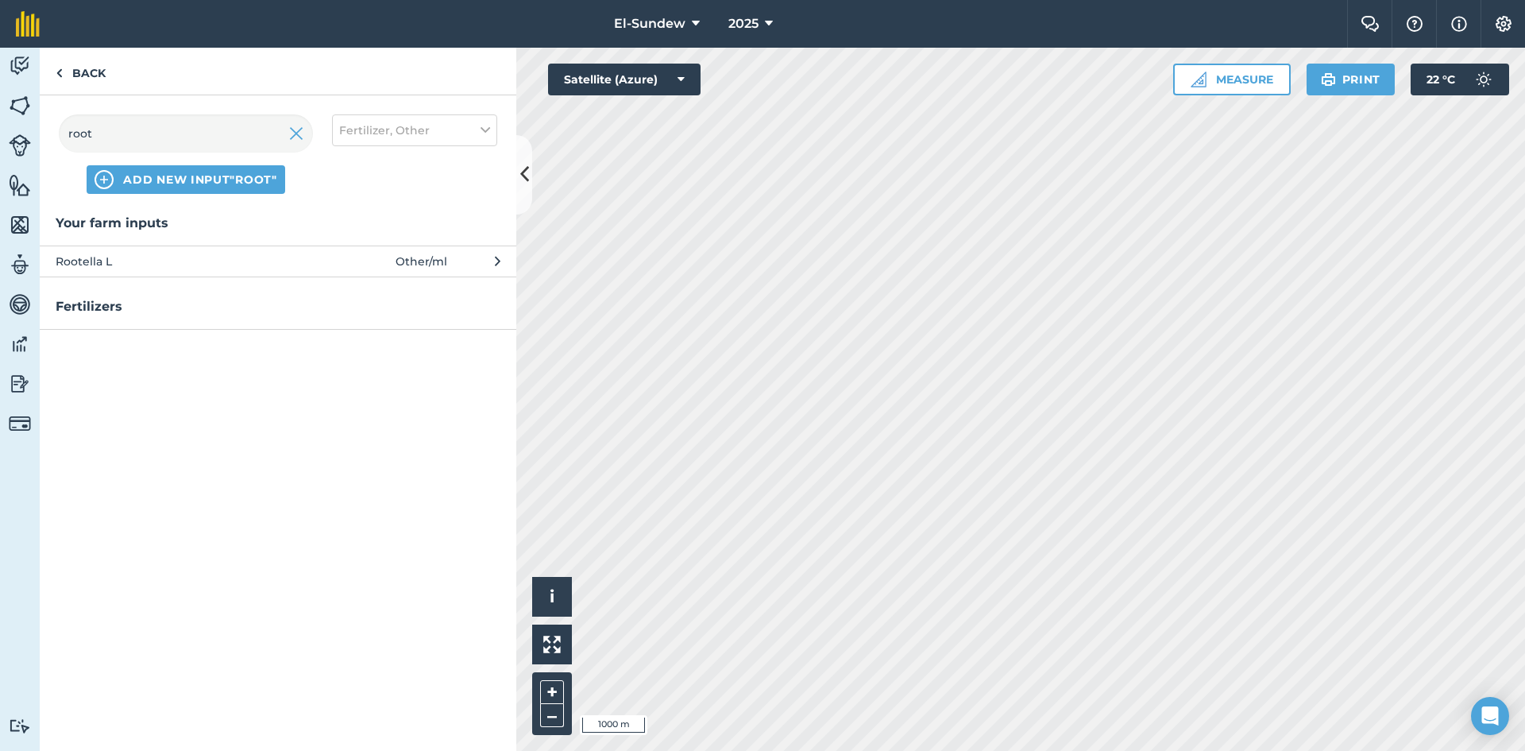
click at [196, 253] on span "Rootella L" at bounding box center [186, 261] width 260 height 17
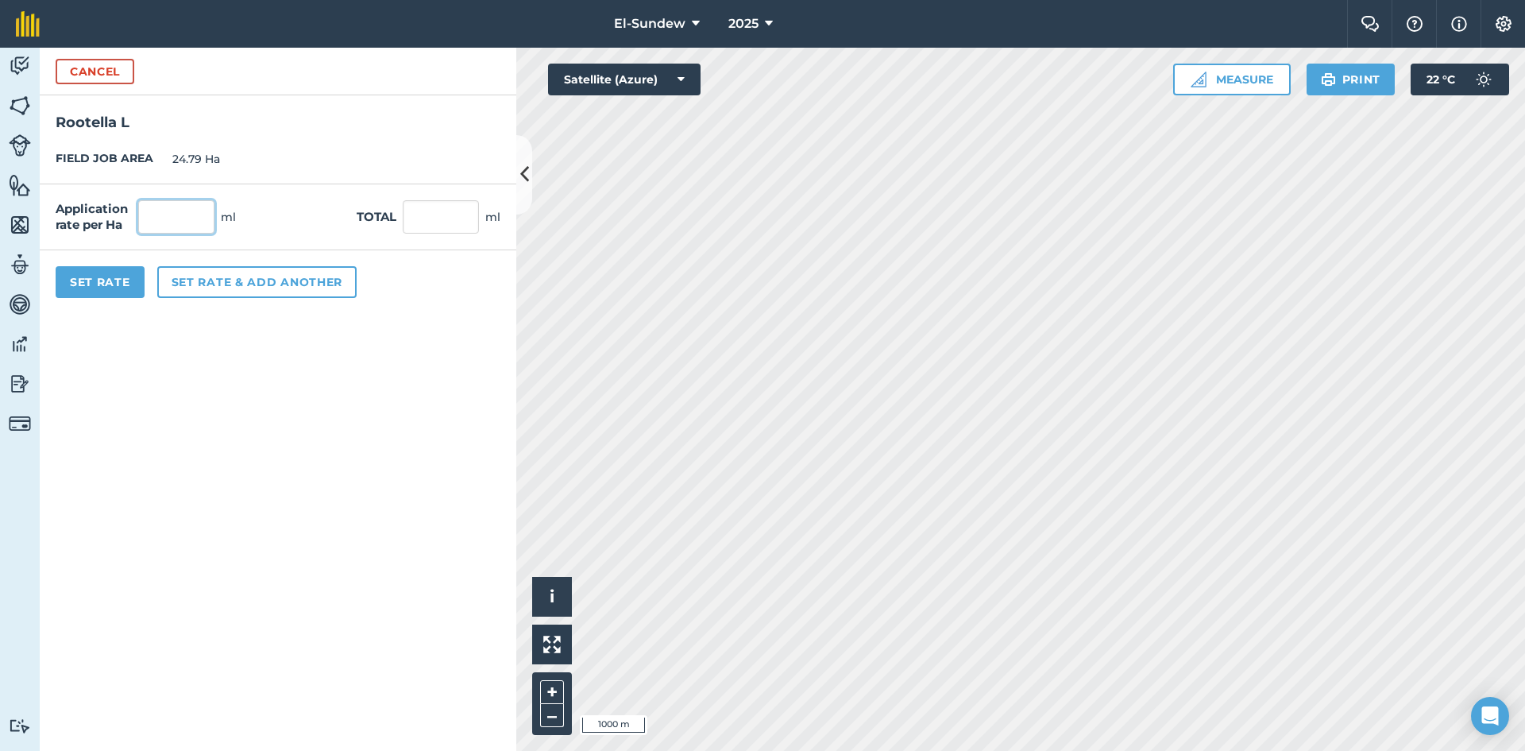
click at [210, 210] on input "text" at bounding box center [176, 216] width 76 height 33
click at [237, 288] on button "Set rate & add another" at bounding box center [256, 282] width 199 height 32
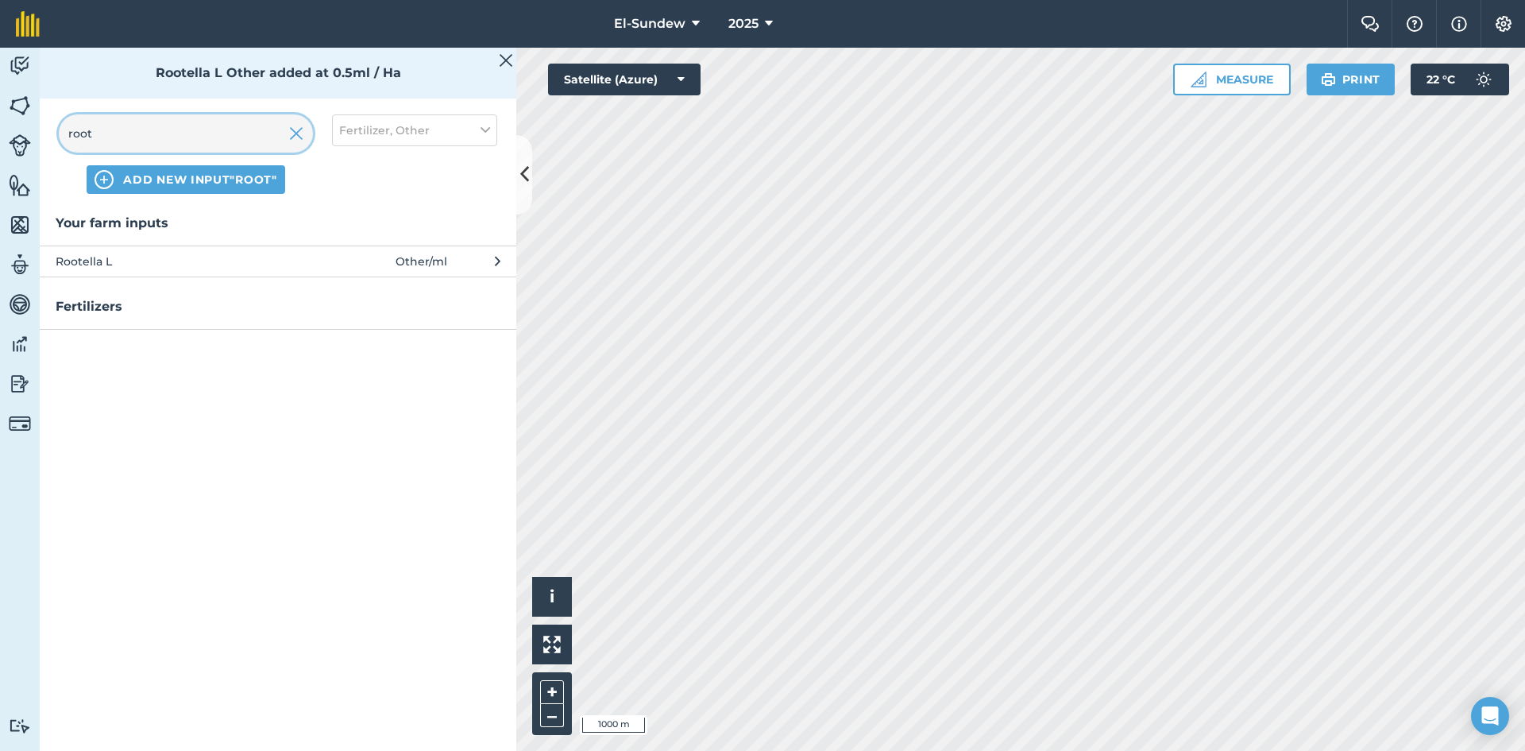
click at [210, 138] on input "root" at bounding box center [186, 133] width 254 height 38
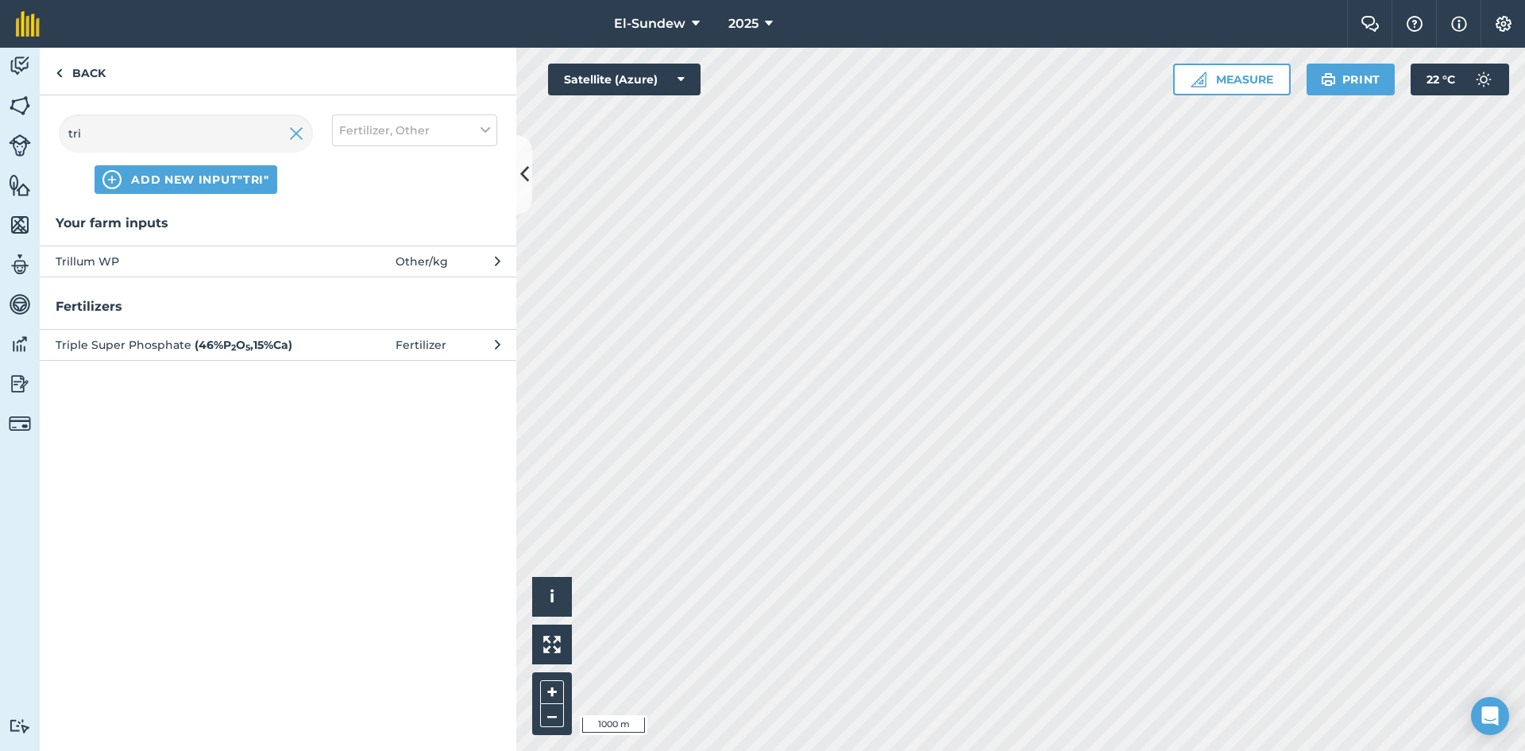
click at [137, 272] on button "Trillum WP Other / kg" at bounding box center [278, 260] width 477 height 31
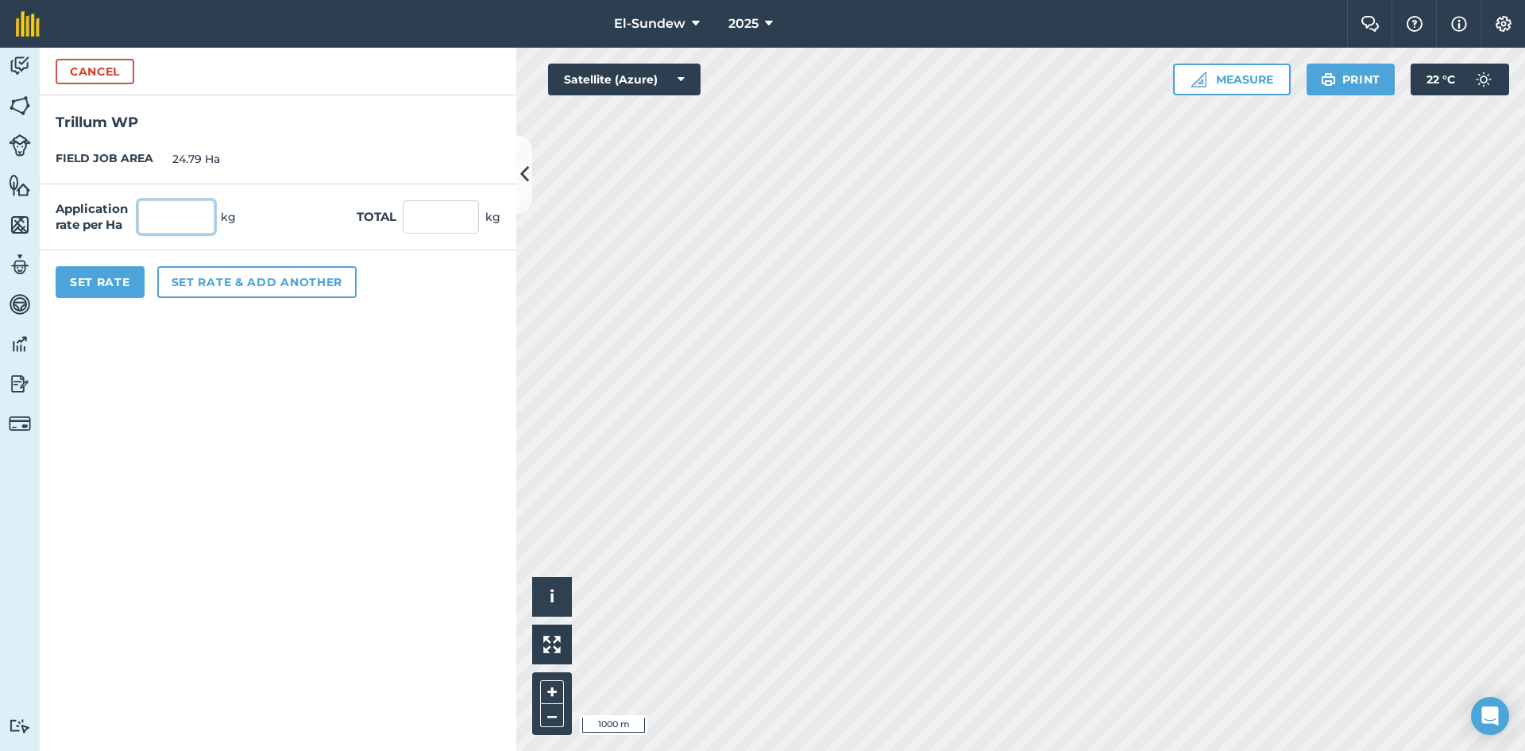
click at [174, 214] on input "text" at bounding box center [176, 216] width 76 height 33
click at [215, 266] on button "Set rate & add another" at bounding box center [256, 282] width 199 height 32
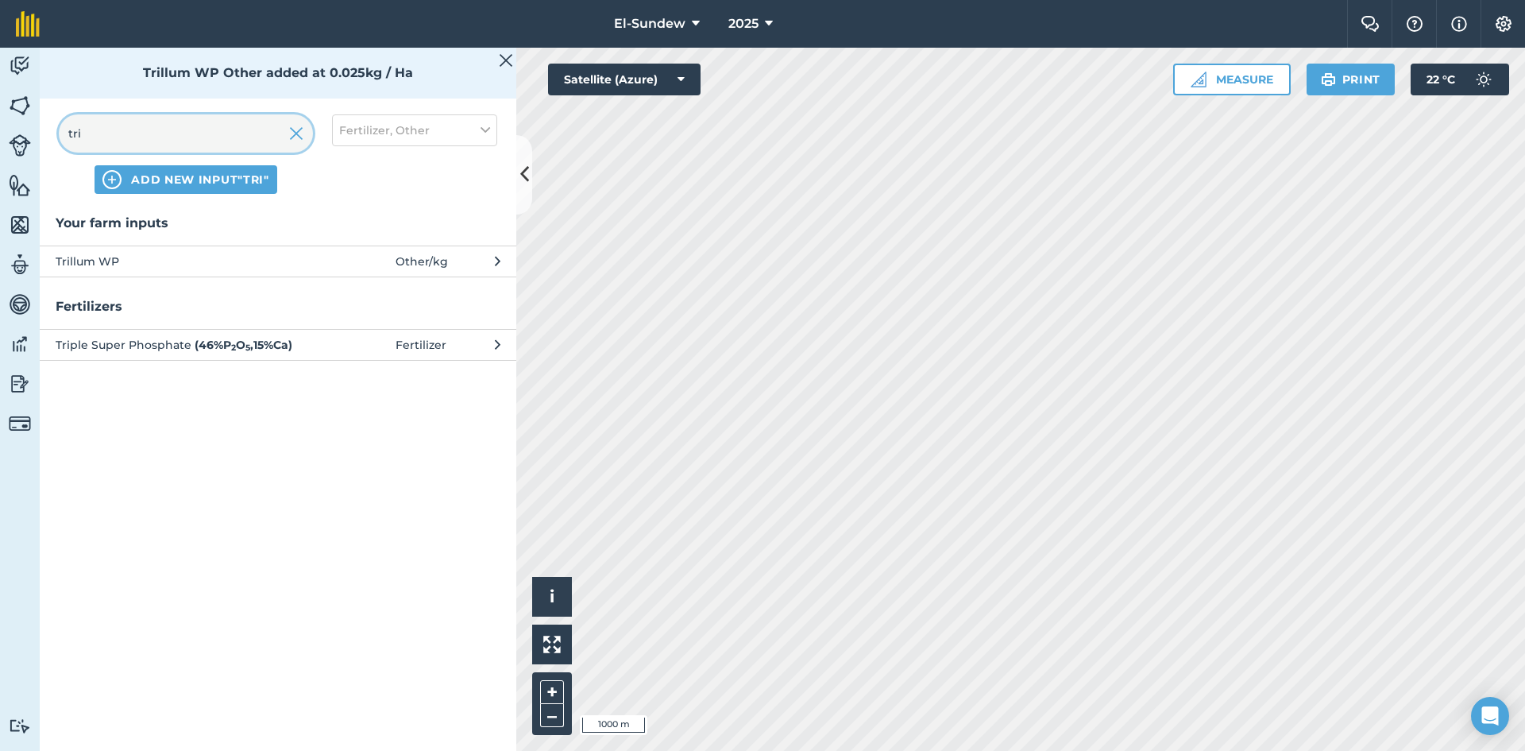
click at [202, 145] on input "tri" at bounding box center [186, 133] width 254 height 38
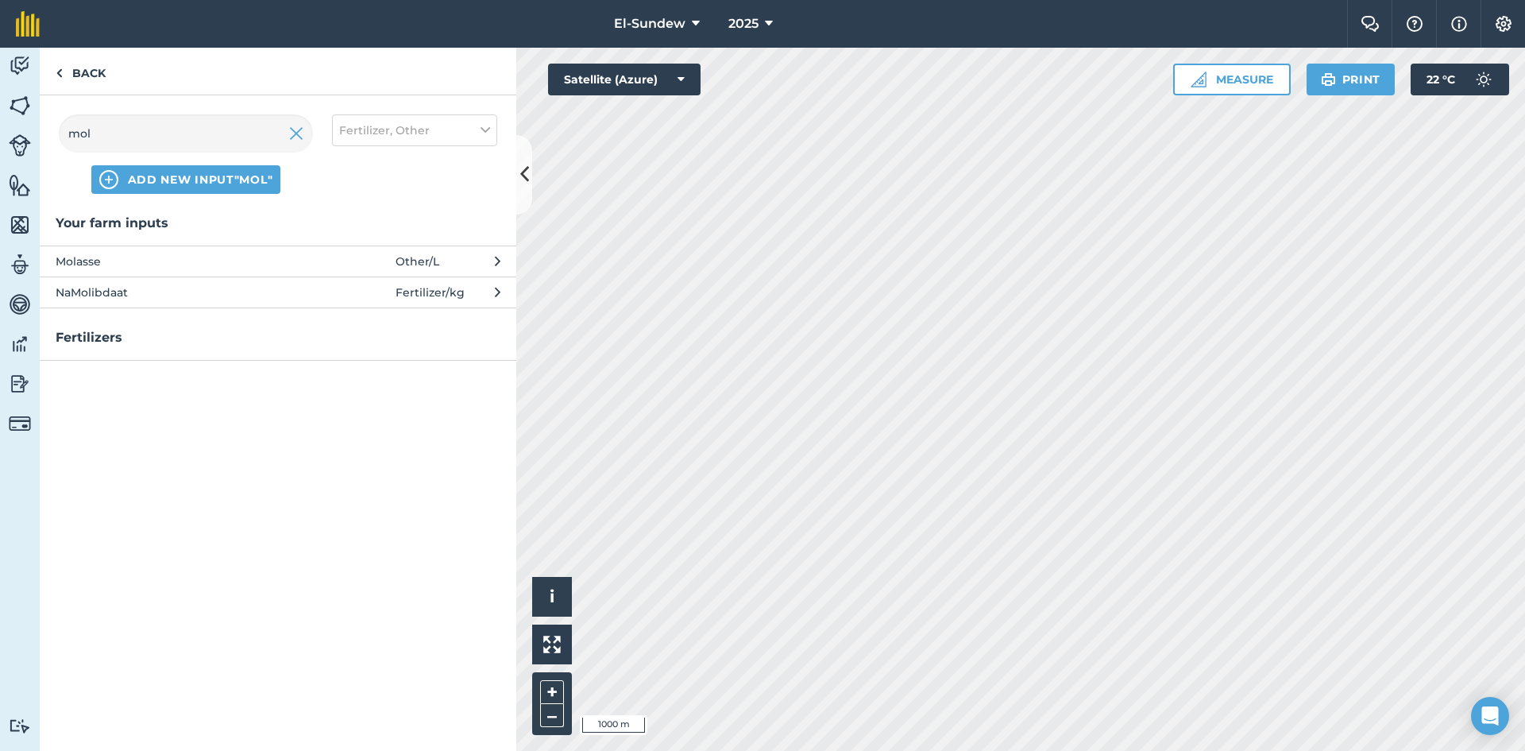
click at [210, 253] on span "Molasse" at bounding box center [186, 261] width 260 height 17
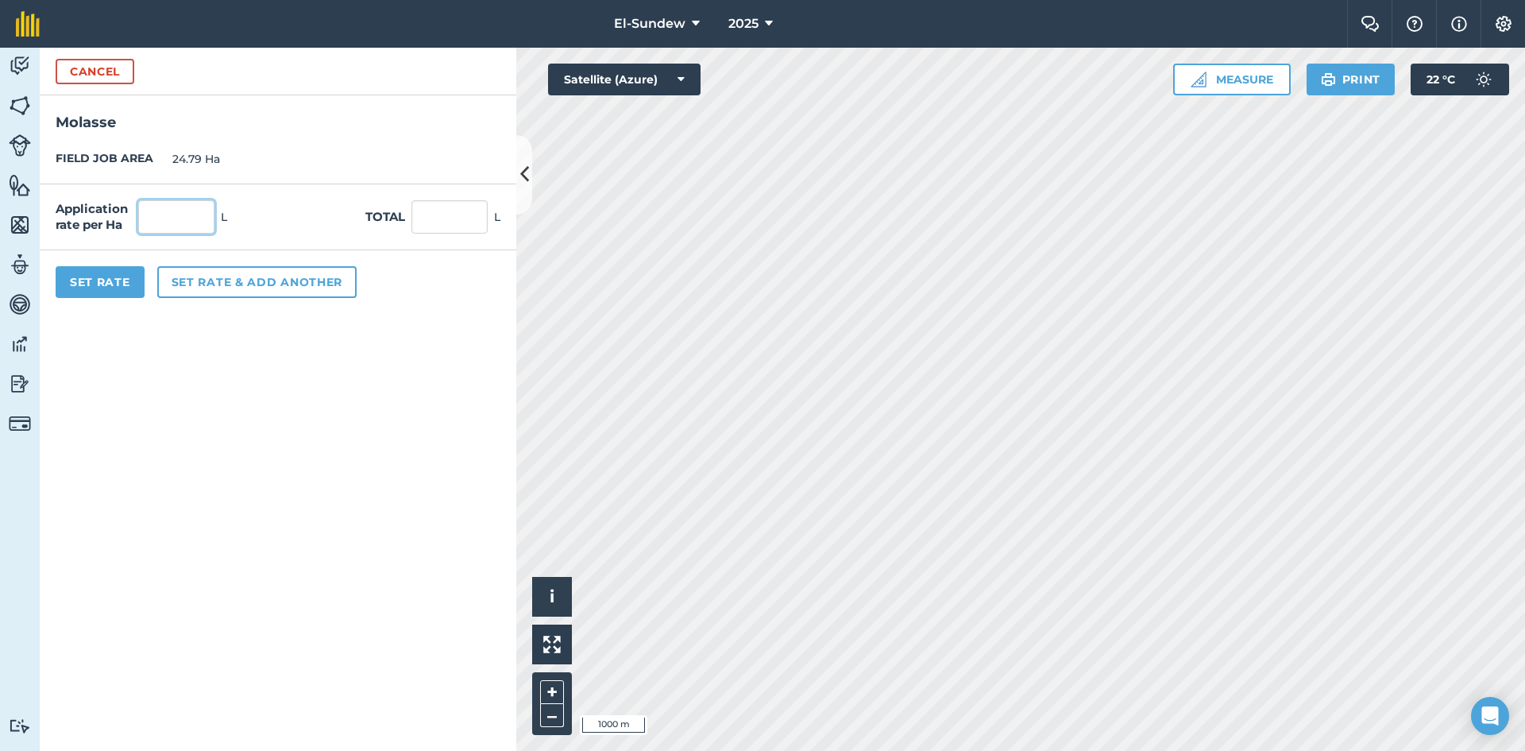
click at [191, 222] on input "text" at bounding box center [176, 216] width 76 height 33
click at [92, 284] on button "Set Rate" at bounding box center [100, 282] width 89 height 32
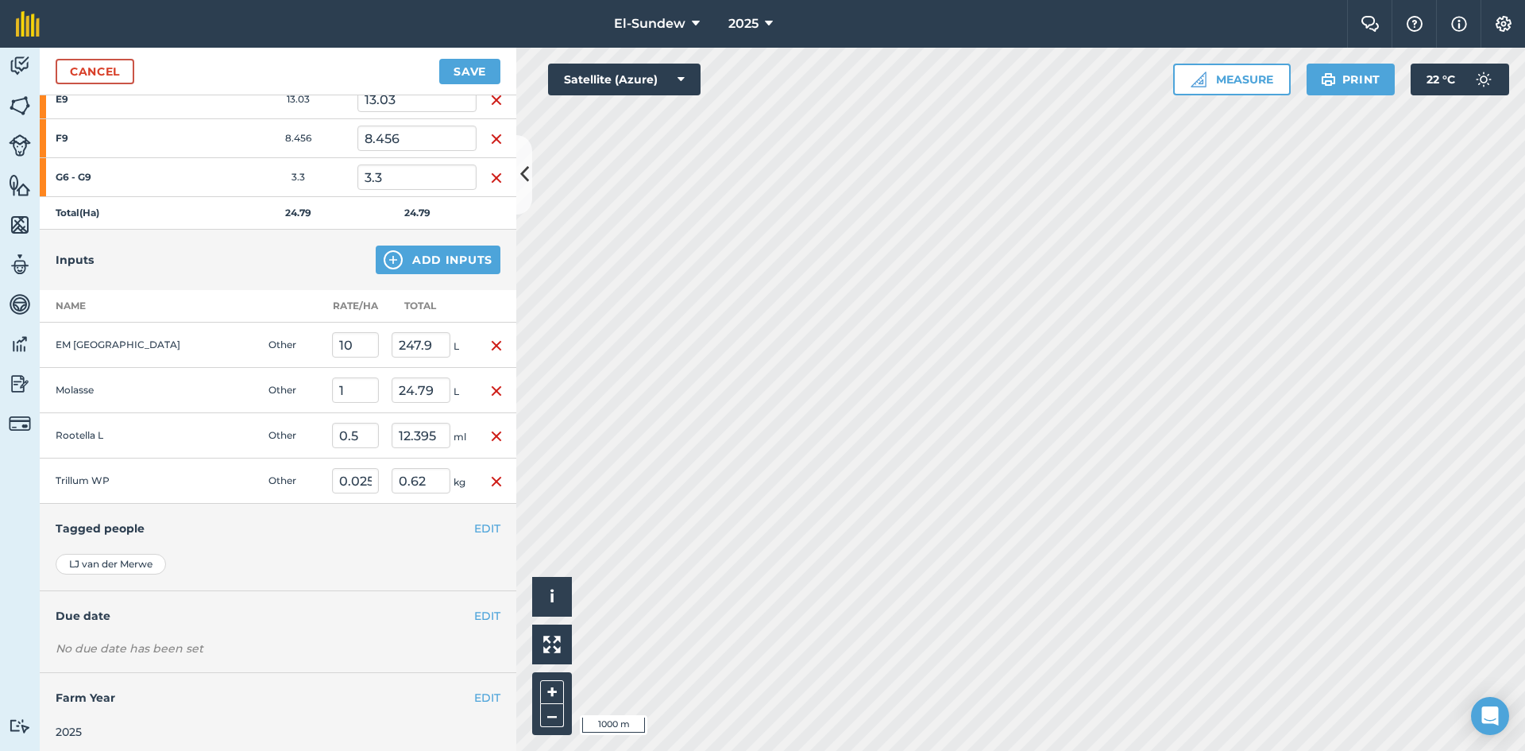
scroll to position [283, 0]
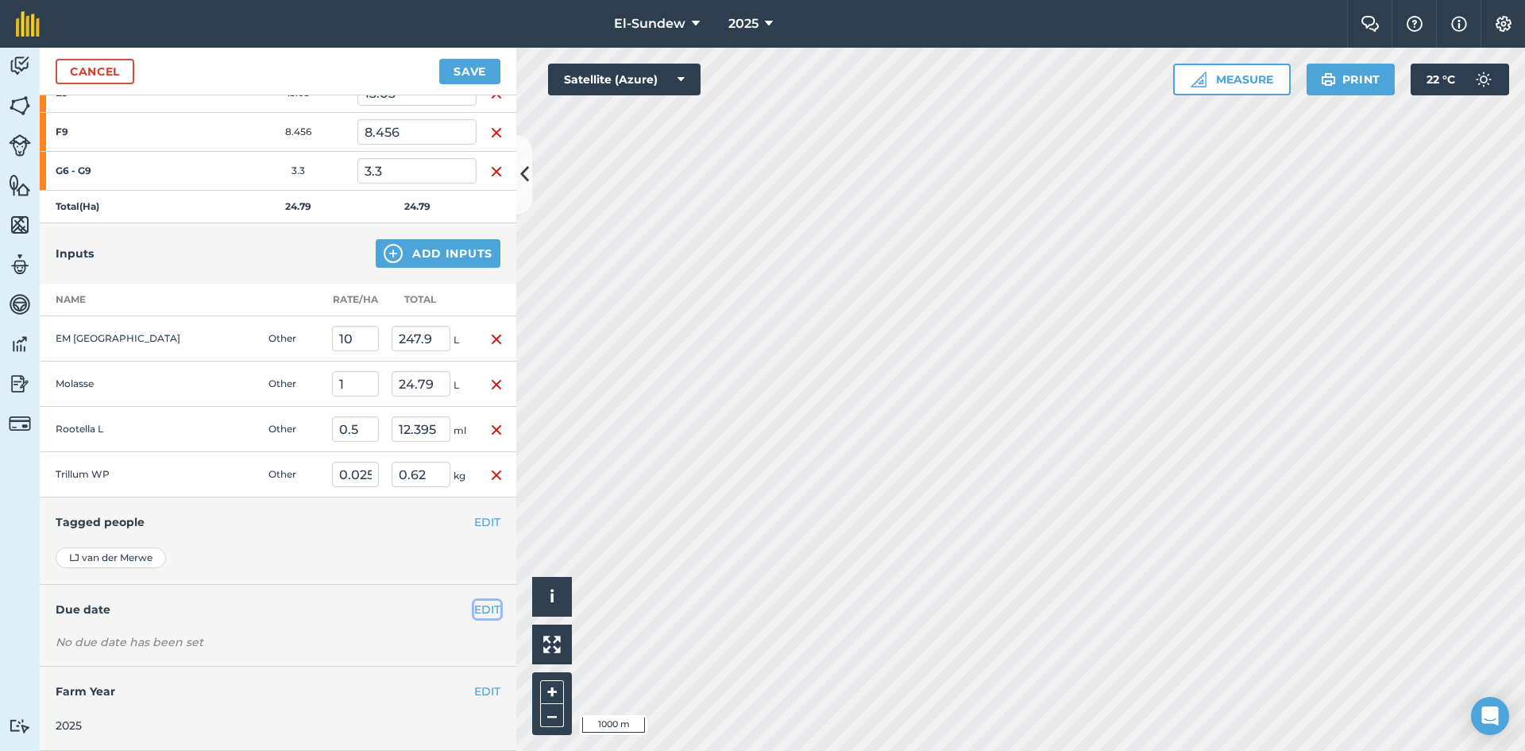
click at [476, 610] on button "EDIT" at bounding box center [487, 609] width 26 height 17
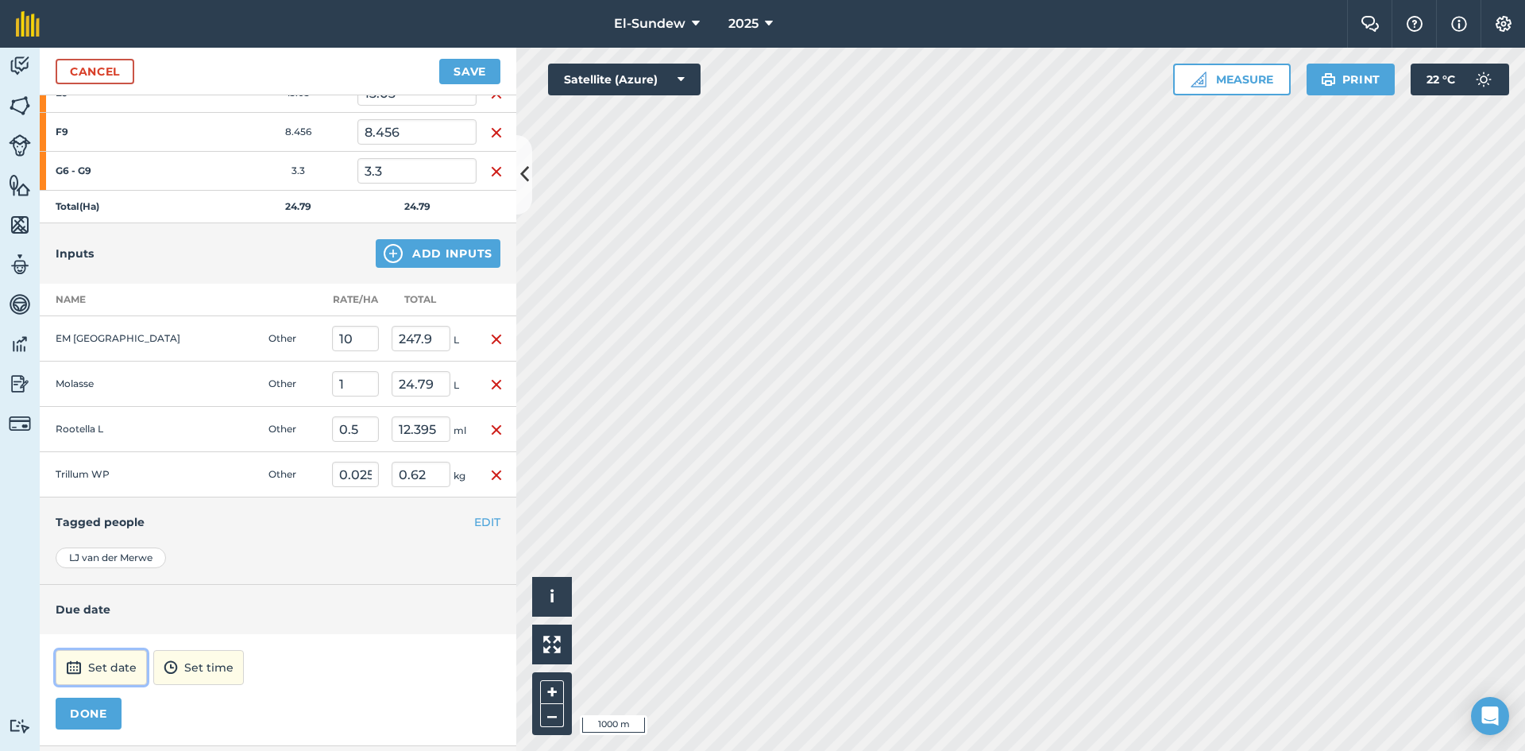
click at [129, 651] on button "Set date" at bounding box center [101, 667] width 91 height 35
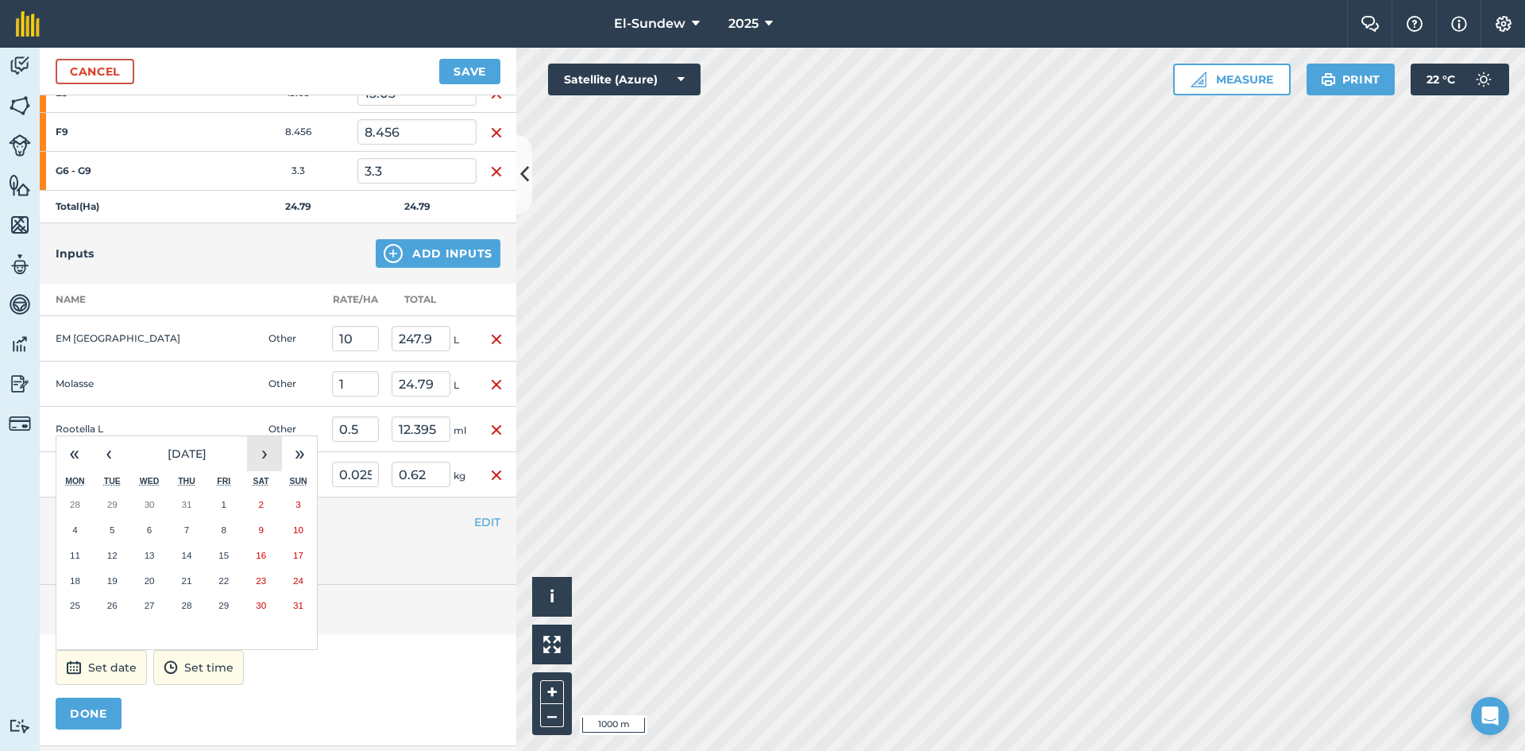
click at [263, 446] on button "›" at bounding box center [264, 453] width 35 height 35
click at [77, 506] on abbr "1" at bounding box center [74, 504] width 5 height 10
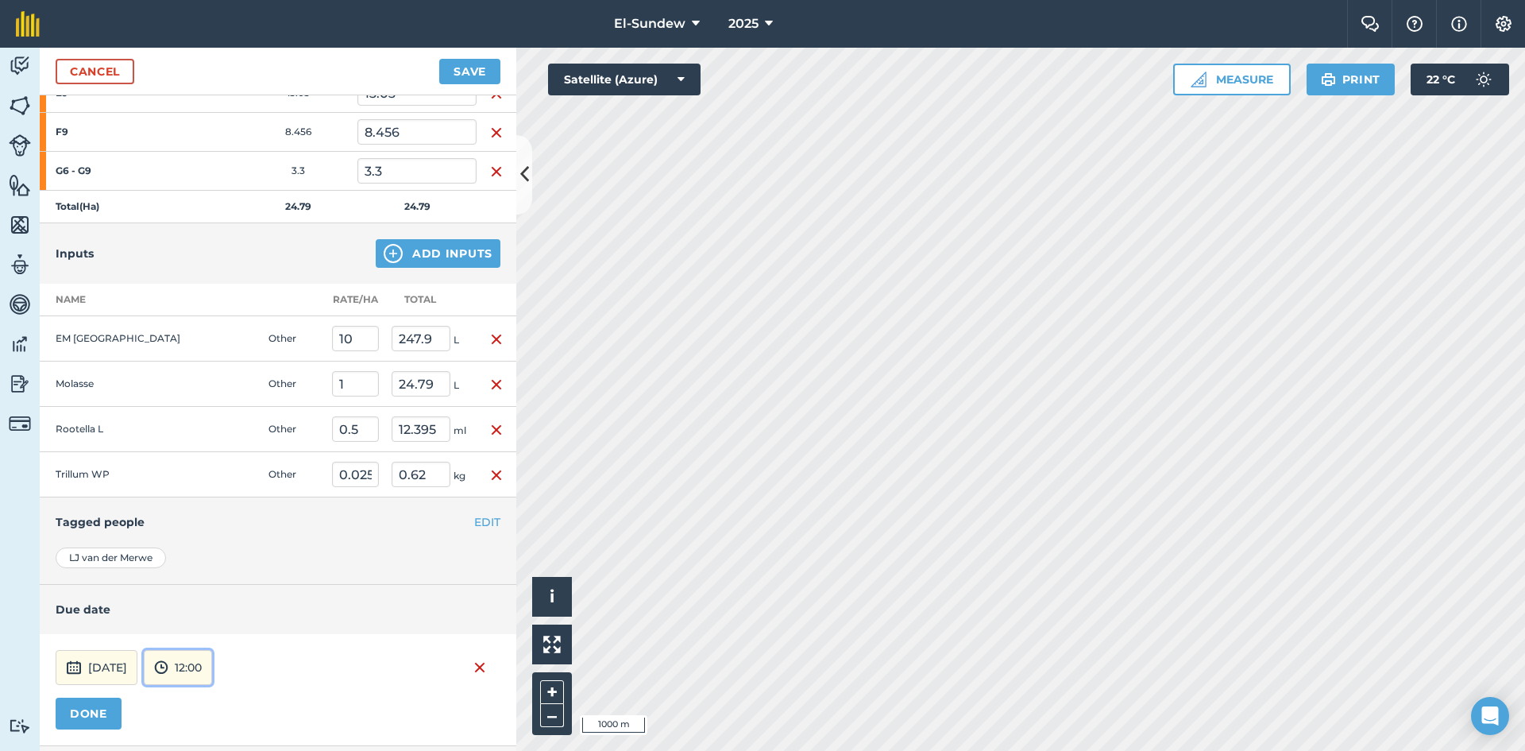
click at [212, 655] on button "12:00" at bounding box center [178, 667] width 68 height 35
click at [208, 579] on button "07:00" at bounding box center [182, 584] width 75 height 25
click at [87, 700] on button "DONE" at bounding box center [89, 714] width 66 height 32
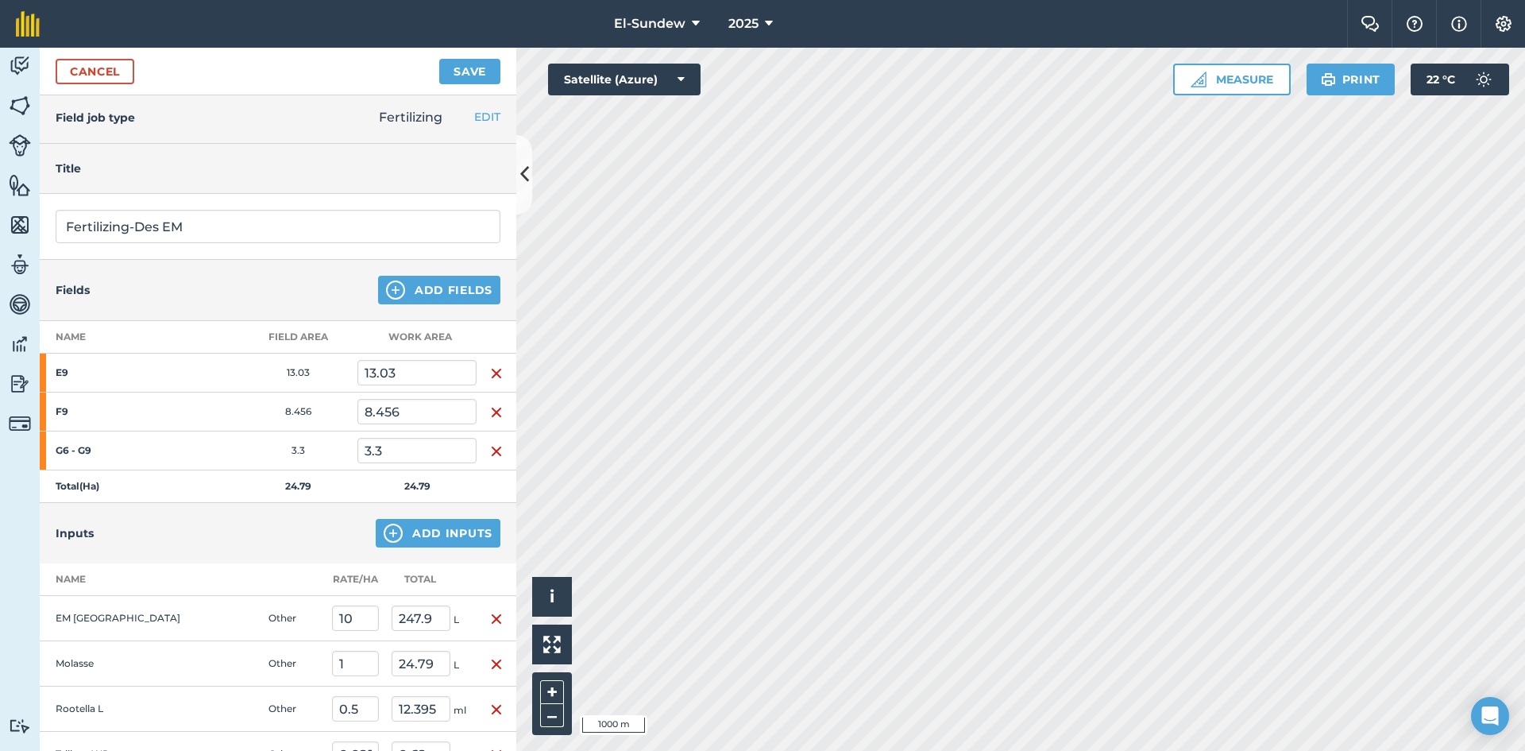
scroll to position [0, 0]
click at [443, 68] on button "Save" at bounding box center [469, 71] width 61 height 25
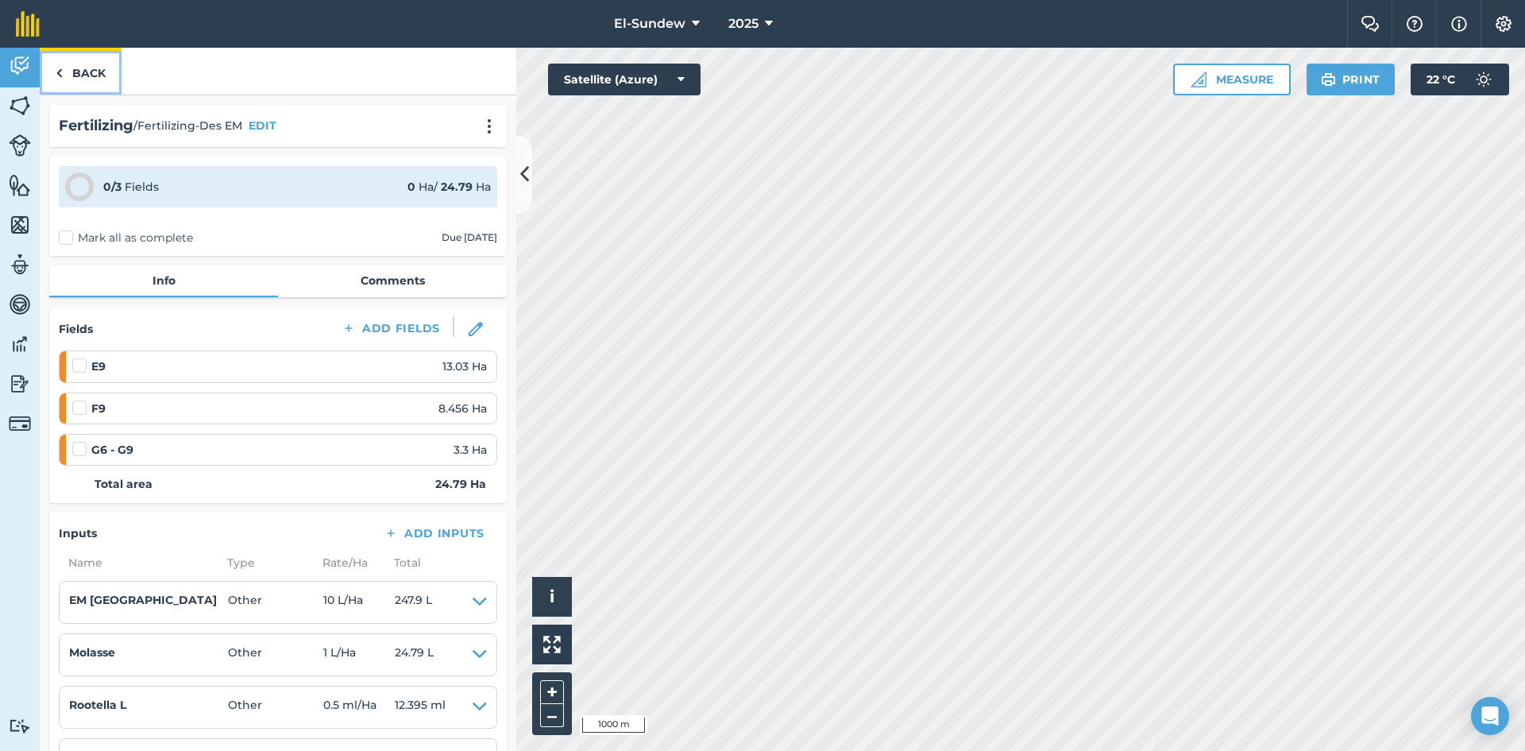
click at [95, 76] on link "Back" at bounding box center [81, 71] width 82 height 47
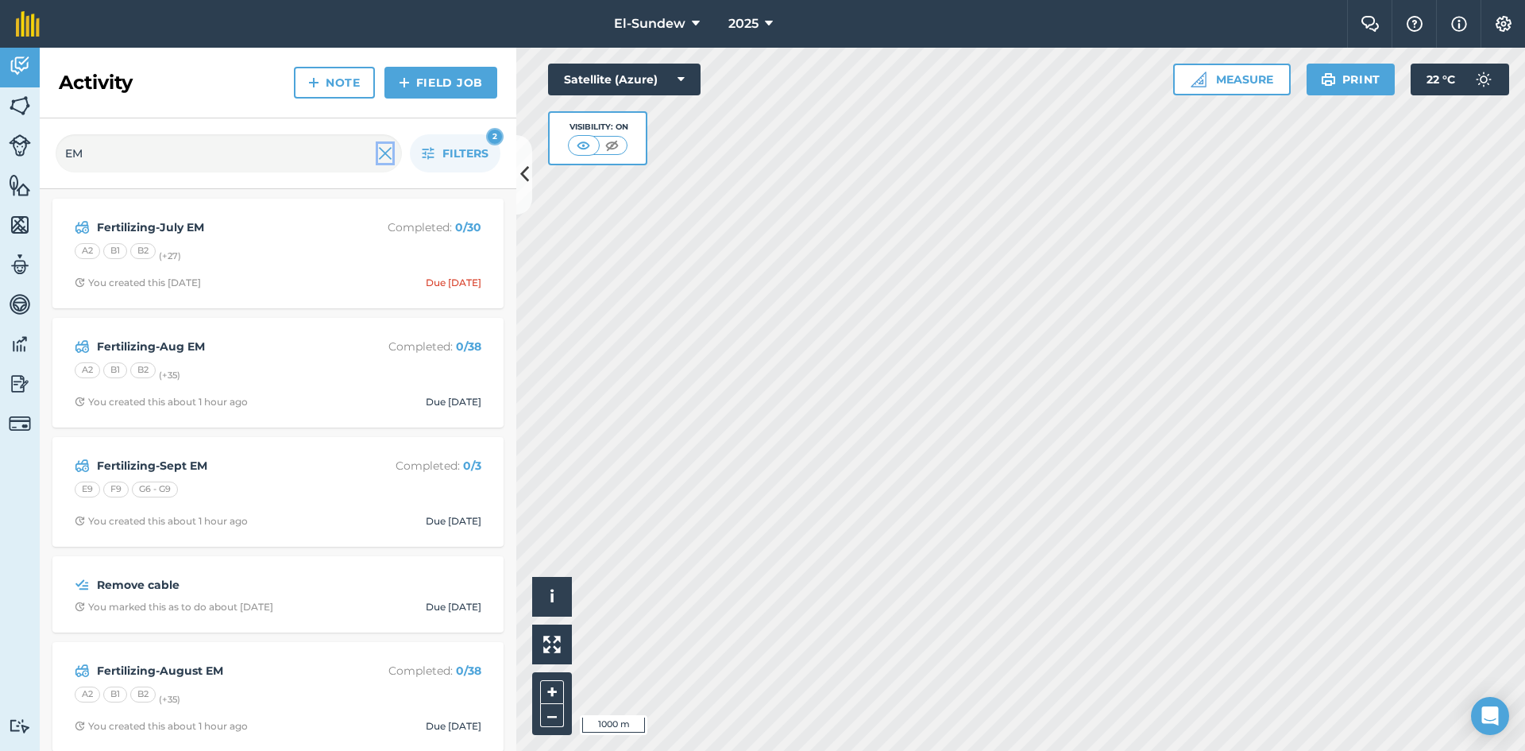
click at [386, 154] on img at bounding box center [385, 153] width 14 height 19
